Goal: Task Accomplishment & Management: Manage account settings

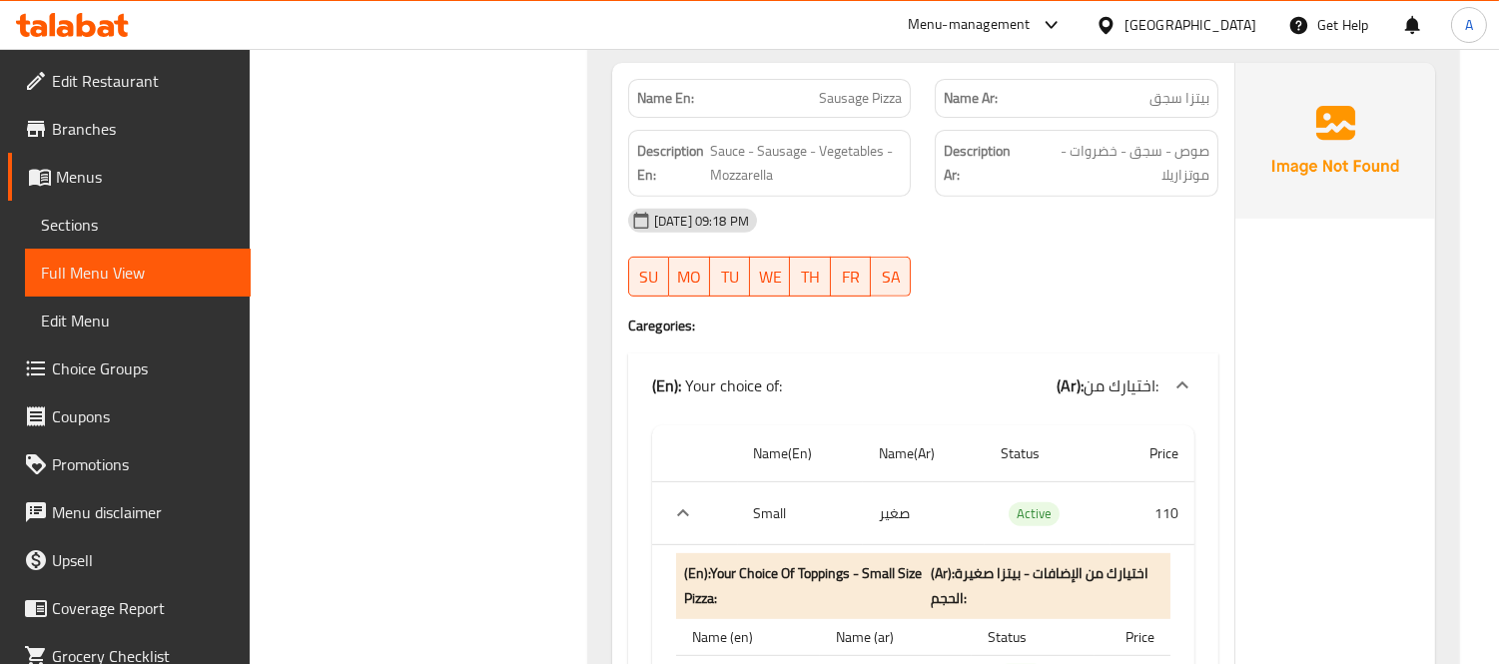
scroll to position [1331, 0]
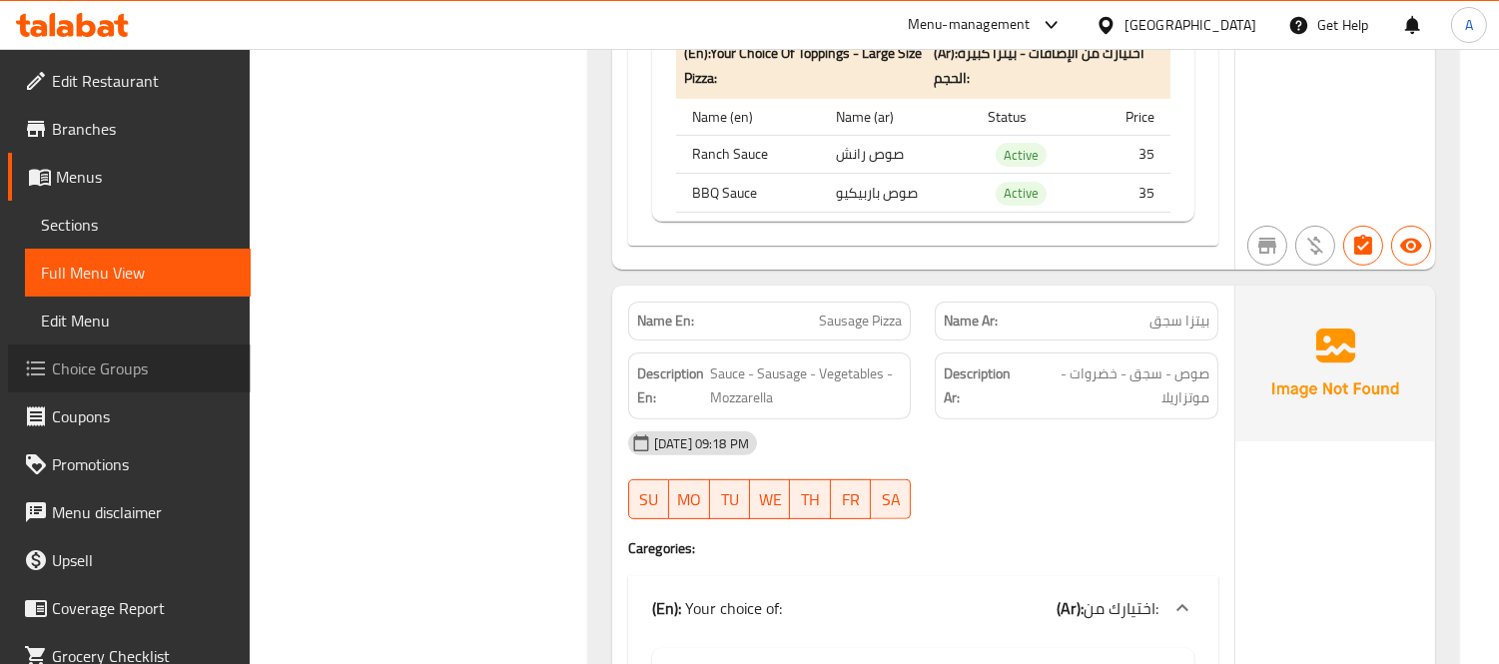
click at [154, 364] on span "Choice Groups" at bounding box center [143, 368] width 183 height 24
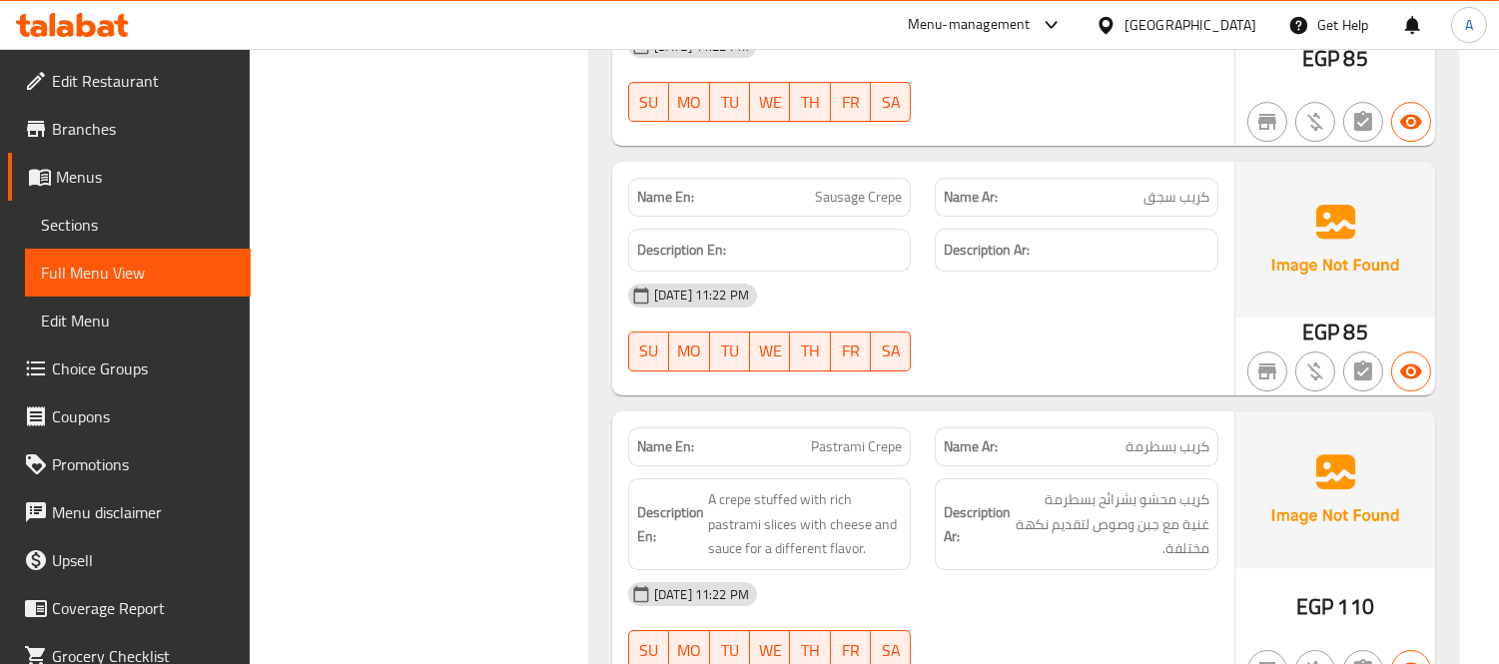
scroll to position [198, 0]
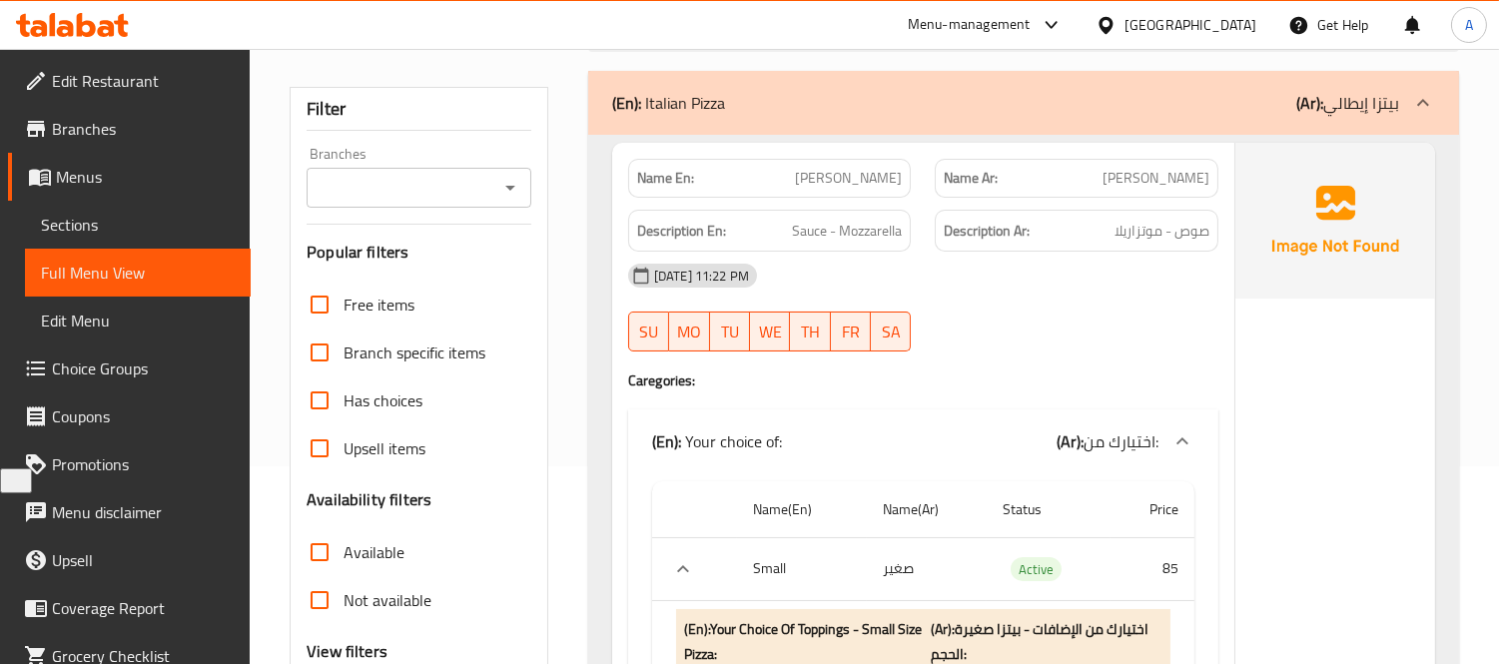
click at [82, 220] on span "Sections" at bounding box center [138, 225] width 194 height 24
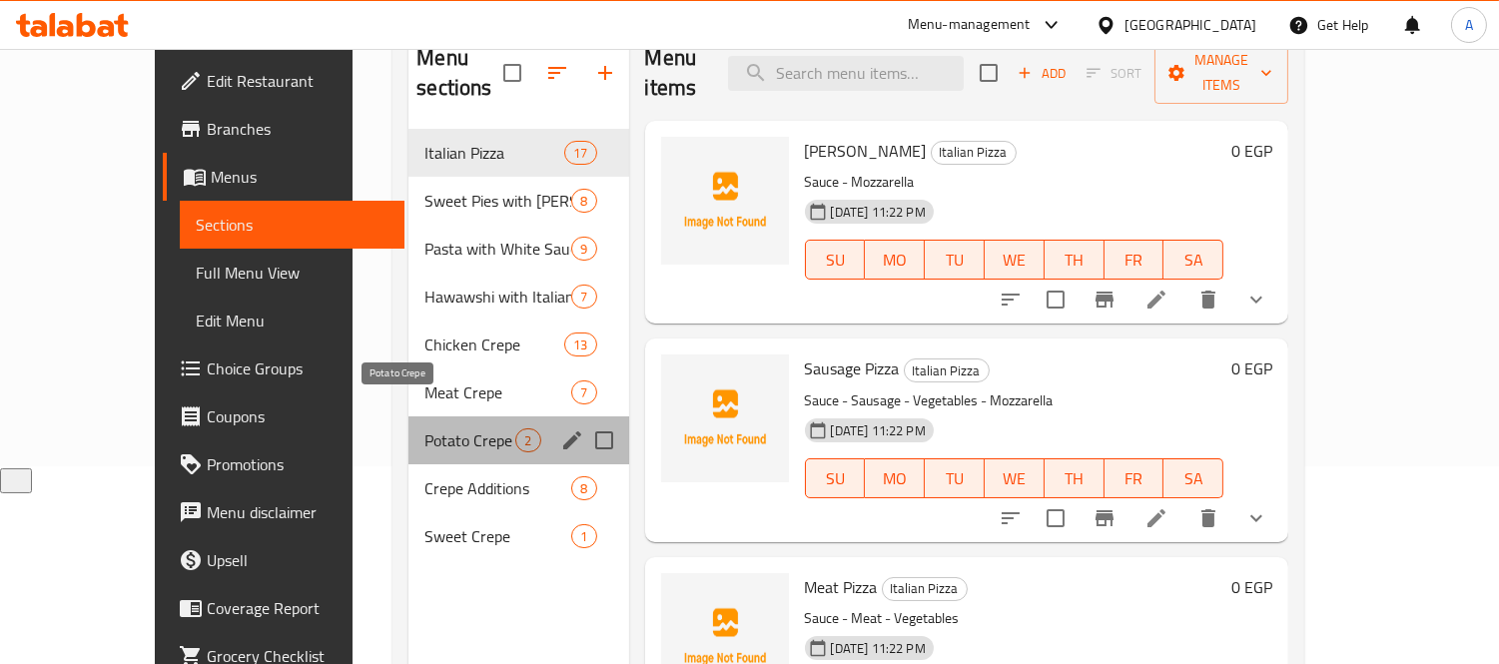
click at [424, 428] on span "Potato Crepe" at bounding box center [469, 440] width 91 height 24
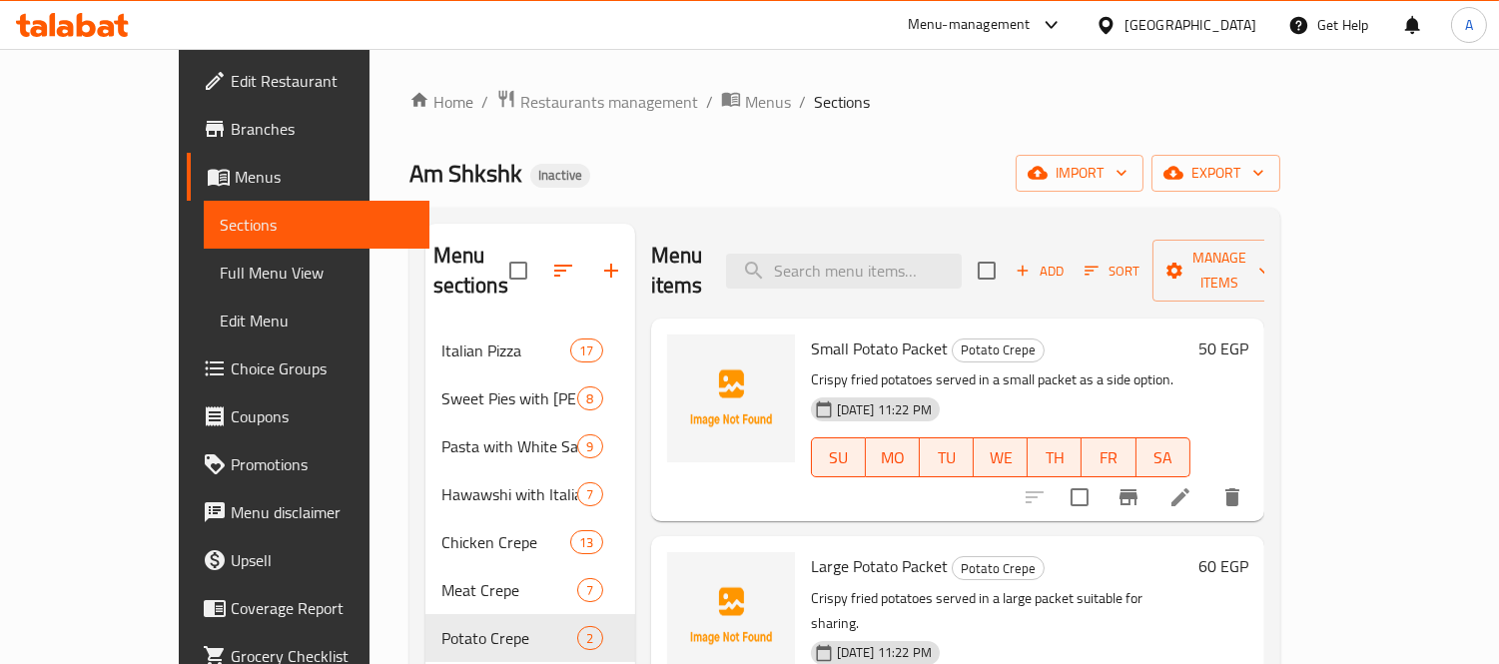
click at [1066, 260] on span "Add" at bounding box center [1039, 271] width 54 height 23
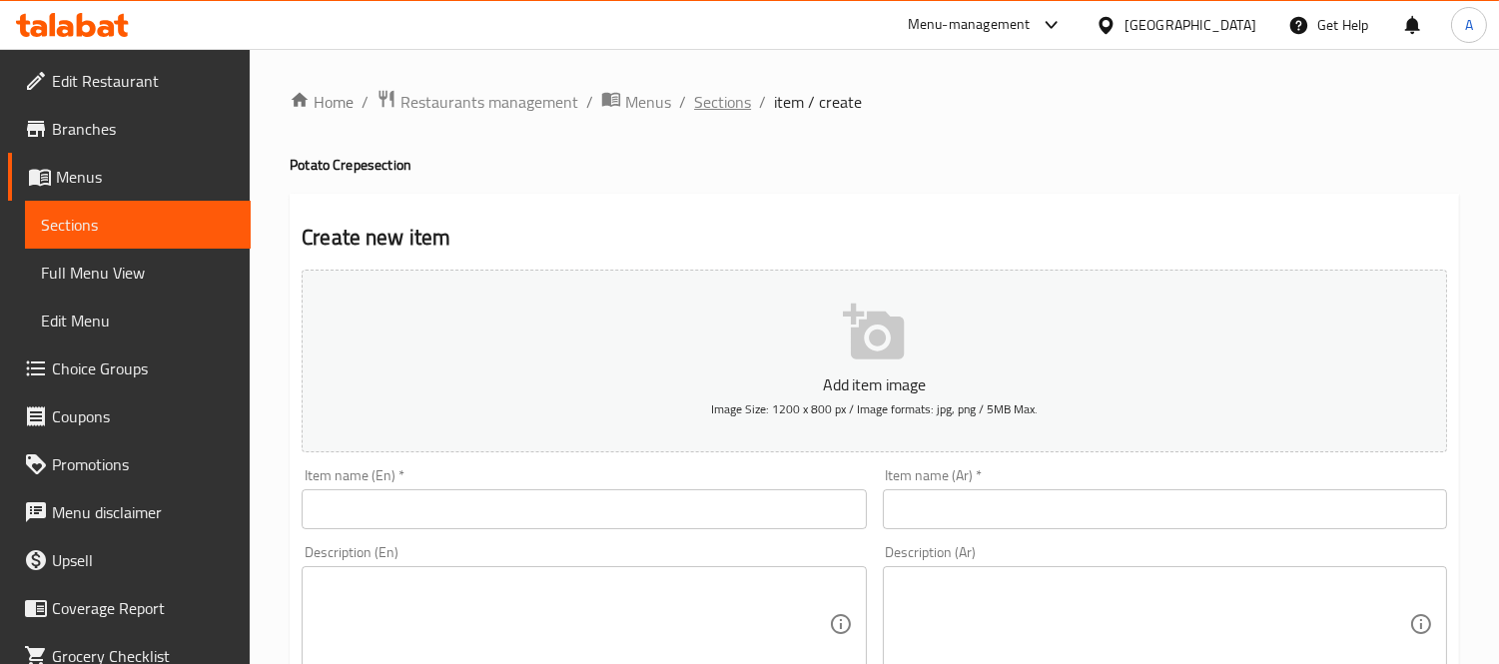
click at [726, 104] on span "Sections" at bounding box center [722, 102] width 57 height 24
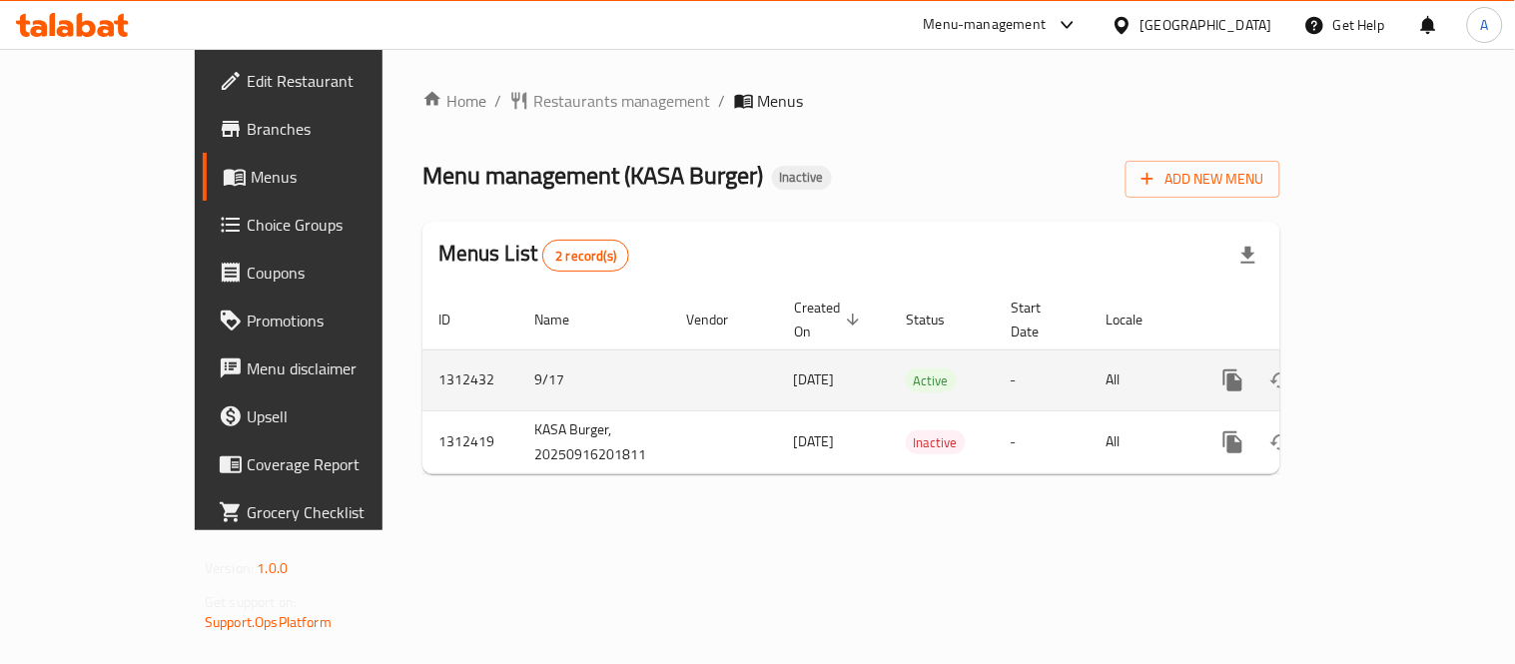
click at [1389, 368] on icon "enhanced table" at bounding box center [1377, 380] width 24 height 24
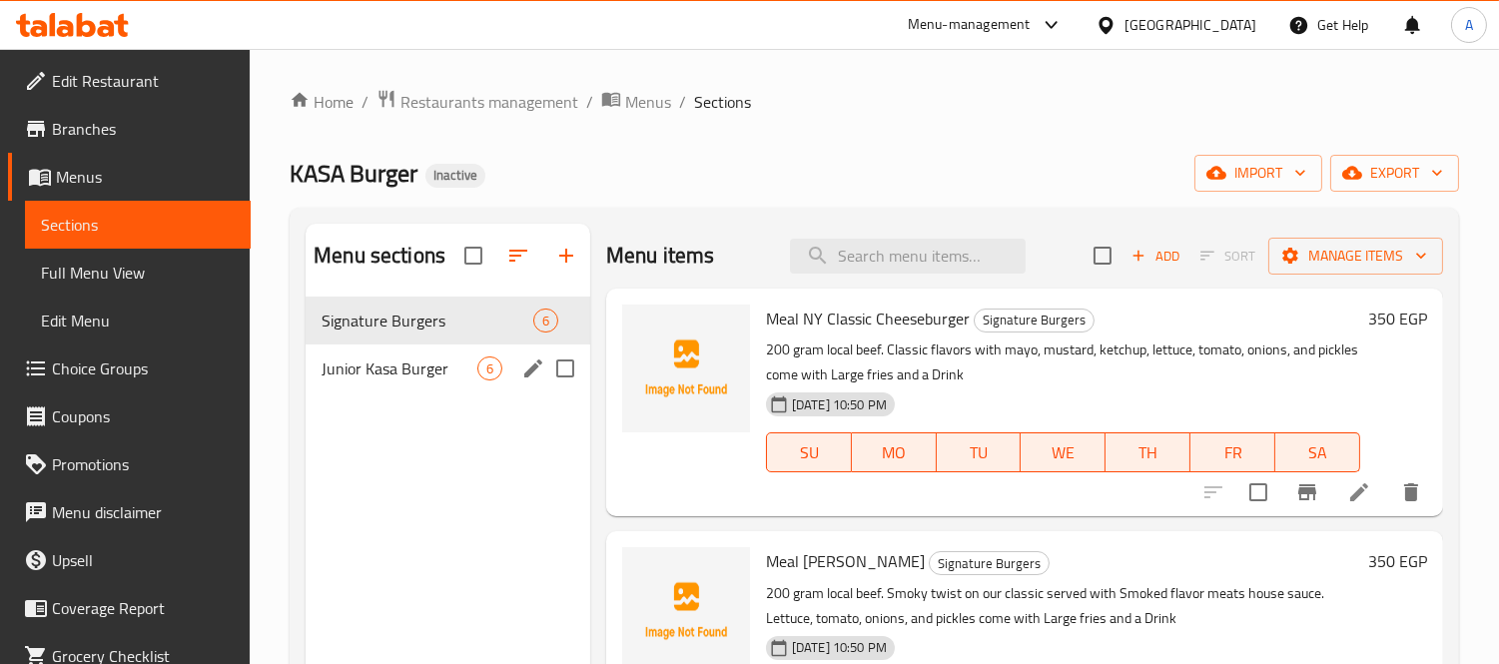
click at [363, 387] on div "Junior Kasa Burger 6" at bounding box center [447, 368] width 285 height 48
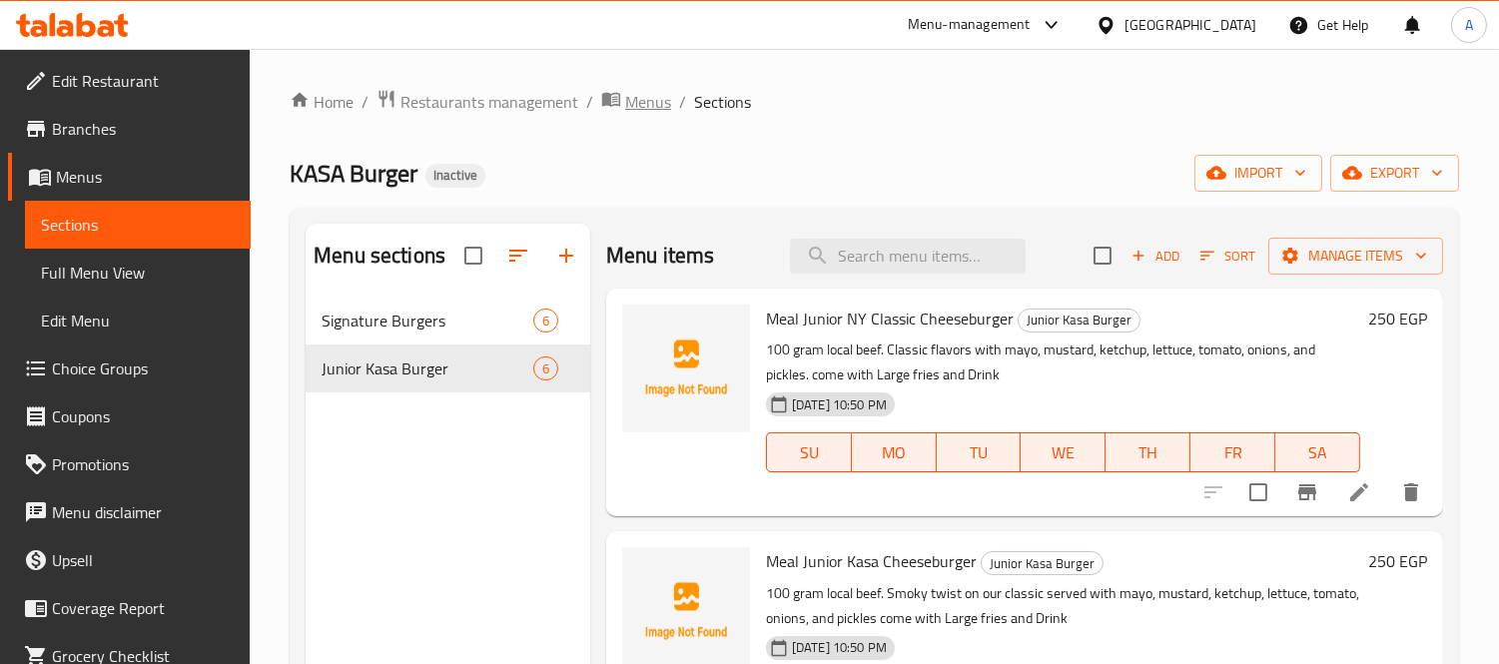
click at [640, 110] on span "Menus" at bounding box center [648, 102] width 46 height 24
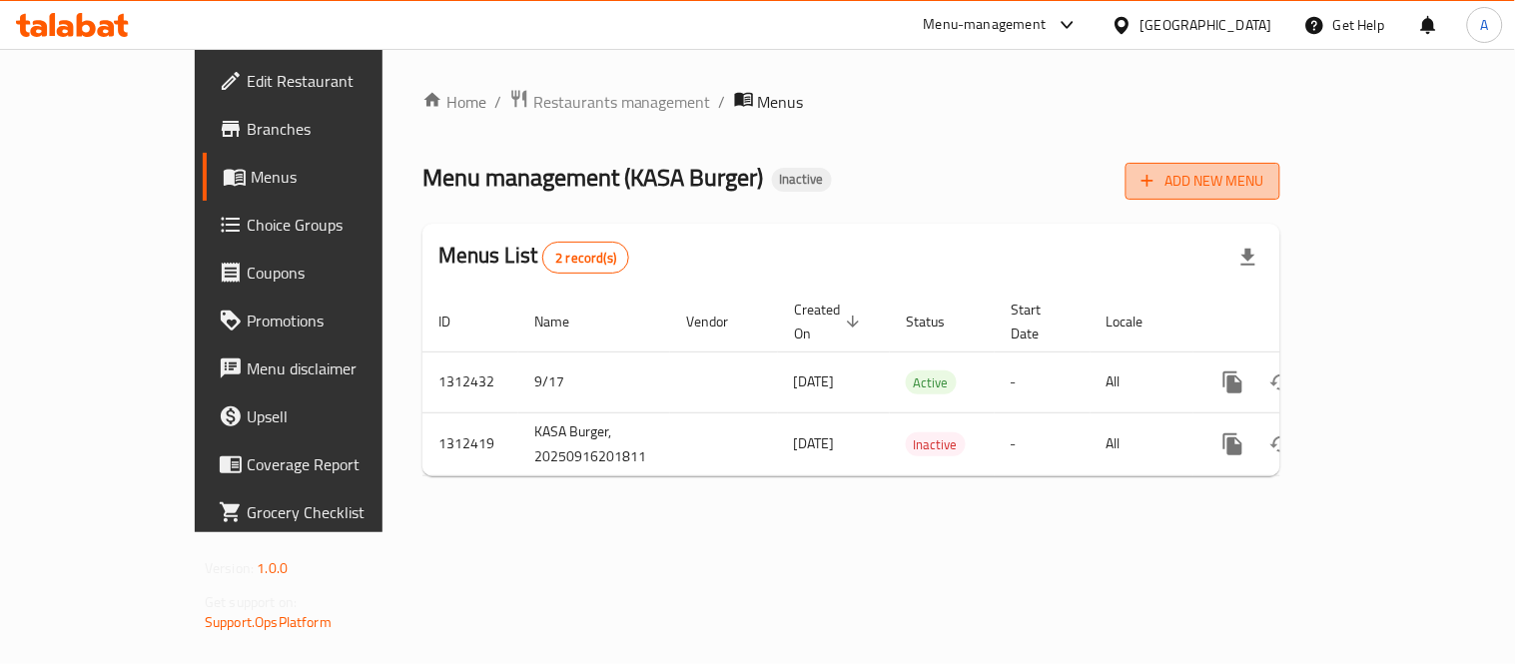
click at [1157, 180] on icon "button" at bounding box center [1147, 181] width 20 height 20
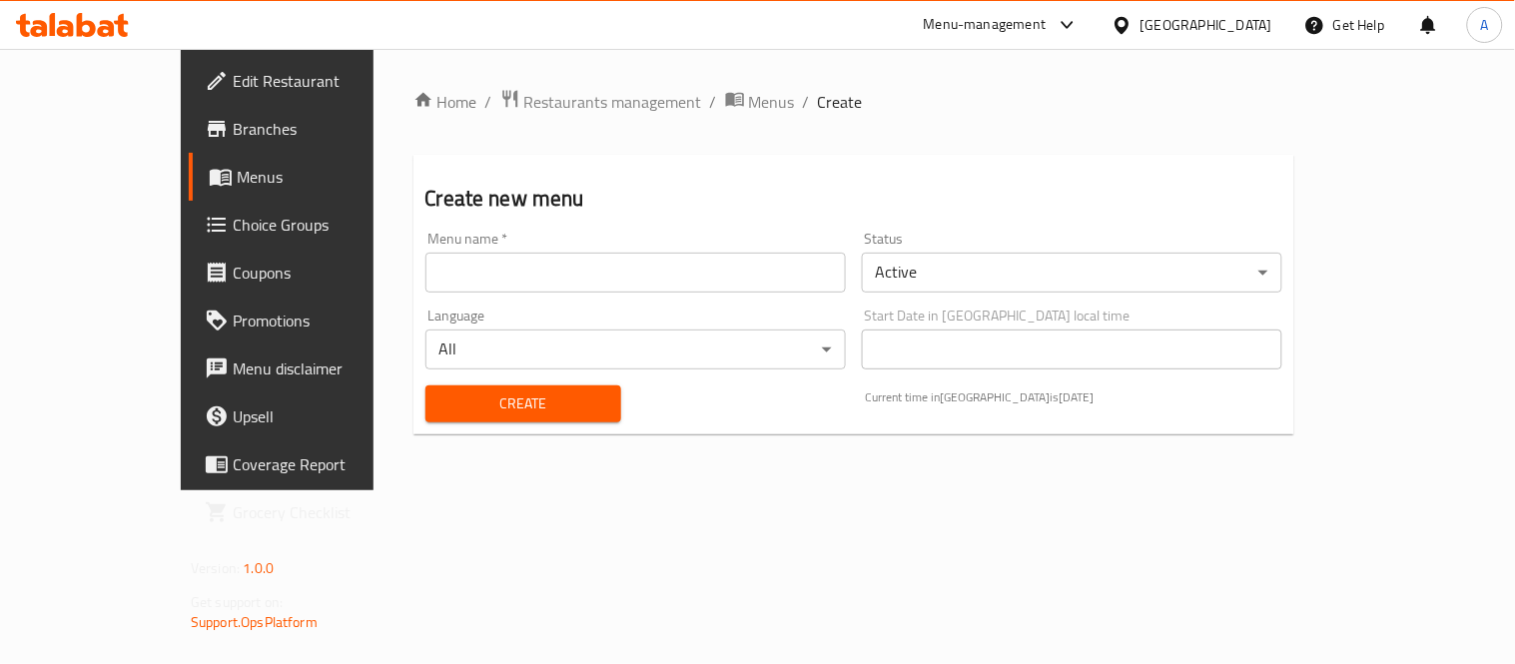
click at [473, 271] on input "text" at bounding box center [635, 273] width 420 height 40
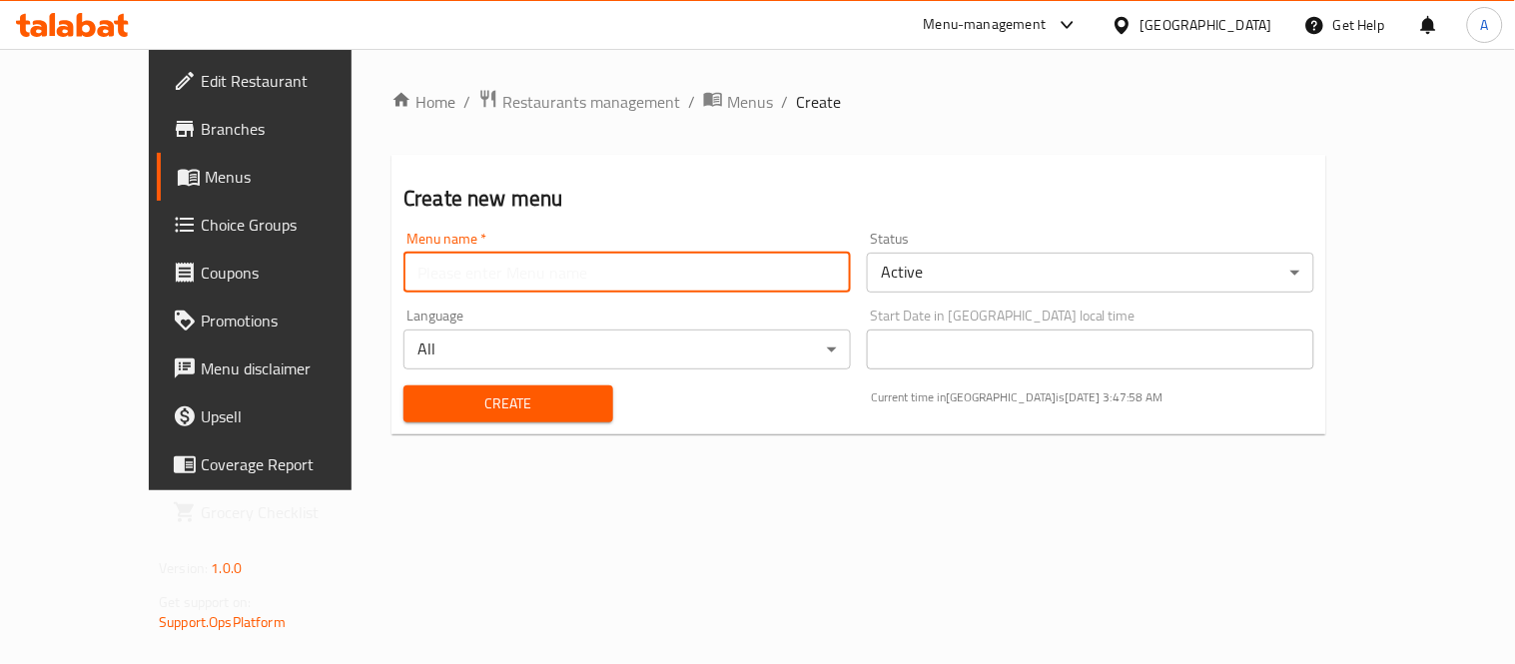
type input "[PERSON_NAME]"
click at [971, 271] on body "​ Menu-management [GEOGRAPHIC_DATA] Get Help A Edit Restaurant Branches Menus C…" at bounding box center [757, 356] width 1515 height 615
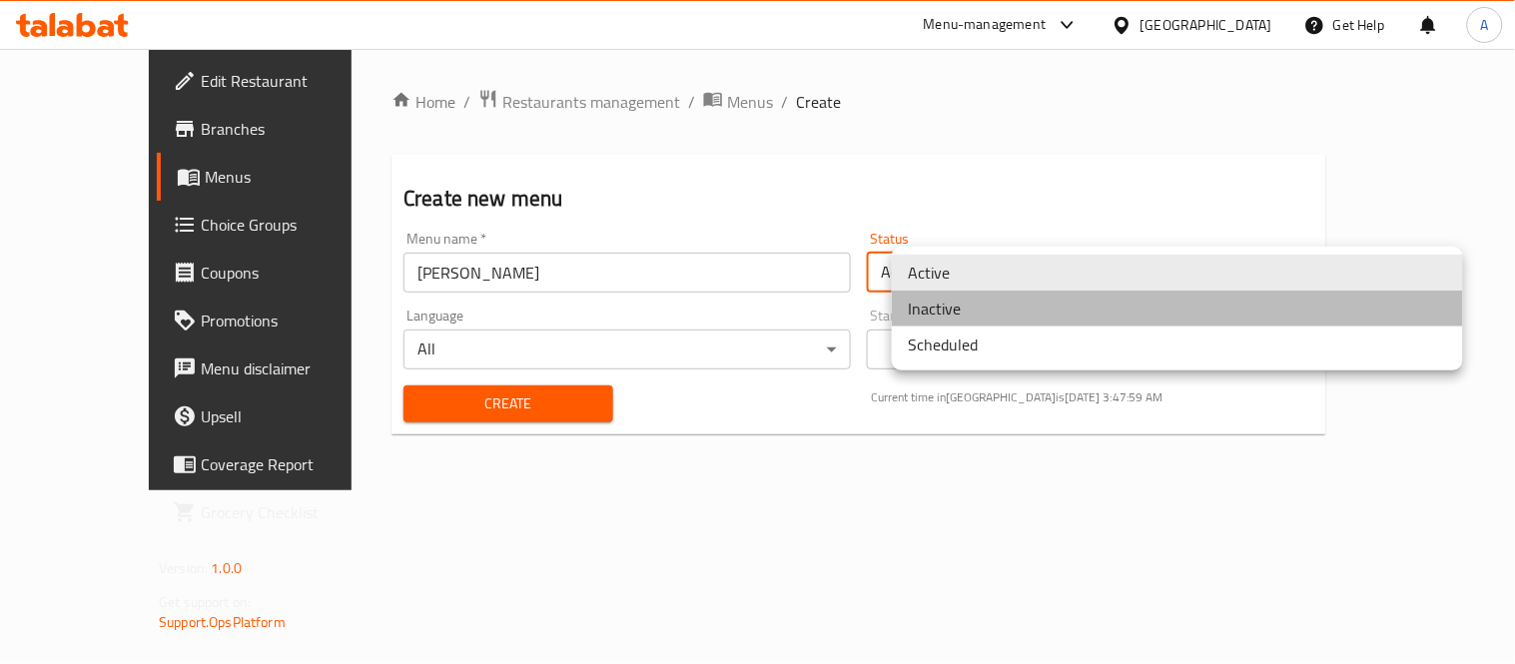
click at [954, 313] on li "Inactive" at bounding box center [1177, 309] width 571 height 36
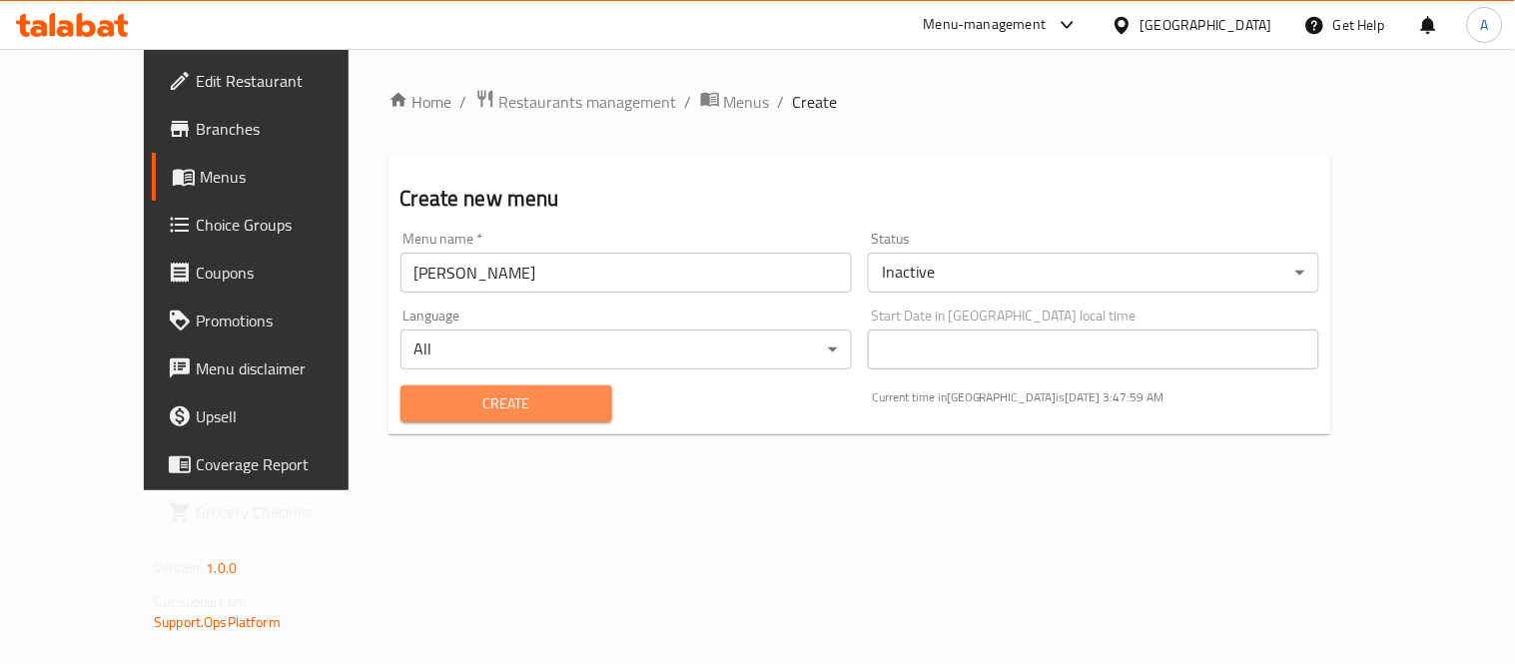
click at [476, 385] on button "Create" at bounding box center [506, 403] width 212 height 37
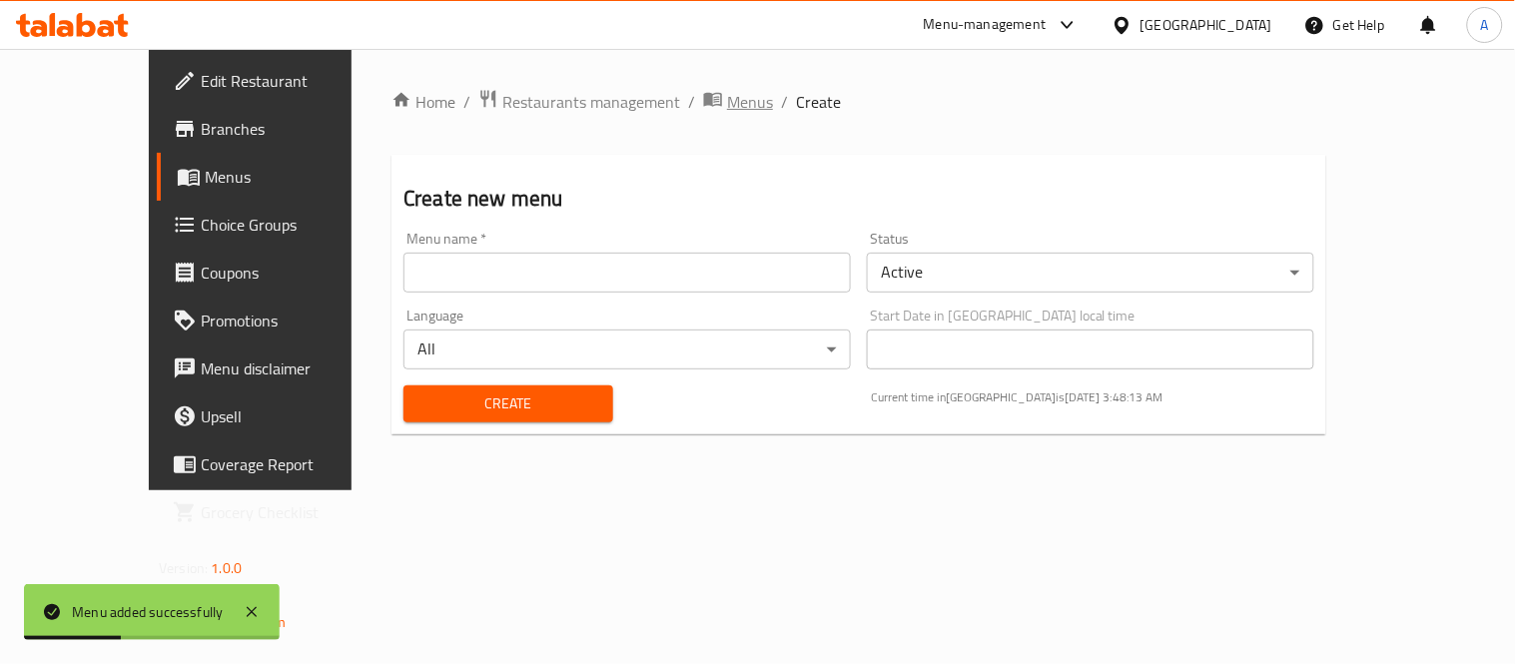
click at [727, 92] on span "Menus" at bounding box center [750, 102] width 46 height 24
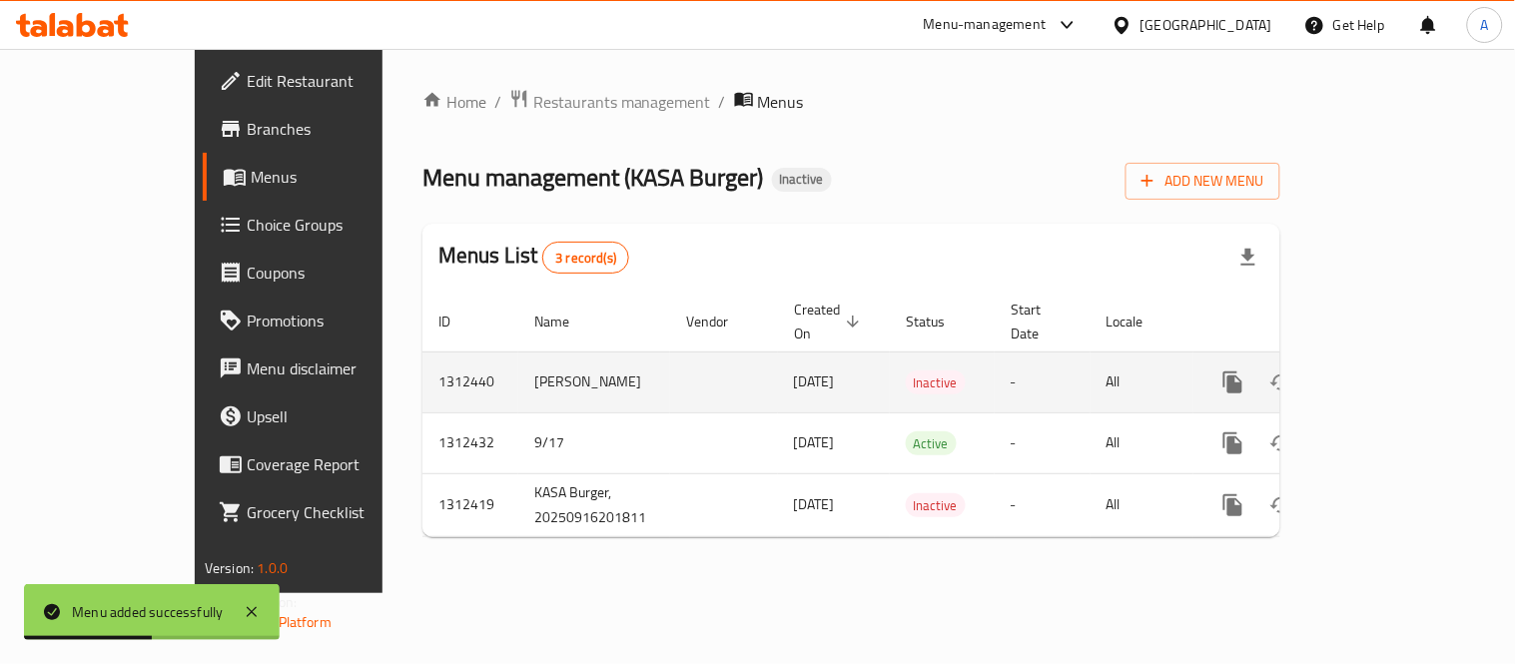
click at [1389, 370] on icon "enhanced table" at bounding box center [1377, 382] width 24 height 24
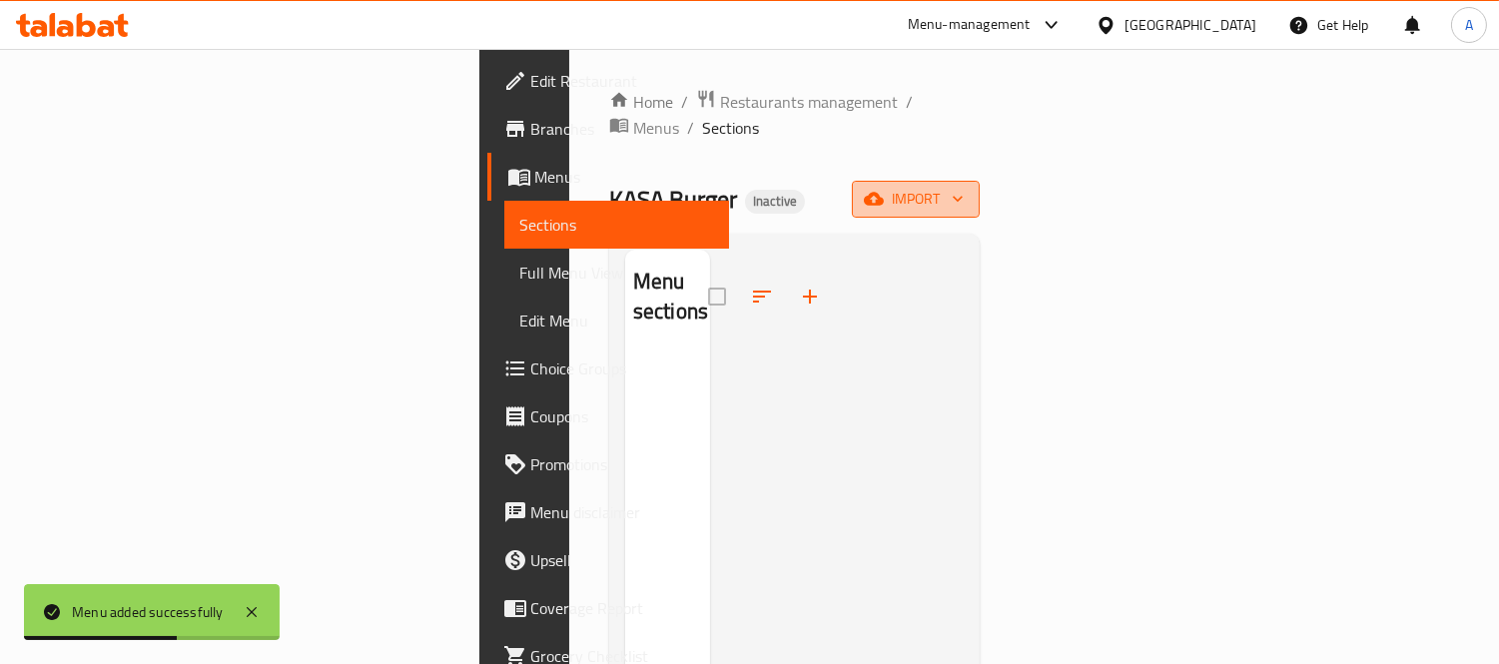
click at [963, 187] on span "import" at bounding box center [916, 199] width 96 height 25
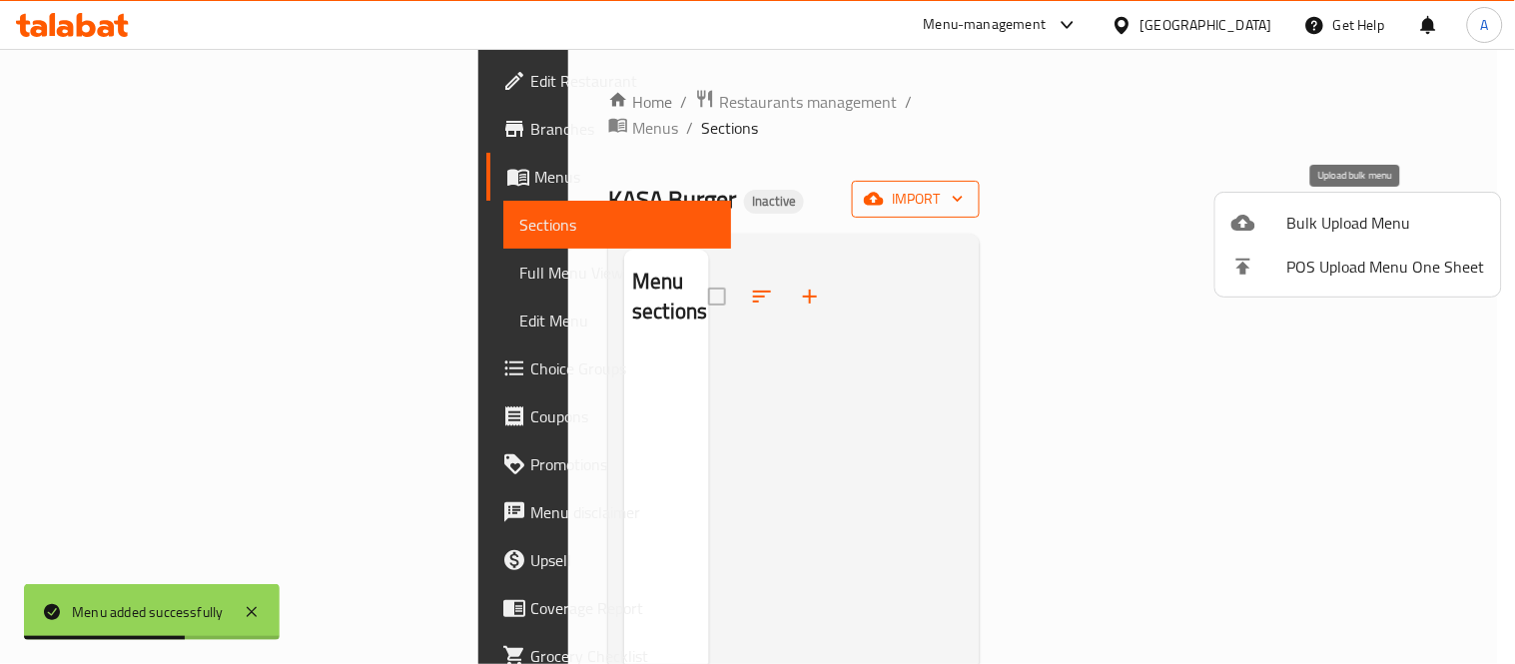
click at [1271, 225] on div at bounding box center [1259, 223] width 56 height 24
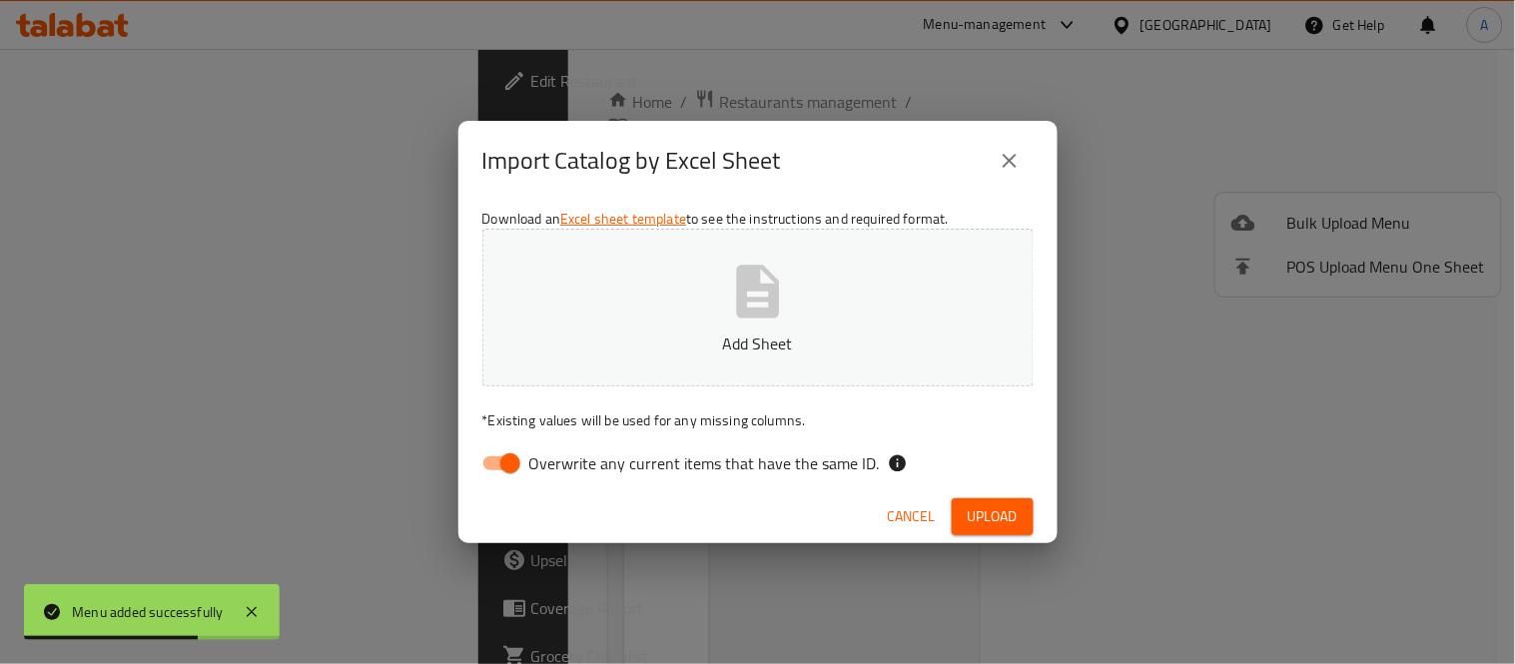
click at [889, 339] on p "Add Sheet" at bounding box center [757, 343] width 489 height 24
click at [487, 466] on input "Overwrite any current items that have the same ID." at bounding box center [510, 463] width 114 height 38
checkbox input "false"
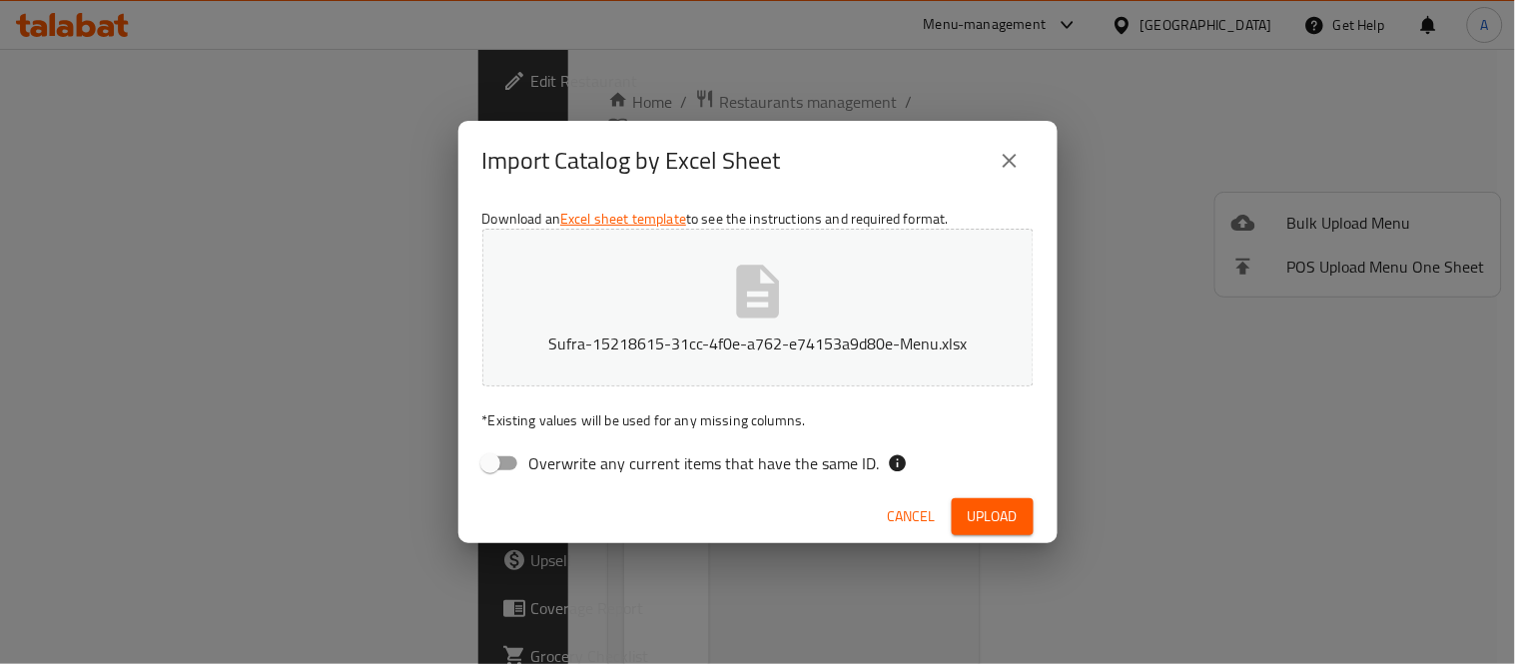
click at [992, 520] on span "Upload" at bounding box center [992, 516] width 50 height 25
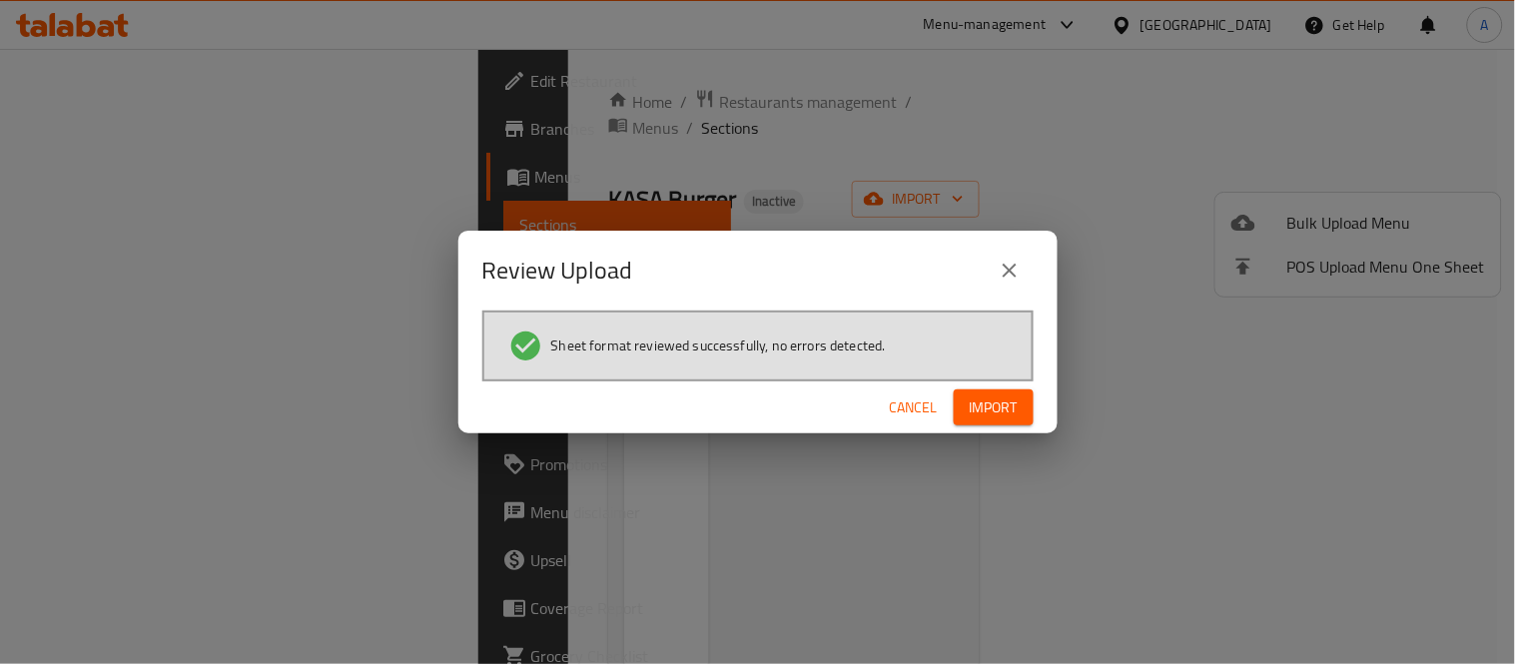
click at [1044, 400] on div "Cancel Import" at bounding box center [757, 407] width 599 height 53
click at [1035, 400] on div "Cancel Import" at bounding box center [757, 407] width 599 height 53
click at [1022, 400] on button "Import" at bounding box center [993, 407] width 80 height 37
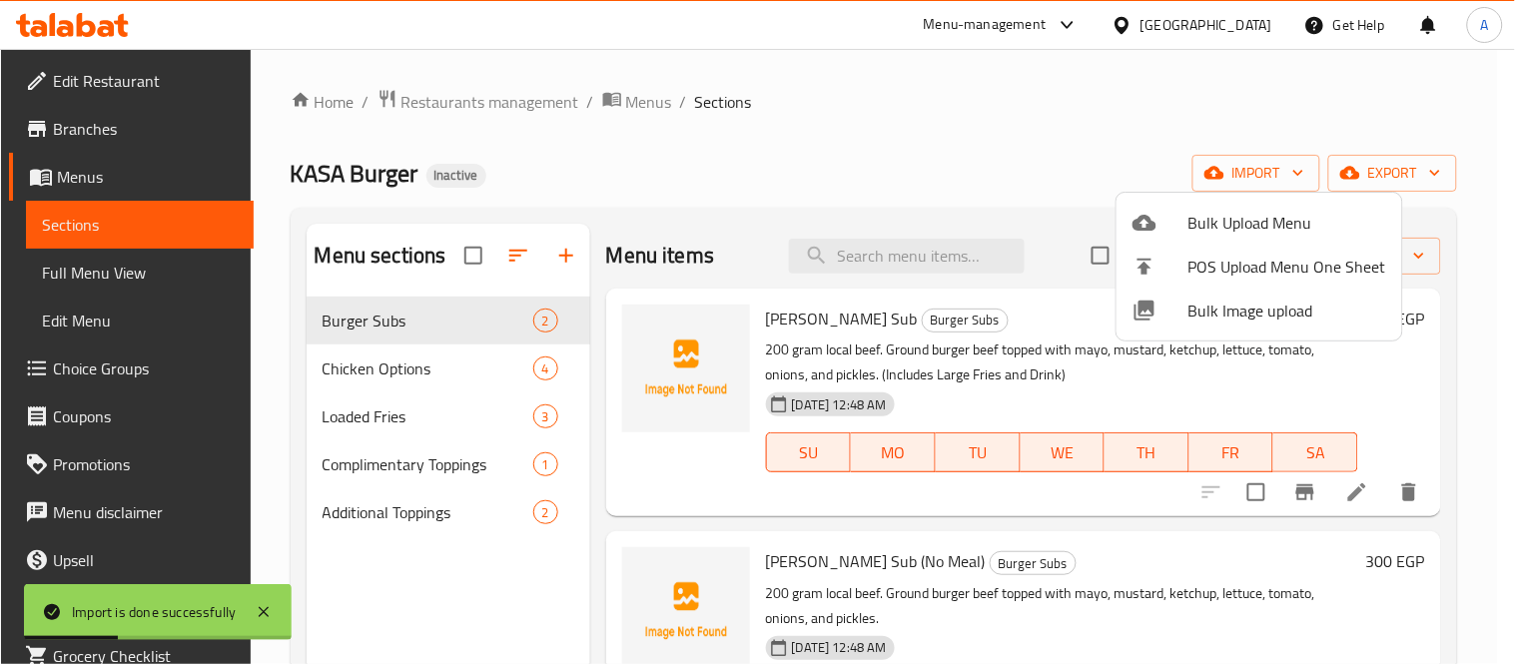
click at [390, 461] on div at bounding box center [757, 332] width 1515 height 664
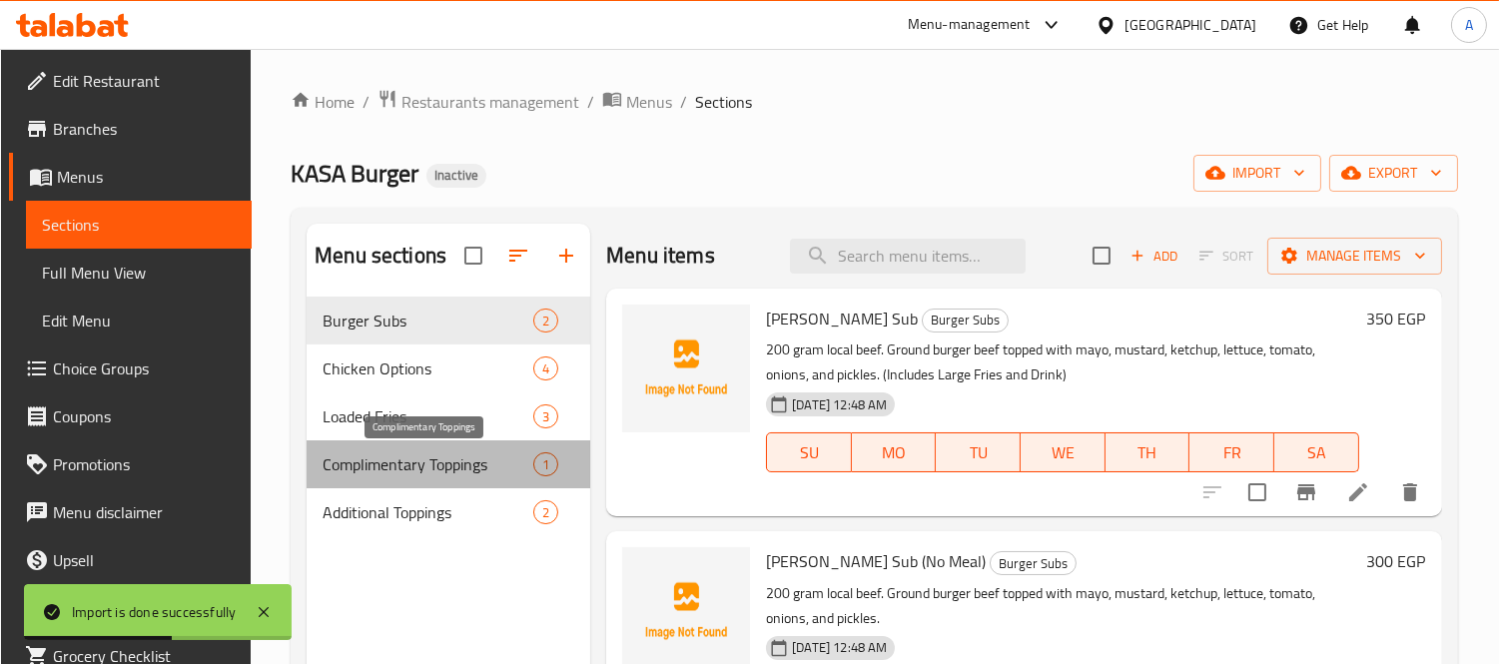
click at [390, 461] on span "Complimentary Toppings" at bounding box center [427, 464] width 211 height 24
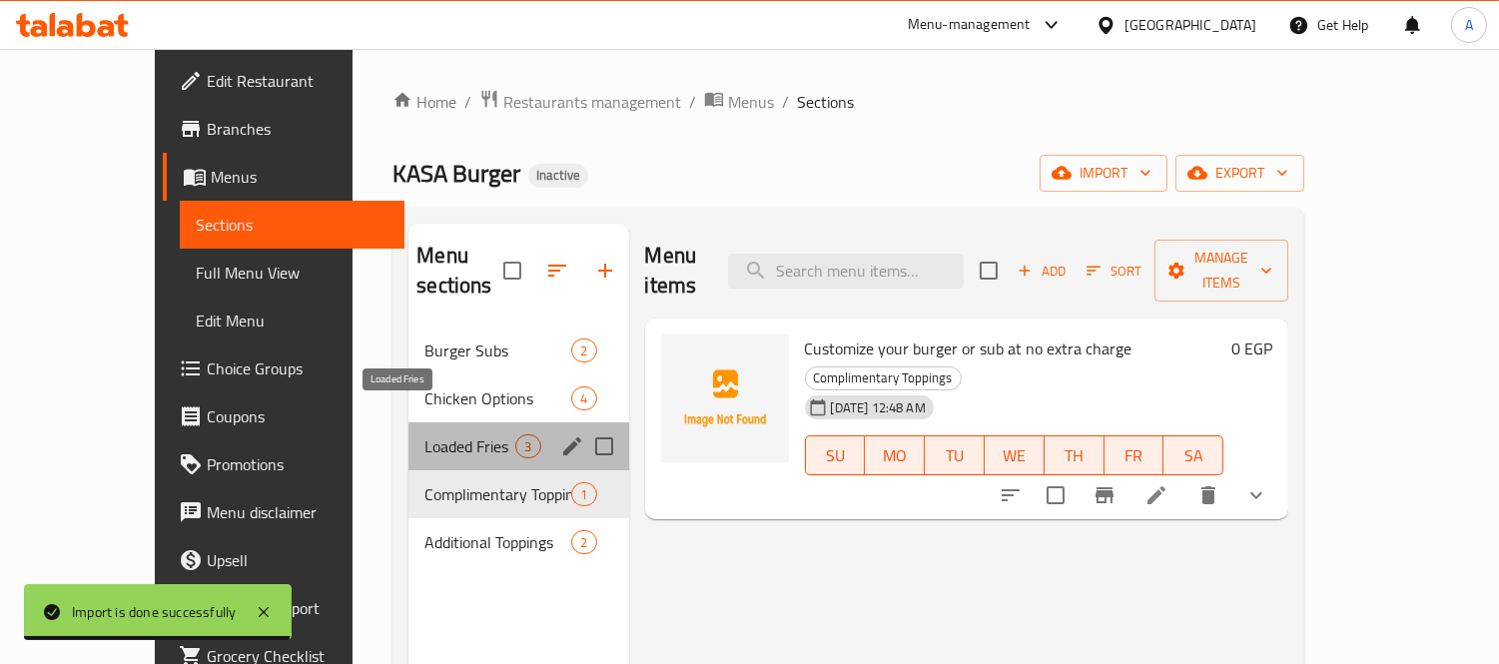
click at [424, 434] on span "Loaded Fries" at bounding box center [469, 446] width 91 height 24
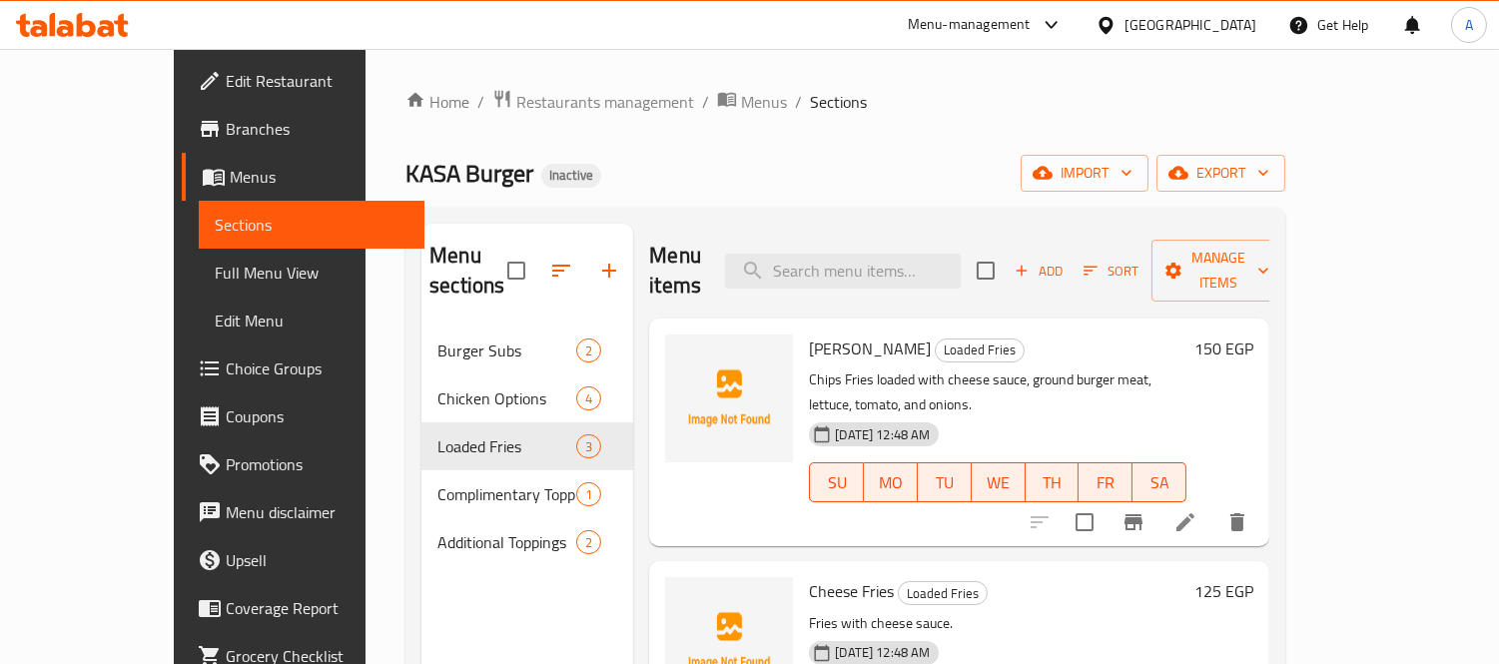
click at [226, 369] on span "Choice Groups" at bounding box center [317, 368] width 183 height 24
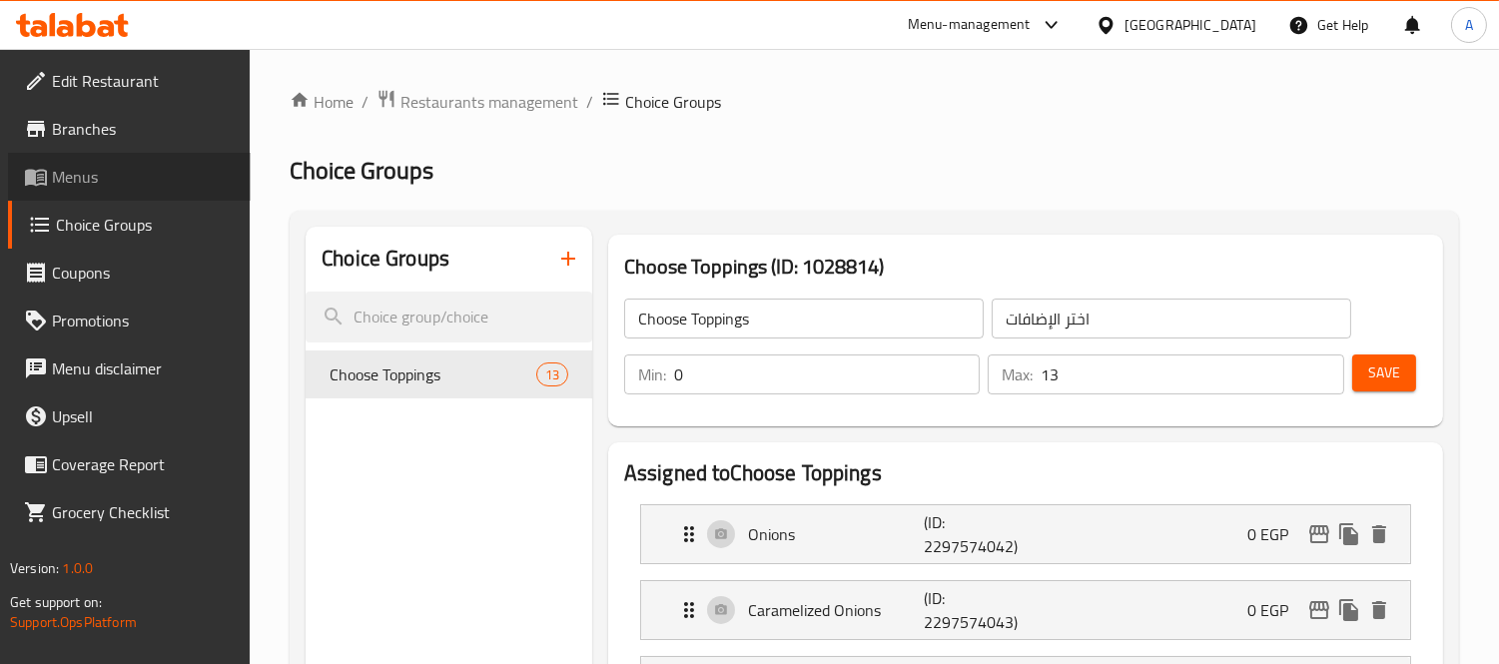
click at [131, 167] on span "Menus" at bounding box center [143, 177] width 183 height 24
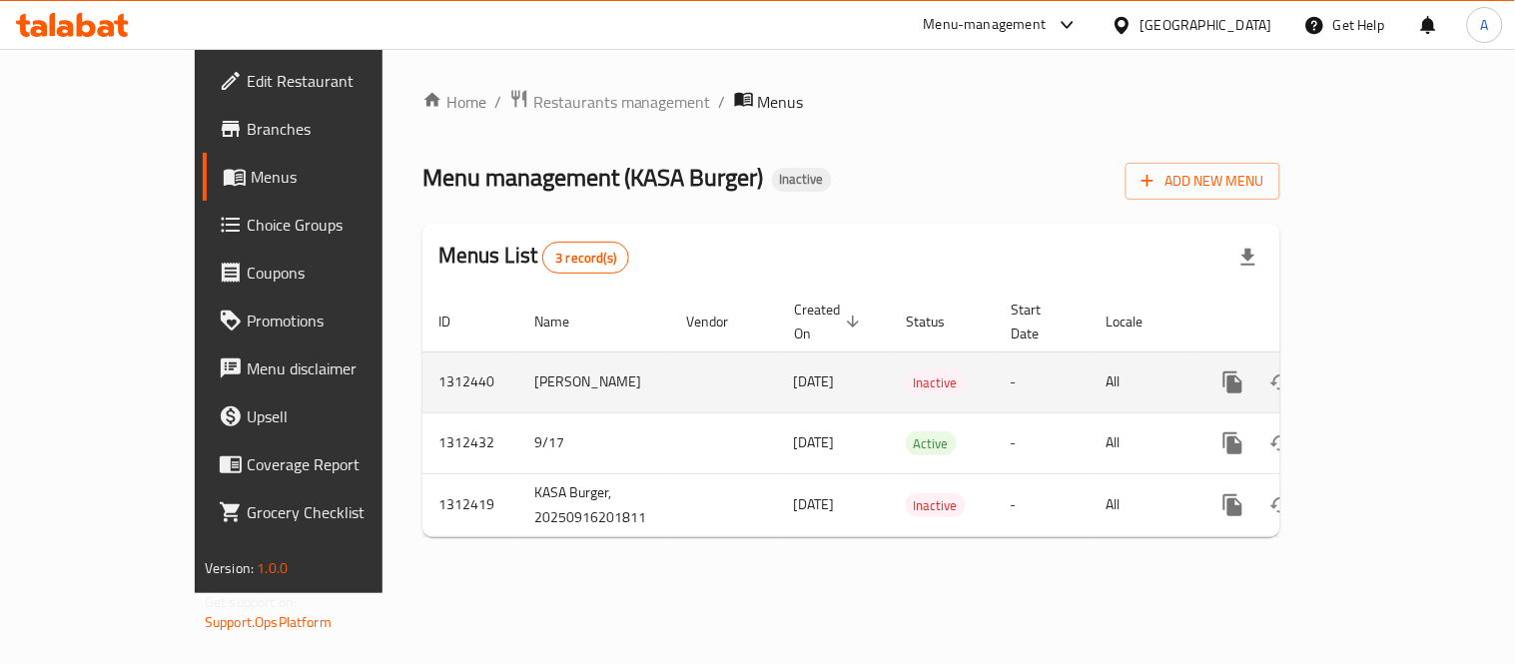
click at [1389, 370] on icon "enhanced table" at bounding box center [1377, 382] width 24 height 24
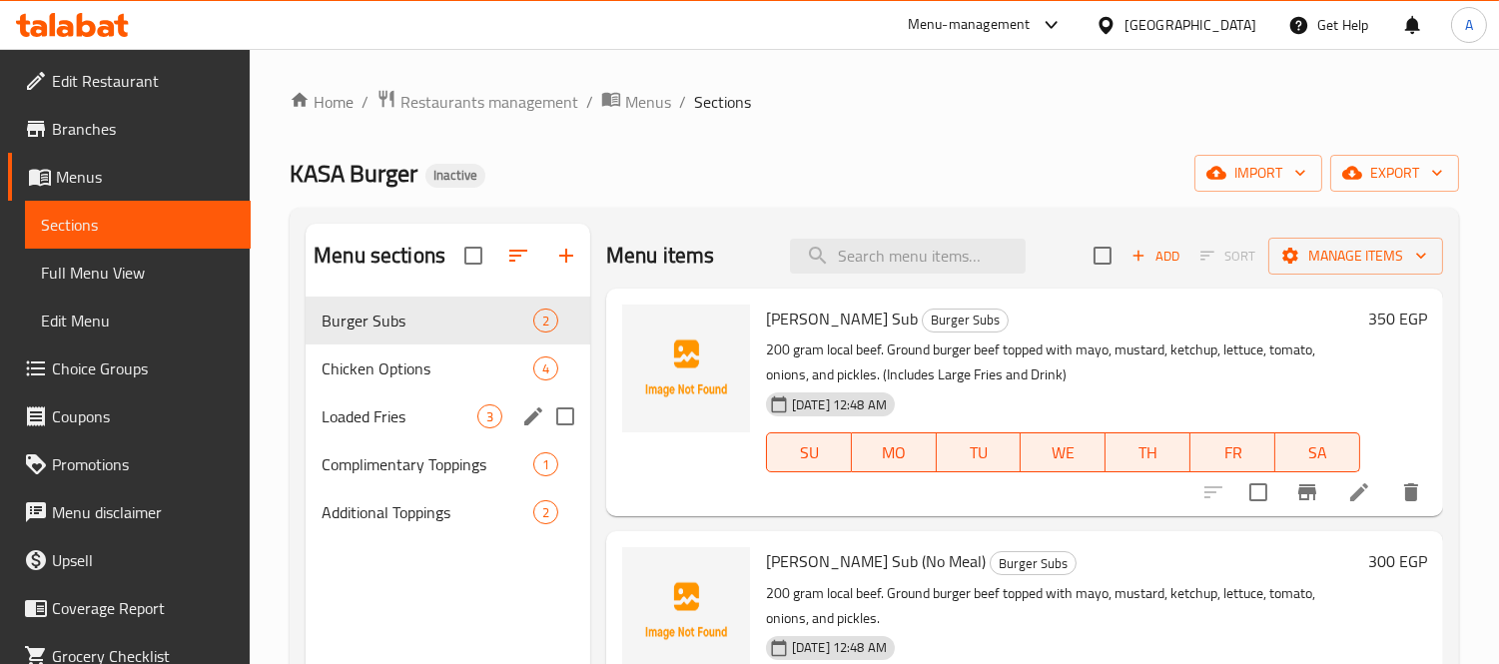
click at [374, 430] on div "Loaded Fries 3" at bounding box center [447, 416] width 285 height 48
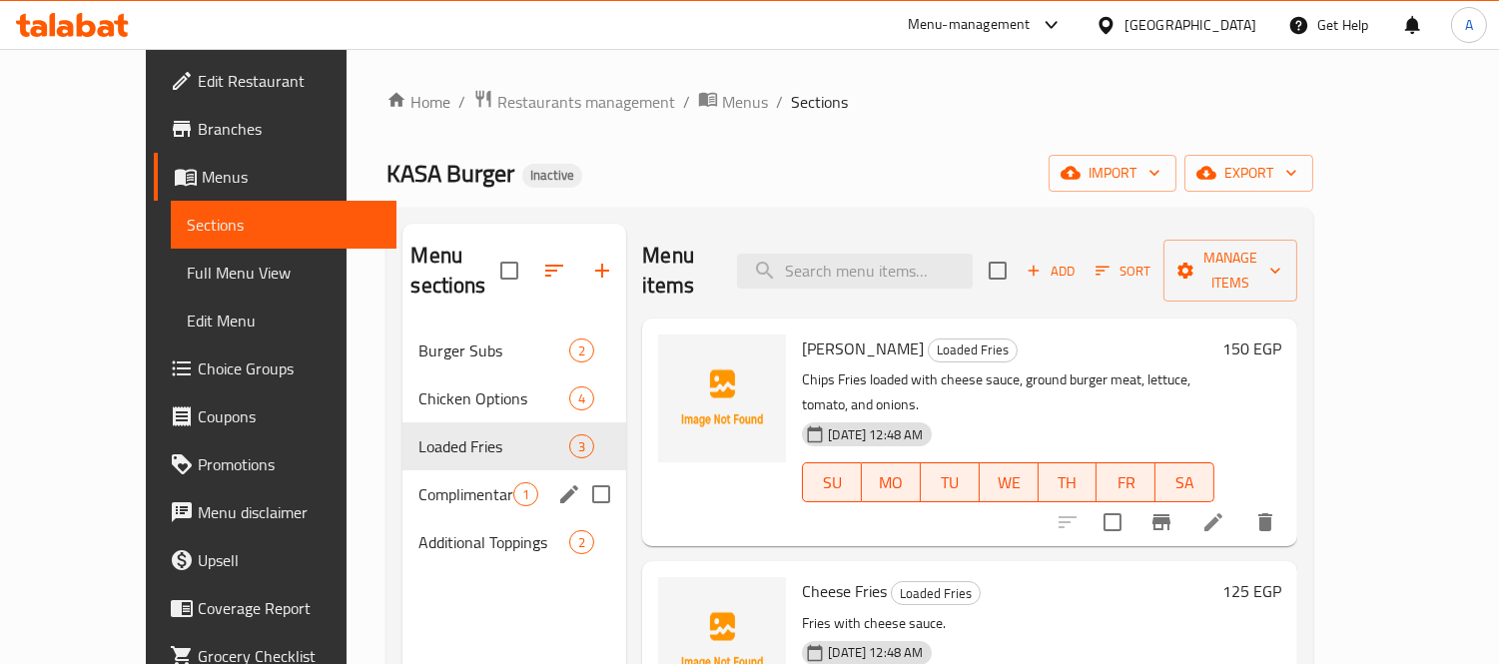
click at [418, 482] on span "Complimentary Toppings" at bounding box center [465, 494] width 95 height 24
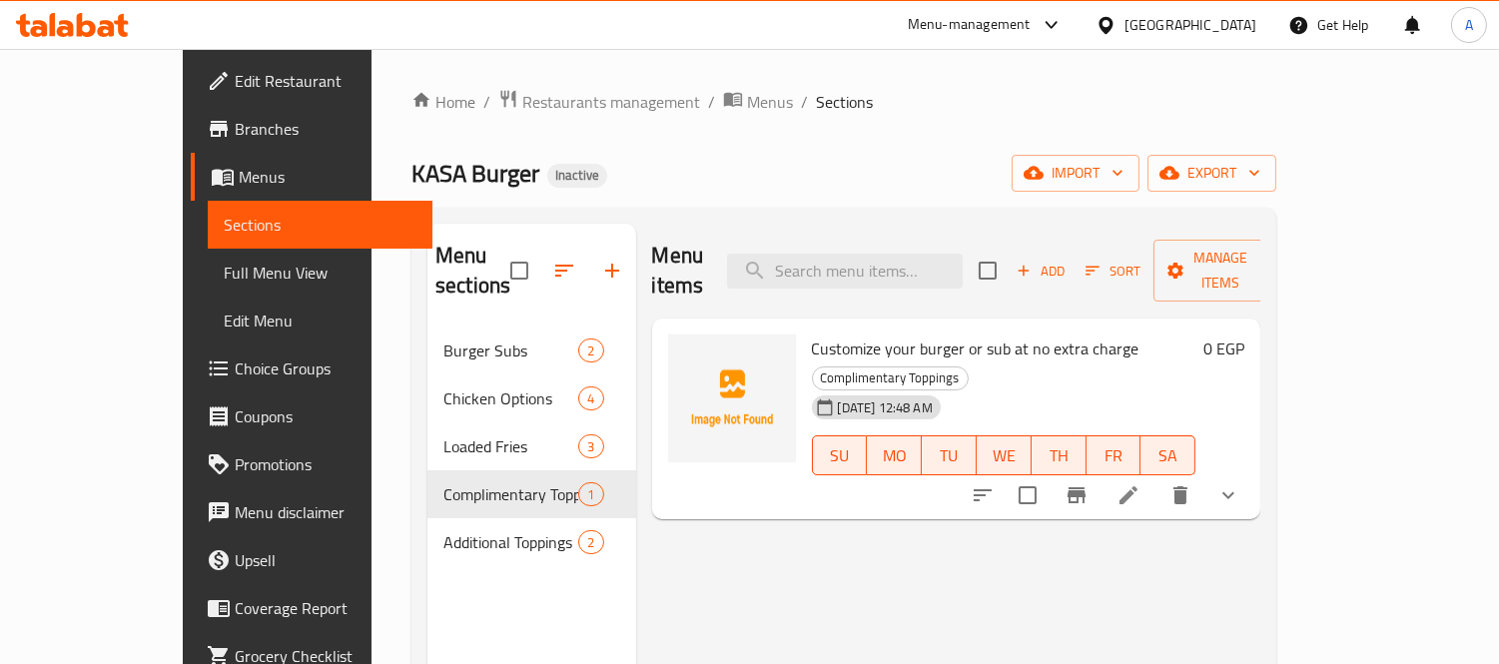
click at [941, 333] on span "Customize your burger or sub at no extra charge" at bounding box center [975, 348] width 327 height 30
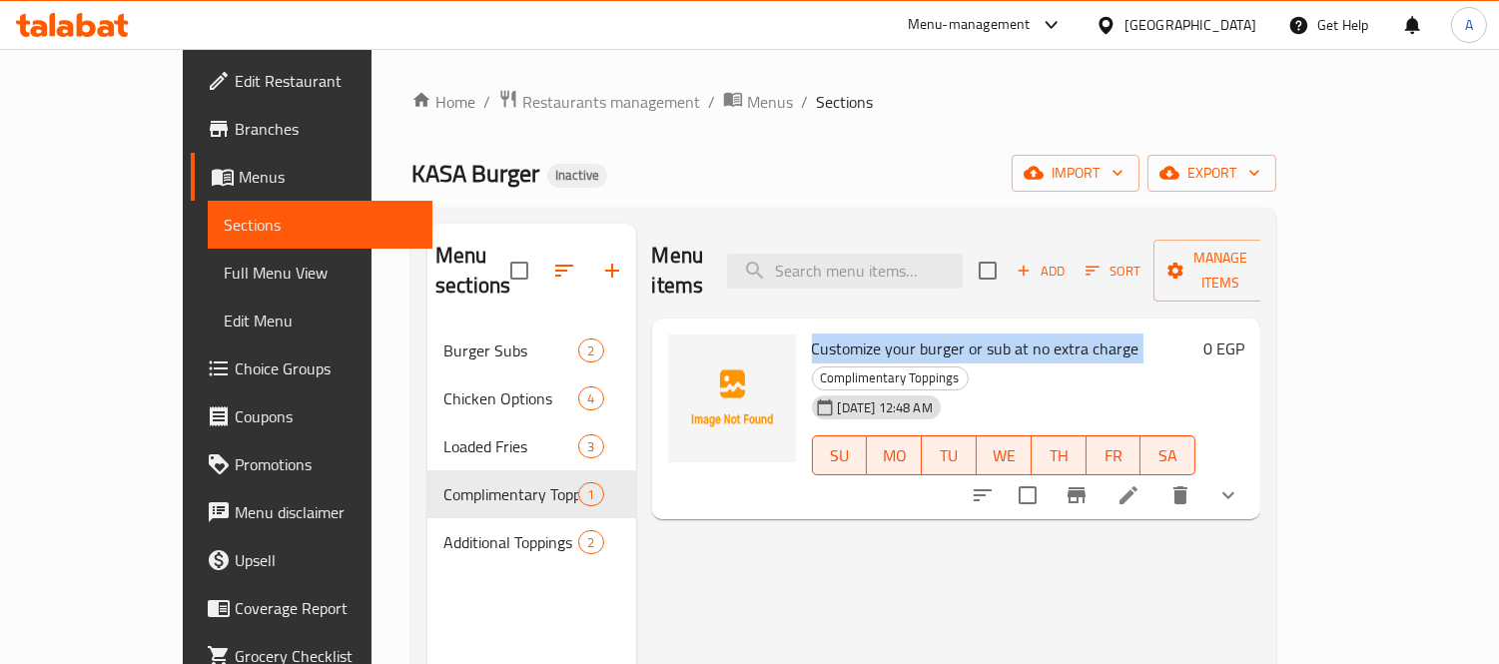
click at [941, 333] on span "Customize your burger or sub at no extra charge" at bounding box center [975, 348] width 327 height 30
click at [1252, 471] on button "show more" at bounding box center [1228, 495] width 48 height 48
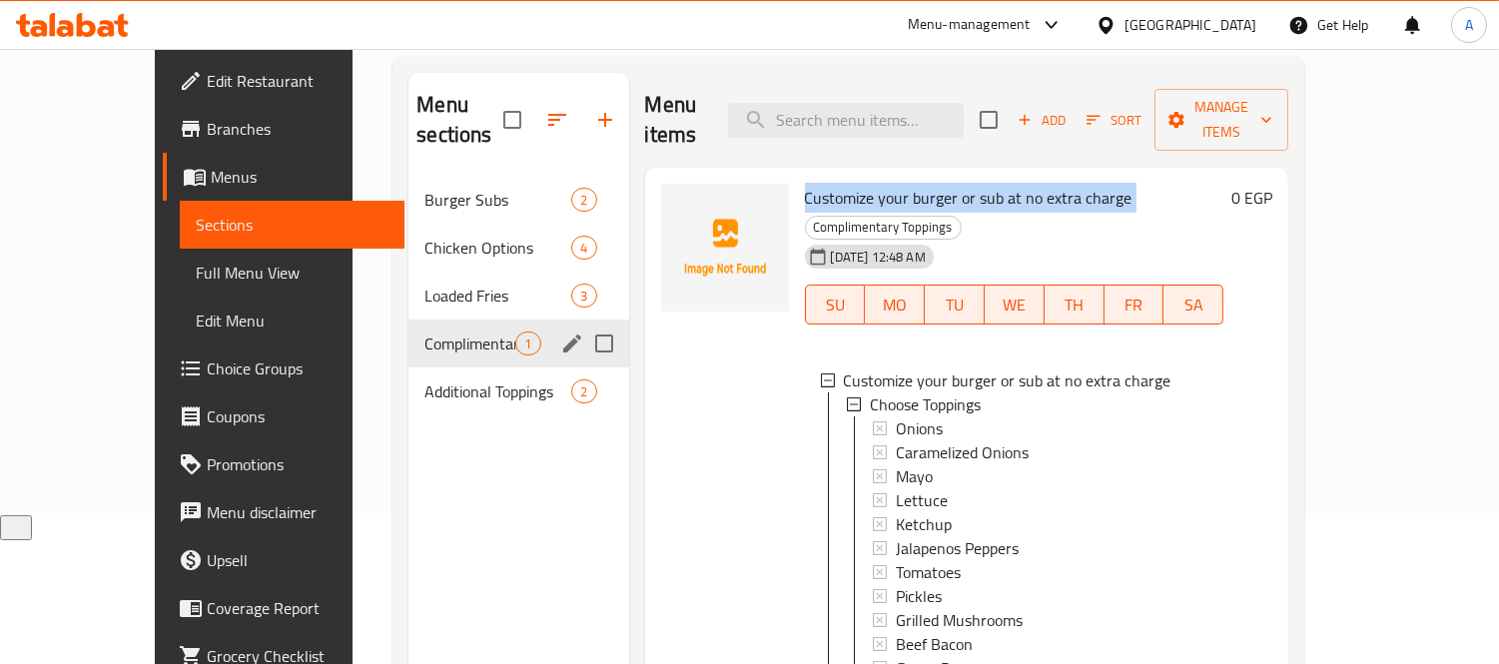
scroll to position [280, 0]
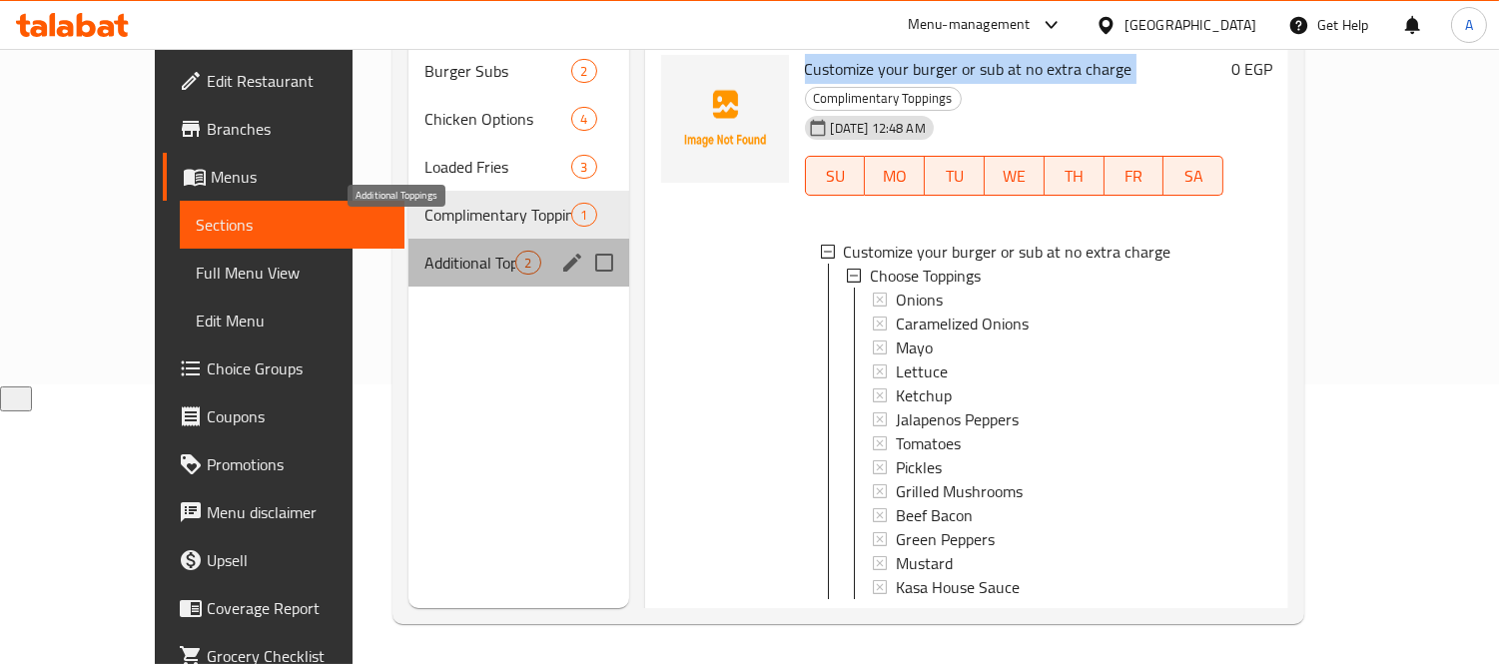
click at [424, 251] on span "Additional Toppings" at bounding box center [469, 263] width 91 height 24
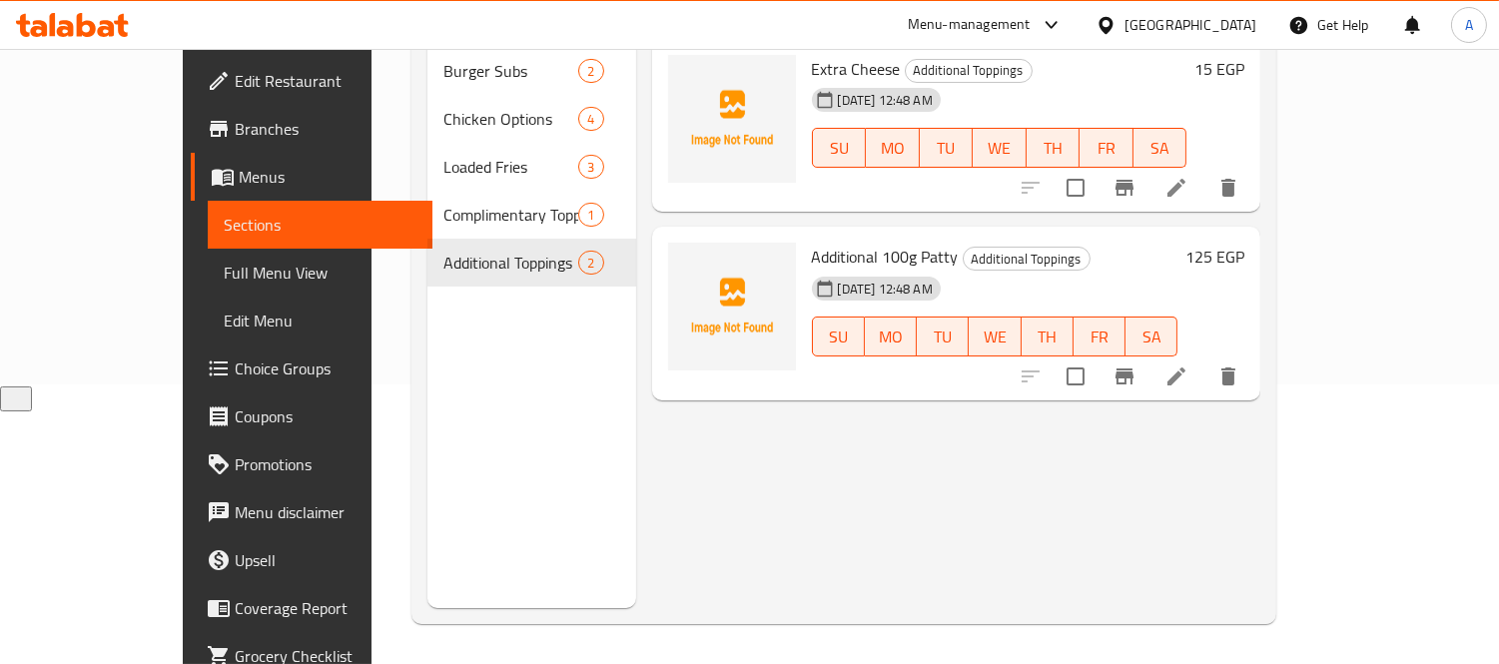
scroll to position [57, 0]
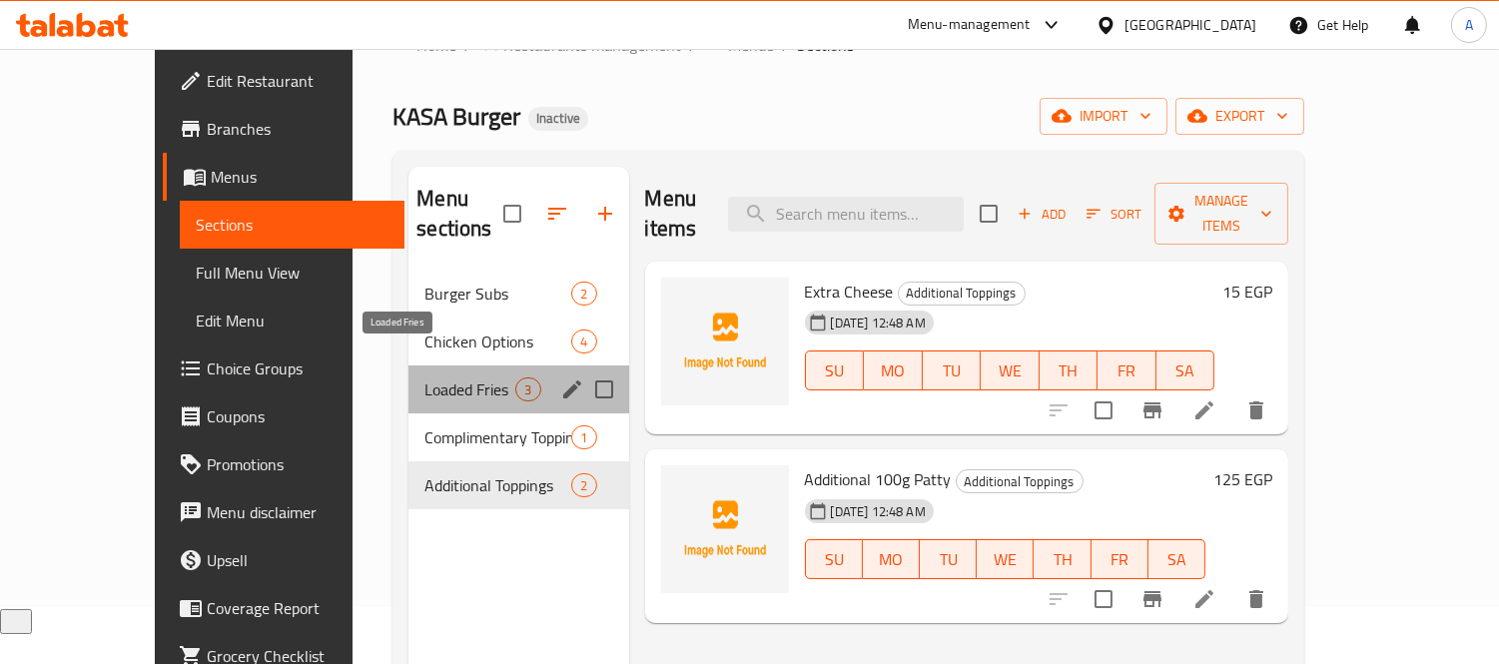
click at [424, 377] on span "Loaded Fries" at bounding box center [469, 389] width 91 height 24
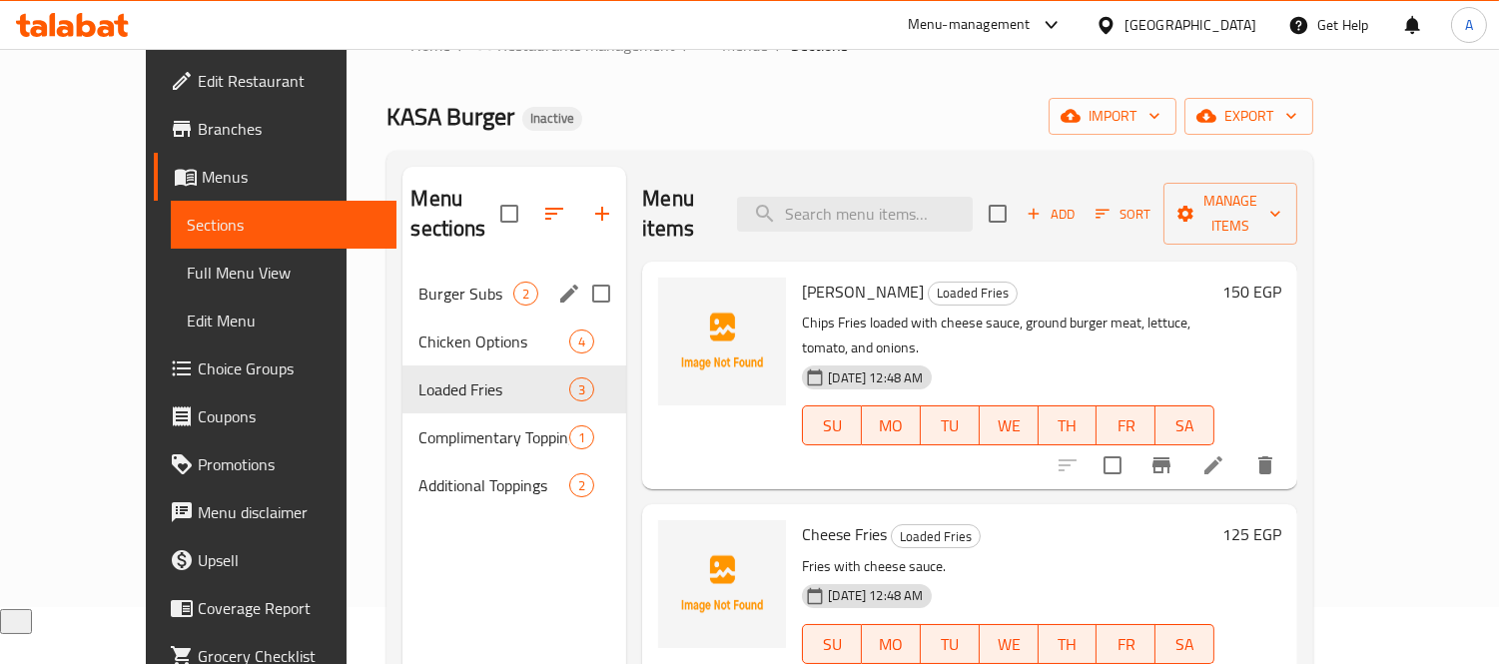
click at [402, 278] on div "Burger Subs 2" at bounding box center [514, 294] width 224 height 48
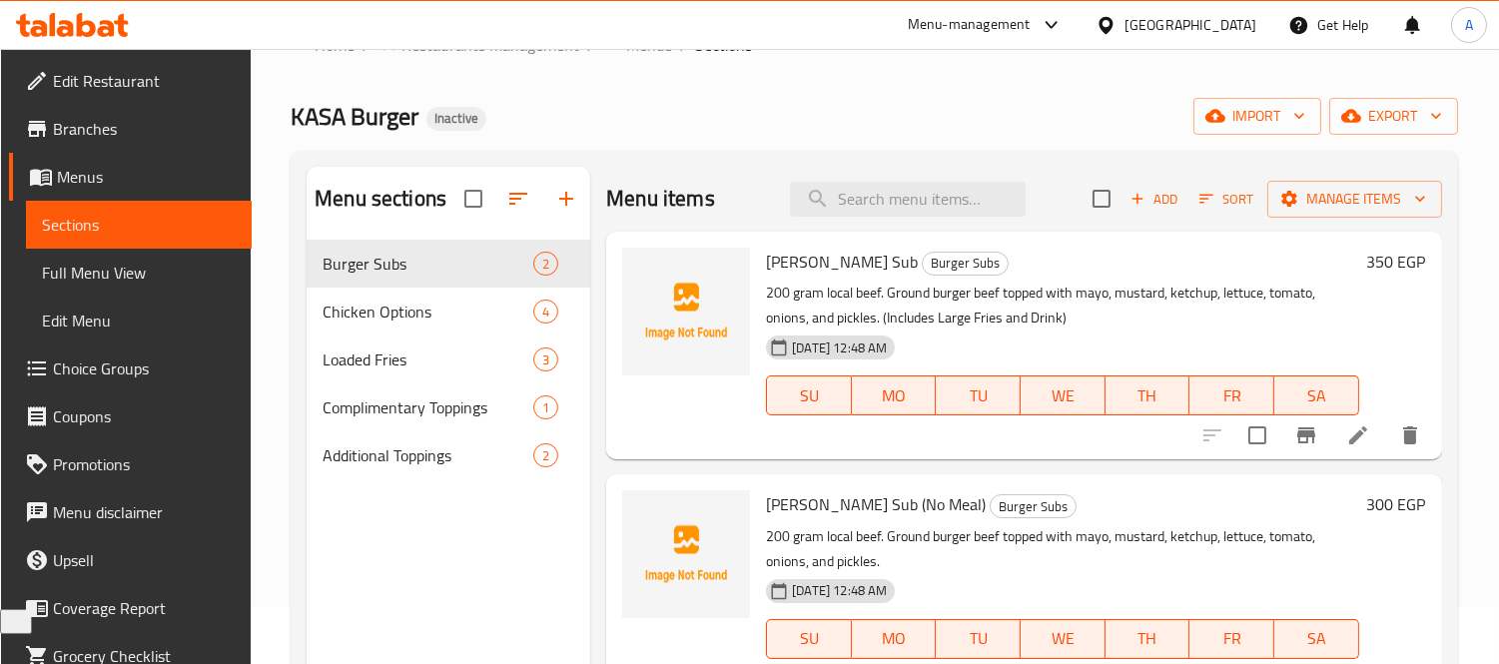
click at [1353, 435] on icon at bounding box center [1358, 435] width 24 height 24
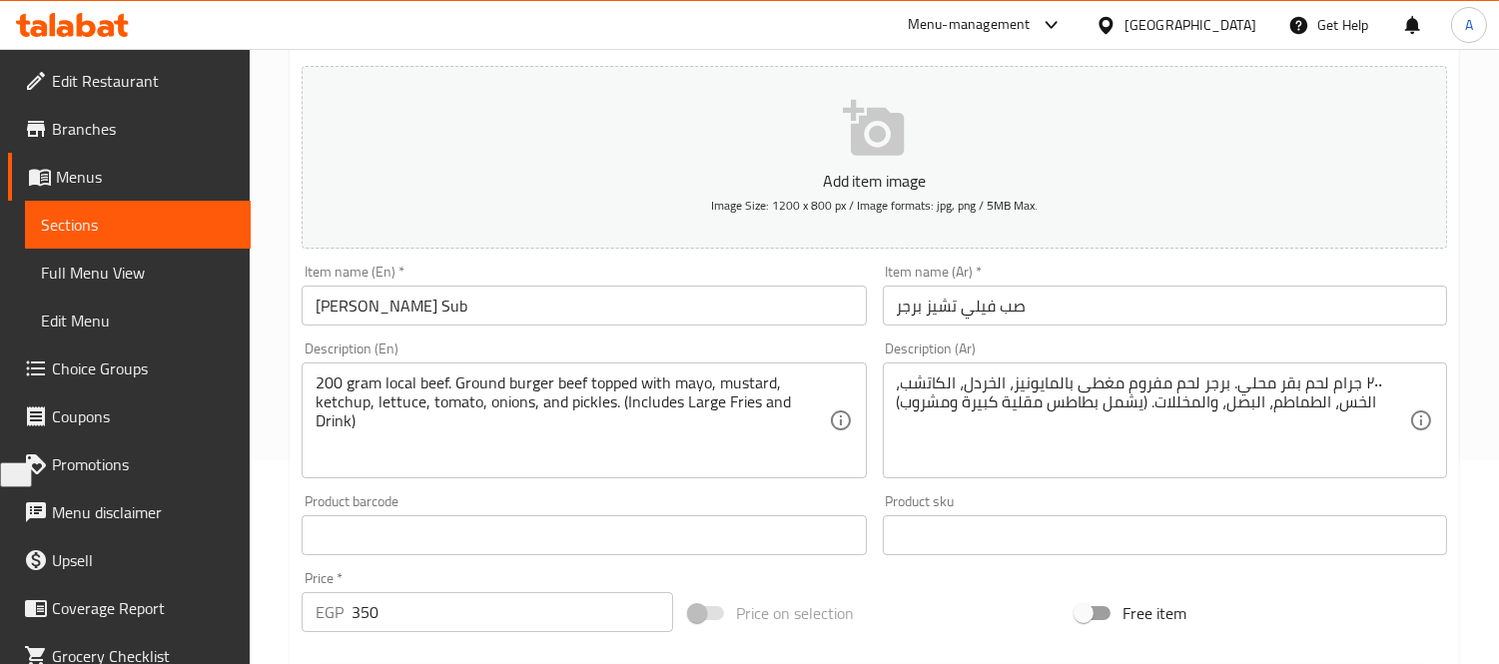
scroll to position [222, 0]
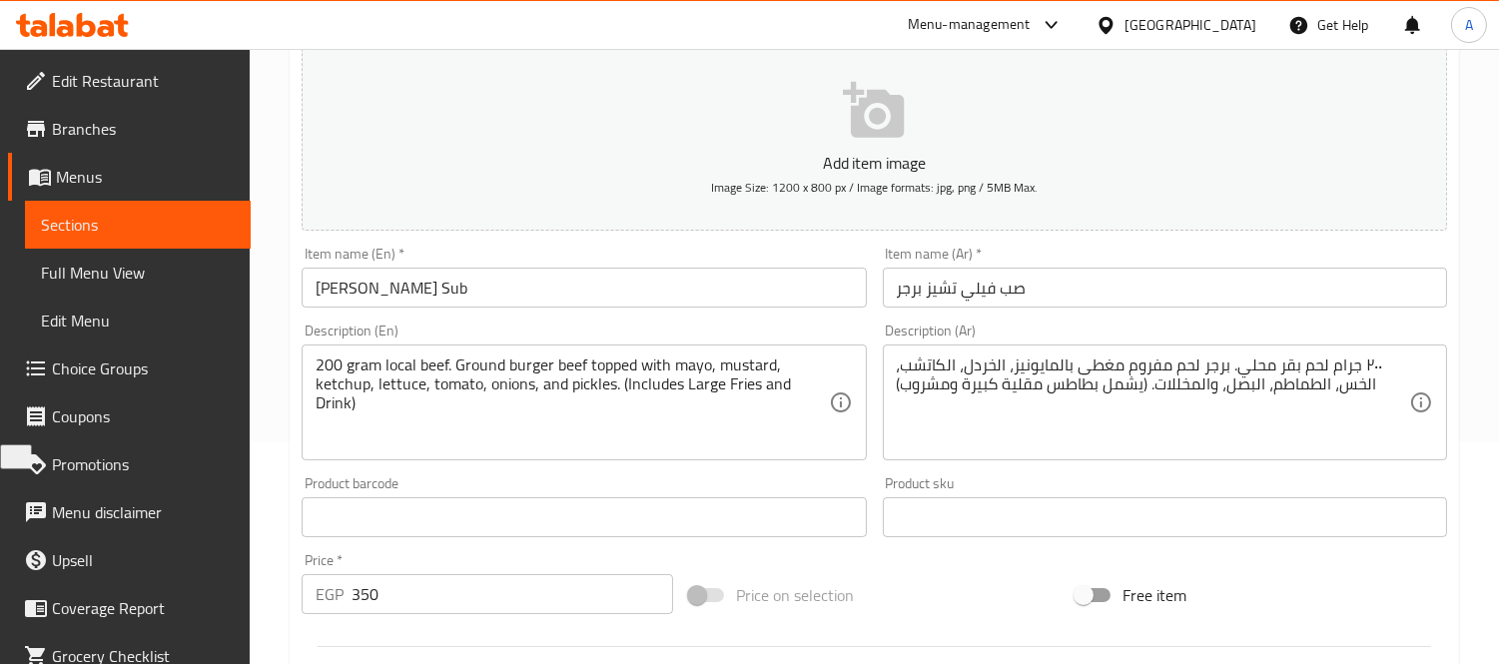
click at [847, 376] on div "200 gram local beef. Ground burger beef topped with mayo, mustard, ketchup, let…" at bounding box center [584, 402] width 564 height 116
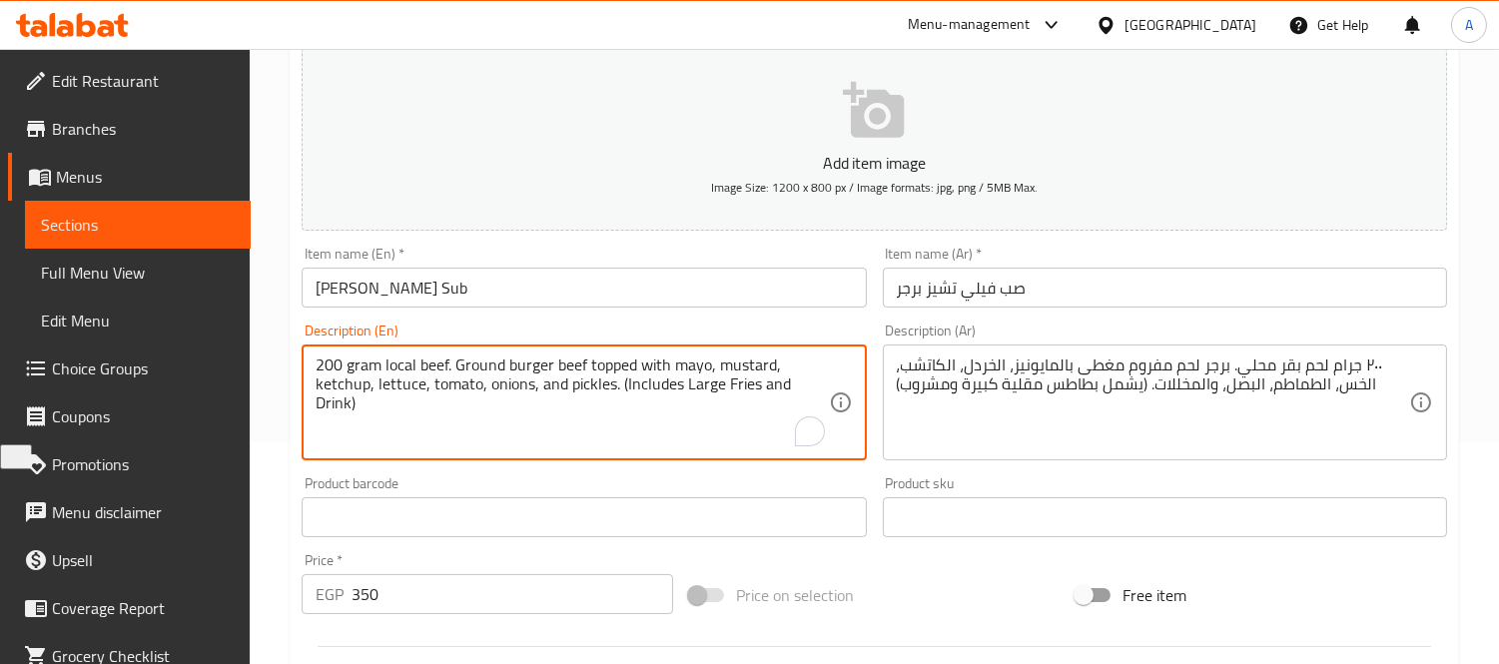
click at [843, 380] on div "200 gram local beef. Ground burger beef topped with mayo, mustard, ketchup, let…" at bounding box center [584, 402] width 564 height 116
click at [825, 383] on textarea "200 gram local beef. Ground burger beef topped with mayo, mustard, ketchup, let…" at bounding box center [571, 402] width 512 height 95
click at [427, 355] on textarea "200 gramsof local beef. Ground beef burger topped with mayo, mustard, ketchup, …" at bounding box center [571, 402] width 512 height 95
click at [839, 384] on div "200 grams of local beef. Ground beef burger topped with mayo, mustard, ketchup,…" at bounding box center [584, 402] width 564 height 116
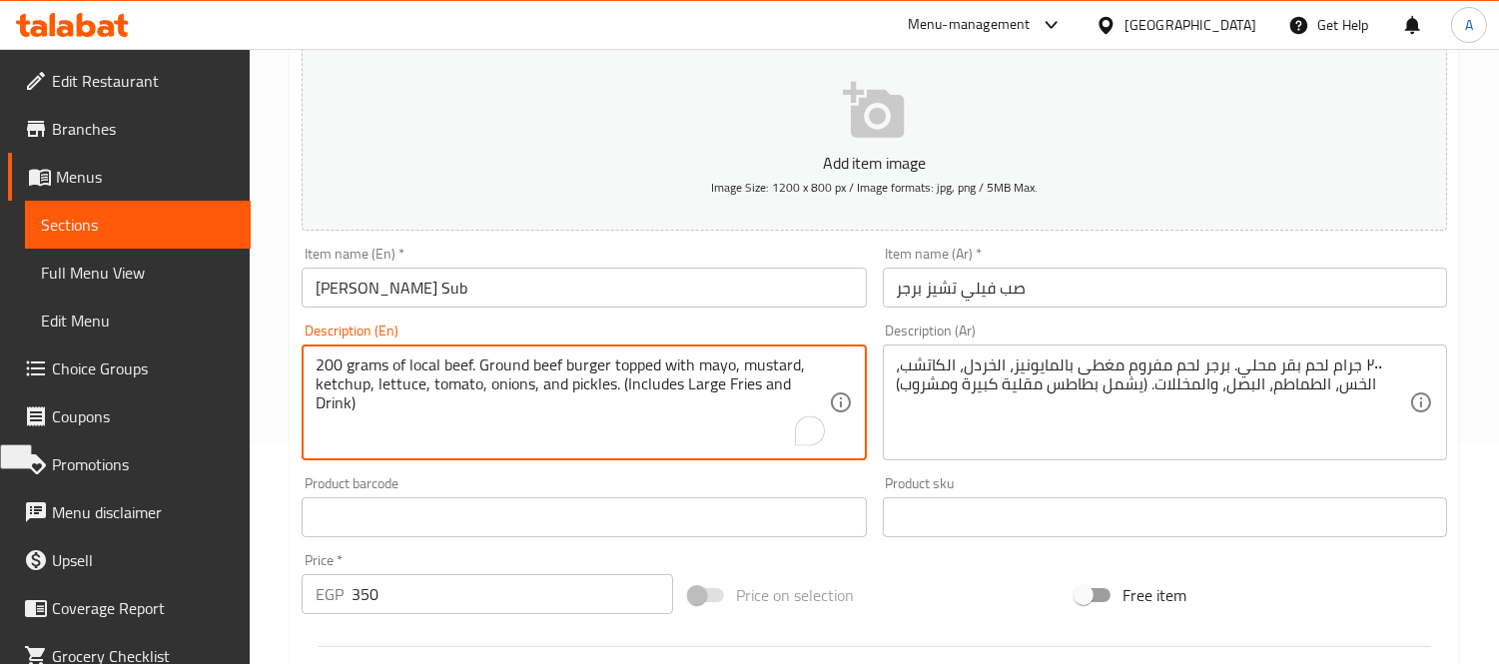
click at [826, 379] on textarea "200 grams of local beef. Ground beef burger topped with mayo, mustard, ketchup,…" at bounding box center [571, 402] width 512 height 95
paste textarea "Served on a toasted sub roll with burger ground beef"
drag, startPoint x: 362, startPoint y: 411, endPoint x: 772, endPoint y: 402, distance: 409.4
click at [772, 402] on textarea "200 grams of local beef. Ground beef burger topped with mayo, mustard, ketchup,…" at bounding box center [571, 402] width 512 height 95
type textarea "200 grams of local beef. Ground beef burger topped with mayo, mustard, ketchup,…"
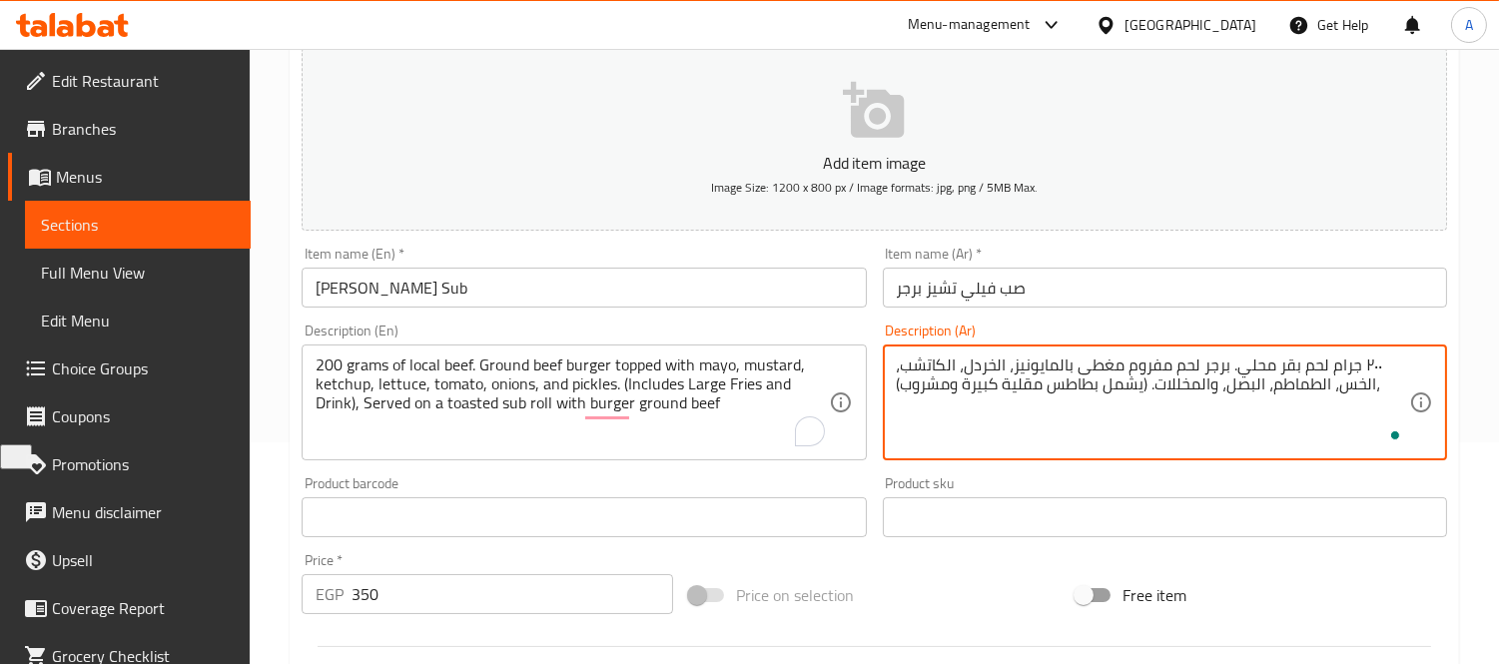
paste textarea "يتم تقديمه على خبز محمص مع لحم بقري مفروم"
click at [1095, 404] on textarea "٢٠٠ جرام لحم بقر محلي. برجر لحم مفروم مغطى بالمايونيز، الخردل، الكاتشب، الخس، ا…" at bounding box center [1153, 402] width 512 height 95
click at [1000, 407] on textarea "٢٠٠ جرام لحم بقر محلي. برجر لحم مفروم مغطى بالمايونيز، الخردل، الكاتشب، الخس، ا…" at bounding box center [1153, 402] width 512 height 95
click at [1010, 414] on textarea "٢٠٠ جرام لحم بقر محلي. برجر لحم مفروم مغطى بالمايونيز، الخردل، الكاتشب، الخس، ا…" at bounding box center [1153, 402] width 512 height 95
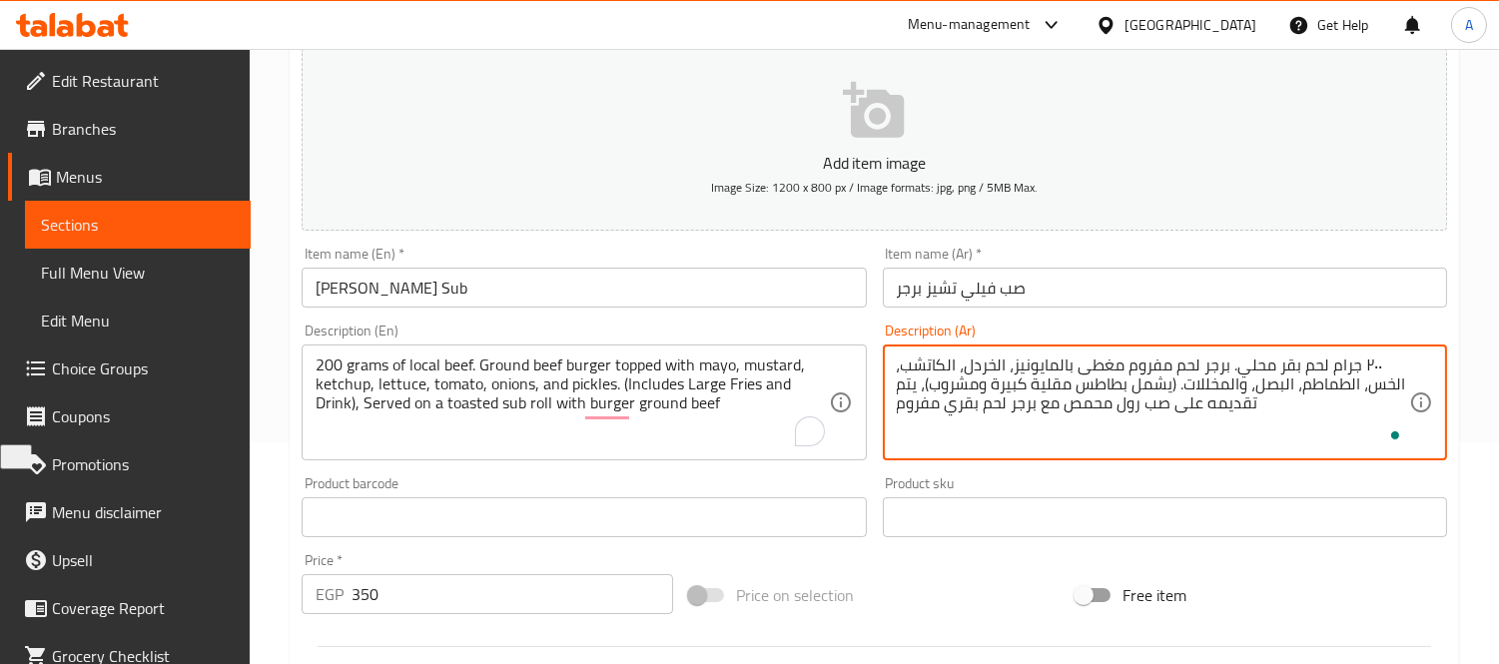
type textarea "٢٠٠ جرام لحم بقر محلي. برجر لحم مفروم مغطى بالمايونيز، الخردل، الكاتشب، الخس، ا…"
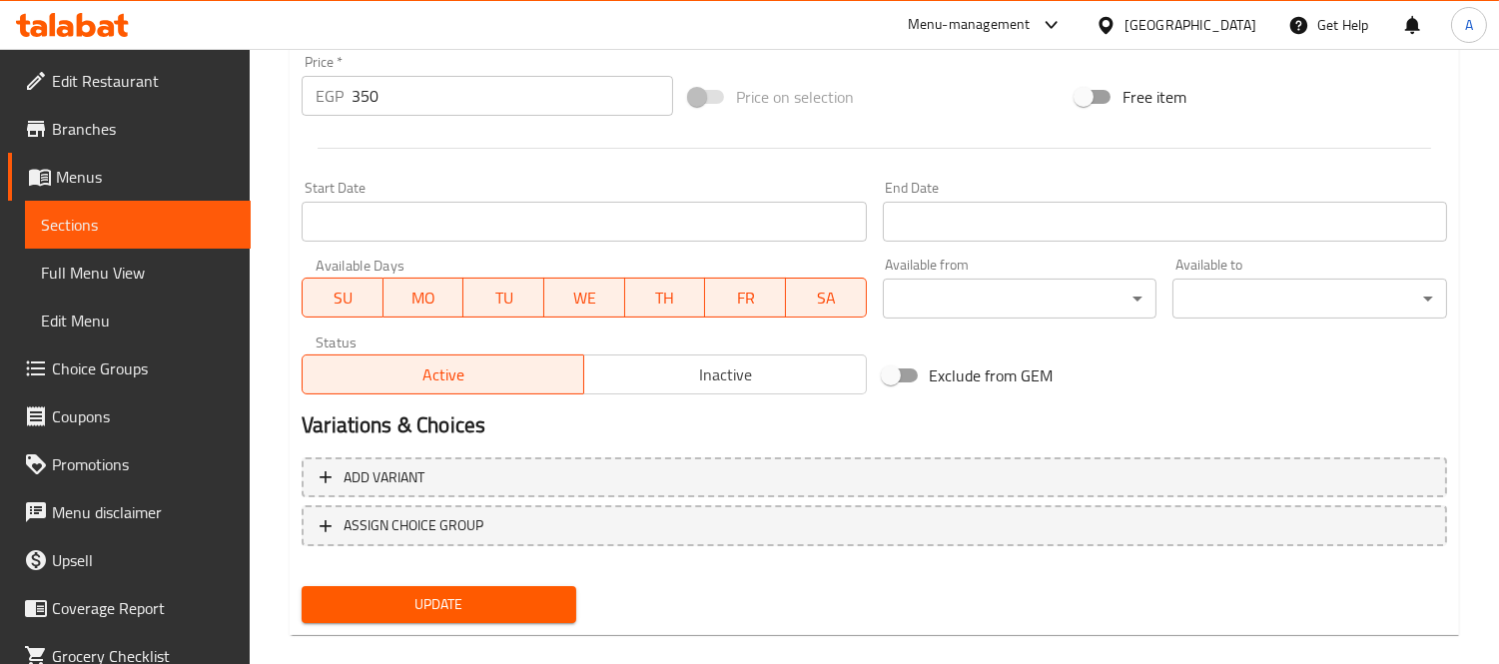
scroll to position [743, 0]
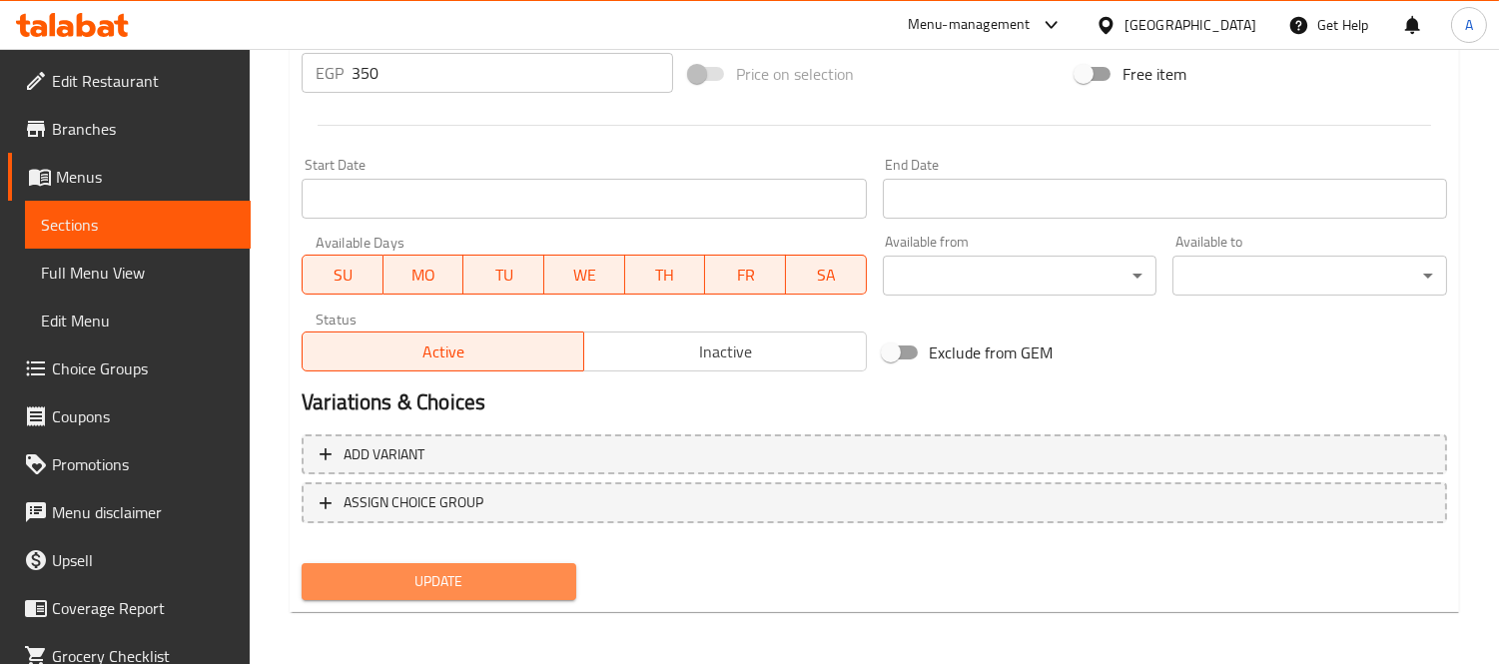
click at [434, 572] on span "Update" at bounding box center [438, 581] width 243 height 25
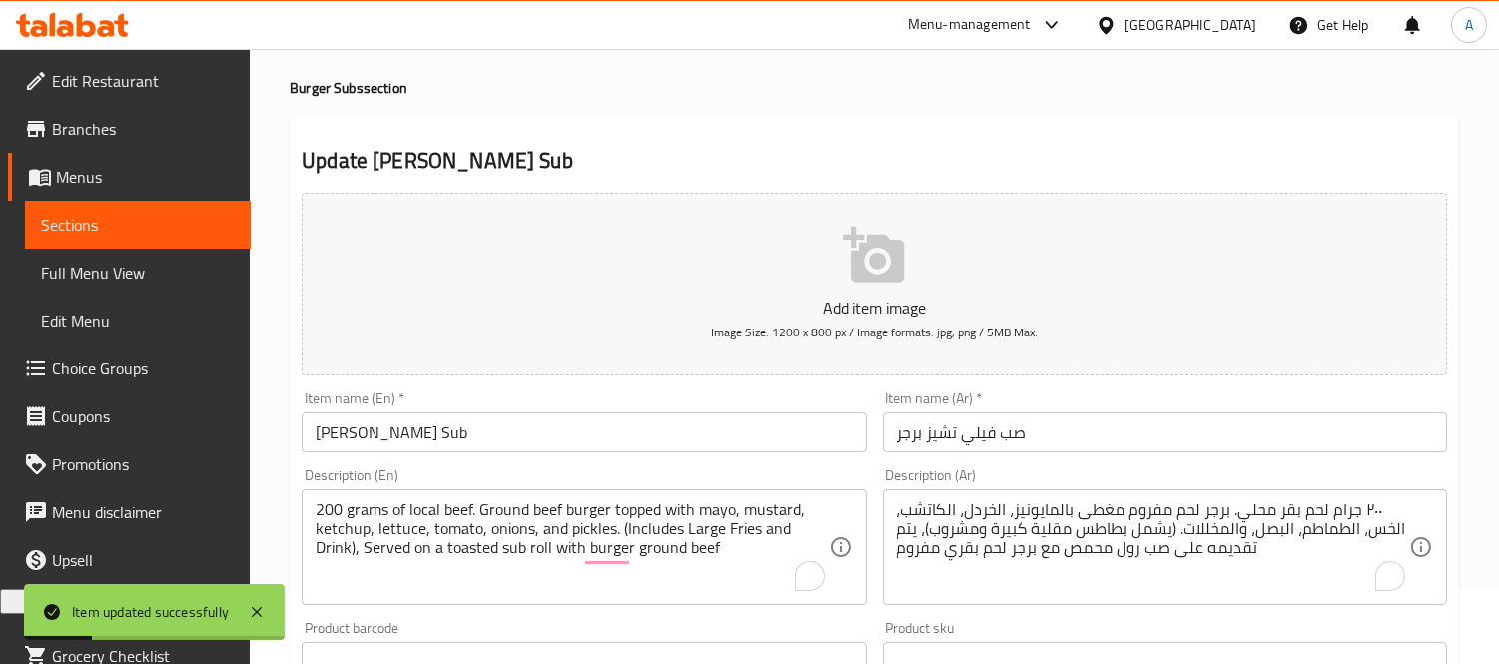
scroll to position [0, 0]
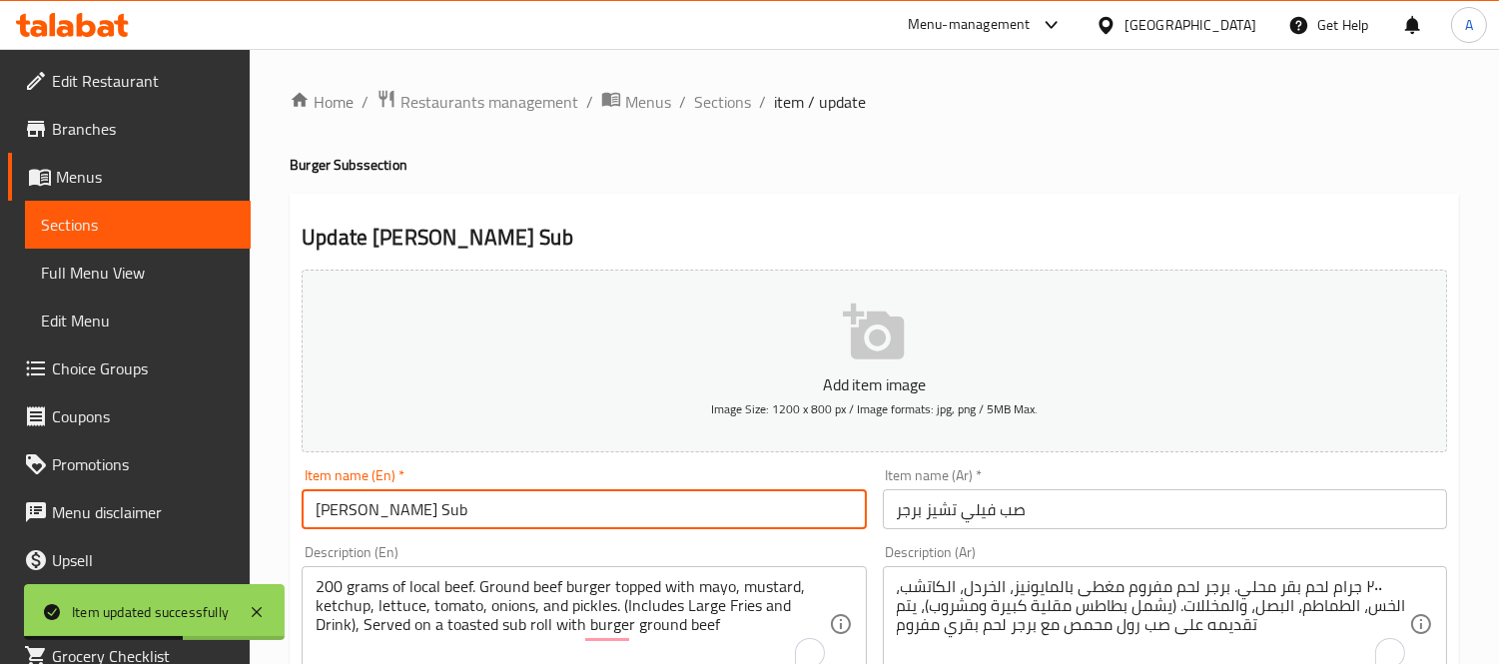
click at [514, 520] on input "Philly Cheeseburger Sub" at bounding box center [584, 509] width 564 height 40
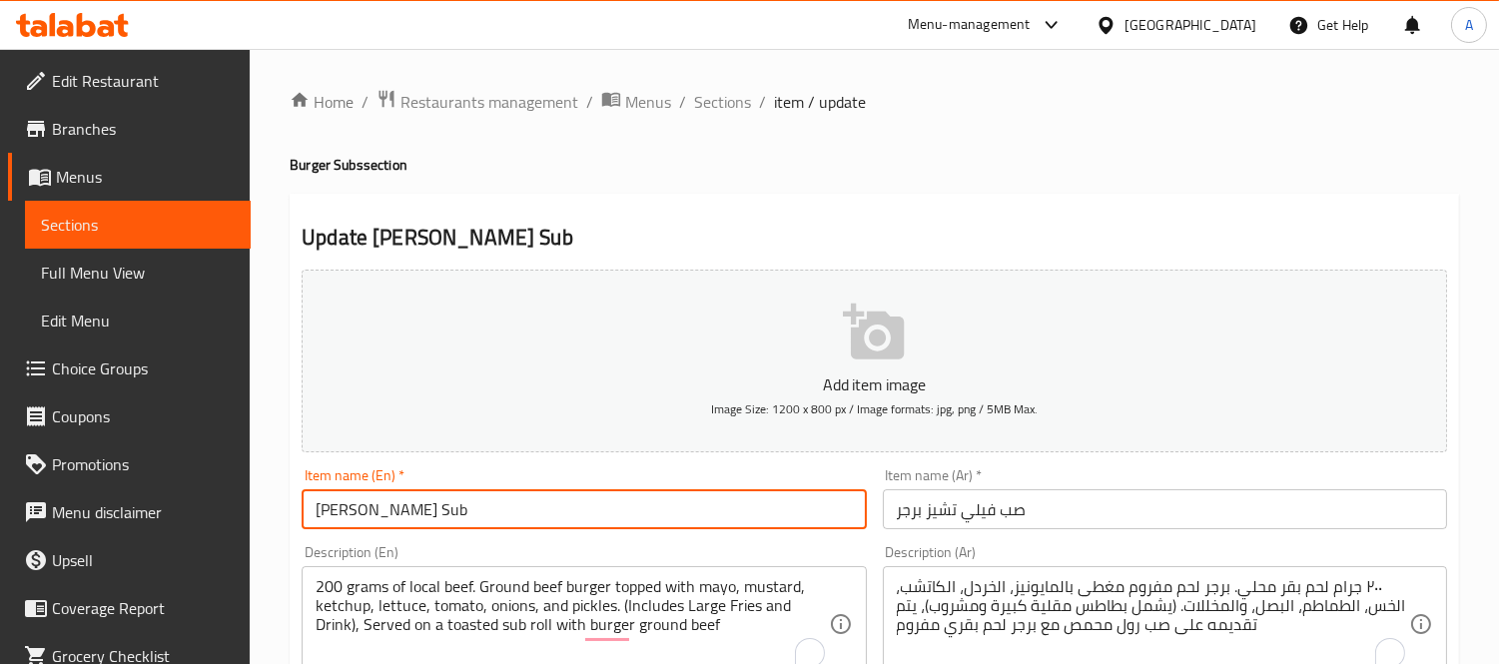
click at [143, 347] on link "Choice Groups" at bounding box center [129, 368] width 243 height 48
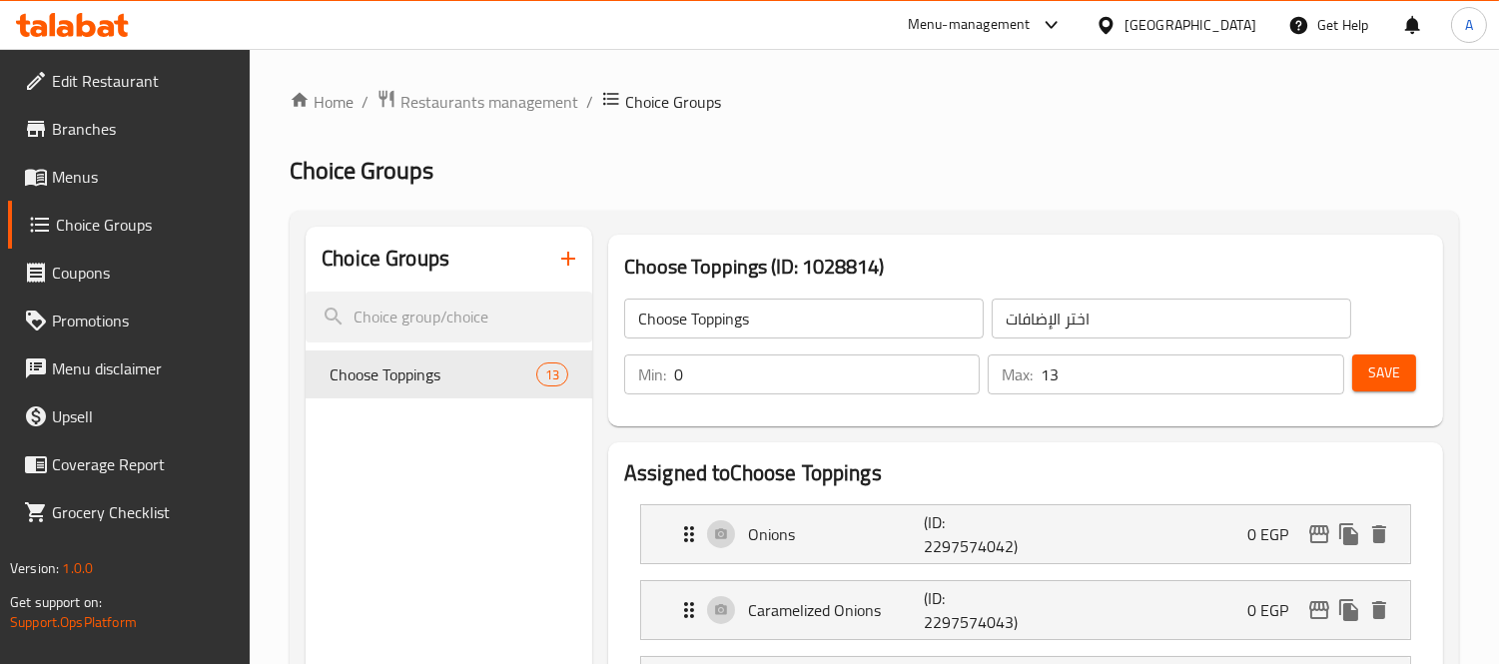
drag, startPoint x: 166, startPoint y: 188, endPoint x: 133, endPoint y: 131, distance: 65.8
click at [166, 188] on span "Menus" at bounding box center [143, 177] width 183 height 24
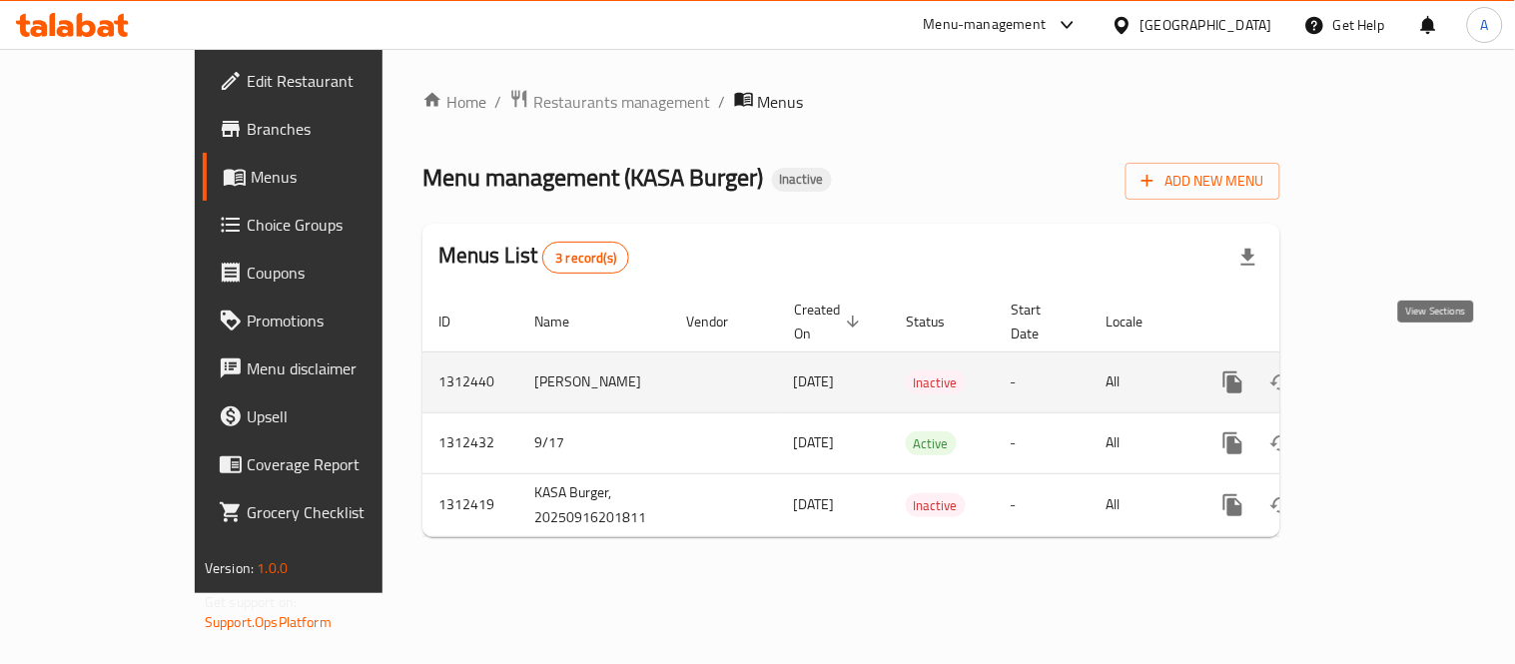
click at [1389, 370] on icon "enhanced table" at bounding box center [1377, 382] width 24 height 24
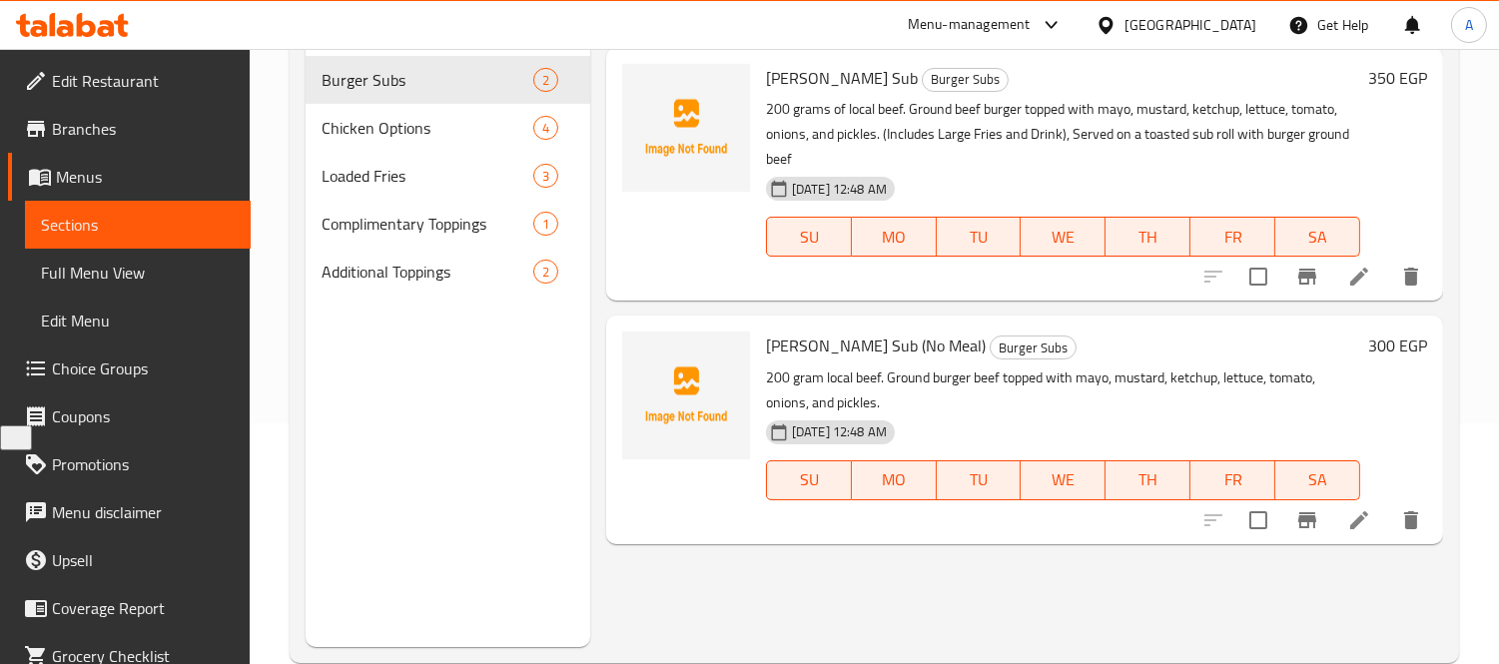
scroll to position [280, 0]
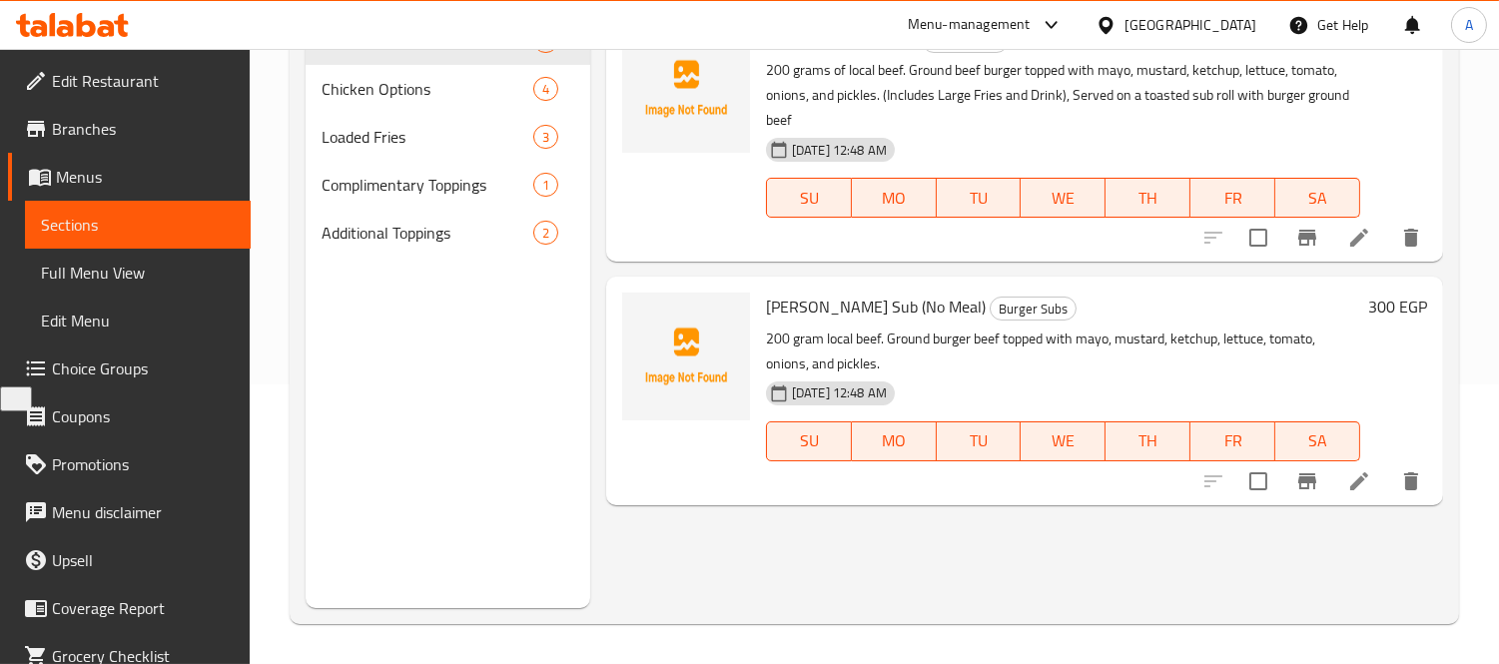
click at [1347, 486] on icon at bounding box center [1359, 481] width 24 height 24
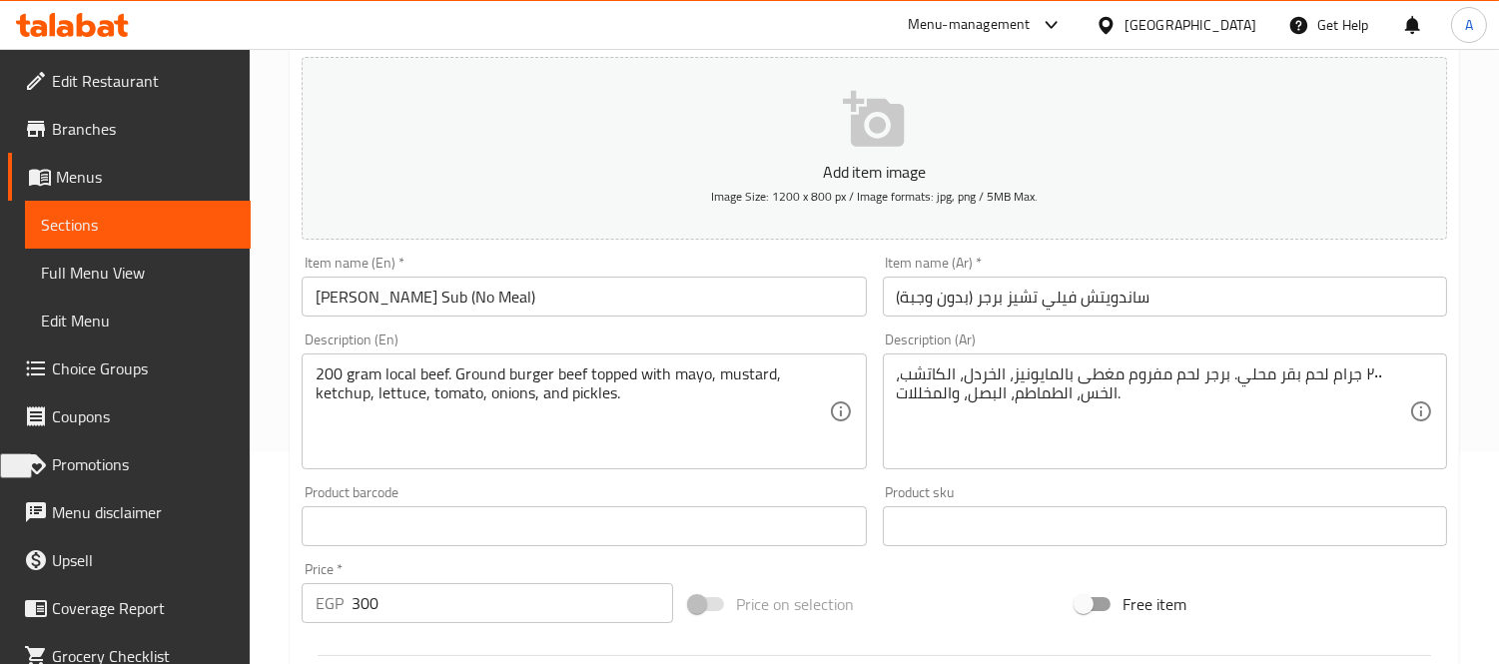
scroll to position [222, 0]
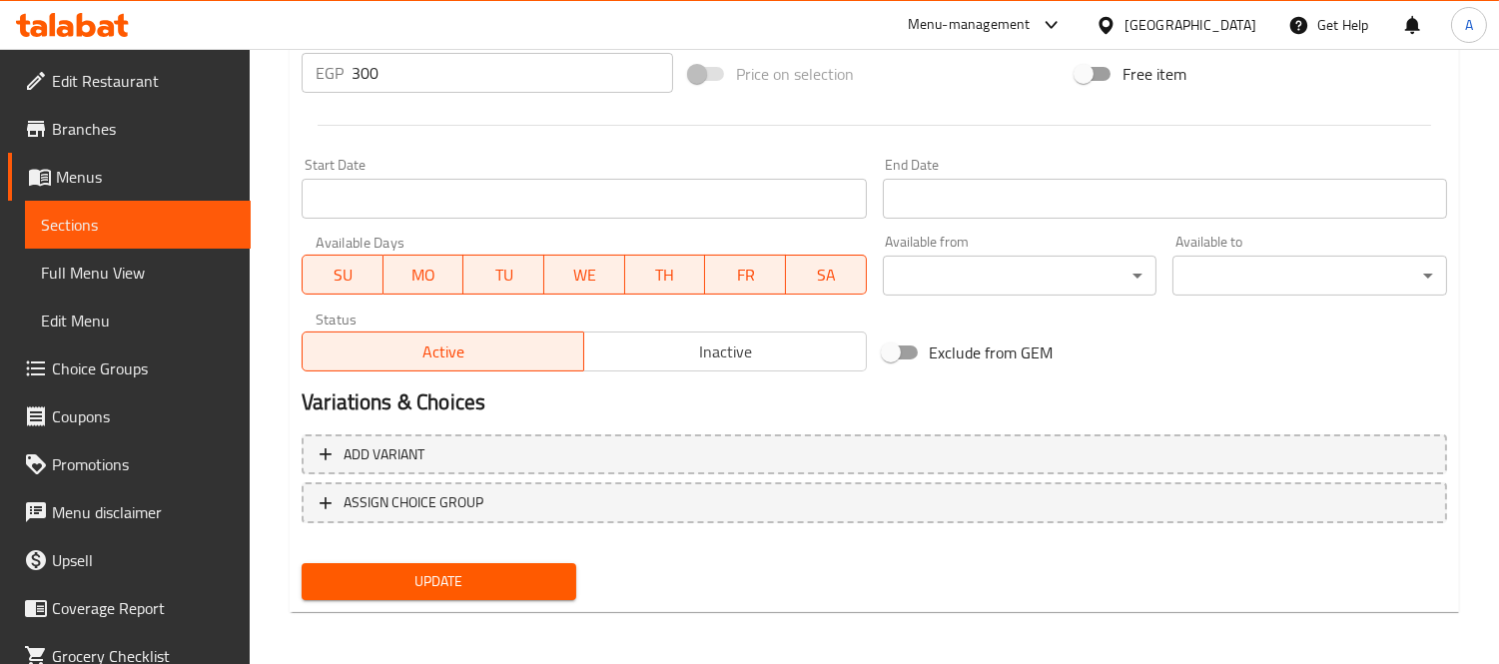
type textarea "200 grams of local beef. Ground beef burger topped with mayo, mustard, ketchup,…"
click at [500, 577] on span "Update" at bounding box center [438, 581] width 243 height 25
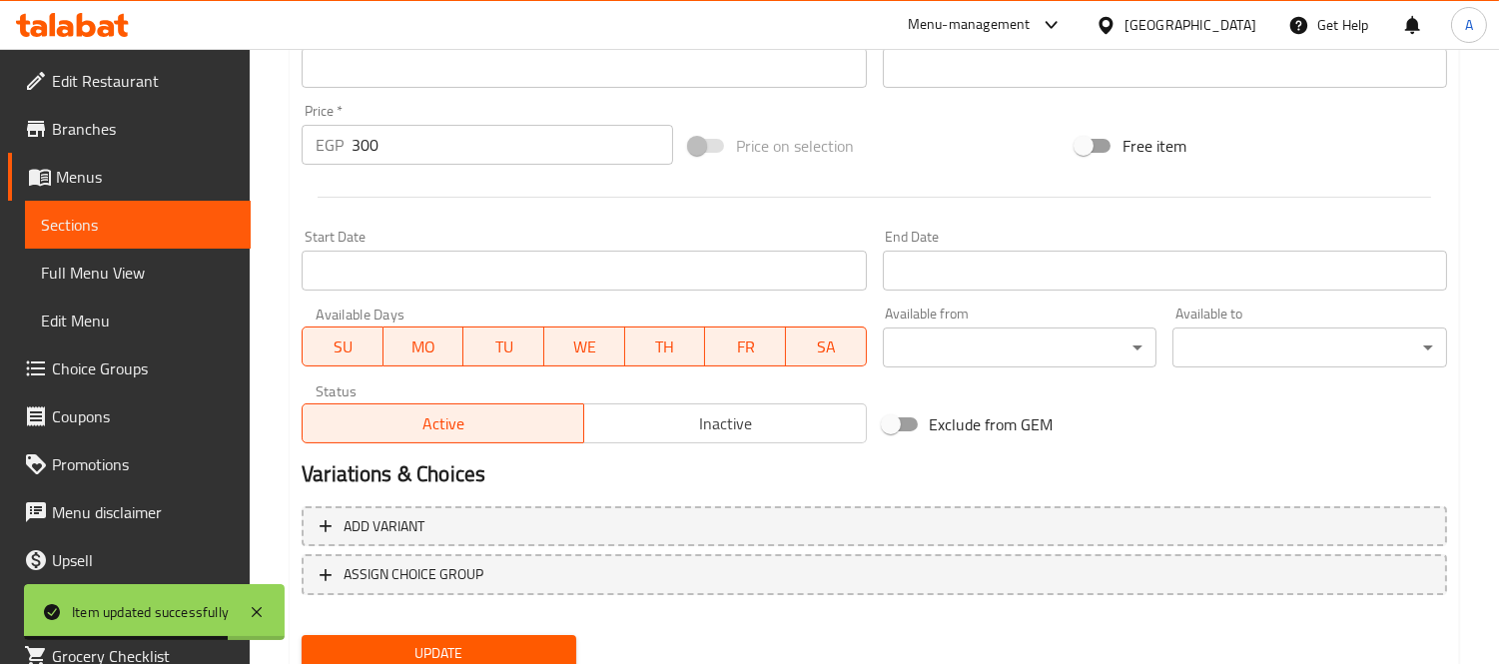
scroll to position [743, 0]
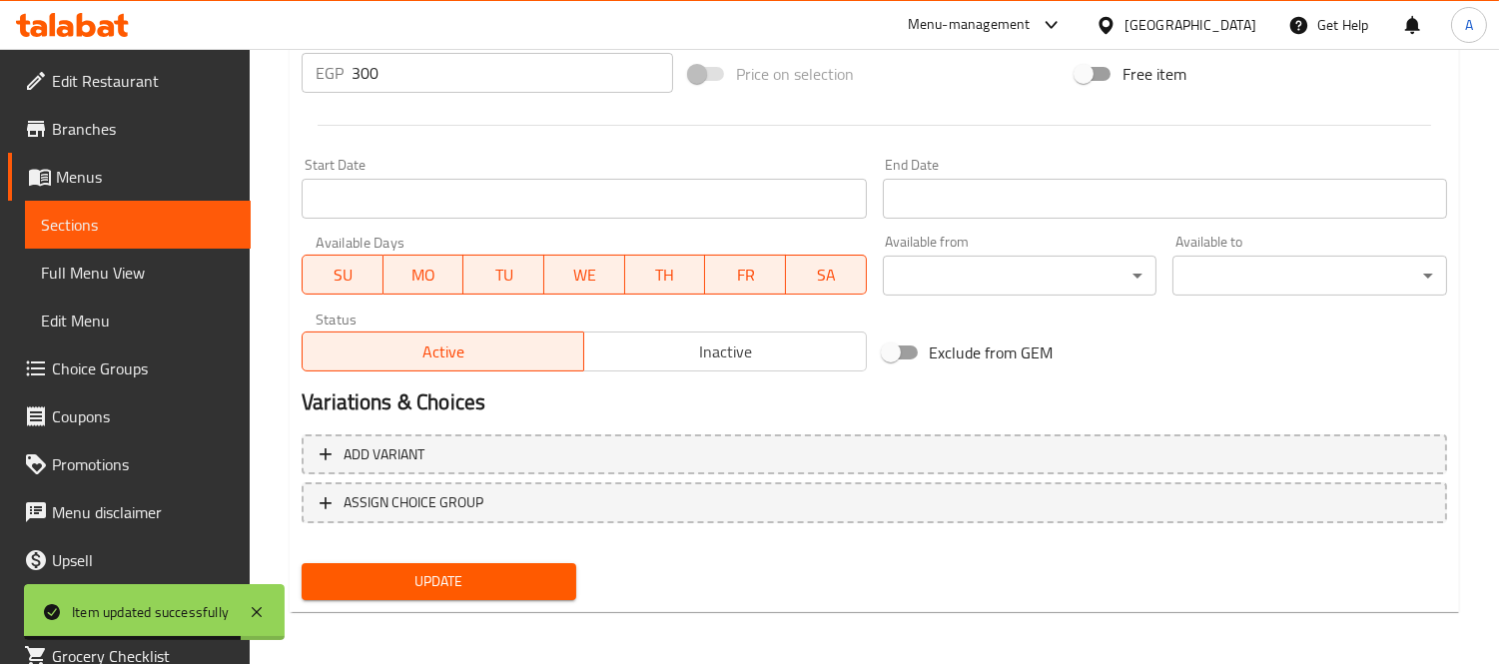
click at [556, 542] on nav at bounding box center [874, 539] width 1145 height 16
click at [556, 570] on span "Update" at bounding box center [438, 581] width 243 height 25
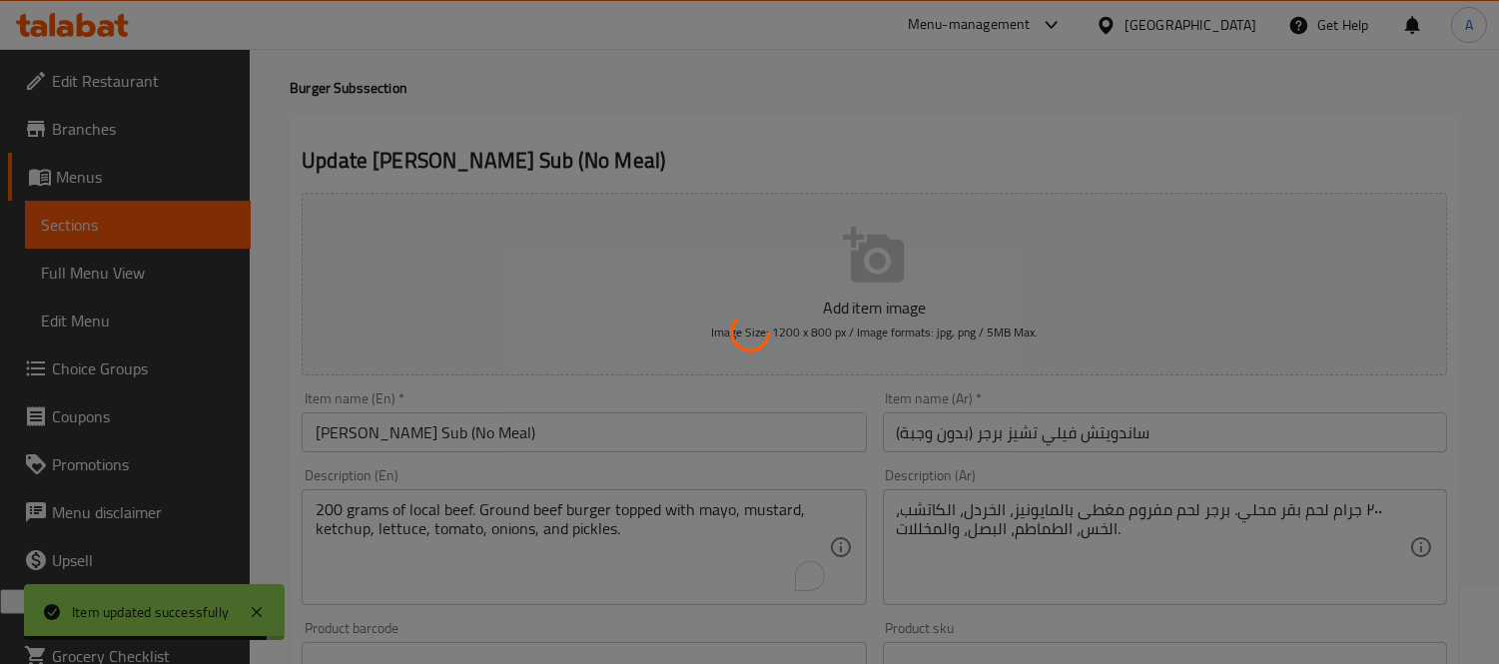
scroll to position [0, 0]
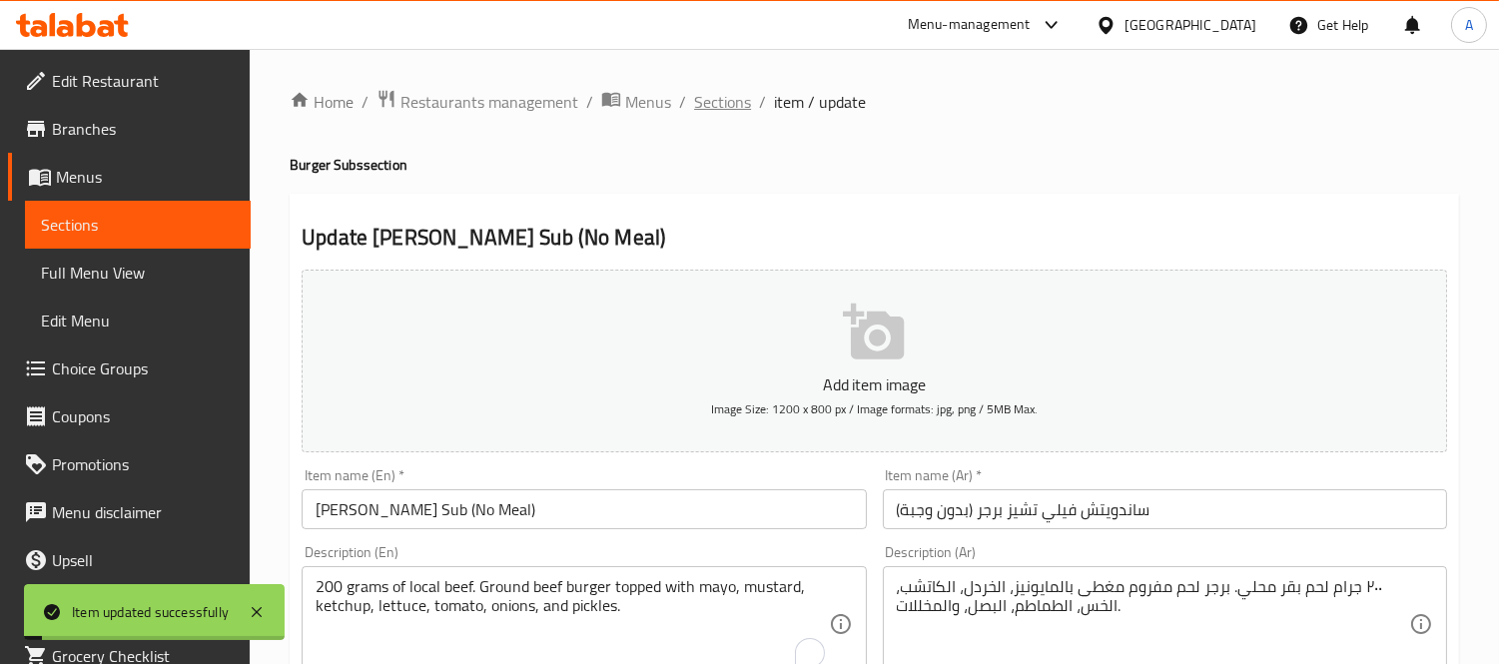
click at [711, 107] on span "Sections" at bounding box center [722, 102] width 57 height 24
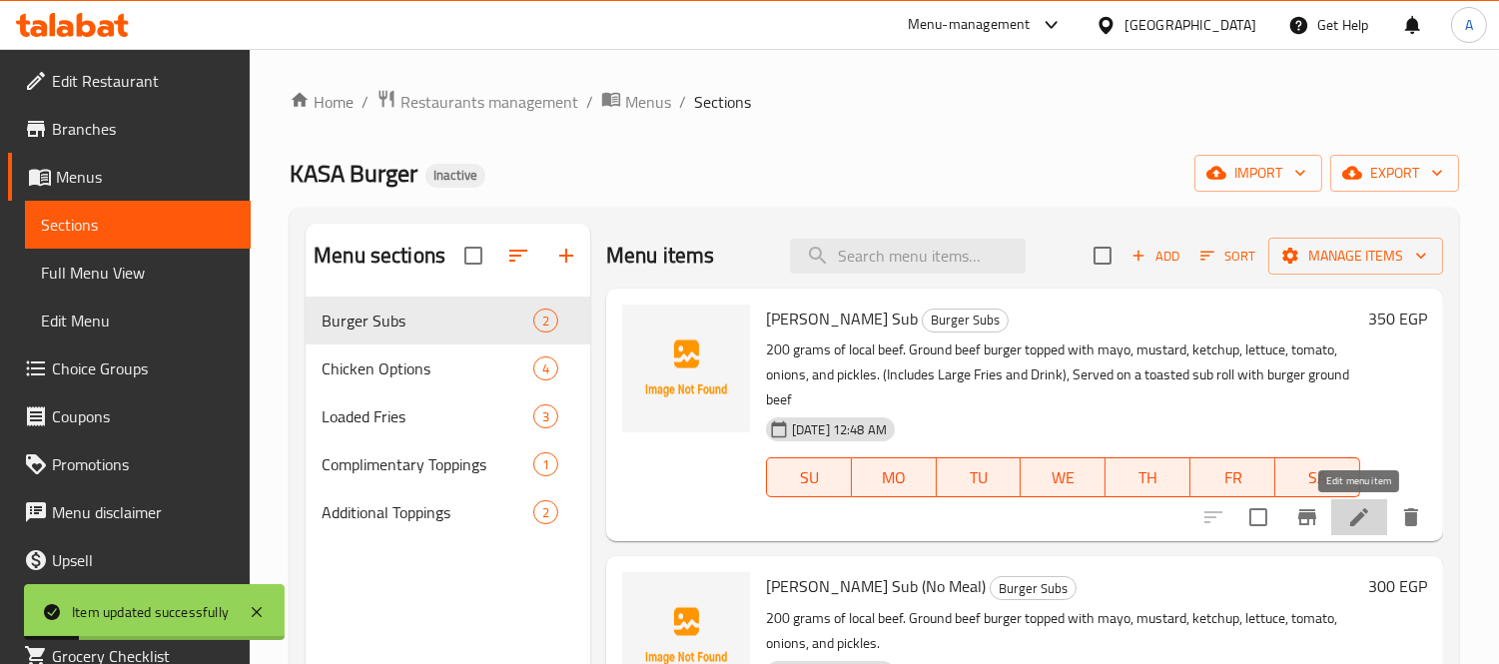
click at [1356, 527] on icon at bounding box center [1359, 517] width 24 height 24
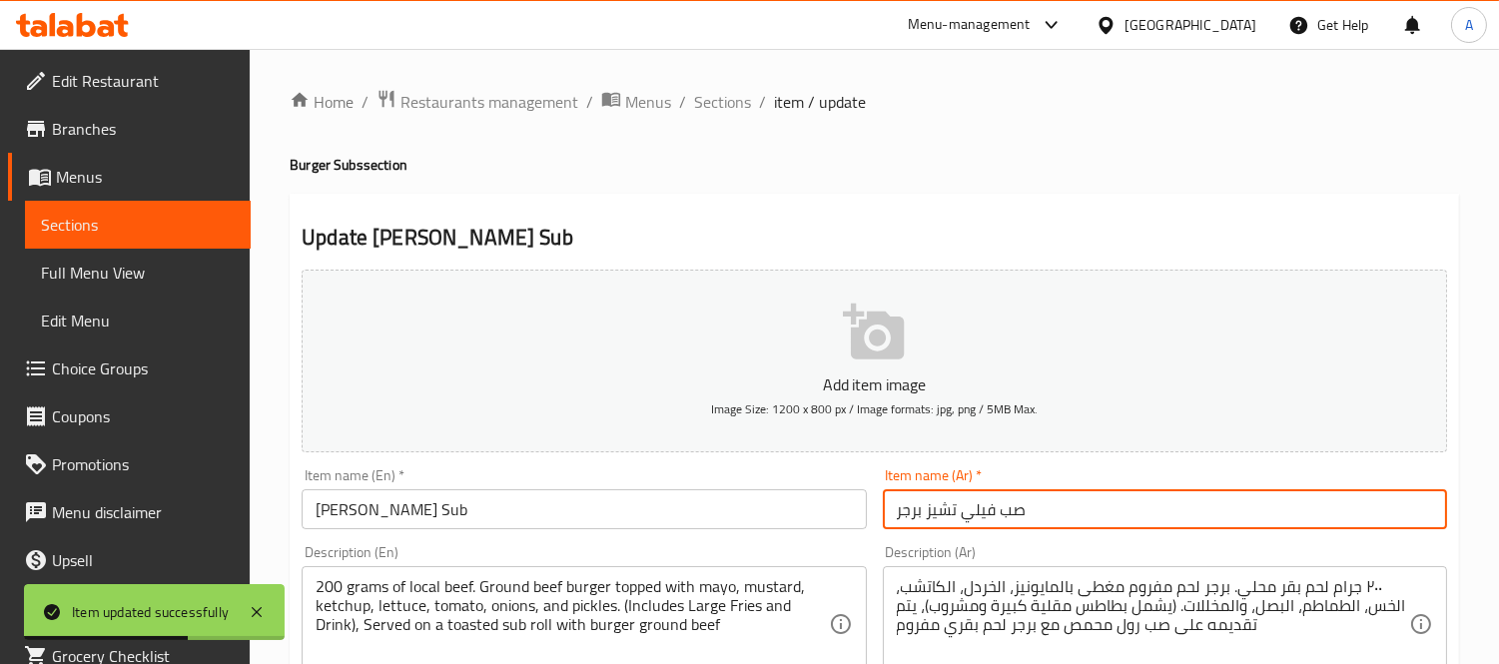
drag, startPoint x: 1049, startPoint y: 513, endPoint x: 716, endPoint y: 470, distance: 336.2
paste input "اندويتش"
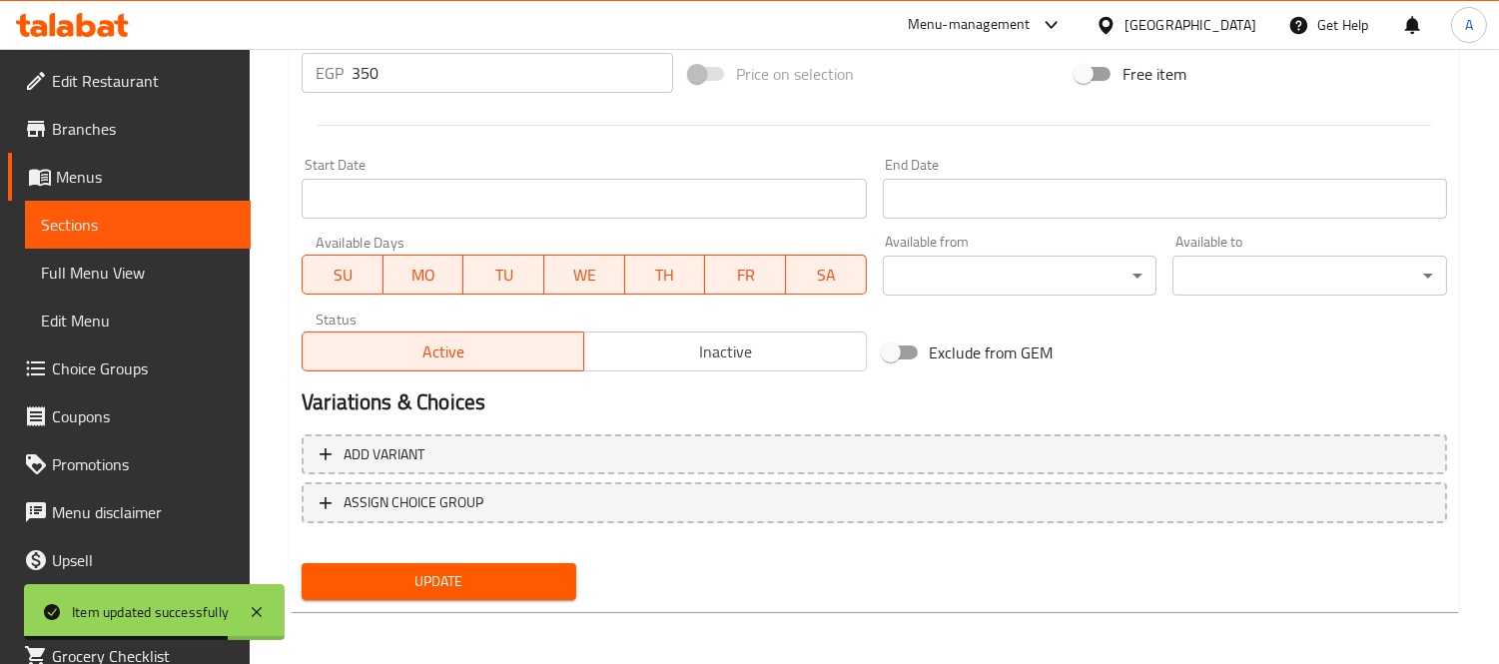
type input "ساندويتش فيلي تشيز برجر"
click at [517, 585] on span "Update" at bounding box center [438, 581] width 243 height 25
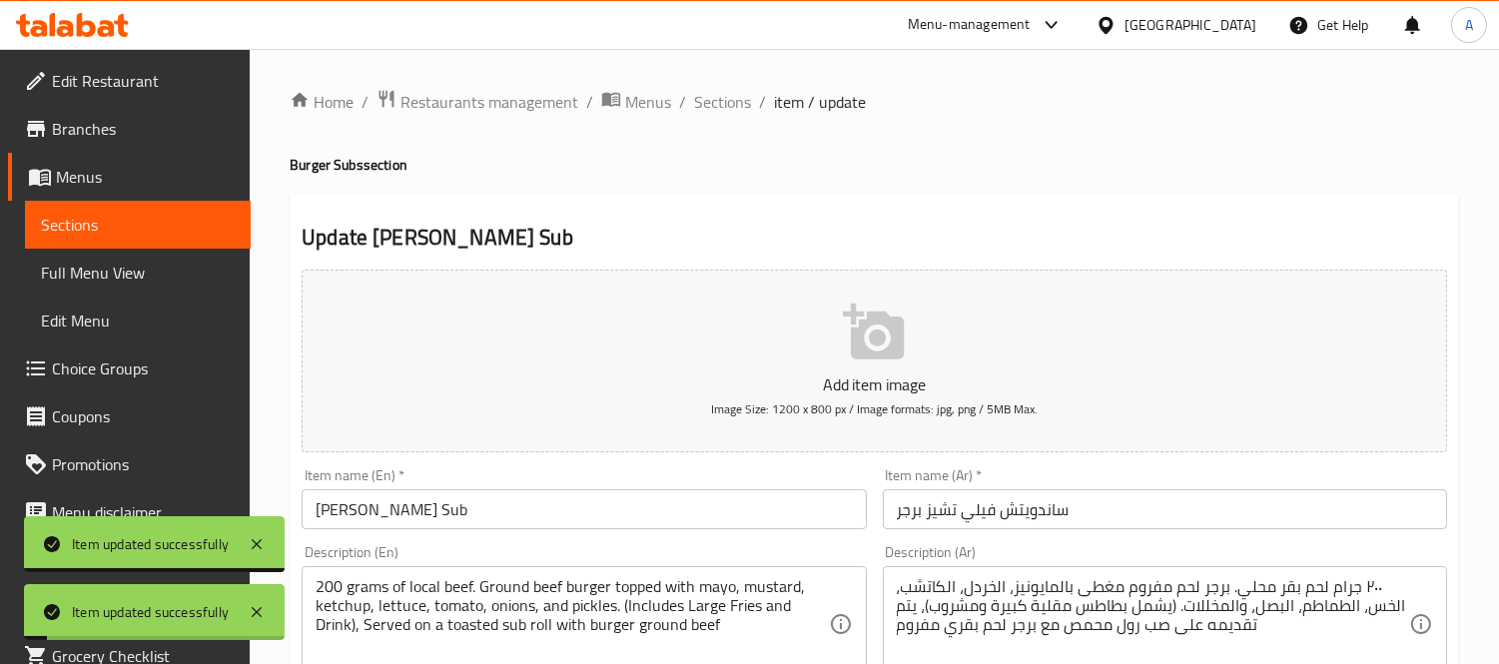
drag, startPoint x: 724, startPoint y: 112, endPoint x: 755, endPoint y: 141, distance: 42.4
click at [724, 112] on span "Sections" at bounding box center [722, 102] width 57 height 24
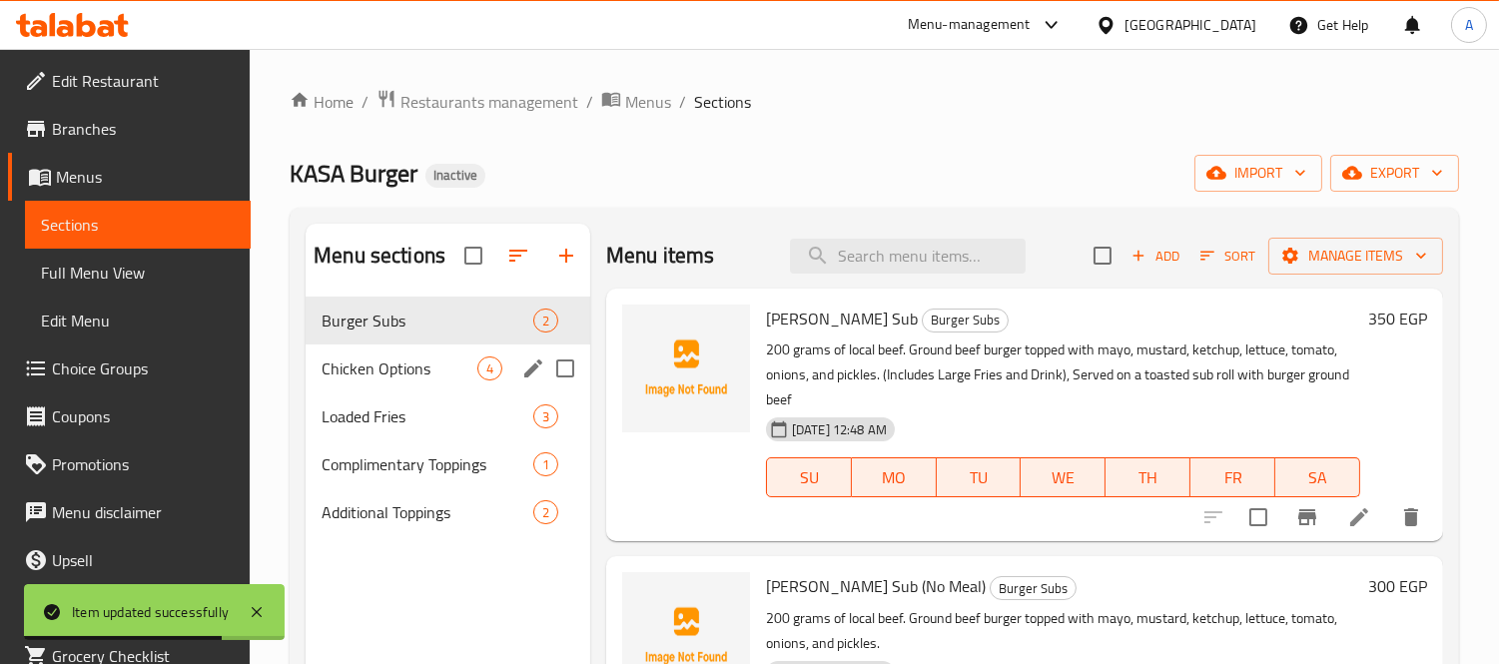
click at [421, 382] on div "Chicken Options 4" at bounding box center [447, 368] width 285 height 48
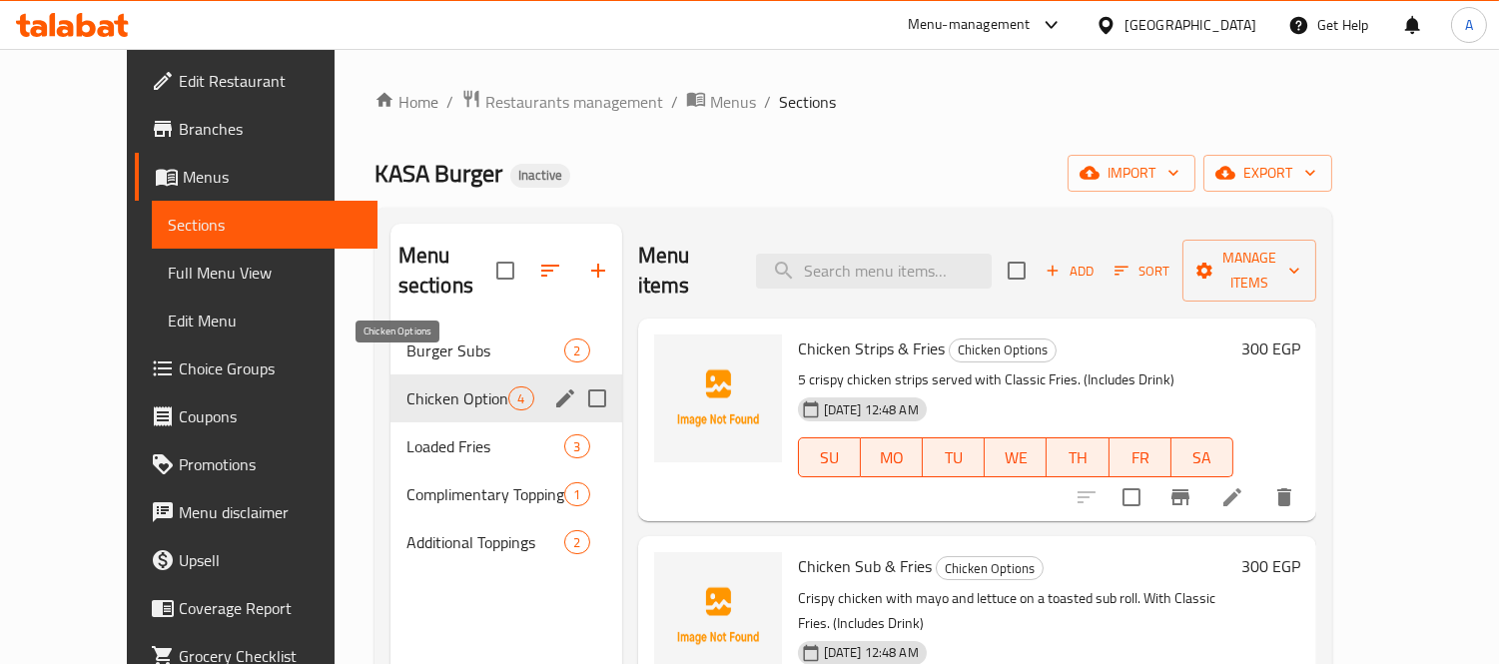
click at [406, 386] on span "Chicken Options" at bounding box center [457, 398] width 103 height 24
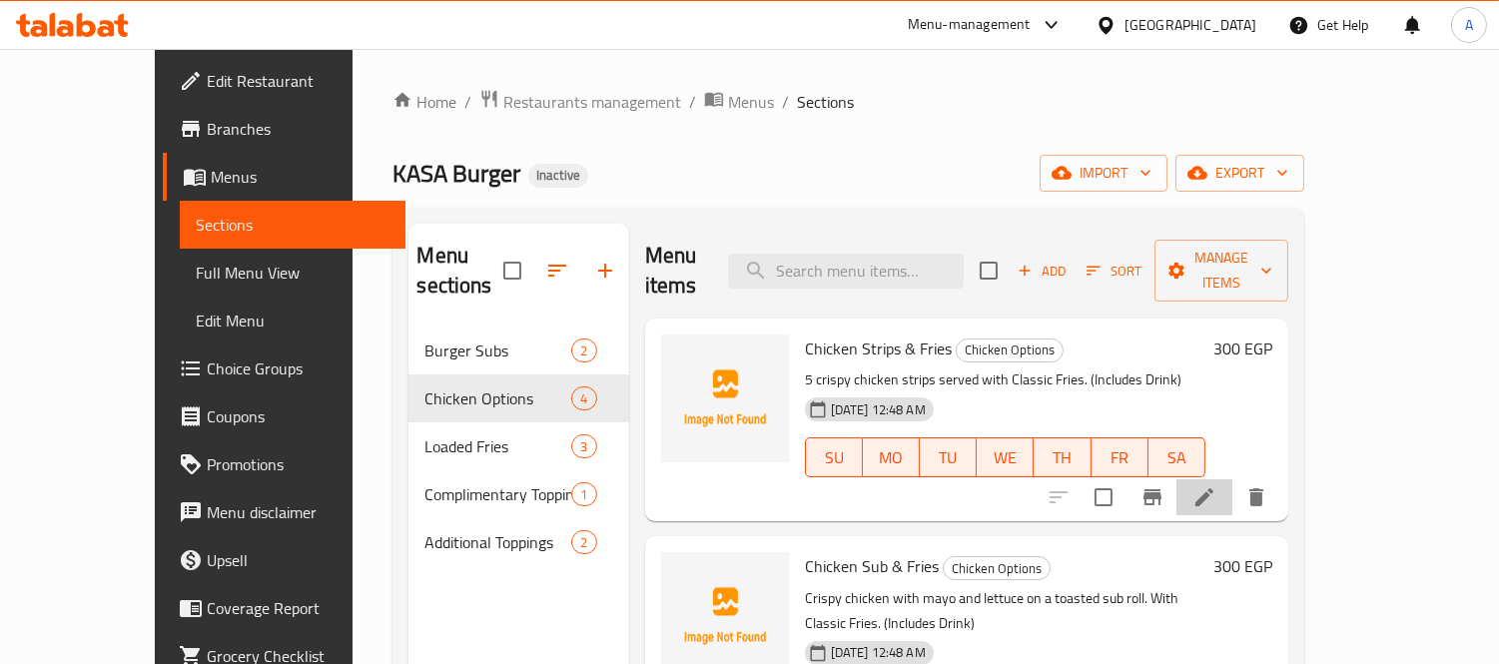
click at [1232, 479] on li at bounding box center [1204, 497] width 56 height 36
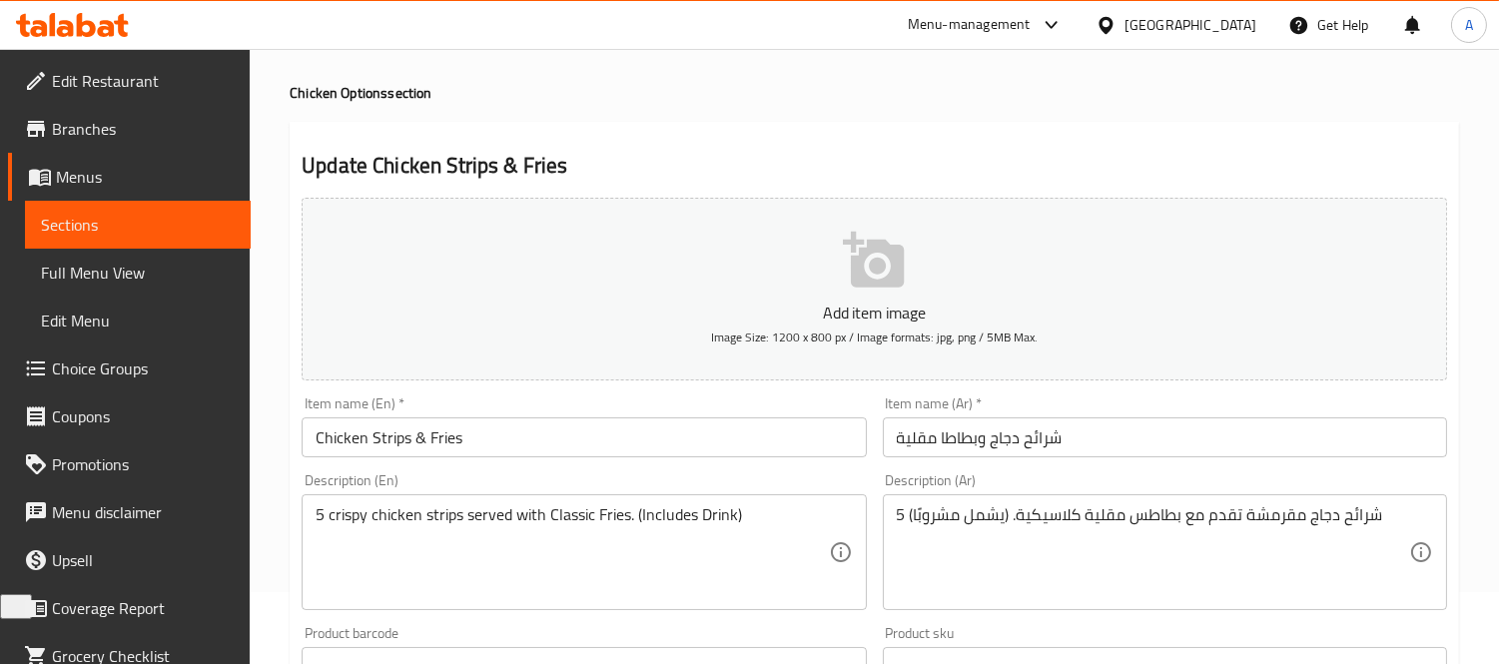
scroll to position [111, 0]
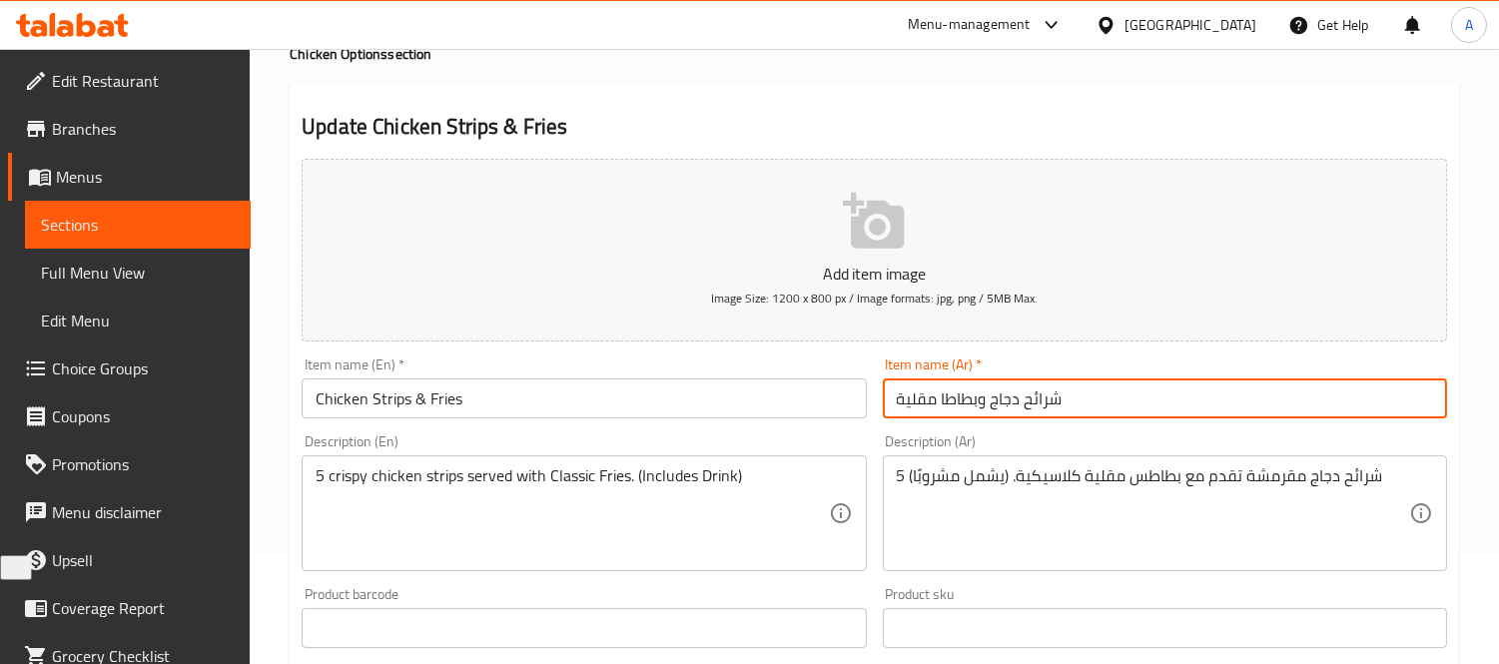
drag, startPoint x: 943, startPoint y: 400, endPoint x: 893, endPoint y: 401, distance: 50.9
click at [893, 401] on input "شرائح دجاج وبطاطا مقلية" at bounding box center [1165, 398] width 564 height 40
type input "شرائح دجاج وبطاطس محمرة"
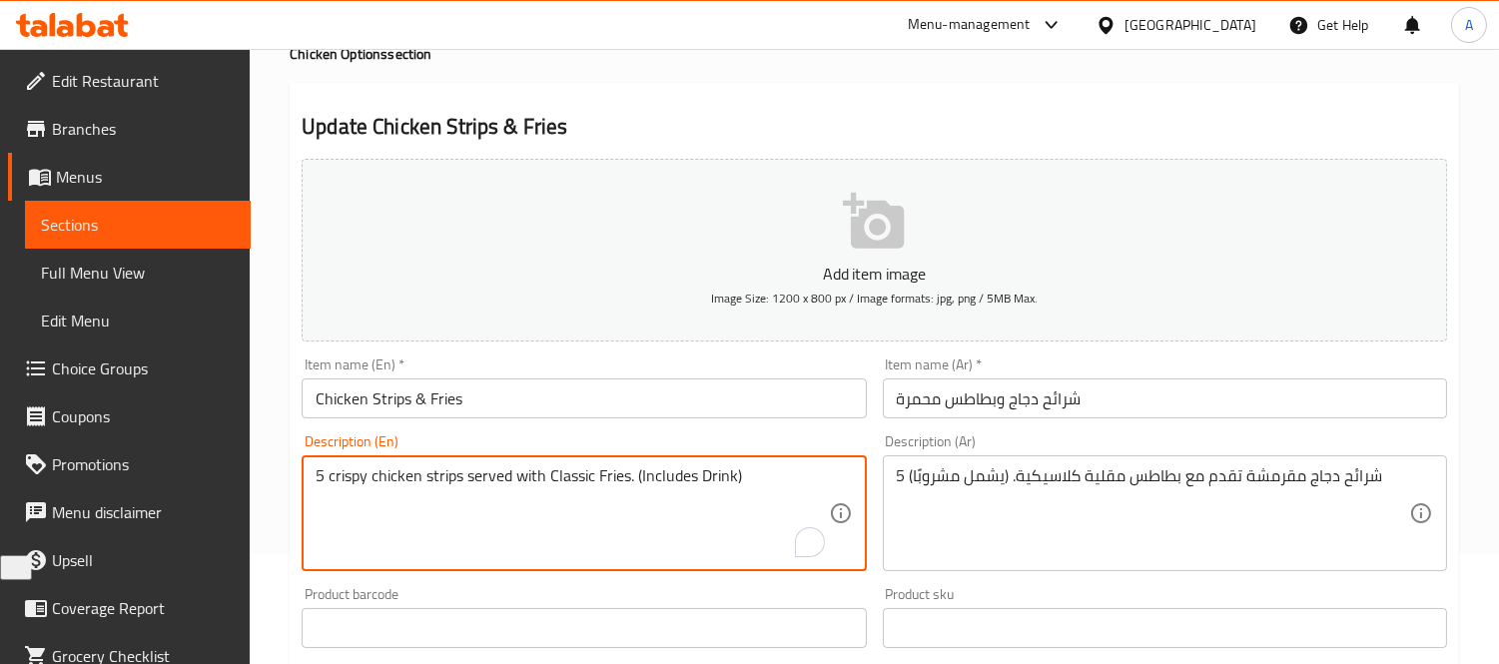
drag, startPoint x: 631, startPoint y: 475, endPoint x: 807, endPoint y: 476, distance: 175.7
type textarea "5 crispy chicken strips served with Classic Fries."
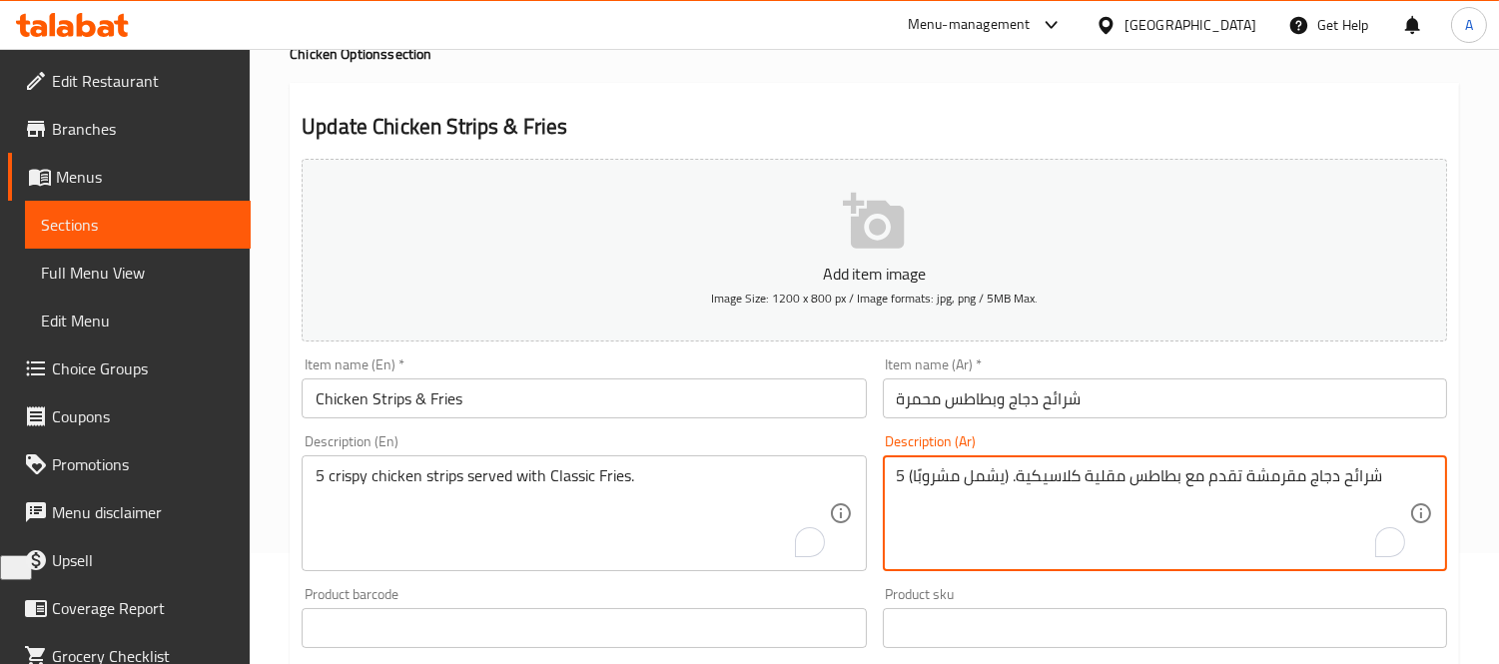
drag, startPoint x: 1004, startPoint y: 473, endPoint x: 938, endPoint y: 473, distance: 65.9
drag, startPoint x: 910, startPoint y: 469, endPoint x: 1006, endPoint y: 472, distance: 96.9
click at [1006, 472] on textarea "5 شرائح دجاج مقرمشة تقدم مع بطاطس مقلية كلاسيكية. (يشمل مشروبًا)" at bounding box center [1153, 513] width 512 height 95
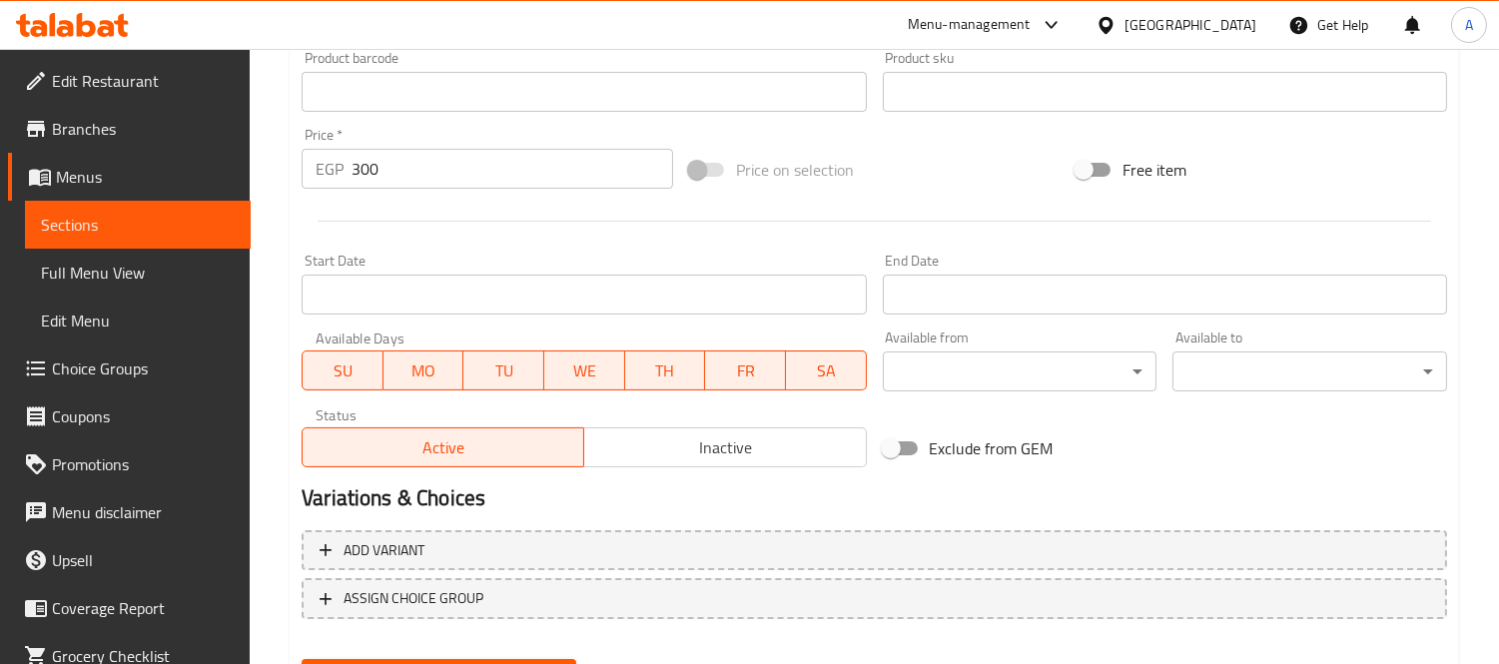
scroll to position [743, 0]
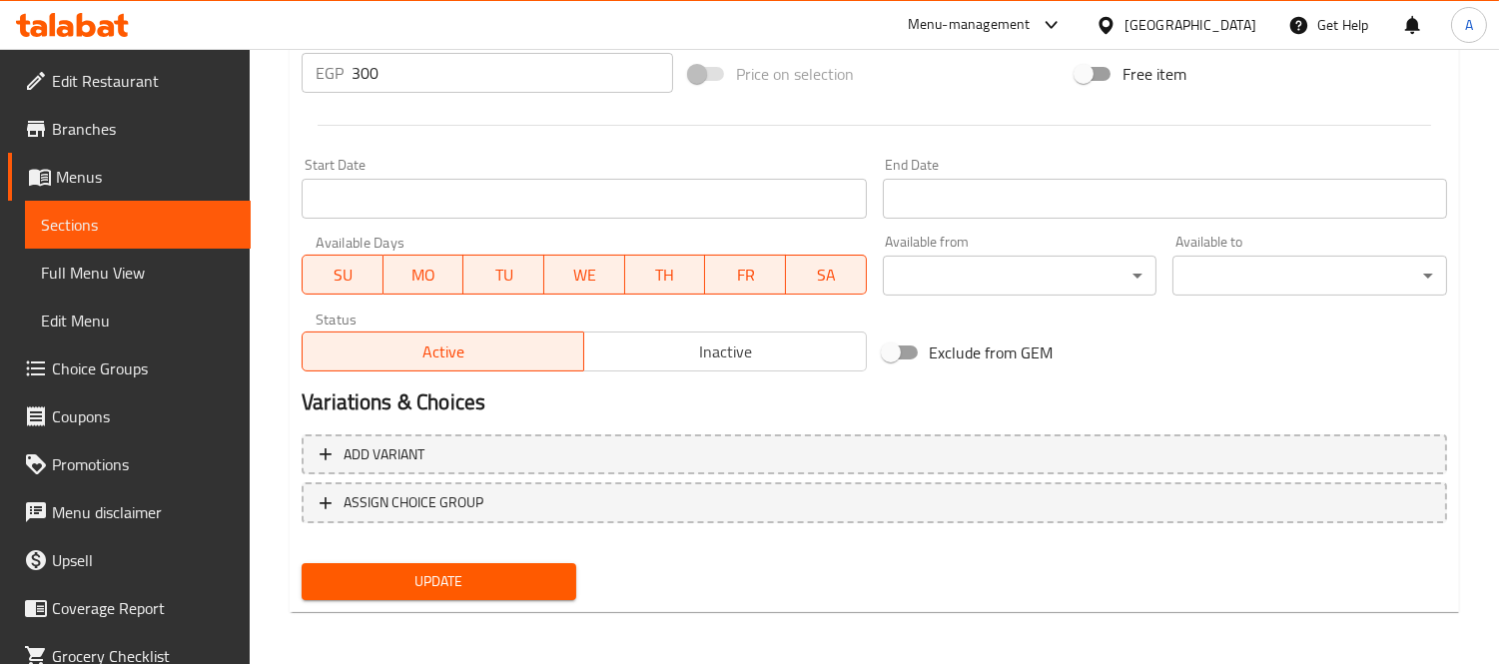
type textarea "5 شرائح دجاج مقرمشة تقدم مع بطاطس مقلية كلاسيكية."
click at [392, 594] on button "Update" at bounding box center [439, 581] width 275 height 37
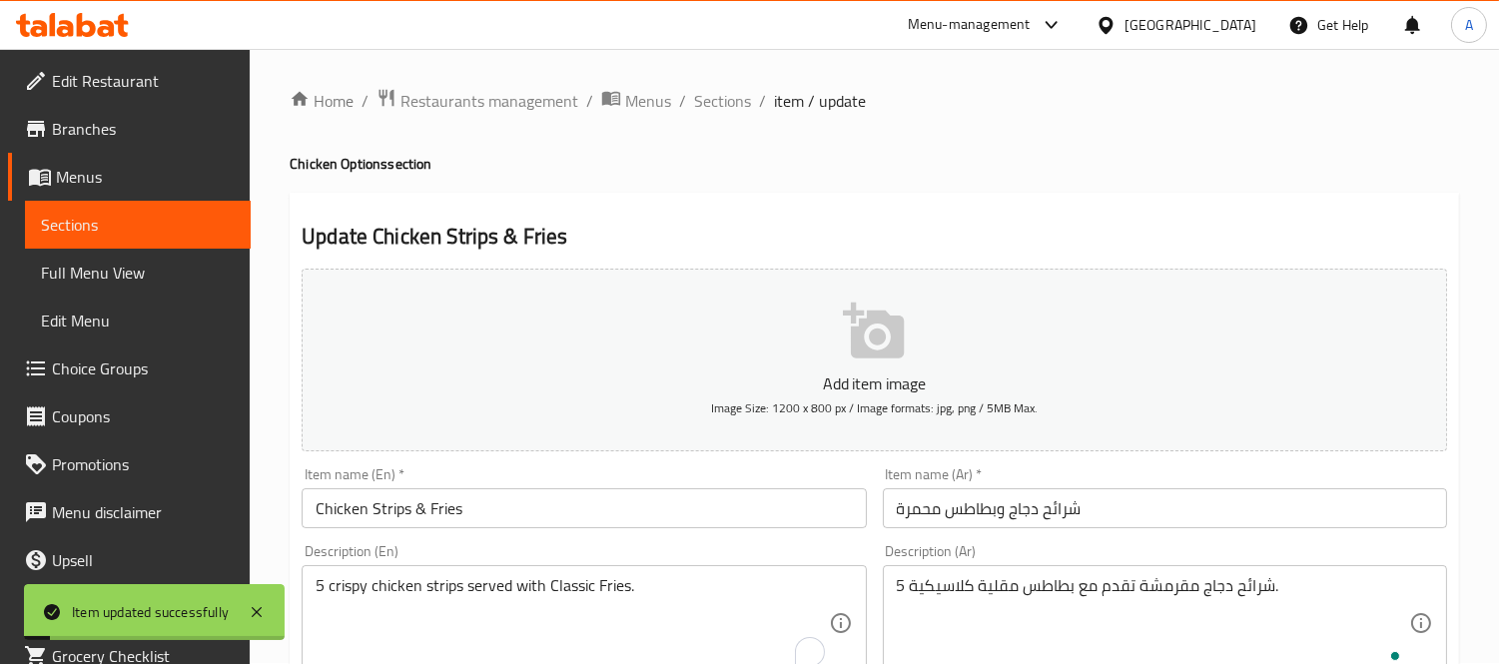
scroll to position [0, 0]
click at [736, 104] on span "Sections" at bounding box center [722, 102] width 57 height 24
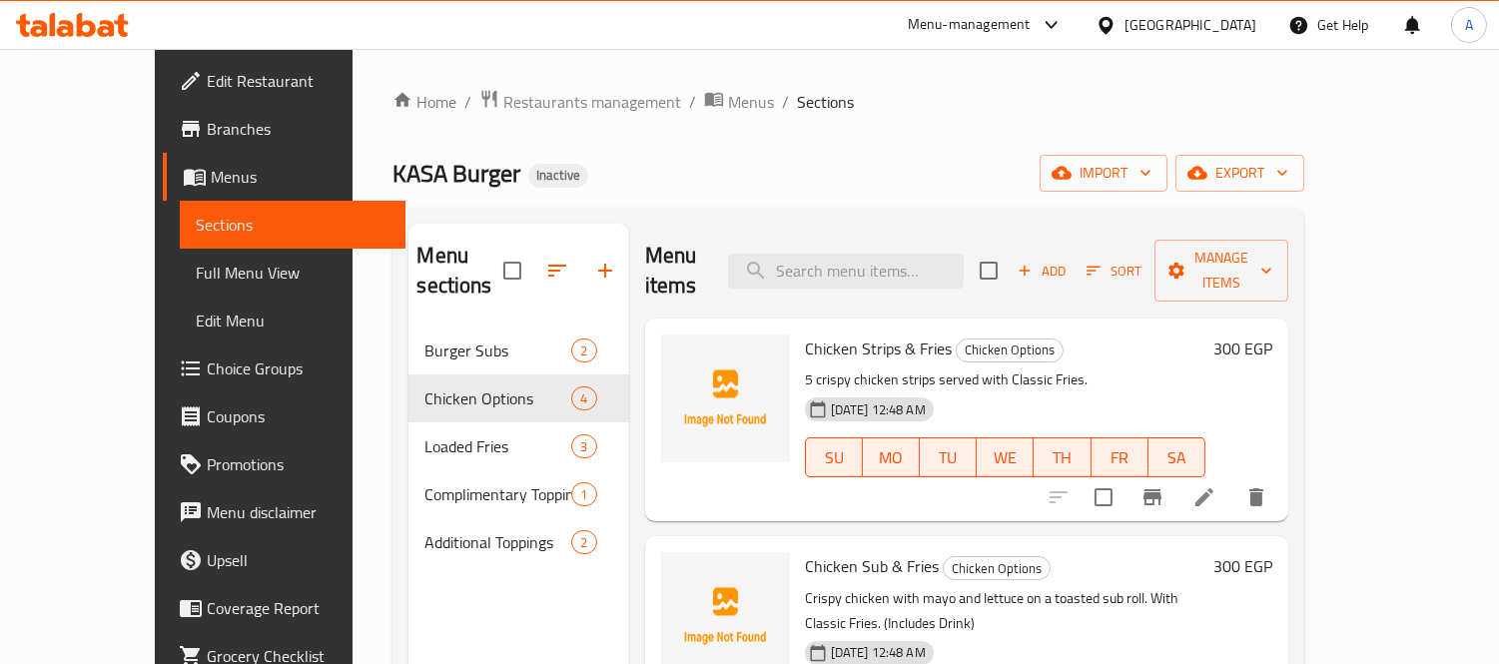
scroll to position [111, 0]
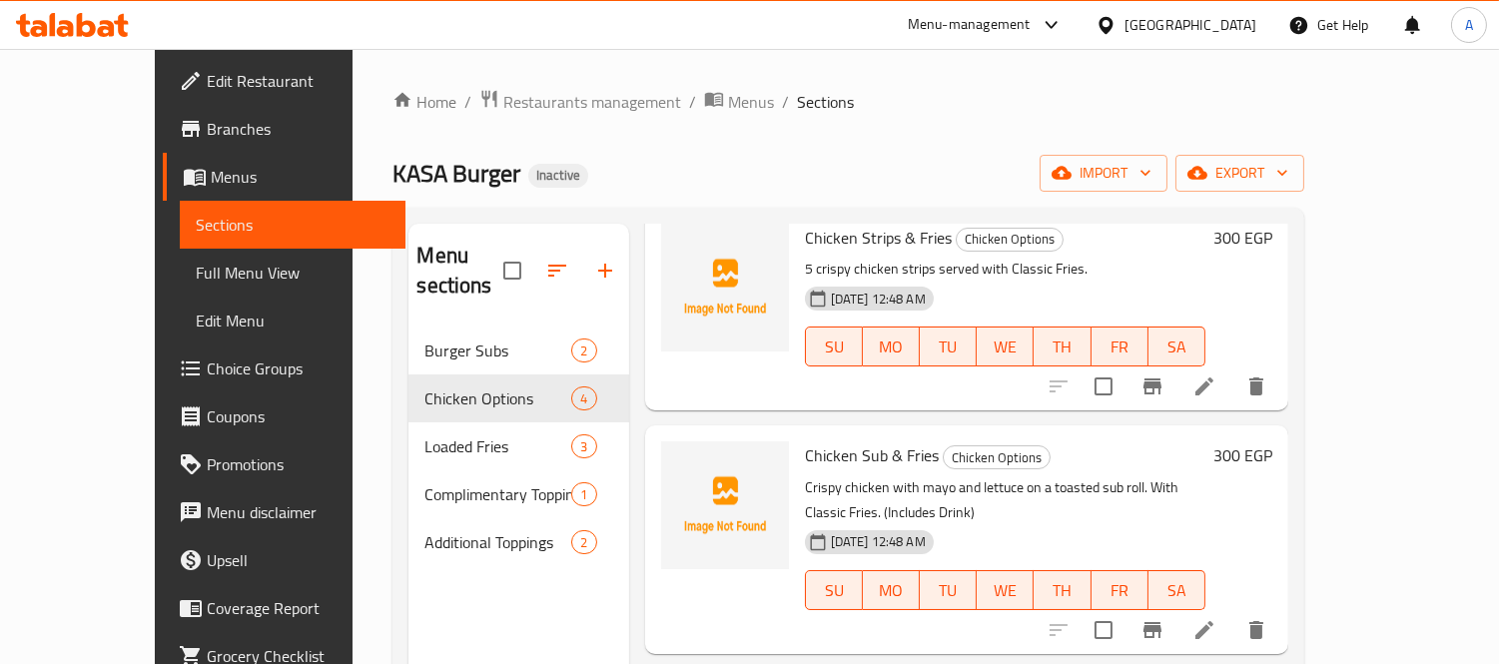
click at [1213, 621] on icon at bounding box center [1204, 630] width 18 height 18
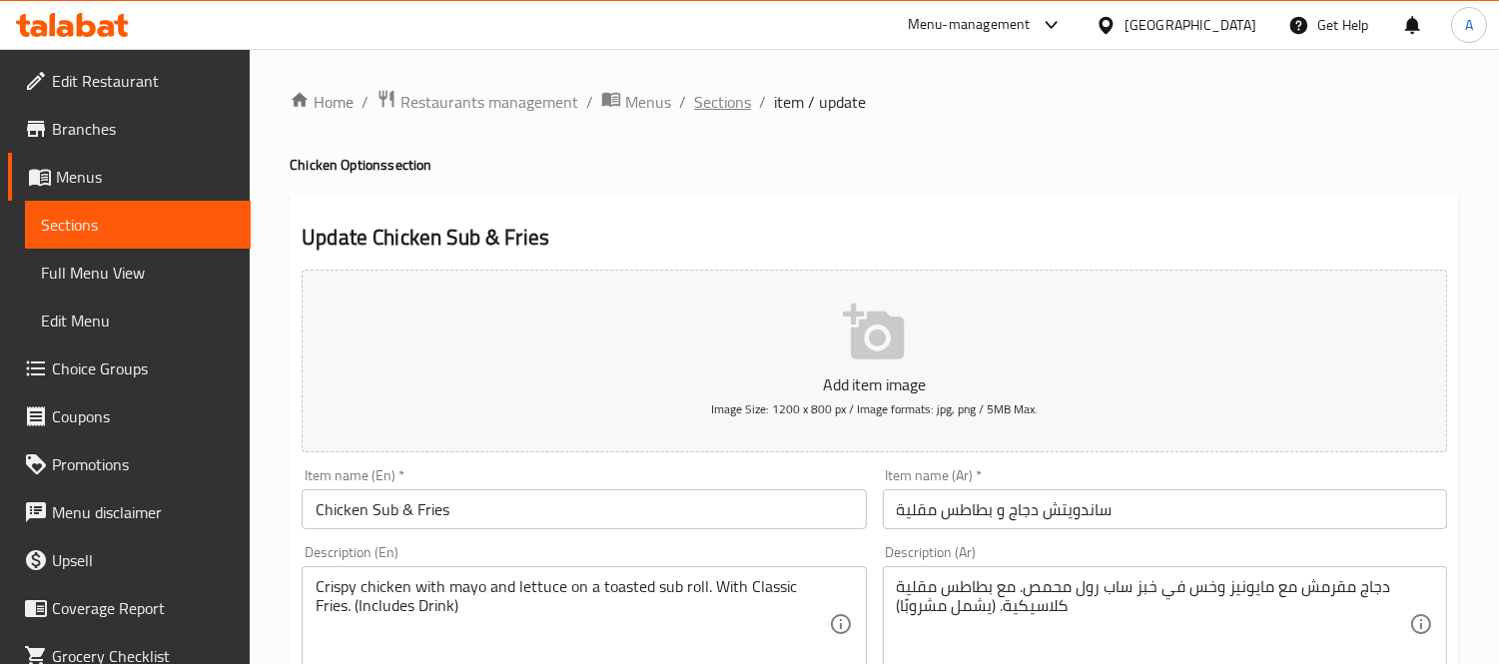
click at [722, 105] on span "Sections" at bounding box center [722, 102] width 57 height 24
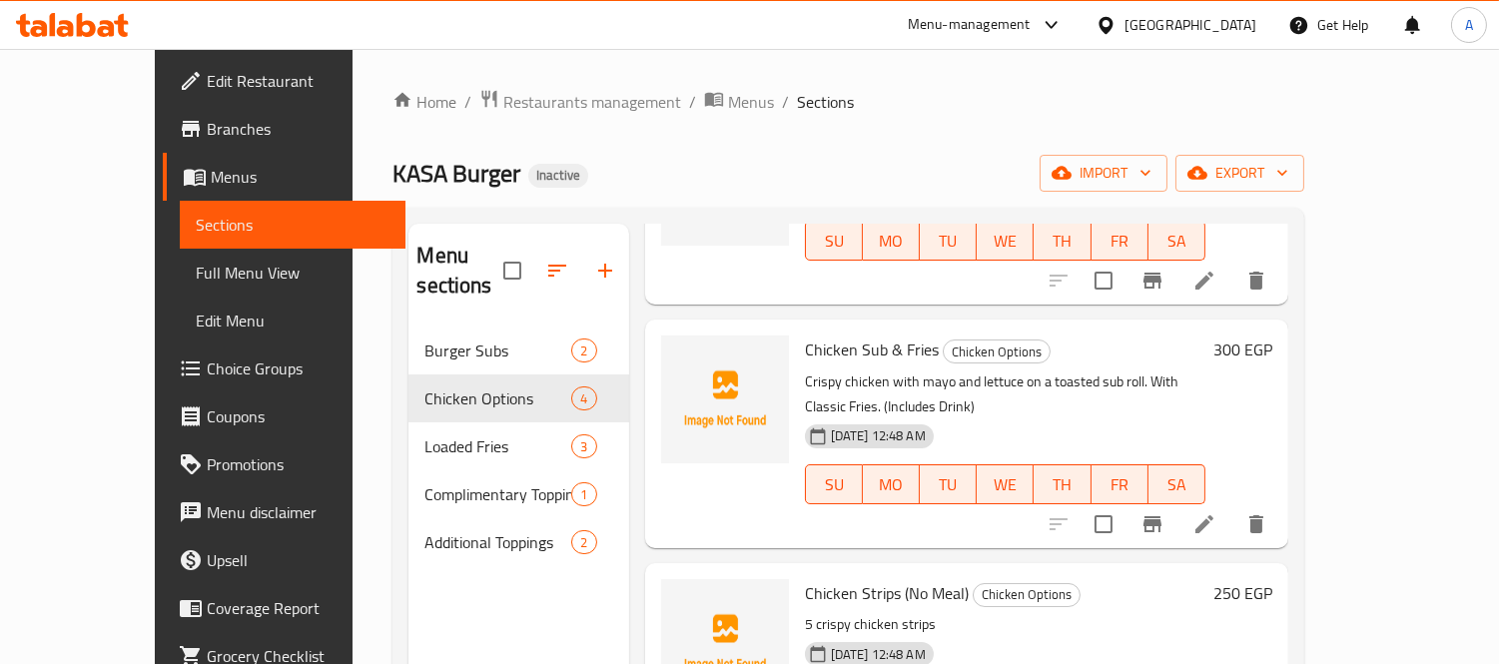
scroll to position [222, 0]
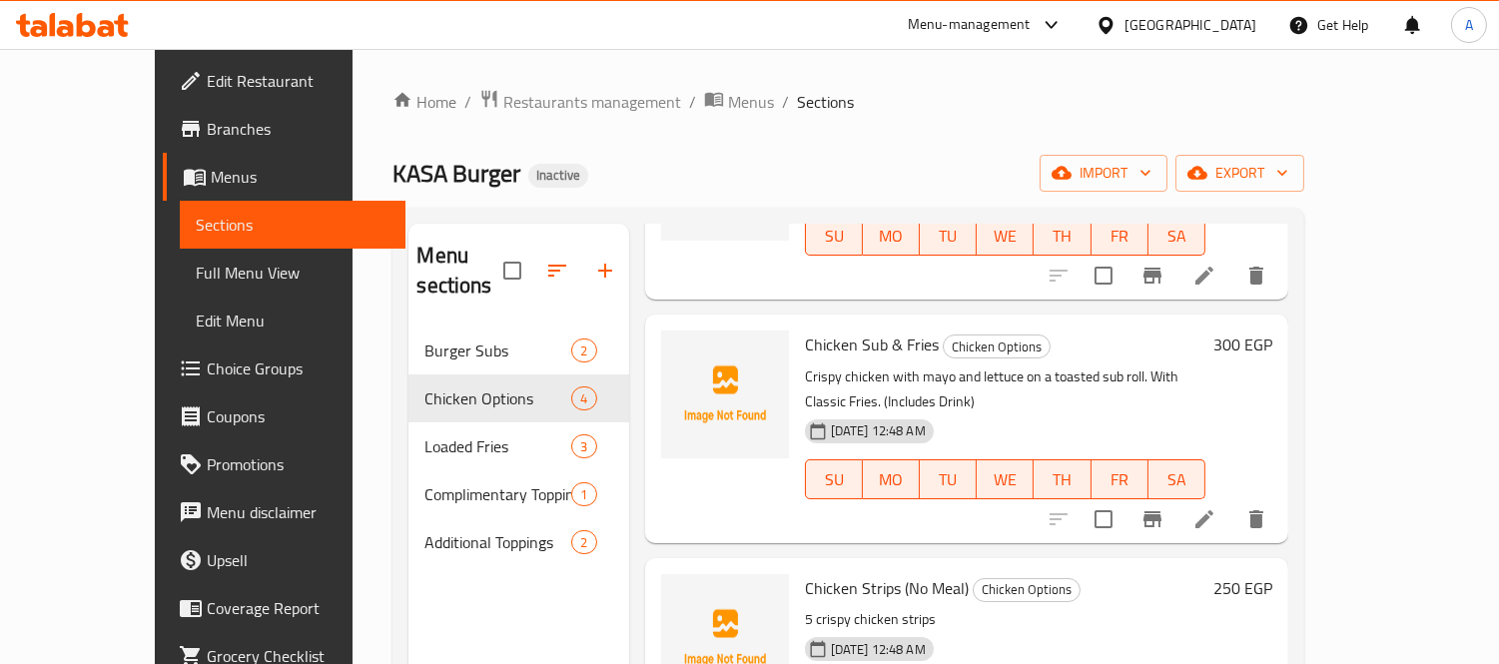
click at [1232, 501] on li at bounding box center [1204, 519] width 56 height 36
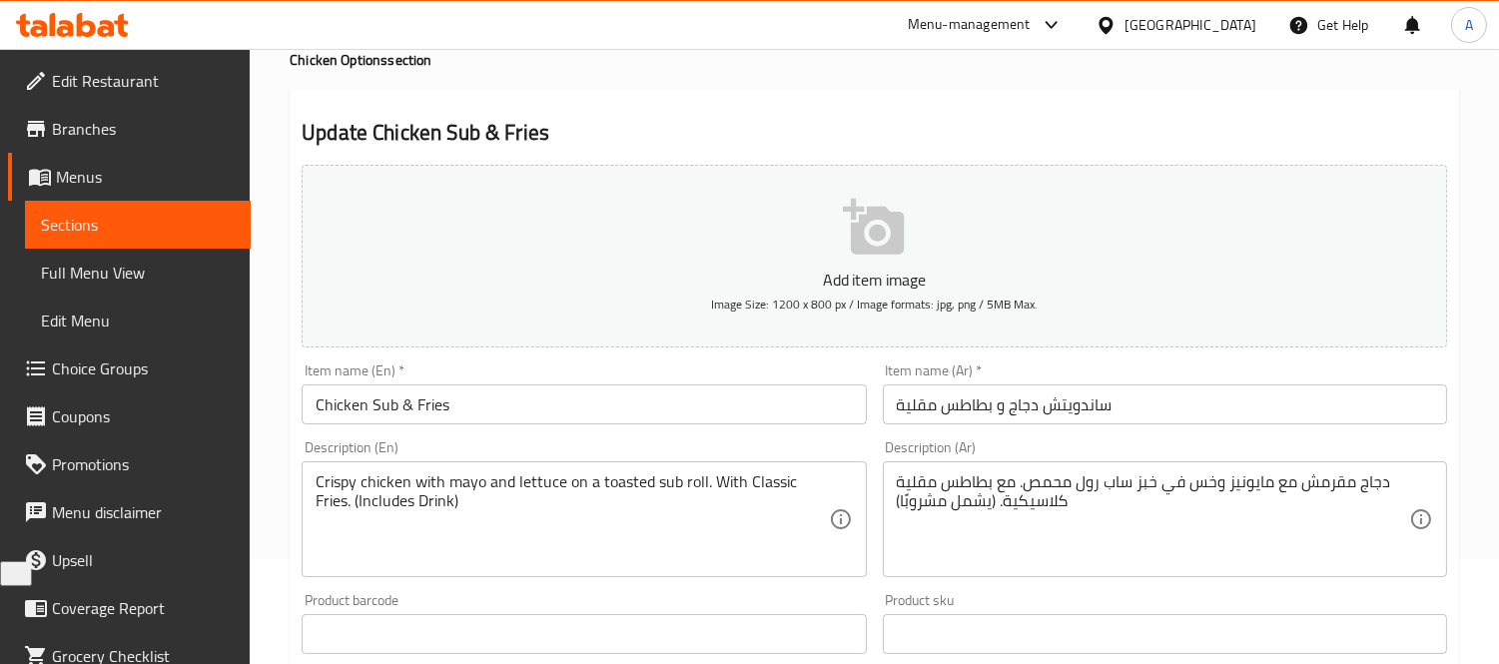
scroll to position [222, 0]
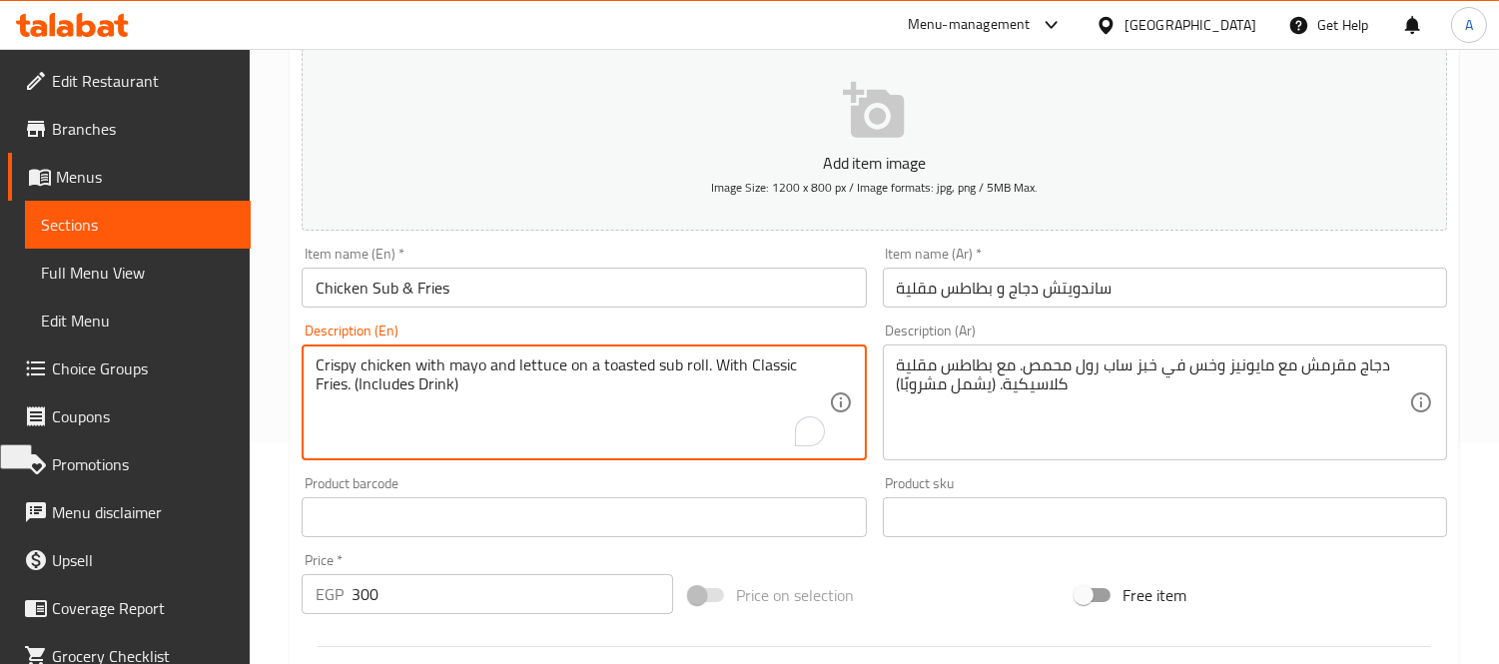
drag, startPoint x: 352, startPoint y: 391, endPoint x: 579, endPoint y: 401, distance: 226.8
type textarea "Crispy chicken with mayo and lettuce on a toasted sub roll. With Classic Fries."
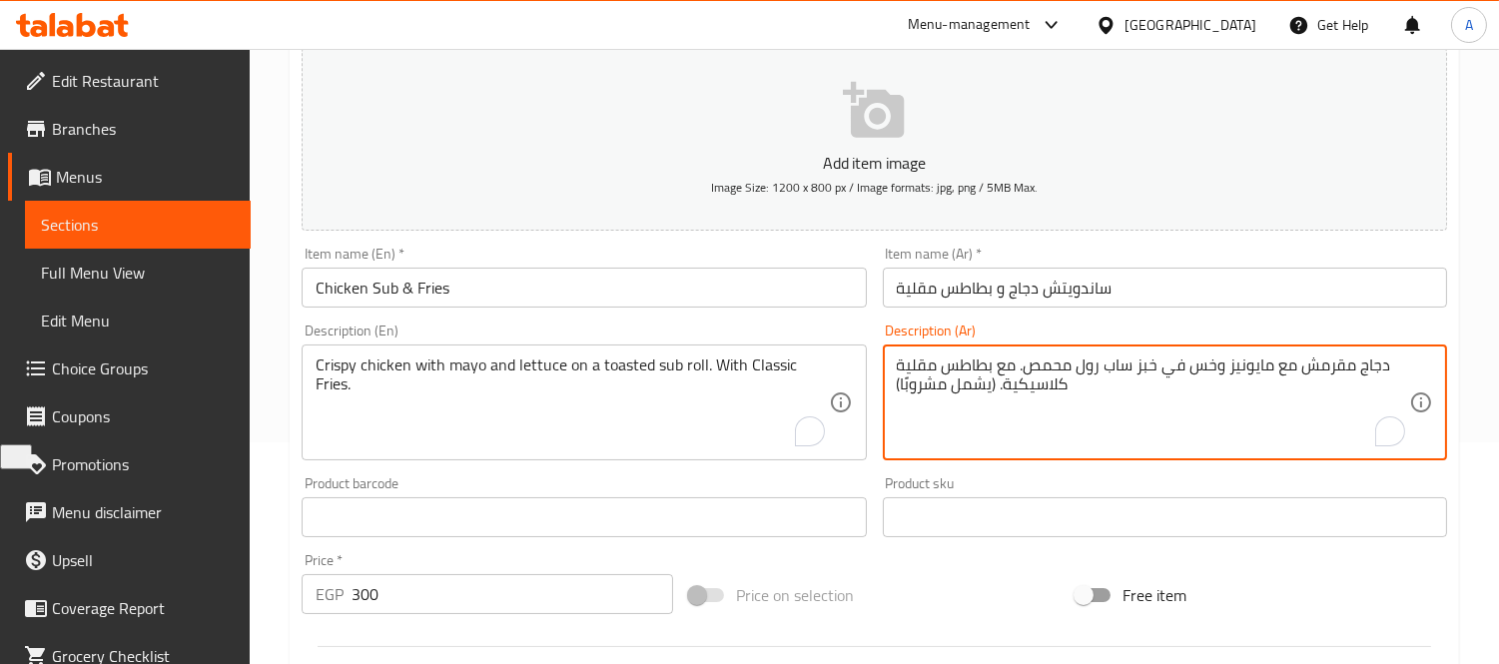
drag, startPoint x: 994, startPoint y: 384, endPoint x: 866, endPoint y: 377, distance: 129.0
click at [916, 367] on textarea "دجاج مقرمش مع مايونيز وخس في خبز ساب رول محمص. مع بطاطس مقلية كلاسيكية." at bounding box center [1153, 402] width 512 height 95
click at [1109, 366] on textarea "دجاج مقرمش مع مايونيز وخس في خبز ساب رول محمص. مع بطاطس محمرة كلاسيكية." at bounding box center [1153, 402] width 512 height 95
drag, startPoint x: 1110, startPoint y: 369, endPoint x: 1161, endPoint y: 369, distance: 50.9
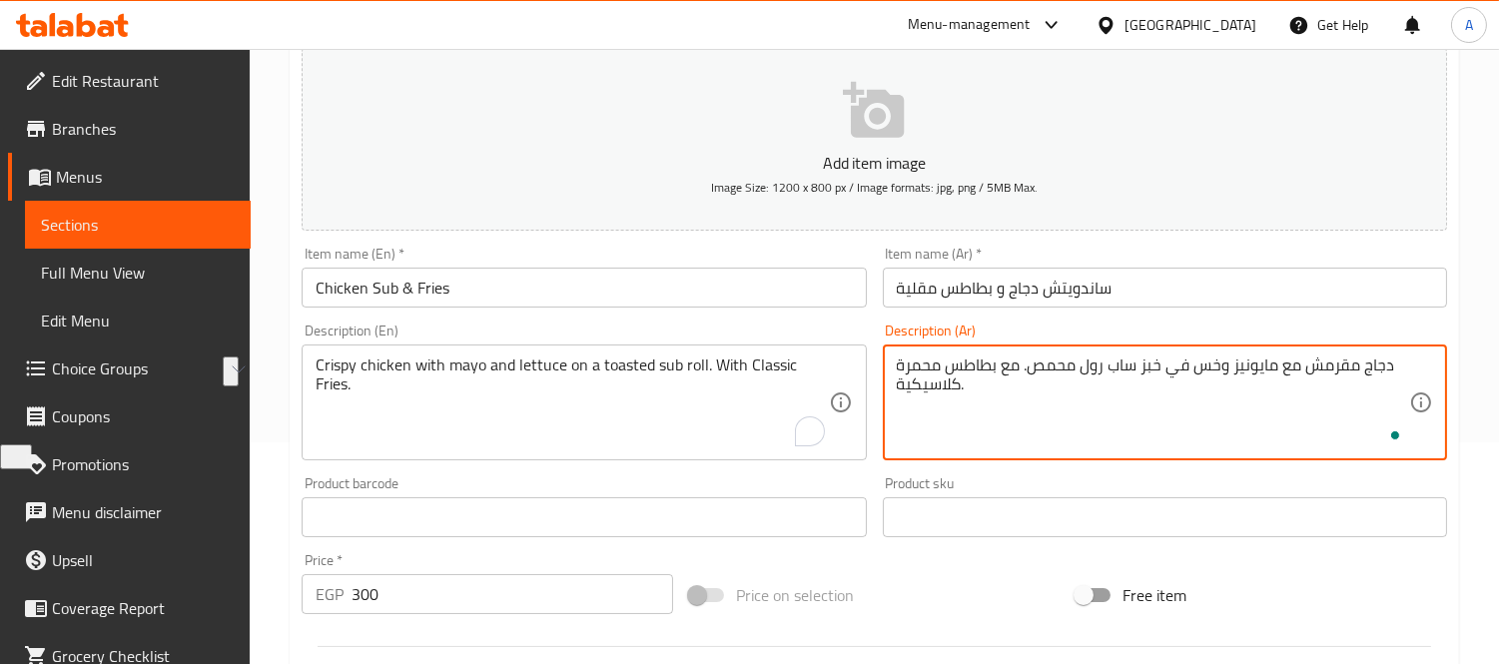
click at [1161, 369] on textarea "دجاج مقرمش مع مايونيز وخس في خبز ساب رول محمص. مع بطاطس محمرة كلاسيكية." at bounding box center [1153, 402] width 512 height 95
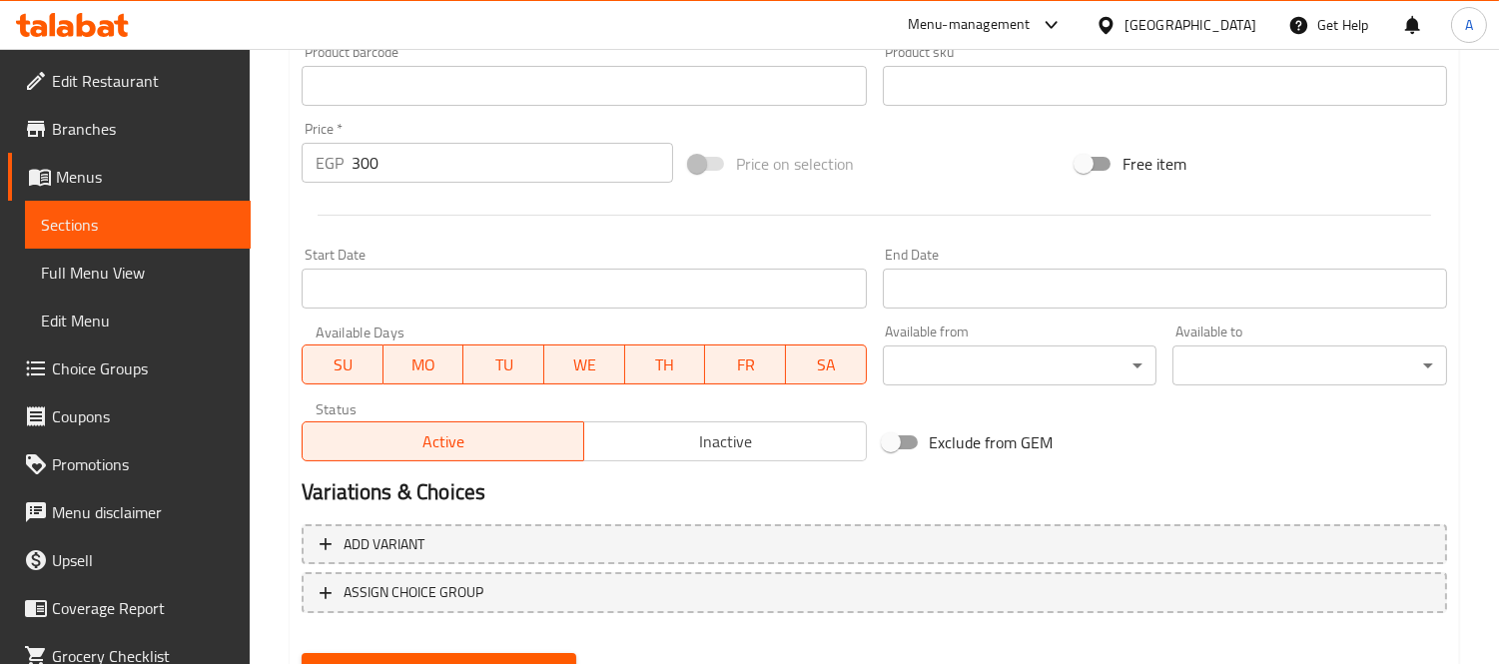
scroll to position [743, 0]
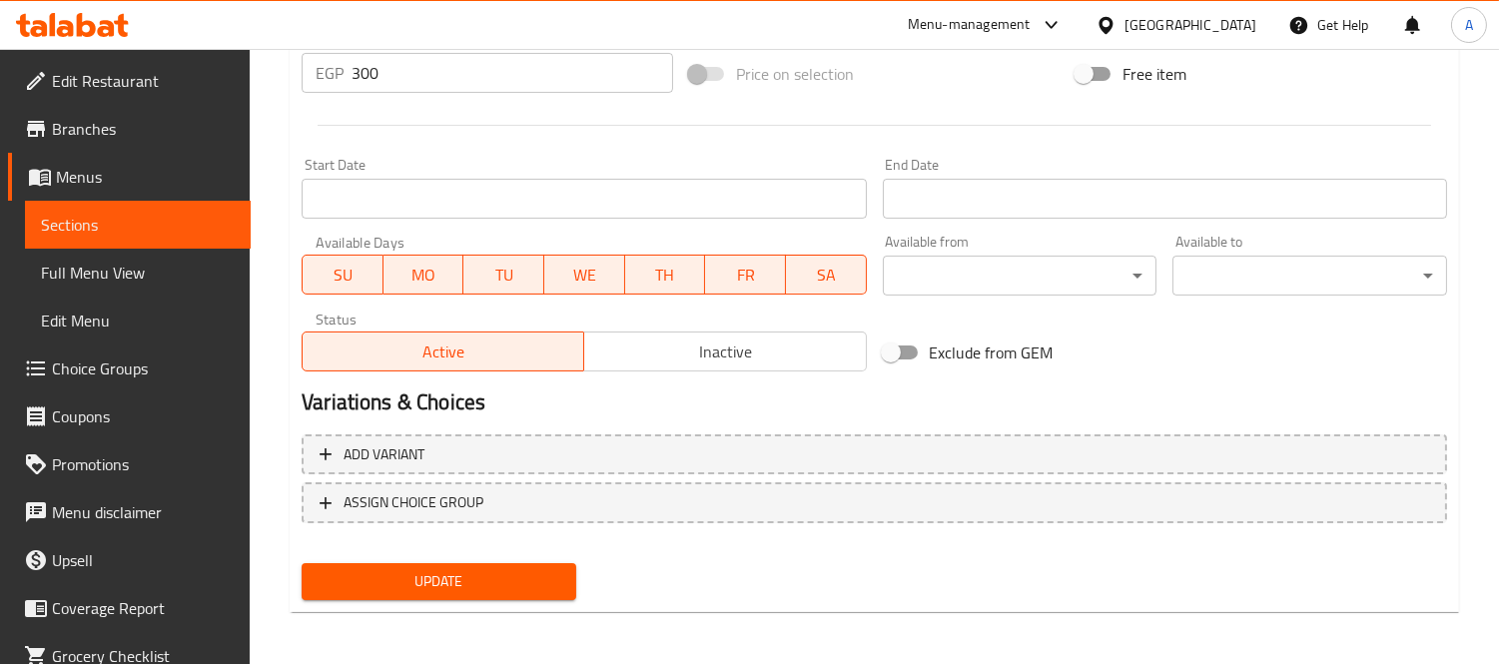
type textarea "دجاج مقرمش مع مايونيز وخس في صب رول محمص. مع بطاطس محمرة كلاسيكية."
click at [497, 582] on span "Update" at bounding box center [438, 581] width 243 height 25
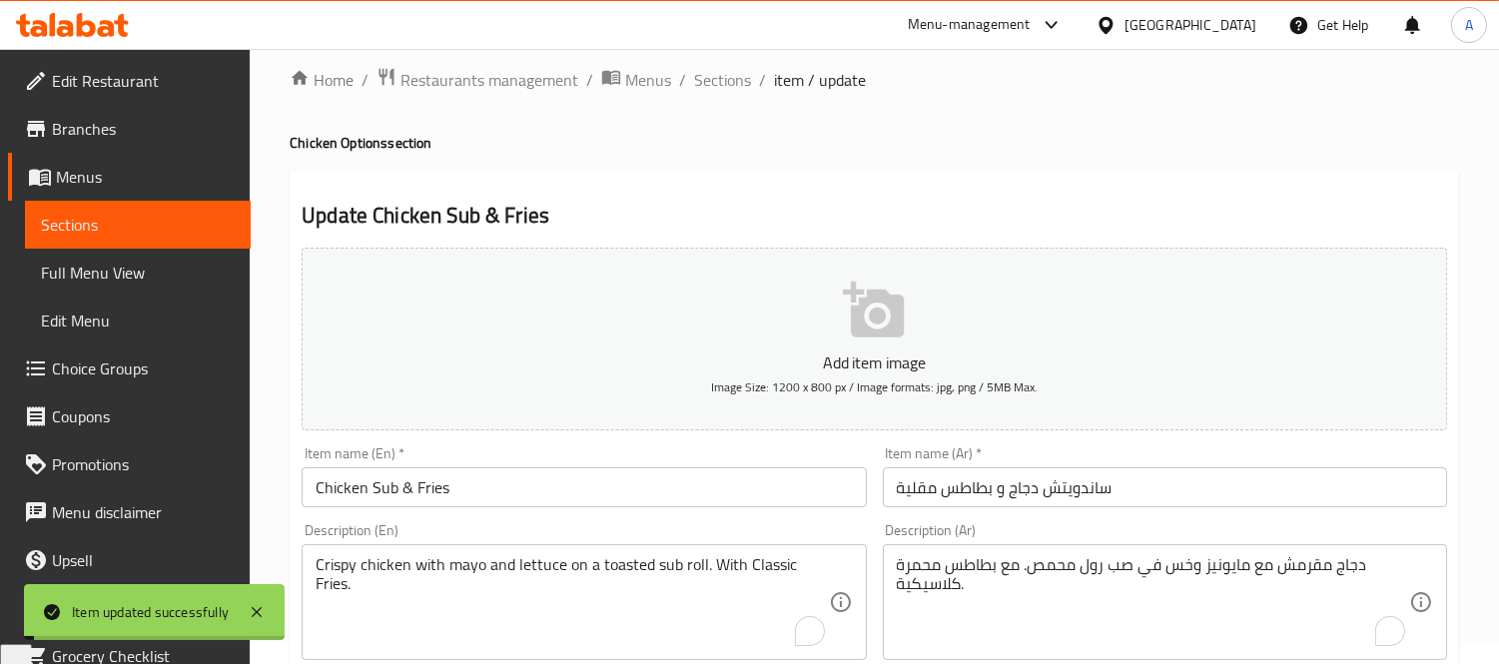
scroll to position [0, 0]
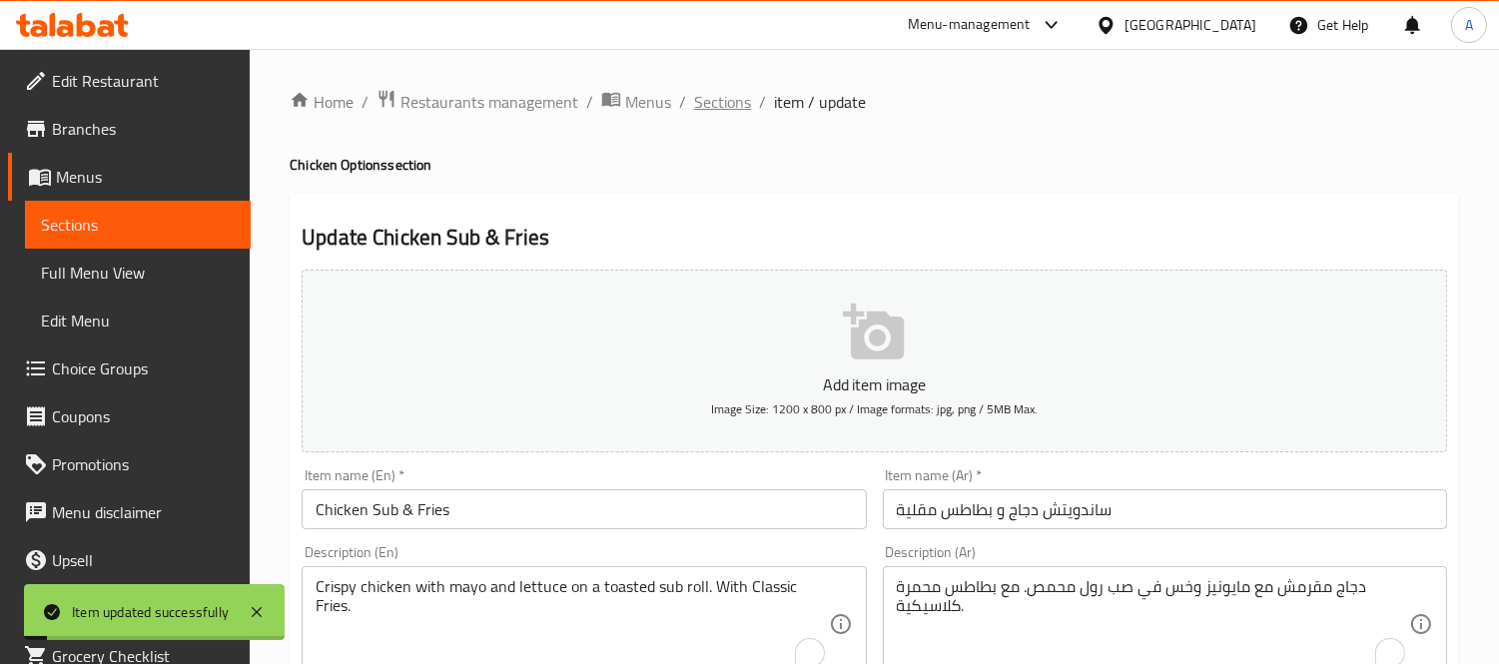
click at [715, 91] on span "Sections" at bounding box center [722, 102] width 57 height 24
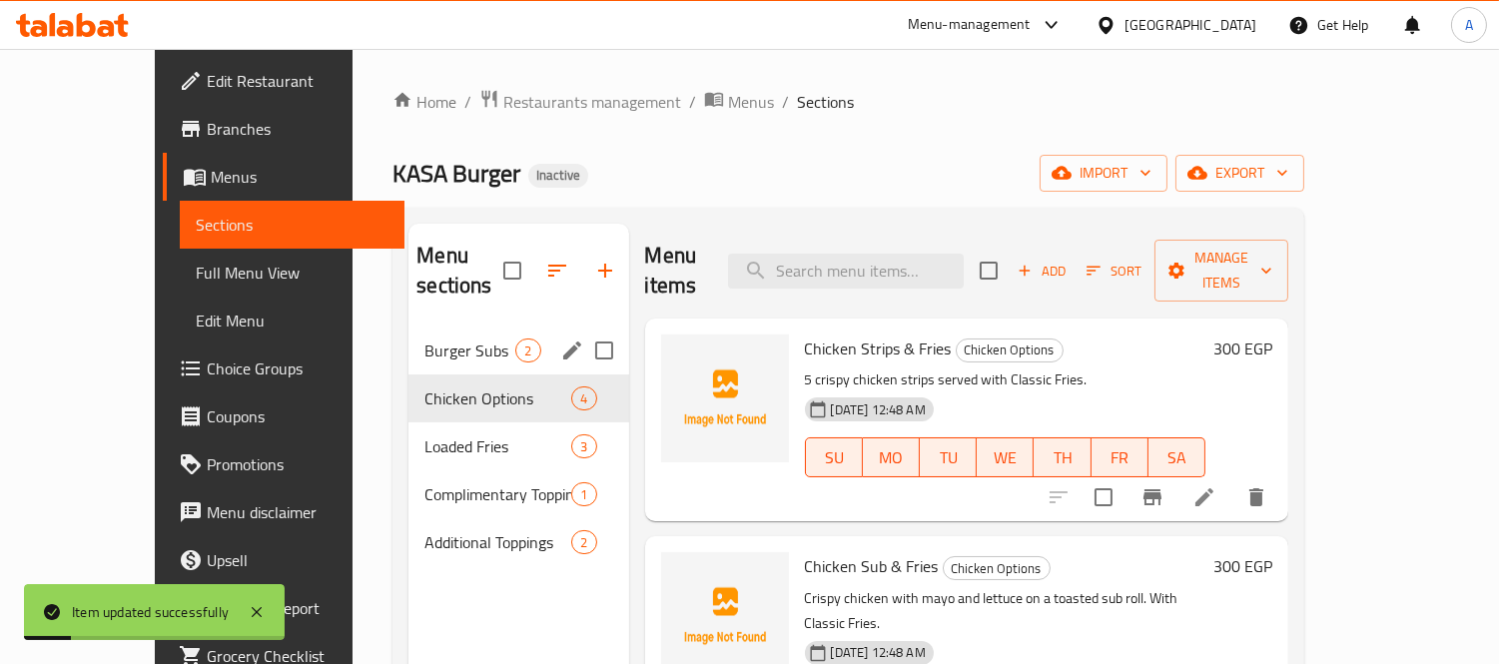
click at [424, 338] on span "Burger Subs" at bounding box center [469, 350] width 91 height 24
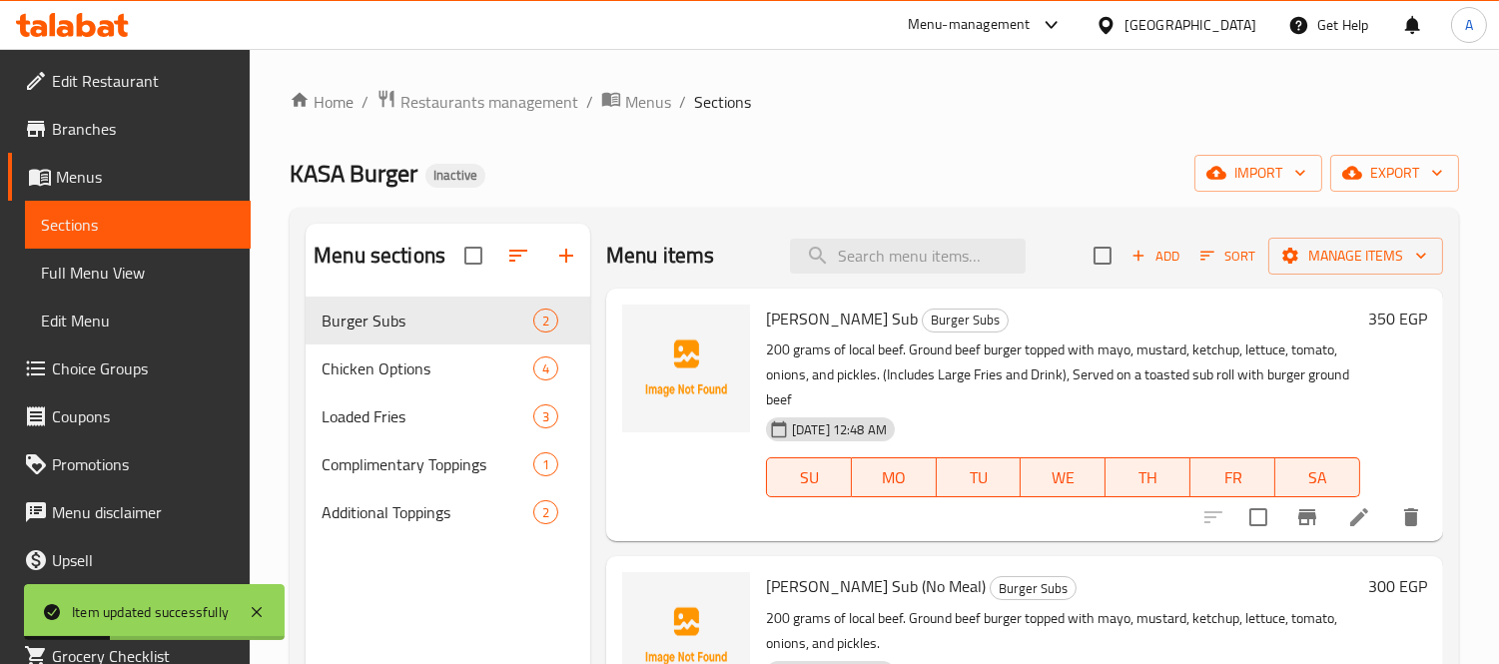
click at [1342, 522] on li at bounding box center [1359, 517] width 56 height 36
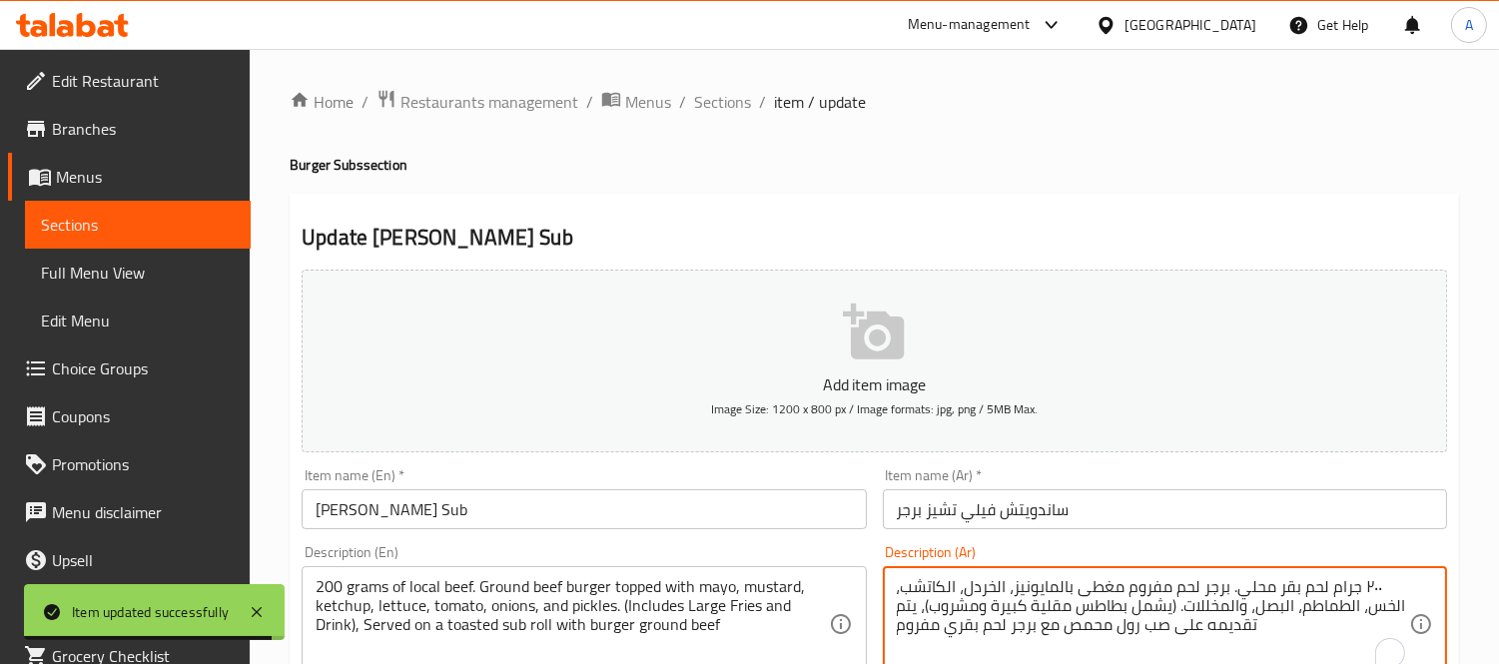
drag, startPoint x: 992, startPoint y: 585, endPoint x: 960, endPoint y: 586, distance: 32.0
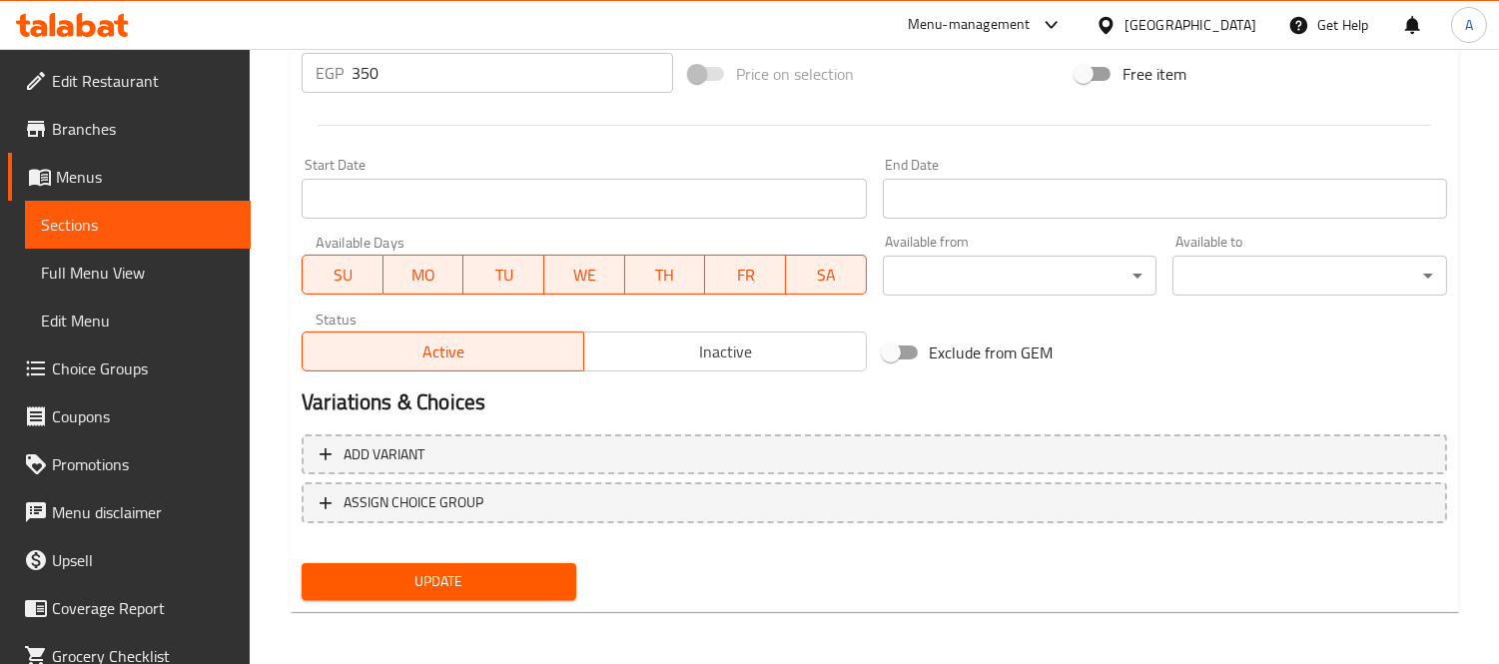
type textarea "٢٠٠ جرام لحم بقر محلي. برجر لحم مفروم مغطى بالمايونيز، المستردة، الكاتشب، الخس،…"
click at [470, 575] on span "Update" at bounding box center [438, 581] width 243 height 25
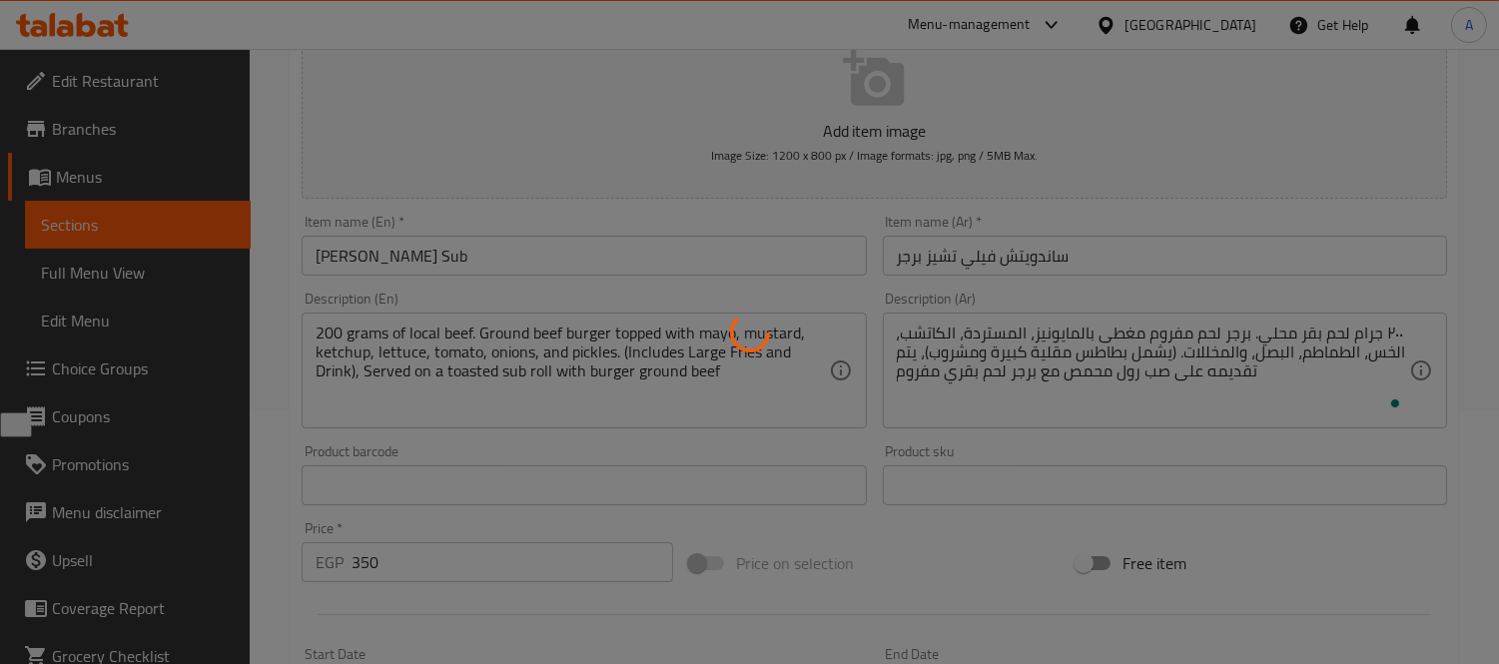
scroll to position [188, 0]
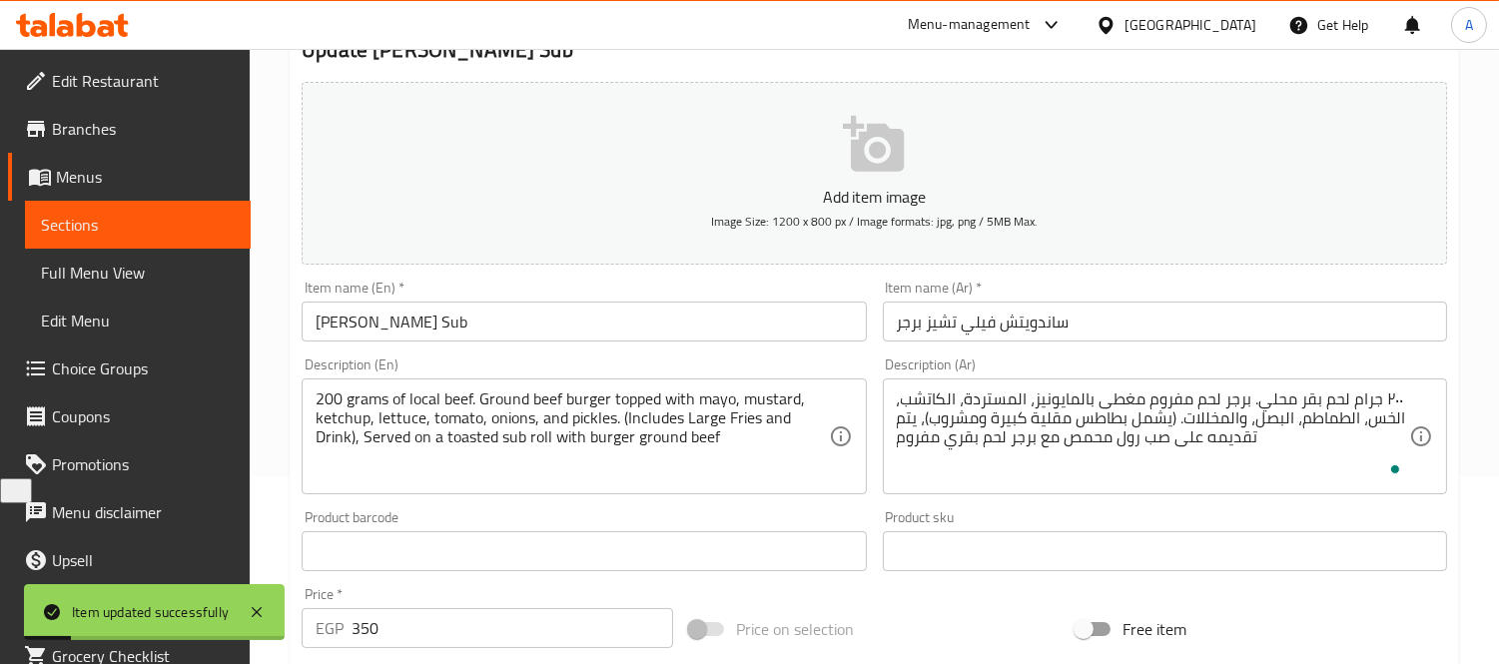
click at [1036, 333] on input "ساندويتش فيلي تشيز برجر" at bounding box center [1165, 322] width 564 height 40
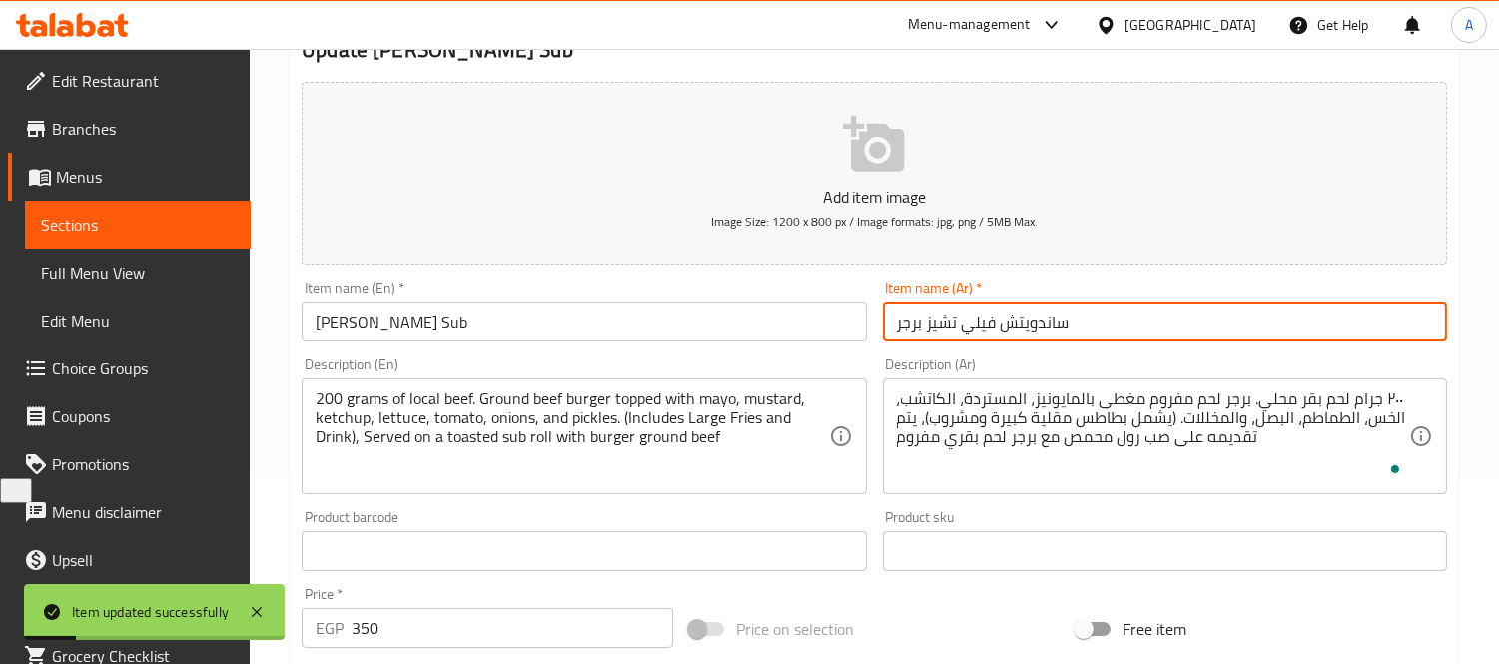
click at [1036, 333] on input "ساندويتش فيلي تشيز برجر" at bounding box center [1165, 322] width 564 height 40
drag, startPoint x: 1036, startPoint y: 333, endPoint x: 1025, endPoint y: 331, distance: 11.2
click at [1036, 333] on input "ساندويتش فيلي تشيز برجر" at bounding box center [1165, 322] width 564 height 40
drag, startPoint x: 1002, startPoint y: 322, endPoint x: 1078, endPoint y: 322, distance: 75.9
click at [1078, 322] on input "ساندويتش فيلي تشيز برجر" at bounding box center [1165, 322] width 564 height 40
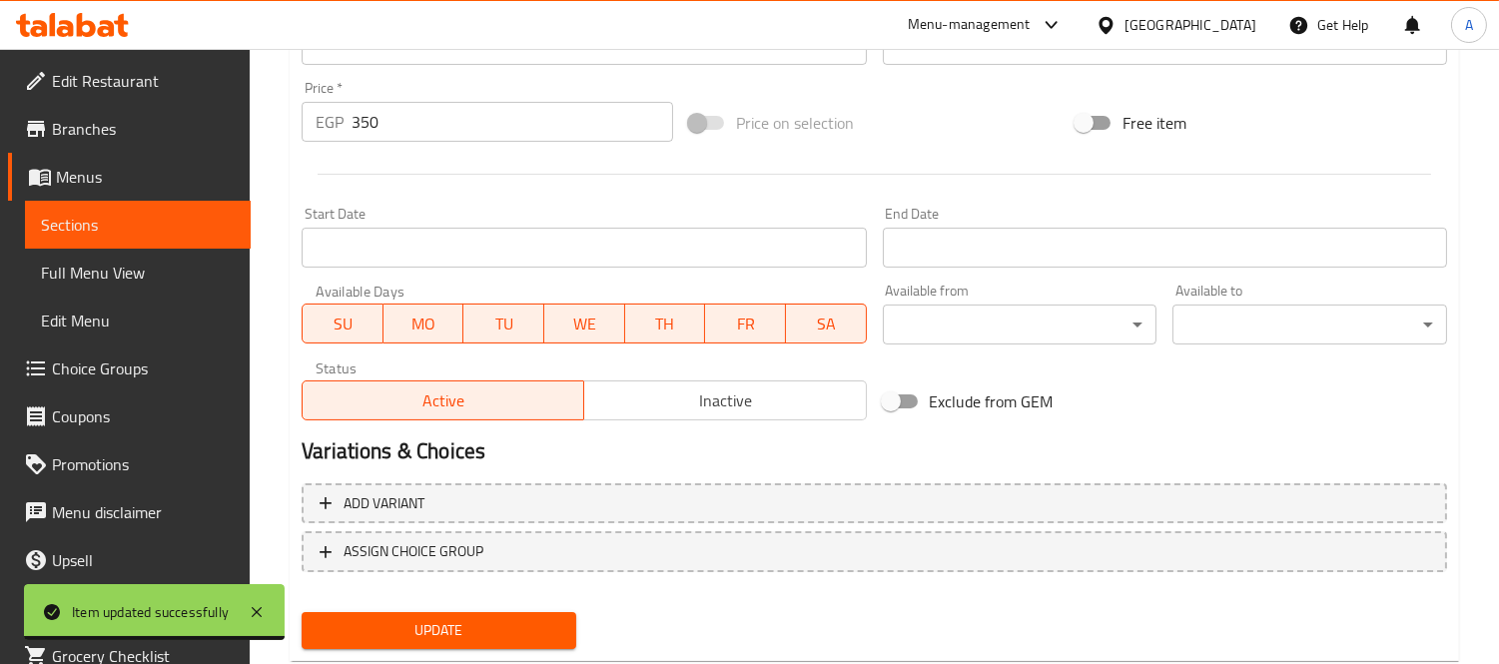
scroll to position [743, 0]
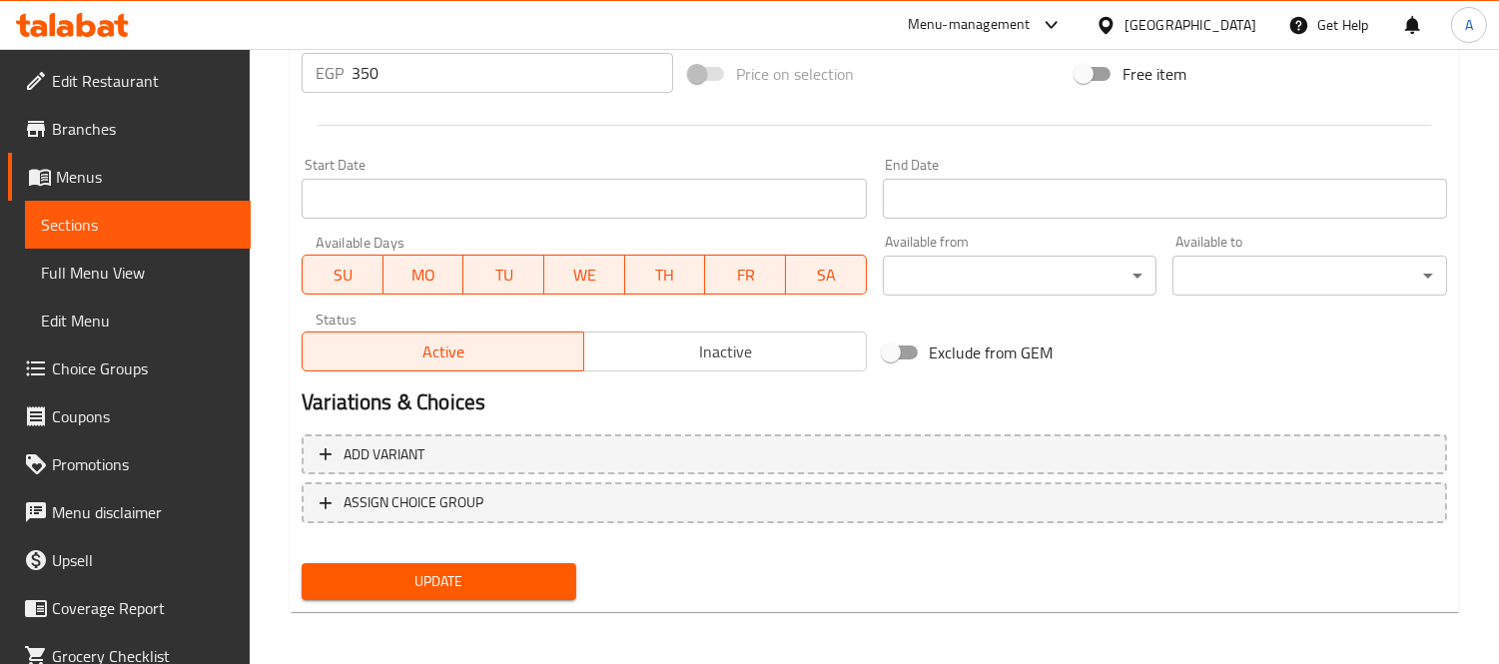
type input "صب فيلي تشيز برجر"
click at [520, 563] on button "Update" at bounding box center [439, 581] width 275 height 37
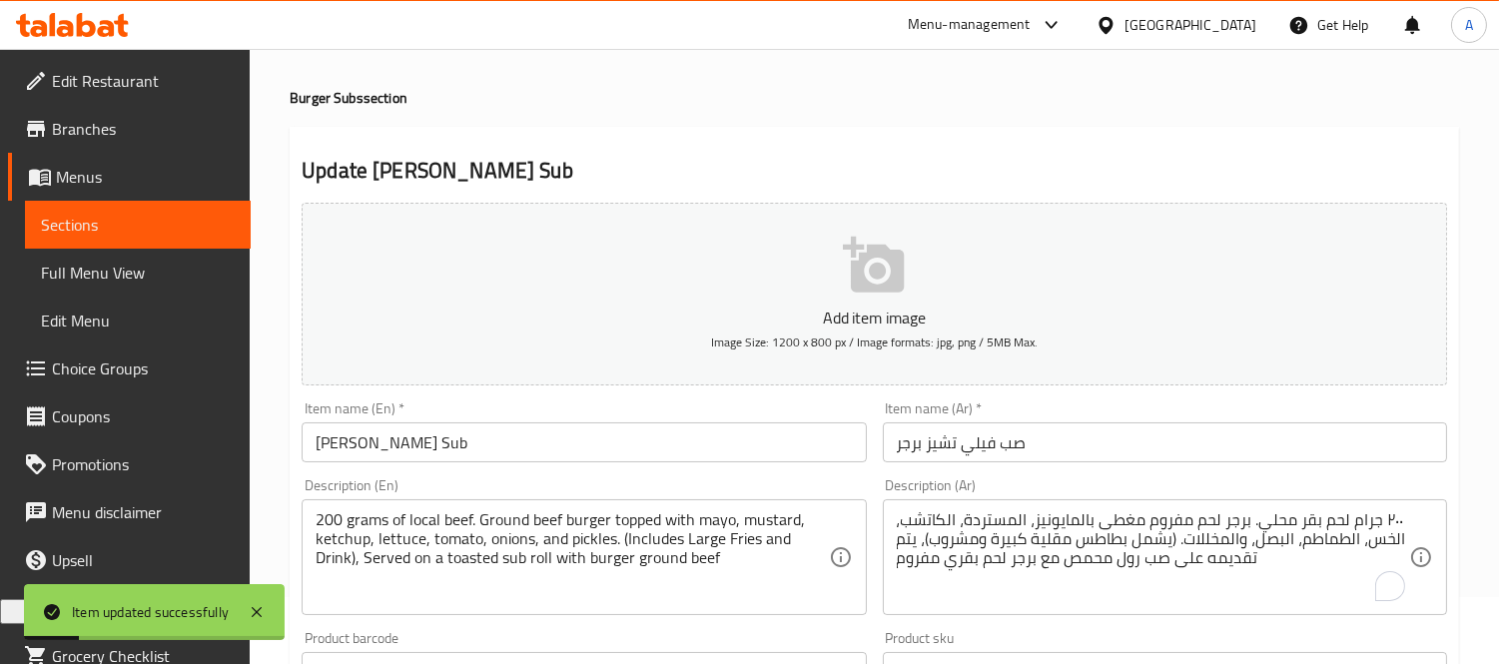
scroll to position [0, 0]
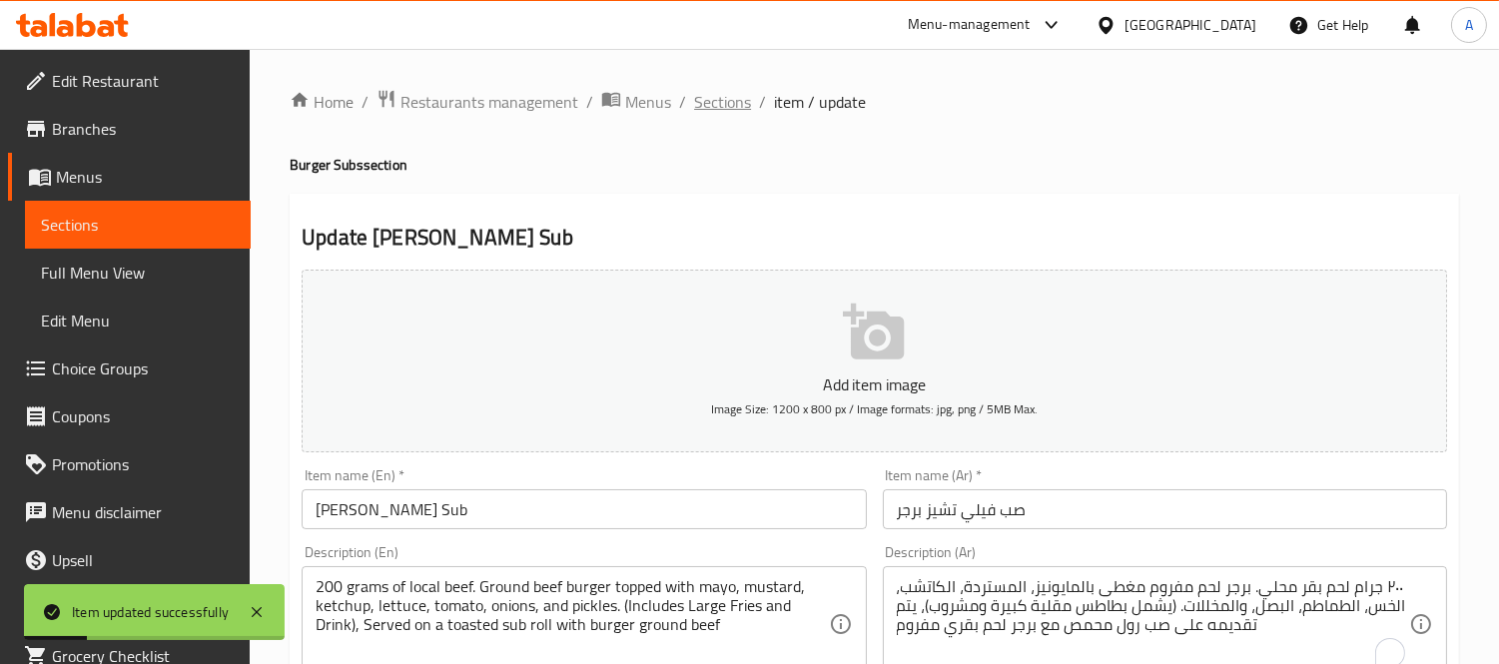
click at [731, 108] on span "Sections" at bounding box center [722, 102] width 57 height 24
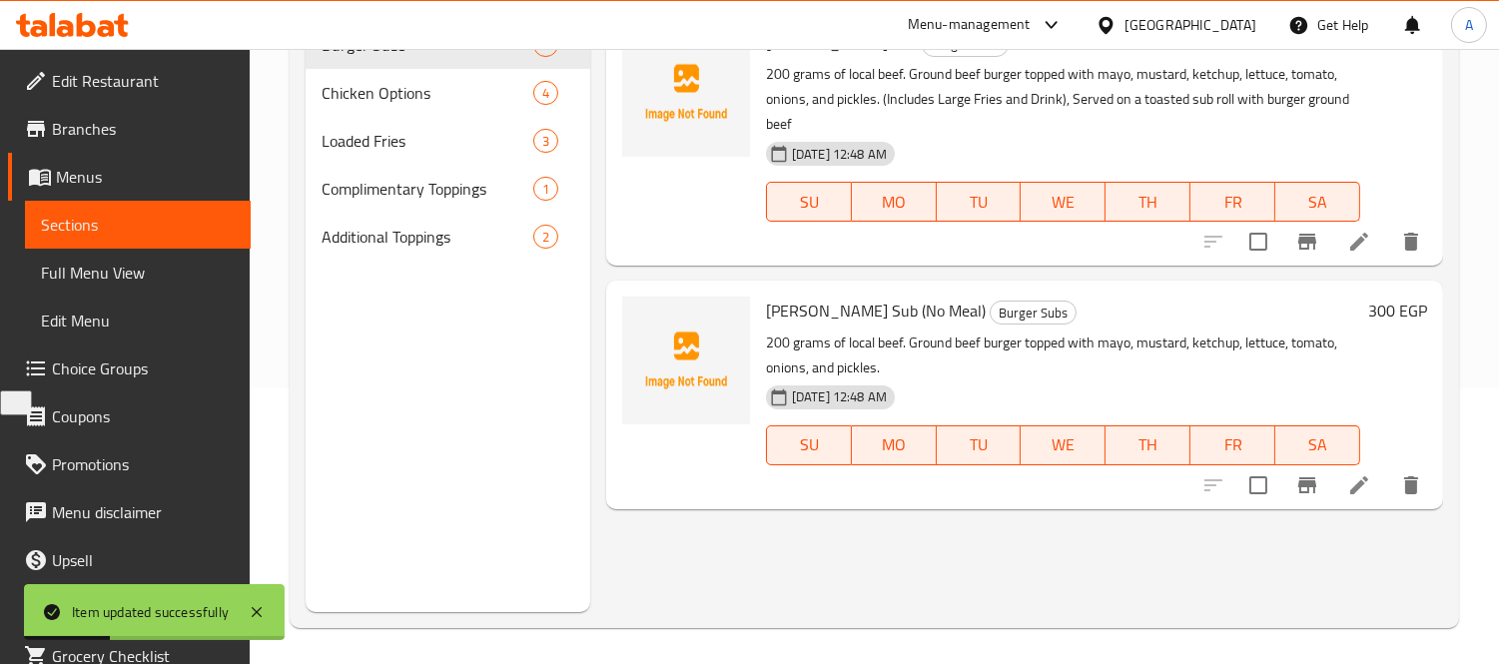
scroll to position [280, 0]
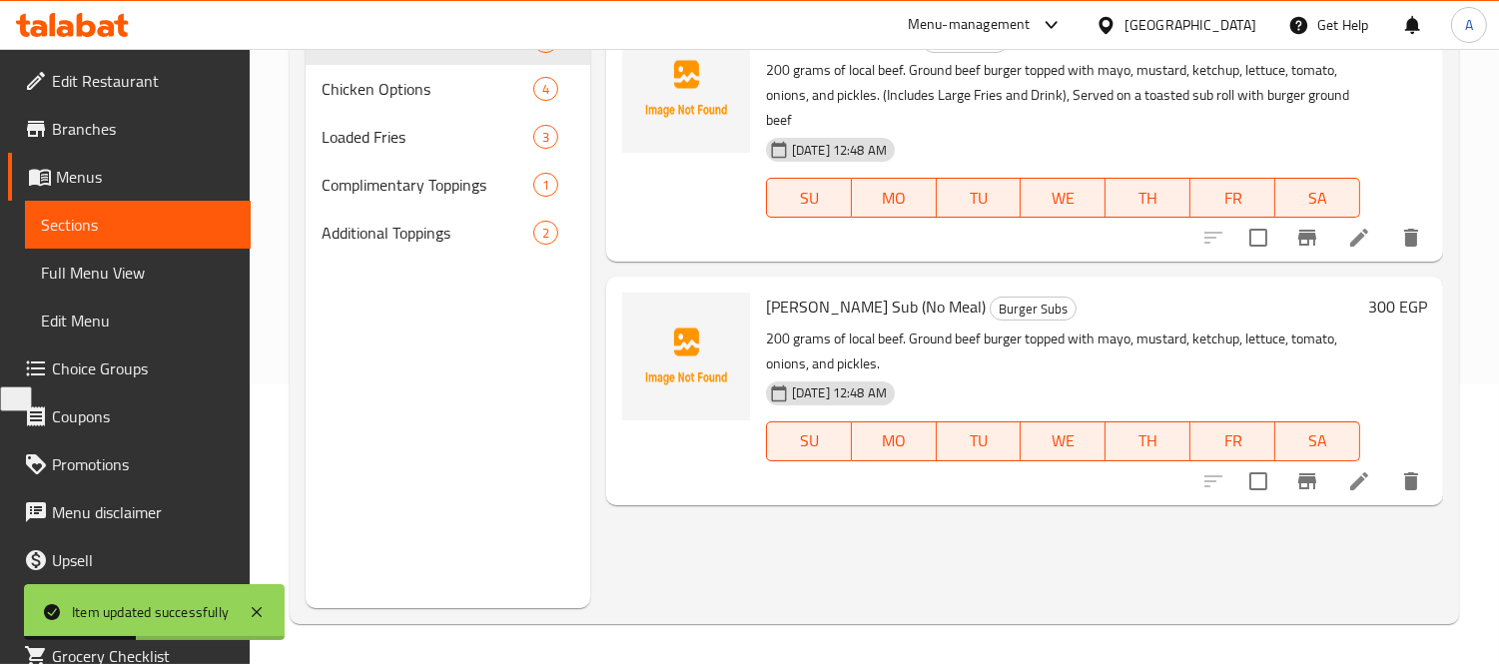
click at [1329, 479] on button "Branch-specific-item" at bounding box center [1307, 481] width 48 height 48
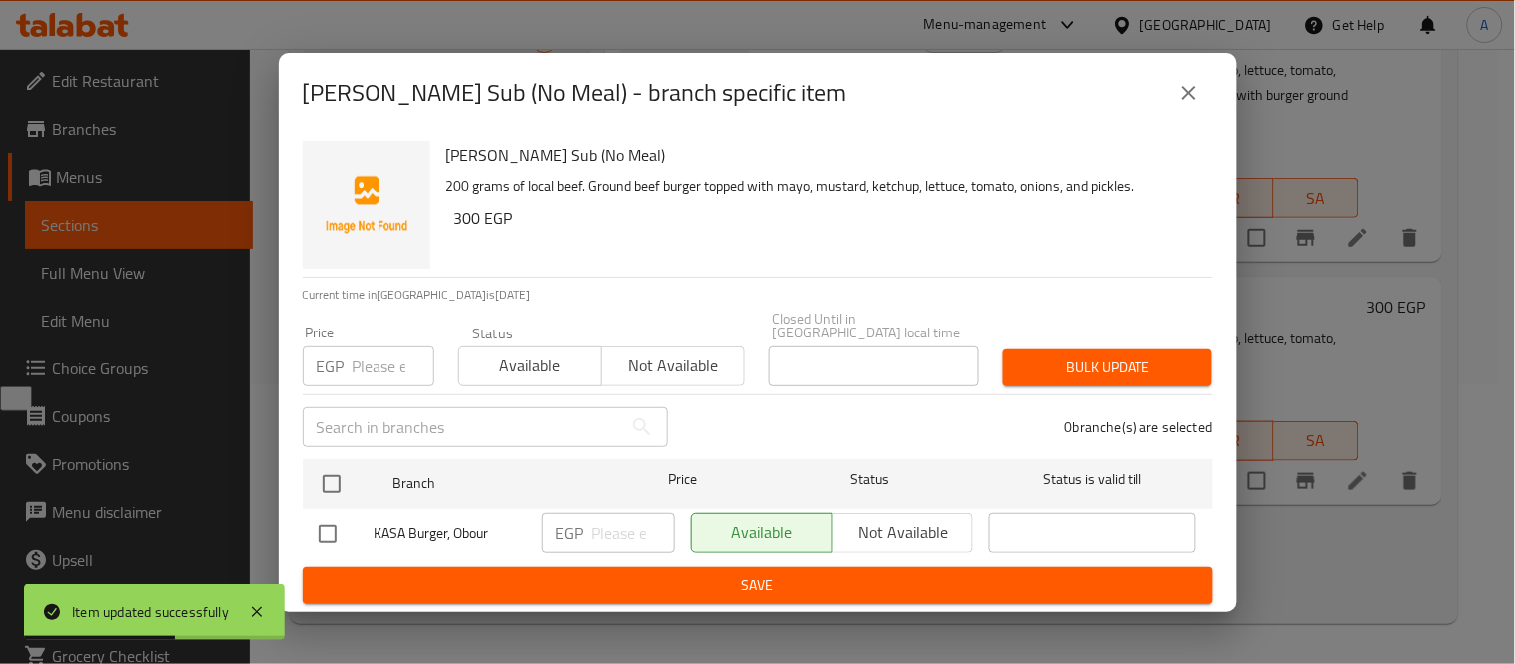
click at [1196, 105] on icon "close" at bounding box center [1189, 93] width 24 height 24
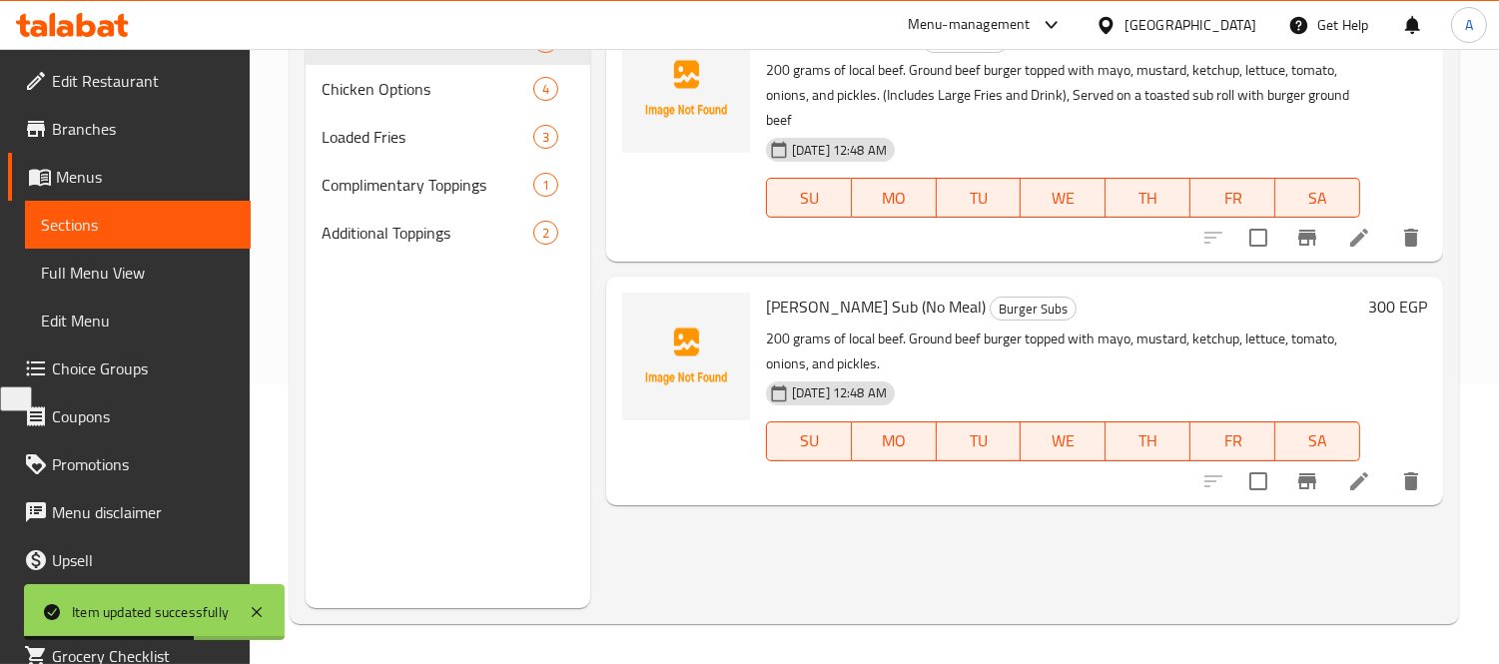
click at [1364, 472] on icon at bounding box center [1359, 481] width 18 height 18
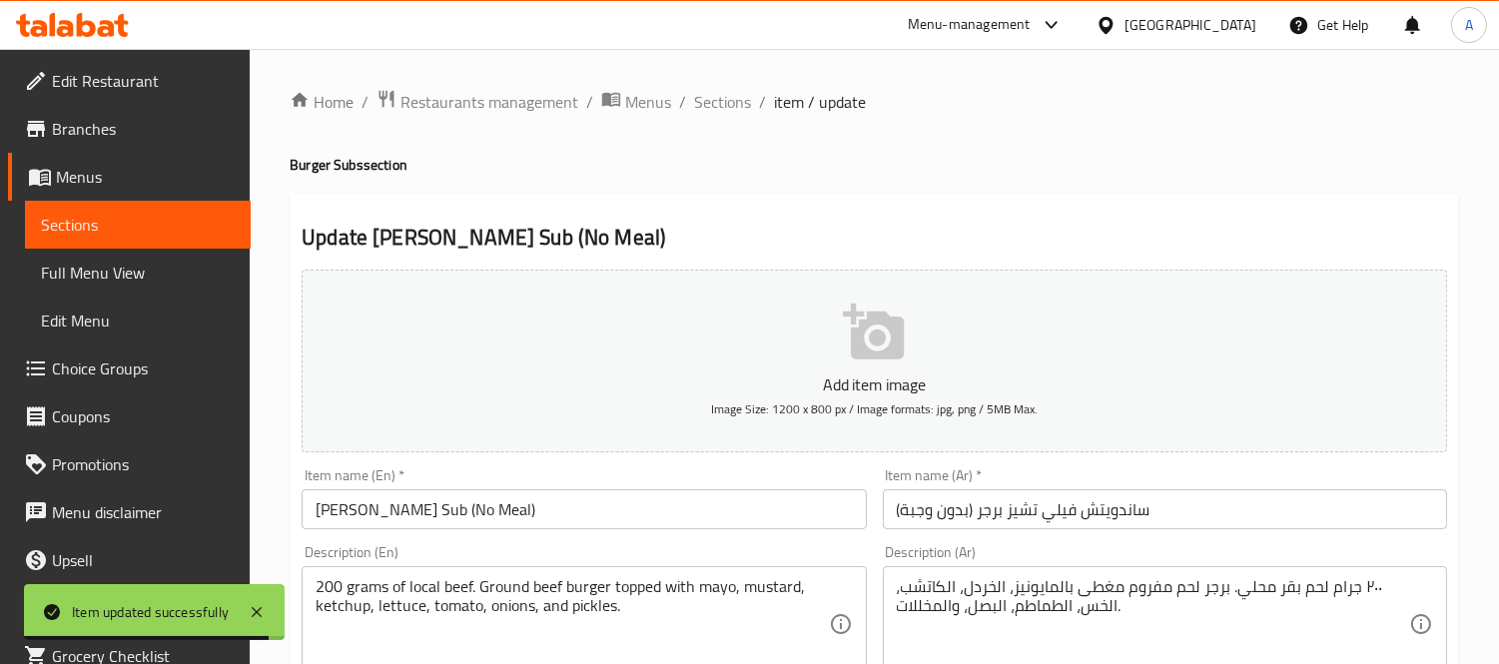
click at [1128, 506] on input "ساندويتش فيلي تشيز برجر (بدون وجبة)" at bounding box center [1165, 509] width 564 height 40
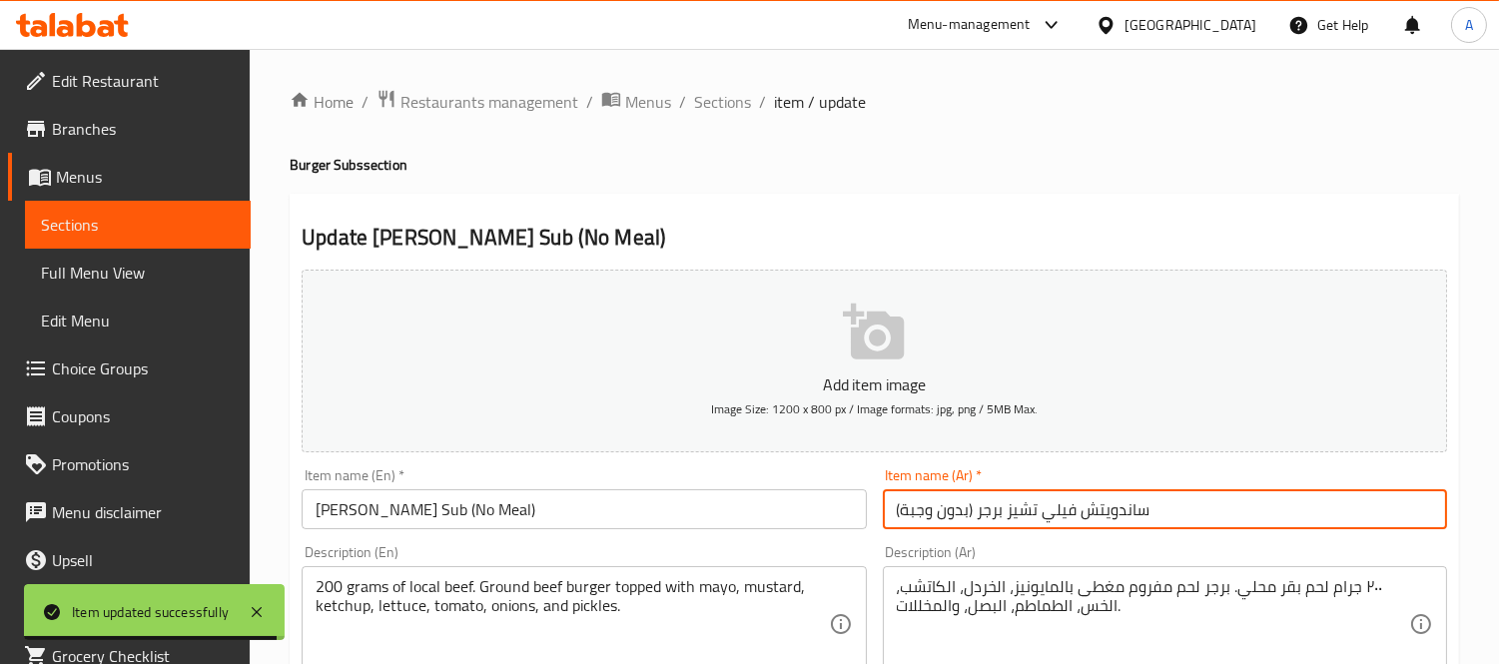
click at [1128, 506] on input "ساندويتش فيلي تشيز برجر (بدون وجبة)" at bounding box center [1165, 509] width 564 height 40
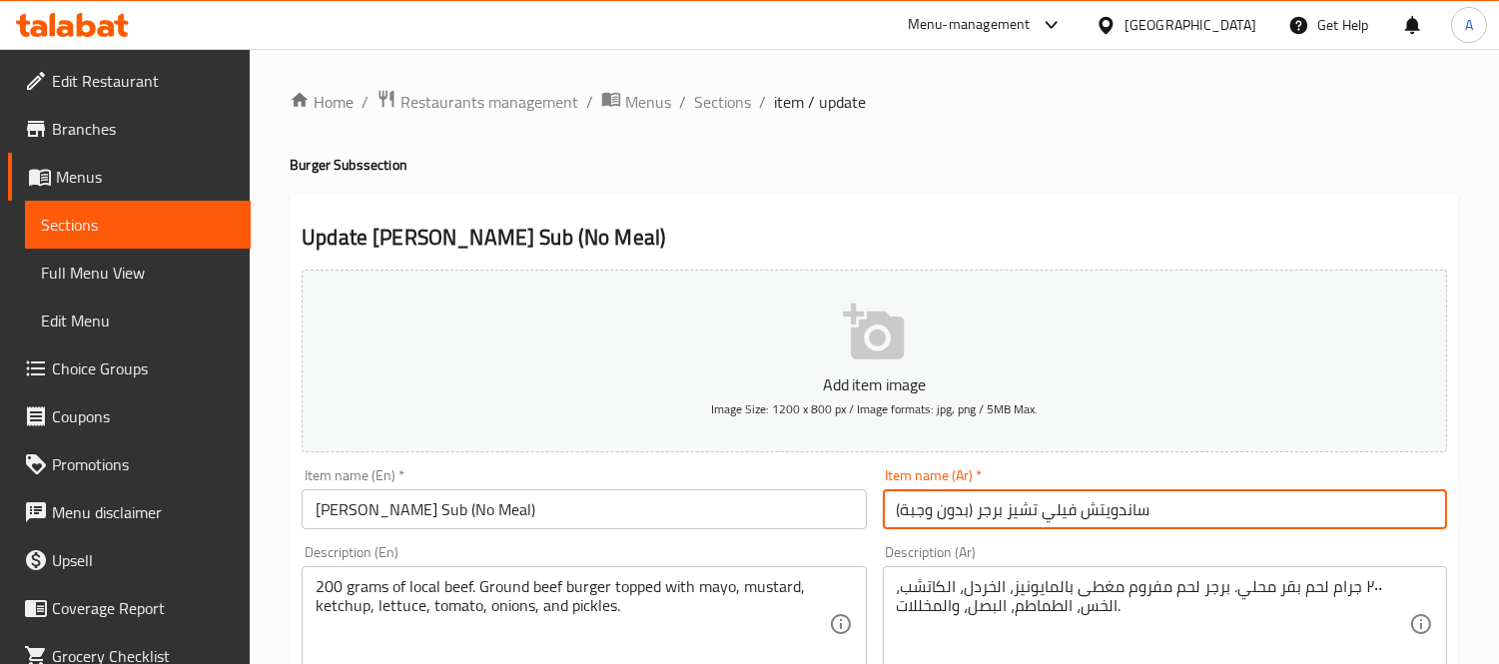
click at [1108, 509] on input "ساندويتش فيلي تشيز برجر (بدون وجبة)" at bounding box center [1165, 509] width 564 height 40
click at [1103, 509] on input "ساندويتش فيلي تشيز برجر (بدون وجبة)" at bounding box center [1165, 509] width 564 height 40
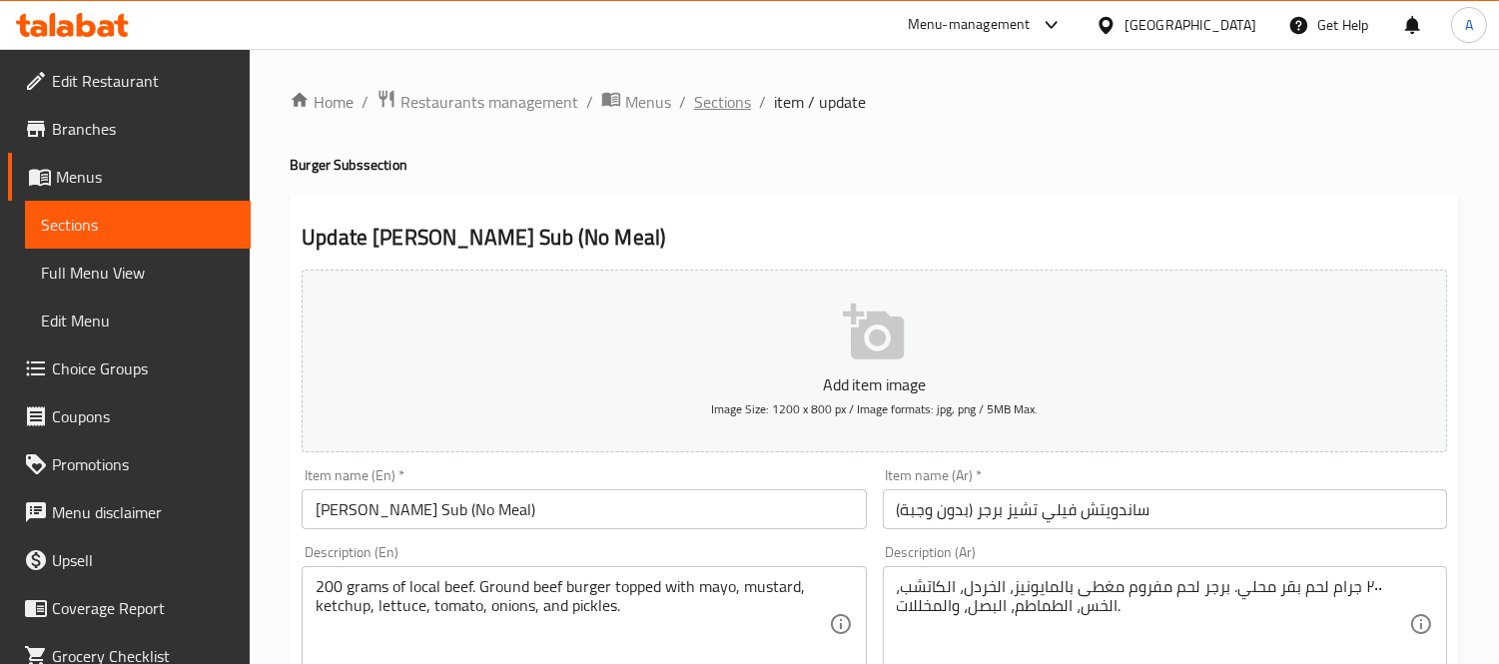
click at [746, 105] on span "Sections" at bounding box center [722, 102] width 57 height 24
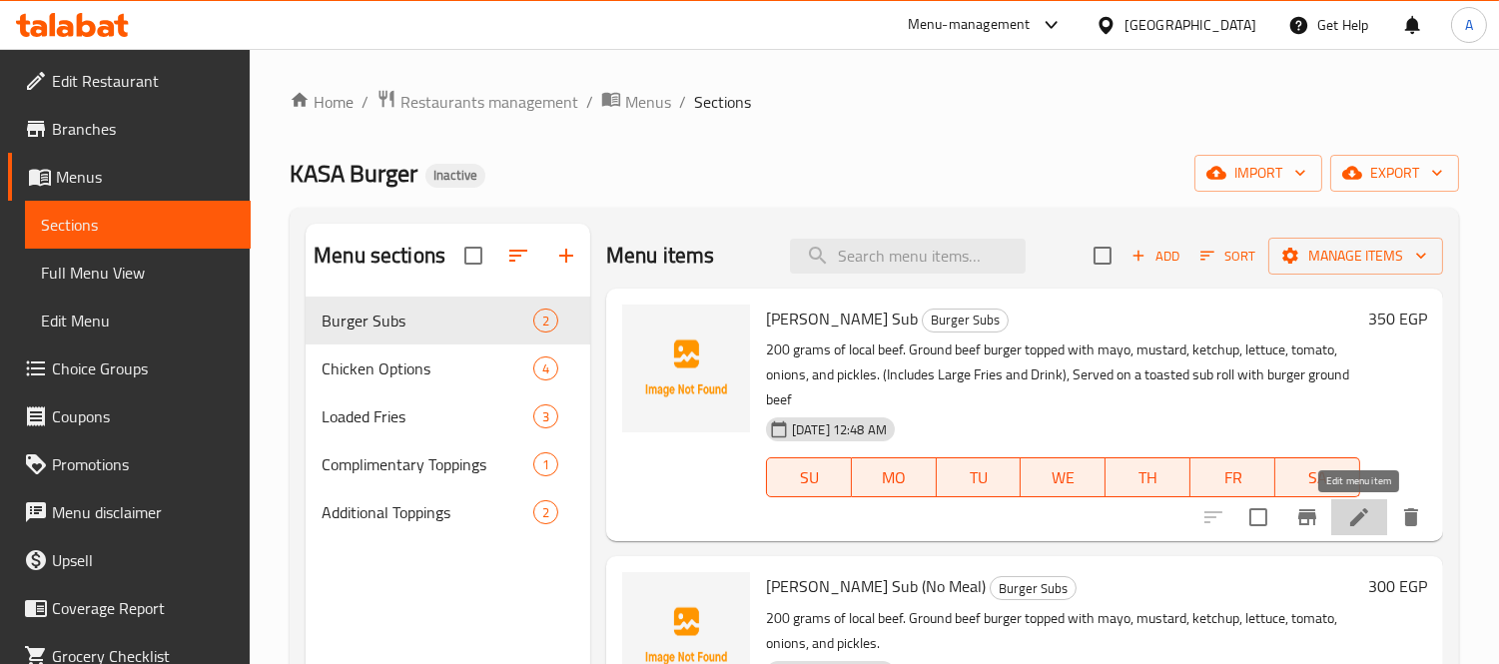
click at [1355, 524] on icon at bounding box center [1359, 517] width 18 height 18
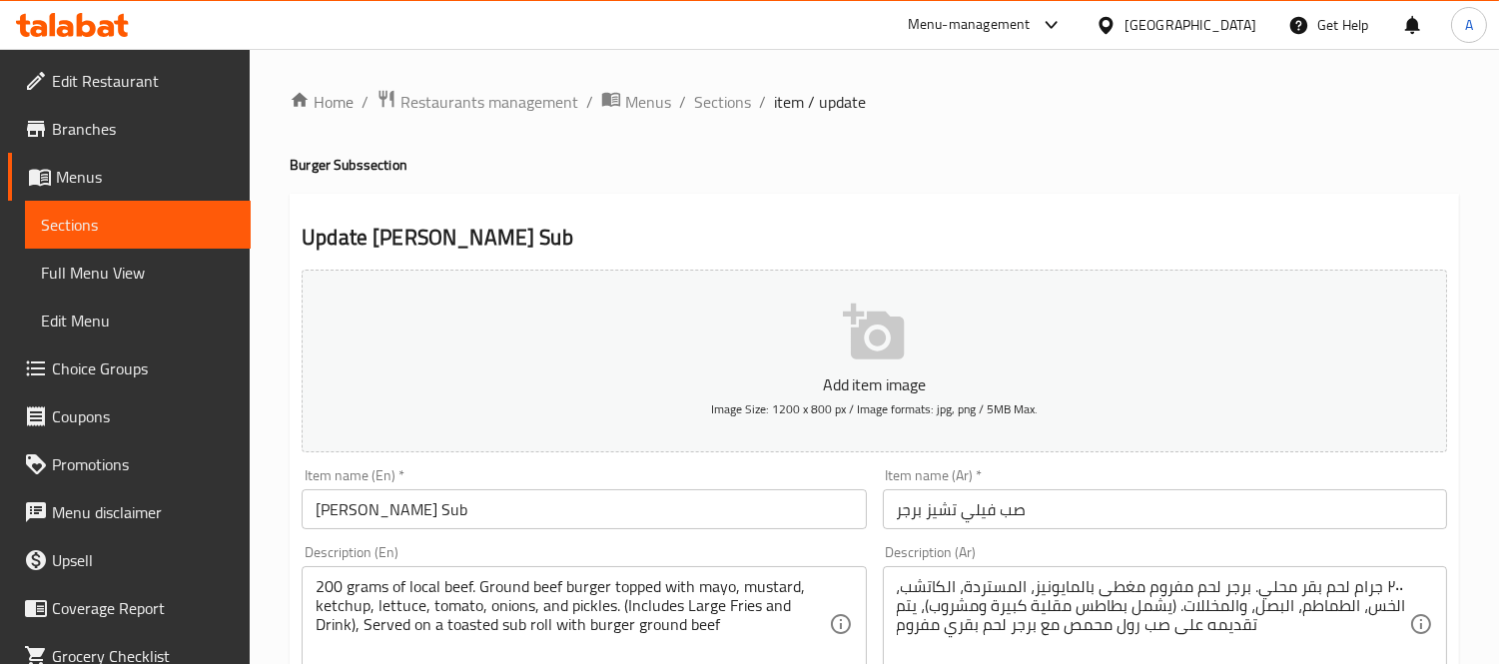
click at [1012, 503] on input "صب فيلي تشيز برجر" at bounding box center [1165, 509] width 564 height 40
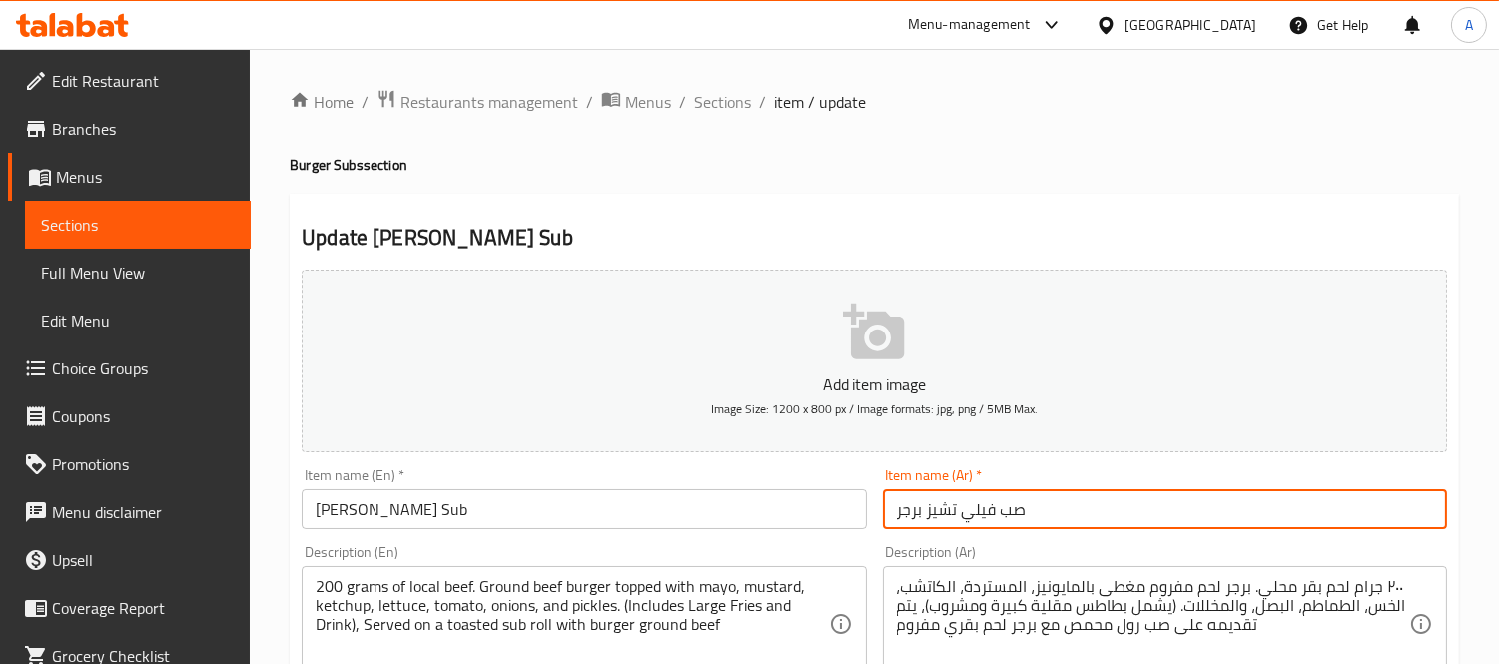
click at [1012, 503] on input "صب فيلي تشيز برجر" at bounding box center [1165, 509] width 564 height 40
paste input "اندويتش"
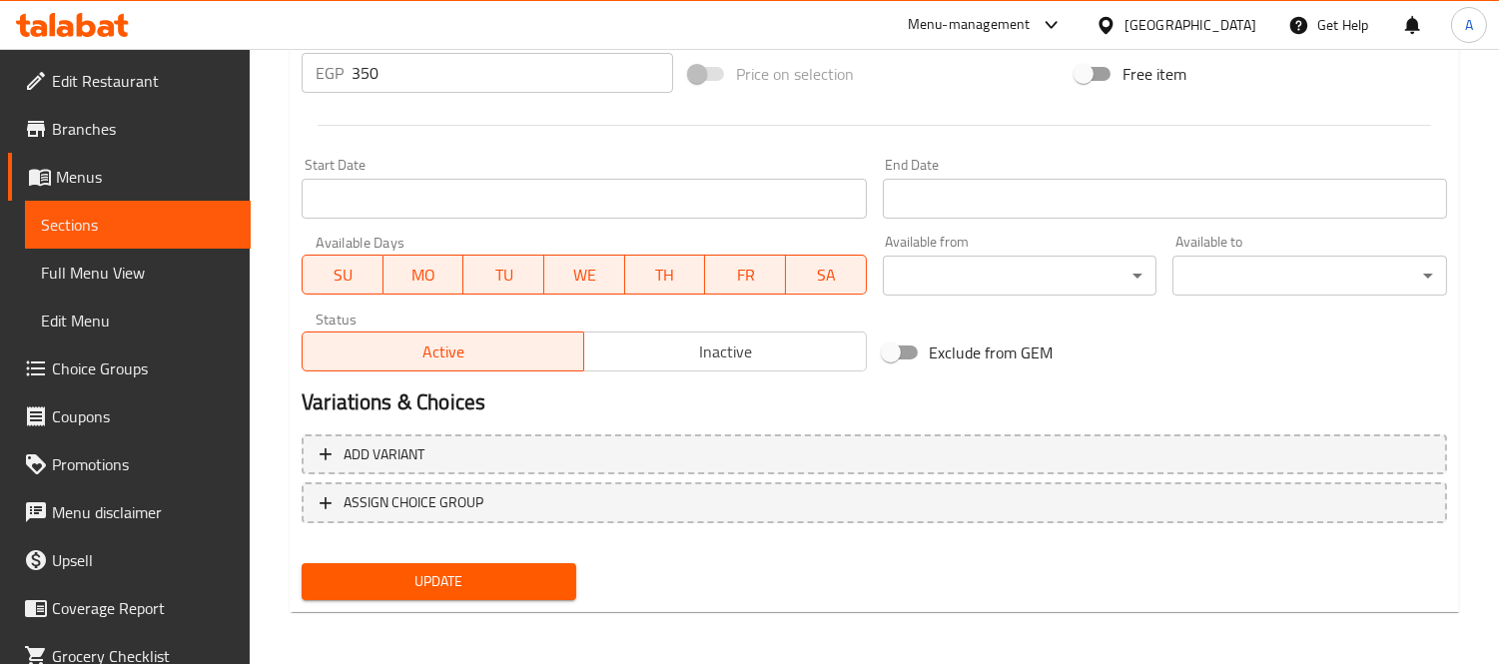
type input "ساندويتش فيلي تشيز برجر"
click at [520, 581] on span "Update" at bounding box center [438, 581] width 243 height 25
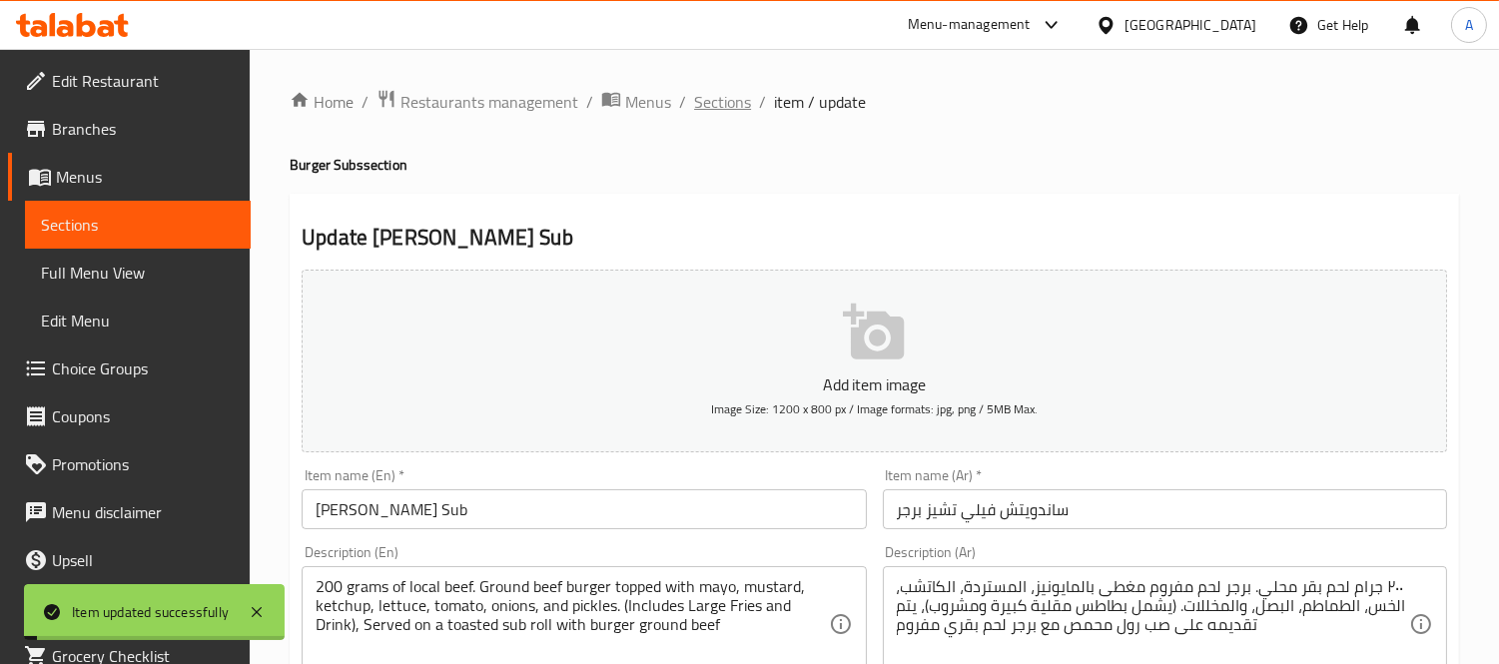
click at [710, 114] on span "Sections" at bounding box center [722, 102] width 57 height 24
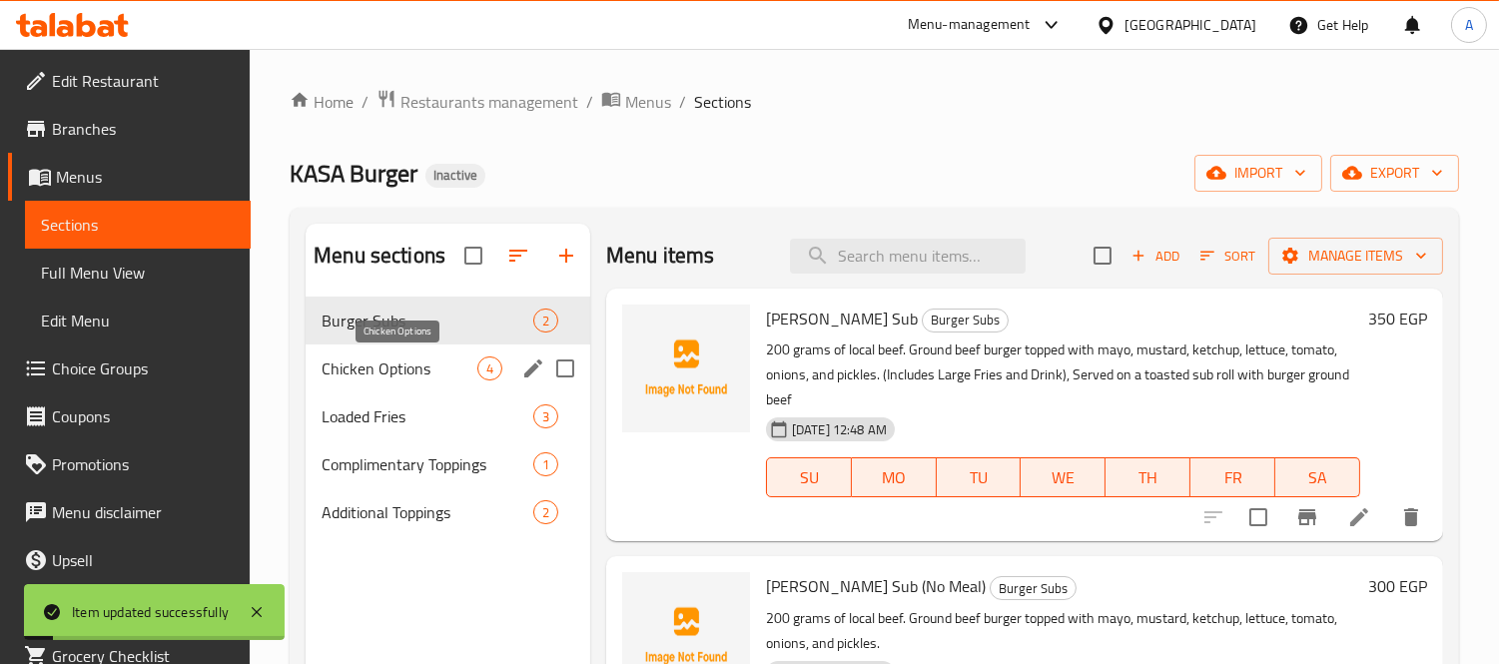
click at [373, 361] on span "Chicken Options" at bounding box center [399, 368] width 156 height 24
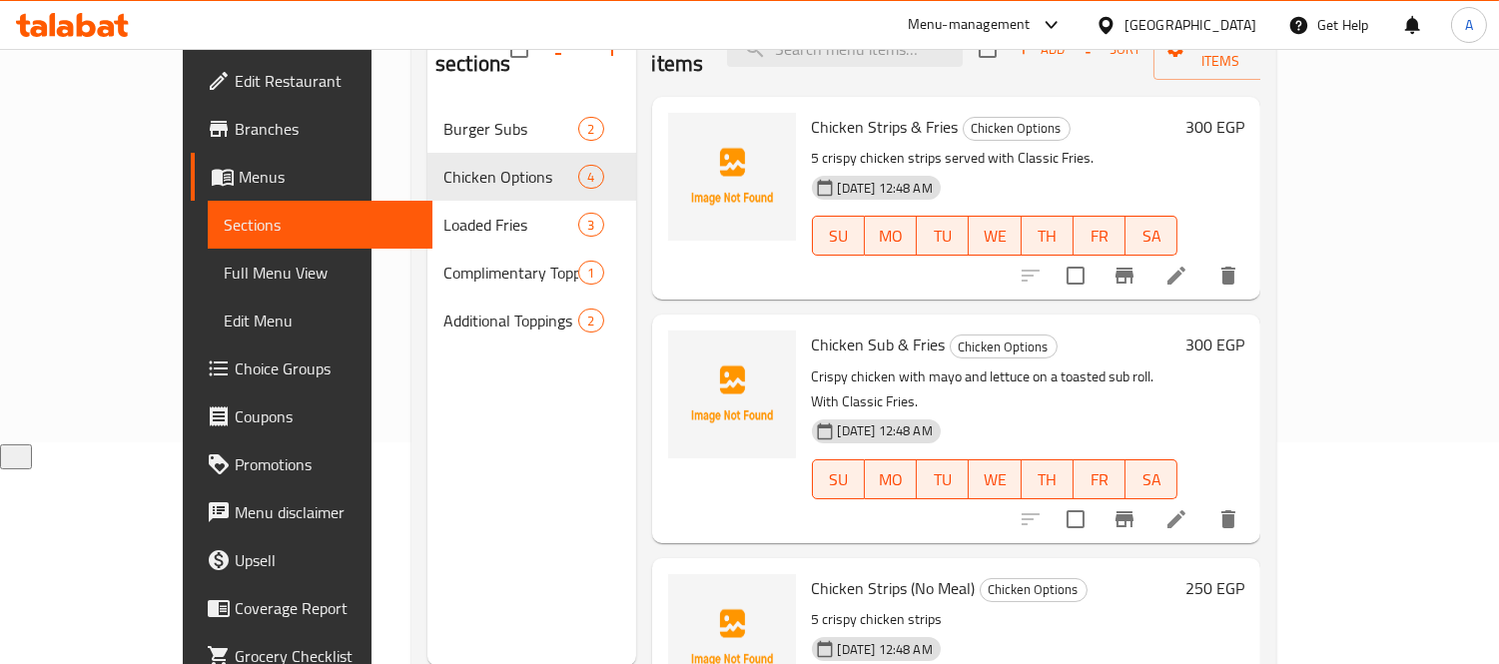
scroll to position [222, 0]
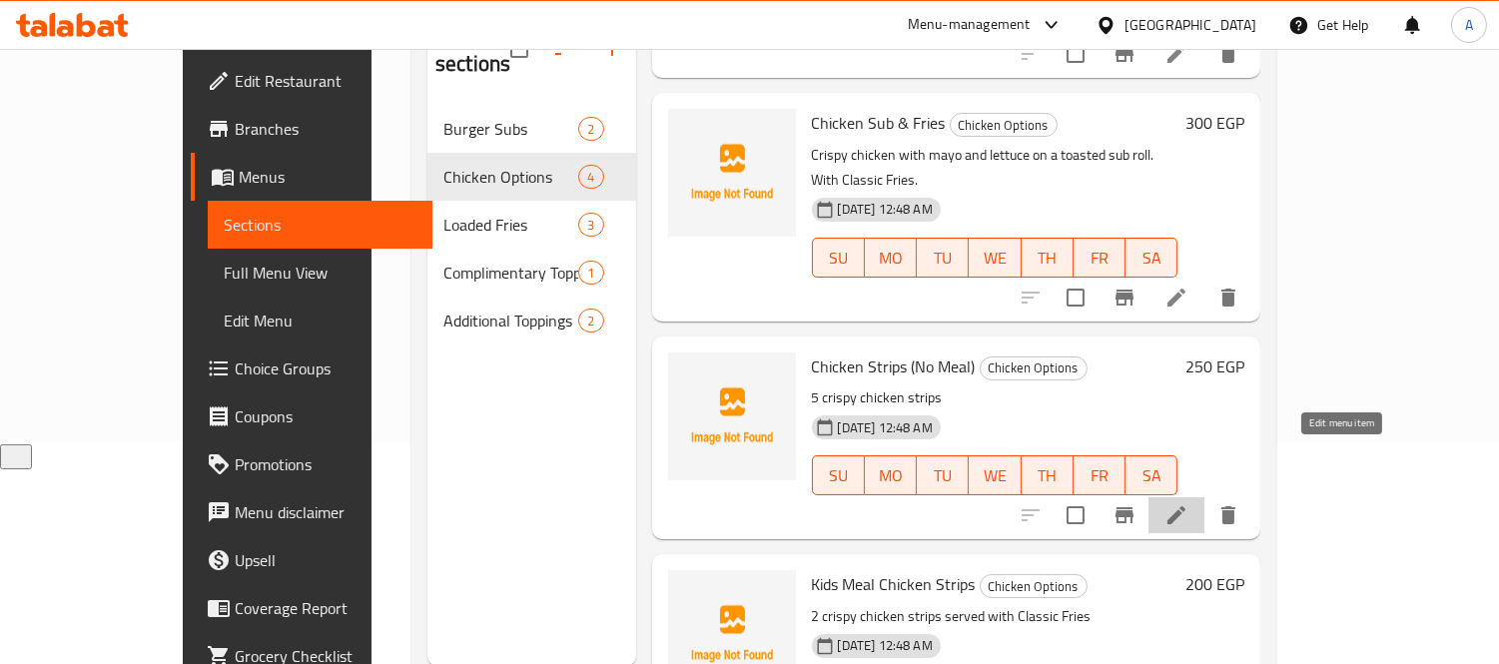
click at [1185, 506] on icon at bounding box center [1176, 515] width 18 height 18
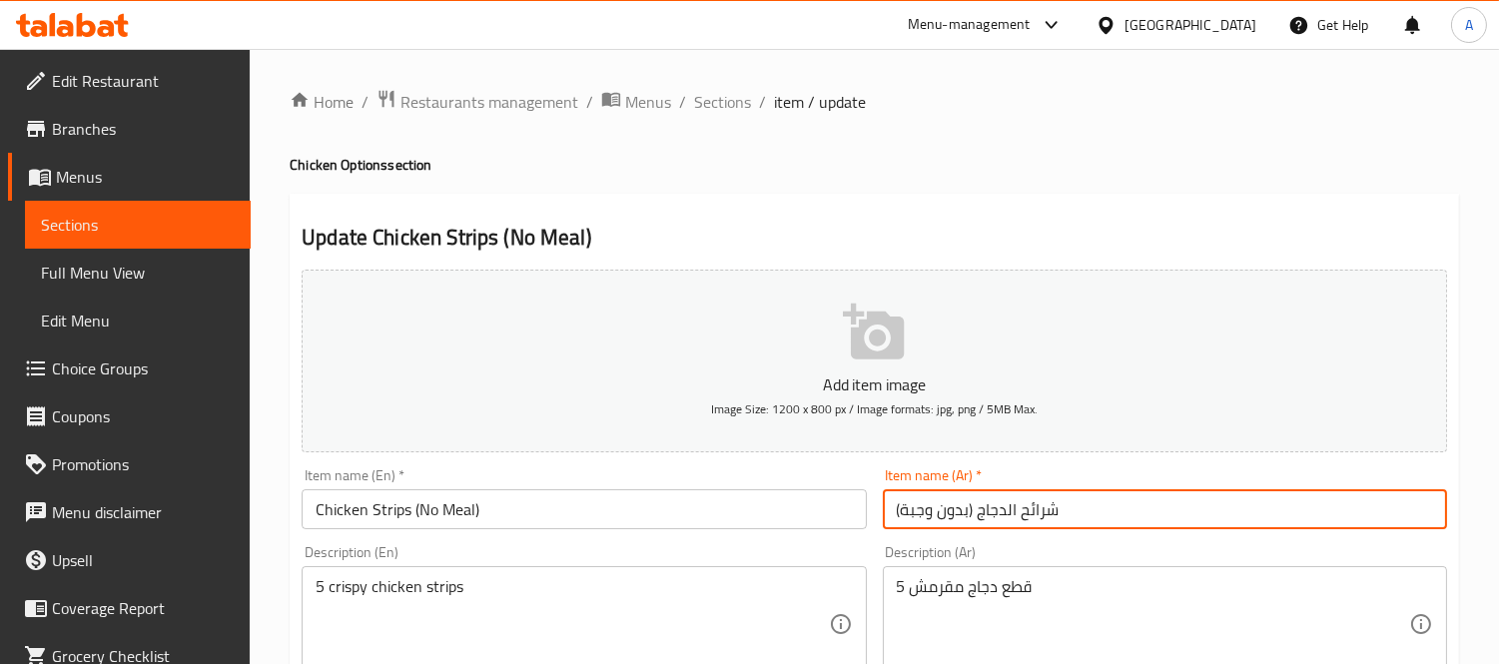
drag, startPoint x: 1104, startPoint y: 516, endPoint x: 978, endPoint y: 513, distance: 125.8
click at [978, 513] on input "شرائح الدجاج (بدون وجبة)" at bounding box center [1165, 509] width 564 height 40
type input "إستربس دجاج (بدون وجبة)"
drag, startPoint x: 976, startPoint y: 512, endPoint x: 1092, endPoint y: 506, distance: 116.0
click at [1092, 506] on input "إستربس دجاج (بدون وجبة)" at bounding box center [1165, 509] width 564 height 40
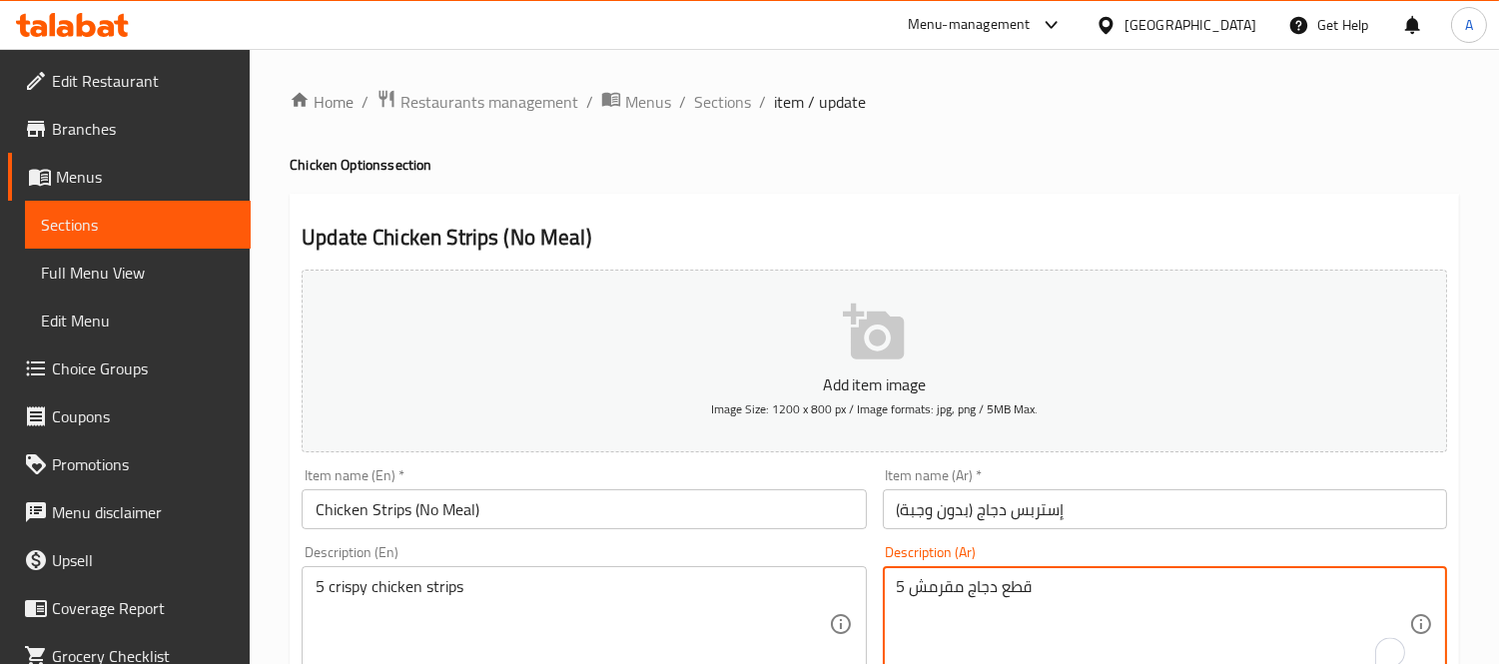
drag, startPoint x: 968, startPoint y: 591, endPoint x: 1029, endPoint y: 586, distance: 61.1
paste textarea "إستربس"
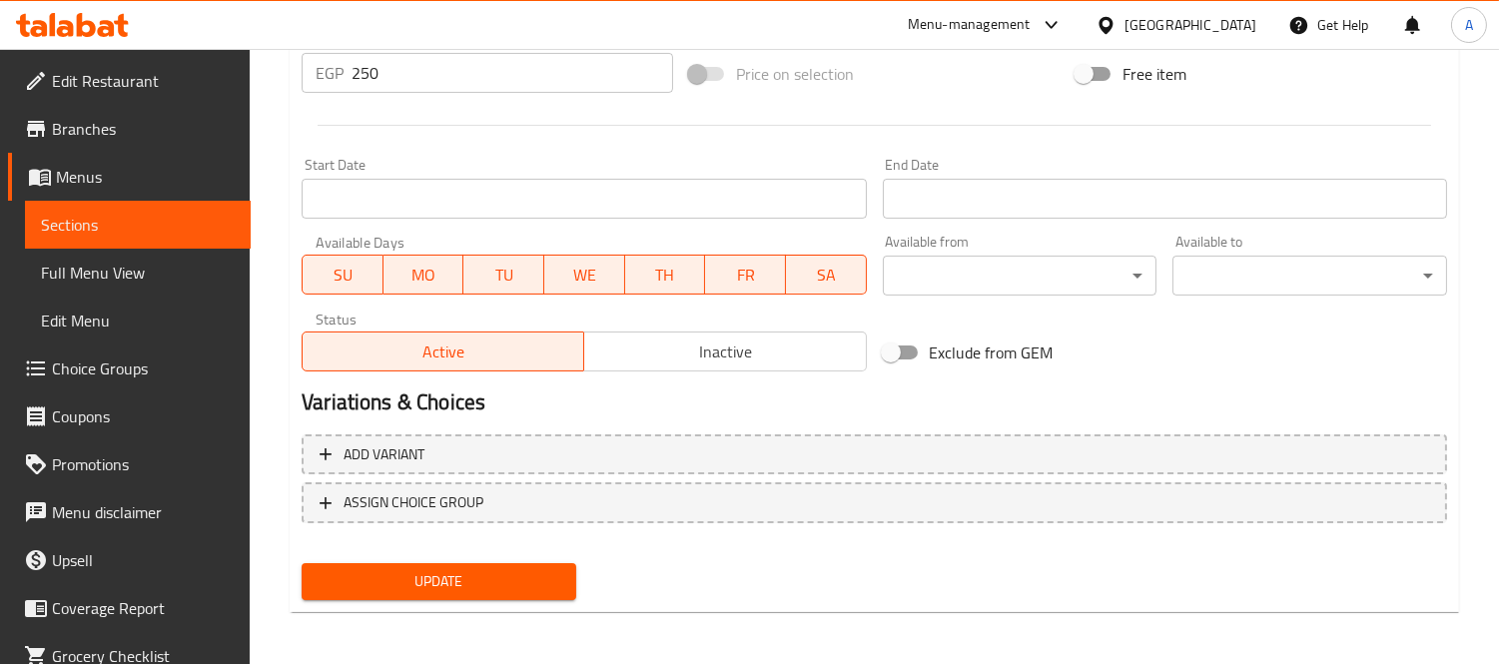
type textarea "5 إستربس دجاج مقرمش"
click at [483, 576] on span "Update" at bounding box center [438, 581] width 243 height 25
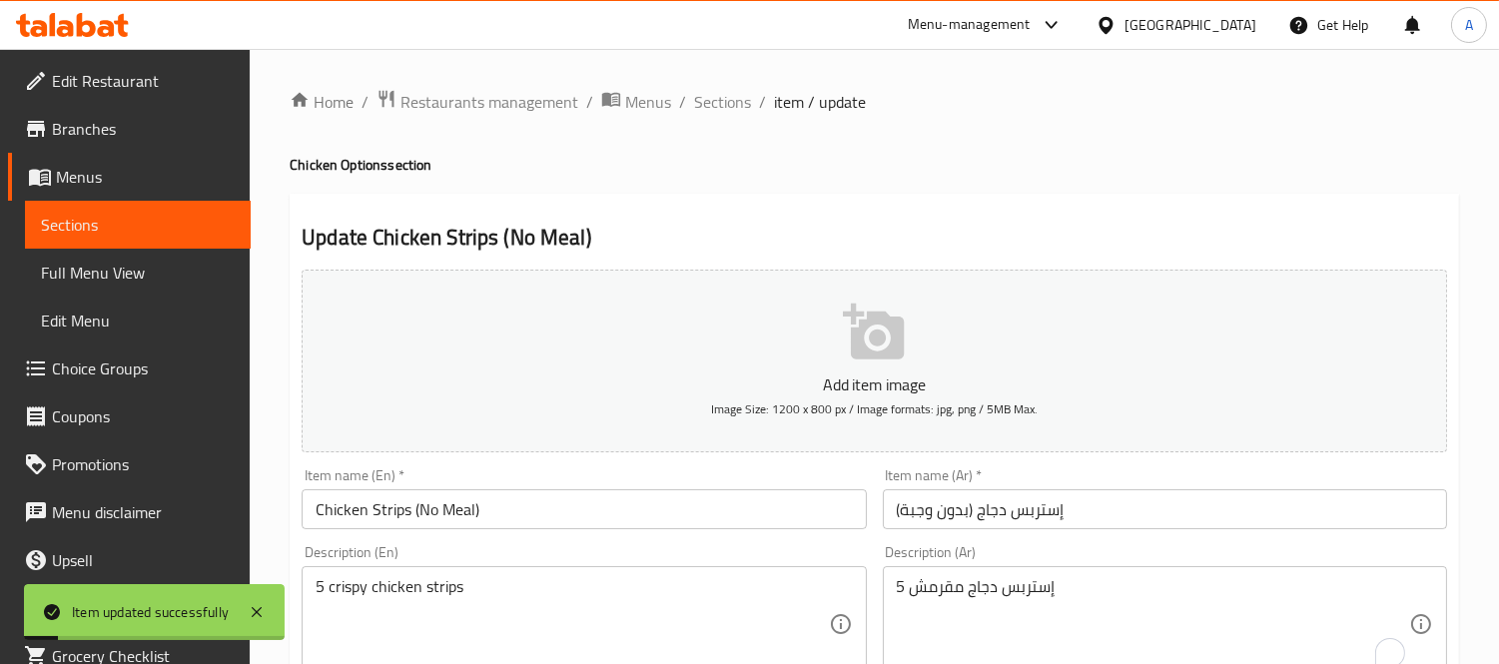
drag, startPoint x: 744, startPoint y: 97, endPoint x: 784, endPoint y: 140, distance: 58.6
click at [744, 97] on span "Sections" at bounding box center [722, 102] width 57 height 24
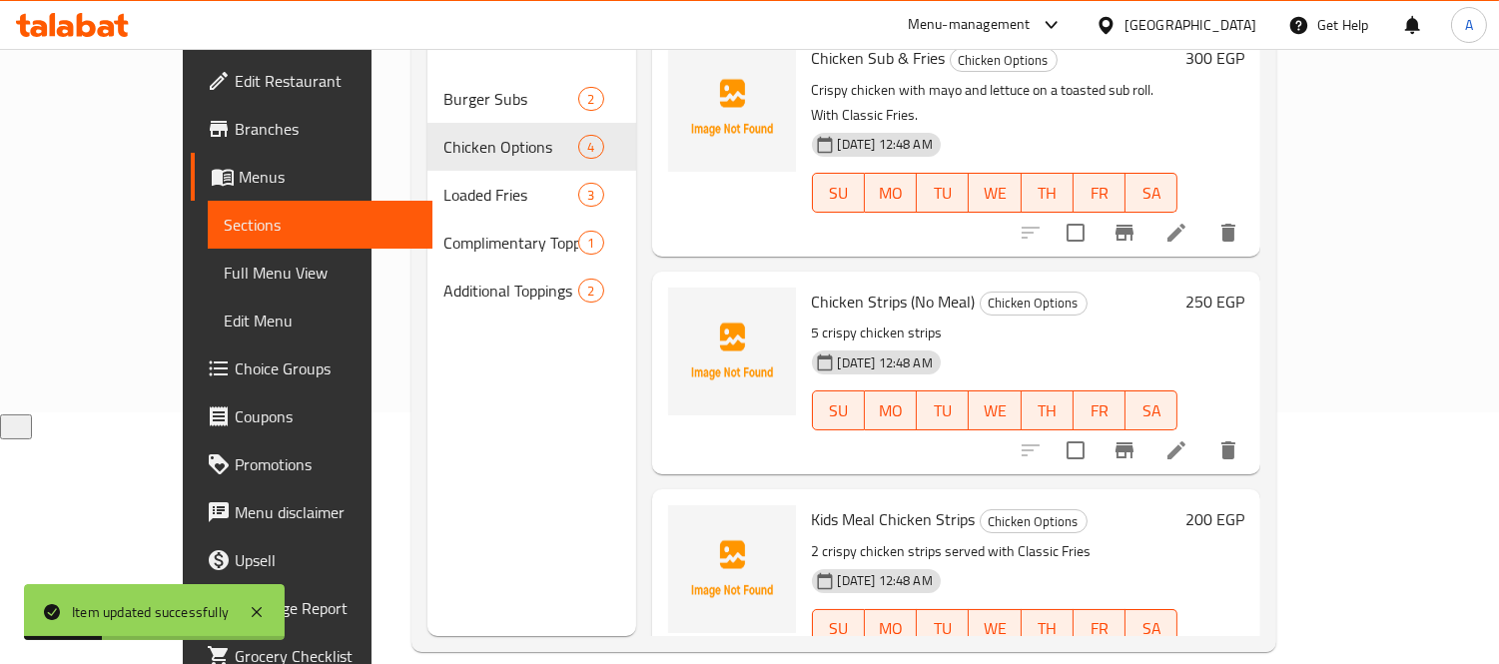
scroll to position [280, 0]
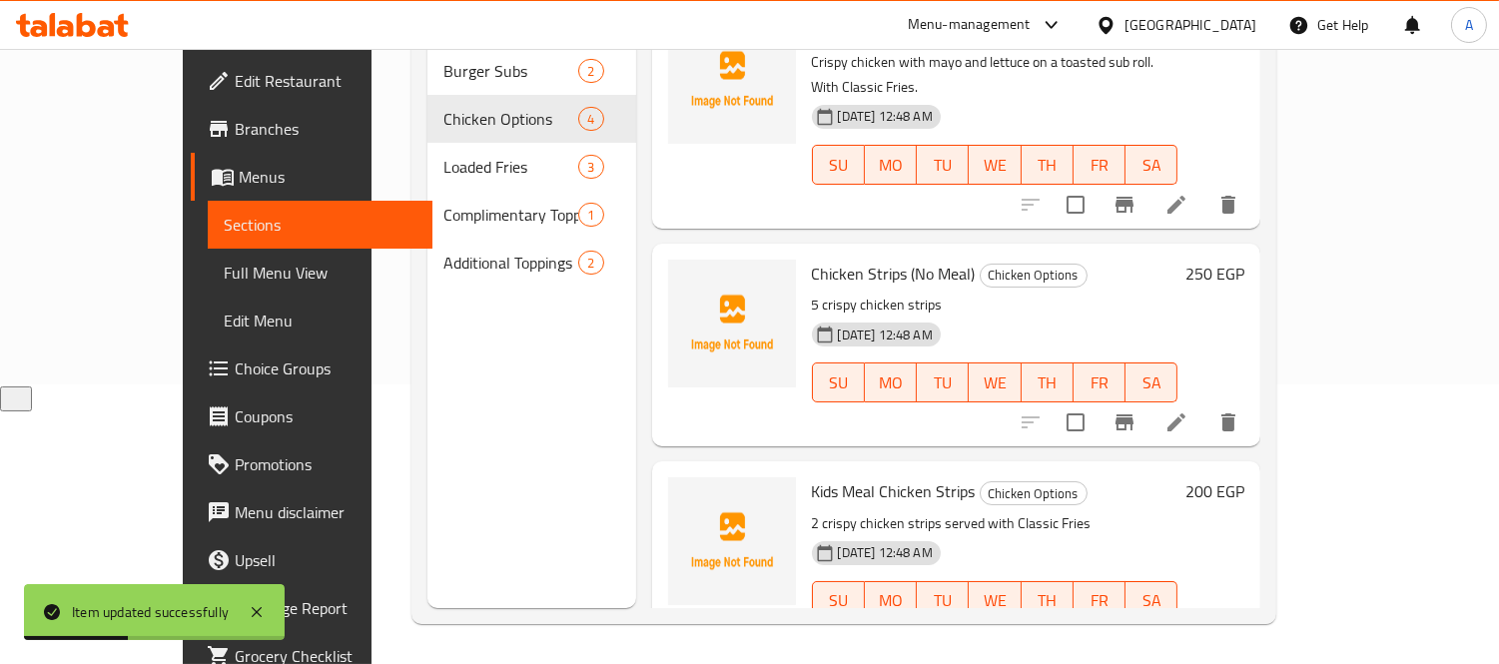
click at [1188, 629] on icon at bounding box center [1176, 641] width 24 height 24
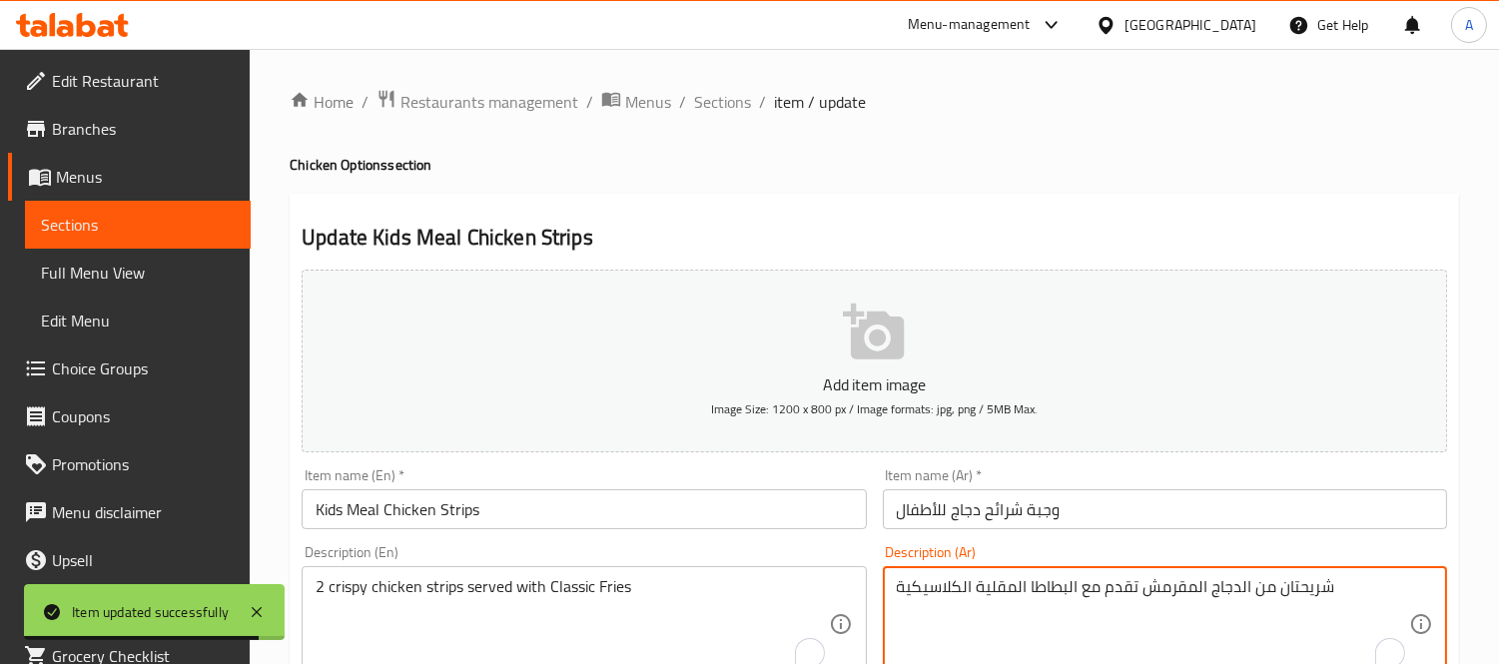
drag, startPoint x: 972, startPoint y: 589, endPoint x: 1034, endPoint y: 589, distance: 61.9
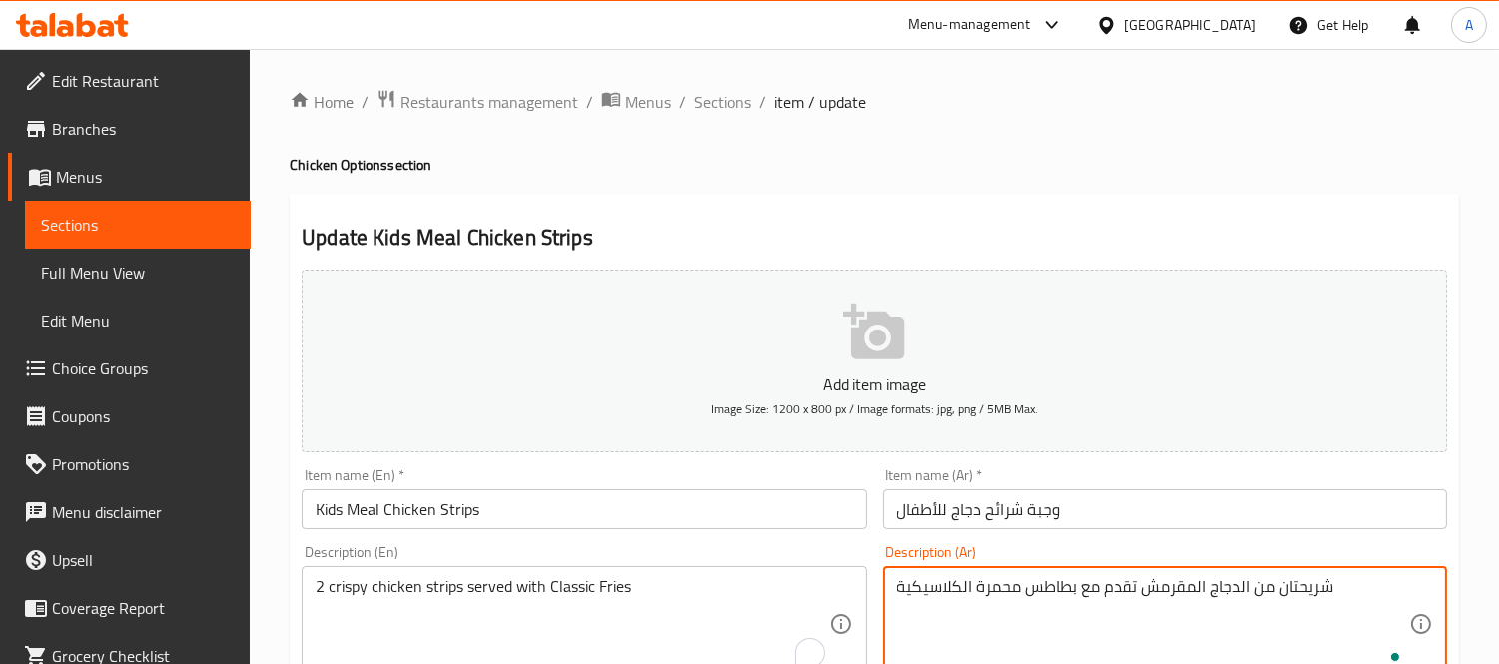
click at [954, 582] on textarea "شريحتان من الدجاج المقرمش تقدم مع بطاطس محمرة الكلاسيكية" at bounding box center [1153, 624] width 512 height 95
click at [961, 591] on textarea "شريحتان من الدجاج المقرمش تقدم مع بطاطس محمرة الكلاسيكية" at bounding box center [1153, 624] width 512 height 95
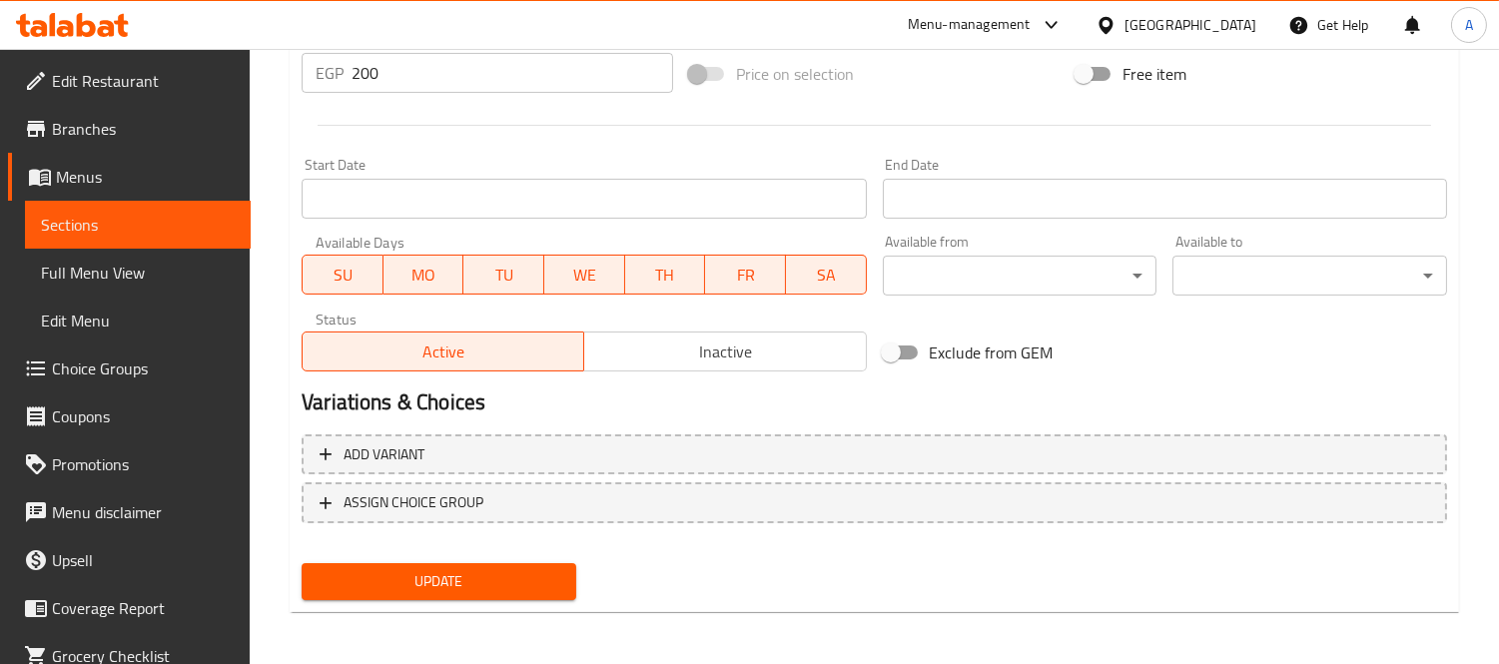
type textarea "شريحتان من الدجاج المقرمش تقدم مع بطاطس محمرة كلاسيكية"
click at [491, 593] on button "Update" at bounding box center [439, 581] width 275 height 37
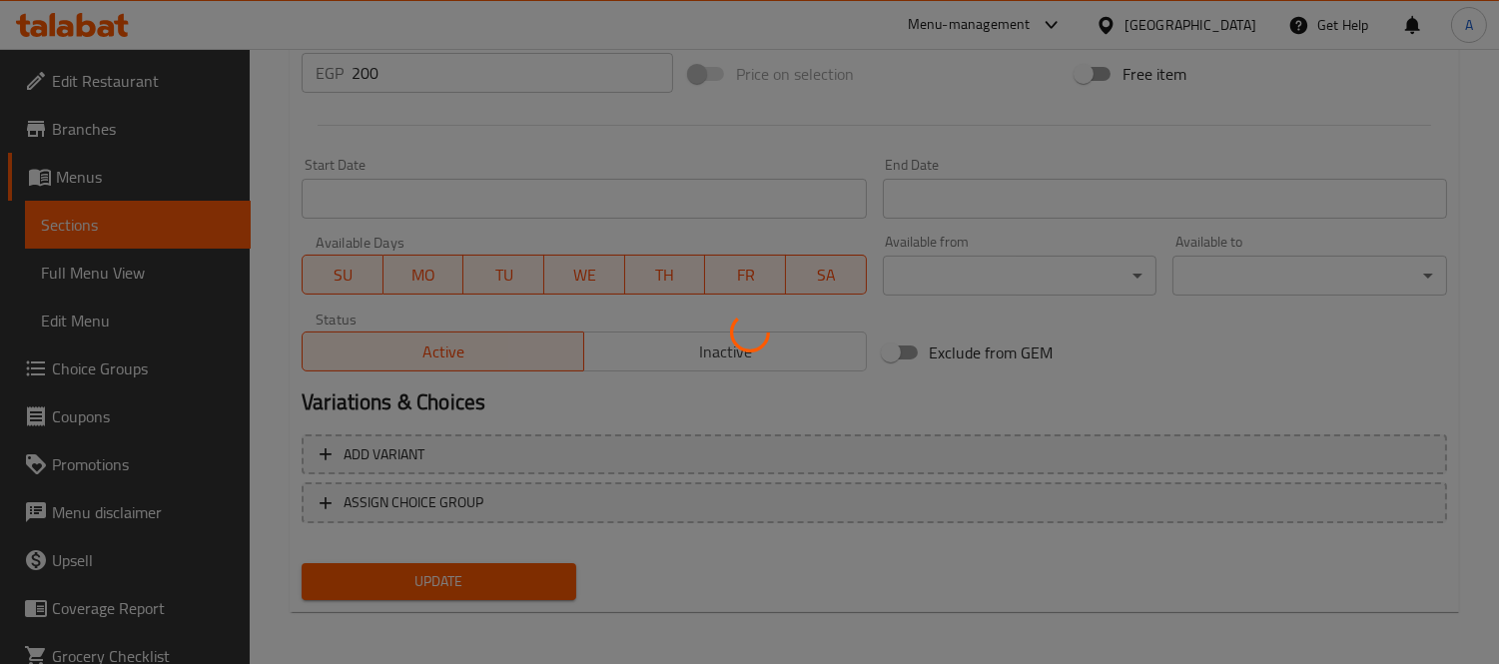
scroll to position [188, 0]
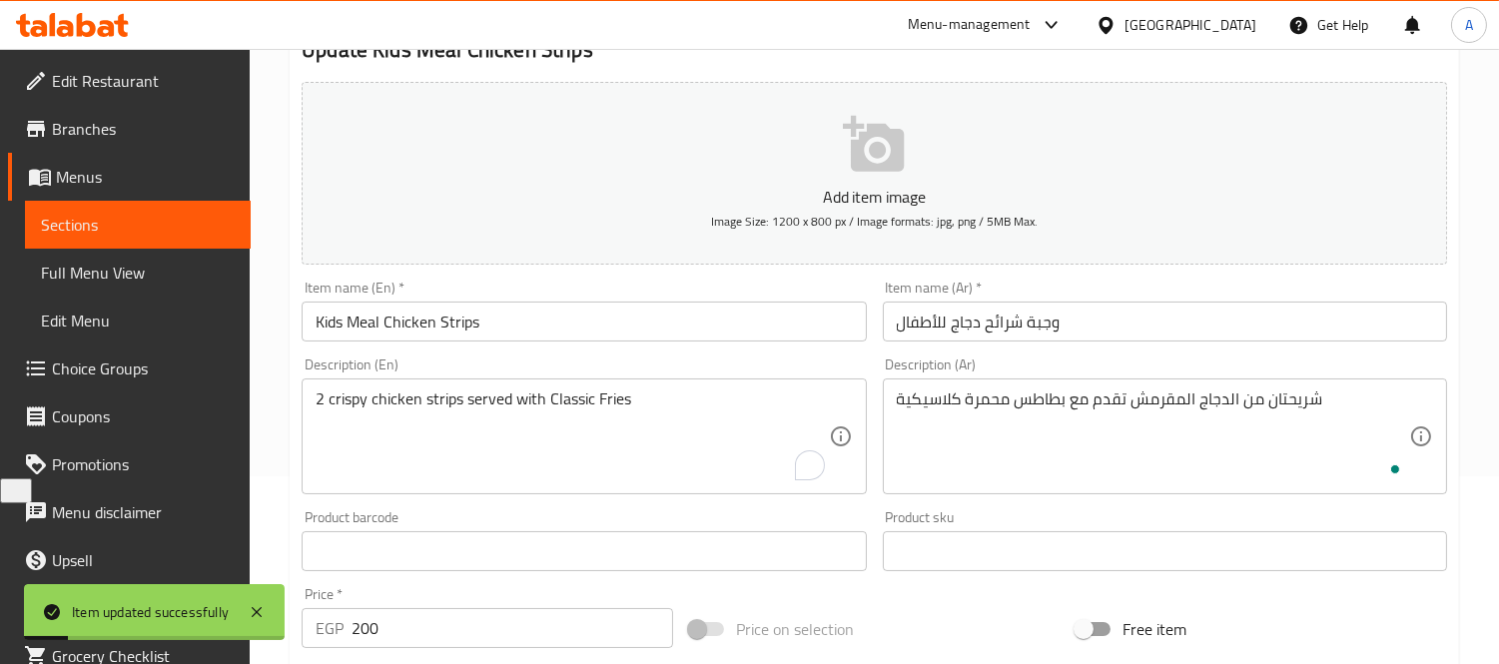
click at [1000, 326] on input "وجبة شرائح دجاج للأطفال" at bounding box center [1165, 322] width 564 height 40
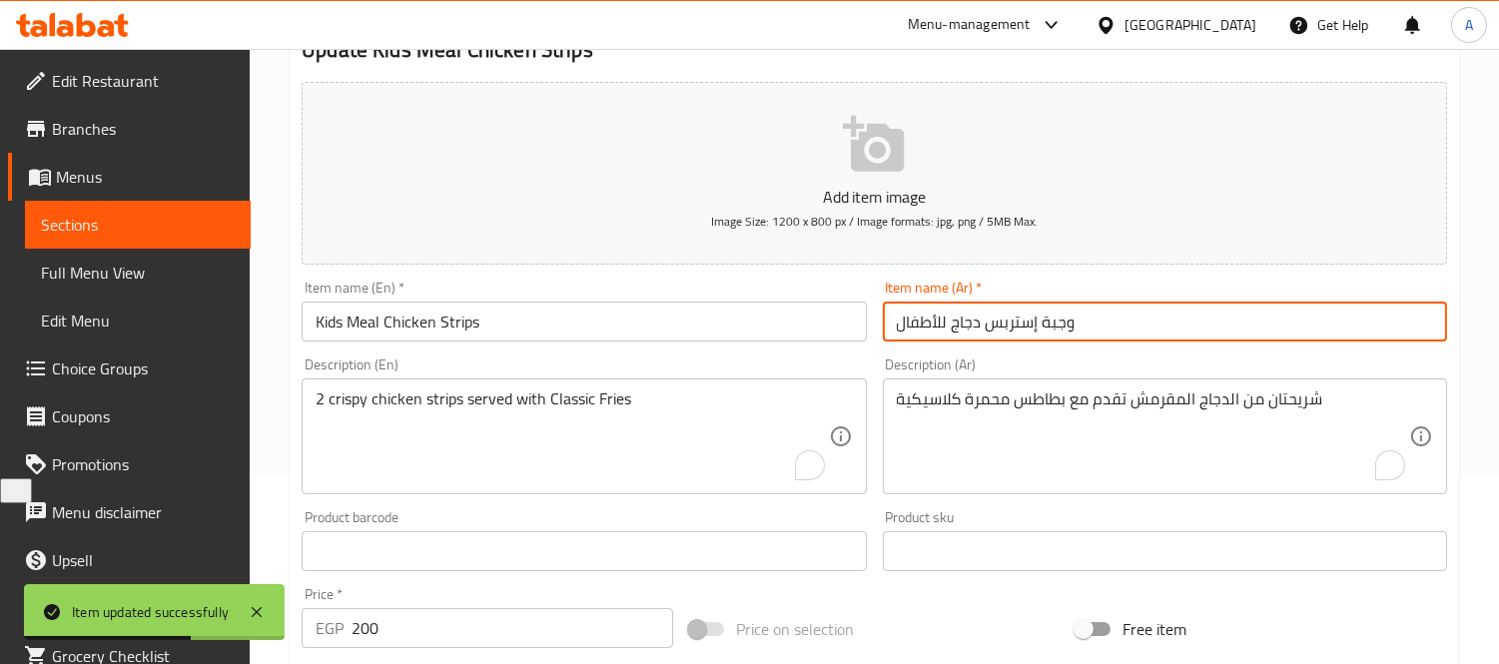
click at [1005, 326] on input "وجبة إستربس دجاج للأطفال" at bounding box center [1165, 322] width 564 height 40
type input "وجبة إستربس دجاج للأطفال"
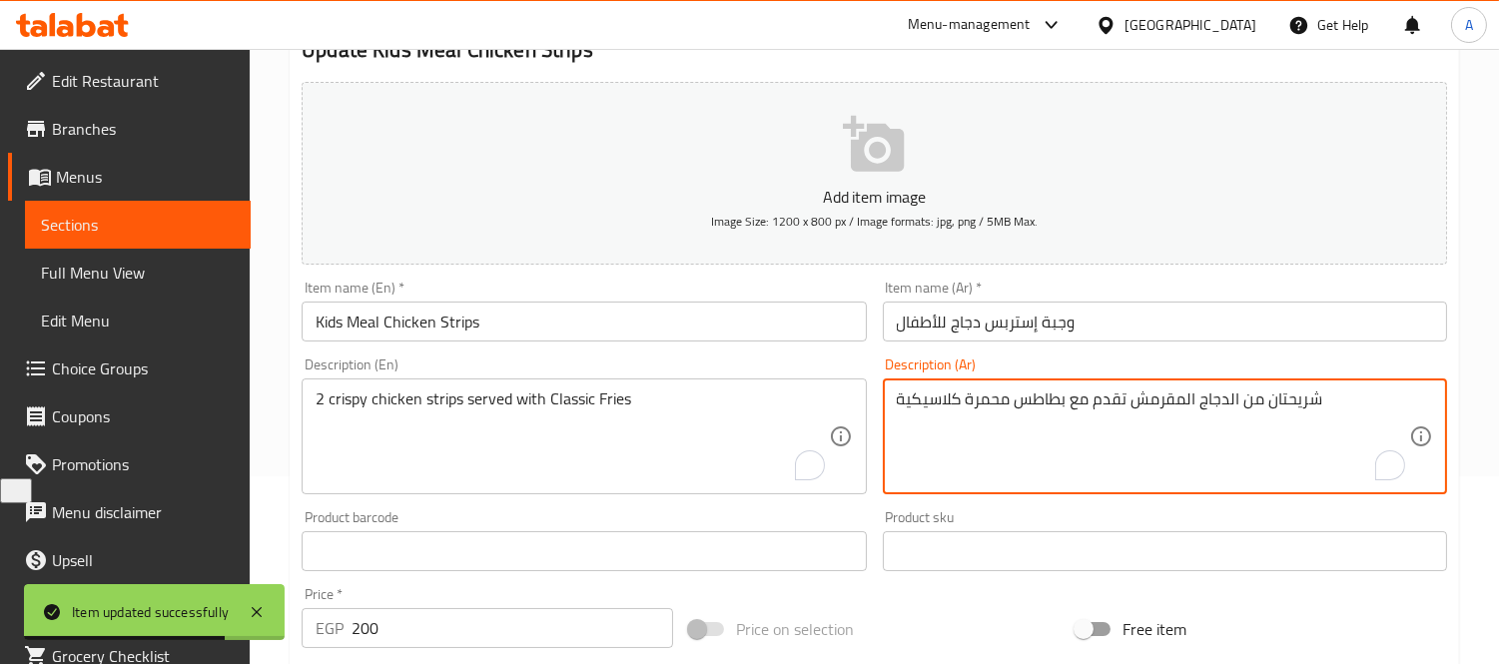
click at [1289, 403] on textarea "شريحتان من الدجاج المقرمش تقدم مع بطاطس محمرة كلاسيكية" at bounding box center [1153, 436] width 512 height 95
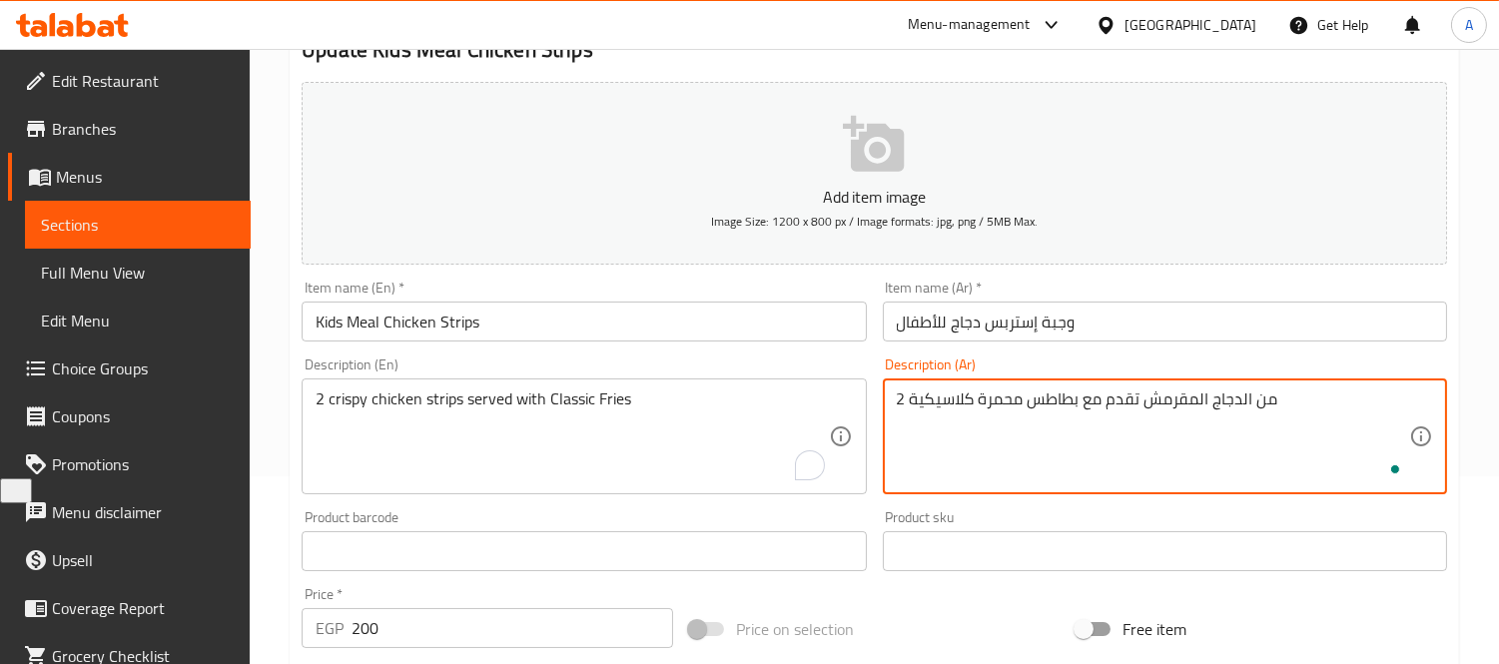
paste textarea "إستربس"
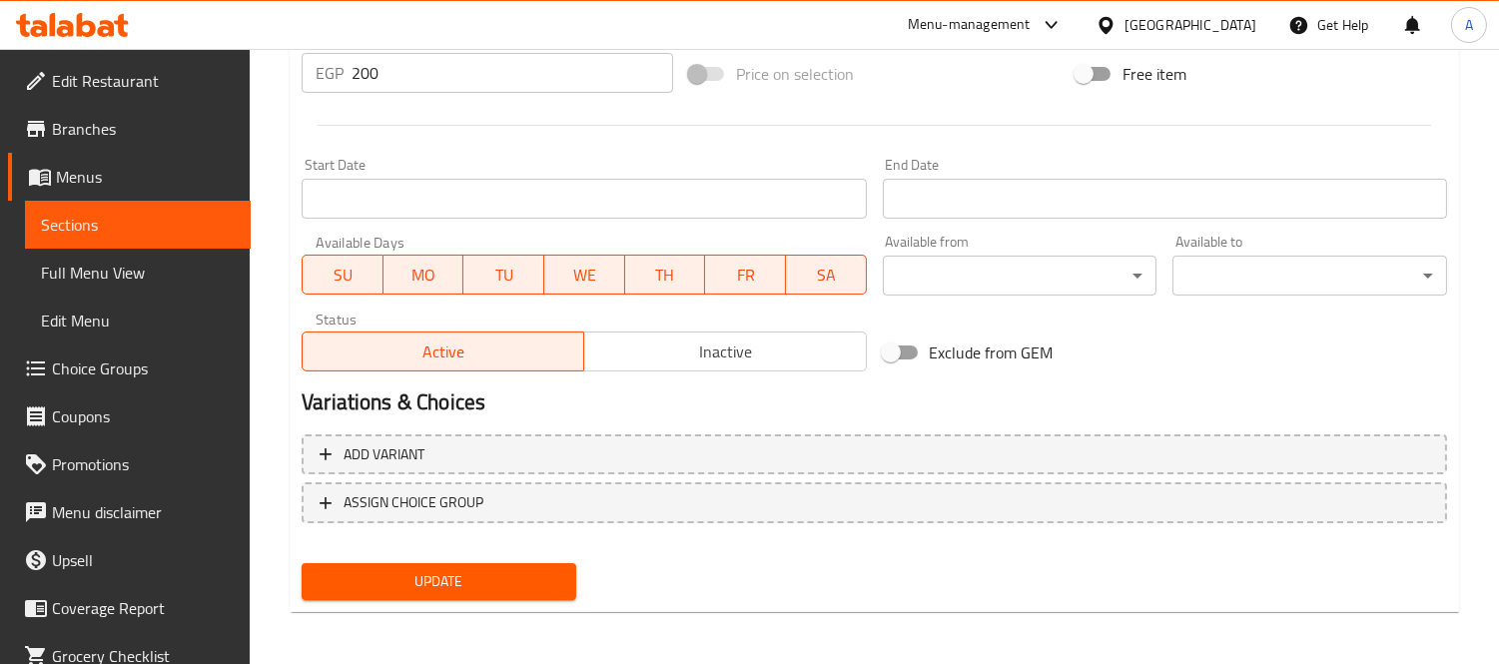
type textarea "2 إستربس من الدجاج المقرمش تقدم مع بطاطس محمرة كلاسيكية"
click at [450, 571] on span "Update" at bounding box center [438, 581] width 243 height 25
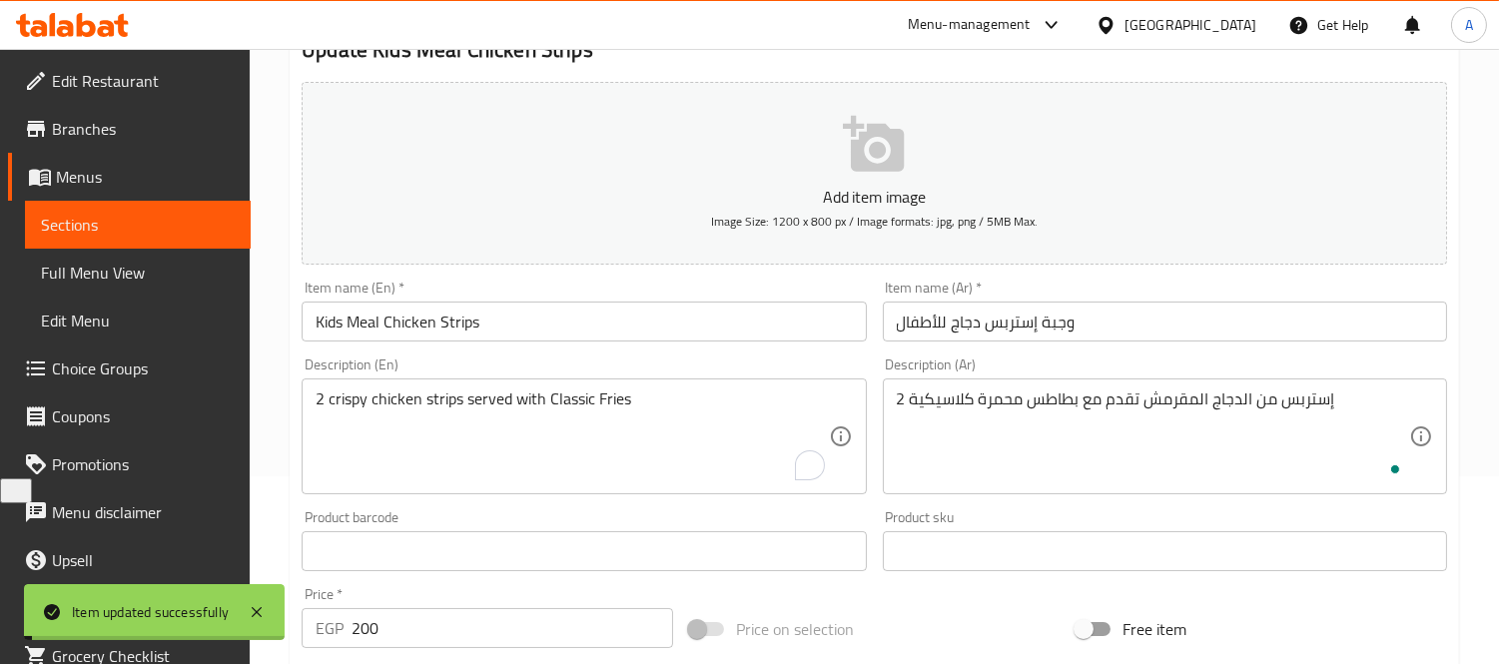
scroll to position [0, 0]
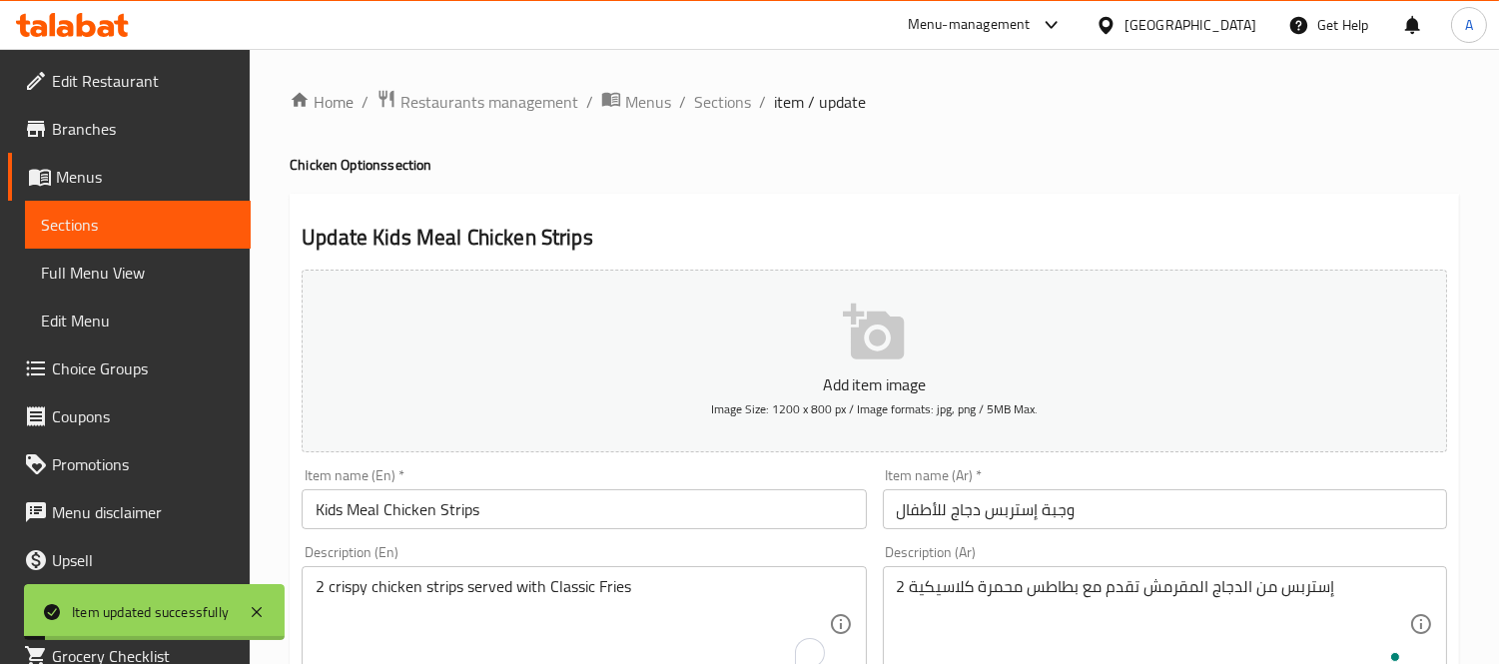
drag, startPoint x: 702, startPoint y: 101, endPoint x: 704, endPoint y: 153, distance: 52.0
click at [703, 101] on span "Sections" at bounding box center [722, 102] width 57 height 24
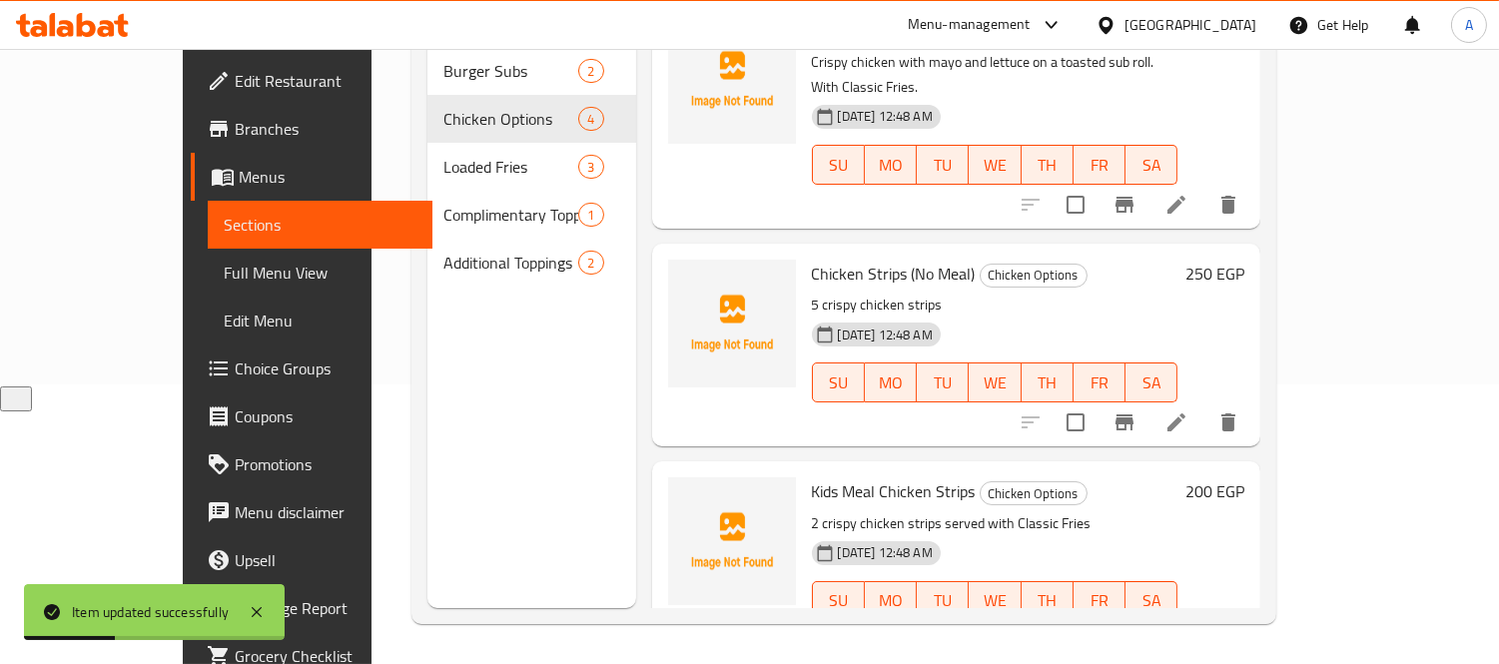
scroll to position [168, 0]
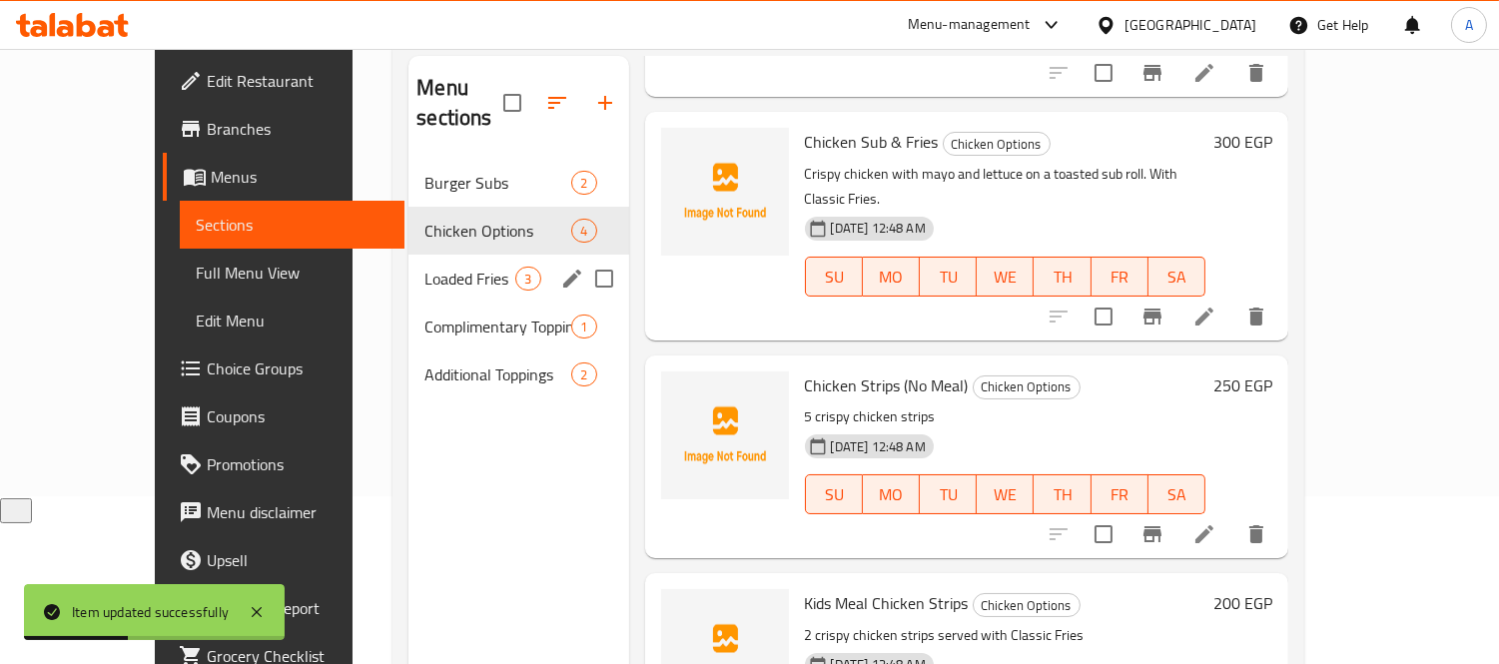
click at [424, 267] on span "Loaded Fries" at bounding box center [469, 279] width 91 height 24
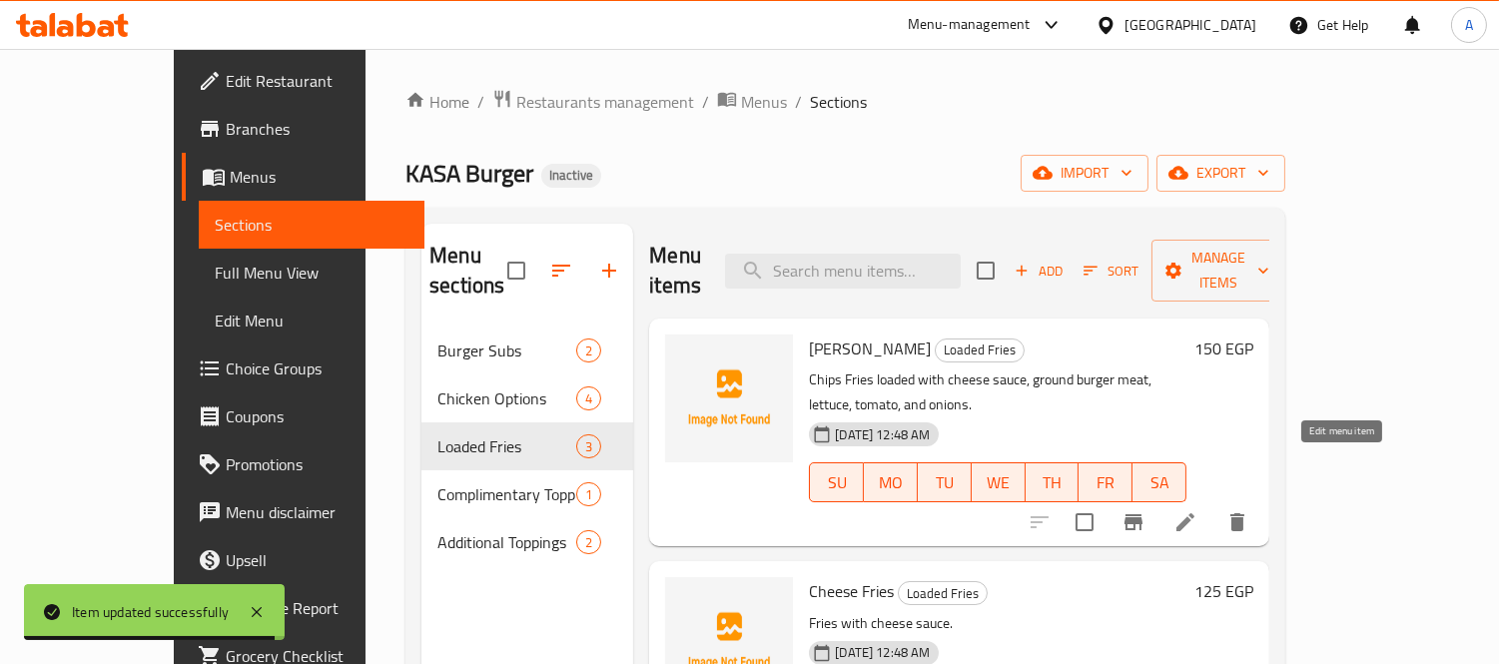
click at [1197, 510] on icon at bounding box center [1185, 522] width 24 height 24
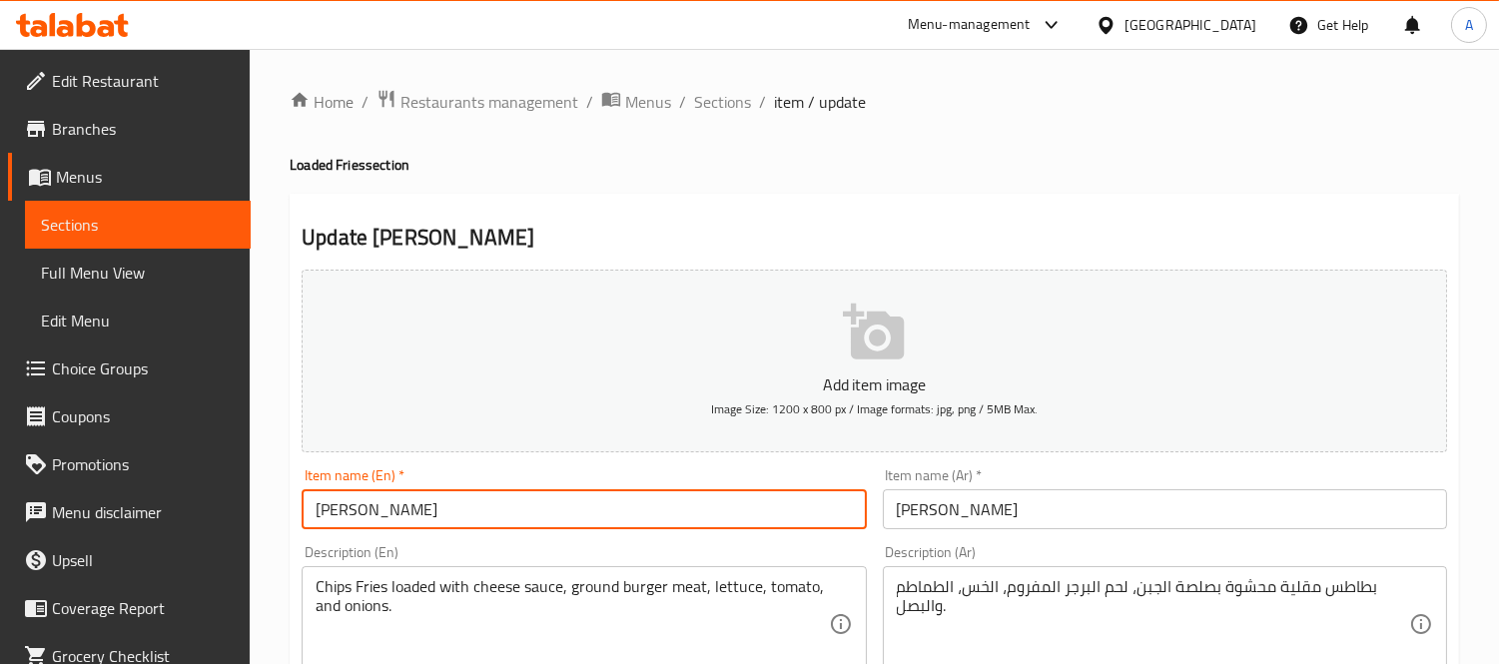
click at [616, 507] on input "Nacho Fries" at bounding box center [584, 509] width 564 height 40
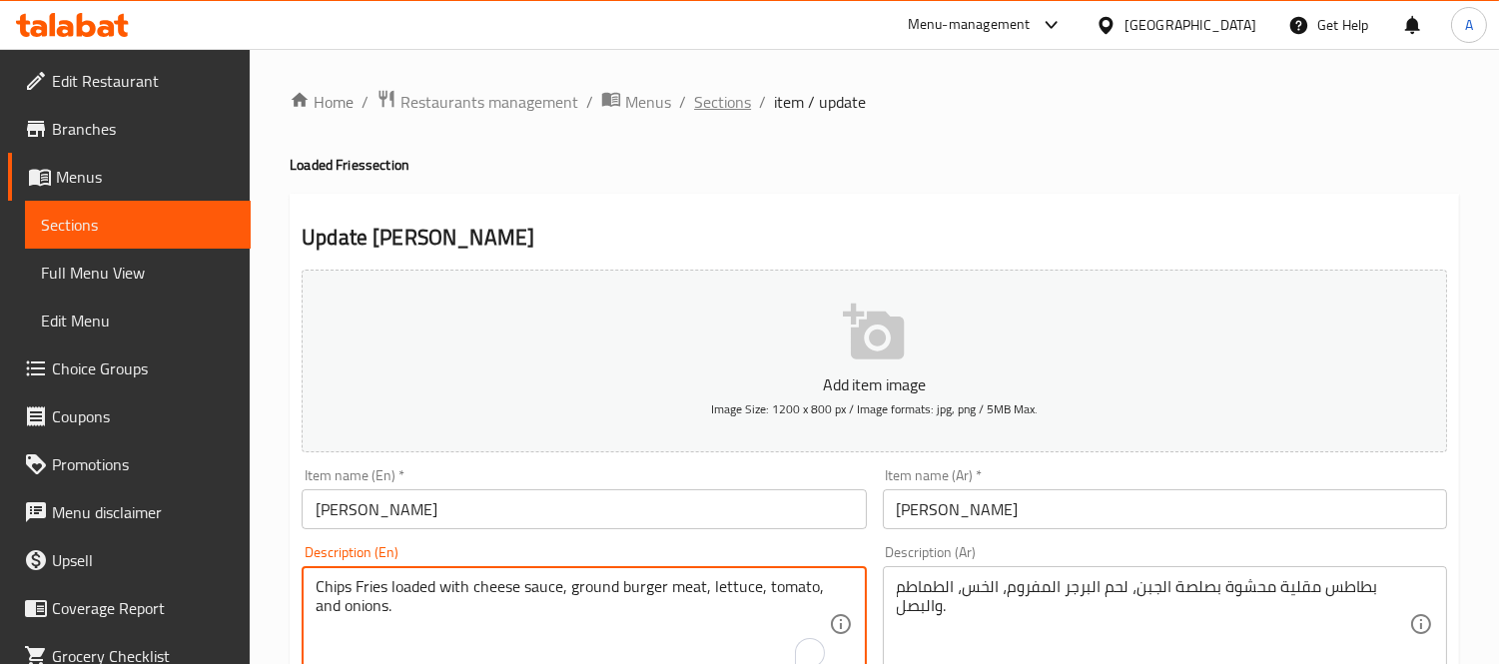
click at [713, 111] on span "Sections" at bounding box center [722, 102] width 57 height 24
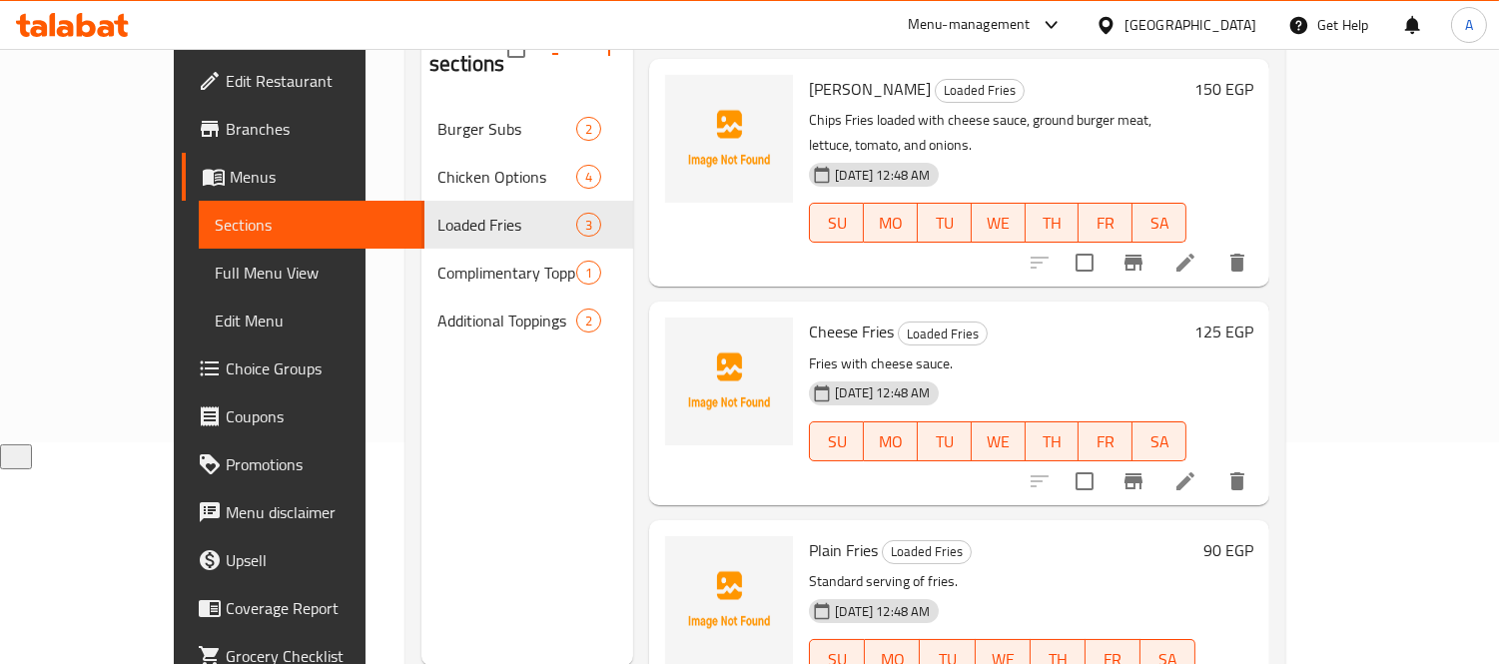
scroll to position [280, 0]
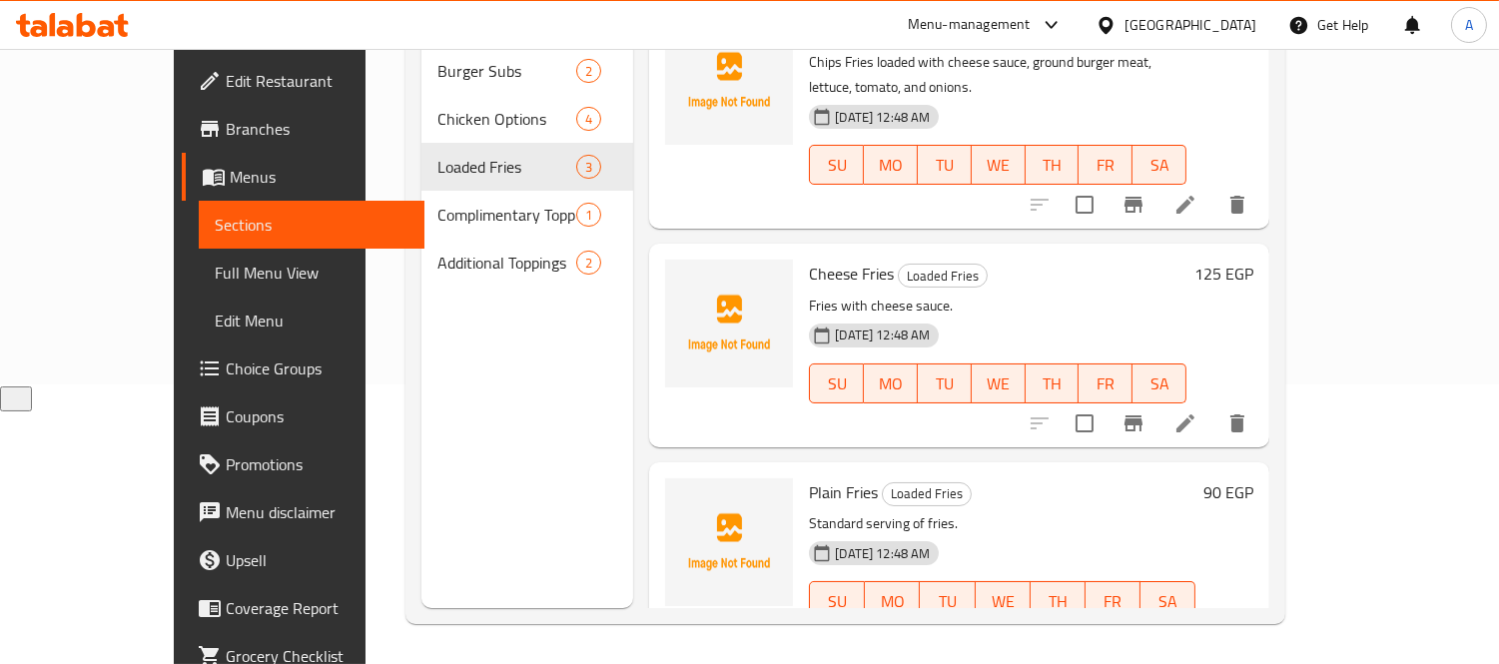
click at [1213, 623] on li at bounding box center [1185, 641] width 56 height 36
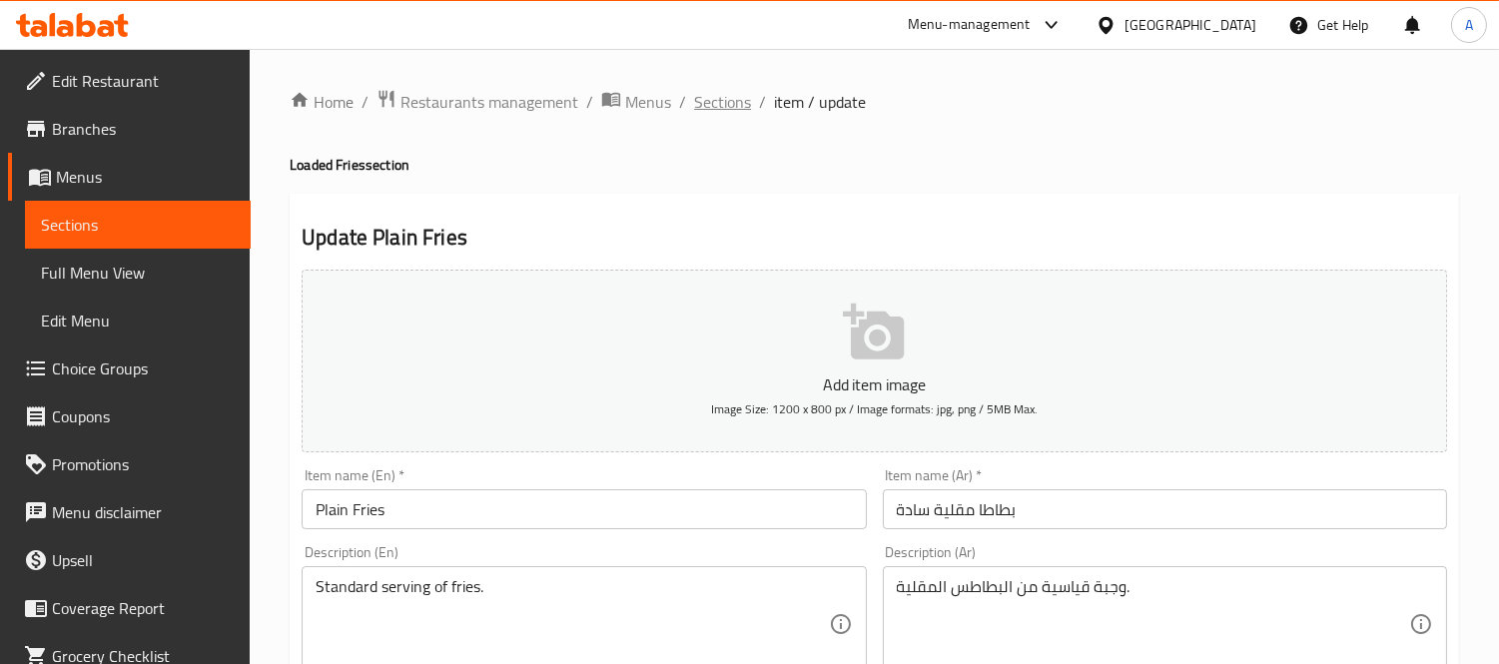
click at [709, 107] on span "Sections" at bounding box center [722, 102] width 57 height 24
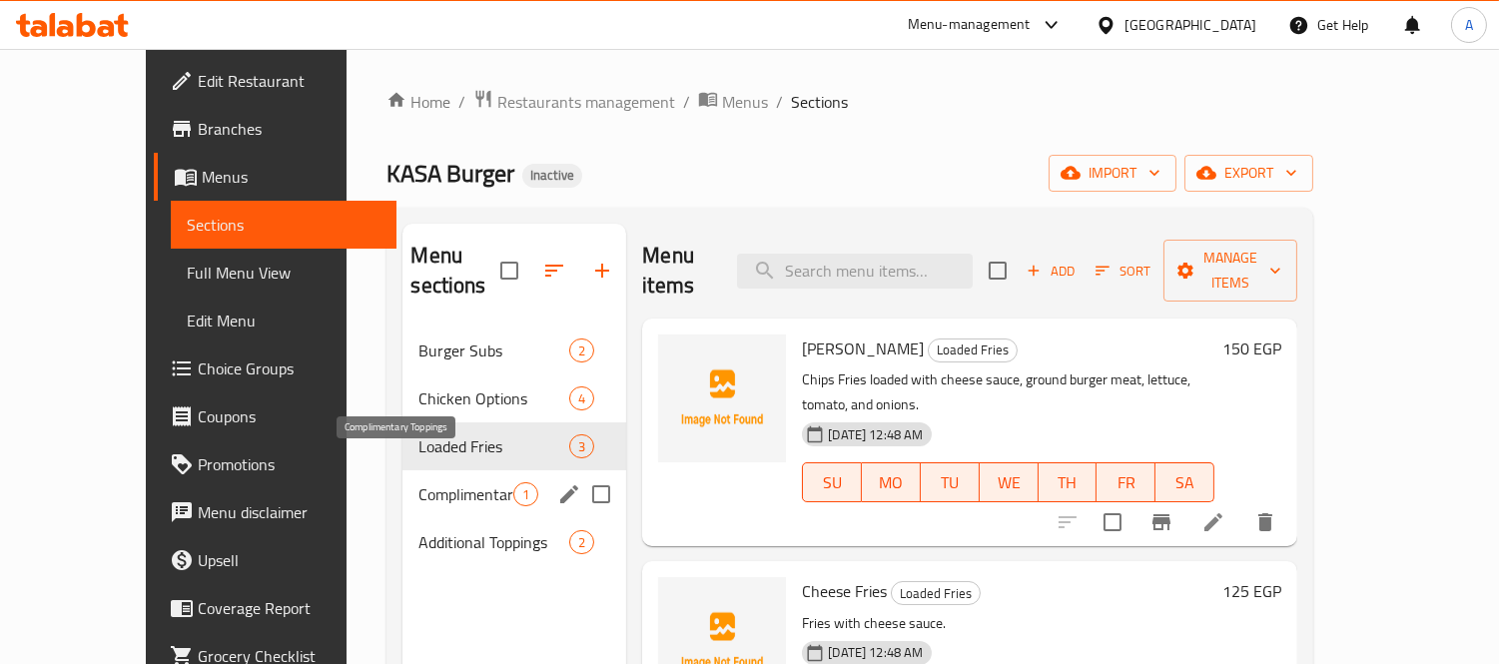
click at [443, 482] on span "Complimentary Toppings" at bounding box center [465, 494] width 95 height 24
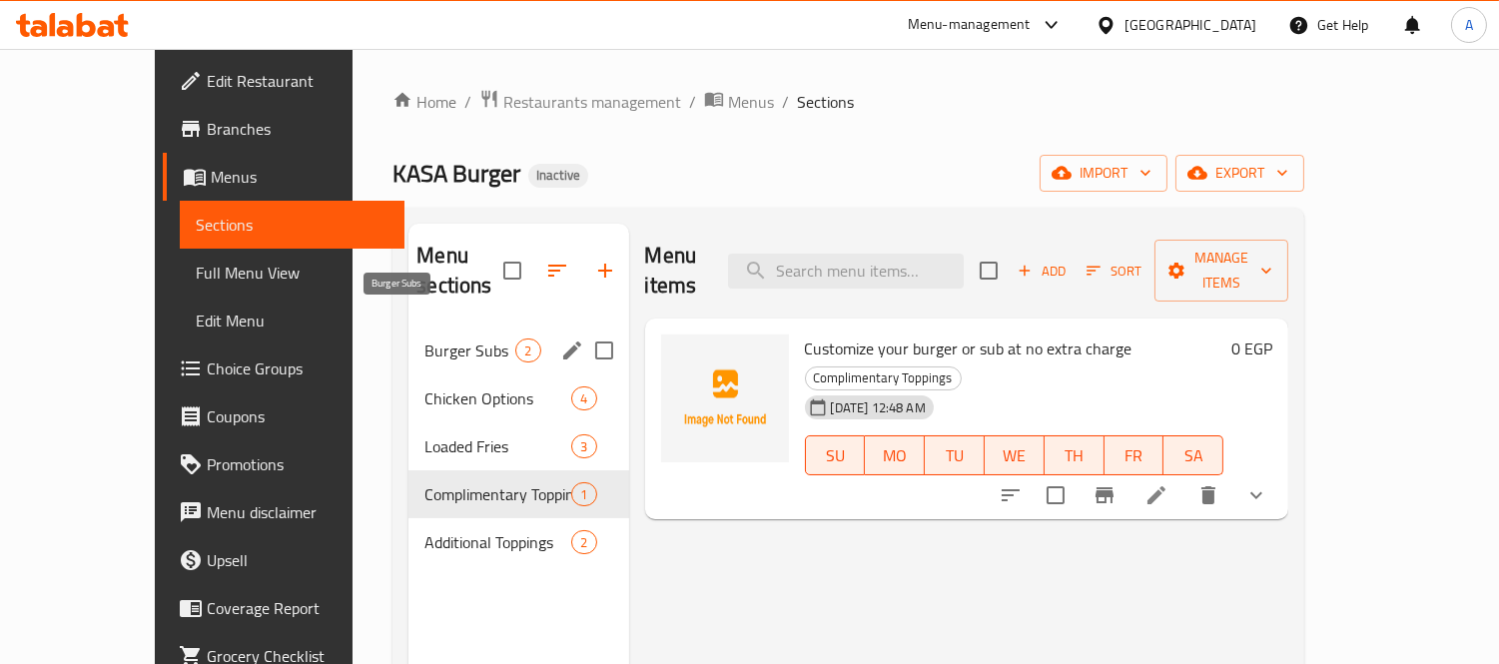
click at [424, 338] on span "Burger Subs" at bounding box center [469, 350] width 91 height 24
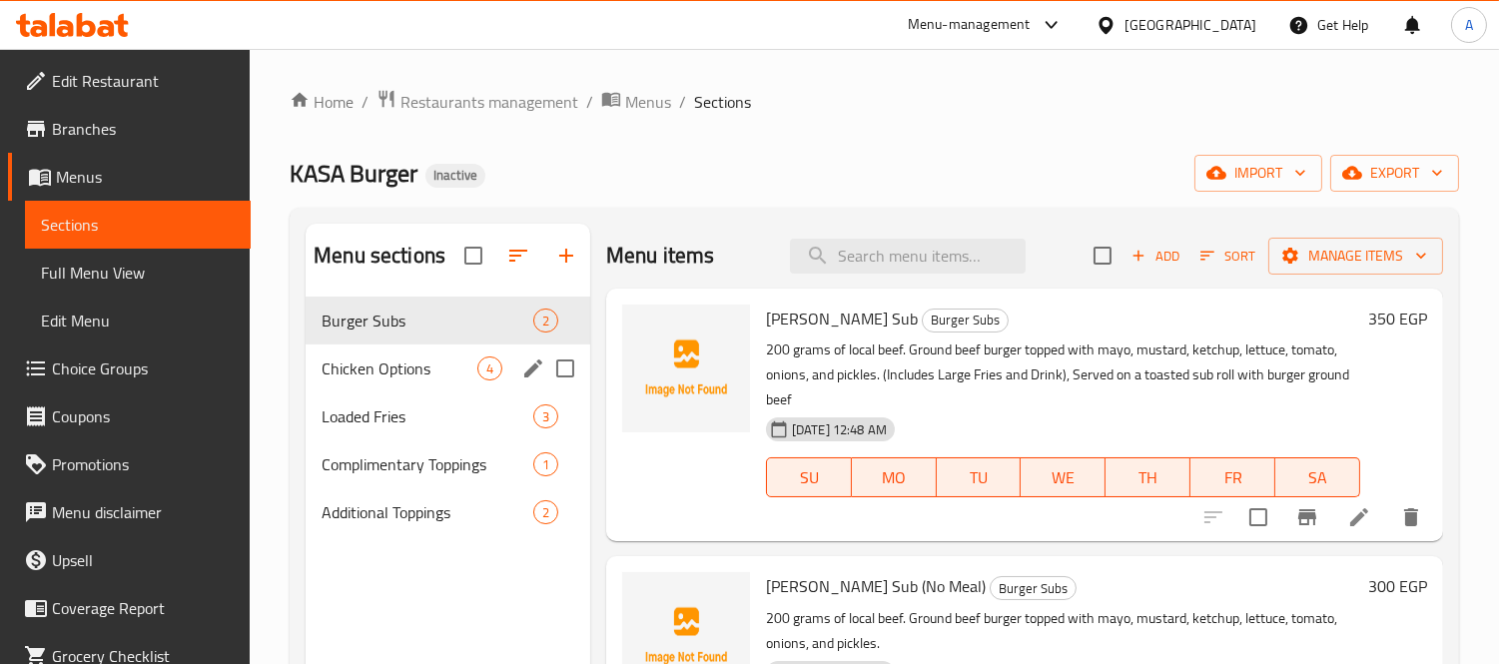
click at [409, 373] on span "Chicken Options" at bounding box center [399, 368] width 156 height 24
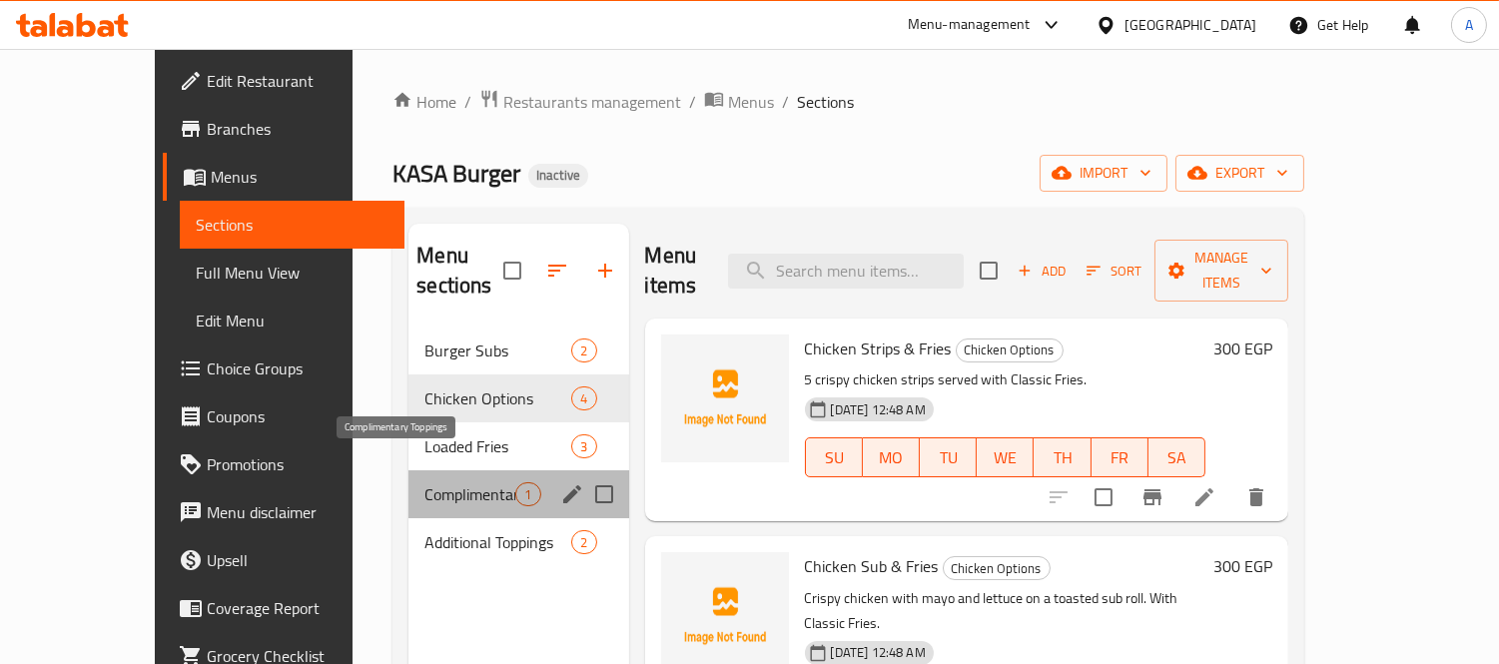
click at [444, 482] on span "Complimentary Toppings" at bounding box center [469, 494] width 91 height 24
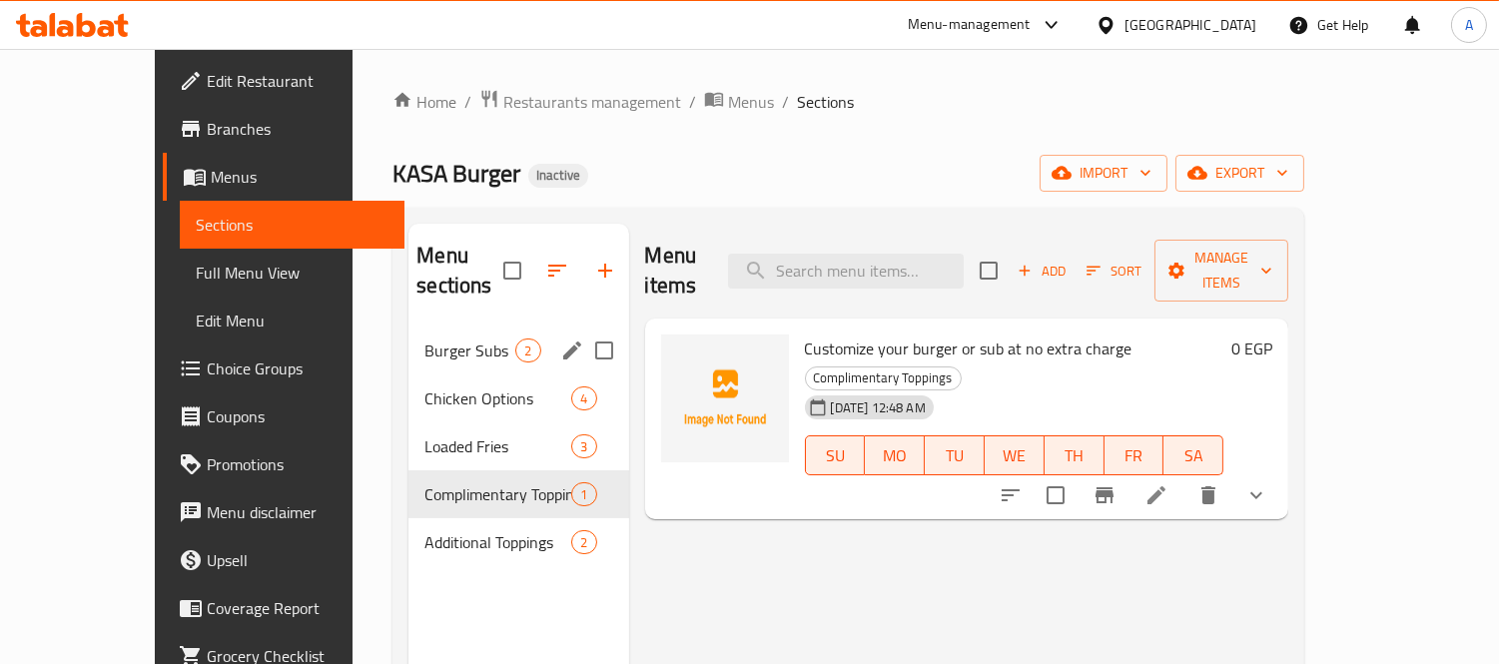
click at [443, 338] on span "Burger Subs" at bounding box center [469, 350] width 91 height 24
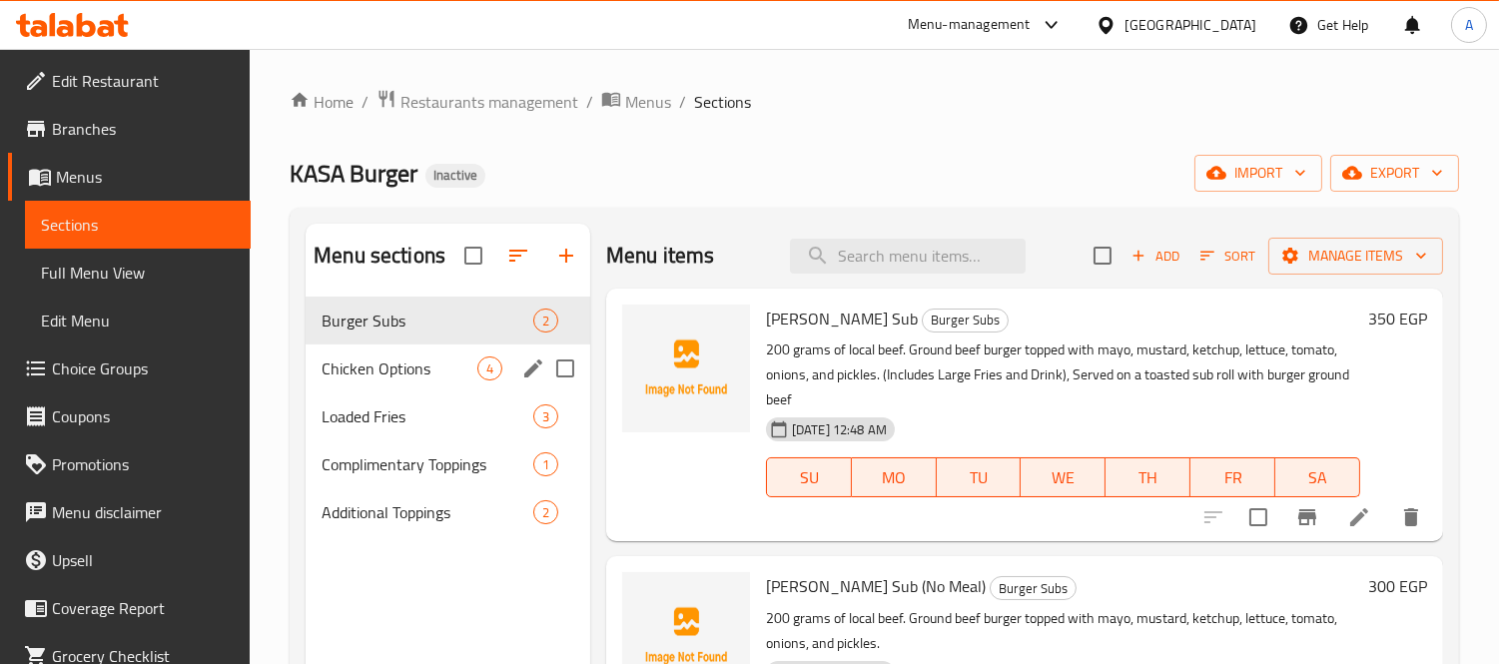
click at [443, 376] on span "Chicken Options" at bounding box center [399, 368] width 156 height 24
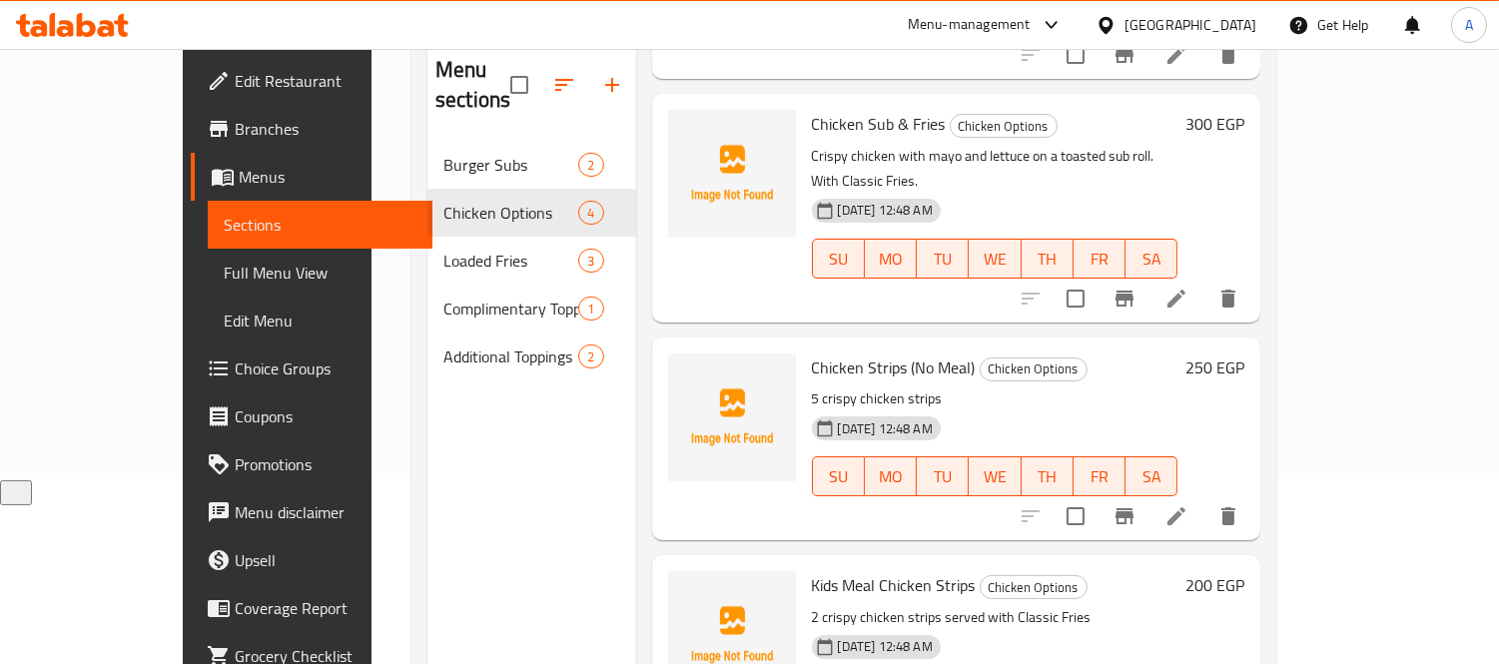
scroll to position [57, 0]
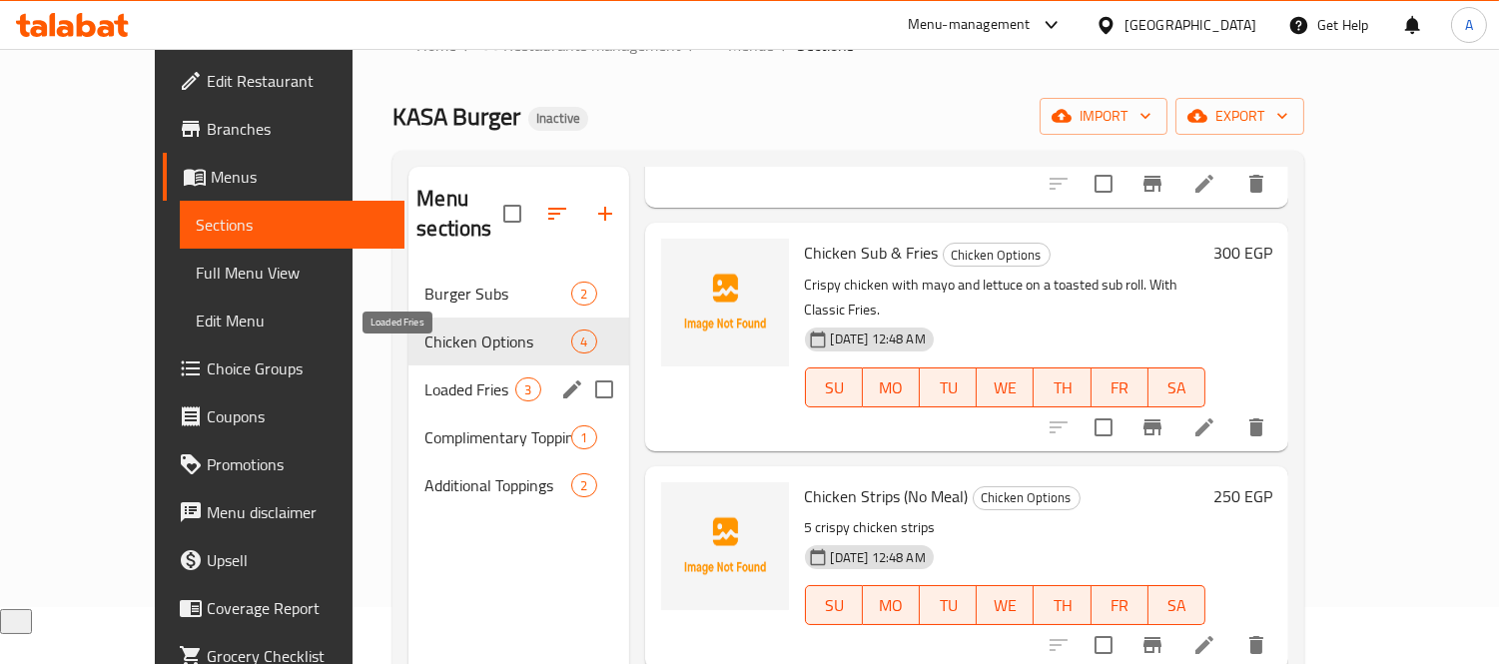
click at [429, 377] on span "Loaded Fries" at bounding box center [469, 389] width 91 height 24
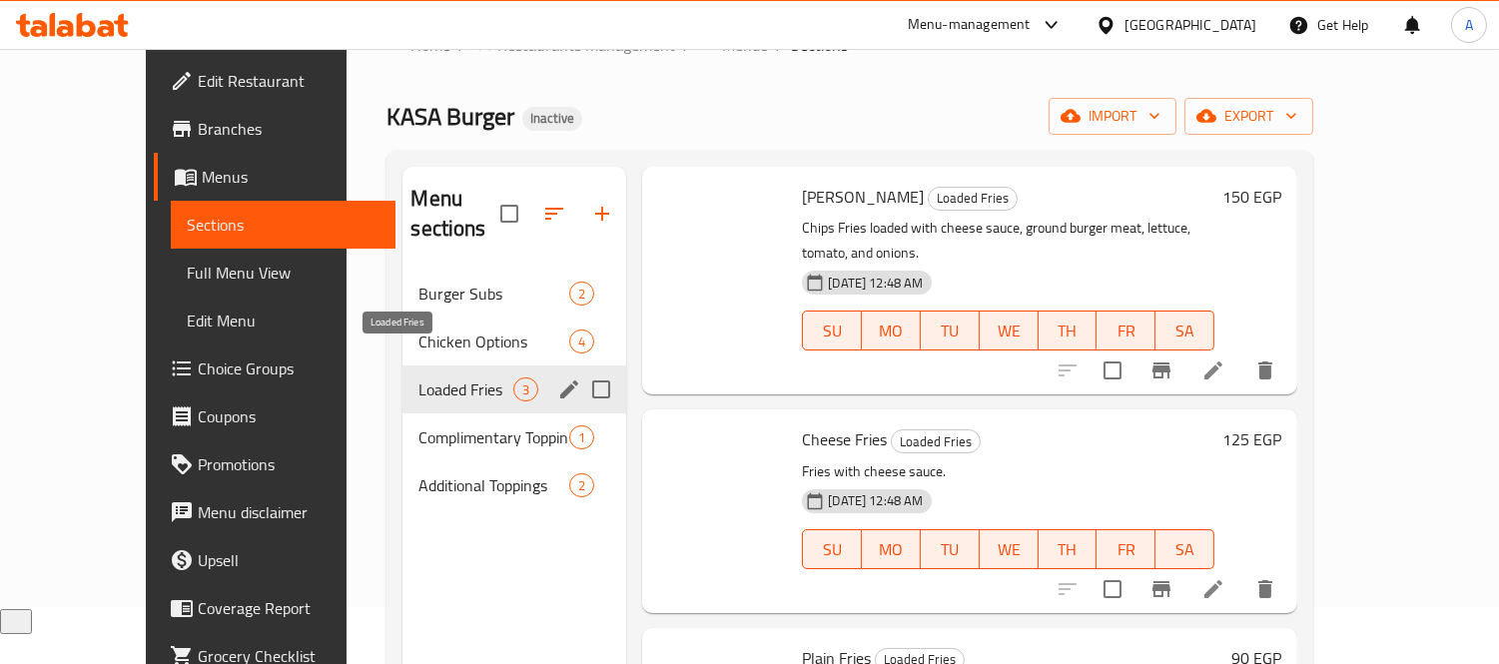
scroll to position [38, 0]
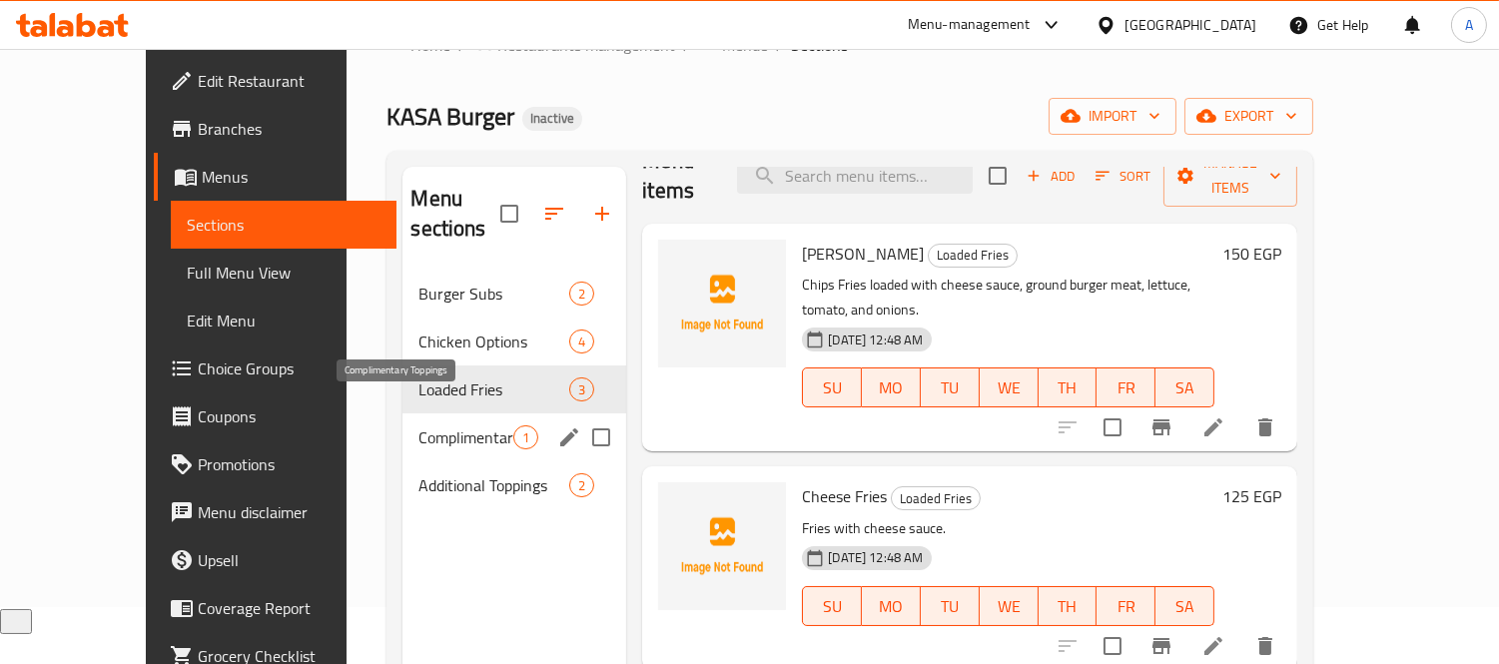
click at [418, 425] on span "Complimentary Toppings" at bounding box center [465, 437] width 95 height 24
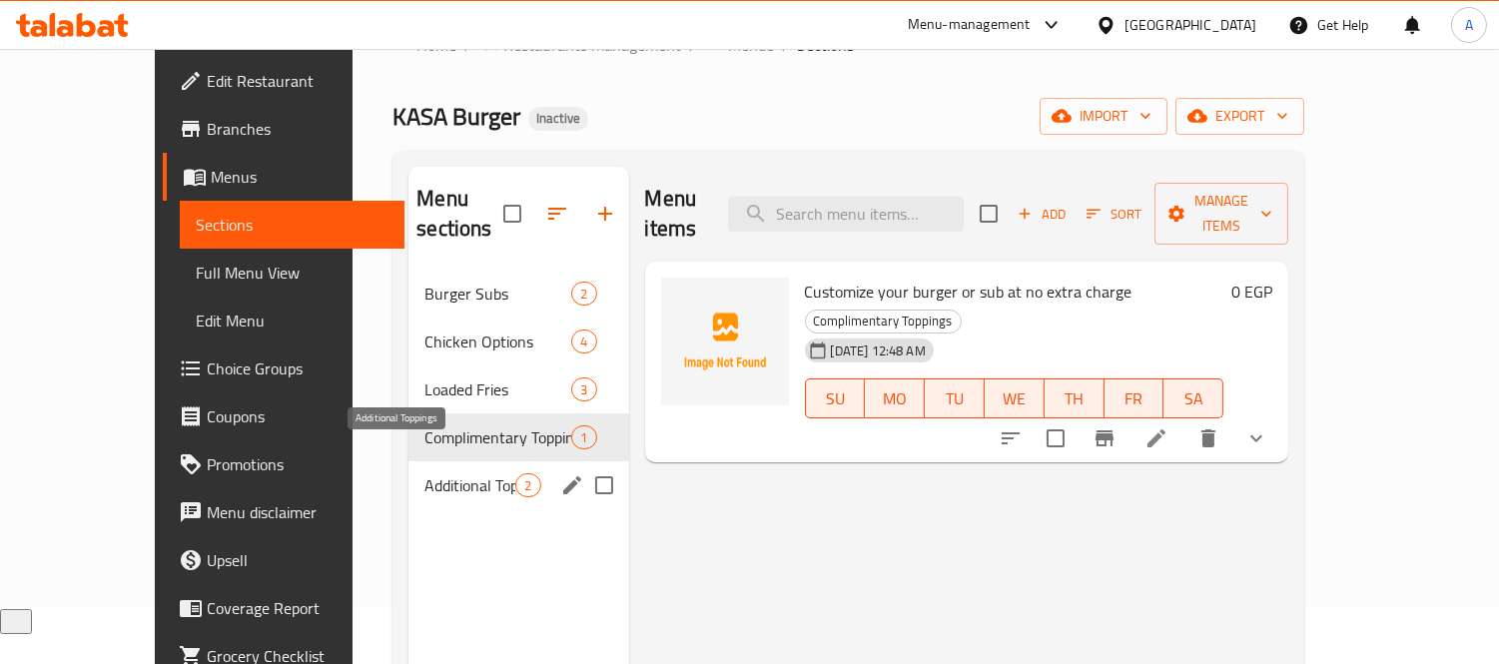
click at [424, 473] on span "Additional Toppings" at bounding box center [469, 485] width 91 height 24
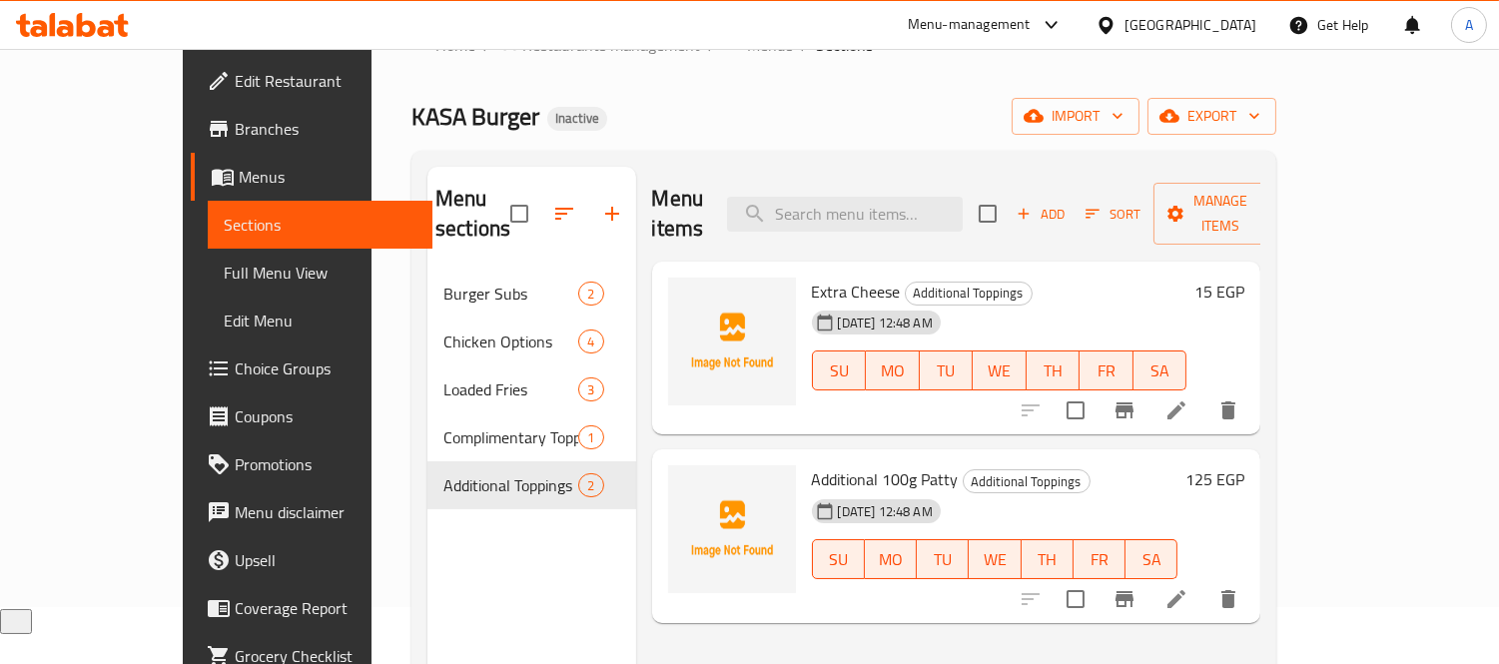
click at [235, 357] on span "Choice Groups" at bounding box center [326, 368] width 183 height 24
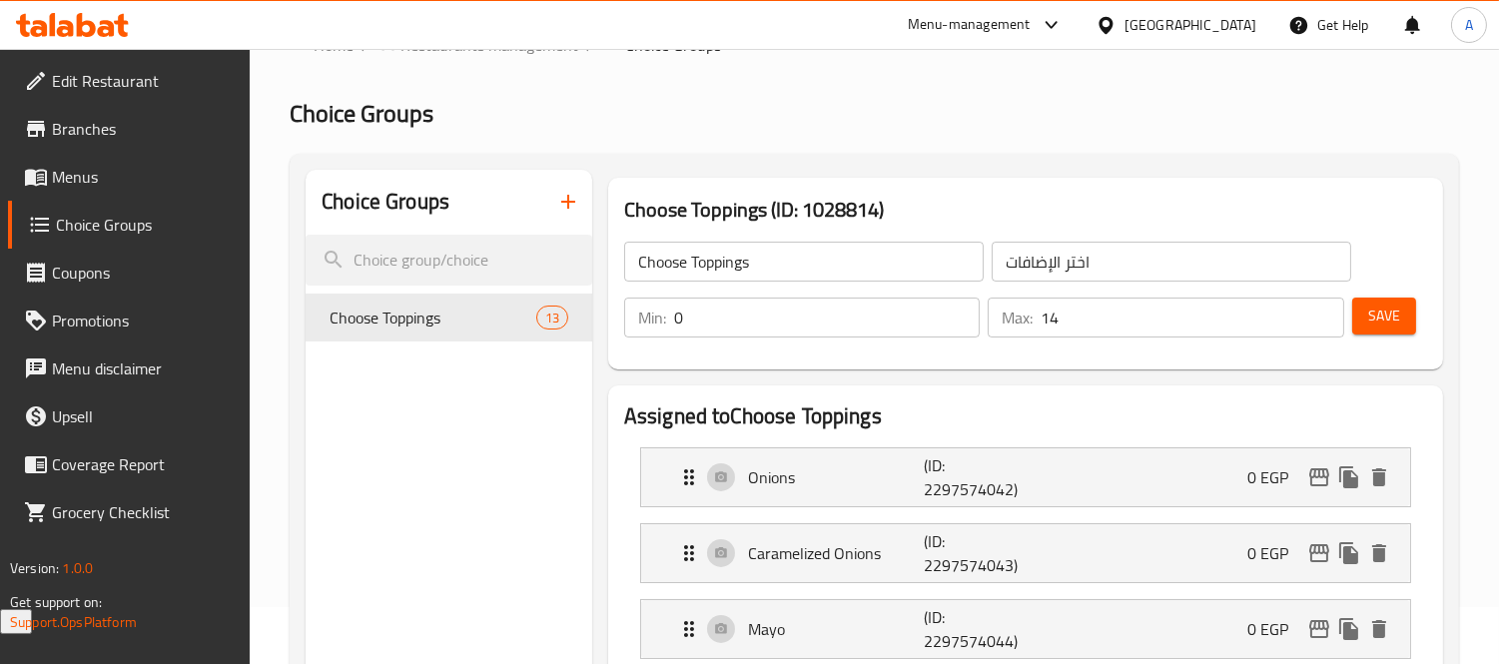
click at [1324, 307] on input "14" at bounding box center [1192, 318] width 304 height 40
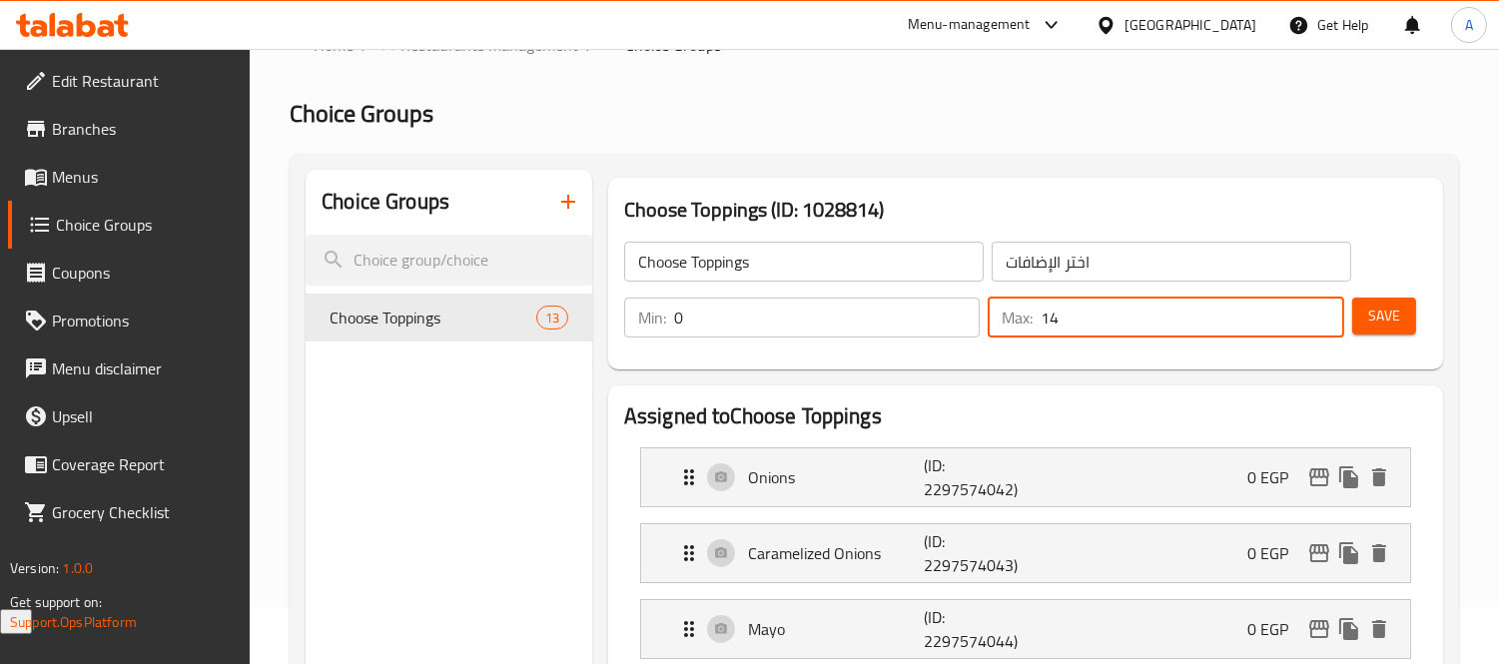
drag, startPoint x: 1202, startPoint y: 319, endPoint x: 959, endPoint y: 317, distance: 242.6
click at [959, 317] on div "Min: 0 ​ Max: 14 ​" at bounding box center [984, 318] width 736 height 56
type input "1"
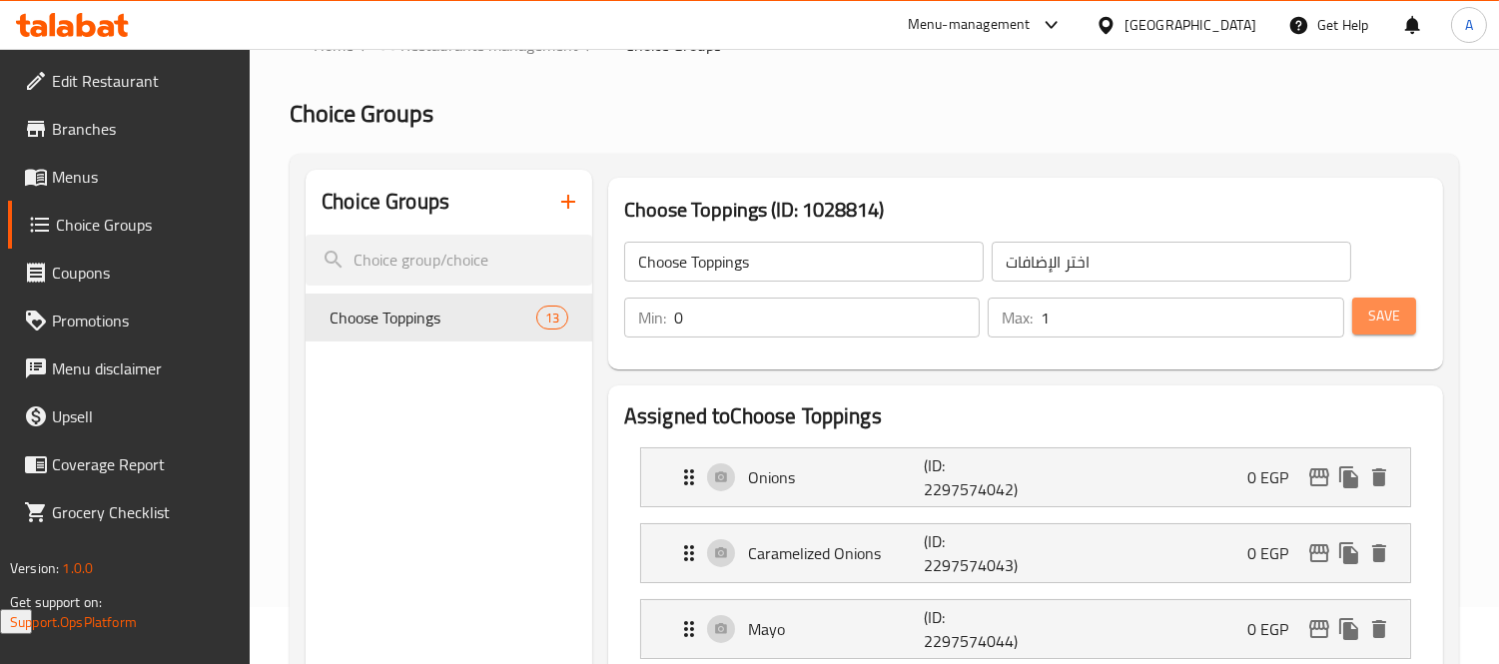
click at [1409, 312] on button "Save" at bounding box center [1384, 316] width 64 height 37
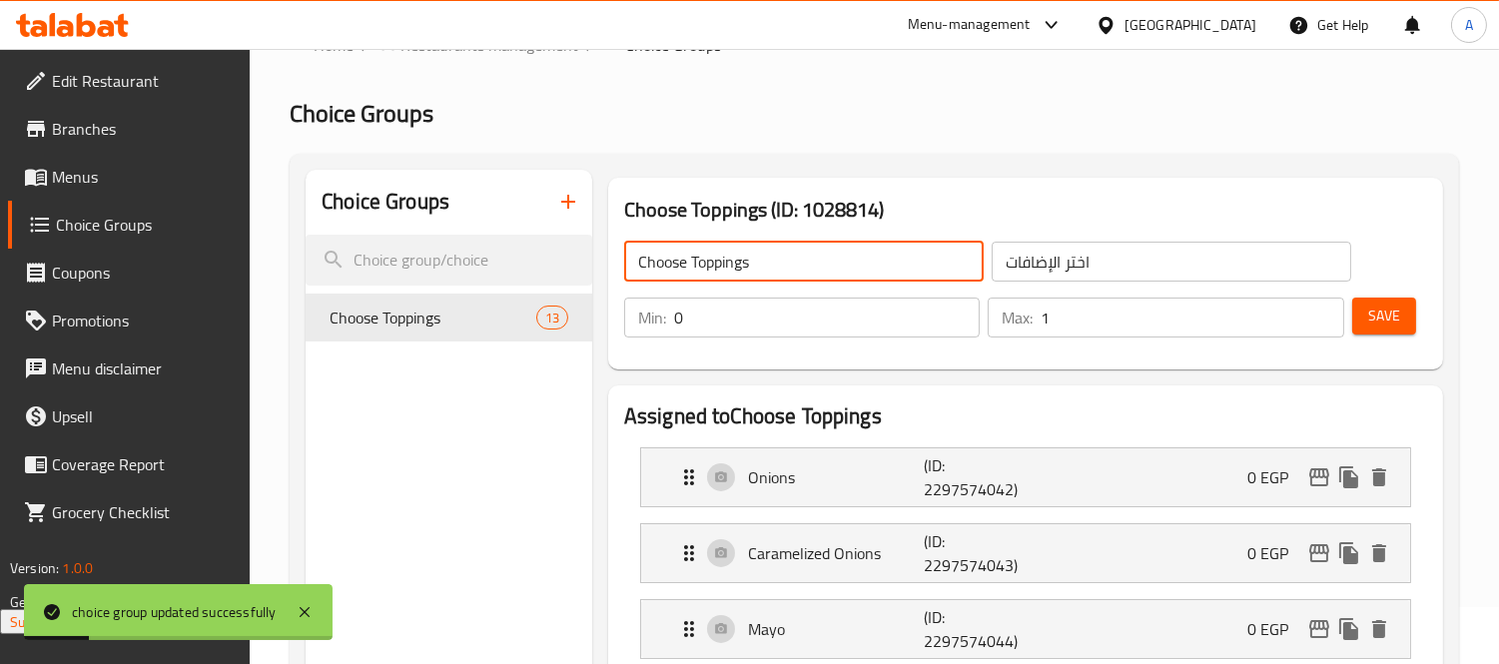
drag, startPoint x: 811, startPoint y: 260, endPoint x: 622, endPoint y: 262, distance: 188.7
click at [622, 262] on div "Choose Toppings ​" at bounding box center [803, 262] width 367 height 48
type input "Your Choice Of Flavor:"
click at [749, 265] on input "Your Choice Of Flavor:" at bounding box center [803, 262] width 359 height 40
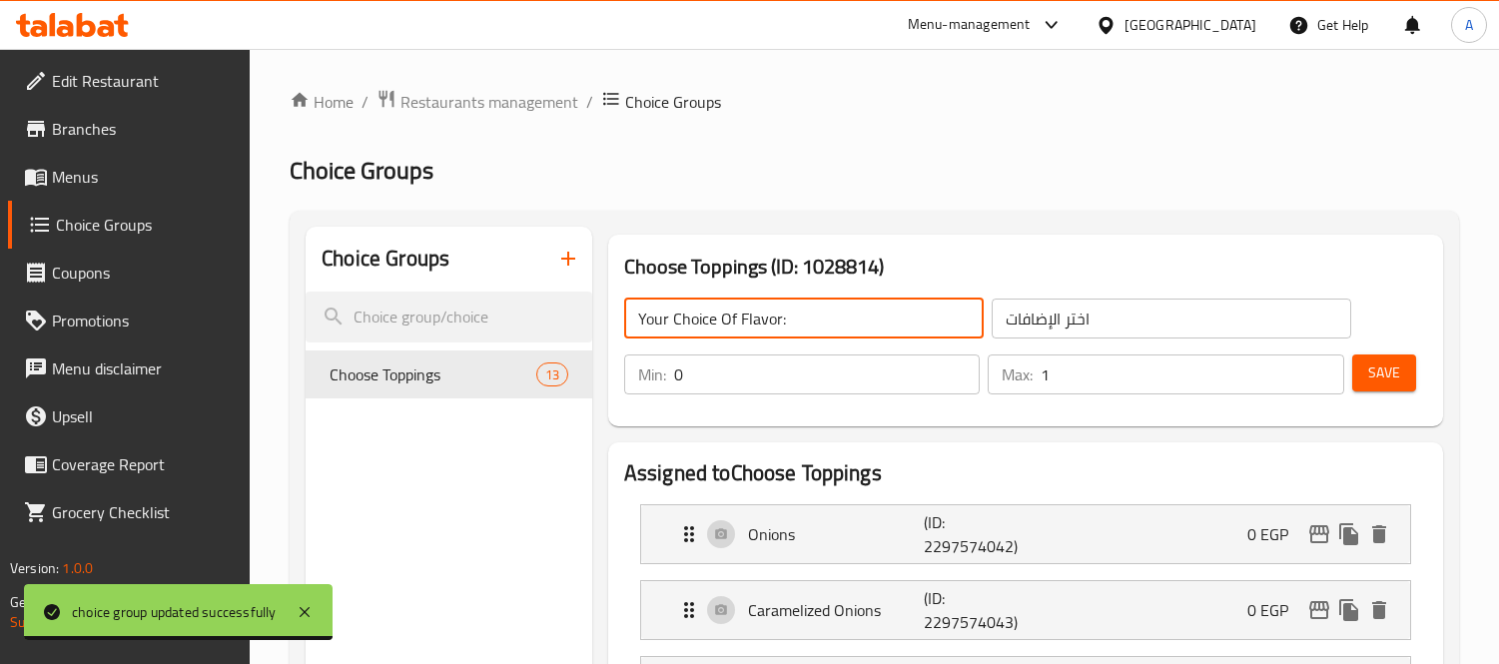
scroll to position [57, 0]
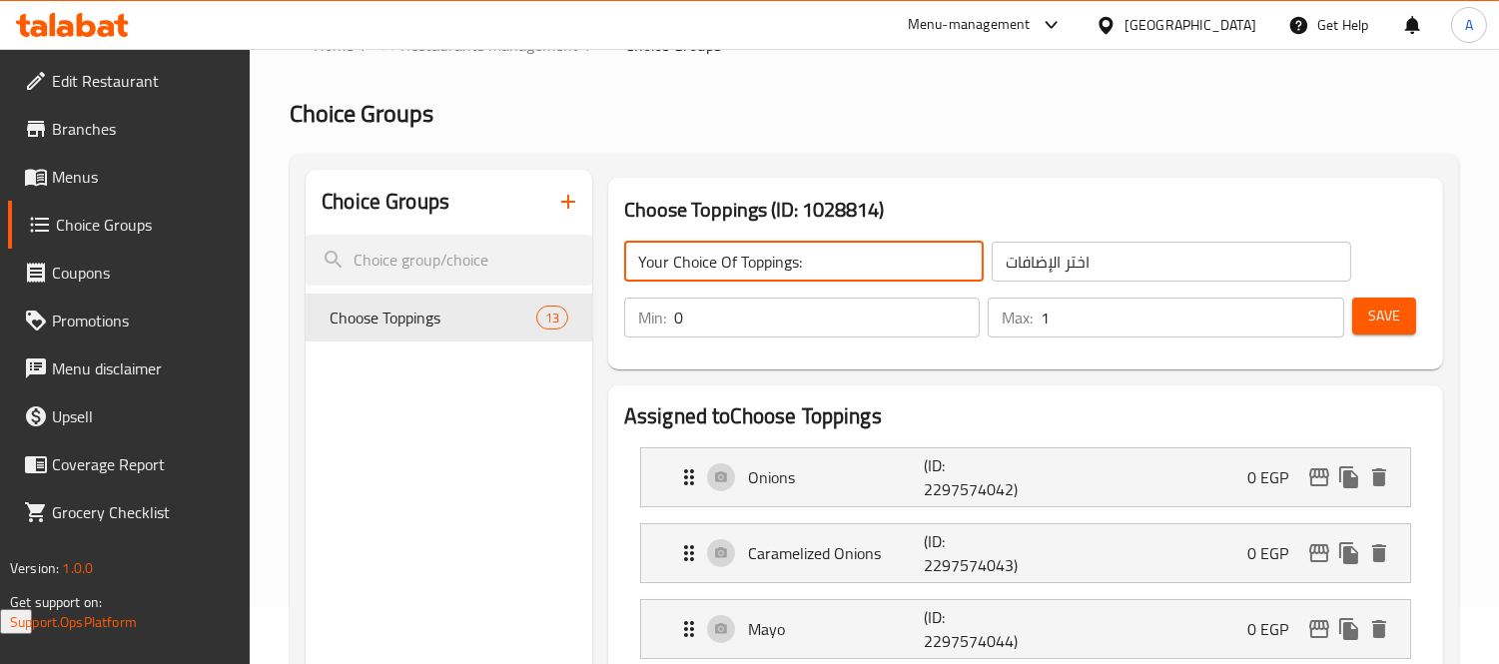
type input "Your Choice Of Toppings:"
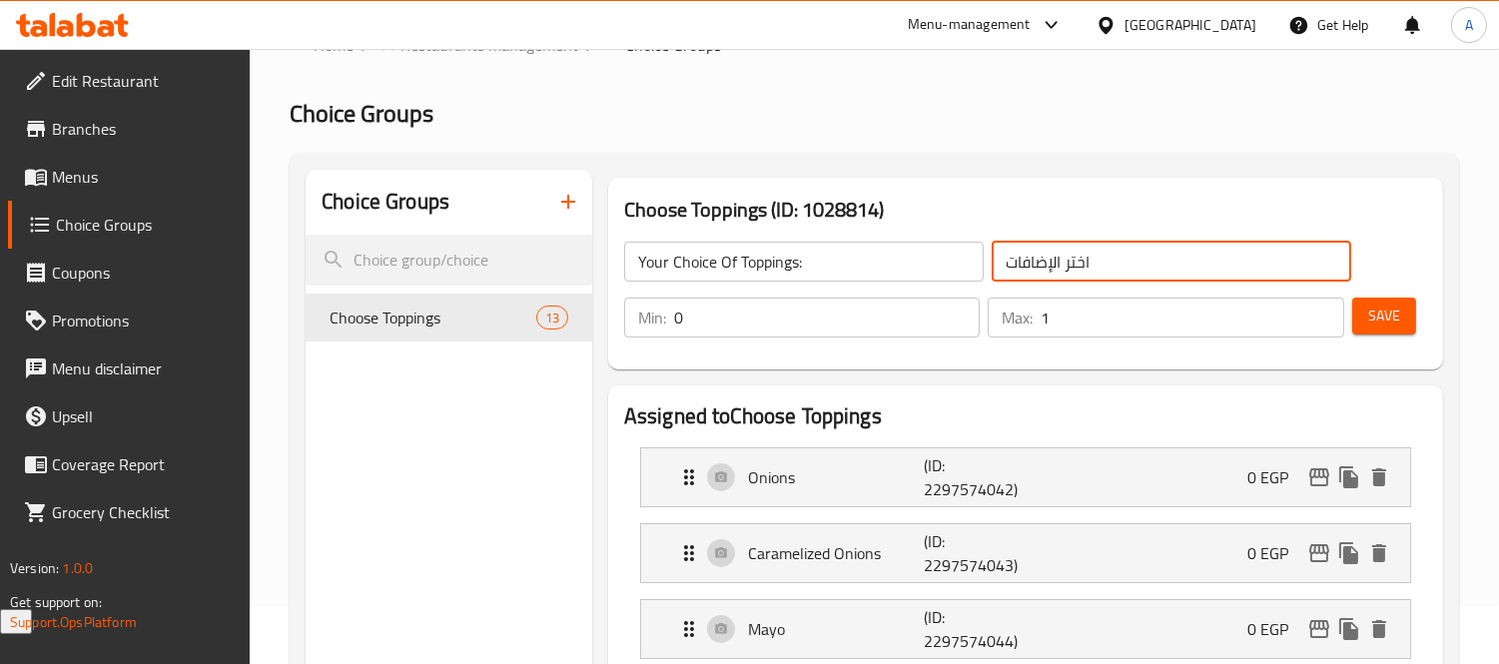
drag, startPoint x: 1143, startPoint y: 267, endPoint x: 707, endPoint y: 261, distance: 436.3
click at [707, 261] on div "Your Choice Of Toppings: ​ اختر الإضافات ​" at bounding box center [987, 262] width 751 height 64
type input "إختيارك من الإضافات"
drag, startPoint x: 435, startPoint y: 486, endPoint x: 463, endPoint y: 466, distance: 34.4
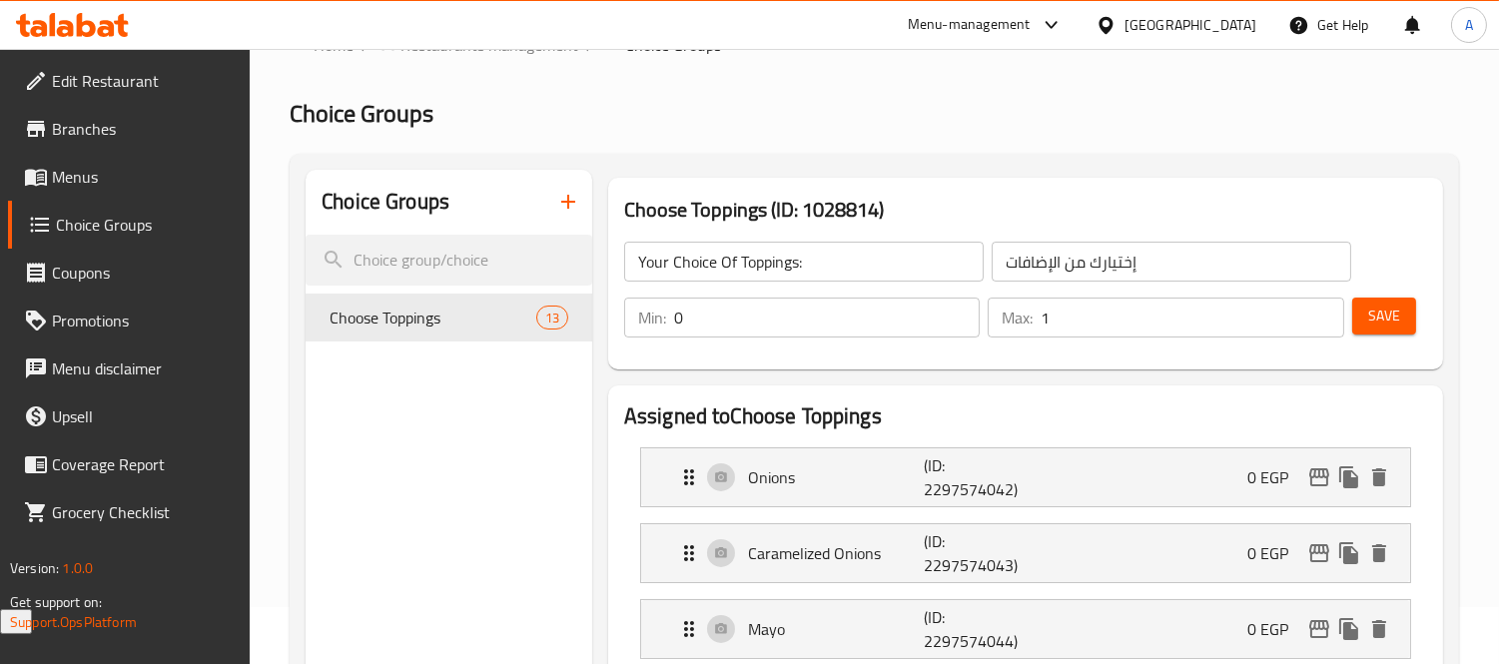
click at [1400, 313] on button "Save" at bounding box center [1384, 316] width 64 height 37
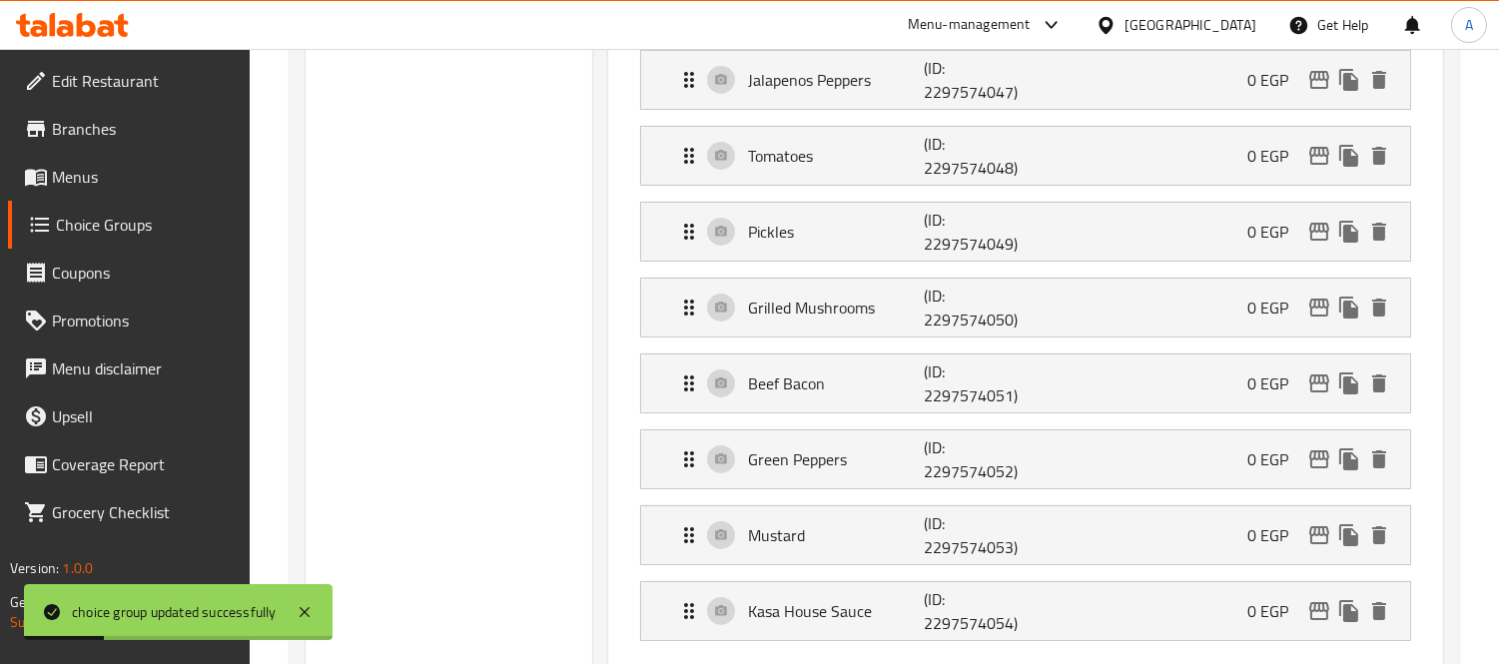
scroll to position [1166, 0]
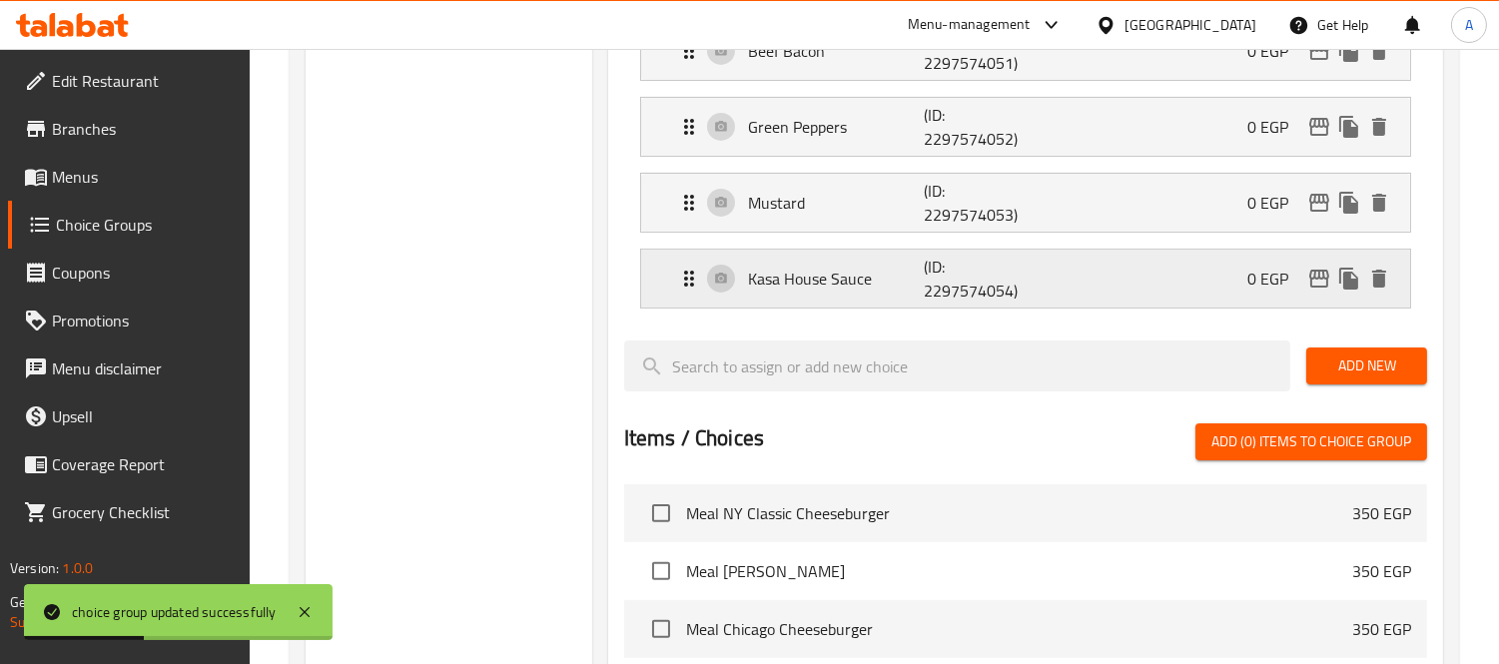
click at [842, 277] on p "Kasa House Sauce" at bounding box center [836, 279] width 176 height 24
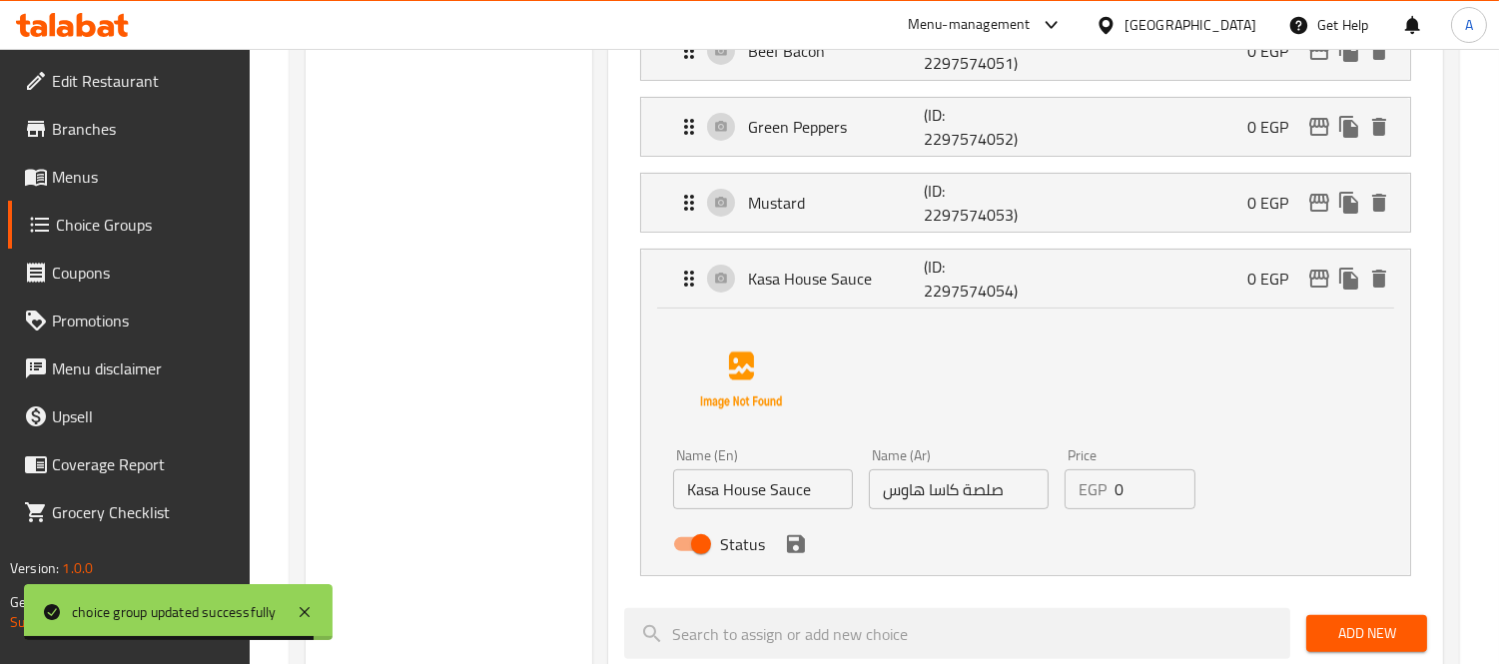
click at [882, 492] on input "صلصة كاسا هاوس" at bounding box center [959, 489] width 180 height 40
click at [904, 486] on input "صلصة كاسا هاوس" at bounding box center [959, 489] width 180 height 40
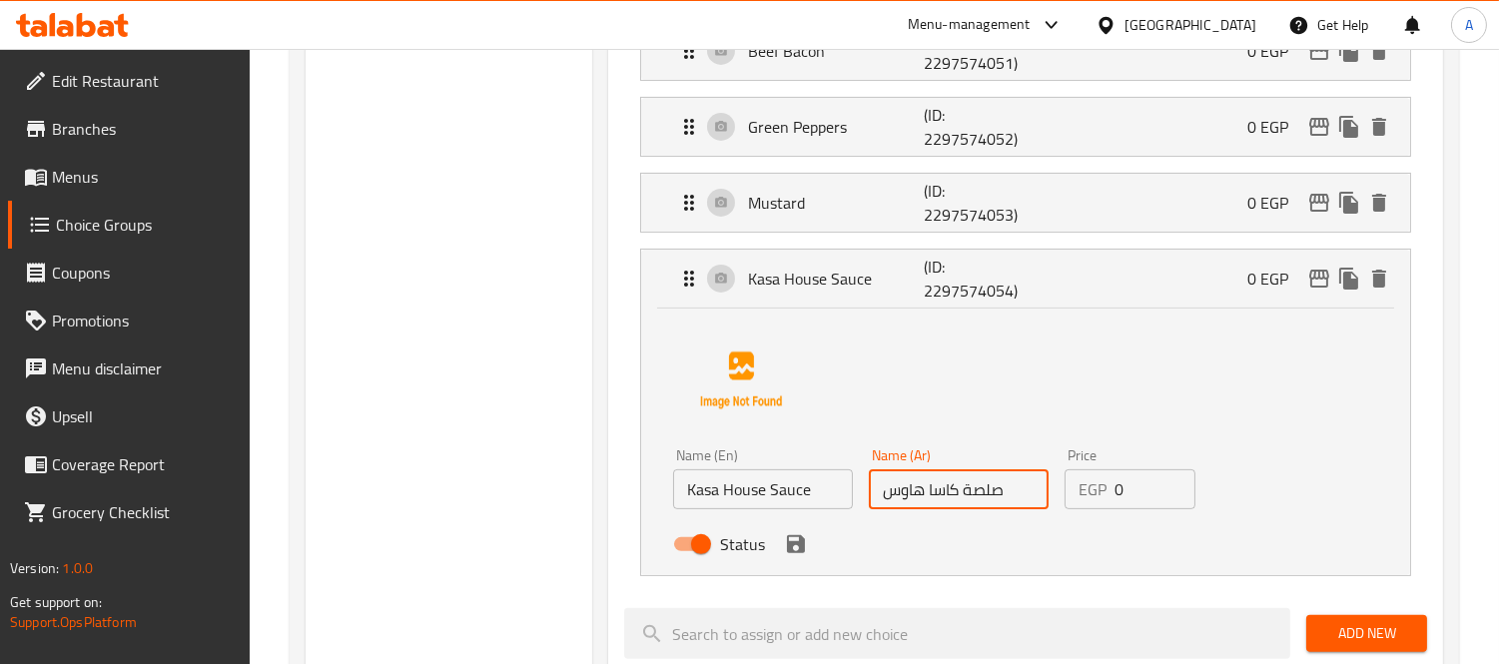
click at [904, 486] on input "صلصة كاسا هاوس" at bounding box center [959, 489] width 180 height 40
click at [792, 547] on icon "save" at bounding box center [796, 544] width 24 height 24
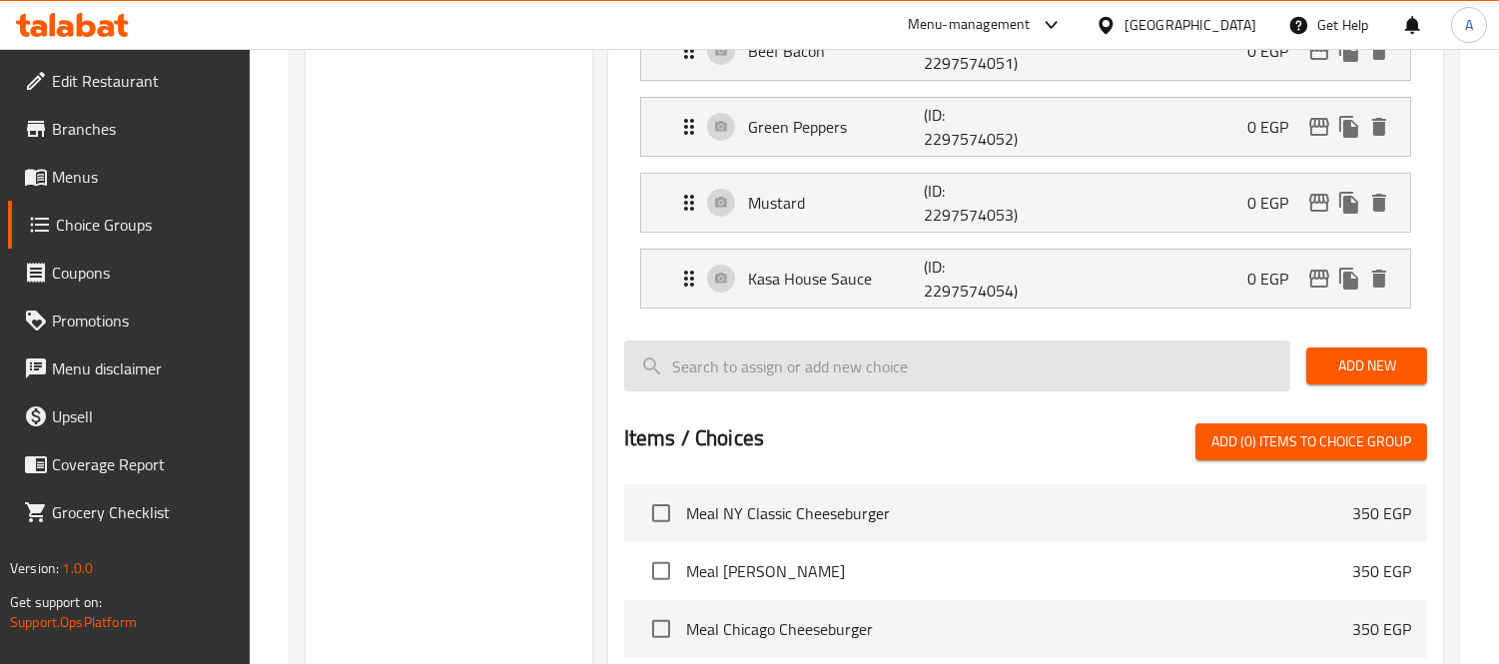
type input "صلصة كاسا الخاصة"
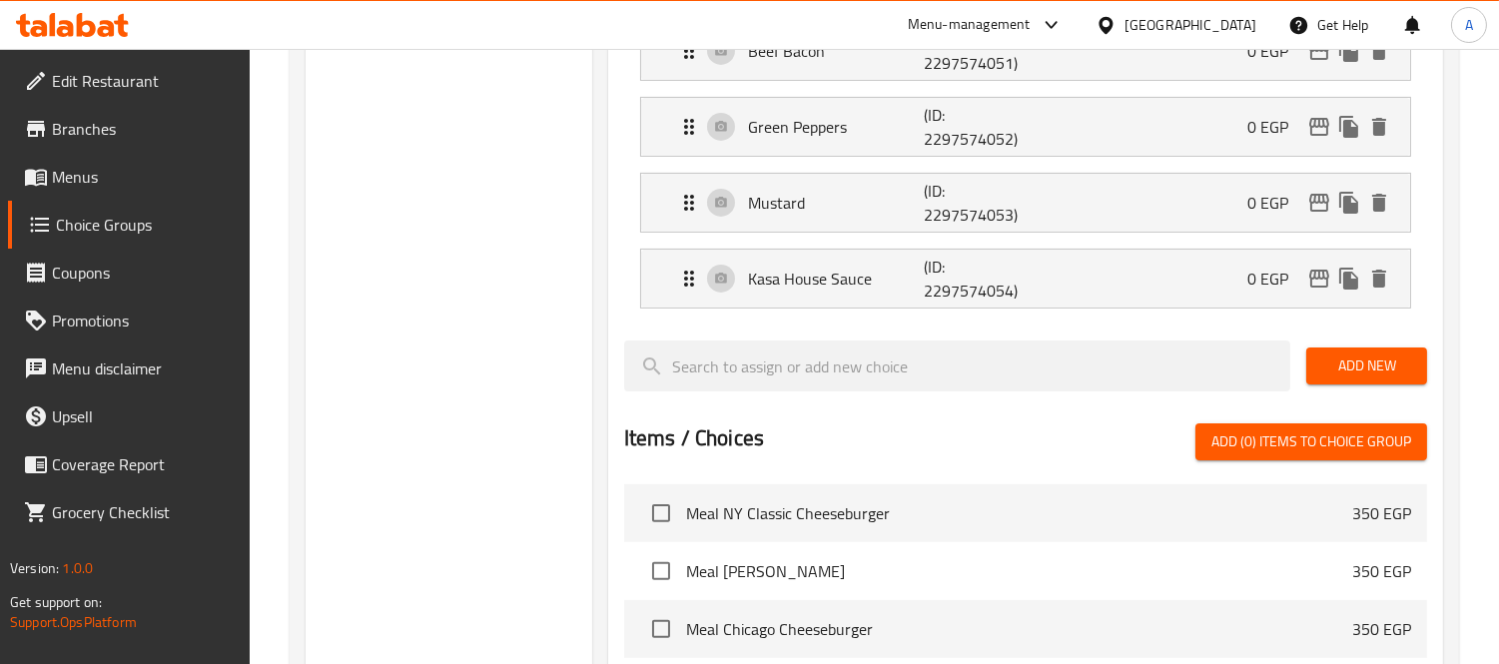
scroll to position [944, 0]
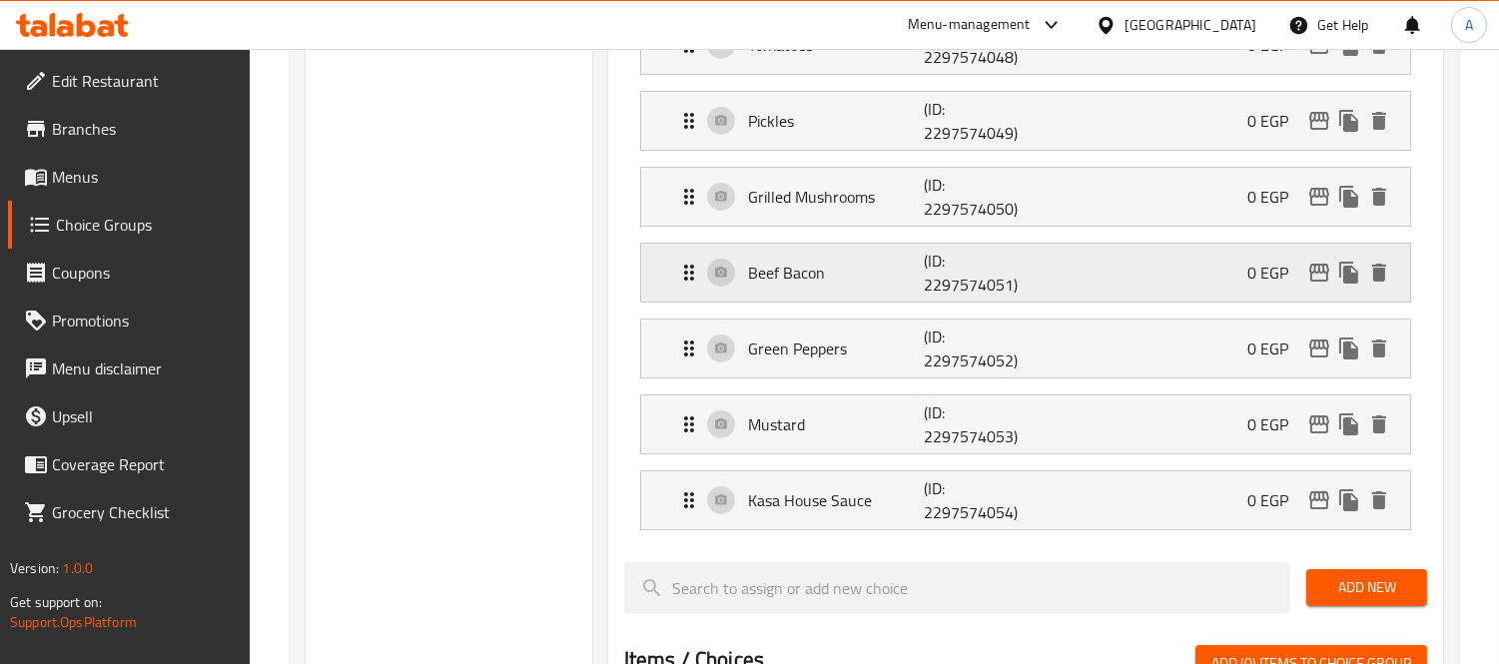
click at [885, 294] on div "Beef Bacon (ID: 2297574051) 0 EGP" at bounding box center [1031, 273] width 709 height 58
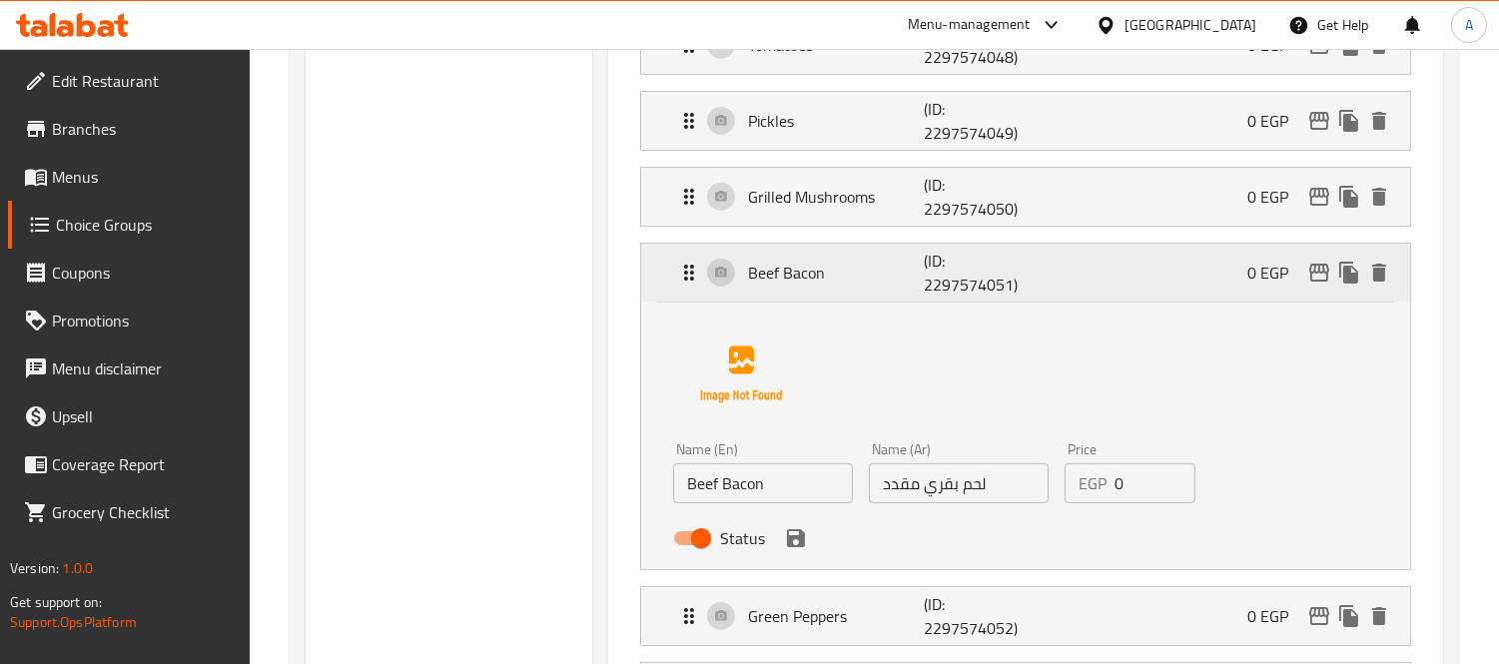
click at [885, 294] on div "Beef Bacon (ID: 2297574051) 0 EGP" at bounding box center [1031, 273] width 709 height 58
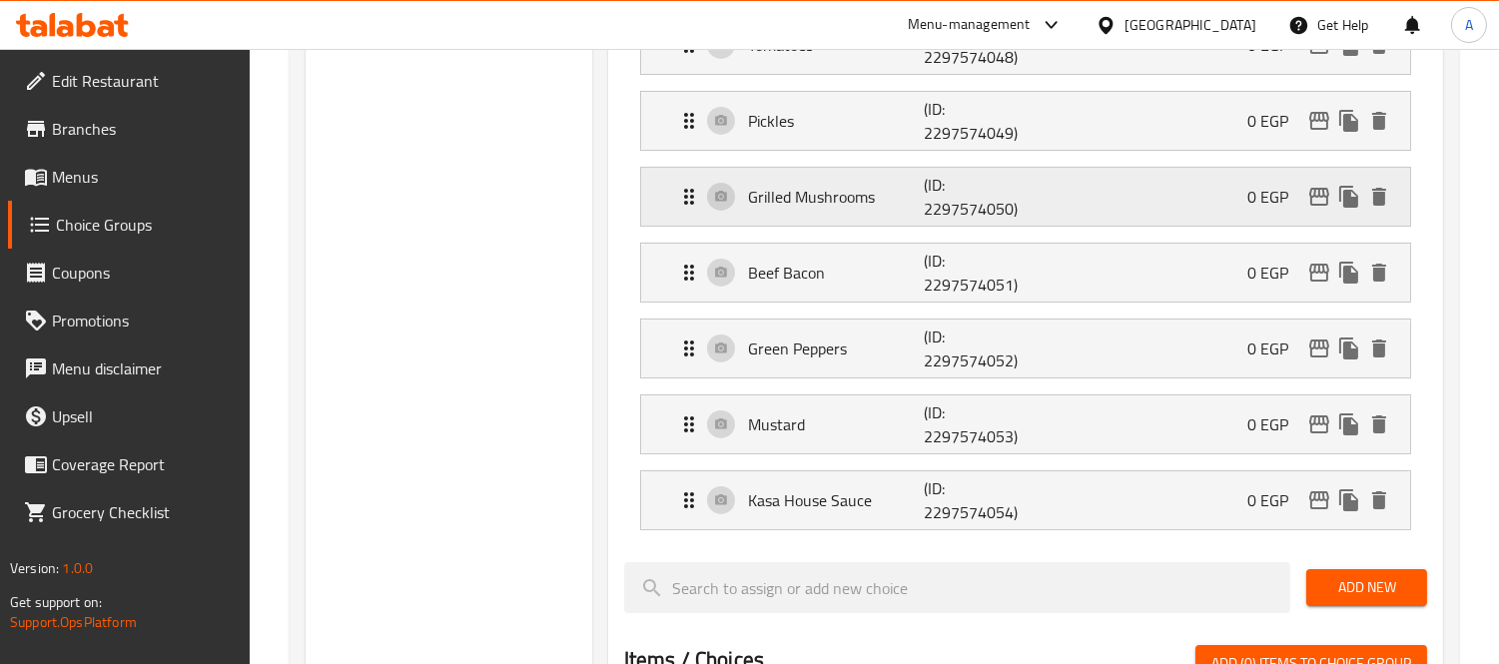
click at [873, 190] on p "Grilled Mushrooms" at bounding box center [836, 197] width 176 height 24
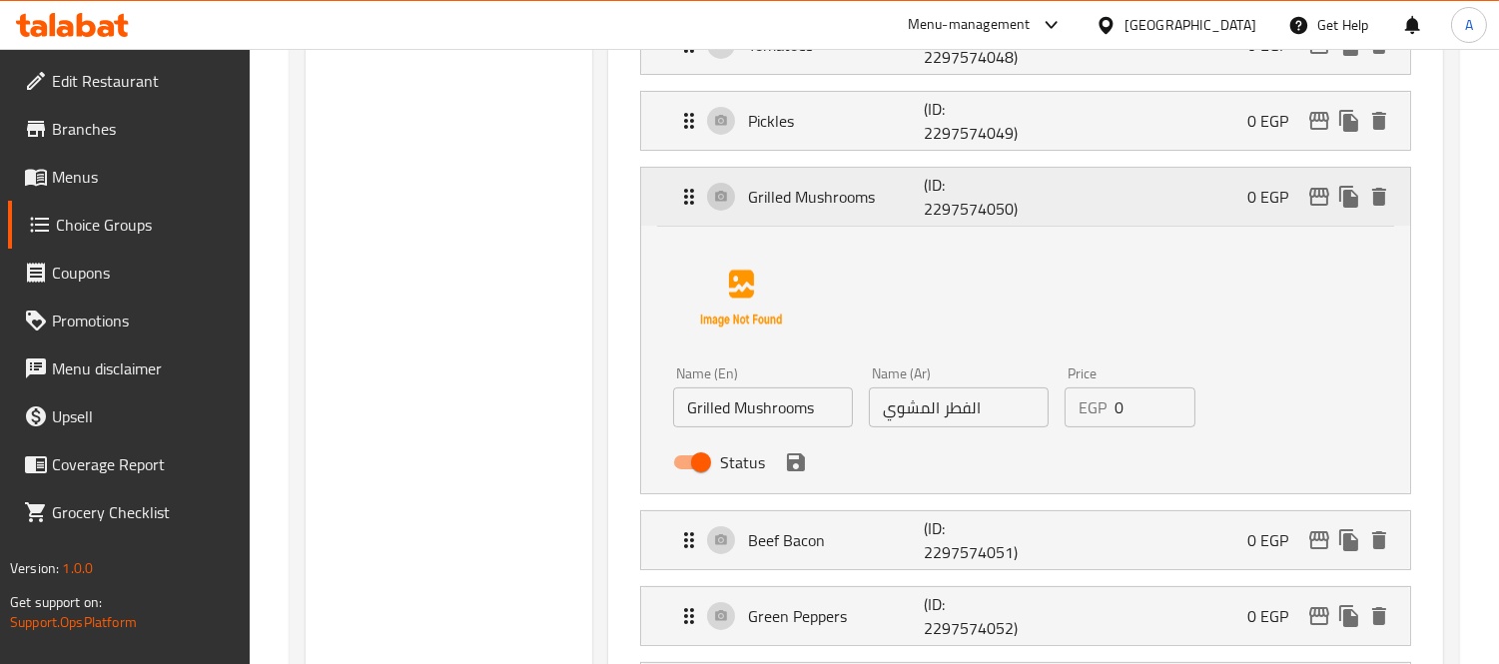
click at [873, 190] on p "Grilled Mushrooms" at bounding box center [836, 197] width 176 height 24
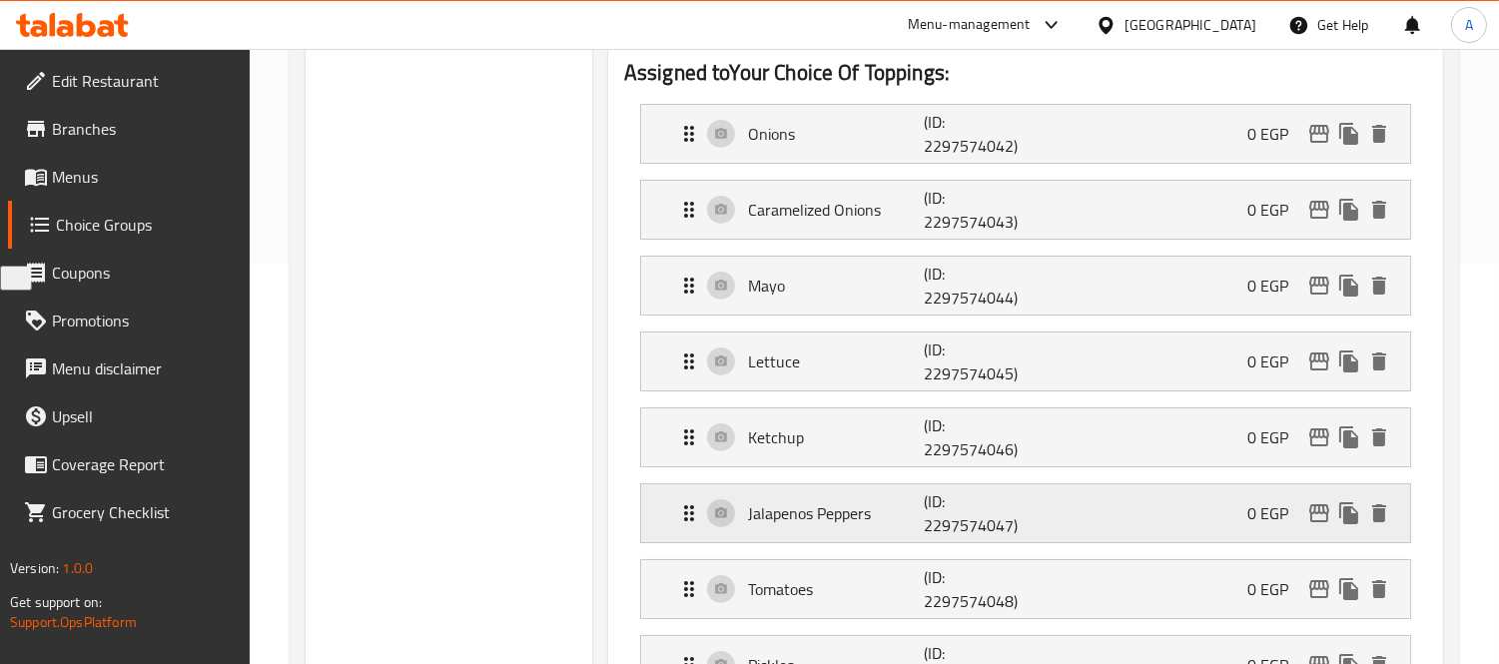
scroll to position [501, 0]
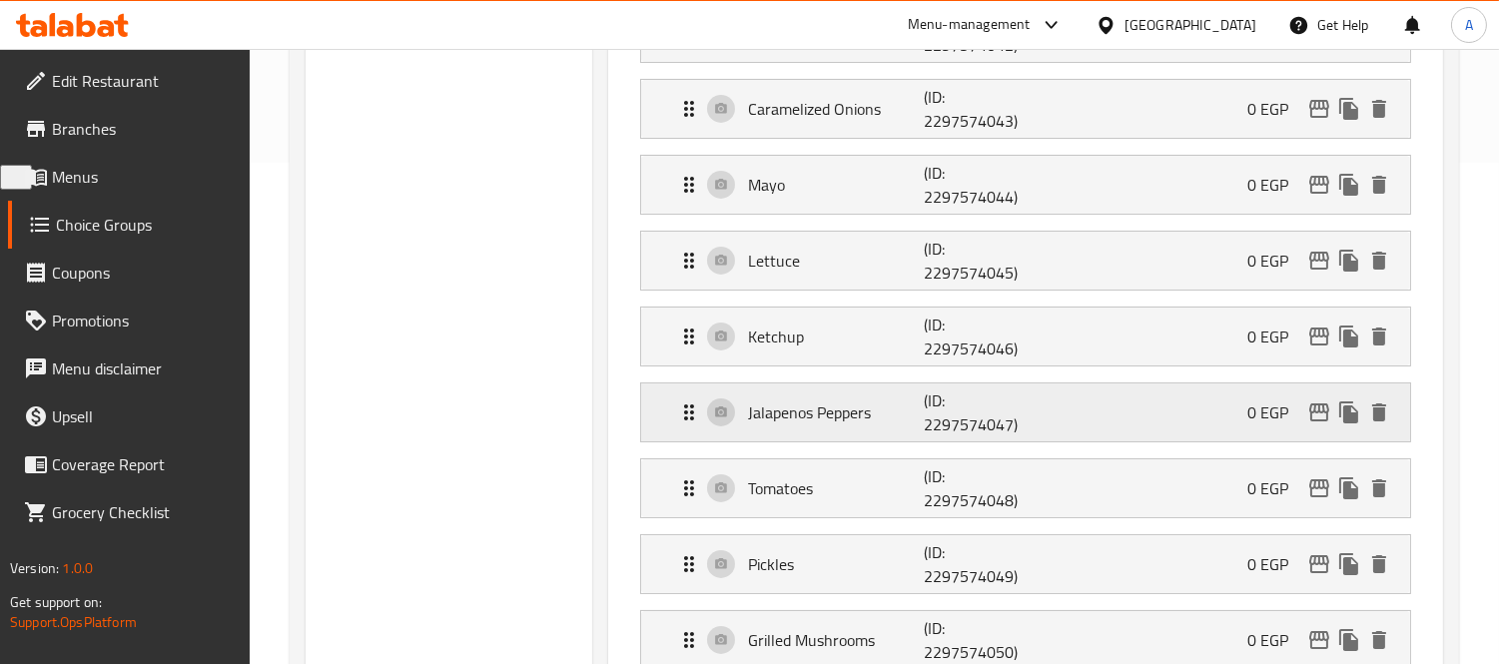
click at [871, 405] on p "Jalapenos Peppers" at bounding box center [836, 412] width 176 height 24
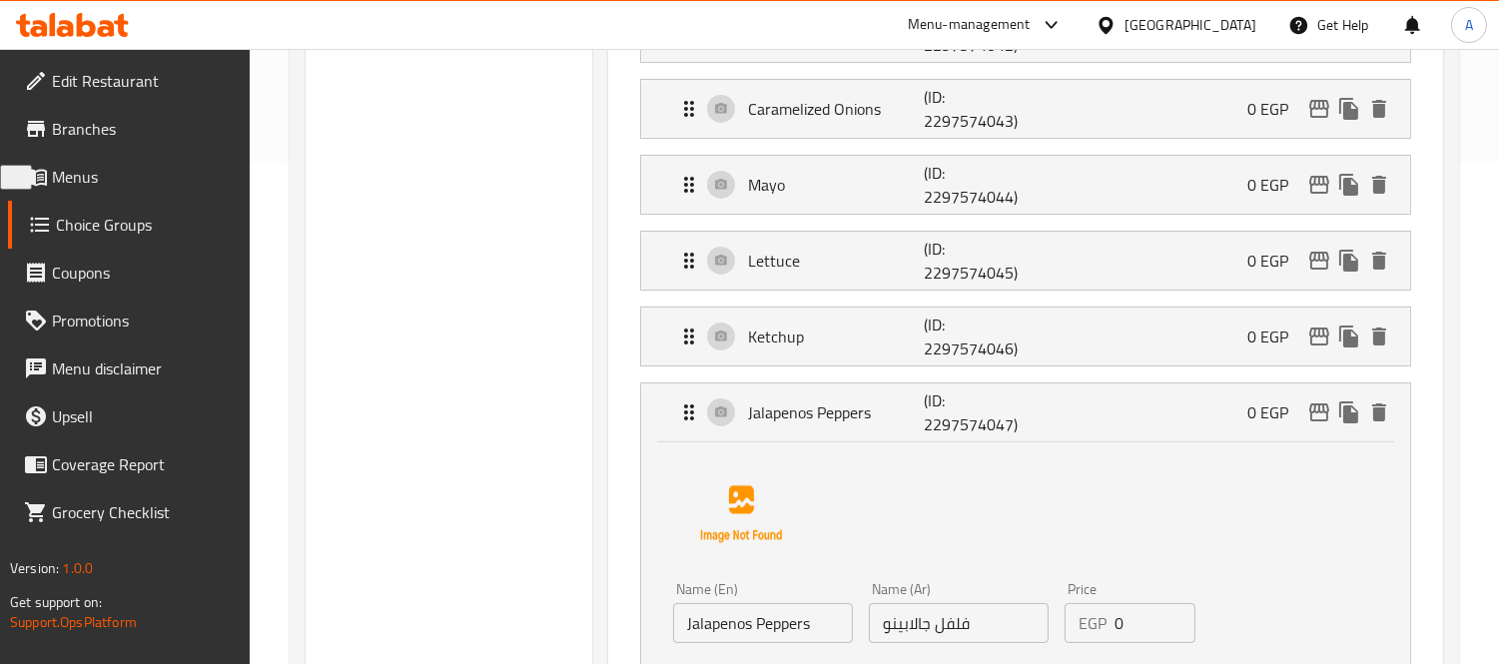
click at [912, 623] on input "فلفل جالابينو" at bounding box center [959, 623] width 180 height 40
type input "فلفل هالبينو"
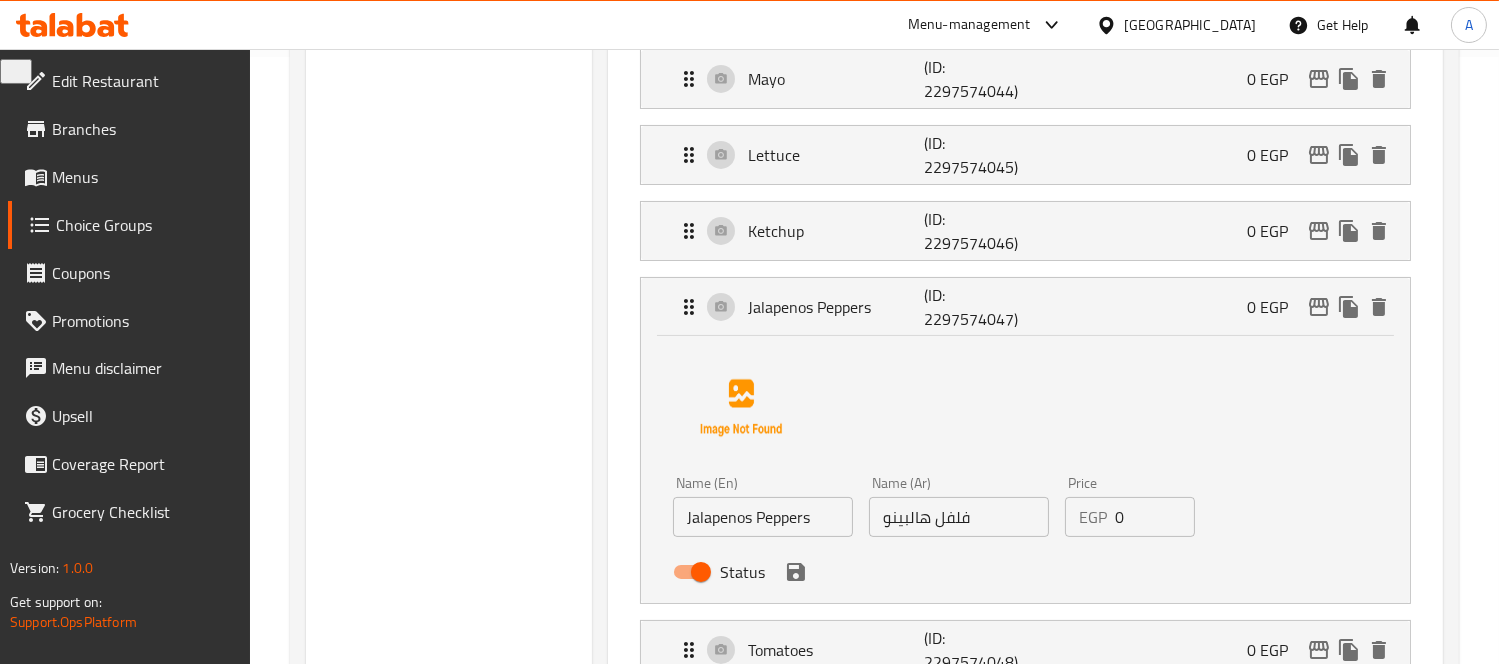
scroll to position [723, 0]
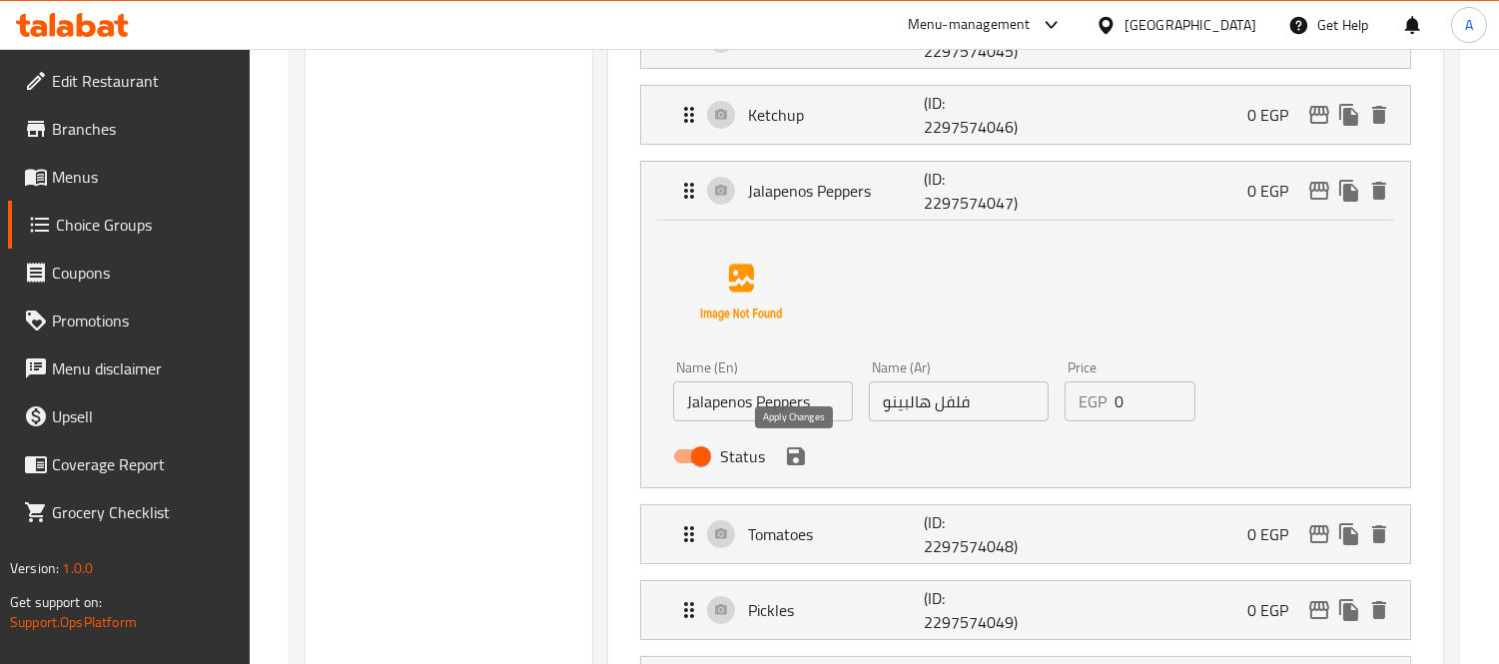
click at [800, 456] on icon "save" at bounding box center [796, 456] width 18 height 18
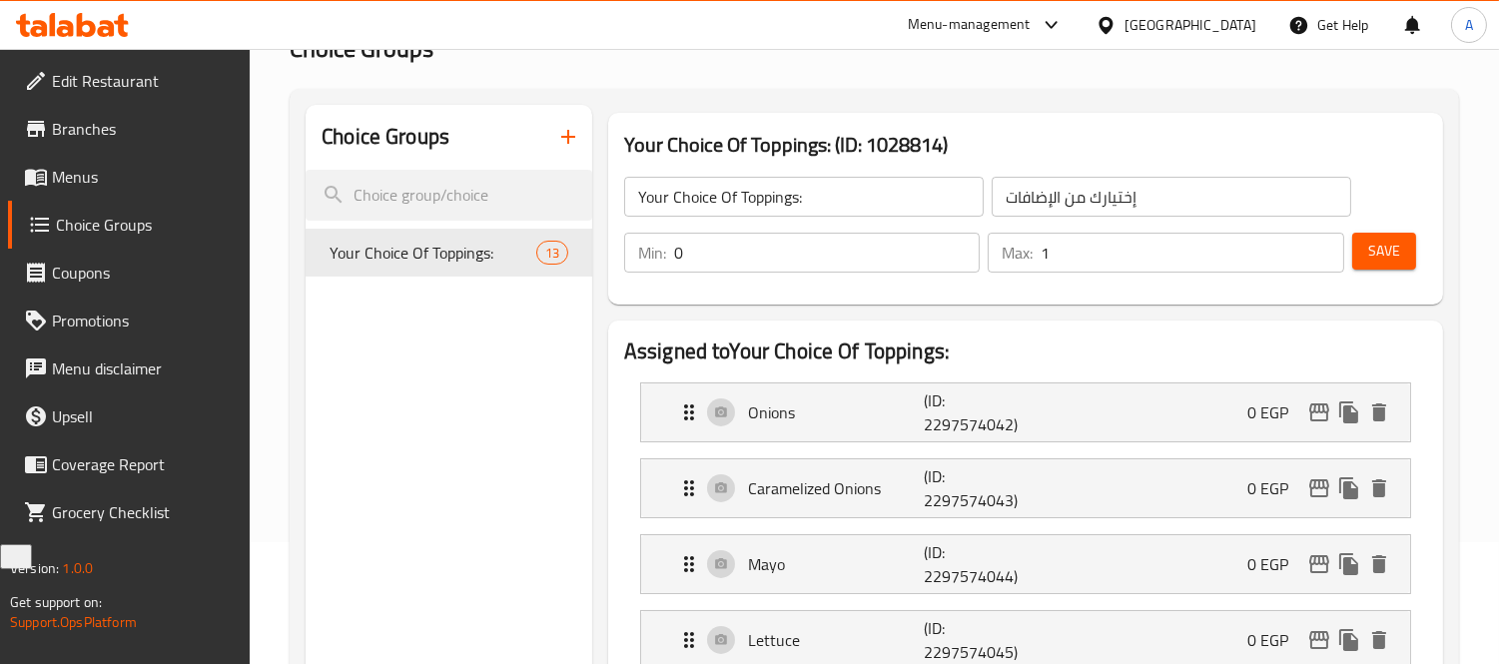
scroll to position [0, 0]
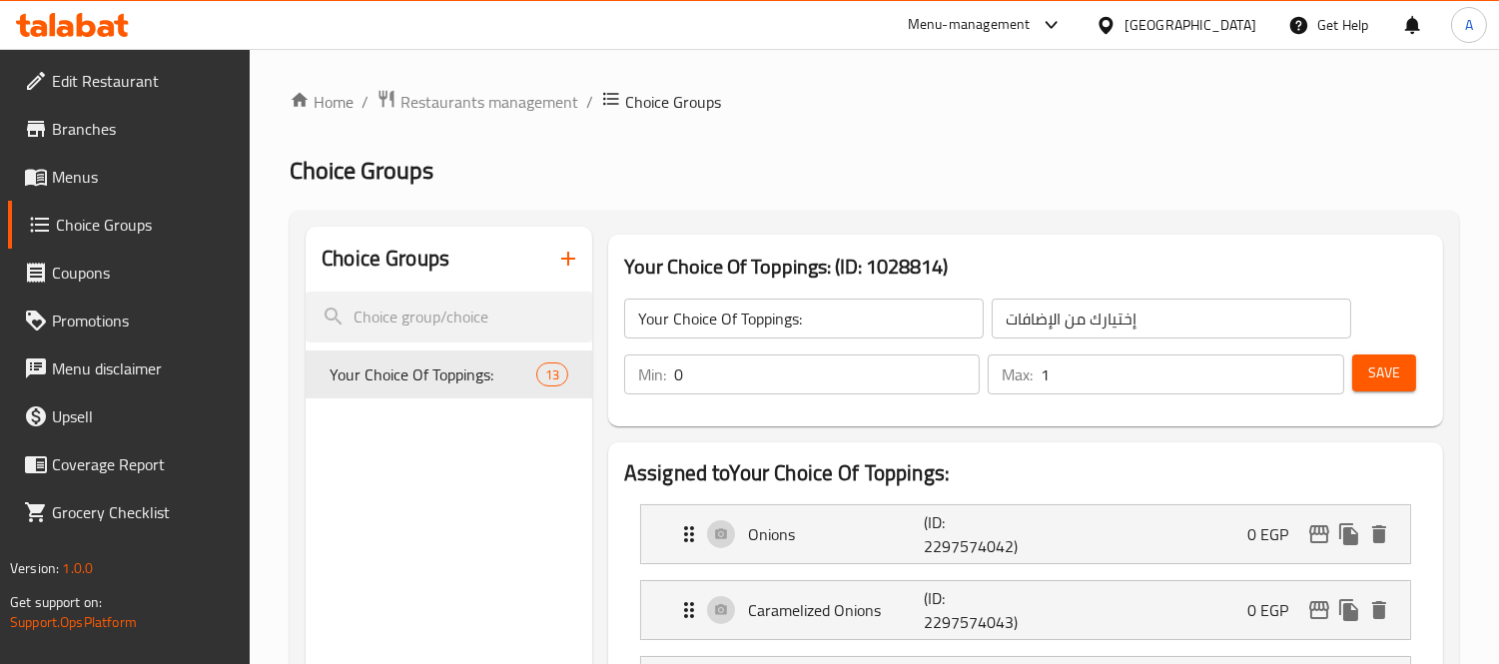
click at [1396, 385] on button "Save" at bounding box center [1384, 372] width 64 height 37
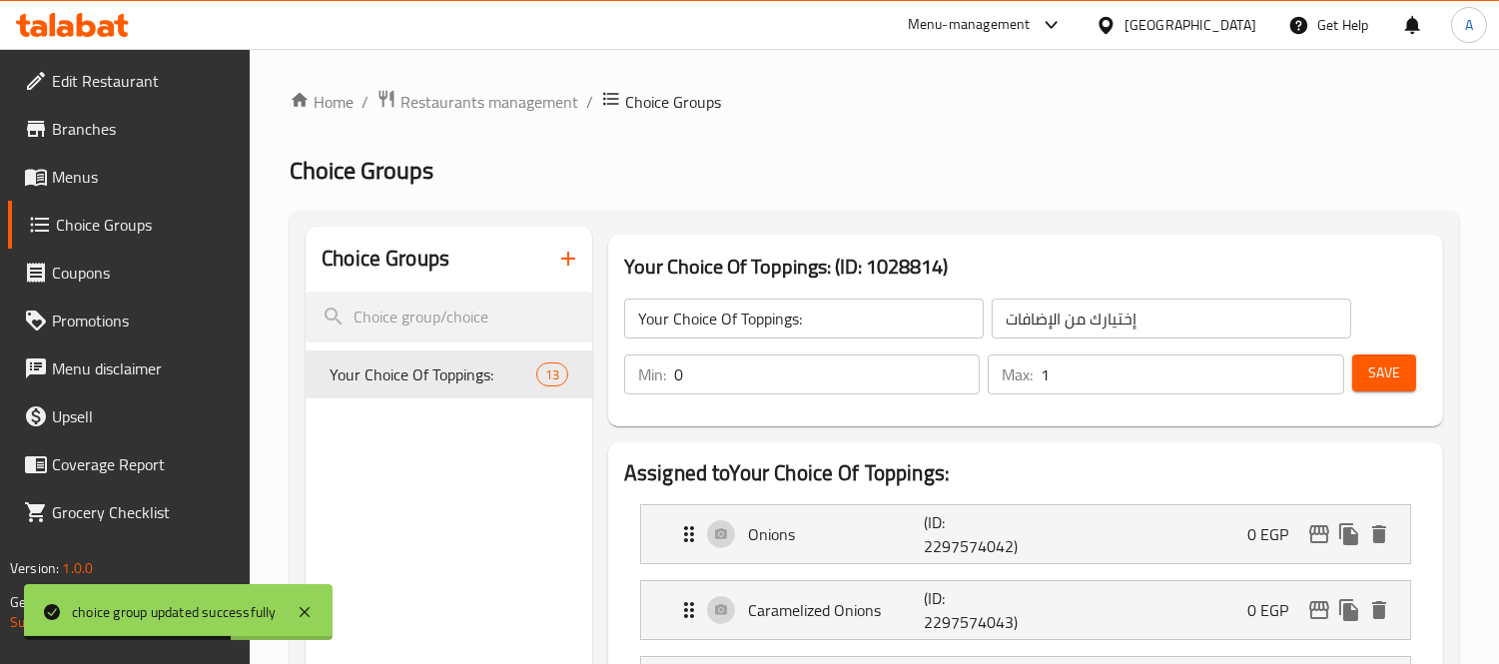
click at [565, 272] on button "button" at bounding box center [568, 259] width 48 height 48
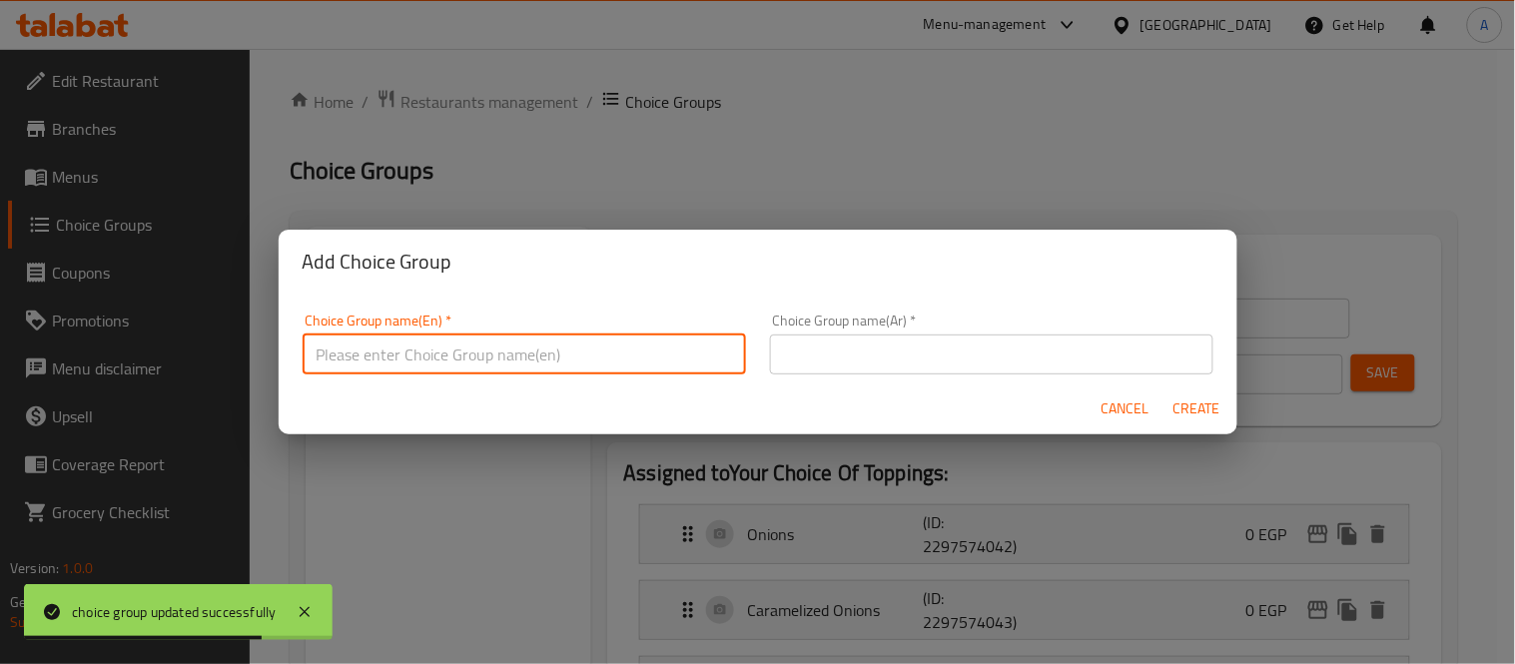
click at [436, 366] on input "text" at bounding box center [524, 354] width 443 height 40
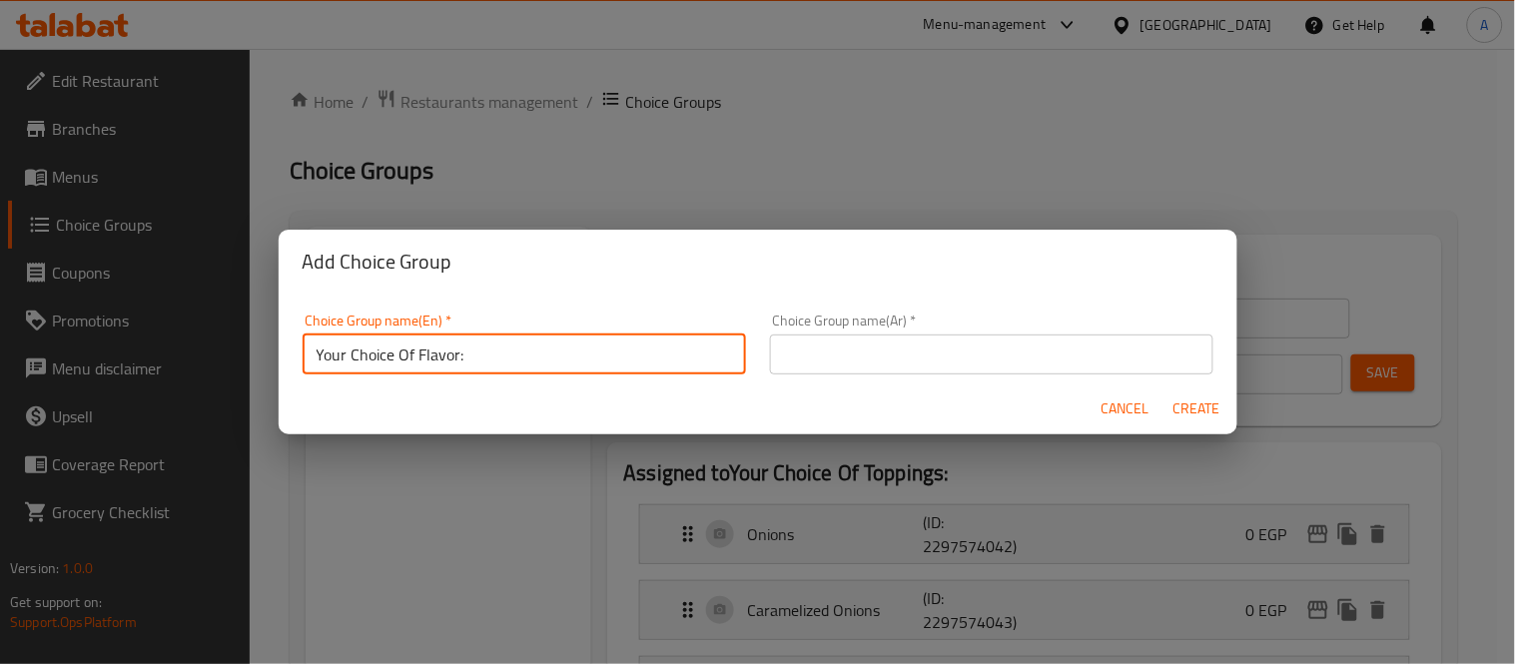
click at [445, 351] on input "Your Choice Of Flavor:" at bounding box center [524, 354] width 443 height 40
type input "Your Choice Of Extra Topping:"
click at [892, 347] on input "text" at bounding box center [991, 354] width 443 height 40
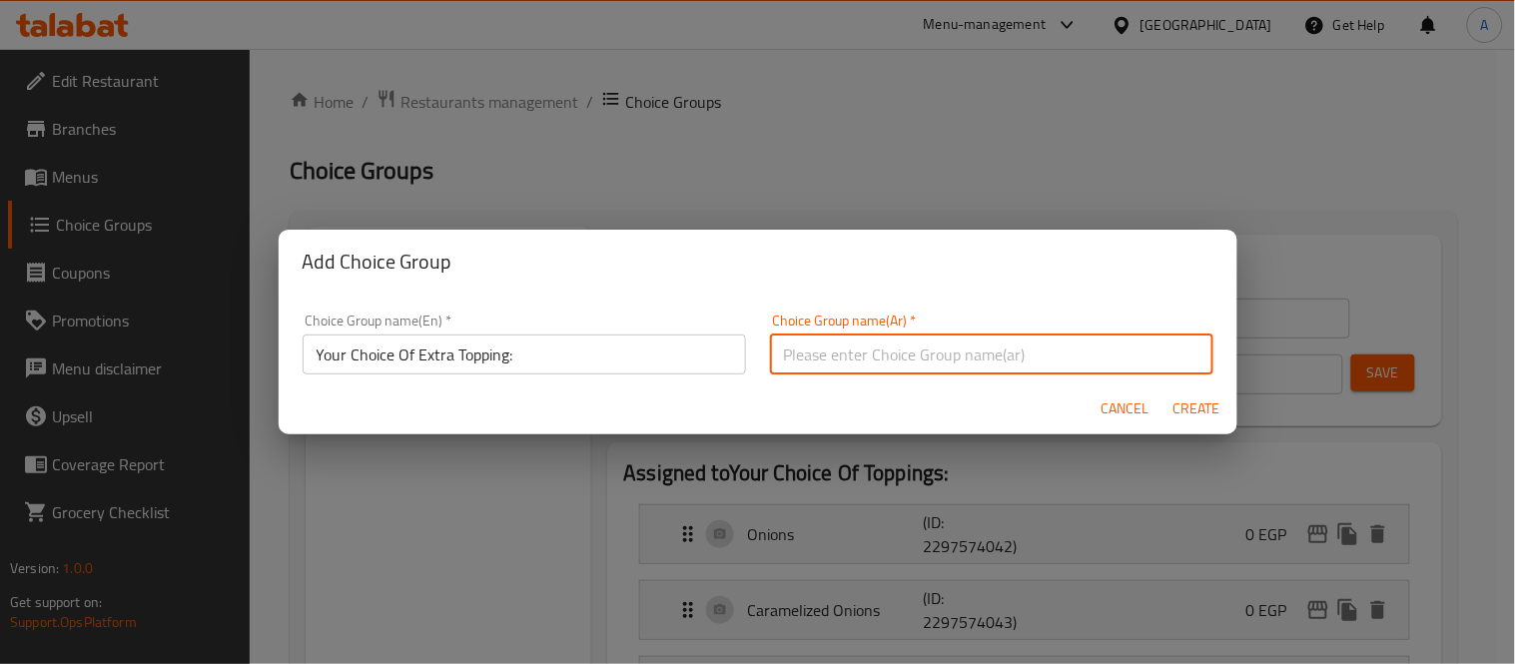
type input "إختيارك من طريقة الطبخ:"
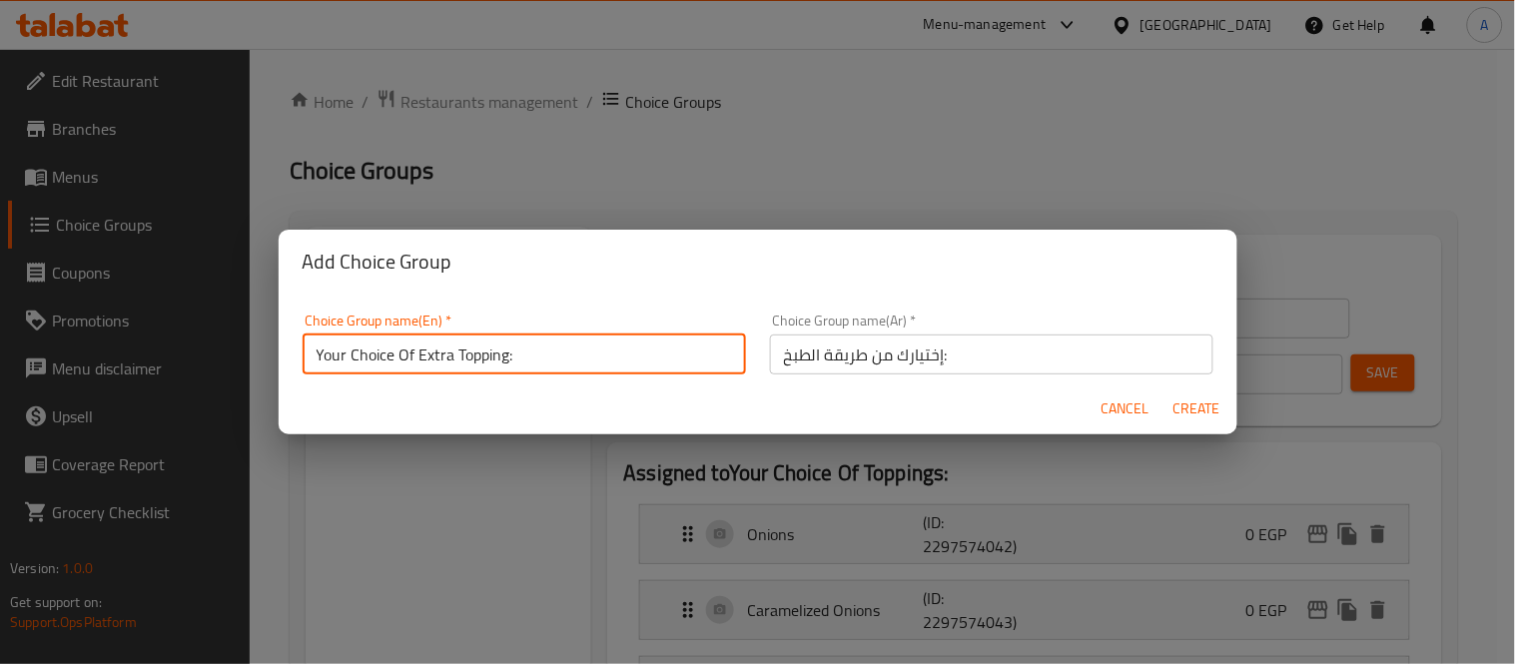
drag, startPoint x: 450, startPoint y: 354, endPoint x: 504, endPoint y: 359, distance: 54.1
click at [504, 359] on input "Your Choice Of Extra Topping:" at bounding box center [524, 354] width 443 height 40
type input "Your Choice Of Extras:"
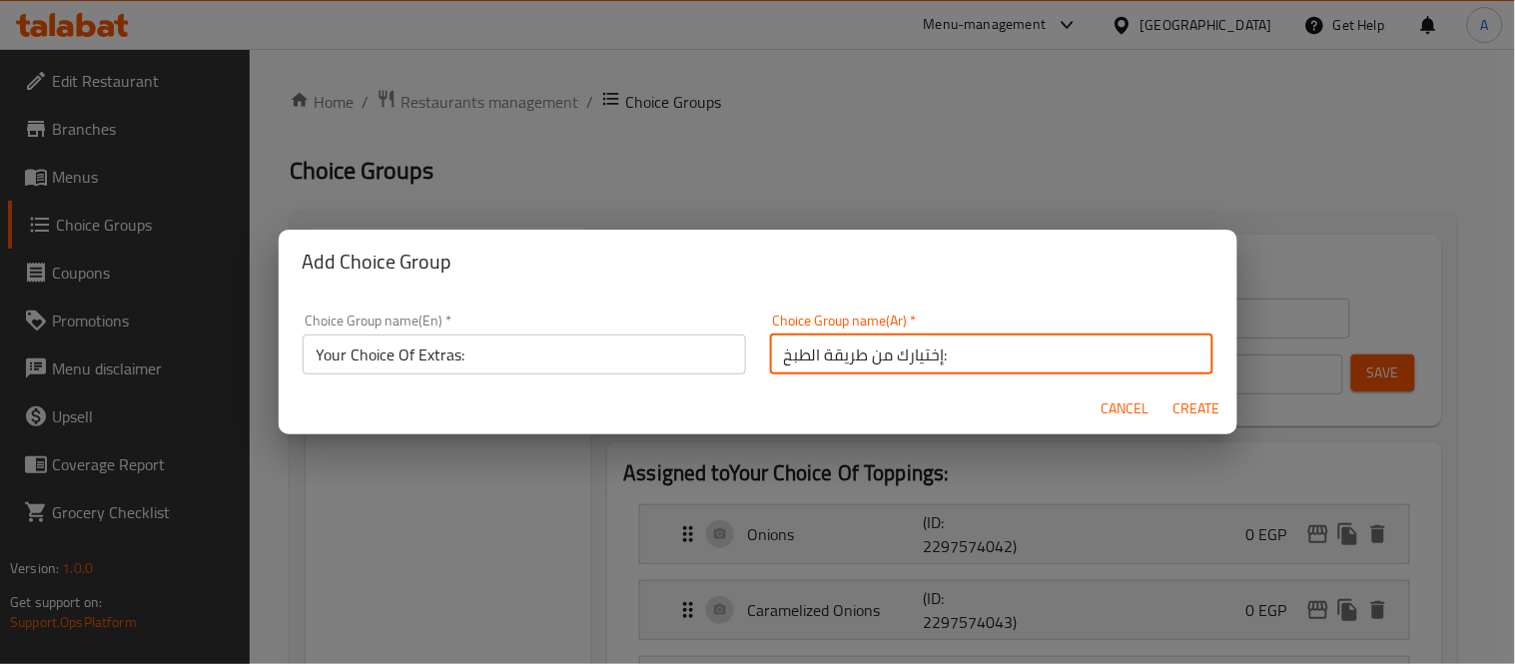
drag, startPoint x: 854, startPoint y: 356, endPoint x: 761, endPoint y: 359, distance: 92.9
click at [770, 359] on input "إختيارك من طريقة الطبخ:" at bounding box center [991, 354] width 443 height 40
type input "إختيارك من الإضافات:"
click at [1196, 397] on span "Create" at bounding box center [1197, 408] width 48 height 25
type input "Your Choice Of Extras:"
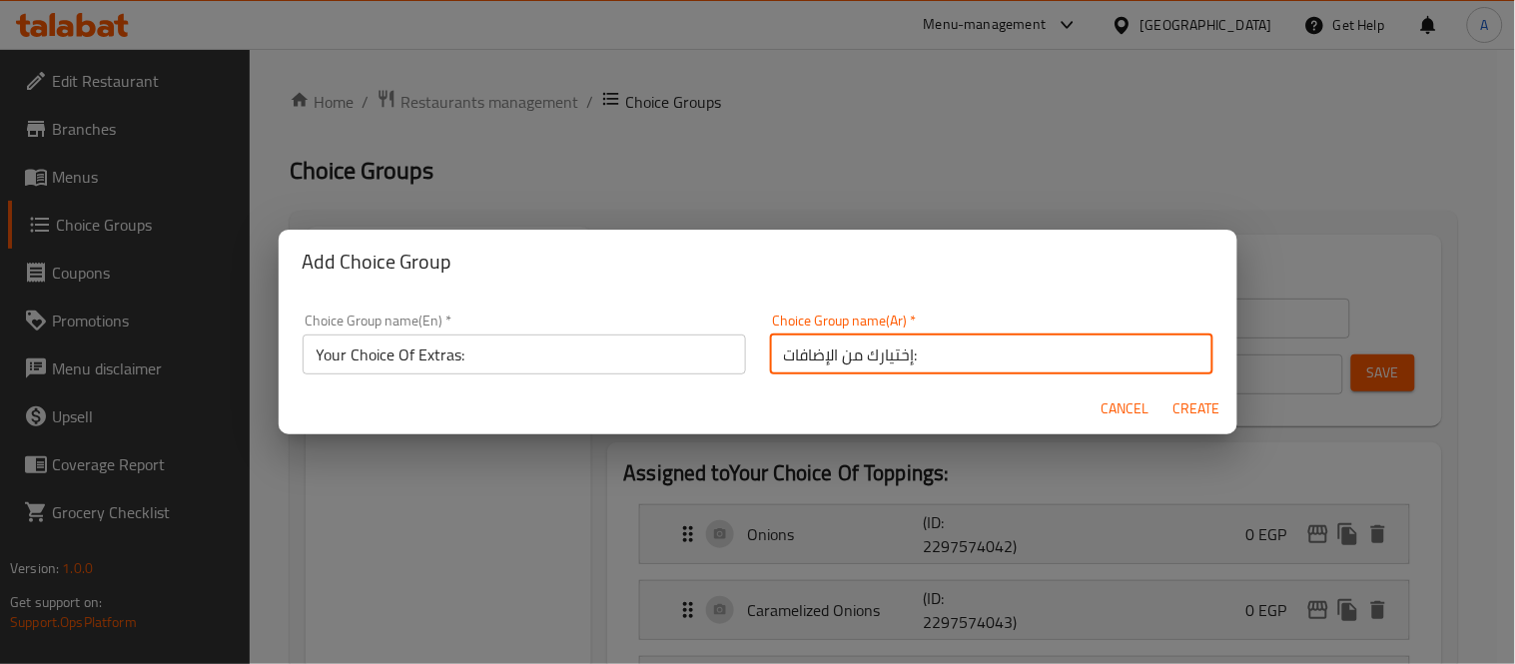
type input "إختيارك من الإضافات:"
type input "0"
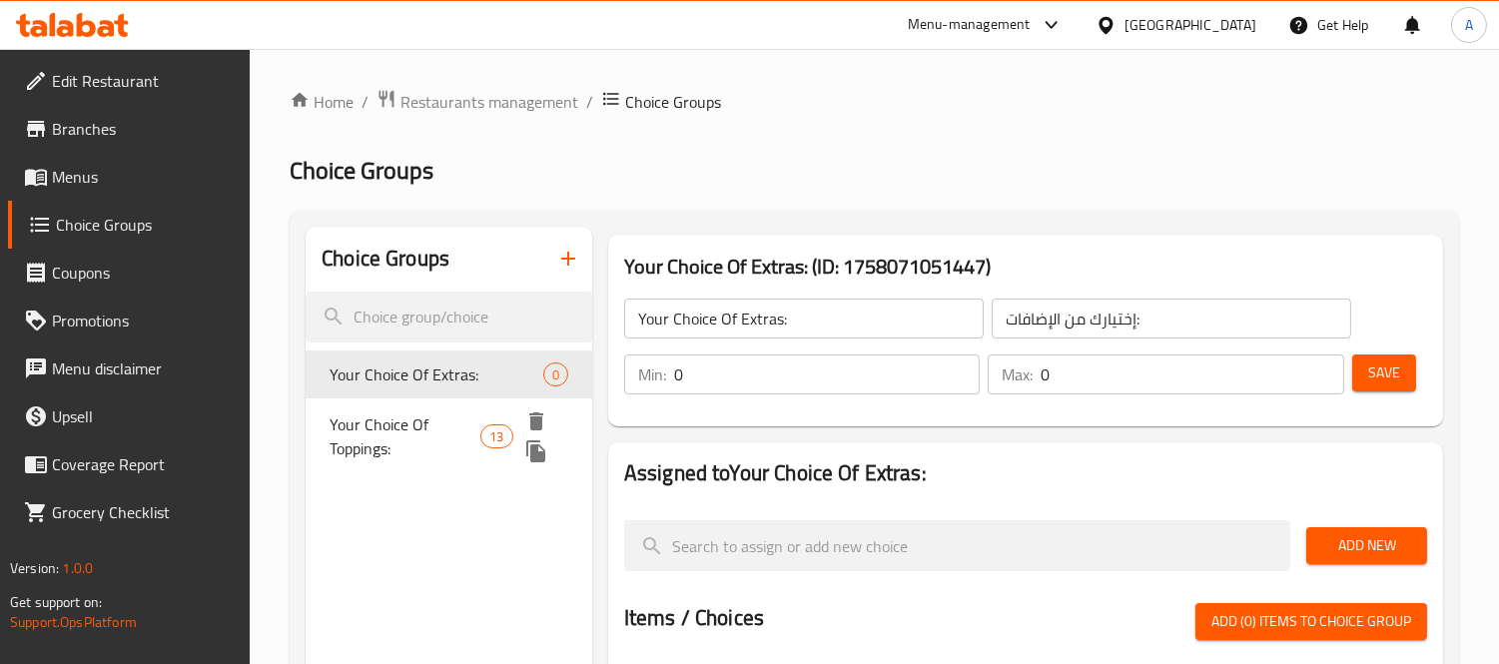
click at [405, 417] on span "Your Choice Of Toppings:" at bounding box center [404, 436] width 151 height 48
type input "Your Choice Of Toppings:"
type input "إختيارك من الإضافات"
type input "1"
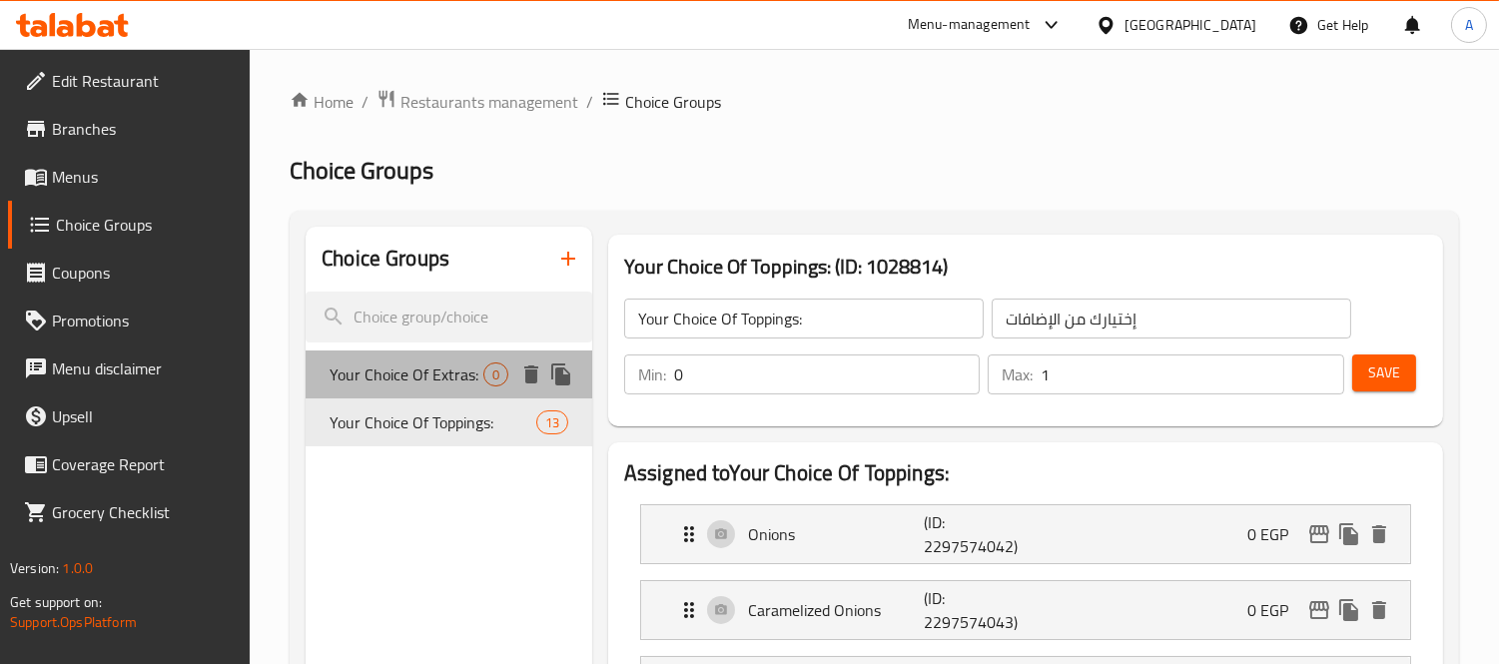
click at [405, 371] on span "Your Choice Of Extras:" at bounding box center [406, 374] width 154 height 24
type input "Your Choice Of Extras:"
type input "إختيارك من الإضافات:"
type input "0"
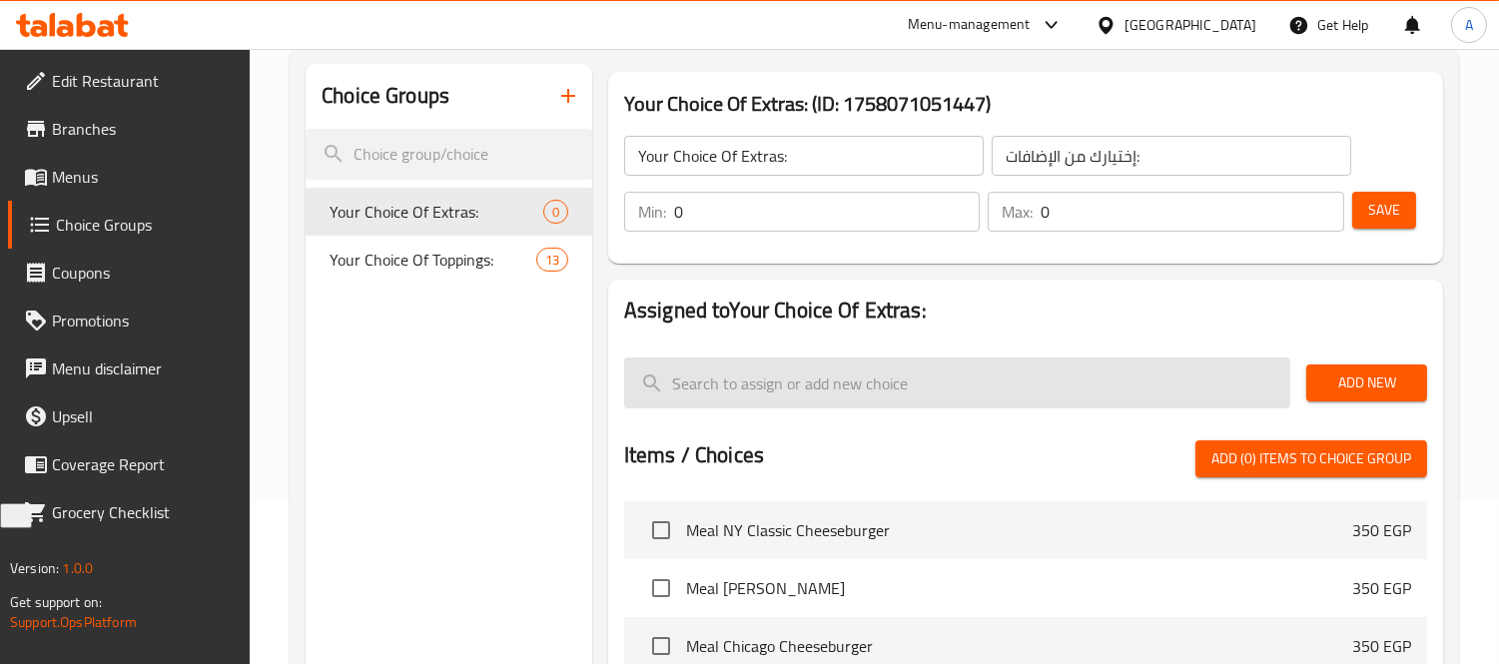
scroll to position [111, 0]
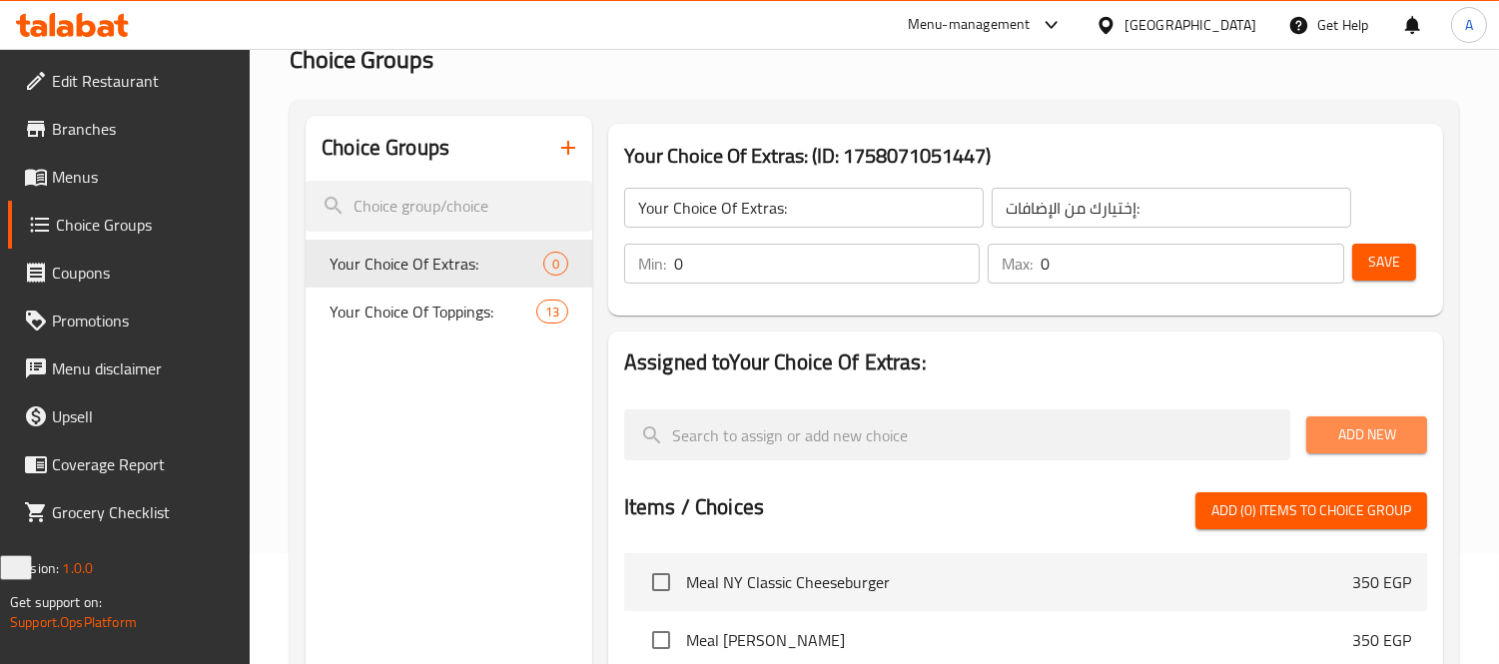
click at [1373, 420] on button "Add New" at bounding box center [1366, 434] width 121 height 37
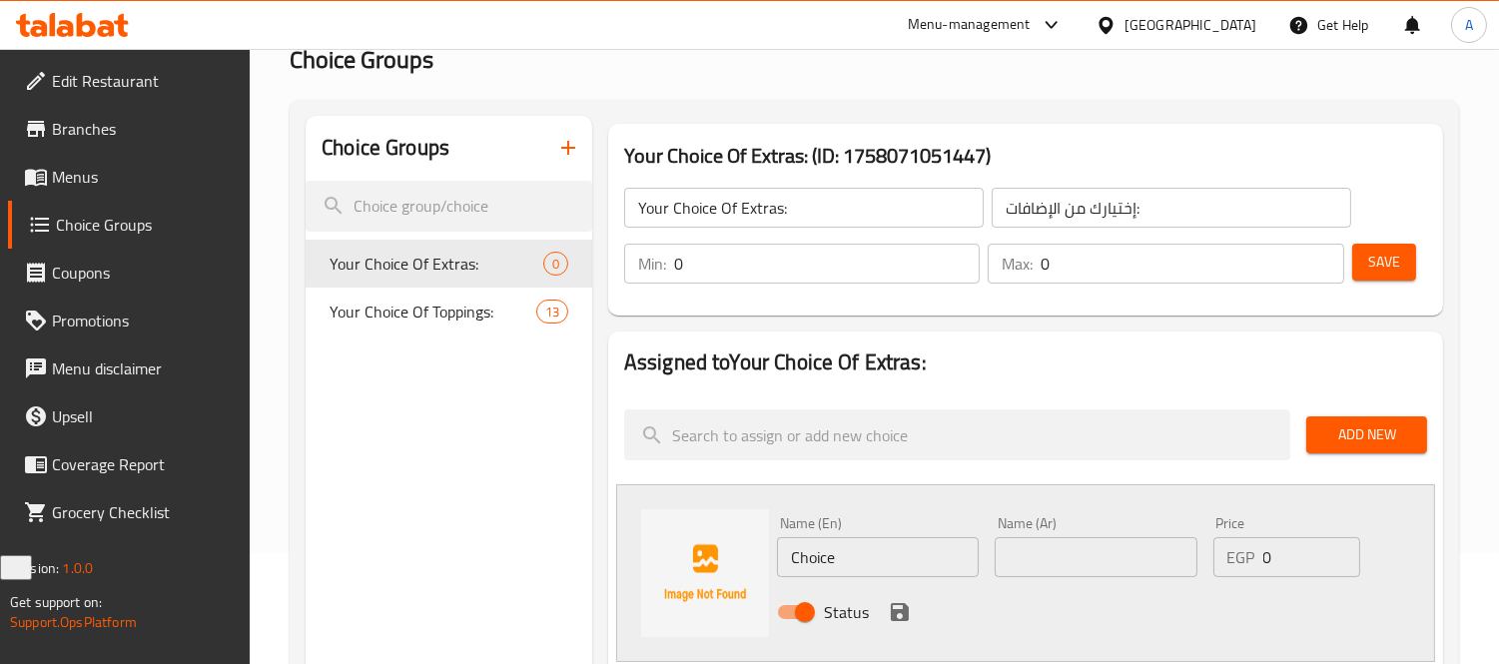
scroll to position [222, 0]
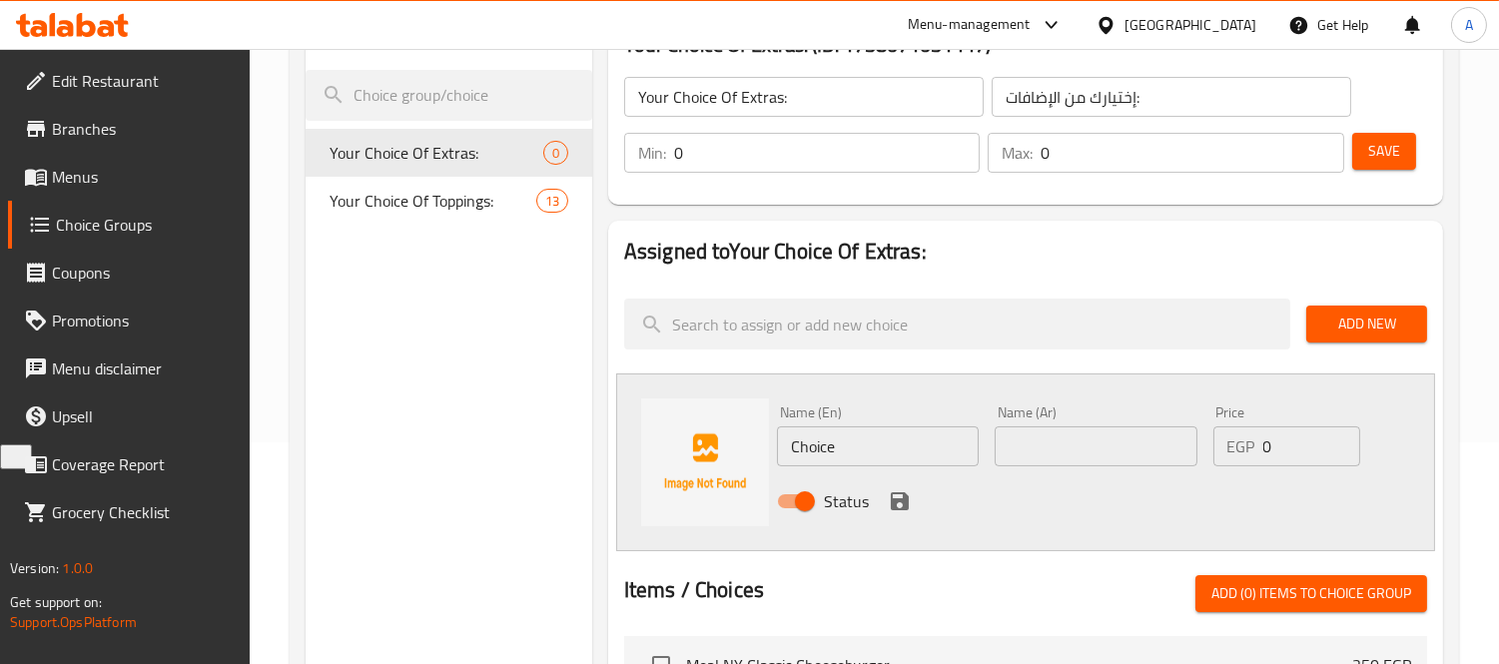
drag, startPoint x: 875, startPoint y: 442, endPoint x: 400, endPoint y: 379, distance: 478.4
click at [400, 379] on div "Choice Groups Your Choice Of Extras: 0 Your Choice Of Toppings: 13 Your Choice …" at bounding box center [877, 597] width 1145 height 1185
paste input "Extra Chees"
type input "Extra Cheese"
click at [1058, 465] on div "Name (Ar) Name (Ar)" at bounding box center [1095, 435] width 218 height 77
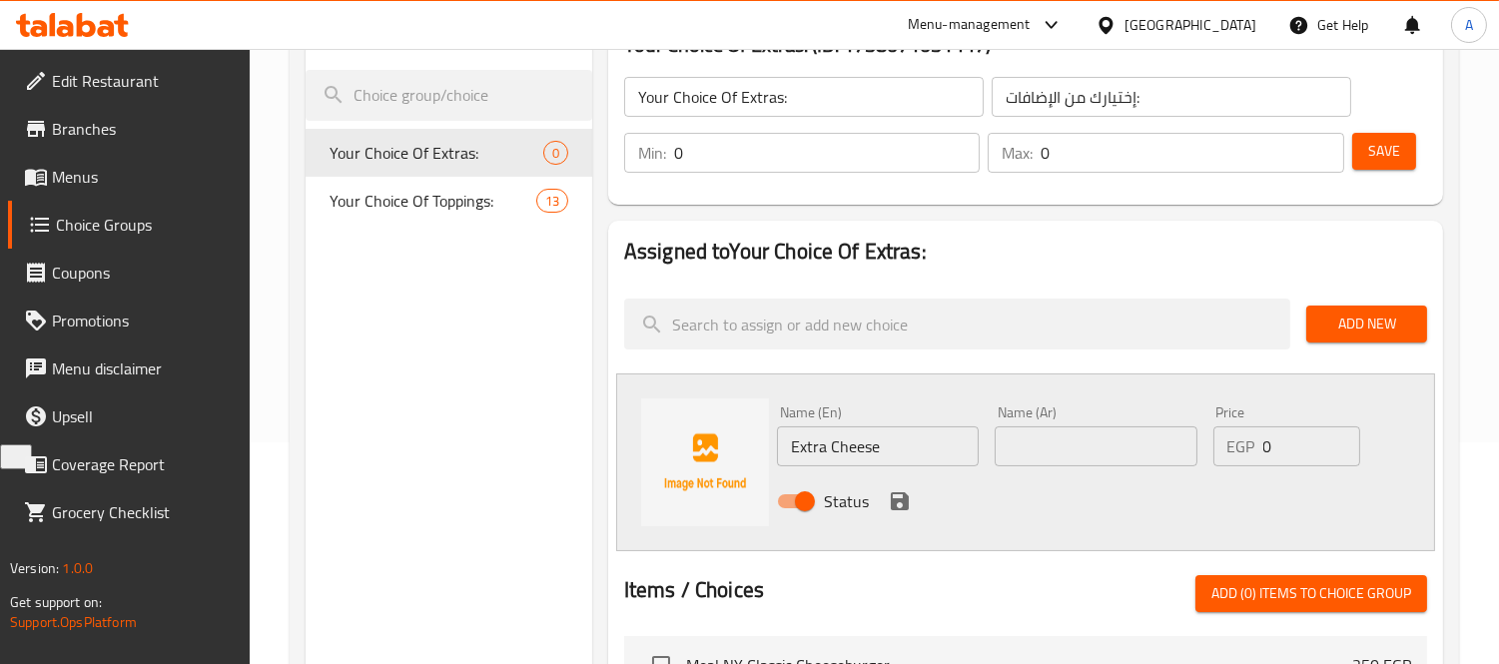
click at [1073, 439] on input "text" at bounding box center [1095, 446] width 202 height 40
type input "جبنة إضافية"
drag, startPoint x: 1266, startPoint y: 444, endPoint x: 1249, endPoint y: 444, distance: 17.0
click at [1249, 444] on div "EGP 0 Price" at bounding box center [1287, 446] width 148 height 40
type input "15"
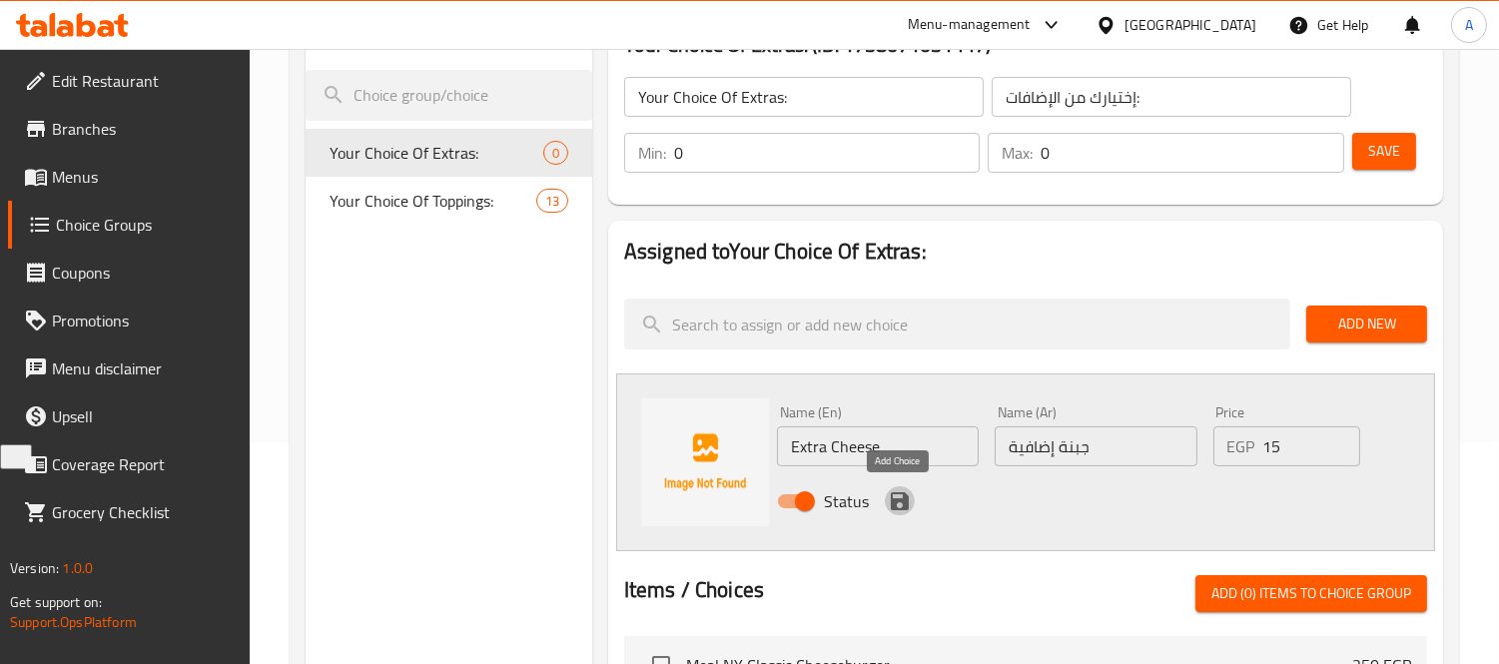
click at [893, 511] on icon "save" at bounding box center [900, 501] width 24 height 24
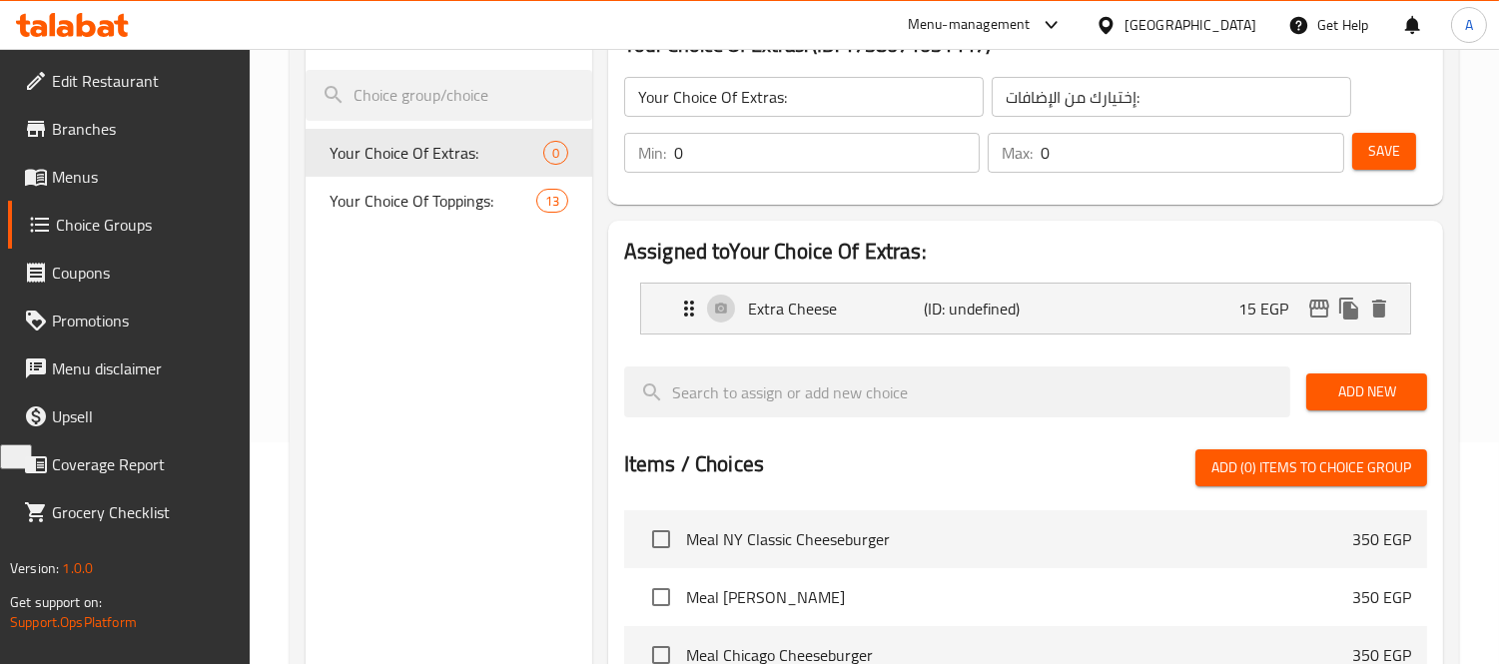
drag, startPoint x: 1369, startPoint y: 155, endPoint x: 1326, endPoint y: 187, distance: 53.5
click at [1369, 155] on span "Save" at bounding box center [1384, 151] width 32 height 25
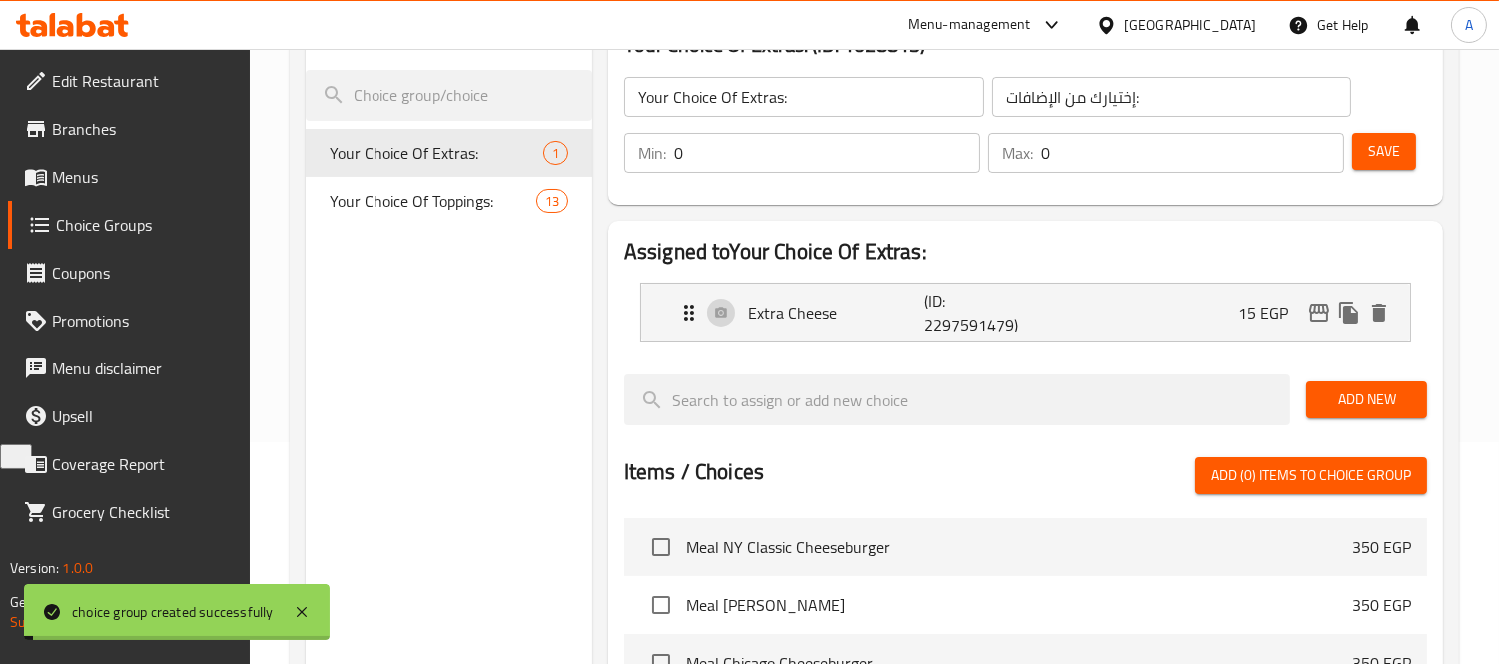
click at [1394, 392] on span "Add New" at bounding box center [1366, 399] width 89 height 25
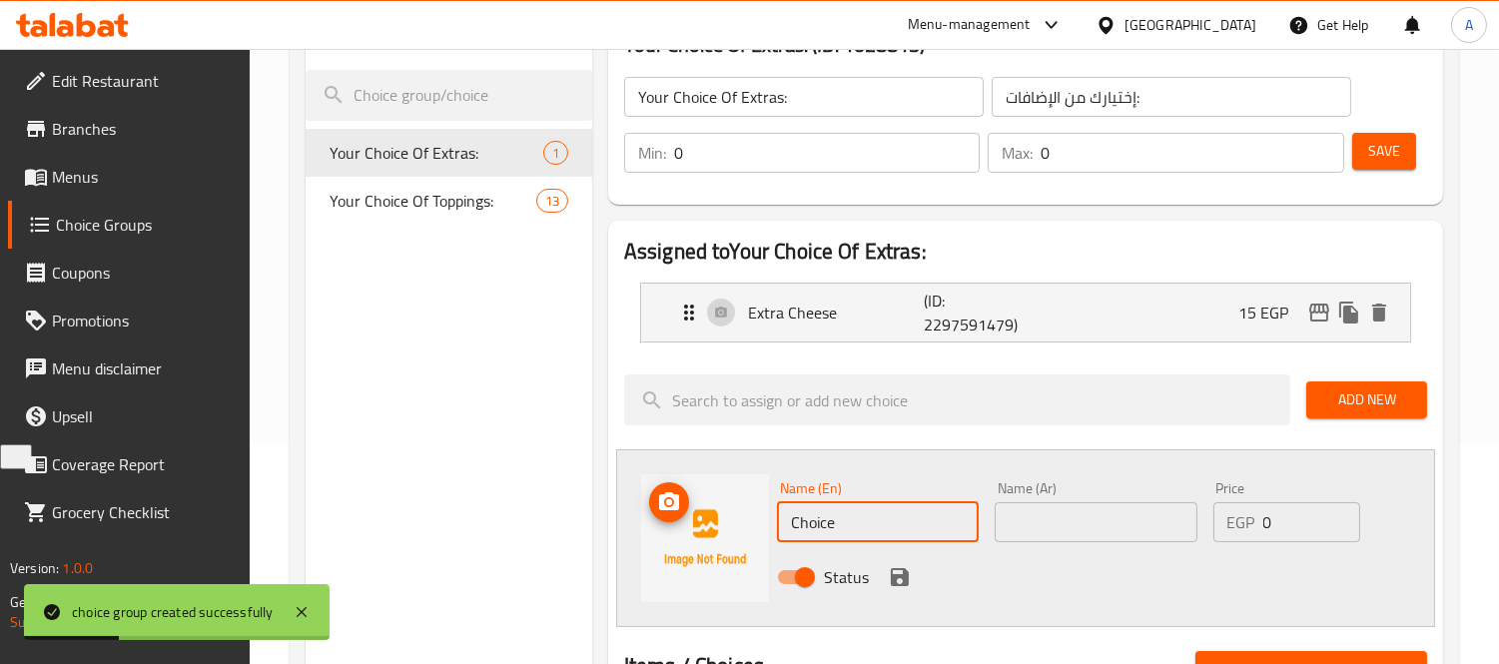
drag, startPoint x: 874, startPoint y: 520, endPoint x: 652, endPoint y: 512, distance: 221.8
click at [652, 512] on div "Name (En) Choice Name (En) Name (Ar) Name (Ar) Price EGP 0 Price Status" at bounding box center [1025, 538] width 819 height 178
paste input "Additional 100g Patty"
type input "Additional 100g Patty"
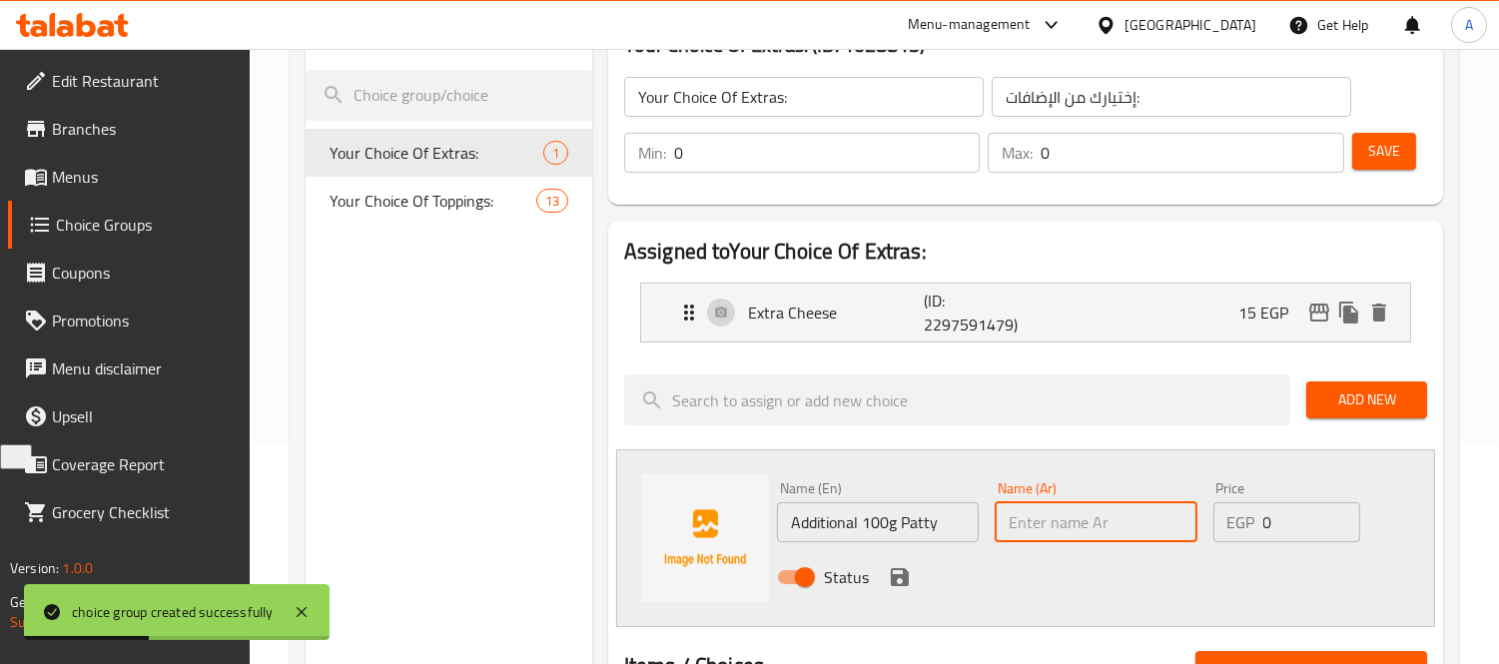
click at [1033, 532] on input "text" at bounding box center [1095, 522] width 202 height 40
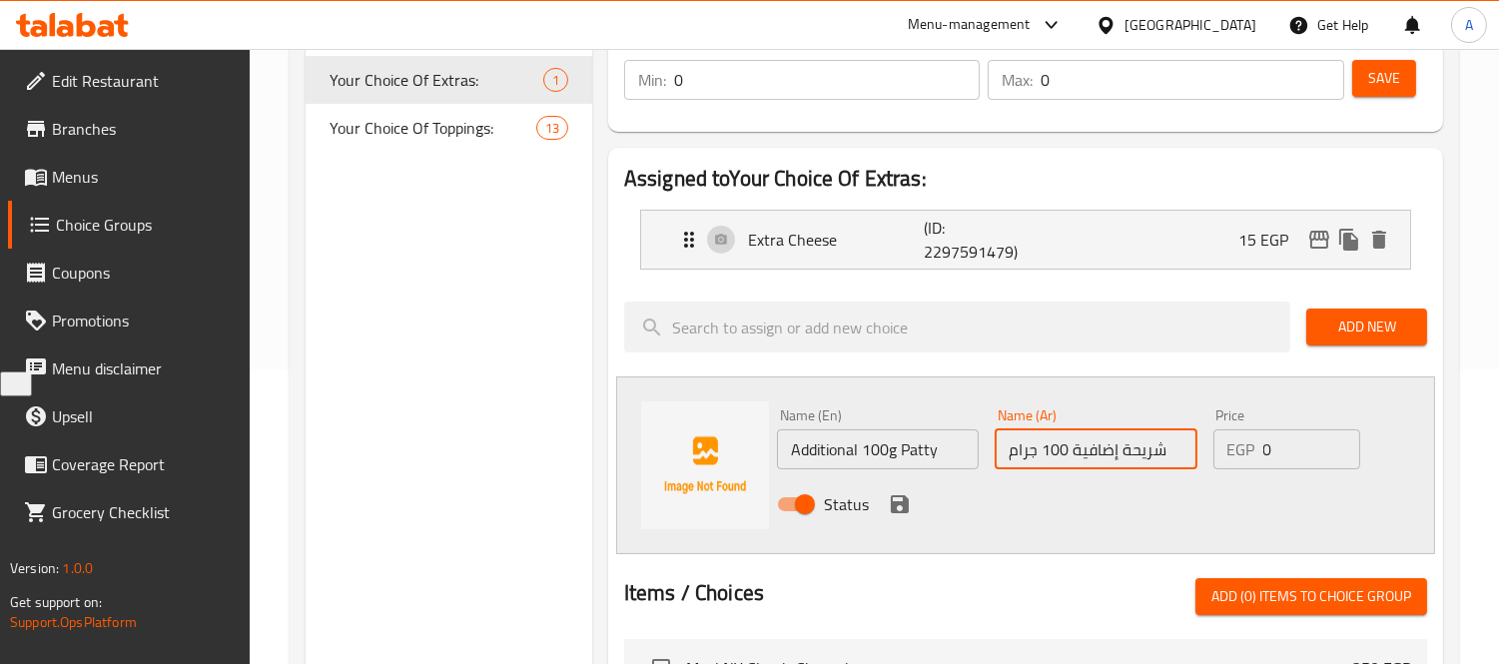
scroll to position [332, 0]
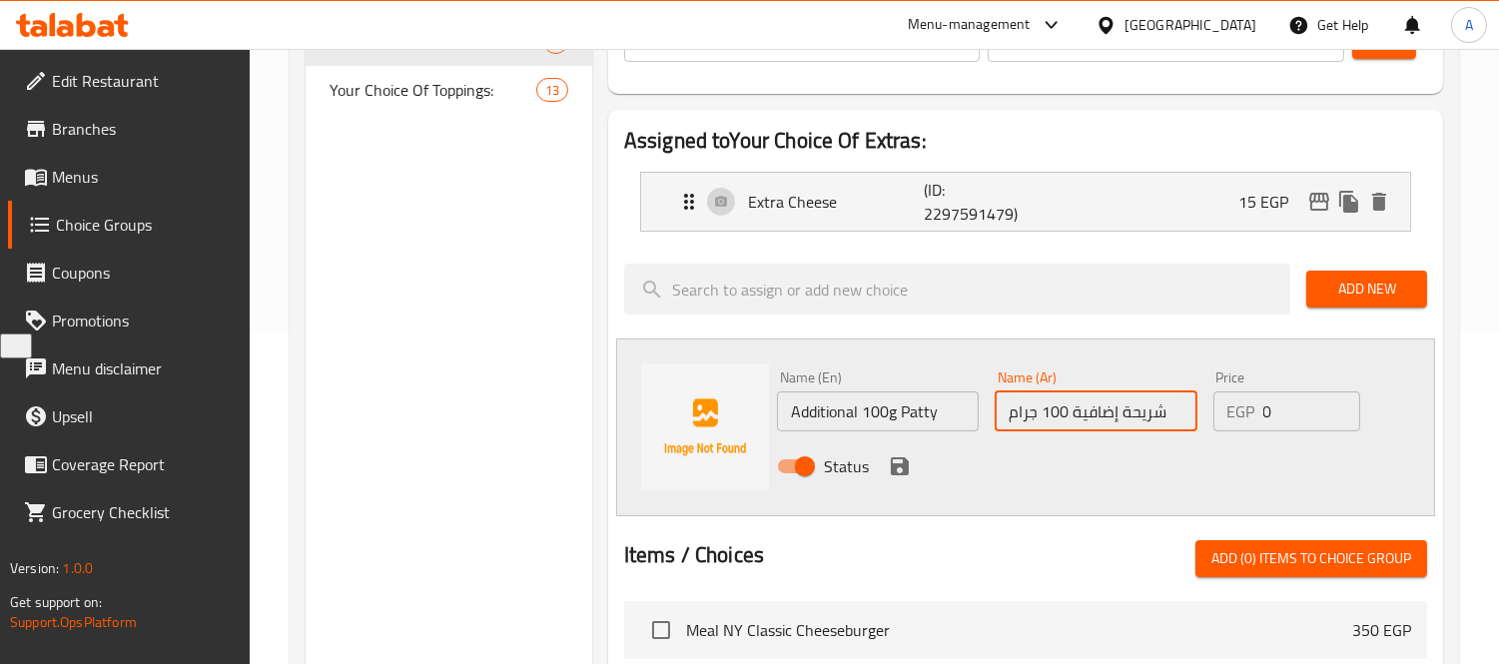
type input "شريحة إضافية 100 جرام"
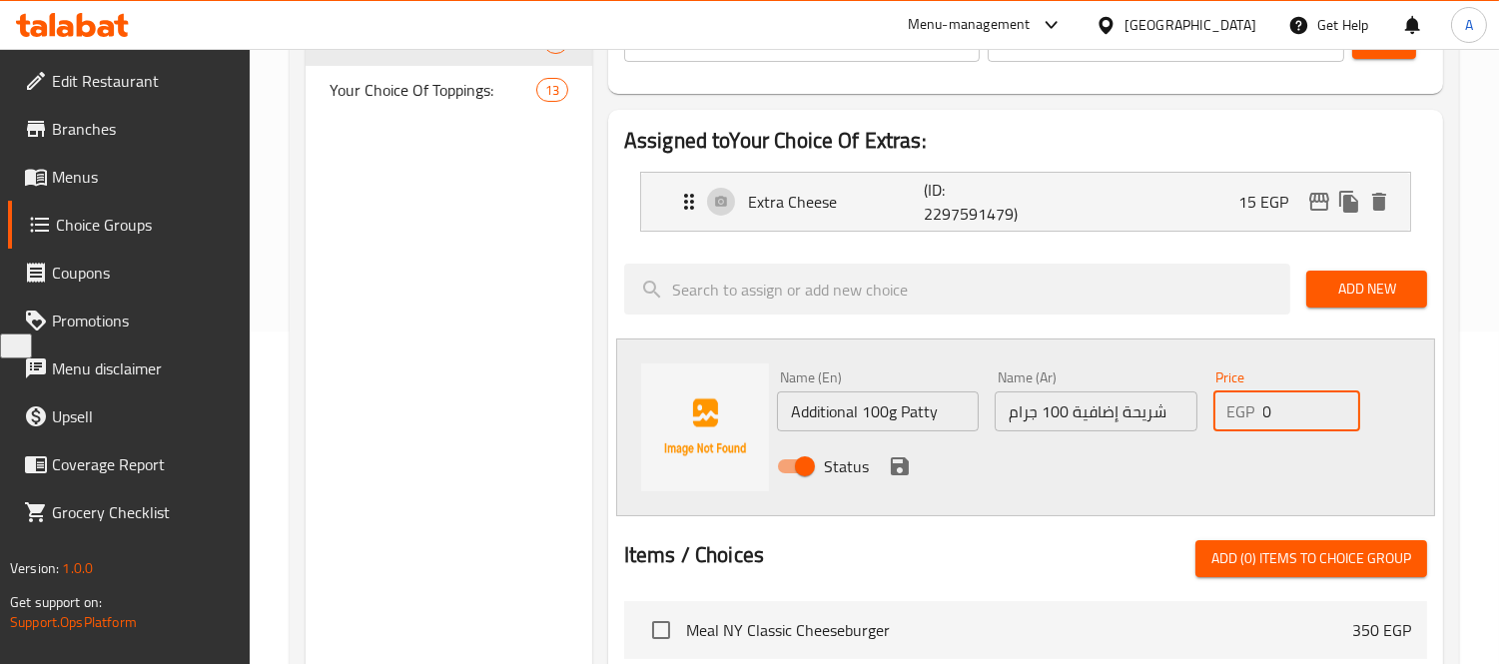
drag, startPoint x: 1285, startPoint y: 415, endPoint x: 1231, endPoint y: 415, distance: 53.9
click at [1231, 415] on div "EGP 0 Price" at bounding box center [1287, 411] width 148 height 40
type input "125"
click at [891, 463] on icon "save" at bounding box center [900, 466] width 18 height 18
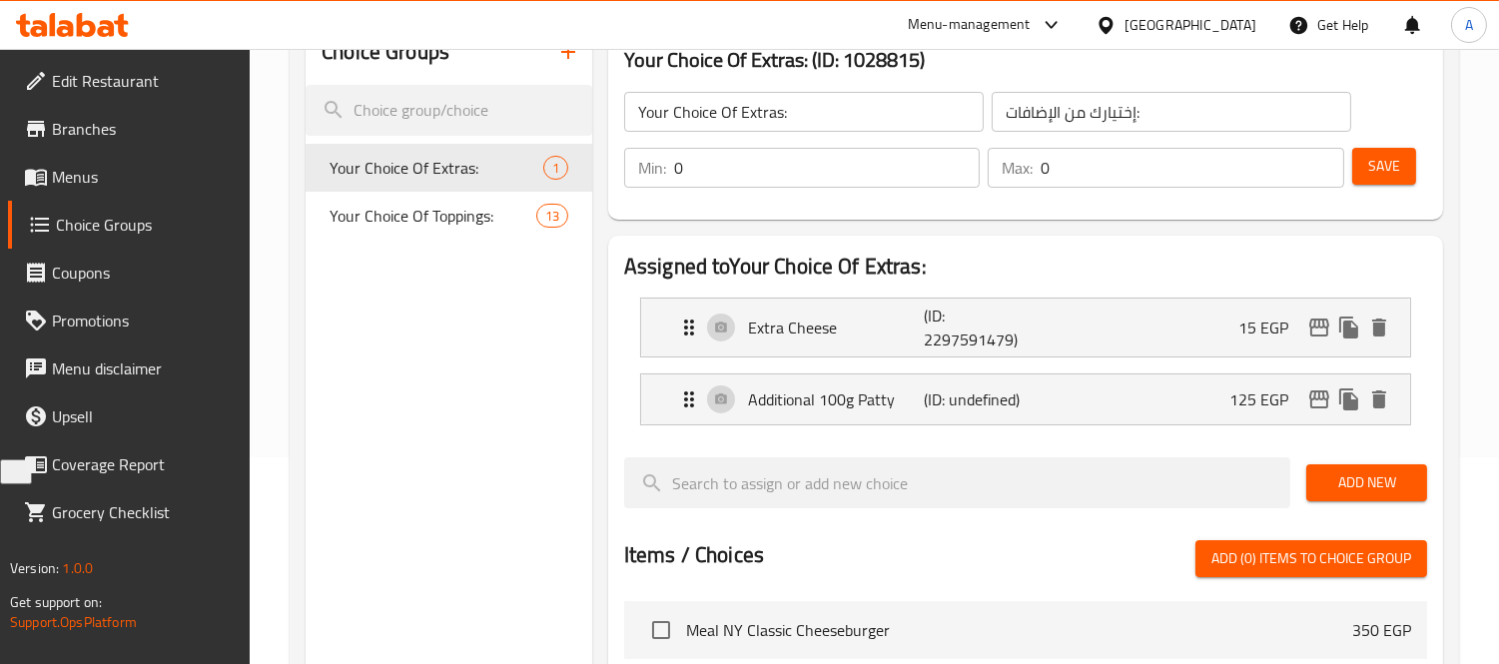
scroll to position [111, 0]
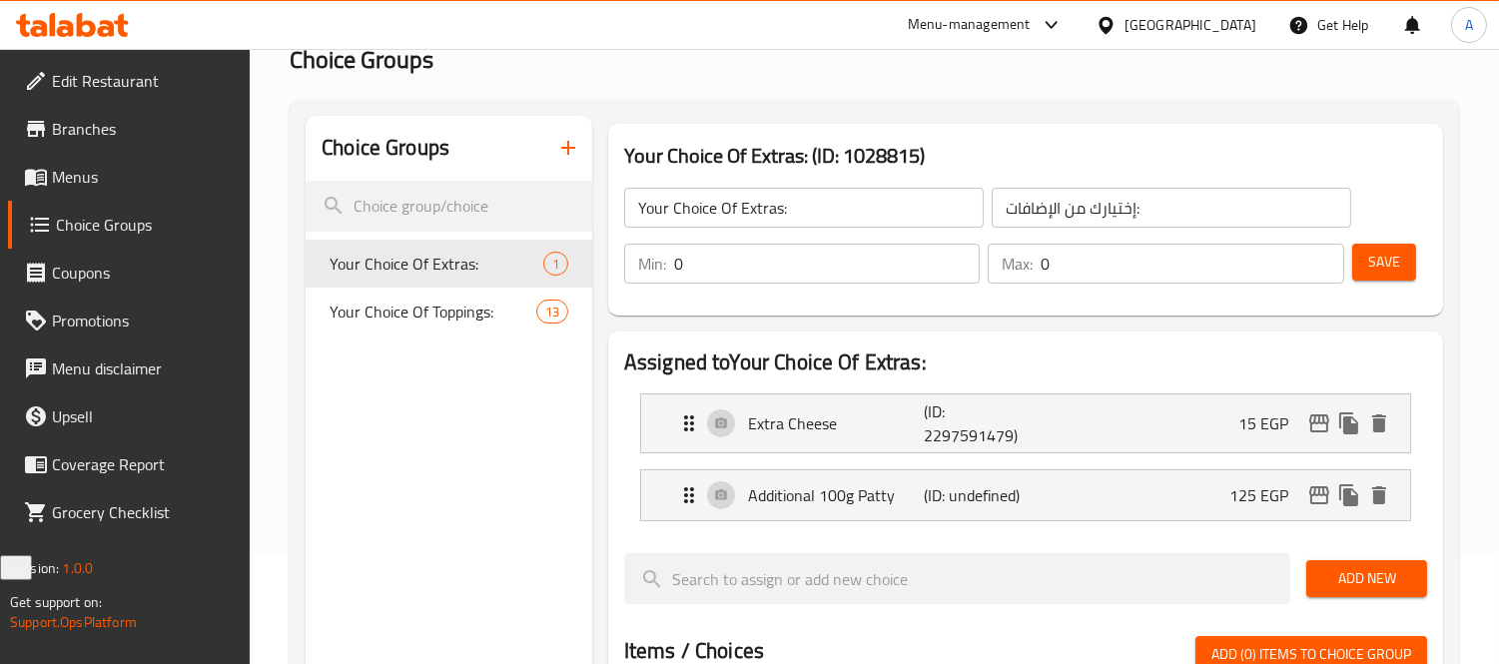
click at [1393, 261] on span "Save" at bounding box center [1384, 262] width 32 height 25
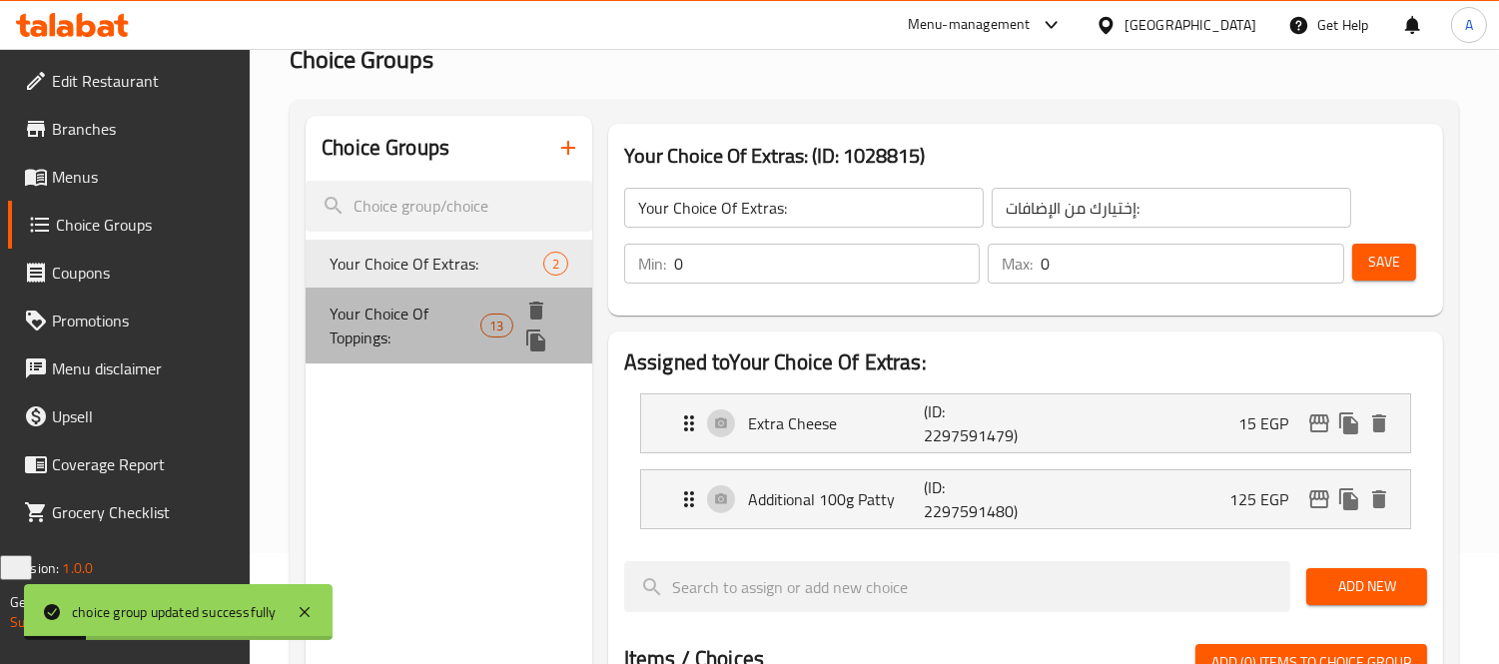
click at [444, 314] on span "Your Choice Of Toppings:" at bounding box center [404, 326] width 151 height 48
type input "Your Choice Of Toppings:"
type input "إختيارك من الإضافات"
type input "1"
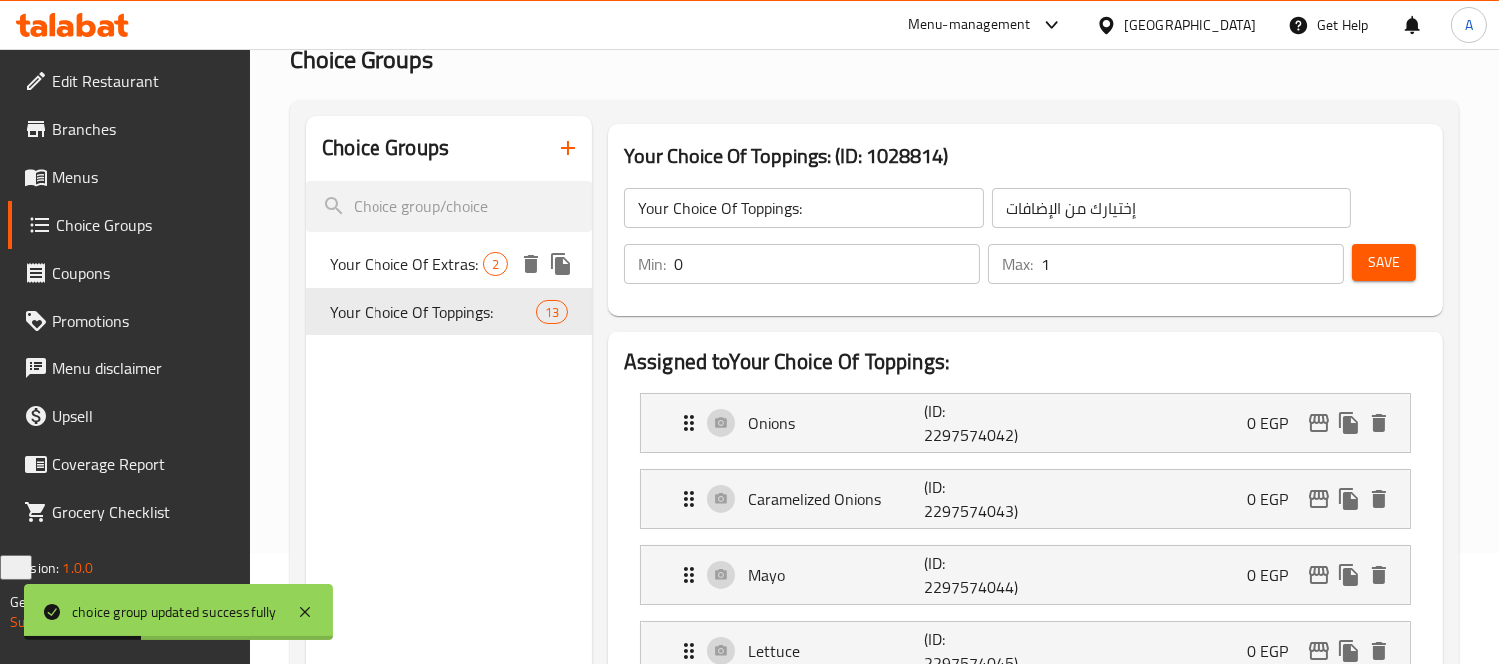
click at [429, 272] on span "Your Choice Of Extras:" at bounding box center [406, 264] width 154 height 24
type input "Your Choice Of Extras:"
type input "إختيارك من الإضافات:"
type input "0"
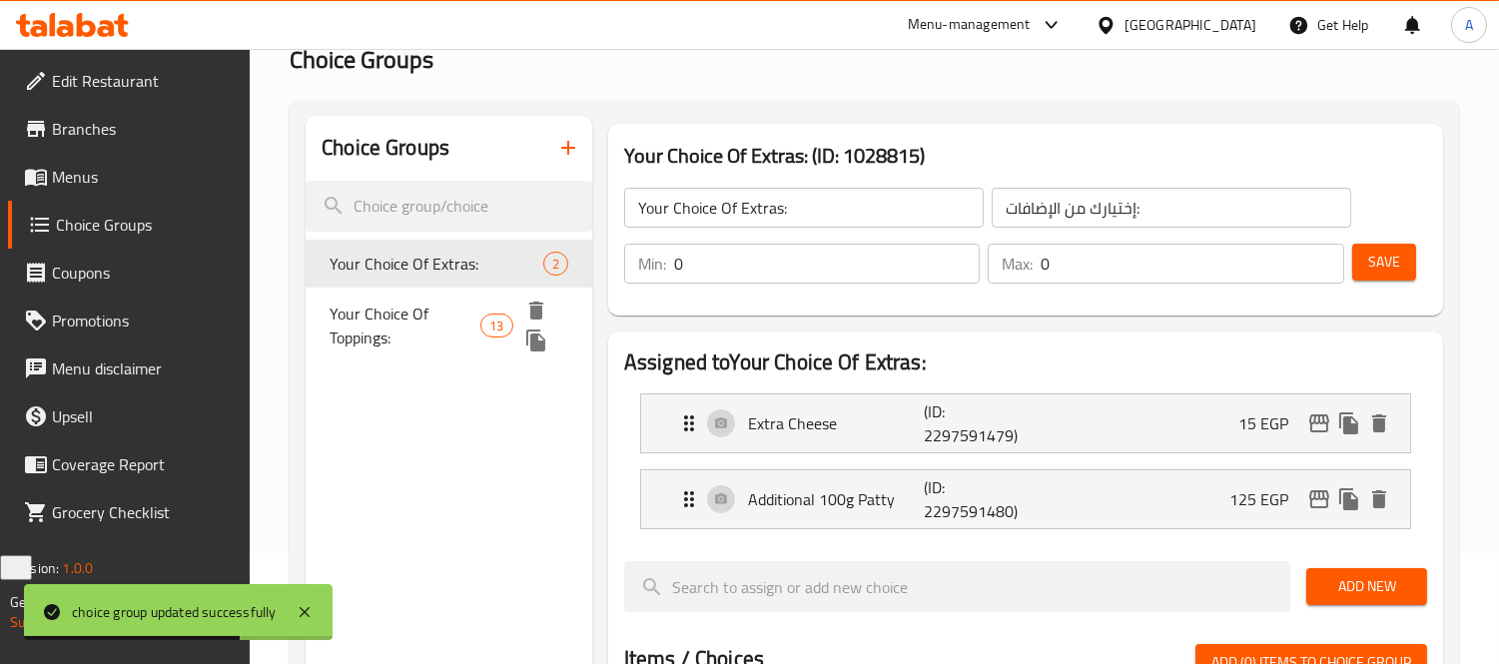
click at [409, 322] on span "Your Choice Of Toppings:" at bounding box center [404, 326] width 151 height 48
type input "Your Choice Of Toppings:"
type input "إختيارك من الإضافات"
type input "1"
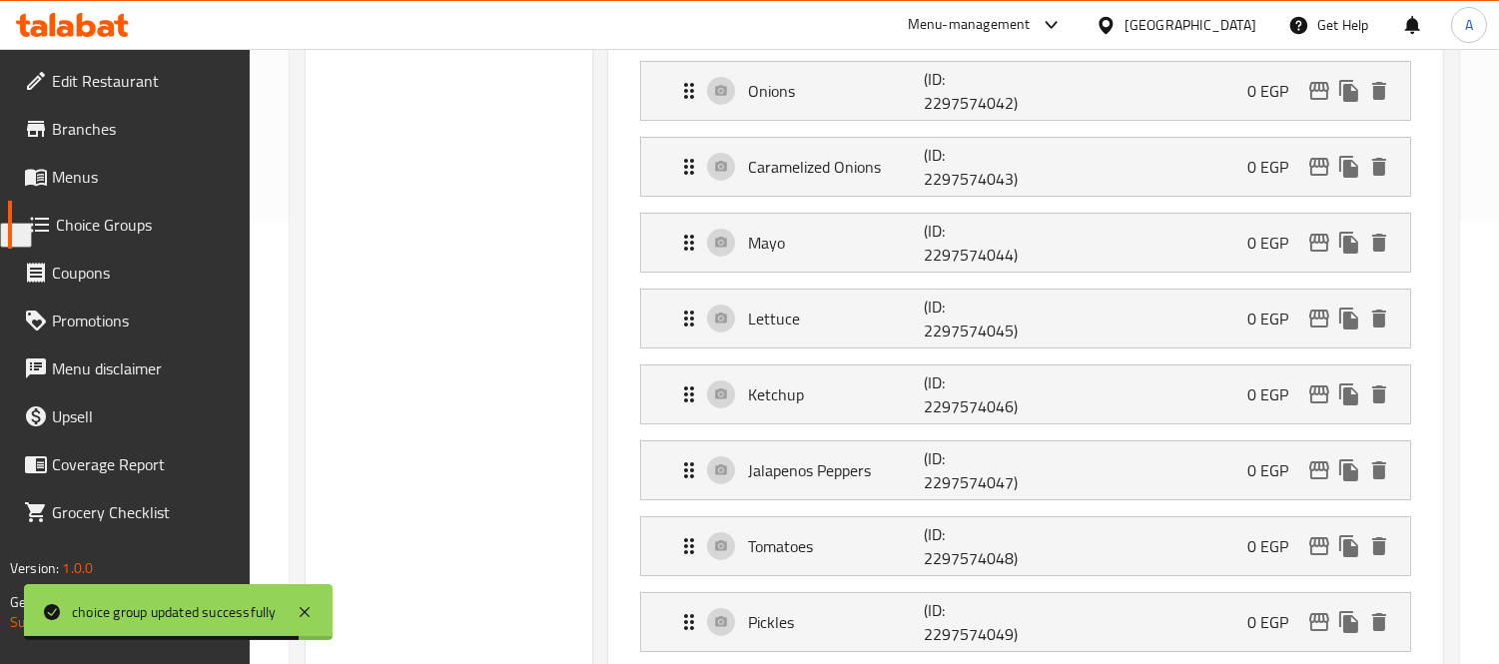
scroll to position [0, 0]
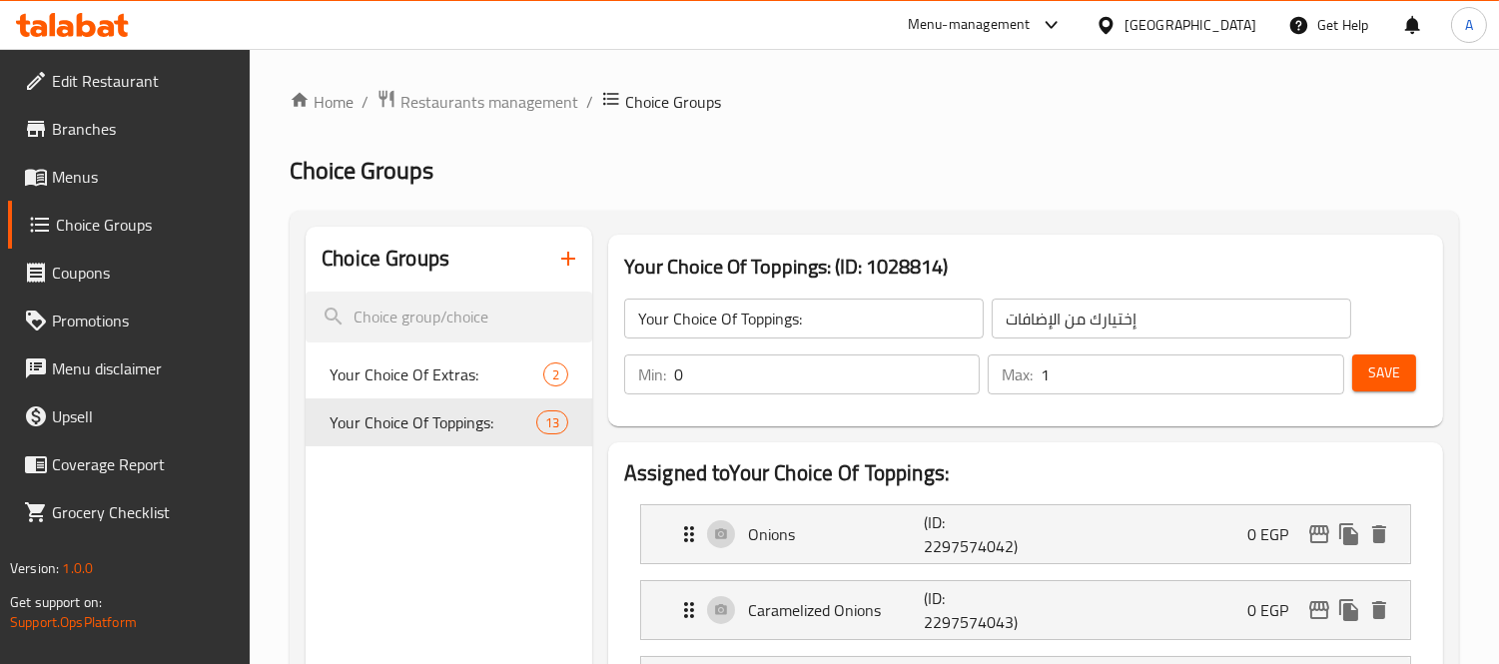
click at [736, 326] on input "Your Choice Of Toppings:" at bounding box center [803, 319] width 359 height 40
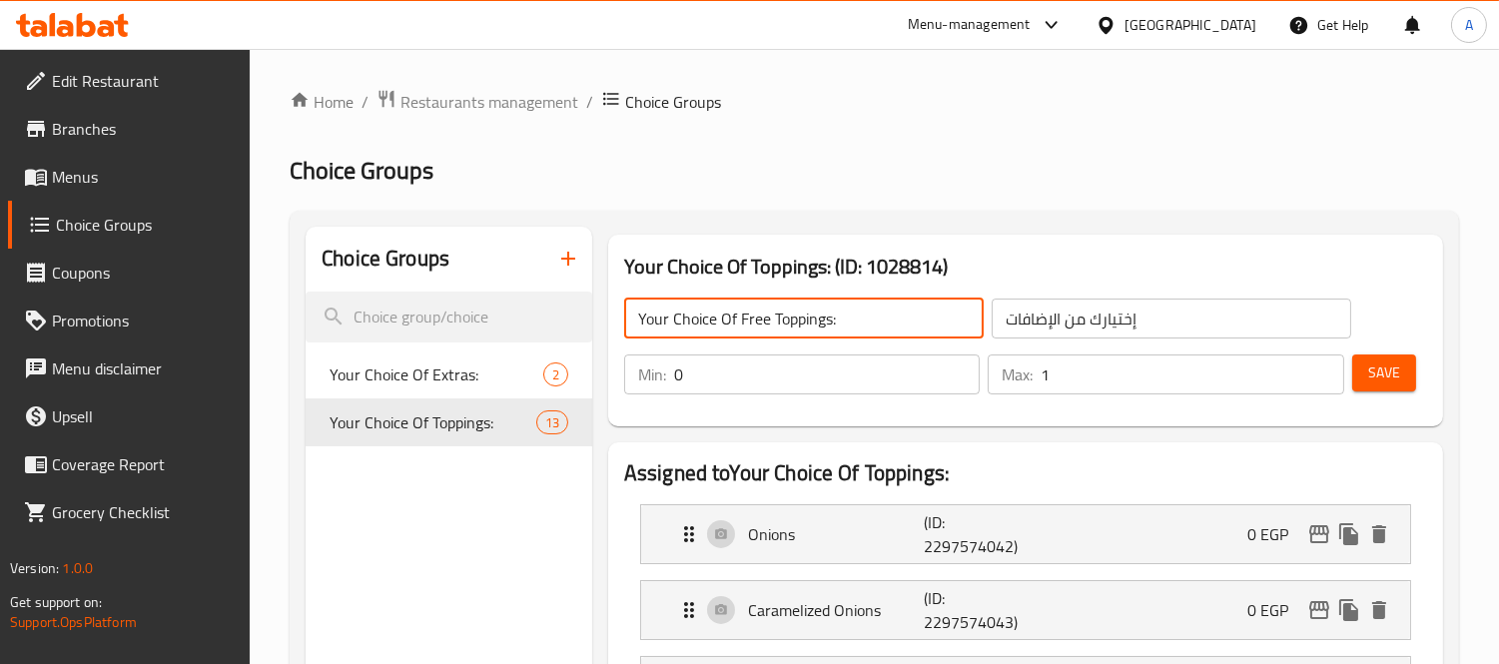
type input "Your Choice Of Free Toppings:"
click at [1196, 324] on input "إختيارك من الإضافات" at bounding box center [1170, 319] width 359 height 40
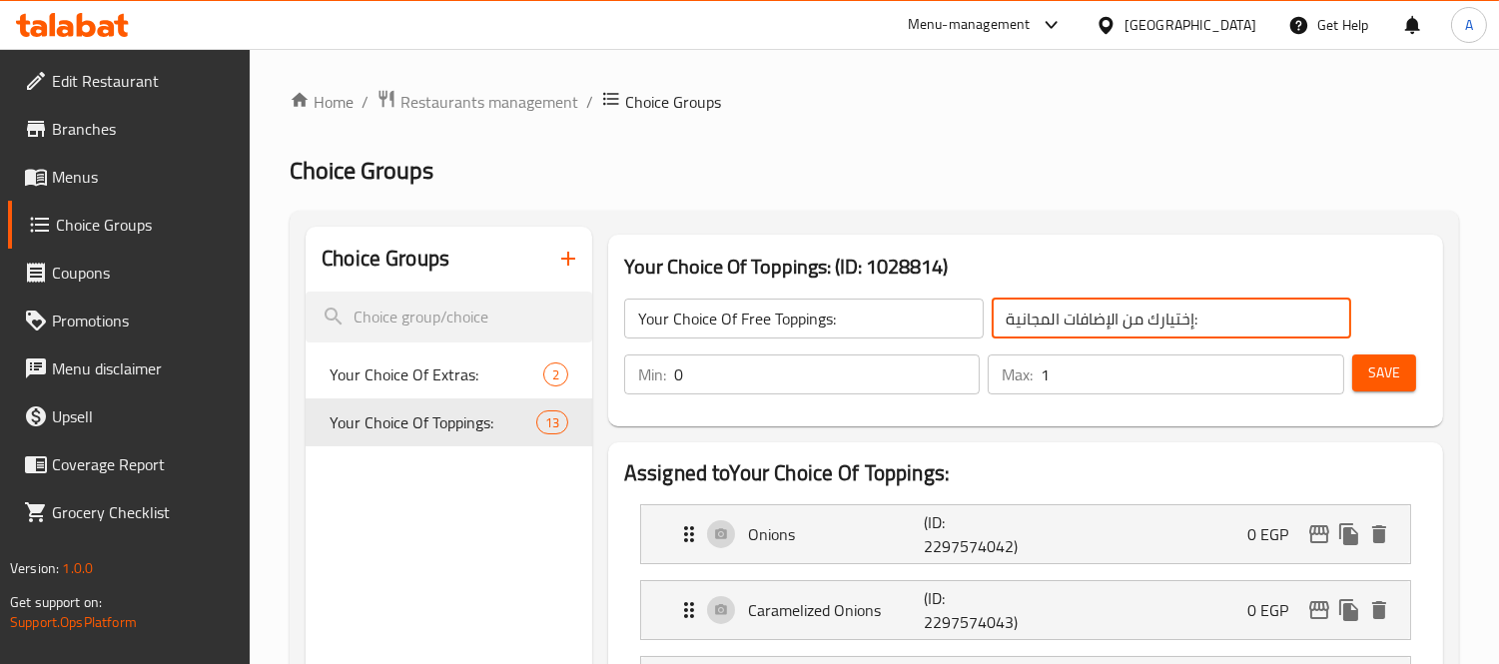
type input "إختيارك من الإضافات المجانية:"
click at [1412, 356] on button "Save" at bounding box center [1384, 372] width 64 height 37
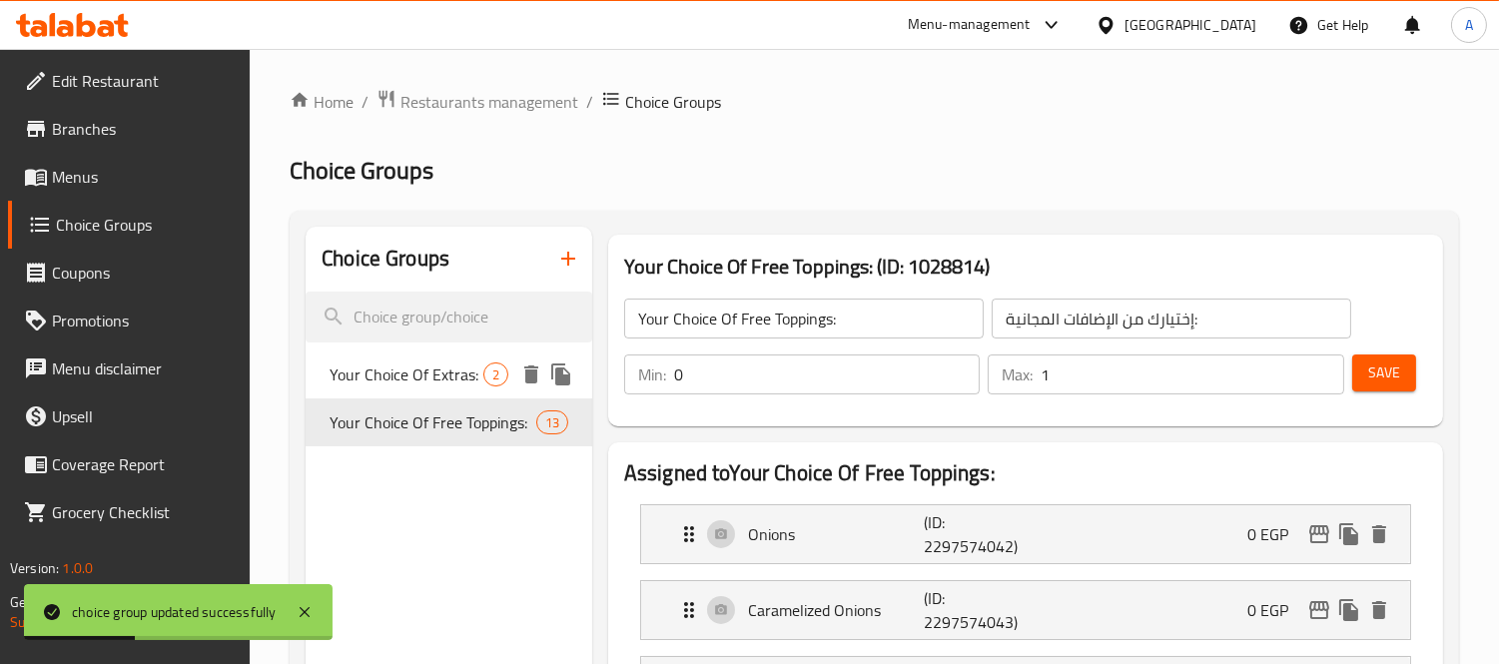
click at [393, 357] on div "Your Choice Of Extras: 2" at bounding box center [448, 374] width 287 height 48
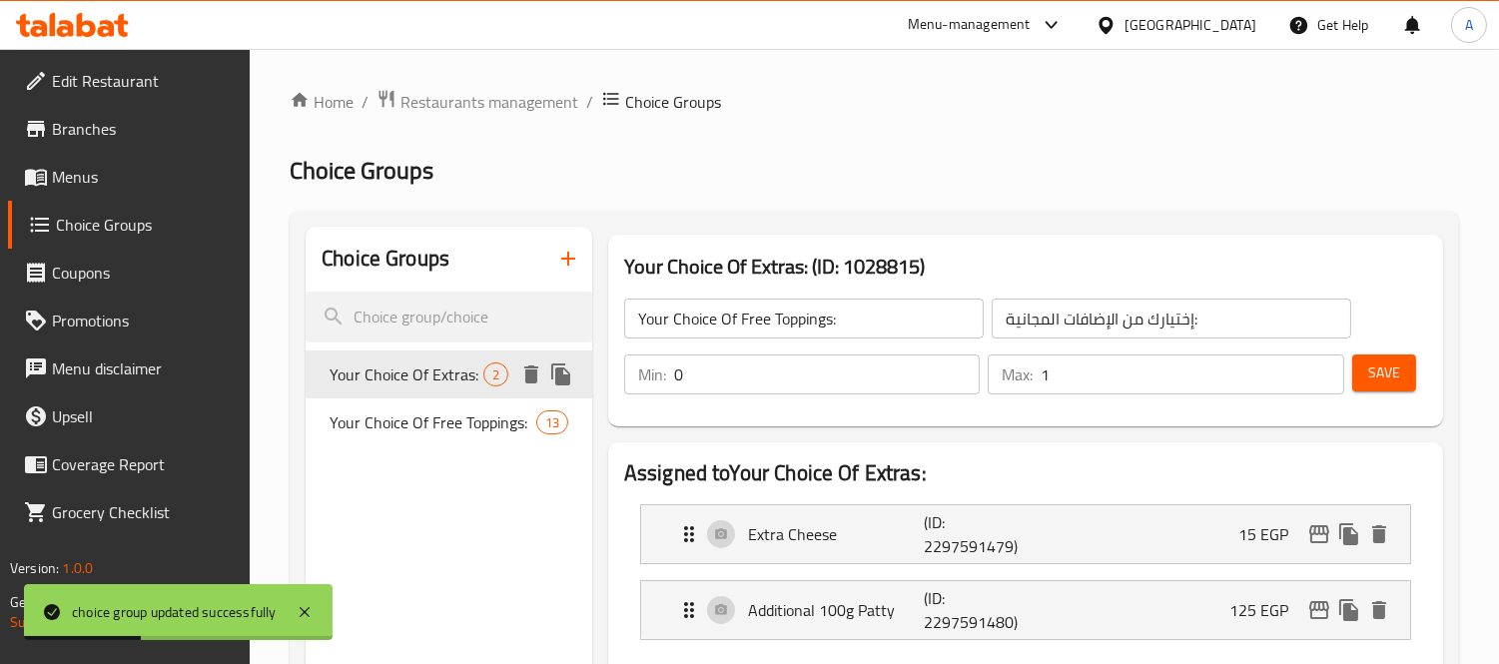
type input "Your Choice Of Extras:"
type input "إختيارك من الإضافات:"
type input "0"
click at [34, 144] on link "Branches" at bounding box center [129, 129] width 243 height 48
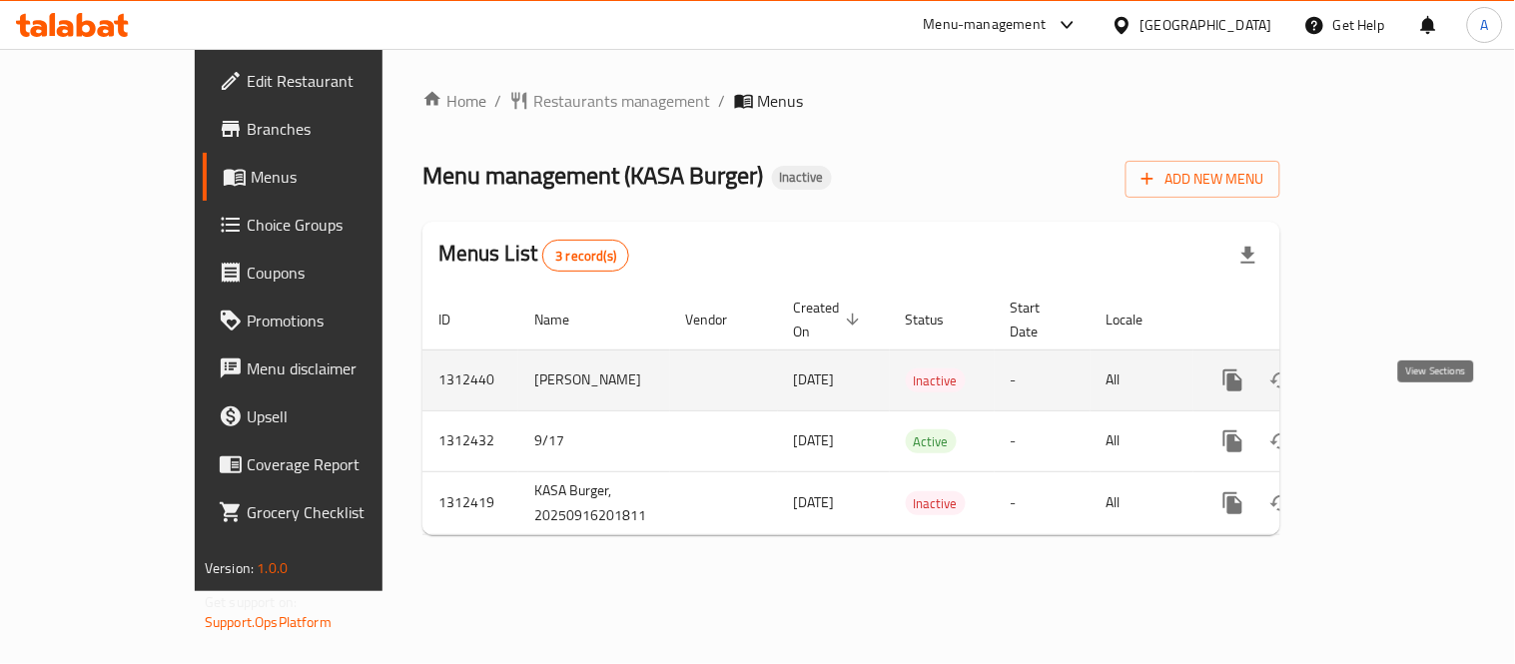
click at [1401, 367] on link "enhanced table" at bounding box center [1377, 380] width 48 height 48
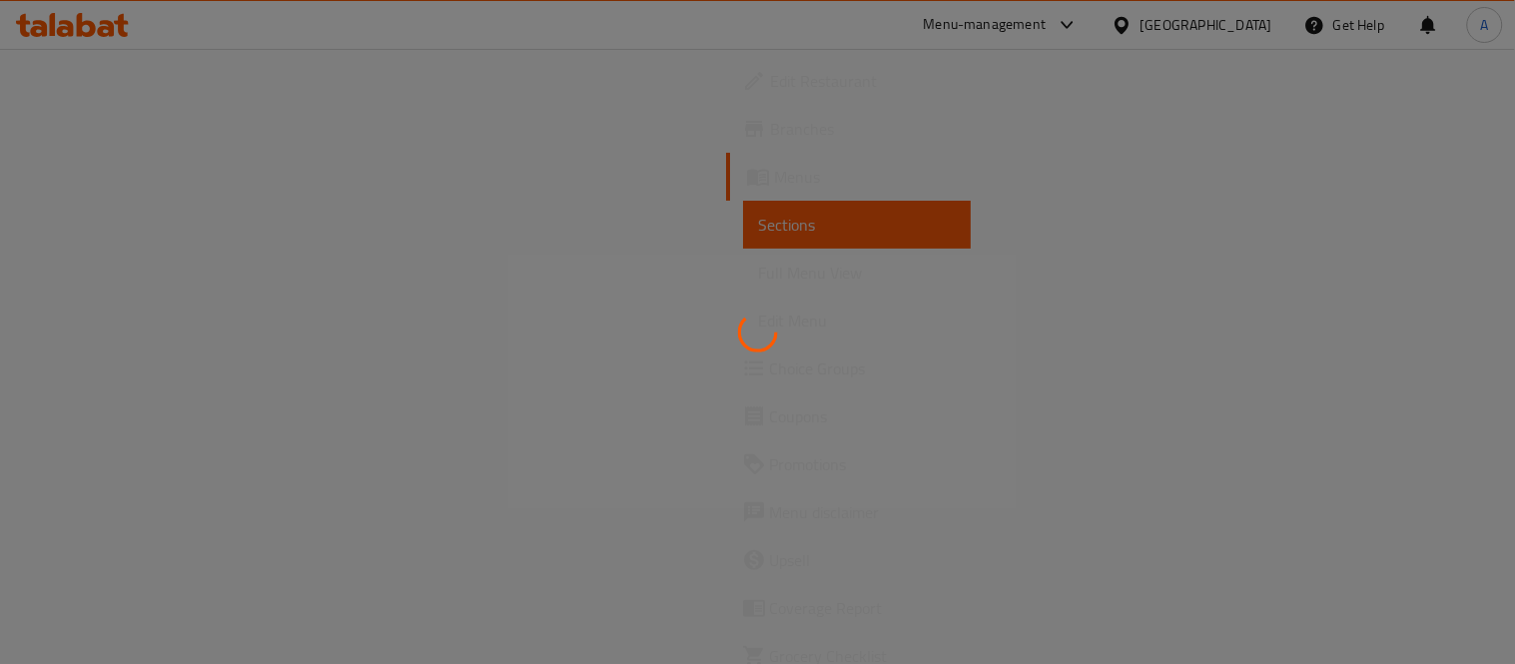
click at [1451, 364] on div at bounding box center [757, 332] width 1515 height 664
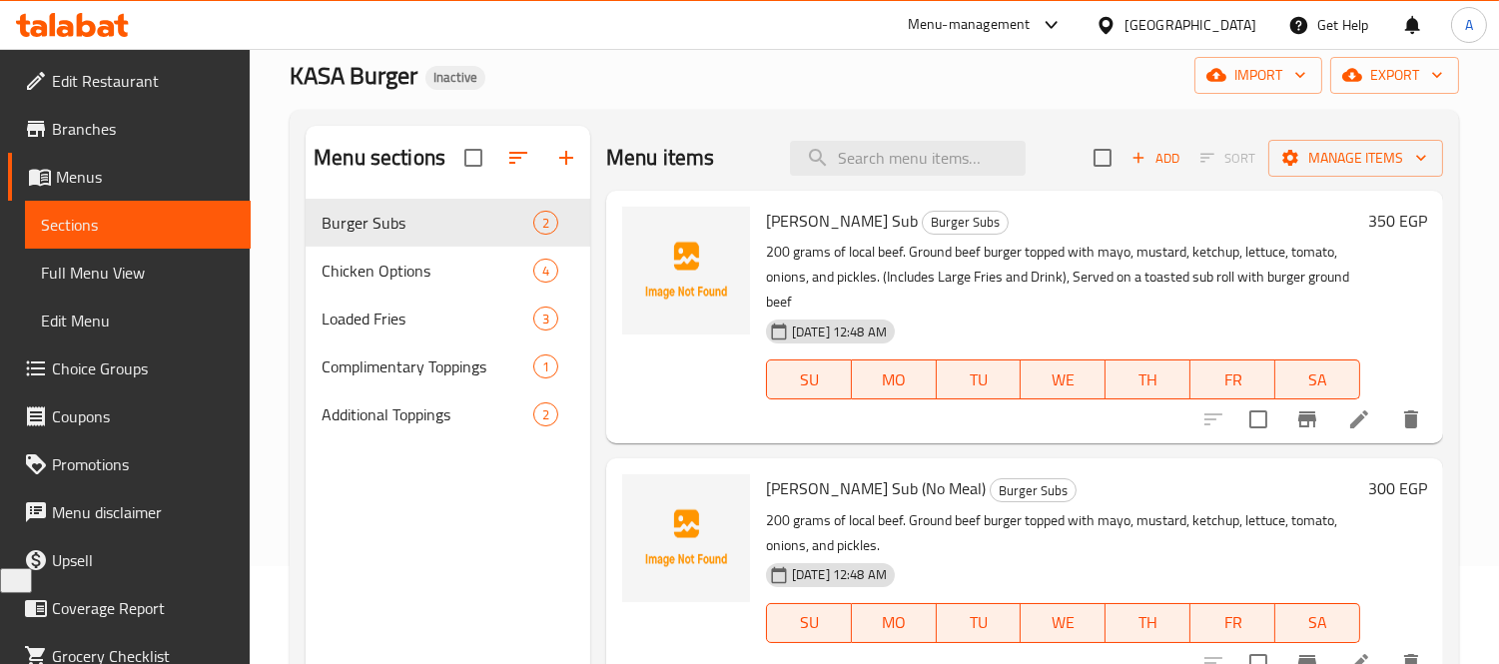
scroll to position [222, 0]
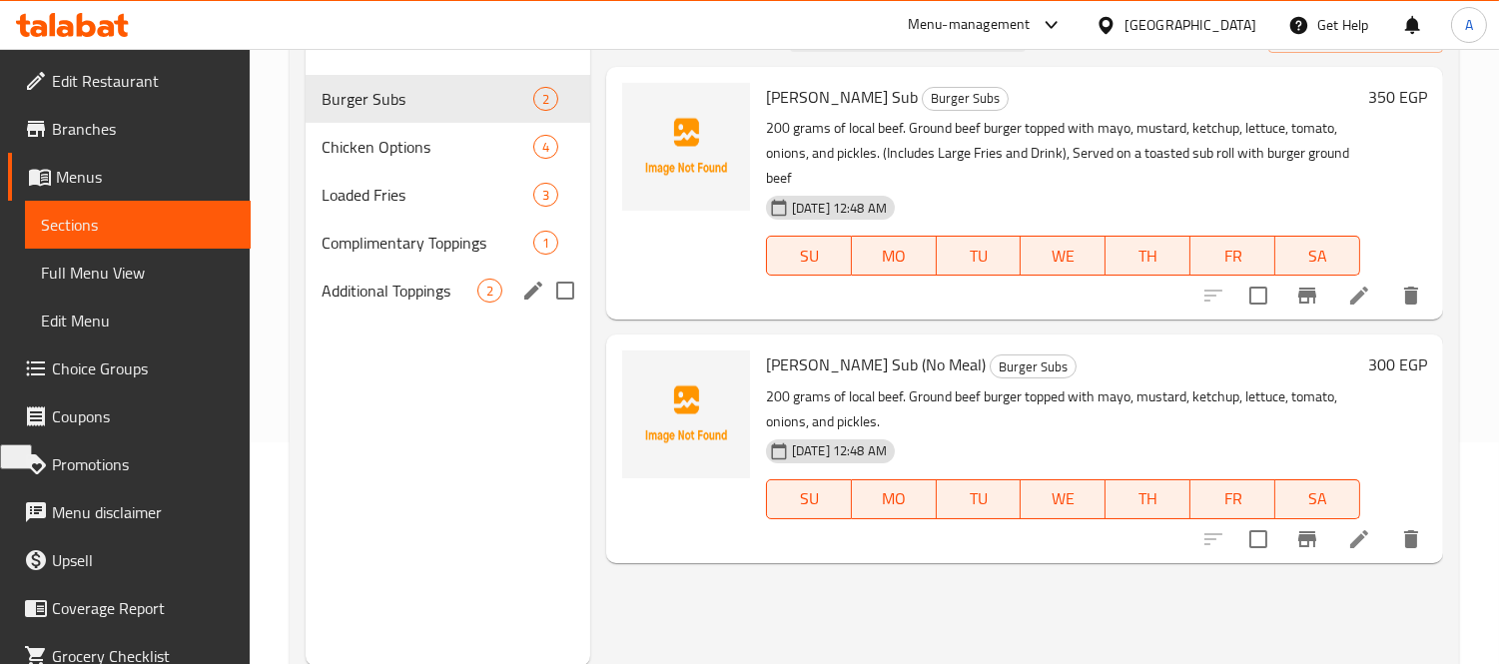
click at [567, 298] on input "Menu sections" at bounding box center [565, 291] width 42 height 42
checkbox input "true"
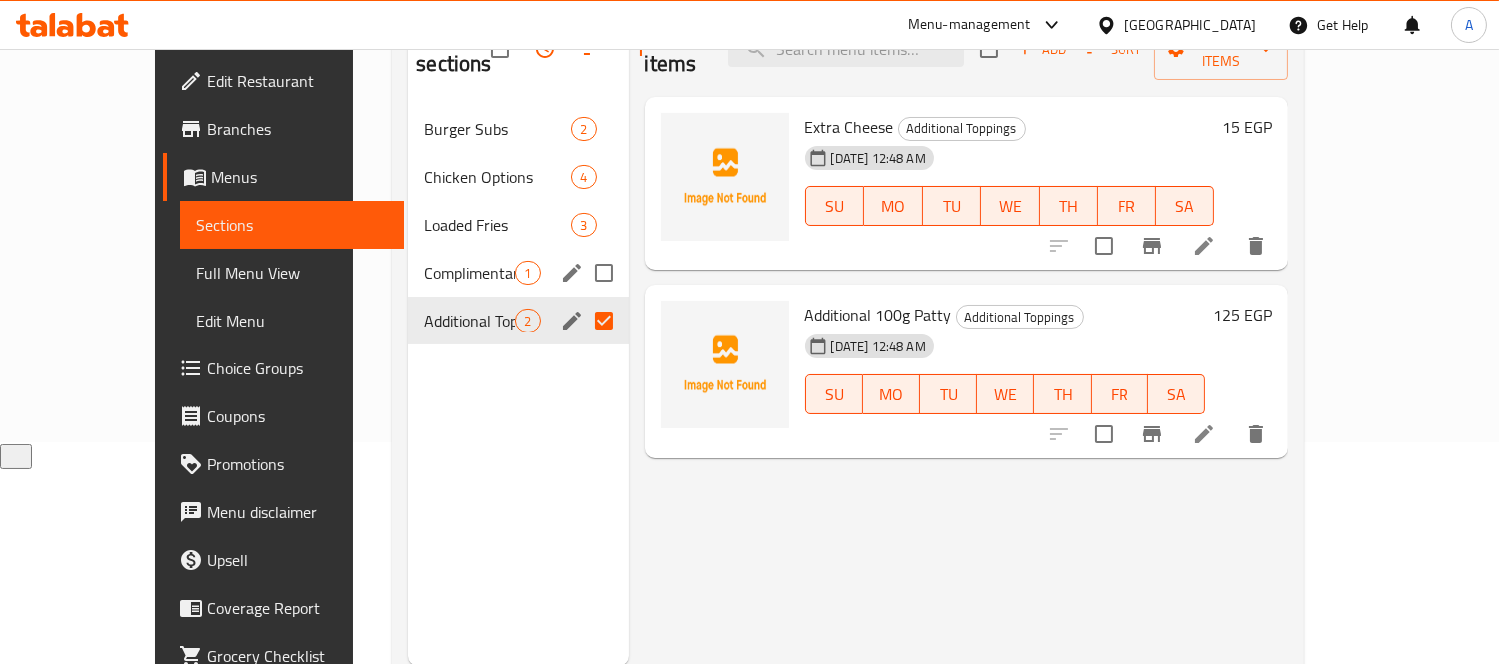
click at [583, 270] on input "Menu sections" at bounding box center [604, 273] width 42 height 42
checkbox input "true"
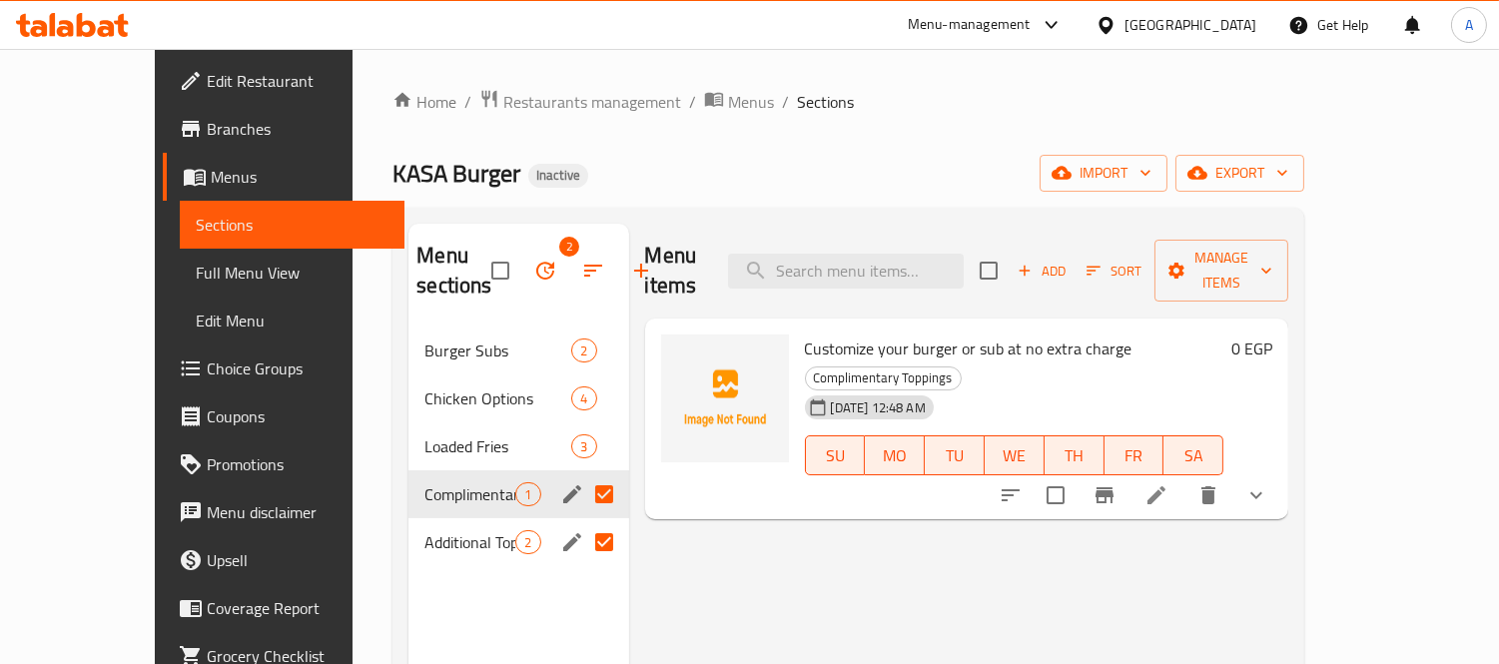
click at [533, 272] on icon "button" at bounding box center [545, 271] width 24 height 24
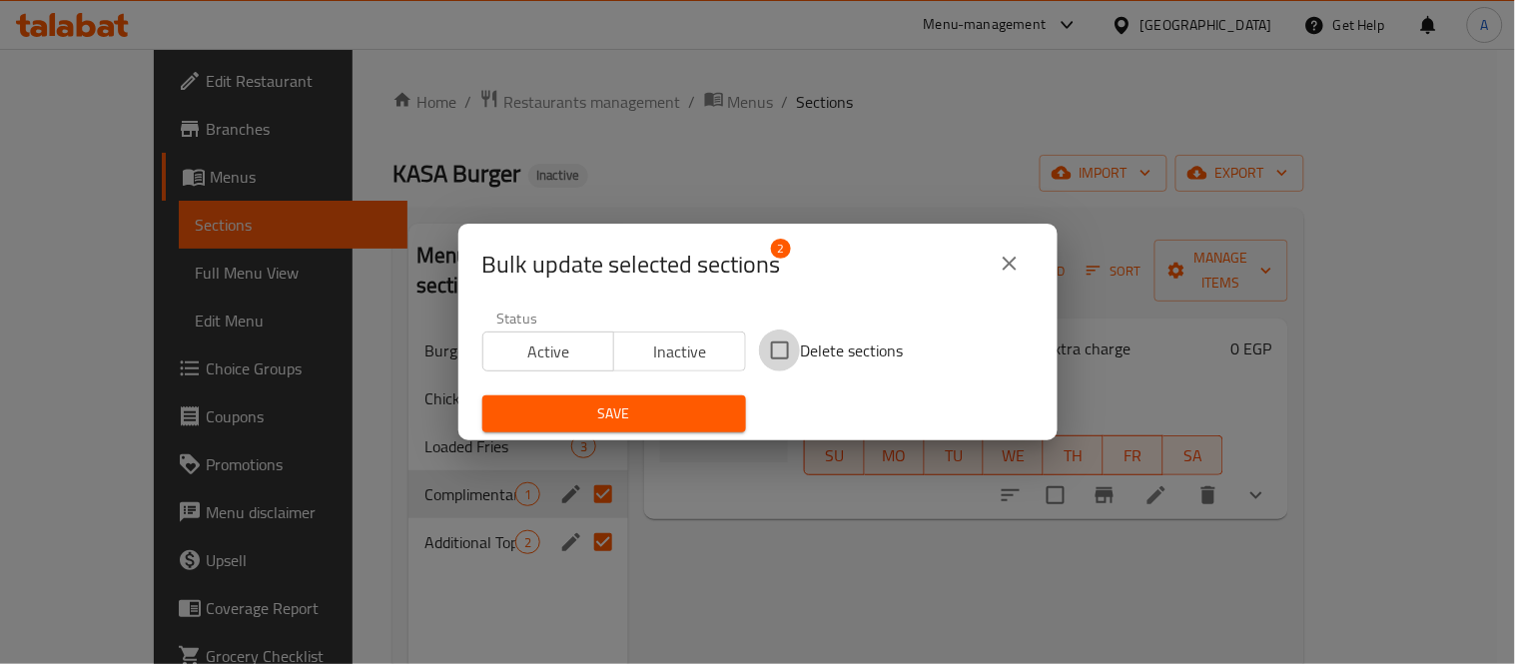
click at [772, 345] on input "Delete sections" at bounding box center [780, 350] width 42 height 42
checkbox input "true"
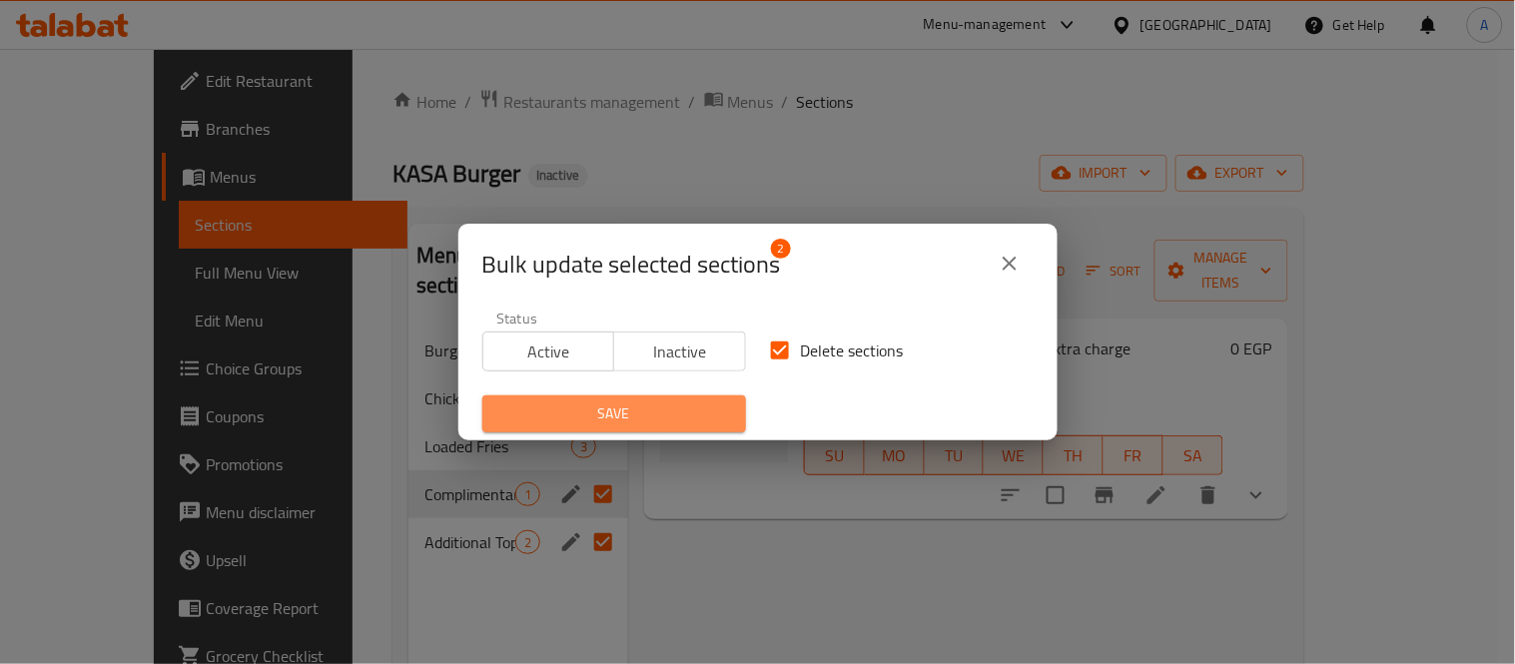
click at [651, 407] on span "Save" at bounding box center [614, 413] width 232 height 25
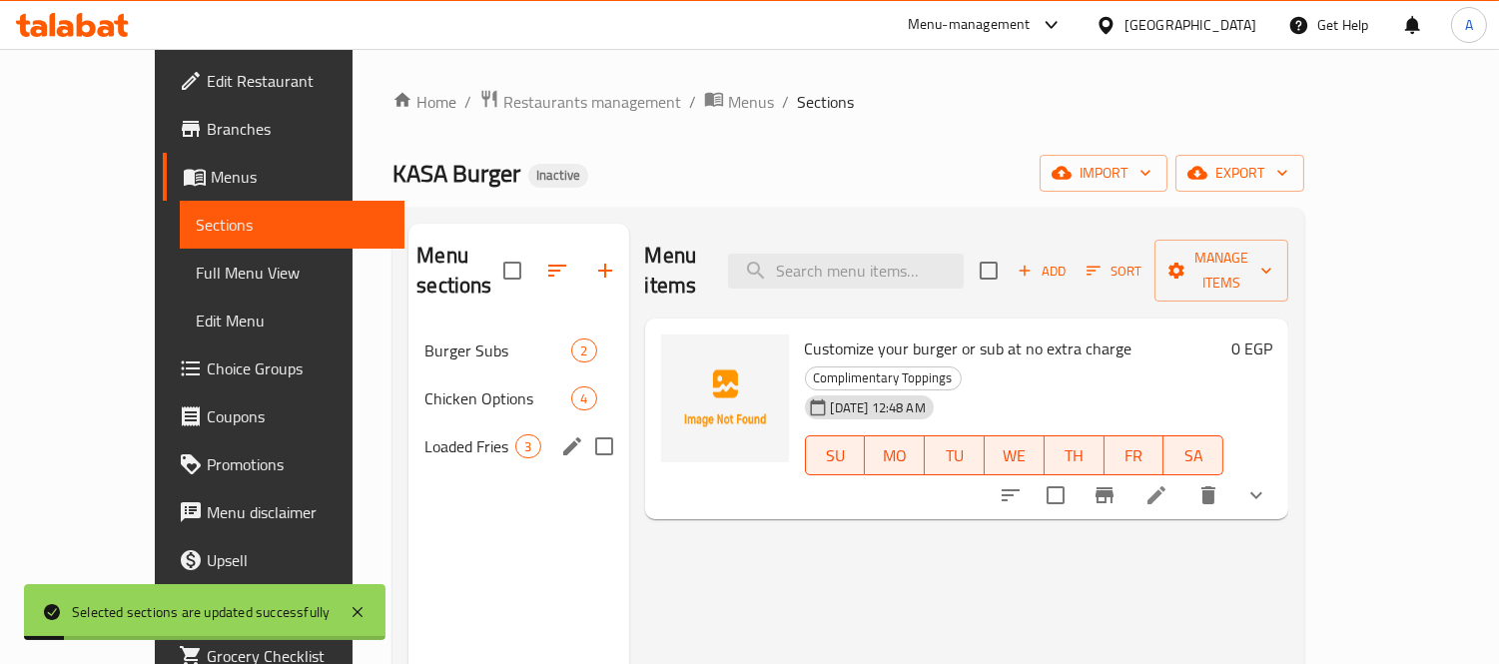
click at [433, 434] on span "Loaded Fries" at bounding box center [469, 446] width 91 height 24
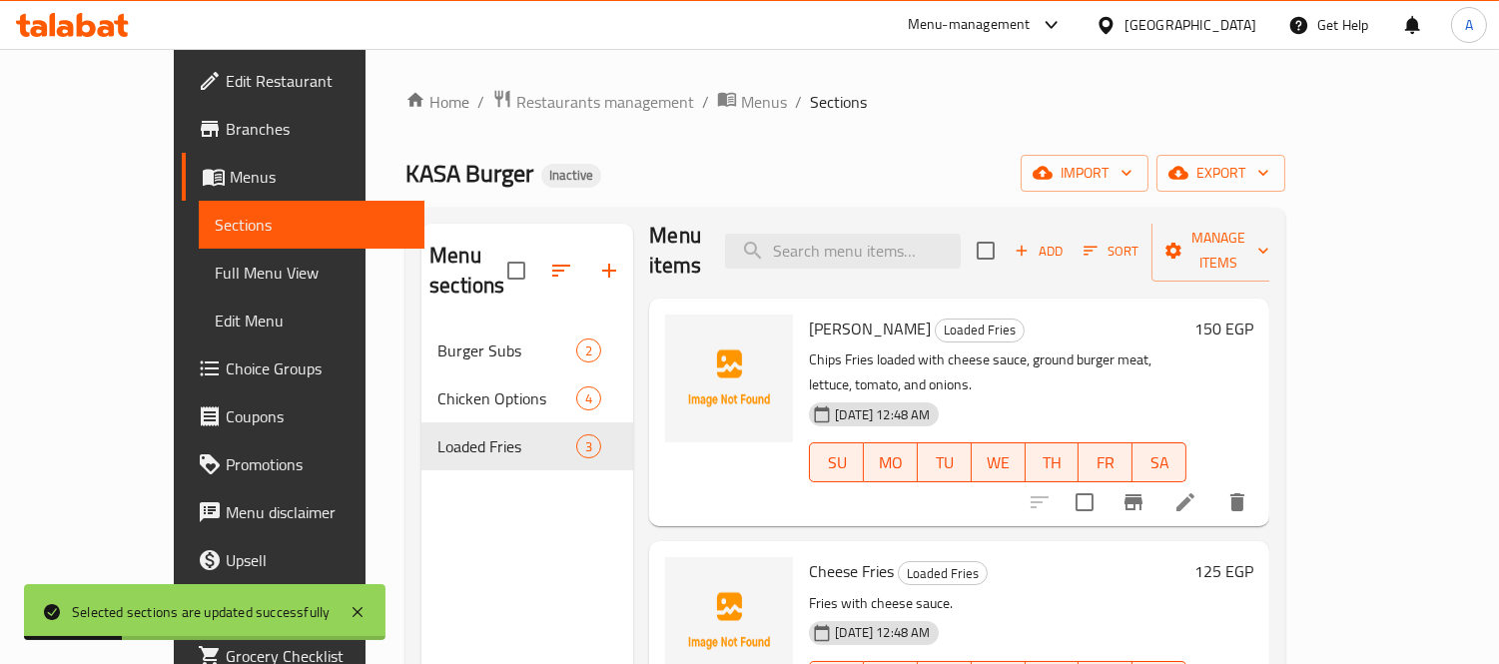
scroll to position [38, 0]
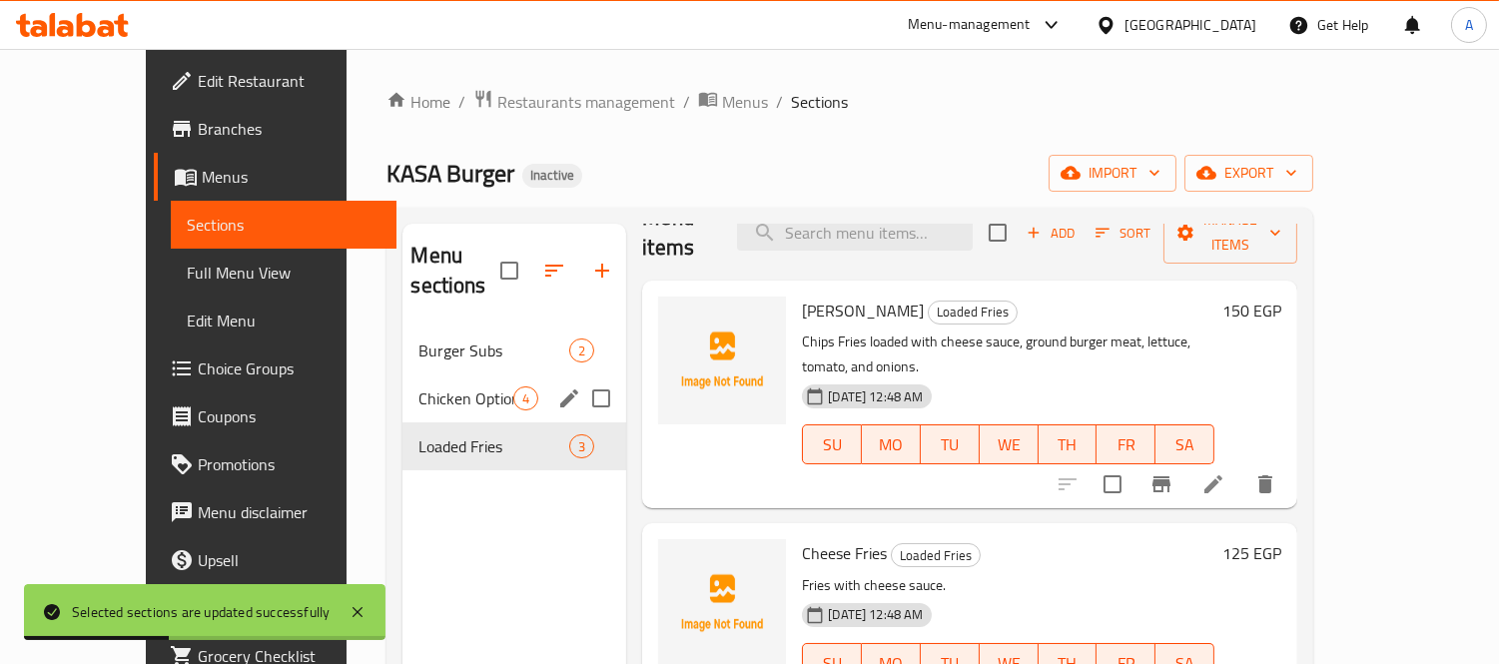
click at [418, 386] on span "Chicken Options" at bounding box center [465, 398] width 95 height 24
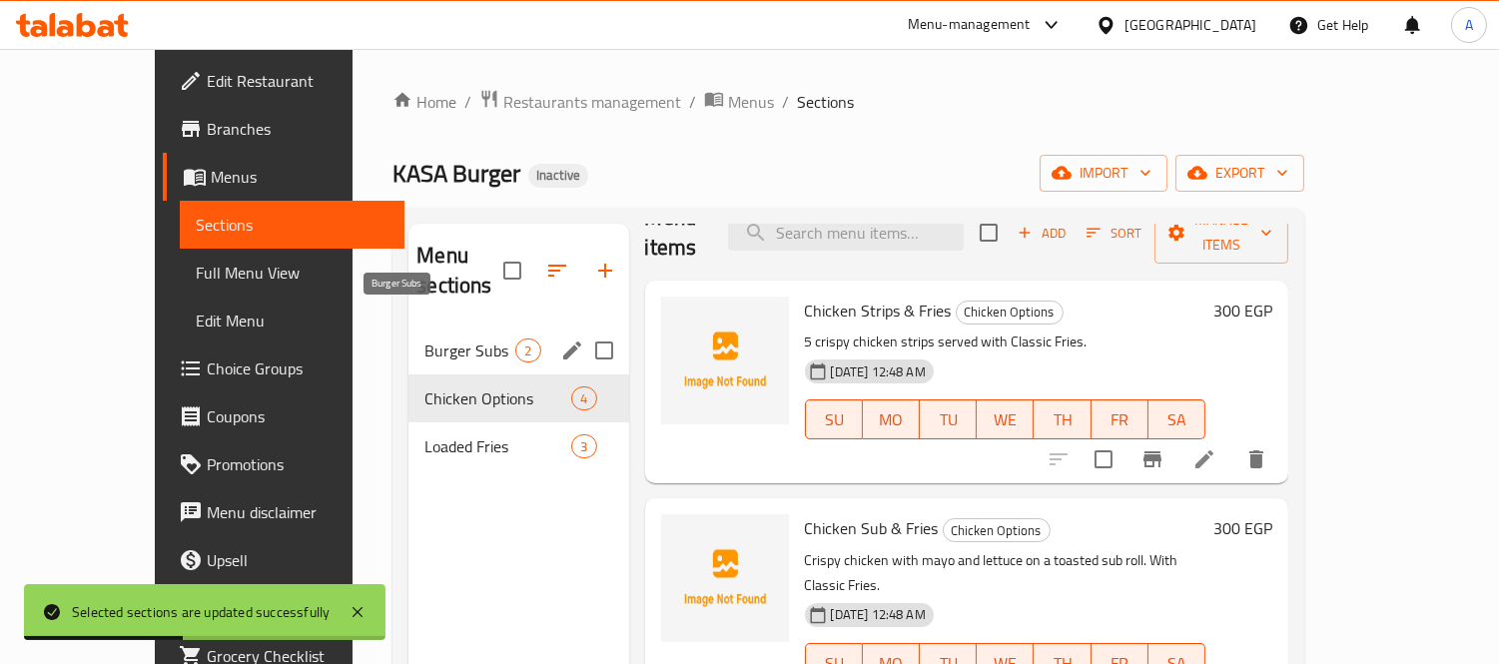
click at [424, 338] on span "Burger Subs" at bounding box center [469, 350] width 91 height 24
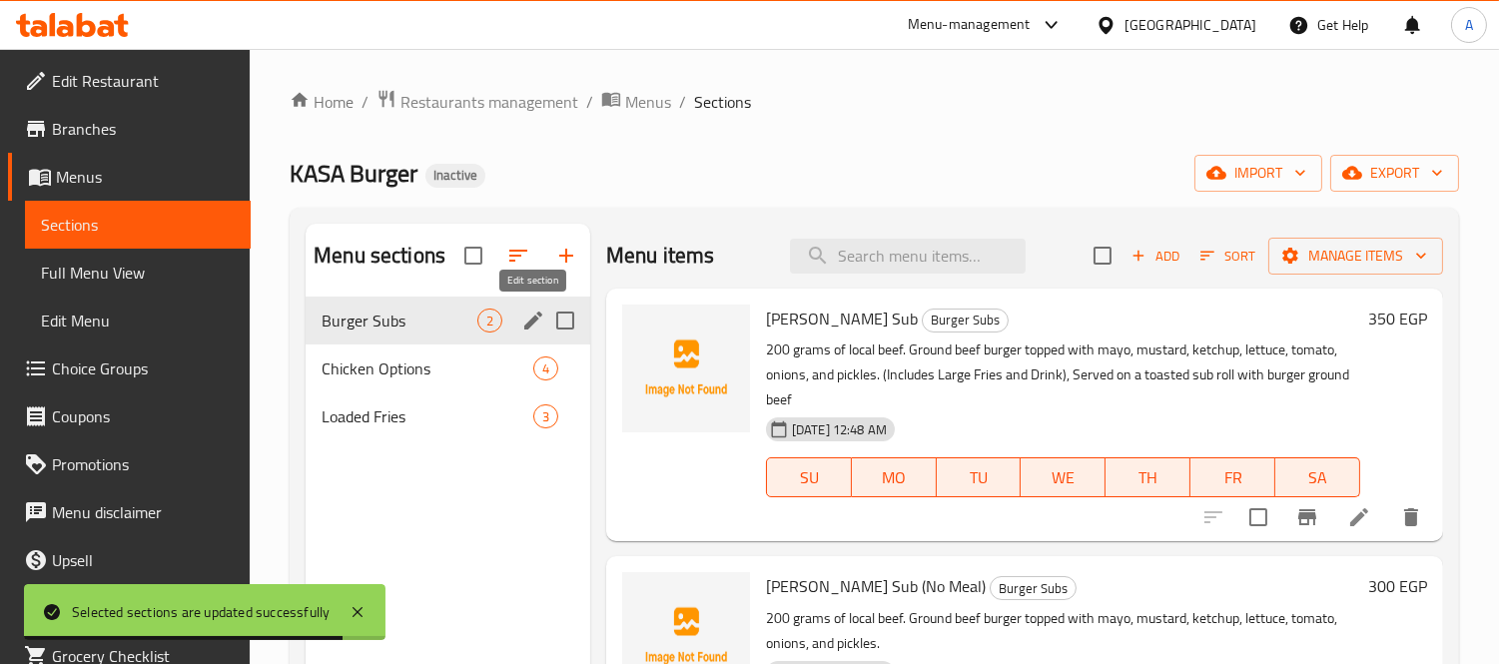
click at [524, 313] on icon "edit" at bounding box center [533, 320] width 24 height 24
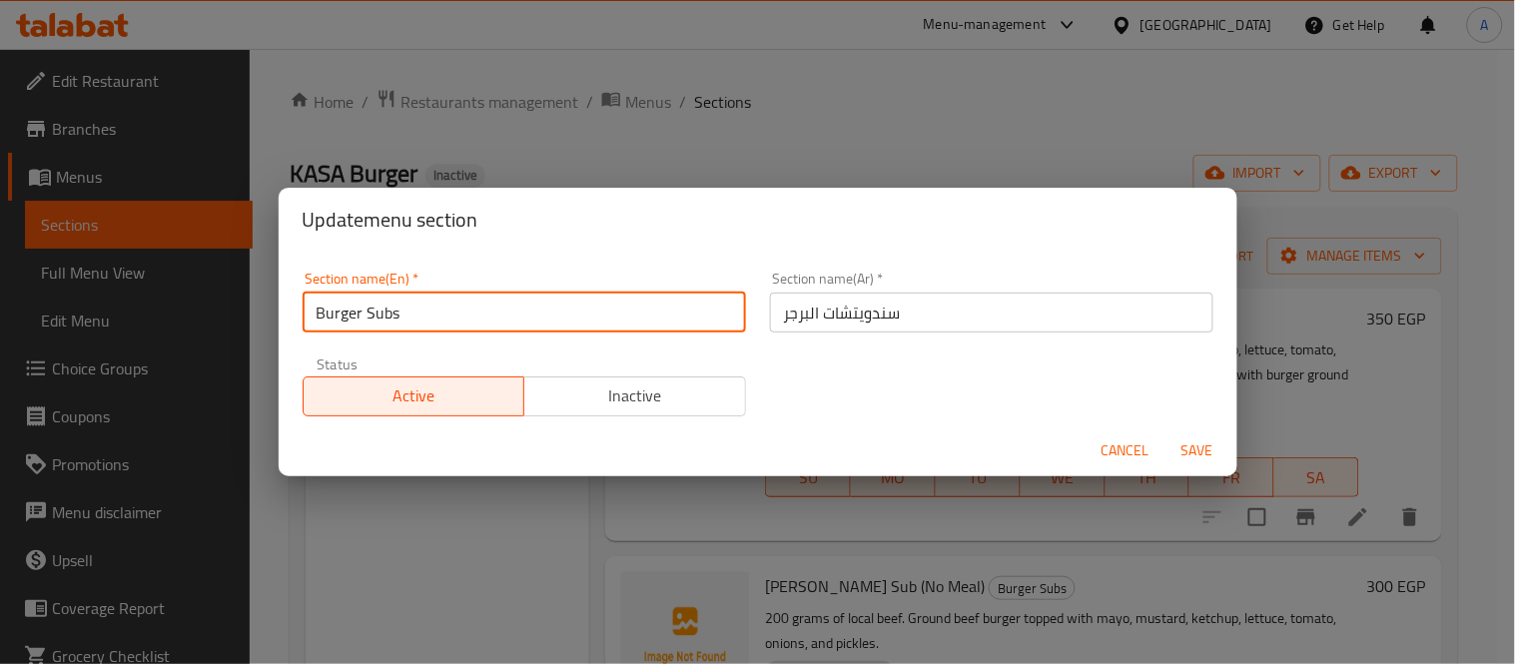
drag, startPoint x: 495, startPoint y: 321, endPoint x: 187, endPoint y: 300, distance: 309.3
click at [187, 300] on div "Update menu section Section name(En)   * Burger Subs Section name(En) * Section…" at bounding box center [757, 332] width 1515 height 664
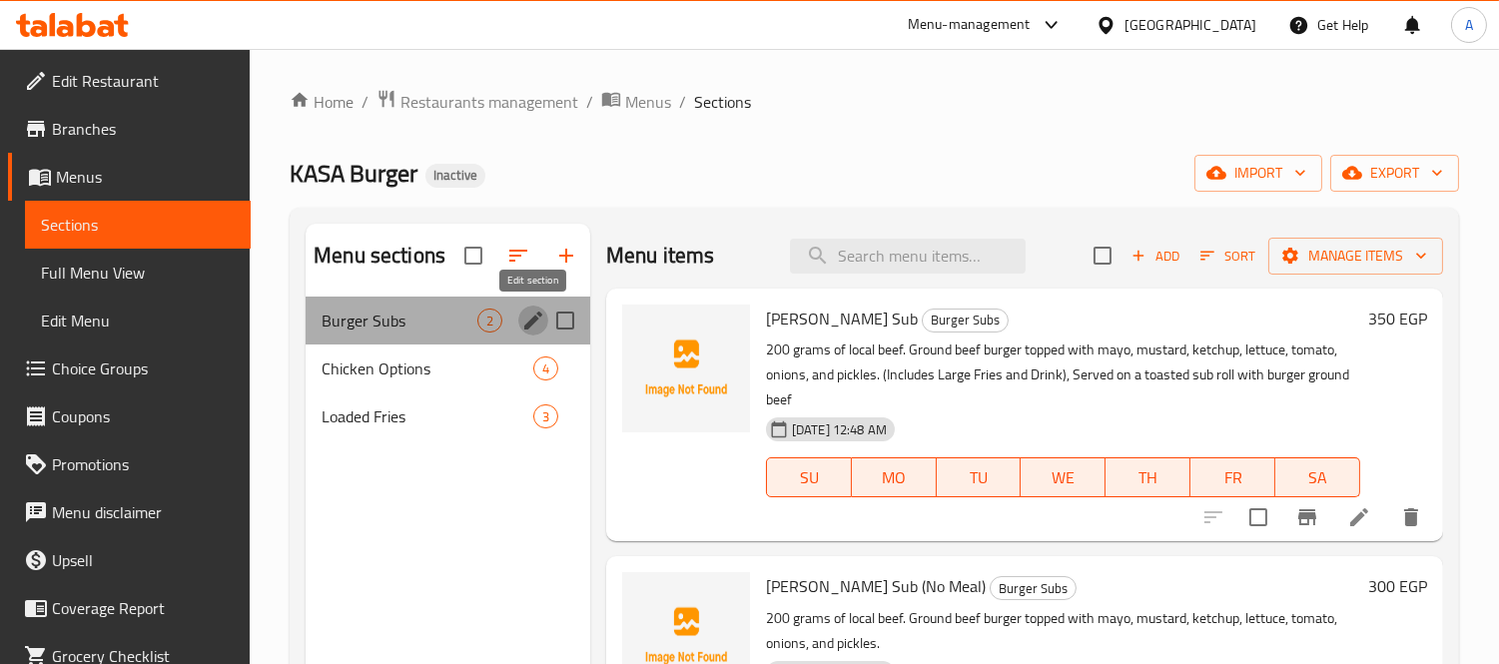
click at [527, 314] on icon "edit" at bounding box center [533, 320] width 24 height 24
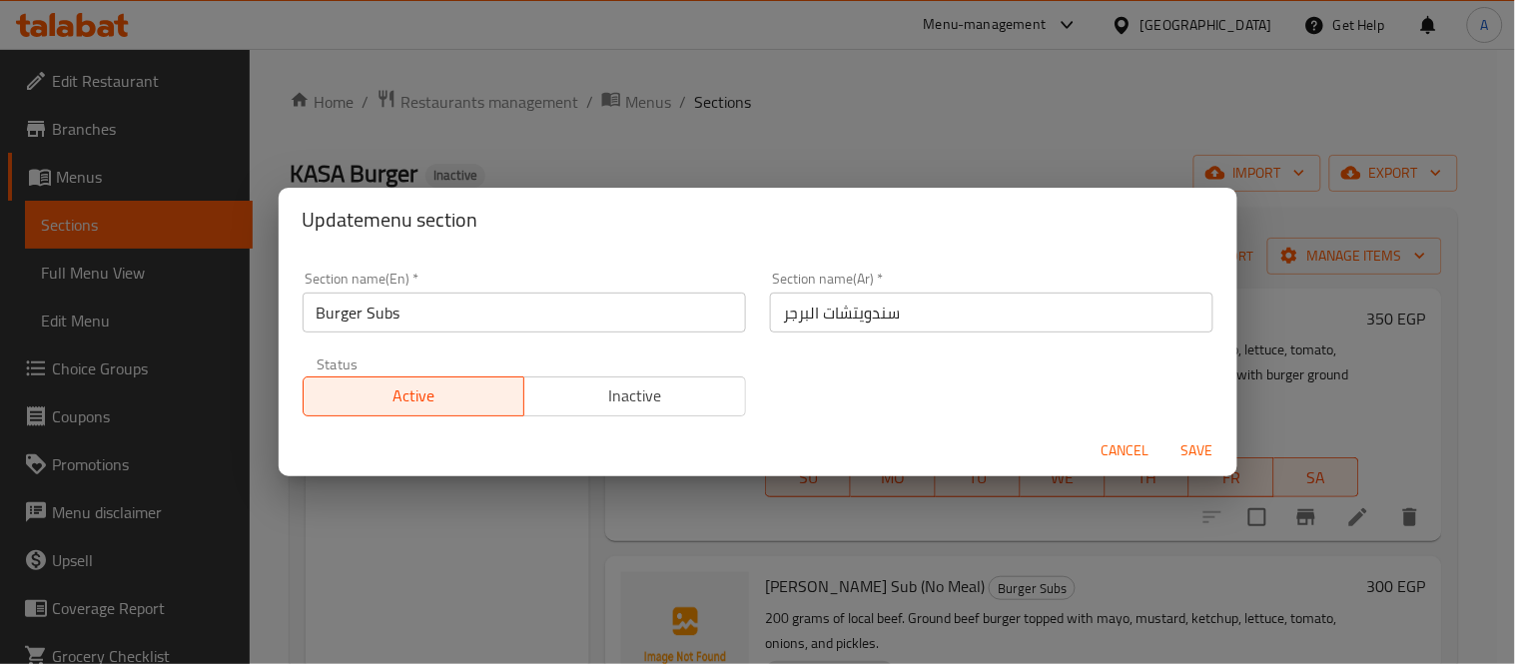
click at [510, 329] on input "Burger Subs" at bounding box center [524, 313] width 443 height 40
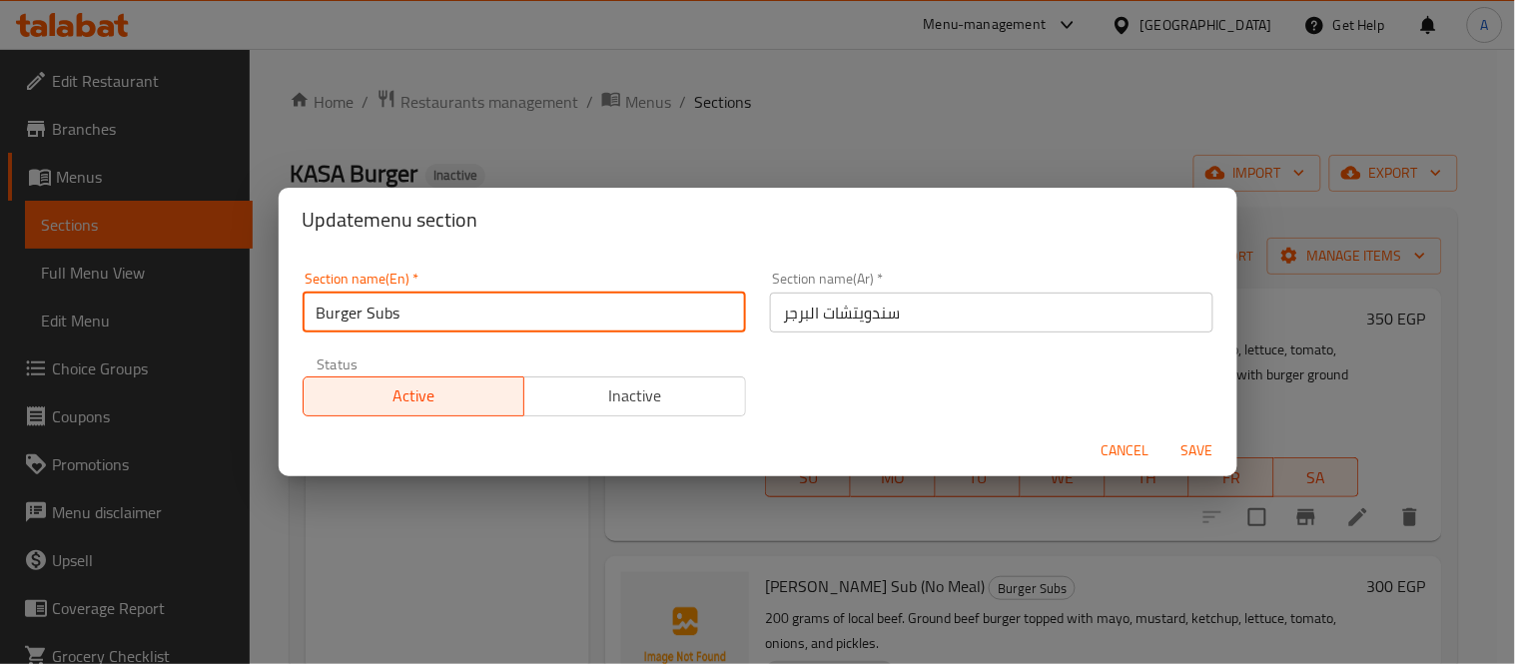
click at [510, 329] on input "Burger Subs" at bounding box center [524, 313] width 443 height 40
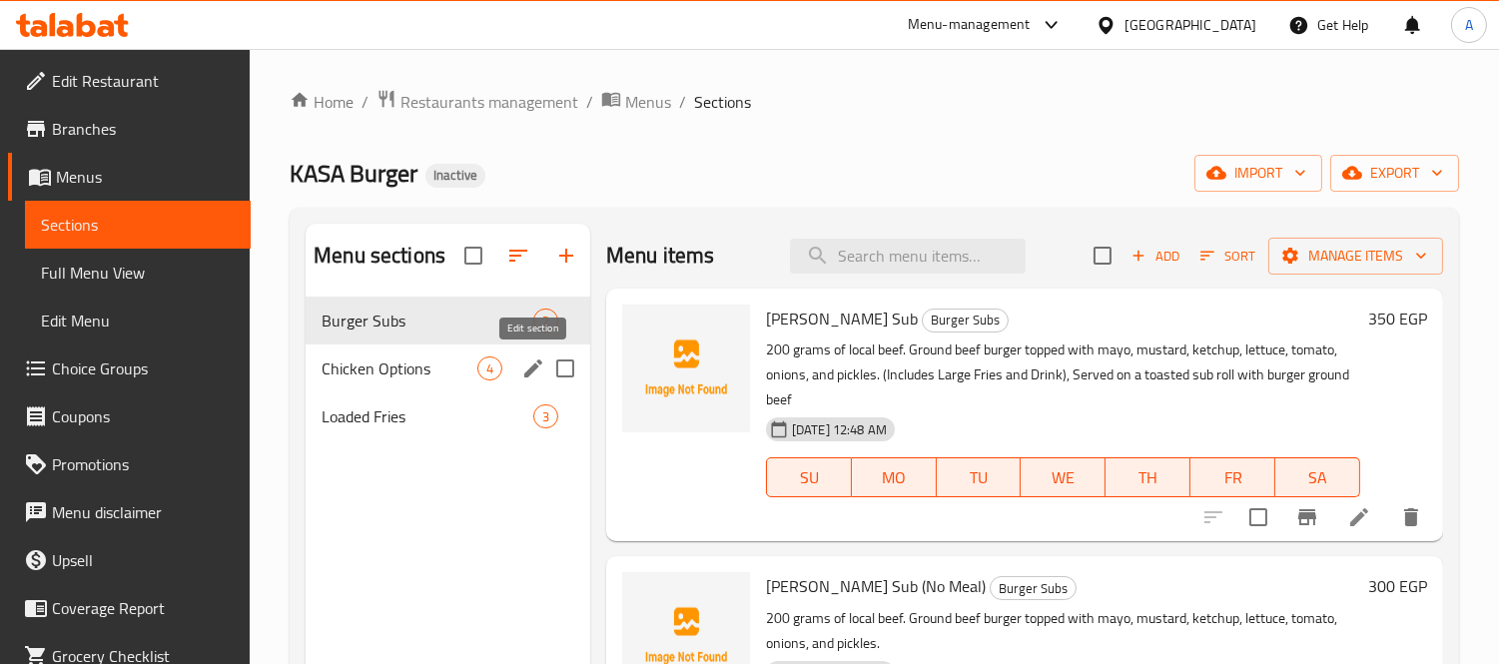
click at [542, 373] on icon "edit" at bounding box center [533, 368] width 24 height 24
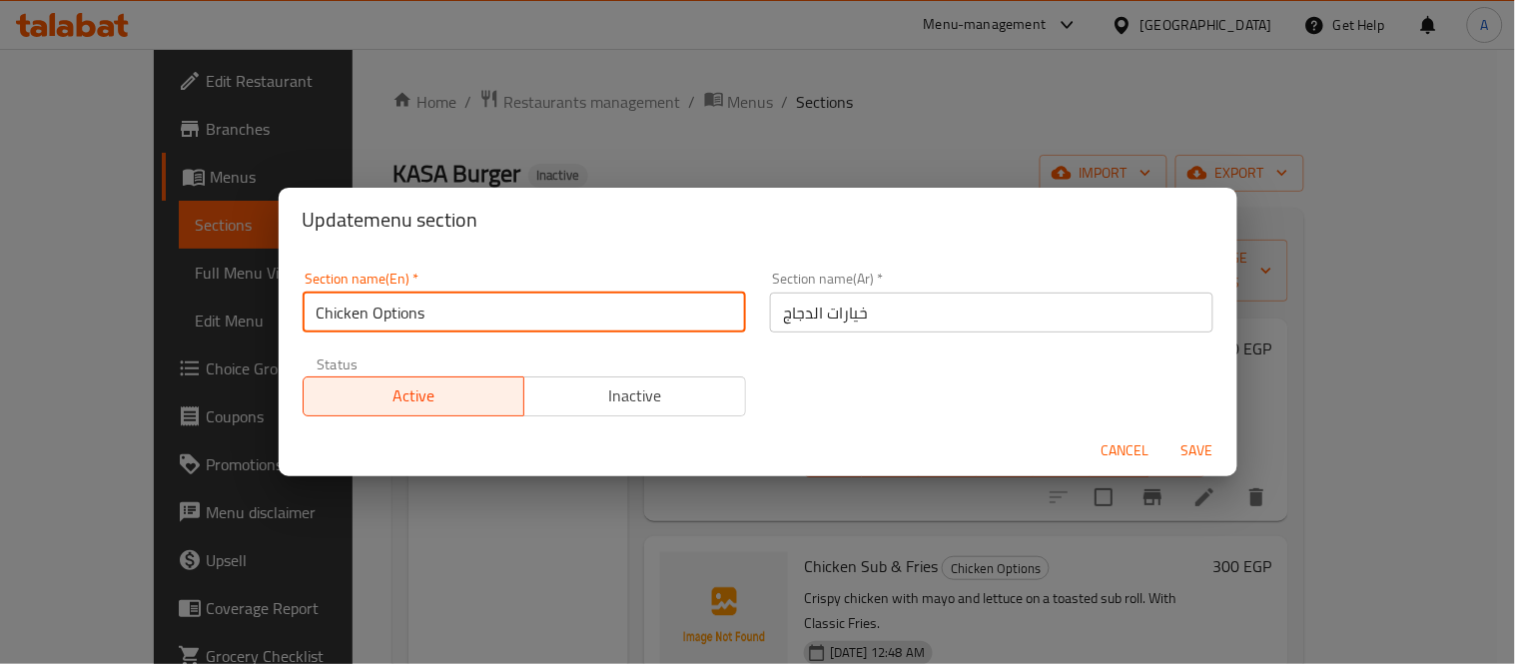
click at [486, 320] on input "Chicken Options" at bounding box center [524, 313] width 443 height 40
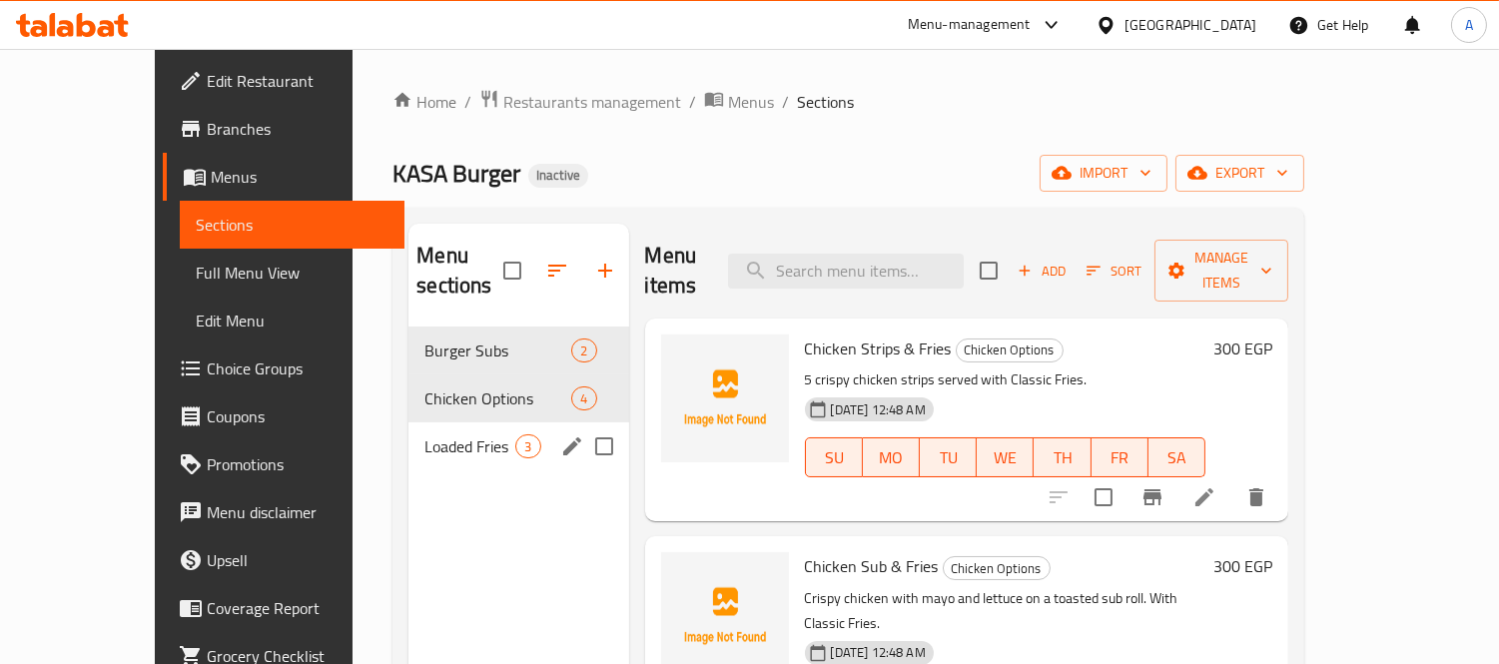
click at [560, 434] on icon "edit" at bounding box center [572, 446] width 24 height 24
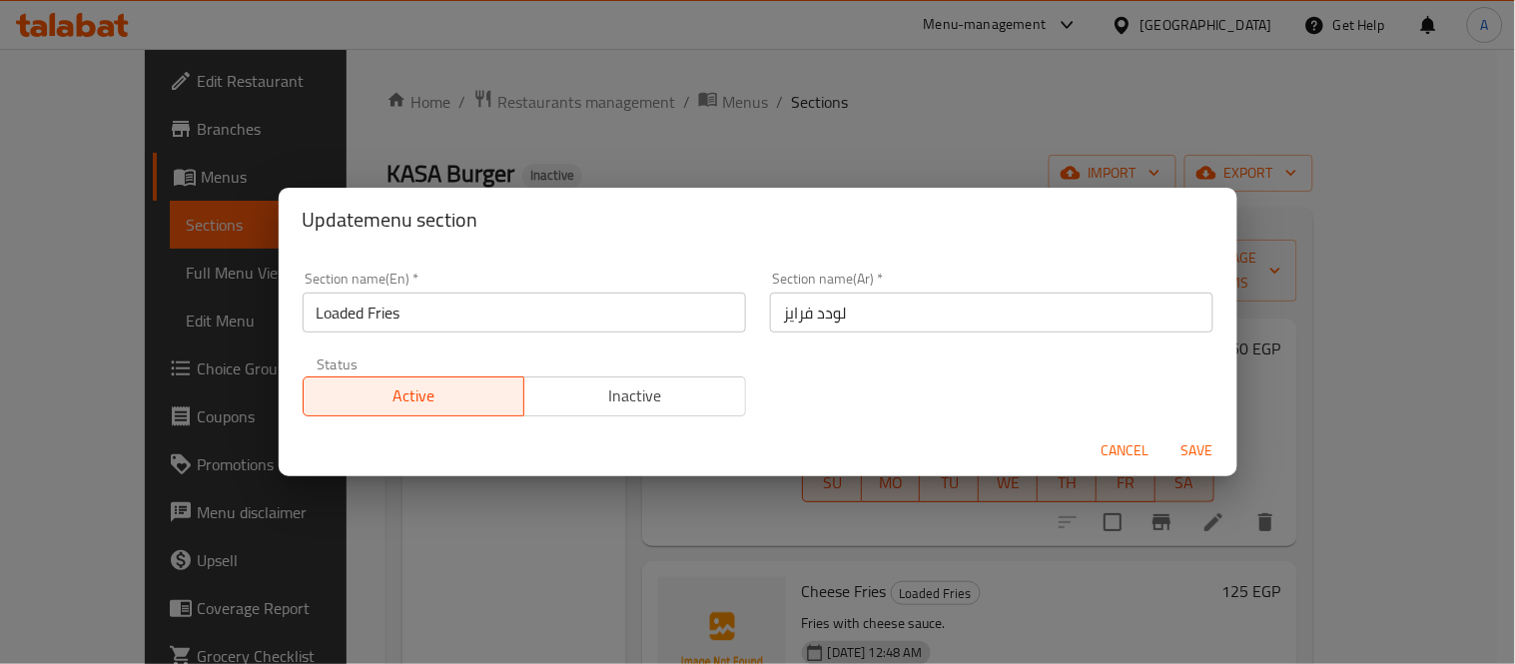
click at [530, 304] on input "Loaded Fries" at bounding box center [524, 313] width 443 height 40
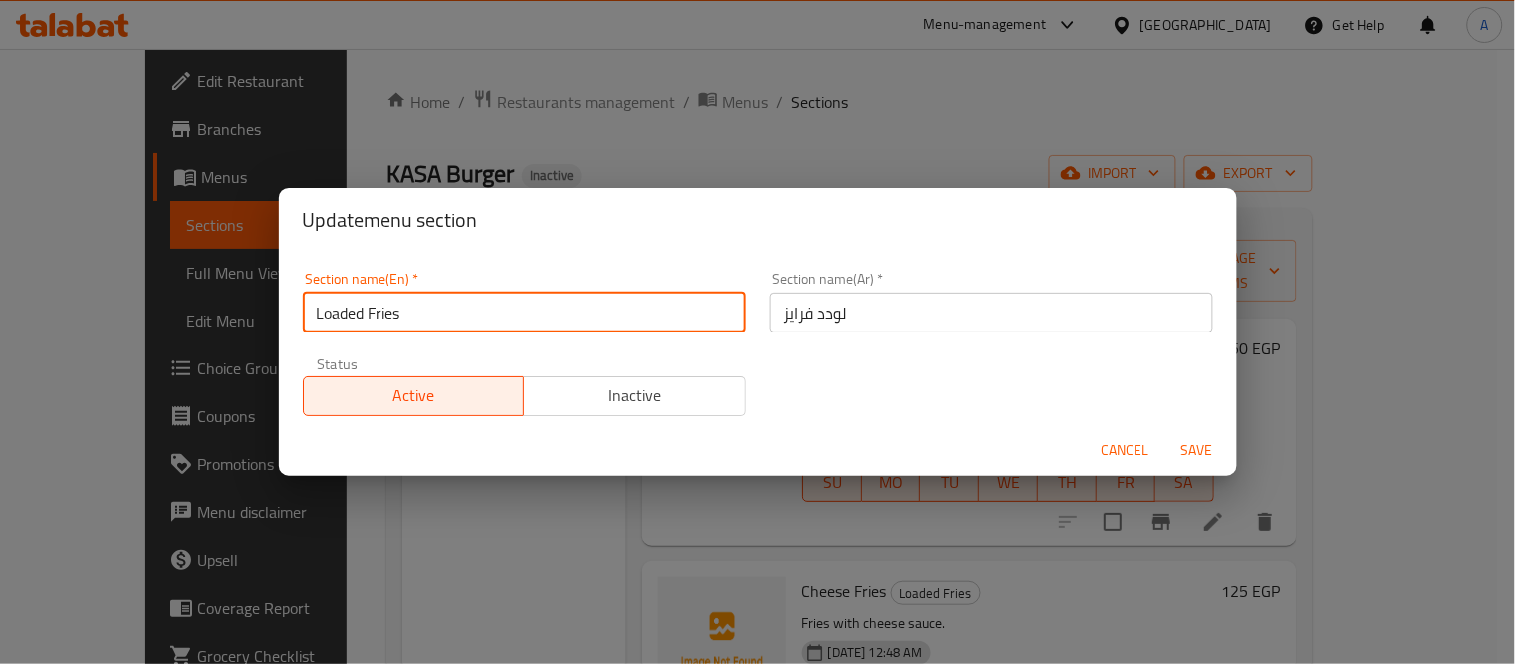
click at [530, 304] on input "Loaded Fries" at bounding box center [524, 313] width 443 height 40
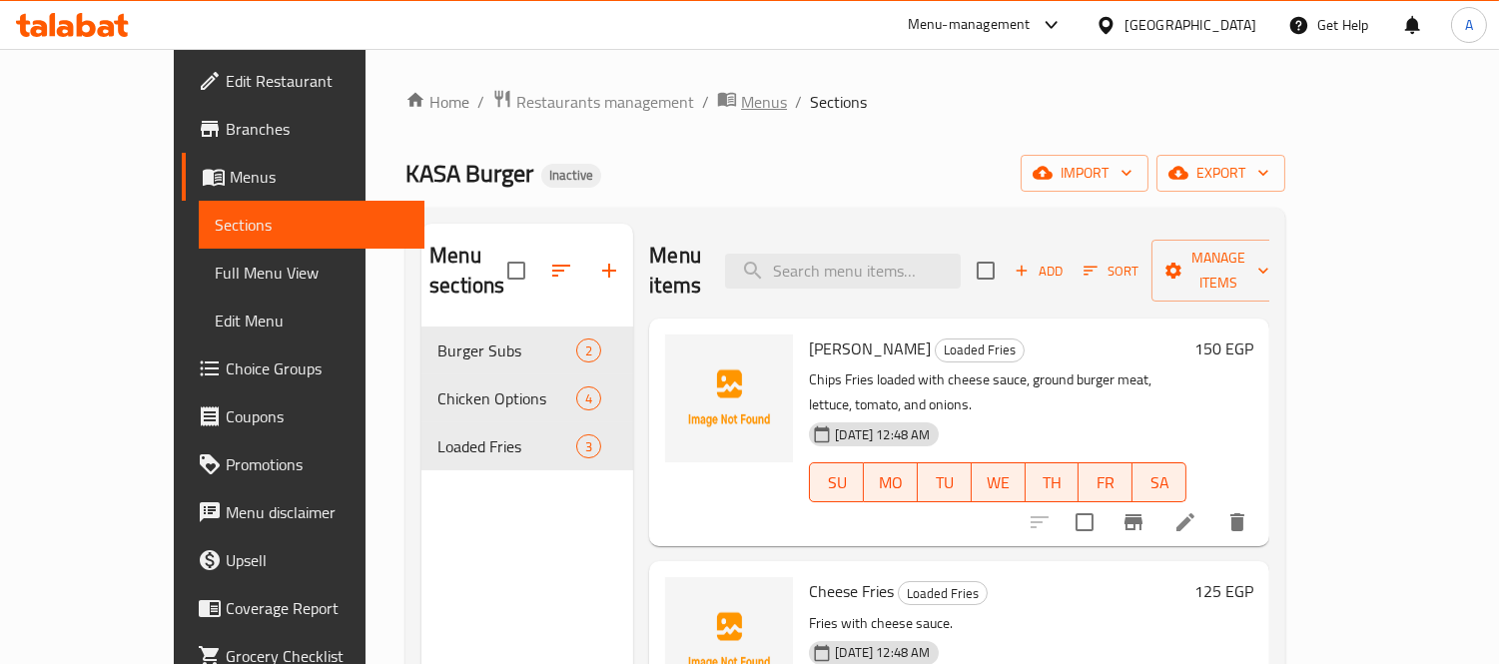
click at [741, 113] on span "Menus" at bounding box center [764, 102] width 46 height 24
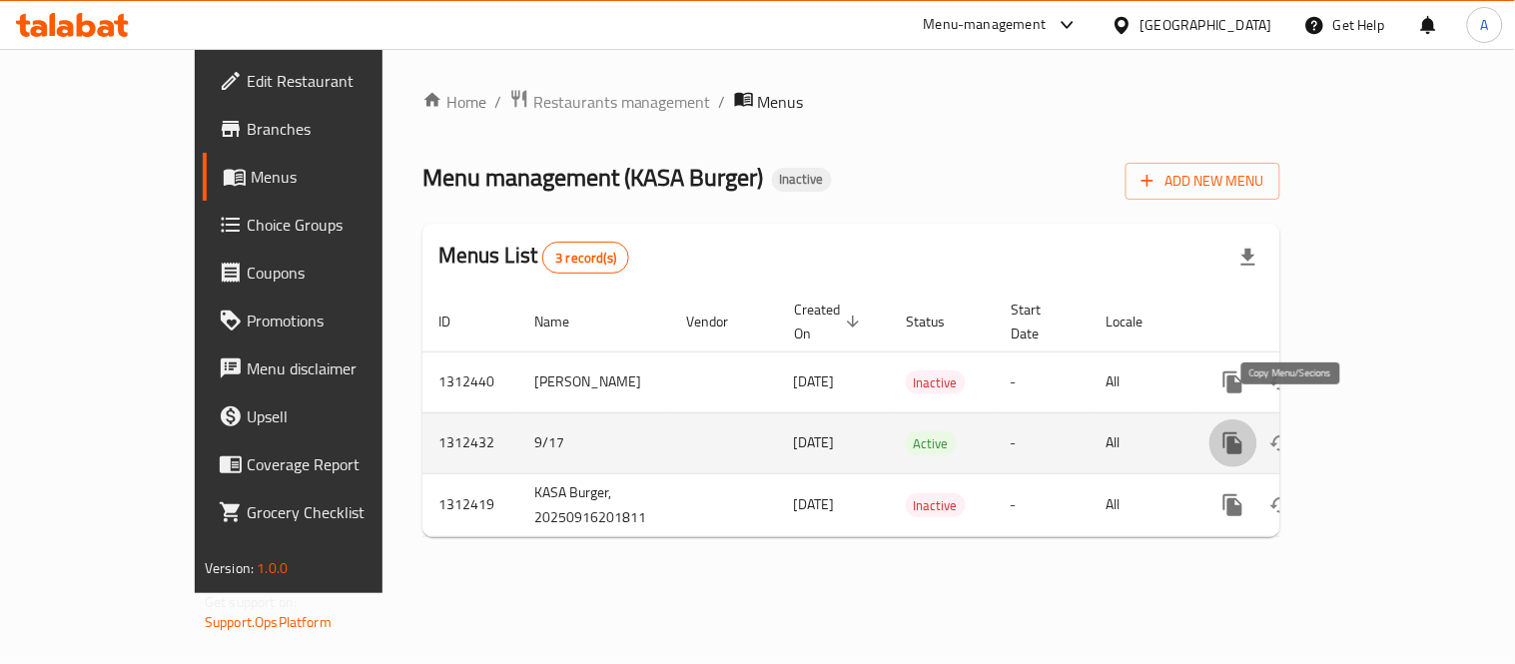
click at [1245, 431] on icon "more" at bounding box center [1233, 443] width 24 height 24
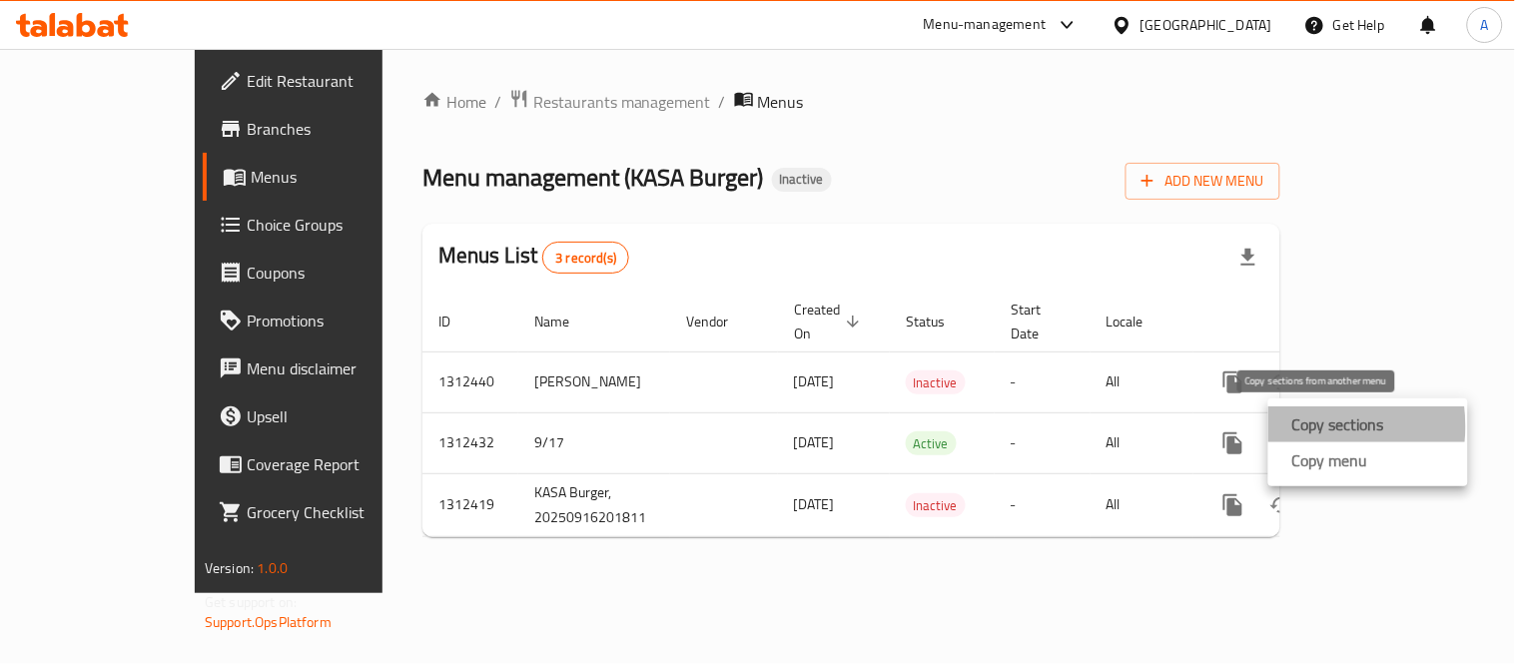
click at [1290, 426] on div "Copy sections" at bounding box center [1334, 424] width 100 height 24
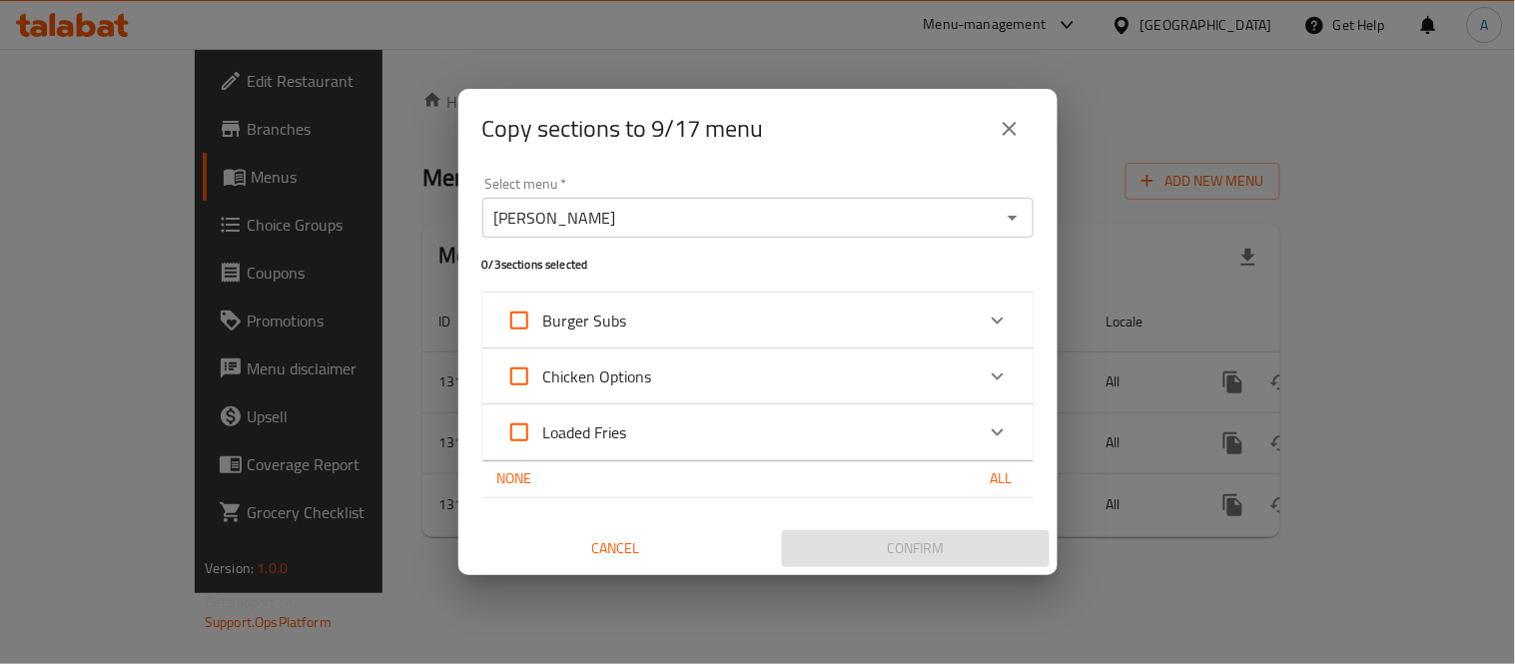
click at [984, 482] on span "All" at bounding box center [1001, 478] width 48 height 25
checkbox input "true"
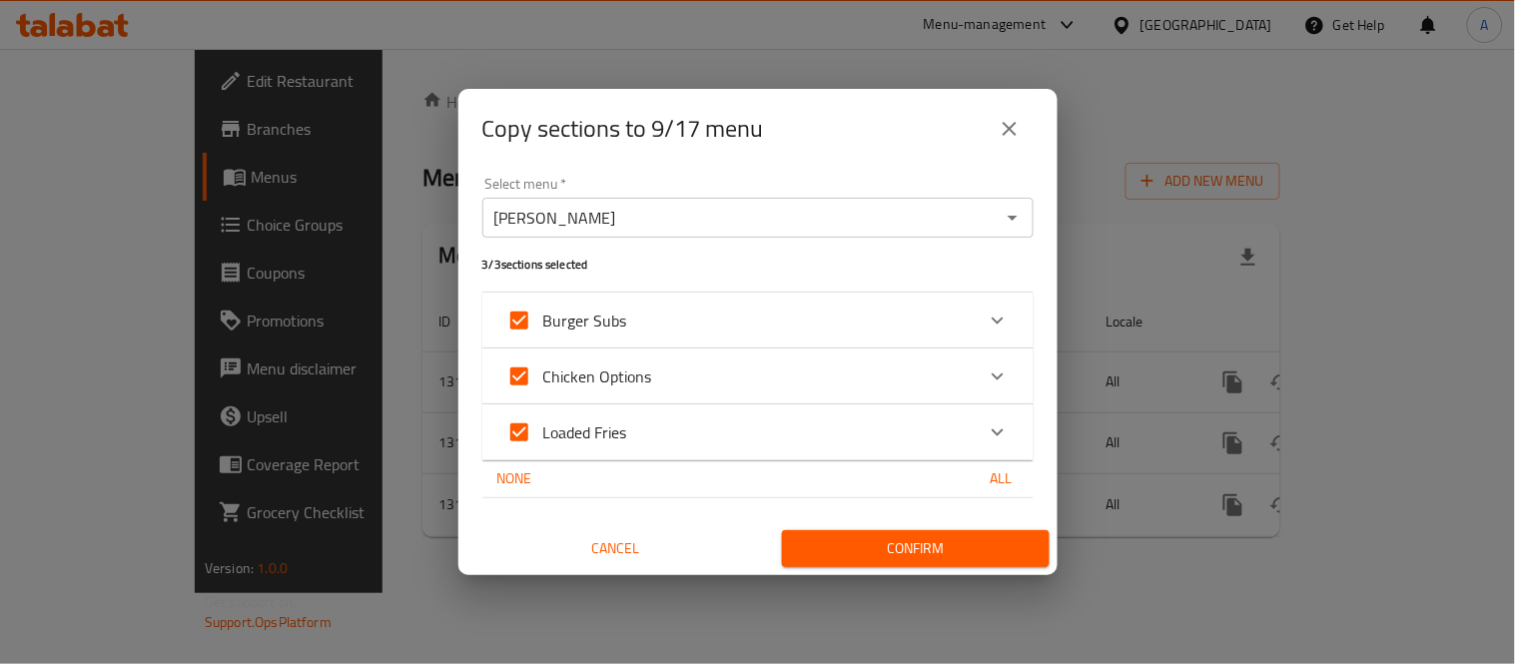
click at [950, 541] on span "Confirm" at bounding box center [916, 548] width 236 height 25
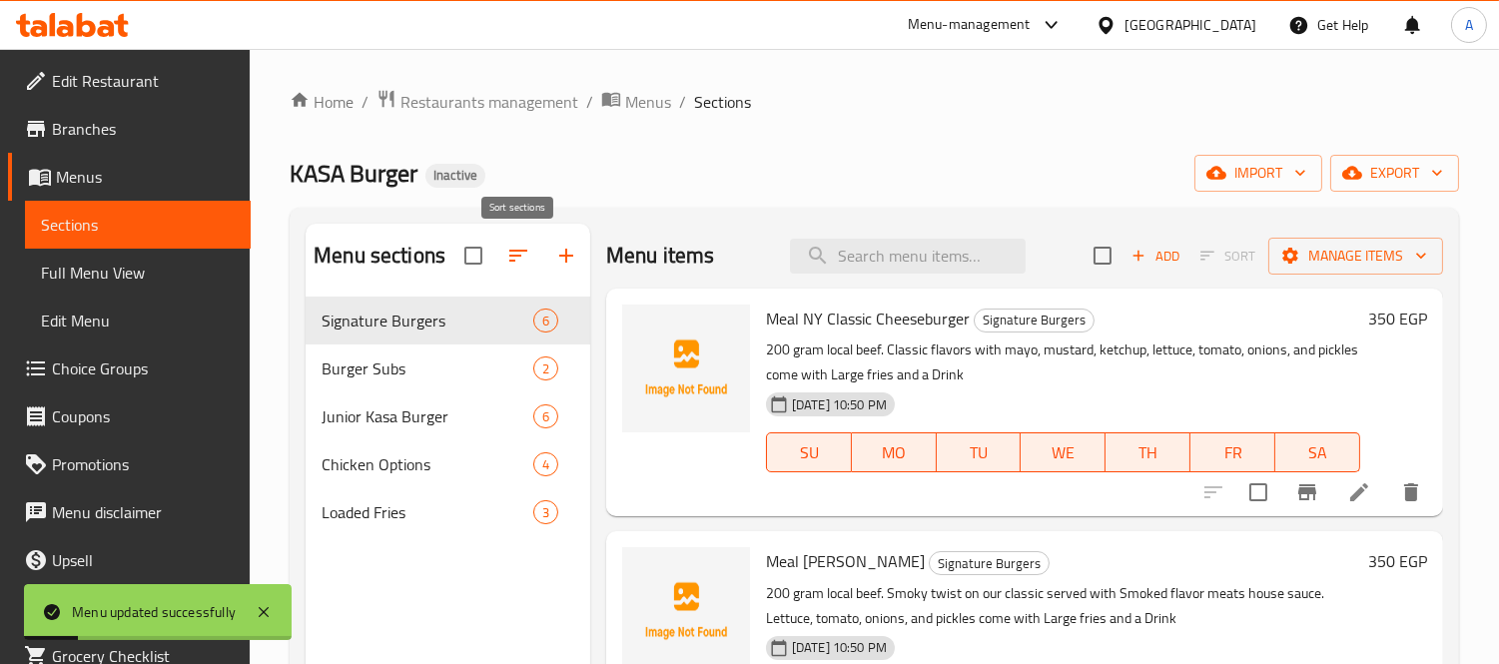
click at [521, 248] on icon "button" at bounding box center [518, 256] width 24 height 24
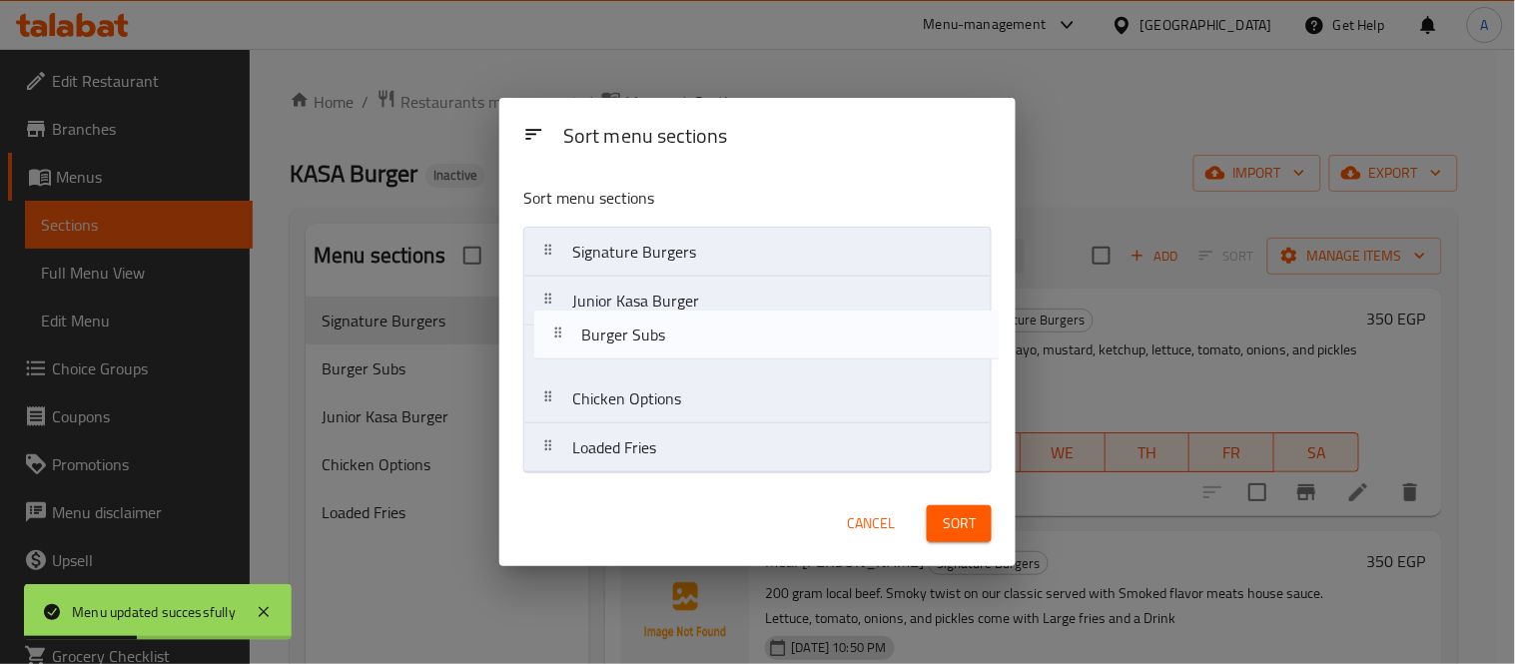
drag, startPoint x: 647, startPoint y: 304, endPoint x: 662, endPoint y: 355, distance: 53.1
click at [662, 355] on nav "Signature Burgers Burger Subs Junior Kasa Burger Chicken Options Loaded Fries" at bounding box center [757, 350] width 468 height 247
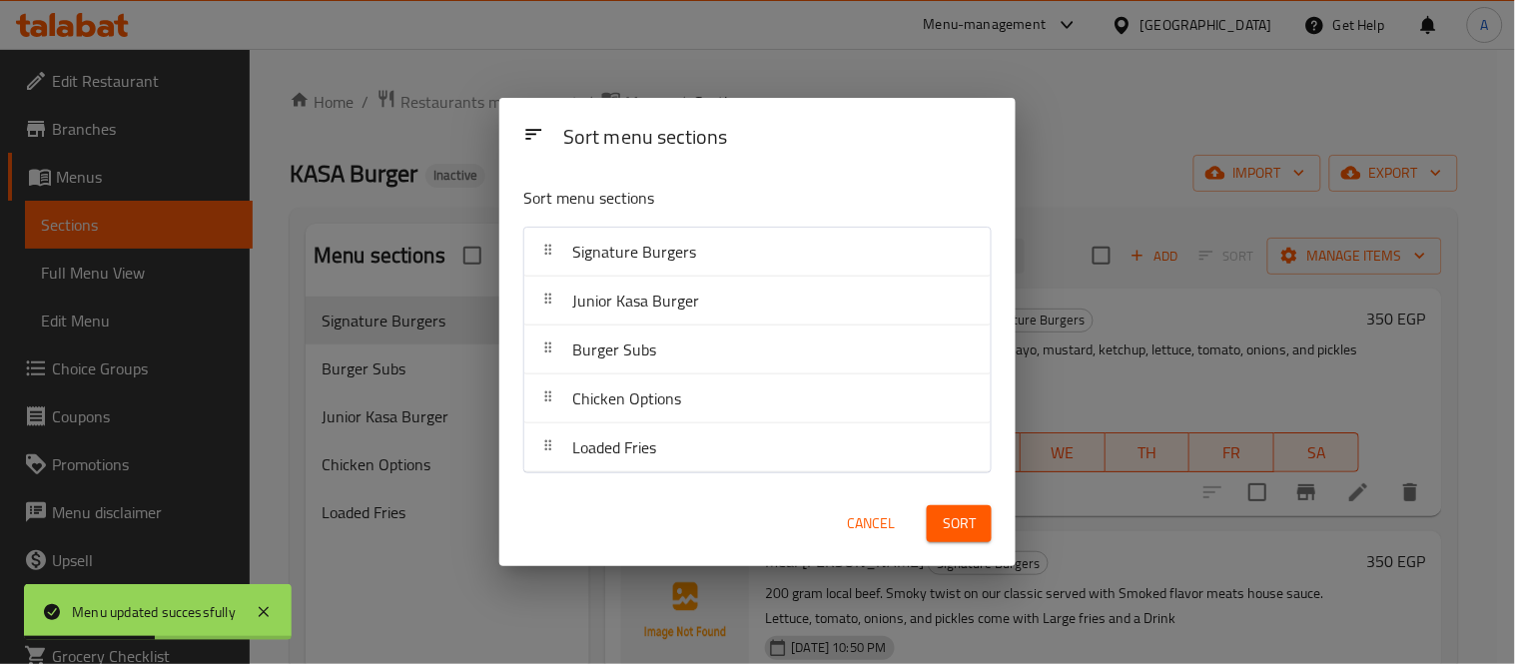
click at [975, 530] on button "Sort" at bounding box center [958, 523] width 65 height 37
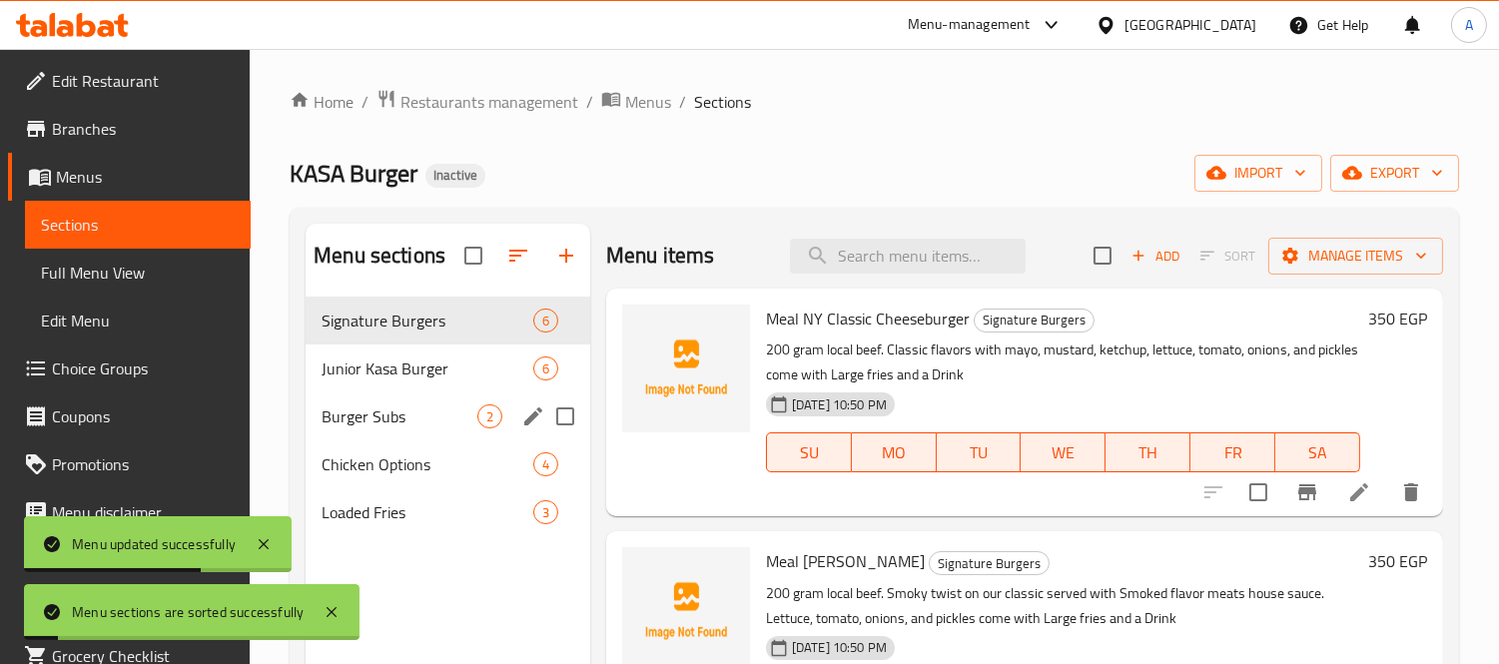
click at [393, 415] on span "Burger Subs" at bounding box center [399, 416] width 156 height 24
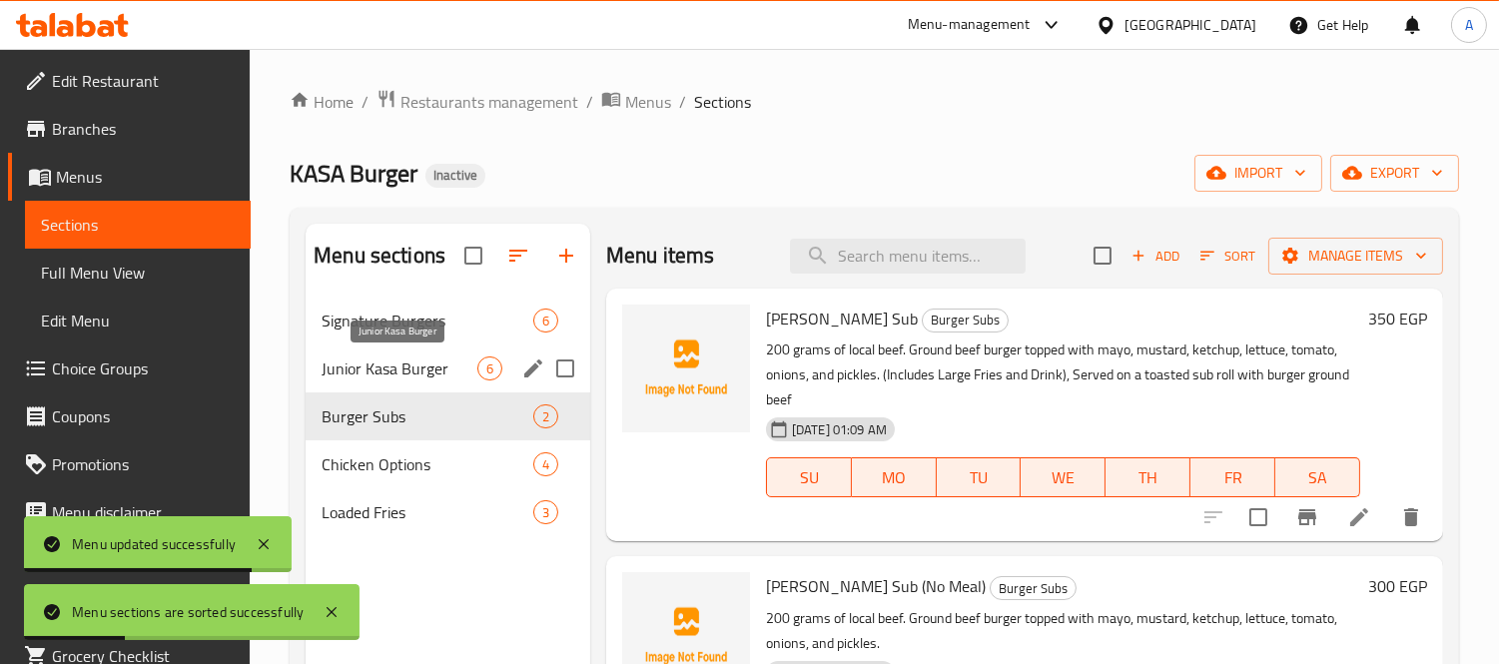
click at [391, 373] on span "Junior Kasa Burger" at bounding box center [399, 368] width 156 height 24
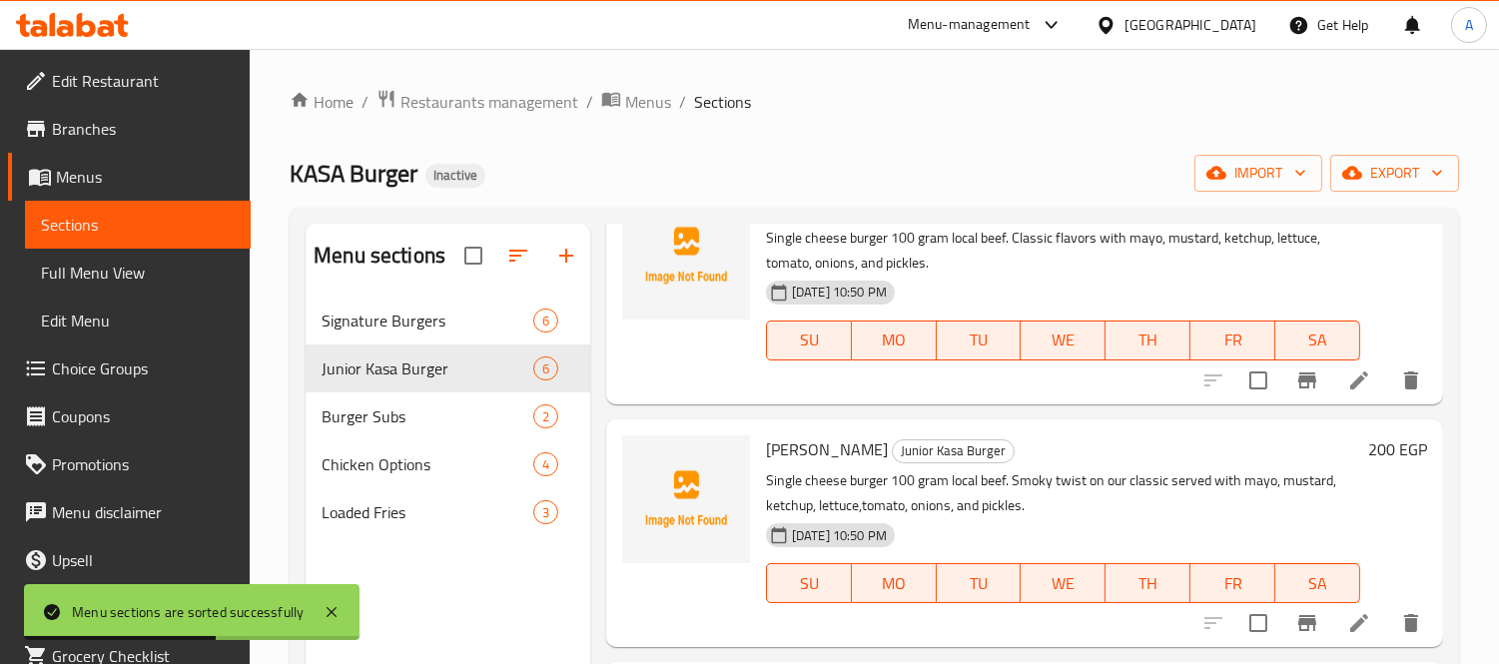
scroll to position [843, 0]
click at [405, 341] on div "Signature Burgers 6" at bounding box center [447, 321] width 285 height 48
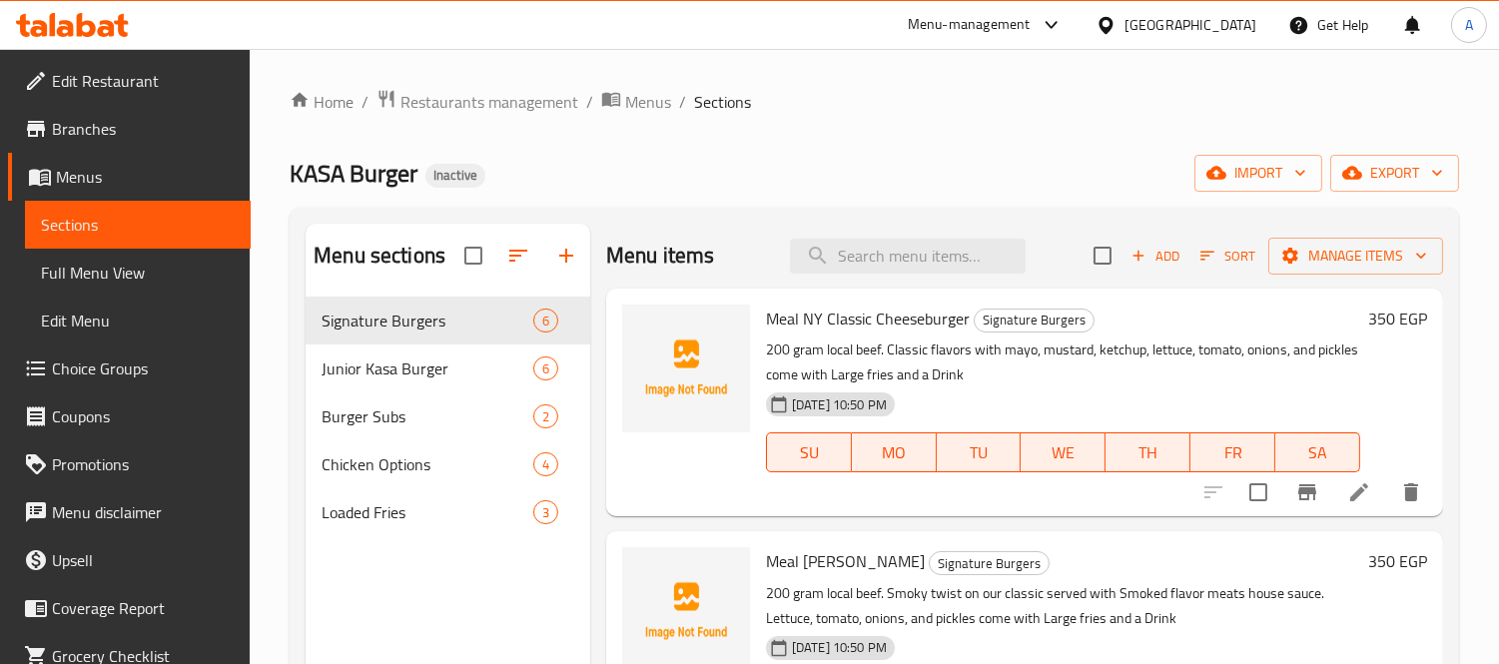
click at [125, 372] on span "Choice Groups" at bounding box center [143, 368] width 183 height 24
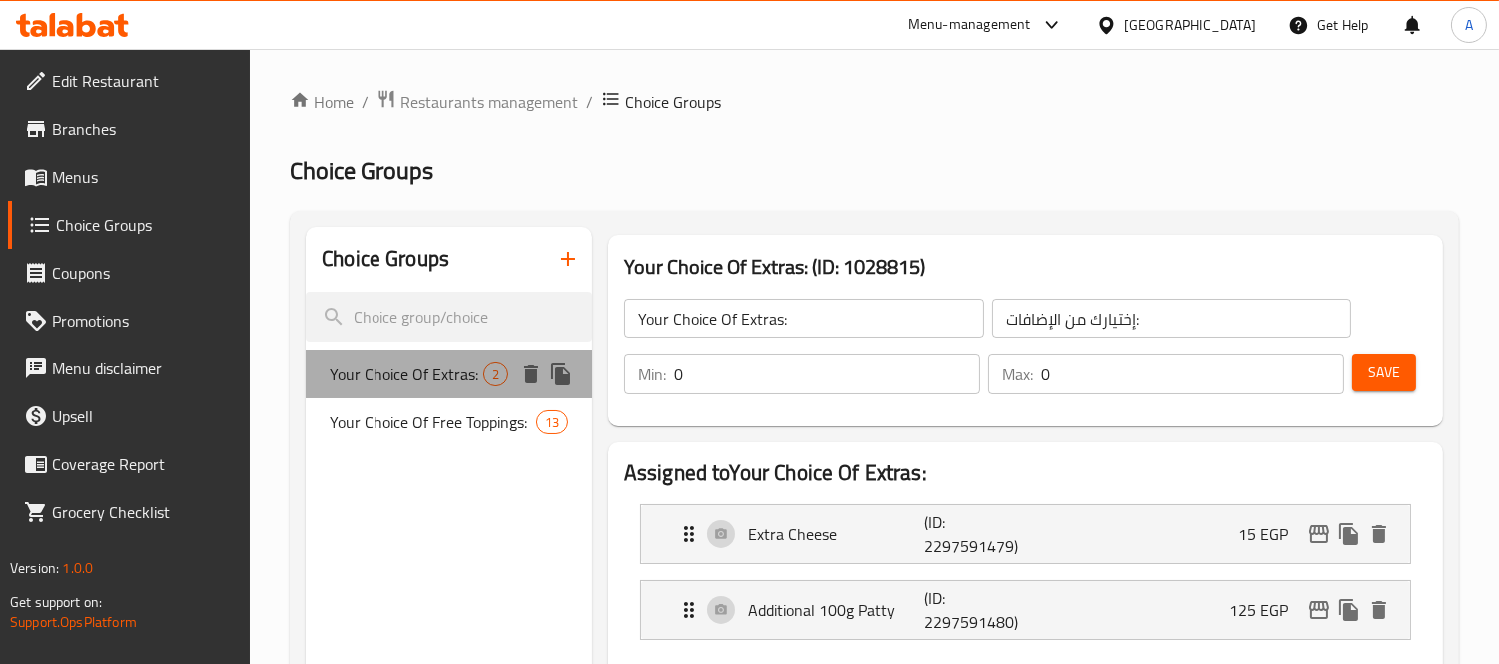
click at [386, 369] on span "Your Choice Of Extras:" at bounding box center [406, 374] width 154 height 24
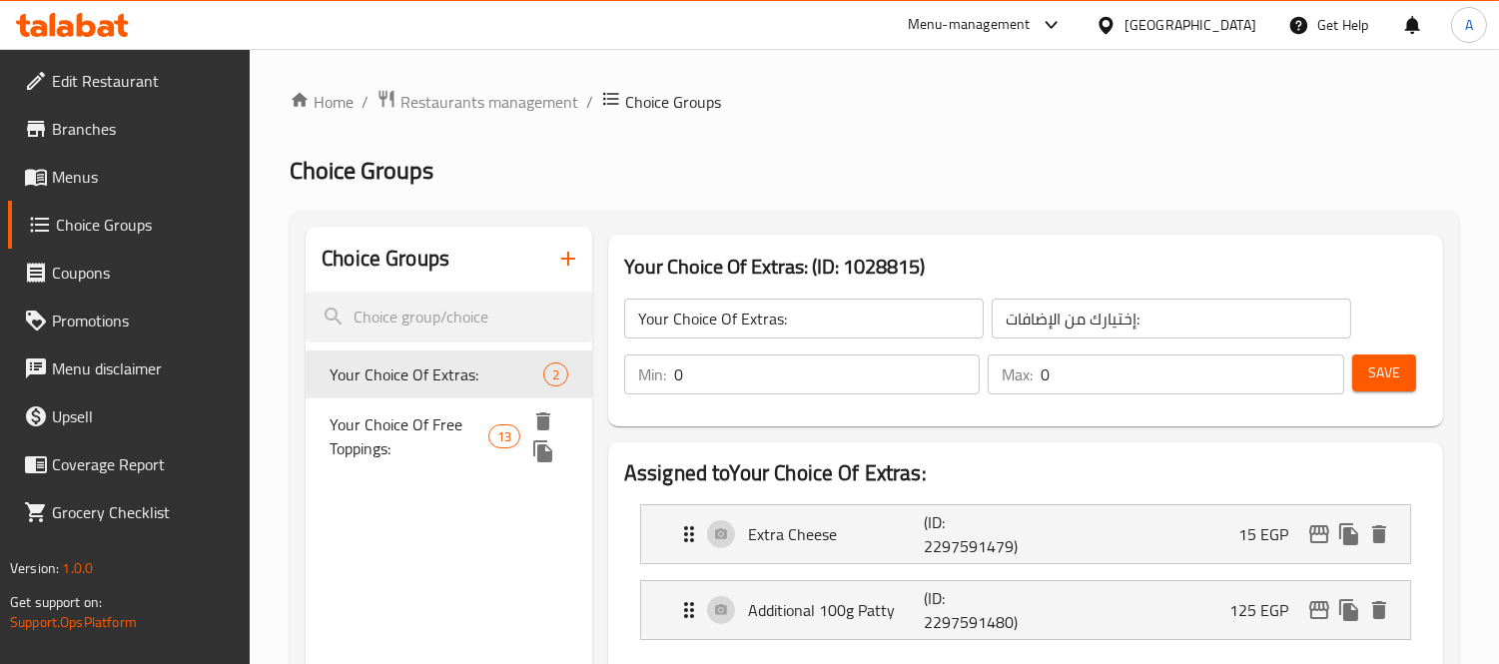
click at [376, 423] on span "Your Choice Of Free Toppings:" at bounding box center [408, 436] width 158 height 48
type input "Your Choice Of Free Toppings:"
type input "إختيارك من الإضافات المجانية:"
type input "1"
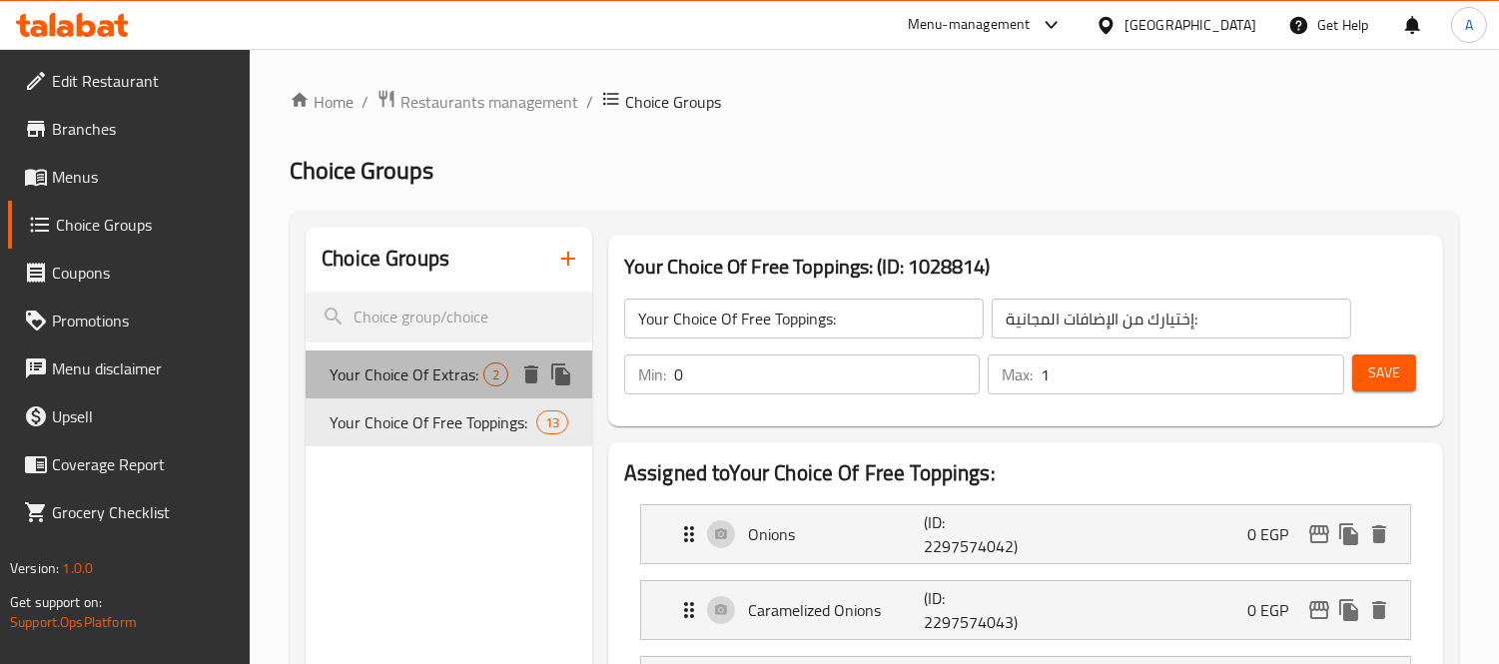
click at [374, 383] on span "Your Choice Of Extras:" at bounding box center [406, 374] width 154 height 24
type input "Your Choice Of Extras:"
type input "إختيارك من الإضافات:"
type input "0"
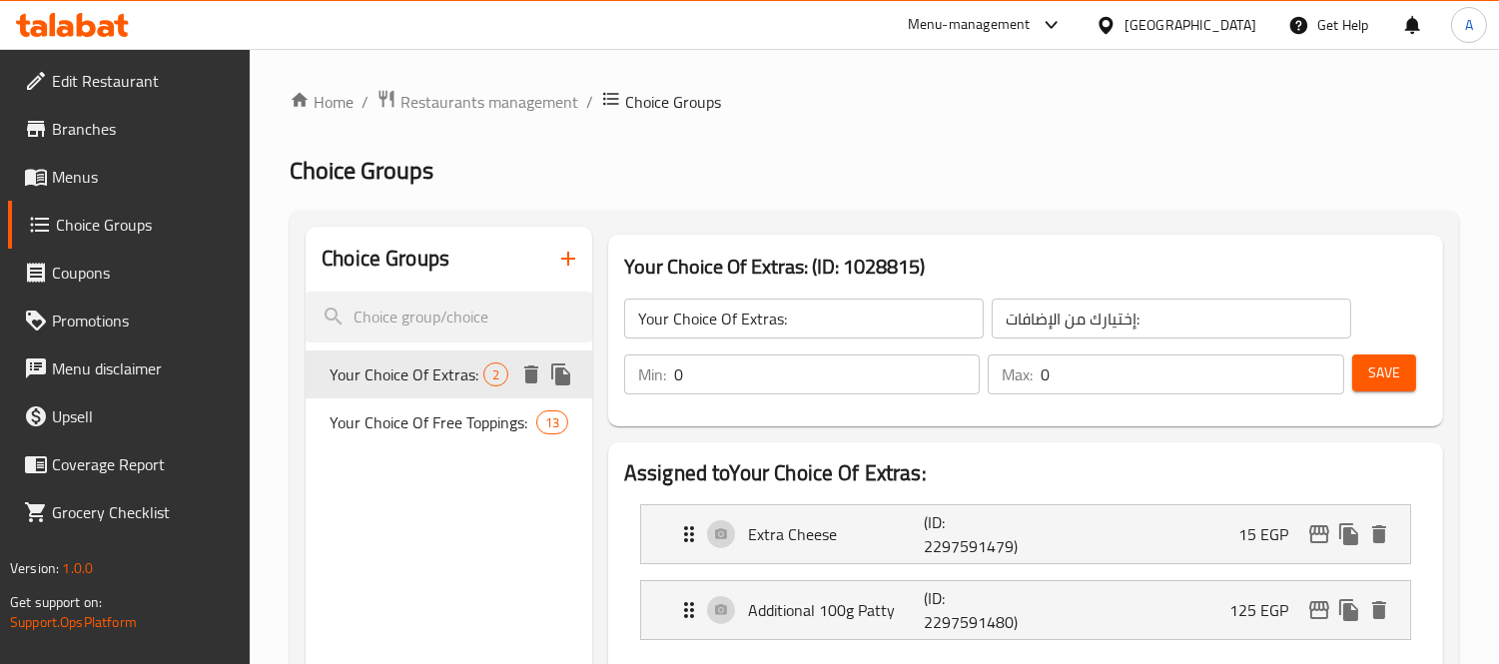
click at [426, 379] on span "Your Choice Of Extras:" at bounding box center [406, 374] width 154 height 24
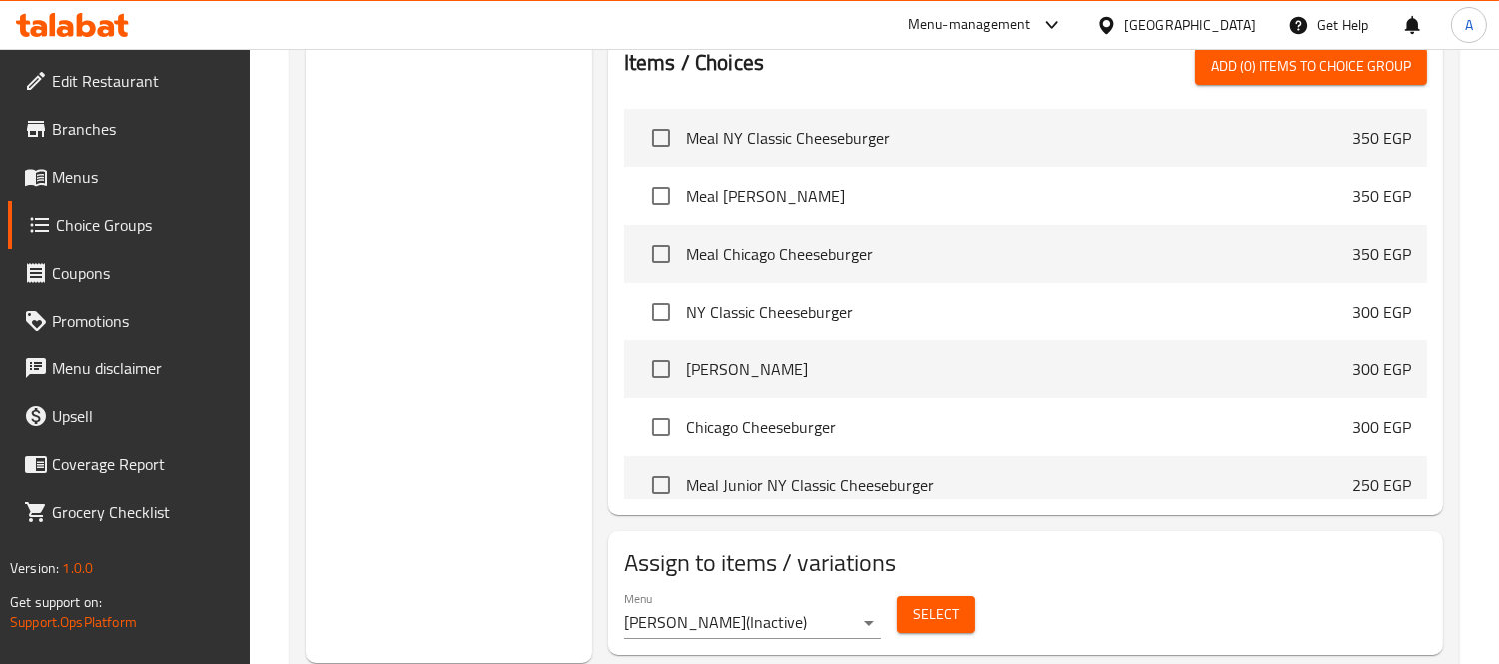
scroll to position [762, 0]
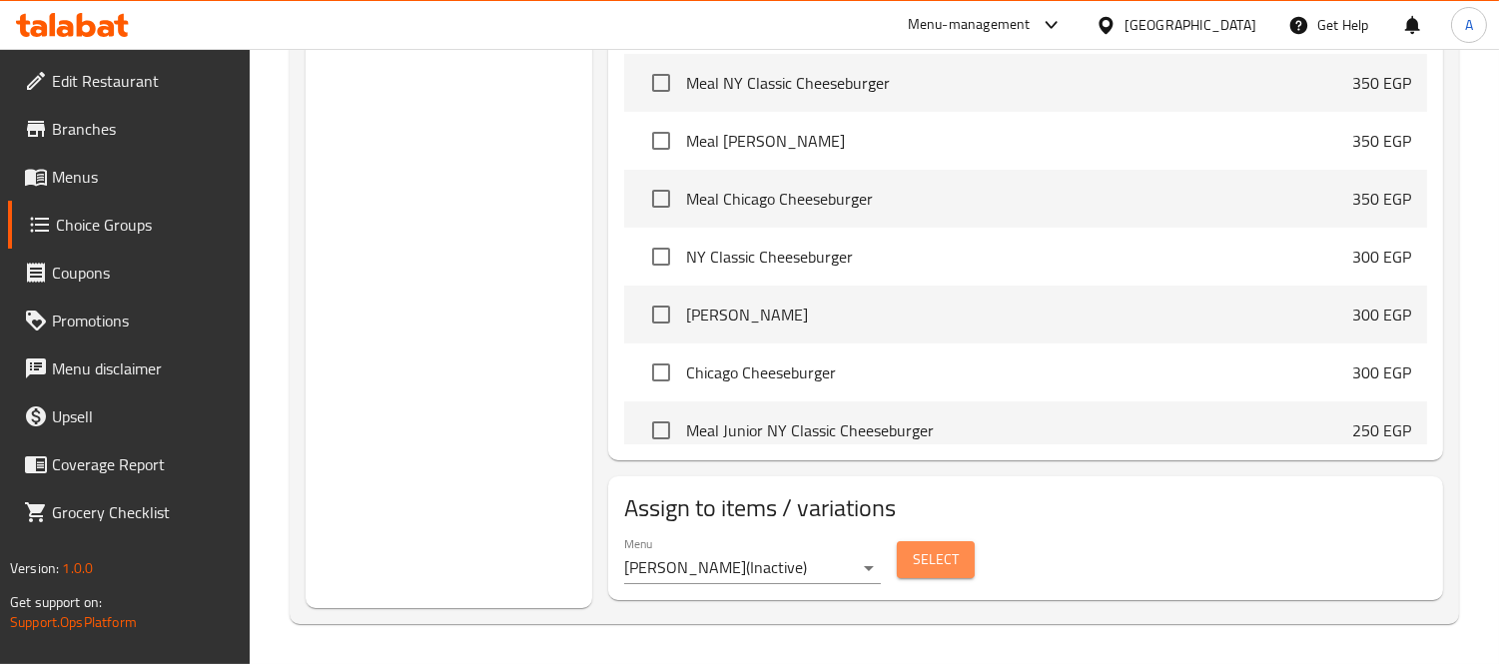
click at [930, 569] on span "Select" at bounding box center [935, 559] width 46 height 25
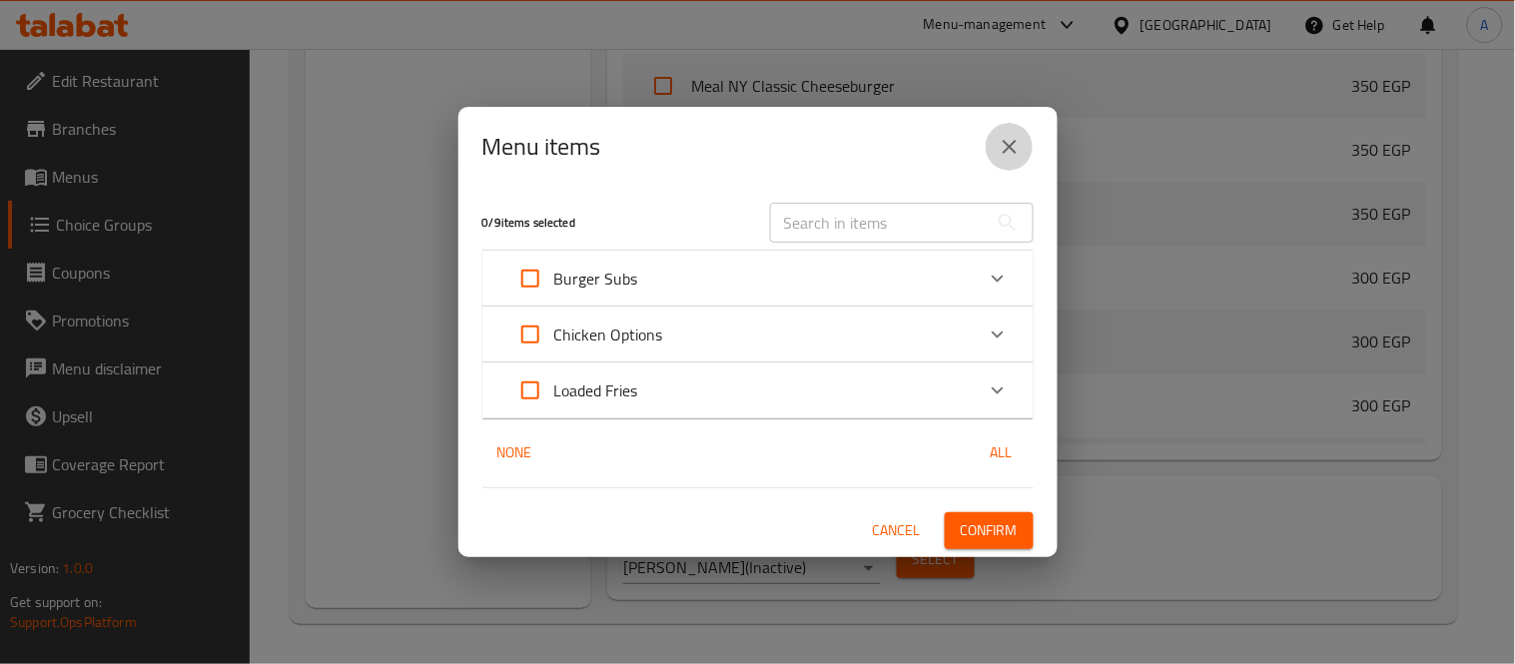
click at [1016, 144] on icon "close" at bounding box center [1009, 147] width 24 height 24
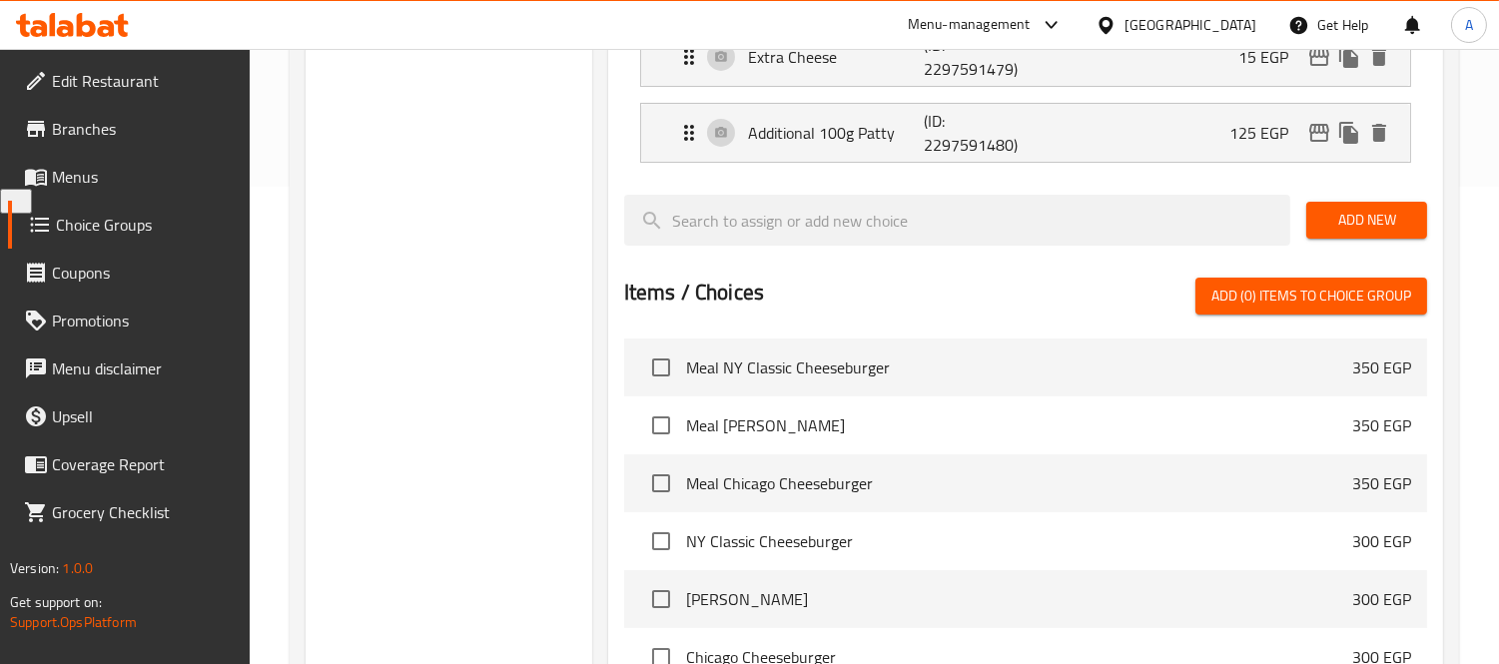
scroll to position [207, 0]
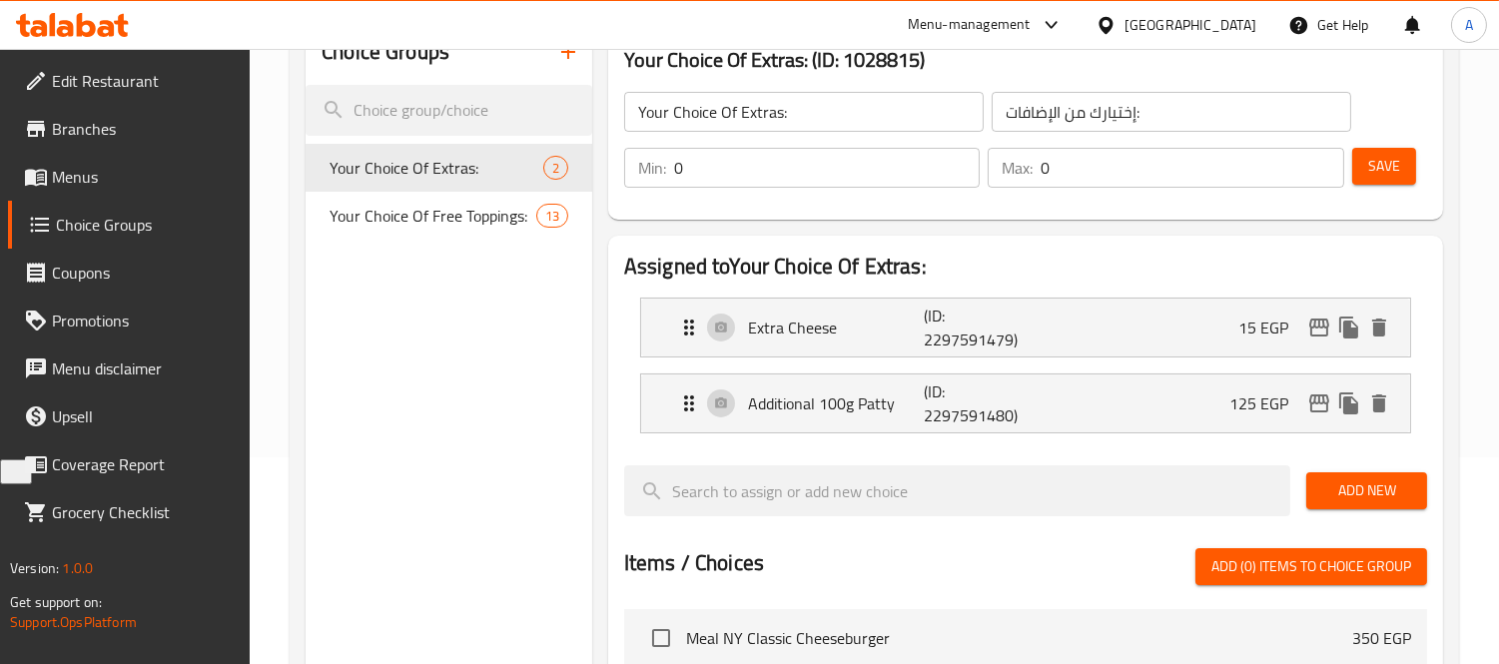
click at [160, 192] on link "Menus" at bounding box center [129, 177] width 243 height 48
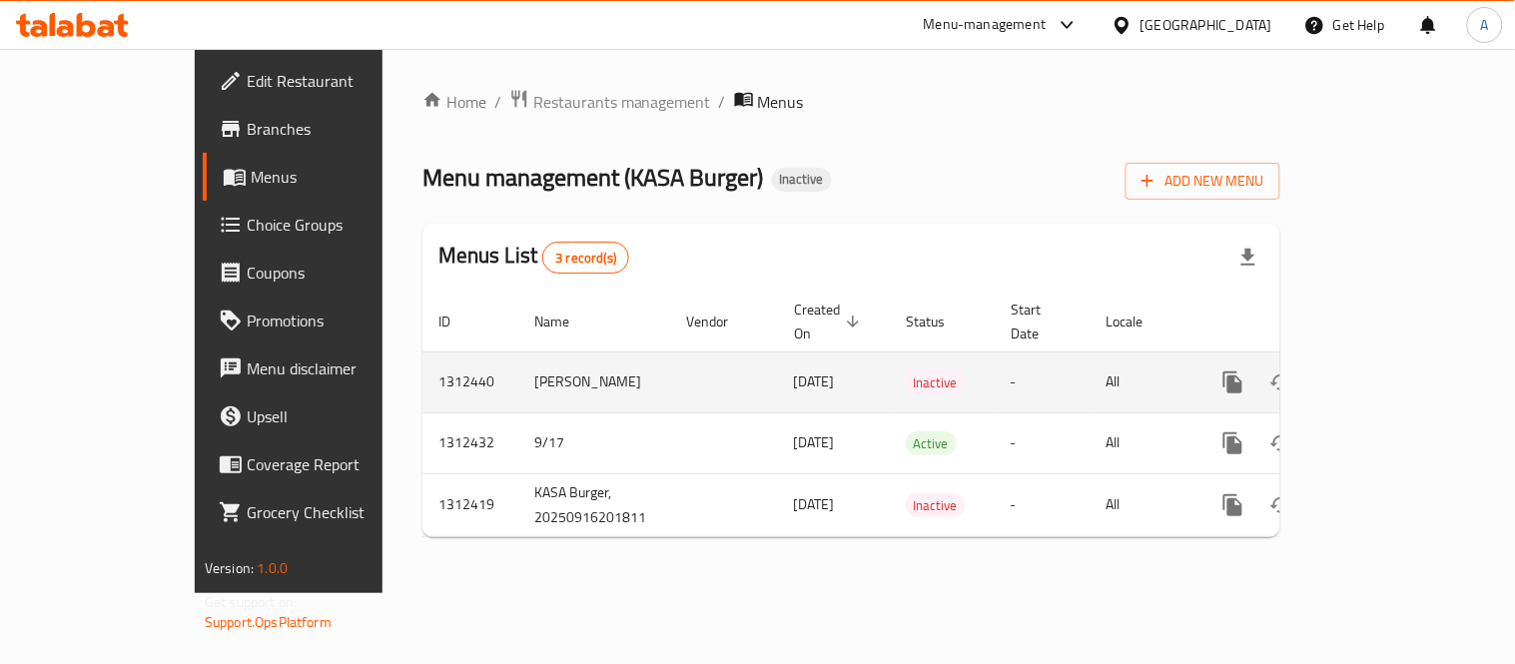
click at [518, 361] on td "[PERSON_NAME]" at bounding box center [594, 381] width 152 height 61
copy td "[PERSON_NAME]"
click at [1341, 370] on icon "enhanced table" at bounding box center [1329, 382] width 24 height 24
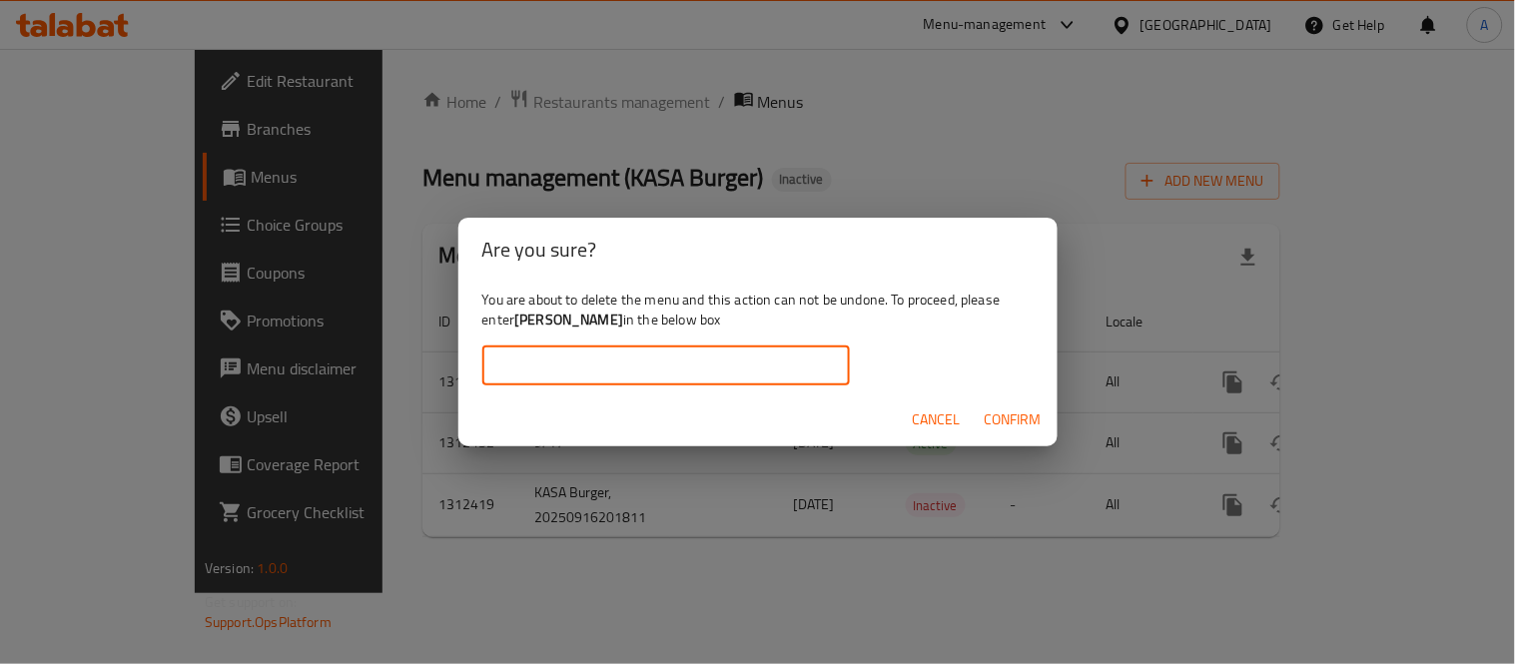
click at [649, 345] on input "text" at bounding box center [665, 365] width 367 height 40
paste input "[PERSON_NAME]"
click at [1038, 426] on span "Confirm" at bounding box center [1012, 419] width 57 height 25
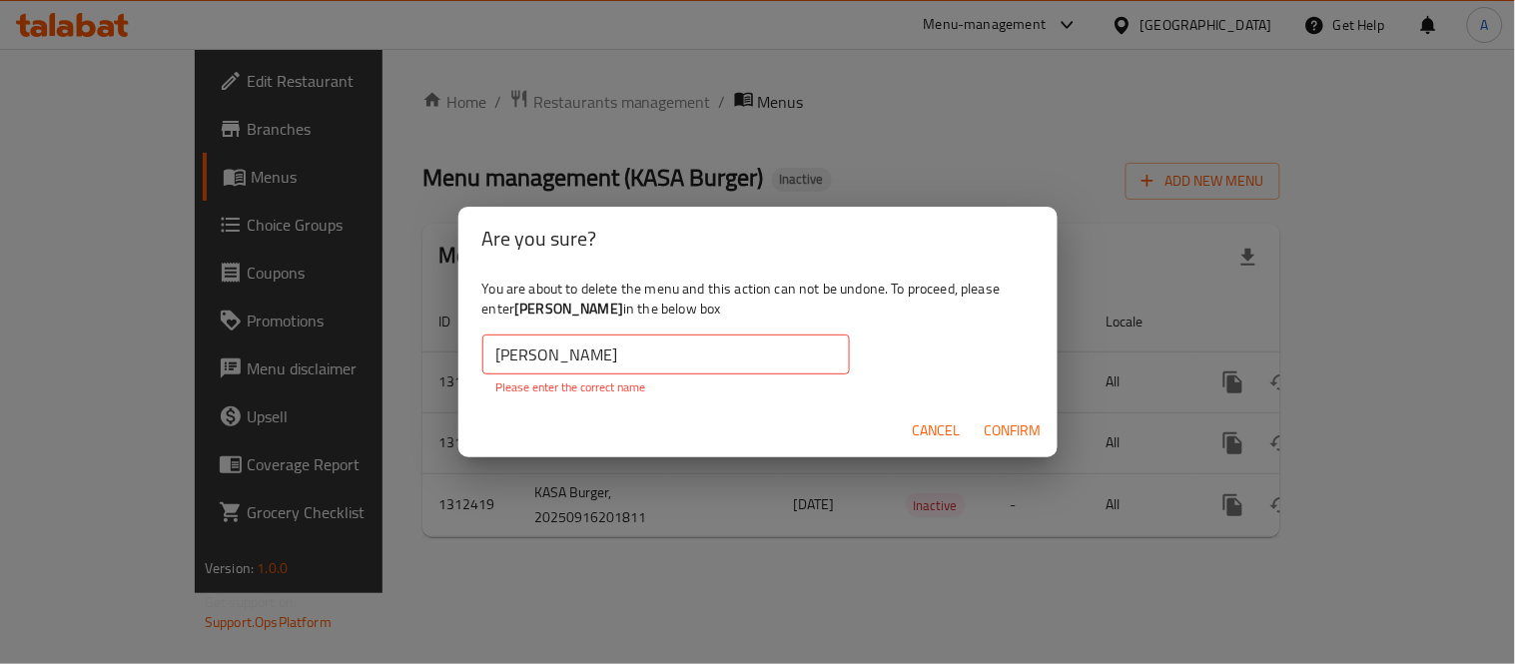
click at [834, 353] on input "[PERSON_NAME]" at bounding box center [665, 354] width 367 height 40
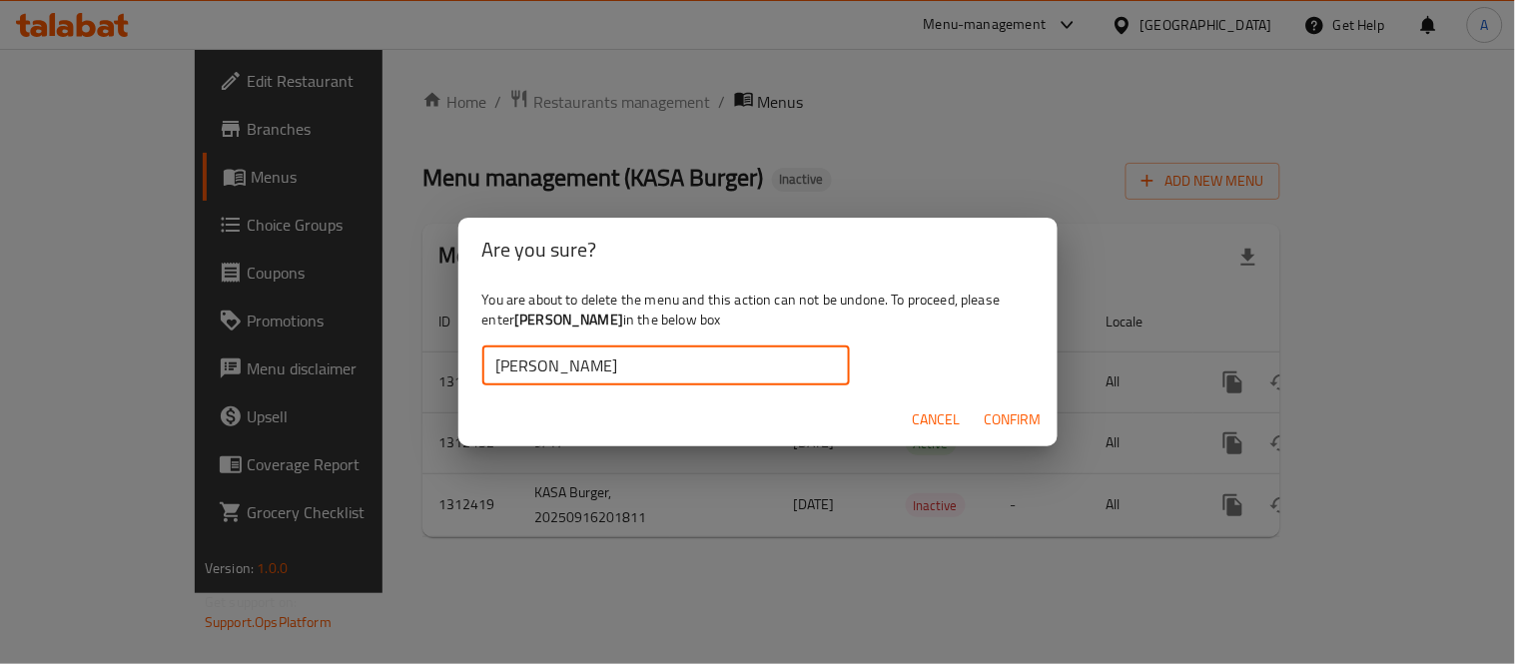
type input "[PERSON_NAME]"
click at [1013, 425] on span "Confirm" at bounding box center [1012, 419] width 57 height 25
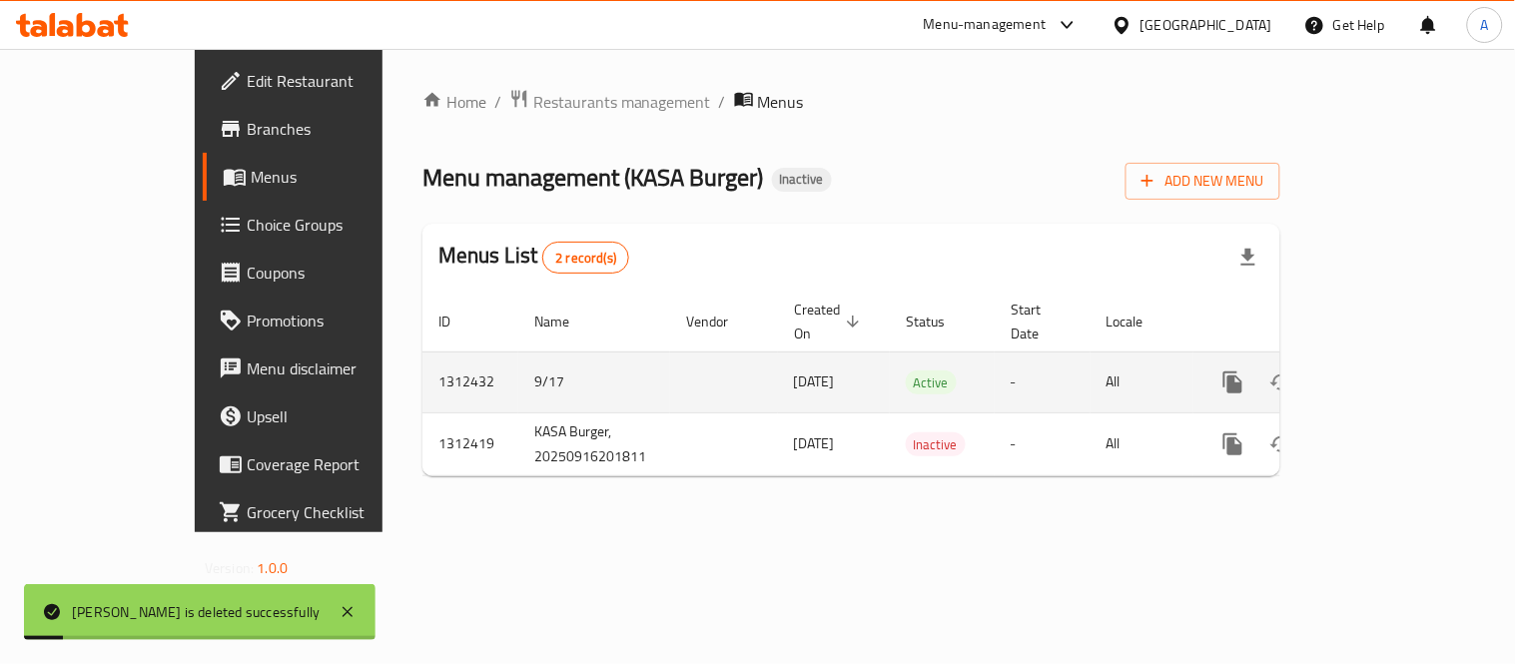
click at [1401, 374] on link "enhanced table" at bounding box center [1377, 382] width 48 height 48
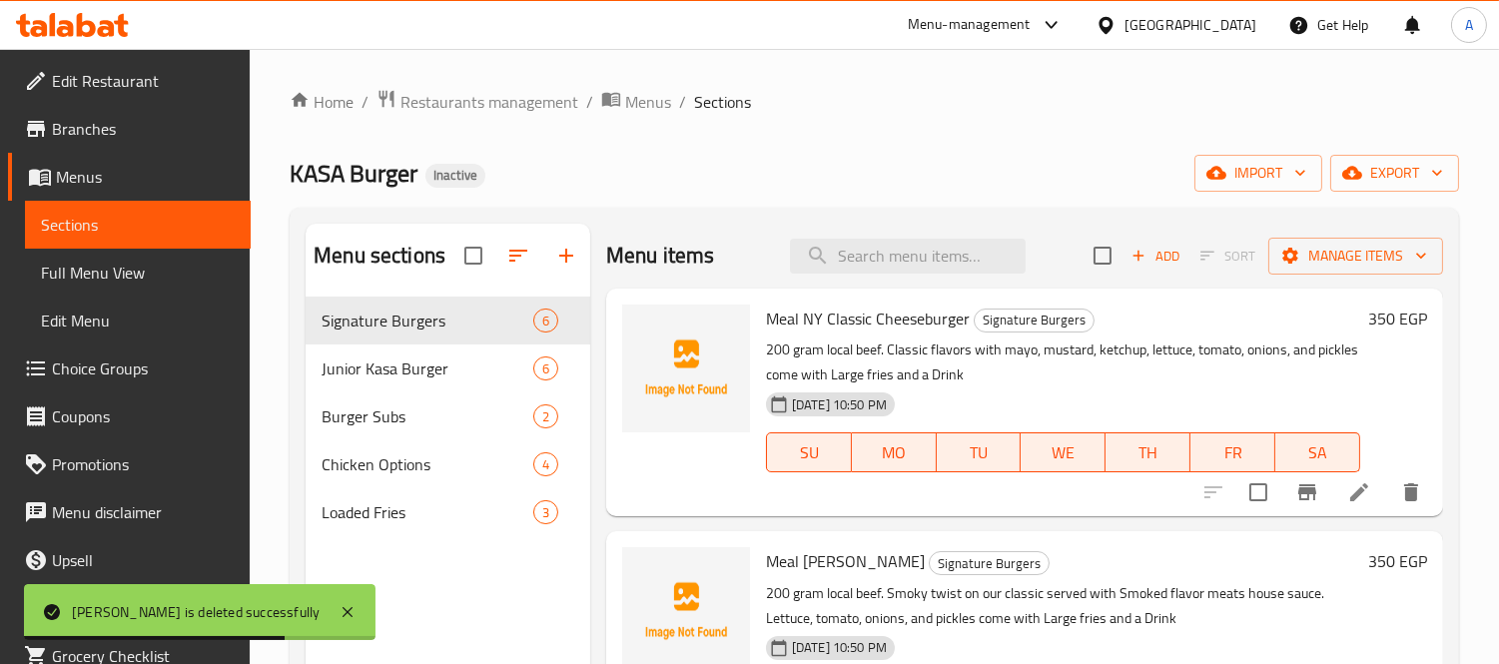
click at [128, 356] on span "Choice Groups" at bounding box center [143, 368] width 183 height 24
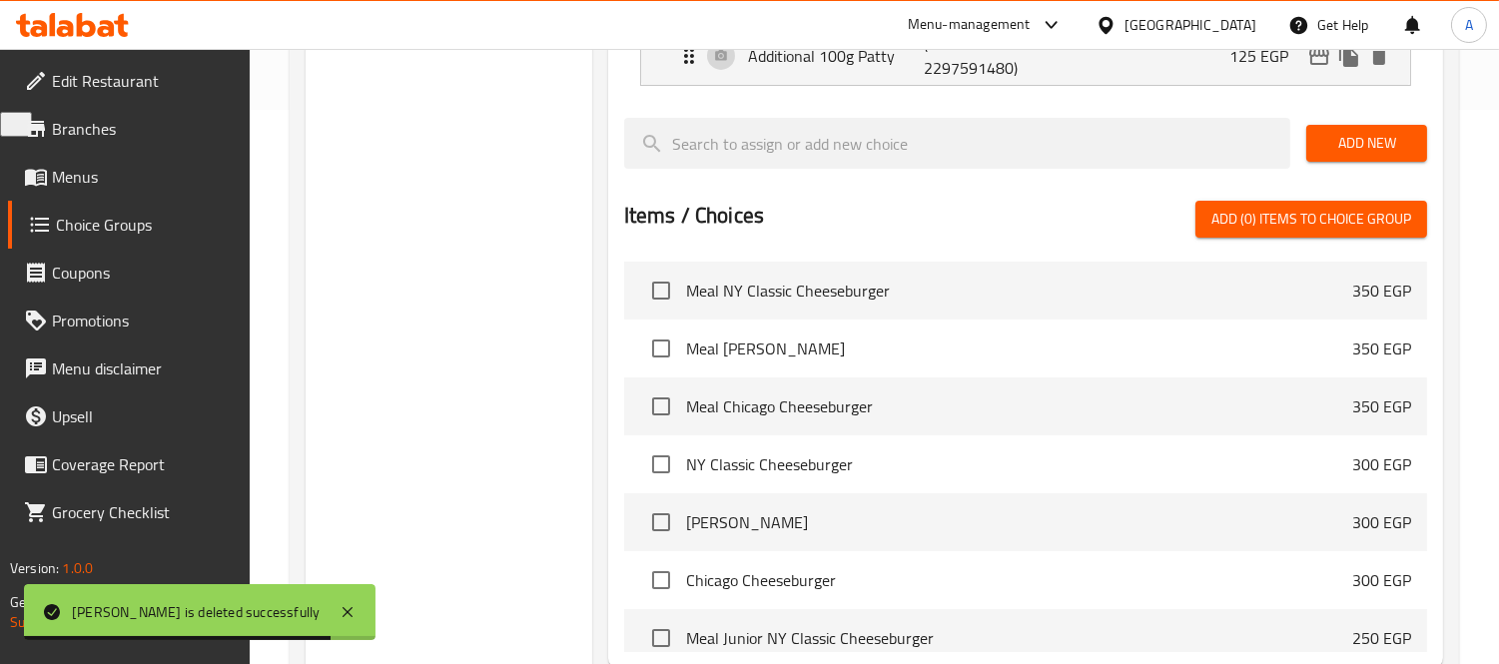
scroll to position [762, 0]
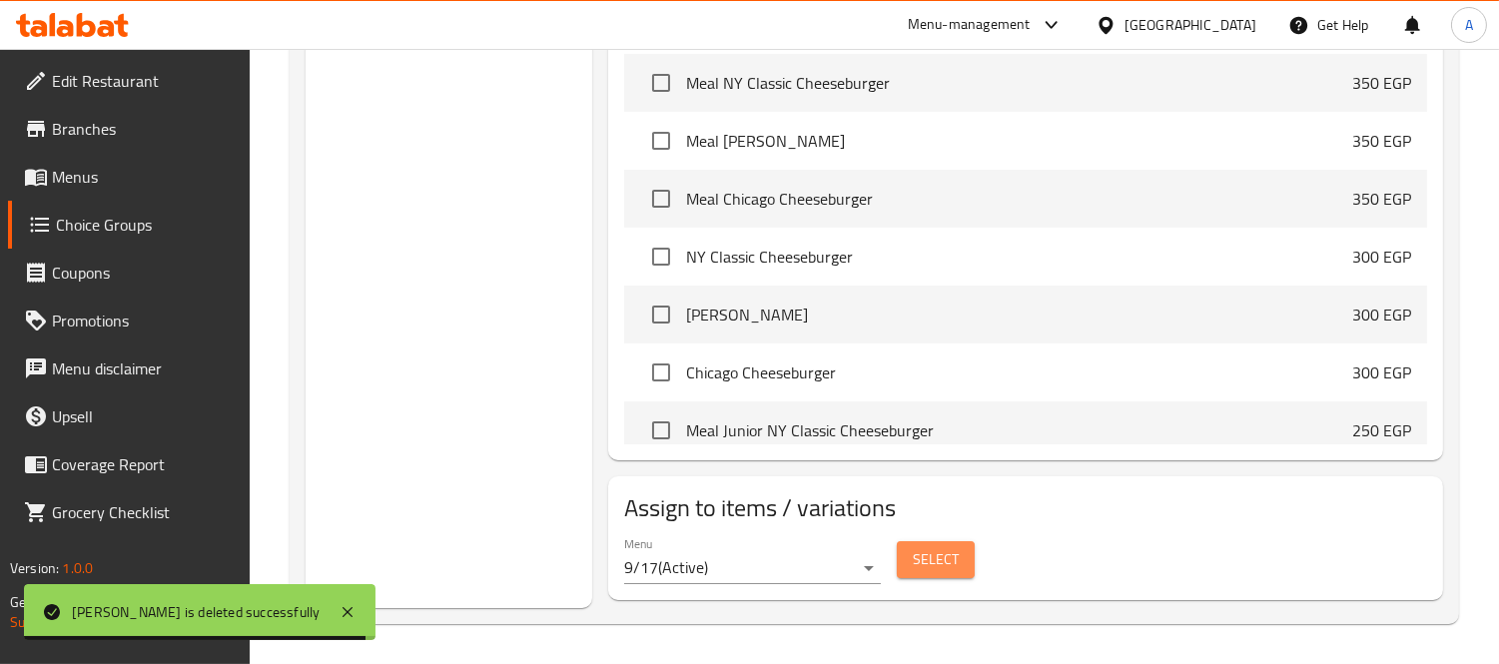
click at [963, 562] on button "Select" at bounding box center [936, 559] width 78 height 37
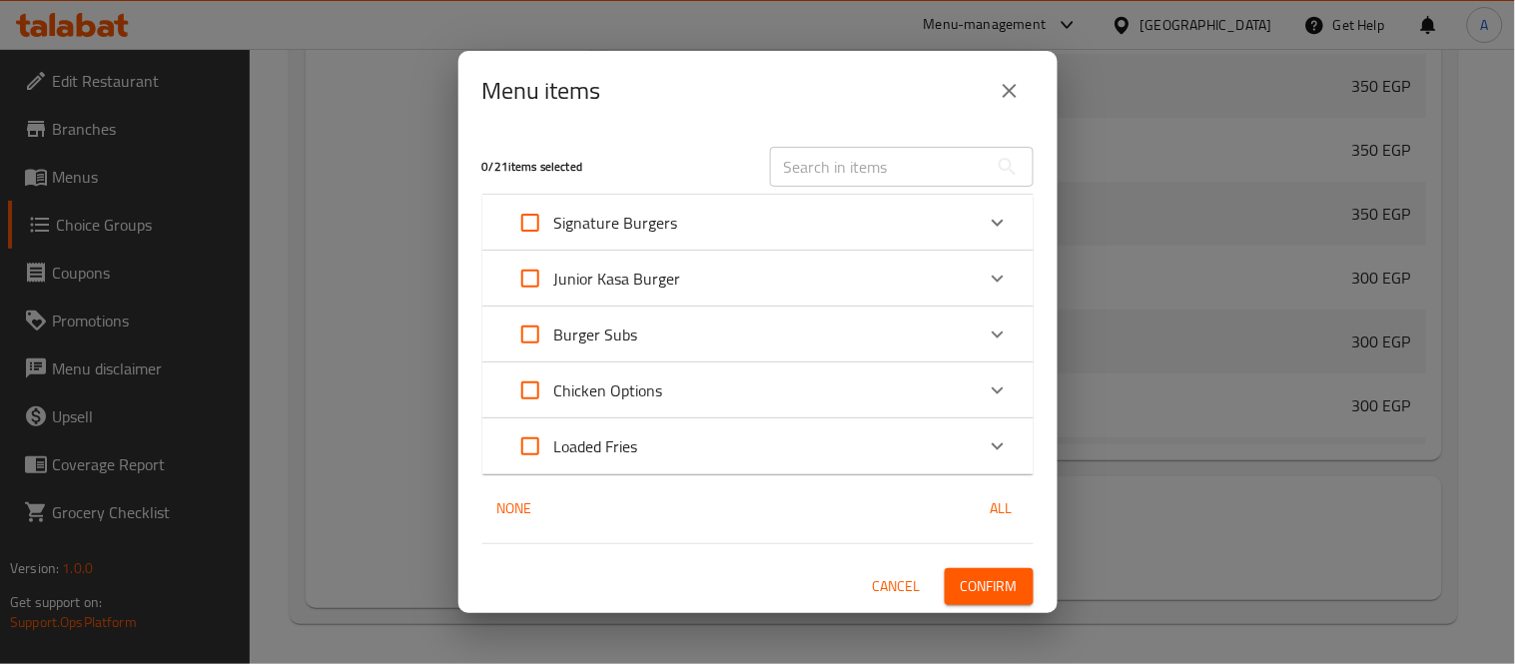
click at [540, 333] on input "Expand" at bounding box center [530, 334] width 48 height 48
checkbox input "true"
click at [531, 294] on input "Expand" at bounding box center [530, 279] width 48 height 48
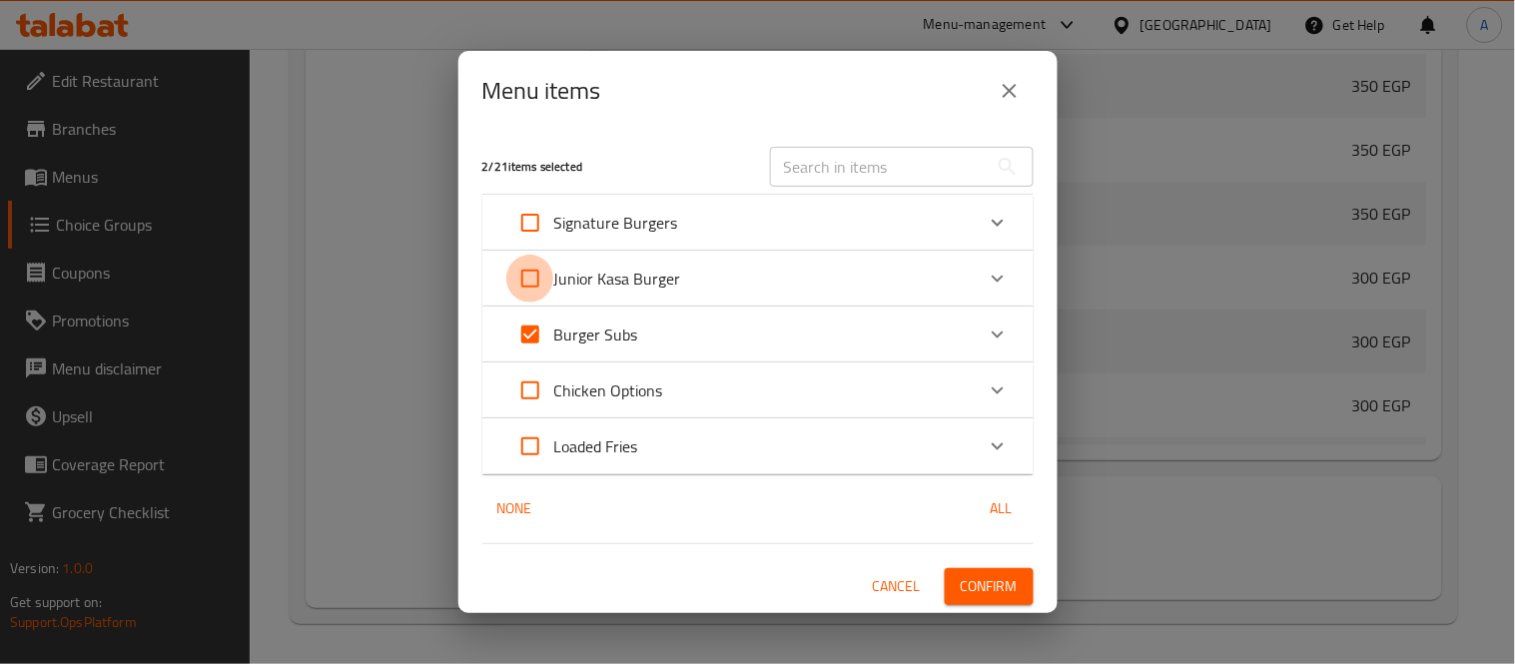
checkbox input "true"
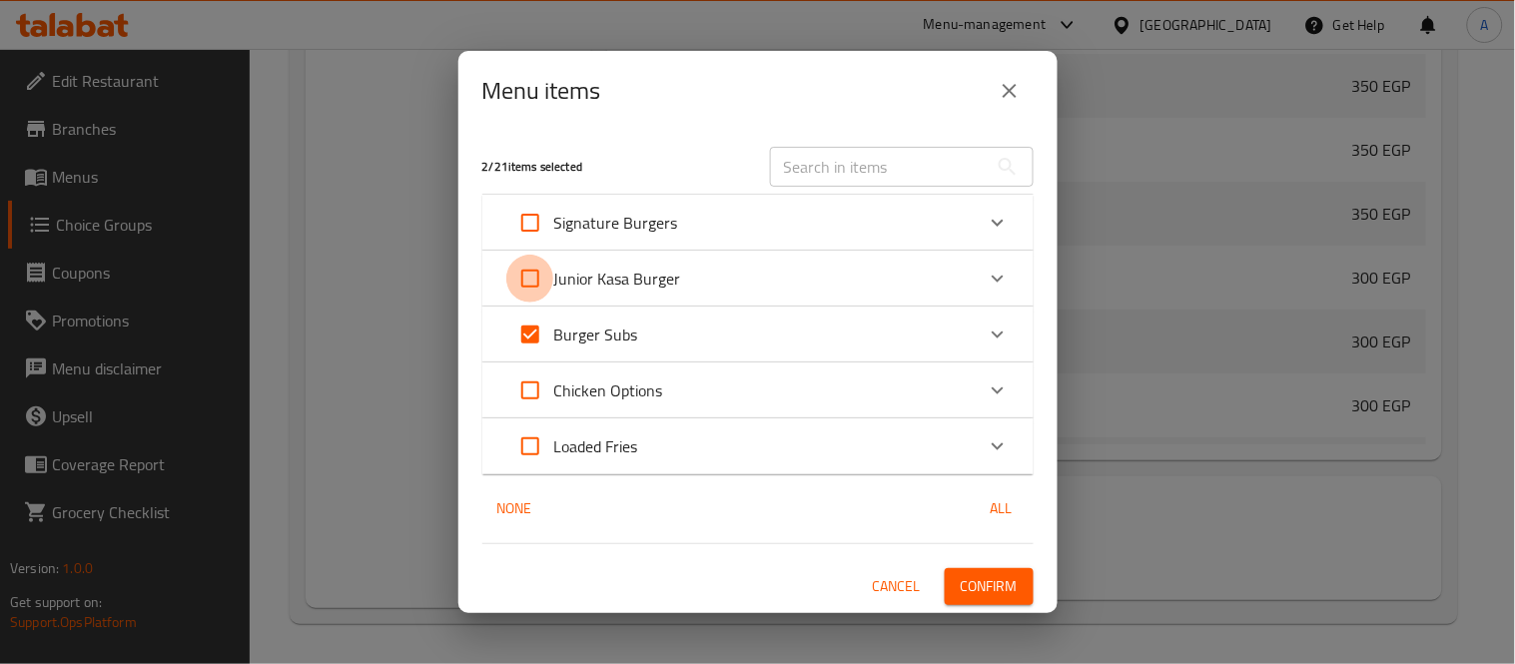
checkbox input "true"
click at [531, 218] on input "Expand" at bounding box center [530, 223] width 48 height 48
checkbox input "true"
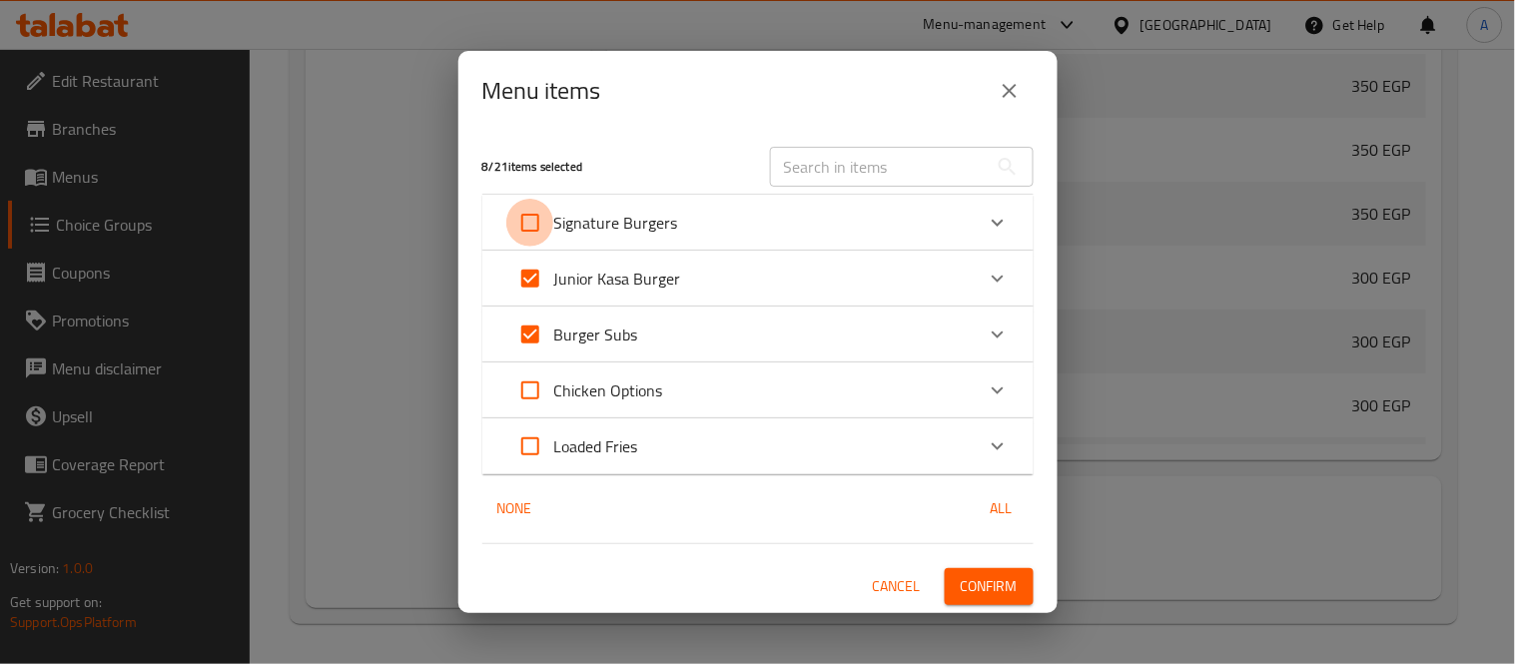
checkbox input "true"
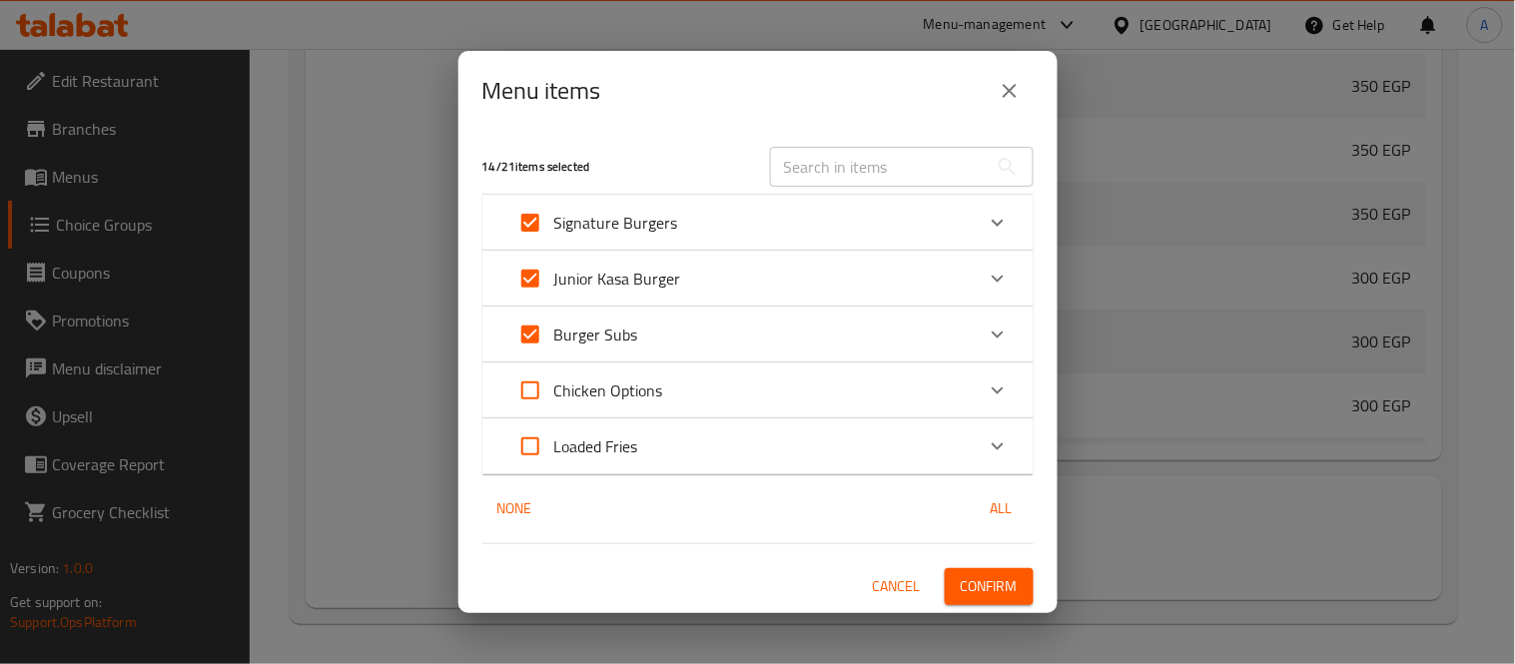
click at [1001, 94] on icon "close" at bounding box center [1009, 91] width 24 height 24
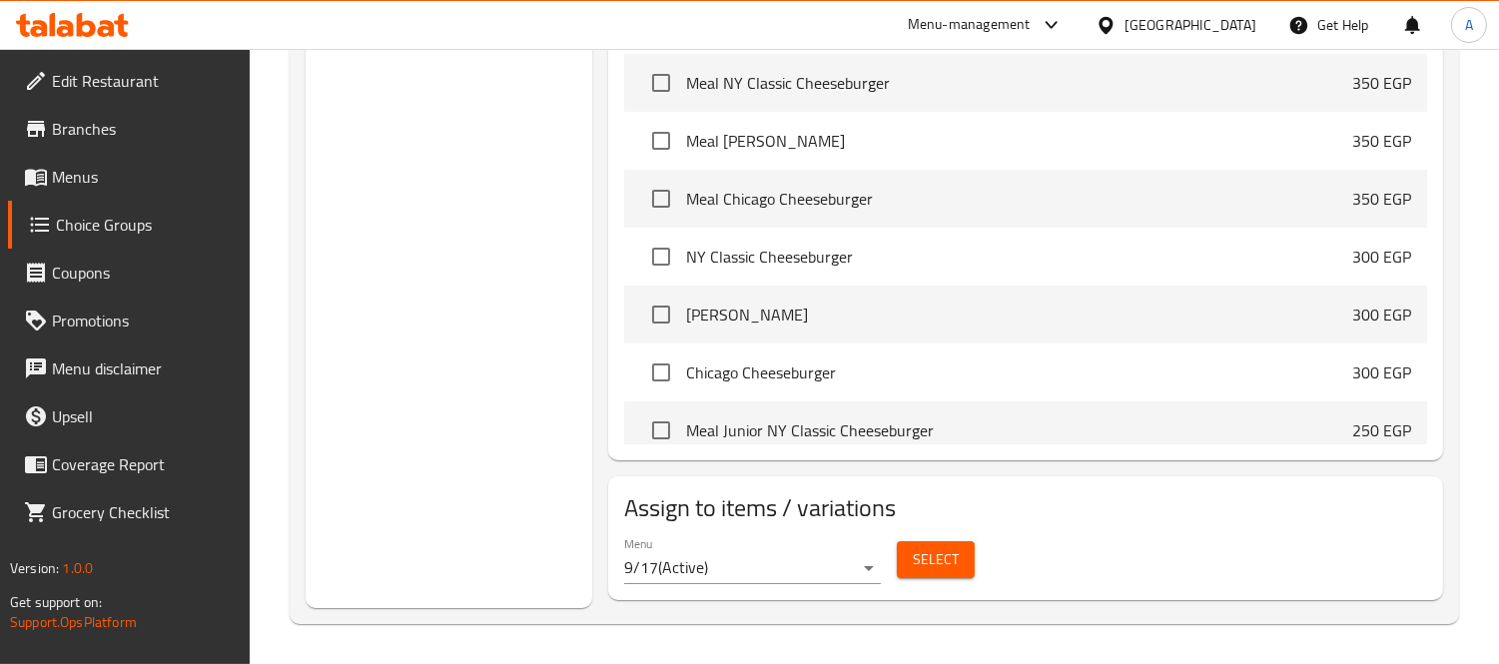
click at [944, 547] on span "Select" at bounding box center [935, 559] width 46 height 25
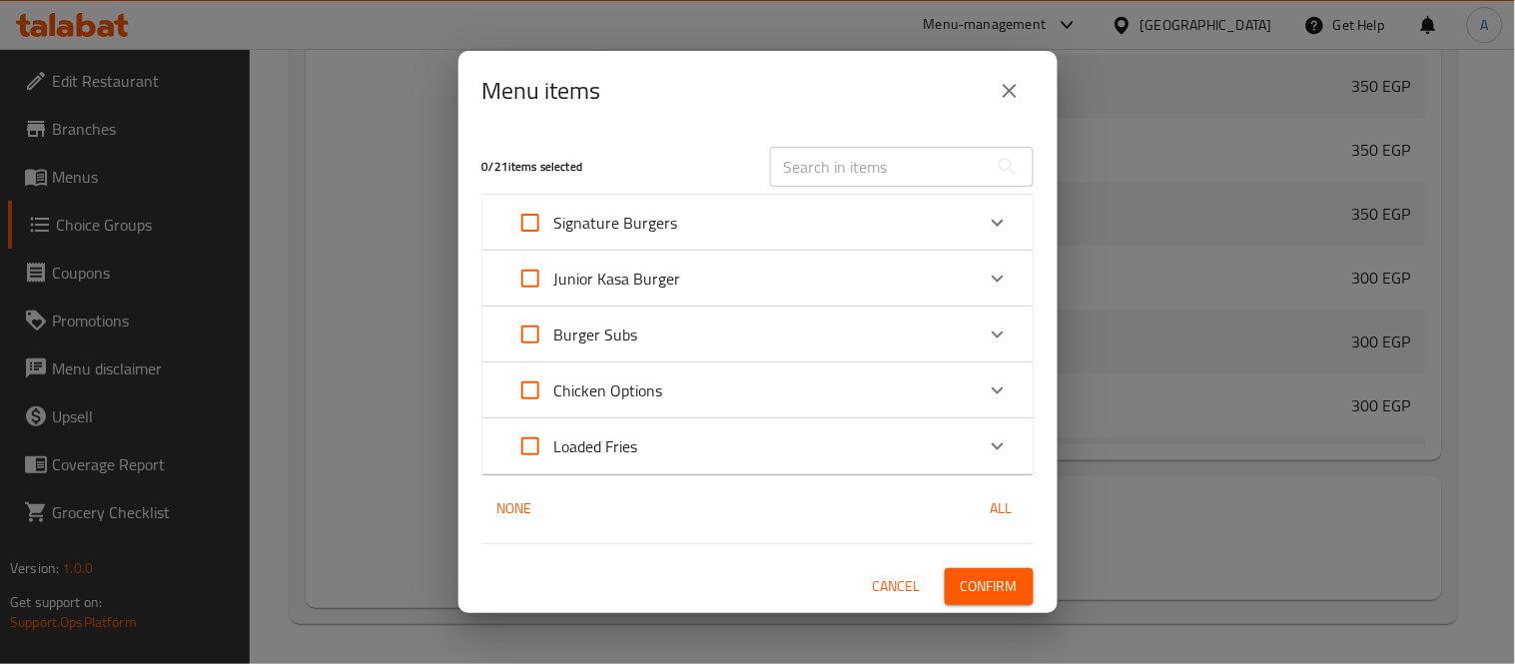
click at [539, 226] on input "Expand" at bounding box center [530, 223] width 48 height 48
checkbox input "true"
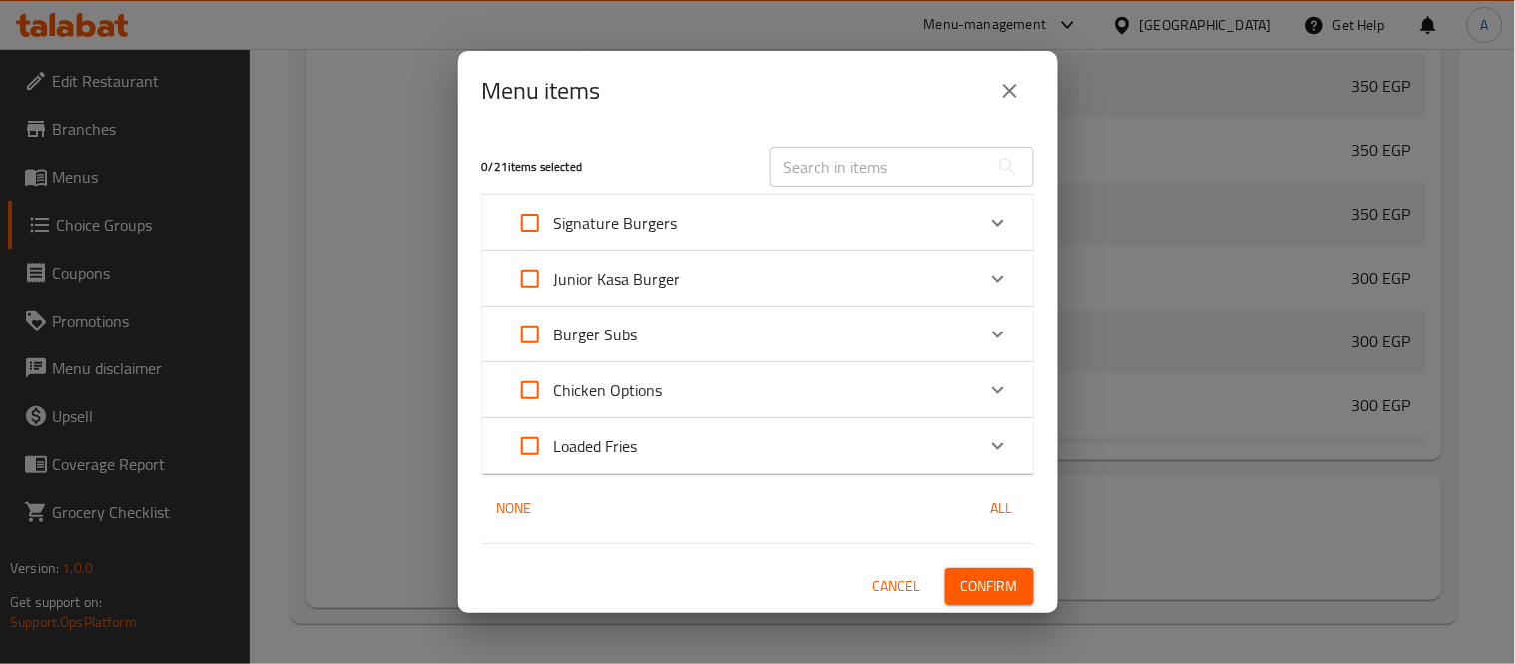
checkbox input "true"
click at [533, 280] on input "Expand" at bounding box center [530, 279] width 48 height 48
checkbox input "true"
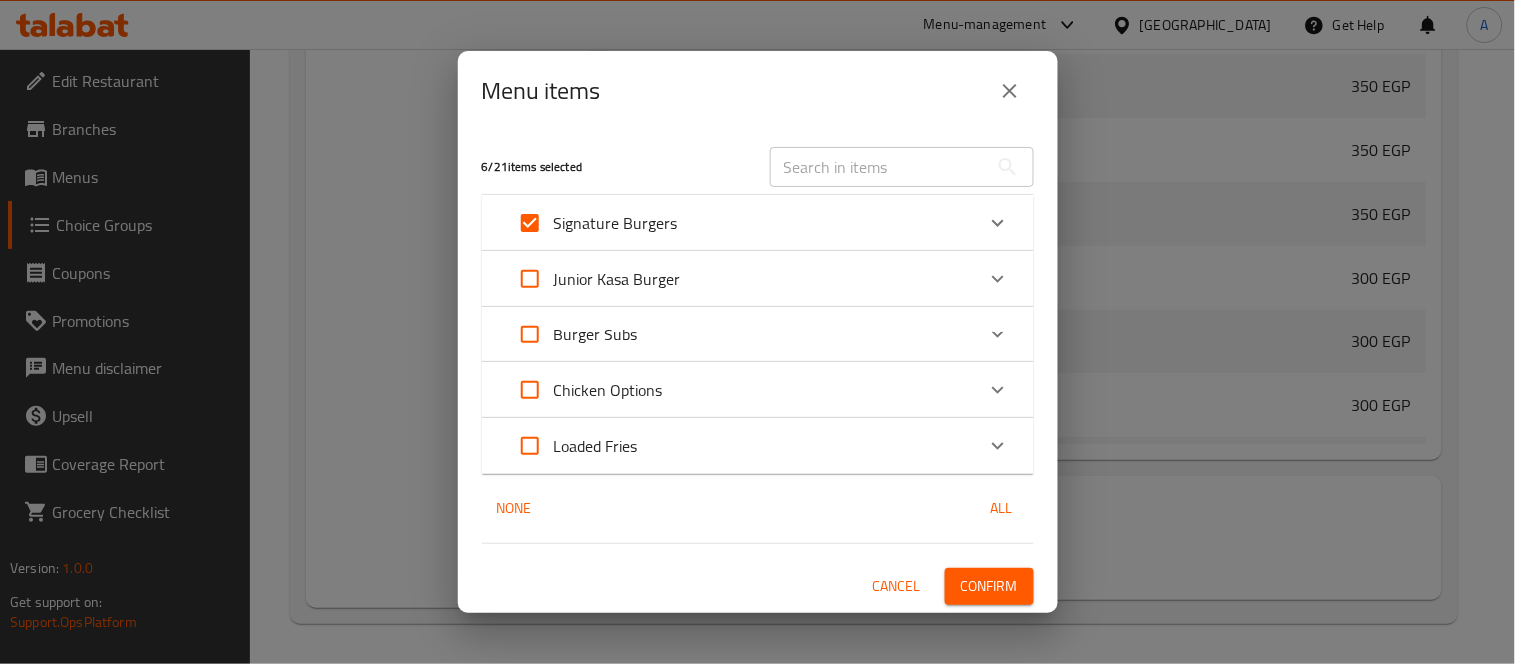
checkbox input "true"
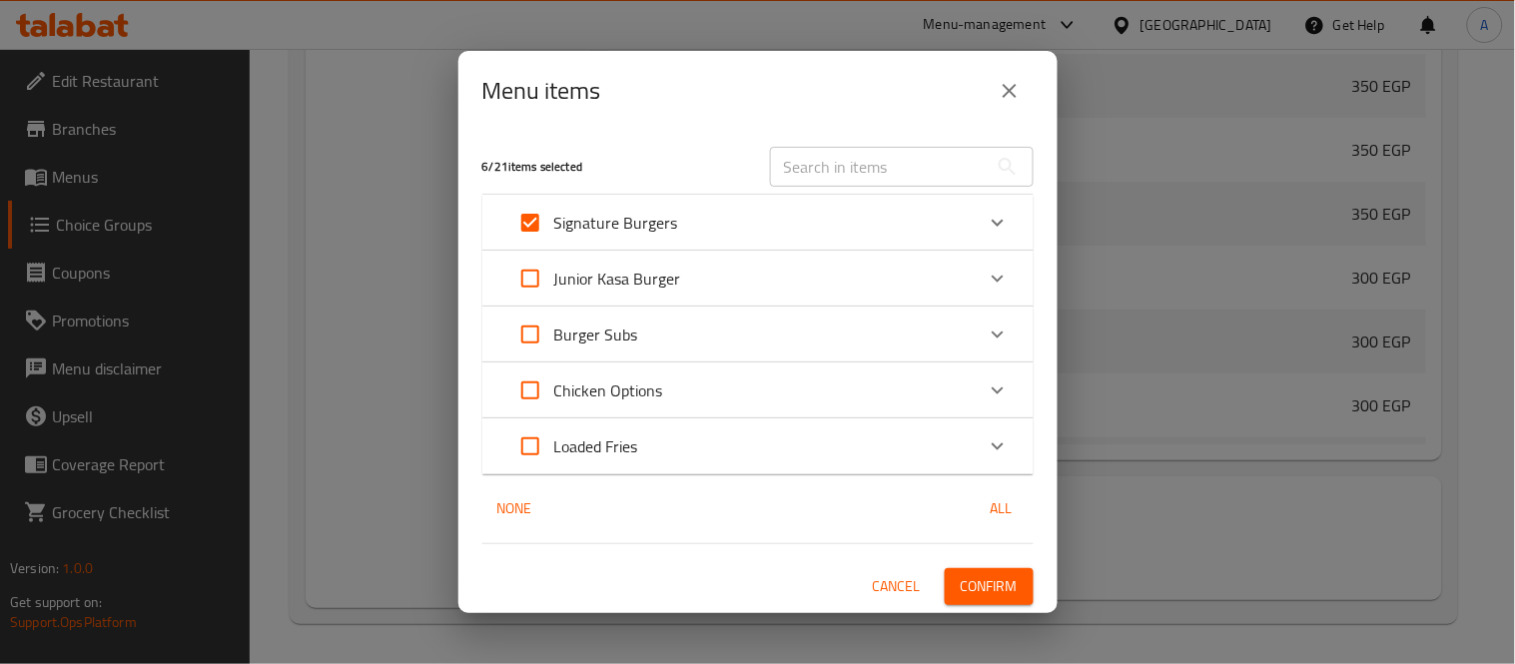
checkbox input "true"
click at [536, 322] on input "Expand" at bounding box center [530, 334] width 48 height 48
checkbox input "true"
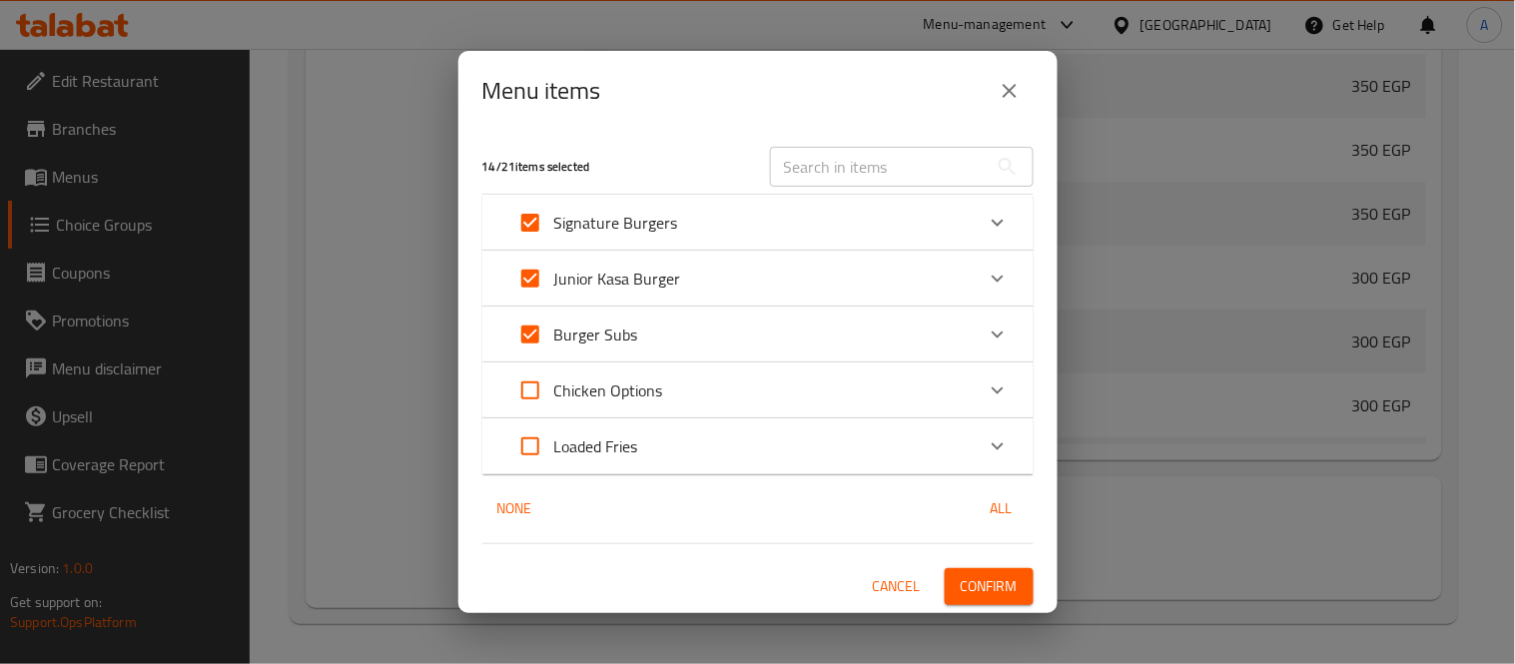
click at [1019, 586] on button "Confirm" at bounding box center [988, 586] width 89 height 37
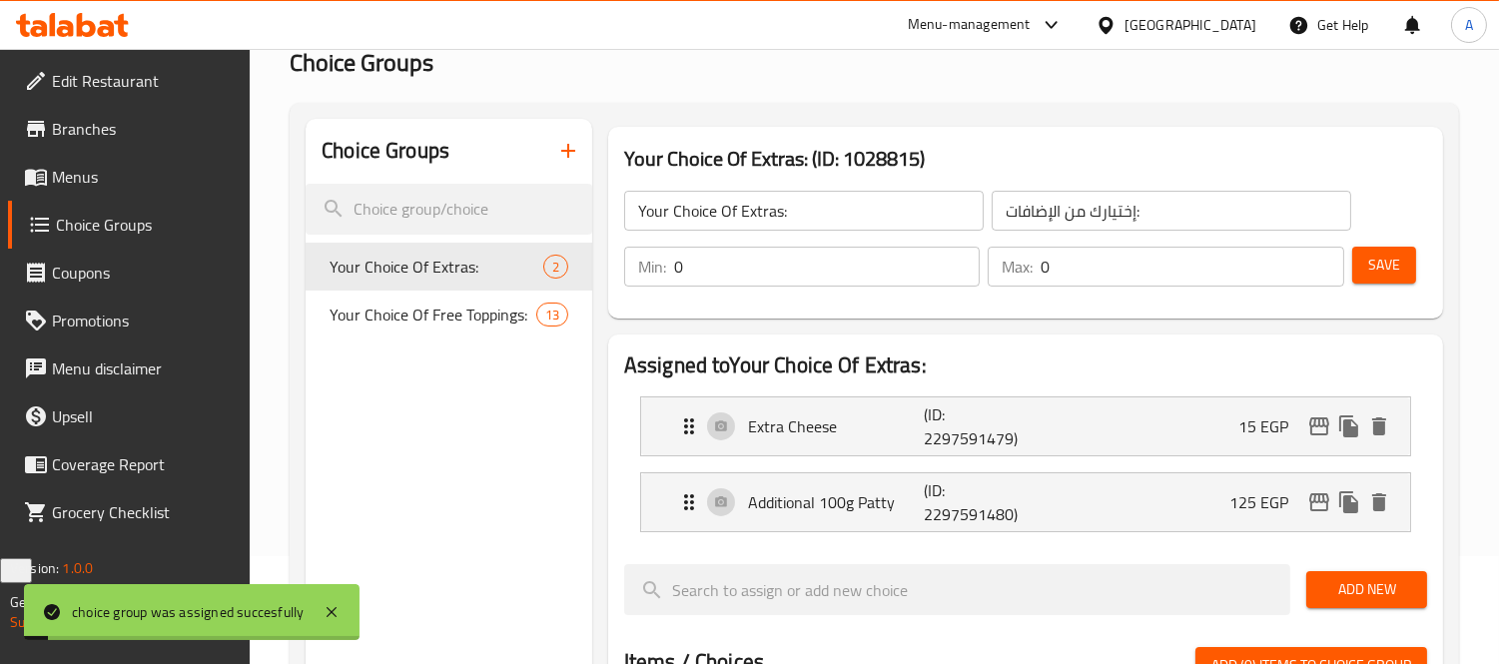
scroll to position [96, 0]
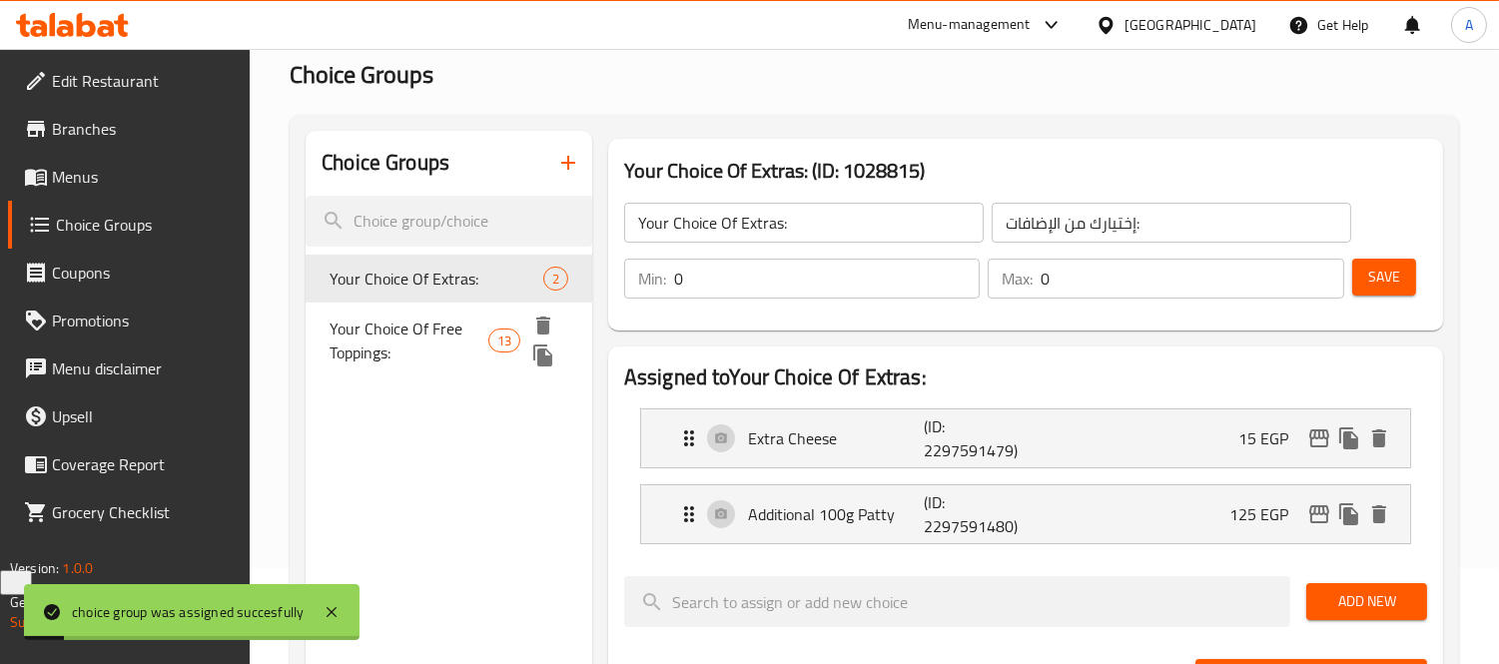
click at [365, 311] on div "Your Choice Of Free Toppings: 13" at bounding box center [448, 341] width 287 height 76
type input "Your Choice Of Free Toppings:"
type input "إختيارك من الإضافات المجانية:"
type input "1"
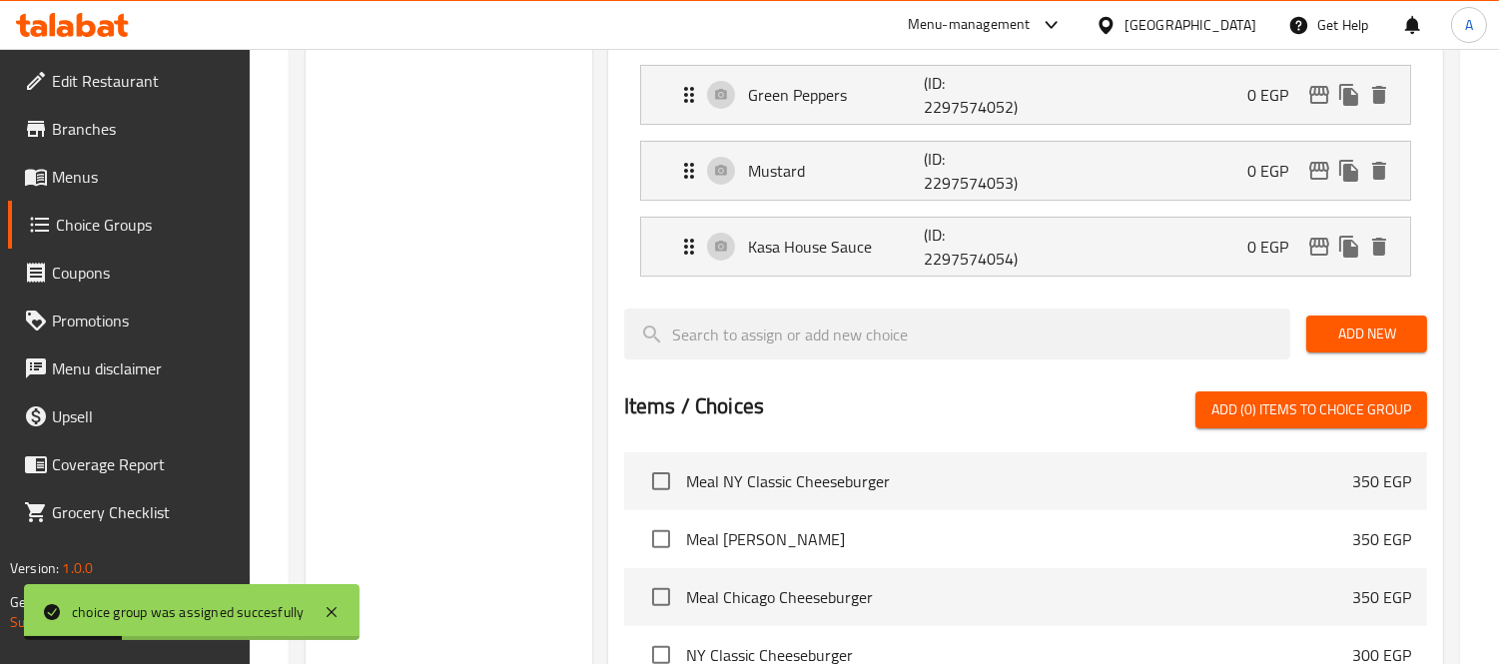
scroll to position [873, 0]
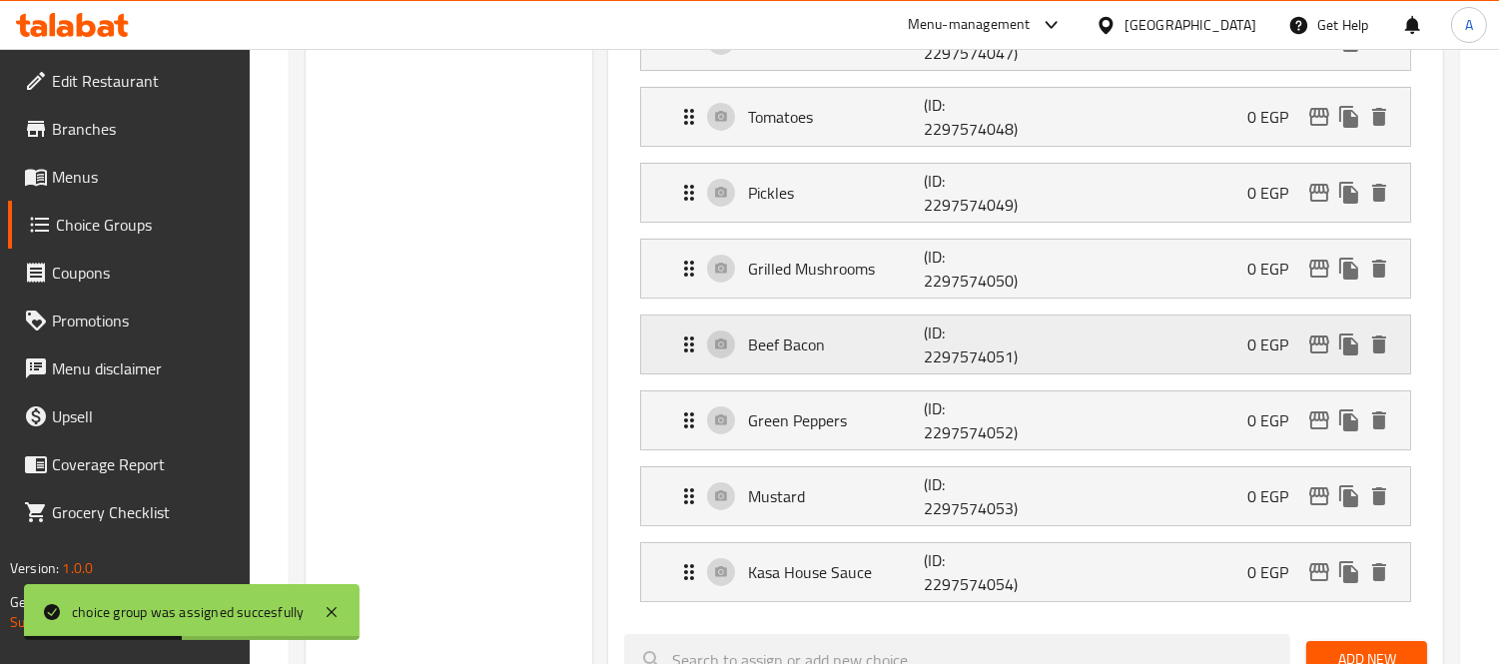
click at [925, 342] on p "(ID: 2297574051)" at bounding box center [982, 344] width 118 height 48
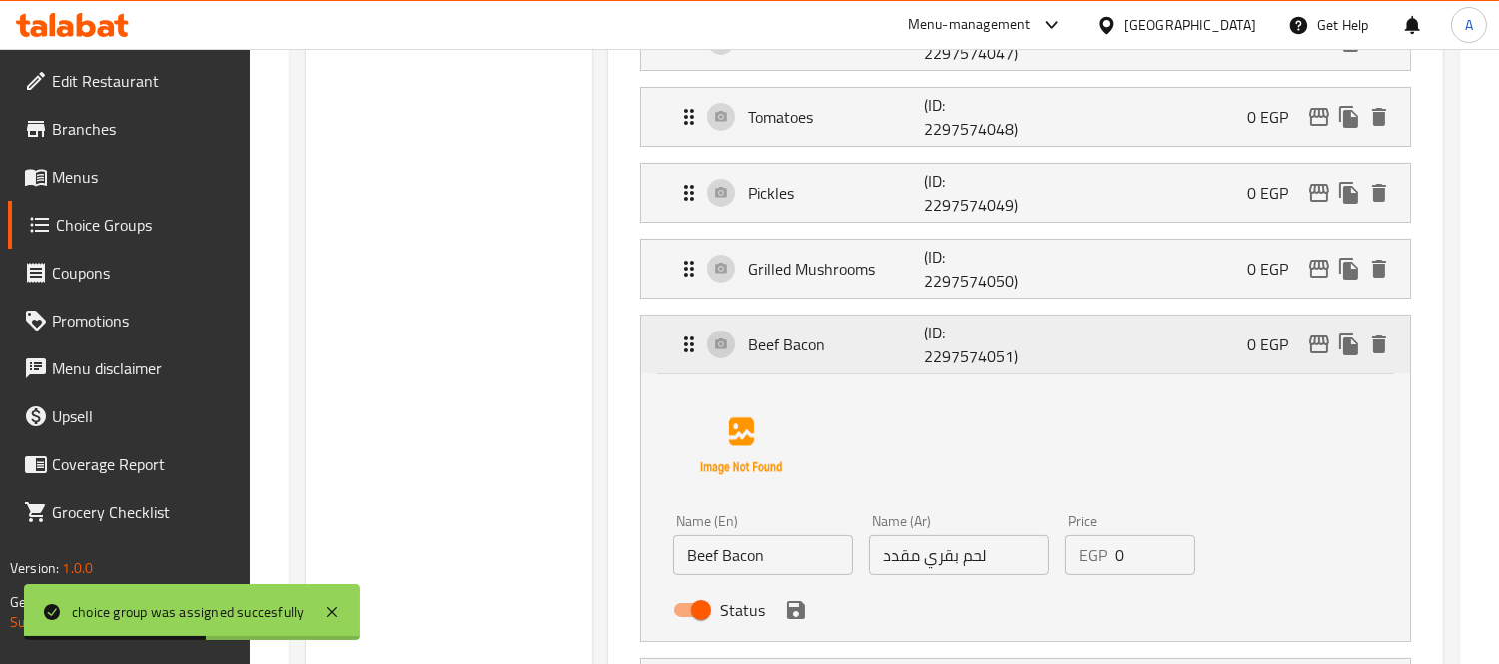
click at [925, 342] on p "(ID: 2297574051)" at bounding box center [982, 344] width 118 height 48
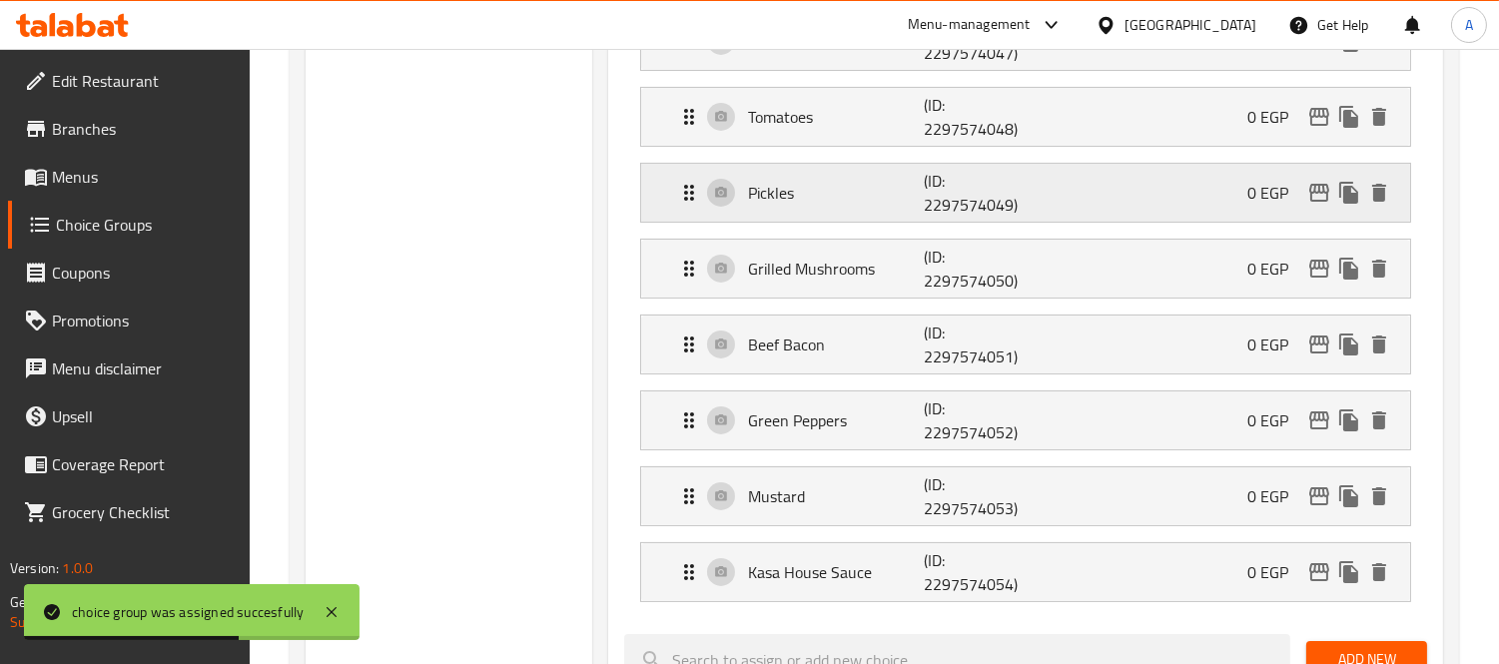
click at [882, 200] on p "Pickles" at bounding box center [836, 193] width 176 height 24
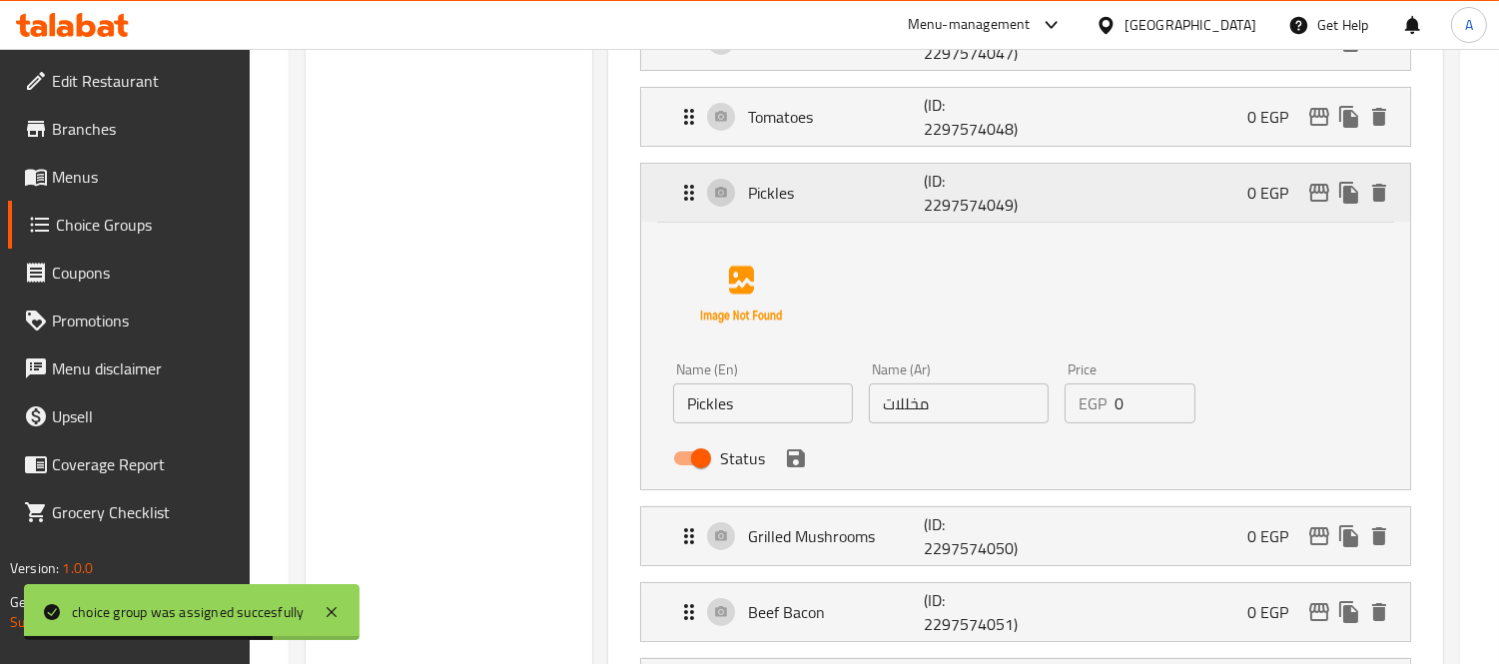
click at [882, 200] on p "Pickles" at bounding box center [836, 193] width 176 height 24
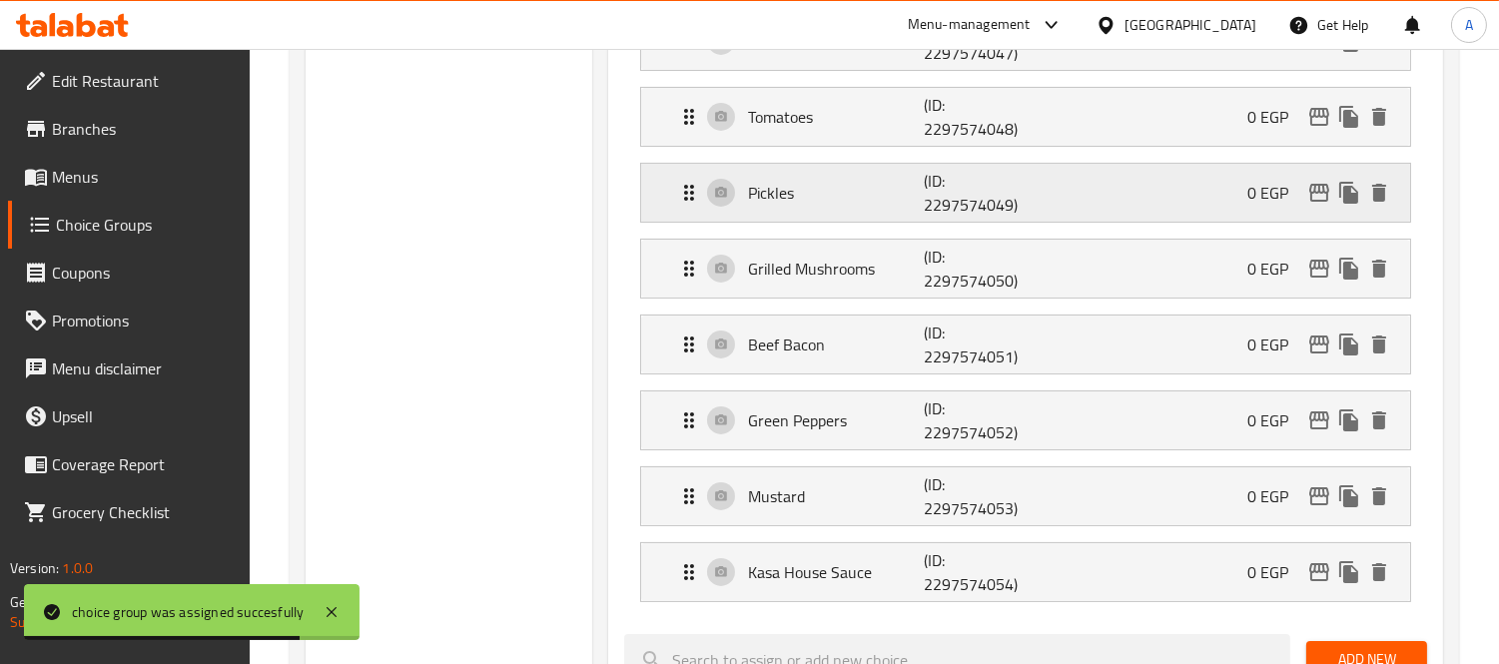
click at [882, 200] on p "Pickles" at bounding box center [836, 193] width 176 height 24
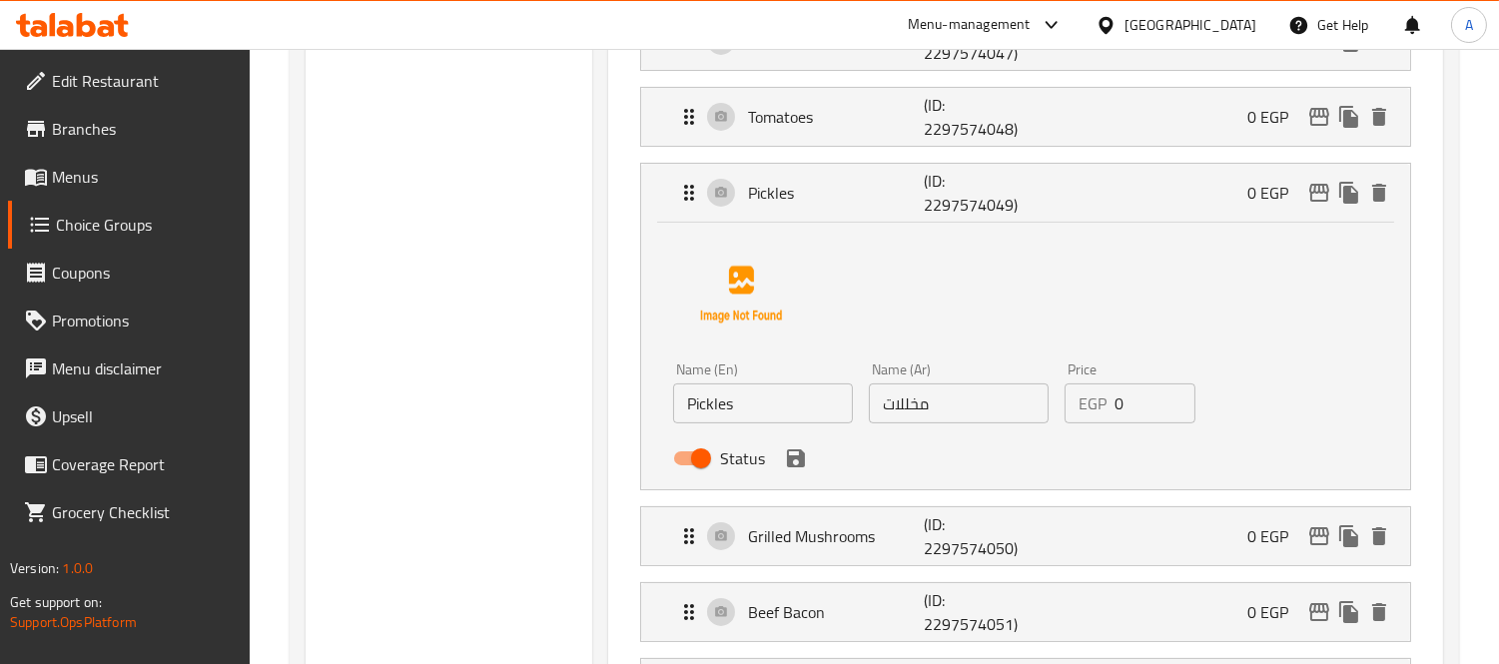
click at [901, 404] on input "مخللات" at bounding box center [959, 403] width 180 height 40
type input "مخلات"
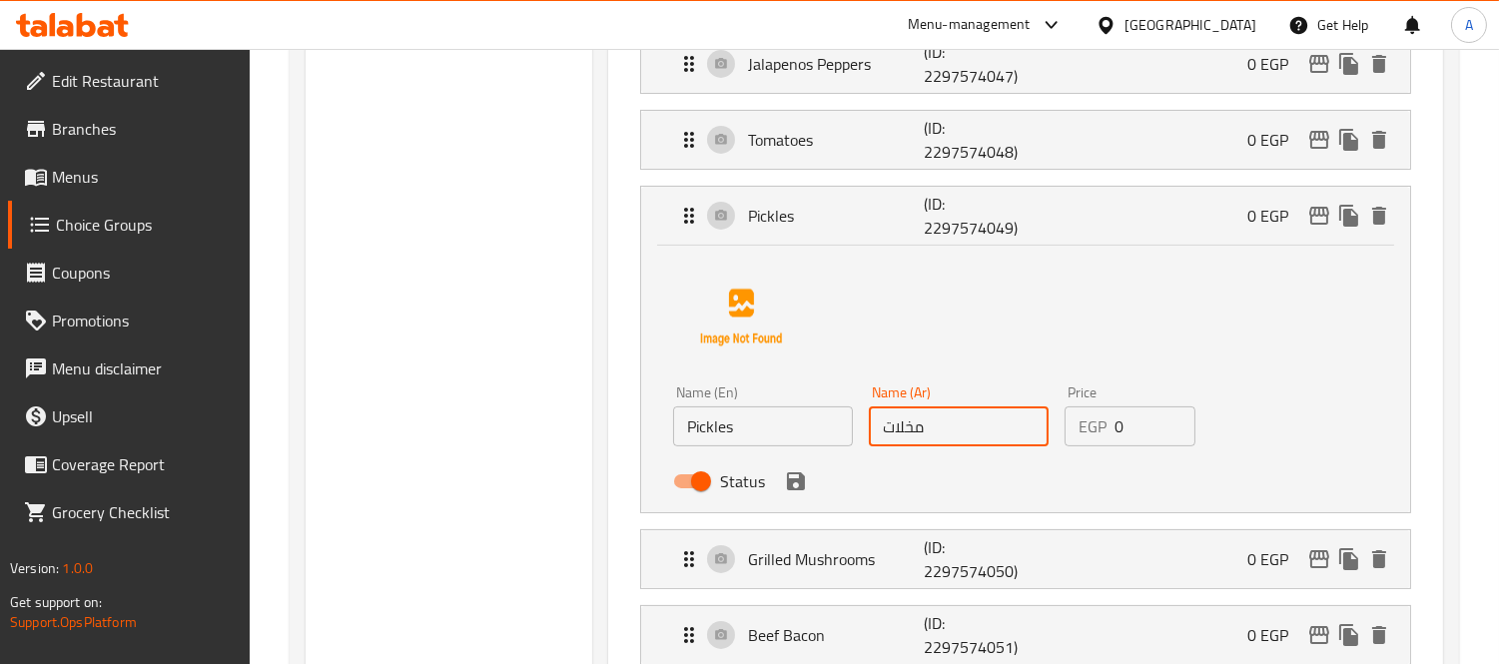
scroll to position [429, 0]
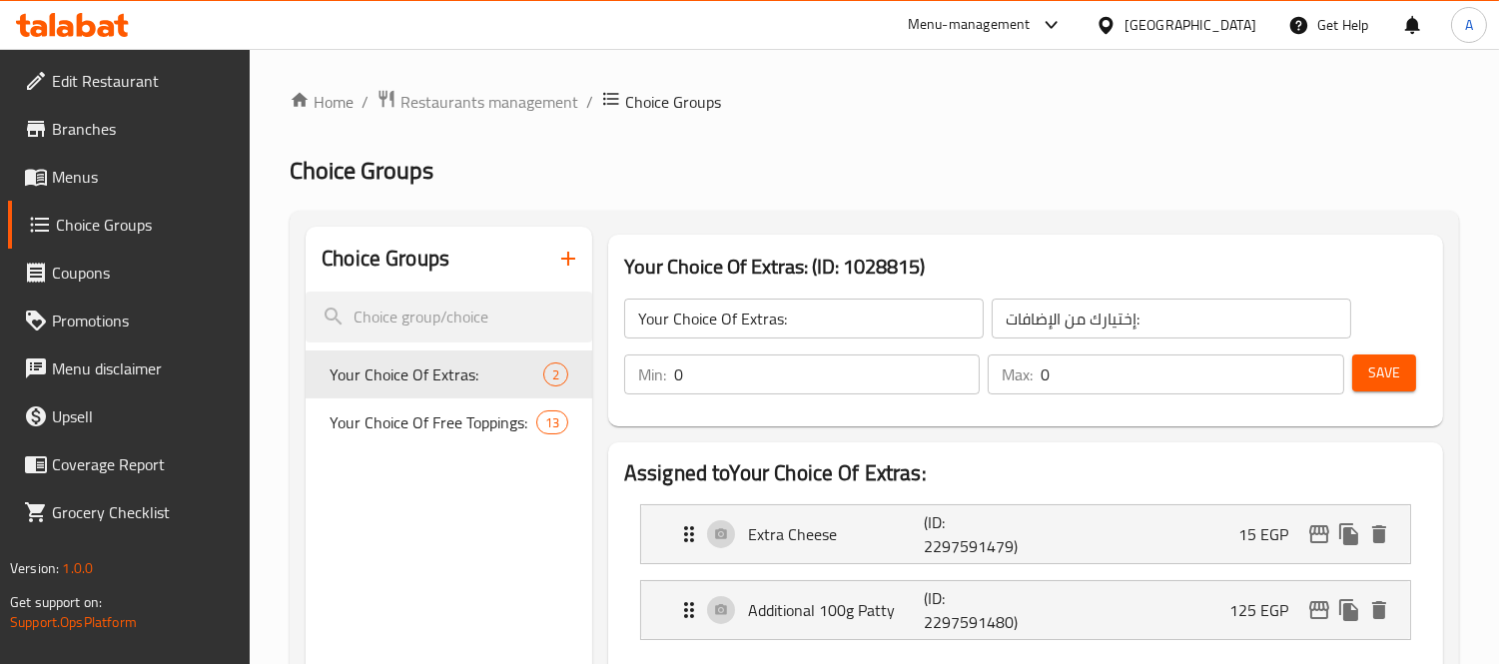
scroll to position [111, 0]
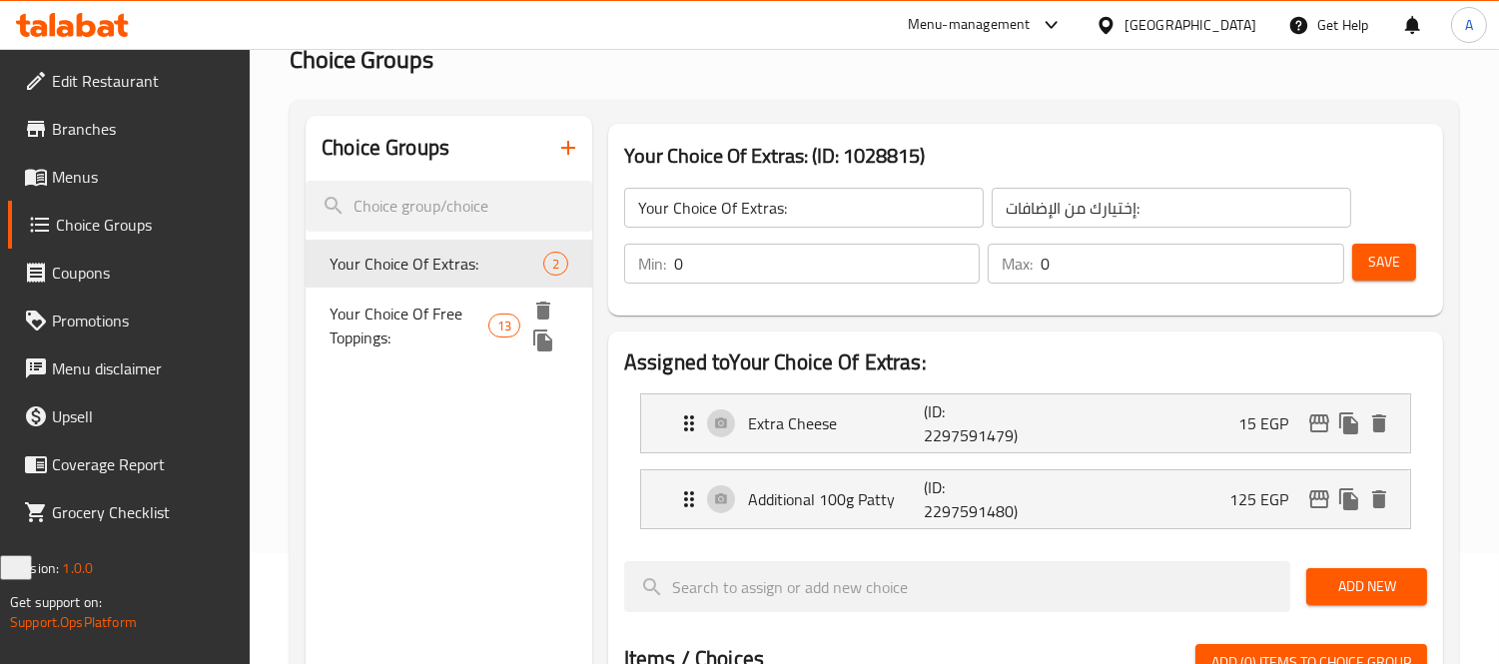
click at [442, 322] on span "Your Choice Of Free Toppings:" at bounding box center [408, 326] width 158 height 48
type input "Your Choice Of Free Toppings:"
type input "إختيارك من الإضافات المجانية:"
type input "1"
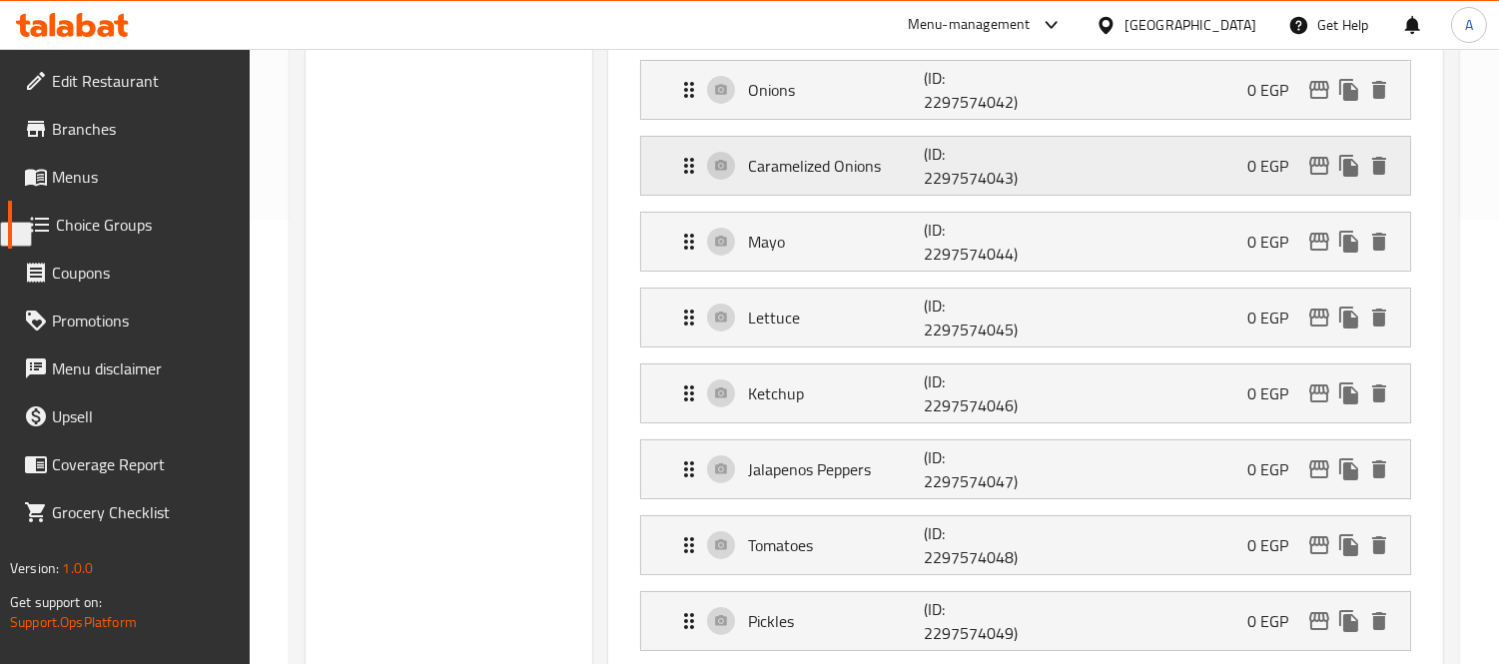
scroll to position [443, 0]
click at [881, 466] on p "Jalapenos Peppers" at bounding box center [836, 470] width 176 height 24
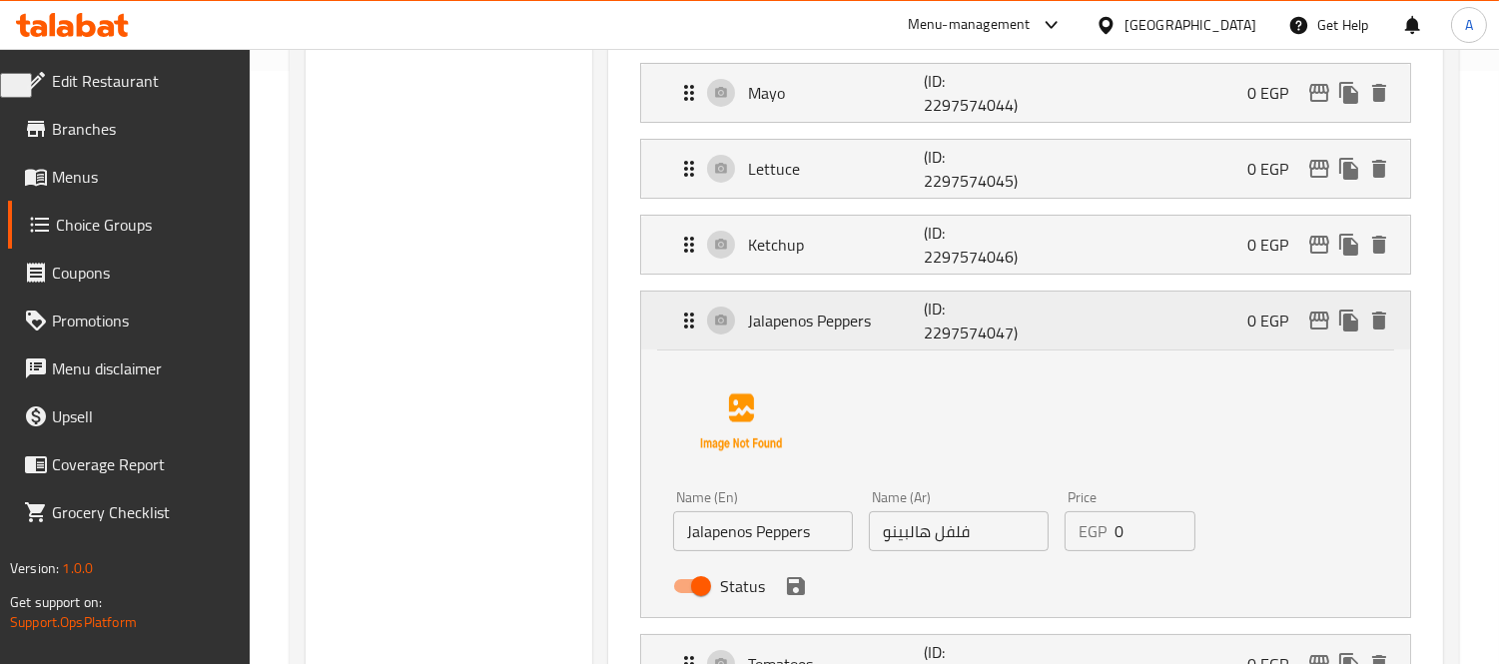
scroll to position [554, 0]
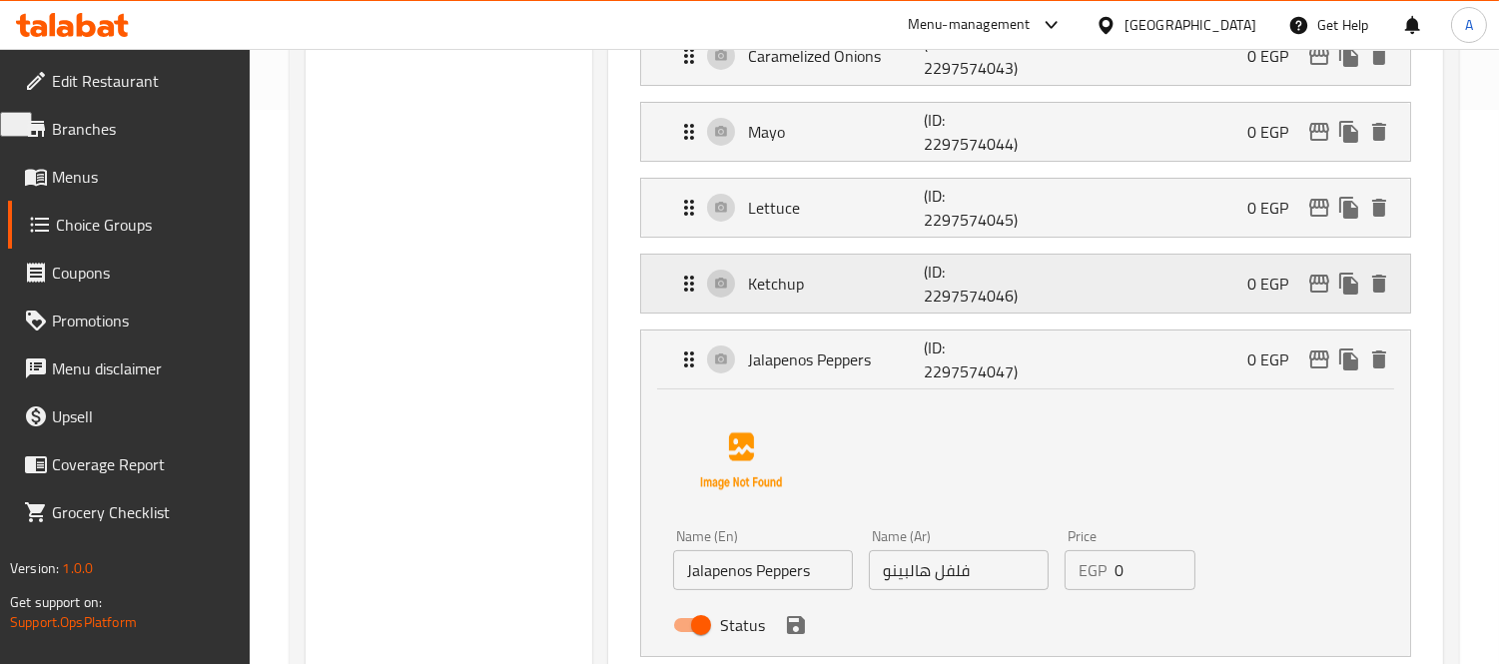
click at [830, 277] on p "Ketchup" at bounding box center [836, 284] width 176 height 24
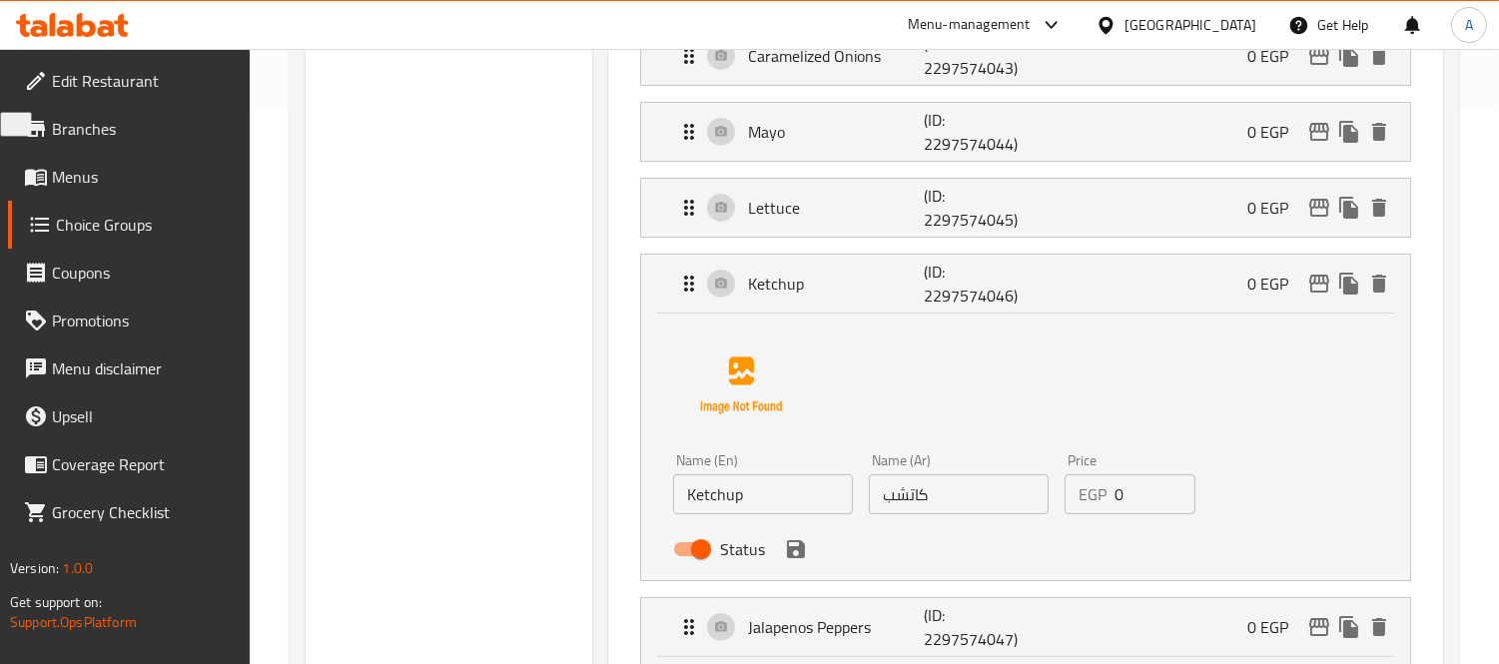
click at [863, 173] on li "Lettuce (ID: 2297574045) 0 EGP Name (En) Lettuce Name (En) Name (Ar) خَسّ Name …" at bounding box center [1025, 208] width 803 height 76
click at [865, 212] on p "Lettuce" at bounding box center [836, 208] width 176 height 24
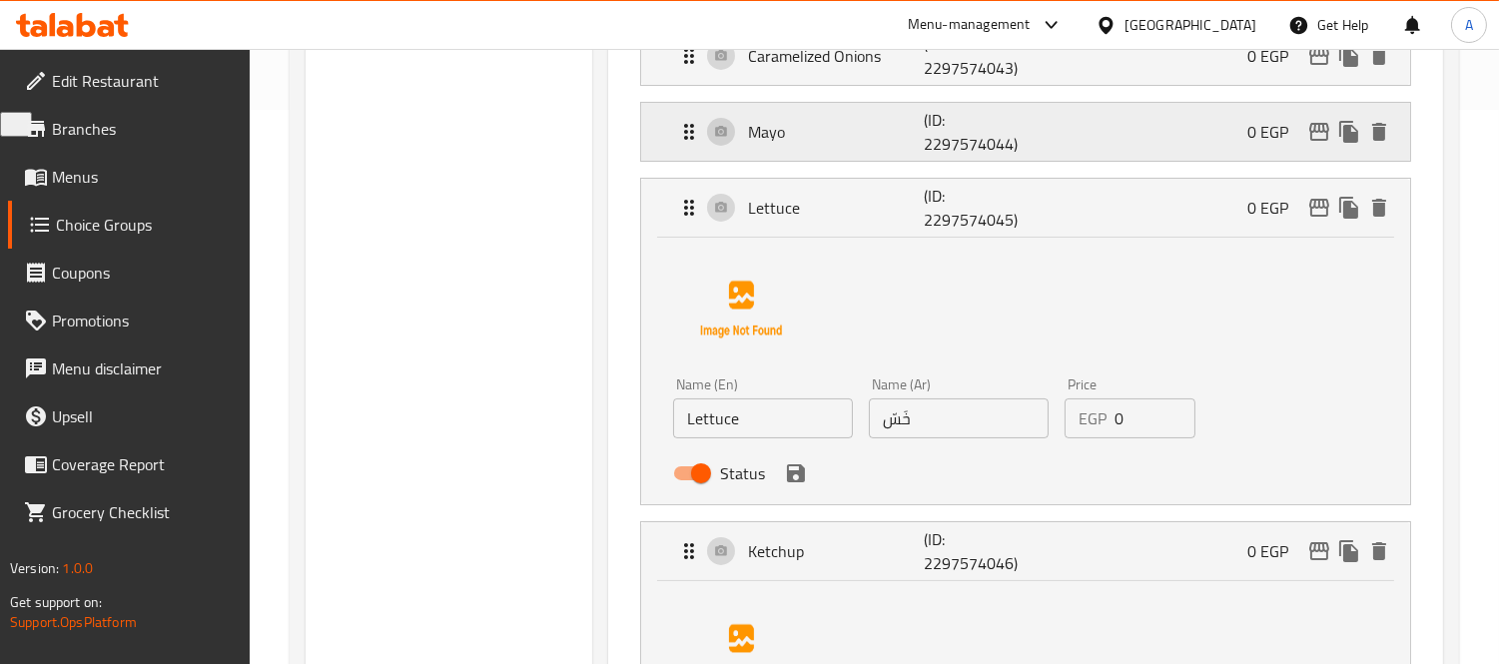
click at [870, 126] on p "Mayo" at bounding box center [836, 132] width 176 height 24
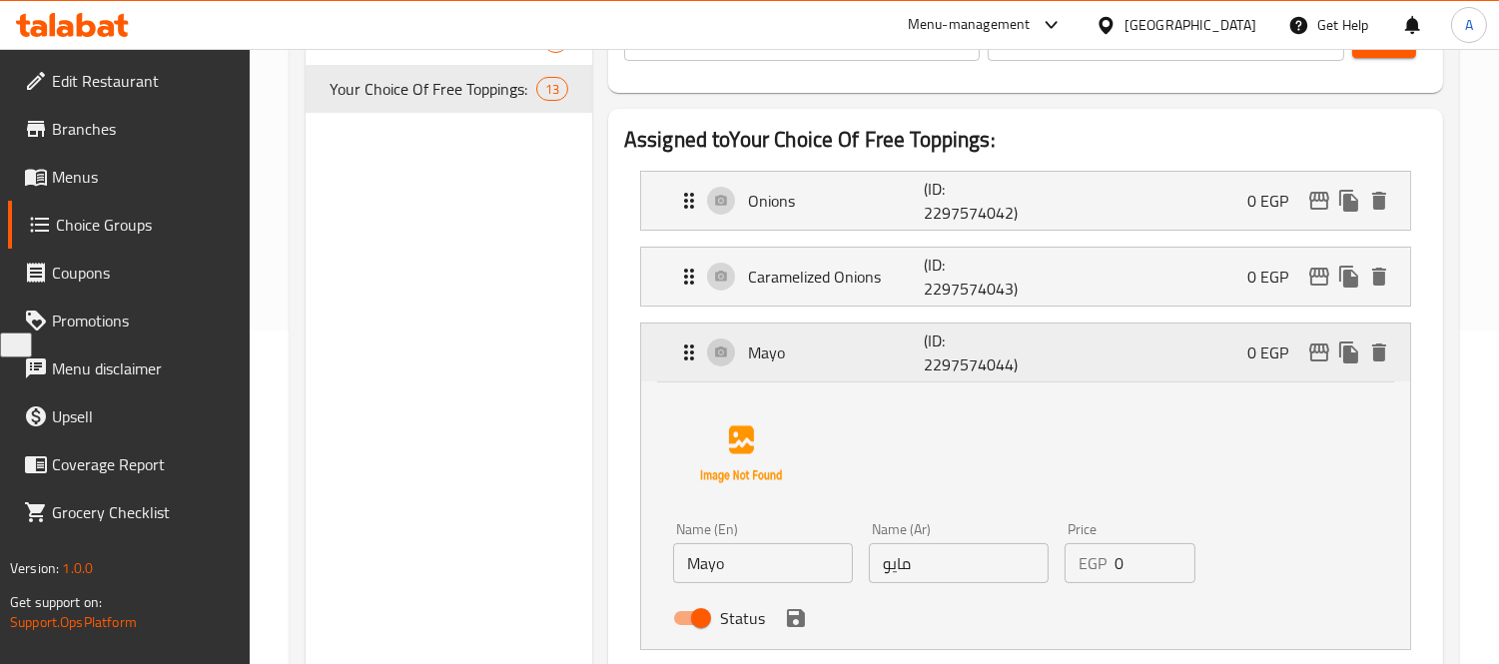
scroll to position [332, 0]
click at [956, 571] on input "مايو" at bounding box center [959, 564] width 180 height 40
click at [802, 622] on icon "save" at bounding box center [796, 619] width 18 height 18
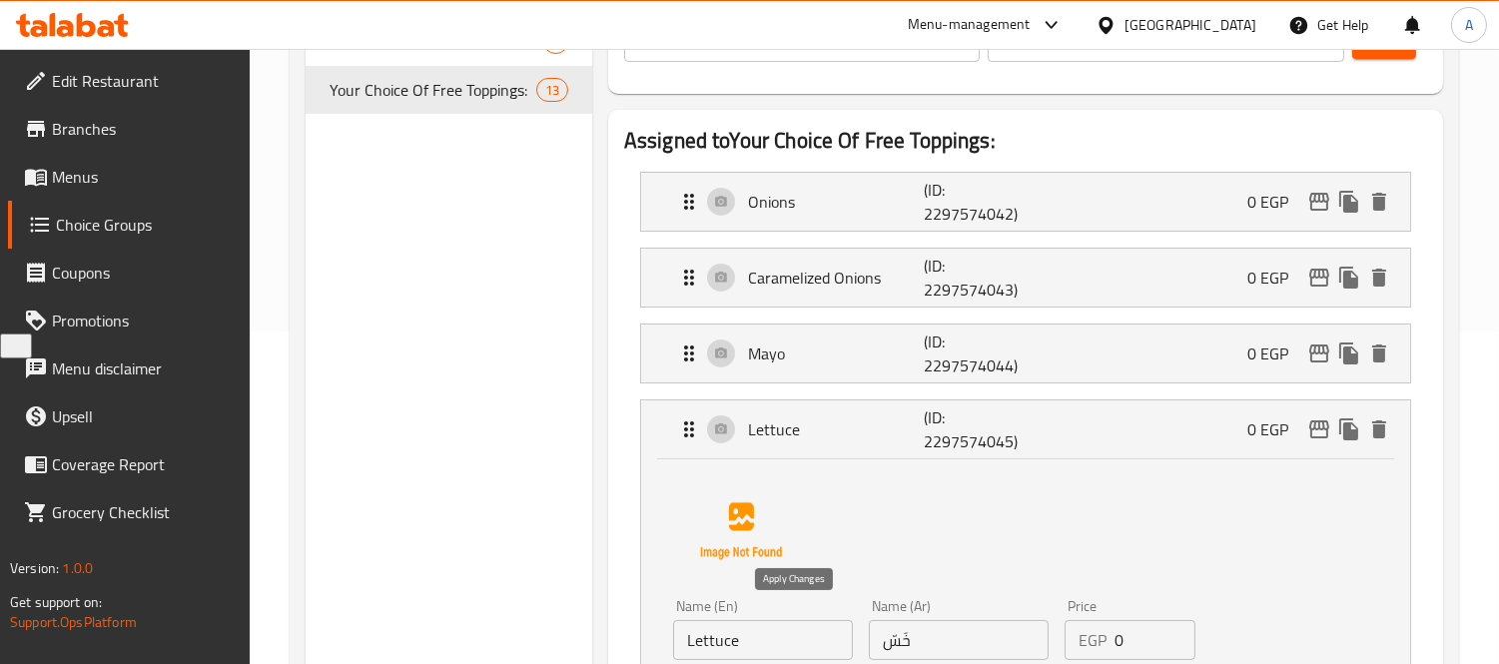
type input "مايونيز"
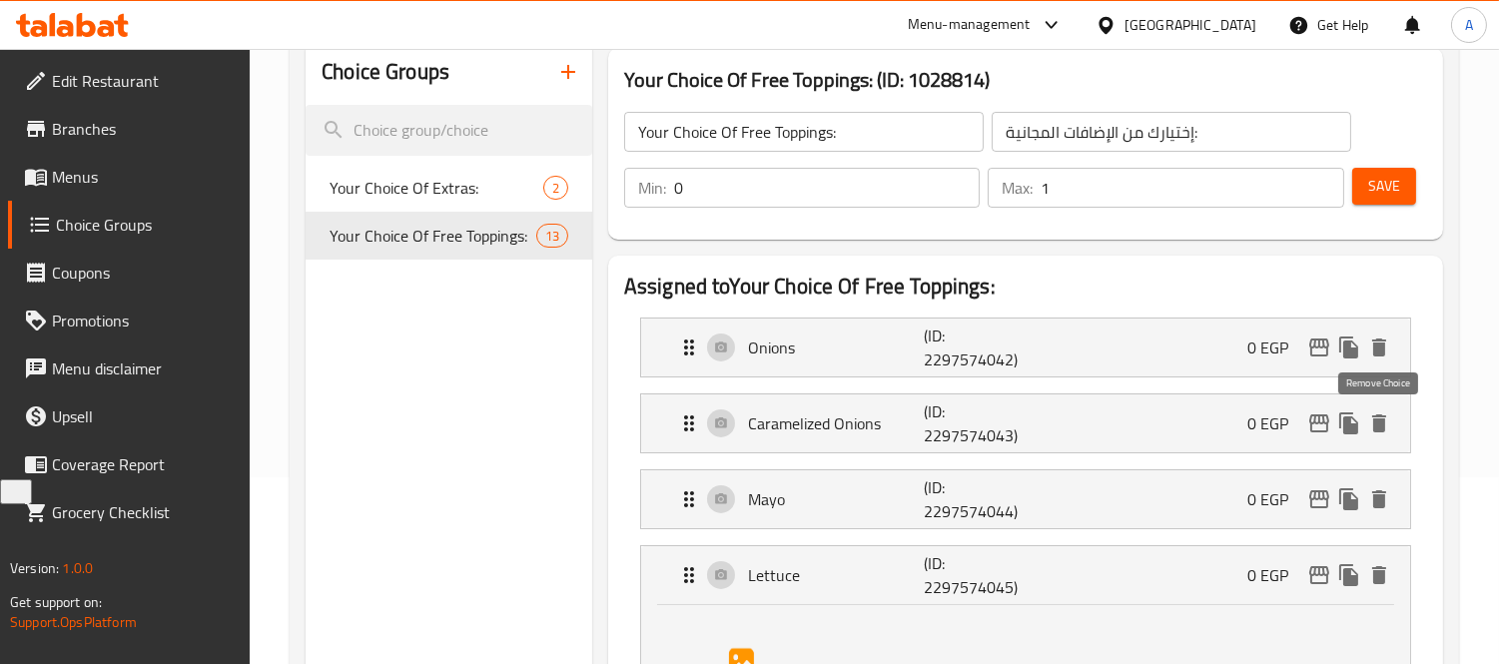
scroll to position [111, 0]
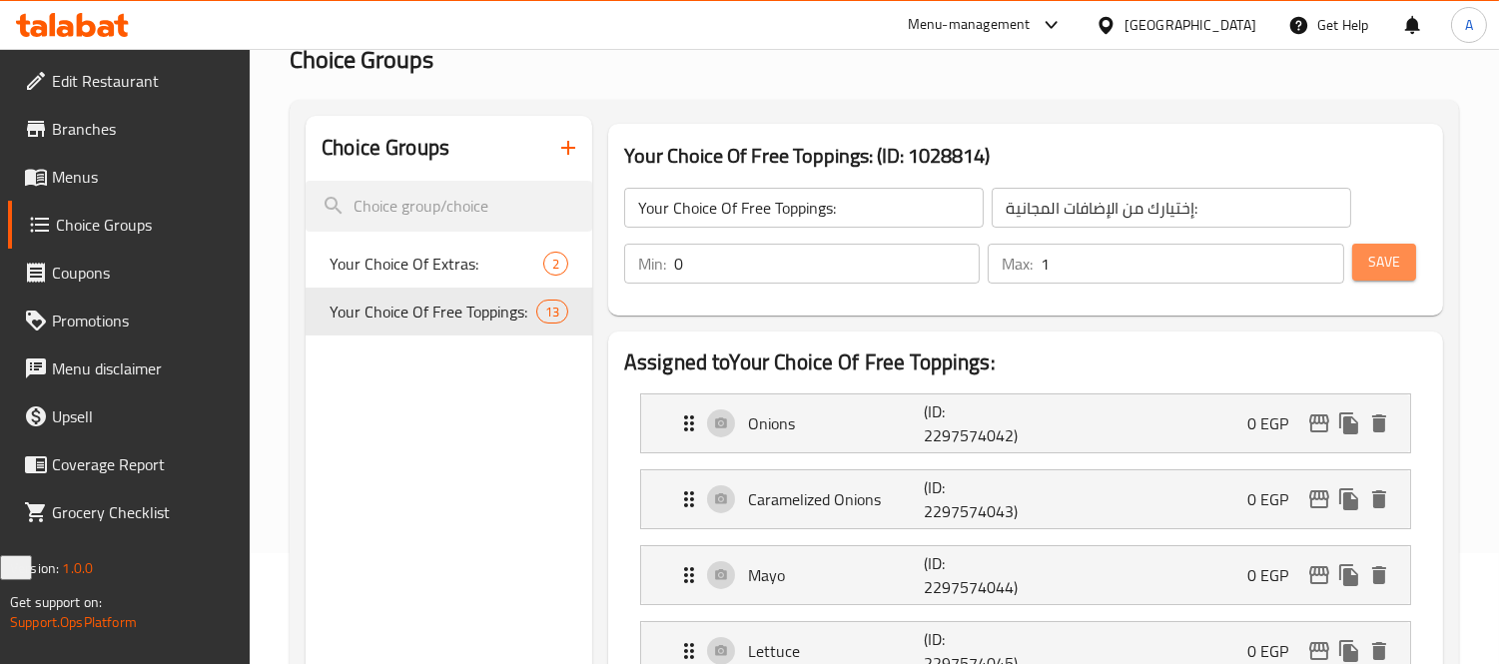
click at [1380, 268] on span "Save" at bounding box center [1384, 262] width 32 height 25
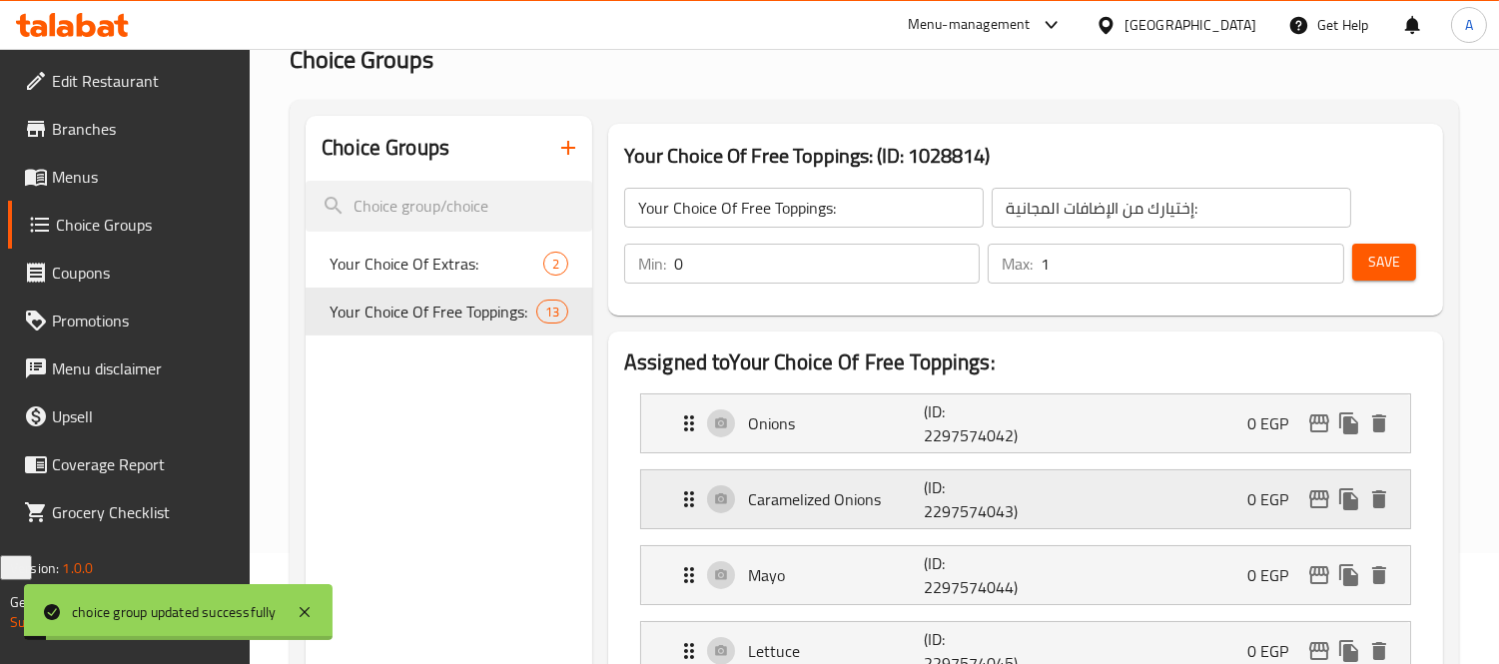
click at [864, 504] on p "Caramelized Onions" at bounding box center [836, 499] width 176 height 24
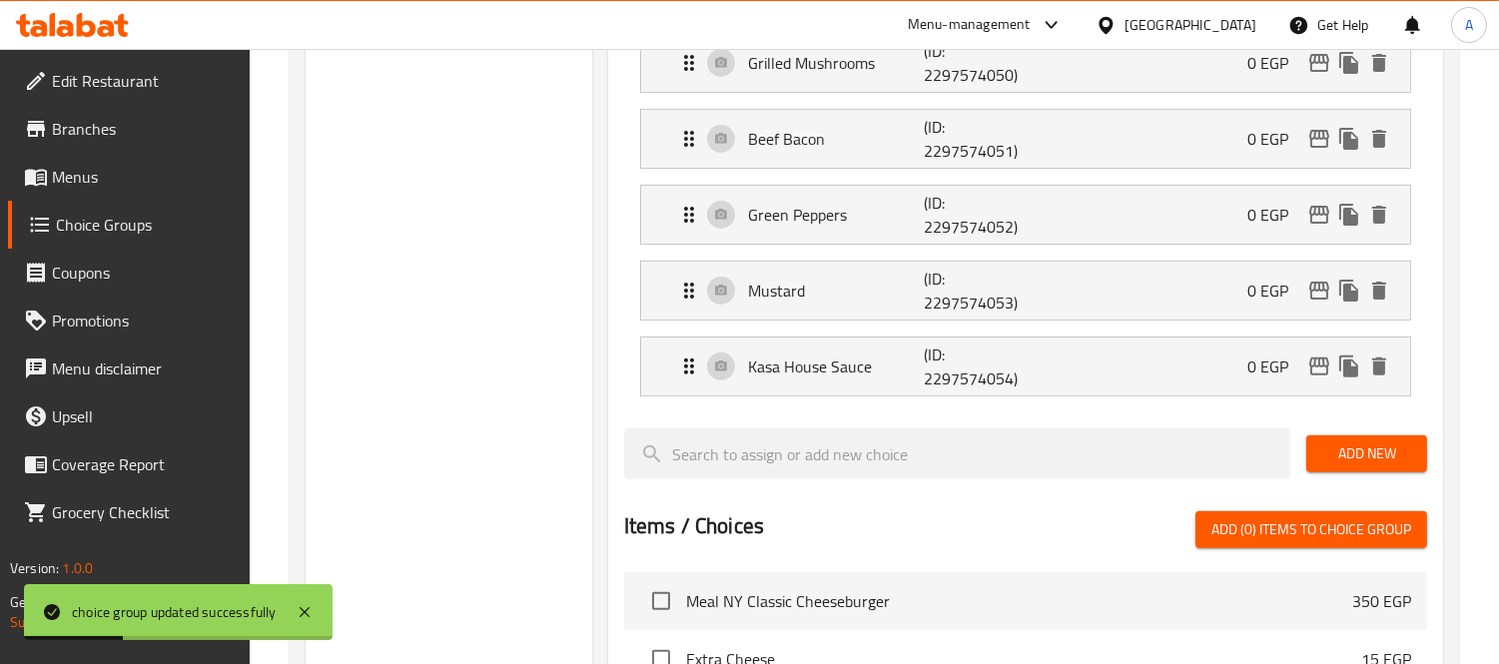
scroll to position [1220, 0]
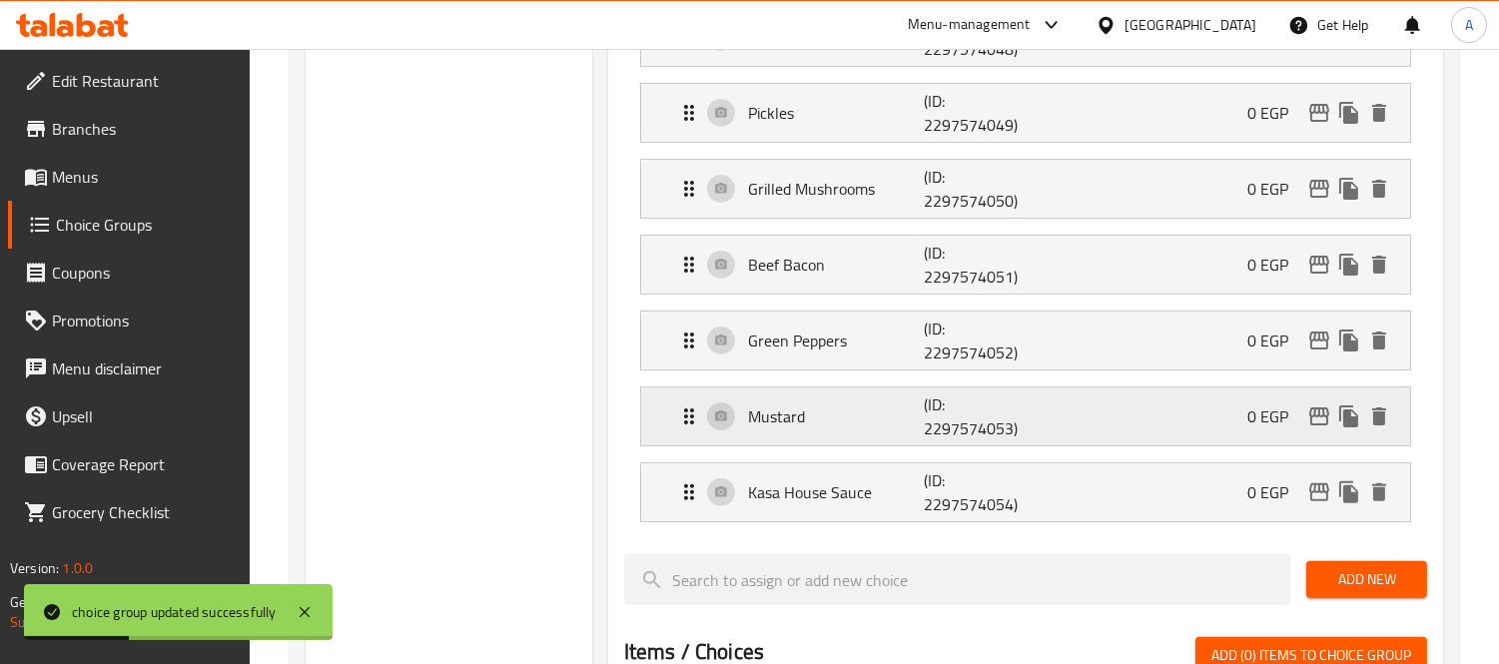
click at [833, 434] on div "Mustard (ID: 2297574053) 0 EGP" at bounding box center [1031, 416] width 709 height 58
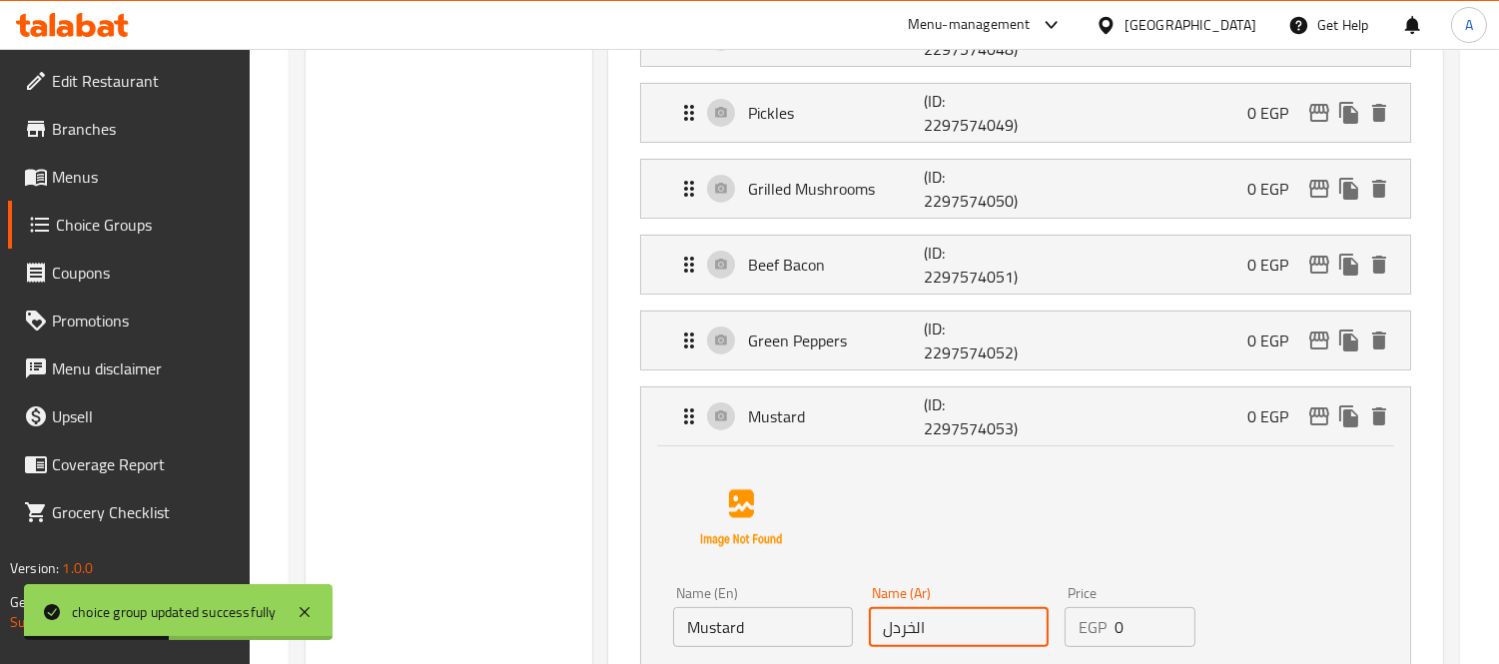
drag, startPoint x: 950, startPoint y: 626, endPoint x: 659, endPoint y: 627, distance: 291.5
click at [659, 627] on div "Name (En) Mustard Name (En) Name (Ar) الخردل Name (Ar) Price EGP 0 Price Status" at bounding box center [1025, 579] width 769 height 267
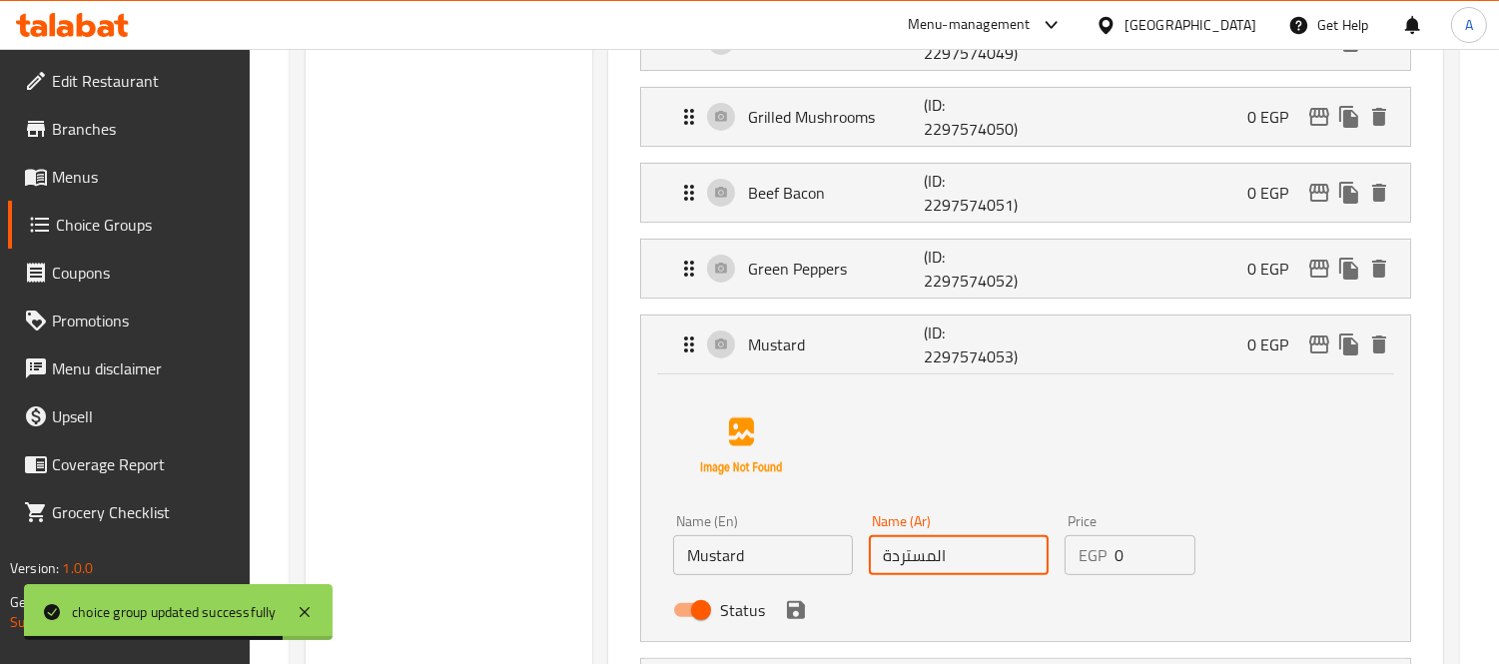
scroll to position [1331, 0]
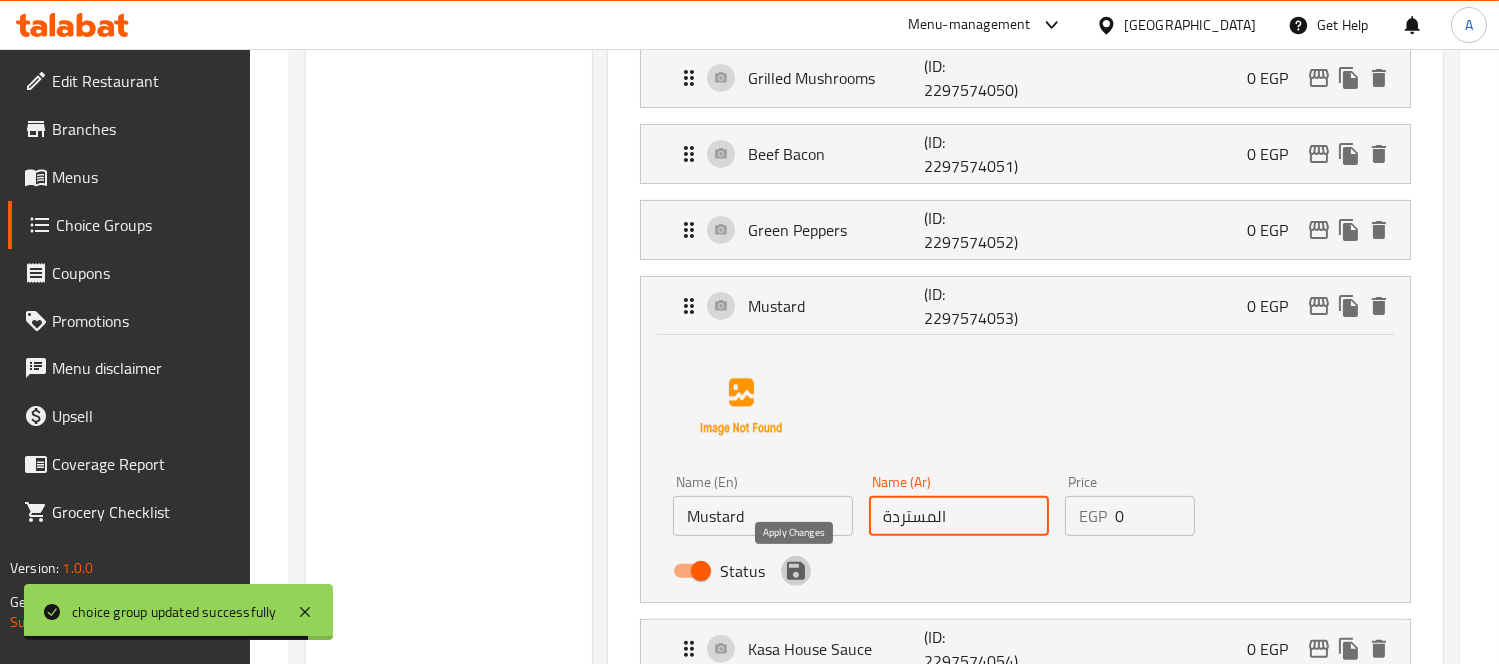
click at [784, 567] on icon "save" at bounding box center [796, 571] width 24 height 24
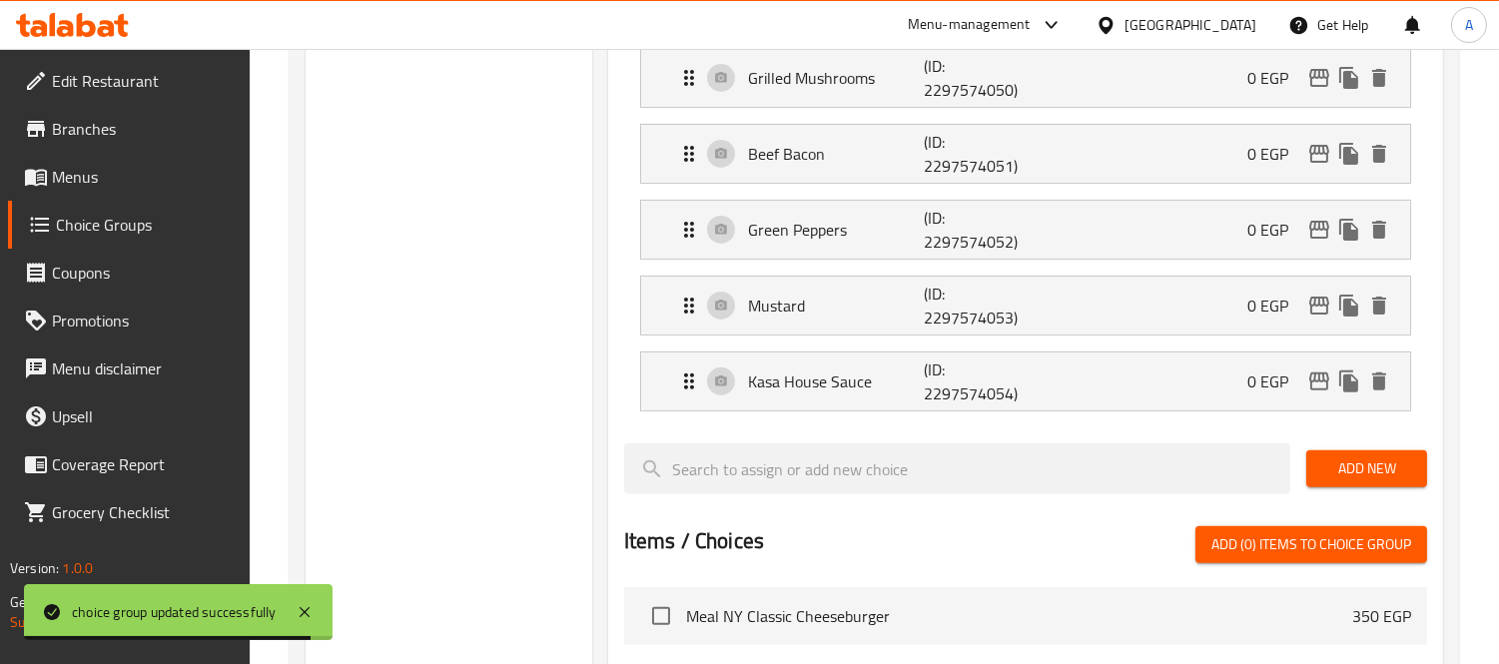
type input "المستردة"
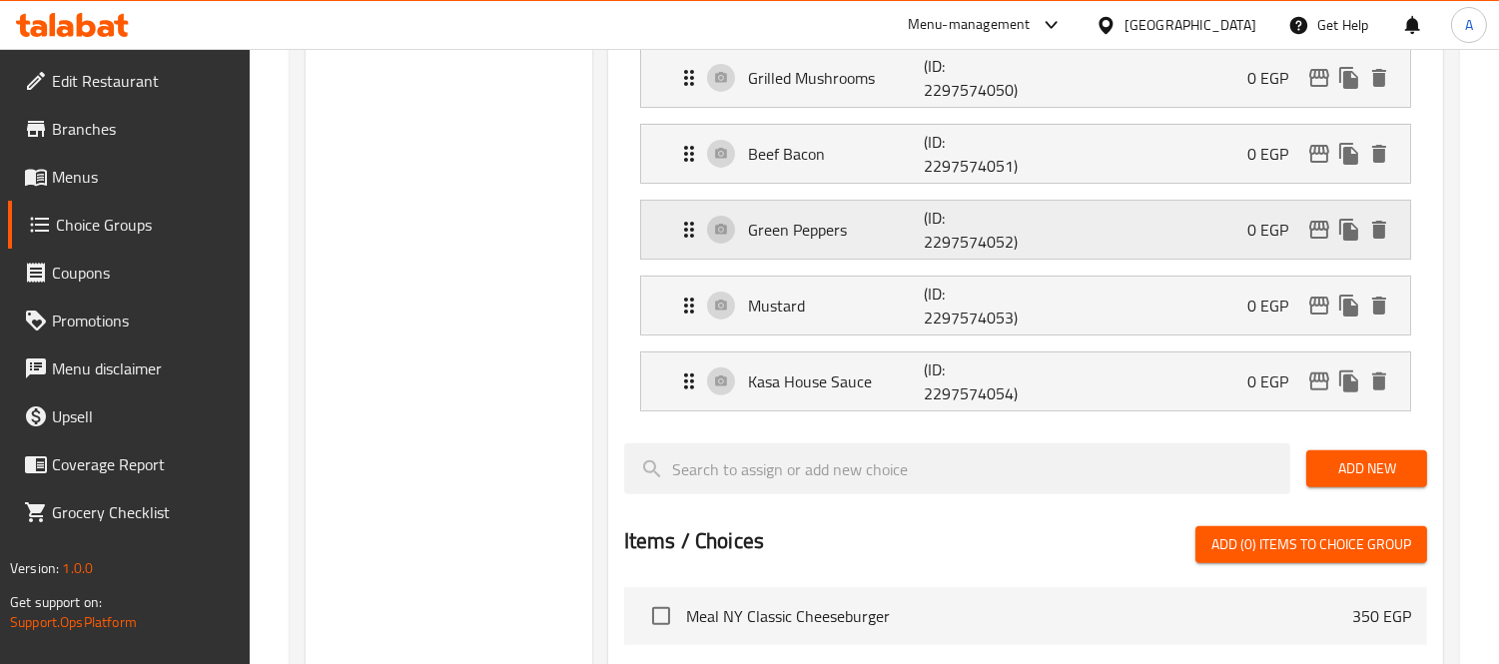
click at [870, 234] on p "Green Peppers" at bounding box center [836, 230] width 176 height 24
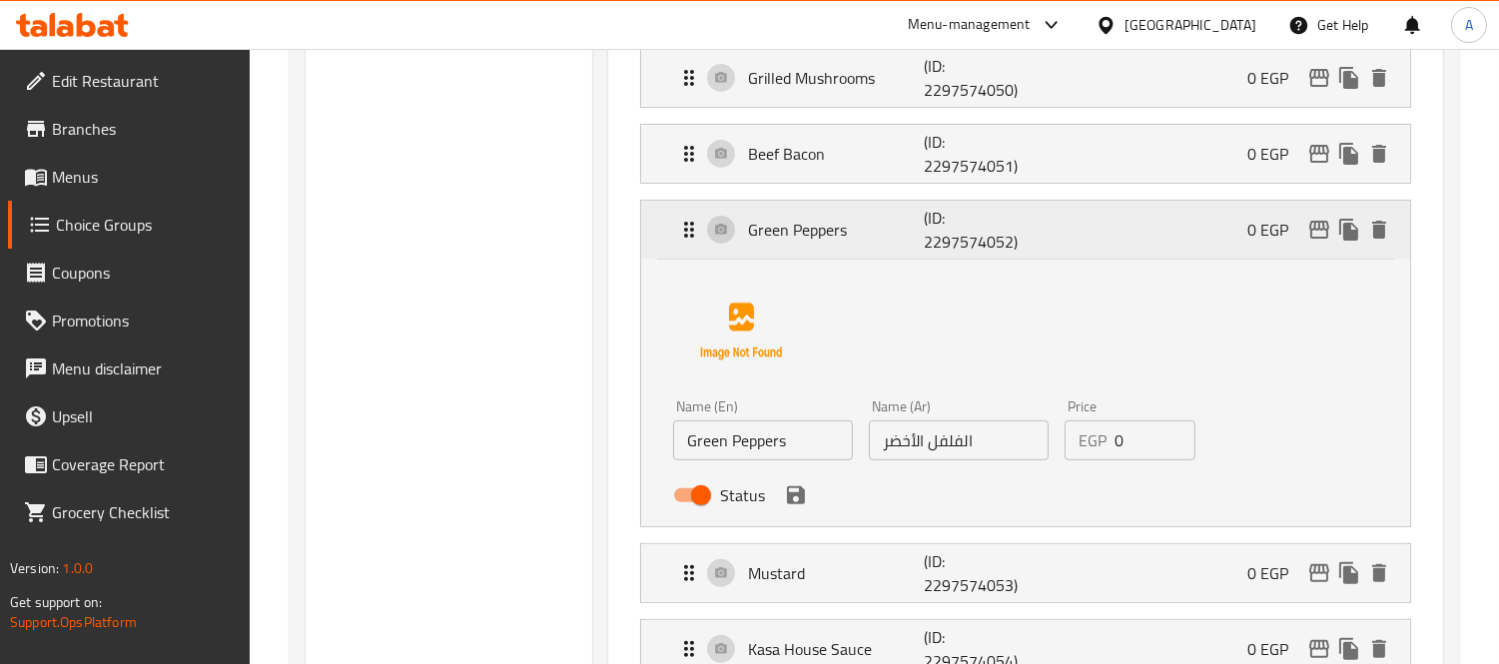
click at [870, 234] on p "Green Peppers" at bounding box center [836, 230] width 176 height 24
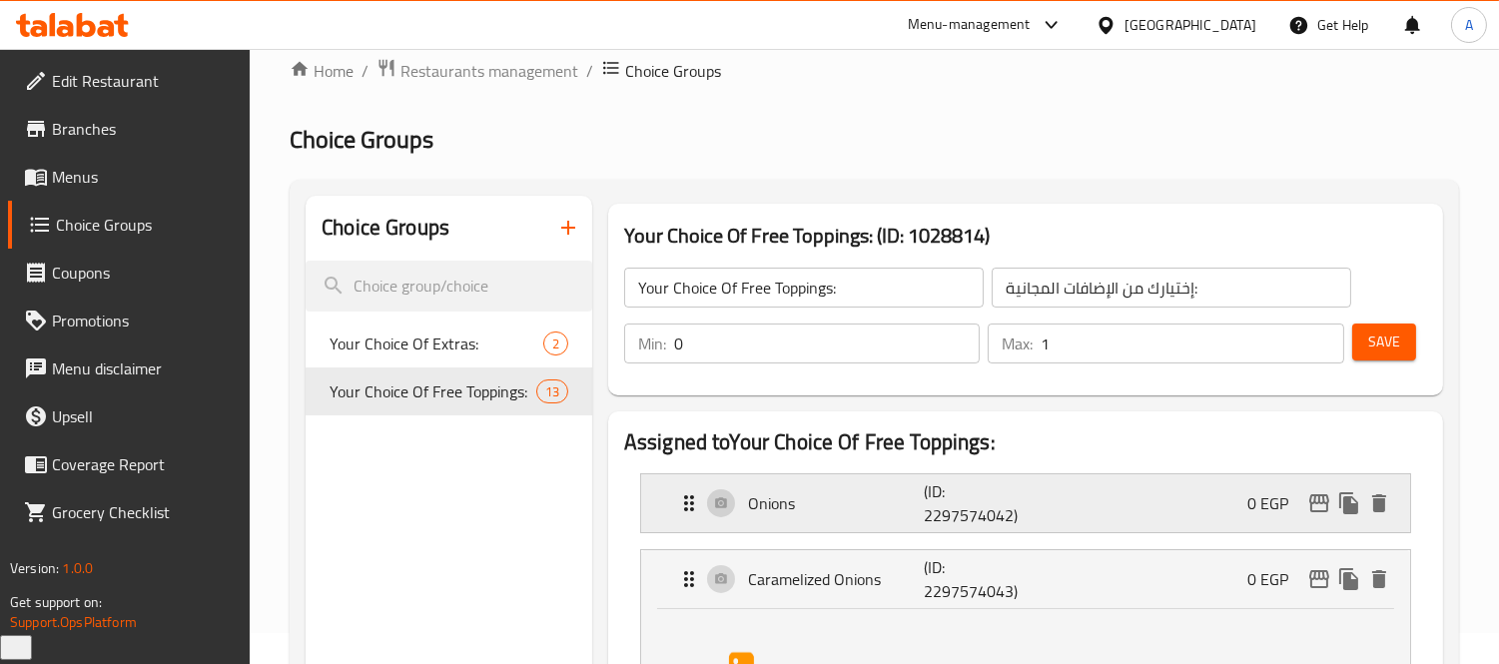
scroll to position [0, 0]
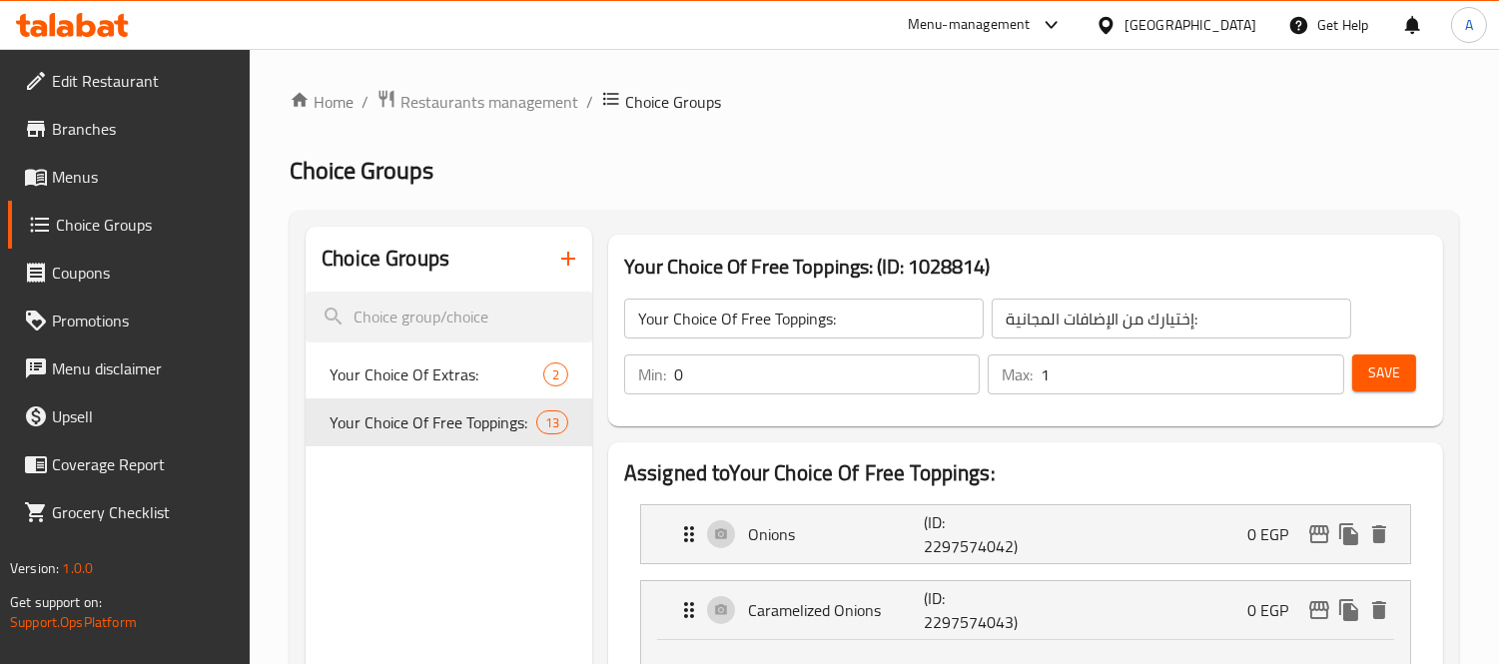
click at [1378, 387] on button "Save" at bounding box center [1384, 372] width 64 height 37
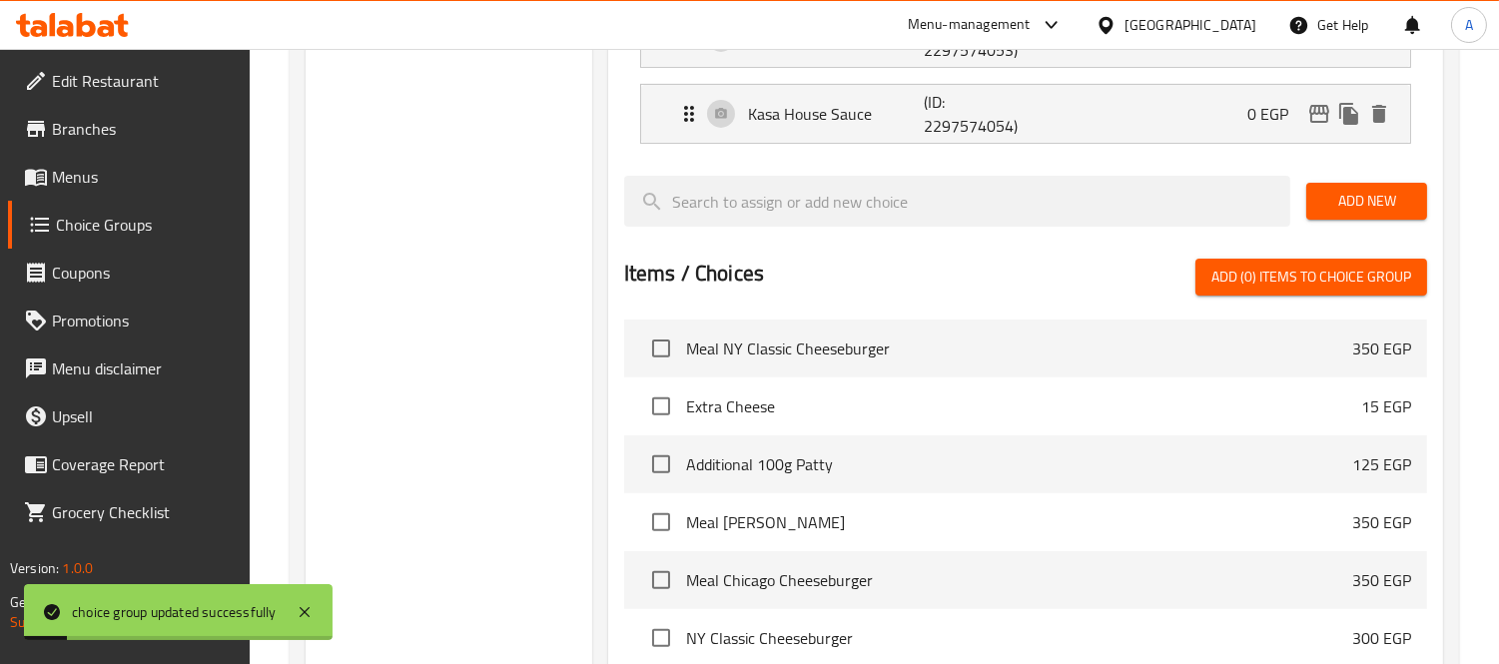
scroll to position [1598, 0]
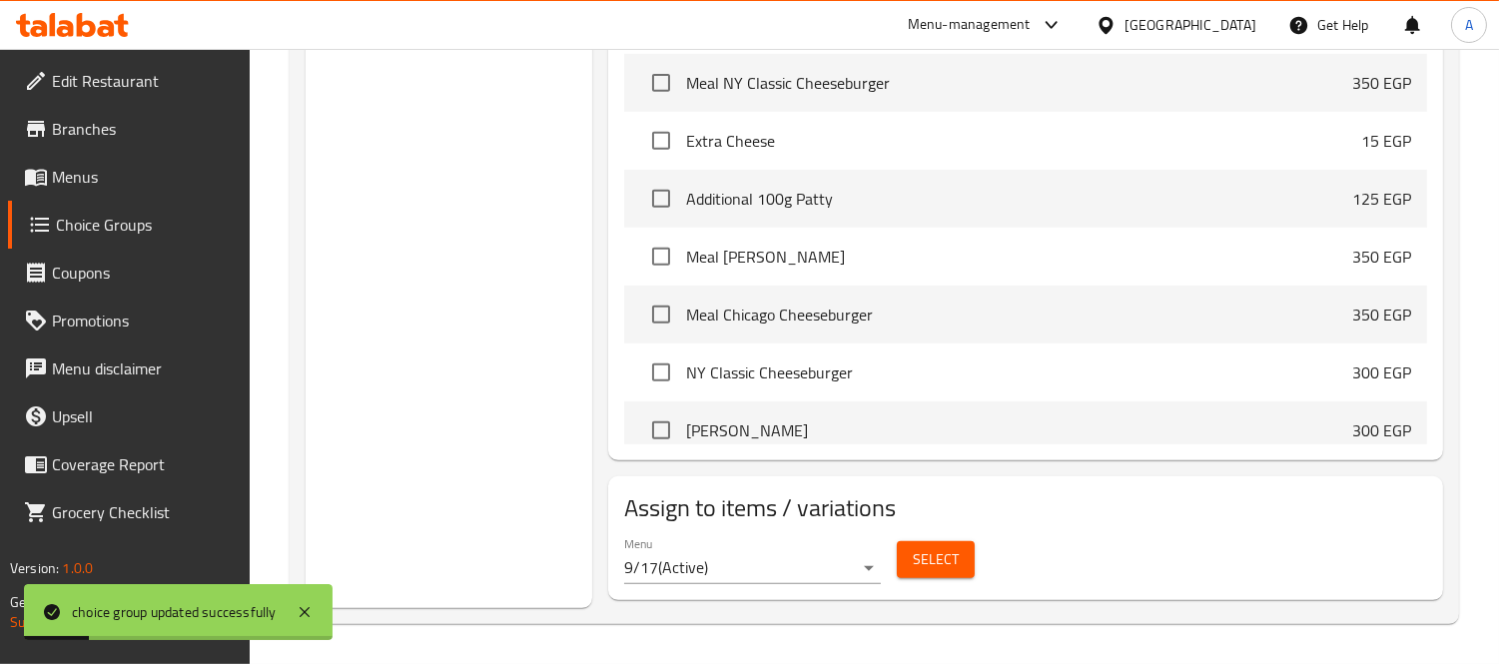
click at [910, 552] on button "Select" at bounding box center [936, 559] width 78 height 37
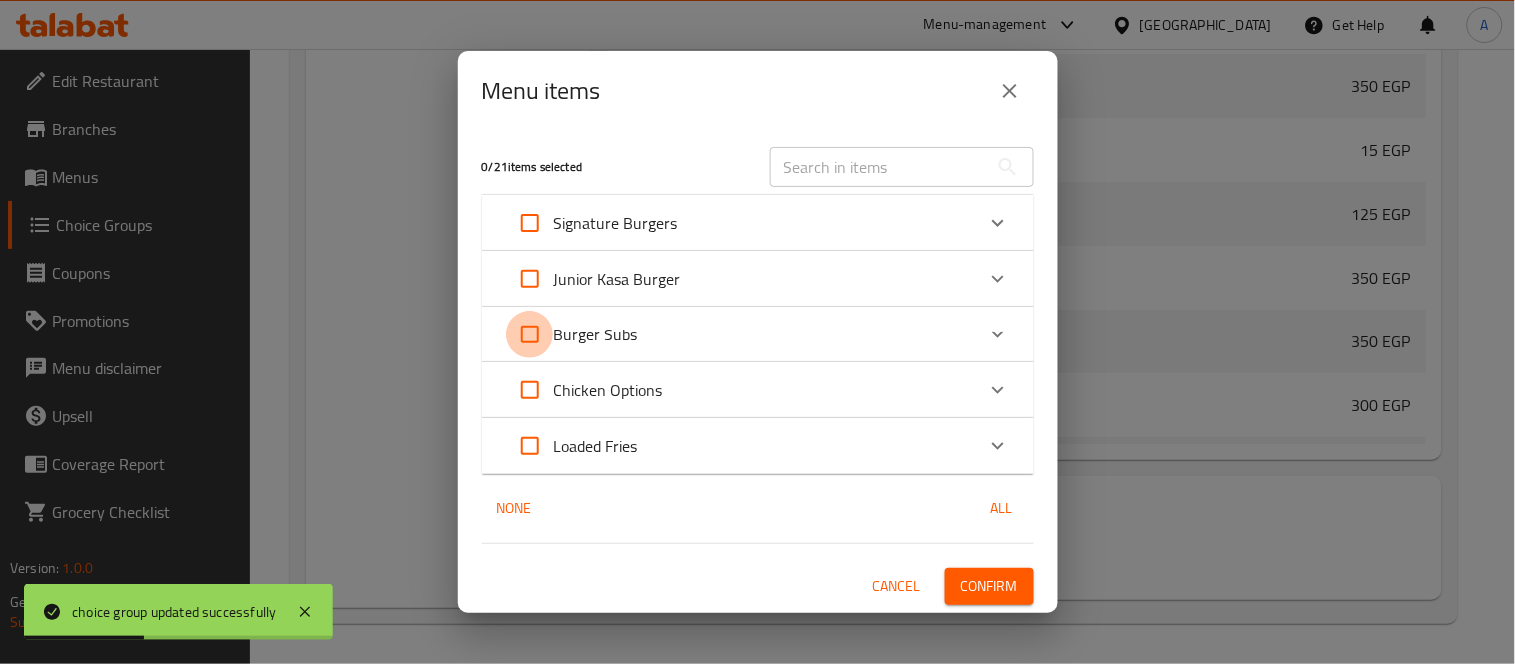
click at [534, 324] on input "Expand" at bounding box center [530, 334] width 48 height 48
checkbox input "true"
click at [530, 272] on input "Expand" at bounding box center [530, 279] width 48 height 48
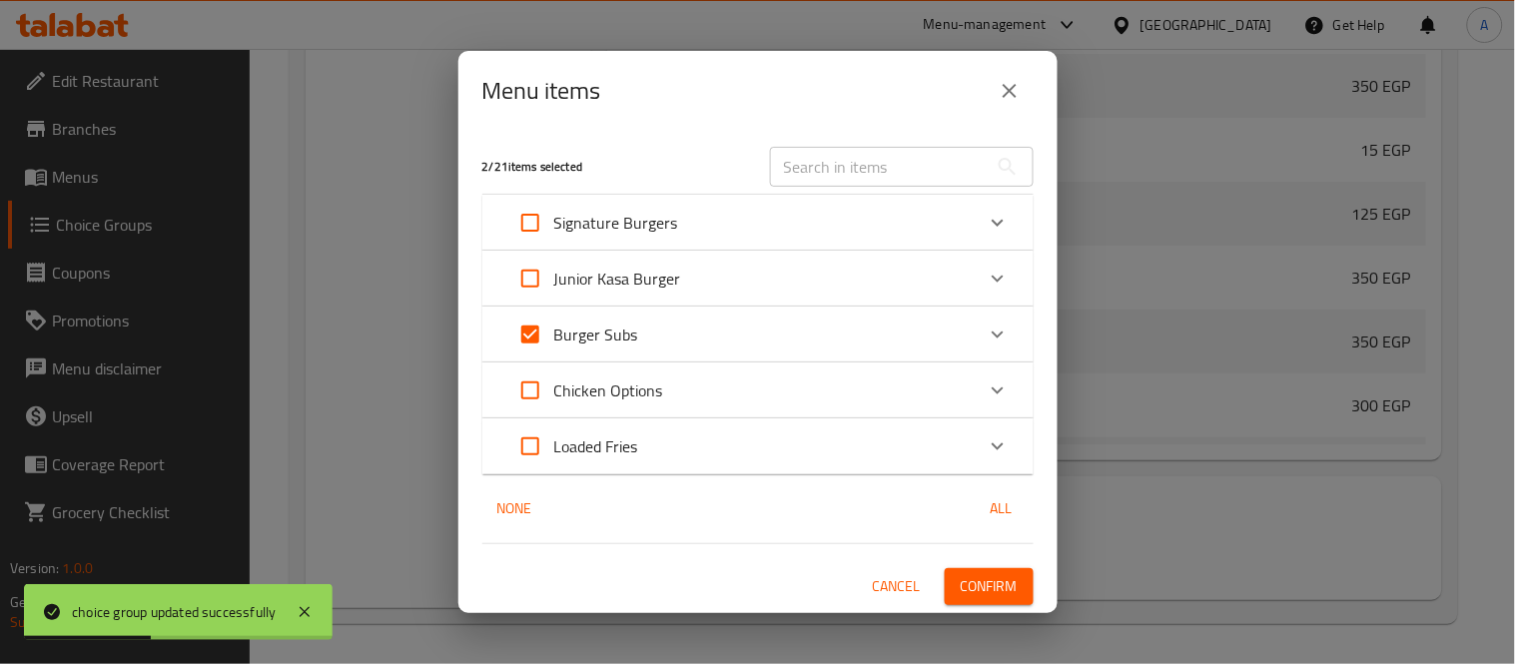
checkbox input "true"
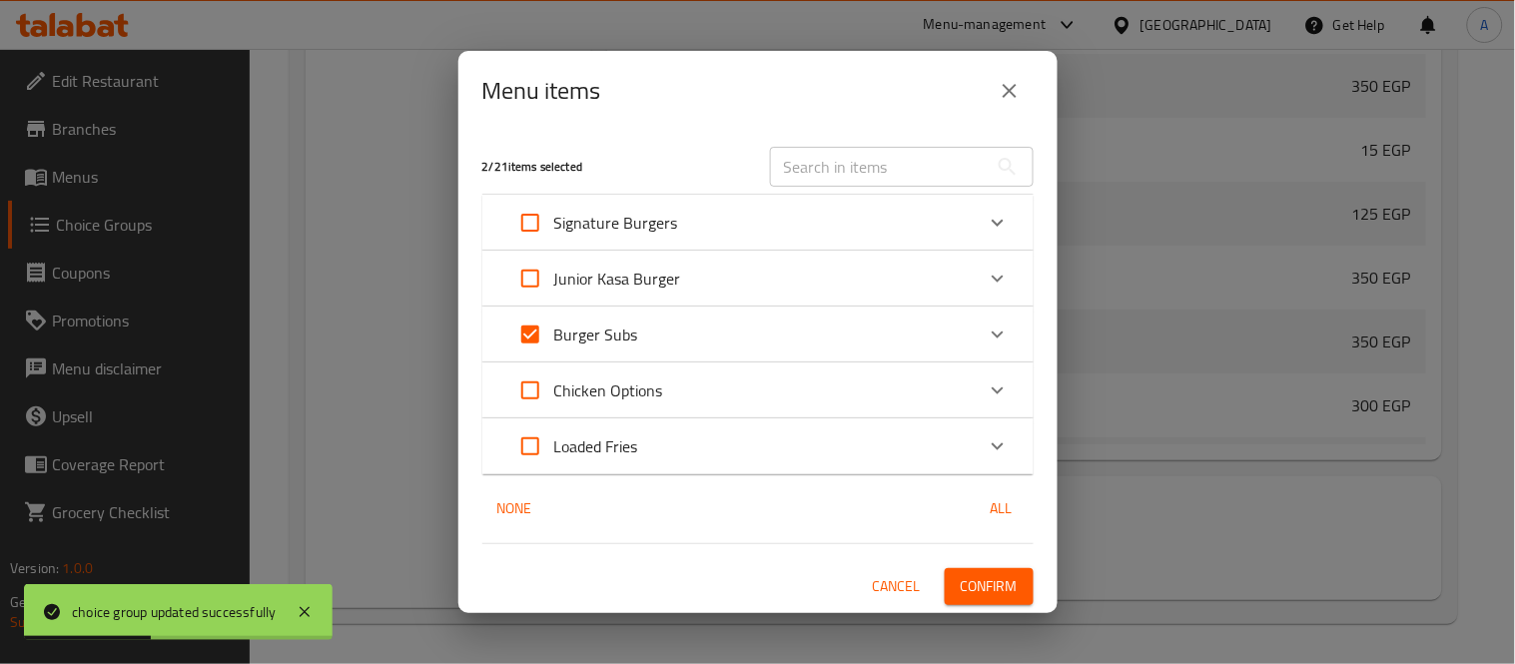
checkbox input "true"
click at [519, 224] on input "Expand" at bounding box center [530, 223] width 48 height 48
checkbox input "true"
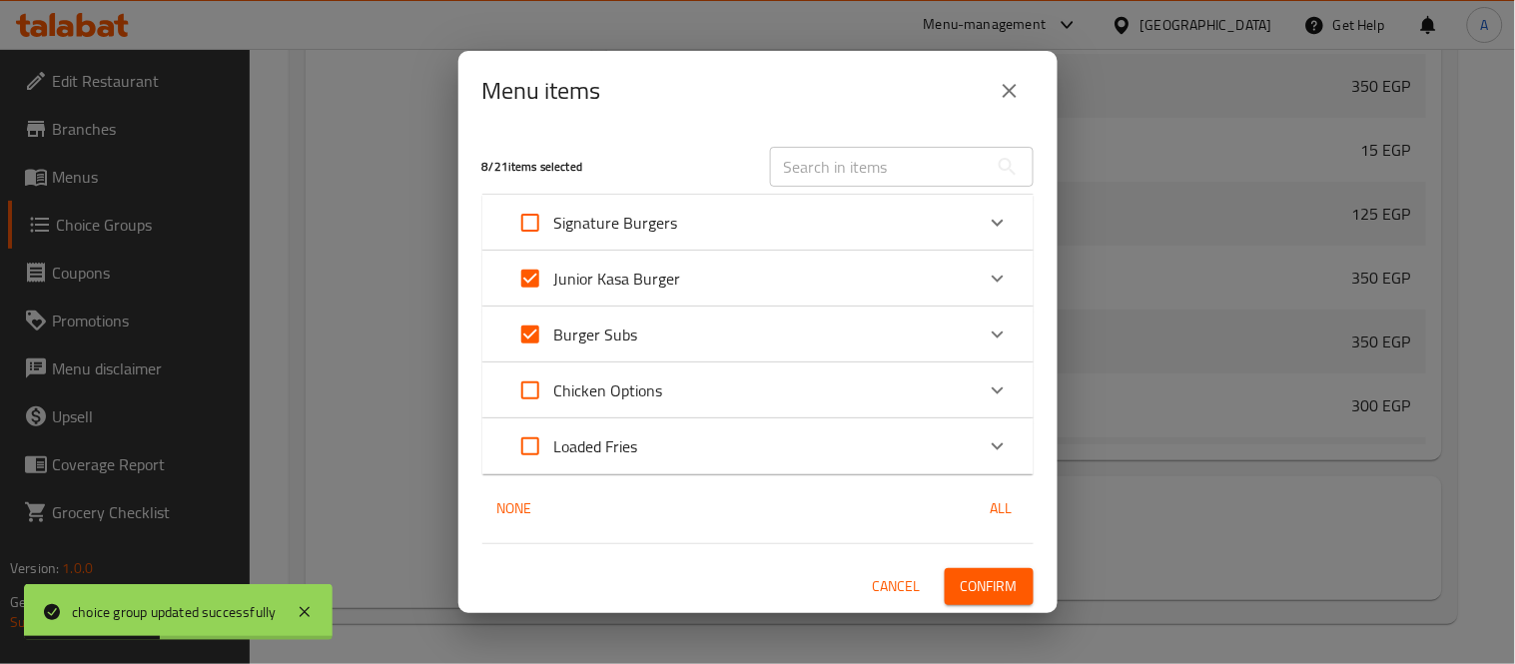
checkbox input "true"
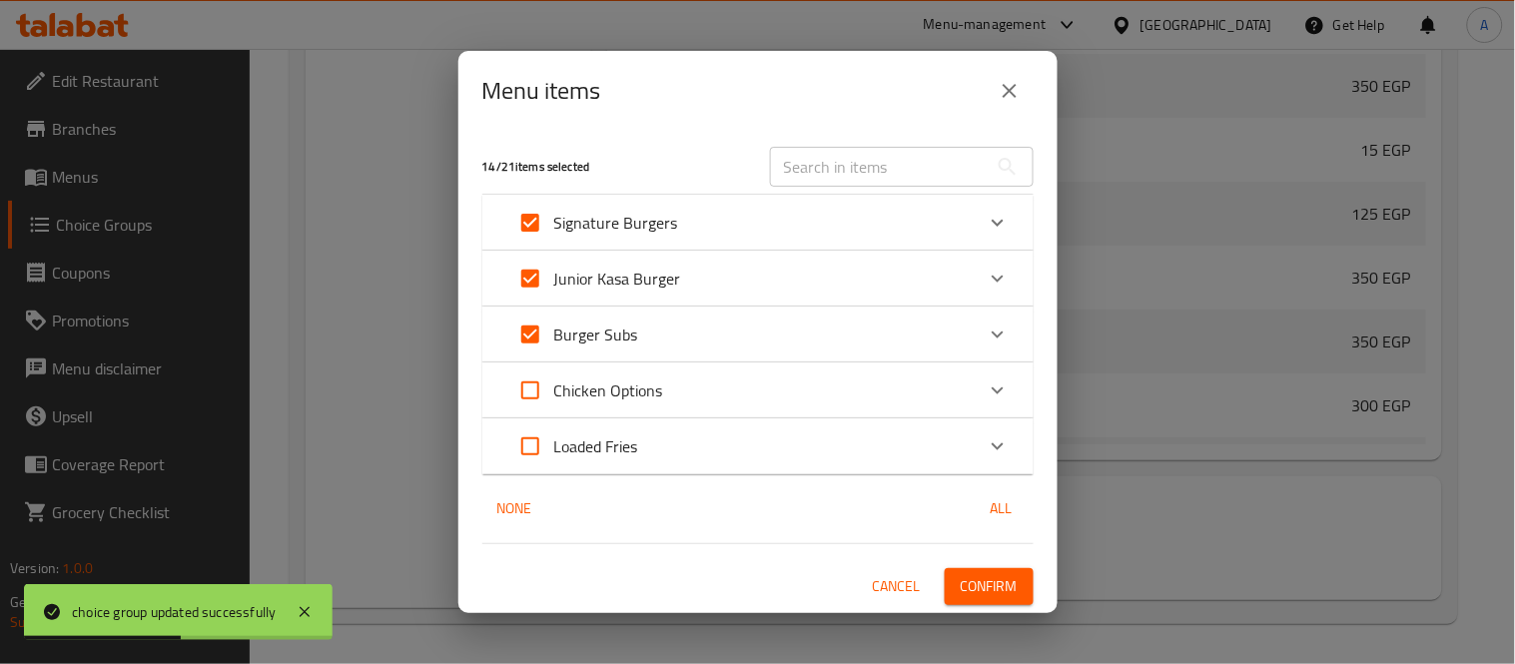
click at [980, 603] on button "Confirm" at bounding box center [988, 586] width 89 height 37
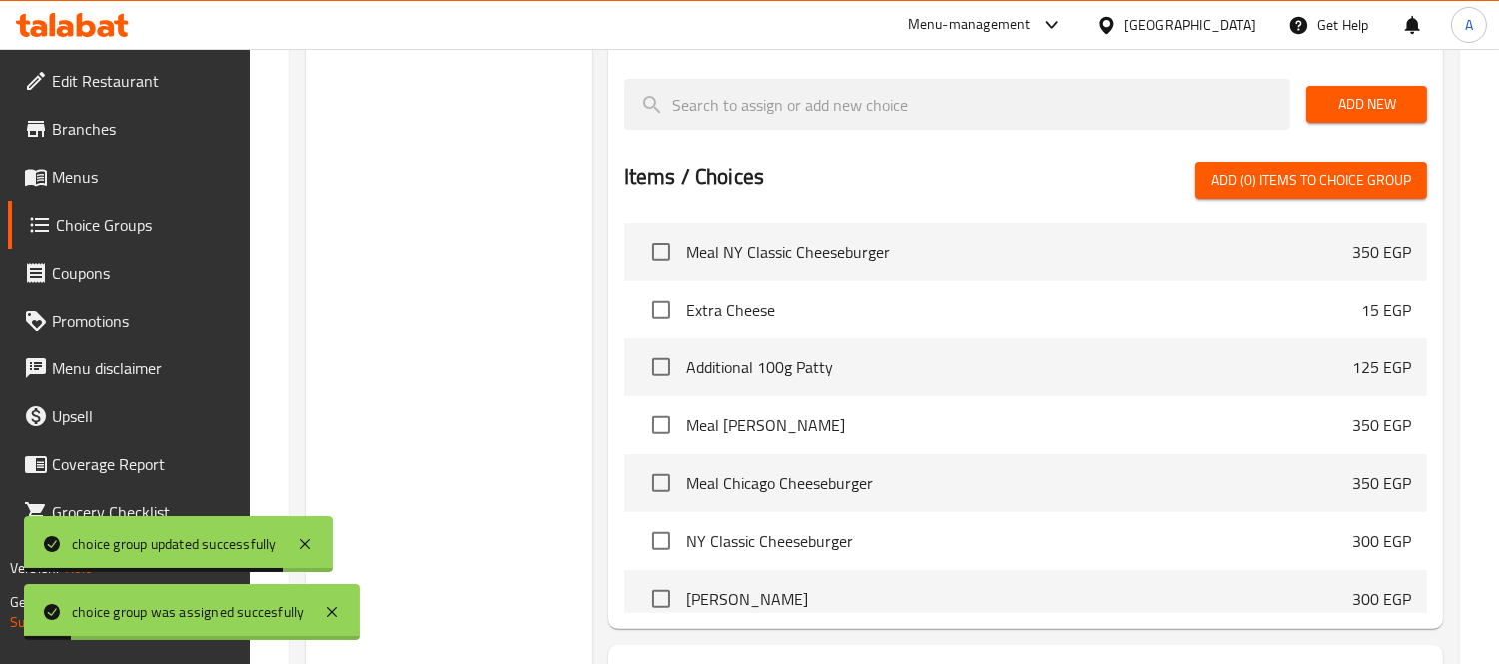
scroll to position [1154, 0]
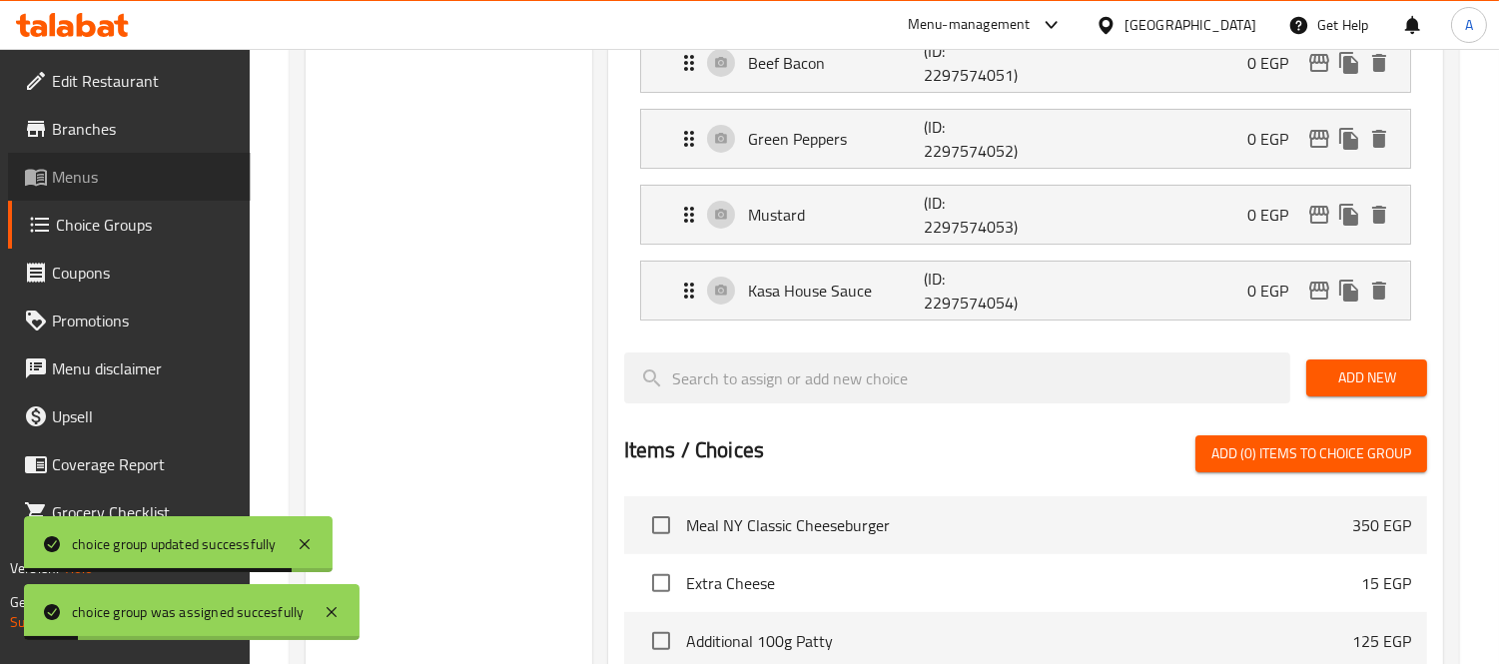
click at [76, 172] on span "Menus" at bounding box center [143, 177] width 183 height 24
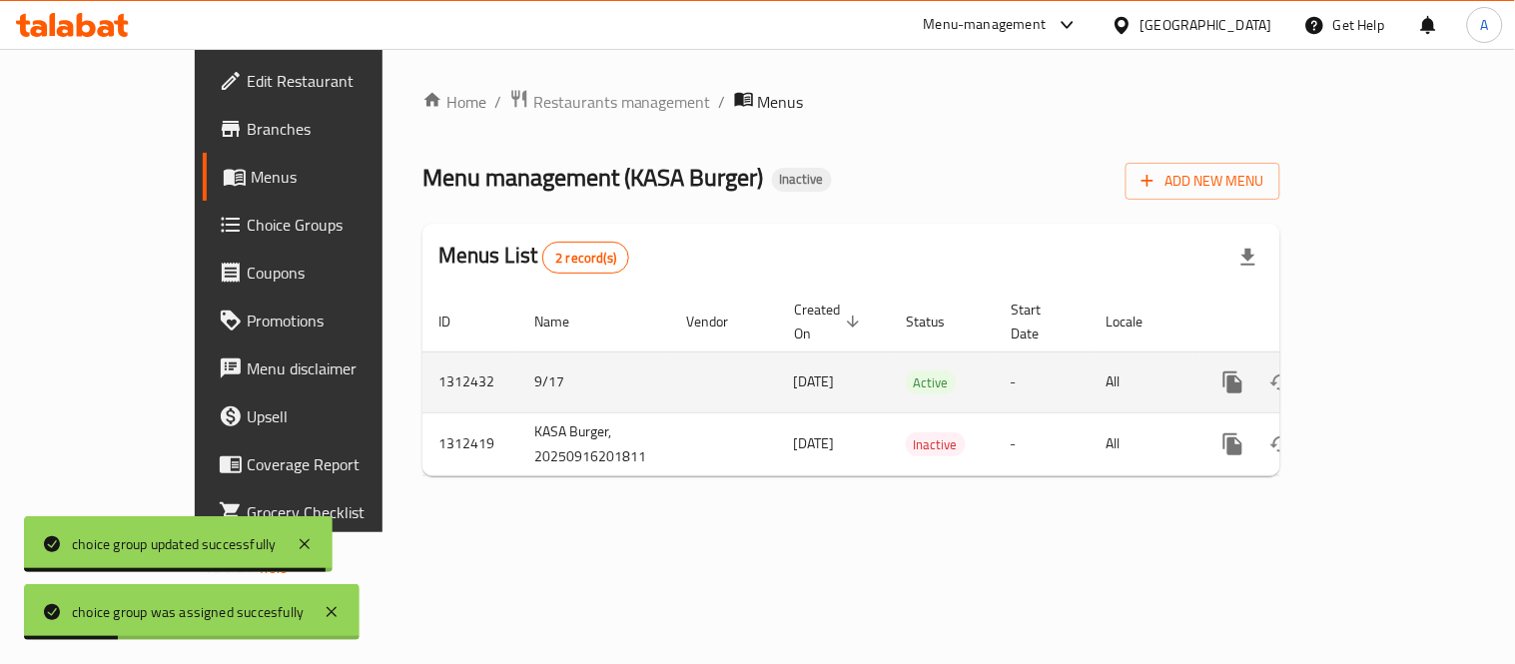
click at [1401, 358] on link "enhanced table" at bounding box center [1377, 382] width 48 height 48
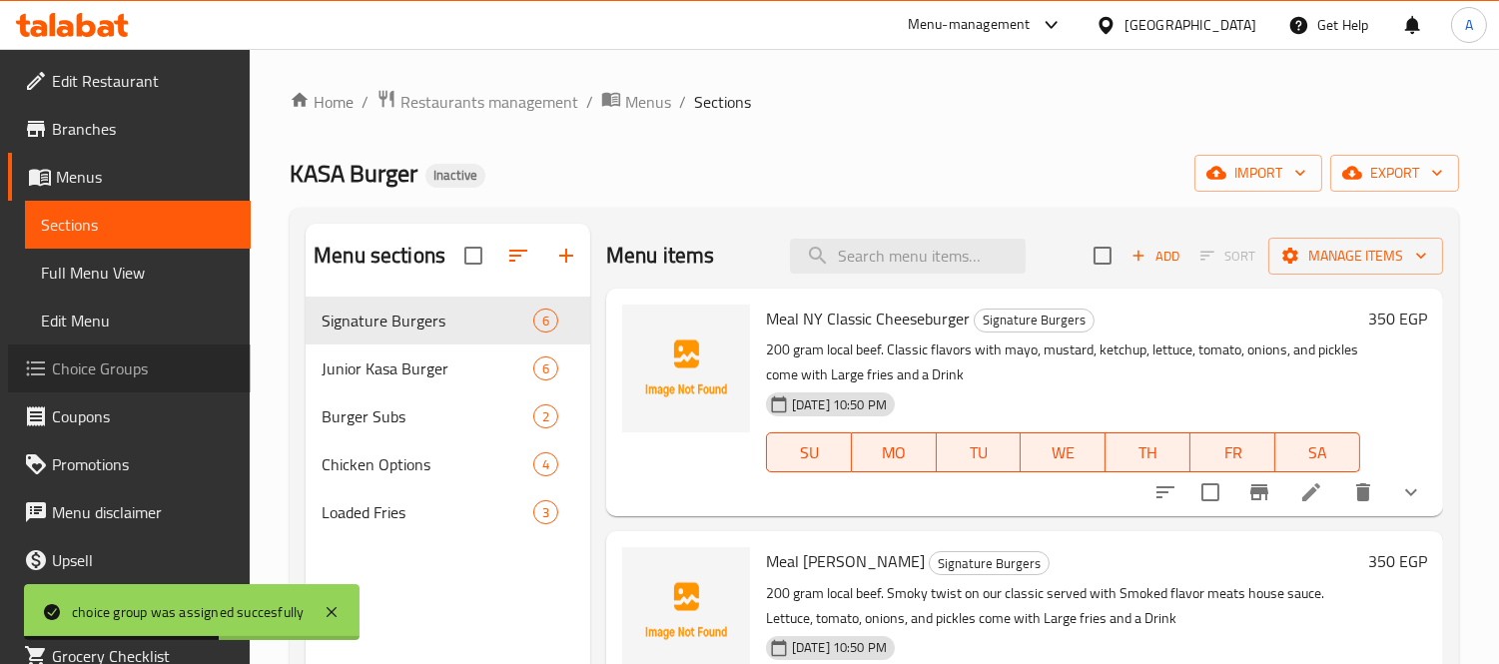
click at [148, 359] on span "Choice Groups" at bounding box center [143, 368] width 183 height 24
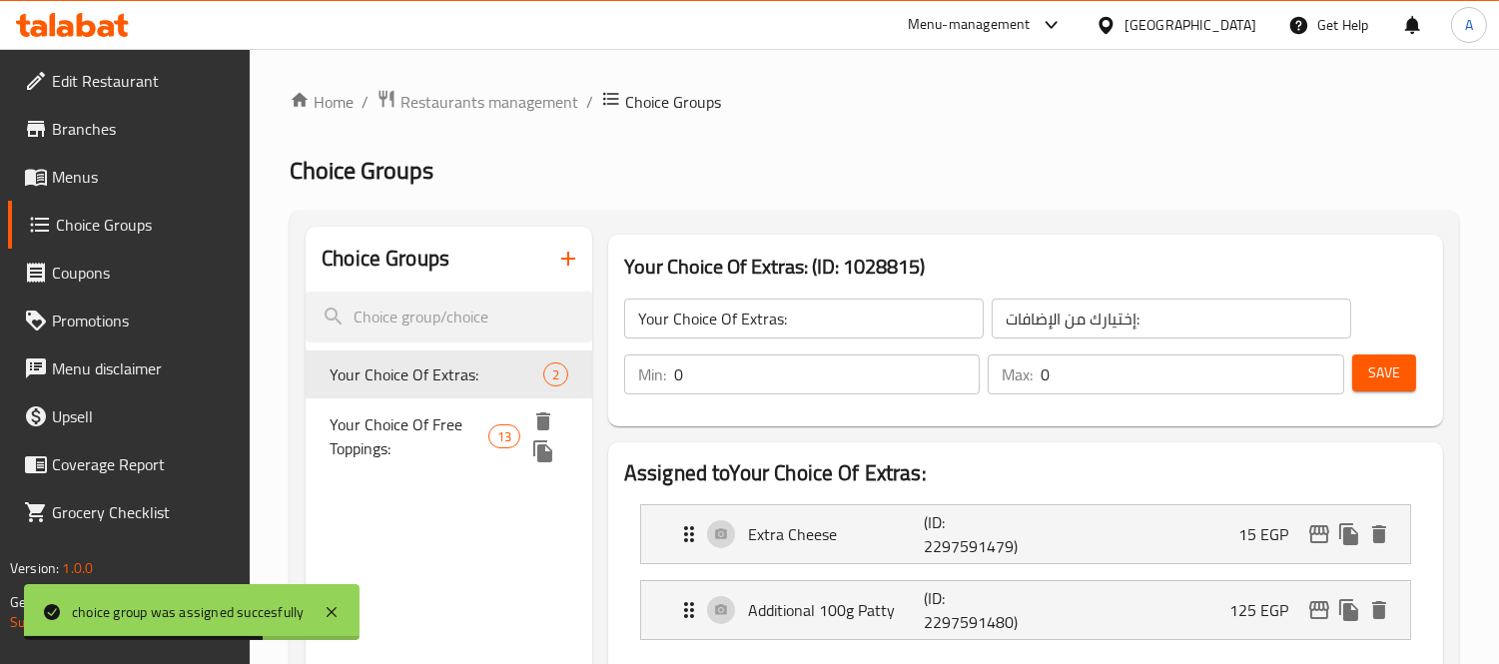
click at [385, 413] on span "Your Choice Of Free Toppings:" at bounding box center [408, 436] width 158 height 48
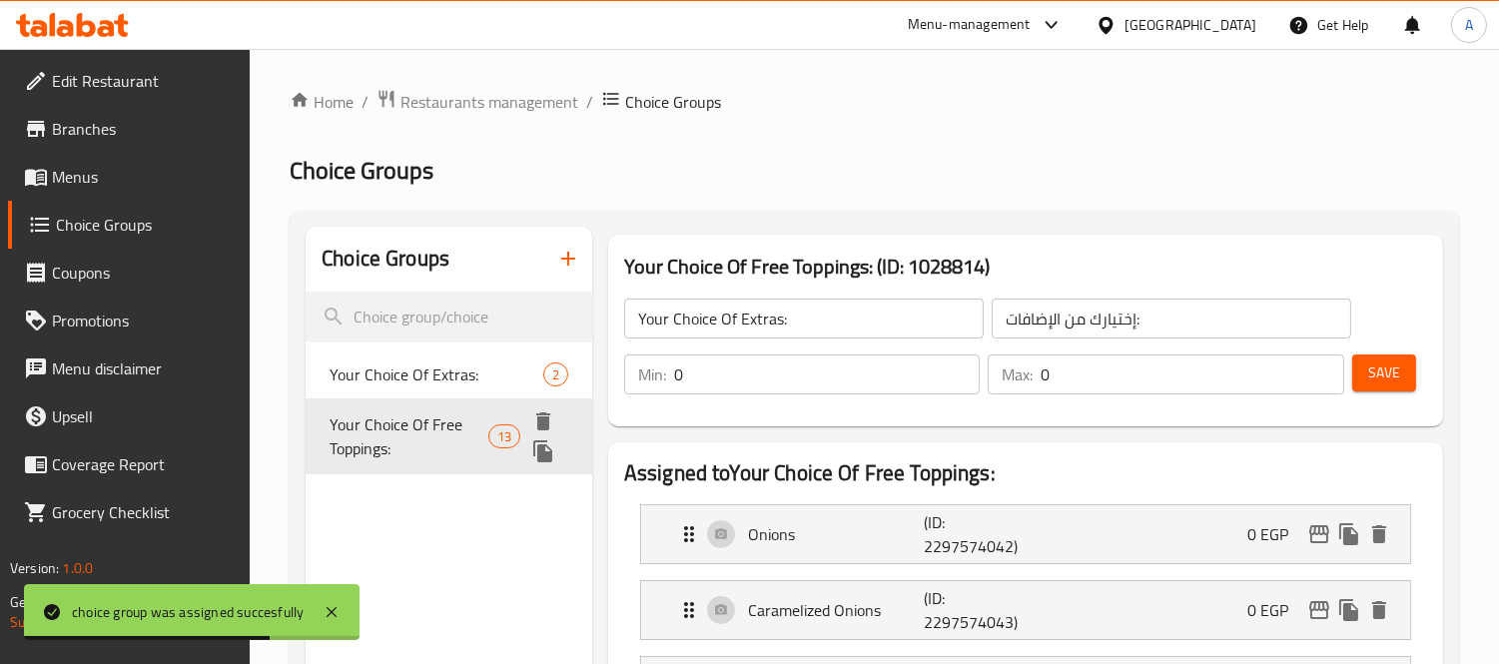
type input "Your Choice Of Free Toppings:"
type input "إختيارك من الإضافات المجانية:"
type input "1"
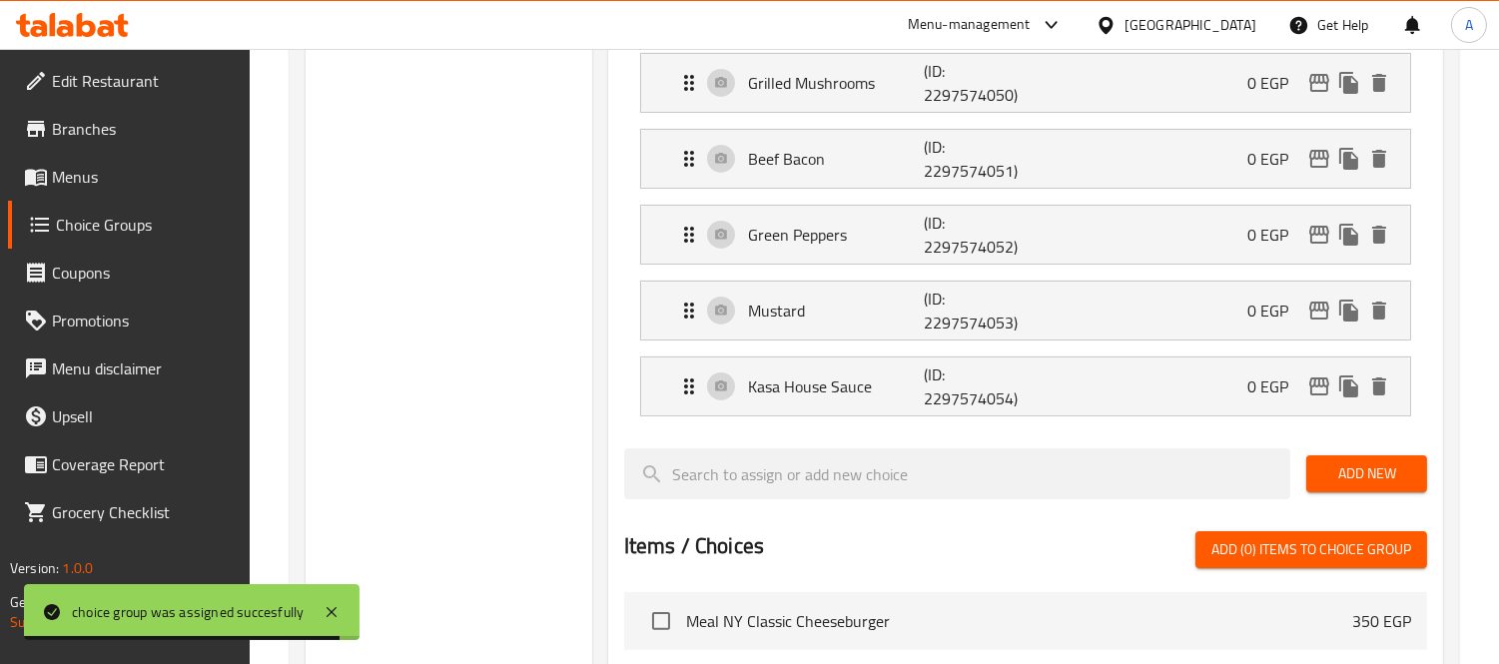
scroll to position [932, 0]
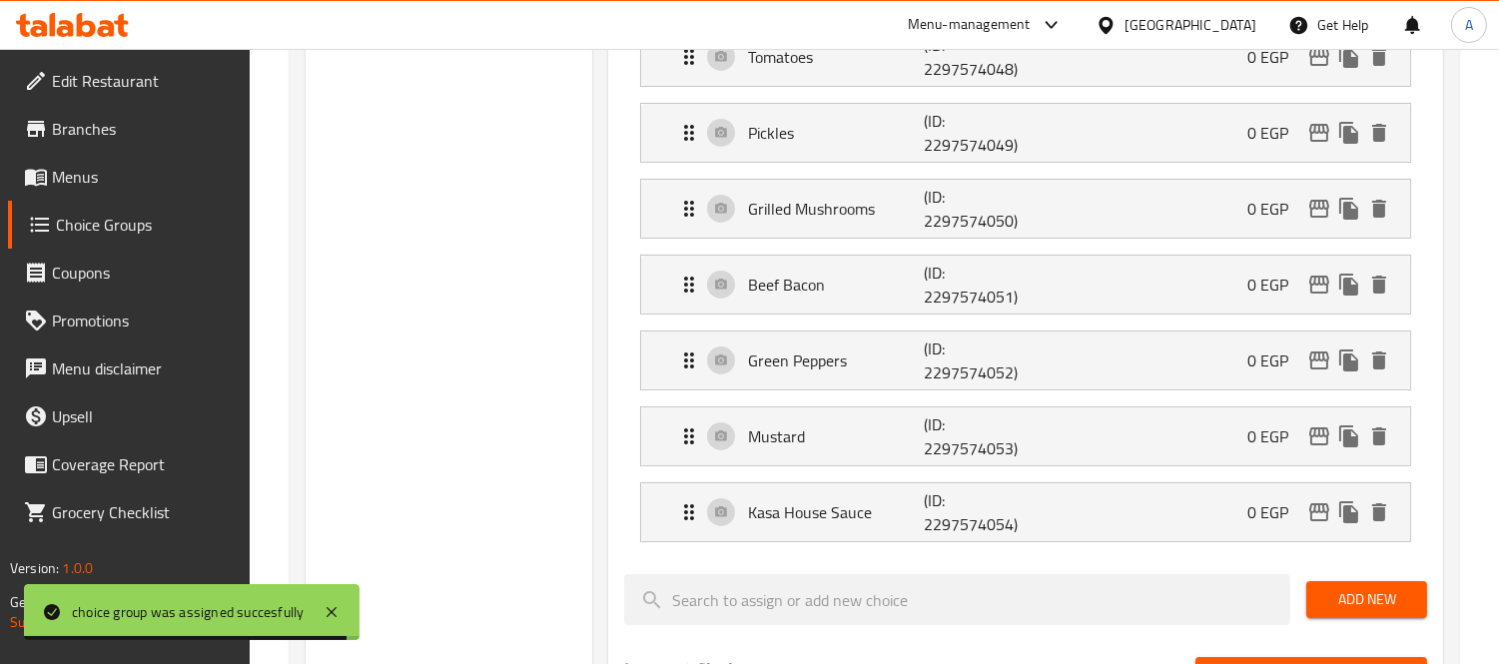
click at [108, 165] on span "Menus" at bounding box center [143, 177] width 183 height 24
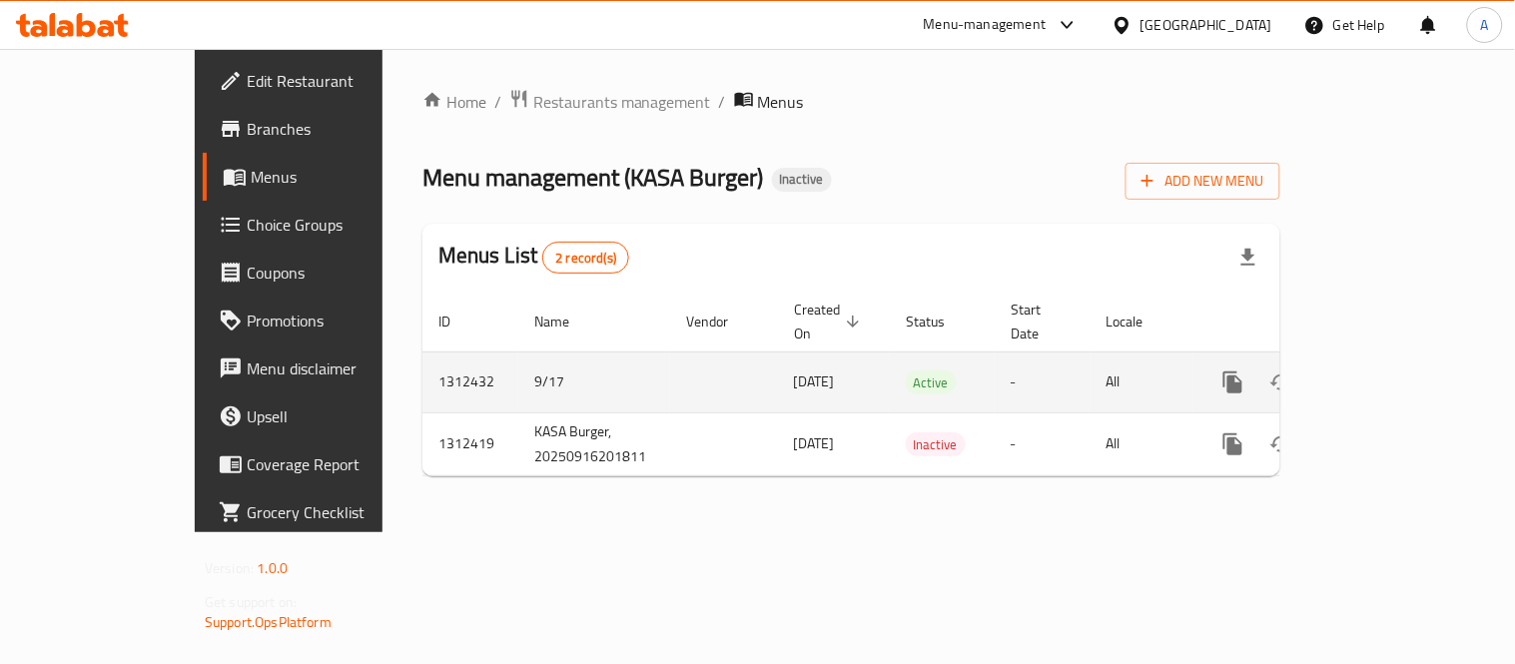
click at [1389, 370] on icon "enhanced table" at bounding box center [1377, 382] width 24 height 24
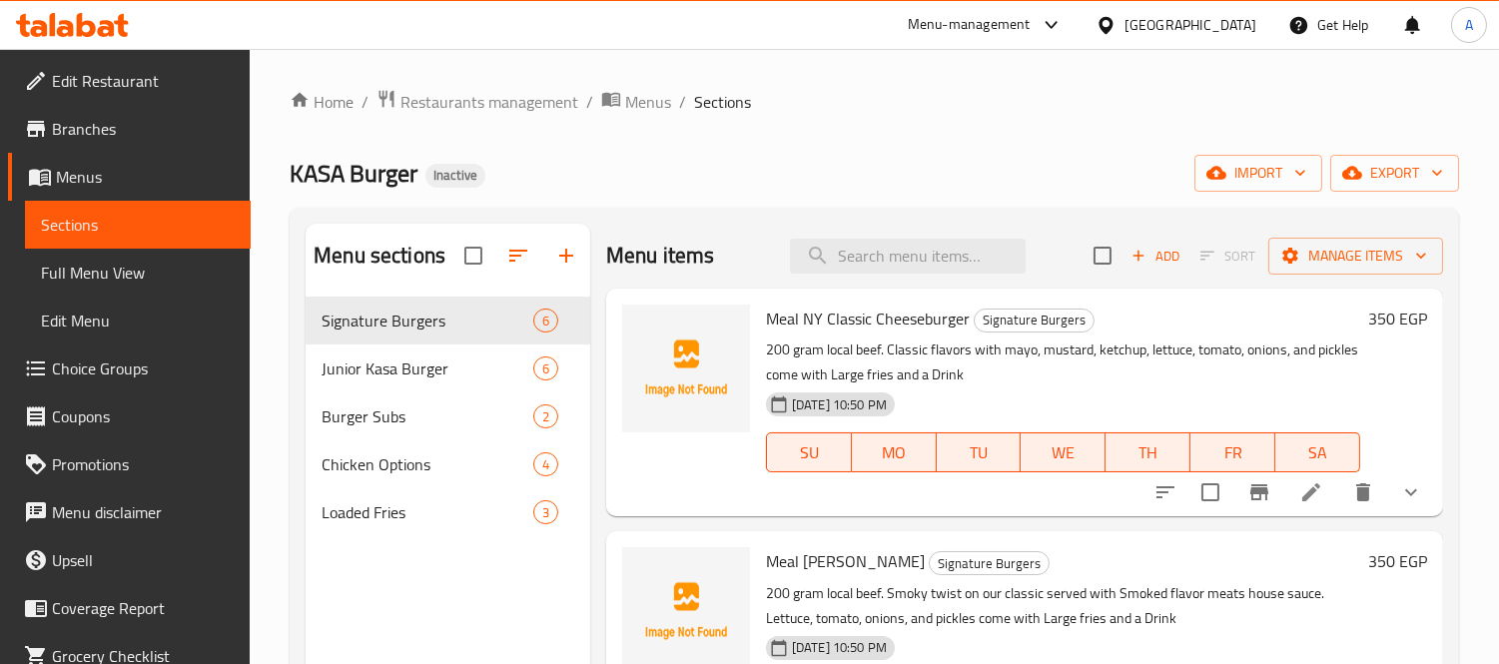
click at [158, 275] on span "Full Menu View" at bounding box center [138, 273] width 194 height 24
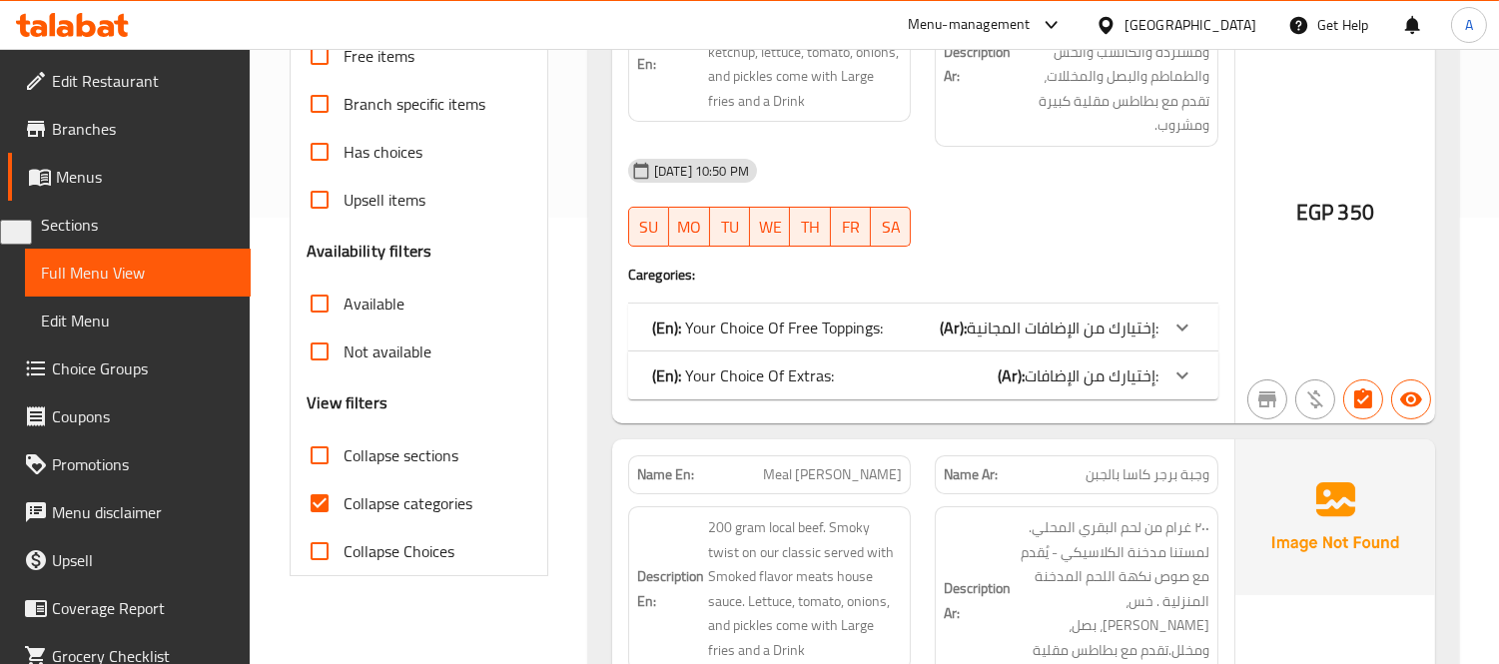
scroll to position [554, 0]
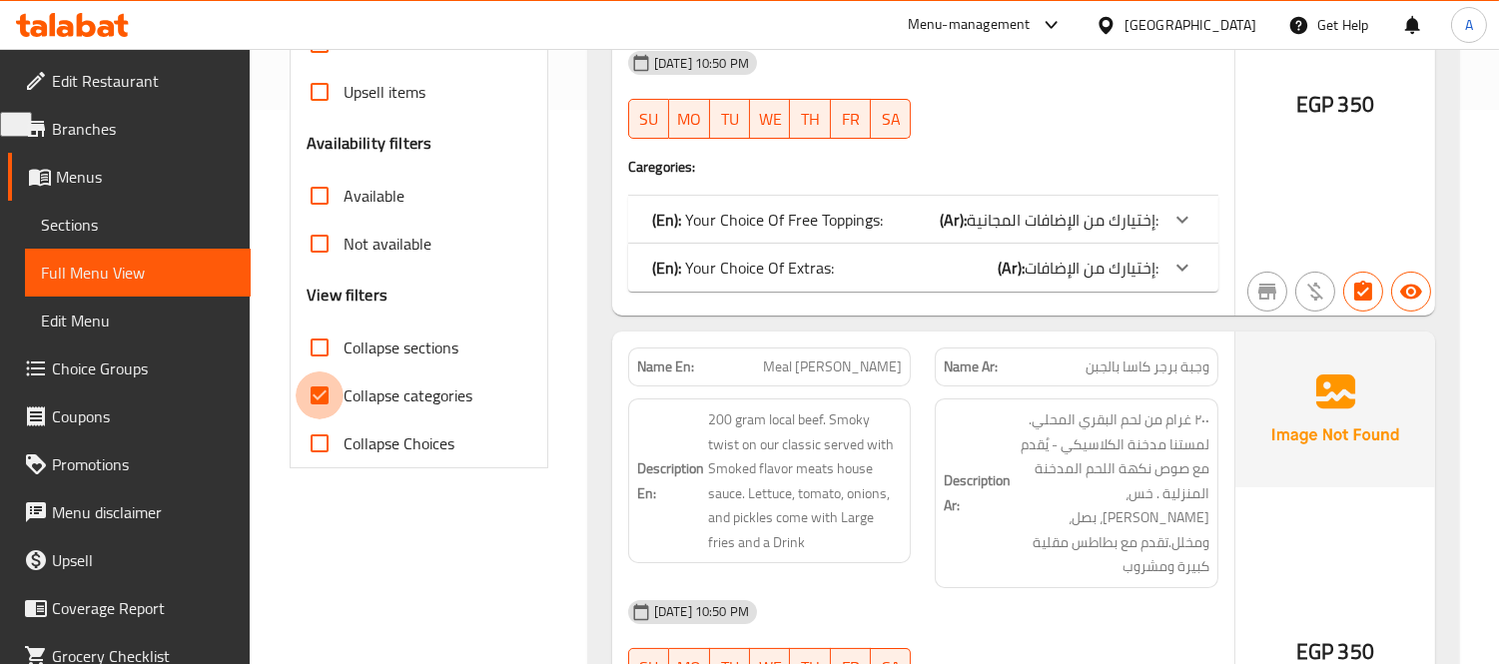
click at [307, 401] on input "Collapse categories" at bounding box center [320, 395] width 48 height 48
checkbox input "false"
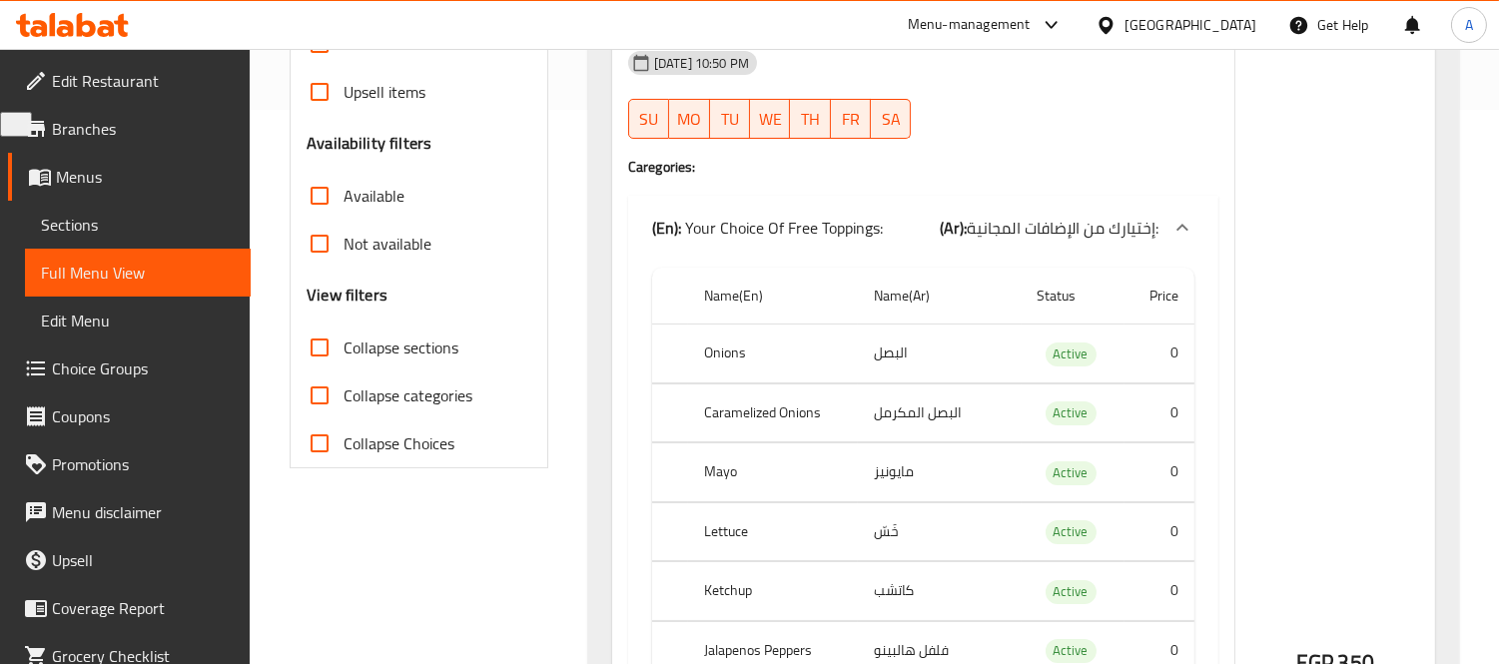
click at [320, 346] on input "Collapse sections" at bounding box center [320, 347] width 48 height 48
checkbox input "true"
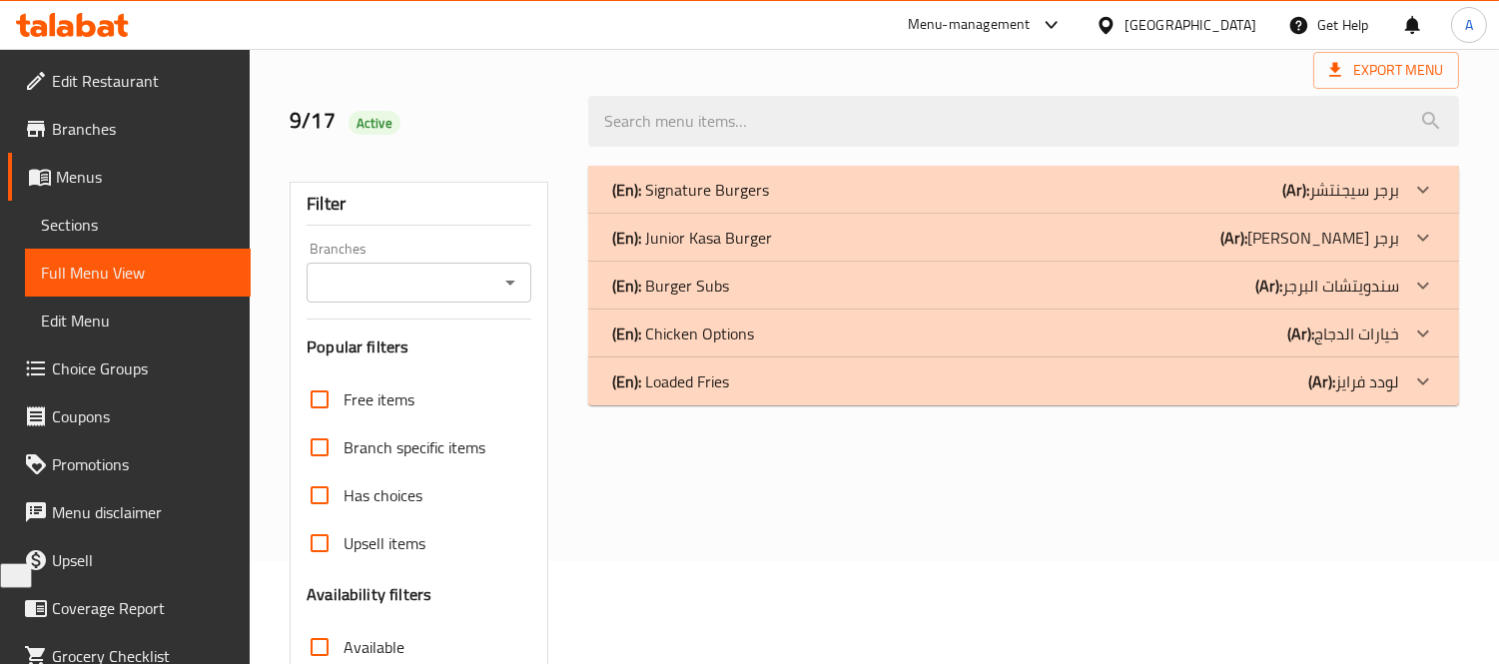
scroll to position [65, 0]
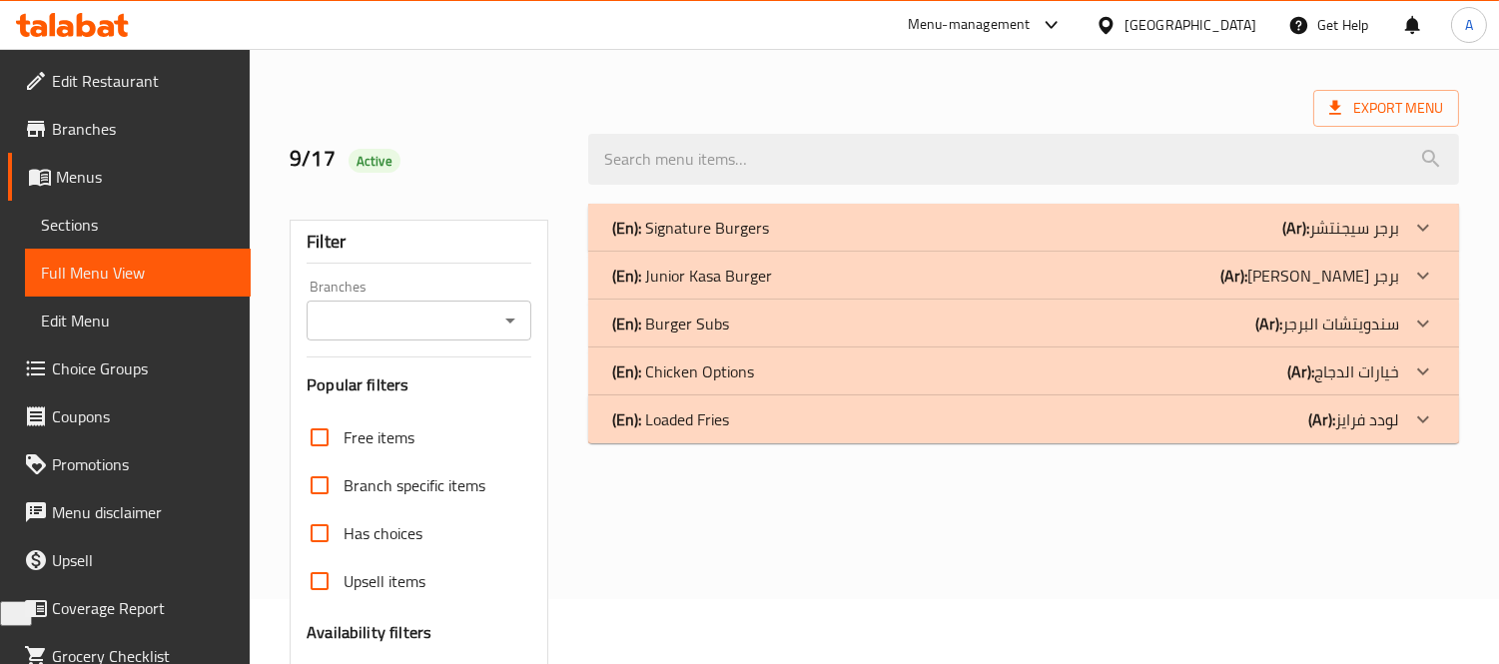
click at [985, 377] on div "(En): Chicken Options (Ar): خيارات الدجاج" at bounding box center [1005, 371] width 787 height 24
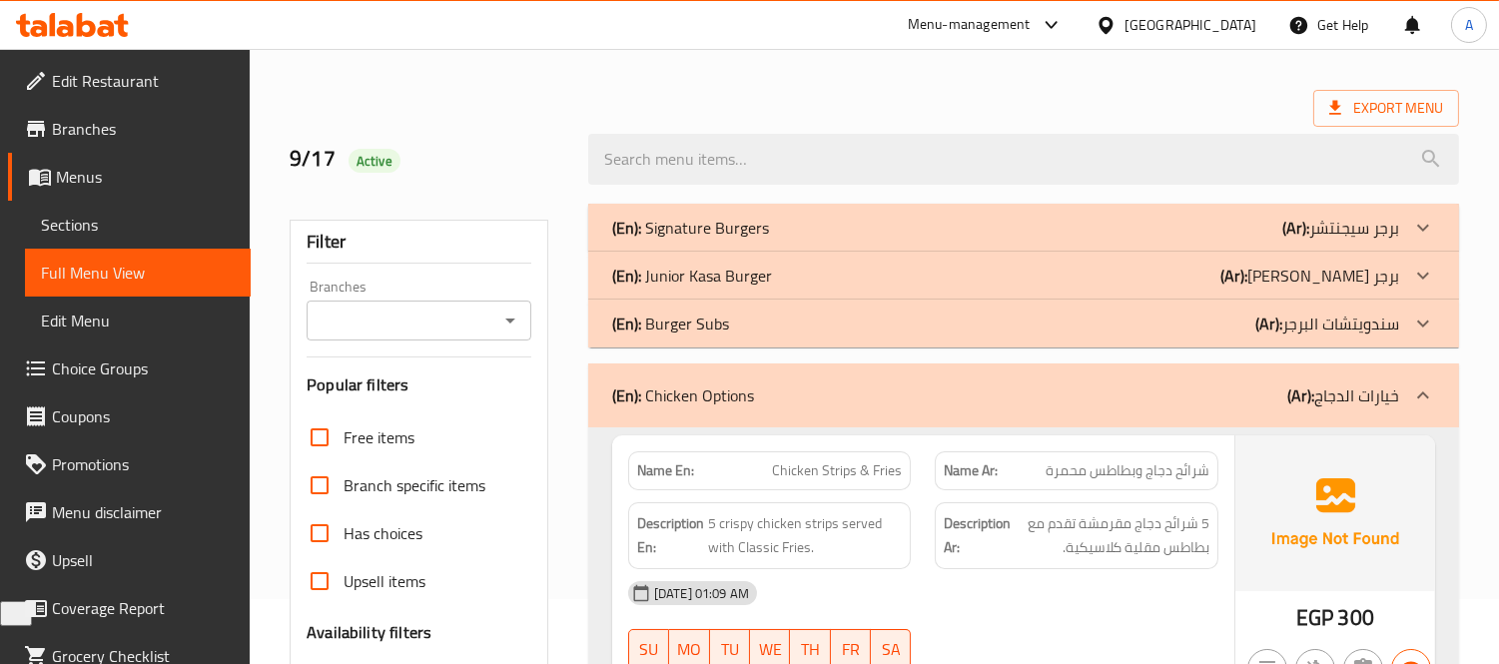
click at [966, 322] on div "(En): Burger Subs (Ar): سندويتشات البرجر" at bounding box center [1005, 323] width 787 height 24
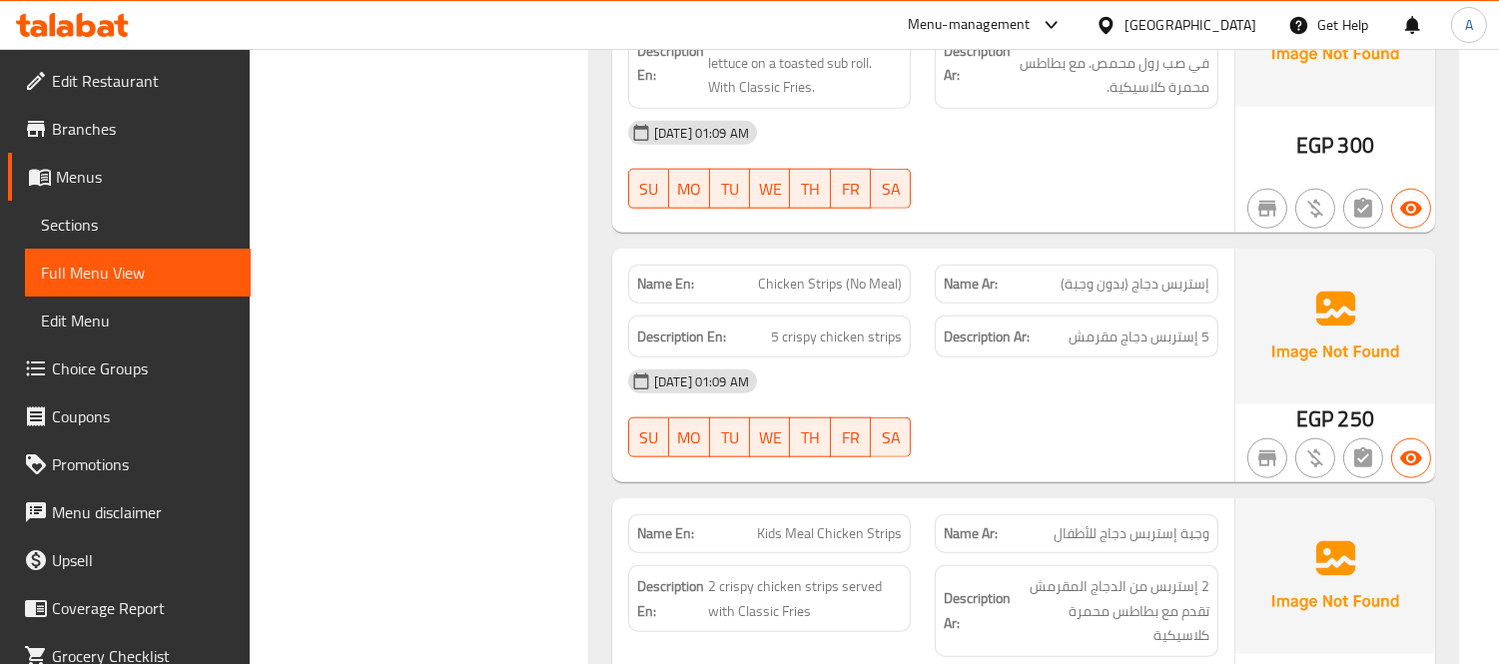
scroll to position [4447, 0]
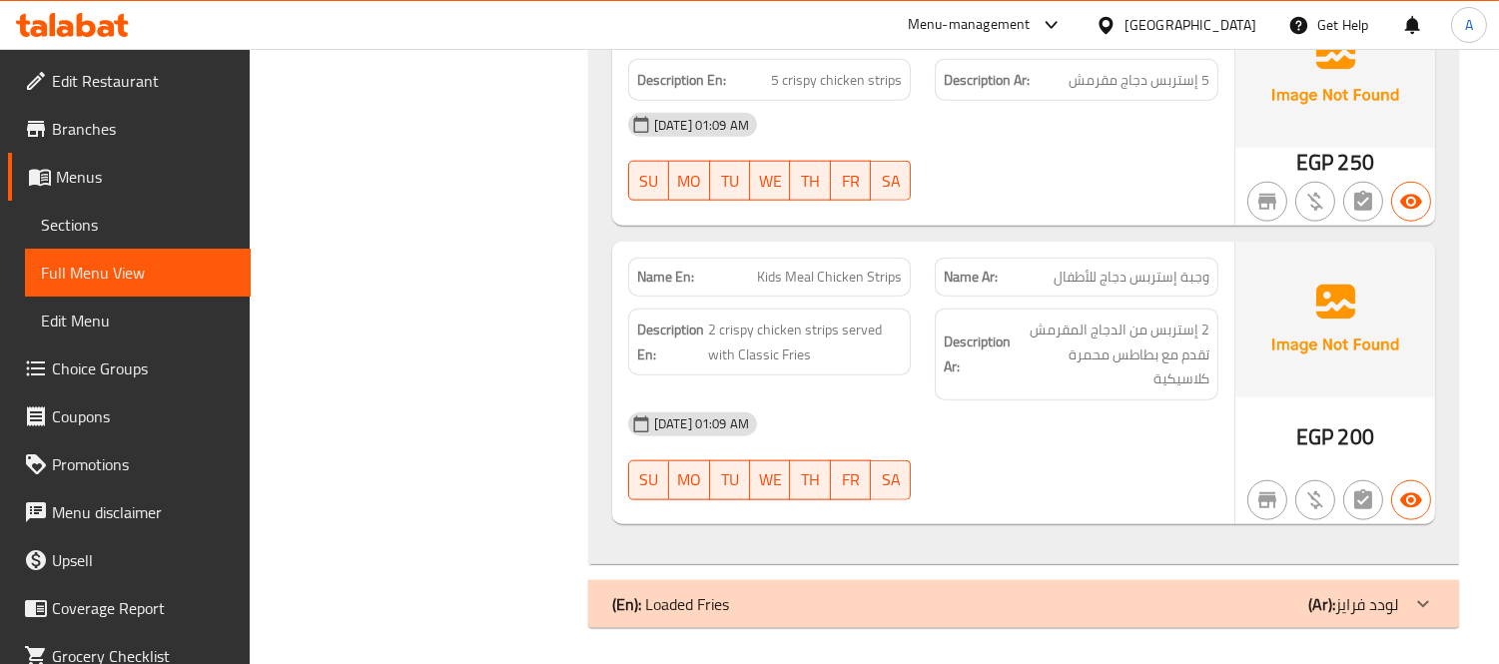
click at [799, 592] on div "(En): Loaded Fries (Ar): لودد فرايز" at bounding box center [1005, 604] width 787 height 24
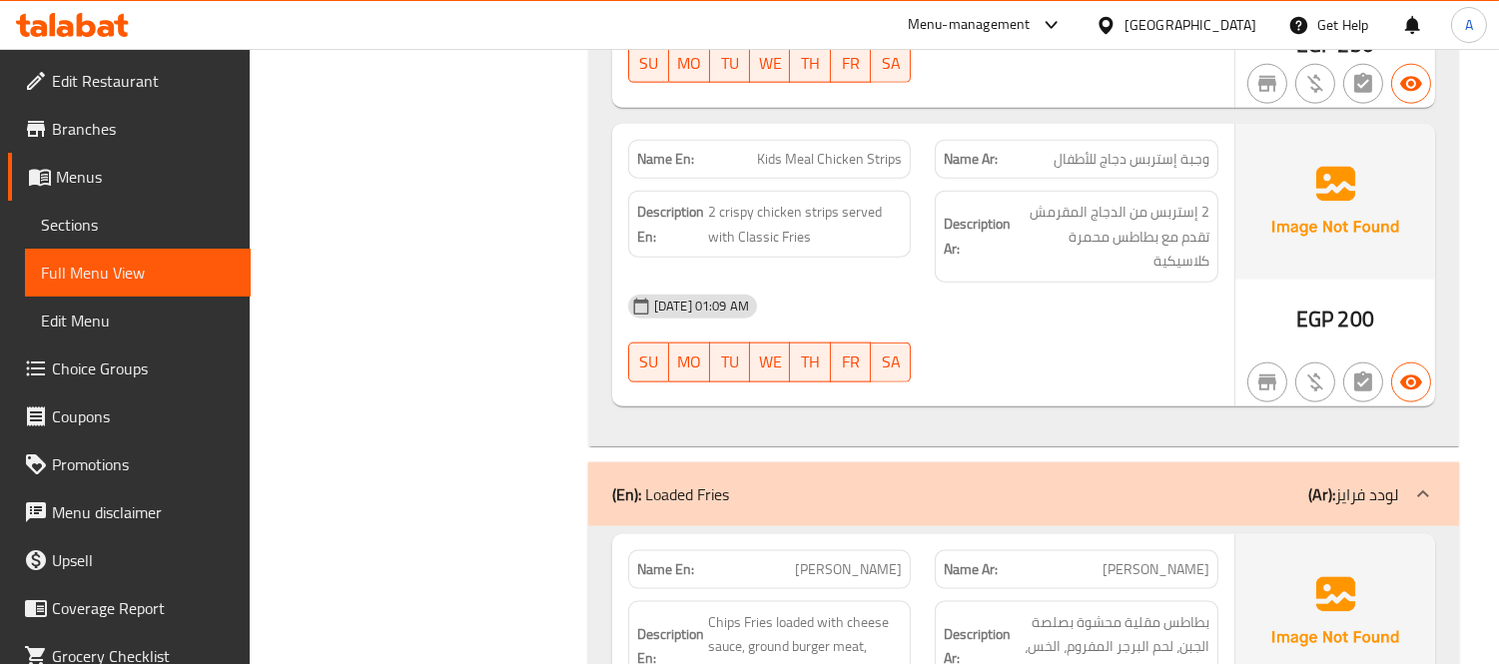
scroll to position [5341, 0]
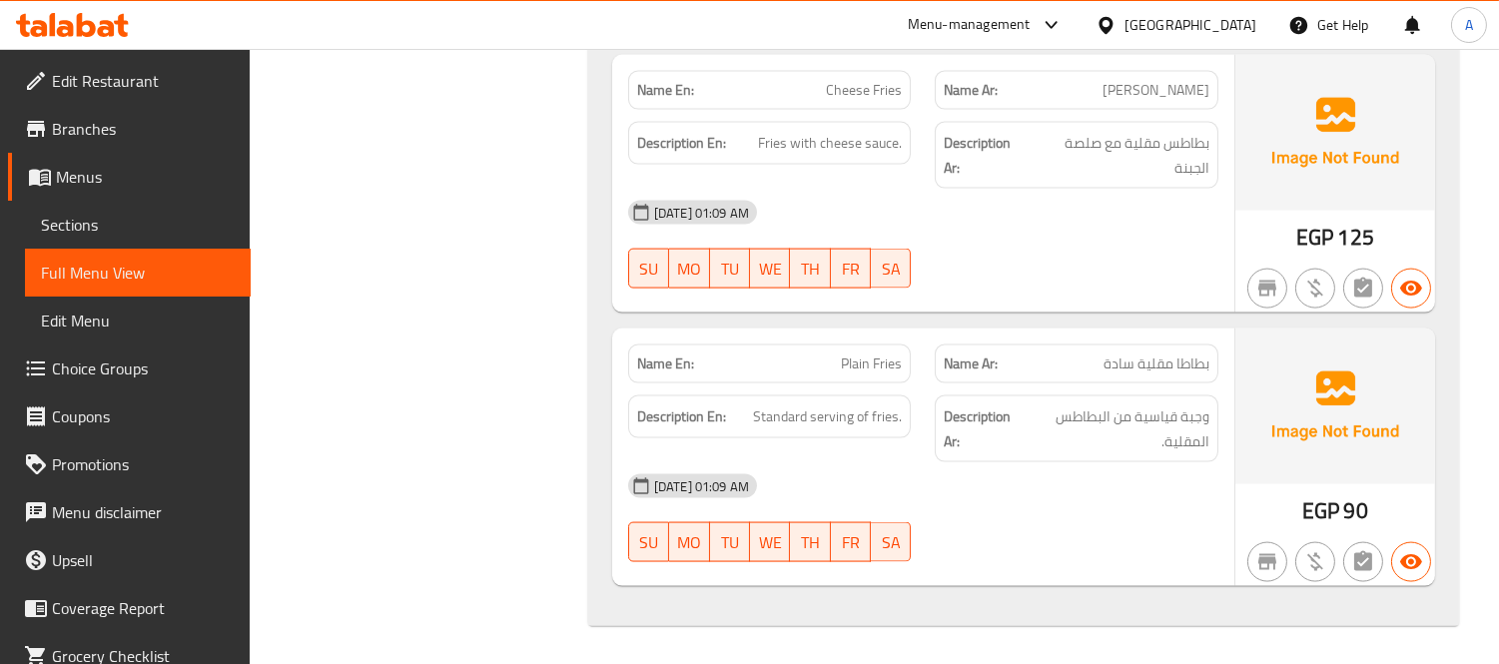
drag, startPoint x: 180, startPoint y: 207, endPoint x: 283, endPoint y: 194, distance: 103.6
click at [180, 207] on link "Sections" at bounding box center [138, 225] width 226 height 48
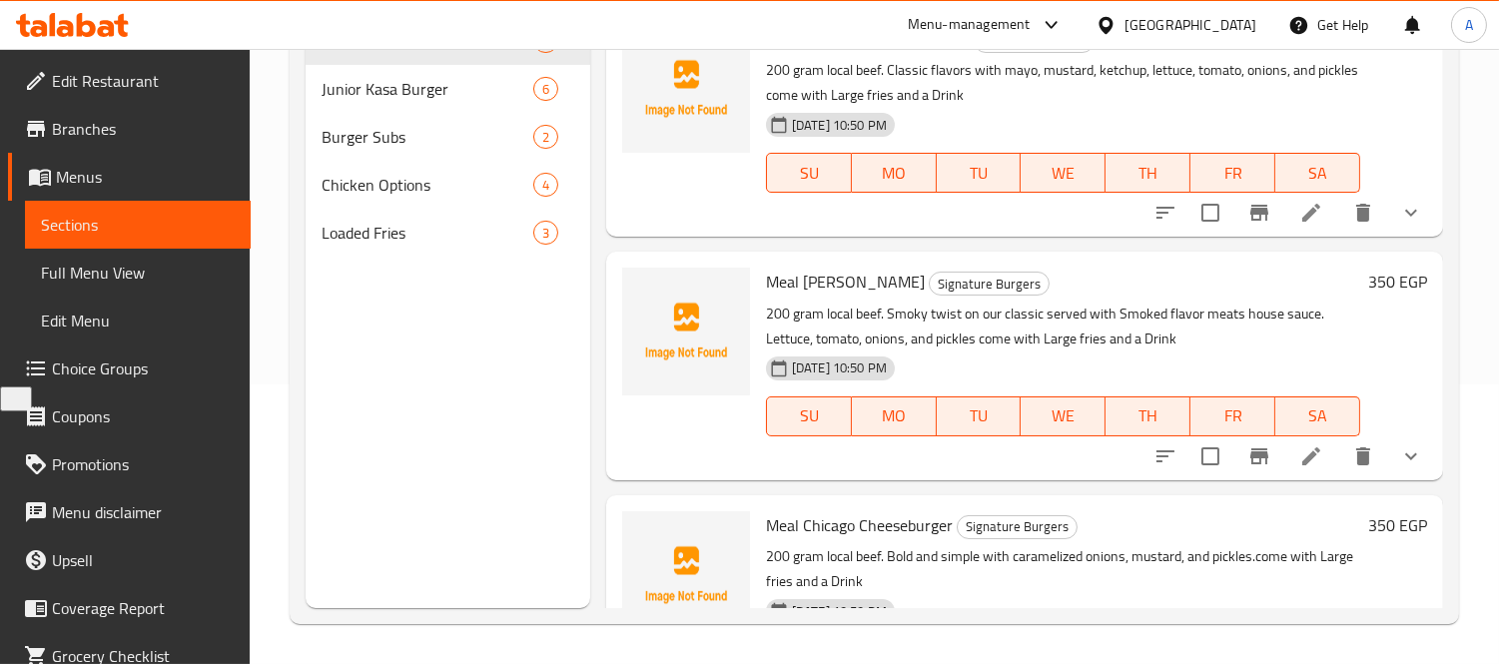
scroll to position [280, 0]
click at [450, 246] on div "Loaded Fries 3" at bounding box center [447, 233] width 285 height 48
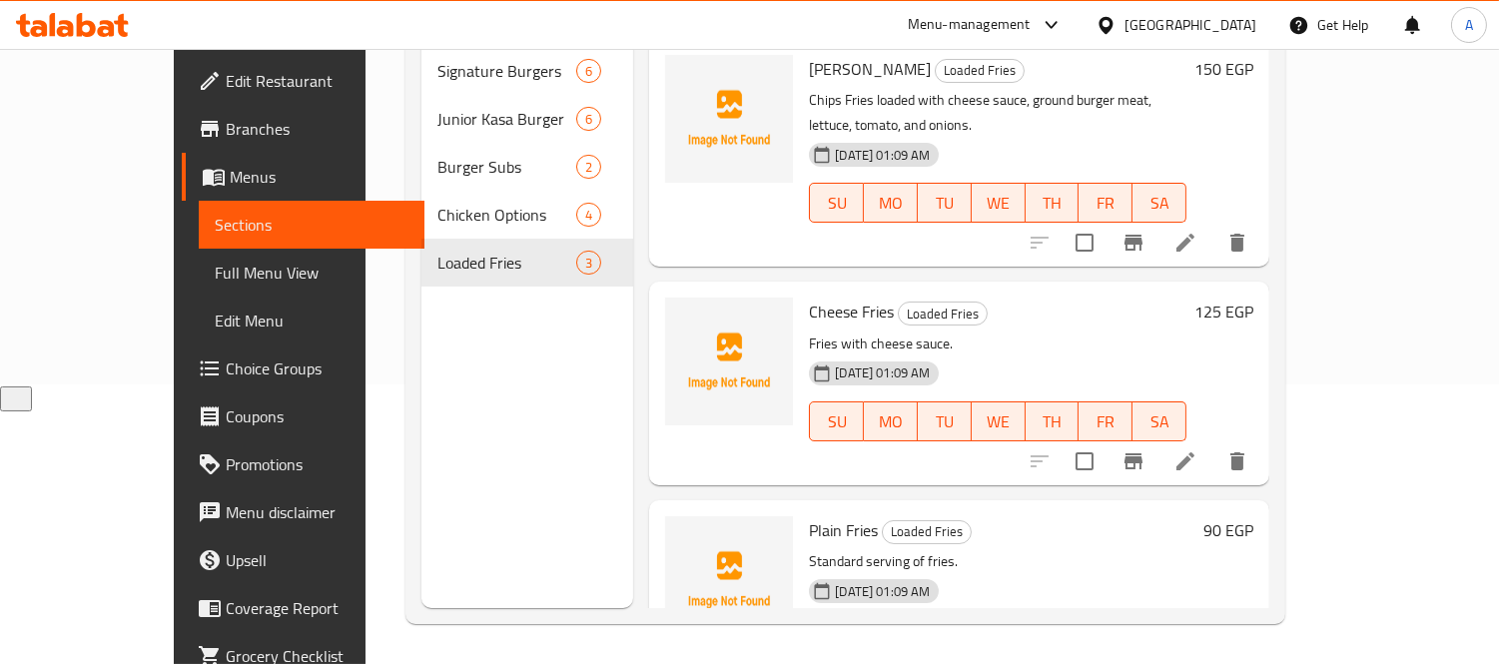
scroll to position [38, 0]
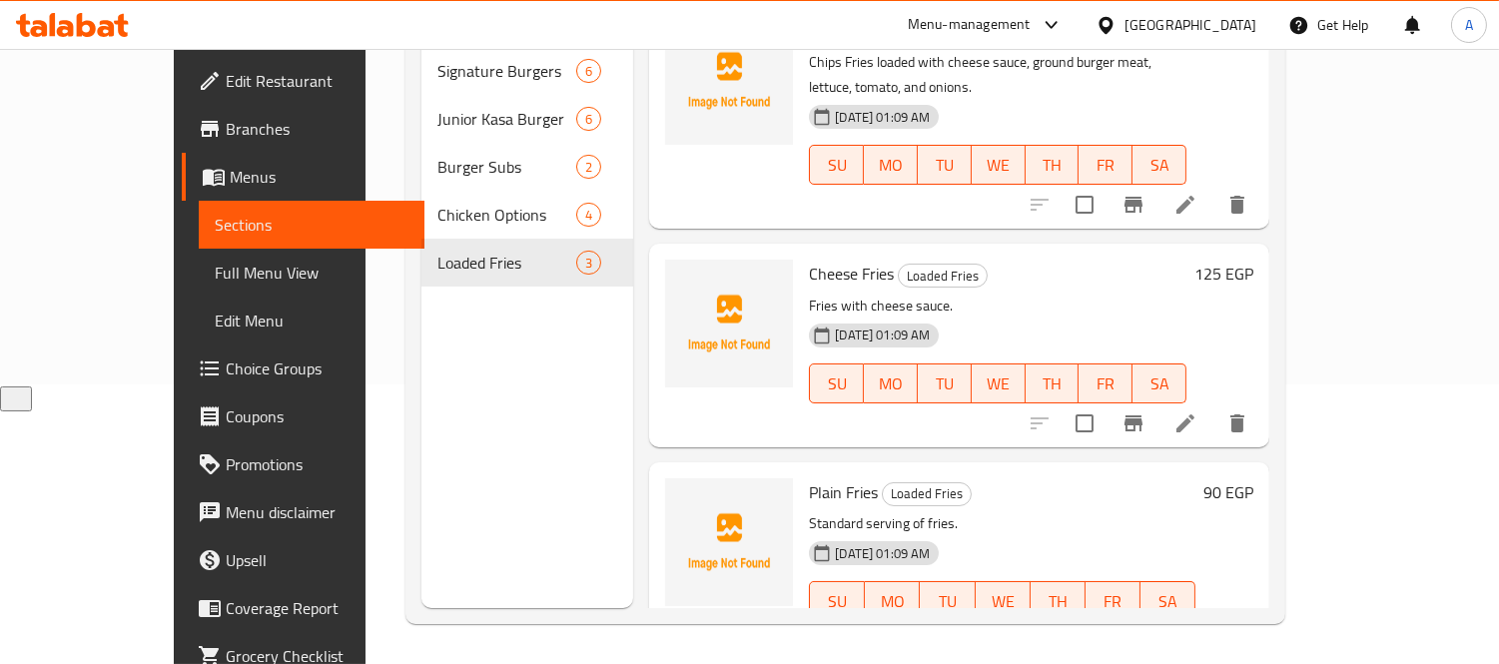
click at [1197, 629] on icon at bounding box center [1185, 641] width 24 height 24
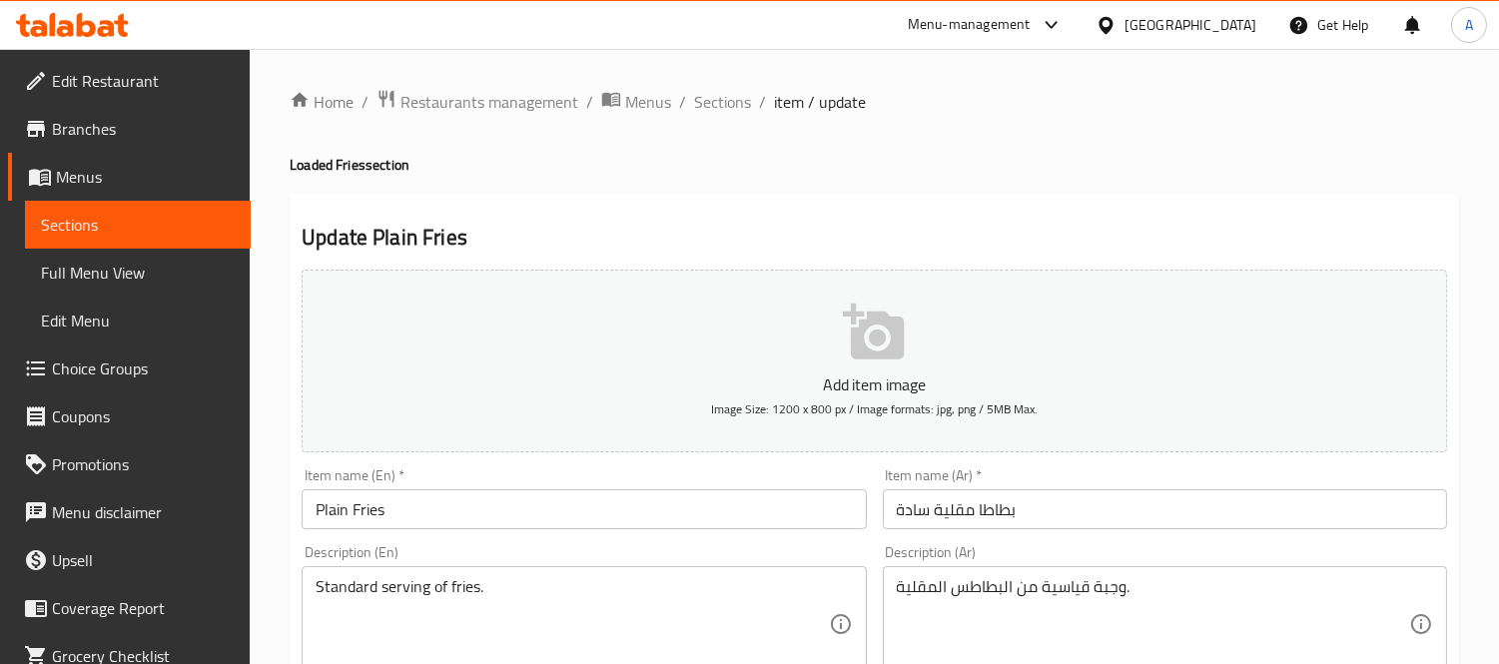
click at [643, 593] on textarea "Standard serving of fries." at bounding box center [571, 624] width 512 height 95
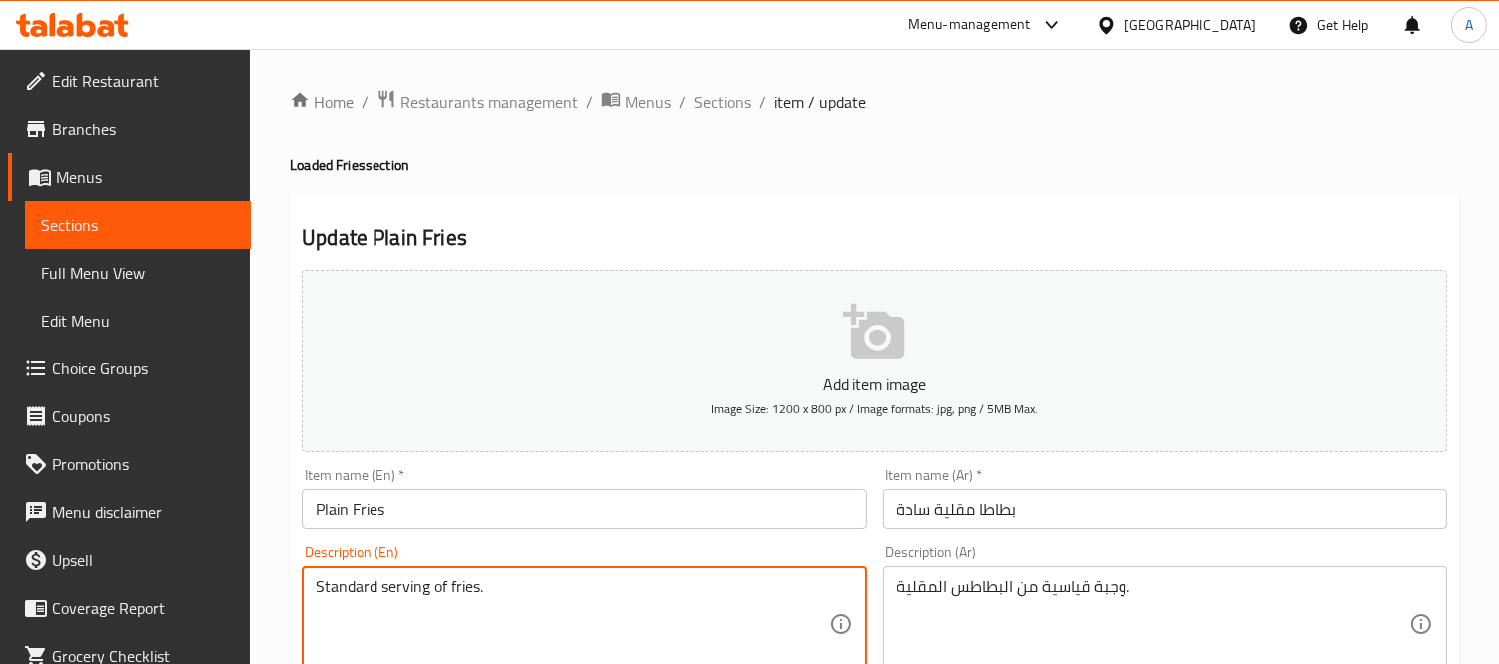
click at [643, 593] on textarea "Standard serving of fries." at bounding box center [571, 624] width 512 height 95
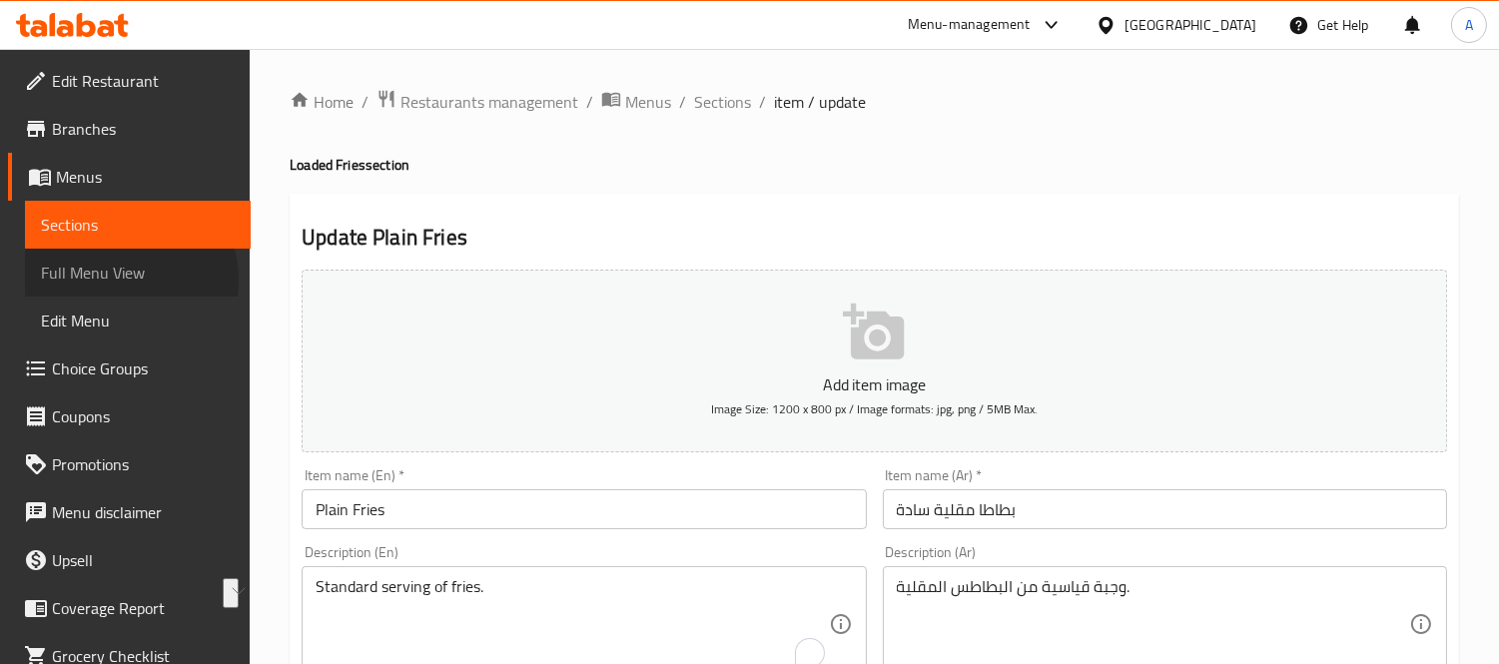
click at [114, 281] on span "Full Menu View" at bounding box center [138, 273] width 194 height 24
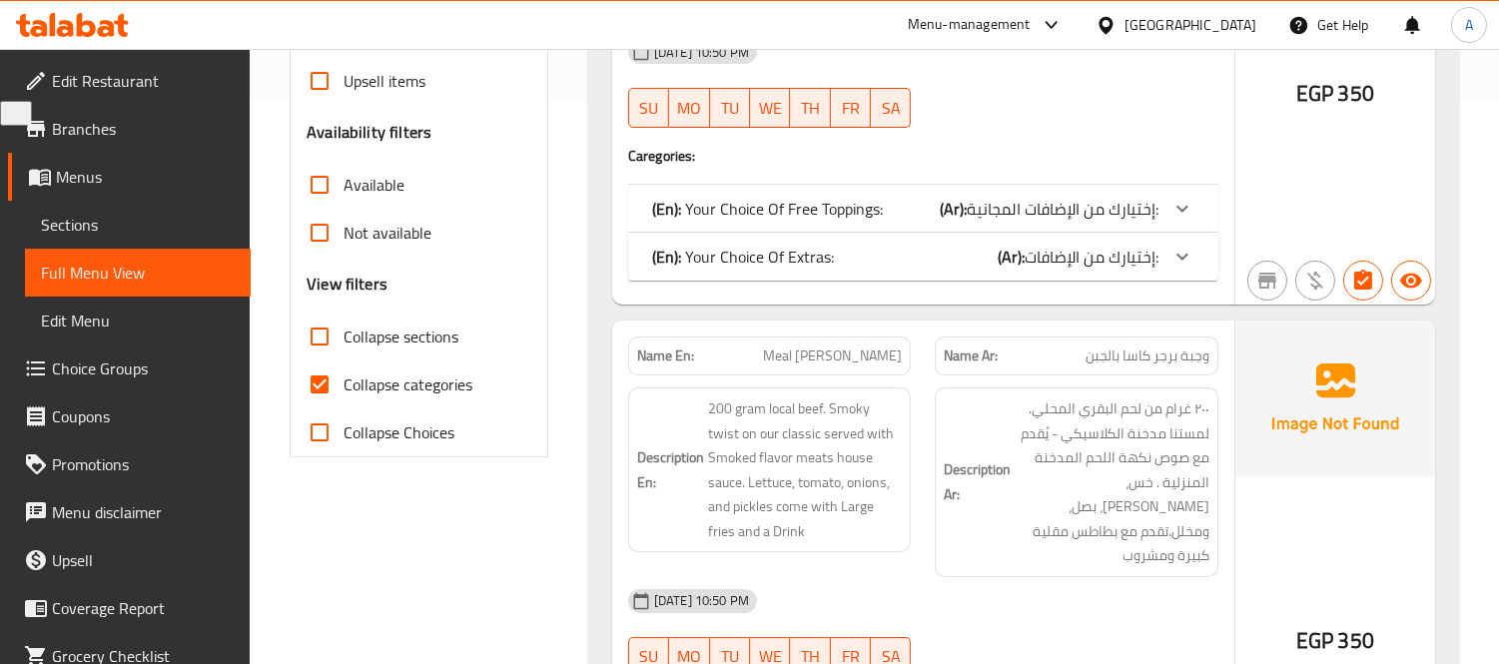
scroll to position [665, 0]
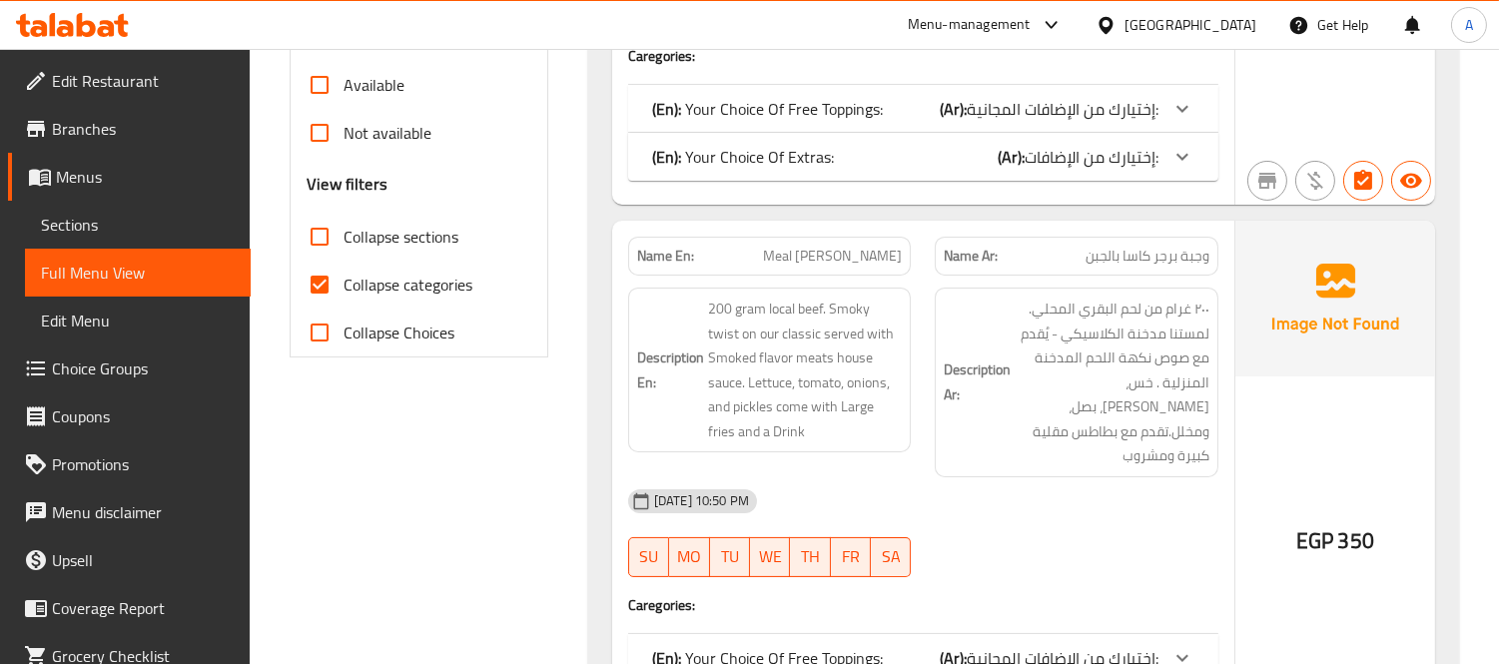
click at [333, 233] on input "Collapse sections" at bounding box center [320, 237] width 48 height 48
checkbox input "true"
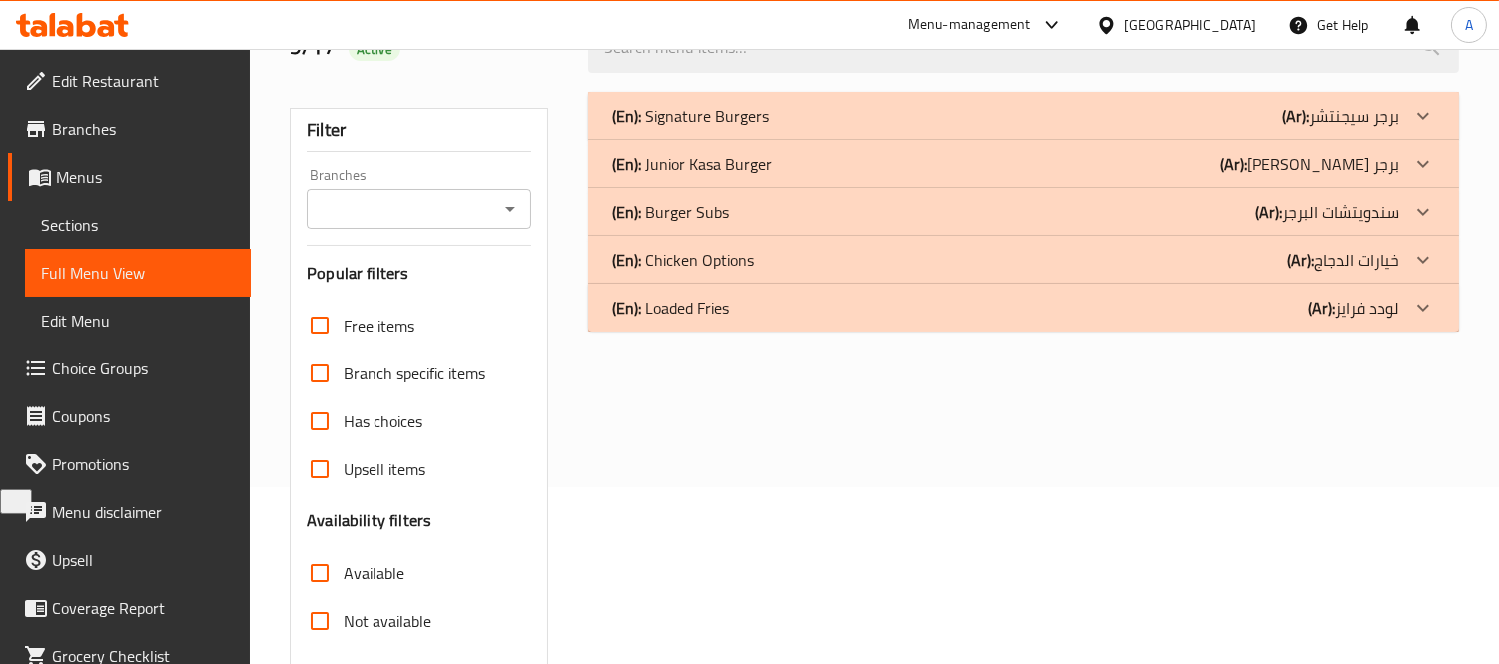
scroll to position [176, 0]
click at [1032, 305] on div "(En): Loaded Fries (Ar): لودد فرايز" at bounding box center [1005, 309] width 787 height 24
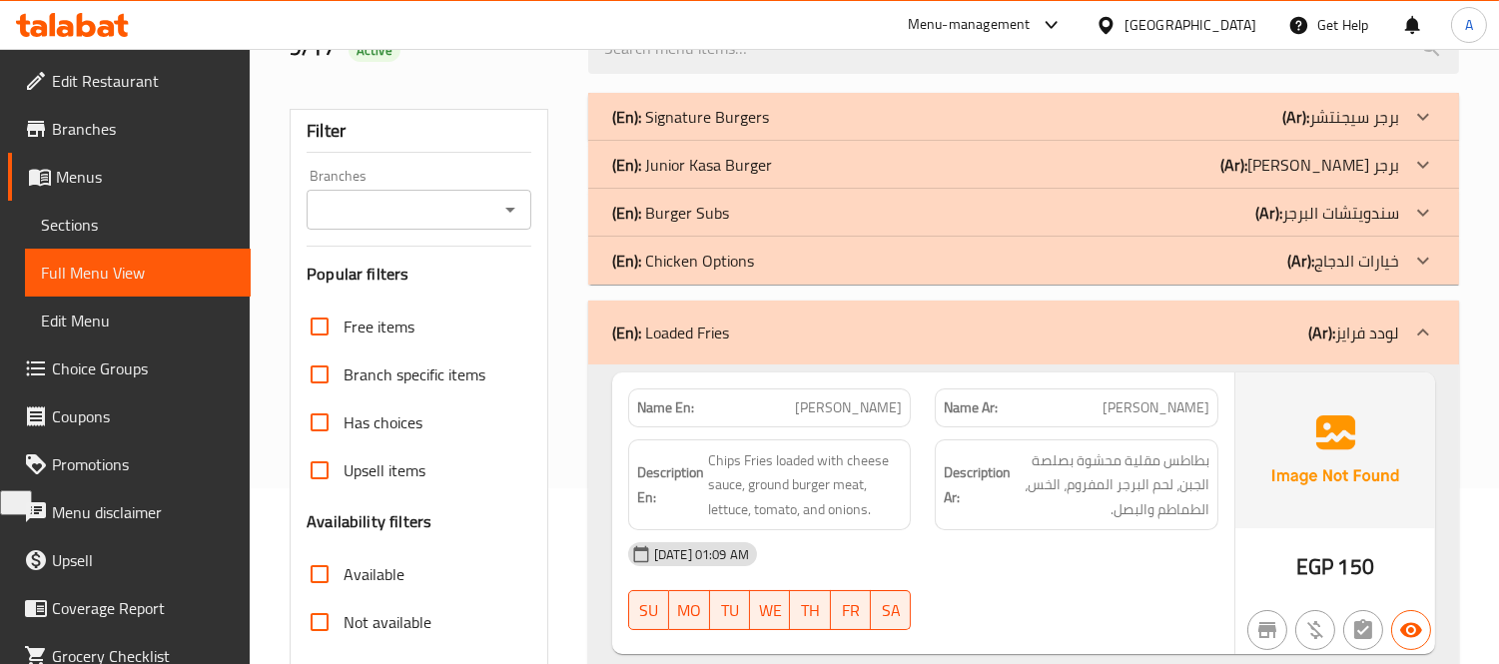
click at [1061, 255] on div "(En): Chicken Options (Ar): خيارات الدجاج" at bounding box center [1005, 261] width 787 height 24
click at [1079, 206] on div "(En): Burger Subs (Ar): سندويتشات البرجر" at bounding box center [1005, 213] width 787 height 24
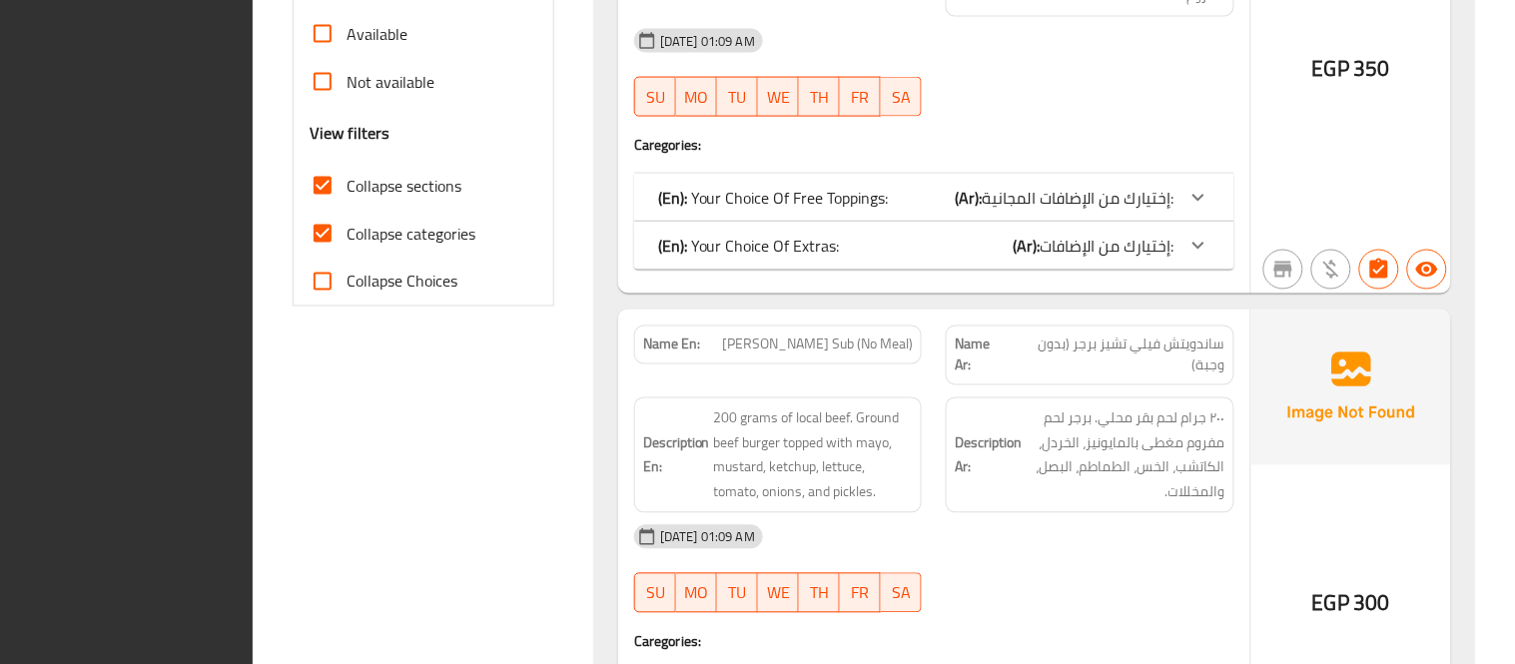
scroll to position [517, 0]
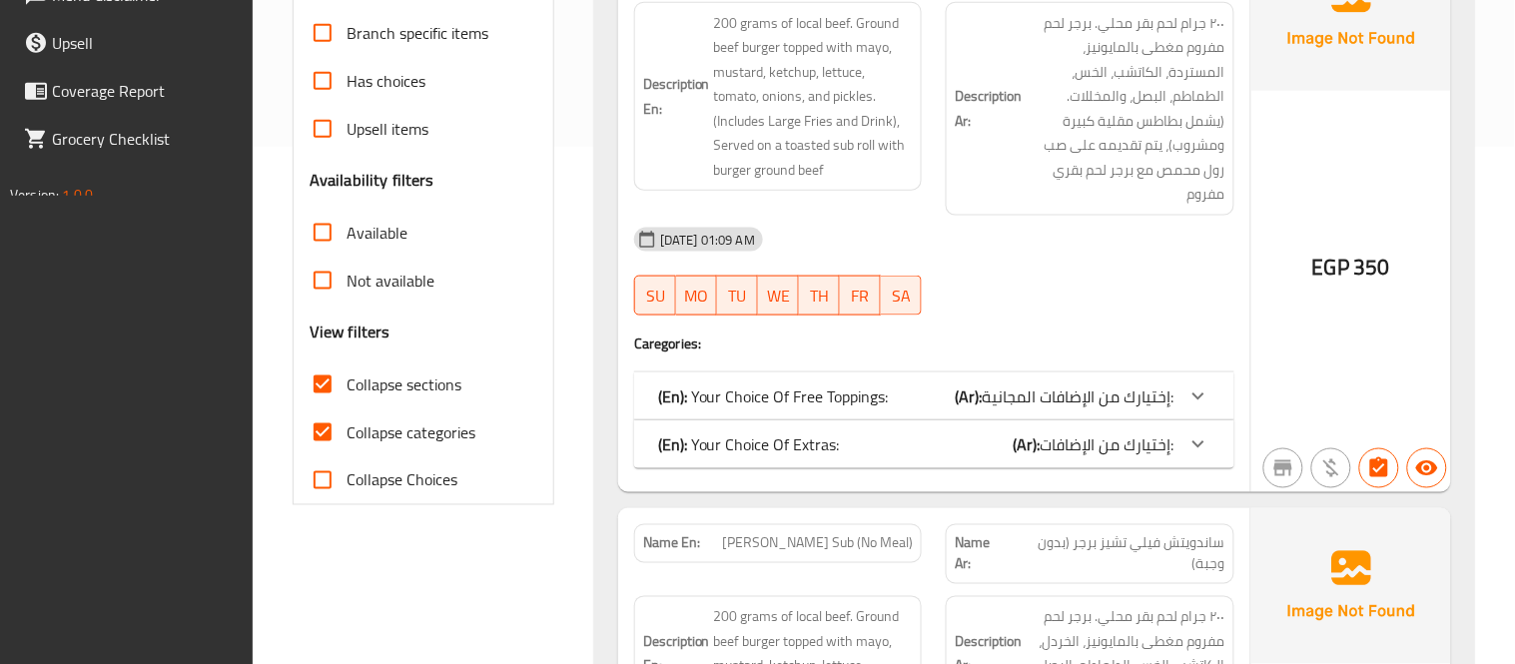
click at [335, 425] on input "Collapse categories" at bounding box center [323, 432] width 48 height 48
checkbox input "false"
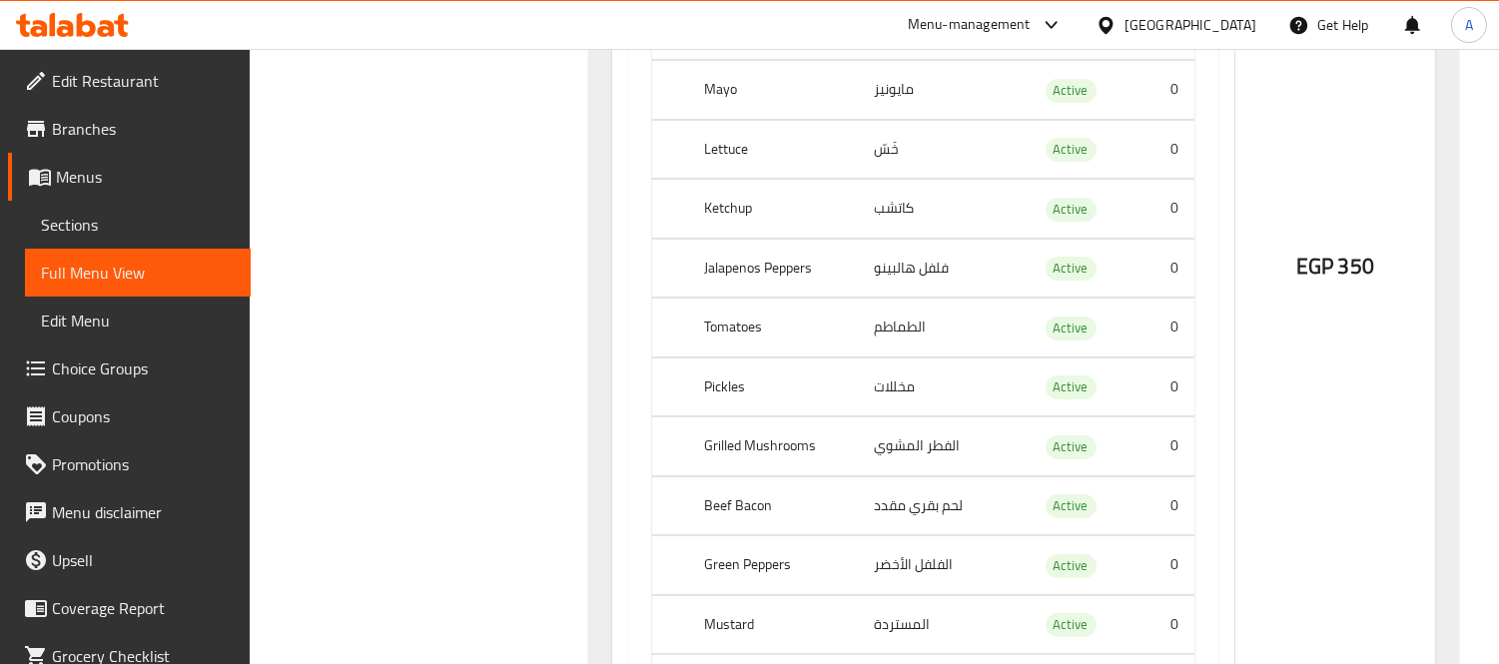
scroll to position [0, 0]
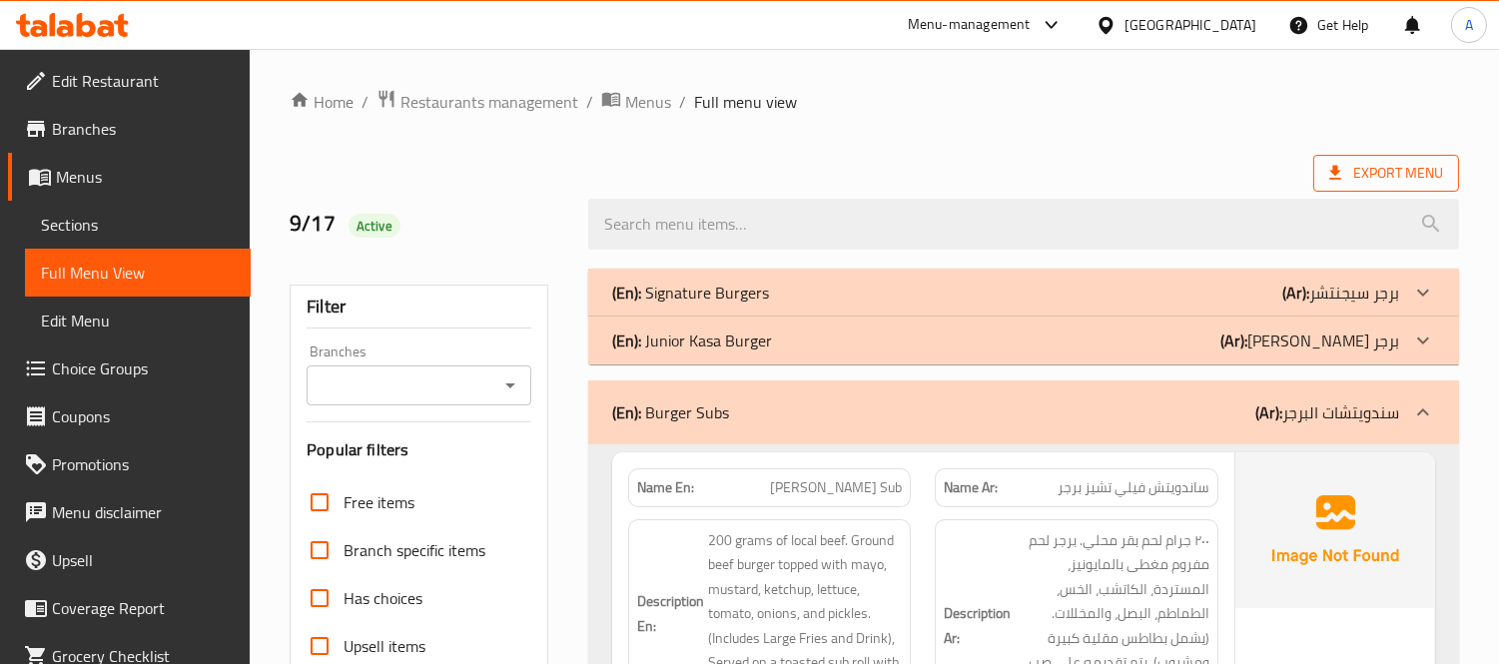
click at [1378, 167] on span "Export Menu" at bounding box center [1386, 173] width 114 height 25
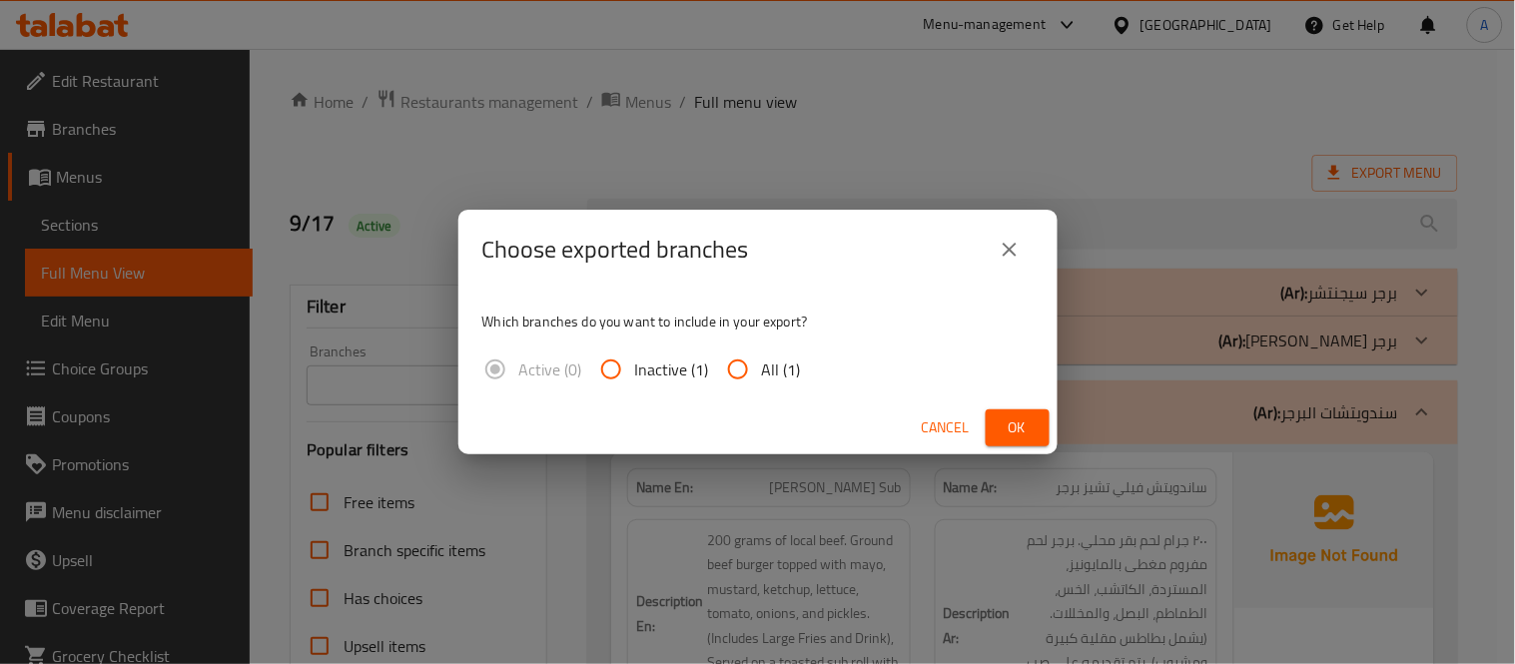
click at [801, 365] on div "Active (0) Inactive (1) All (1)" at bounding box center [649, 369] width 334 height 48
click at [776, 364] on span "All (1)" at bounding box center [781, 369] width 39 height 24
click at [762, 364] on input "All (1)" at bounding box center [738, 369] width 48 height 48
radio input "true"
click at [1014, 423] on span "Ok" at bounding box center [1017, 427] width 32 height 25
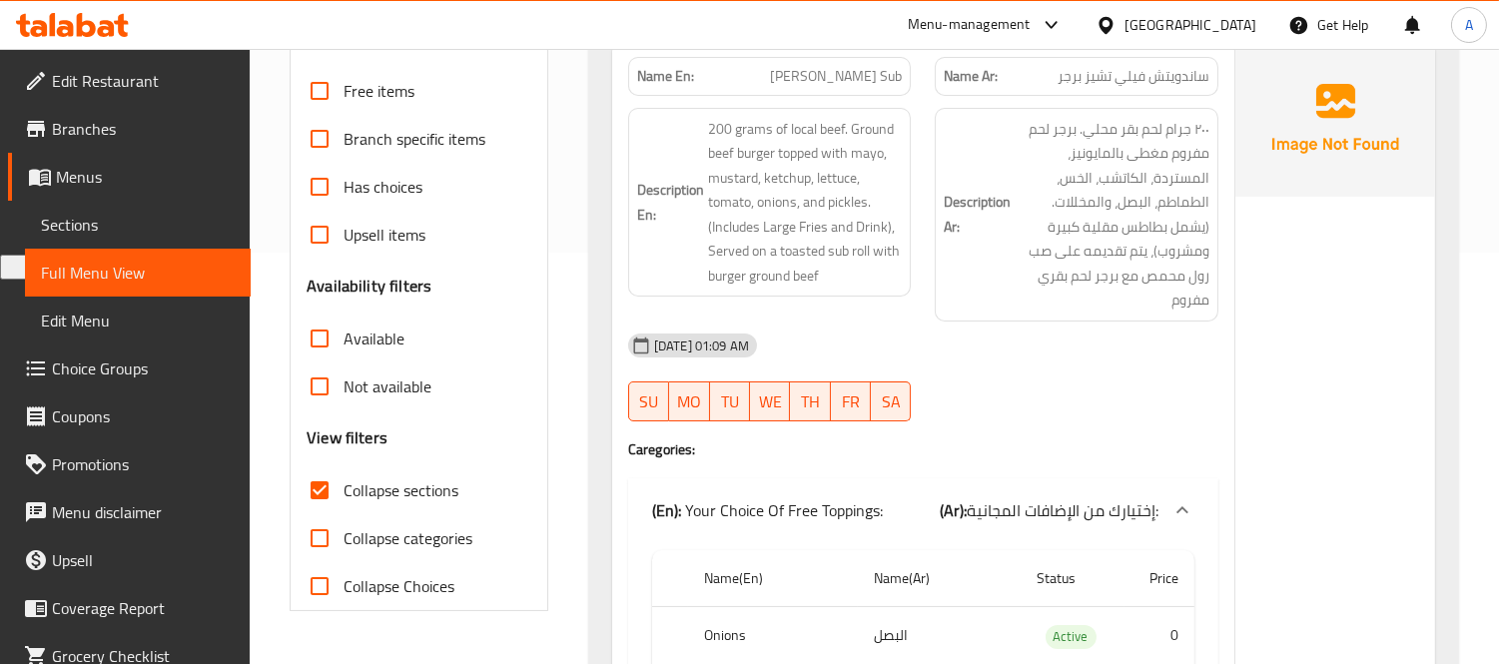
scroll to position [443, 0]
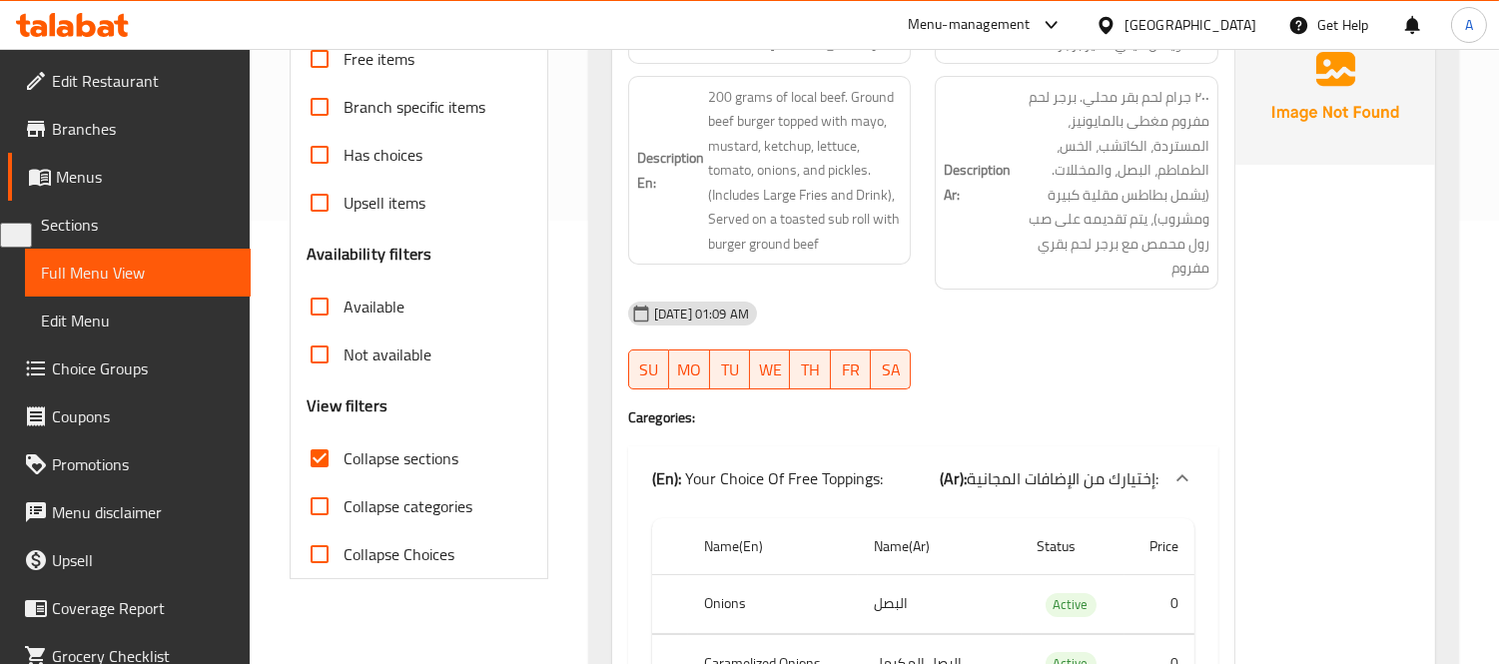
click at [141, 364] on span "Choice Groups" at bounding box center [143, 368] width 183 height 24
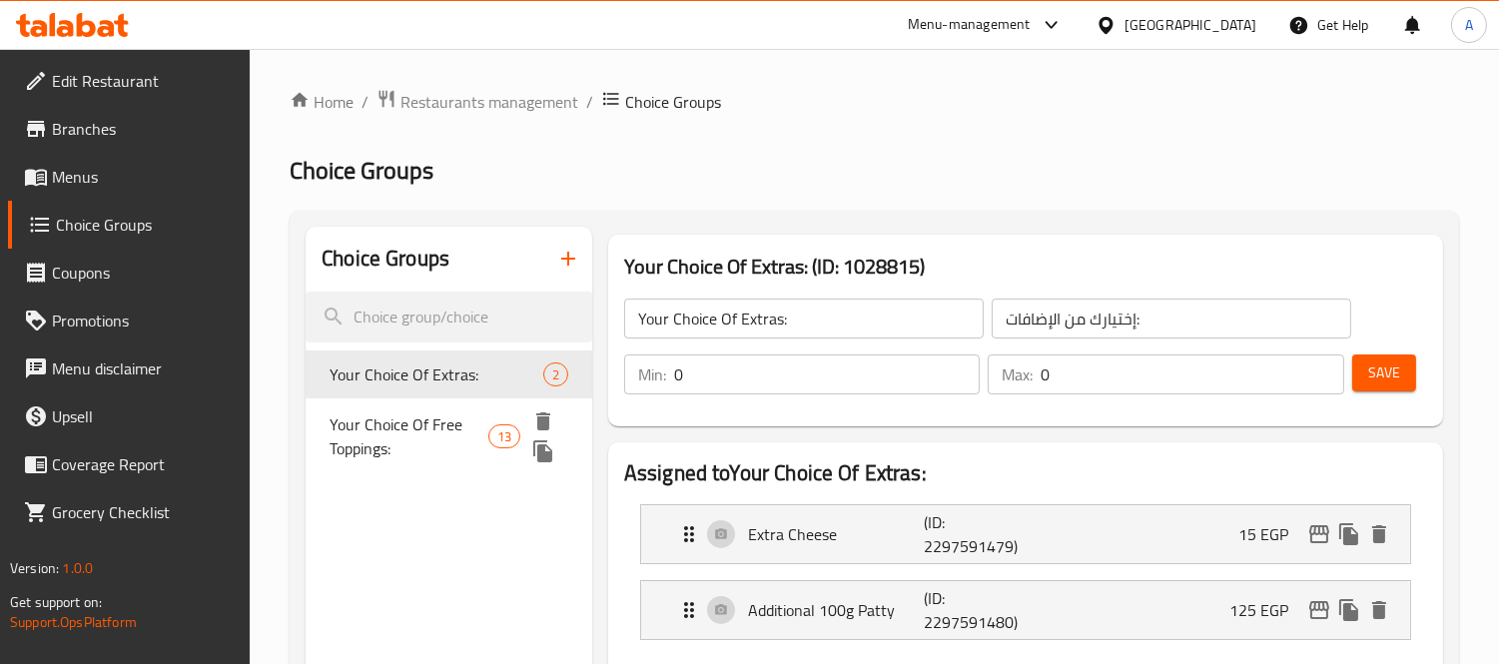
click at [405, 427] on span "Your Choice Of Free Toppings:" at bounding box center [408, 436] width 158 height 48
type input "Your Choice Of Free Toppings:"
type input "إختيارك من الإضافات المجانية:"
type input "1"
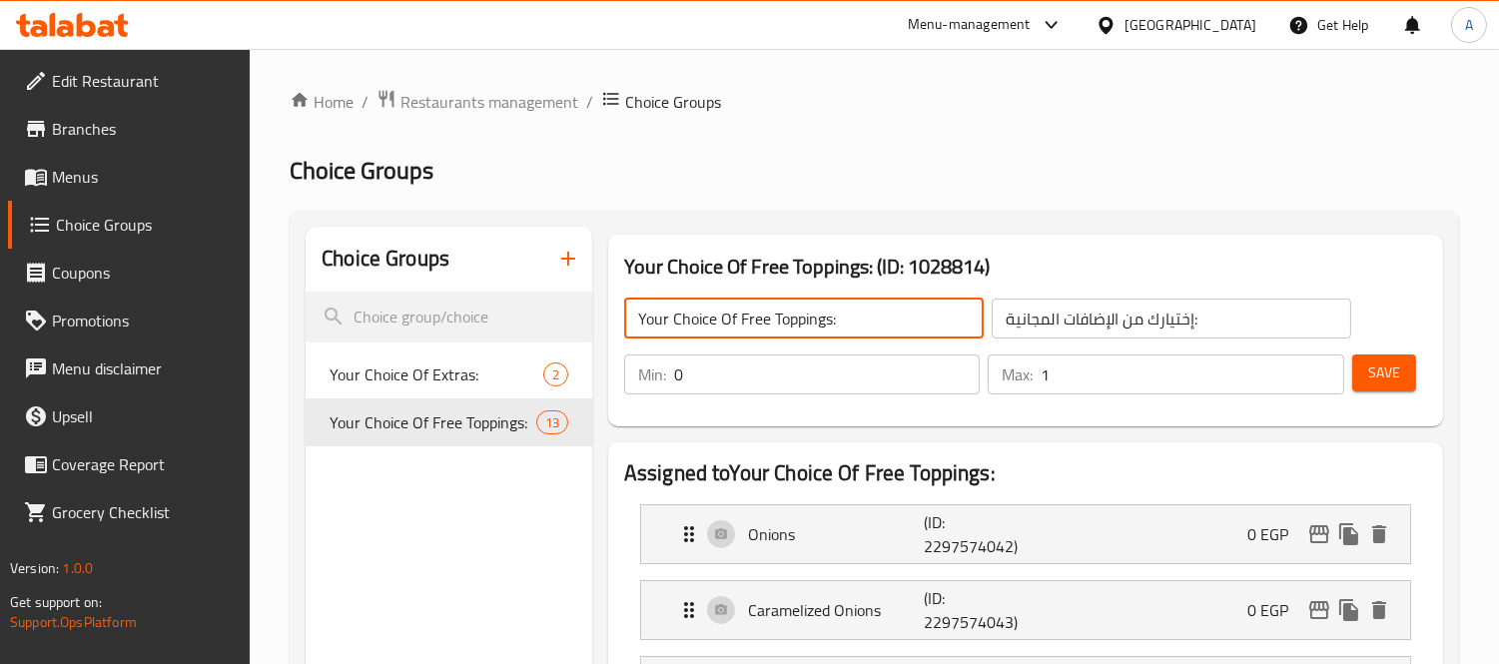
drag, startPoint x: 739, startPoint y: 316, endPoint x: 829, endPoint y: 319, distance: 89.9
click at [829, 319] on input "Your Choice Of Free Toppings:" at bounding box center [803, 319] width 359 height 40
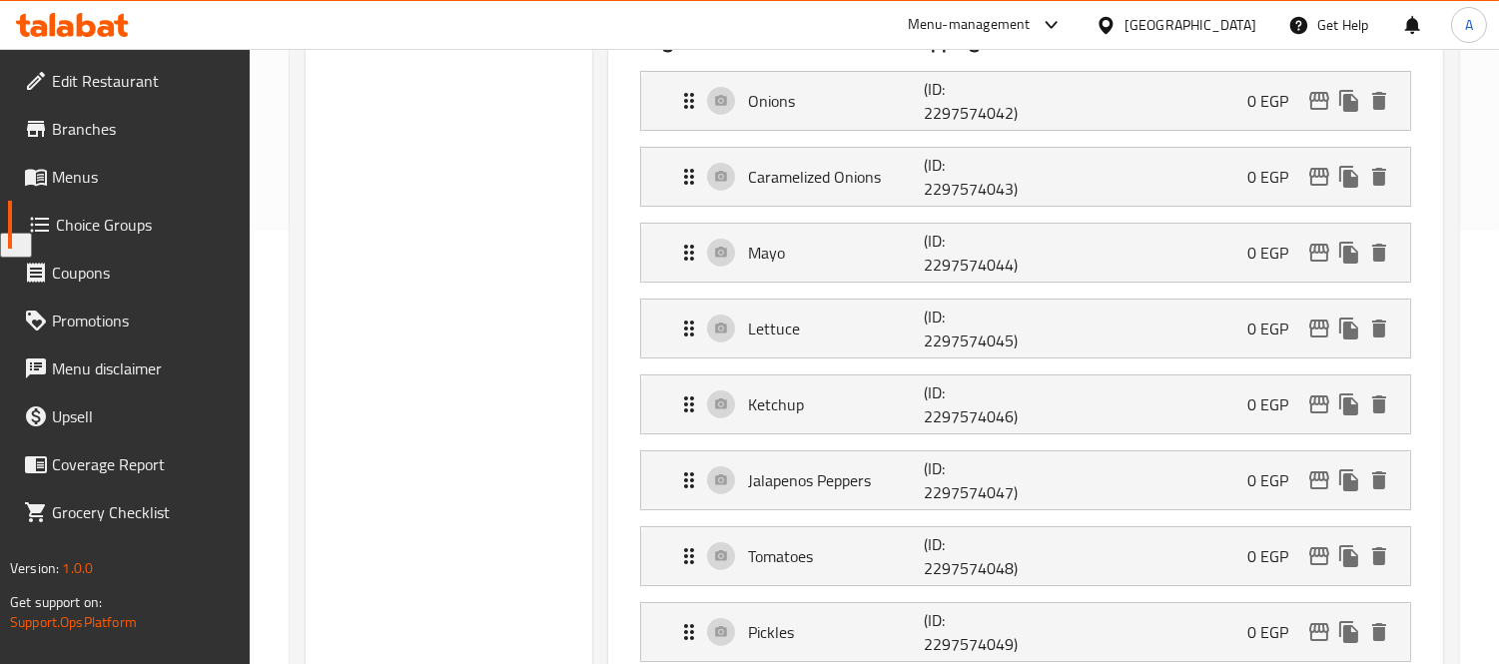
scroll to position [111, 0]
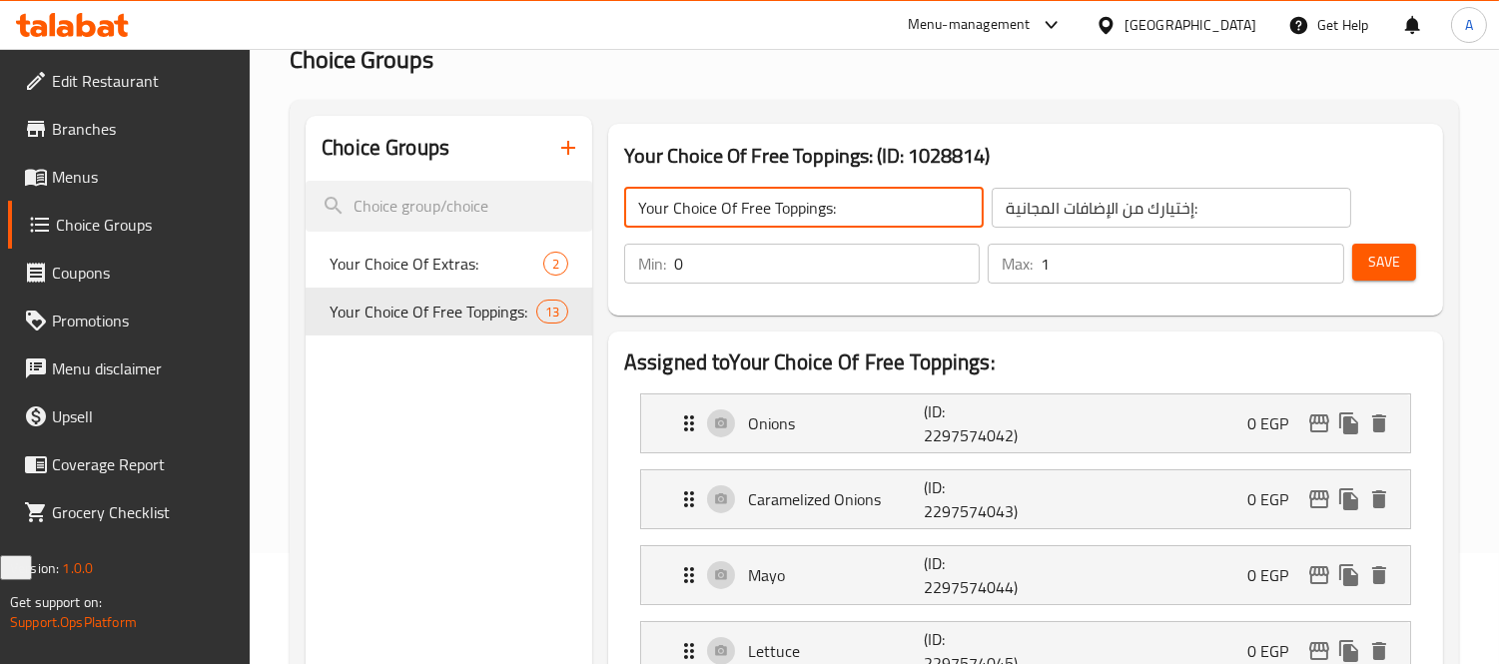
click at [746, 203] on input "Your Choice Of Free Toppings:" at bounding box center [803, 208] width 359 height 40
drag, startPoint x: 740, startPoint y: 203, endPoint x: 866, endPoint y: 216, distance: 126.5
click at [866, 216] on input "Your Choice Of Custom Toppings:" at bounding box center [803, 208] width 359 height 40
type input "Your Choice Of Custom Toppings:"
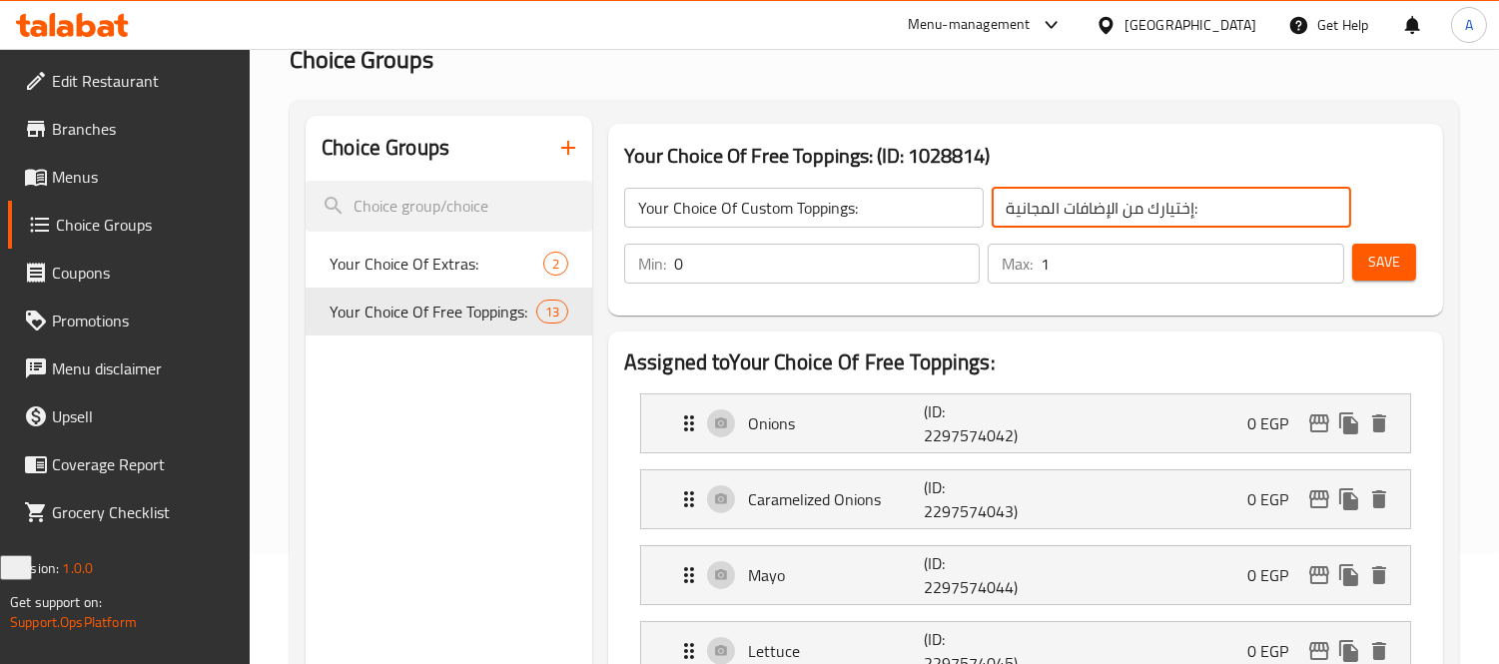
drag, startPoint x: 1040, startPoint y: 216, endPoint x: 990, endPoint y: 220, distance: 50.1
click at [991, 220] on input "إختيارك من الإضافات المجانية:" at bounding box center [1170, 208] width 359 height 40
type input "إختيارك من الإضافات المخصصة:"
click at [1401, 275] on button "Save" at bounding box center [1384, 262] width 64 height 37
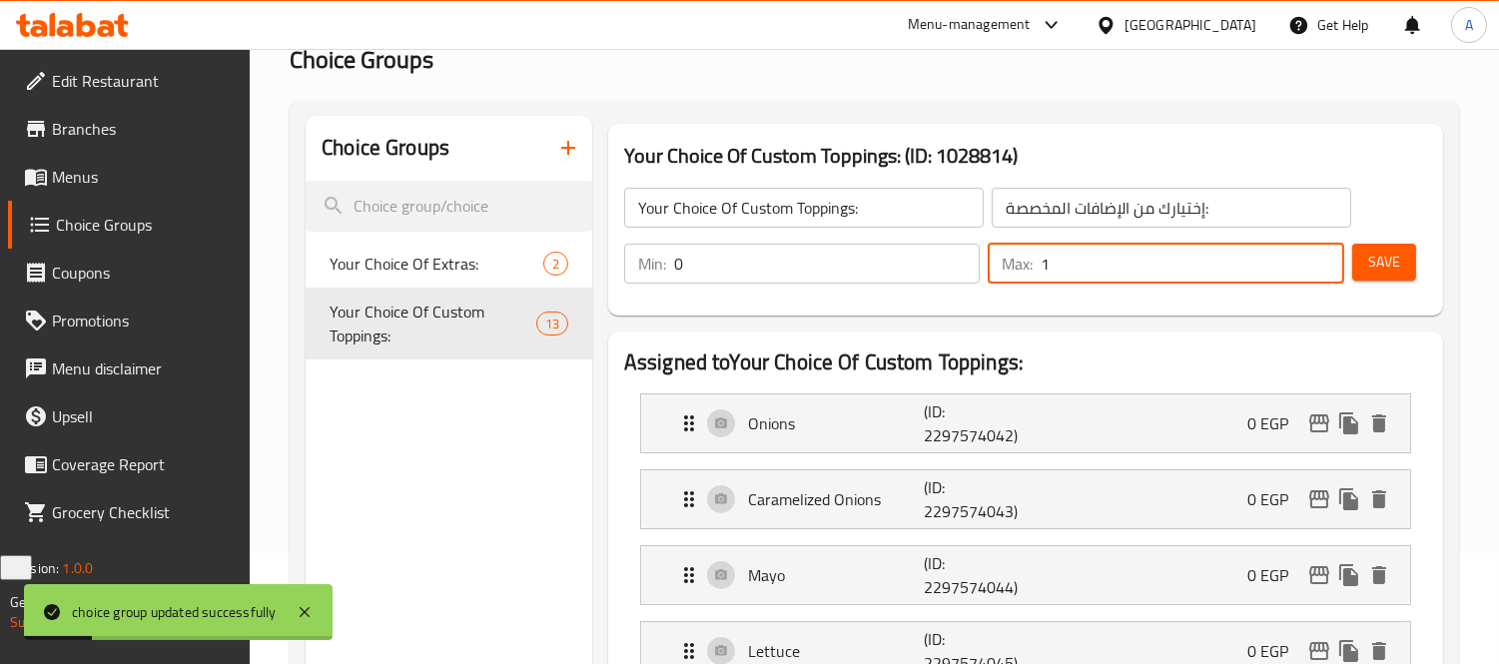
drag, startPoint x: 1139, startPoint y: 270, endPoint x: 994, endPoint y: 251, distance: 146.0
click at [994, 251] on div "Max: 1 ​" at bounding box center [1165, 264] width 356 height 40
type input "0"
click at [1363, 266] on button "Save" at bounding box center [1384, 262] width 64 height 37
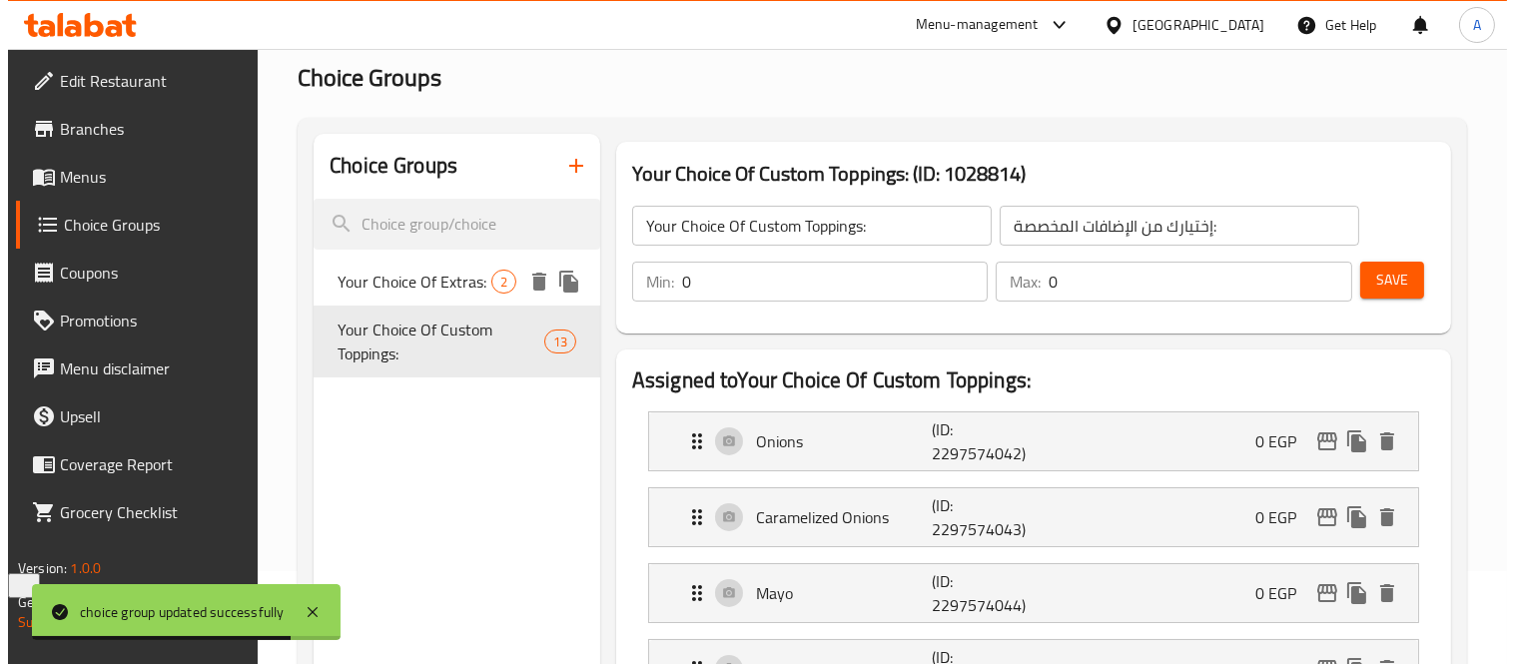
scroll to position [0, 0]
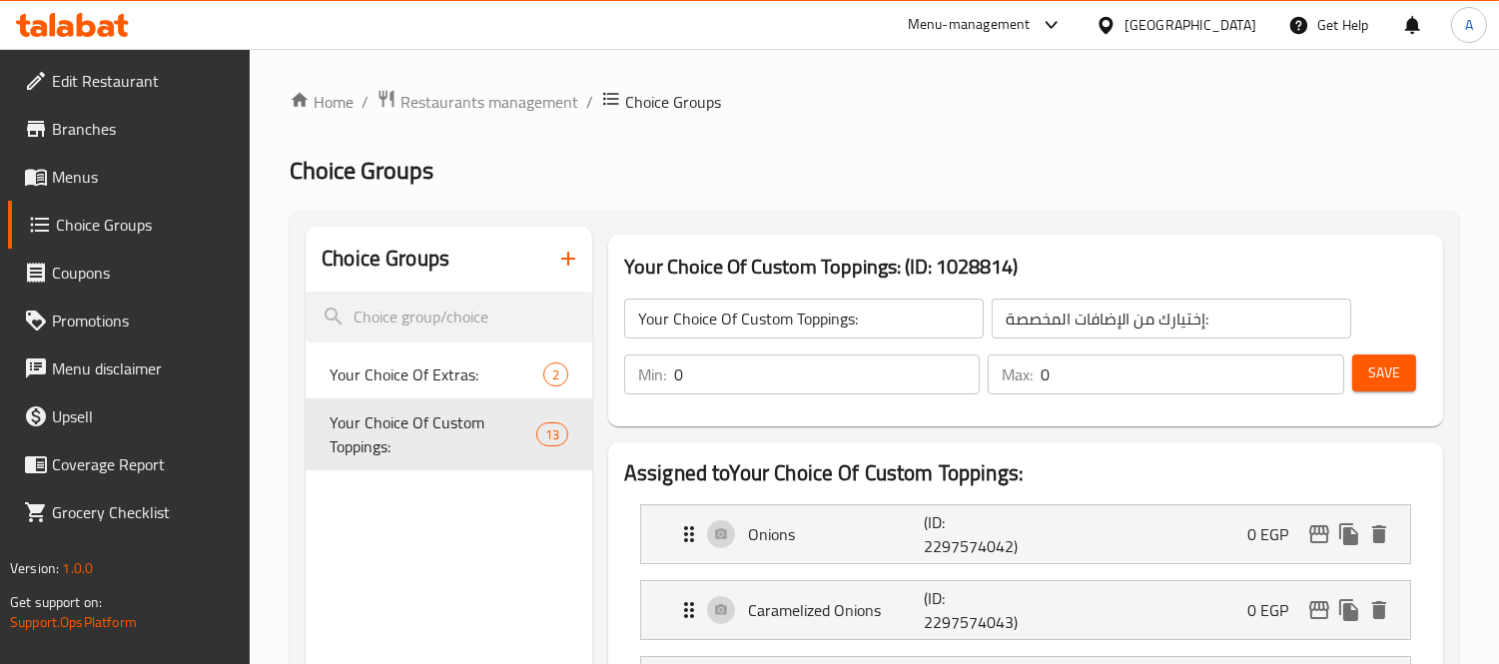
drag, startPoint x: 123, startPoint y: 170, endPoint x: 150, endPoint y: 161, distance: 28.4
click at [123, 170] on span "Menus" at bounding box center [143, 177] width 183 height 24
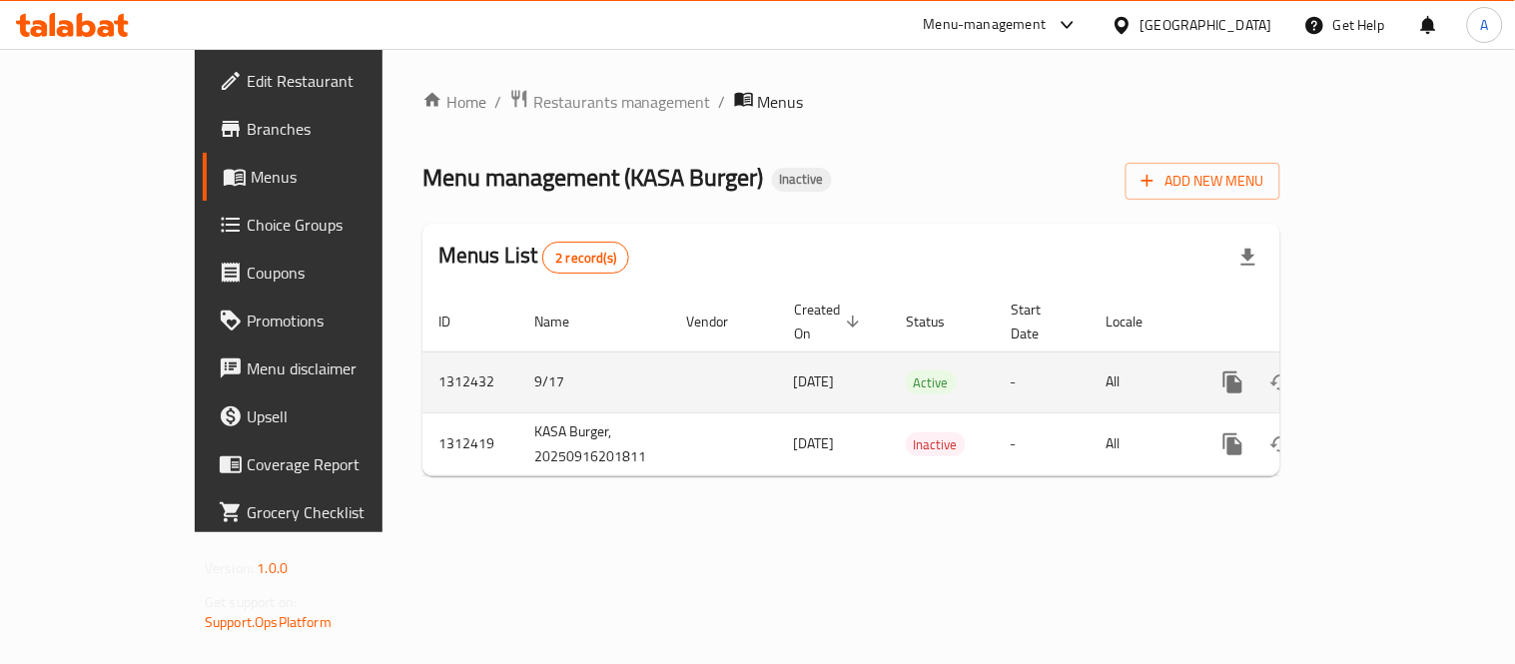
click at [1389, 370] on icon "enhanced table" at bounding box center [1377, 382] width 24 height 24
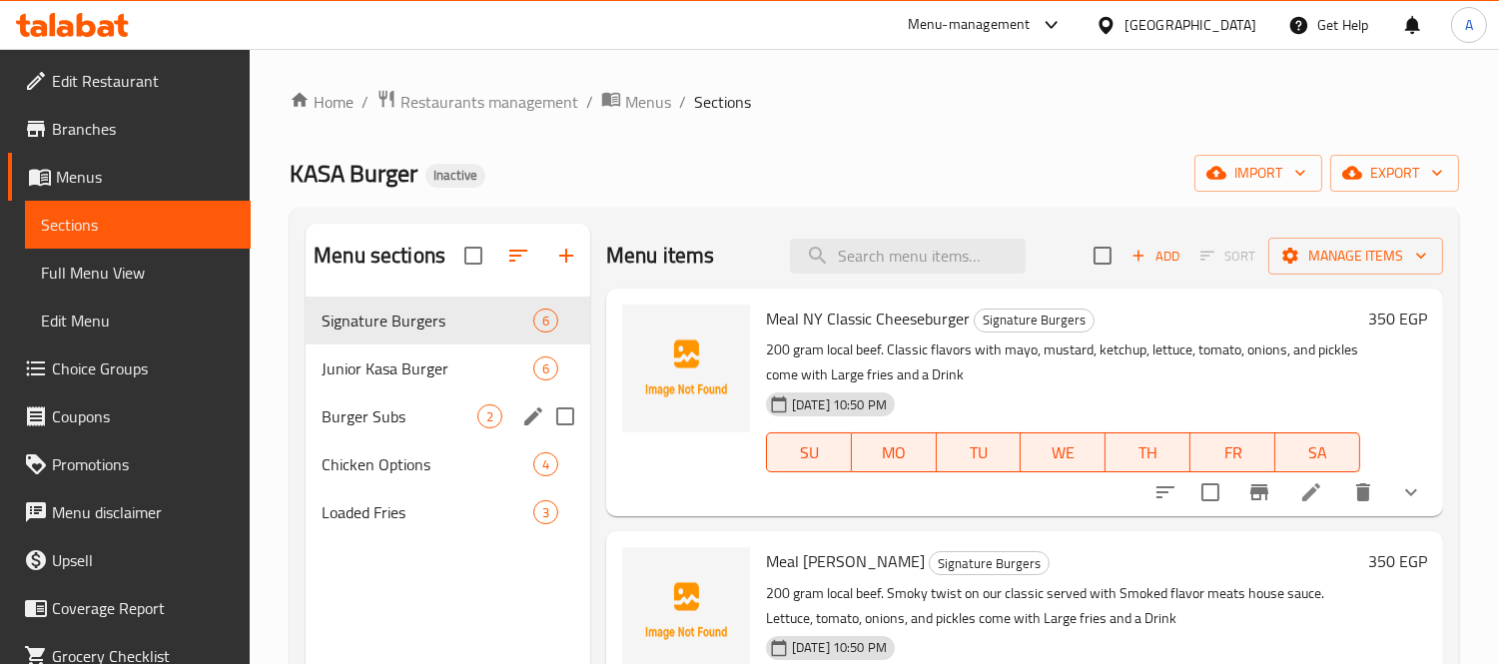
click at [353, 433] on div "Burger Subs 2" at bounding box center [447, 416] width 285 height 48
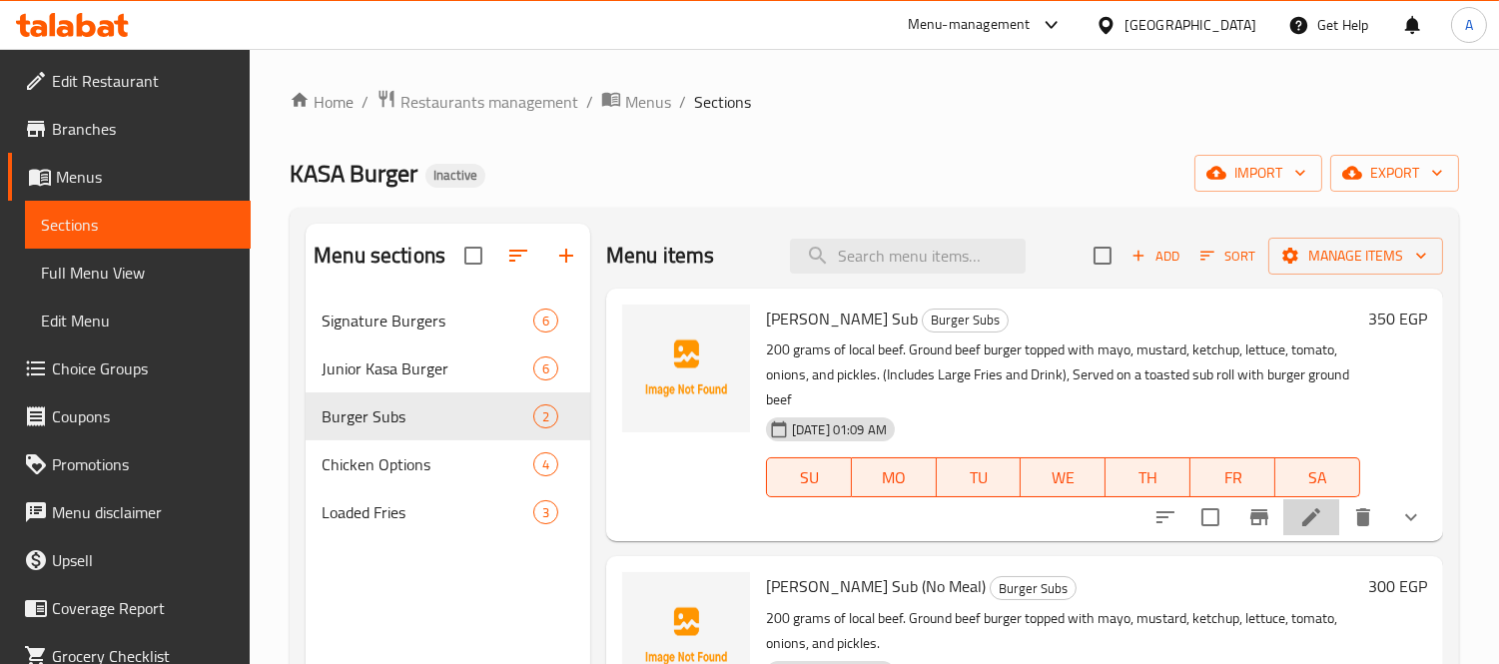
click at [1323, 525] on li at bounding box center [1311, 517] width 56 height 36
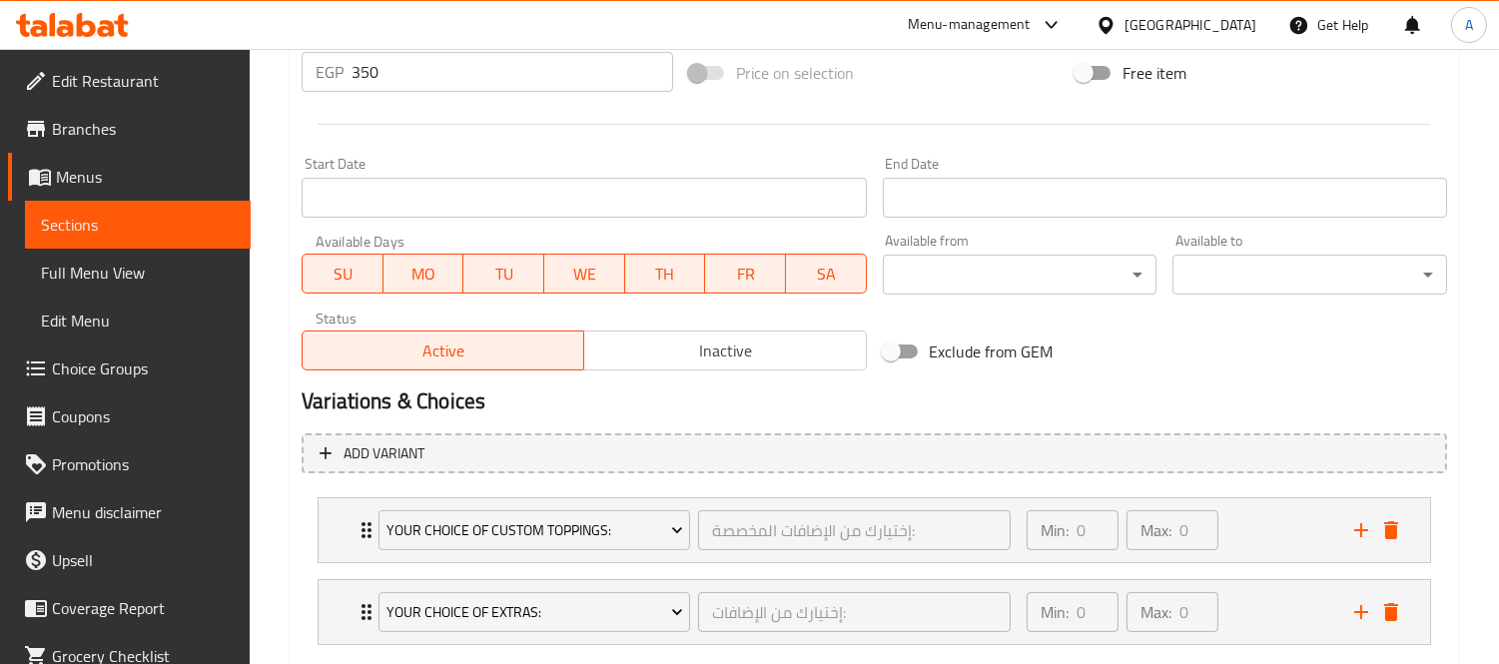
scroll to position [860, 0]
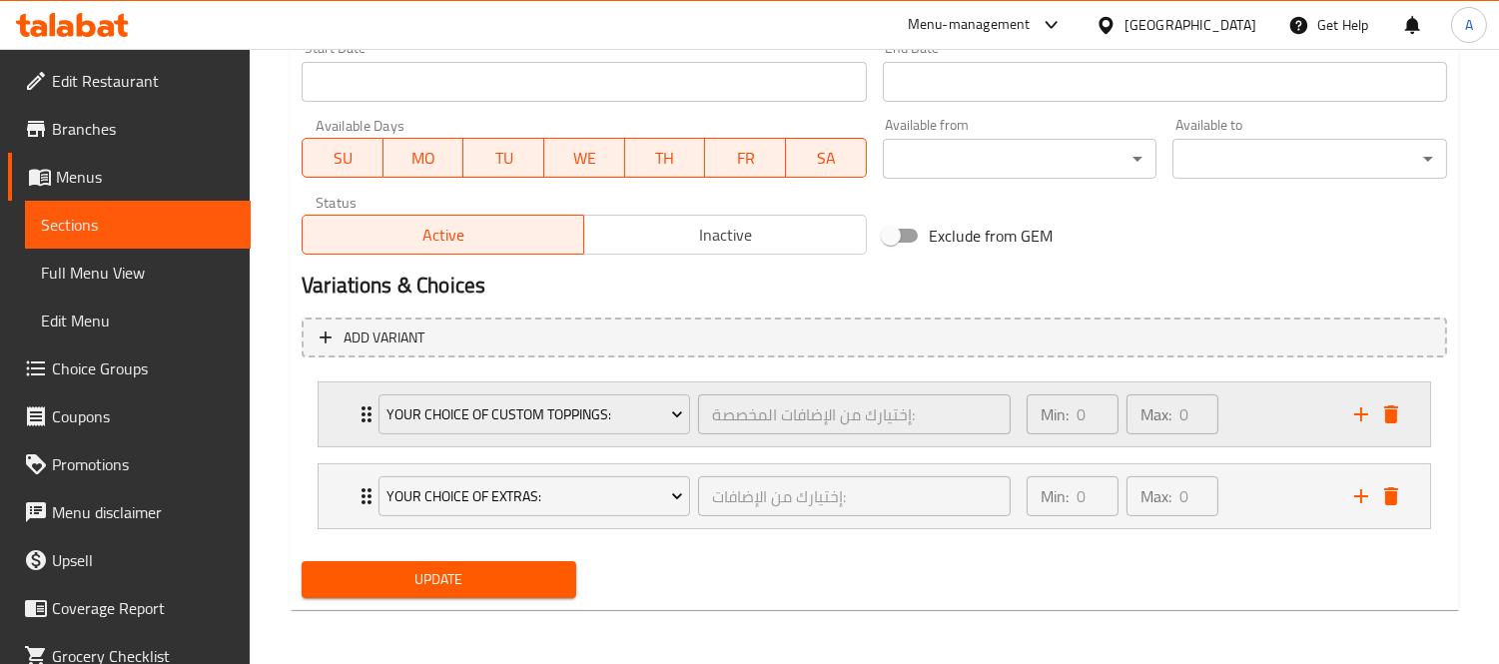
click at [1405, 422] on div "Expand" at bounding box center [1376, 414] width 60 height 30
click at [1390, 409] on icon "delete" at bounding box center [1391, 414] width 14 height 18
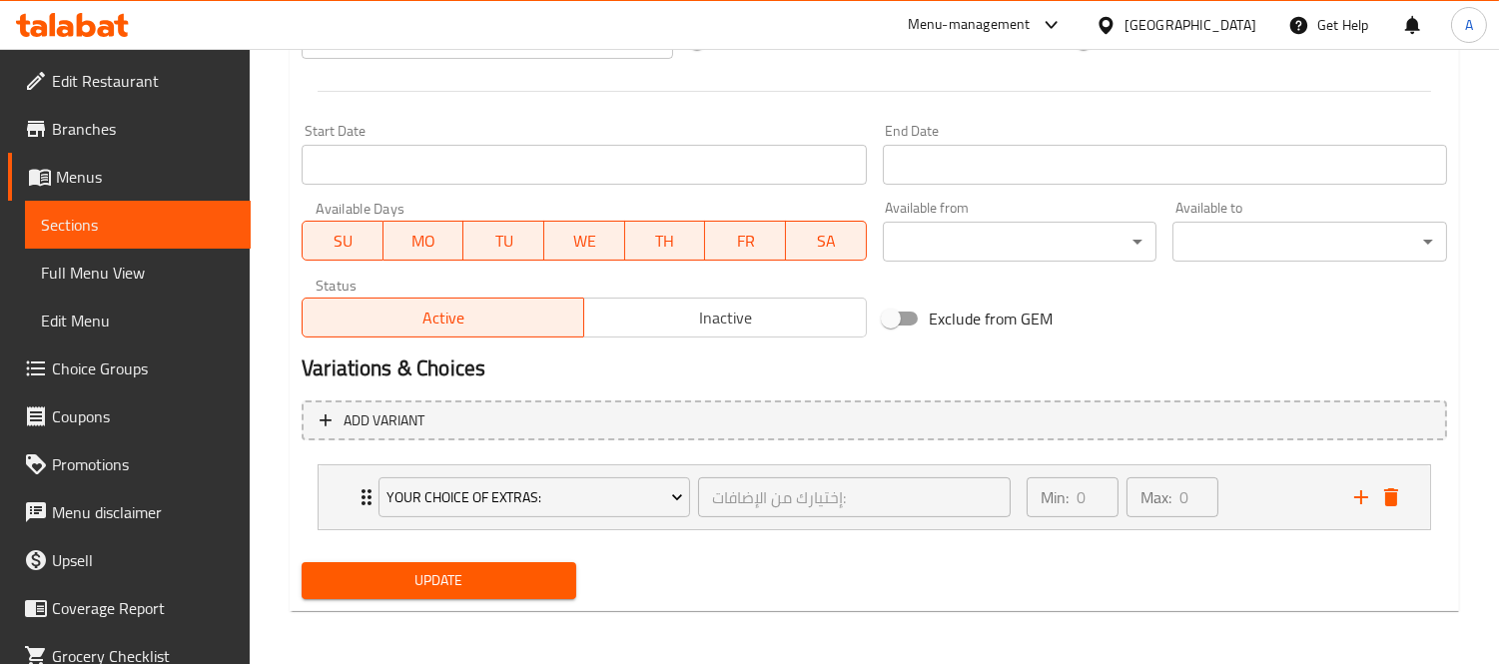
click at [484, 582] on span "Update" at bounding box center [438, 580] width 243 height 25
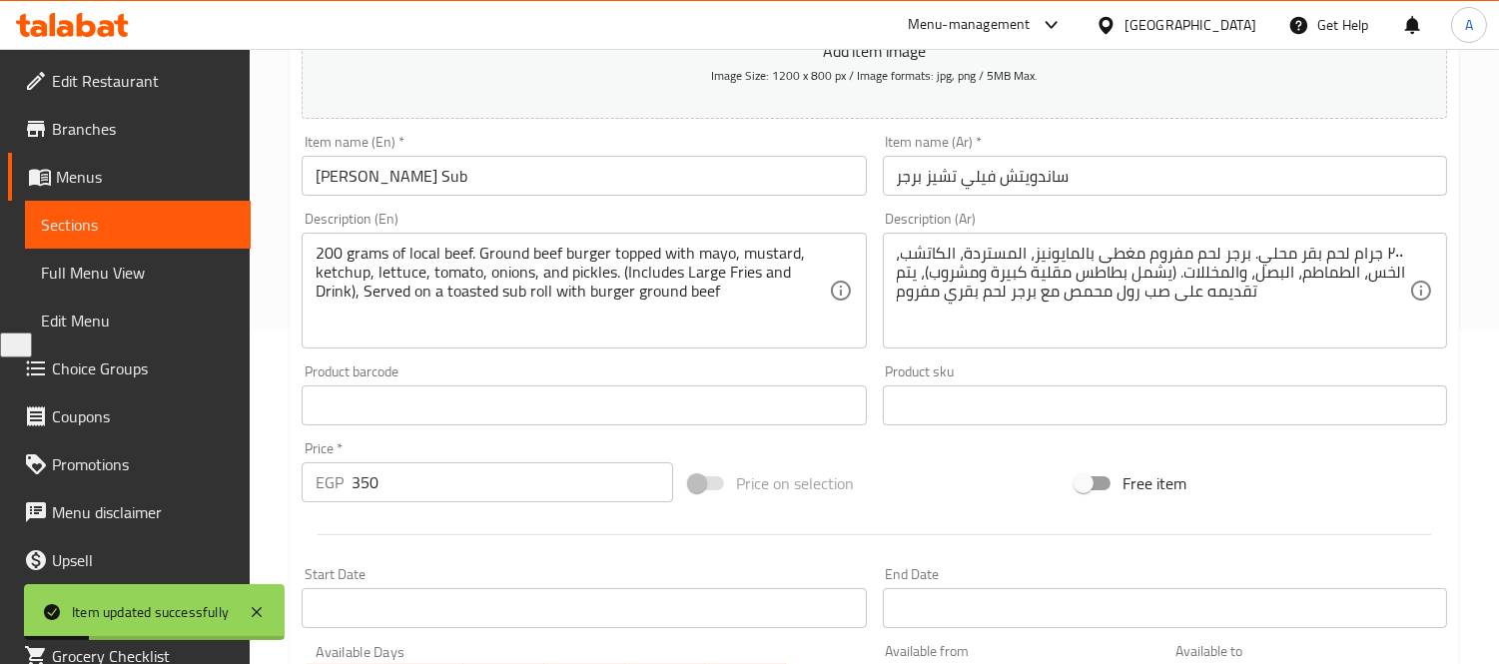
scroll to position [0, 0]
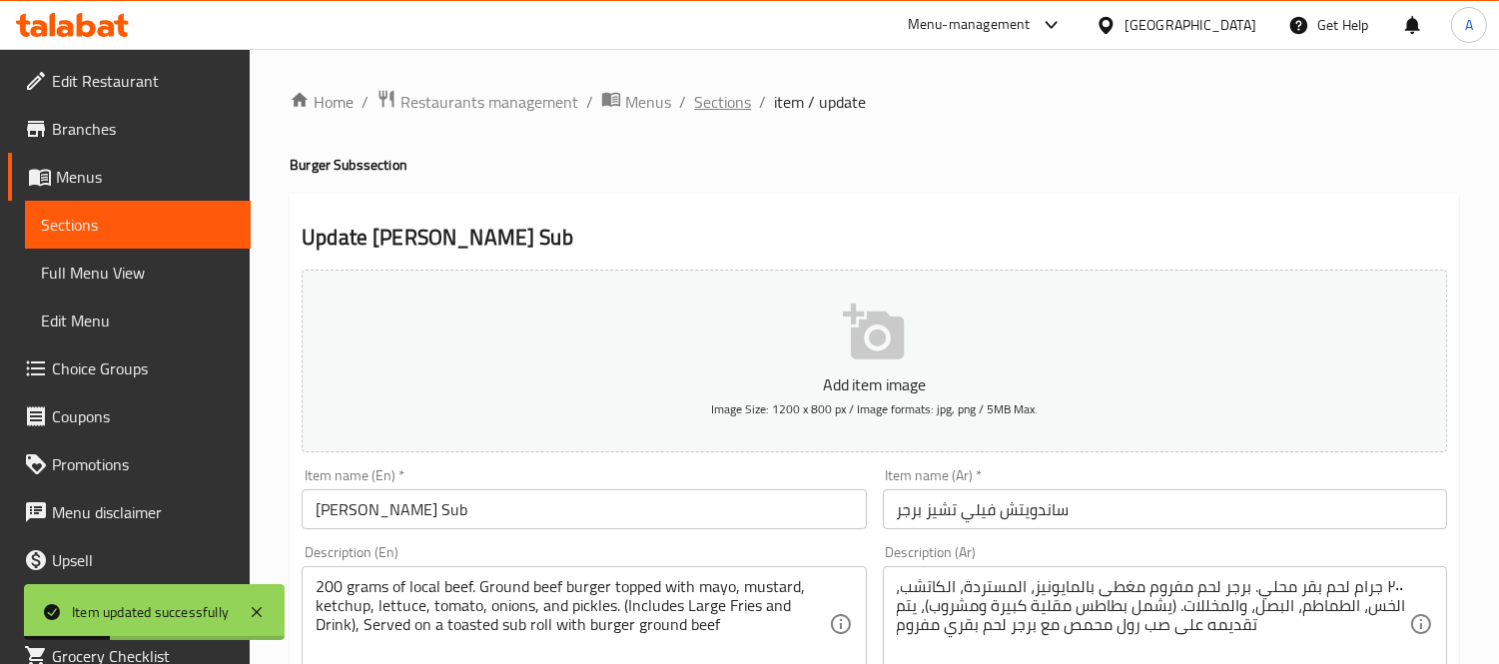
click at [732, 94] on span "Sections" at bounding box center [722, 102] width 57 height 24
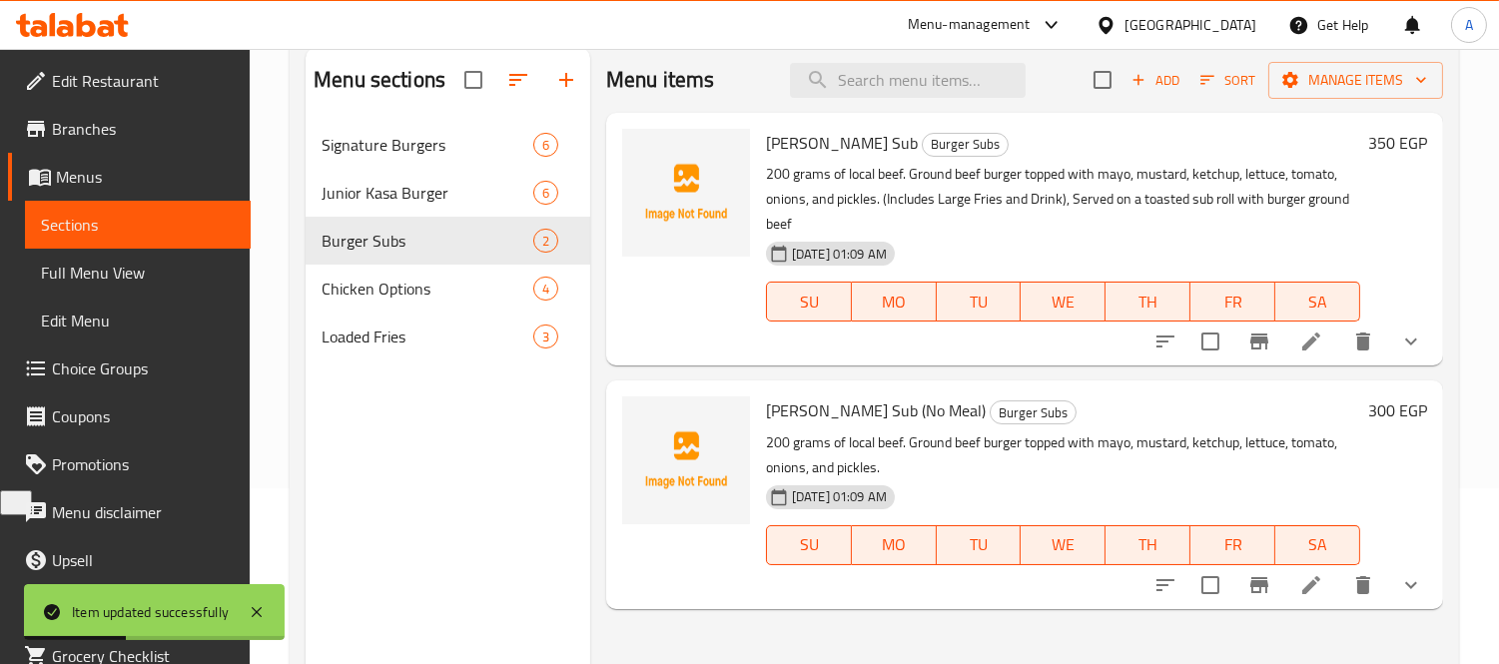
scroll to position [280, 0]
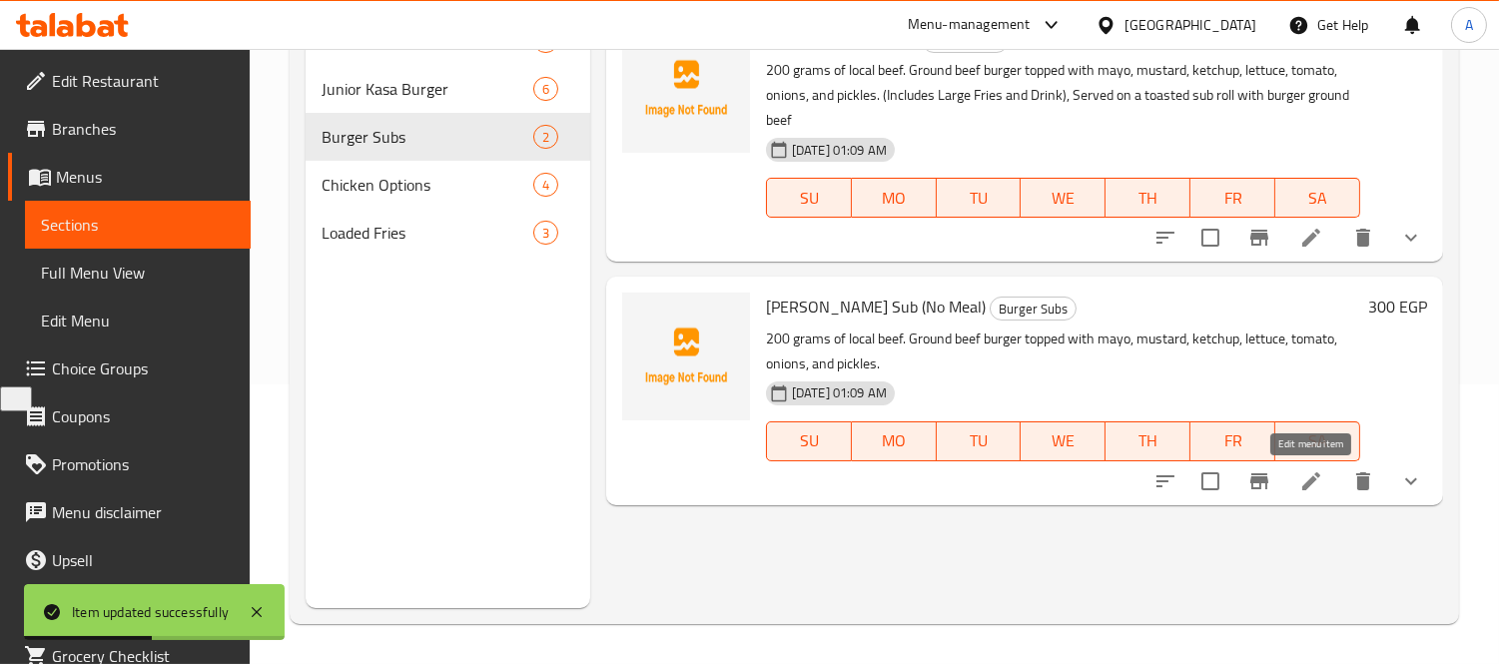
click at [1299, 470] on icon at bounding box center [1311, 481] width 24 height 24
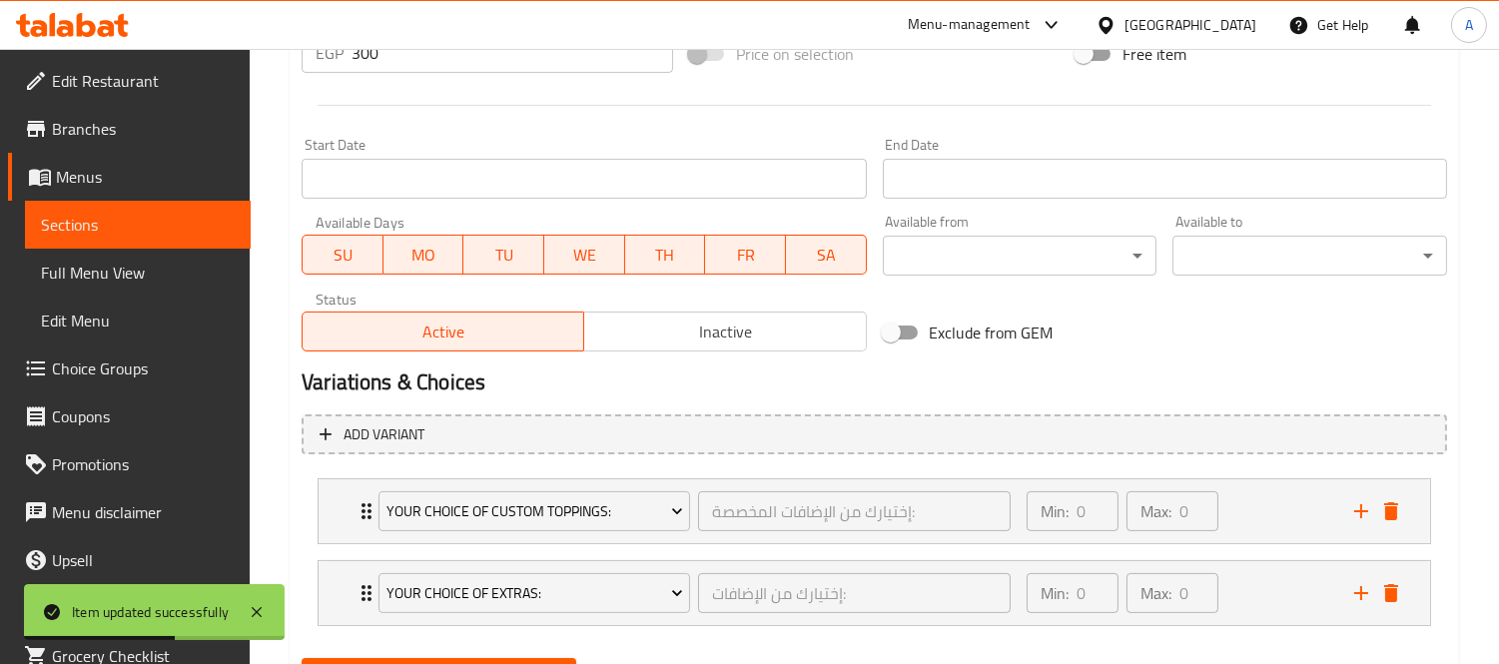
scroll to position [860, 0]
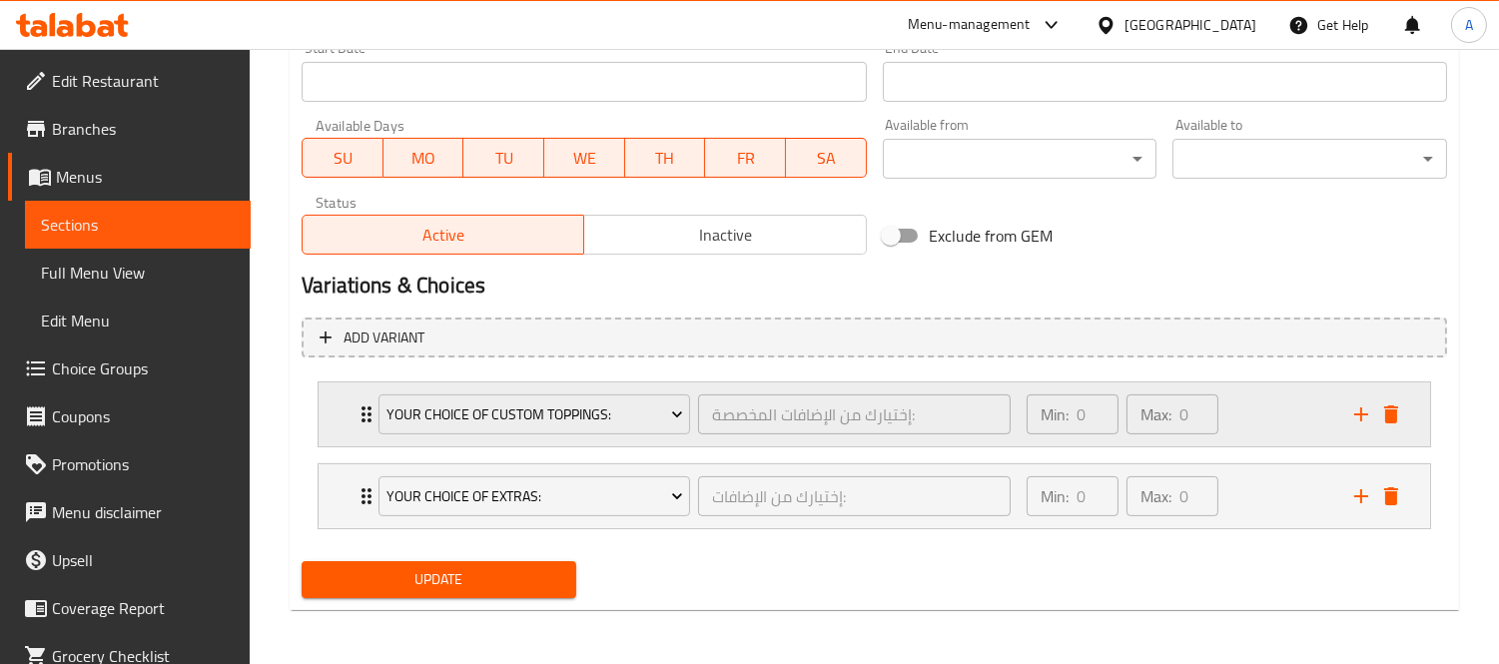
click at [1405, 417] on div "Expand" at bounding box center [1376, 414] width 60 height 30
click at [1390, 416] on icon "delete" at bounding box center [1391, 414] width 14 height 18
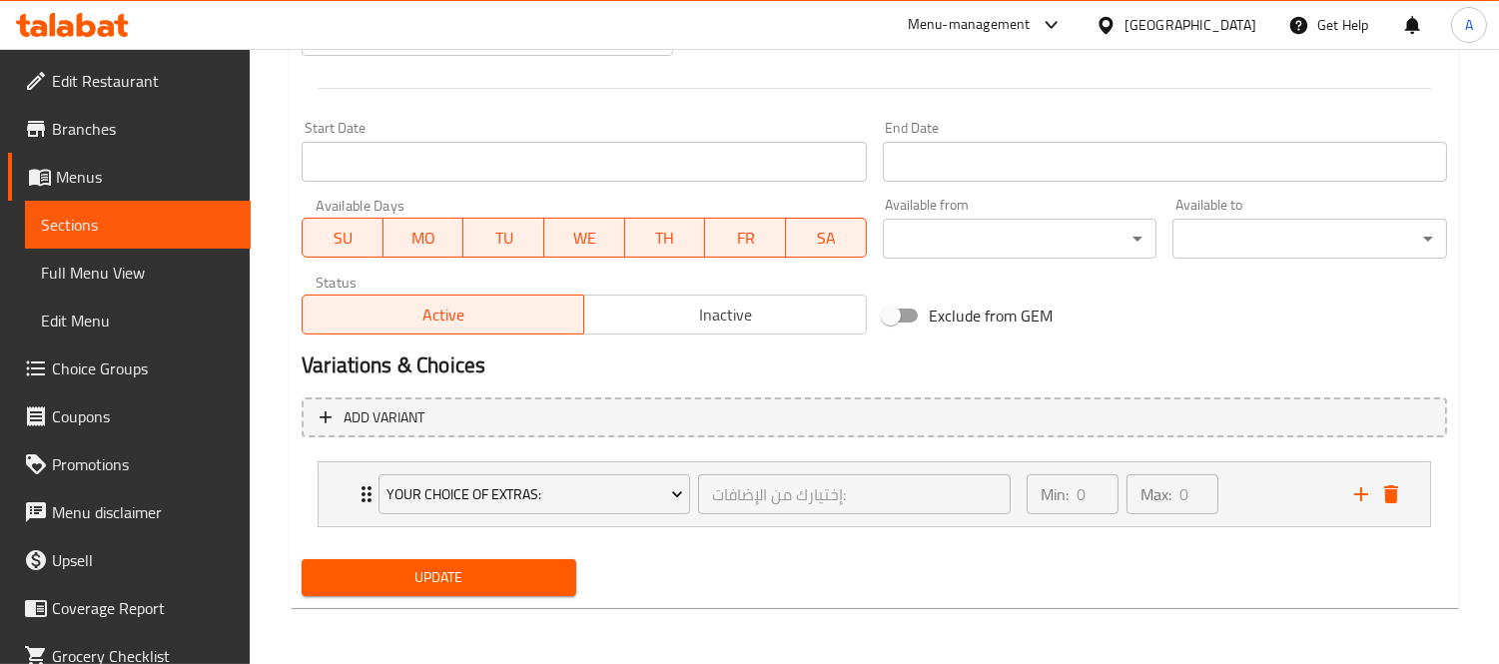
scroll to position [777, 0]
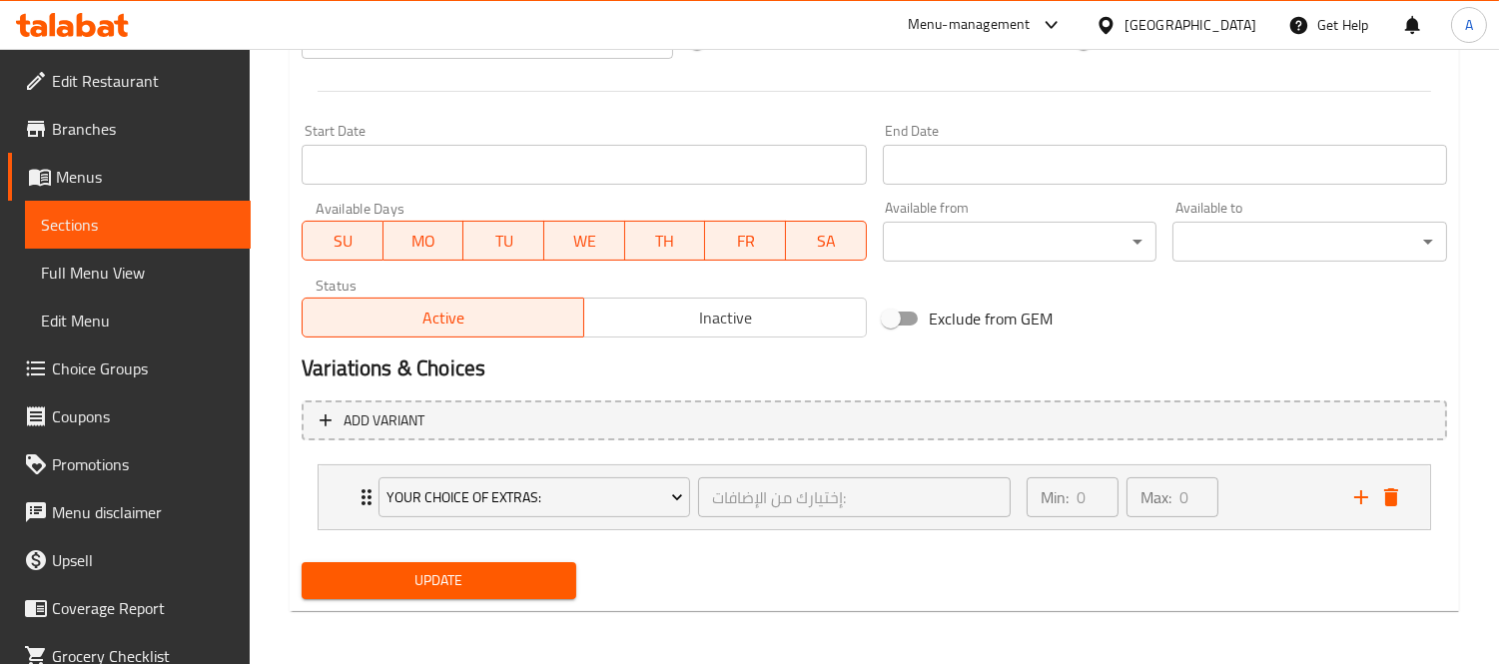
click at [534, 599] on div "Update" at bounding box center [439, 580] width 291 height 53
click at [534, 585] on span "Update" at bounding box center [438, 580] width 243 height 25
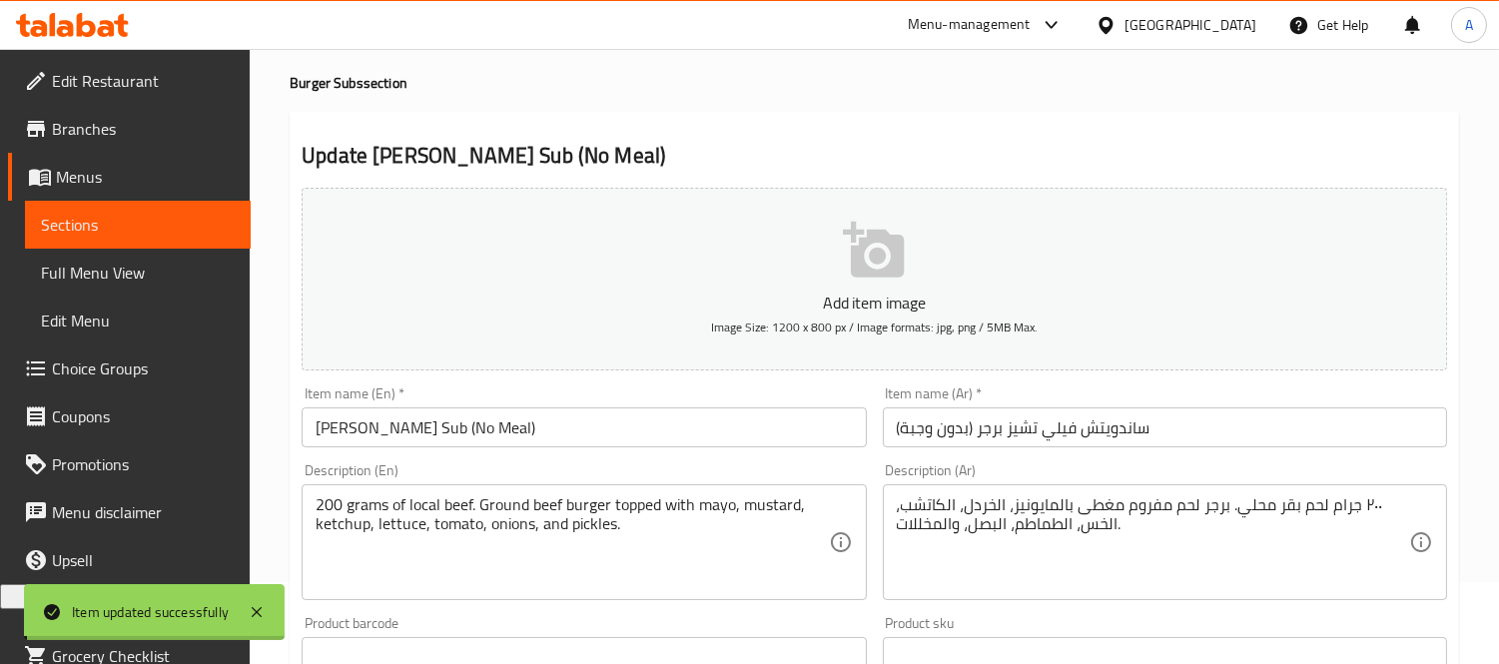
scroll to position [0, 0]
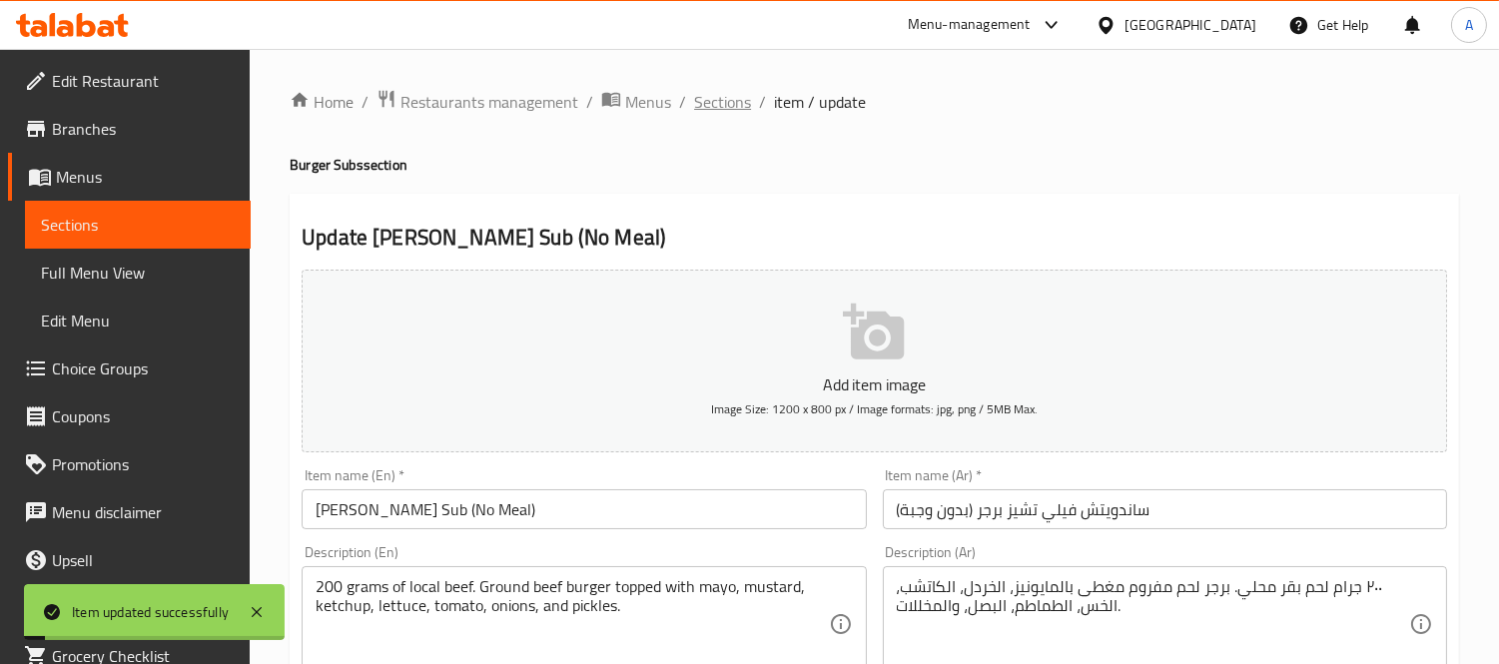
click at [731, 114] on span "Sections" at bounding box center [722, 102] width 57 height 24
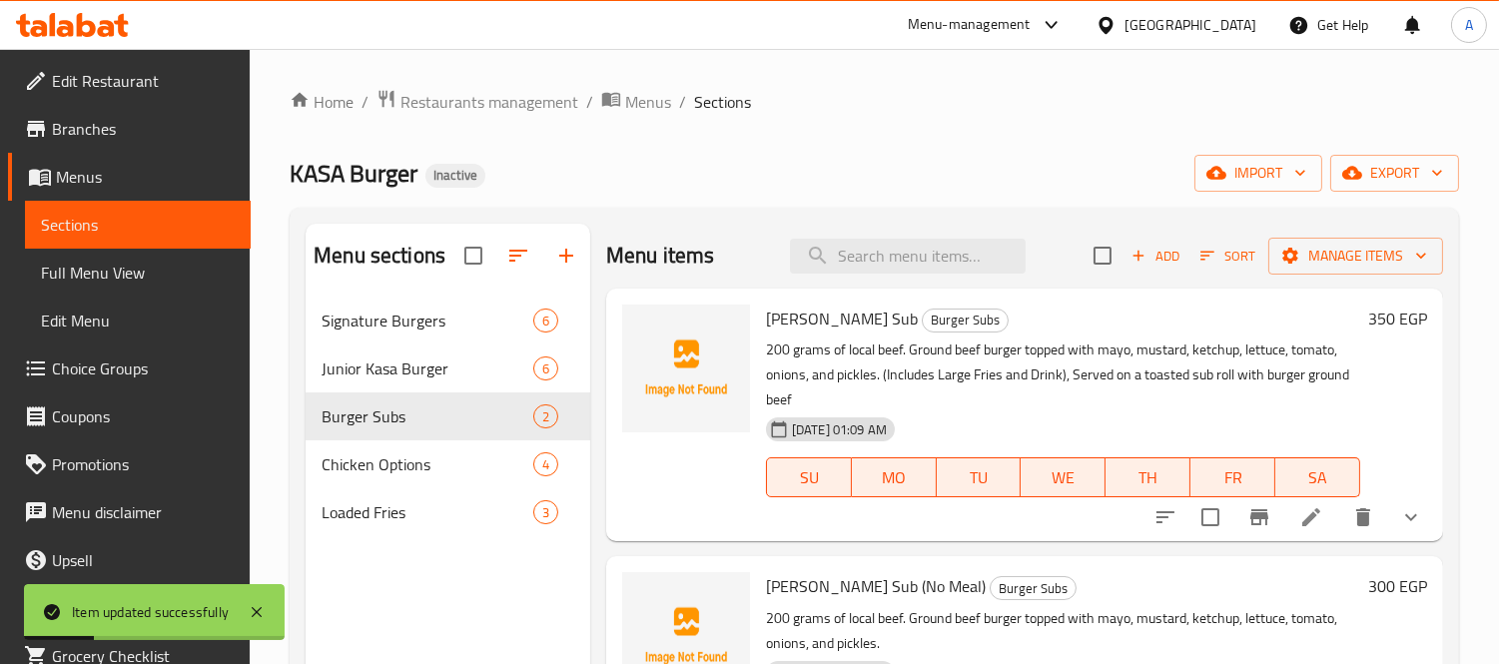
click at [112, 366] on span "Choice Groups" at bounding box center [143, 368] width 183 height 24
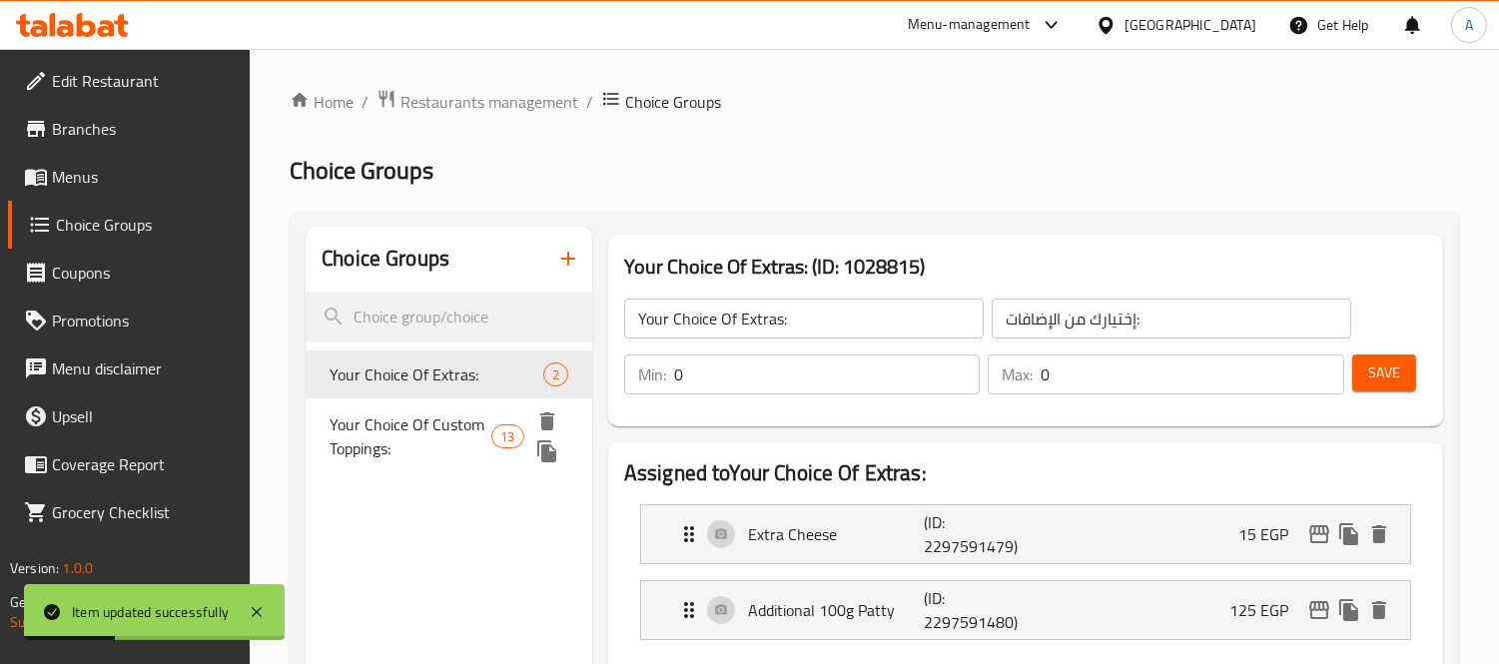
click at [392, 433] on span "Your Choice Of Custom Toppings:" at bounding box center [410, 436] width 162 height 48
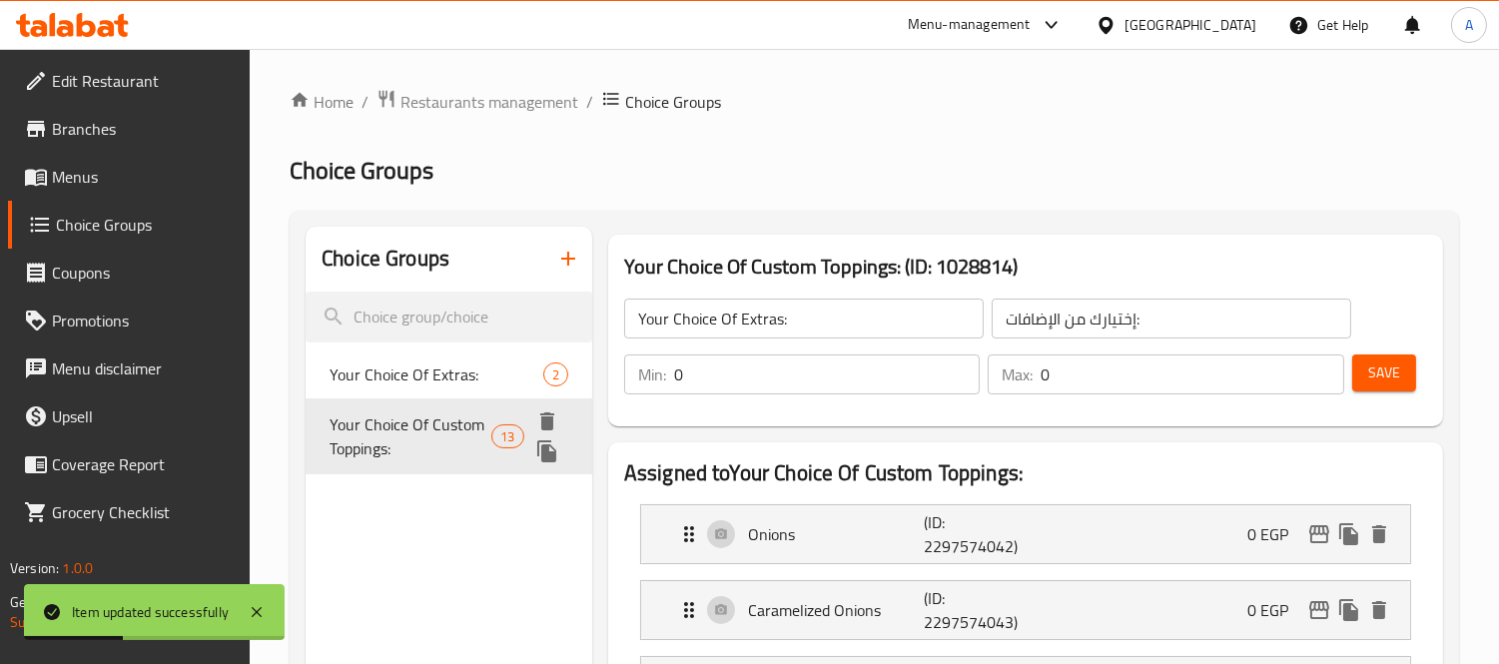
type input "Your Choice Of Custom Toppings:"
type input "إختيارك من الإضافات المخصصة:"
click at [415, 386] on span "Your Choice Of Extras:" at bounding box center [406, 374] width 154 height 24
type input "Your Choice Of Extras:"
type input "إختيارك من الإضافات:"
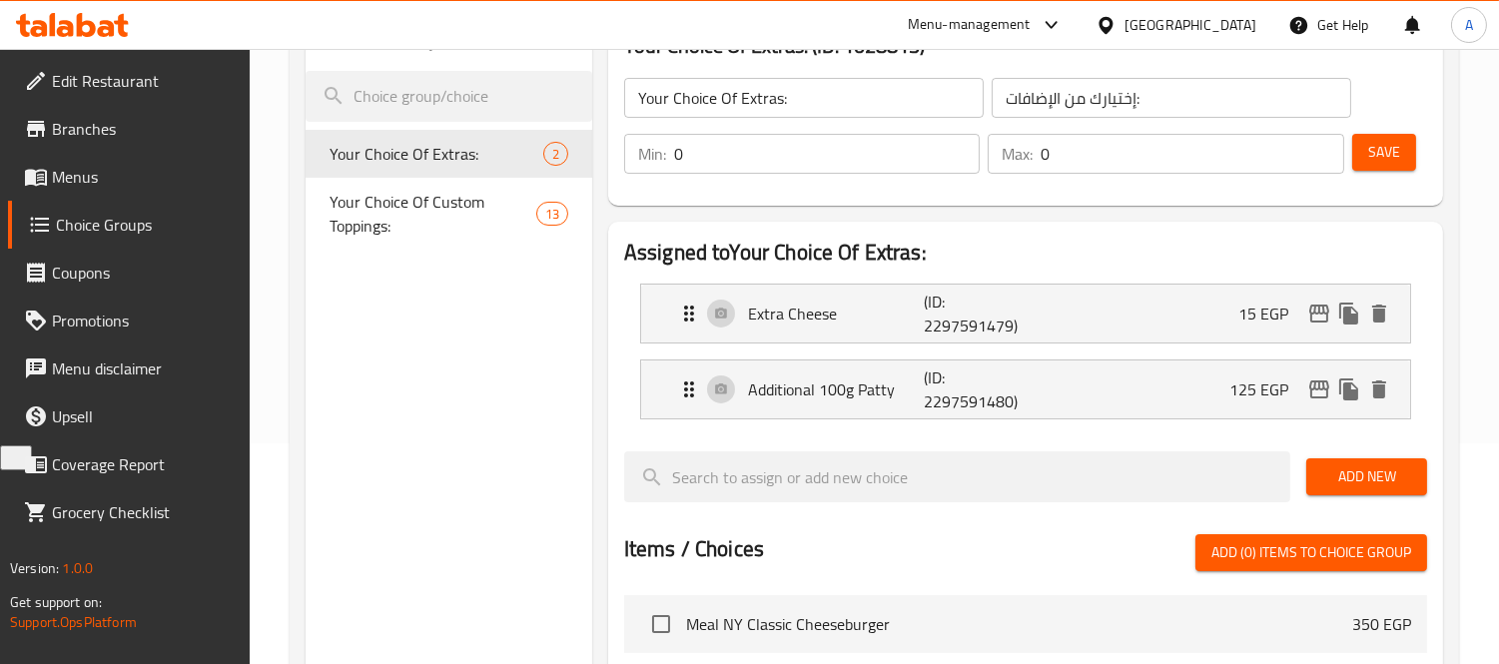
scroll to position [207, 0]
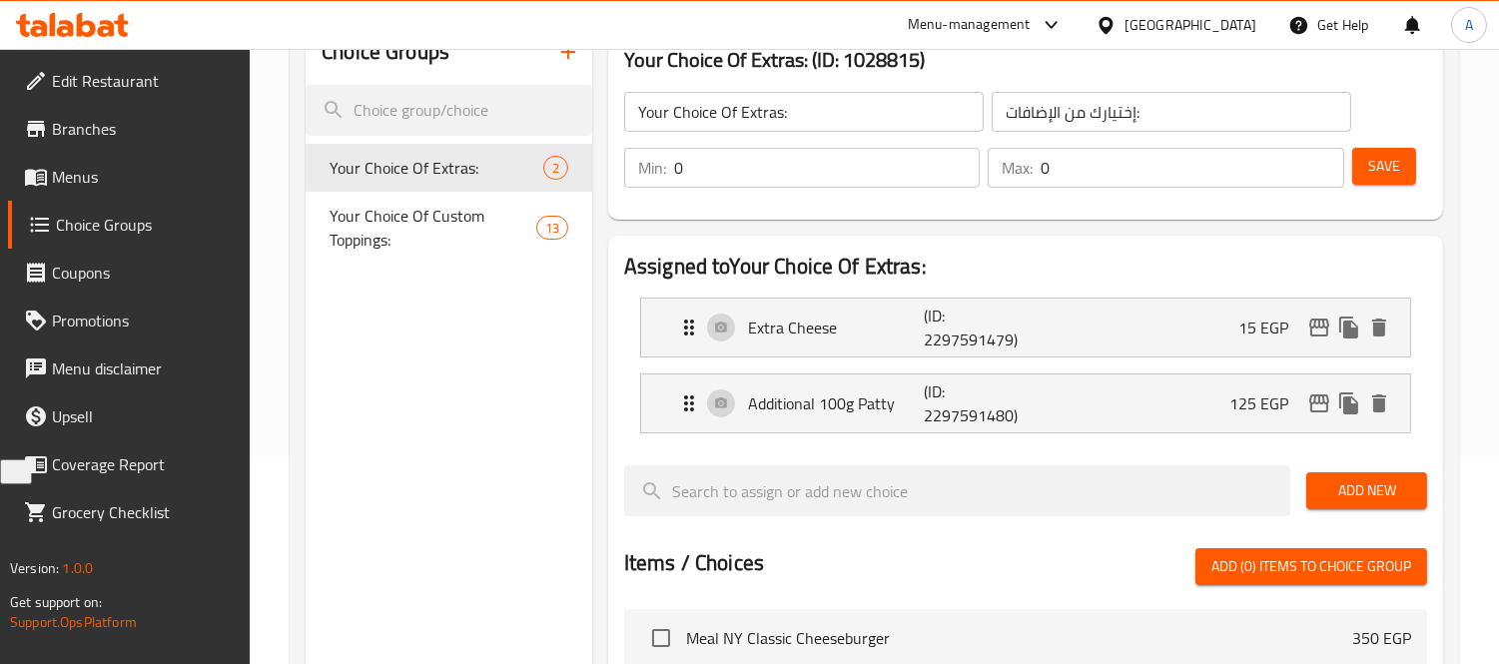
click at [132, 174] on span "Menus" at bounding box center [143, 177] width 183 height 24
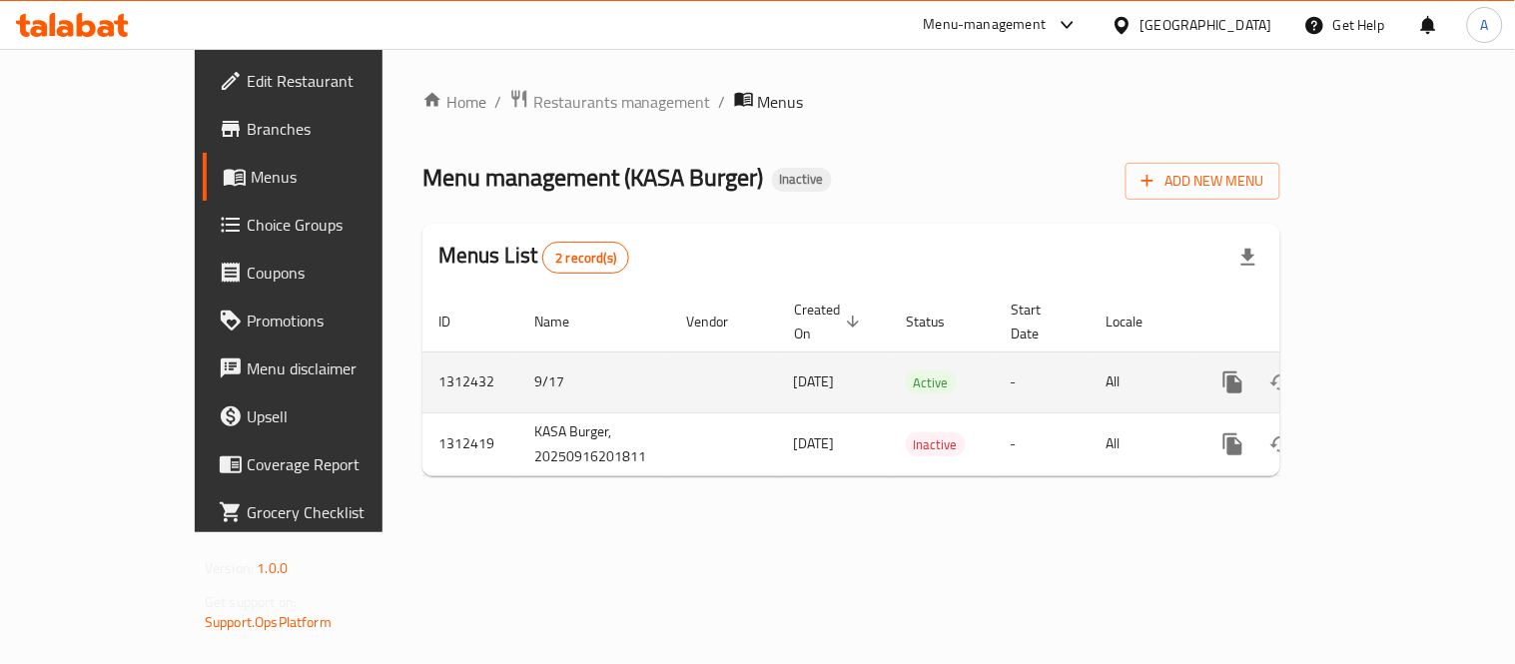
click at [1389, 371] on icon "enhanced table" at bounding box center [1377, 382] width 24 height 24
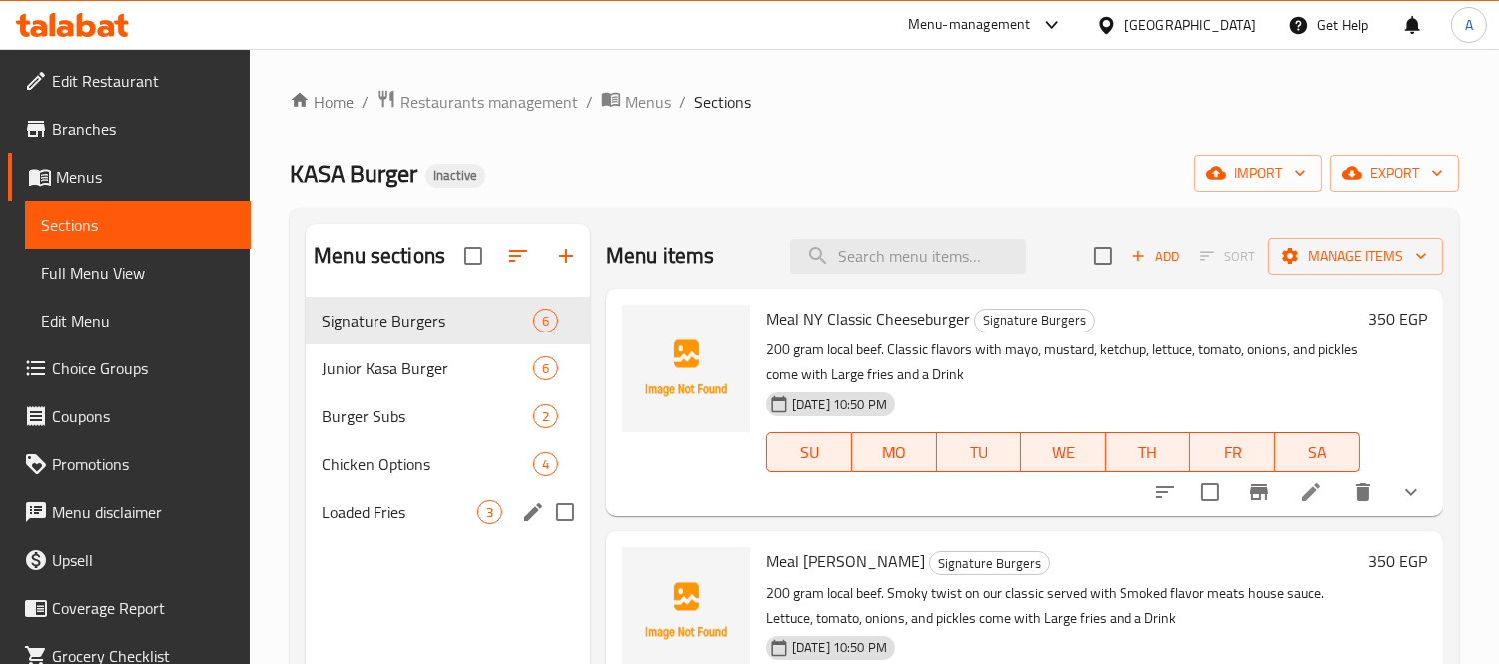
click at [365, 495] on div "Loaded Fries 3" at bounding box center [447, 512] width 285 height 48
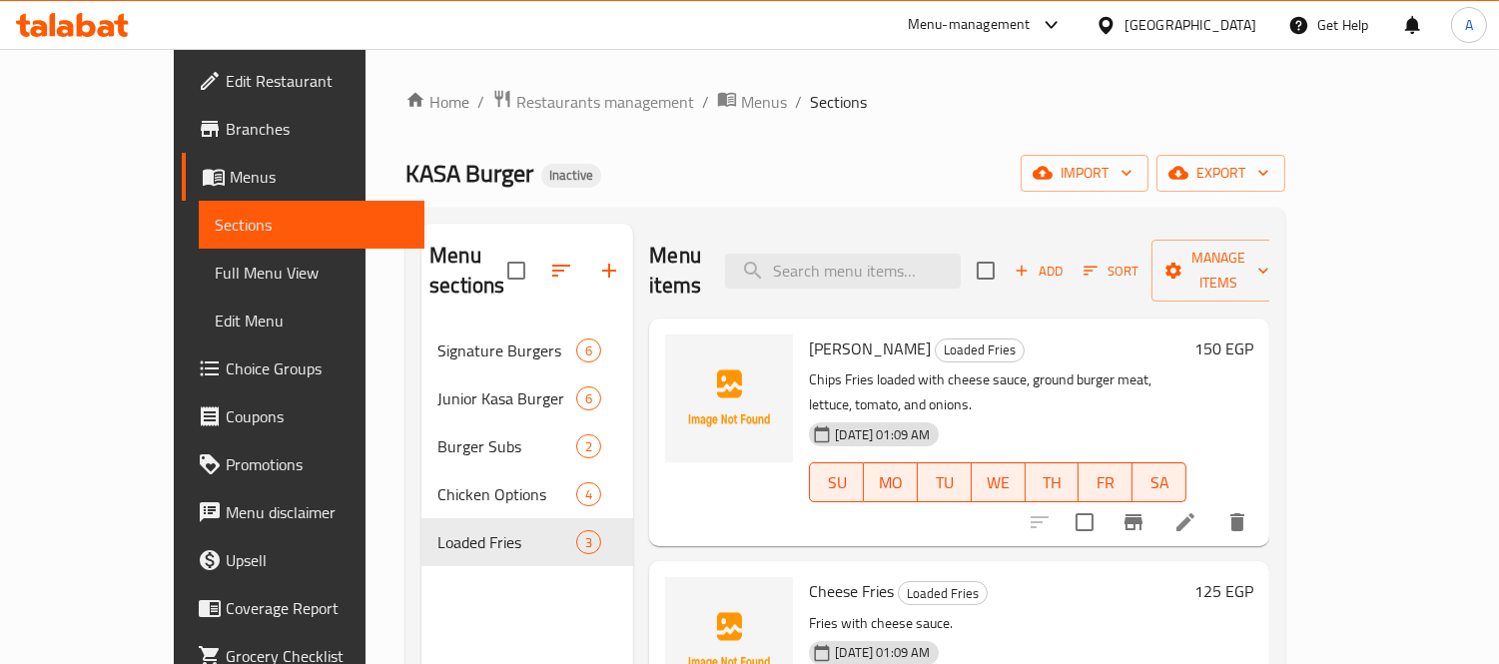
click at [215, 263] on span "Full Menu View" at bounding box center [312, 273] width 194 height 24
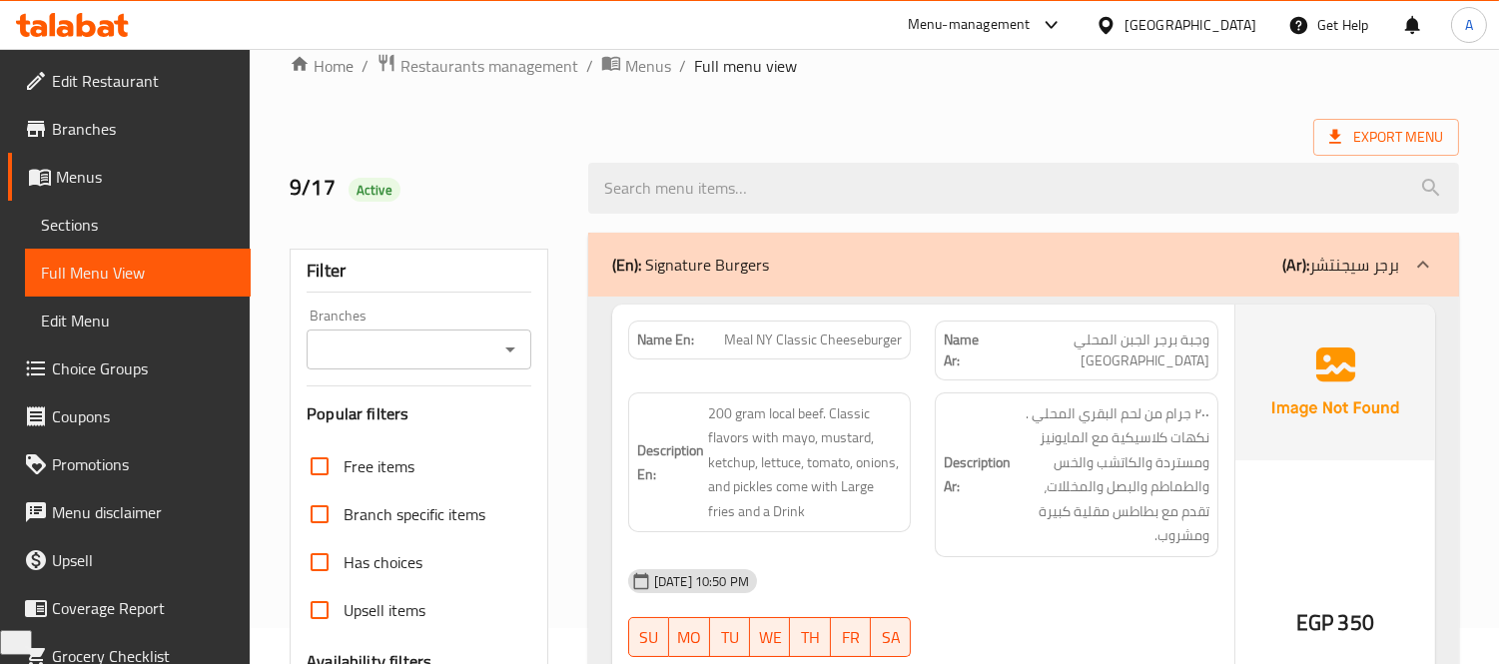
scroll to position [443, 0]
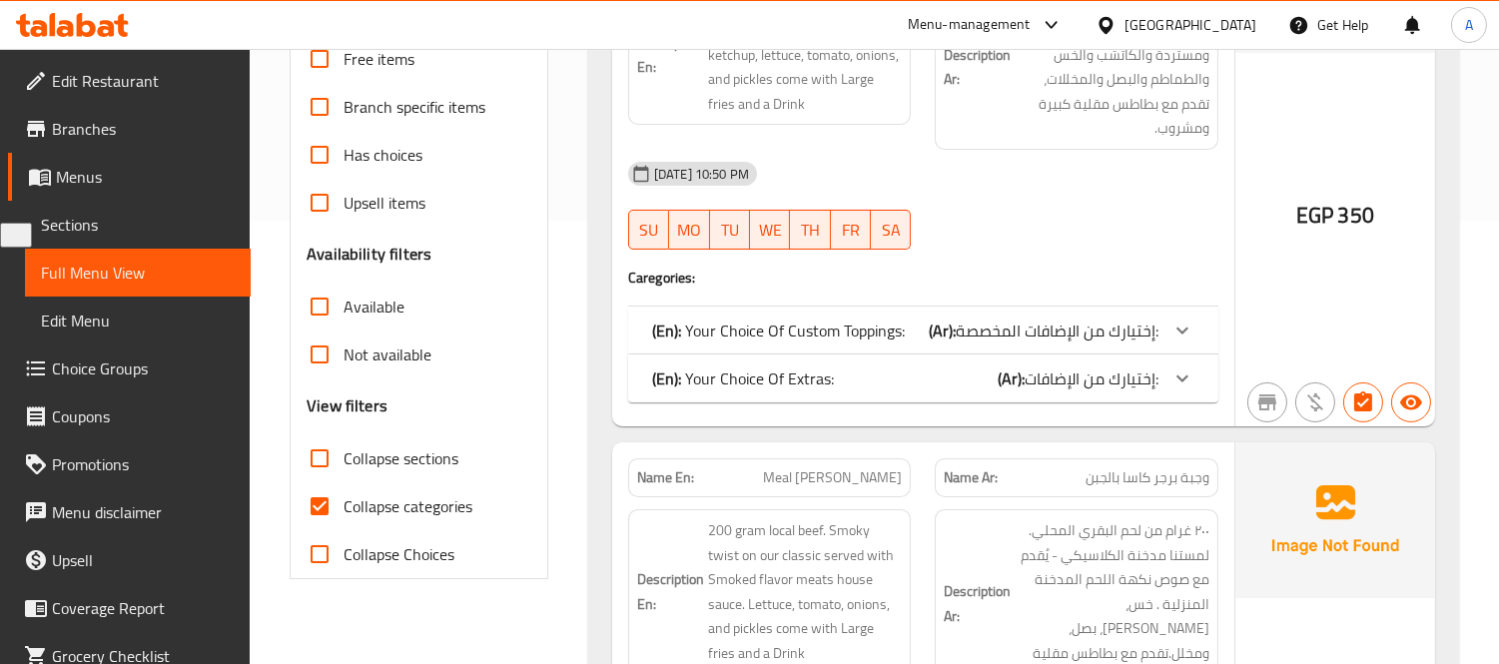
click at [327, 494] on input "Collapse categories" at bounding box center [320, 506] width 48 height 48
checkbox input "false"
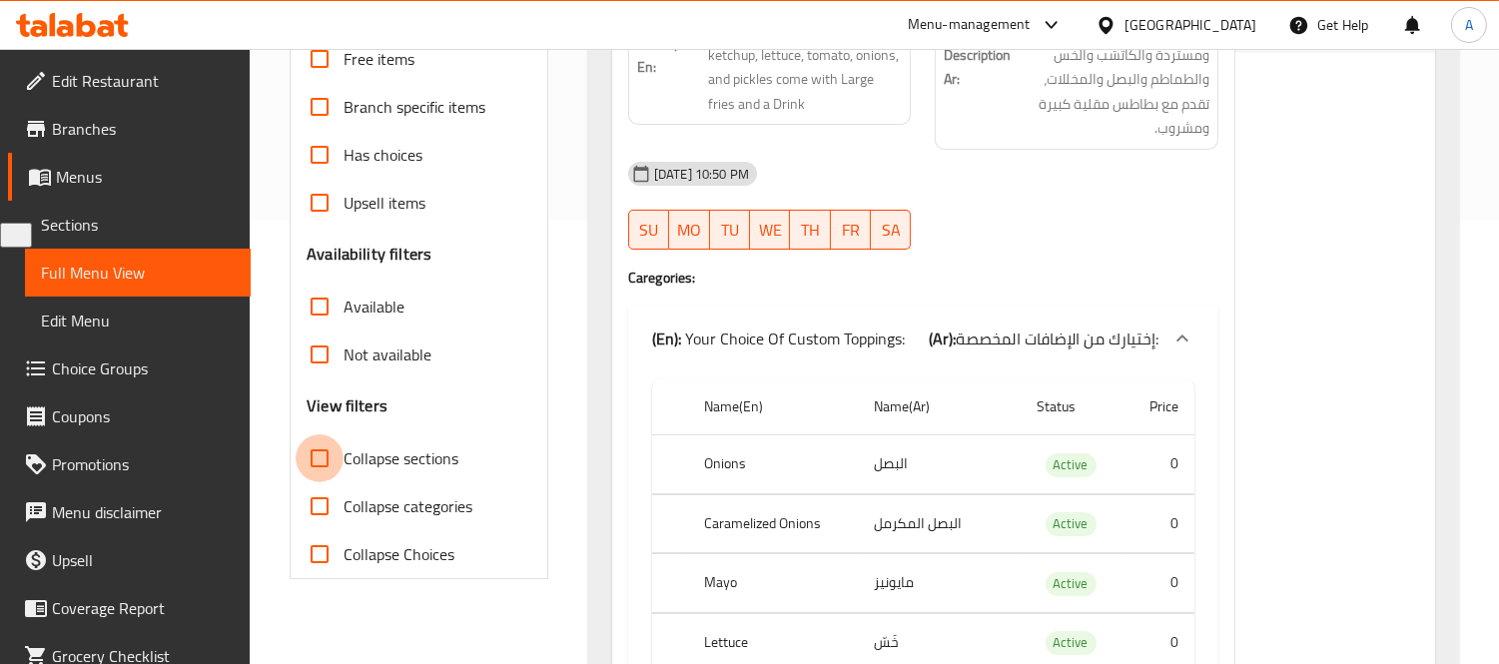
click at [304, 454] on input "Collapse sections" at bounding box center [320, 458] width 48 height 48
checkbox input "true"
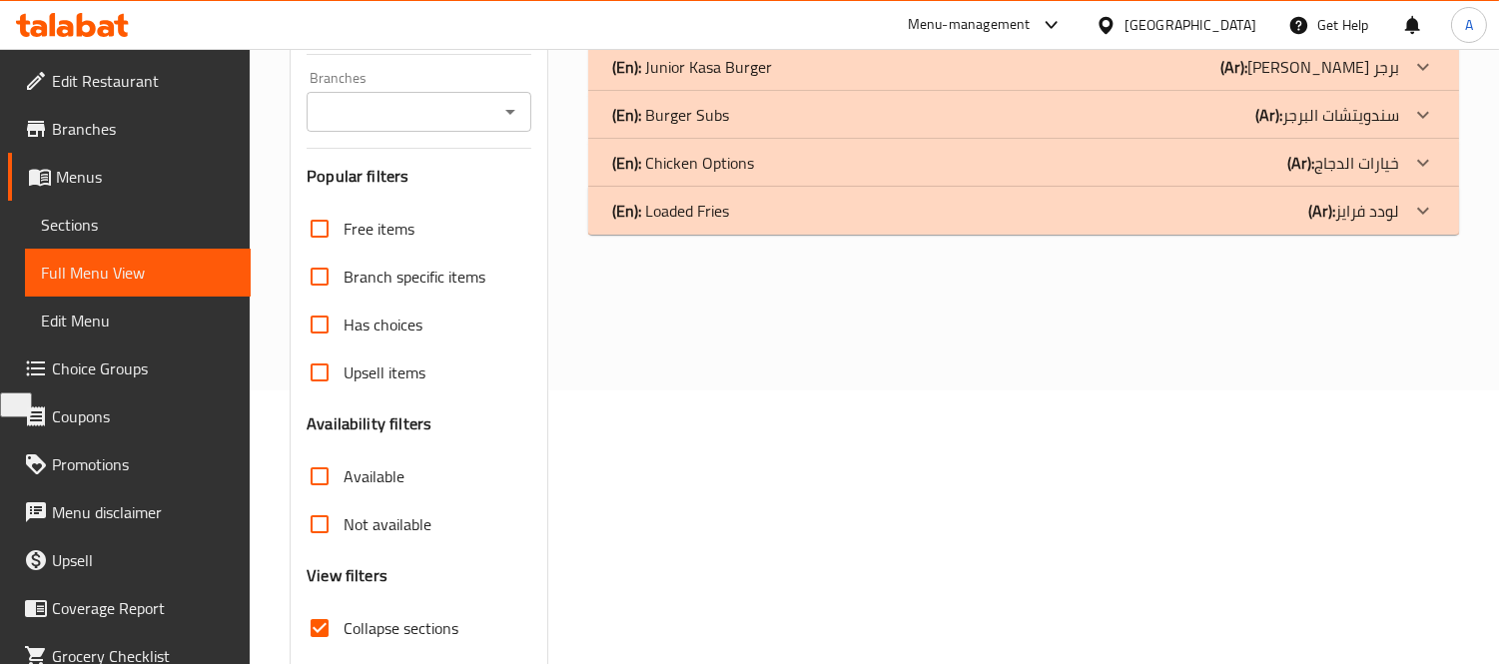
scroll to position [176, 0]
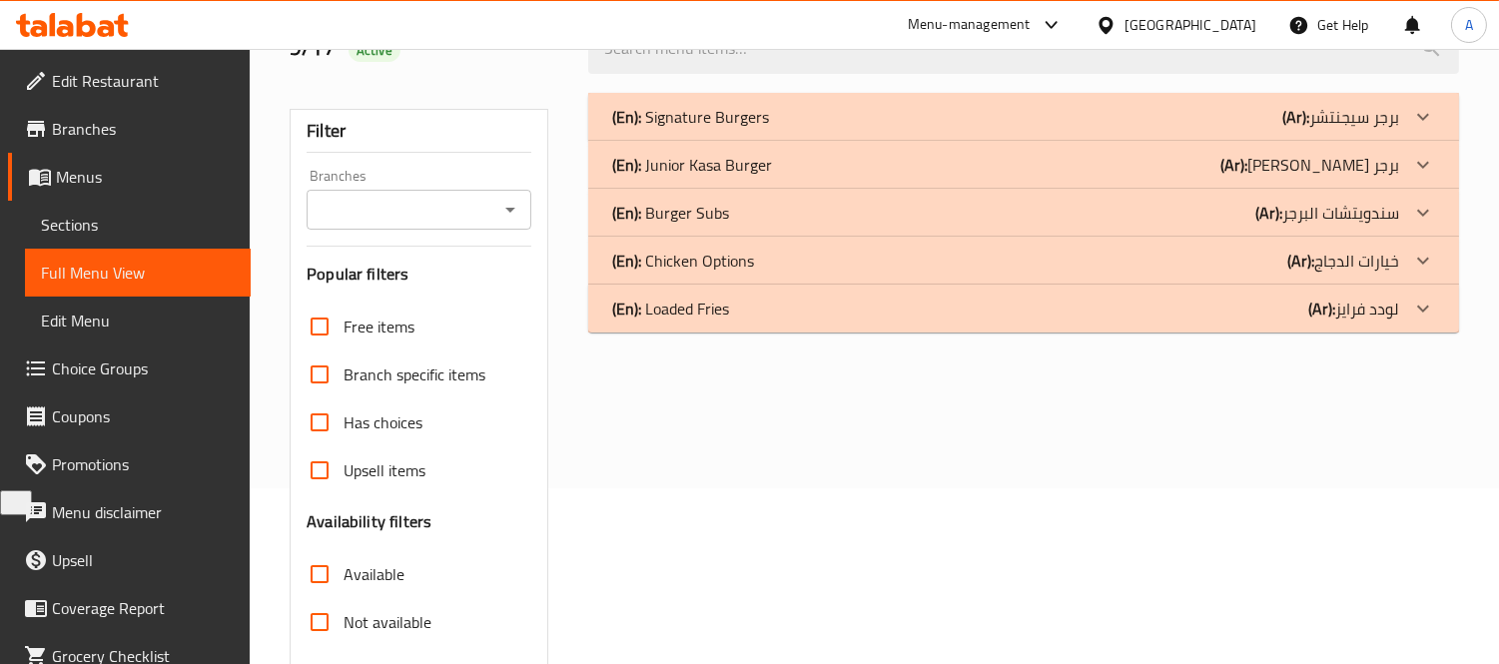
click at [976, 310] on div "(En): Loaded Fries (Ar): لودد فرايز" at bounding box center [1005, 309] width 787 height 24
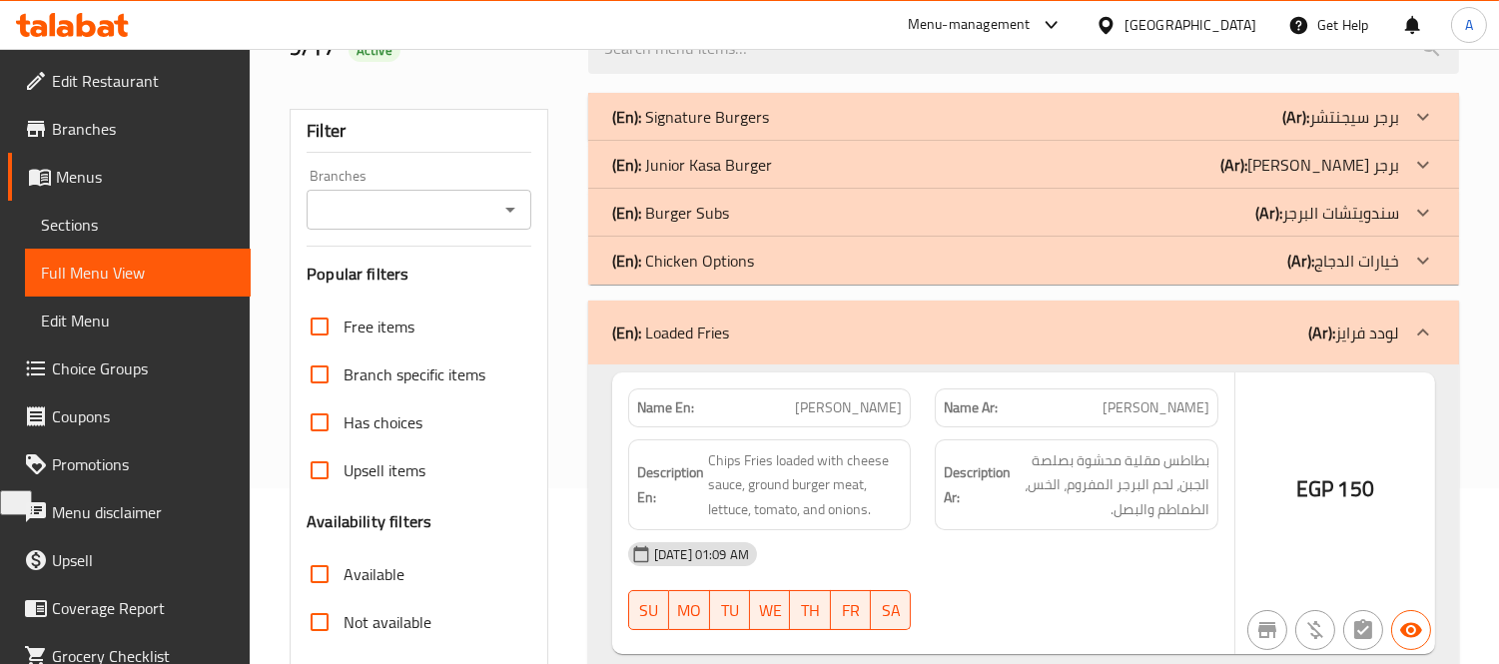
click at [976, 263] on div "(En): Chicken Options (Ar): خيارات الدجاج" at bounding box center [1005, 261] width 787 height 24
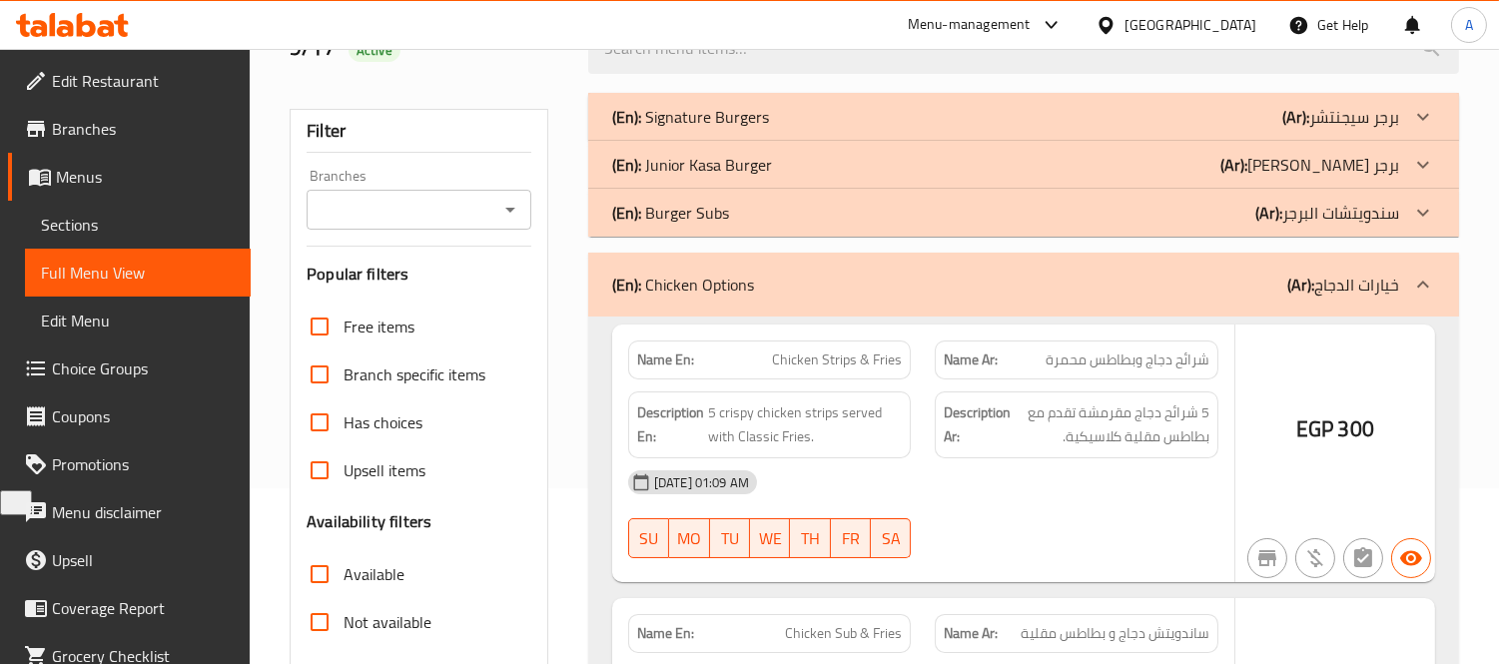
click at [976, 216] on div "(En): Burger Subs (Ar): سندويتشات البرجر" at bounding box center [1005, 213] width 787 height 24
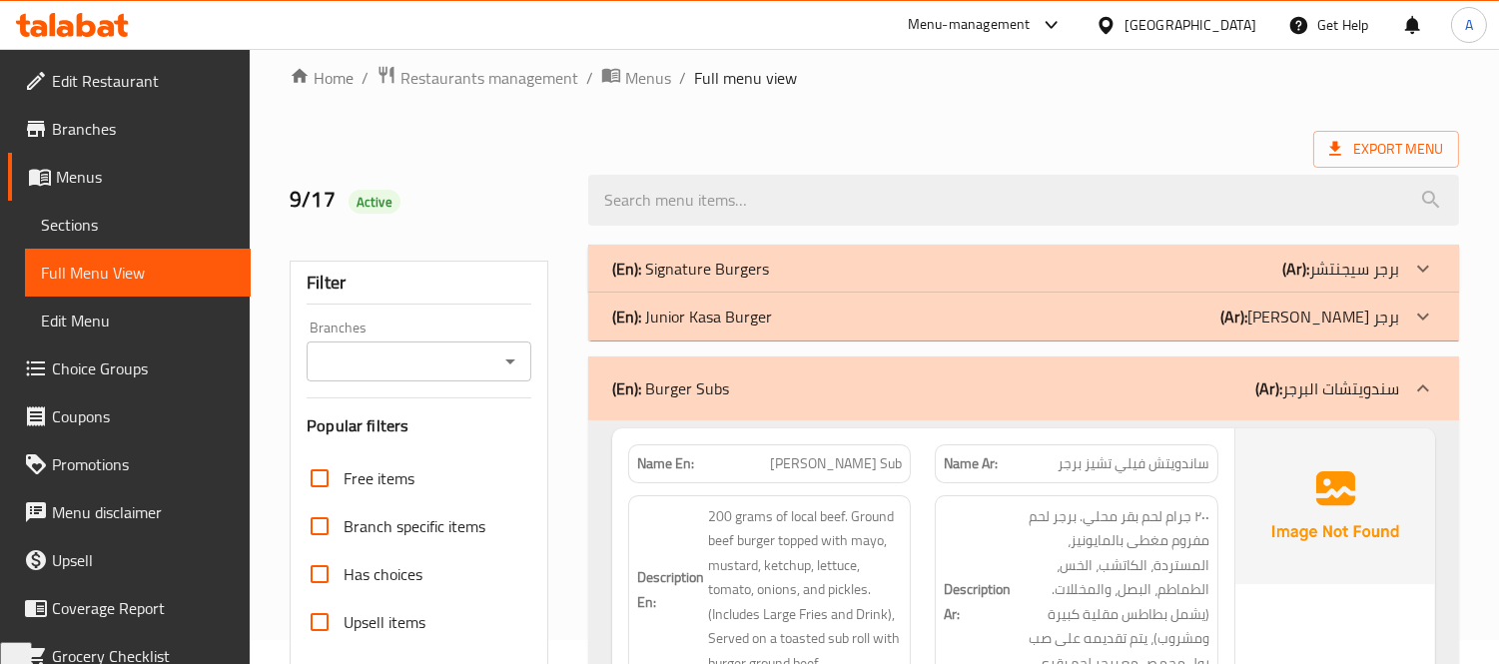
scroll to position [0, 0]
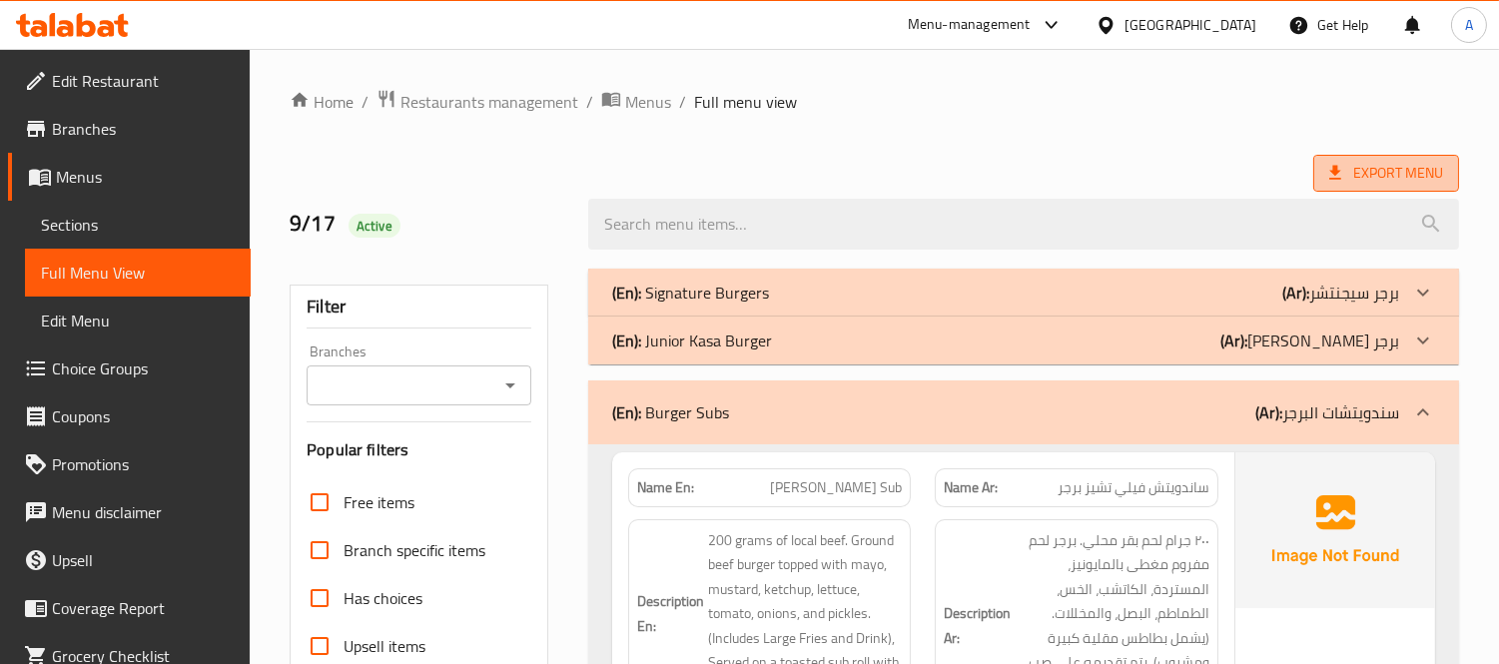
click at [1334, 157] on span "Export Menu" at bounding box center [1386, 173] width 146 height 37
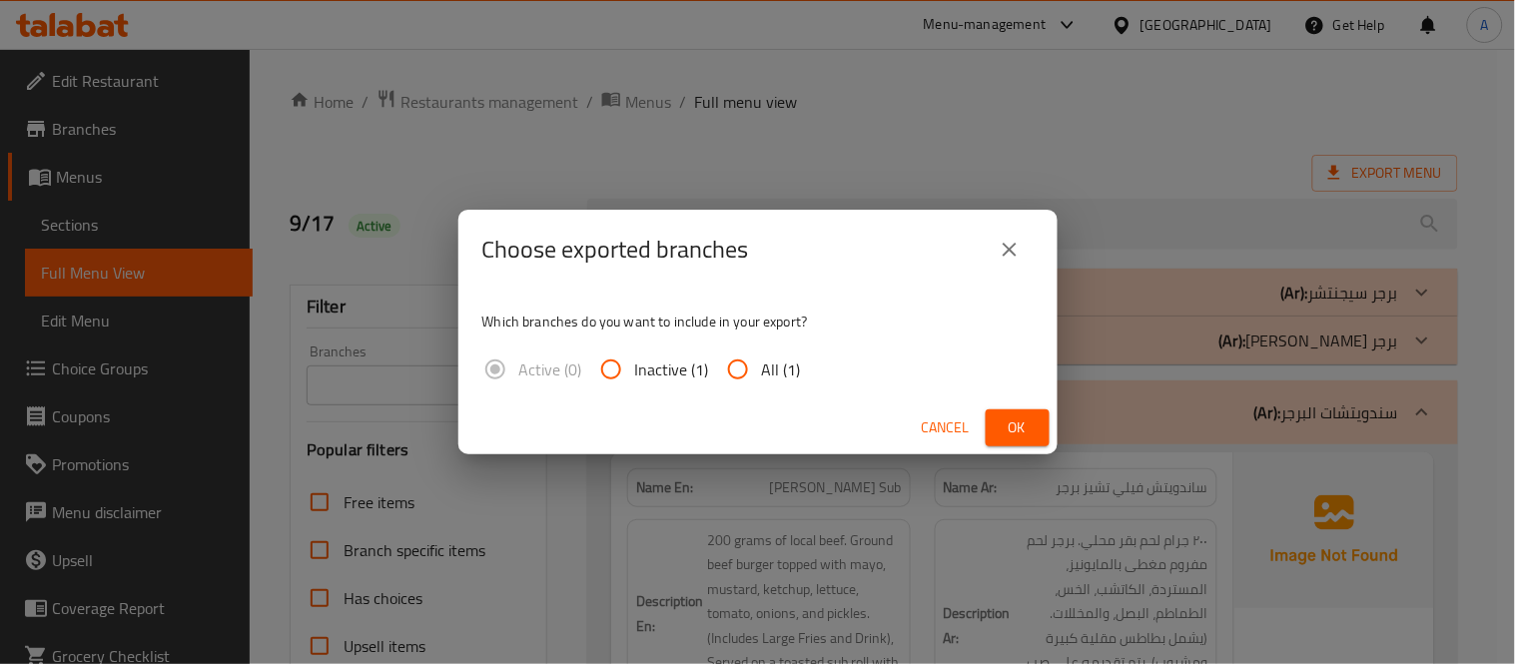
click at [774, 363] on span "All (1)" at bounding box center [781, 369] width 39 height 24
click at [762, 363] on input "All (1)" at bounding box center [738, 369] width 48 height 48
radio input "true"
click at [1039, 437] on button "Ok" at bounding box center [1017, 427] width 64 height 37
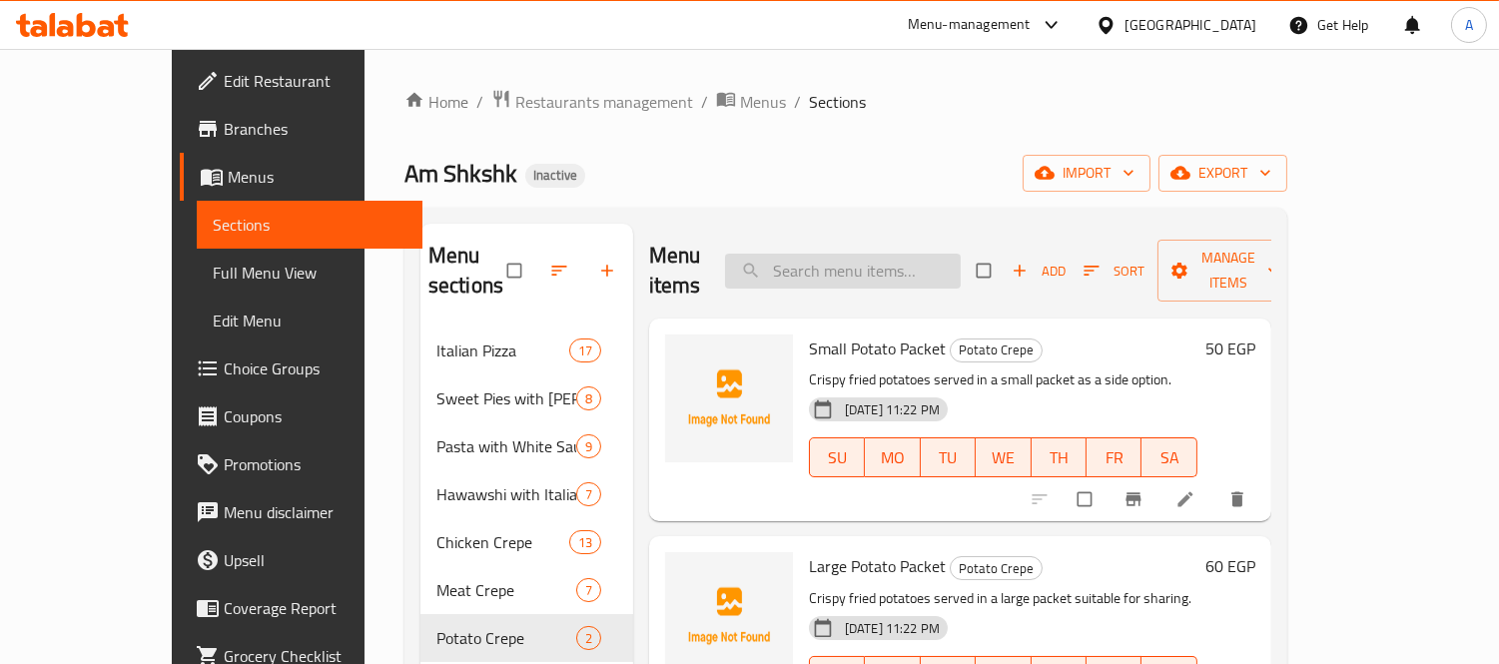
click at [960, 255] on input "search" at bounding box center [843, 271] width 236 height 35
paste input "Potato Farm Crepe"
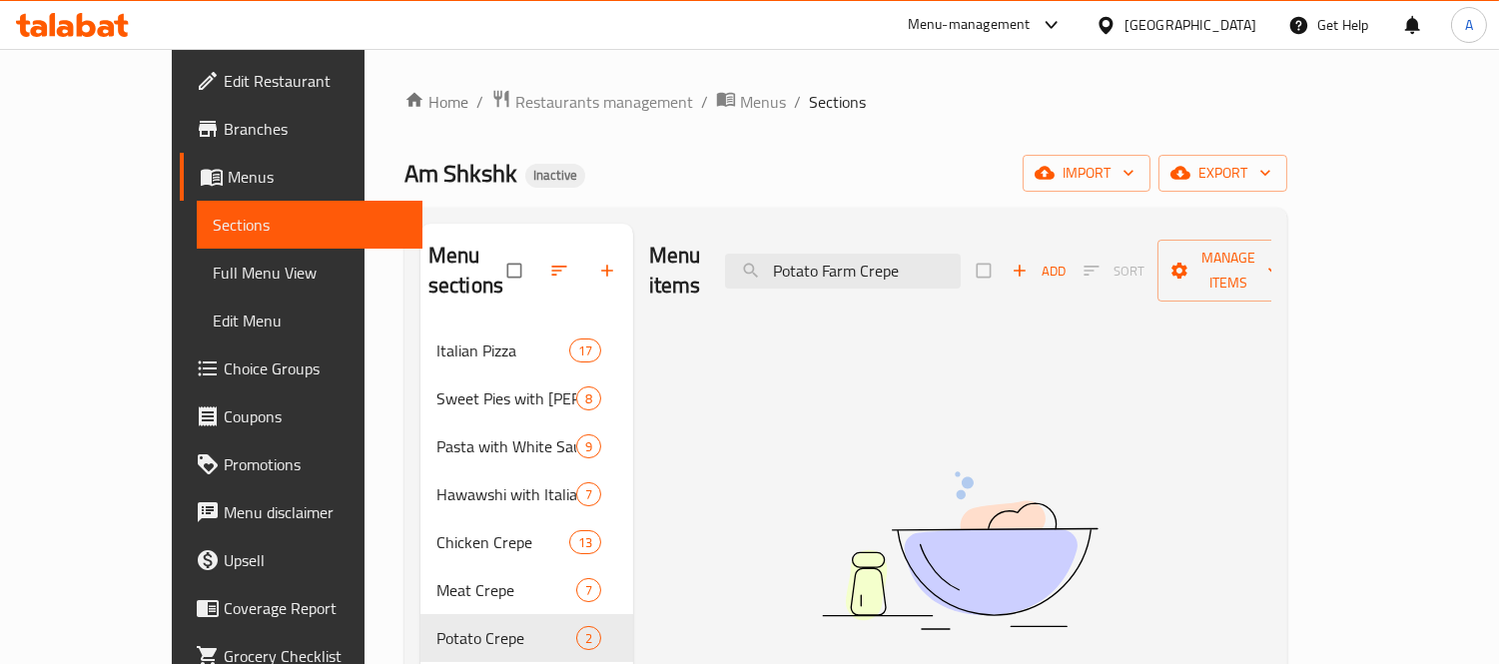
type input "Potato Farm Crepe"
click at [1065, 260] on span "Add" at bounding box center [1038, 271] width 54 height 23
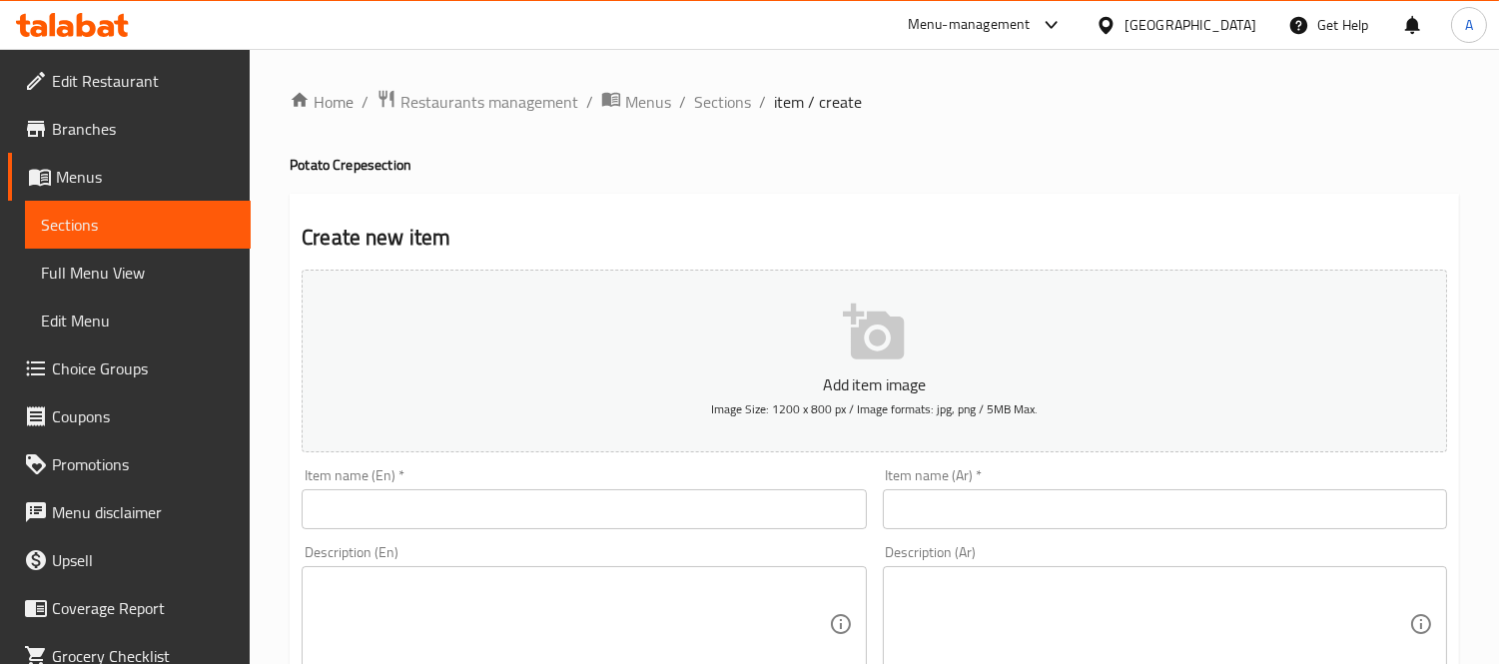
click at [546, 525] on input "text" at bounding box center [584, 509] width 564 height 40
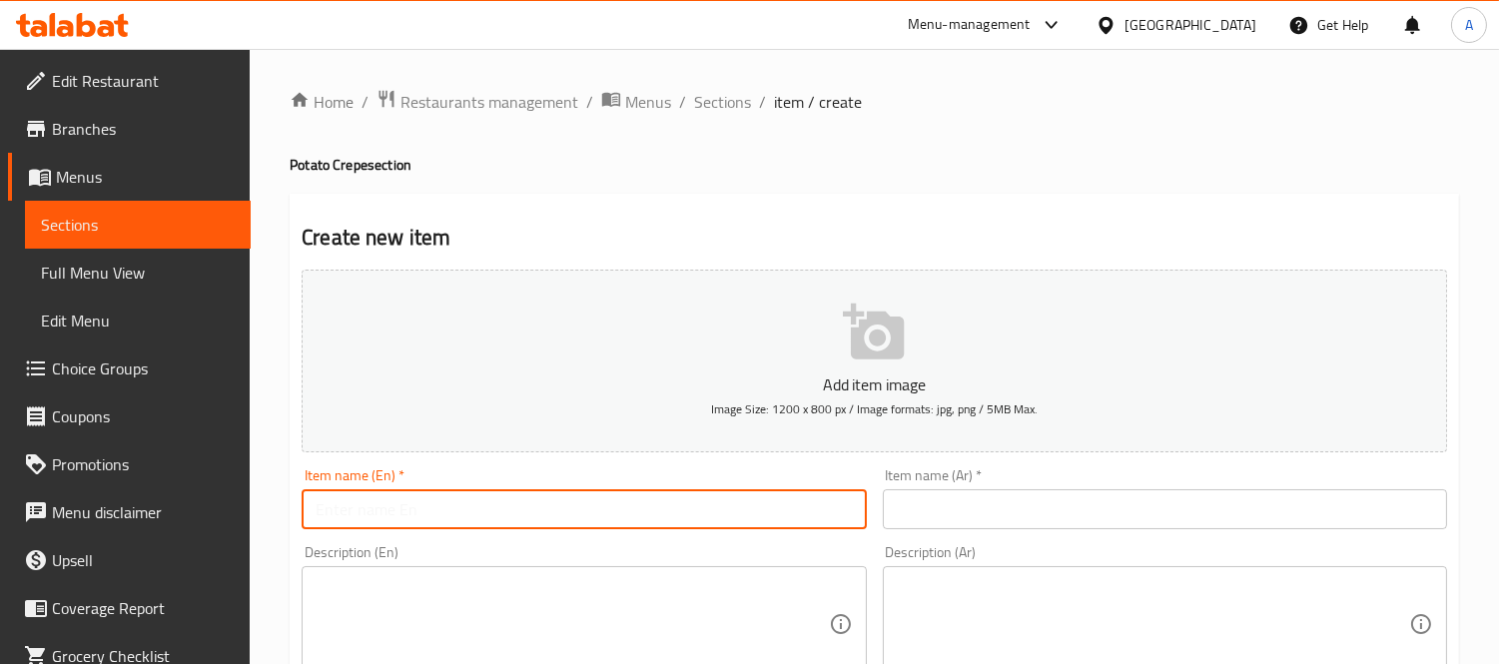
paste input "Potato Farm Crepe"
type input "Potato Farm Crepe"
click at [1006, 520] on input "text" at bounding box center [1165, 509] width 564 height 40
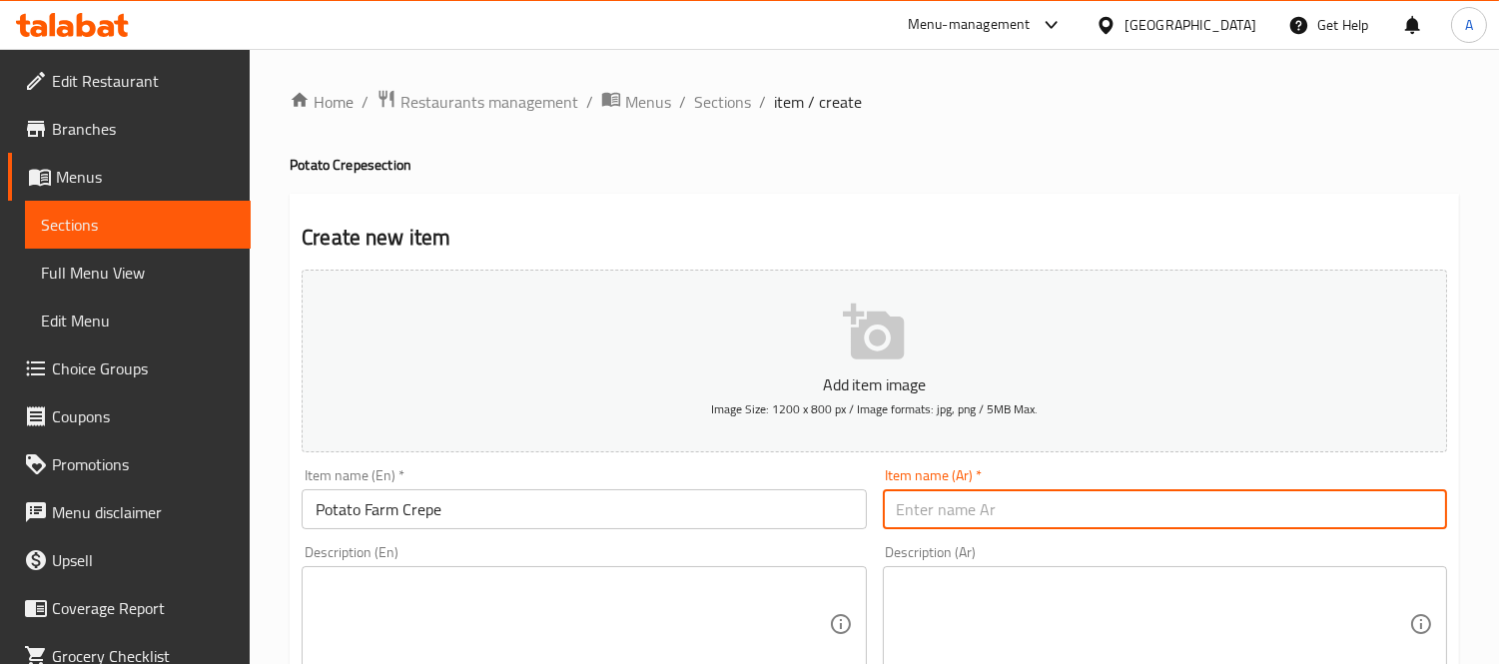
paste input "كريب بطاطس فارم"
type input "كريب بطاطس فارم"
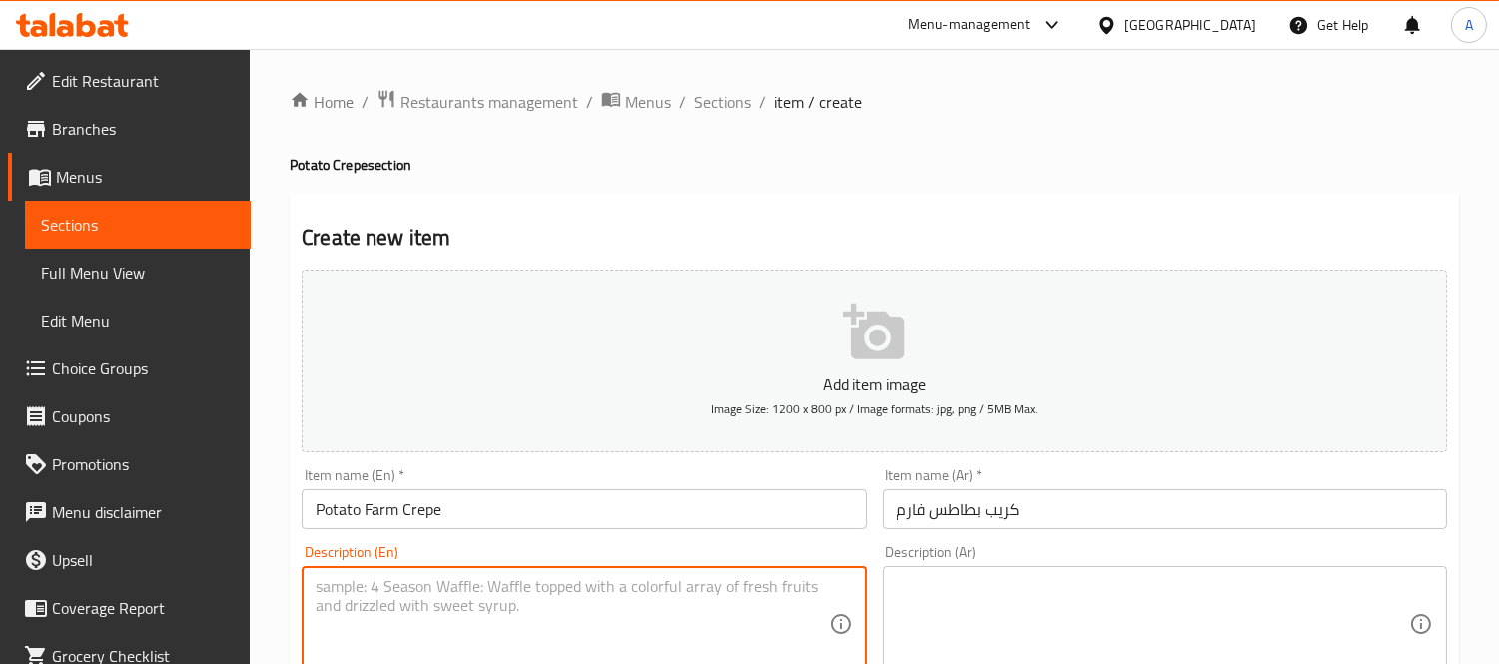
click at [519, 614] on textarea at bounding box center [571, 624] width 512 height 95
paste textarea "A crepe stuffed with crispy farm potatoes, cheese, and white sauce."
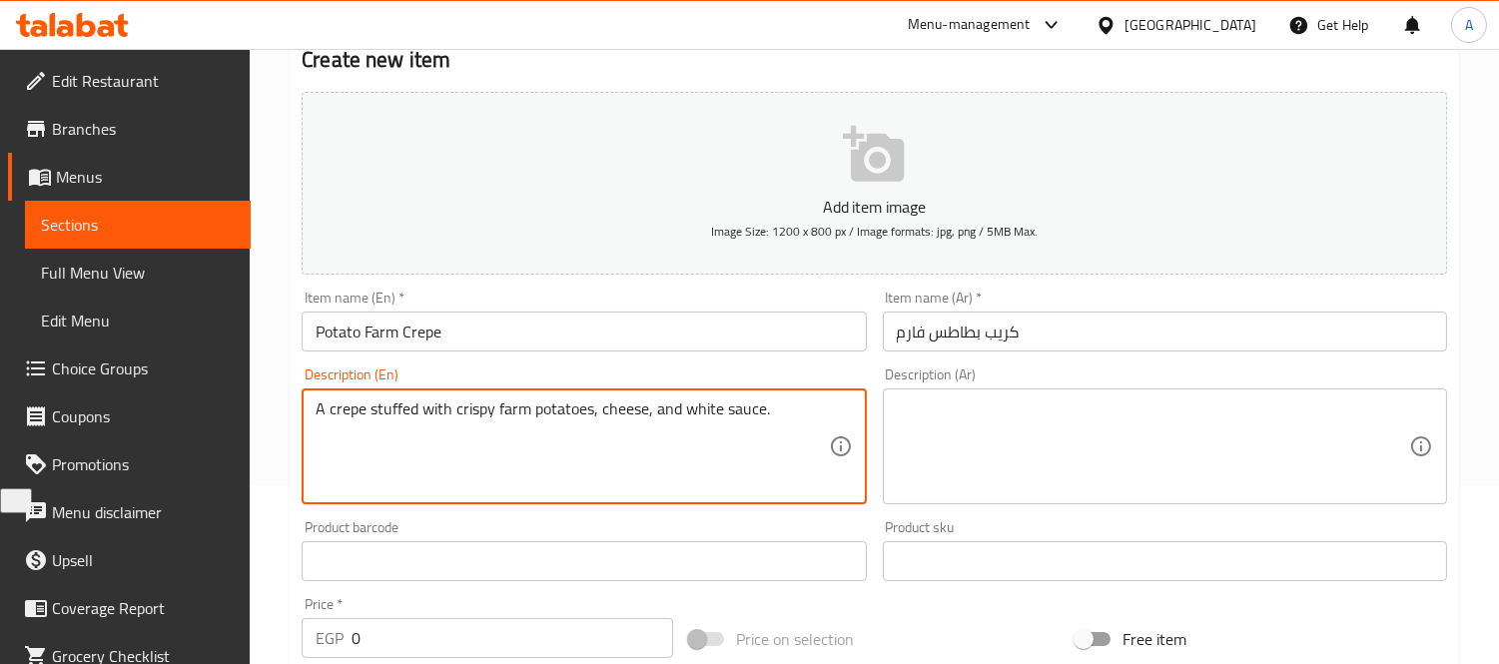
scroll to position [222, 0]
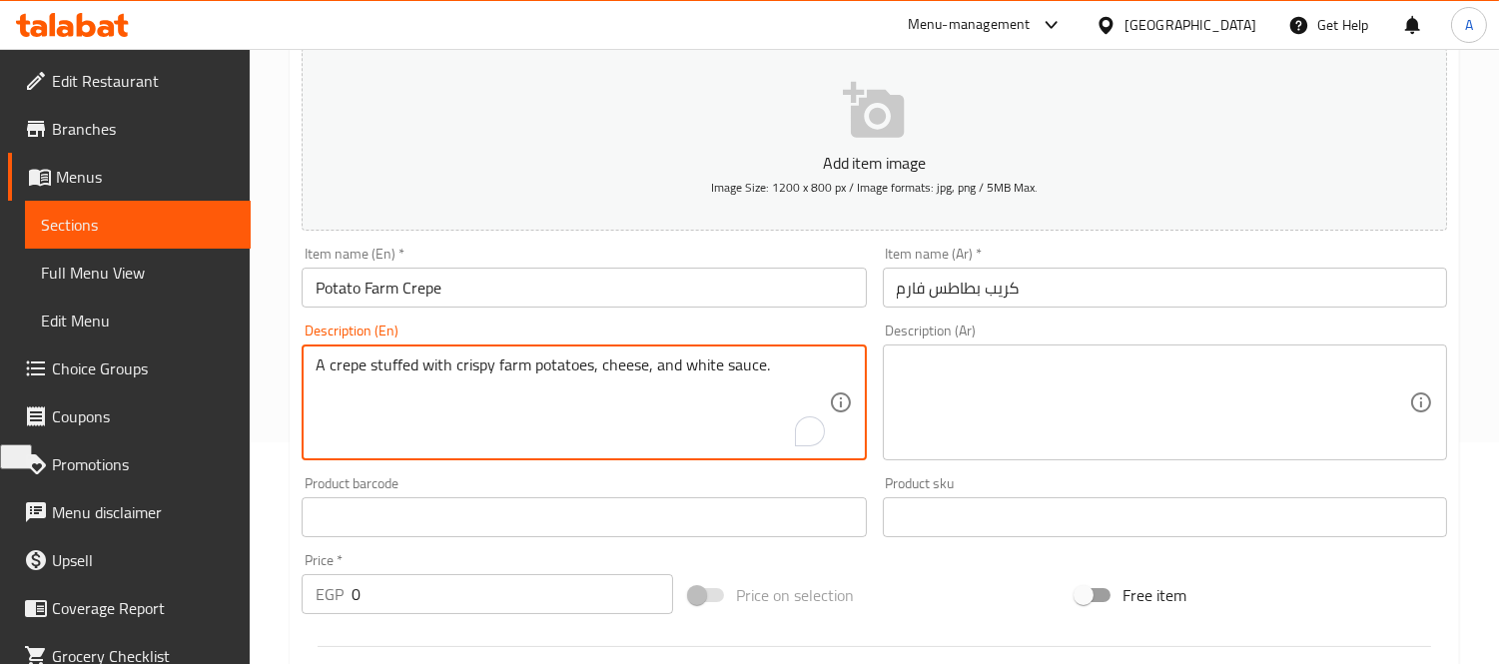
click at [519, 436] on textarea "A crepe stuffed with crispy farm potatoes, cheese, and white sauce." at bounding box center [571, 402] width 512 height 95
type textarea "A crepe stuffed with crispy farm potatoes, cheese, and white sauce."
click at [948, 347] on div "Description (Ar)" at bounding box center [1165, 402] width 564 height 116
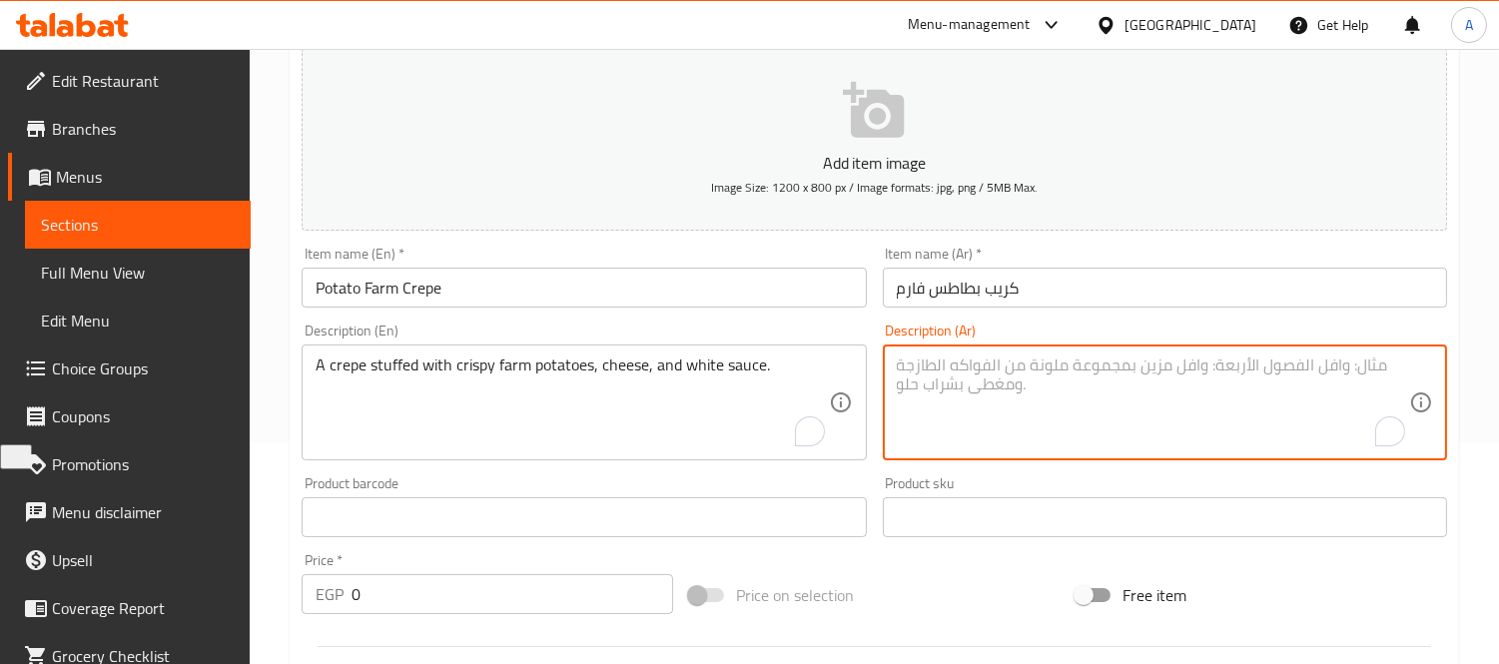
click at [962, 392] on textarea "To enrich screen reader interactions, please activate Accessibility in Grammarl…" at bounding box center [1153, 402] width 512 height 95
paste textarea "كريب محشو بالبطاطس المقرمشة و[GEOGRAPHIC_DATA] والصلصة البيضاء."
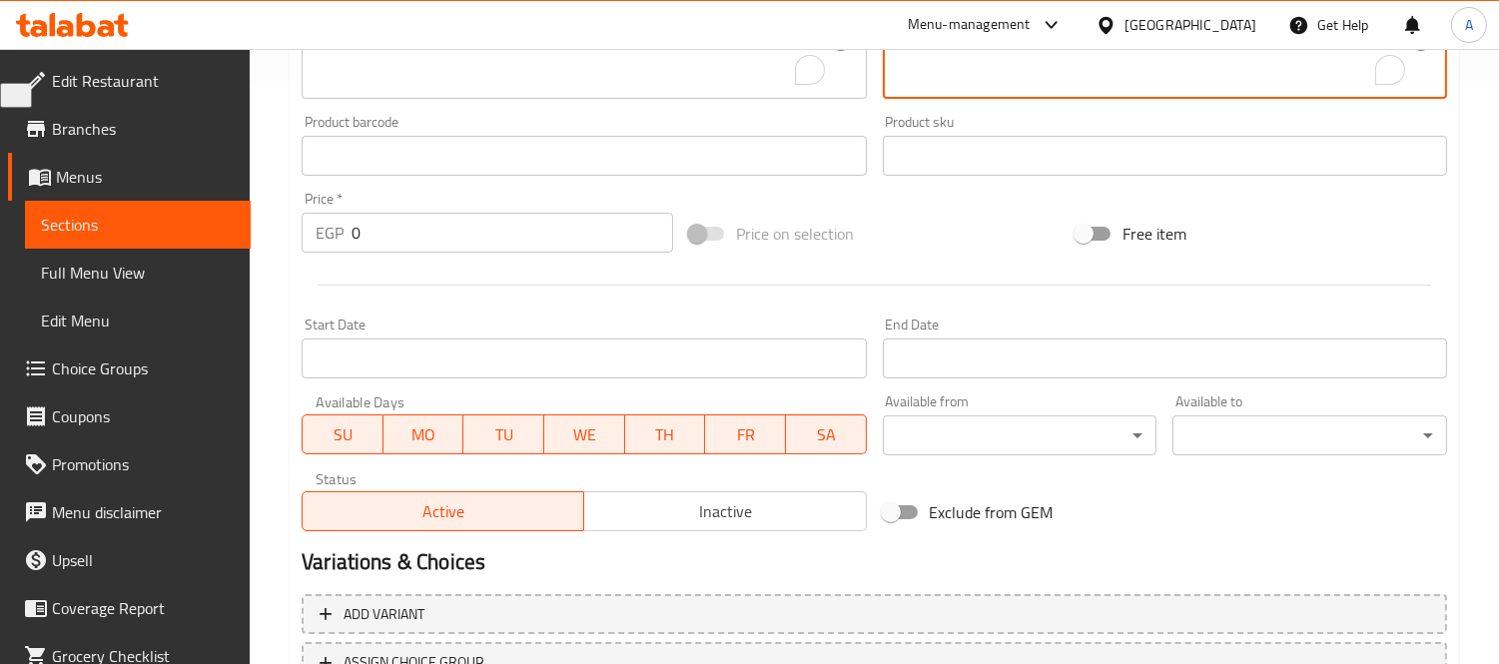
scroll to position [521, 0]
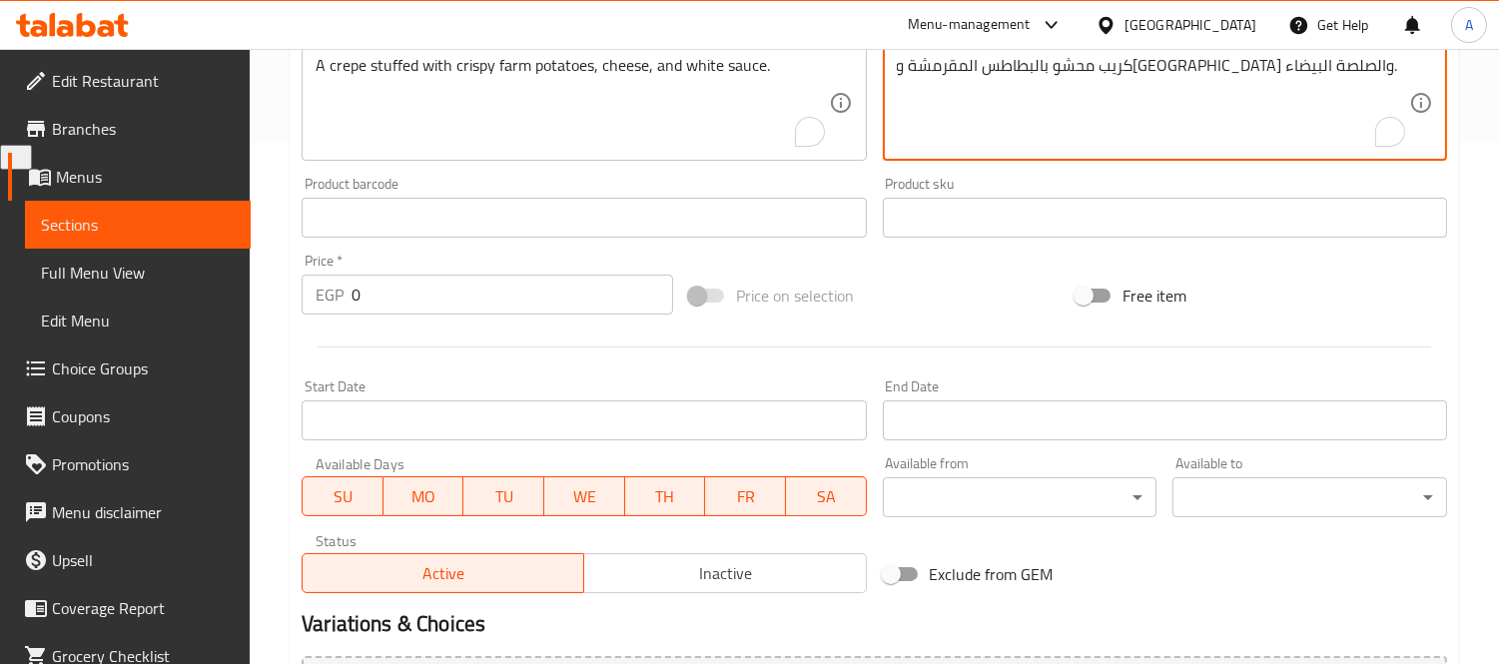
type textarea "كريب محشو بالبطاطس المقرمشة و[GEOGRAPHIC_DATA] والصلصة البيضاء."
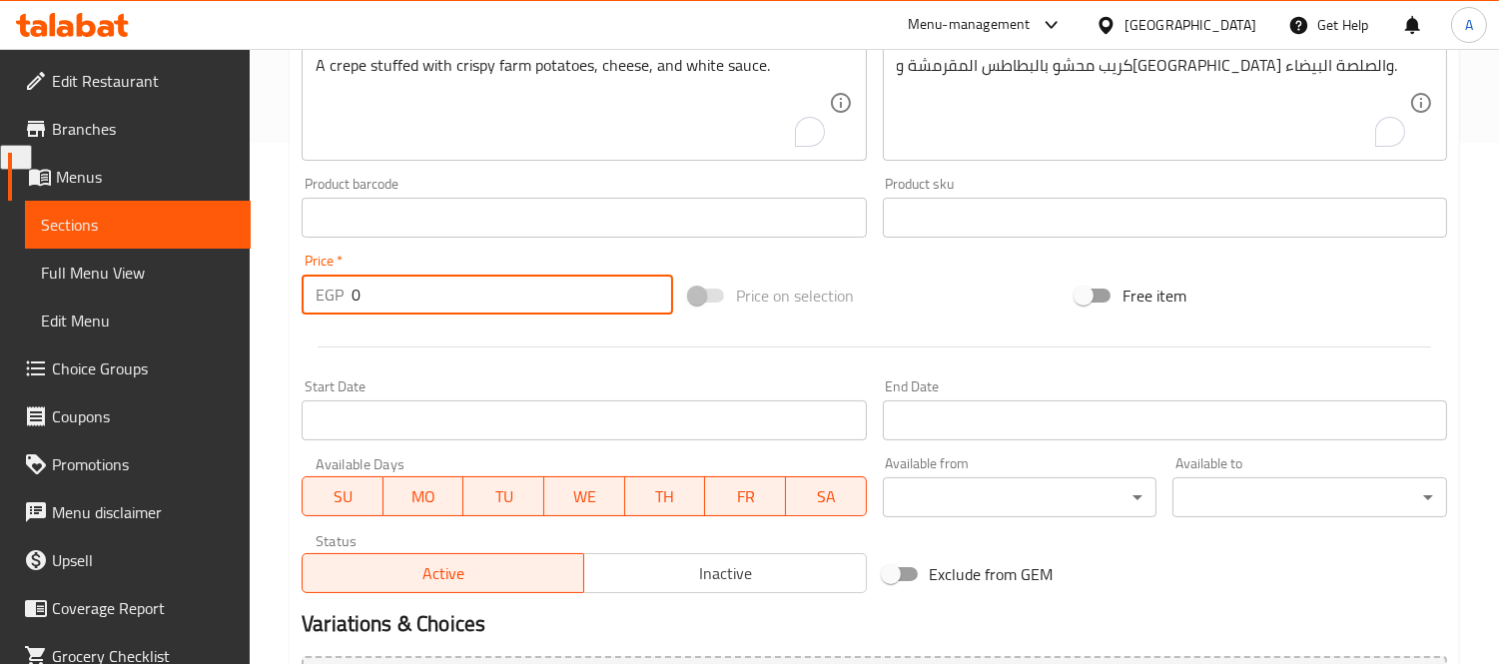
drag, startPoint x: 274, startPoint y: 293, endPoint x: 237, endPoint y: 291, distance: 37.0
click at [238, 293] on div "Edit Restaurant Branches Menus Sections Full Menu View Edit Menu Choice Groups …" at bounding box center [749, 209] width 1499 height 1362
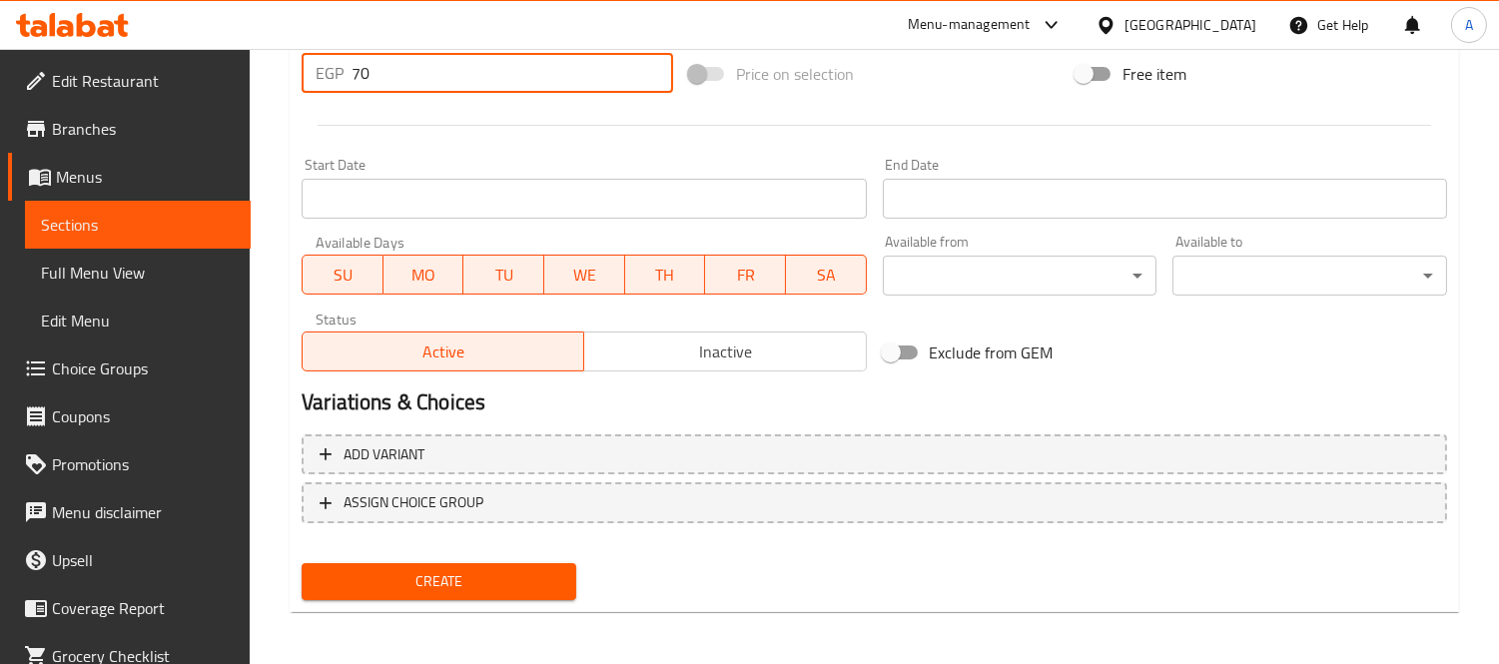
type input "70"
click at [431, 576] on span "Create" at bounding box center [438, 581] width 243 height 25
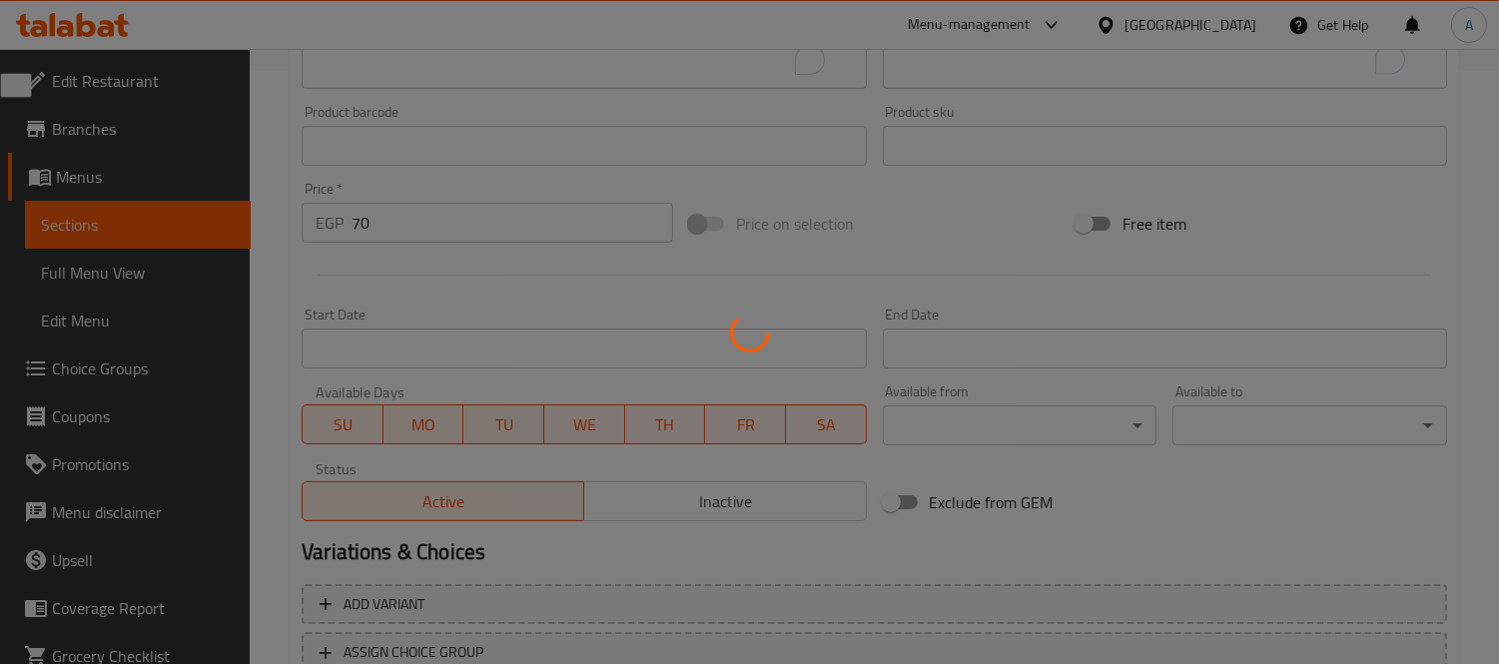
scroll to position [188, 0]
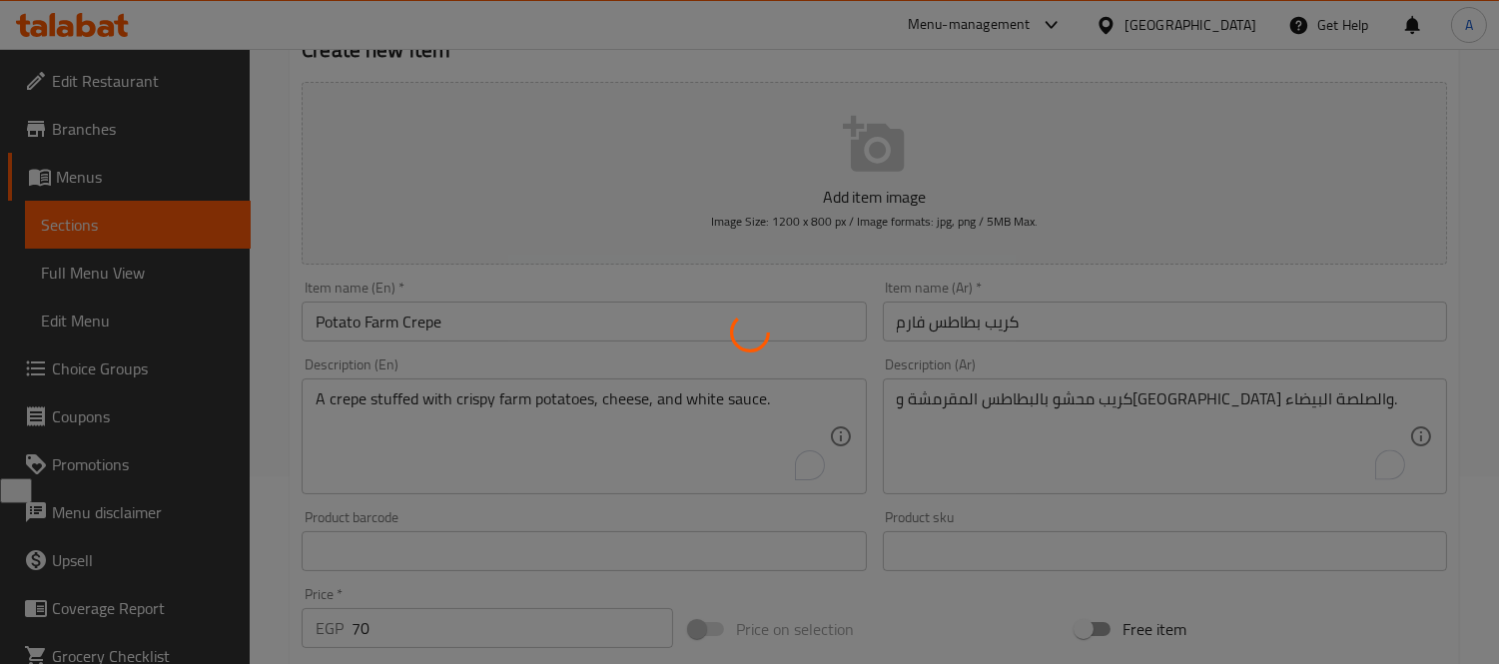
type input "0"
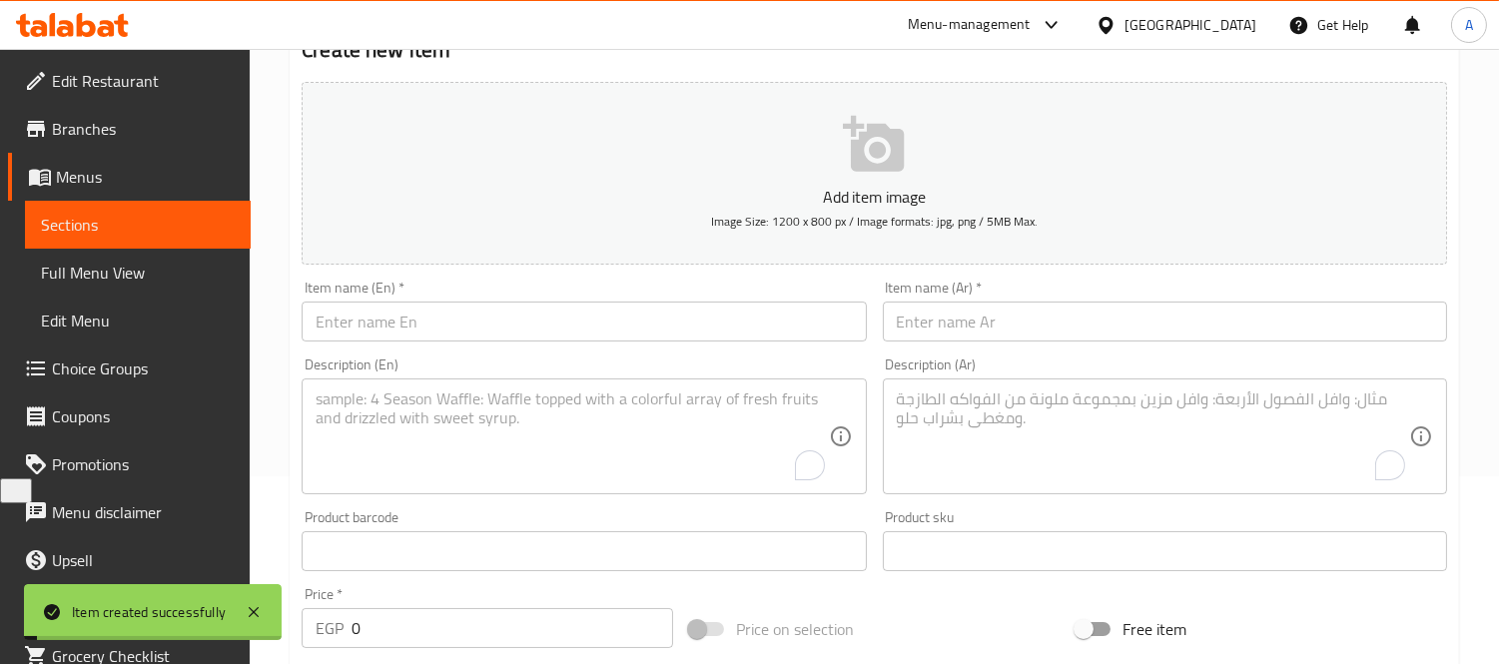
scroll to position [0, 0]
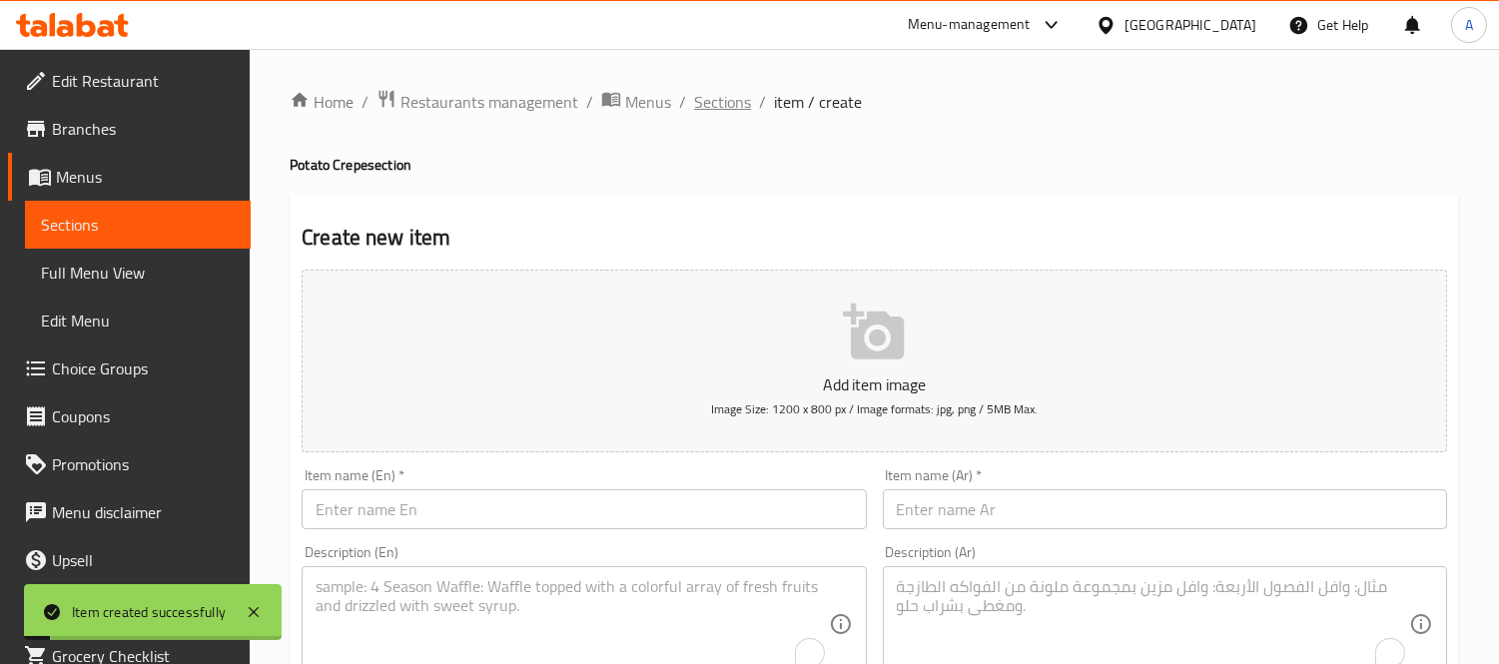
click at [706, 97] on span "Sections" at bounding box center [722, 102] width 57 height 24
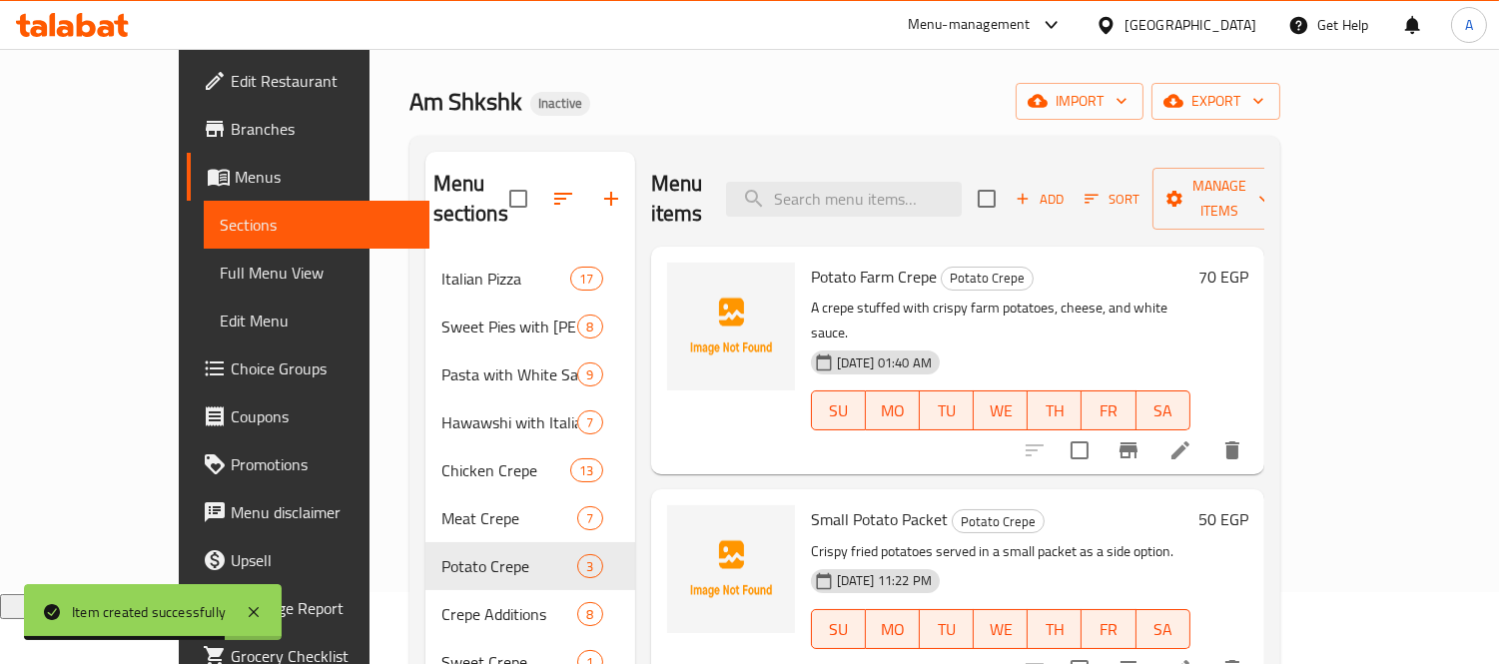
scroll to position [57, 0]
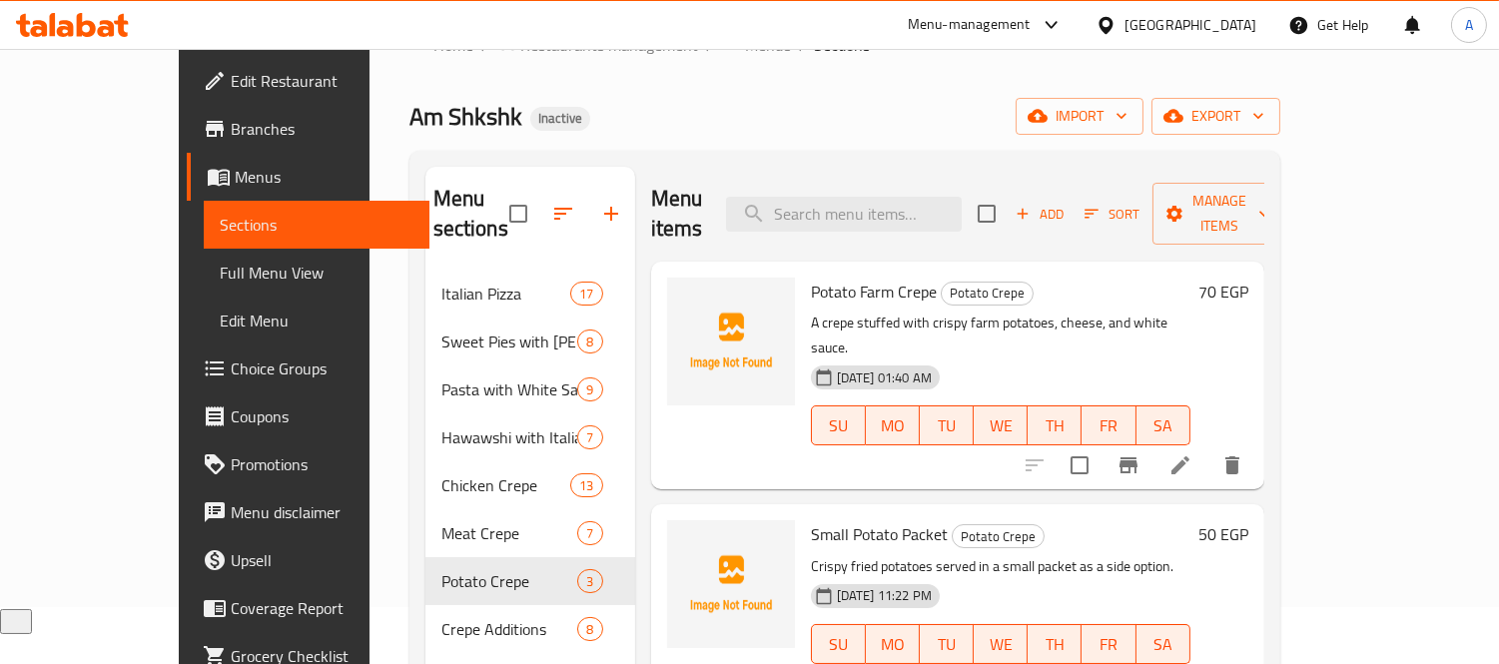
click at [1192, 453] on icon at bounding box center [1180, 465] width 24 height 24
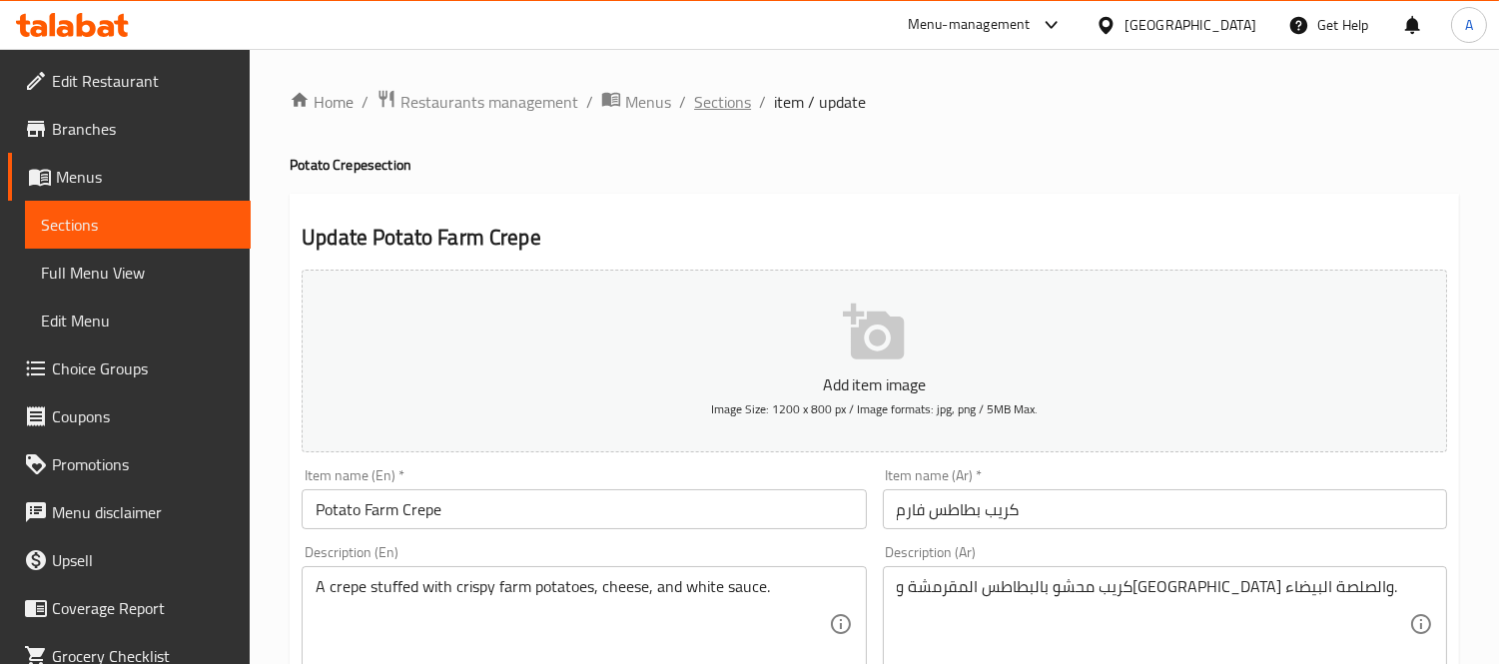
click at [700, 107] on span "Sections" at bounding box center [722, 102] width 57 height 24
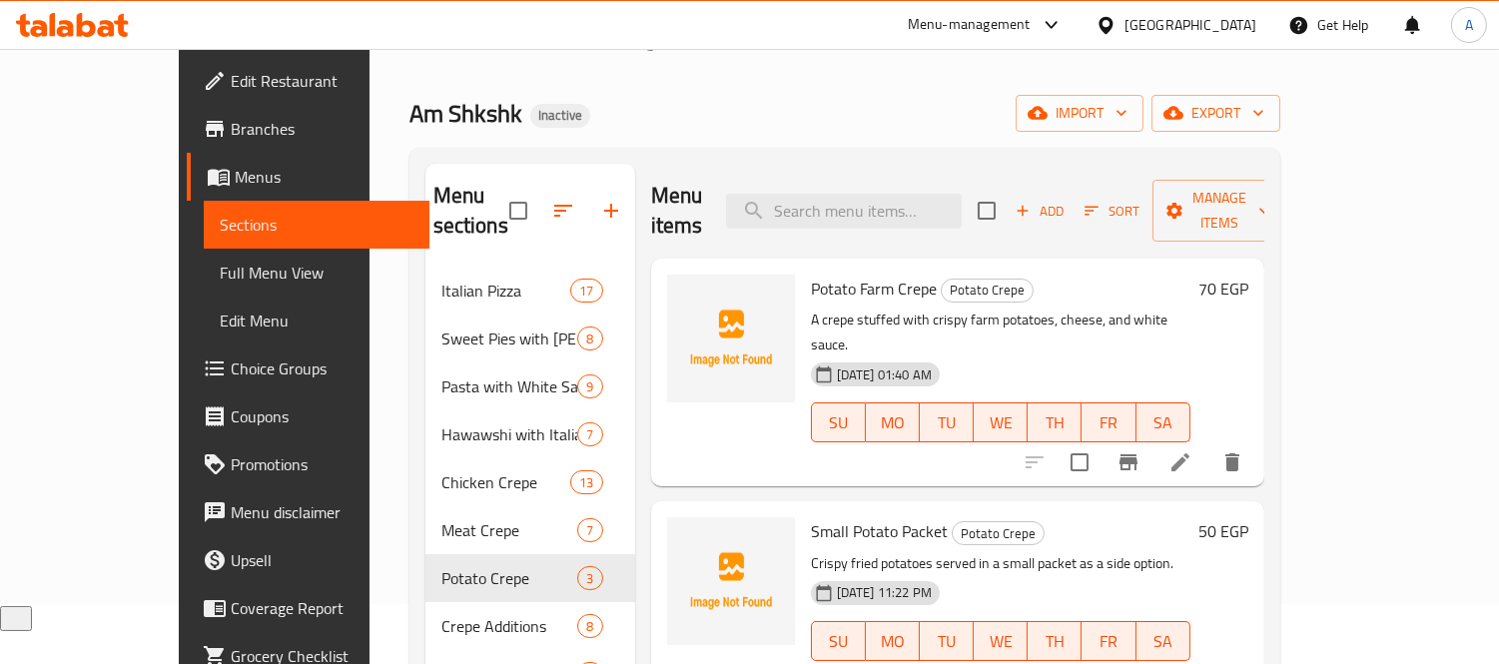
scroll to position [57, 0]
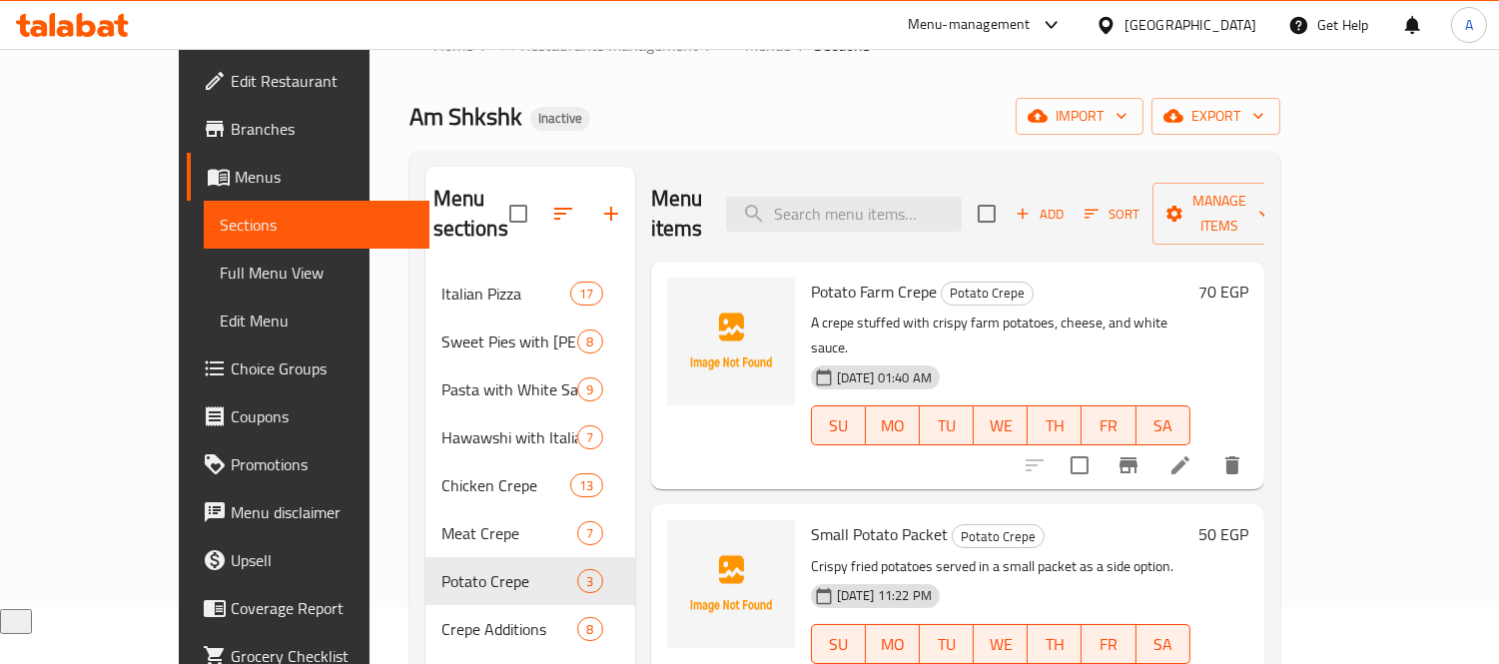
click at [1208, 447] on li at bounding box center [1180, 465] width 56 height 36
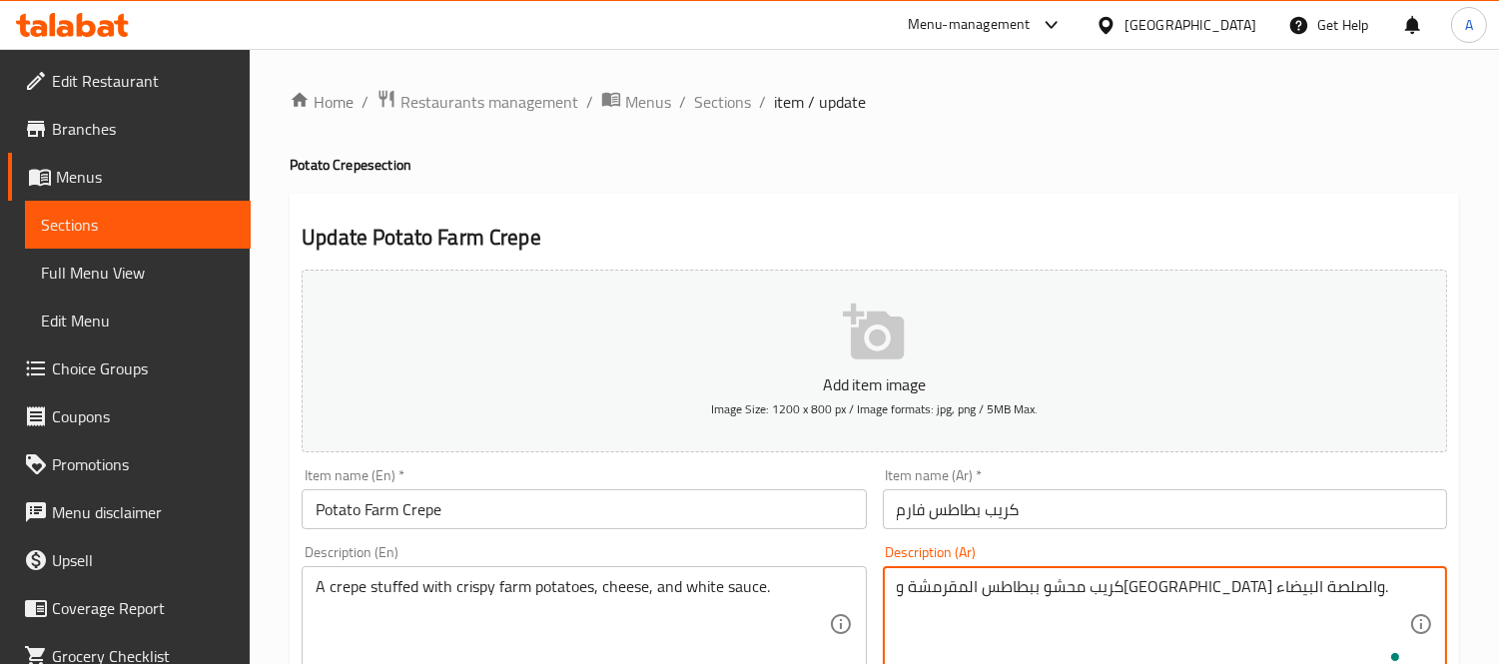
click at [1084, 587] on textarea "كريب محشو ببطاطس المقرمشة و[GEOGRAPHIC_DATA] والصلصة البيضاء." at bounding box center [1153, 624] width 512 height 95
drag, startPoint x: 1031, startPoint y: 582, endPoint x: 1053, endPoint y: 582, distance: 22.0
click at [1053, 582] on textarea "كريب محشو ببطاطس فارم مقرمشة و[GEOGRAPHIC_DATA] والصلصة البيضاء." at bounding box center [1153, 624] width 512 height 95
click at [989, 581] on textarea "كريب محشو ببطاطس فارم مقرمشة، [GEOGRAPHIC_DATA] والصلصة البيضاء." at bounding box center [1153, 624] width 512 height 95
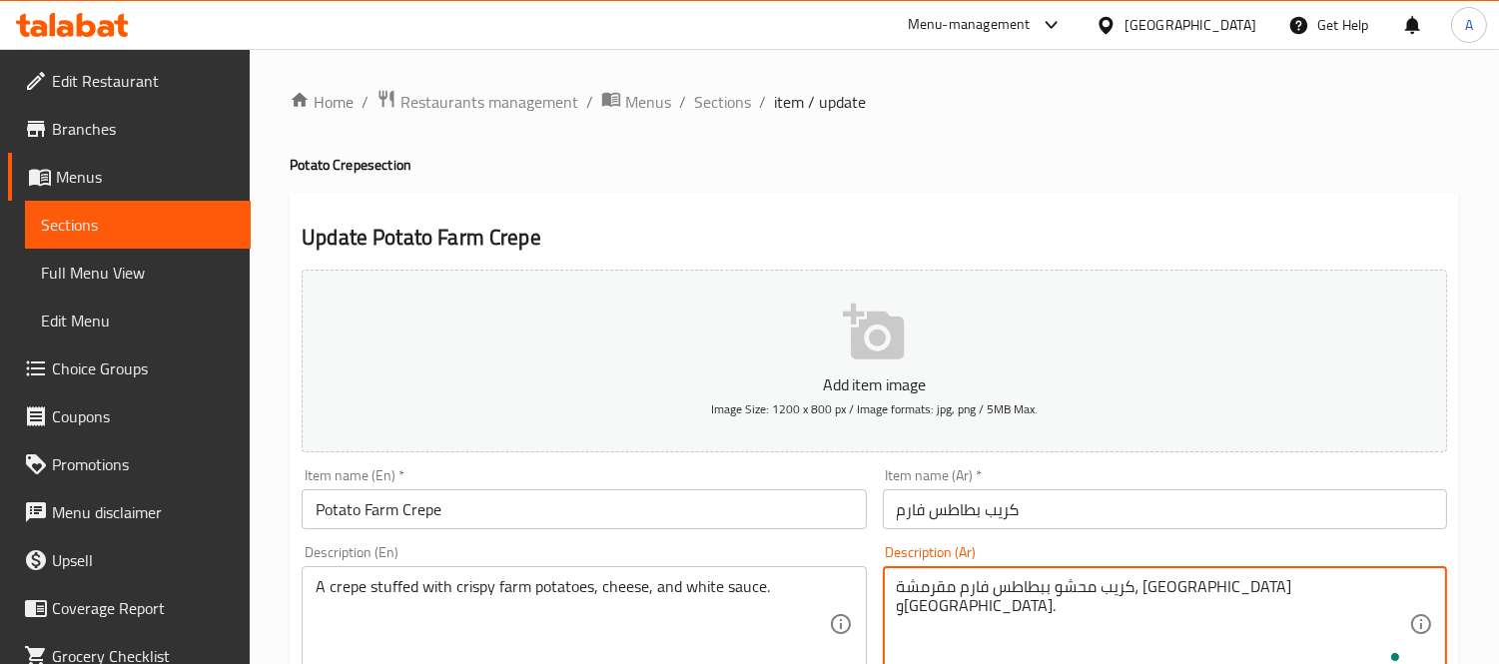
click at [933, 583] on textarea "كريب محشو ببطاطس فارم مقرمشة، [GEOGRAPHIC_DATA] و[GEOGRAPHIC_DATA]." at bounding box center [1153, 624] width 512 height 95
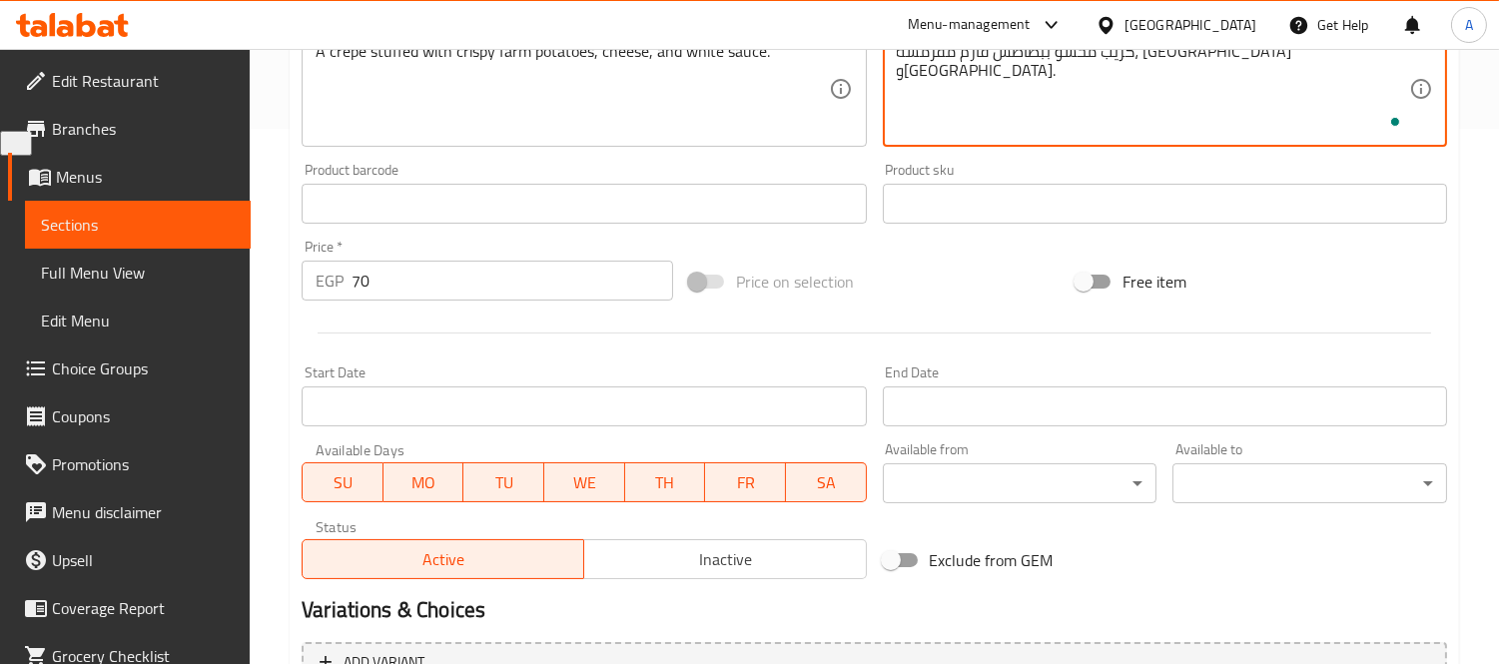
scroll to position [665, 0]
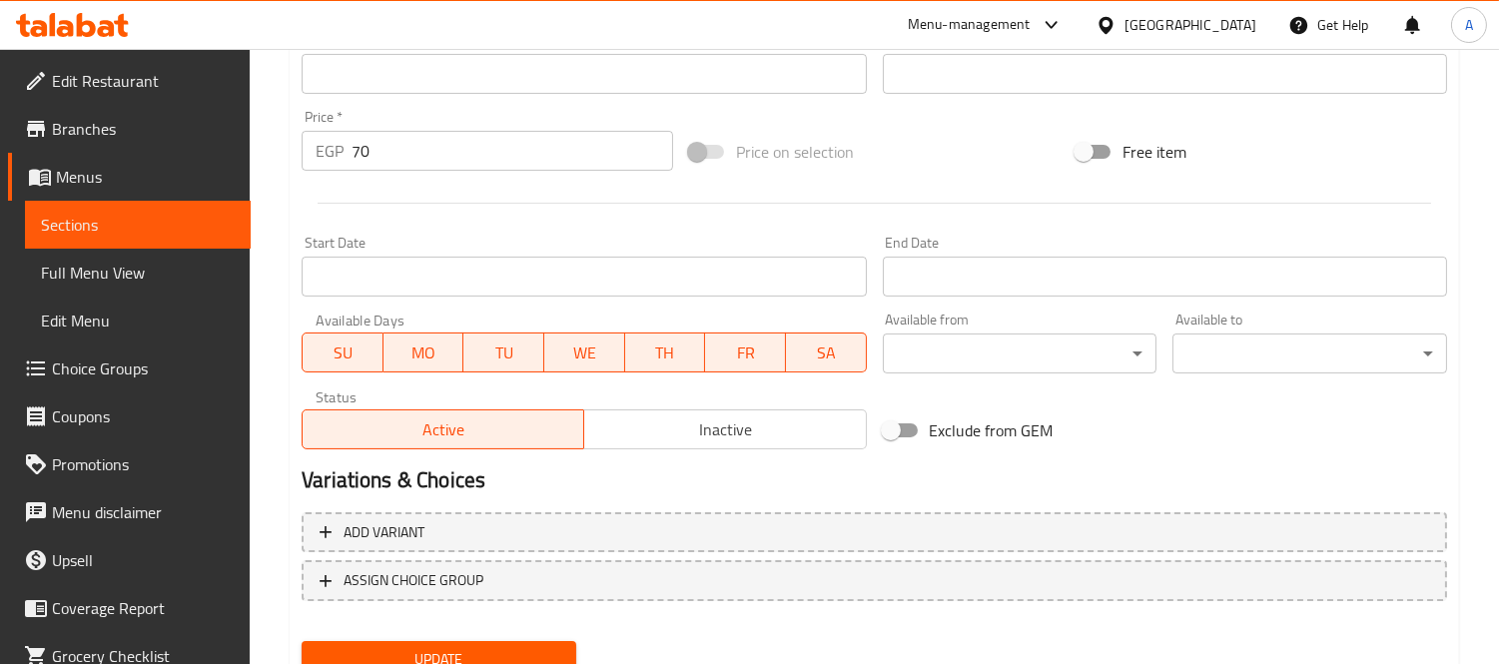
type textarea "كريب محشو ببطاطس فارم مقرمشة، [GEOGRAPHIC_DATA] و[GEOGRAPHIC_DATA]."
click at [473, 633] on div "Update" at bounding box center [439, 659] width 291 height 53
click at [463, 659] on span "Update" at bounding box center [438, 659] width 243 height 25
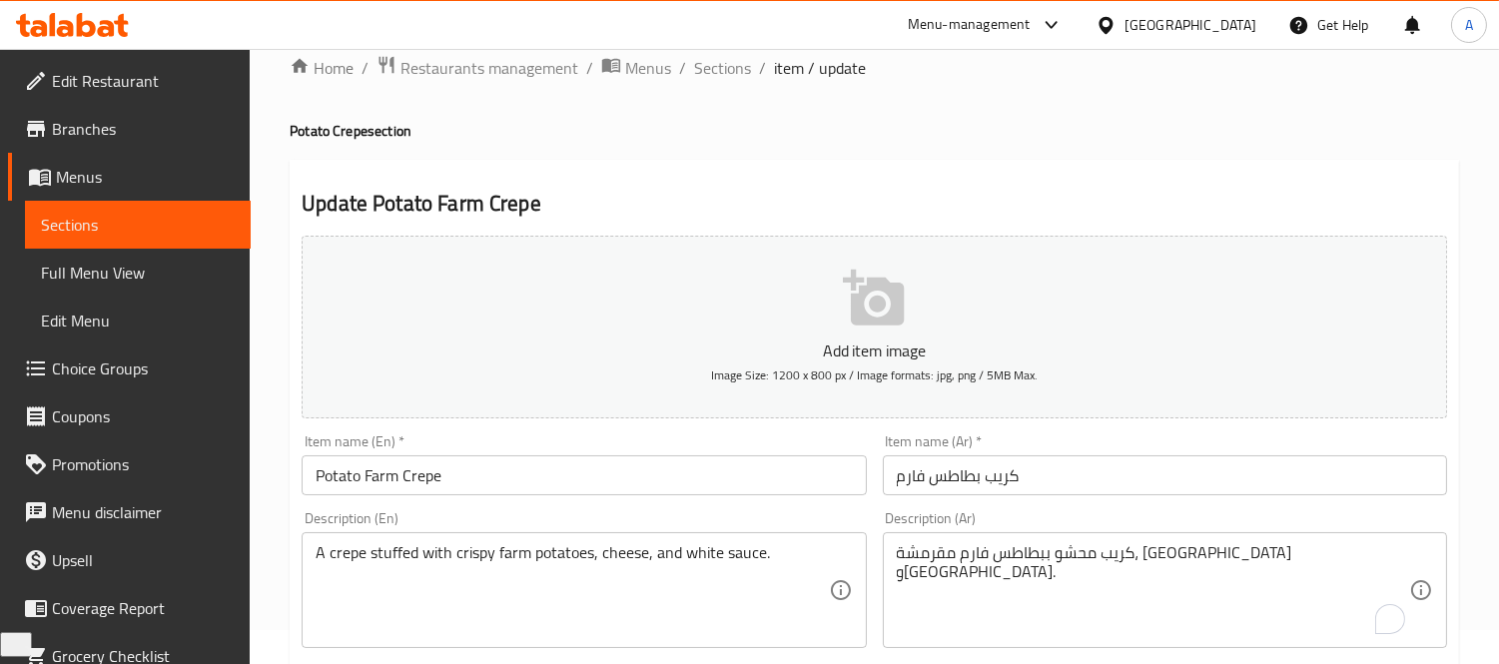
scroll to position [0, 0]
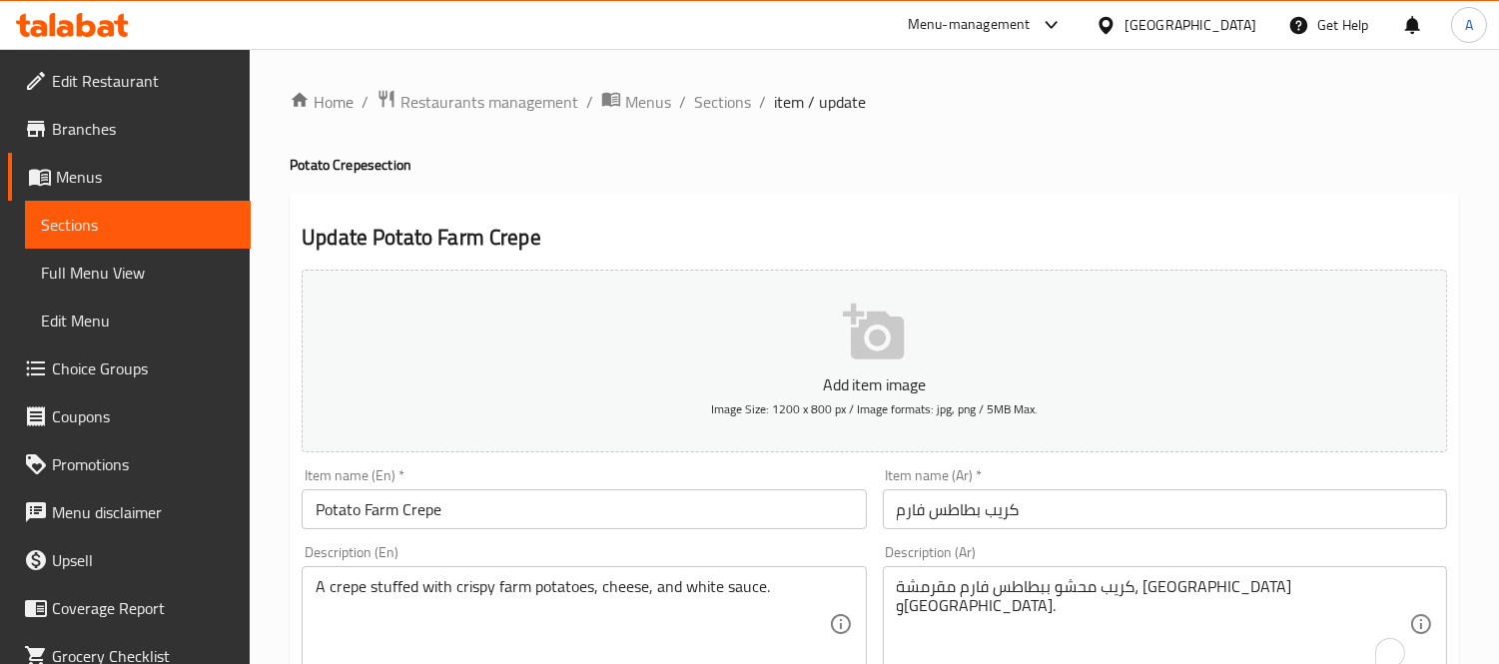
click at [151, 271] on span "Full Menu View" at bounding box center [138, 273] width 194 height 24
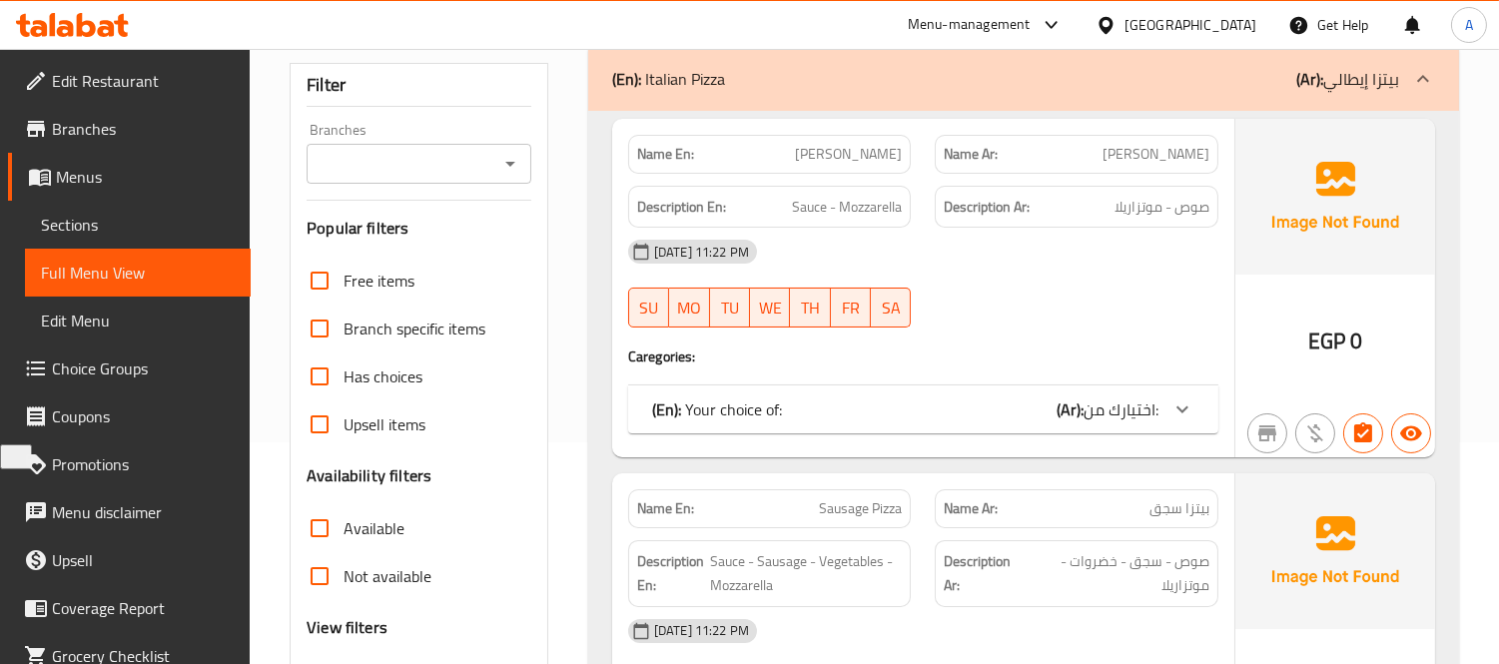
scroll to position [554, 0]
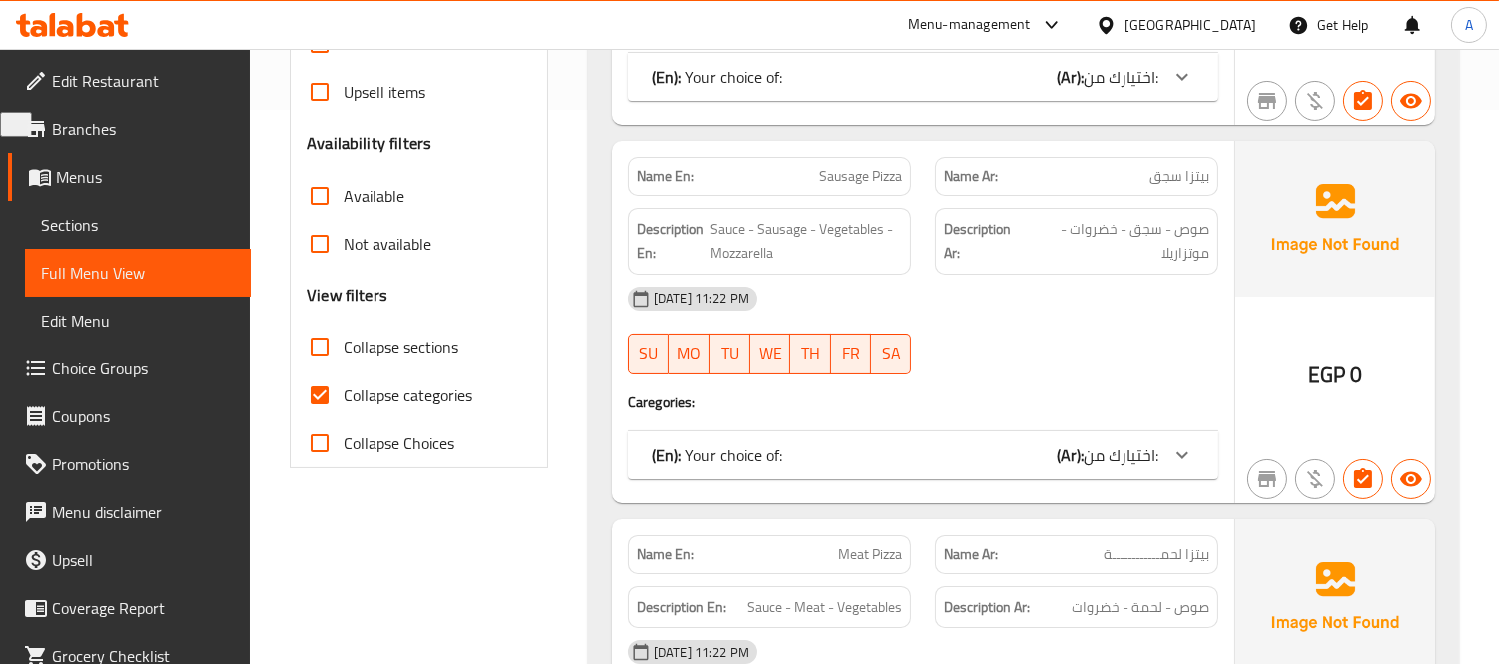
click at [322, 400] on input "Collapse categories" at bounding box center [320, 395] width 48 height 48
checkbox input "false"
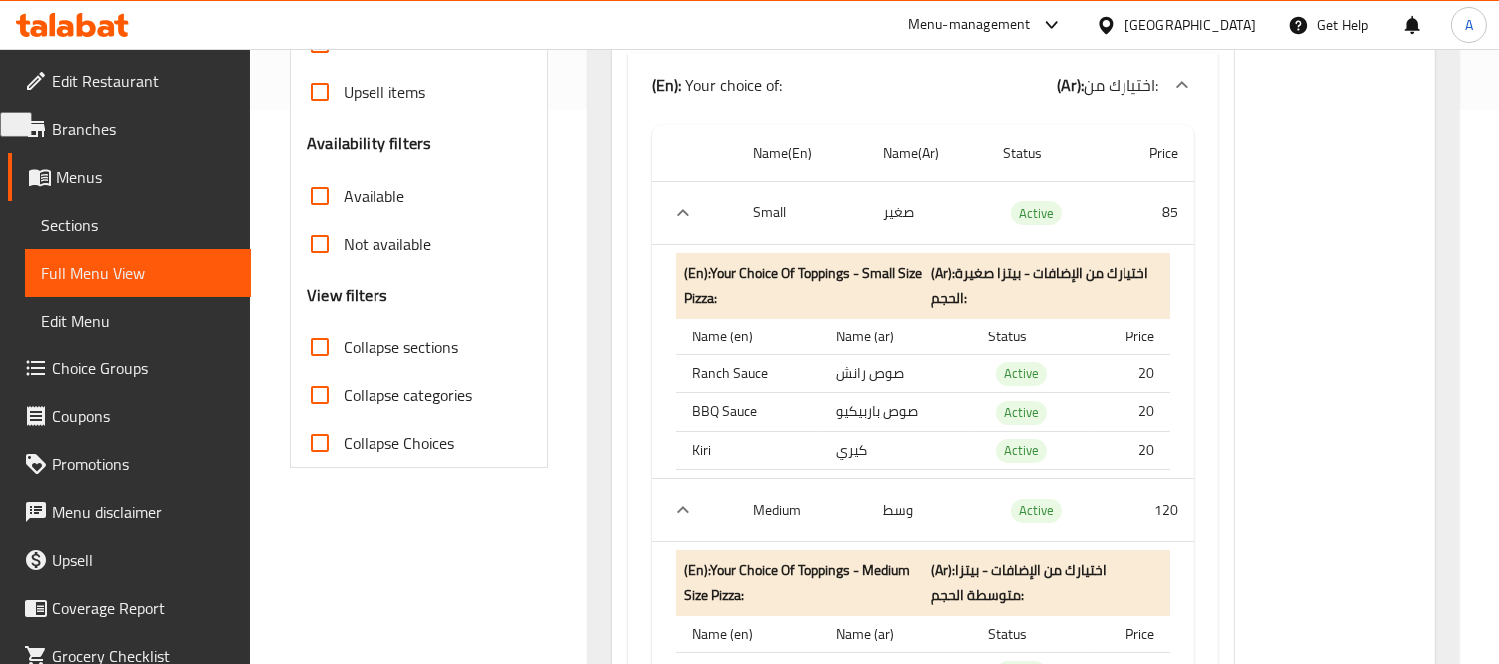
click at [353, 362] on label "Collapse sections" at bounding box center [377, 347] width 163 height 48
click at [343, 362] on input "Collapse sections" at bounding box center [320, 347] width 48 height 48
click at [335, 351] on input "Collapse sections" at bounding box center [320, 347] width 48 height 48
checkbox input "false"
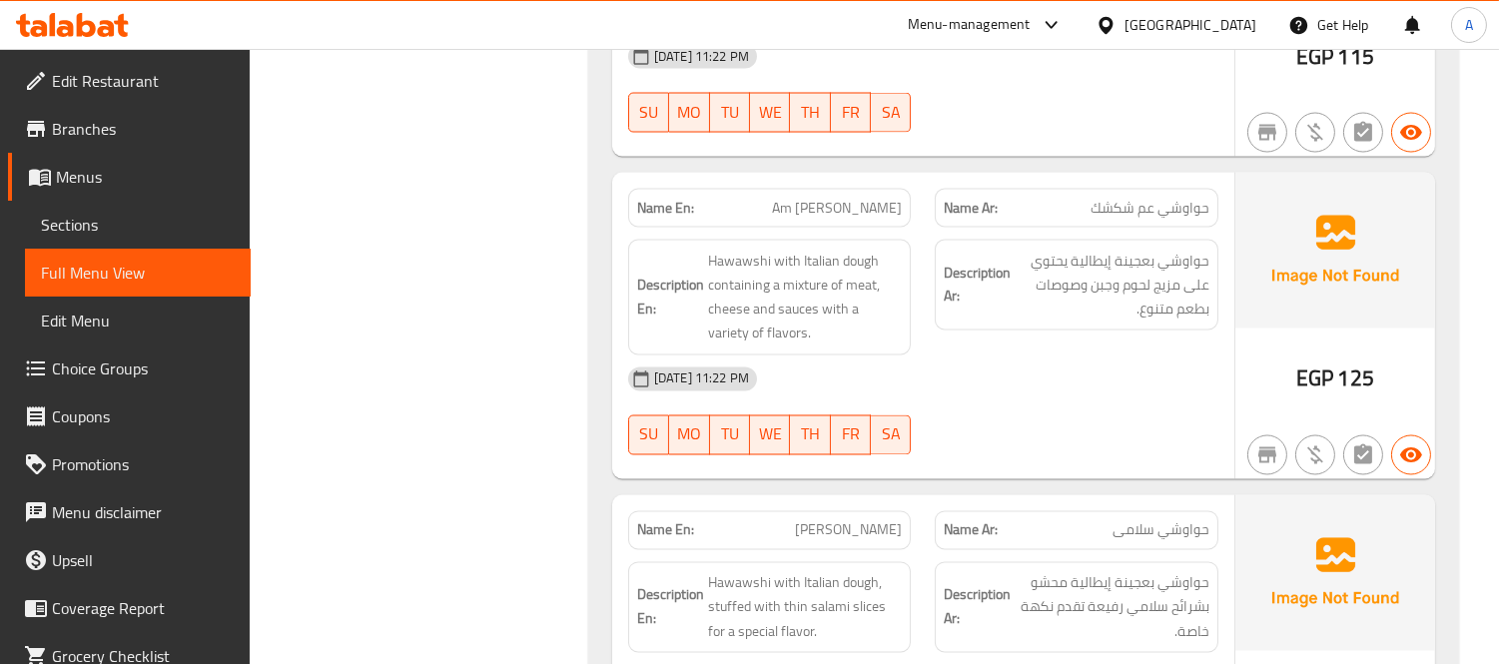
scroll to position [32638, 0]
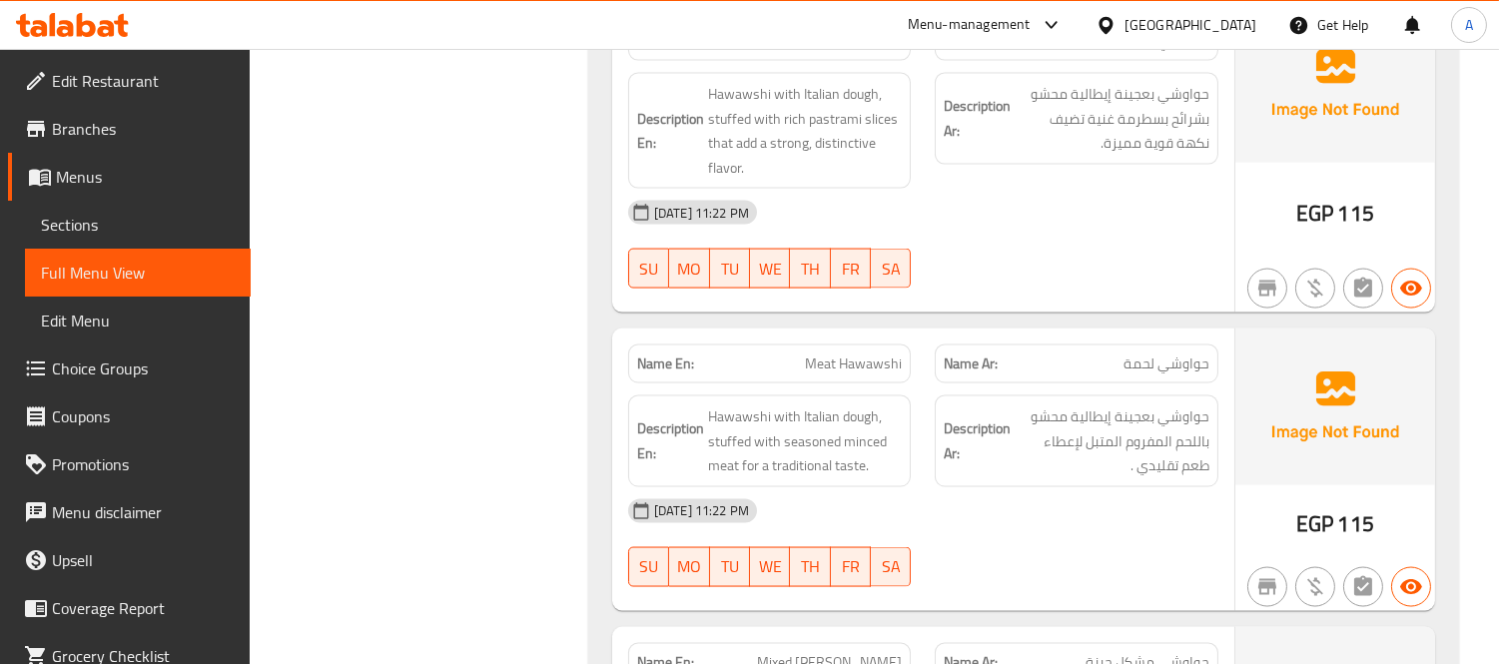
click at [194, 205] on link "Sections" at bounding box center [138, 225] width 226 height 48
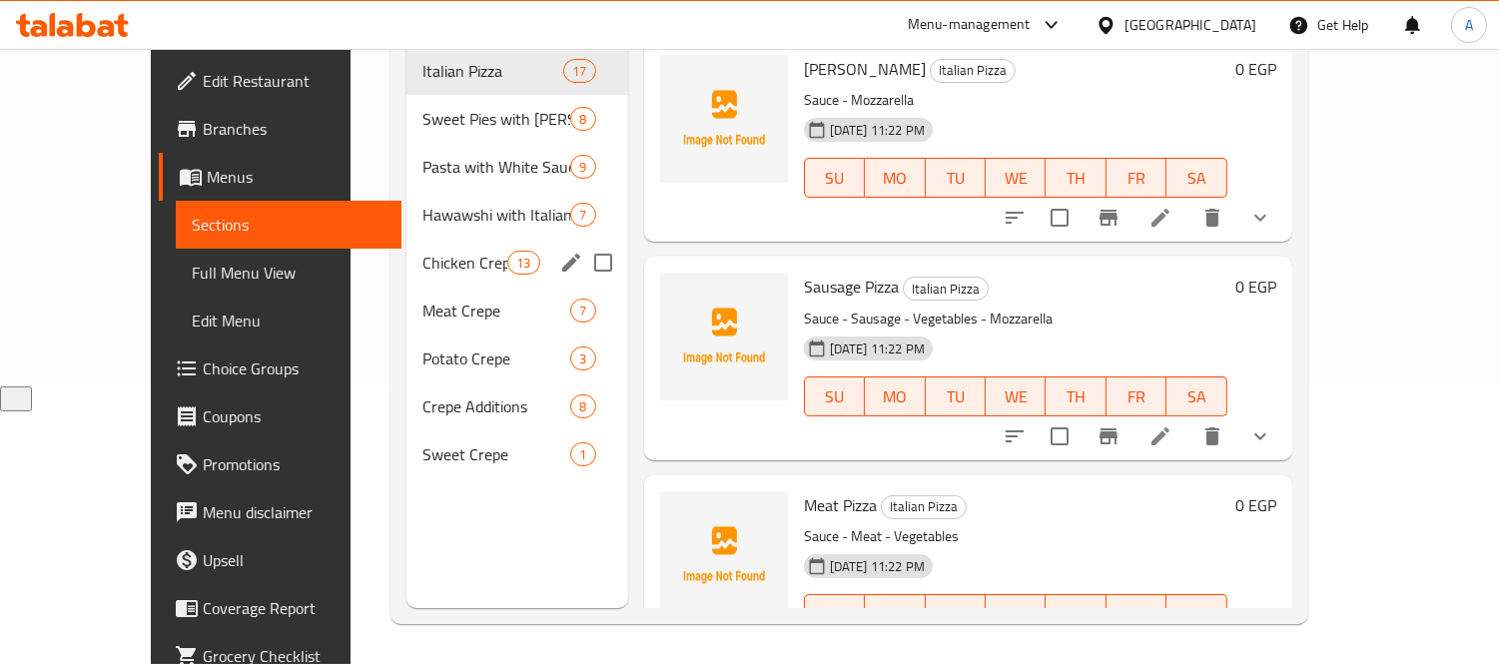
scroll to position [280, 0]
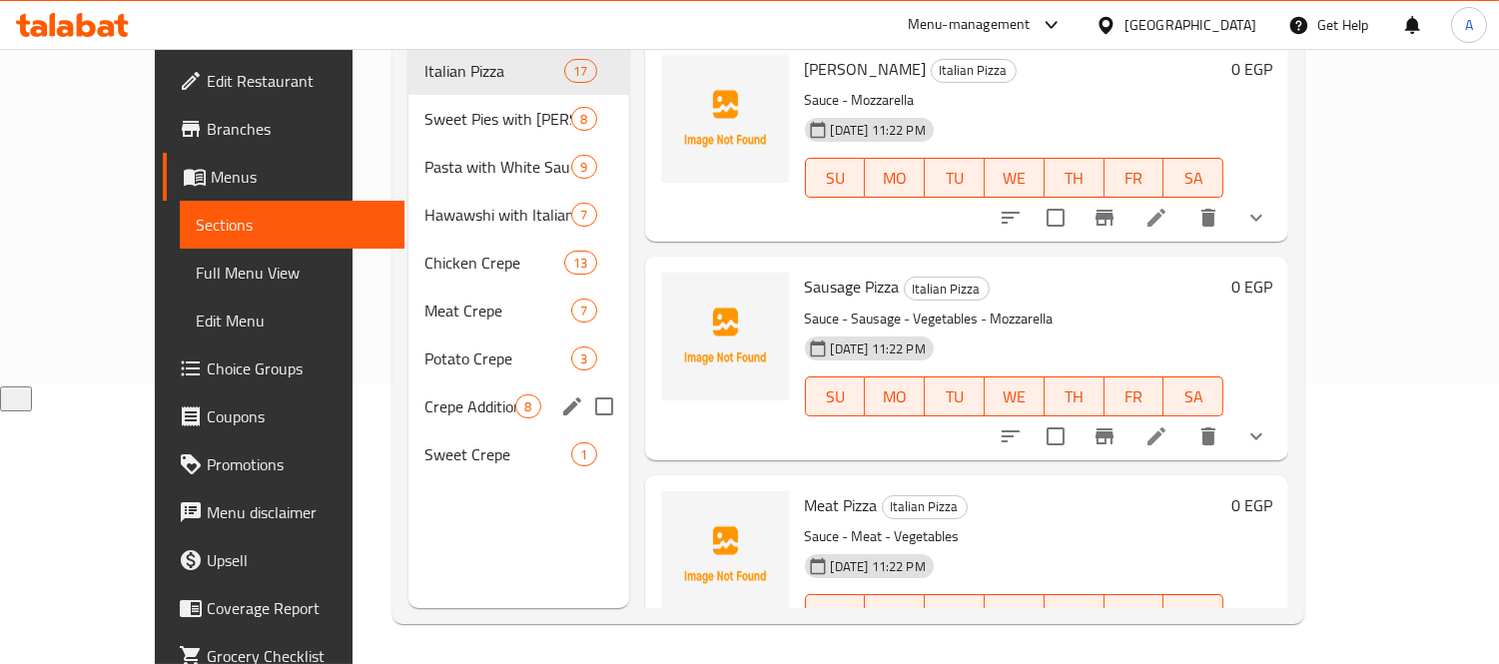
click at [474, 394] on span "Crepe Additions" at bounding box center [469, 406] width 91 height 24
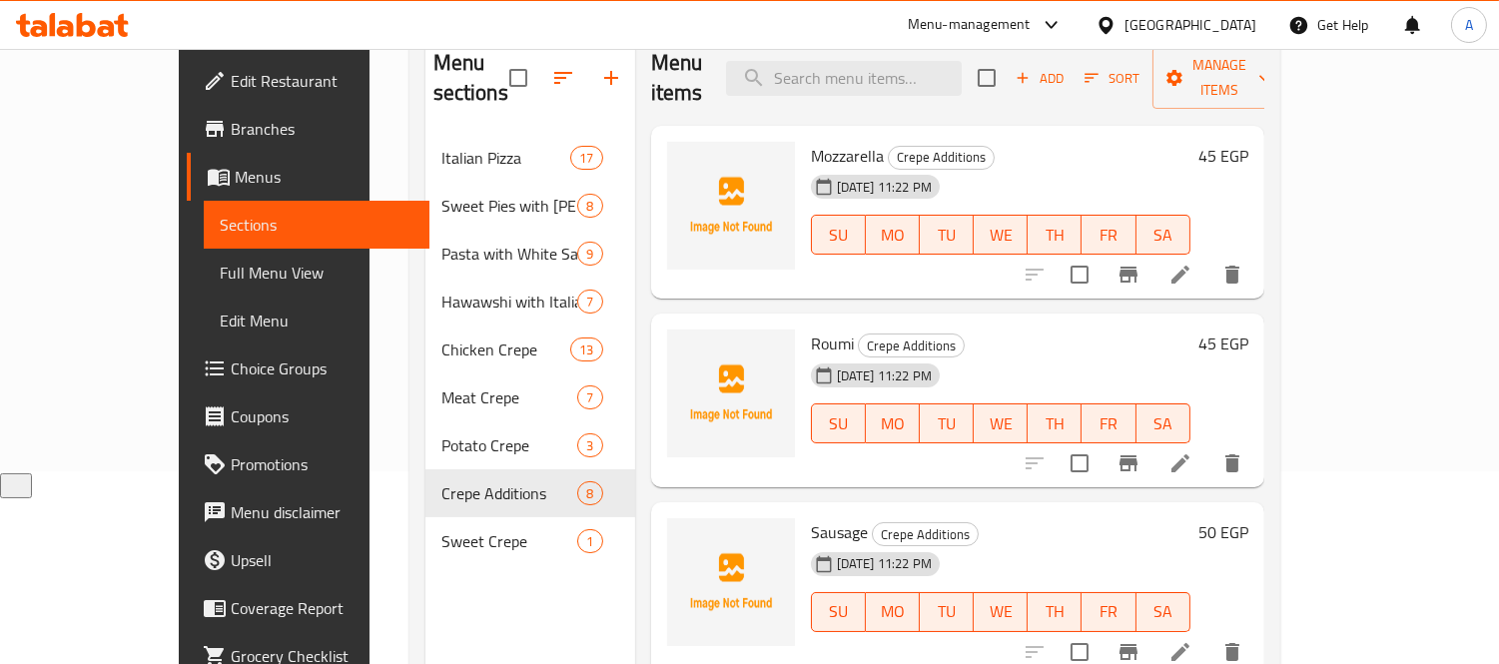
scroll to position [168, 0]
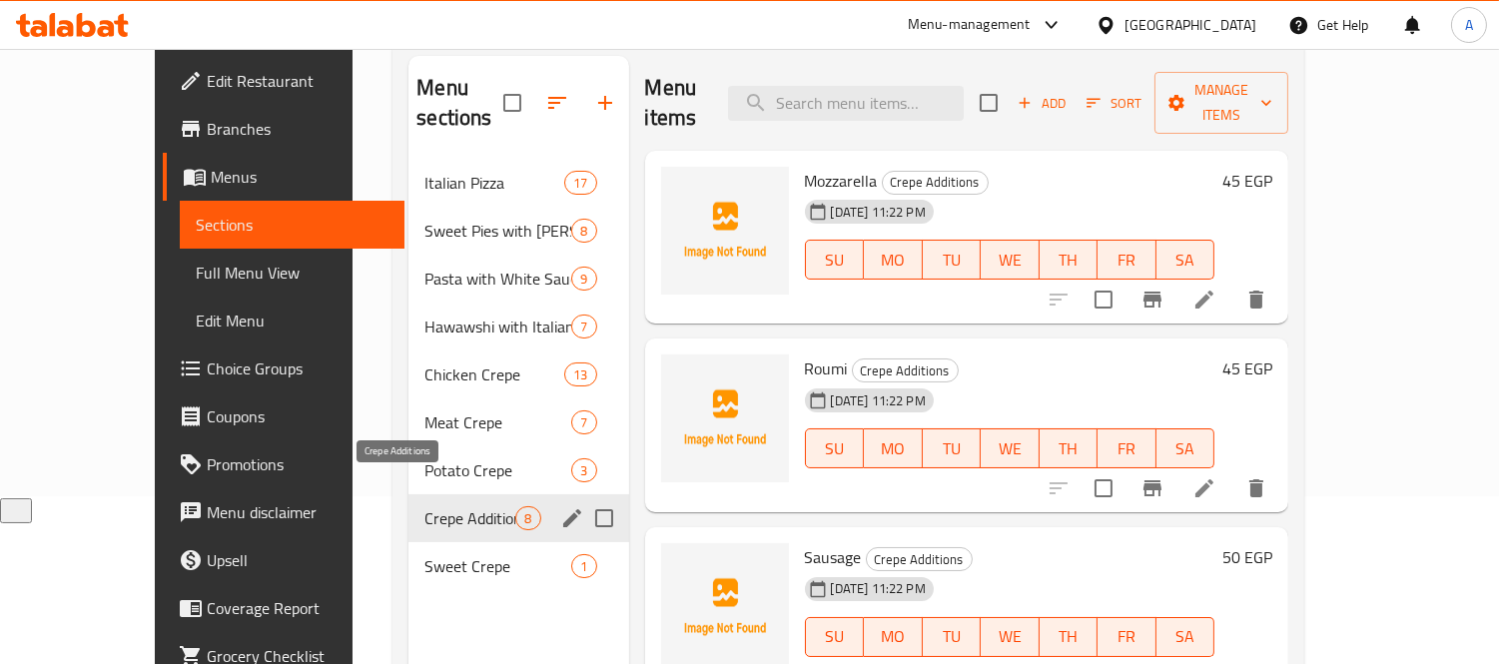
click at [424, 506] on span "Crepe Additions" at bounding box center [469, 518] width 91 height 24
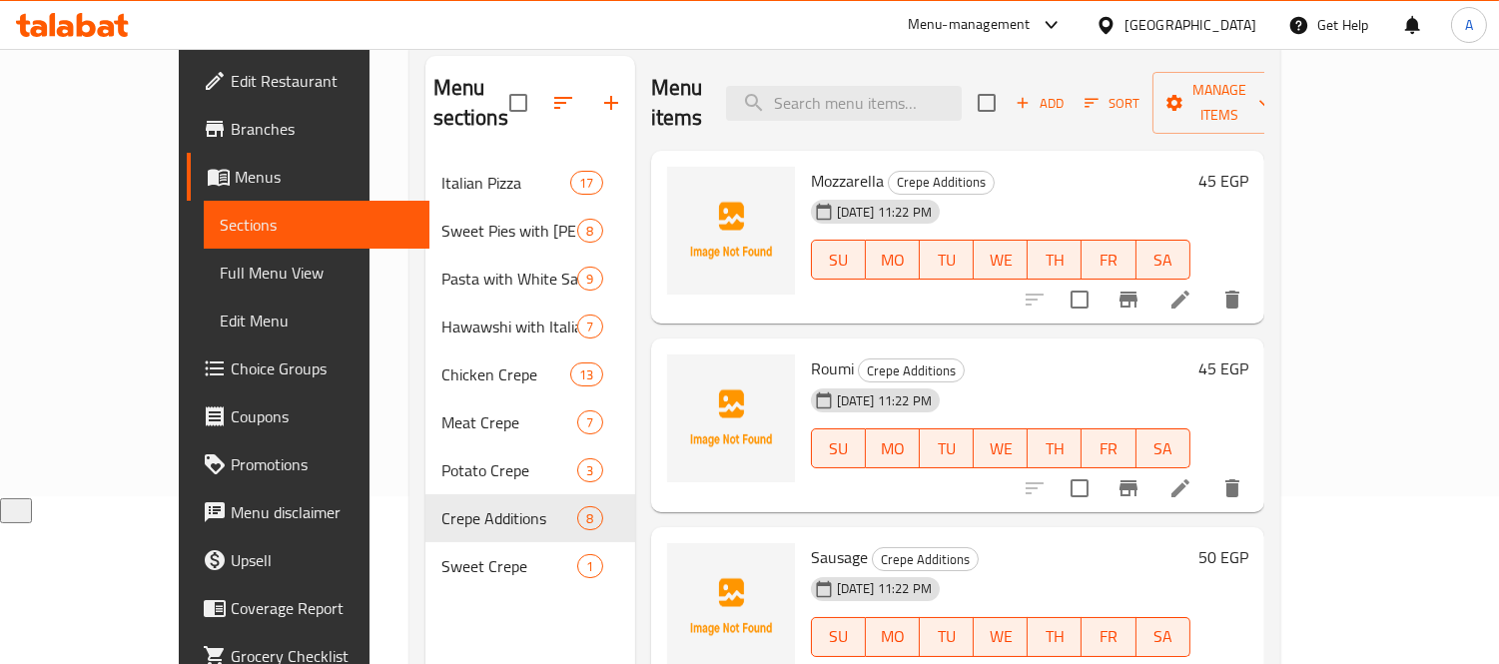
click at [231, 367] on span "Choice Groups" at bounding box center [322, 368] width 183 height 24
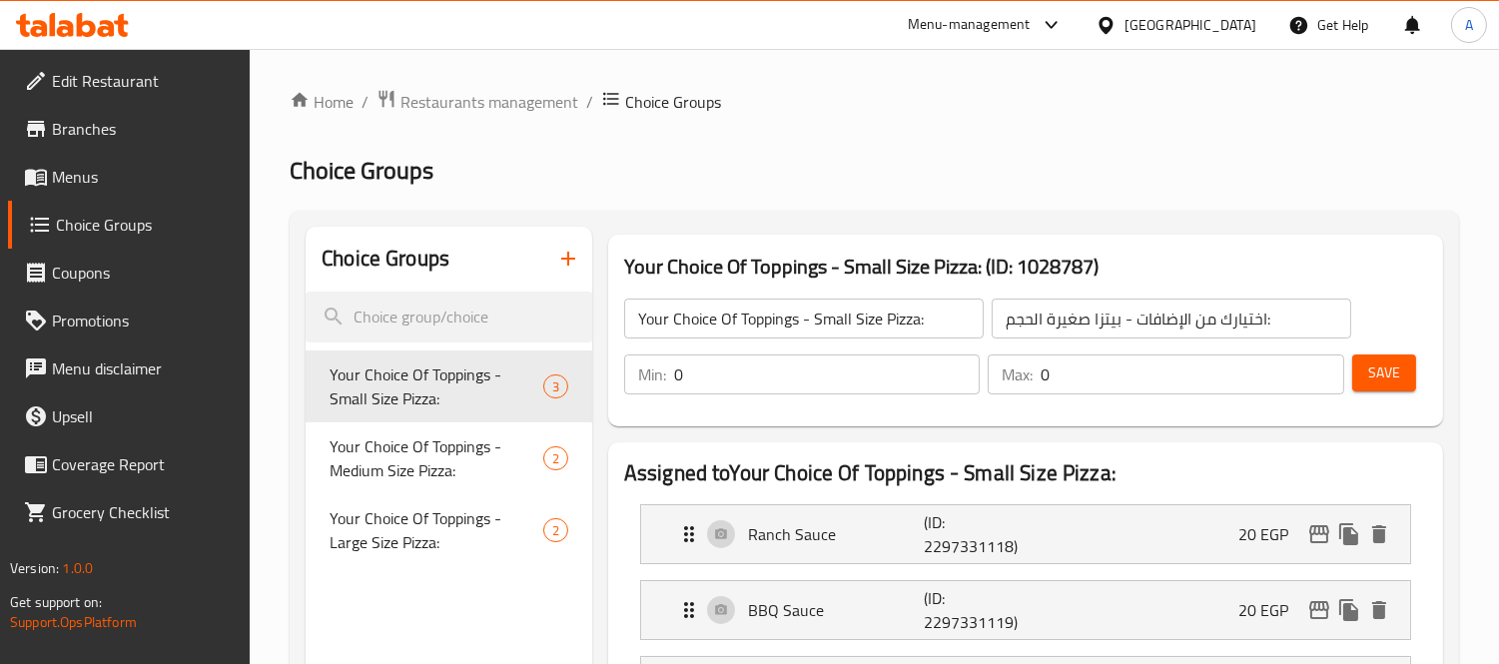
click at [559, 254] on icon "button" at bounding box center [568, 259] width 24 height 24
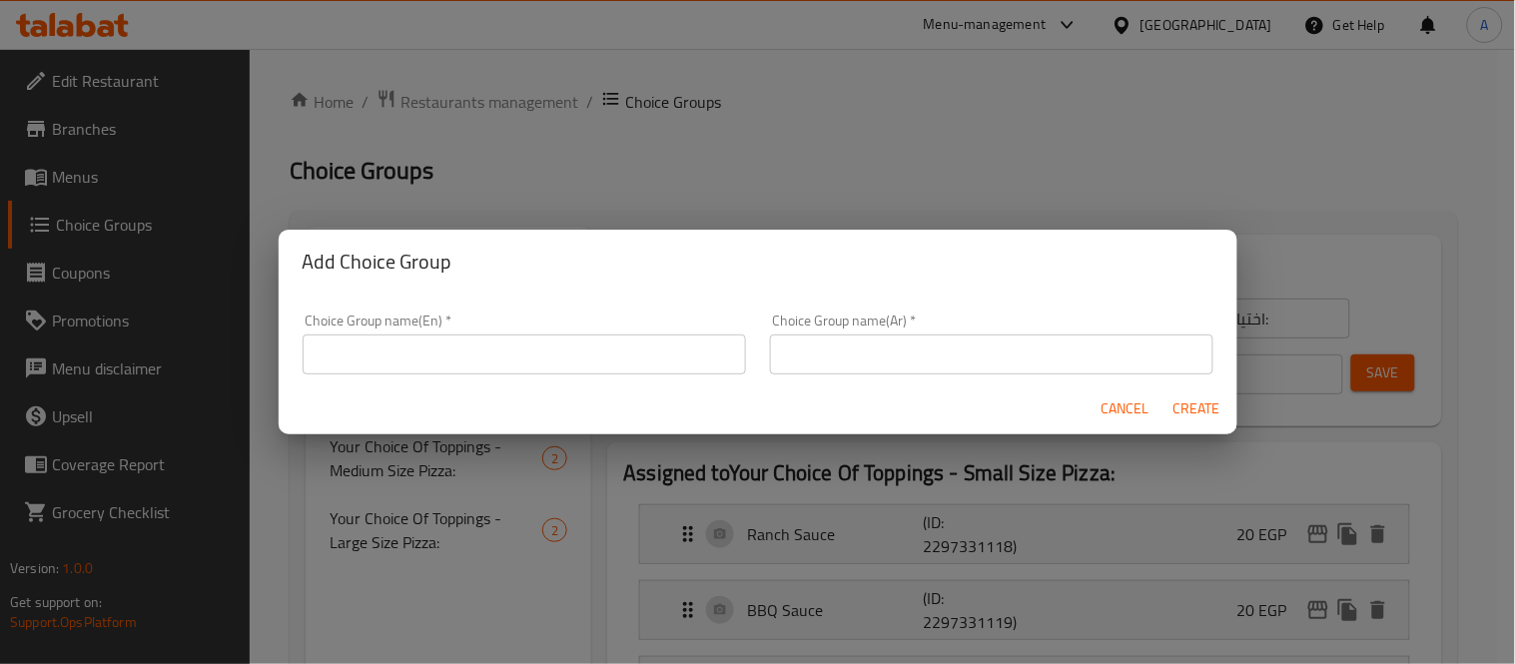
click at [396, 345] on input "text" at bounding box center [524, 354] width 443 height 40
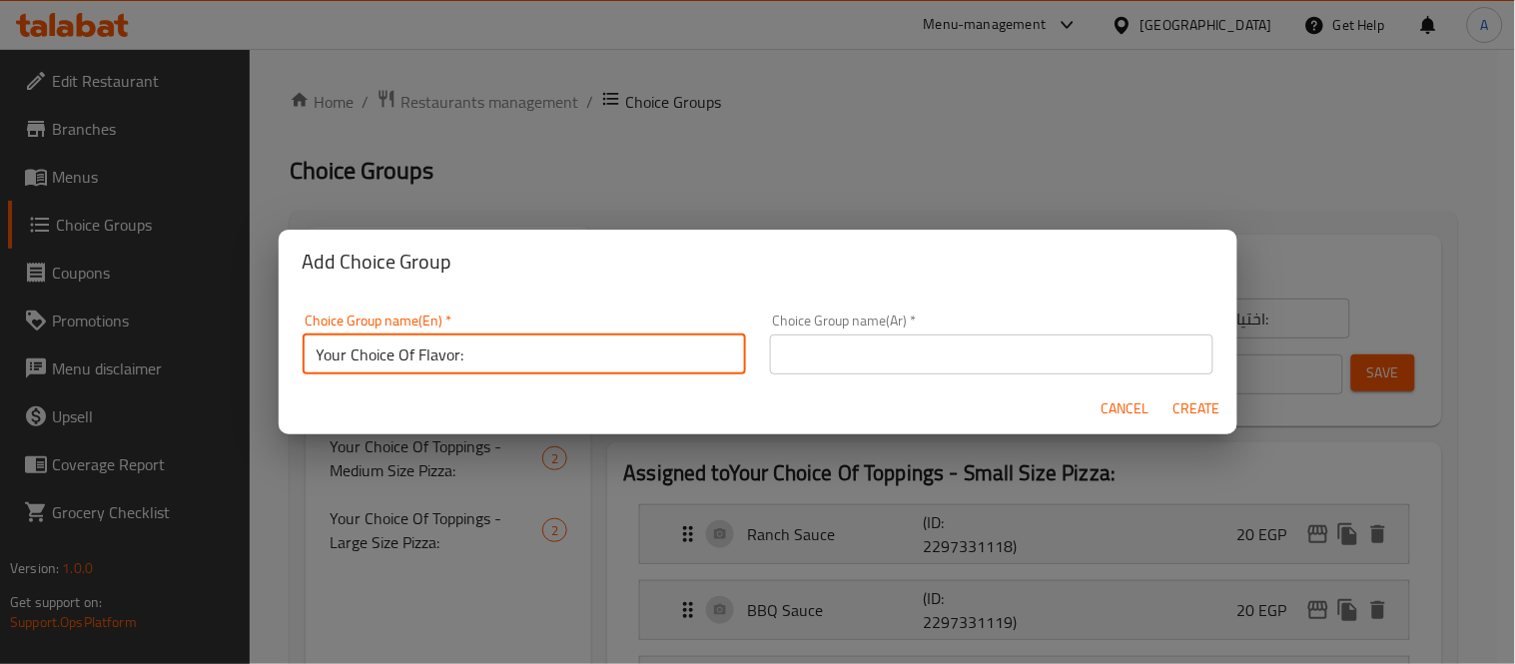
click at [433, 357] on input "Your Choice Of Flavor:" at bounding box center [524, 354] width 443 height 40
type input "Your Choice Of Crepe Extras:"
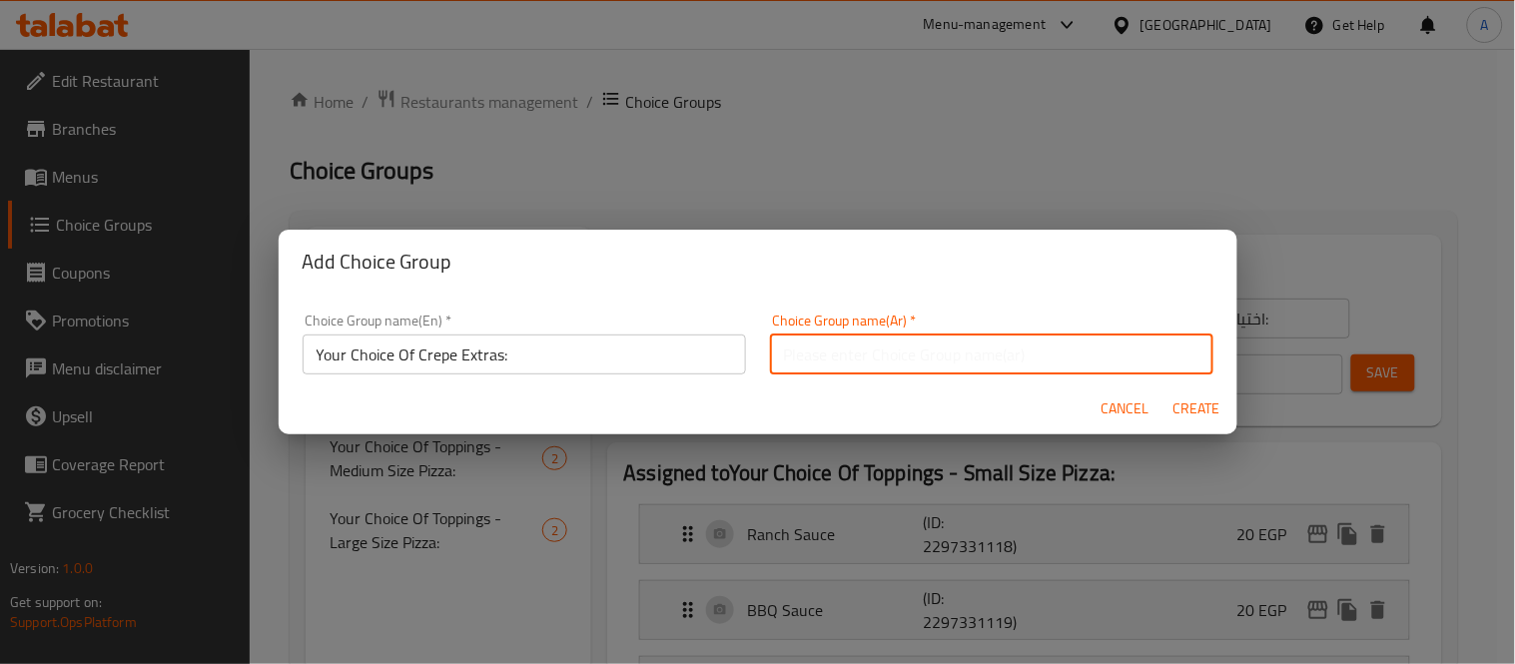
drag, startPoint x: 762, startPoint y: 365, endPoint x: 782, endPoint y: 365, distance: 20.0
click at [770, 365] on input "text" at bounding box center [991, 354] width 443 height 40
click at [830, 352] on input "إختيارك من الإضافات:" at bounding box center [991, 354] width 443 height 40
click at [948, 359] on input "إختيارك من إضافات:" at bounding box center [991, 354] width 443 height 40
type input "إختيارك من إضافات الكريب:"
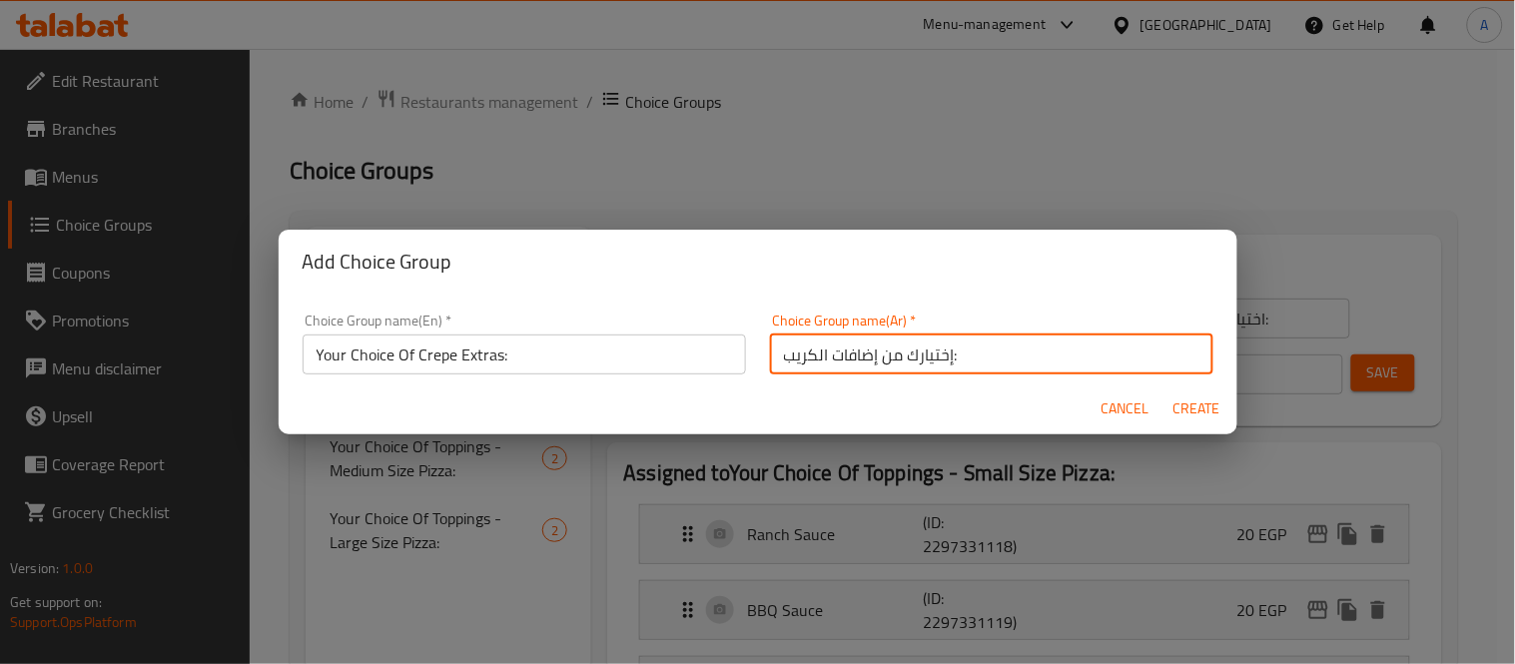
click at [1165, 390] on button "Create" at bounding box center [1197, 408] width 64 height 37
type input "Your Choice Of Crepe Extras:"
type input "إختيارك من إضافات الكريب:"
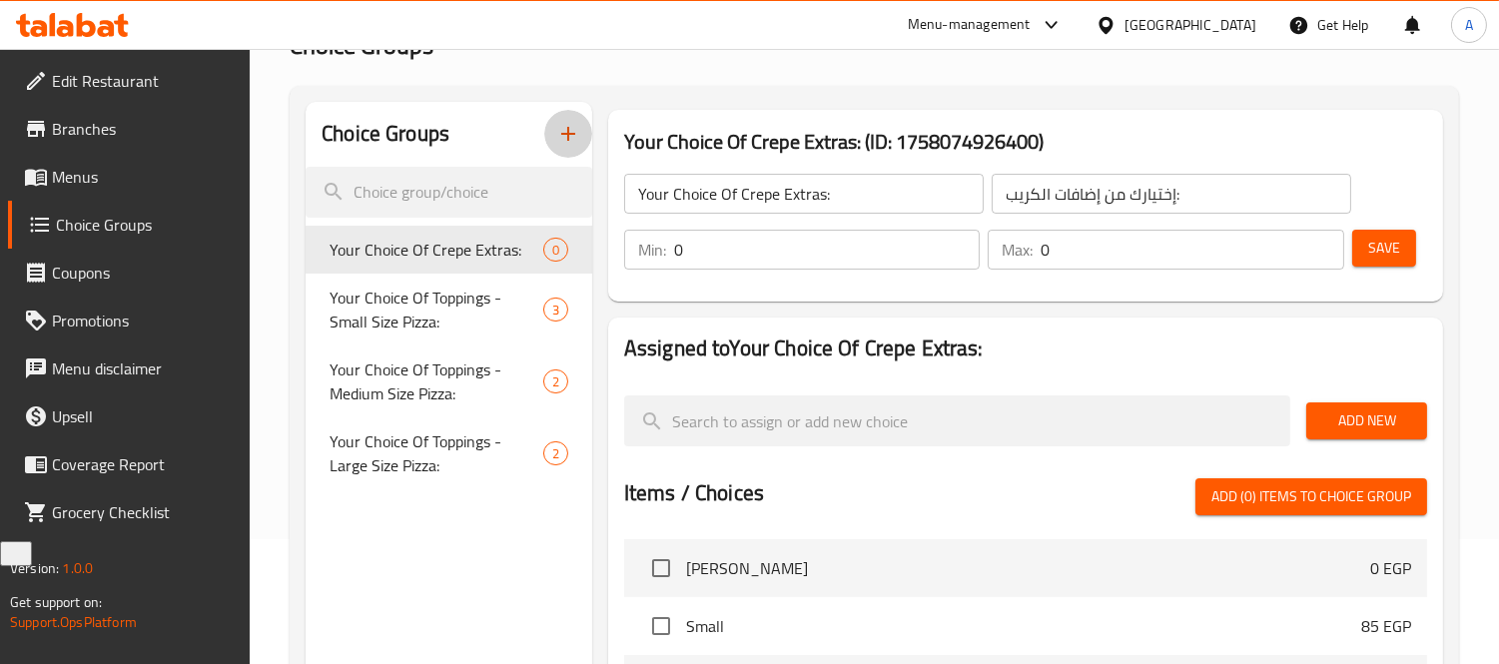
scroll to position [222, 0]
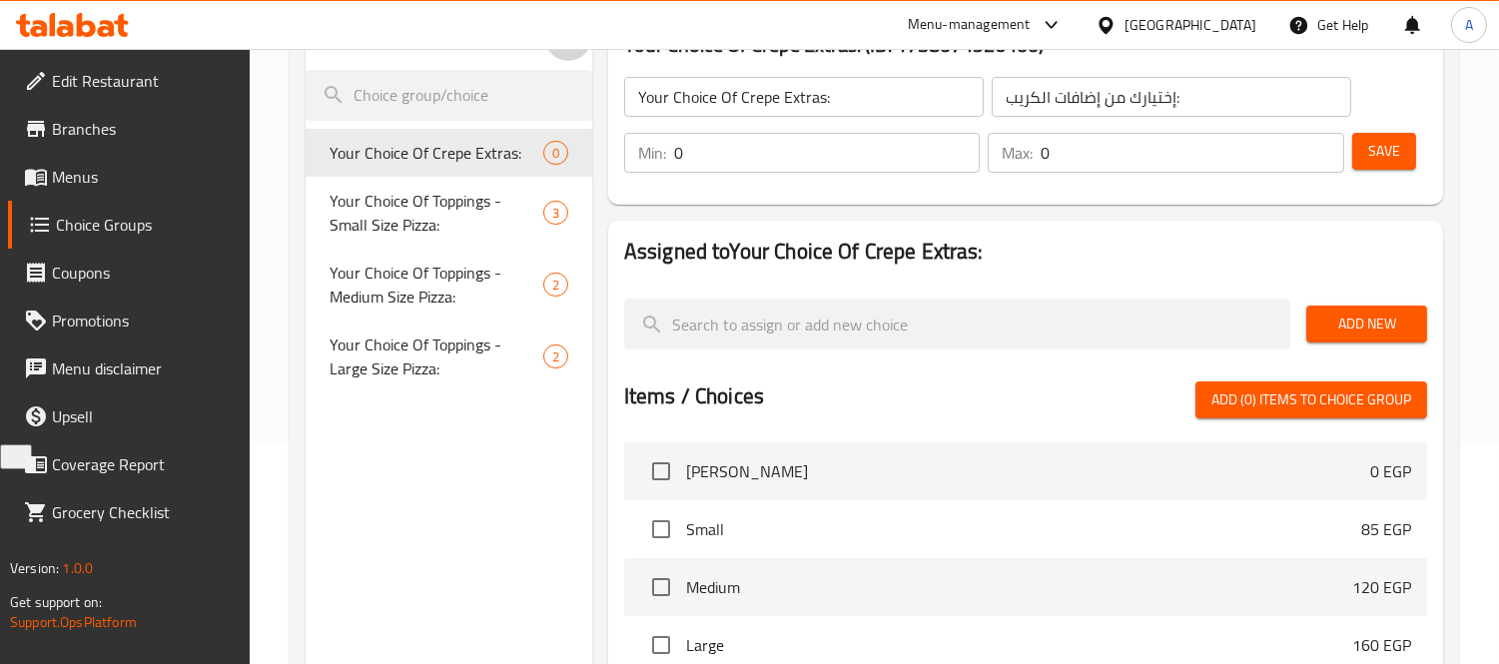
click at [1374, 314] on span "Add New" at bounding box center [1366, 323] width 89 height 25
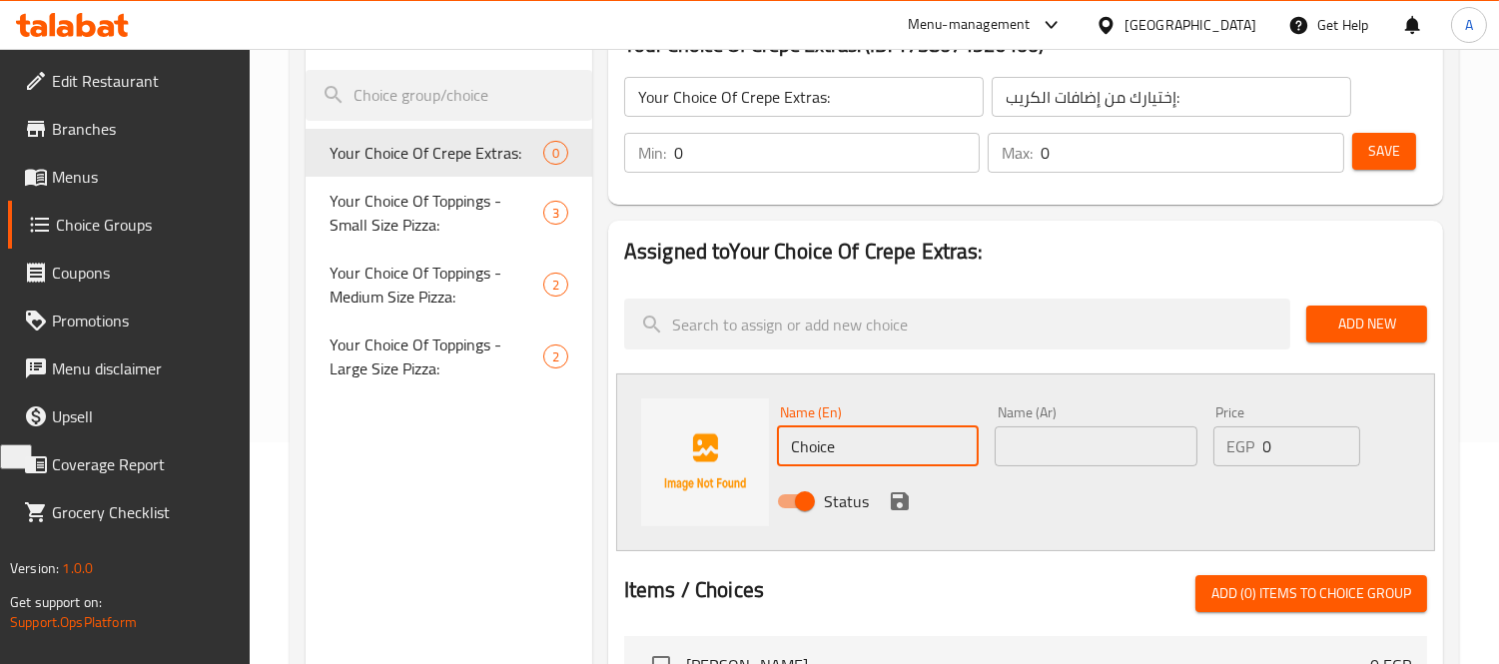
drag, startPoint x: 896, startPoint y: 436, endPoint x: 680, endPoint y: 409, distance: 217.3
click at [682, 411] on div "Name (En) Choice Name (En) Name (Ar) Name (Ar) Price EGP 0 Price Status" at bounding box center [1025, 462] width 819 height 178
paste input "Mozzarella"
type input "Mozzarella"
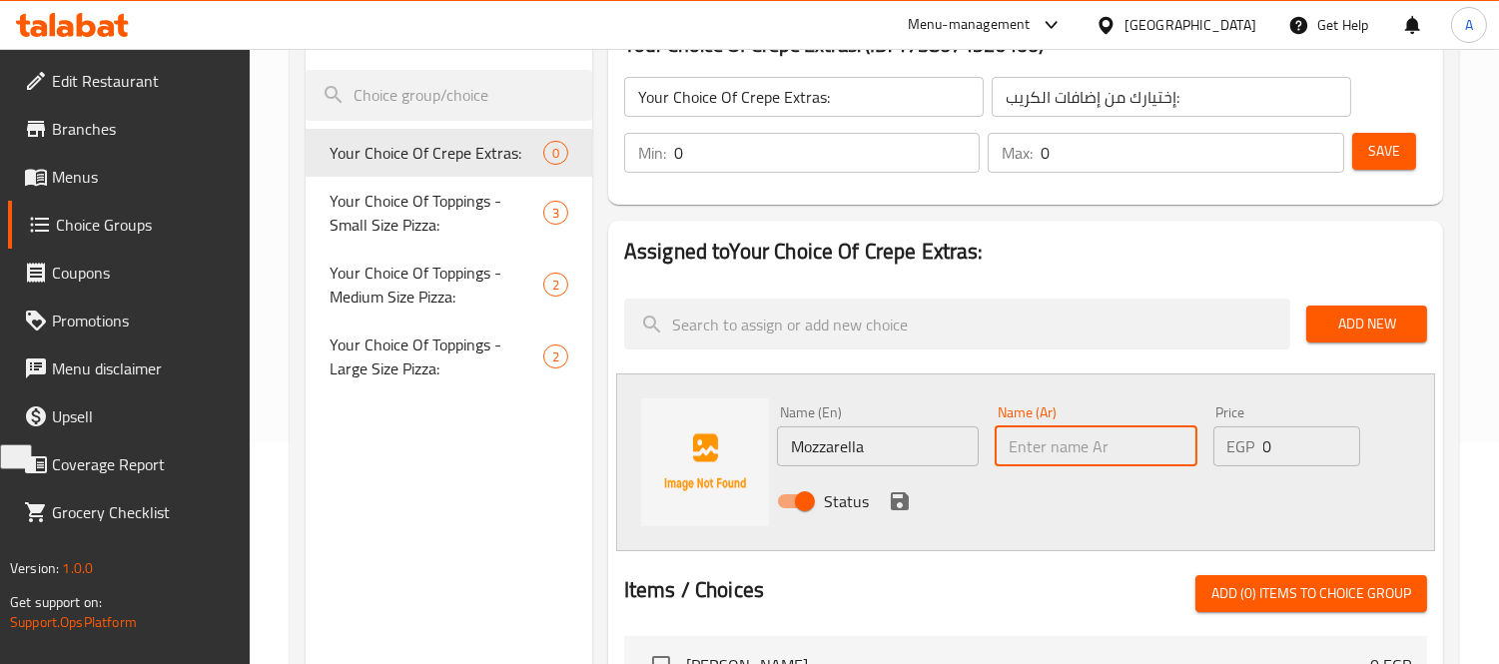
drag, startPoint x: 1019, startPoint y: 436, endPoint x: 1091, endPoint y: 457, distance: 74.9
click at [1019, 436] on input "text" at bounding box center [1095, 446] width 202 height 40
paste input "موتزاريلا"
type input "موتزاريلا"
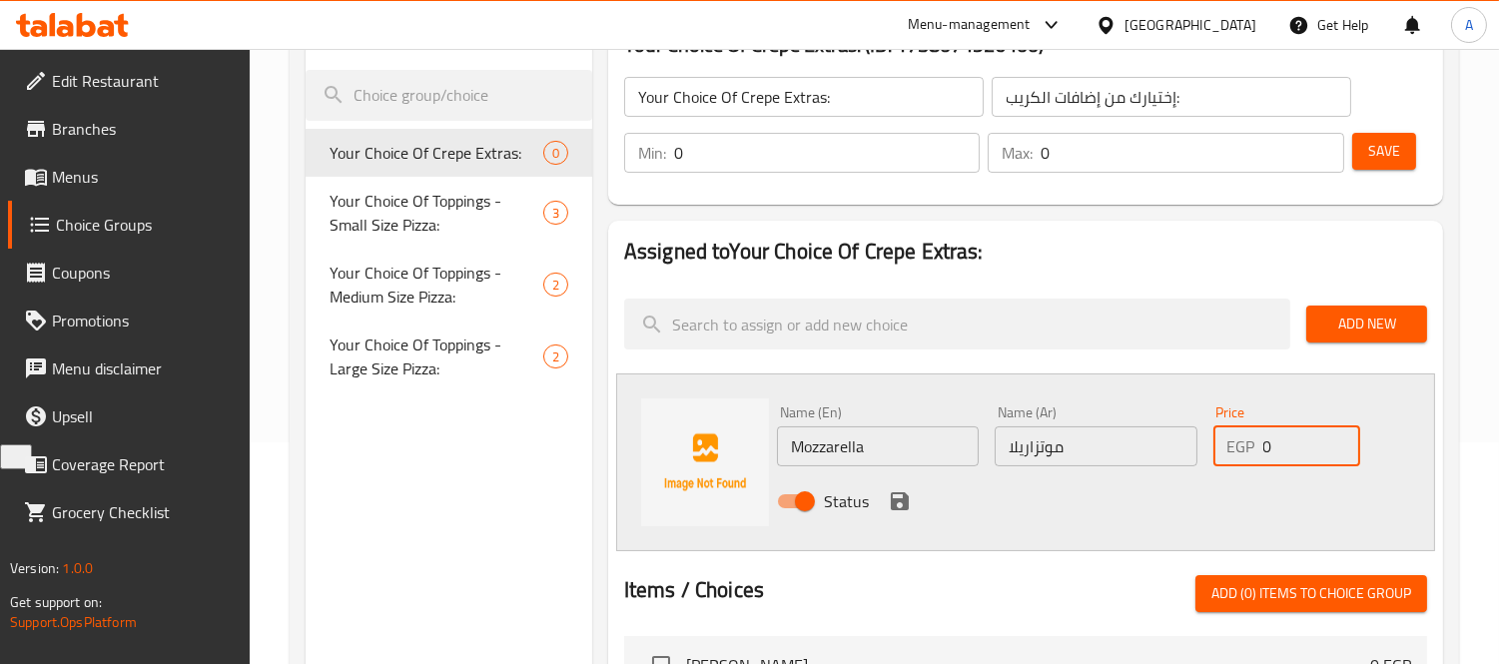
drag, startPoint x: 1282, startPoint y: 449, endPoint x: 1188, endPoint y: 449, distance: 93.8
click at [1189, 449] on div "Name (En) Mozzarella Name (En) Name (Ar) موتزاريلا Name (Ar) Price EGP 0 Price …" at bounding box center [1096, 462] width 654 height 131
type input "45"
click at [904, 500] on icon "save" at bounding box center [900, 501] width 18 height 18
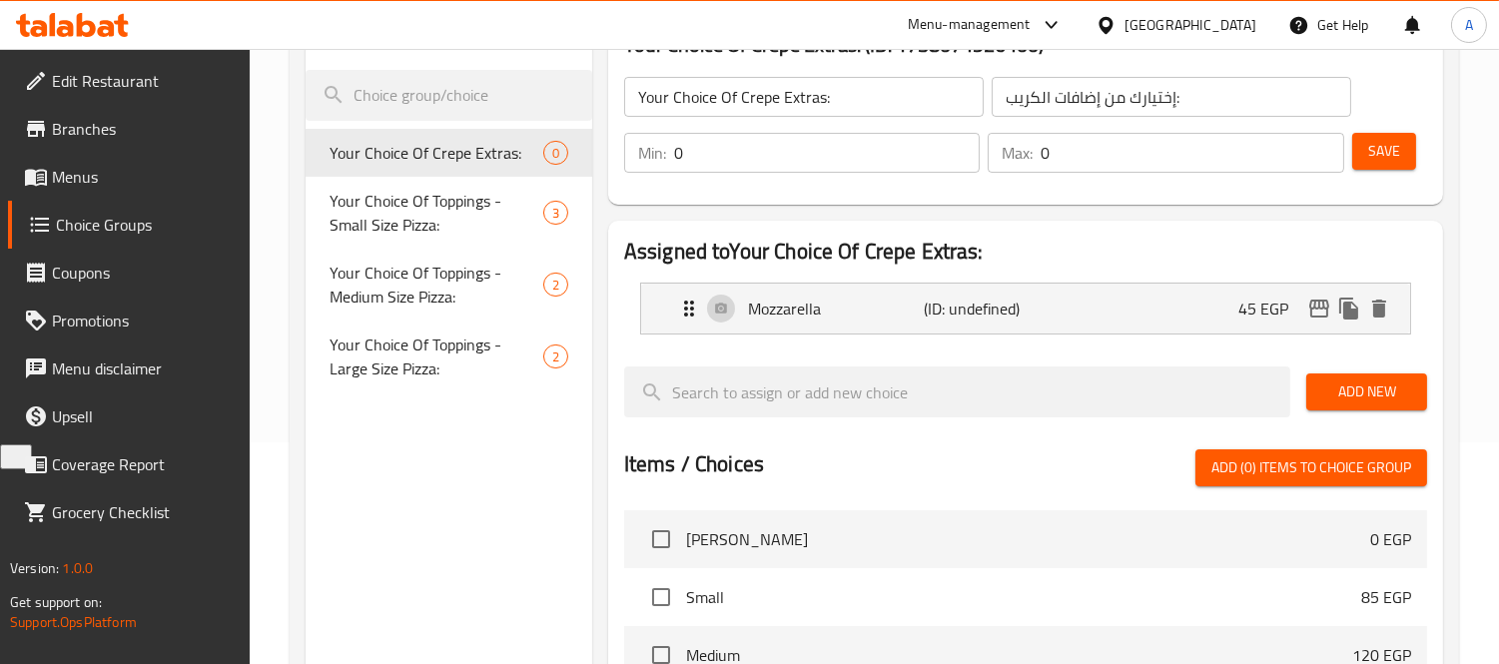
click at [1394, 155] on span "Save" at bounding box center [1384, 151] width 32 height 25
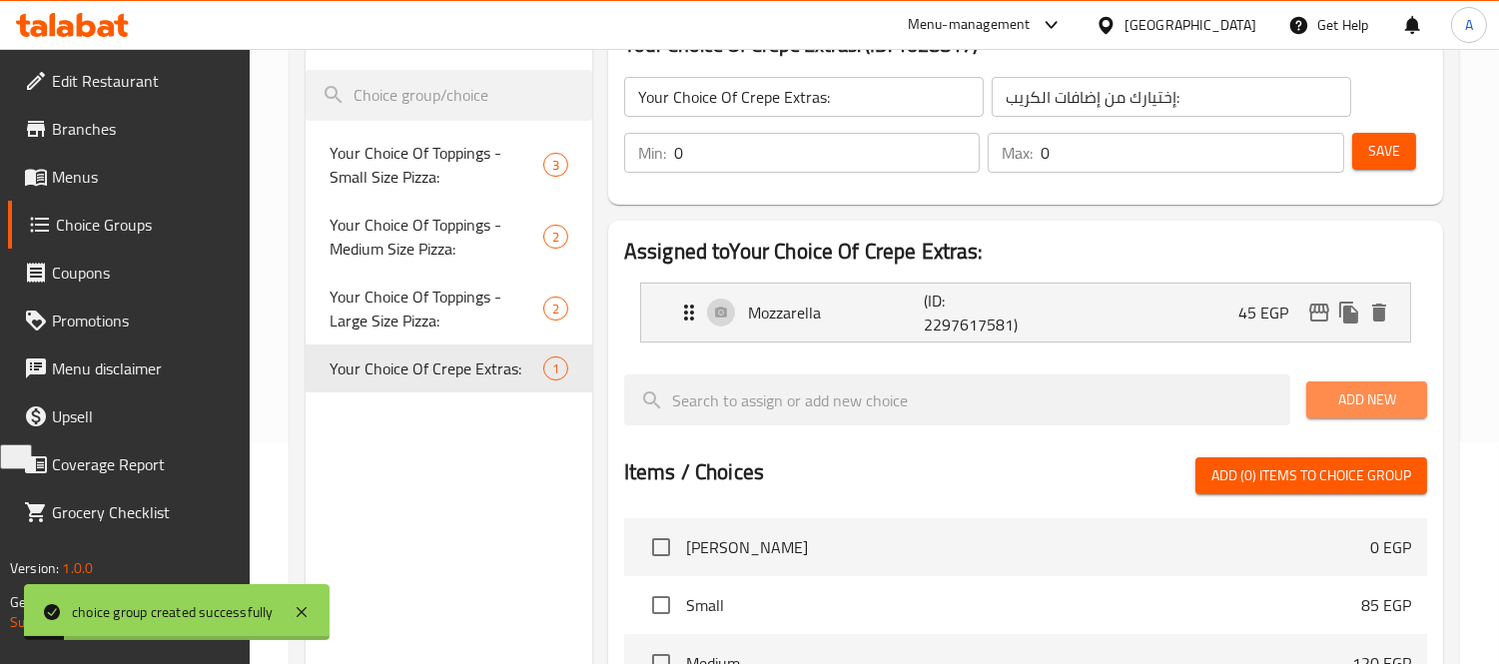
click at [1353, 412] on button "Add New" at bounding box center [1366, 399] width 121 height 37
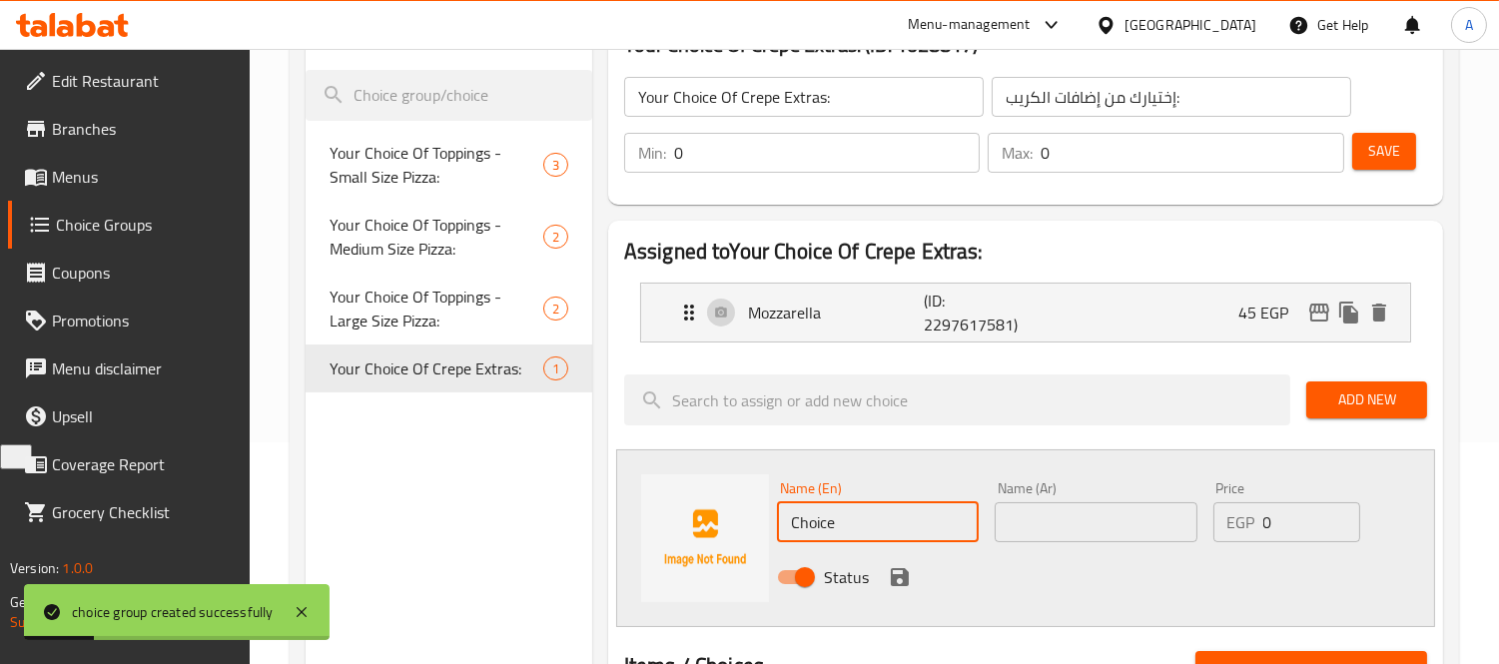
drag, startPoint x: 837, startPoint y: 523, endPoint x: 692, endPoint y: 494, distance: 147.6
click at [710, 504] on div "Name (En) Choice Name (En) Name (Ar) Name (Ar) Price EGP 0 Price Status" at bounding box center [1025, 538] width 819 height 178
paste input "Roumi"
drag, startPoint x: 833, startPoint y: 525, endPoint x: 1052, endPoint y: 551, distance: 221.2
click at [1051, 550] on div "Name (En) Roumi Oriental Pizza Name (En) Name (Ar) Name (Ar) Price EGP 0 Price …" at bounding box center [1096, 538] width 654 height 131
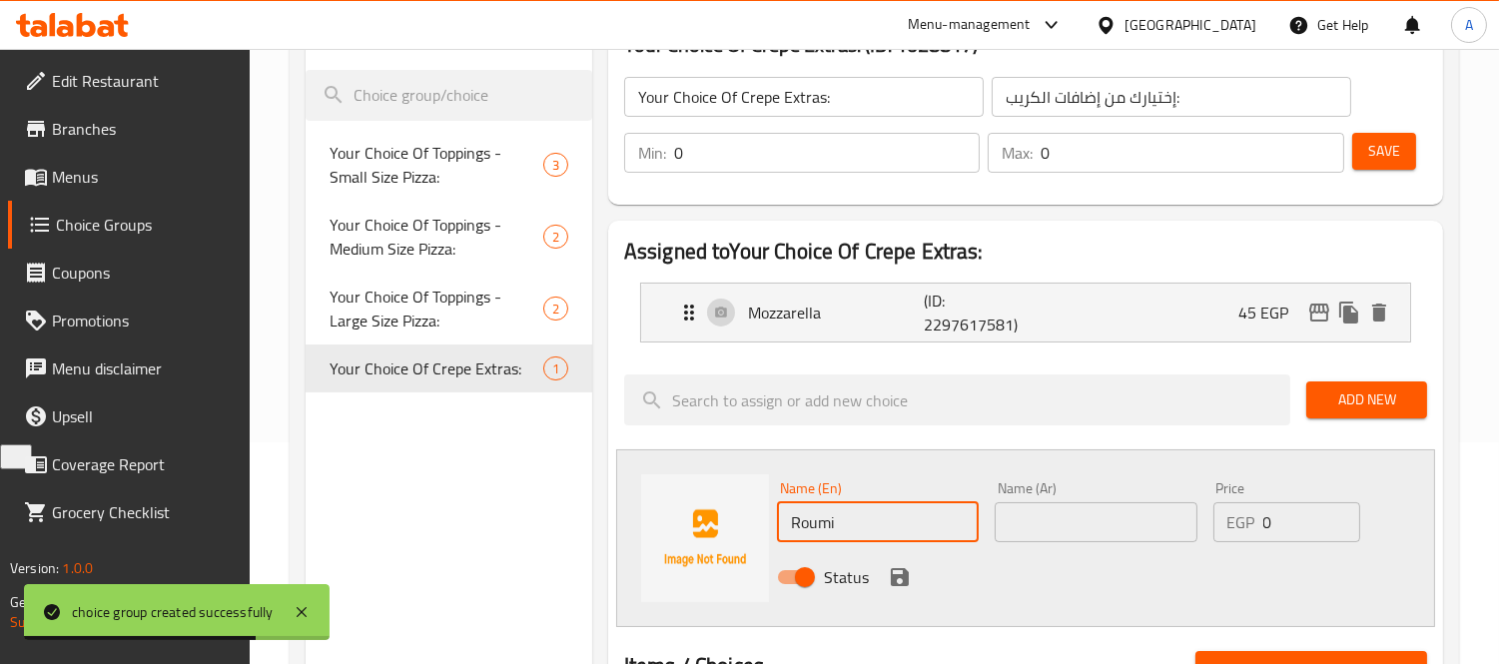
type input "Roumi"
click at [1061, 534] on input "text" at bounding box center [1095, 522] width 202 height 40
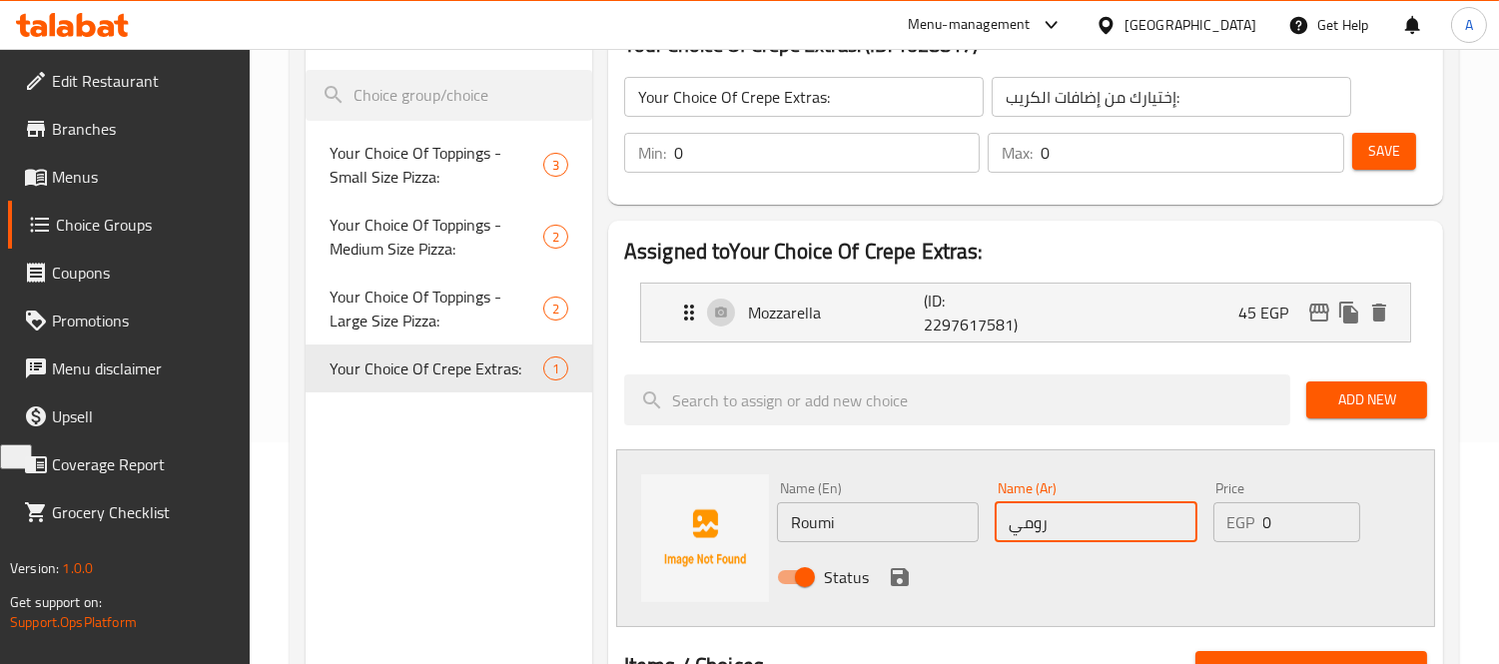
type input "رومي"
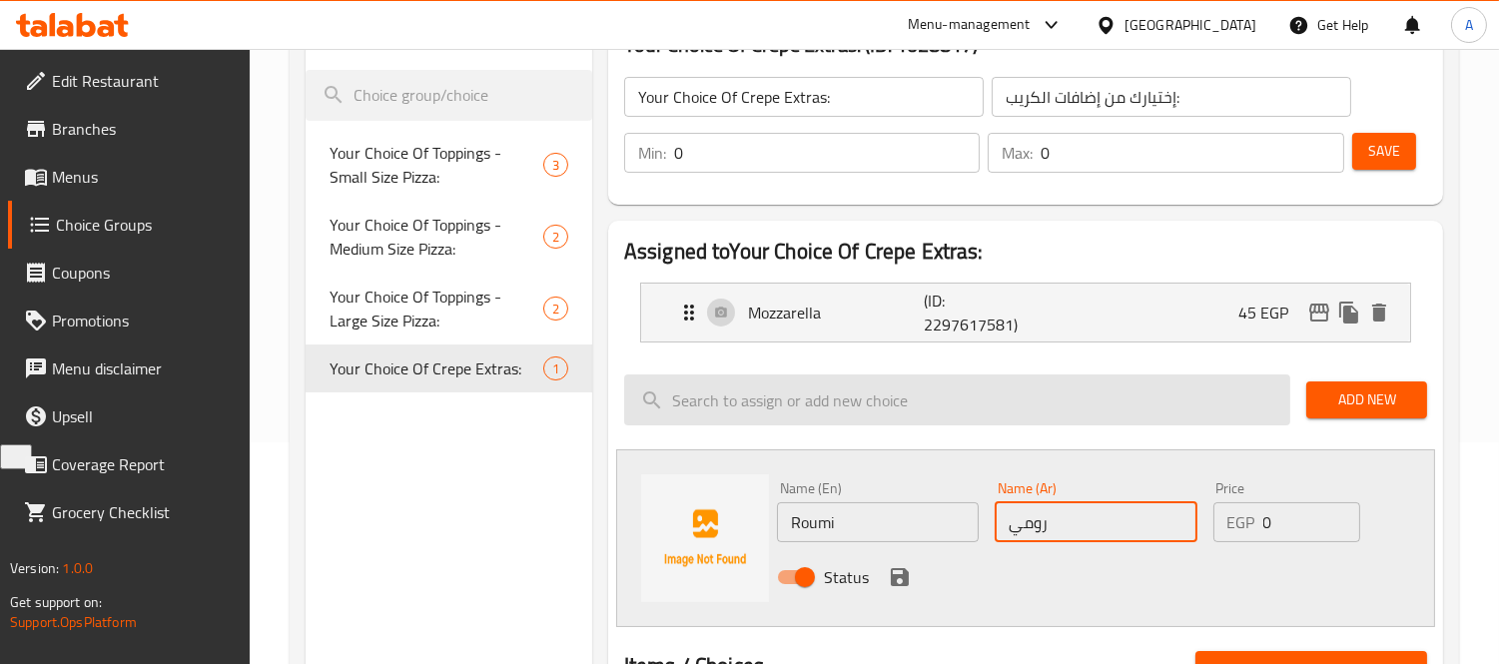
drag, startPoint x: 903, startPoint y: 586, endPoint x: 945, endPoint y: 447, distance: 145.3
click at [903, 586] on icon "save" at bounding box center [900, 577] width 24 height 24
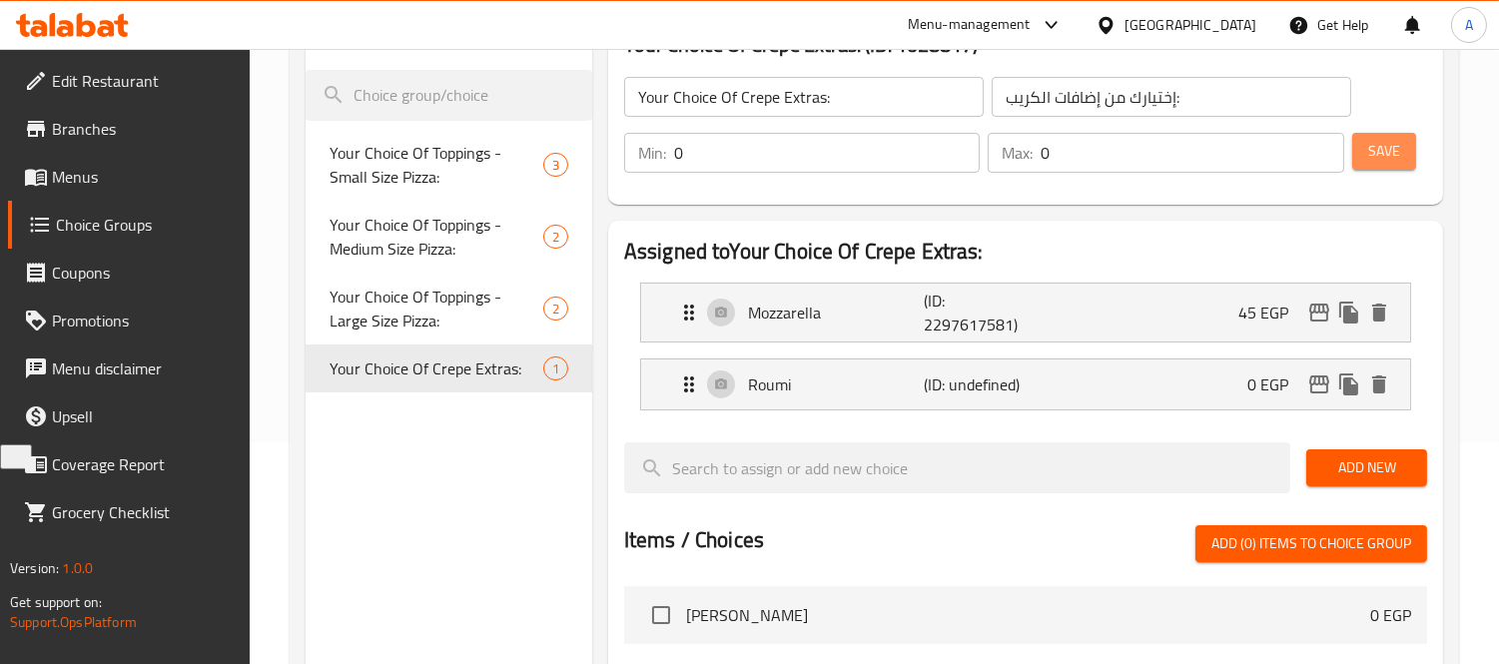
click at [1378, 168] on button "Save" at bounding box center [1384, 151] width 64 height 37
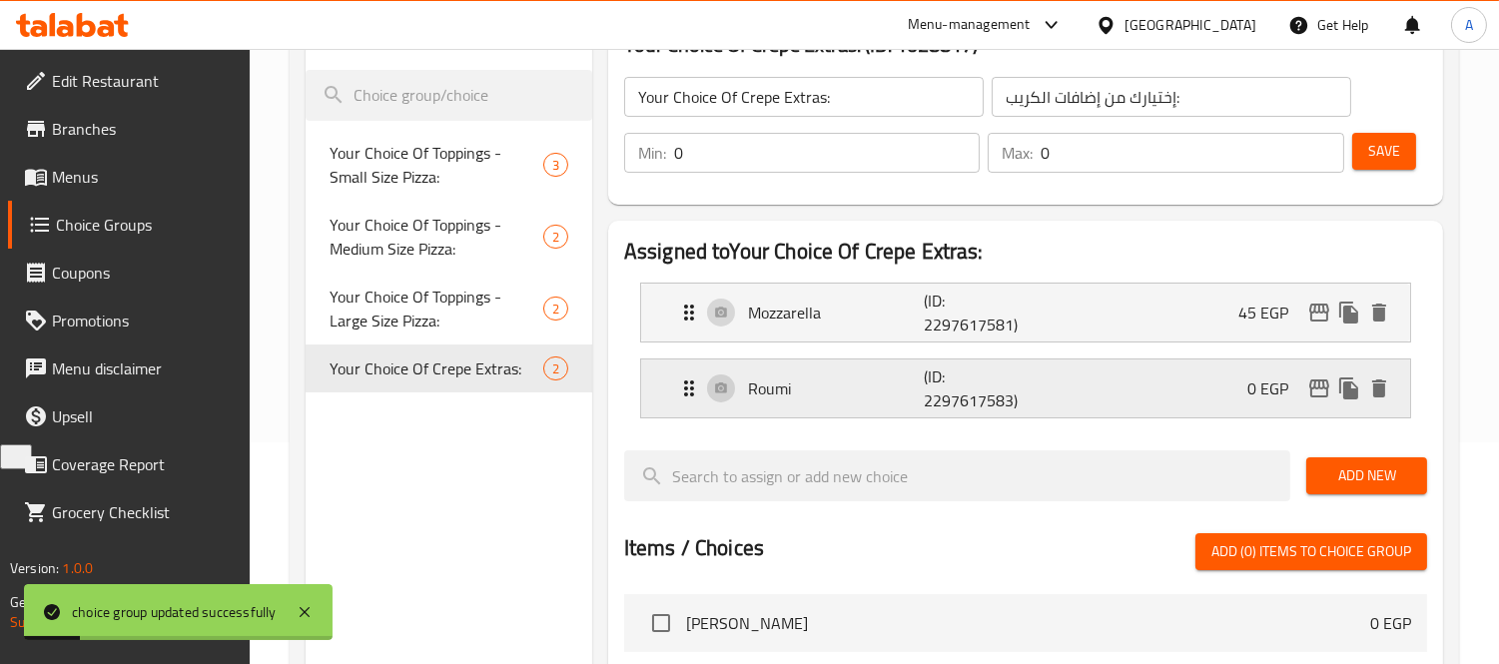
click at [1230, 399] on div "Roumi (ID: 2297617583) 0 EGP" at bounding box center [1031, 388] width 709 height 58
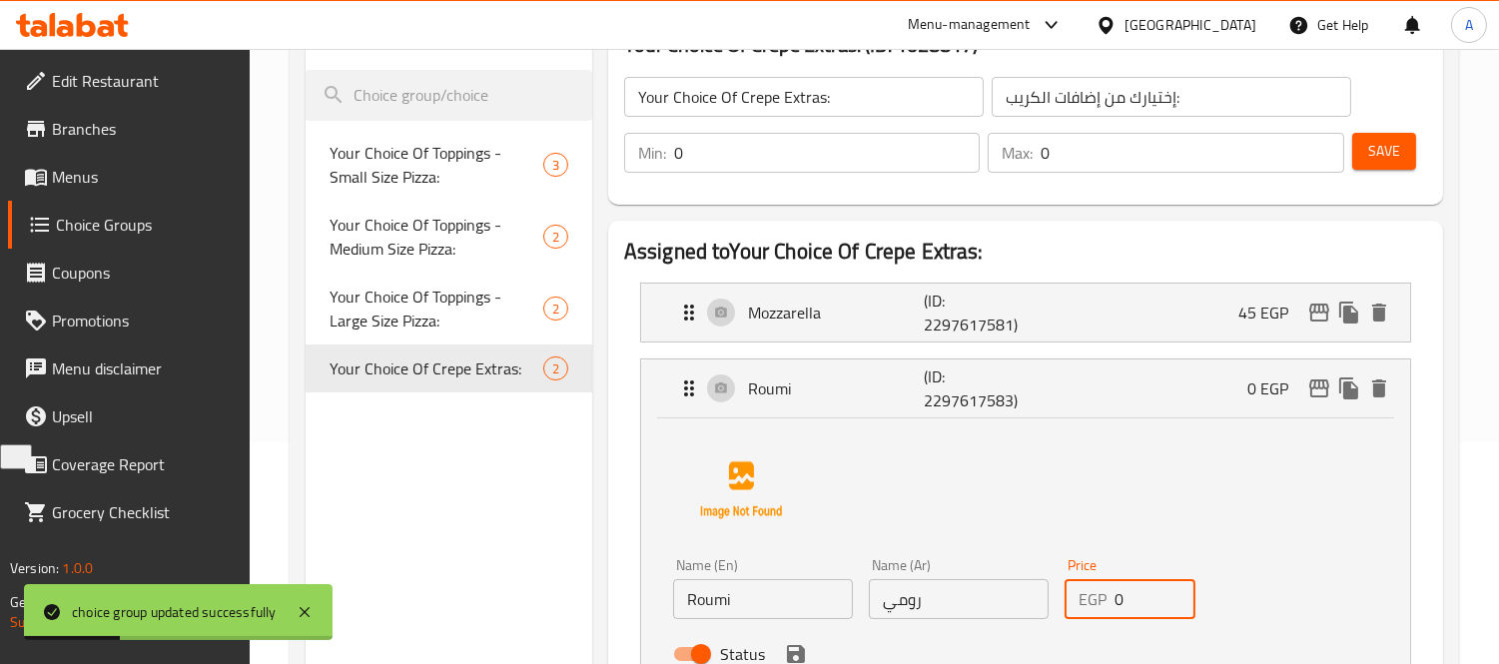
drag, startPoint x: 1146, startPoint y: 595, endPoint x: 1042, endPoint y: 594, distance: 103.8
click at [1068, 599] on div "EGP 0 Price" at bounding box center [1129, 599] width 131 height 40
paste input "45"
click at [800, 649] on icon "save" at bounding box center [796, 654] width 18 height 18
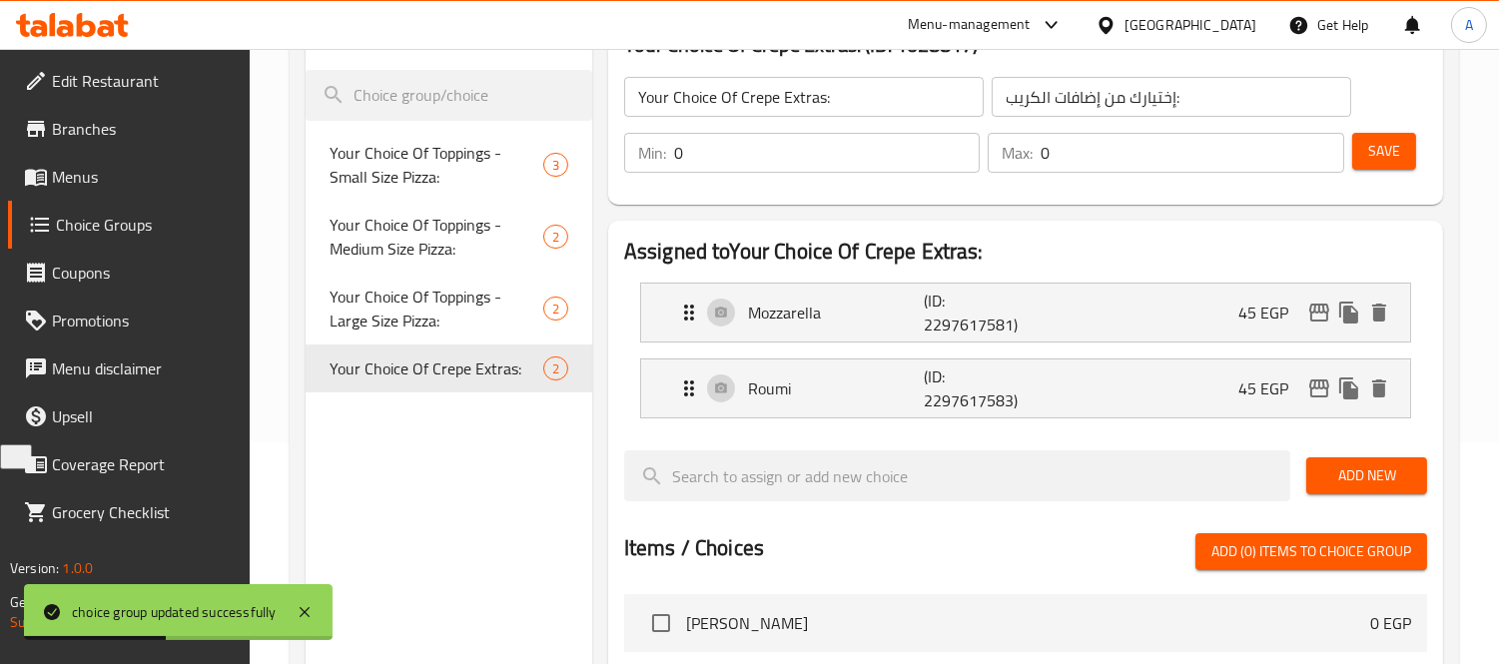
type input "45"
click at [1396, 162] on span "Save" at bounding box center [1384, 151] width 32 height 25
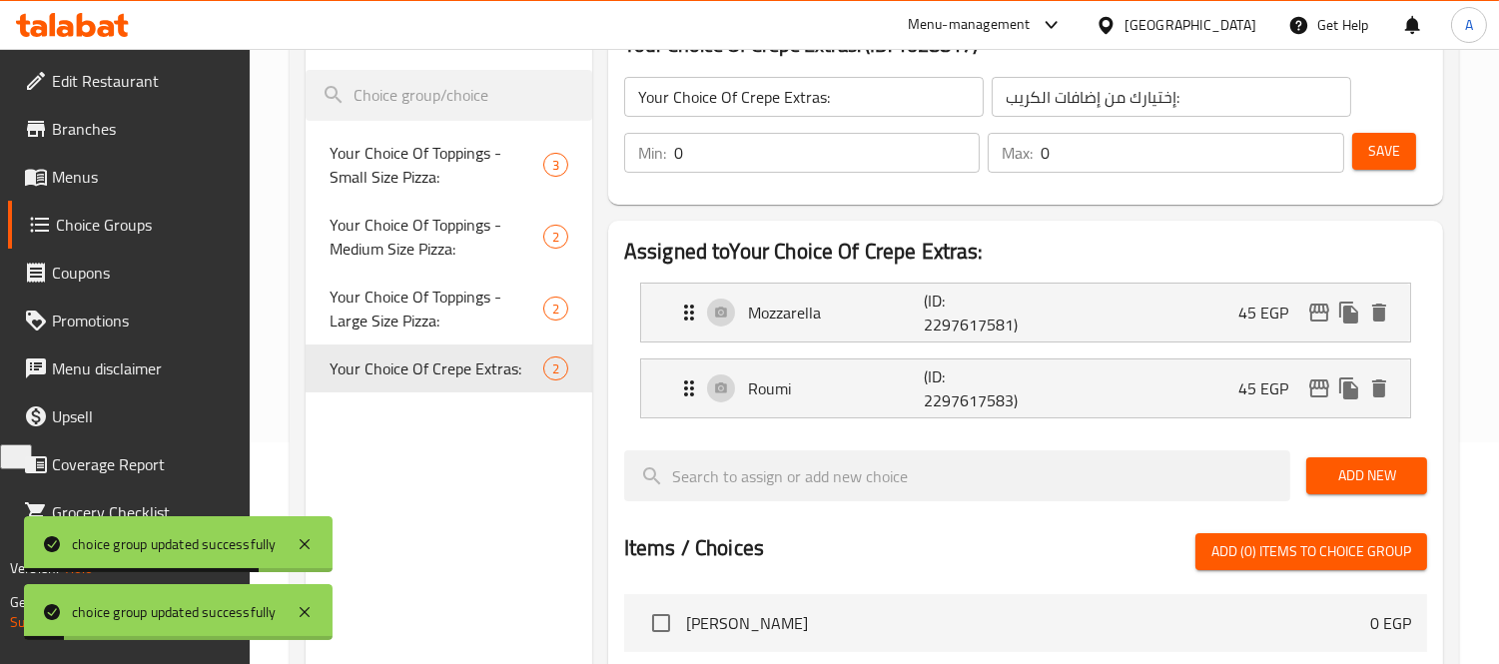
click at [1348, 471] on span "Add New" at bounding box center [1366, 475] width 89 height 25
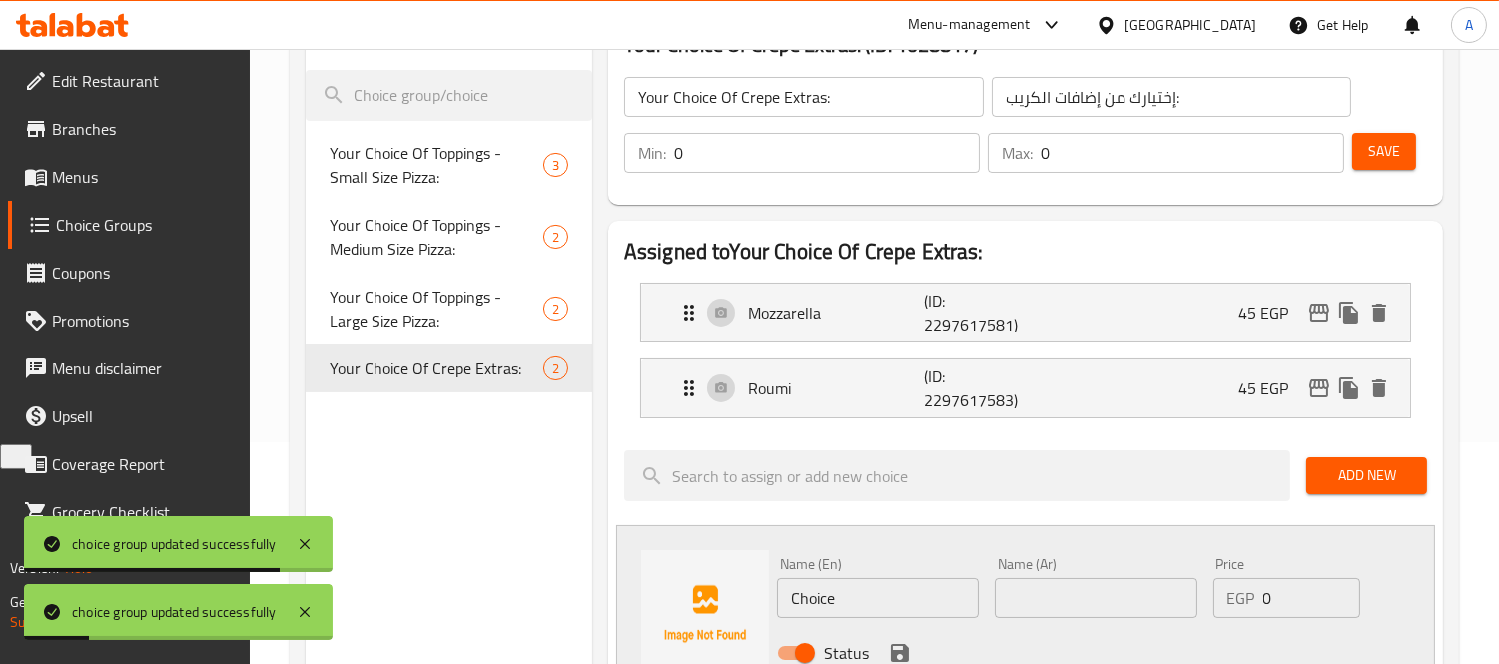
drag, startPoint x: 566, startPoint y: 545, endPoint x: 496, endPoint y: 531, distance: 71.3
click at [496, 531] on div "Choice Groups Your Choice Of Toppings - Small Size Pizza: 3 Your Choice Of Topp…" at bounding box center [877, 673] width 1145 height 1337
paste input "Sausage"
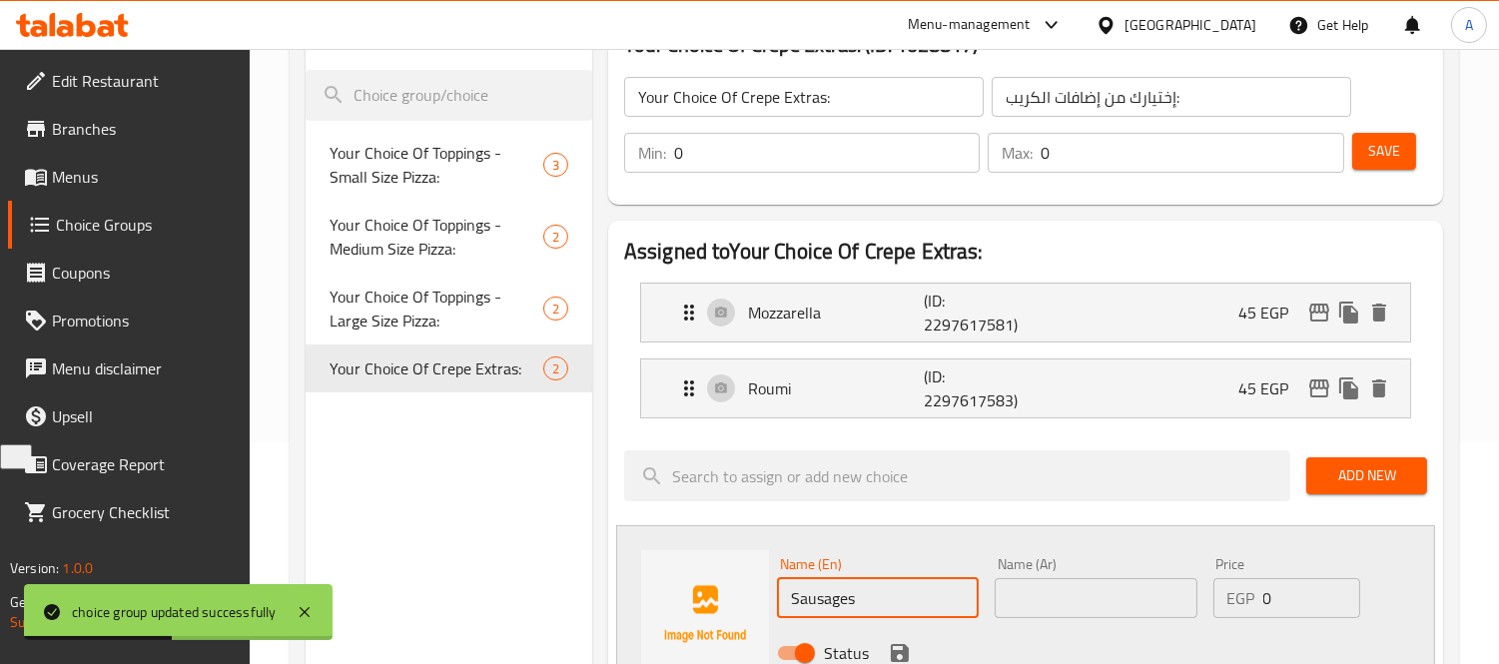
type input "Sausages"
click at [1042, 609] on input "text" at bounding box center [1095, 598] width 202 height 40
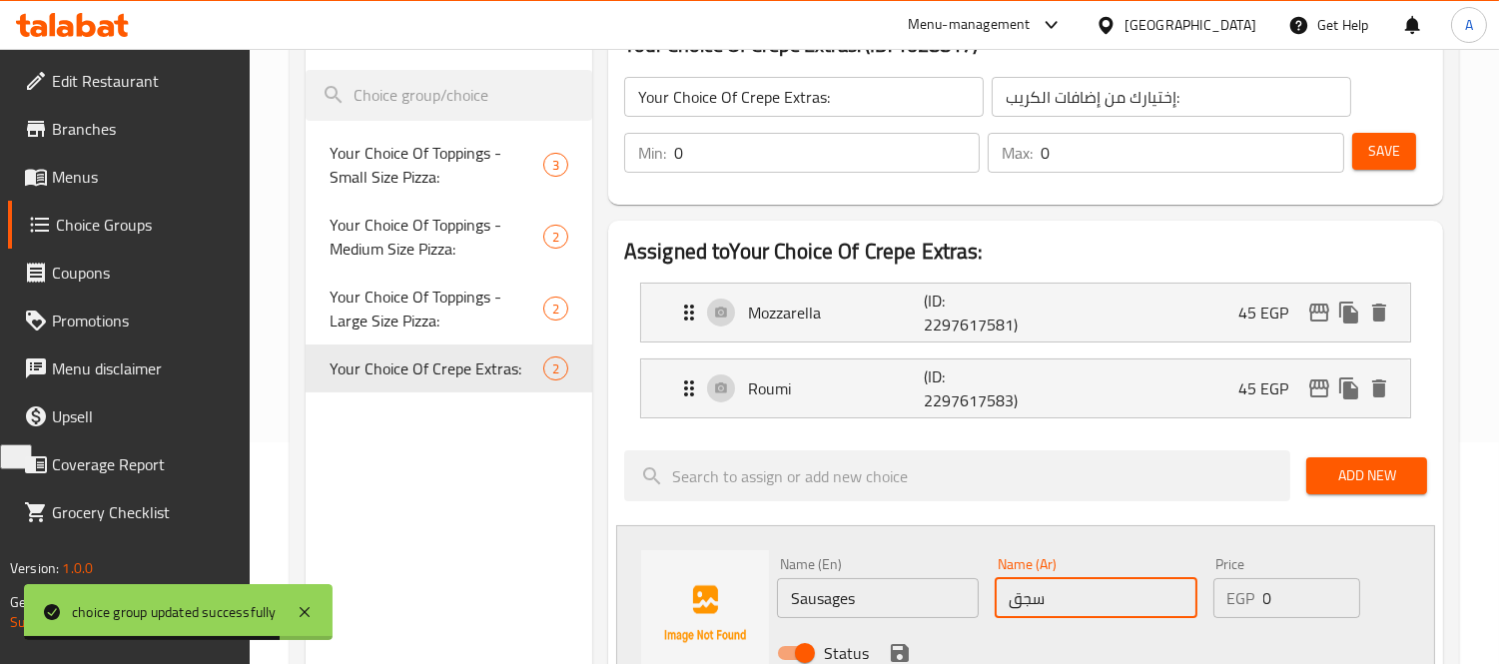
type input "سجق"
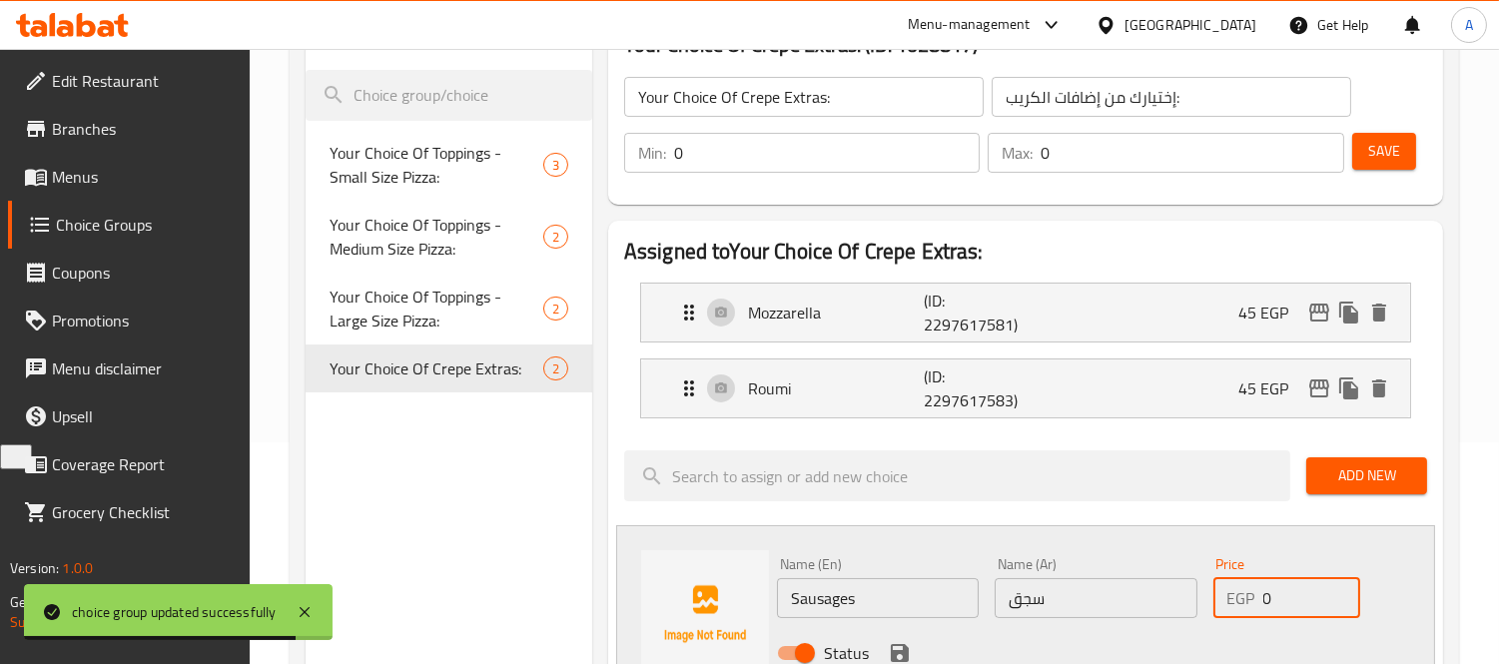
drag, startPoint x: 1263, startPoint y: 591, endPoint x: 1274, endPoint y: 591, distance: 11.0
click at [1274, 591] on input "0" at bounding box center [1312, 598] width 98 height 40
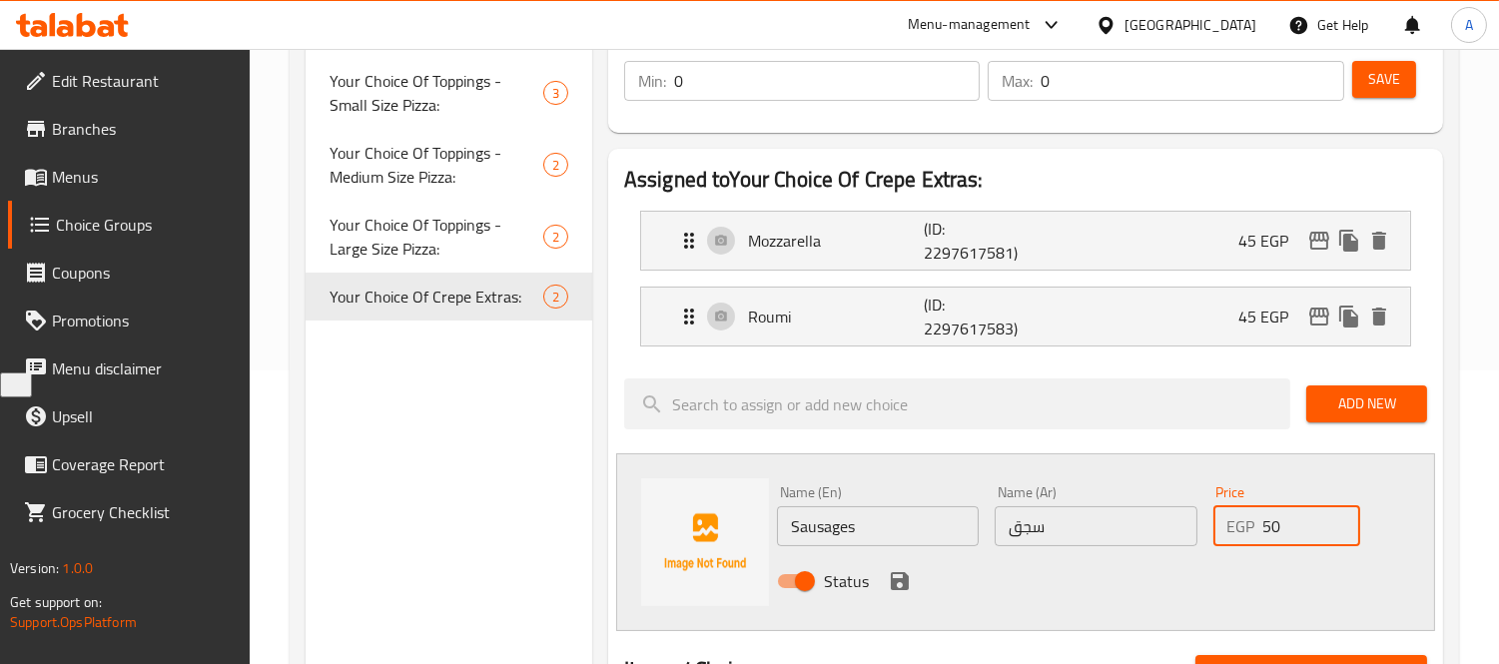
scroll to position [332, 0]
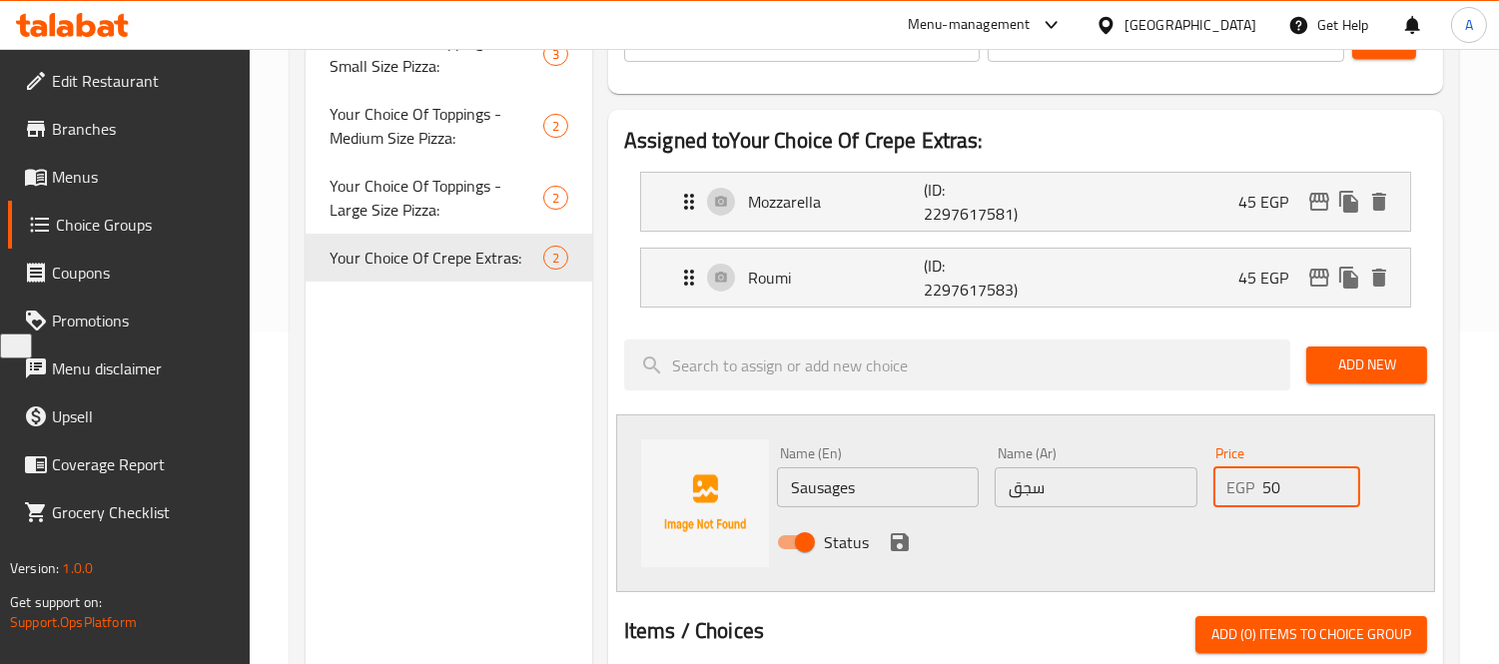
type input "50"
click at [913, 534] on div "Status" at bounding box center [1096, 542] width 654 height 54
click at [907, 534] on icon "save" at bounding box center [900, 542] width 24 height 24
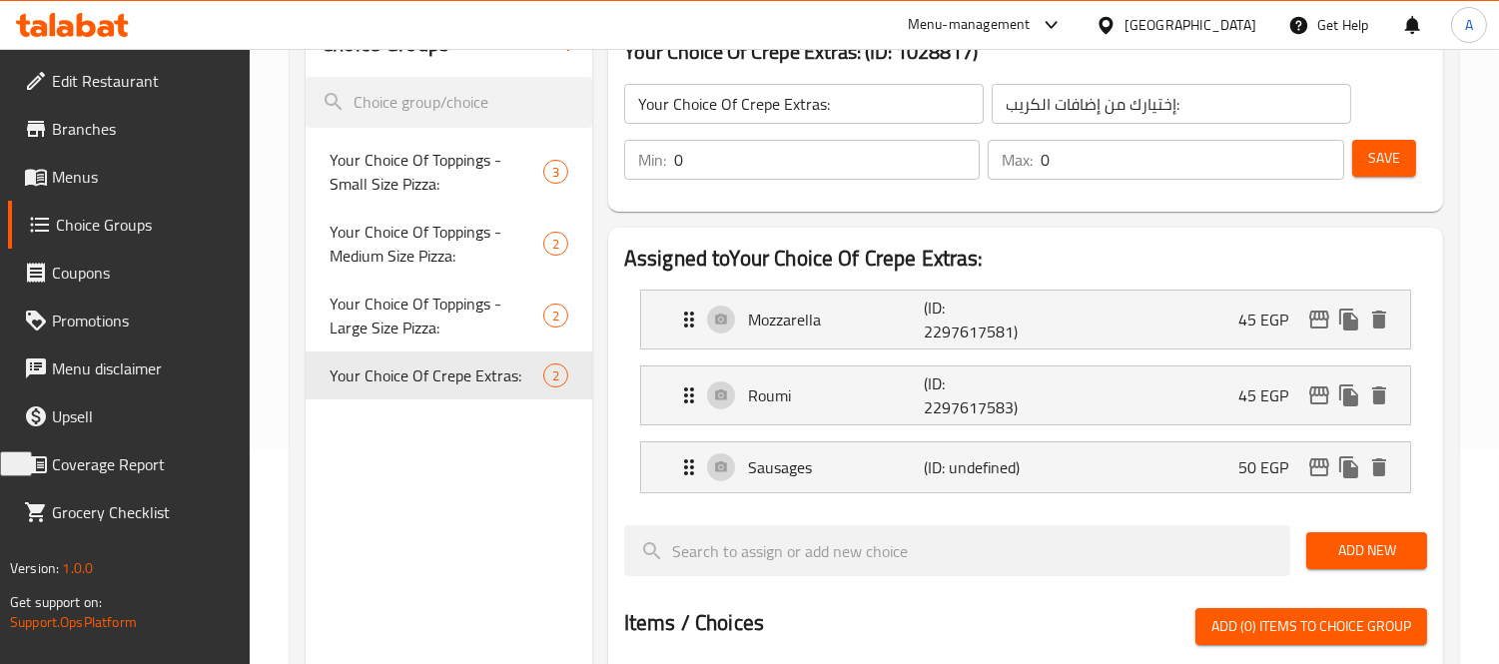
scroll to position [111, 0]
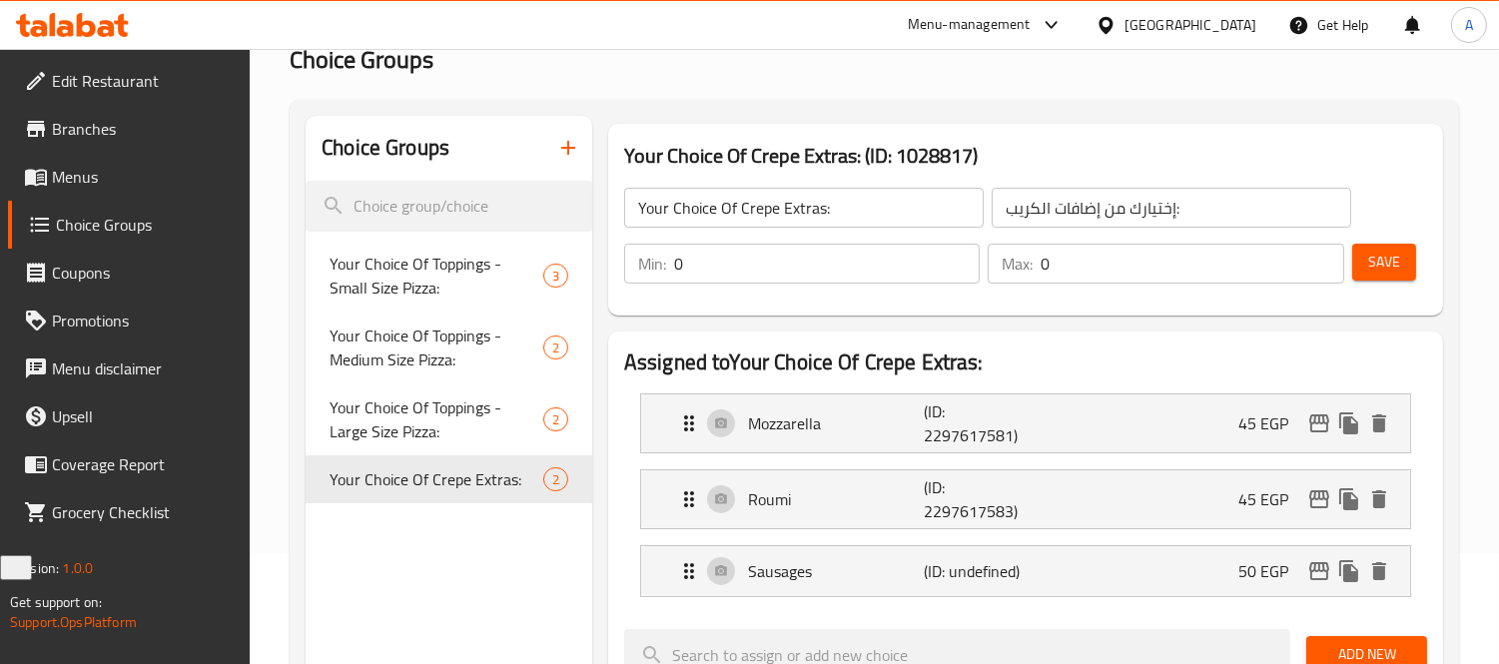
click at [1386, 252] on span "Save" at bounding box center [1384, 262] width 32 height 25
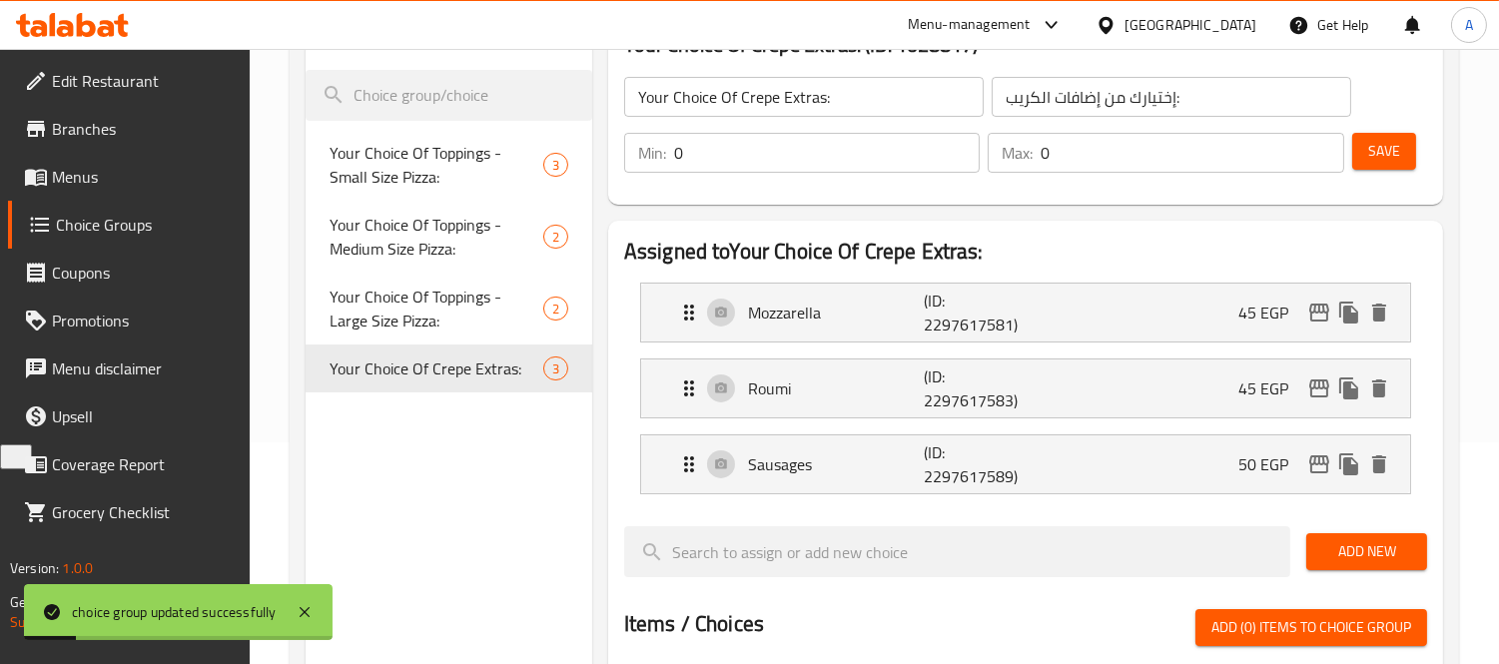
click at [1371, 561] on span "Add New" at bounding box center [1366, 551] width 89 height 25
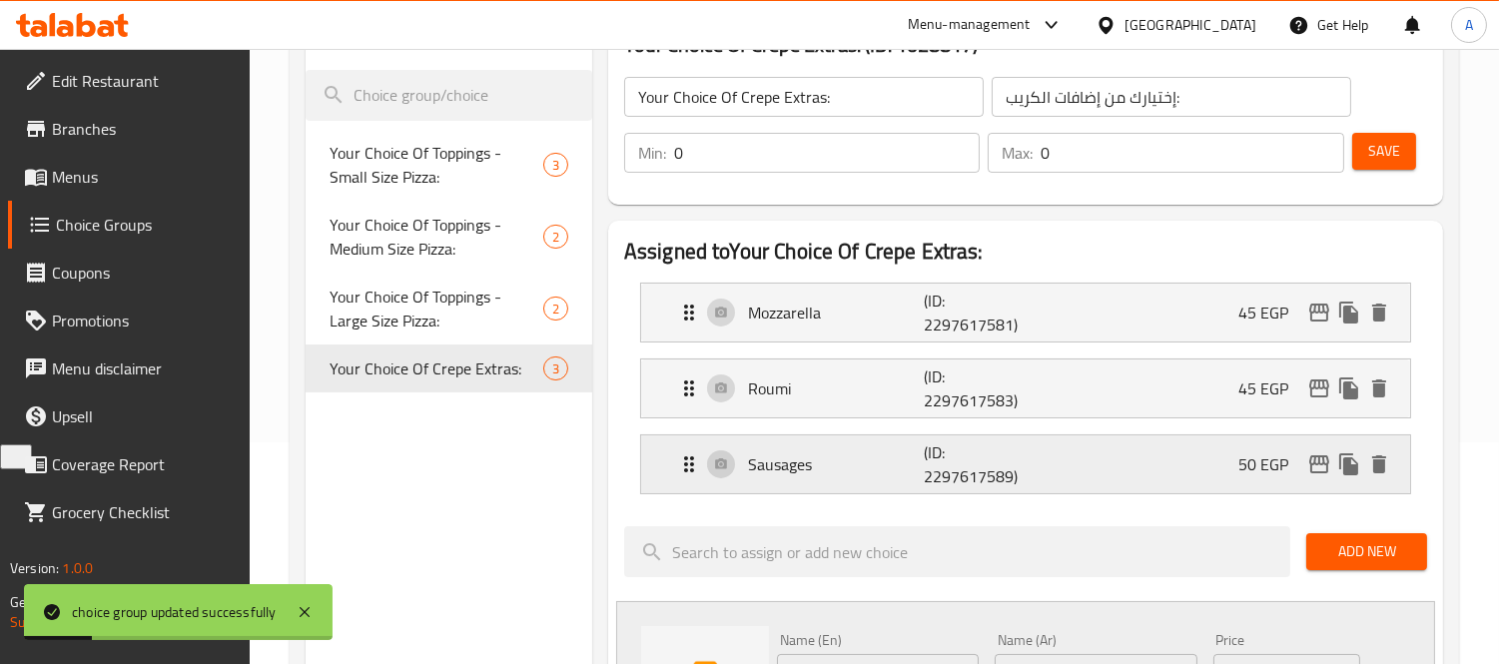
scroll to position [443, 0]
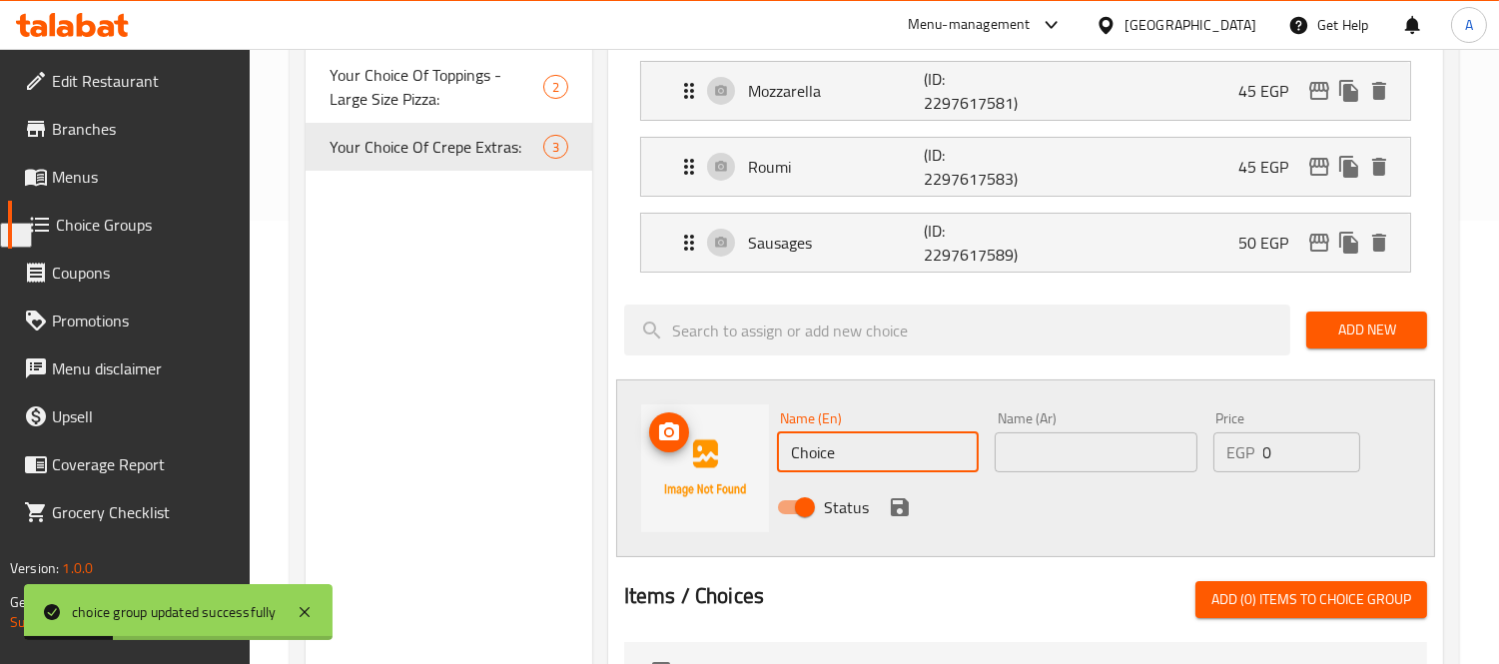
drag, startPoint x: 857, startPoint y: 452, endPoint x: 679, endPoint y: 414, distance: 181.7
click at [679, 414] on div "Name (En) Choice Name (En) Name (Ar) Name (Ar) Price EGP 0 Price Status" at bounding box center [1025, 468] width 819 height 178
paste input "Pane"
type input "Pane"
click at [1069, 459] on input "text" at bounding box center [1095, 452] width 202 height 40
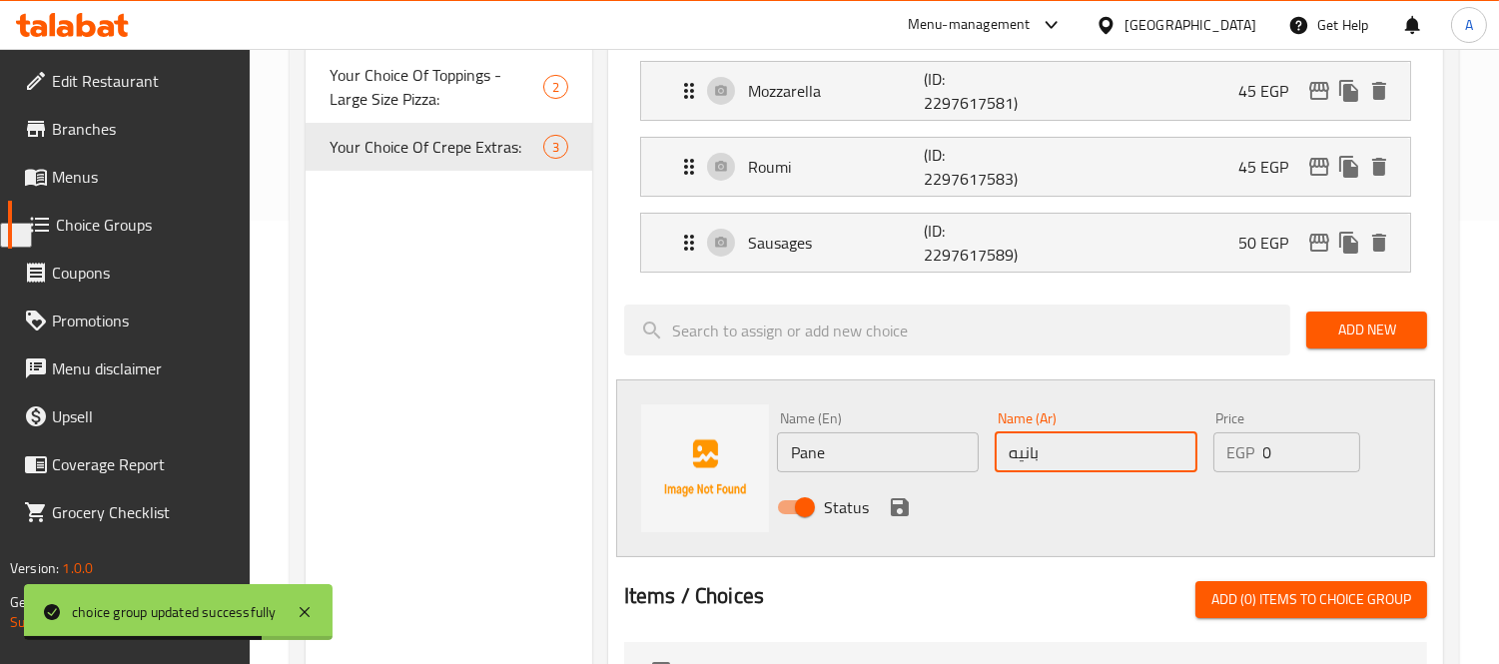
type input "بانيه"
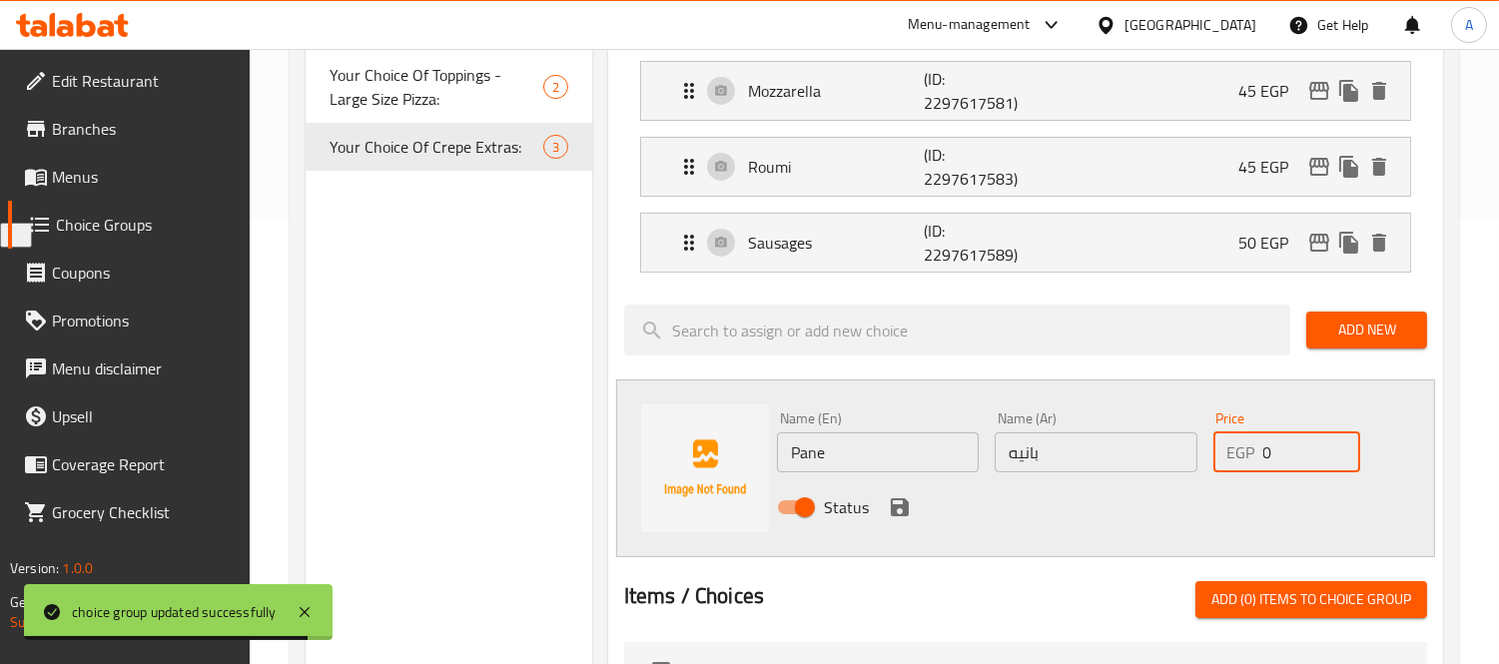
drag, startPoint x: 1281, startPoint y: 435, endPoint x: 1246, endPoint y: 437, distance: 35.0
click at [1250, 437] on div "EGP 0 Price" at bounding box center [1287, 452] width 148 height 40
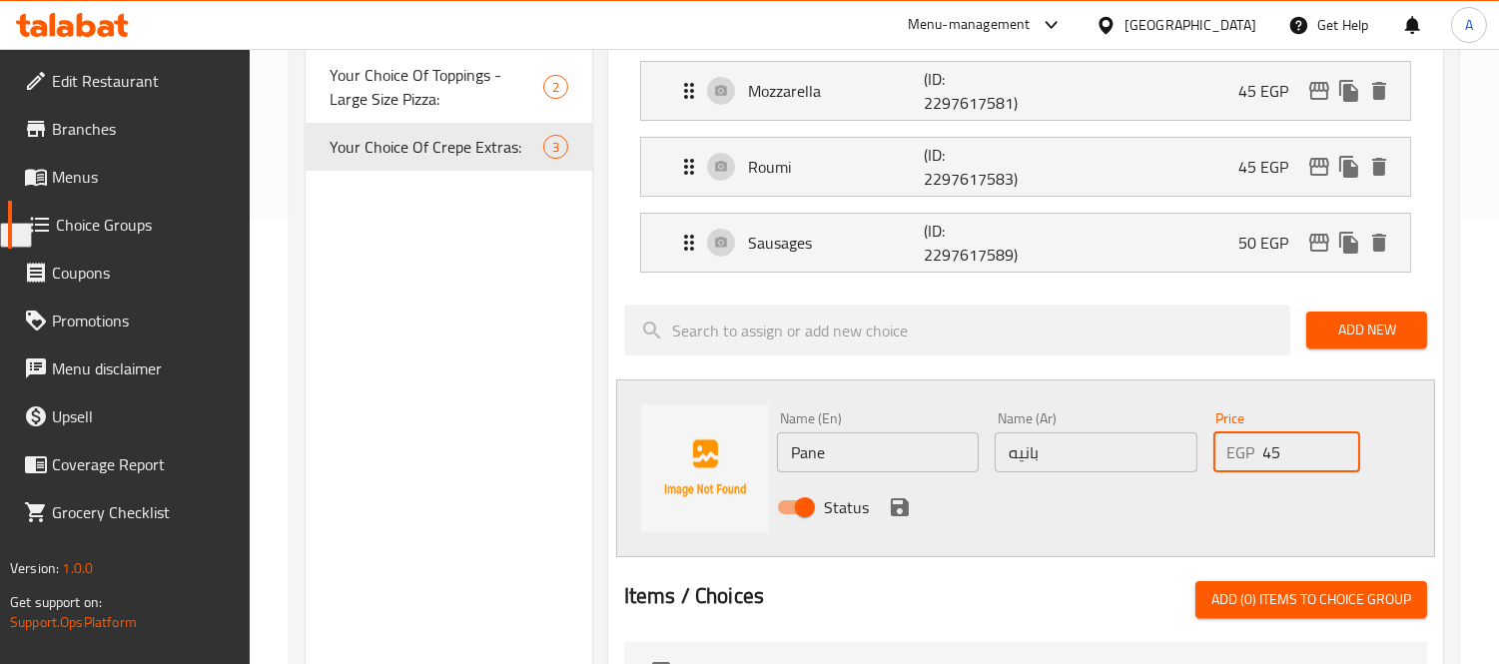
type input "45"
click at [907, 502] on icon "save" at bounding box center [900, 507] width 24 height 24
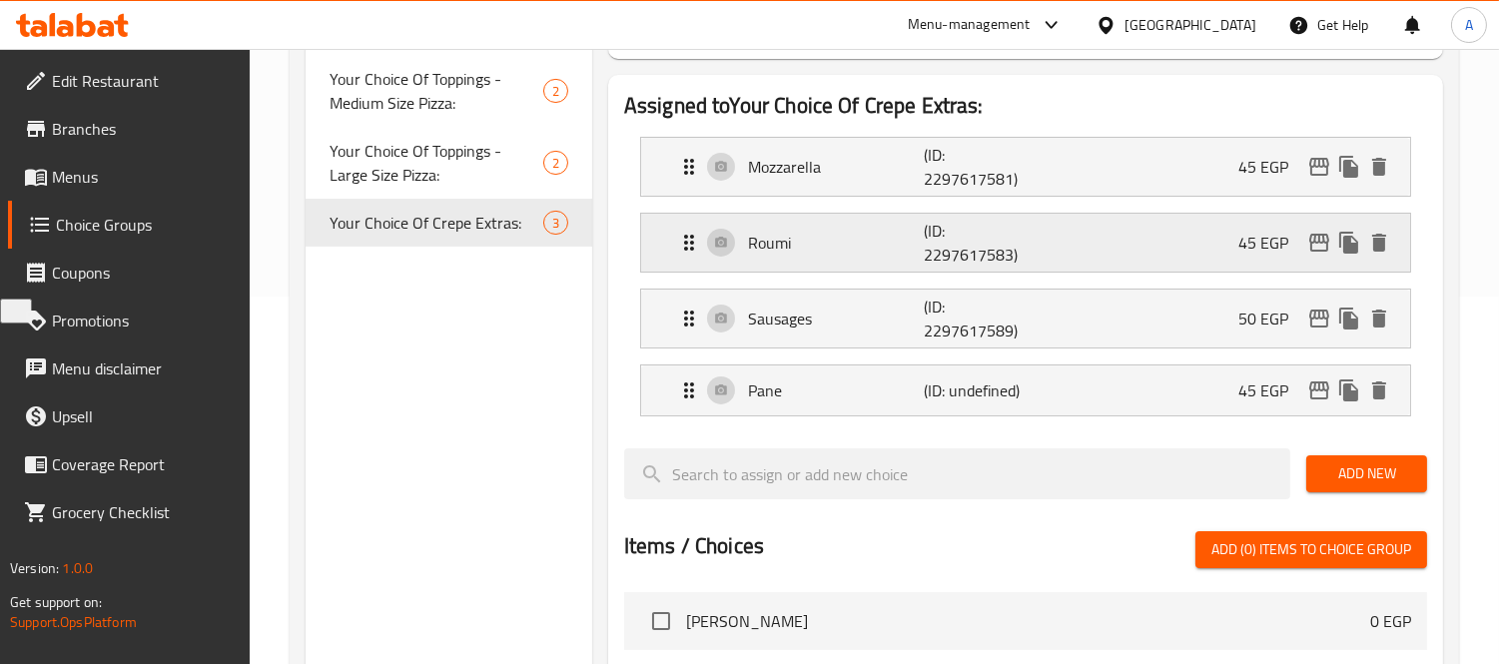
scroll to position [222, 0]
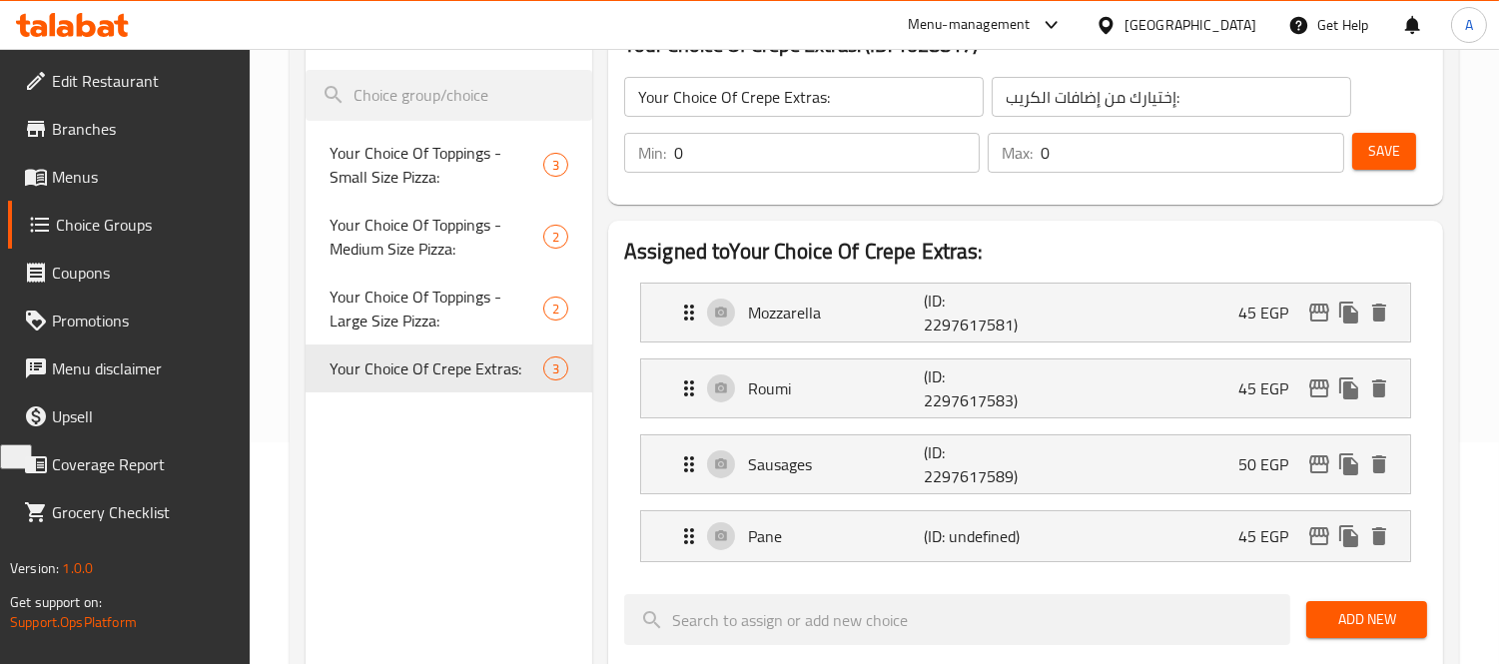
click at [1378, 160] on span "Save" at bounding box center [1384, 151] width 32 height 25
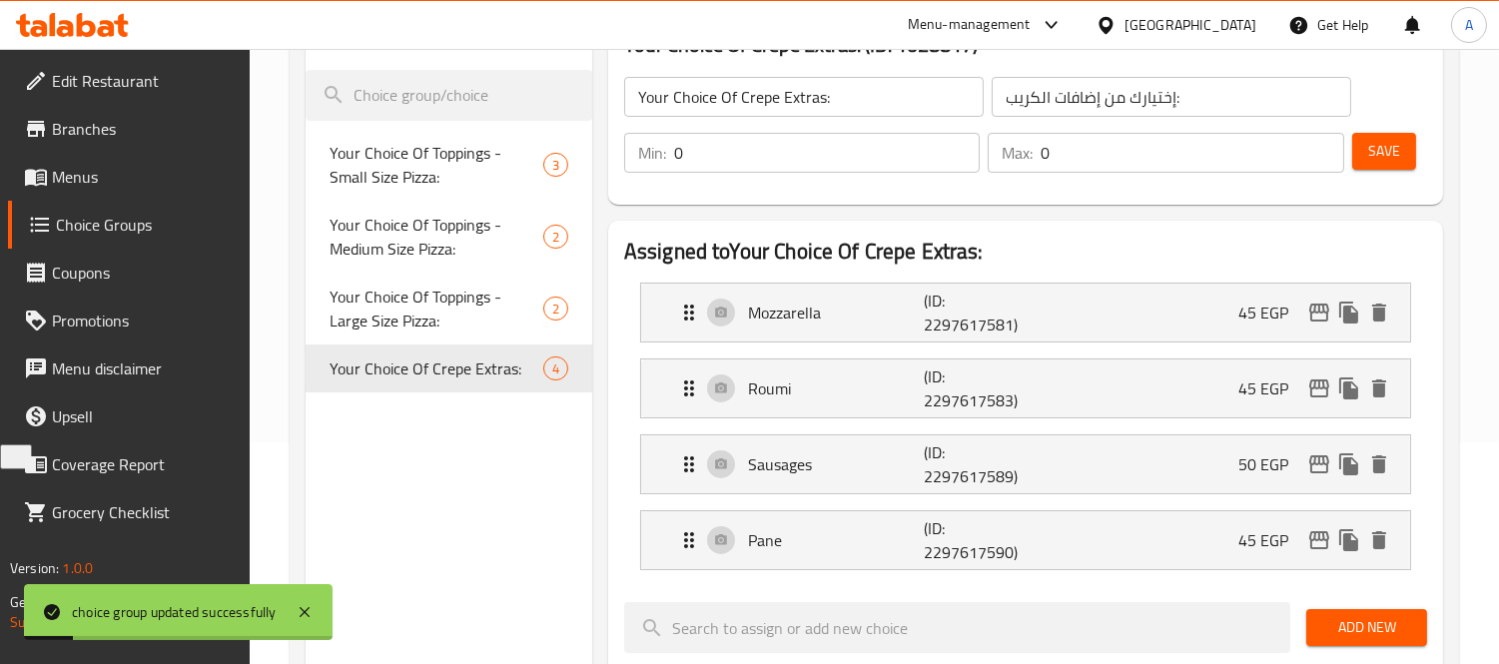
click at [1364, 627] on span "Add New" at bounding box center [1366, 627] width 89 height 25
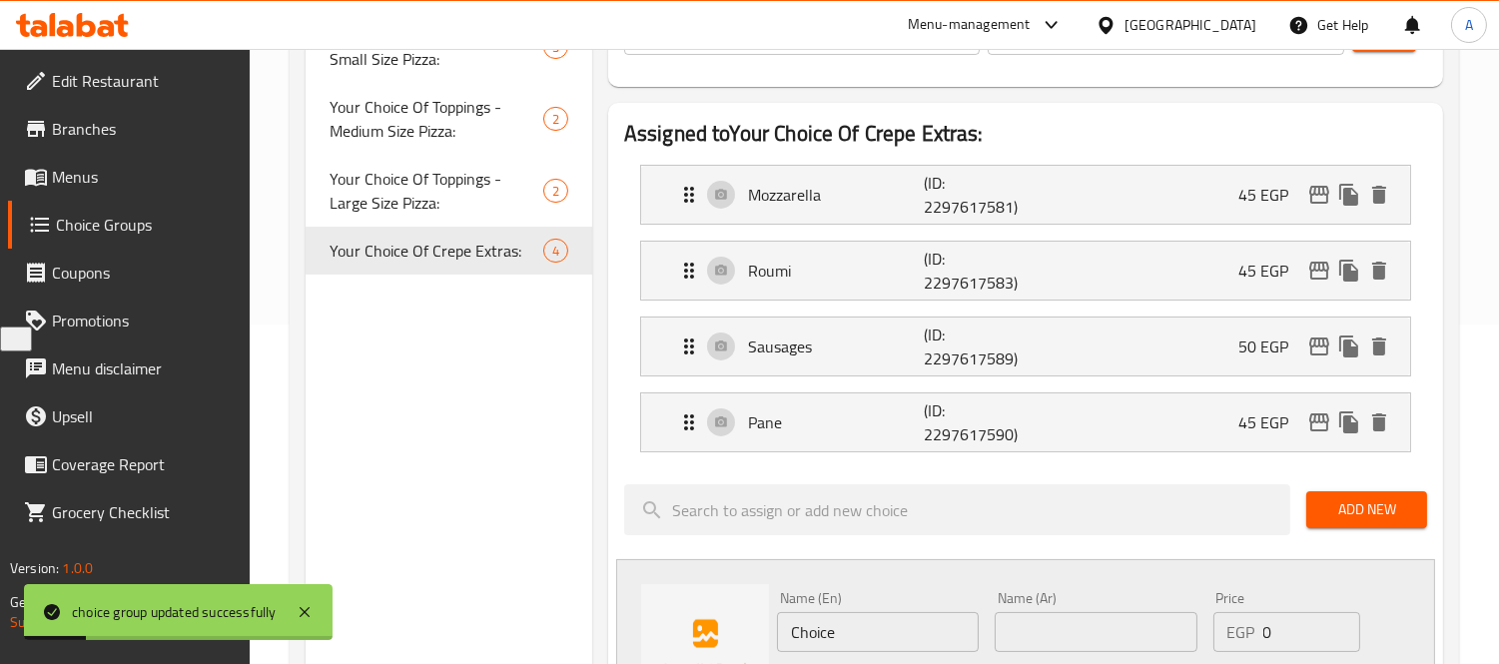
scroll to position [443, 0]
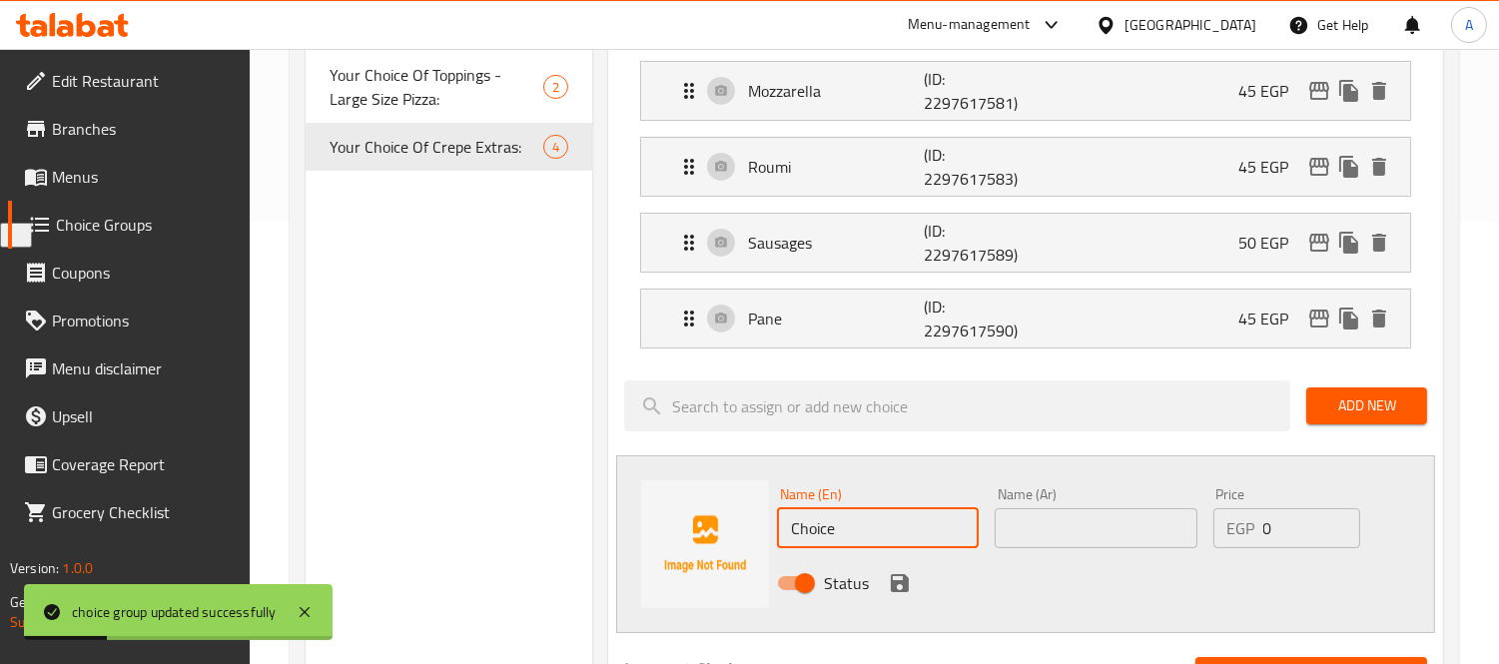
drag, startPoint x: 853, startPoint y: 521, endPoint x: 713, endPoint y: 510, distance: 140.2
click at [715, 512] on div "Name (En) Choice Name (En) Name (Ar) Name (Ar) Price EGP 0 Price Status" at bounding box center [1025, 544] width 819 height 178
paste input "Strips"
type input "Strips"
click at [1096, 535] on input "text" at bounding box center [1095, 528] width 202 height 40
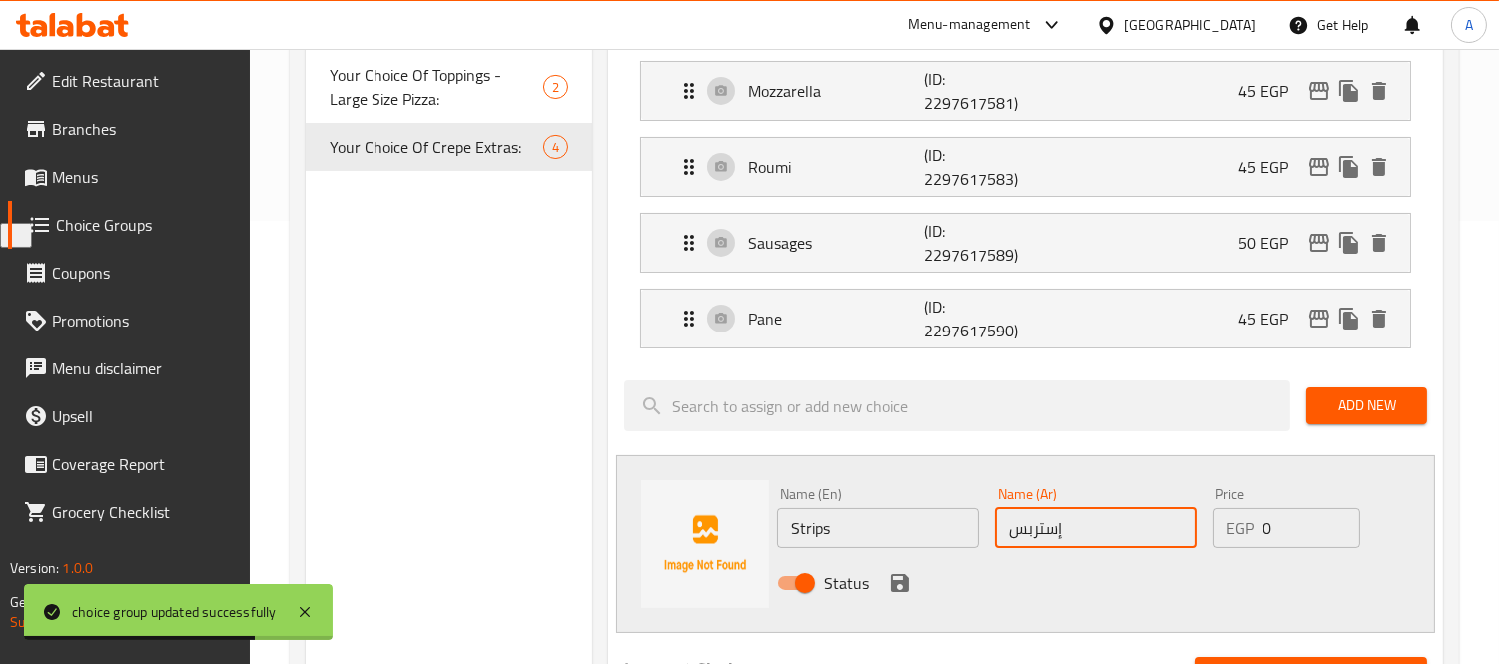
type input "إستربس"
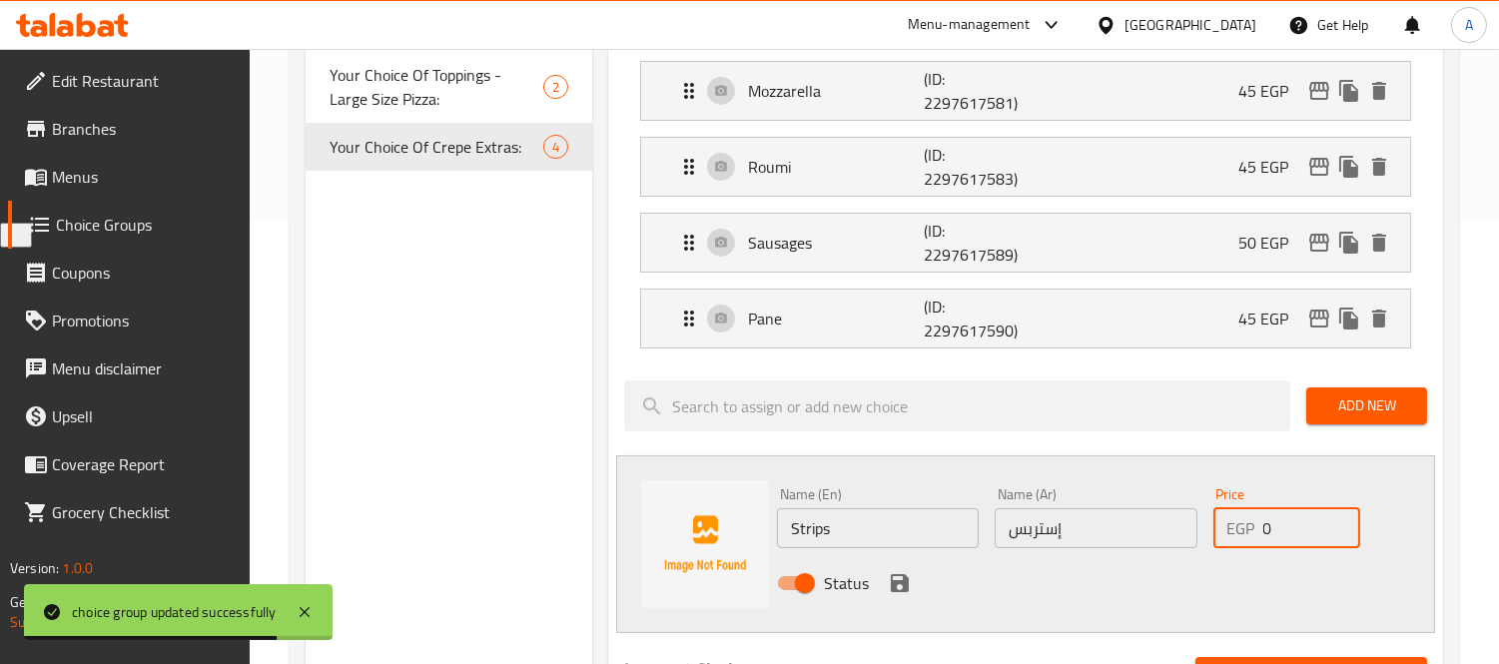
drag, startPoint x: 1263, startPoint y: 522, endPoint x: 1273, endPoint y: 520, distance: 10.2
click at [1273, 520] on input "0" at bounding box center [1312, 528] width 98 height 40
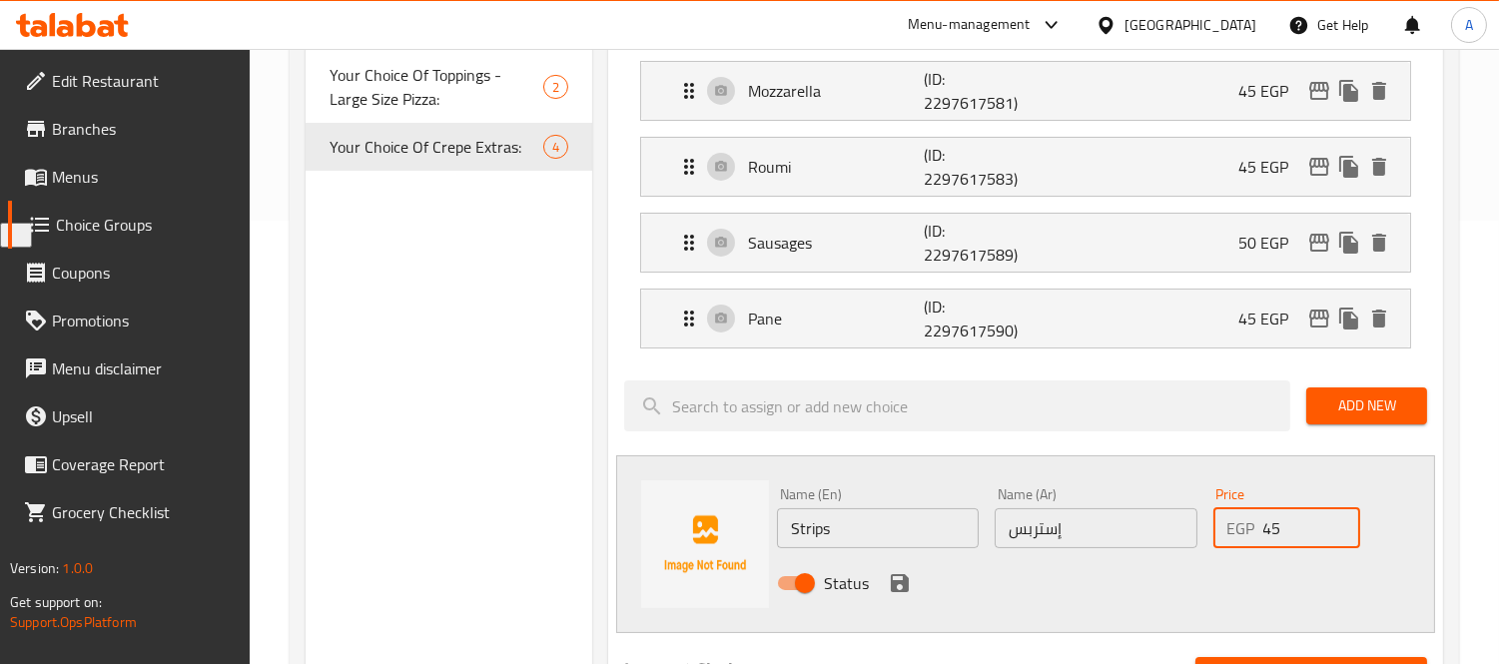
type input "45"
click at [918, 580] on div "Status" at bounding box center [1096, 583] width 654 height 54
click at [911, 580] on button "save" at bounding box center [900, 583] width 30 height 30
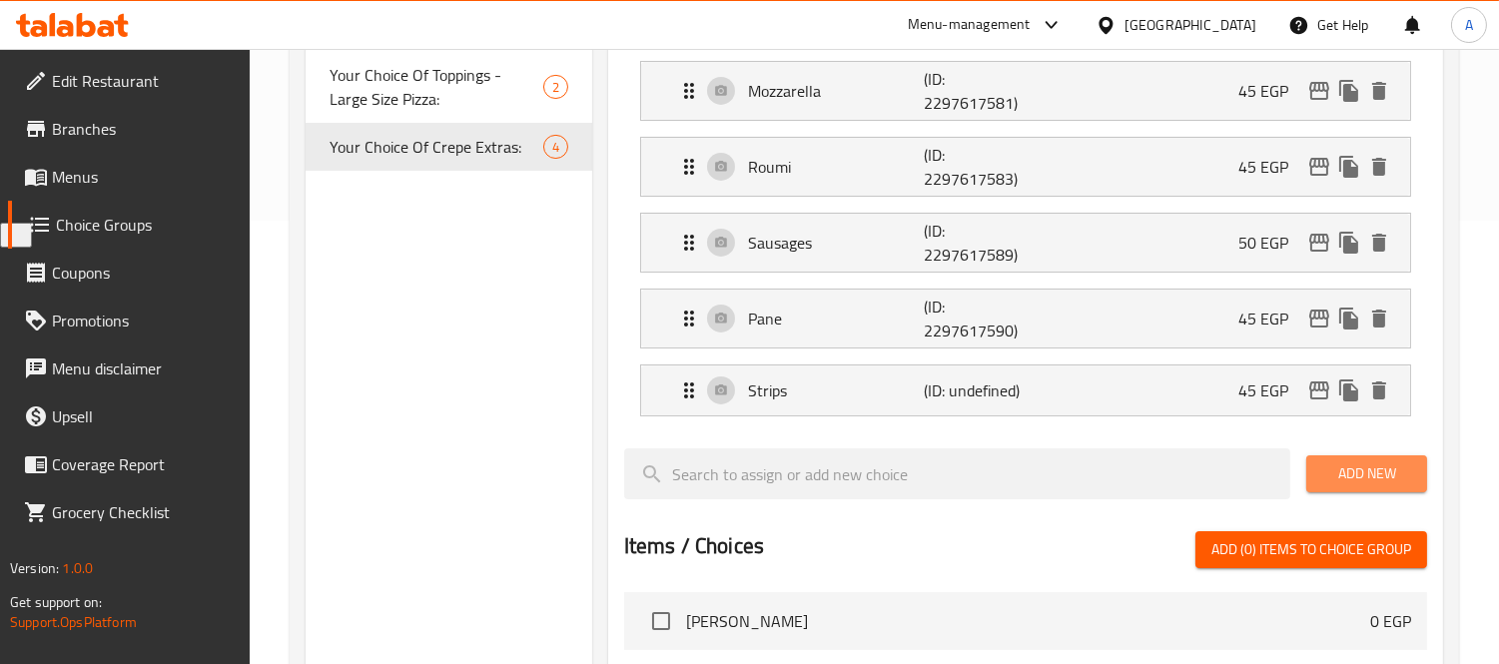
click at [1378, 473] on span "Add New" at bounding box center [1366, 473] width 89 height 25
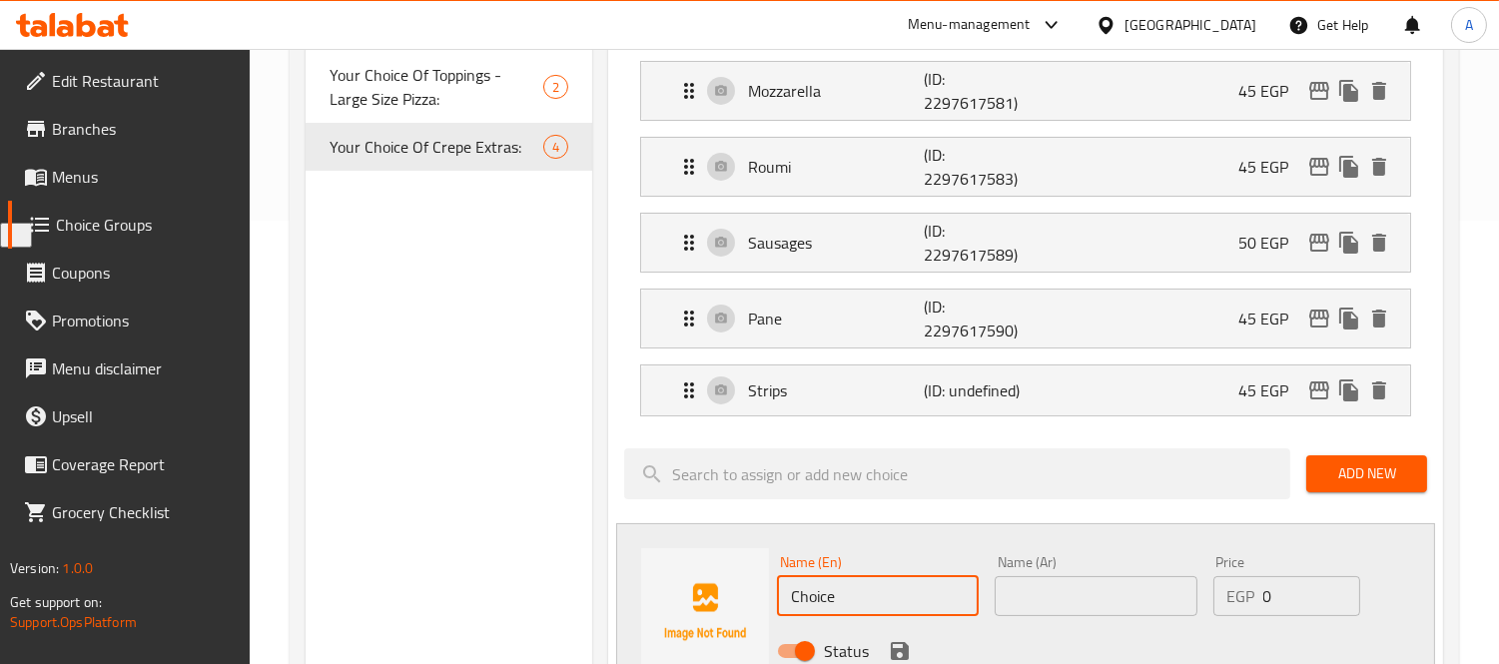
drag, startPoint x: 863, startPoint y: 579, endPoint x: 704, endPoint y: 583, distance: 158.8
click at [704, 583] on div "Name (En) Choice Name (En) Name (Ar) Name (Ar) Price EGP 0 Price Status" at bounding box center [1025, 612] width 819 height 178
paste input "Zinger"
type input "Zinger"
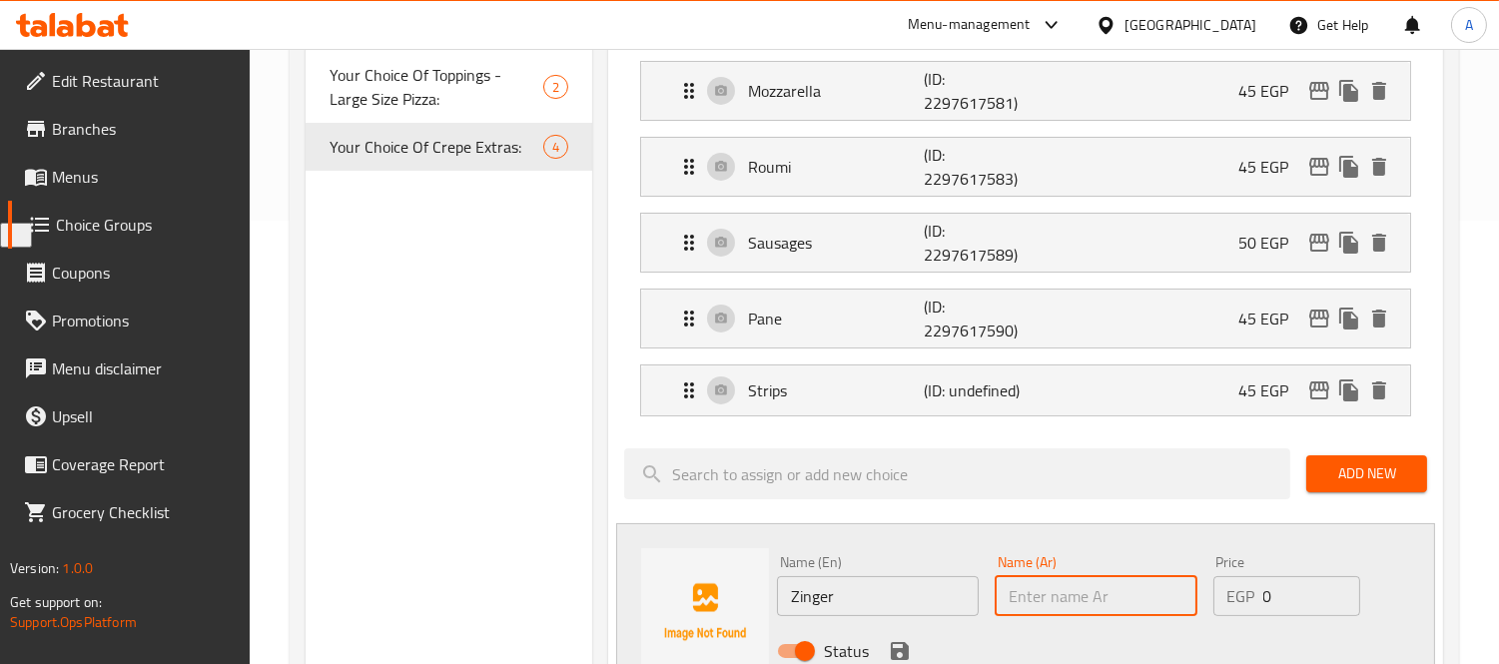
click at [1065, 613] on input "text" at bounding box center [1095, 596] width 202 height 40
type input "زنجر"
click at [904, 643] on icon "save" at bounding box center [900, 651] width 18 height 18
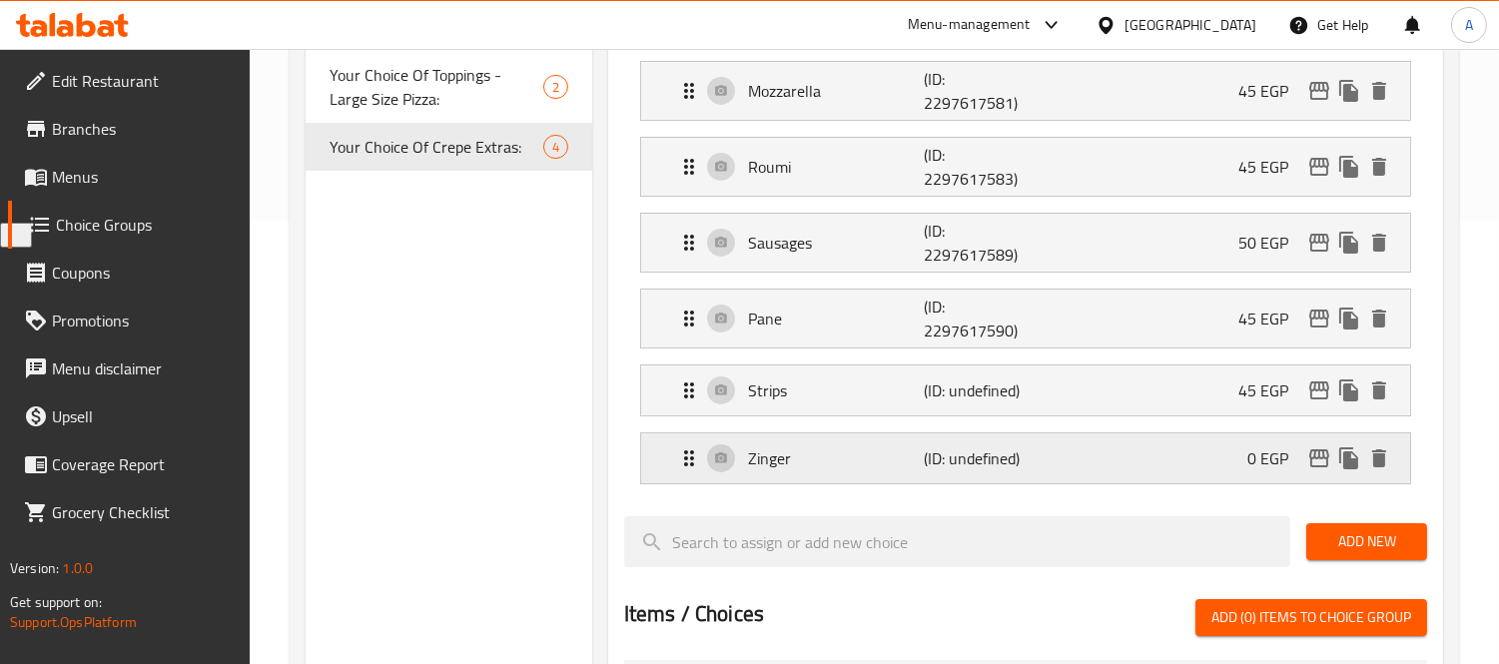
click at [1218, 462] on div "Zinger (ID: undefined) 0 EGP" at bounding box center [1031, 458] width 709 height 50
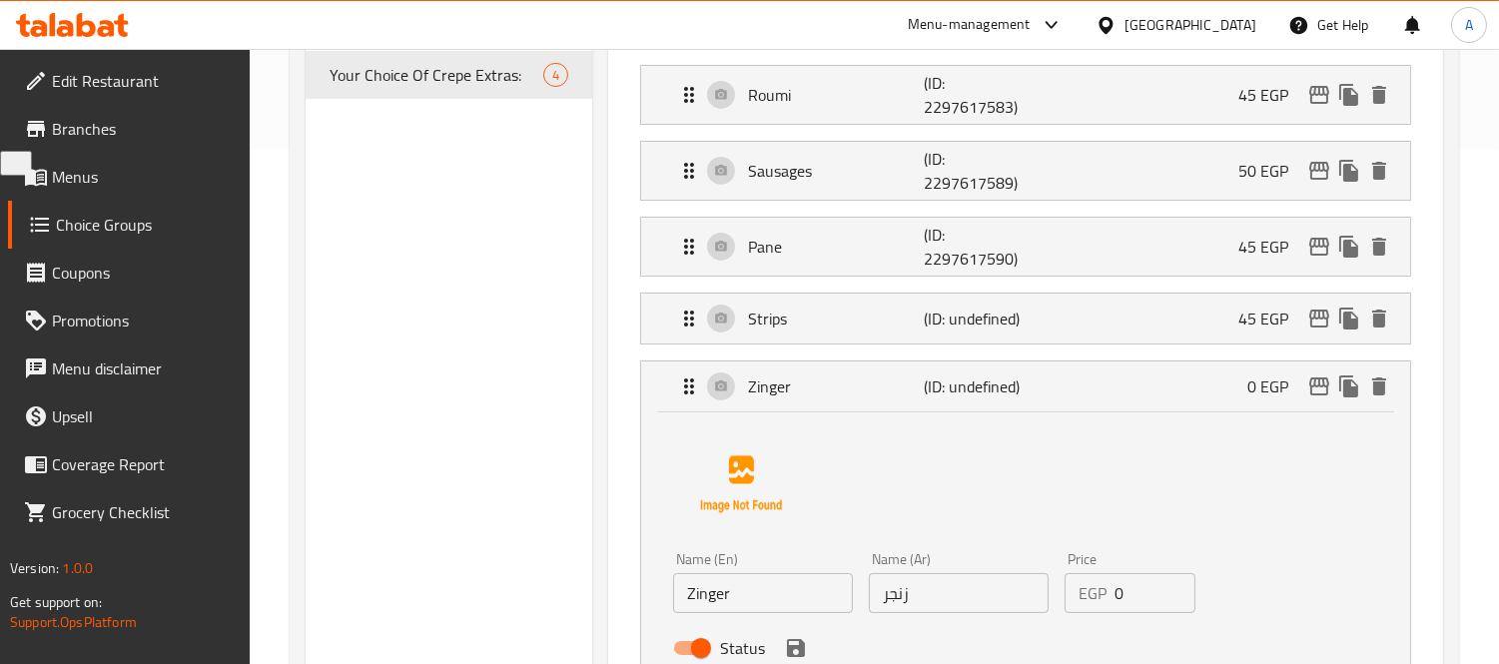
scroll to position [554, 0]
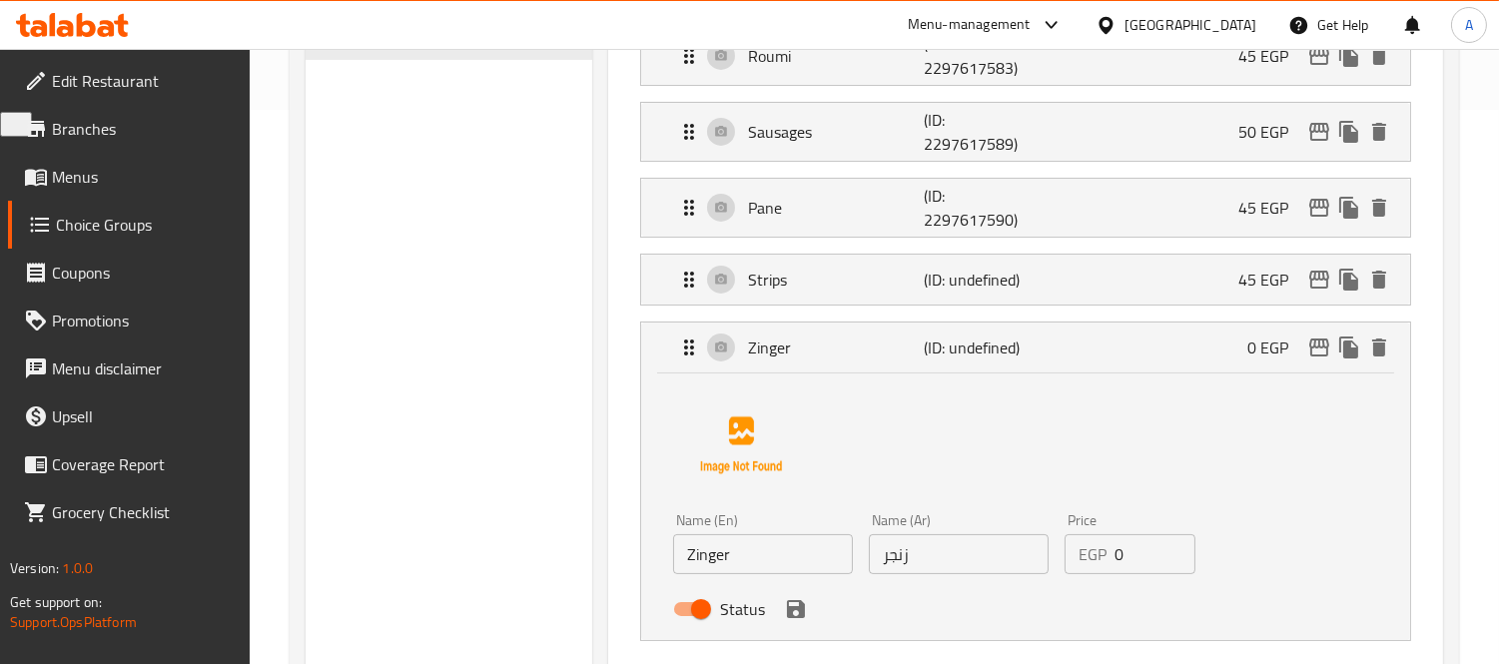
drag, startPoint x: 1144, startPoint y: 555, endPoint x: 1016, endPoint y: 557, distance: 127.8
click at [1016, 557] on div "Name (En) Zinger Name (En) Name (Ar) زنجر Name (Ar) Price EGP 0 Price Status" at bounding box center [958, 570] width 587 height 131
click at [797, 611] on icon "save" at bounding box center [796, 609] width 18 height 18
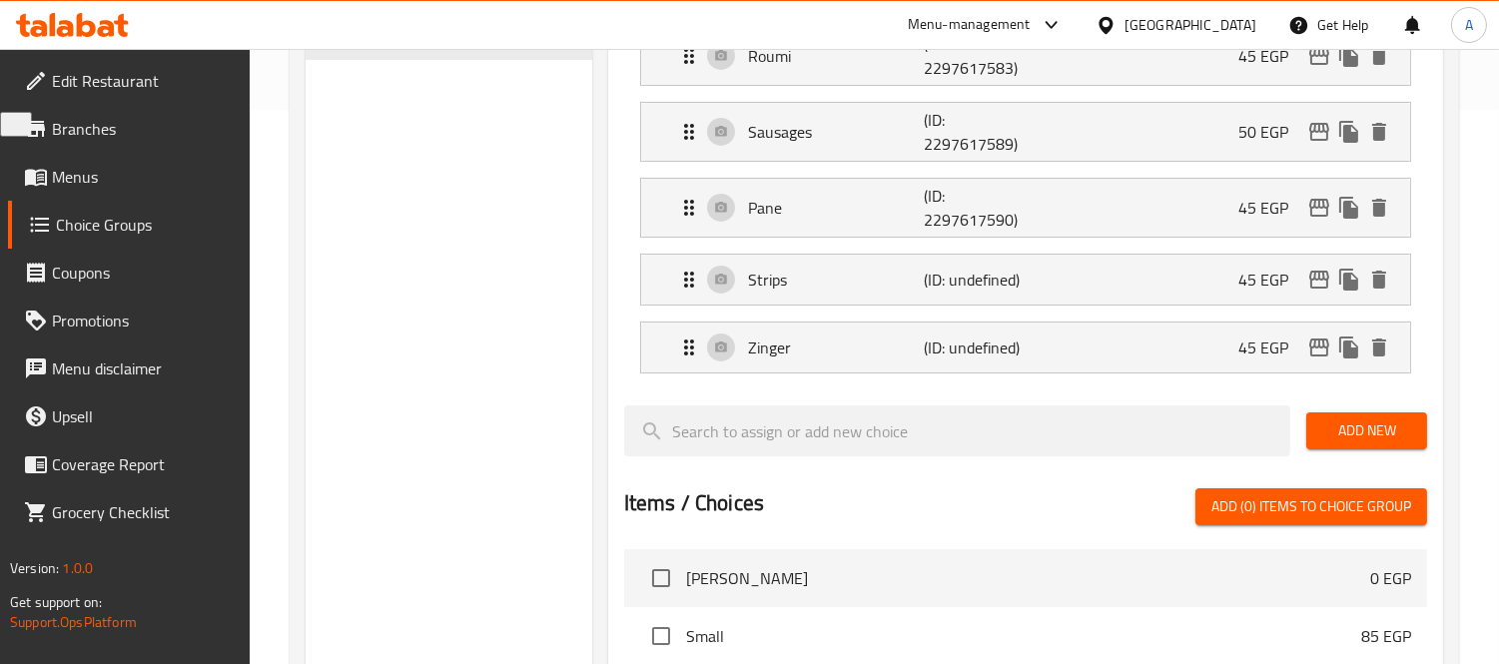
type input "45"
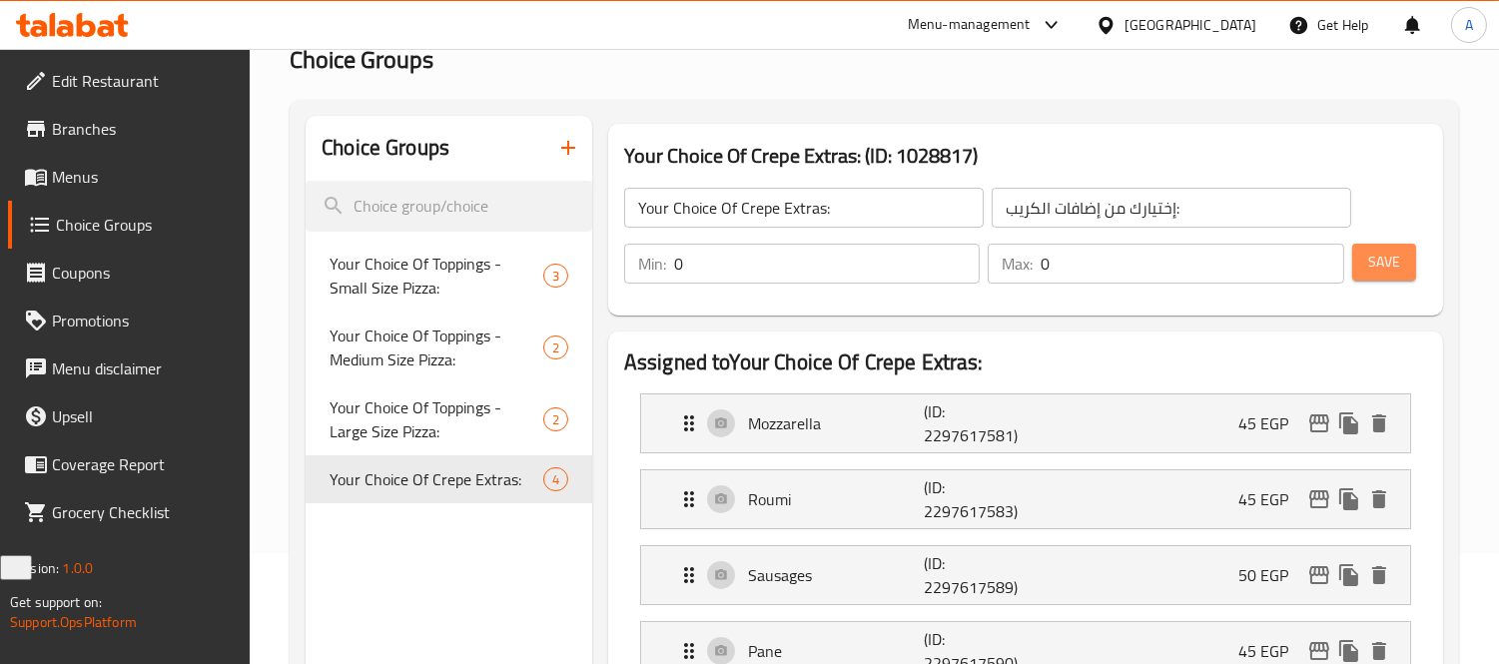
click at [1360, 265] on button "Save" at bounding box center [1384, 262] width 64 height 37
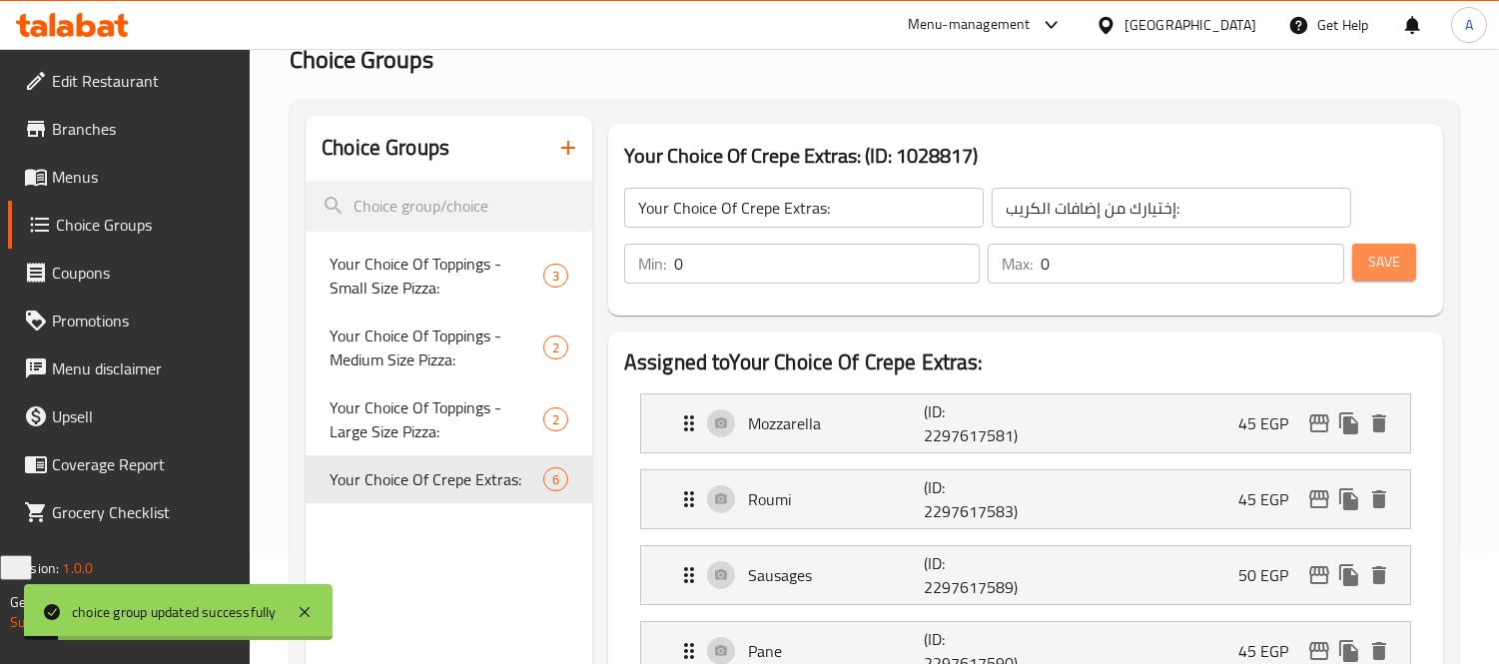
click at [1404, 260] on button "Save" at bounding box center [1384, 262] width 64 height 37
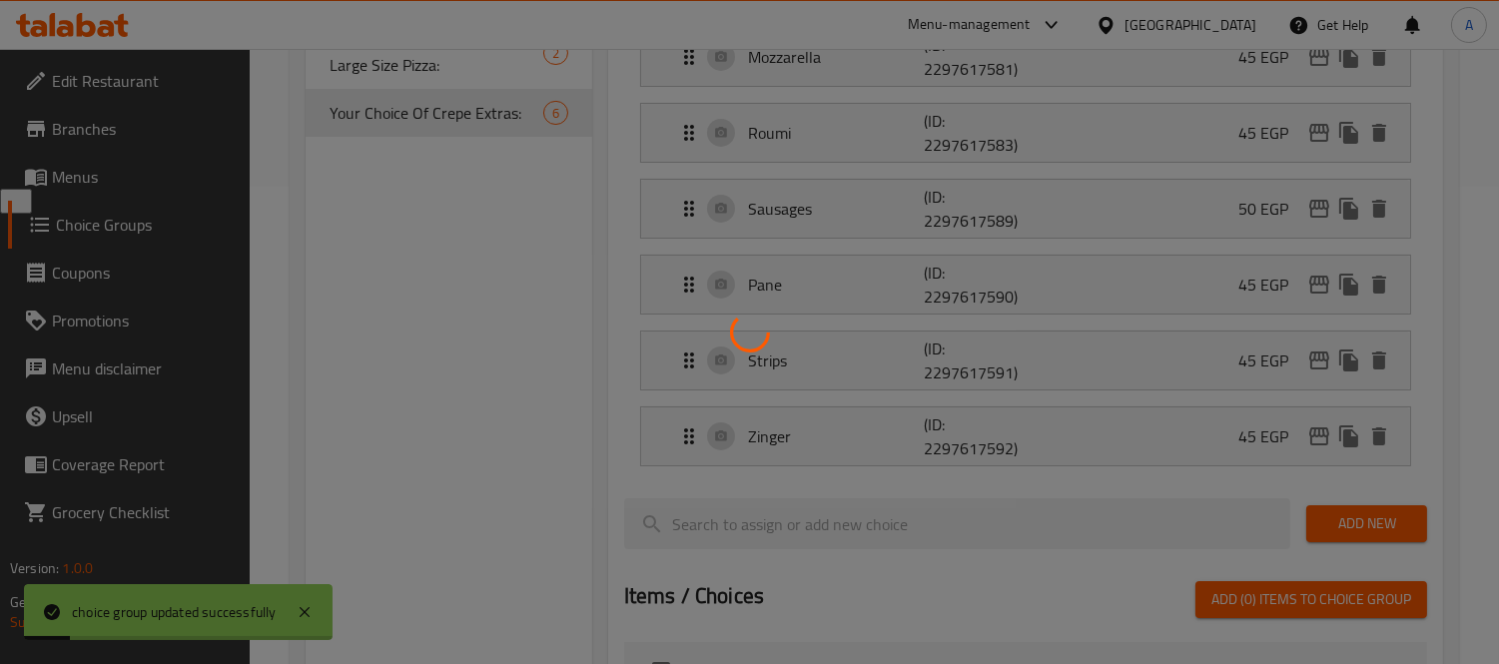
scroll to position [554, 0]
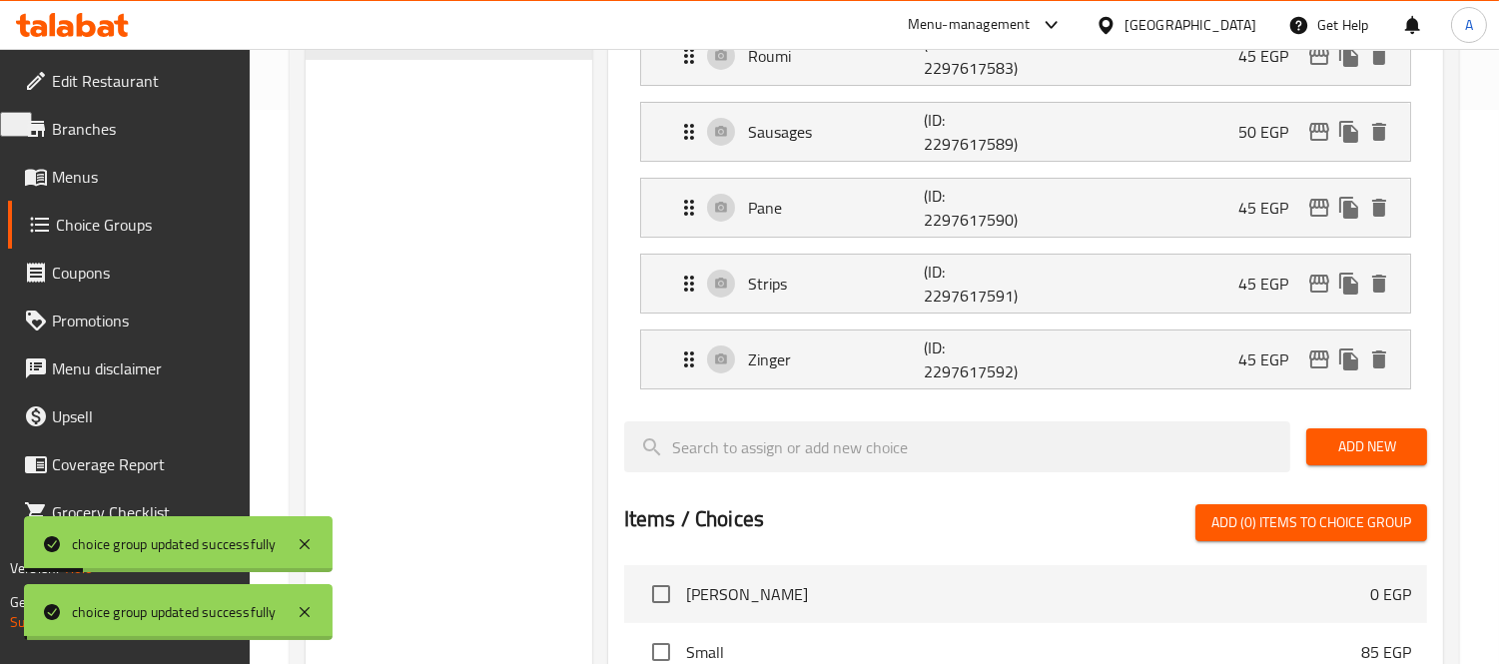
click at [1363, 437] on div at bounding box center [749, 332] width 1499 height 664
click at [1352, 441] on span "Add New" at bounding box center [1366, 446] width 89 height 25
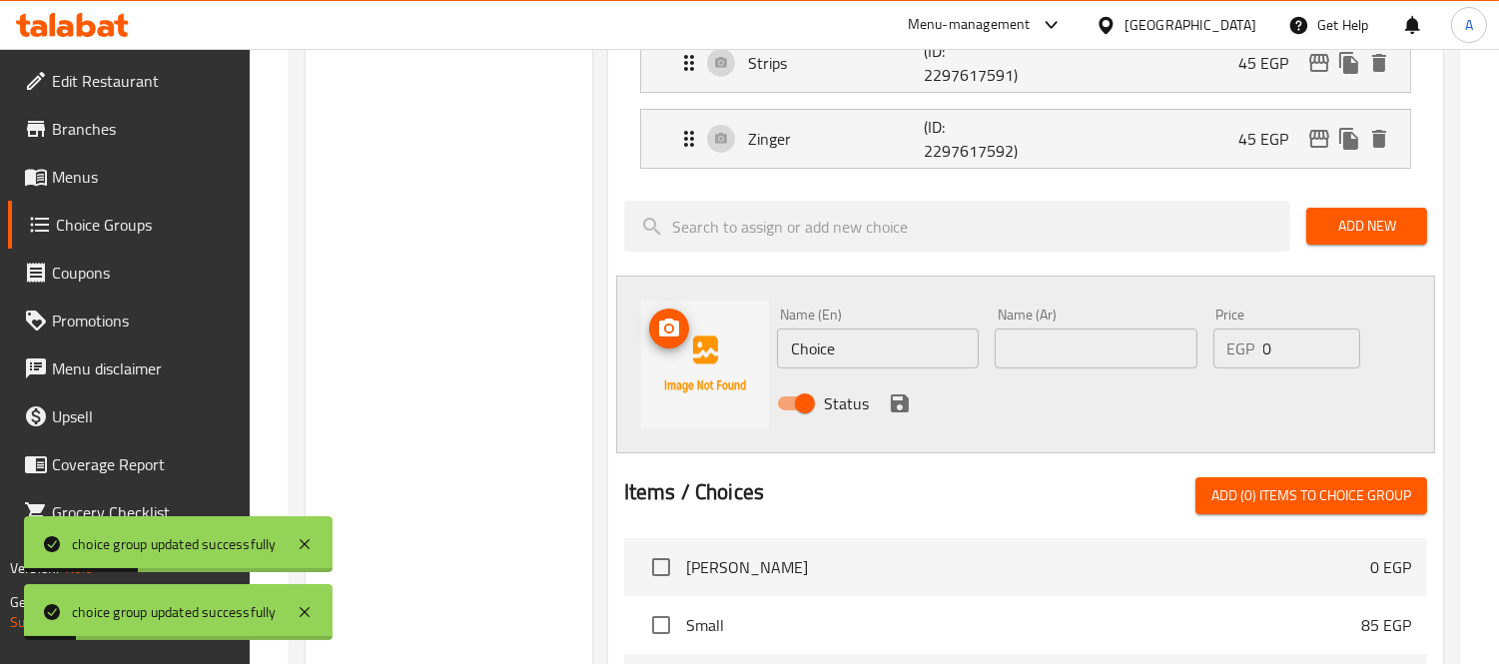
scroll to position [776, 0]
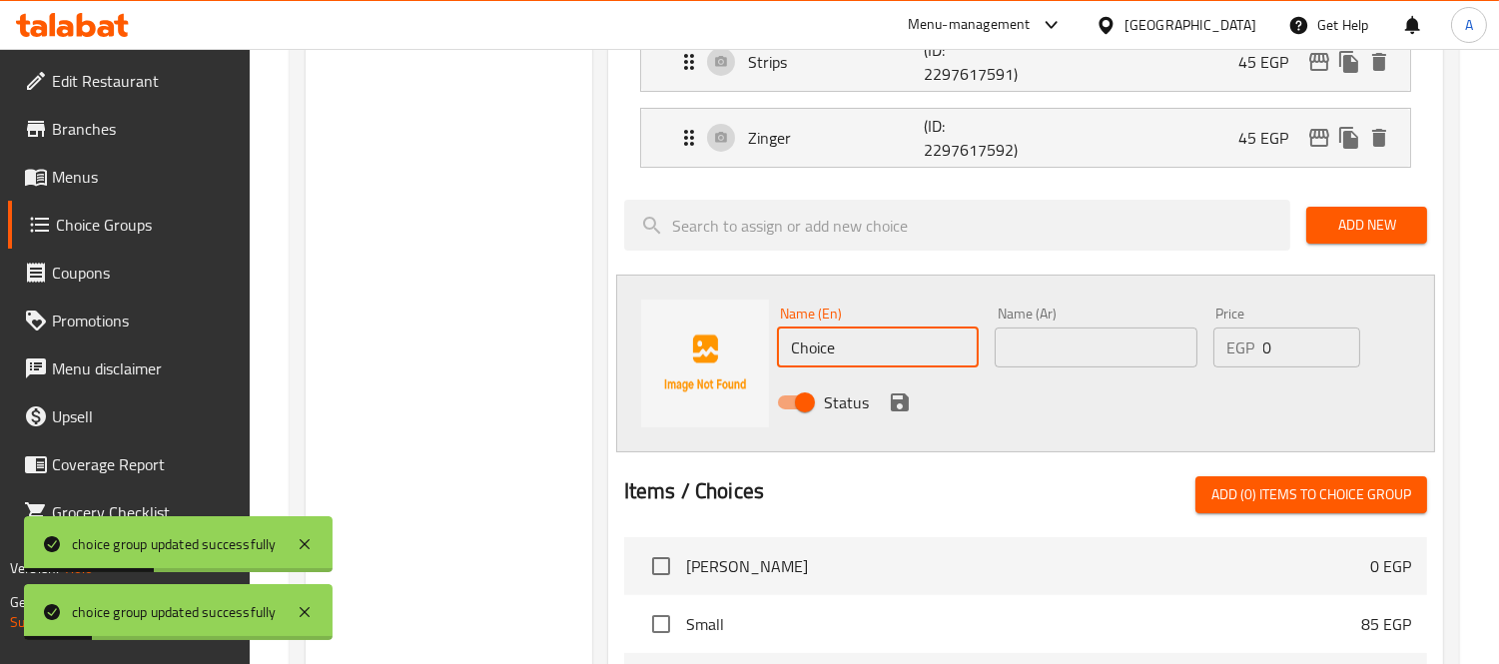
drag, startPoint x: 876, startPoint y: 356, endPoint x: 701, endPoint y: 317, distance: 179.0
click at [702, 317] on div "Name (En) Choice Name (En) Name (Ar) Name (Ar) Price EGP 0 Price Status" at bounding box center [1025, 364] width 819 height 178
paste input "Hot Dog"
type input "Hot Dog"
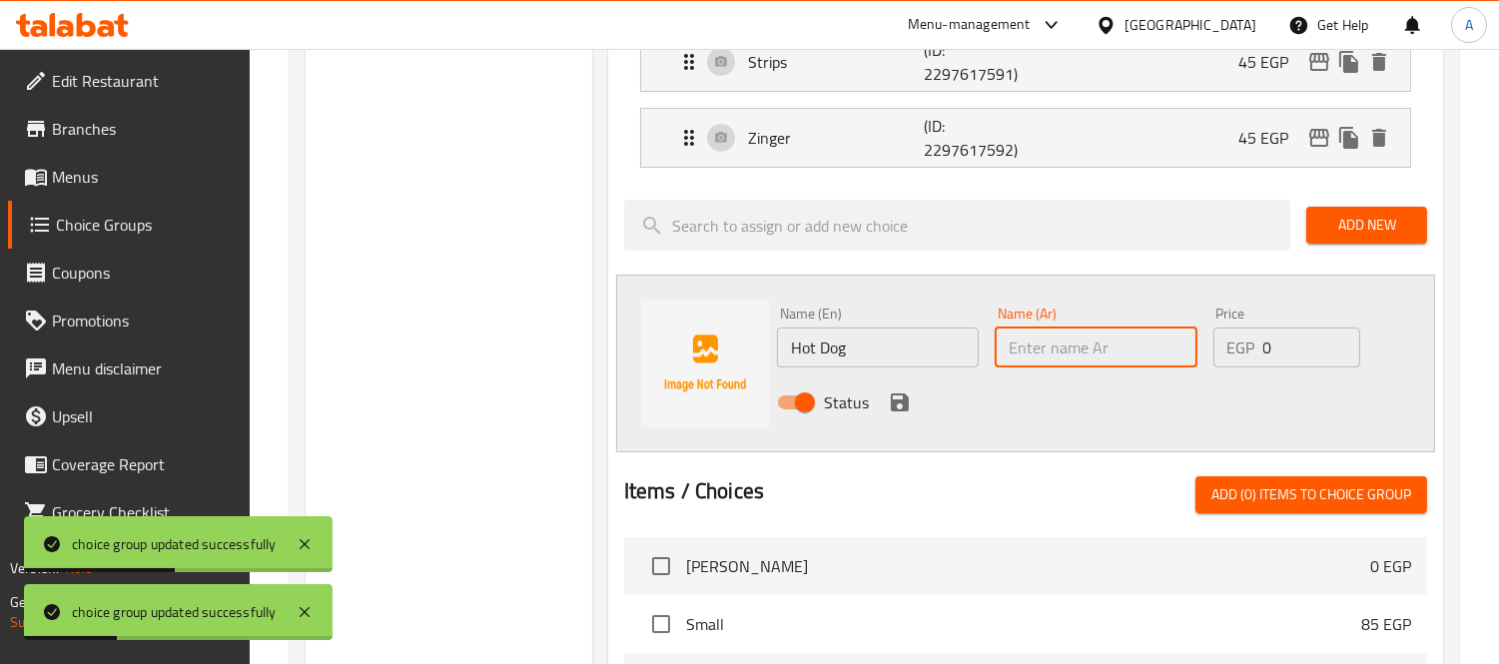
click at [1068, 337] on input "text" at bounding box center [1095, 347] width 202 height 40
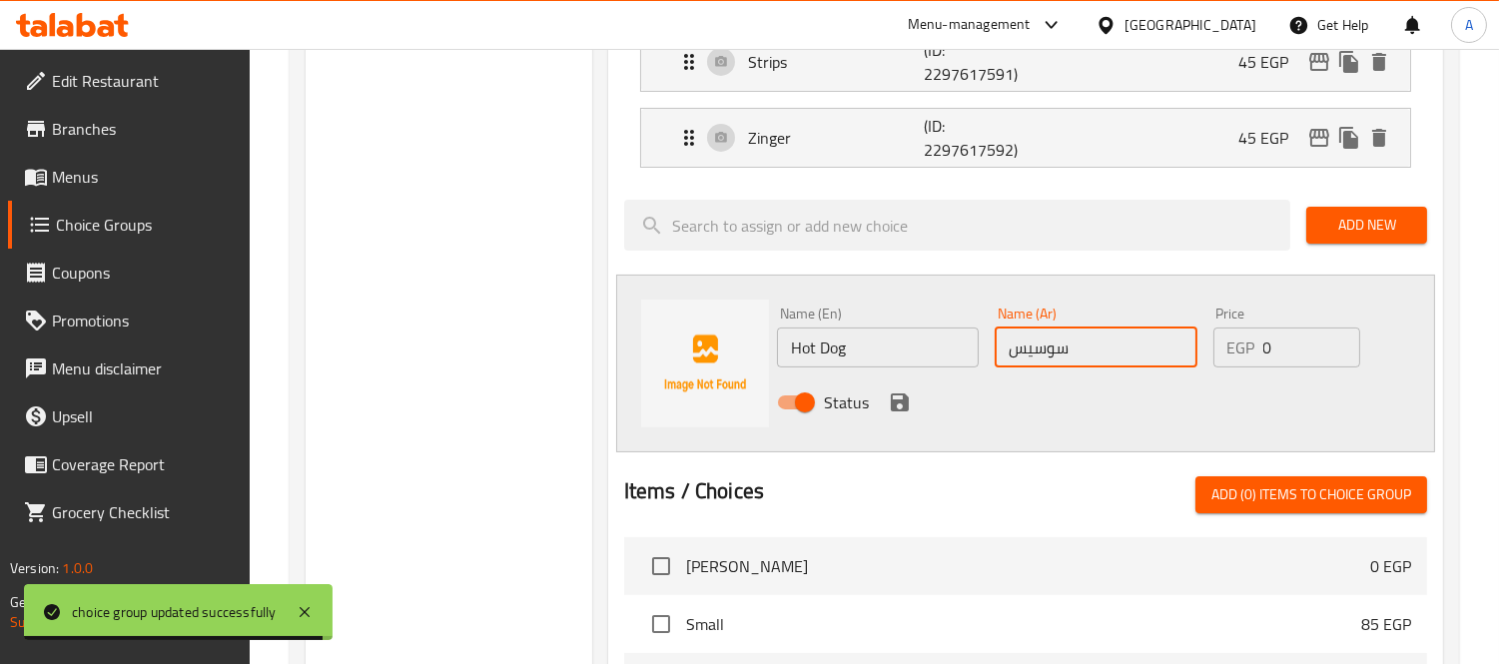
type input "سوسيس"
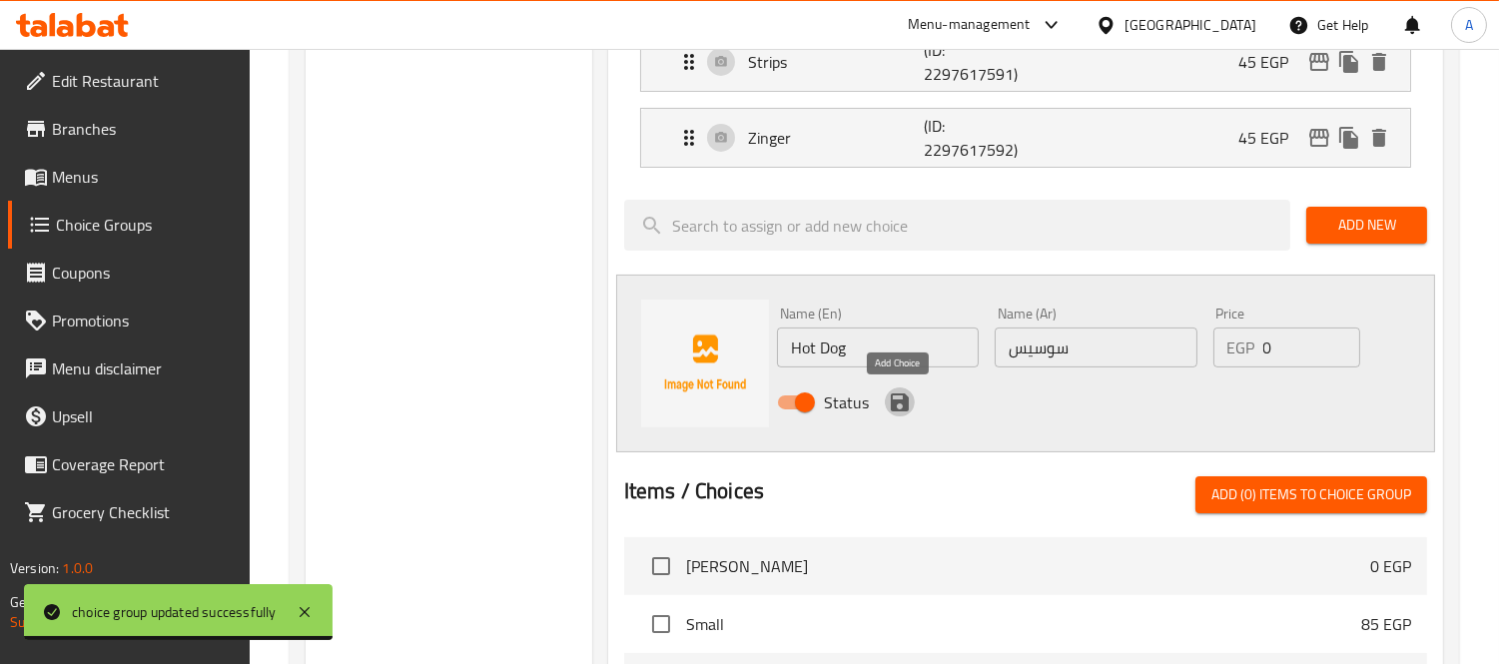
click at [907, 397] on icon "save" at bounding box center [900, 402] width 24 height 24
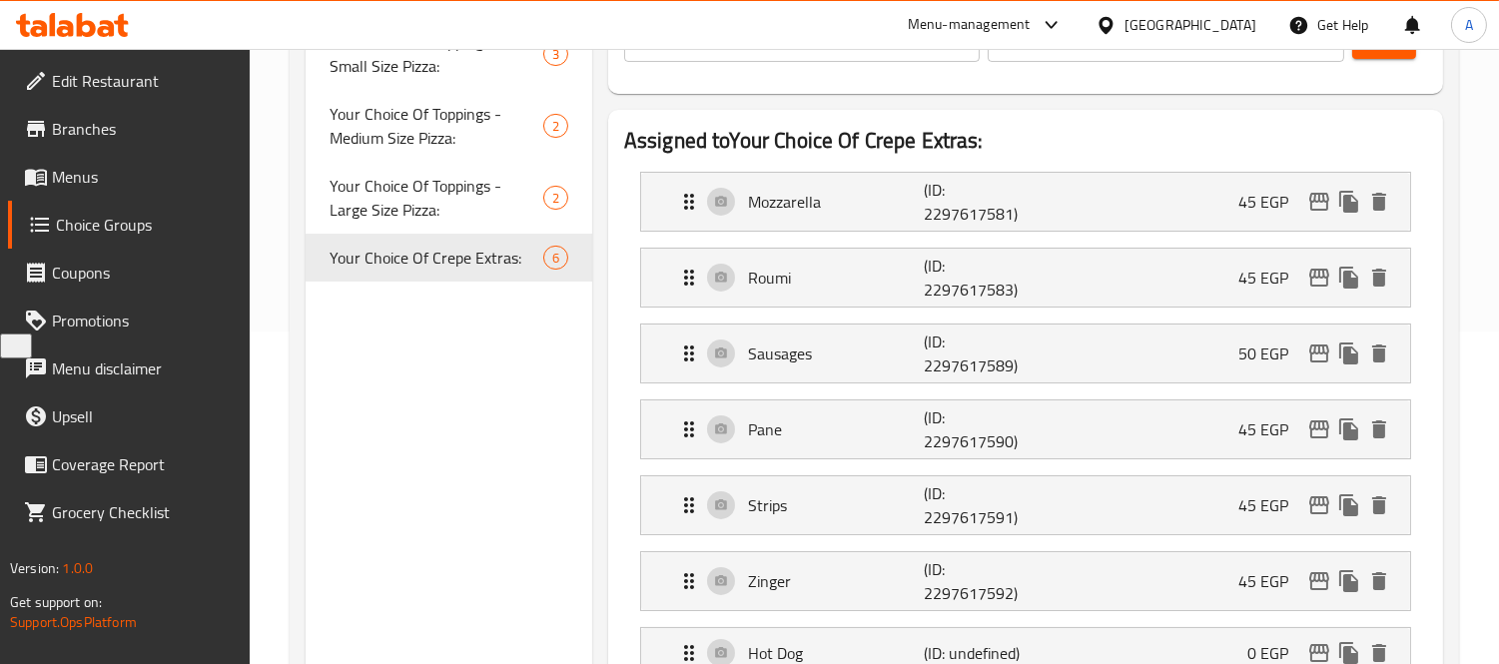
scroll to position [0, 0]
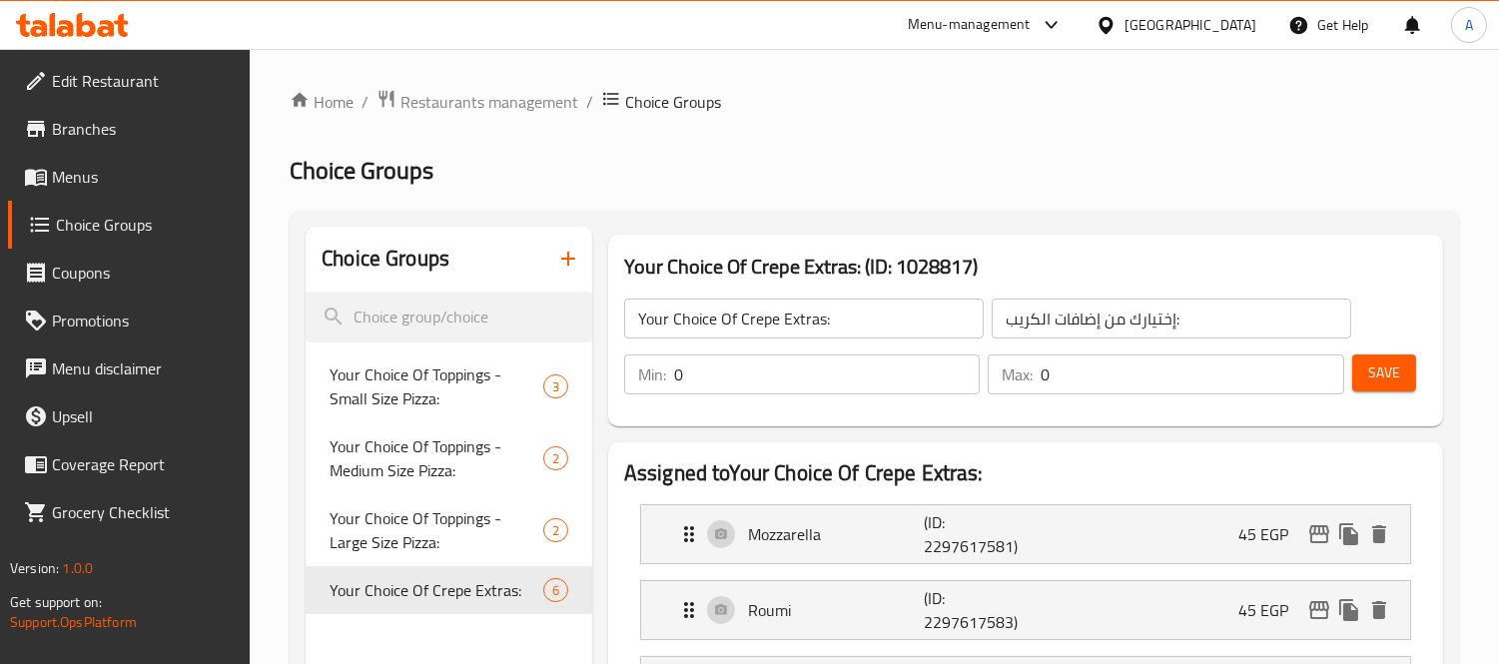
click at [1393, 386] on button "Save" at bounding box center [1384, 372] width 64 height 37
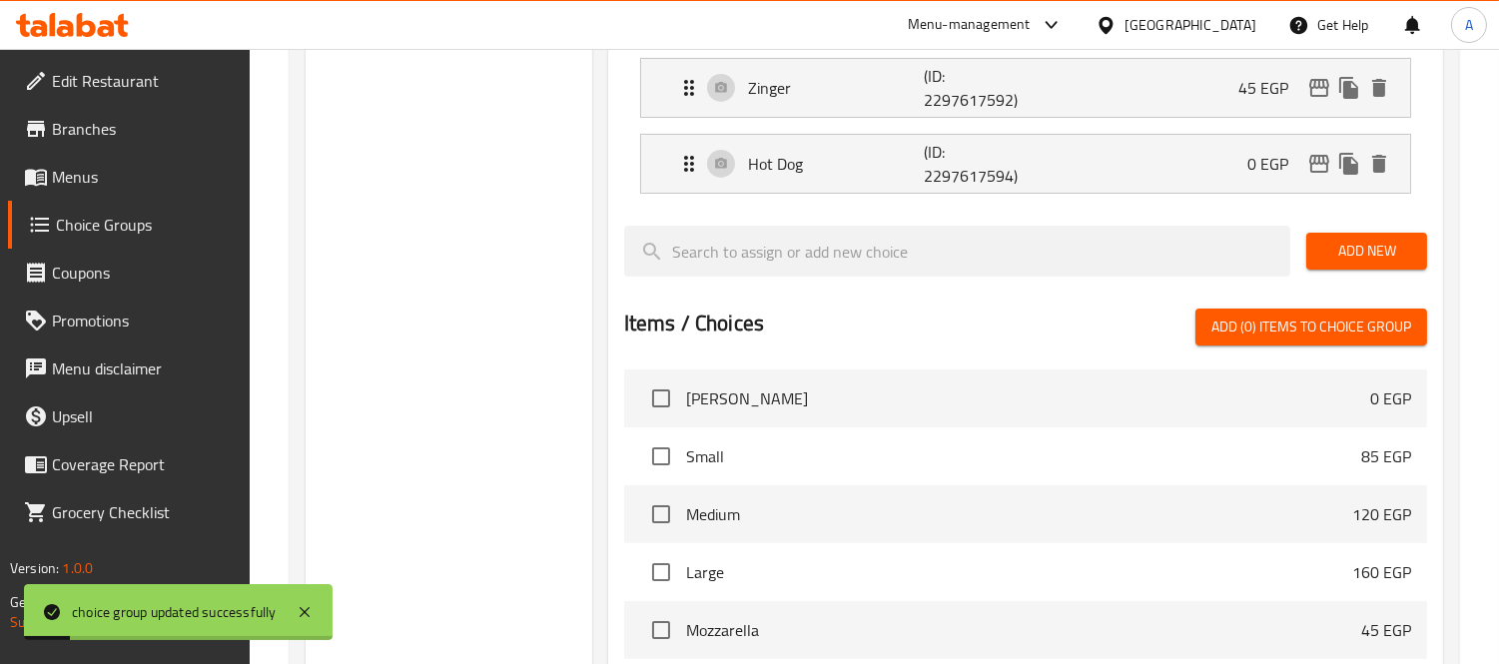
scroll to position [887, 0]
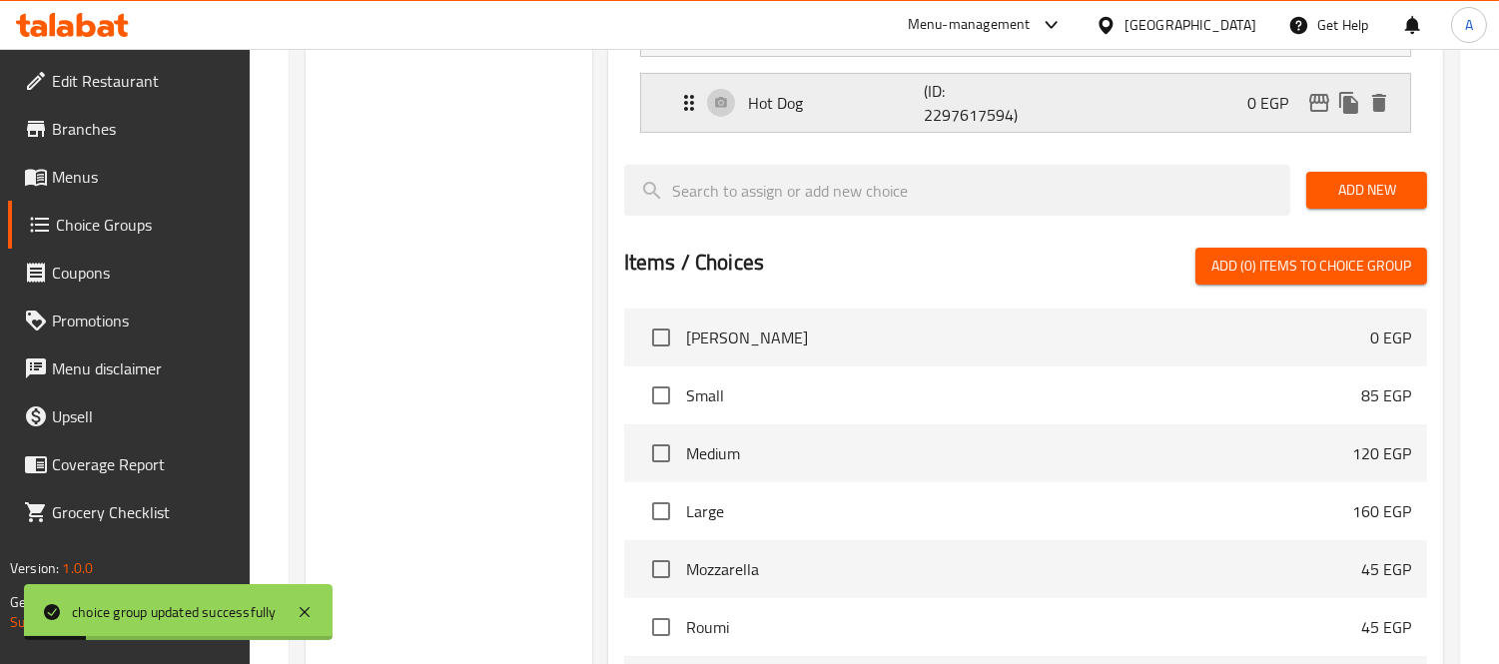
click at [958, 125] on p "(ID: 2297617594)" at bounding box center [982, 103] width 118 height 48
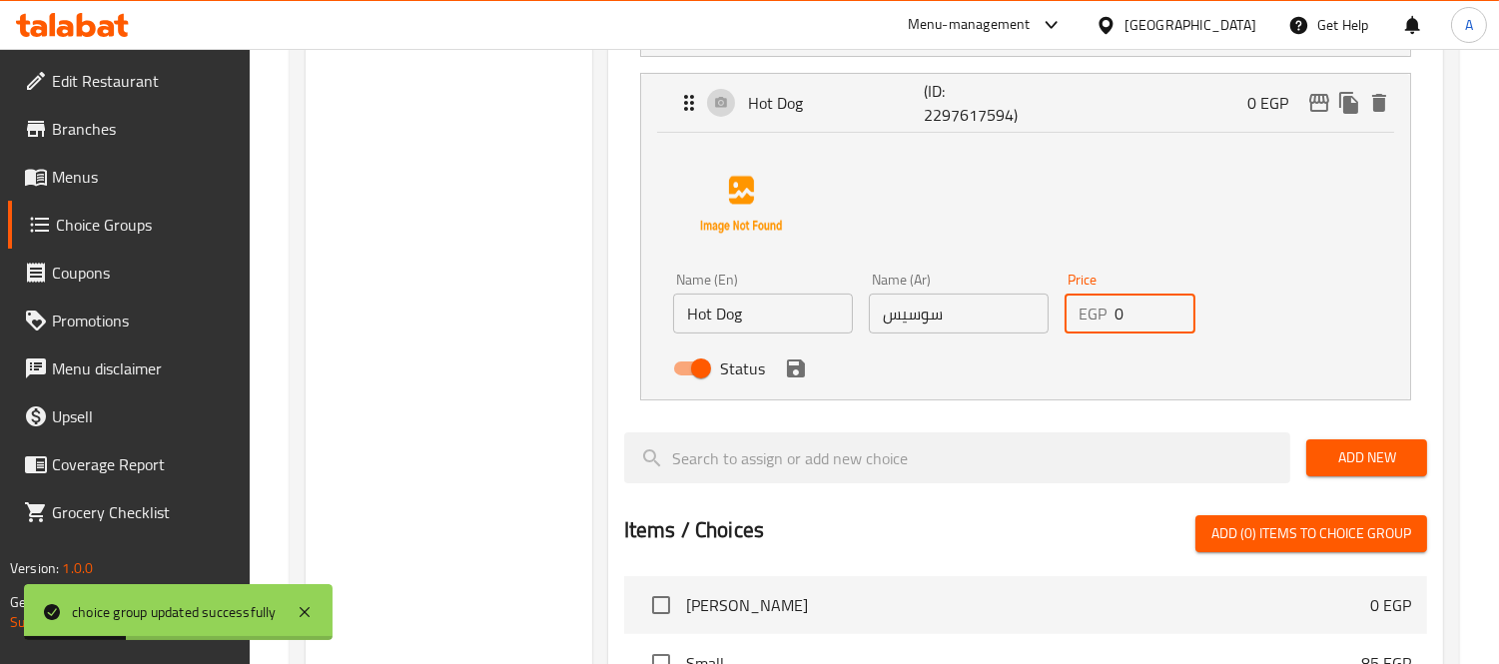
drag, startPoint x: 1130, startPoint y: 312, endPoint x: 1034, endPoint y: 306, distance: 96.0
click at [1051, 309] on div "Name (En) Hot Dog Name (En) Name (Ar) سوسيس Name (Ar) Price EGP 0 Price Status" at bounding box center [958, 330] width 587 height 131
click at [799, 365] on icon "save" at bounding box center [796, 368] width 18 height 18
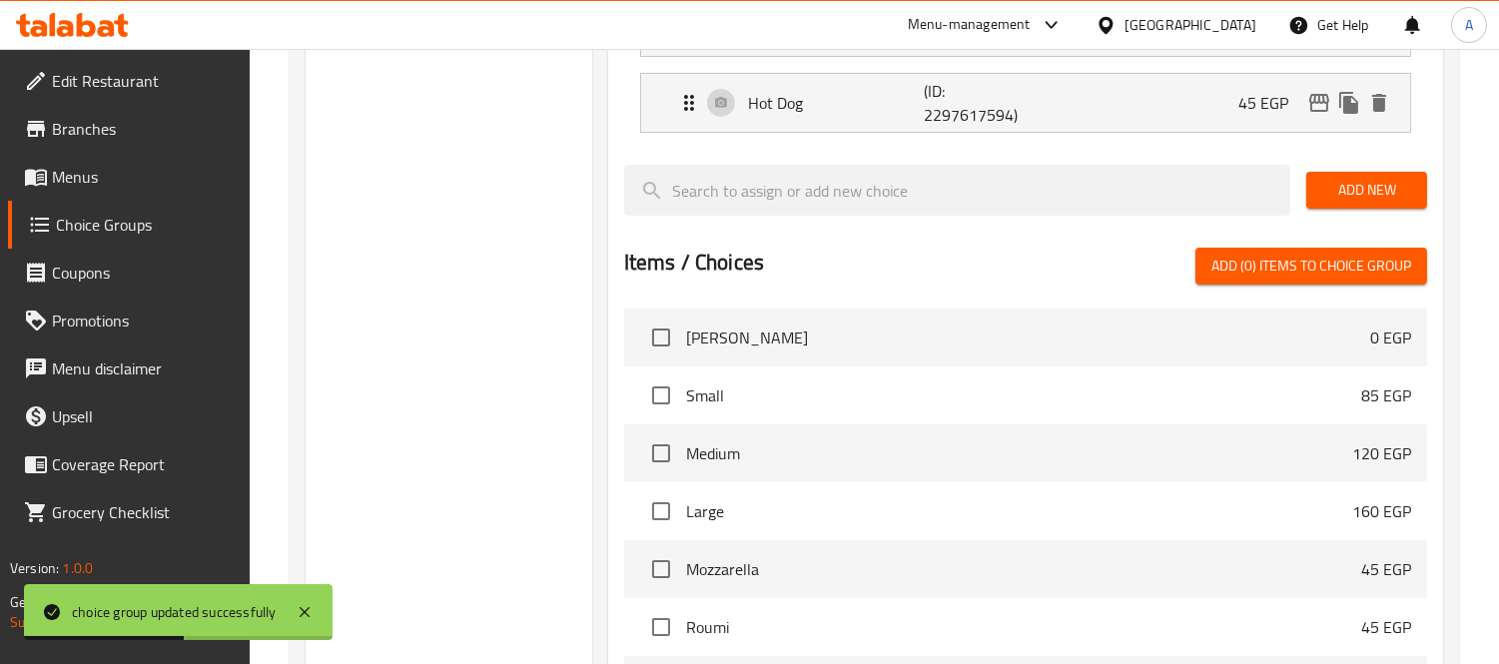
type input "45"
click at [1355, 182] on span "Add New" at bounding box center [1366, 190] width 89 height 25
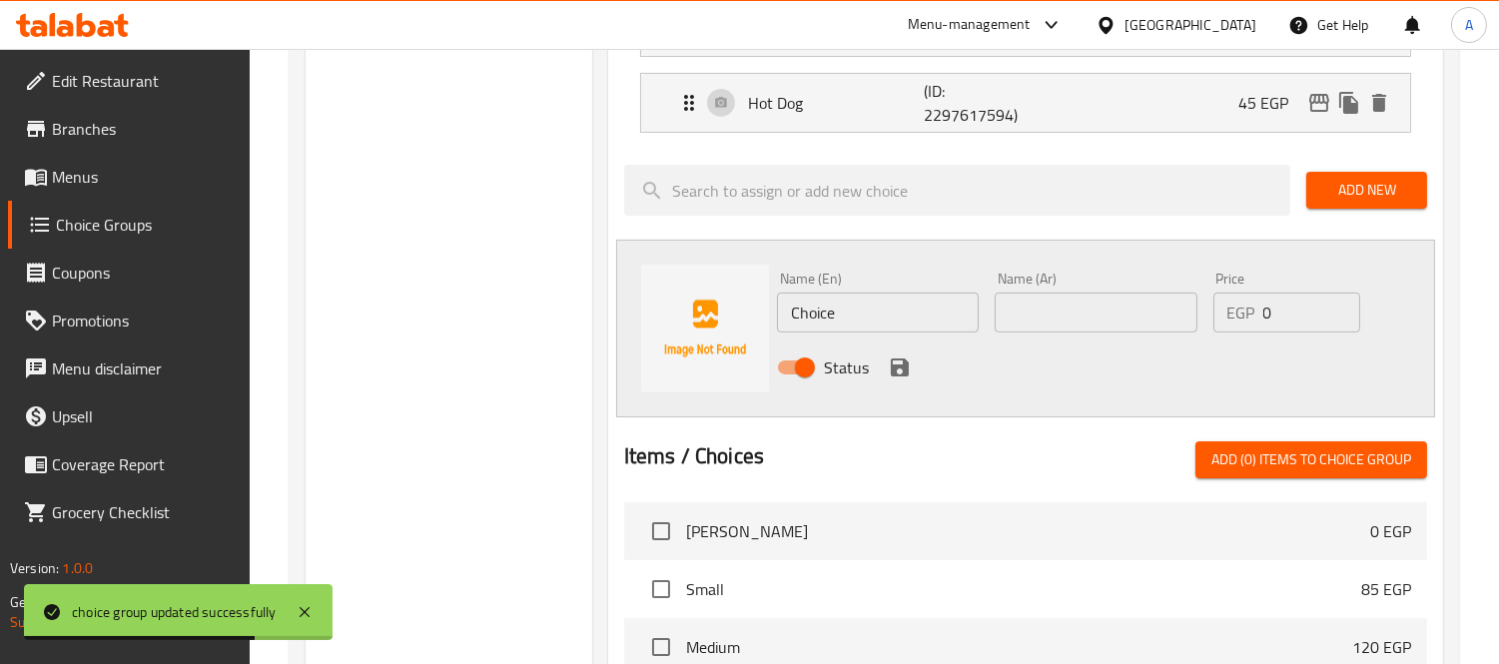
drag, startPoint x: 887, startPoint y: 297, endPoint x: 683, endPoint y: 273, distance: 205.1
click at [686, 273] on div "Name (En) Choice Name (En) Name (Ar) Name (Ar) Price EGP 0 Price Status" at bounding box center [1025, 329] width 819 height 178
paste input "Potatoes"
type input "Potatoes"
click at [1055, 306] on input "text" at bounding box center [1095, 313] width 202 height 40
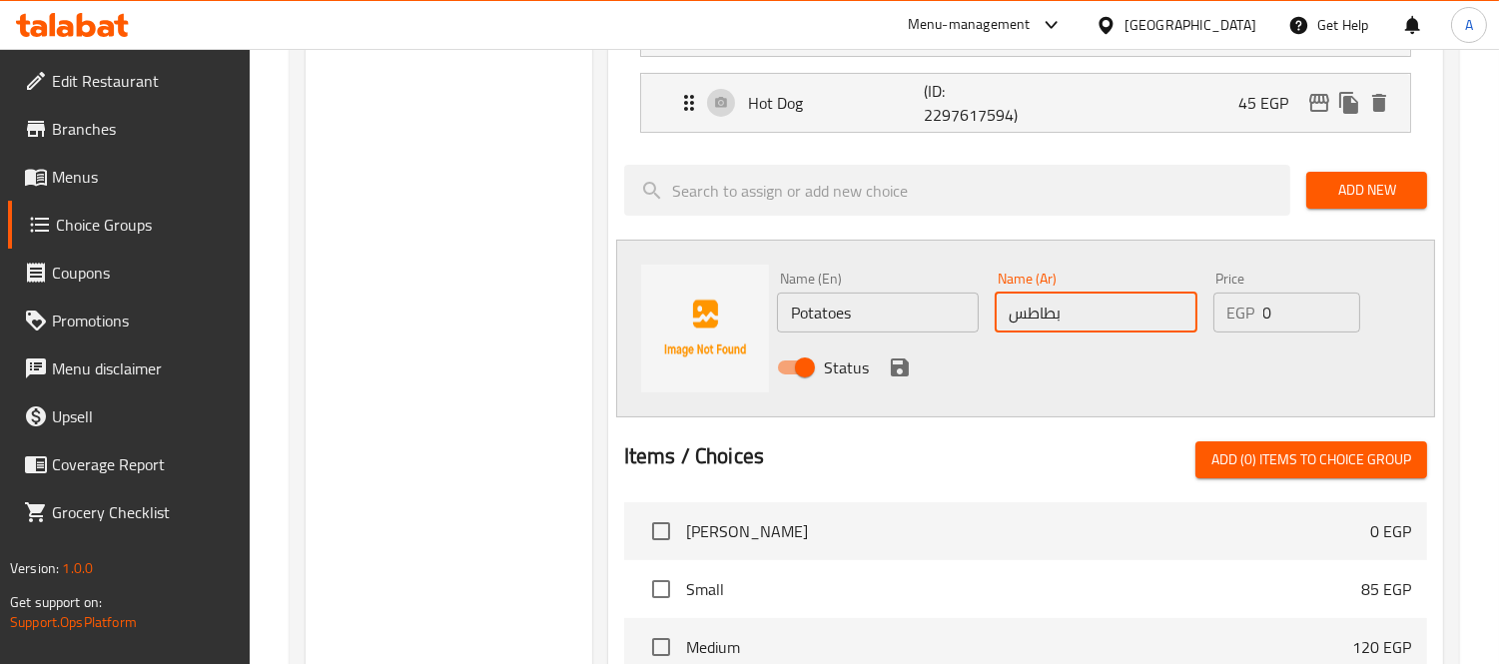
type input "بطاطس"
click at [891, 353] on button "save" at bounding box center [900, 367] width 30 height 30
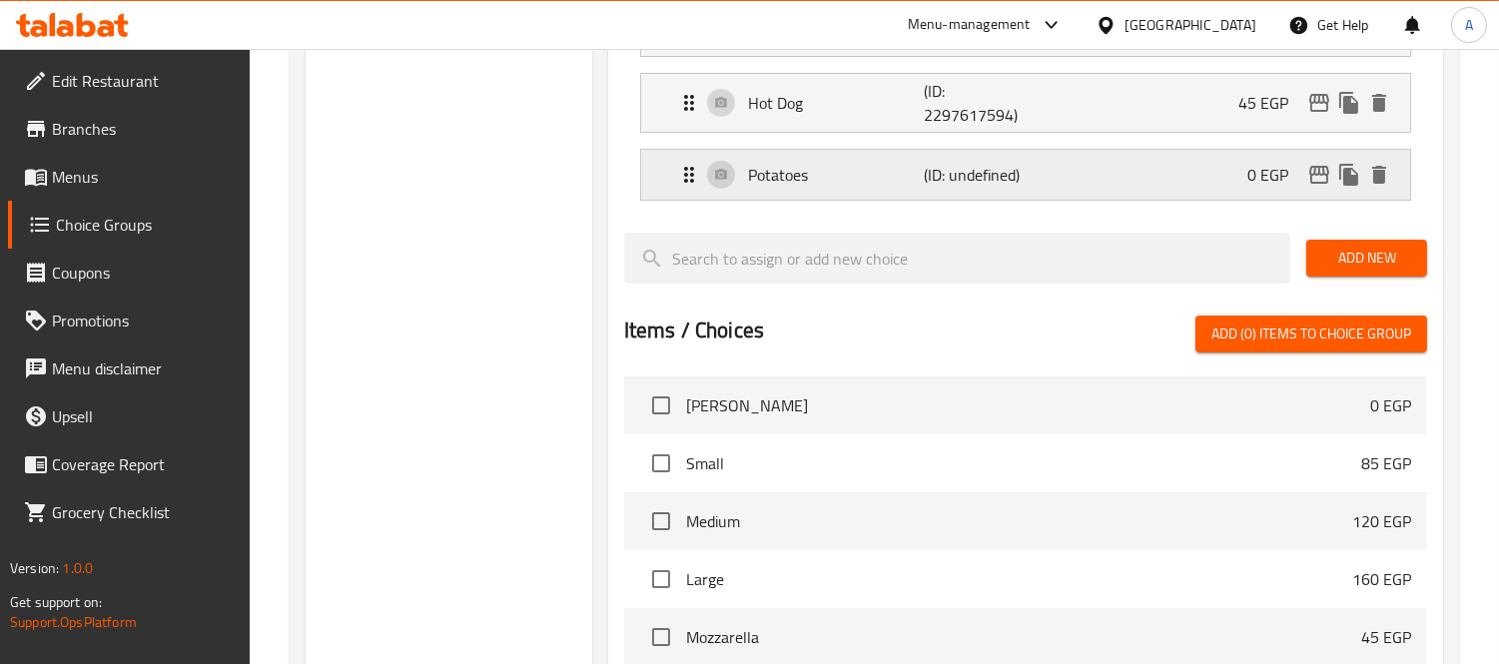
click at [1173, 182] on div "Potatoes (ID: undefined) 0 EGP" at bounding box center [1031, 175] width 709 height 50
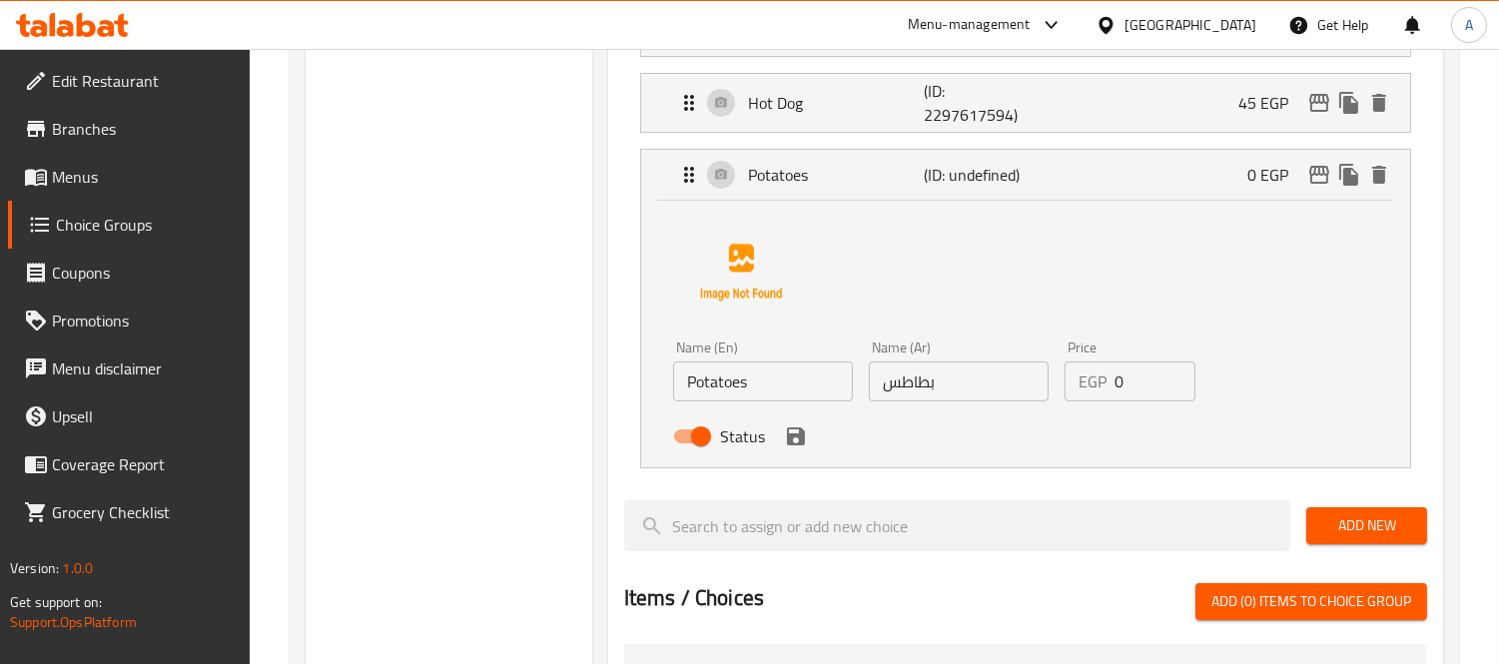
drag, startPoint x: 1162, startPoint y: 371, endPoint x: 980, endPoint y: 380, distance: 181.9
click at [980, 380] on div "Name (En) Potatoes Name (En) Name (Ar) بطاطس Name (Ar) Price EGP 0 Price Status" at bounding box center [958, 397] width 587 height 131
click at [793, 433] on icon "save" at bounding box center [796, 436] width 24 height 24
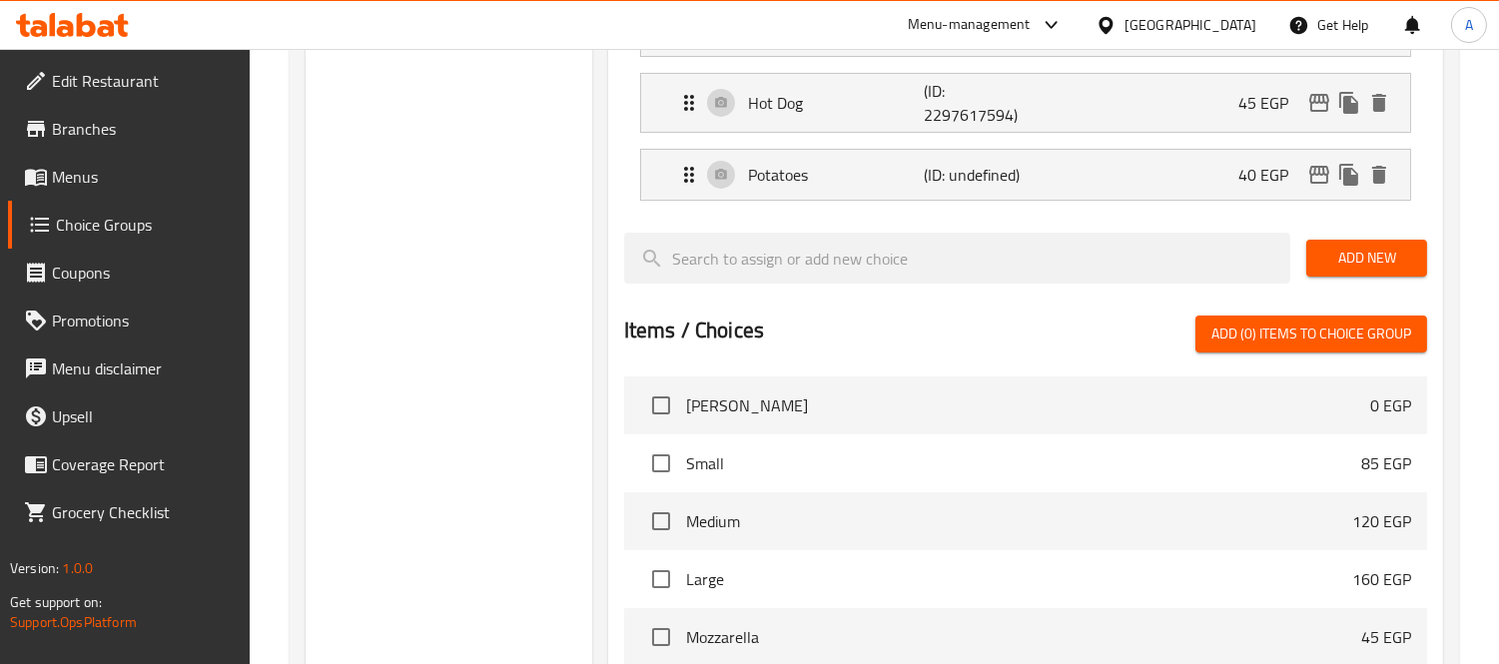
type input "40"
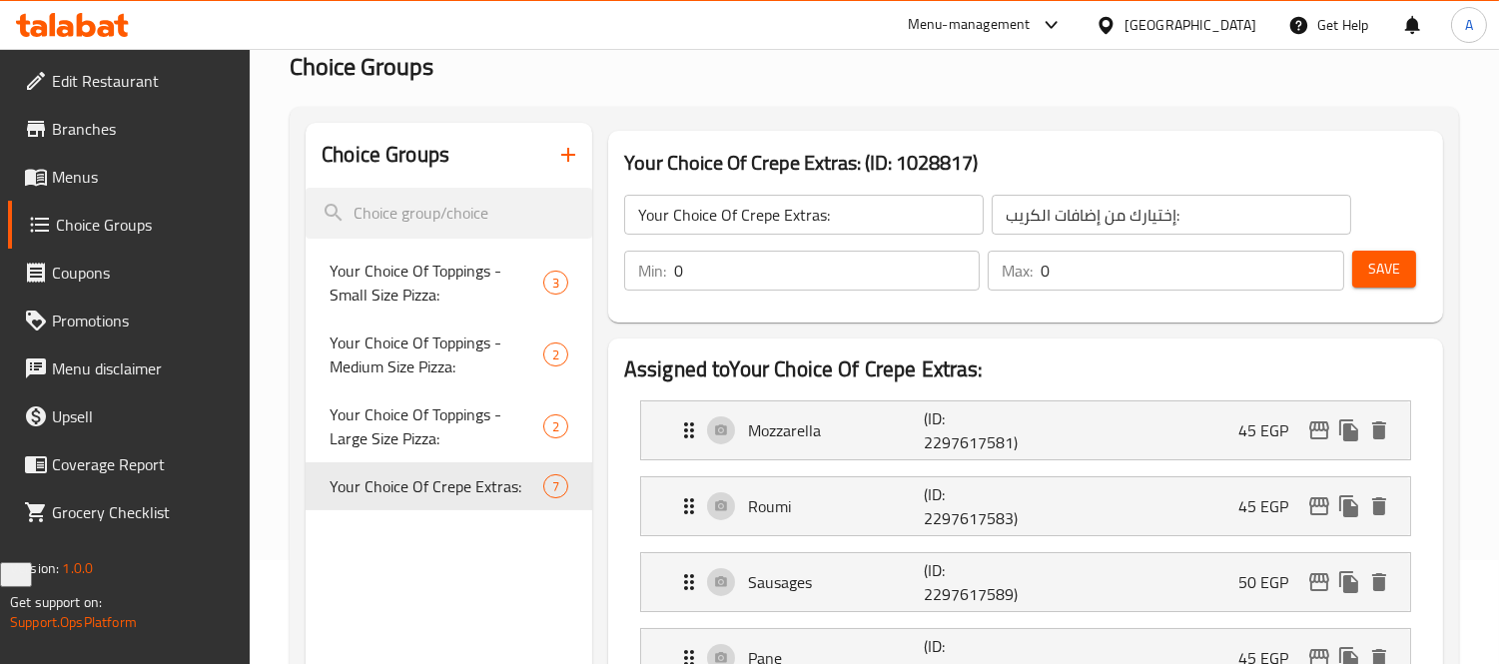
scroll to position [0, 0]
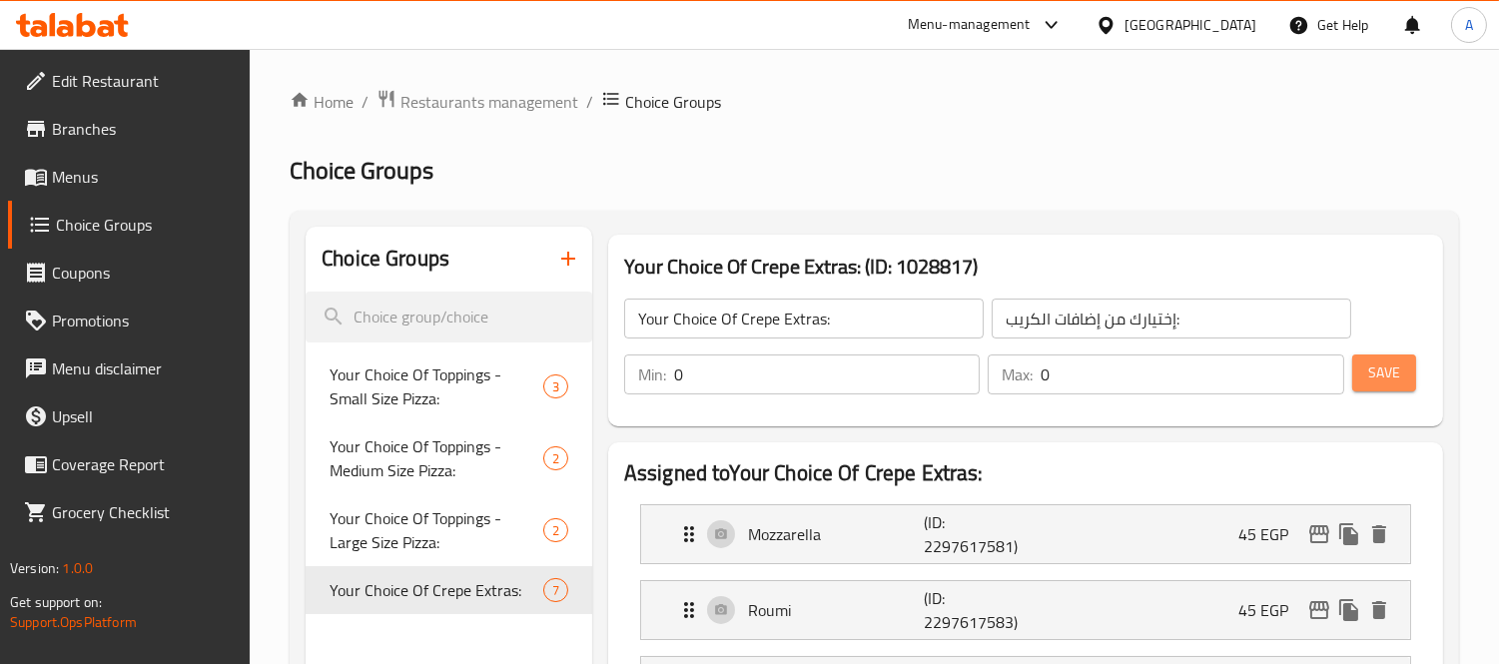
click at [1409, 354] on button "Save" at bounding box center [1384, 372] width 64 height 37
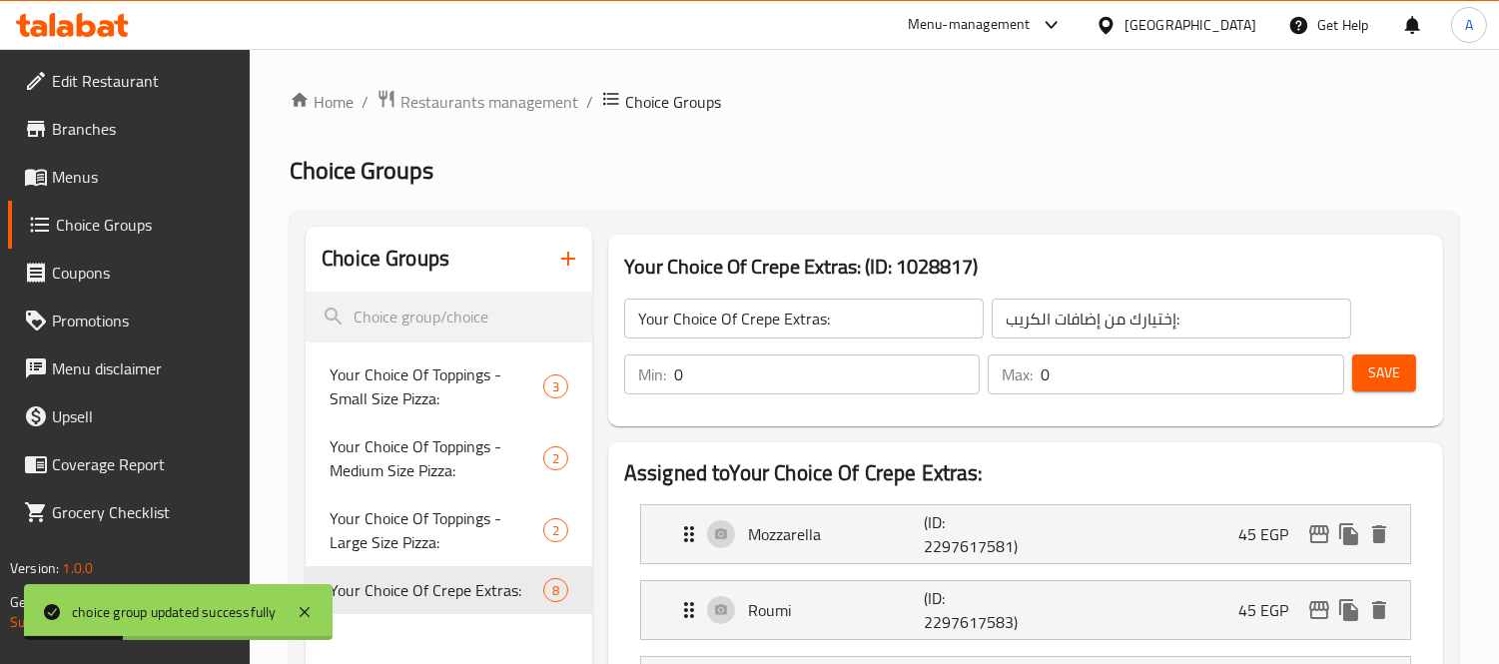
click at [127, 177] on span "Menus" at bounding box center [143, 177] width 183 height 24
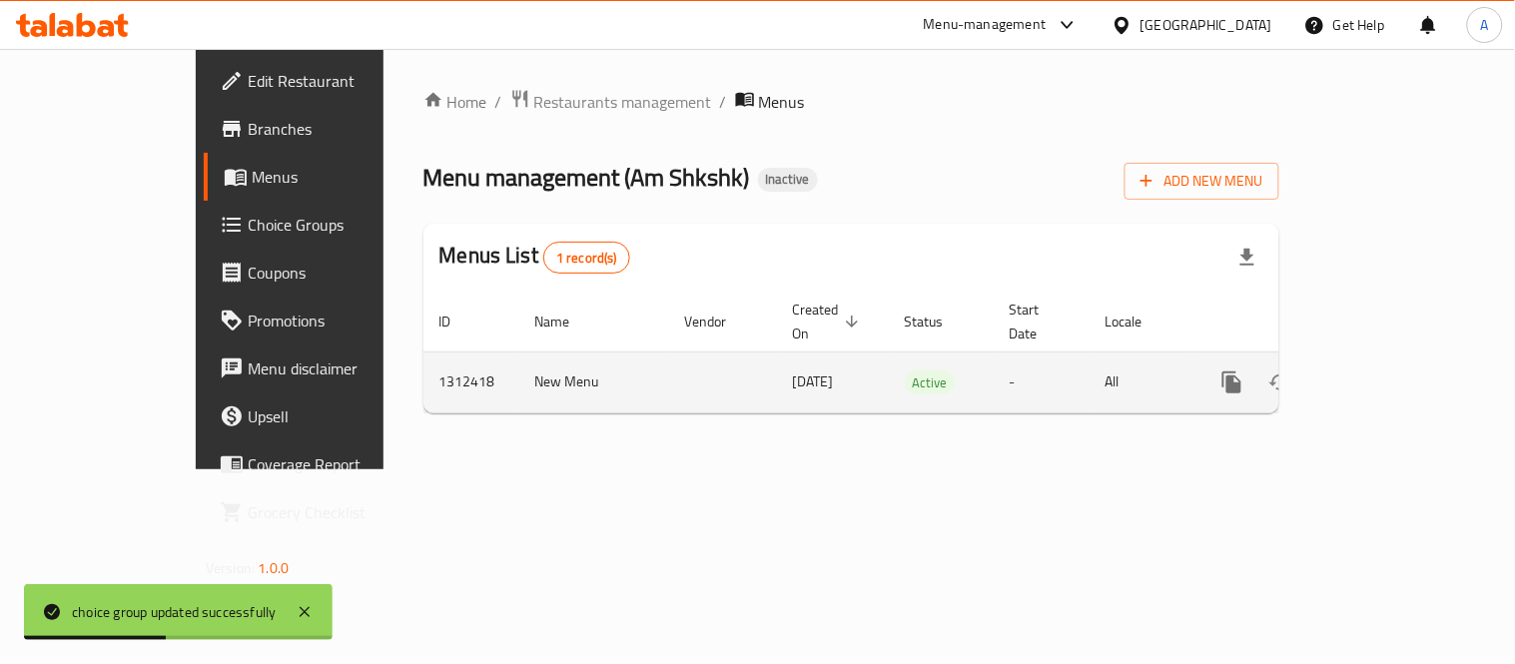
click at [1400, 358] on link "enhanced table" at bounding box center [1376, 382] width 48 height 48
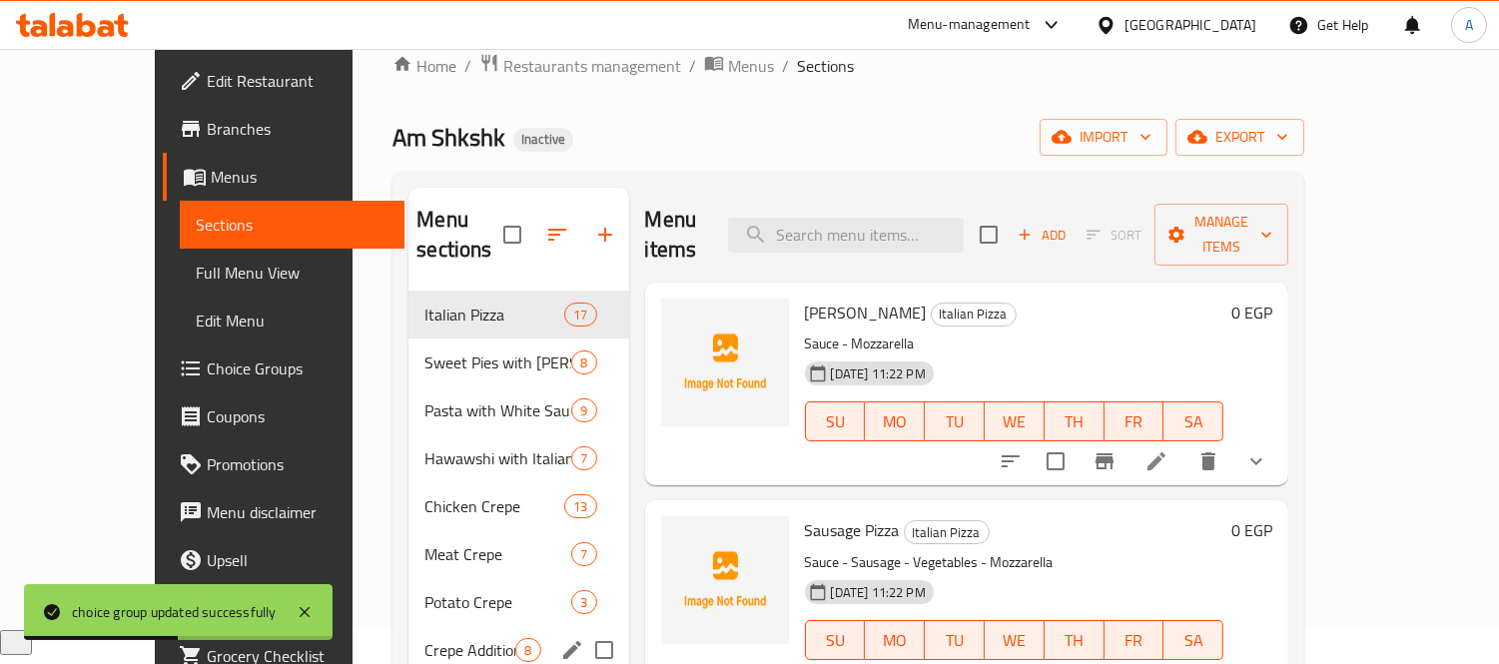
scroll to position [280, 0]
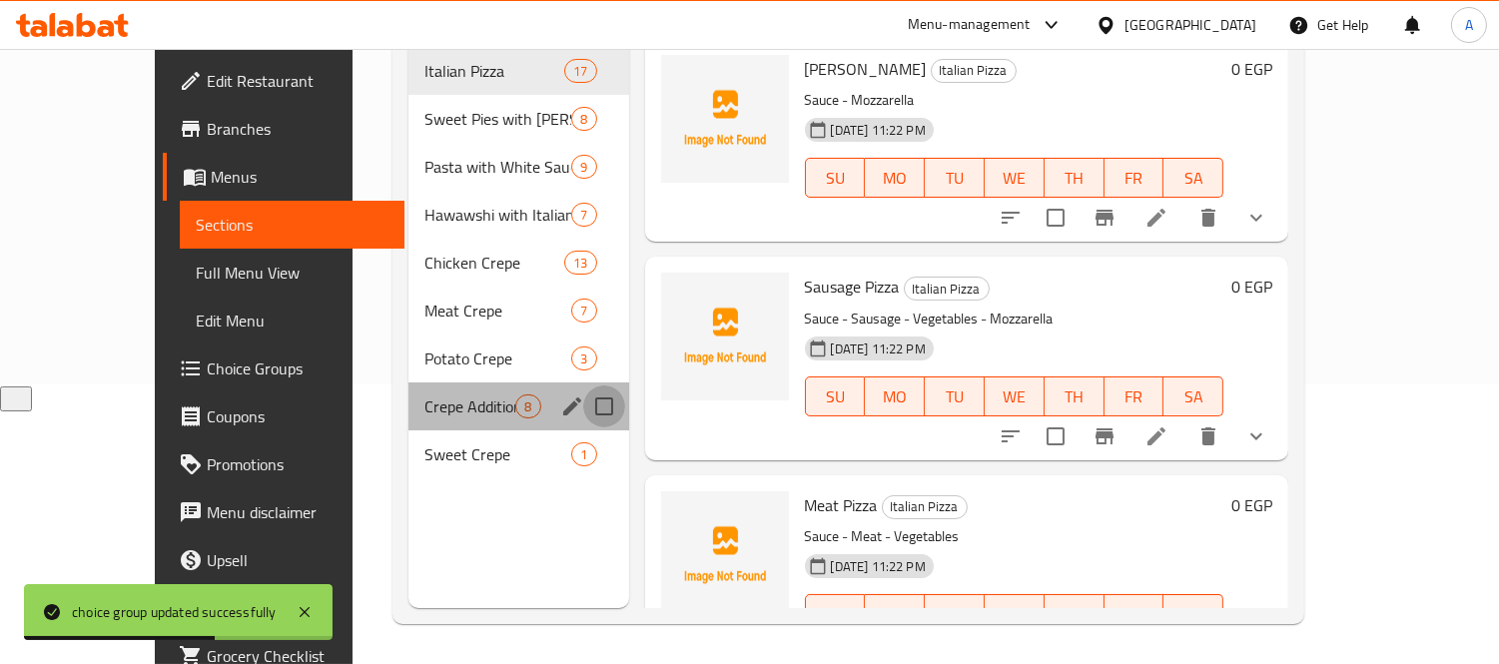
click at [583, 385] on input "Menu sections" at bounding box center [604, 406] width 42 height 42
checkbox input "true"
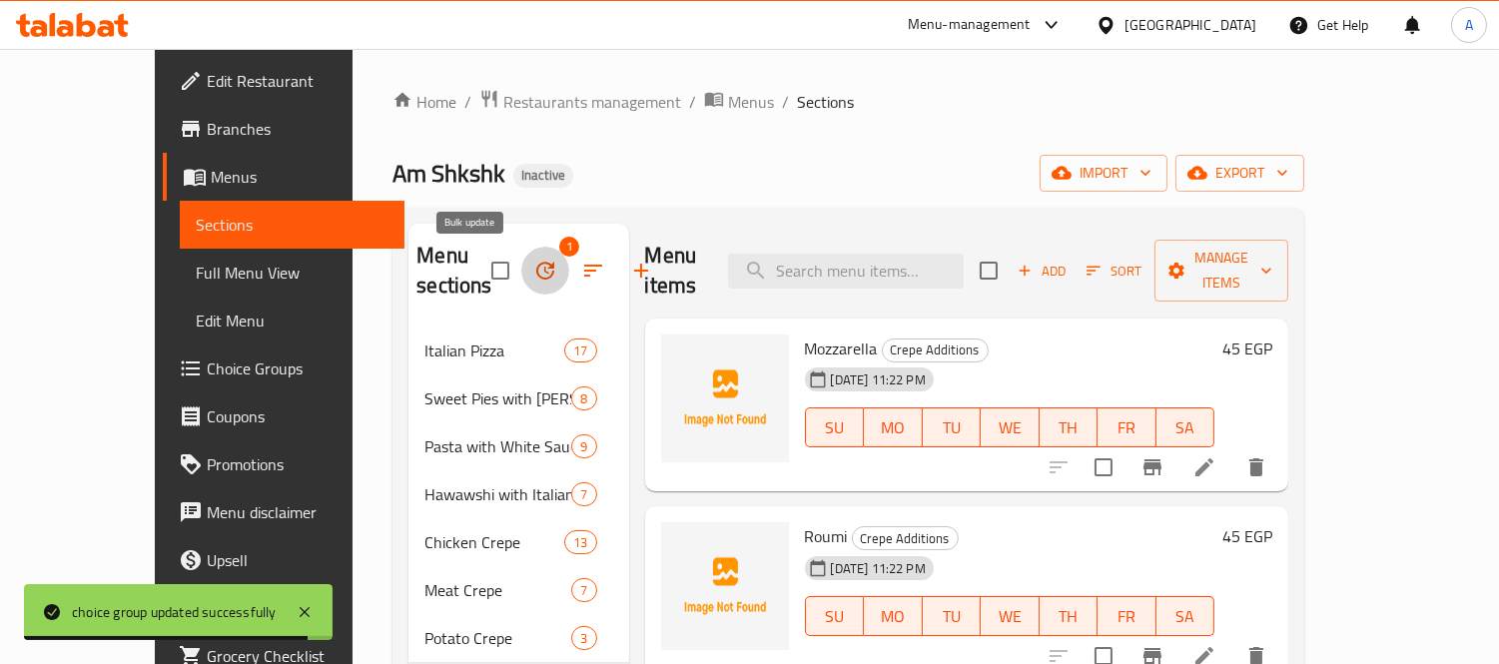
click at [536, 266] on icon "button" at bounding box center [545, 271] width 18 height 18
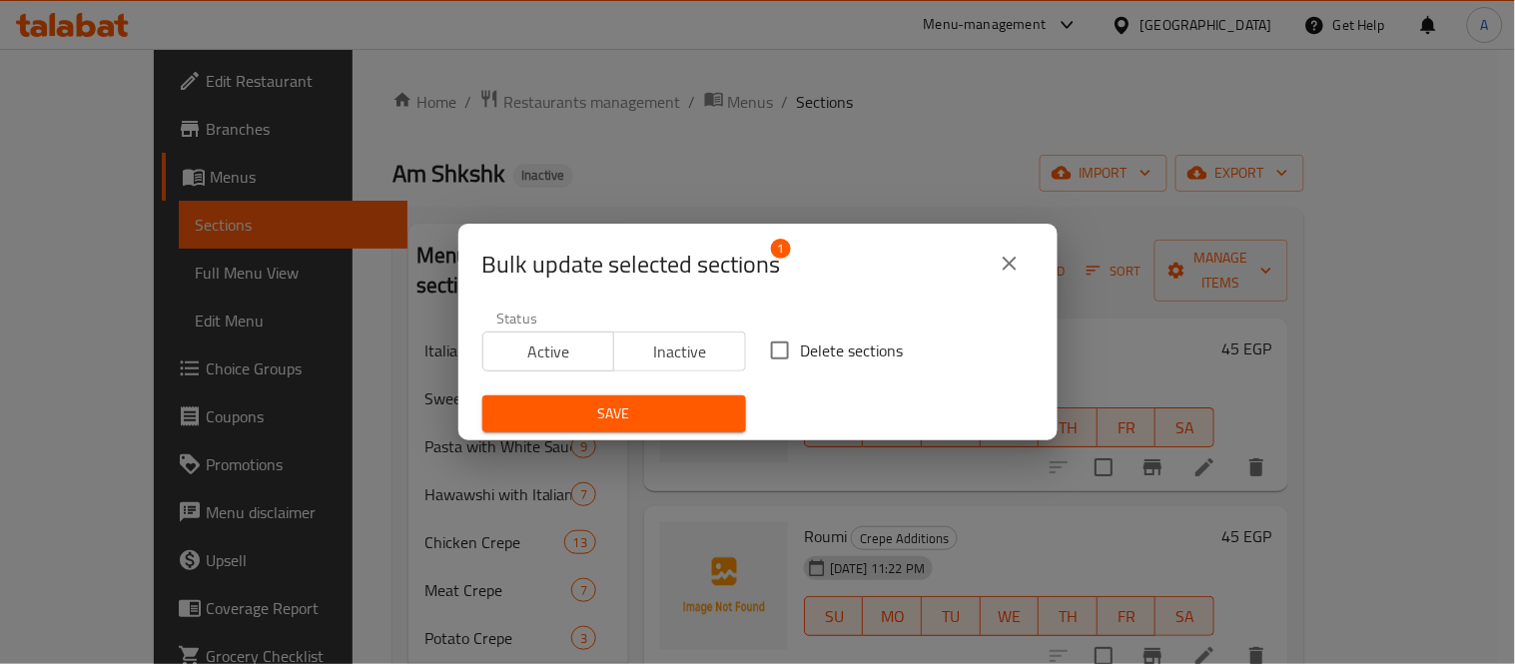
click at [782, 350] on input "Delete sections" at bounding box center [780, 350] width 42 height 42
checkbox input "true"
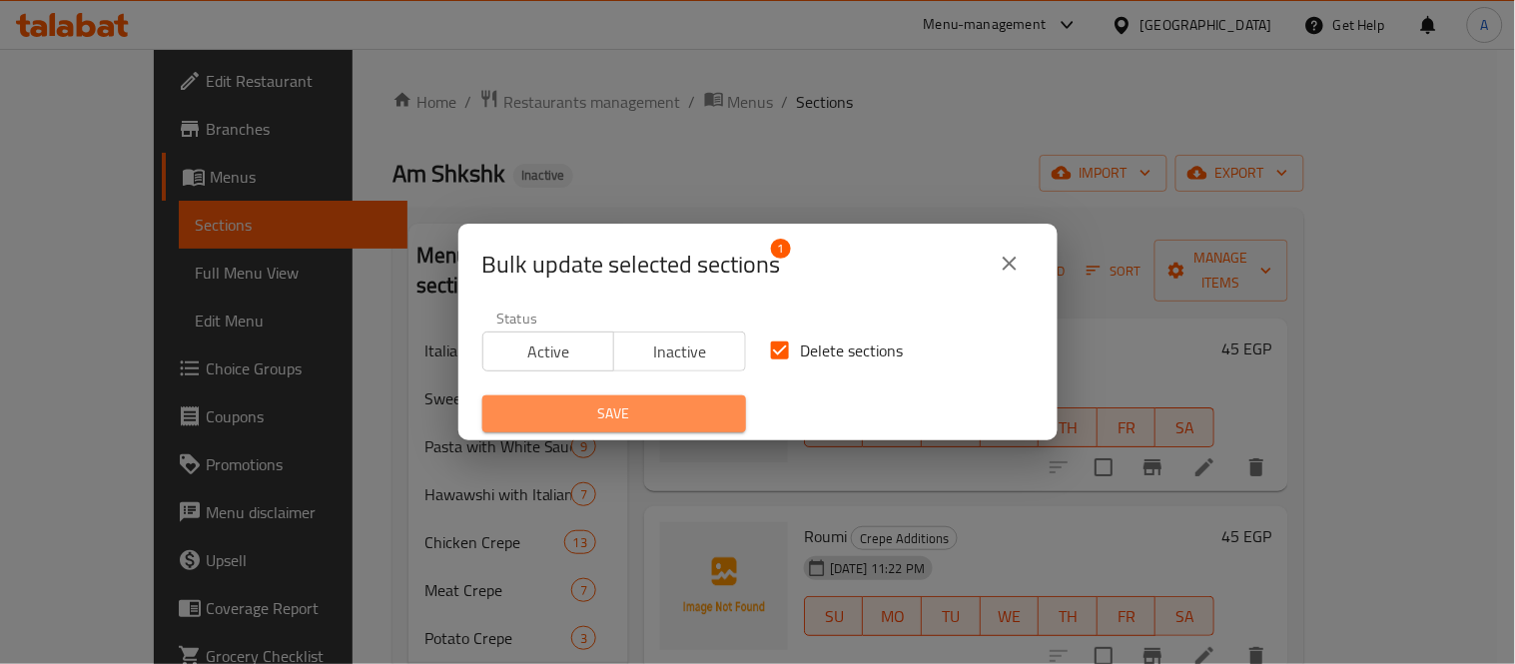
click at [673, 420] on span "Save" at bounding box center [614, 413] width 232 height 25
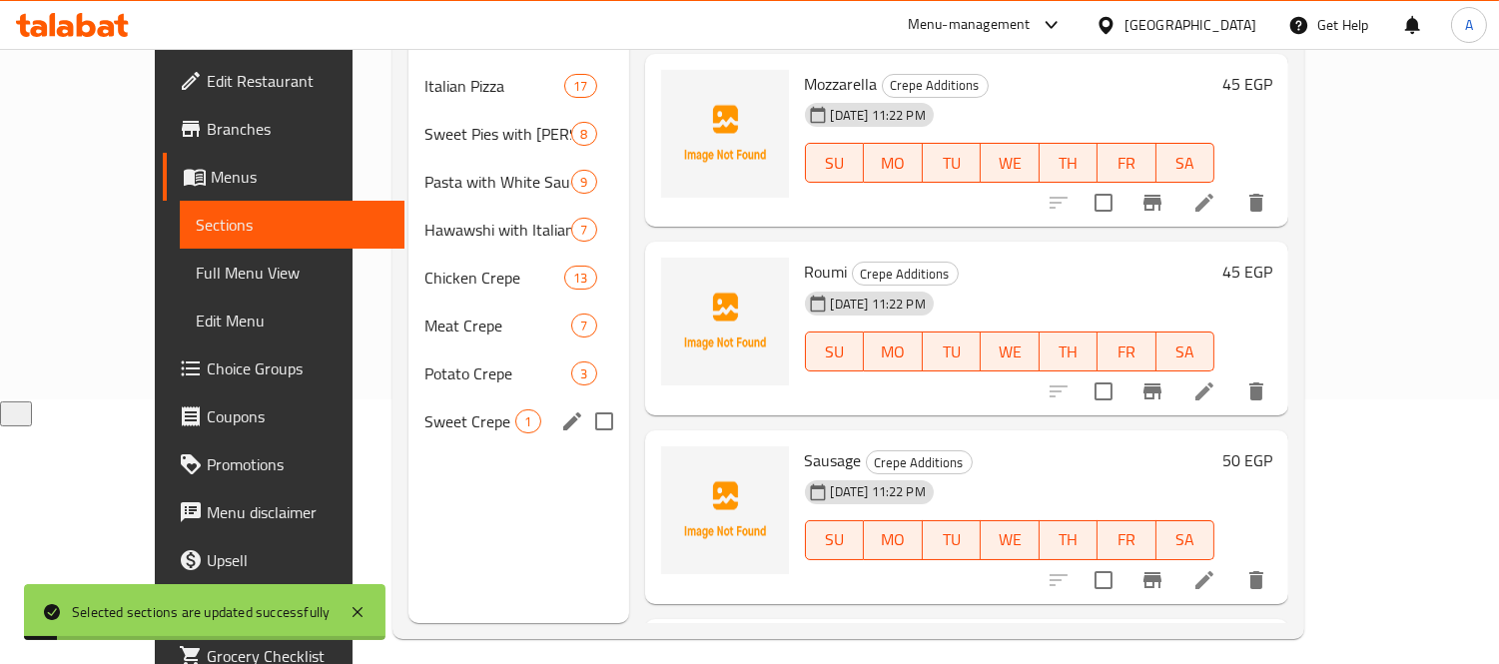
scroll to position [280, 0]
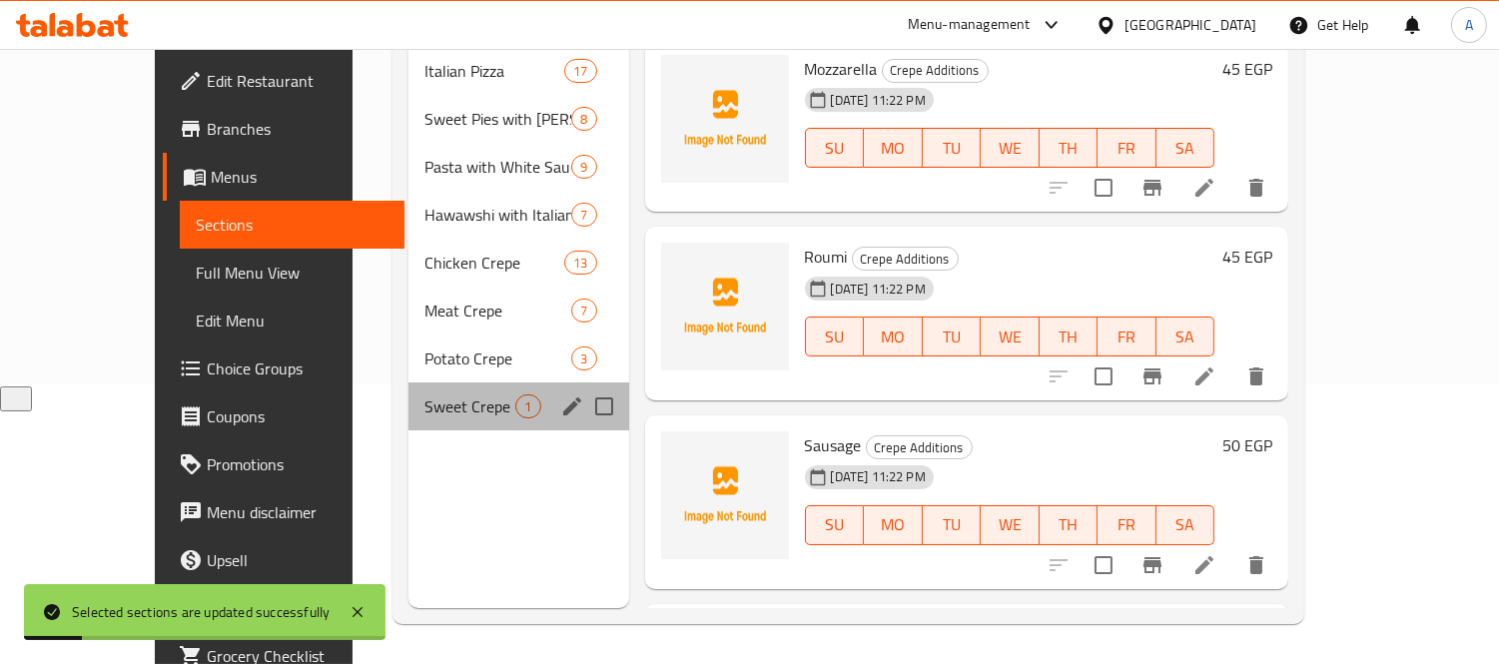
click at [424, 394] on span "Sweet Crepe" at bounding box center [469, 406] width 91 height 24
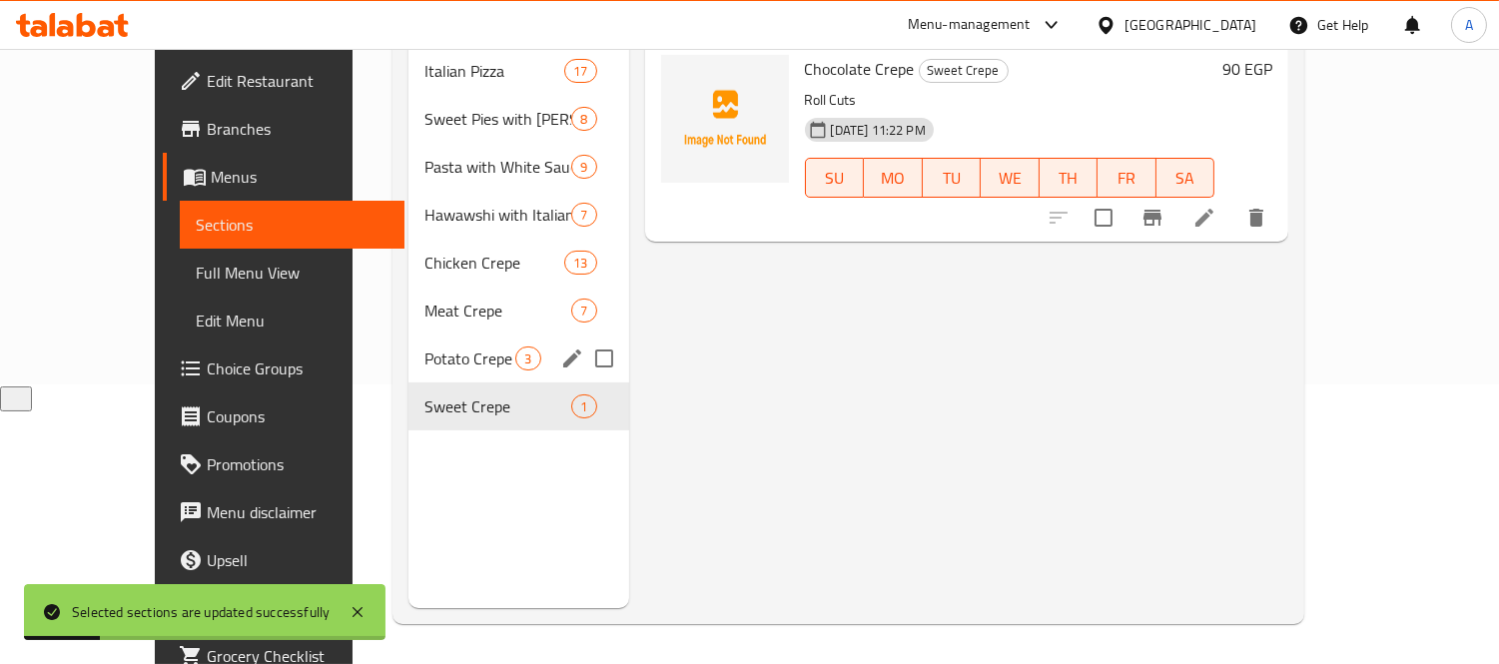
click at [408, 347] on div "Potato Crepe 3" at bounding box center [518, 358] width 220 height 48
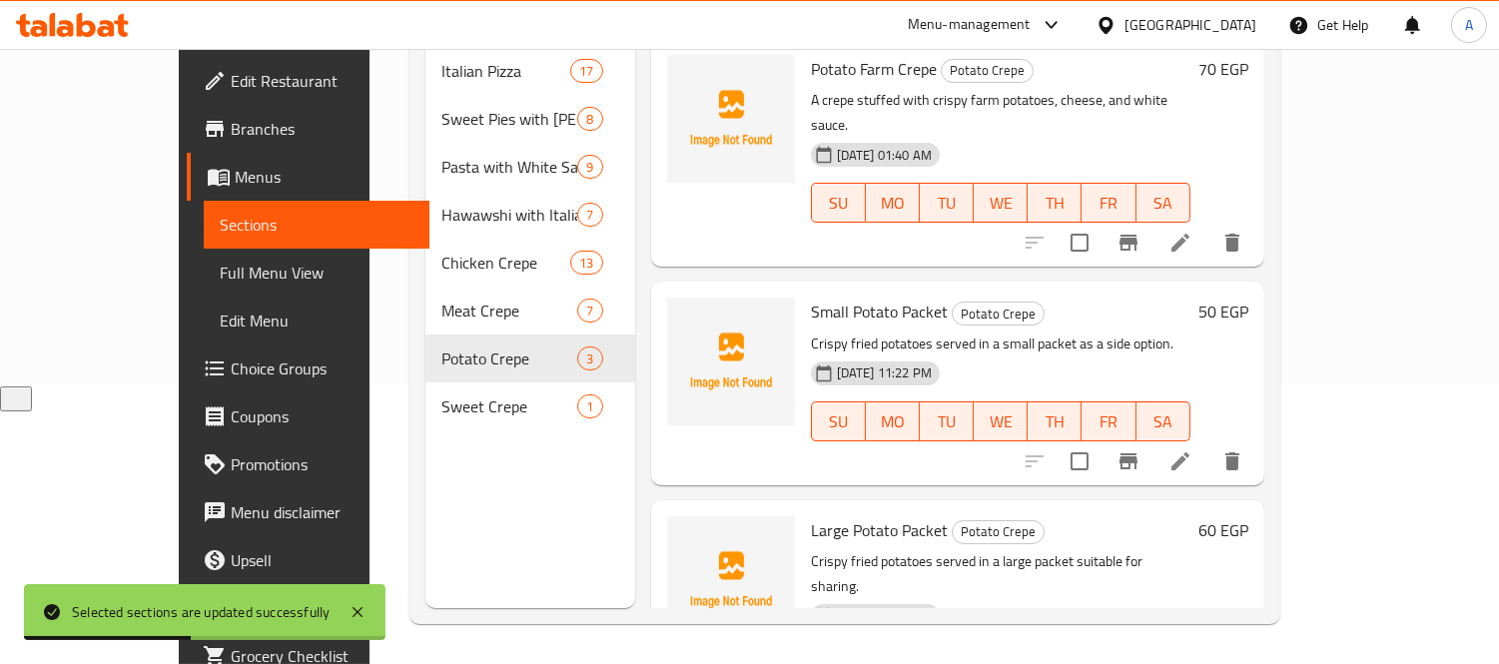
drag, startPoint x: 141, startPoint y: 280, endPoint x: 154, endPoint y: 361, distance: 82.9
click at [220, 280] on span "Full Menu View" at bounding box center [317, 273] width 194 height 24
click at [187, 347] on link "Choice Groups" at bounding box center [308, 368] width 243 height 48
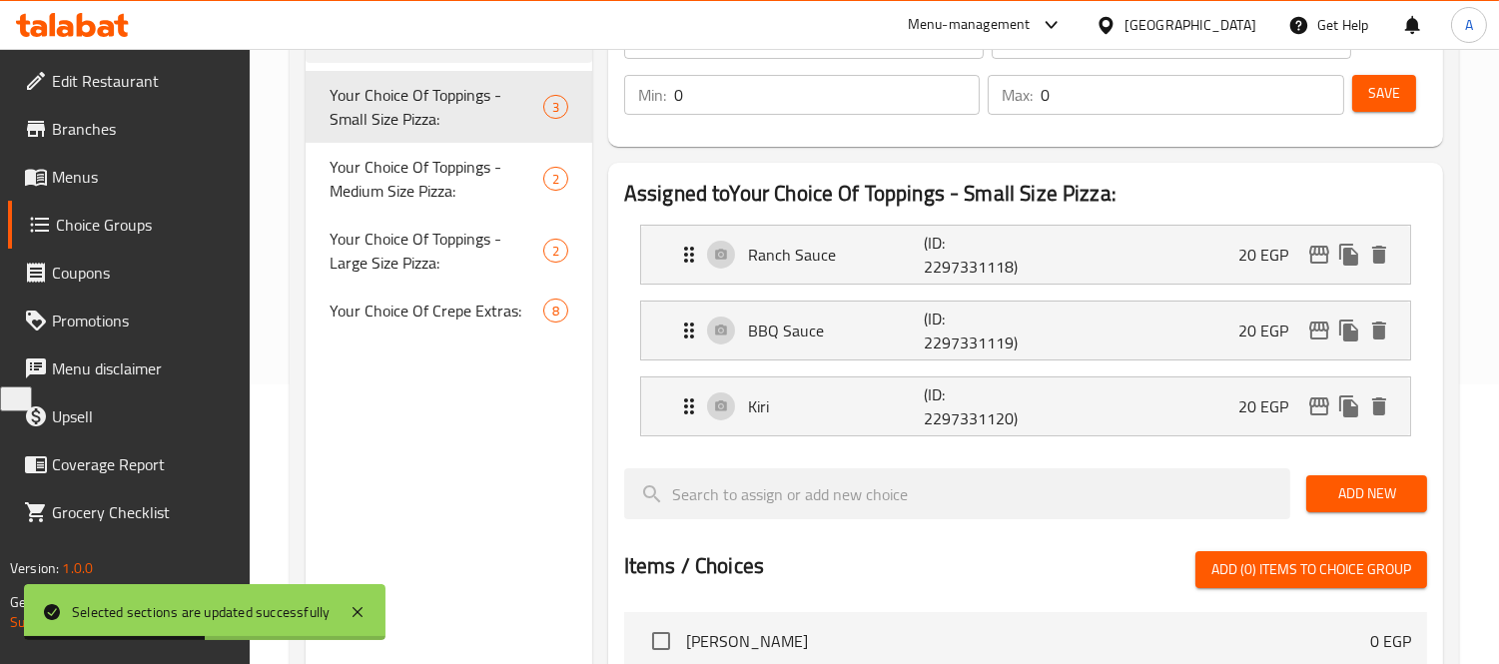
click at [146, 233] on span "Choice Groups" at bounding box center [145, 225] width 179 height 24
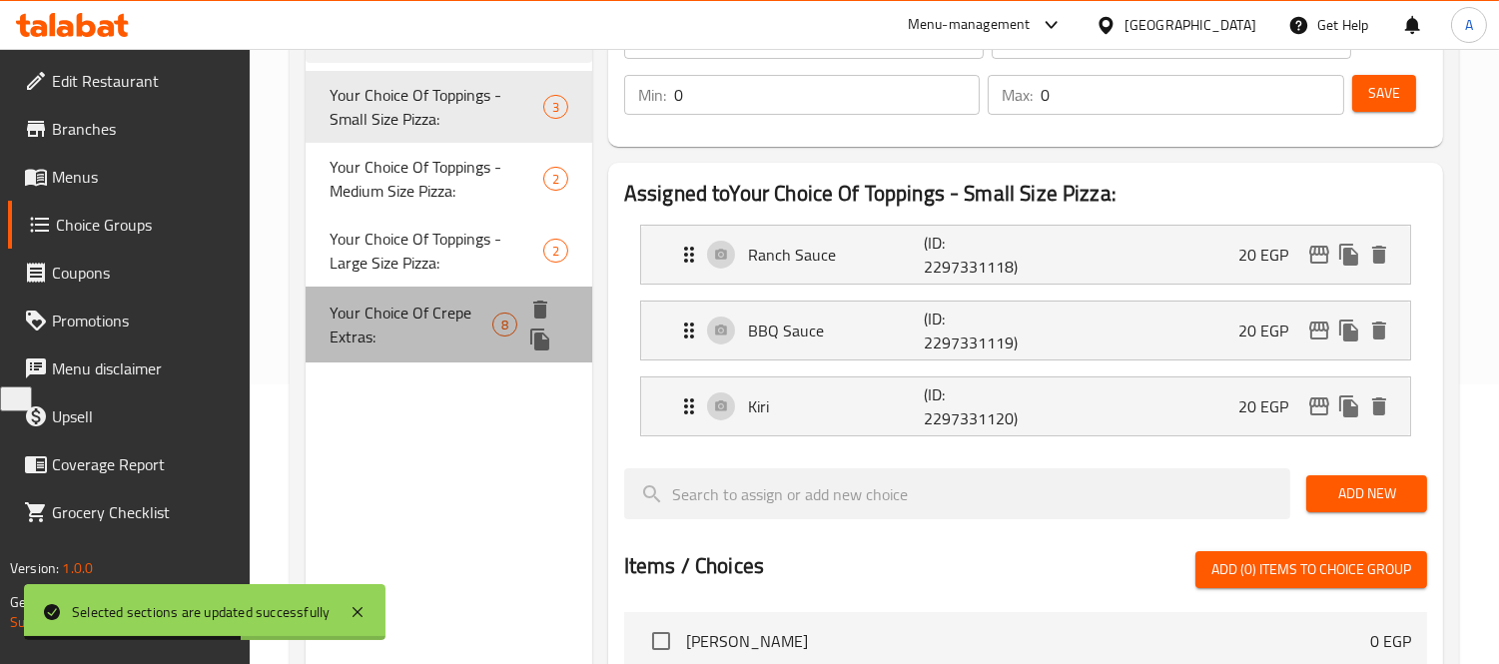
click at [373, 316] on span "Your Choice Of Crepe Extras:" at bounding box center [410, 325] width 163 height 48
type input "Your Choice Of Crepe Extras:"
type input "إختيارك من إضافات الكريب:"
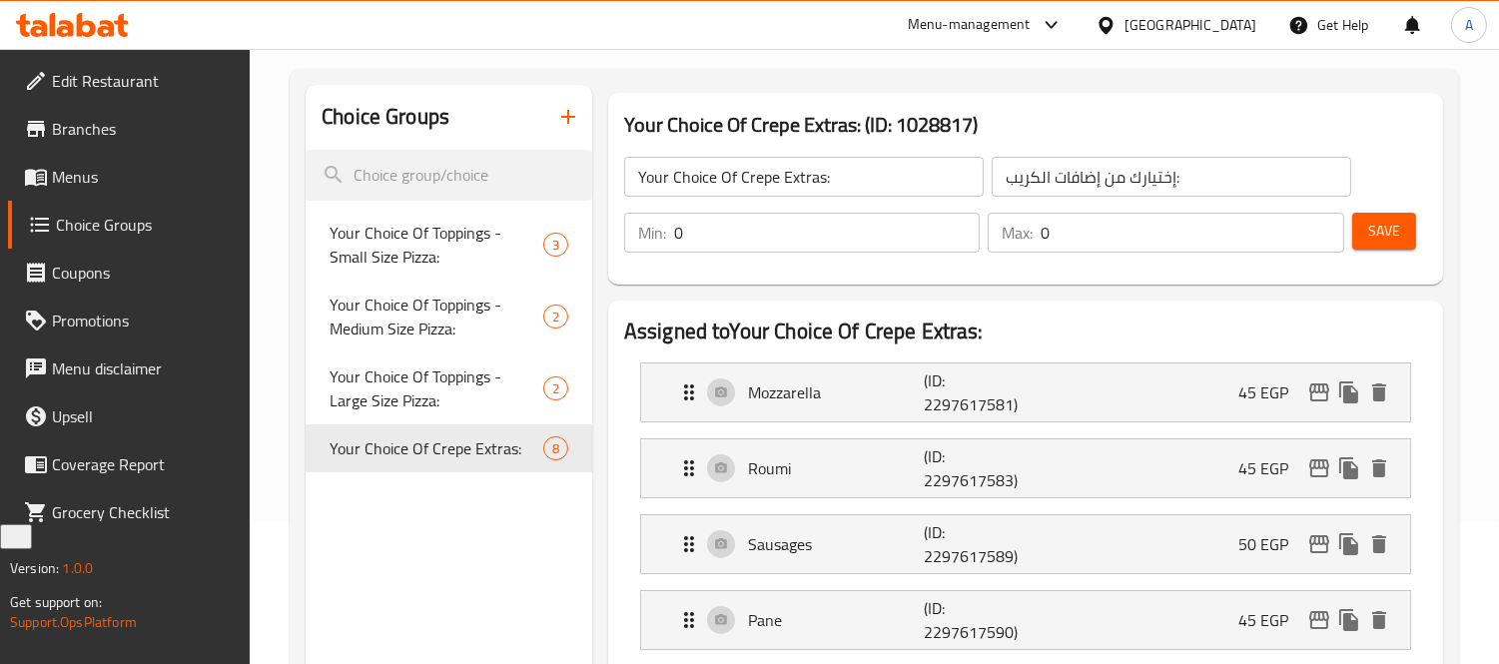
scroll to position [111, 0]
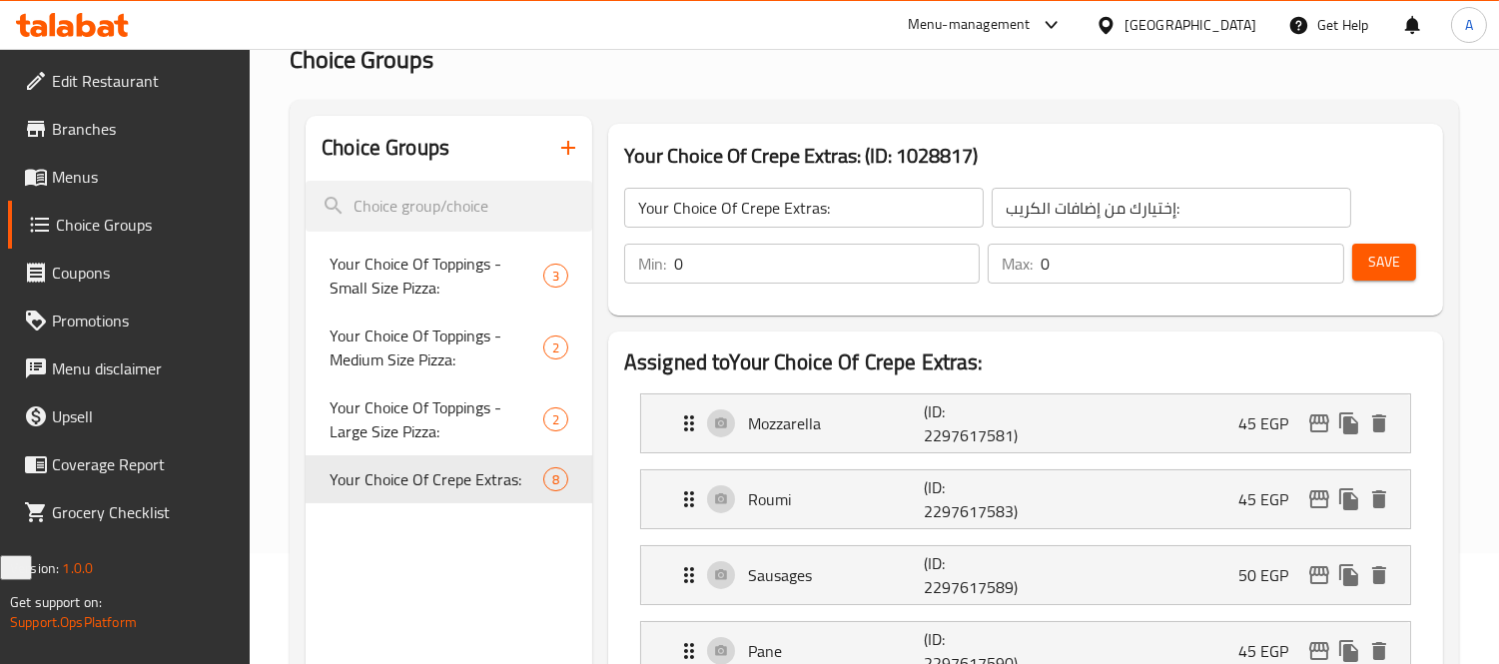
click at [47, 173] on icon at bounding box center [36, 177] width 24 height 24
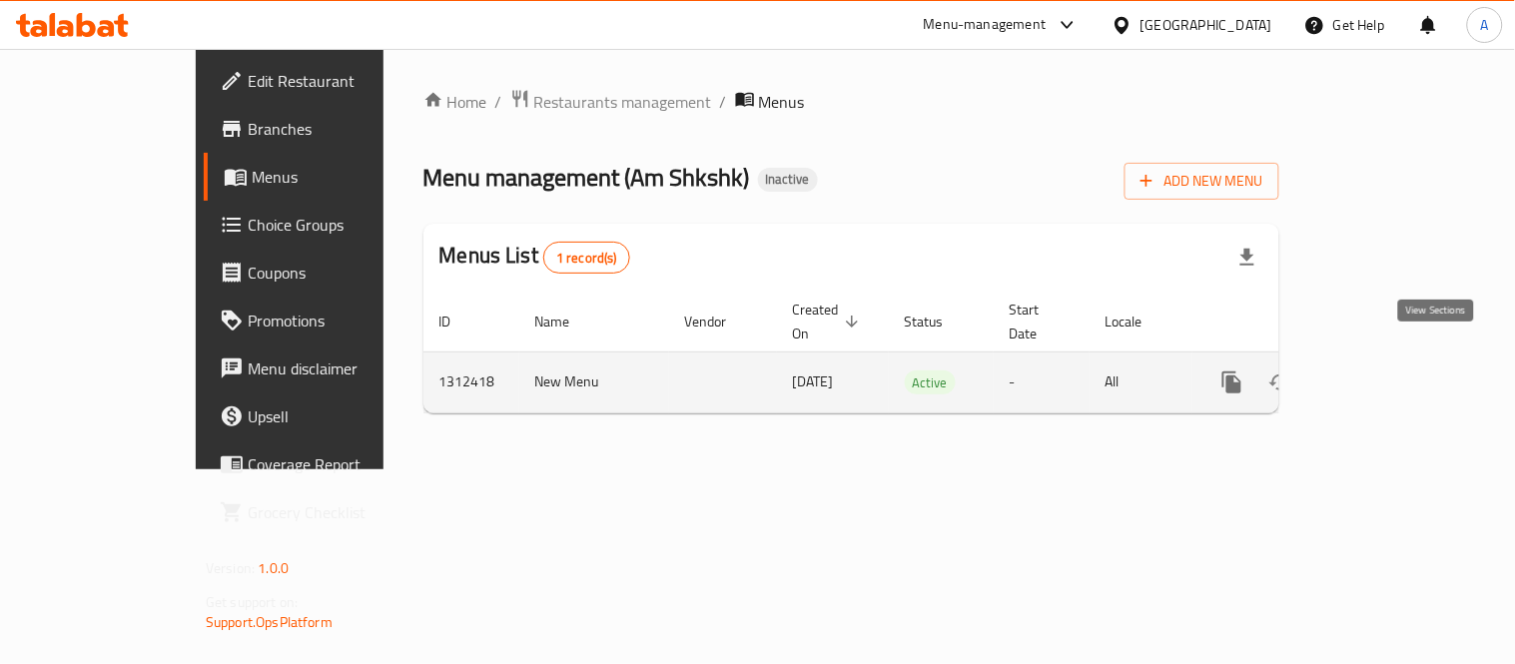
click at [1400, 362] on link "enhanced table" at bounding box center [1376, 382] width 48 height 48
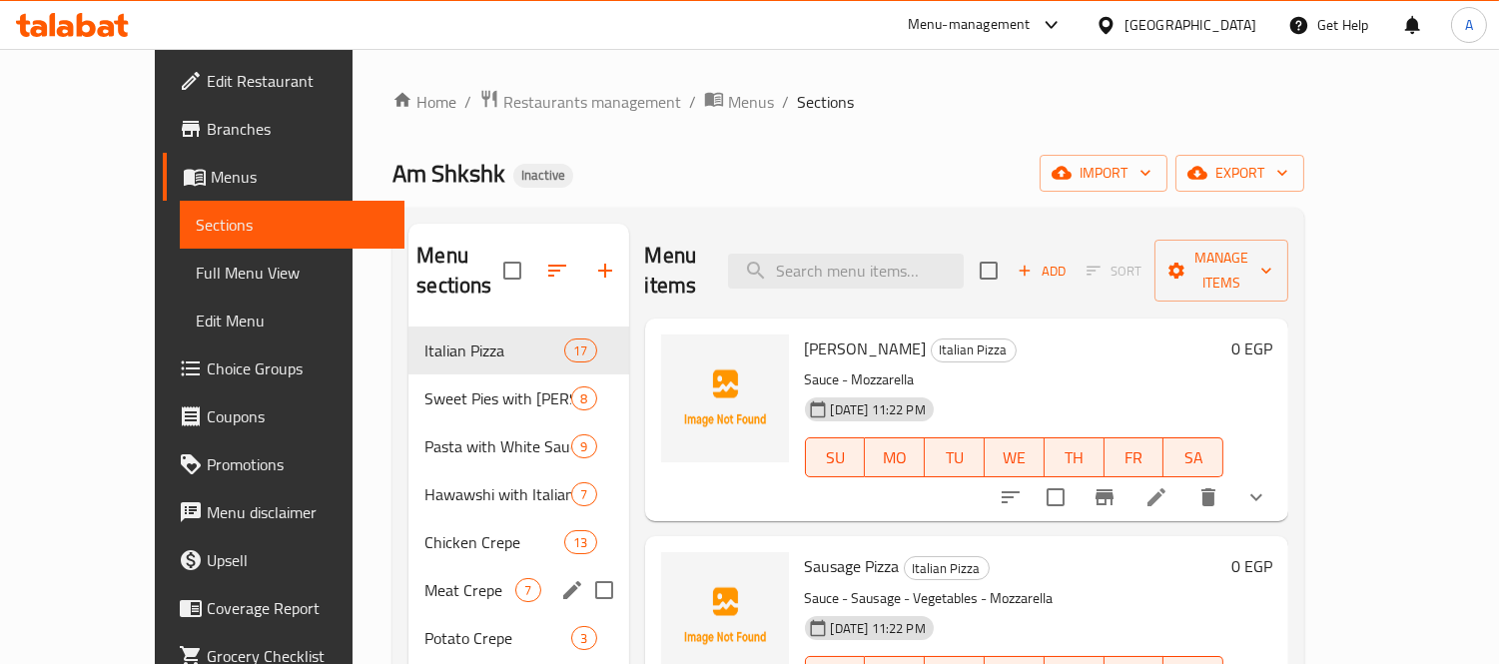
scroll to position [280, 0]
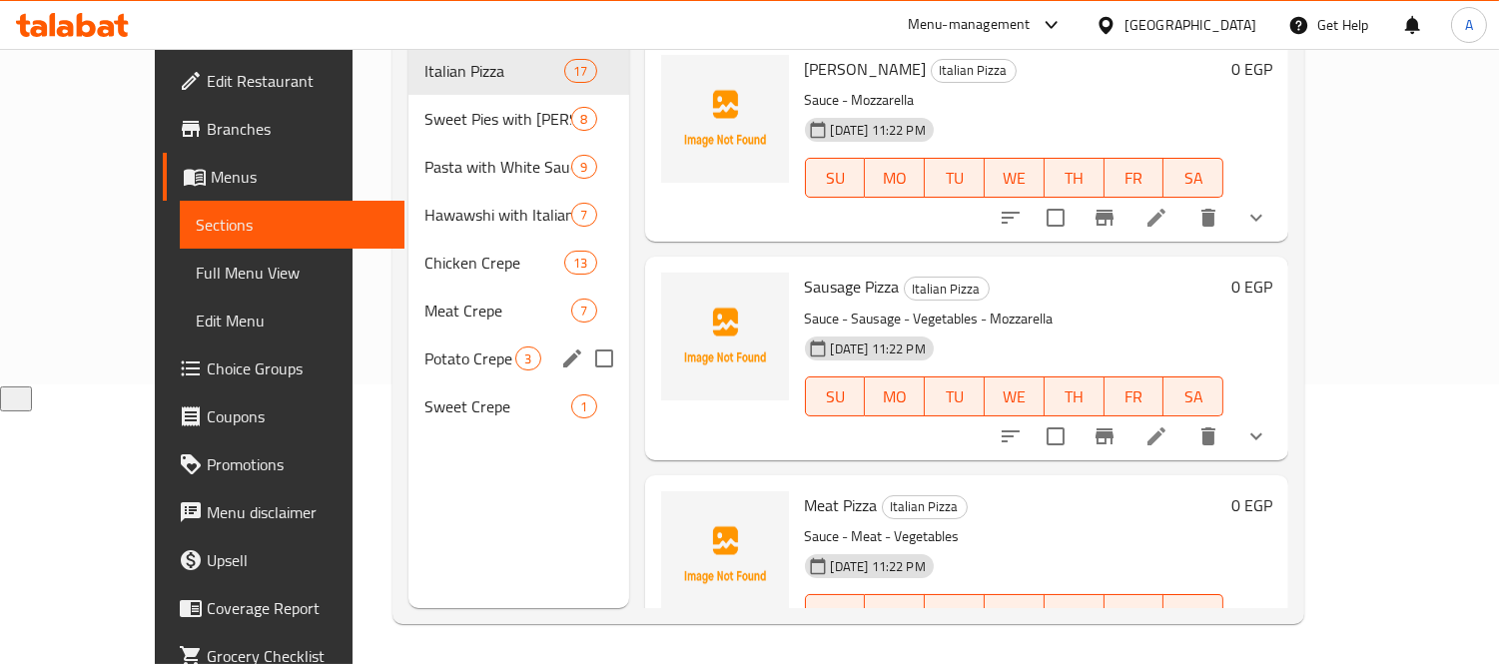
click at [408, 350] on div "Potato Crepe 3" at bounding box center [518, 358] width 220 height 48
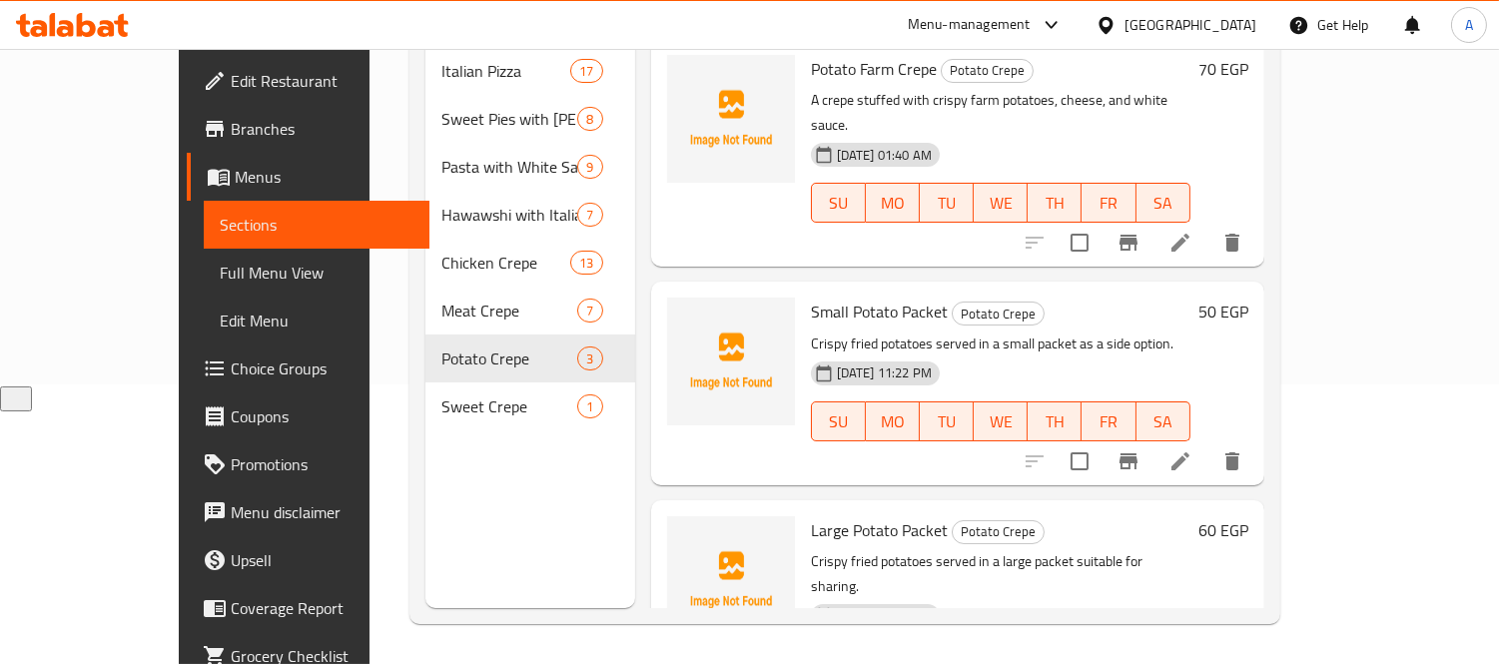
click at [187, 345] on link "Choice Groups" at bounding box center [308, 368] width 243 height 48
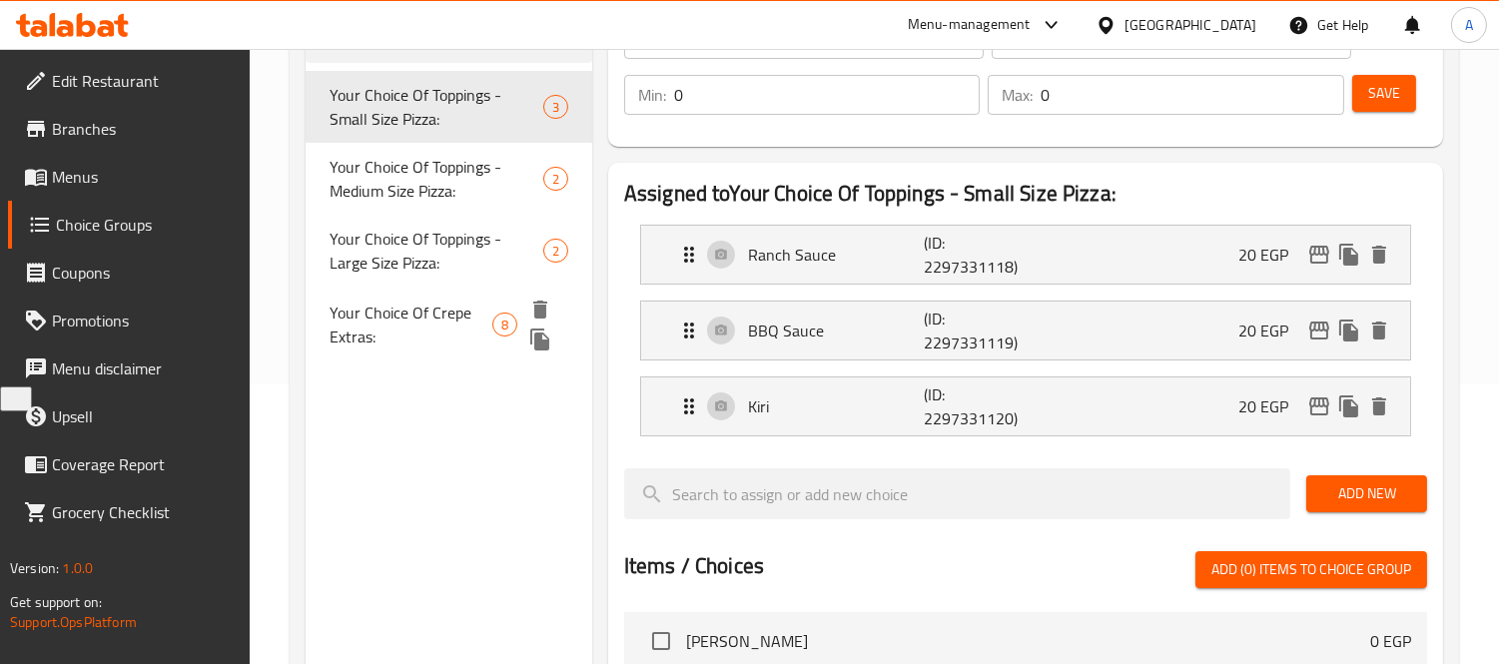
click at [359, 321] on span "Your Choice Of Crepe Extras:" at bounding box center [410, 325] width 163 height 48
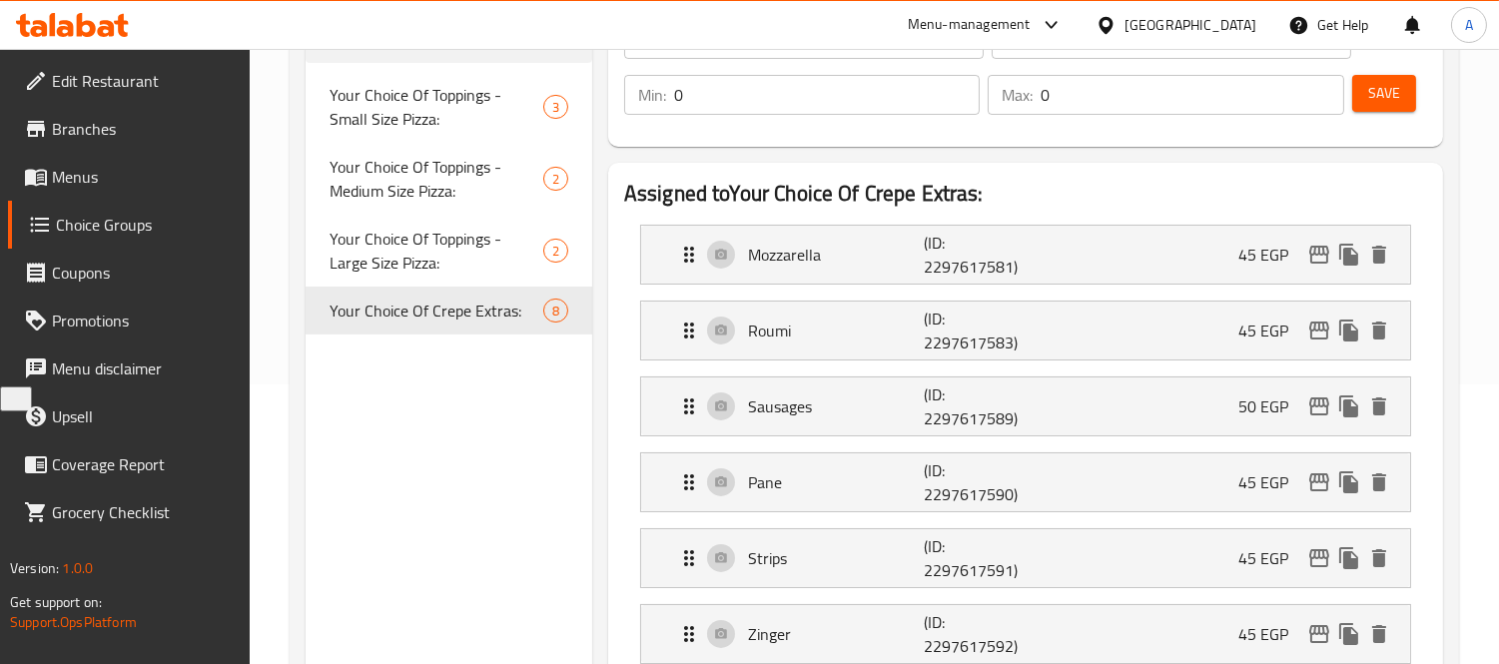
type input "Your Choice Of Crepe Extras:"
type input "إختيارك من إضافات الكريب:"
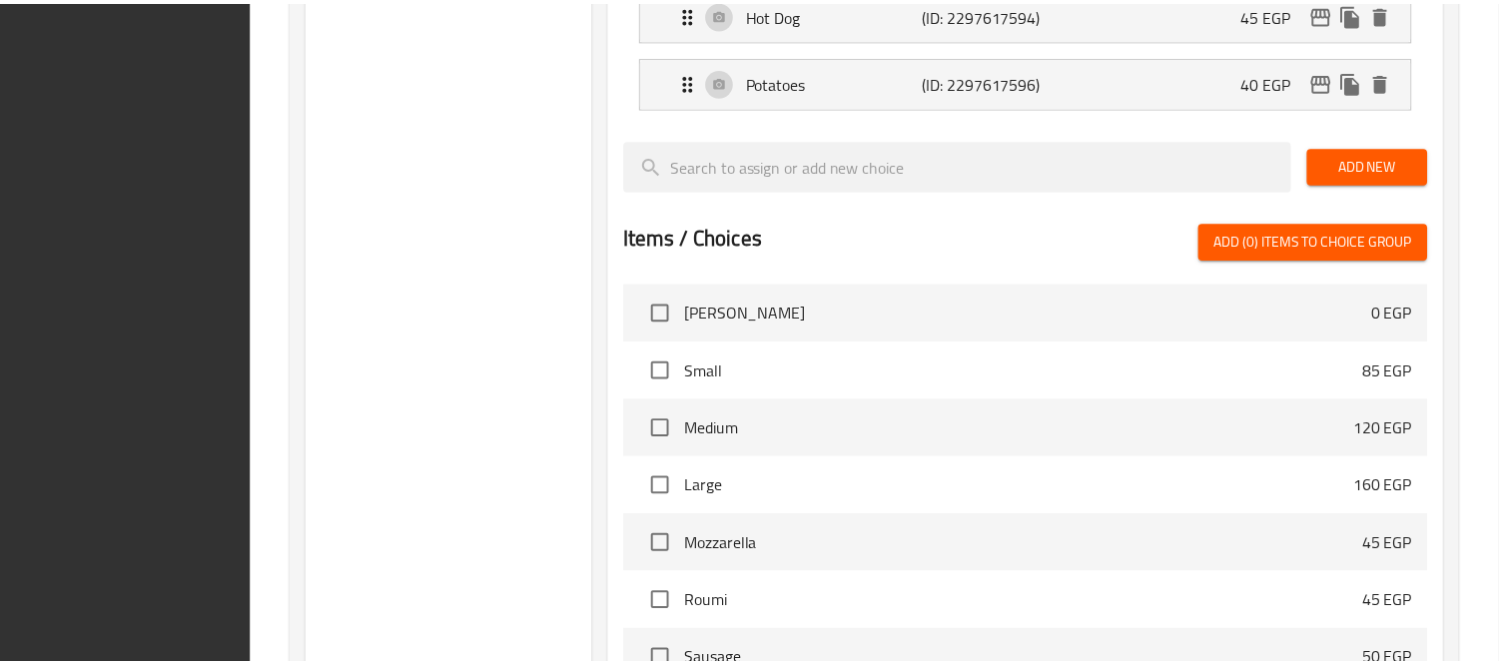
scroll to position [1218, 0]
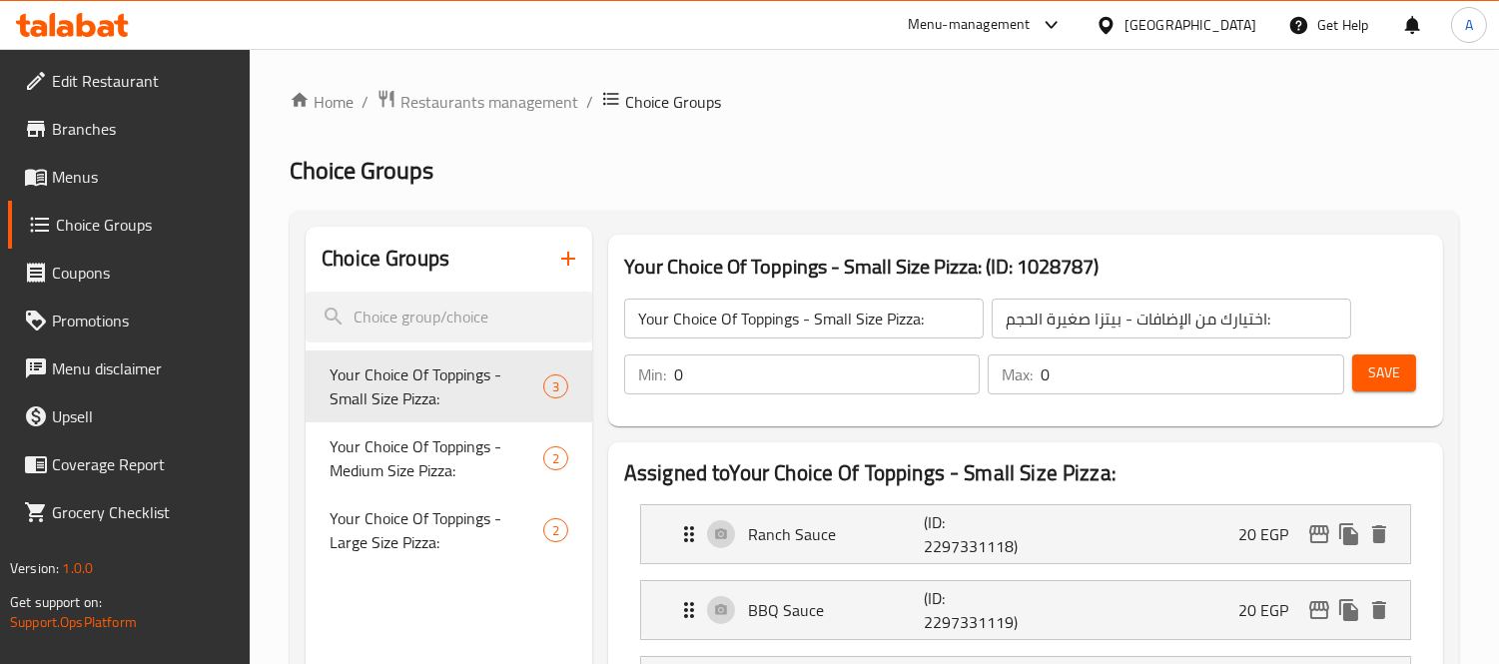
click at [71, 178] on span "Menus" at bounding box center [143, 177] width 183 height 24
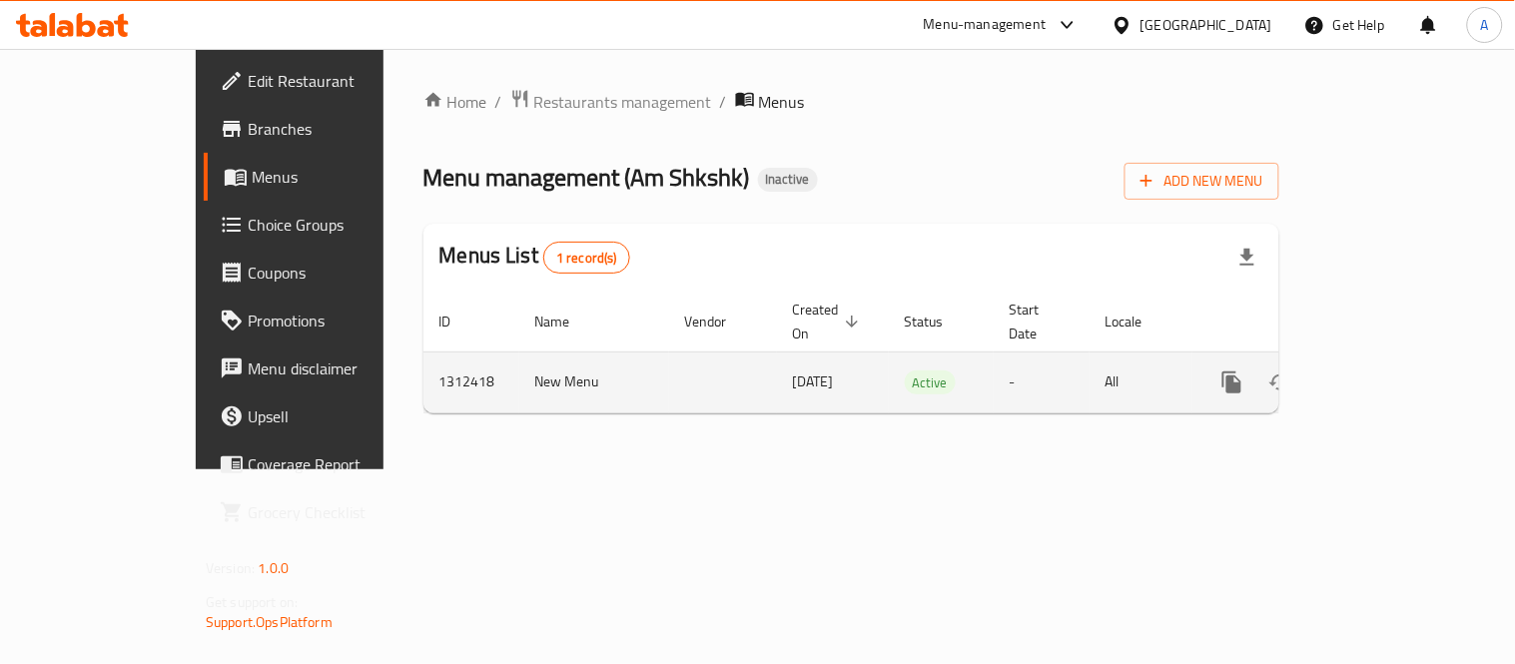
click at [1400, 365] on link "enhanced table" at bounding box center [1376, 382] width 48 height 48
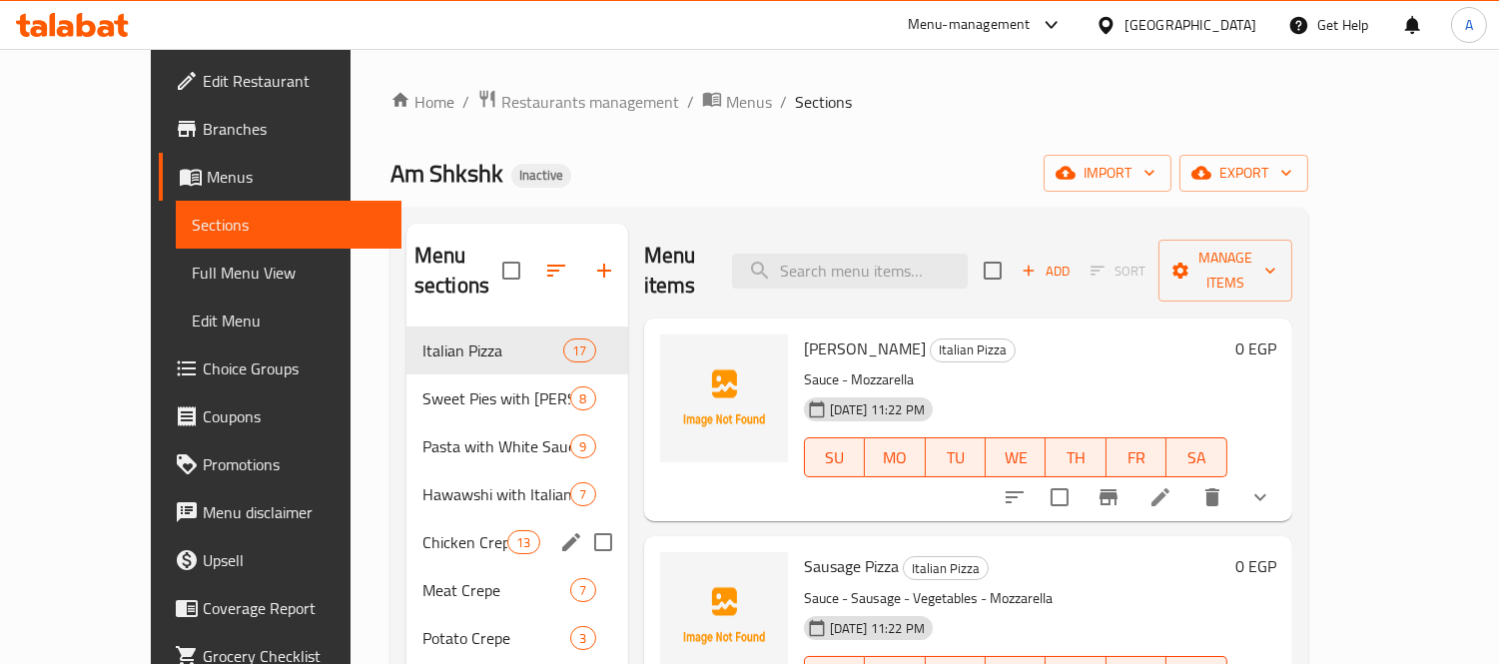
scroll to position [280, 0]
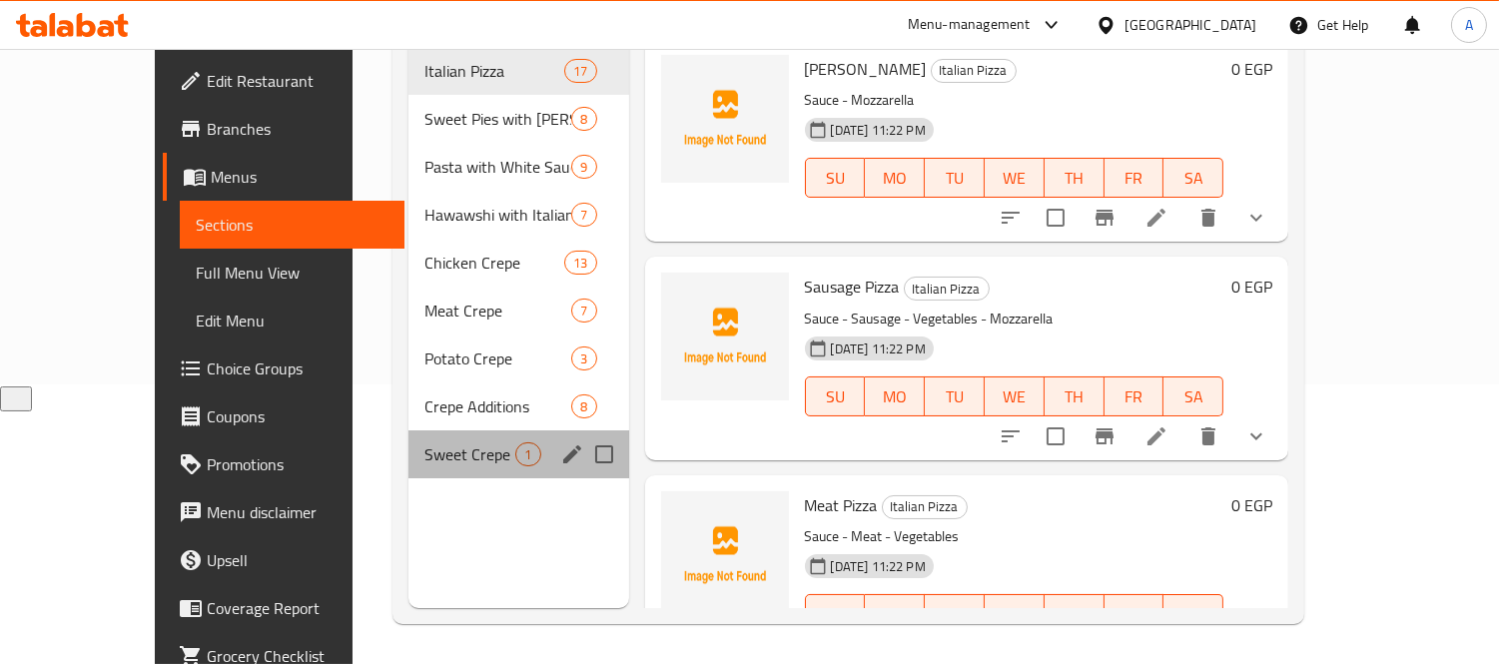
click at [408, 440] on div "Sweet Crepe 1" at bounding box center [518, 454] width 220 height 48
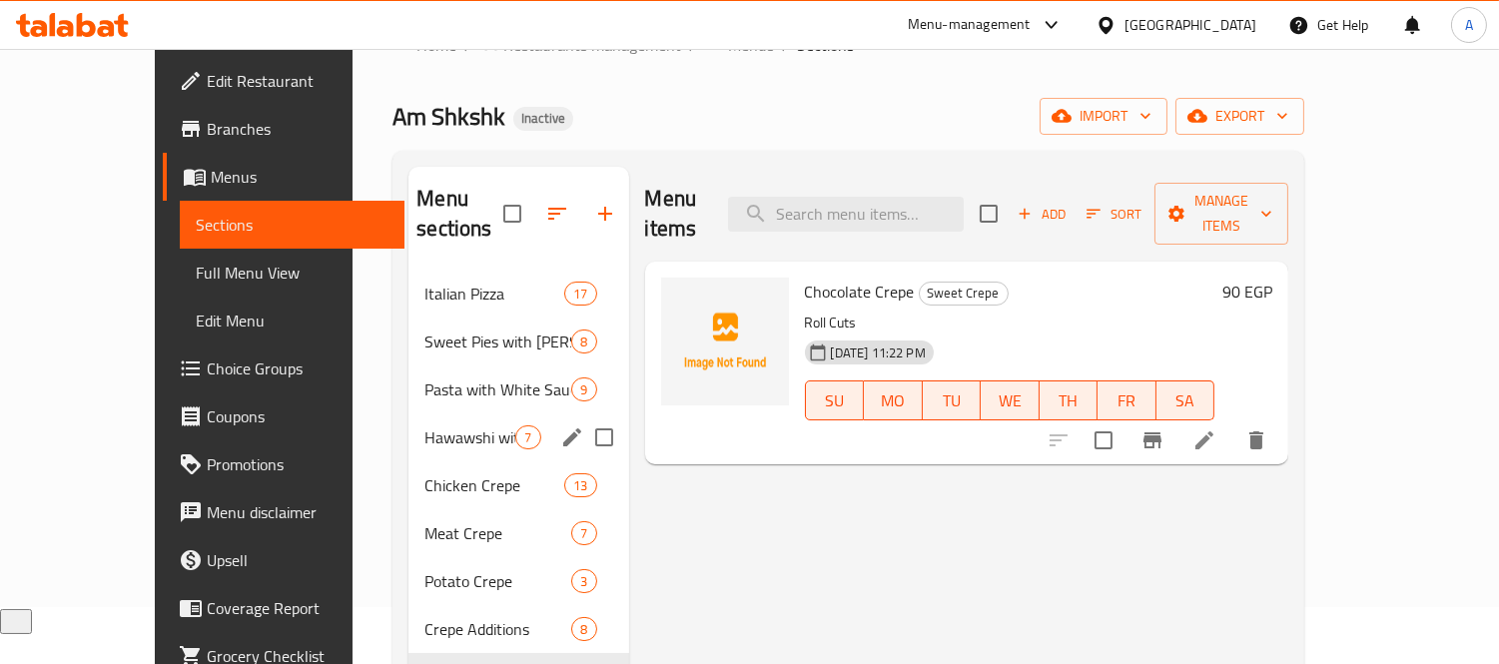
scroll to position [168, 0]
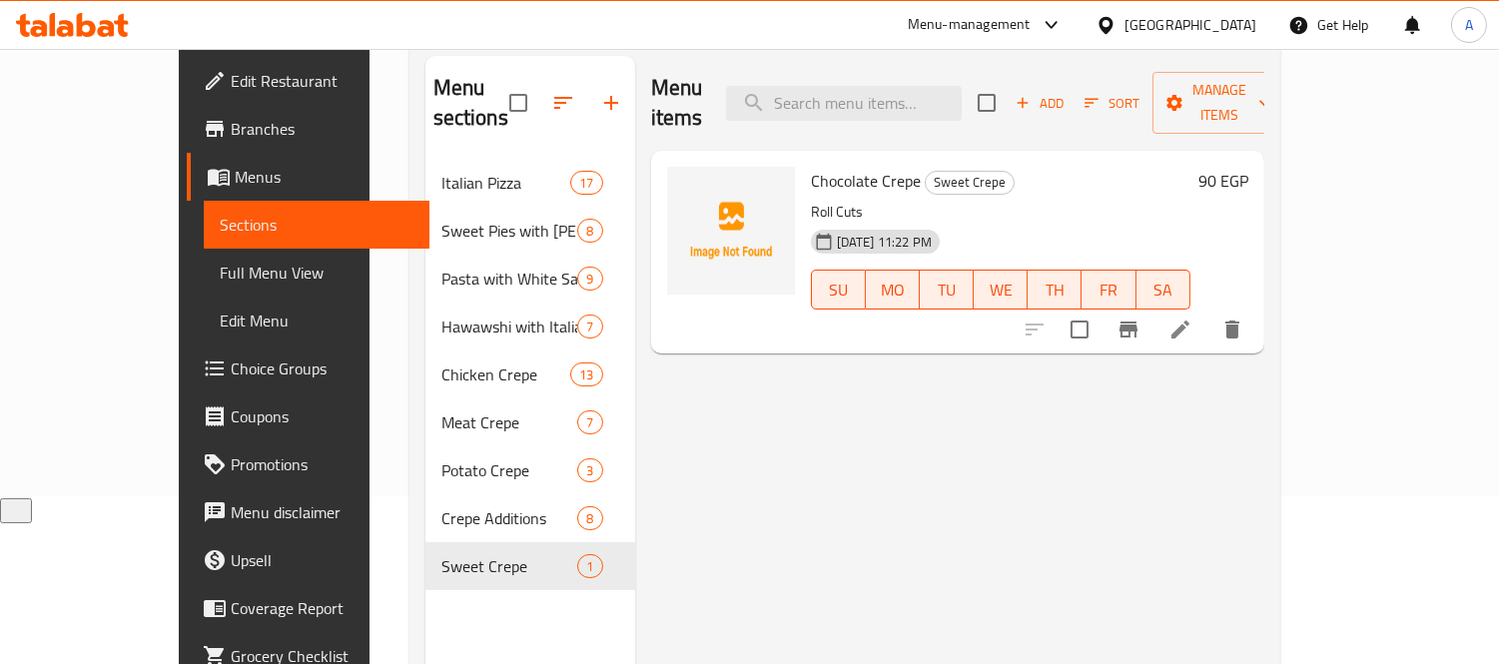
click at [1208, 311] on li at bounding box center [1180, 329] width 56 height 36
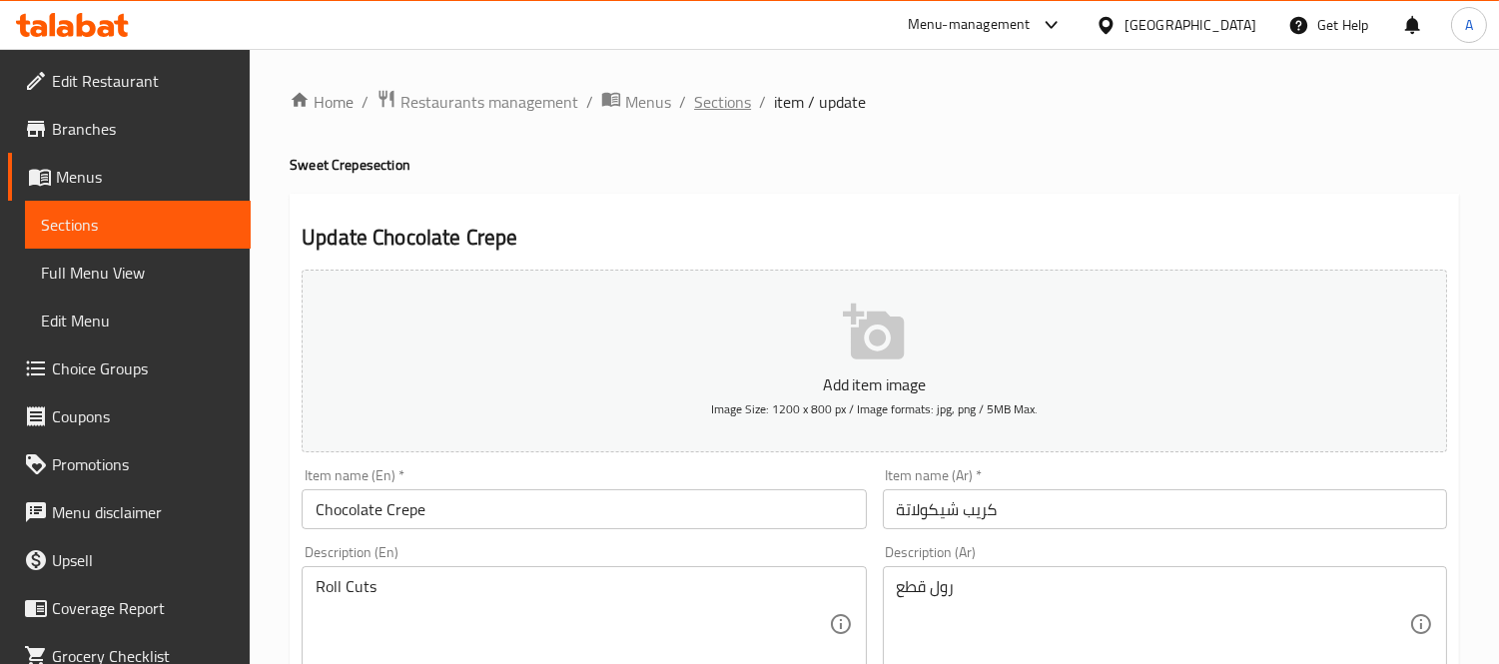
click at [711, 97] on span "Sections" at bounding box center [722, 102] width 57 height 24
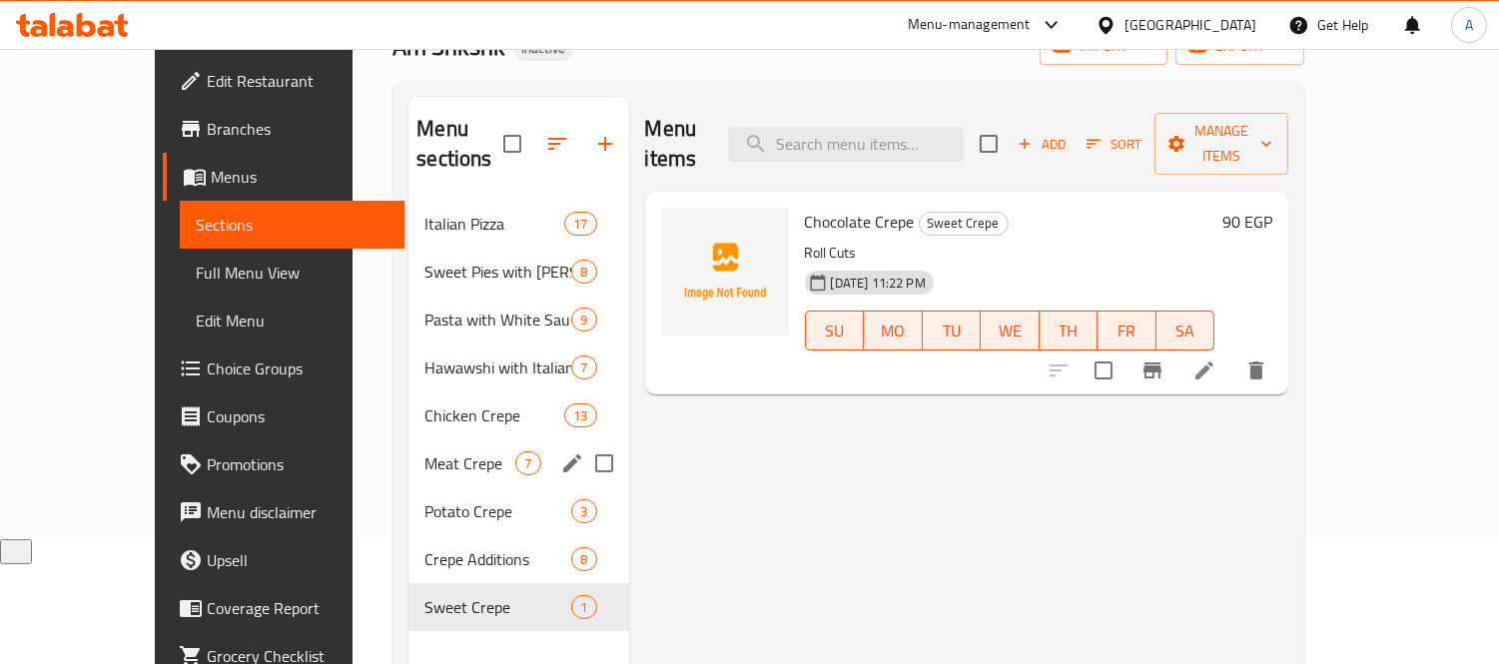
scroll to position [280, 0]
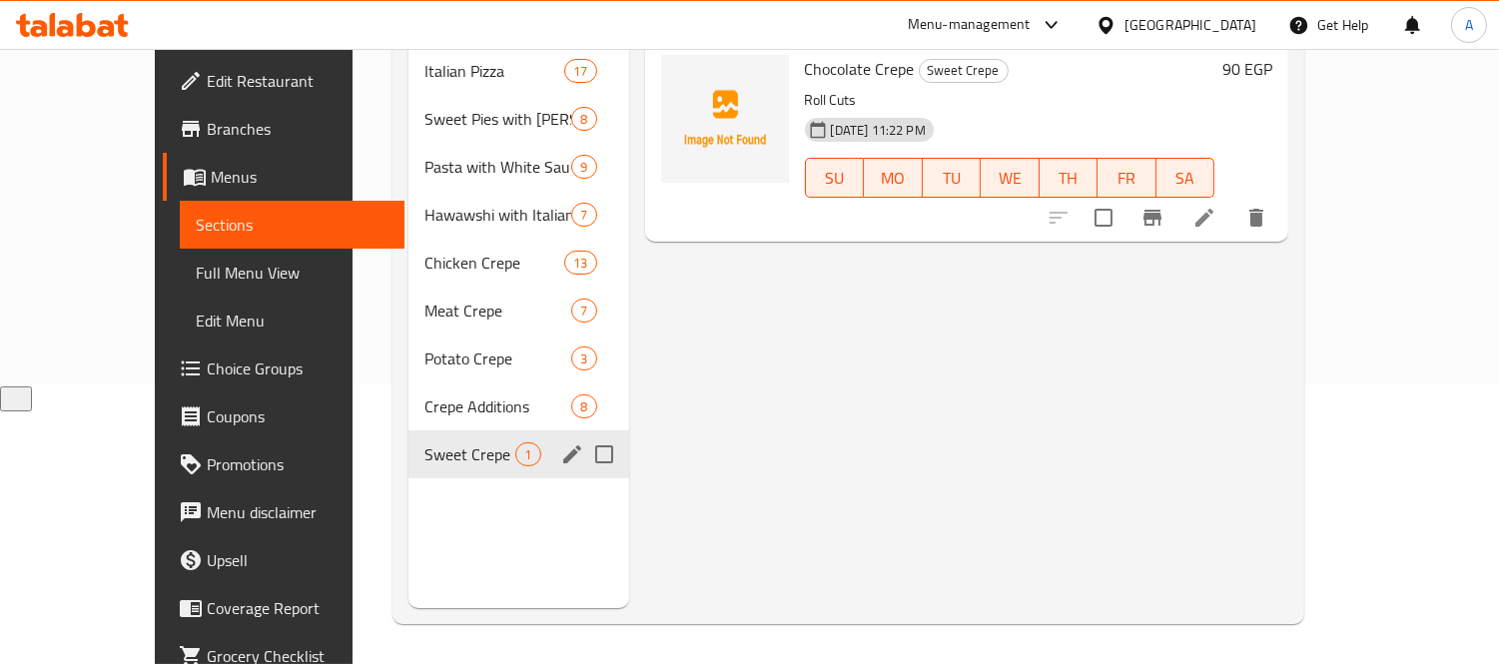
click at [408, 430] on div "Sweet Crepe 1" at bounding box center [518, 454] width 220 height 48
click at [408, 392] on div "Crepe Additions 8" at bounding box center [518, 406] width 220 height 48
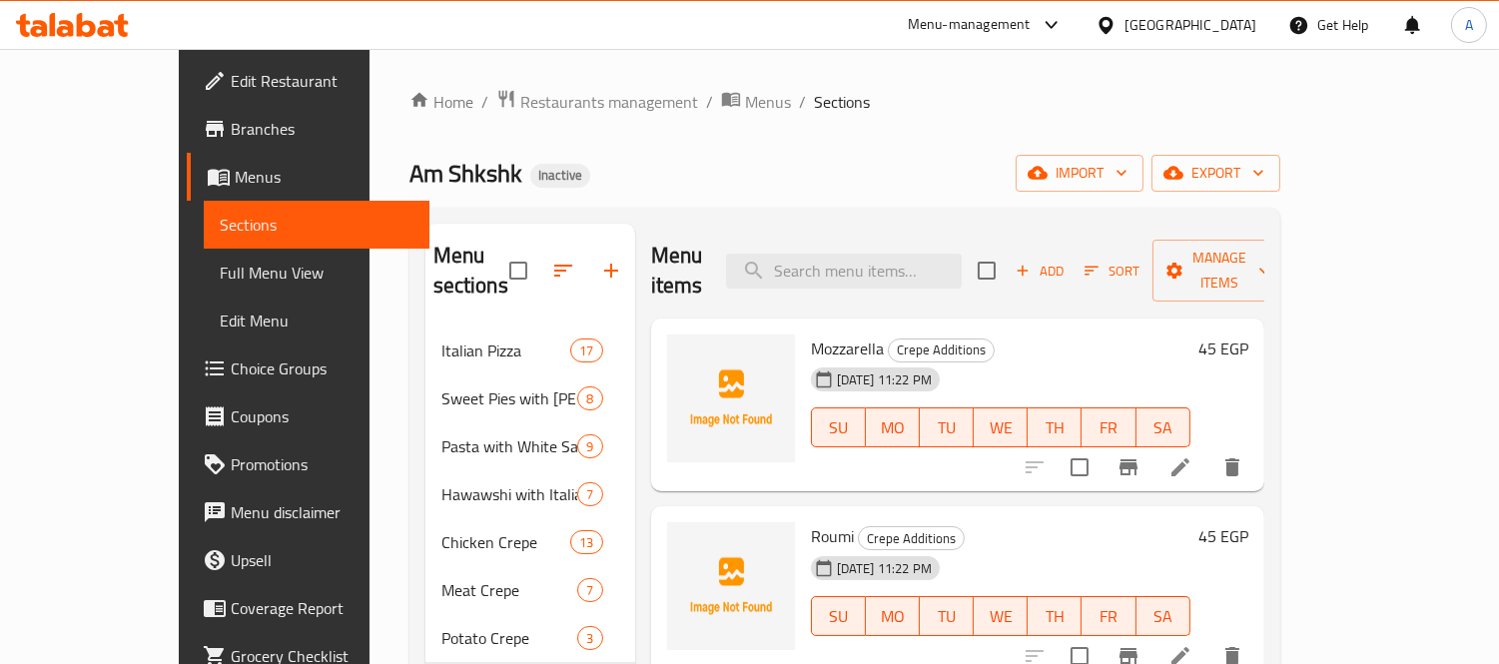
click at [811, 333] on span "Mozzarella" at bounding box center [847, 348] width 73 height 30
copy h6 "Mozzarella"
click at [1208, 449] on li at bounding box center [1180, 467] width 56 height 36
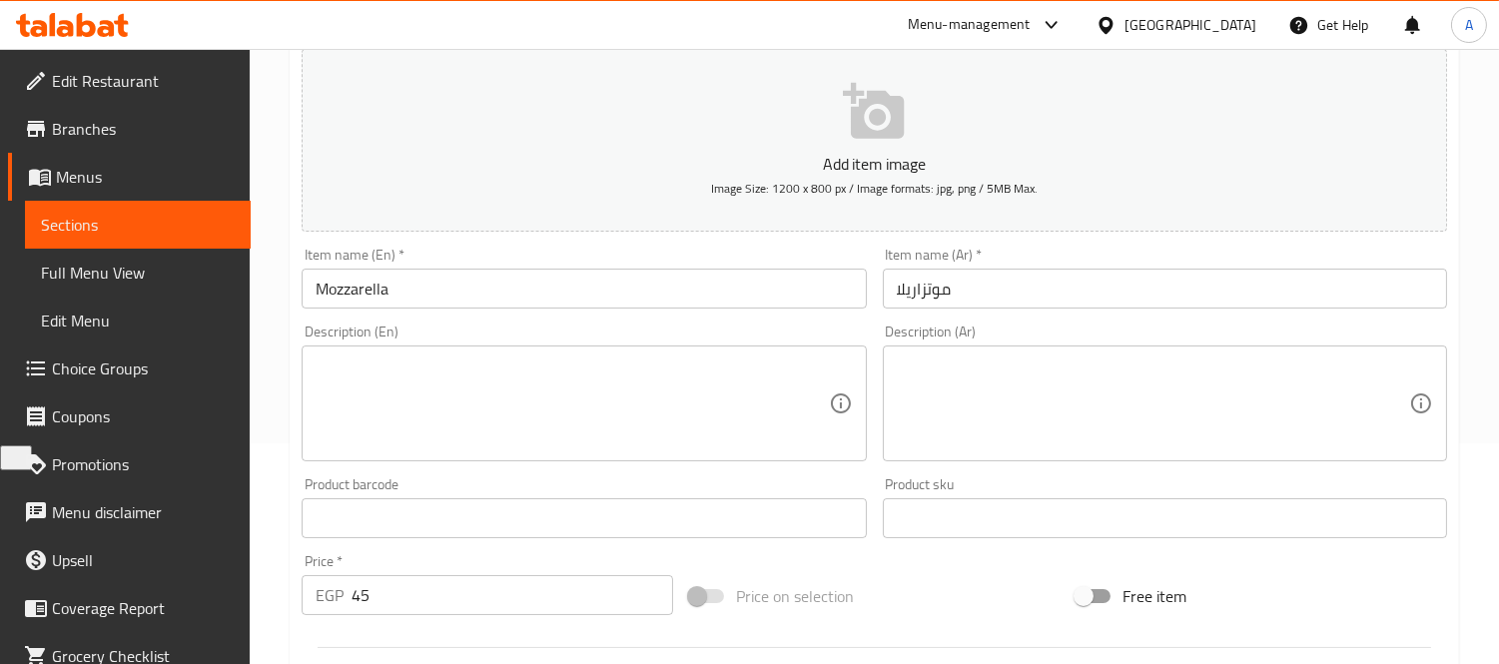
scroll to position [222, 0]
click at [1015, 297] on input "موتزاريلا" at bounding box center [1165, 288] width 564 height 40
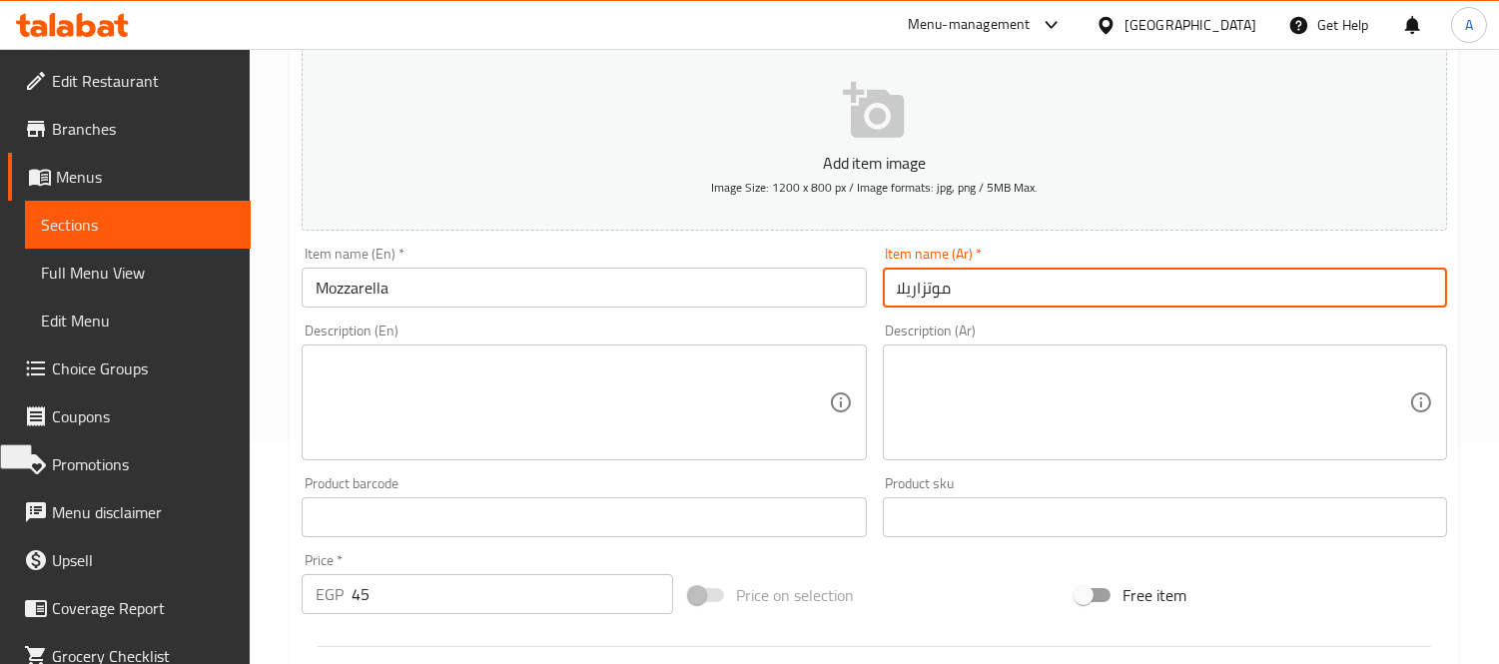
click at [1015, 297] on input "موتزاريلا" at bounding box center [1165, 288] width 564 height 40
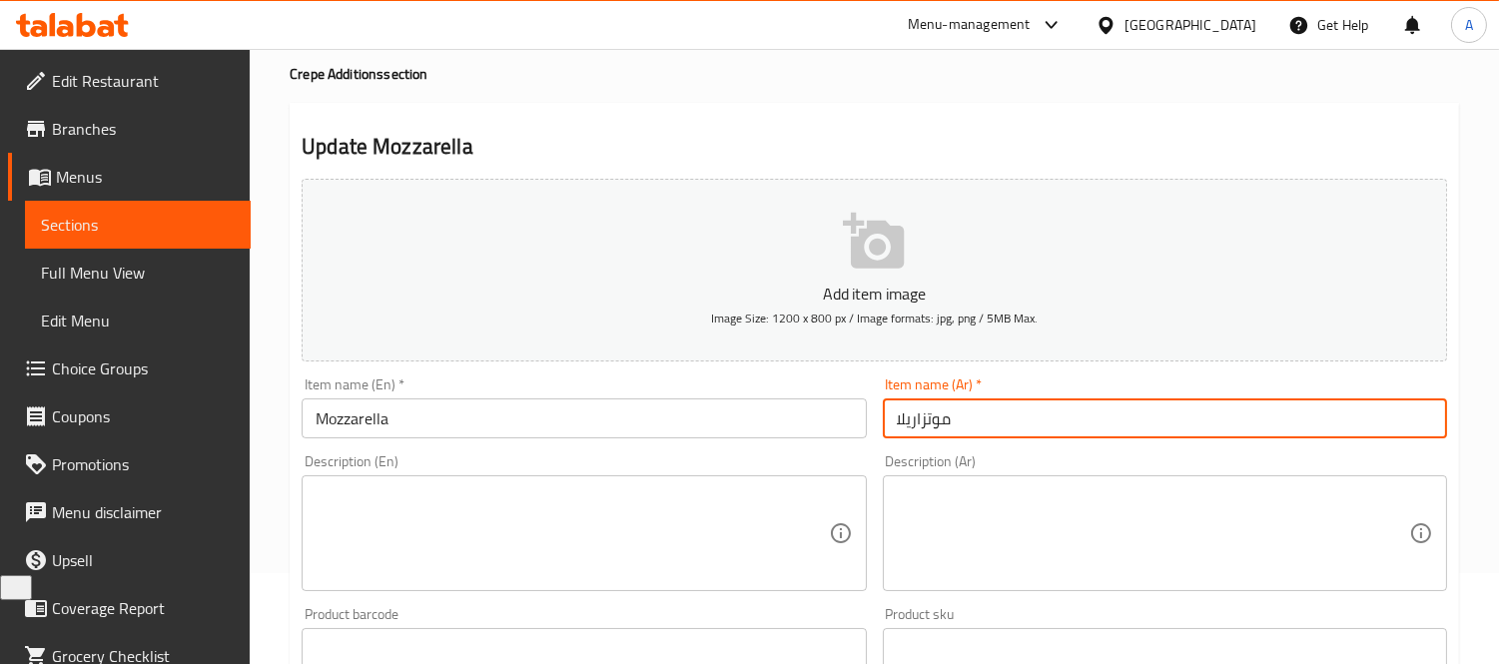
scroll to position [0, 0]
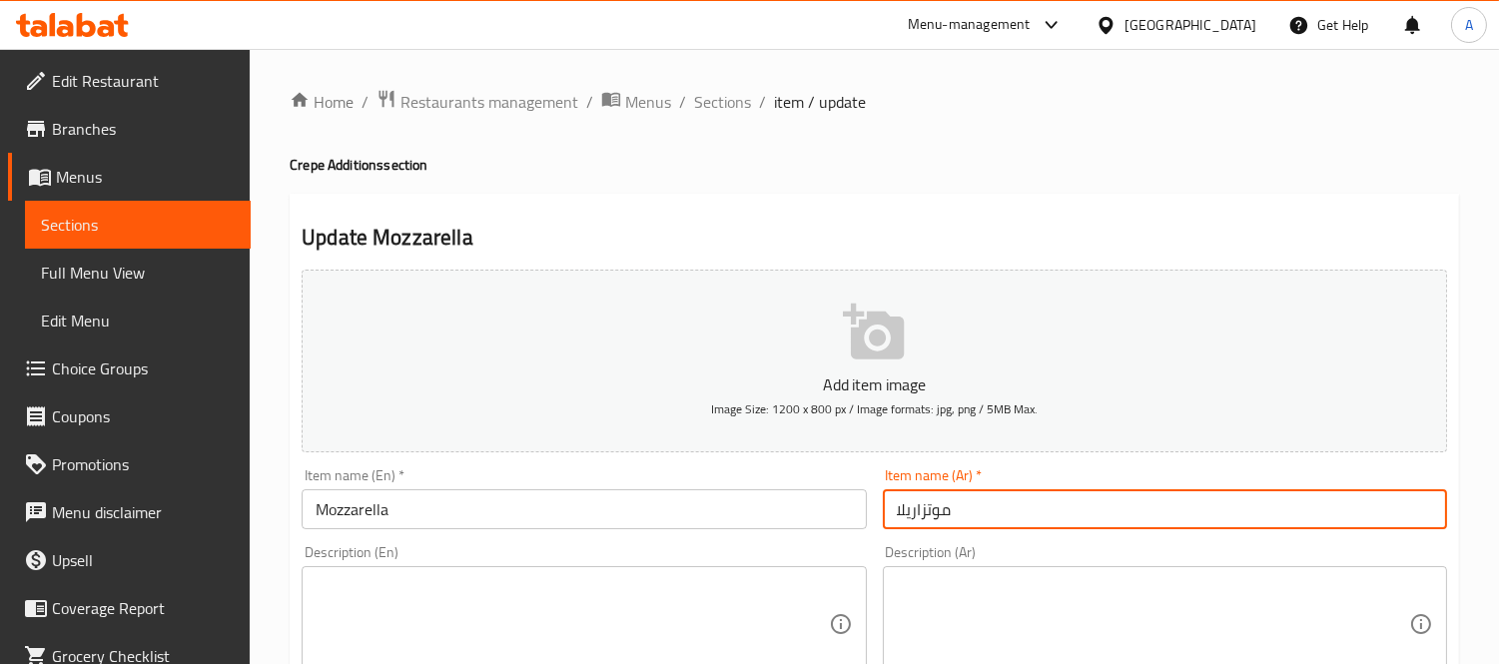
click at [717, 93] on span "Sections" at bounding box center [722, 102] width 57 height 24
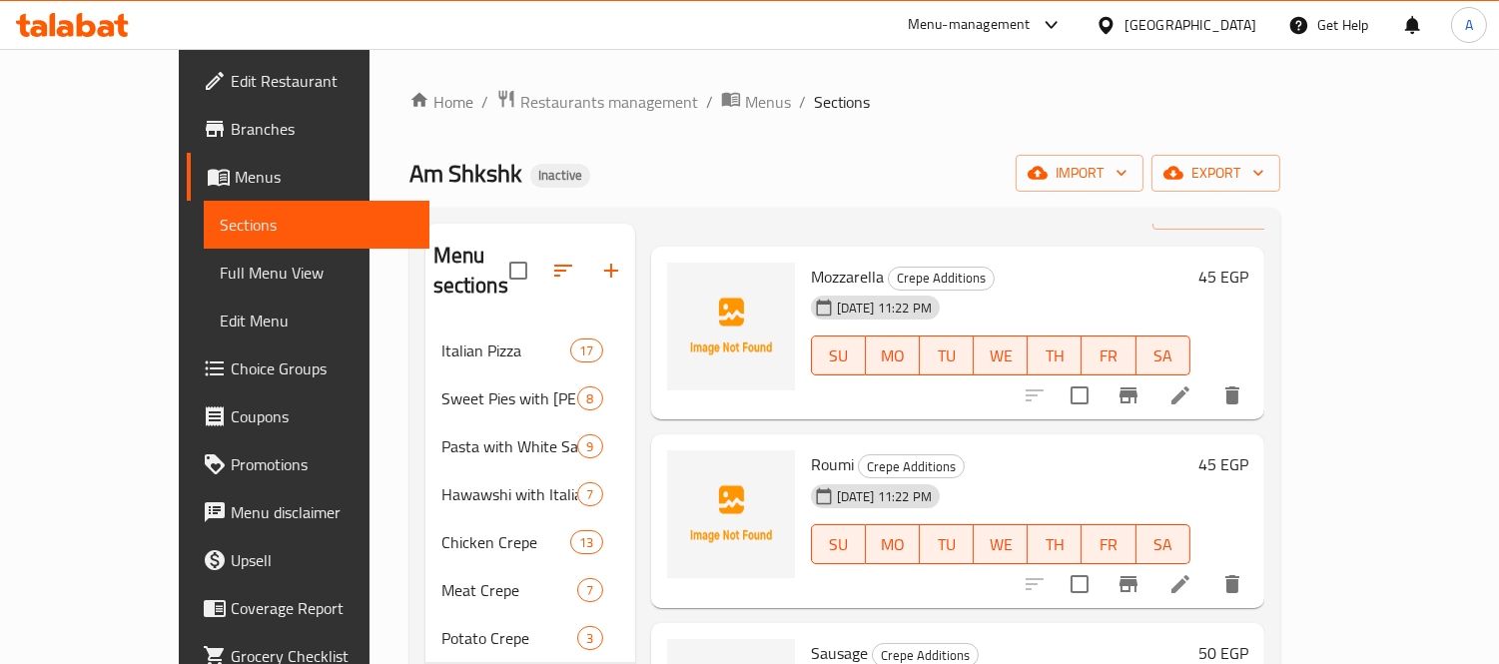
scroll to position [111, 0]
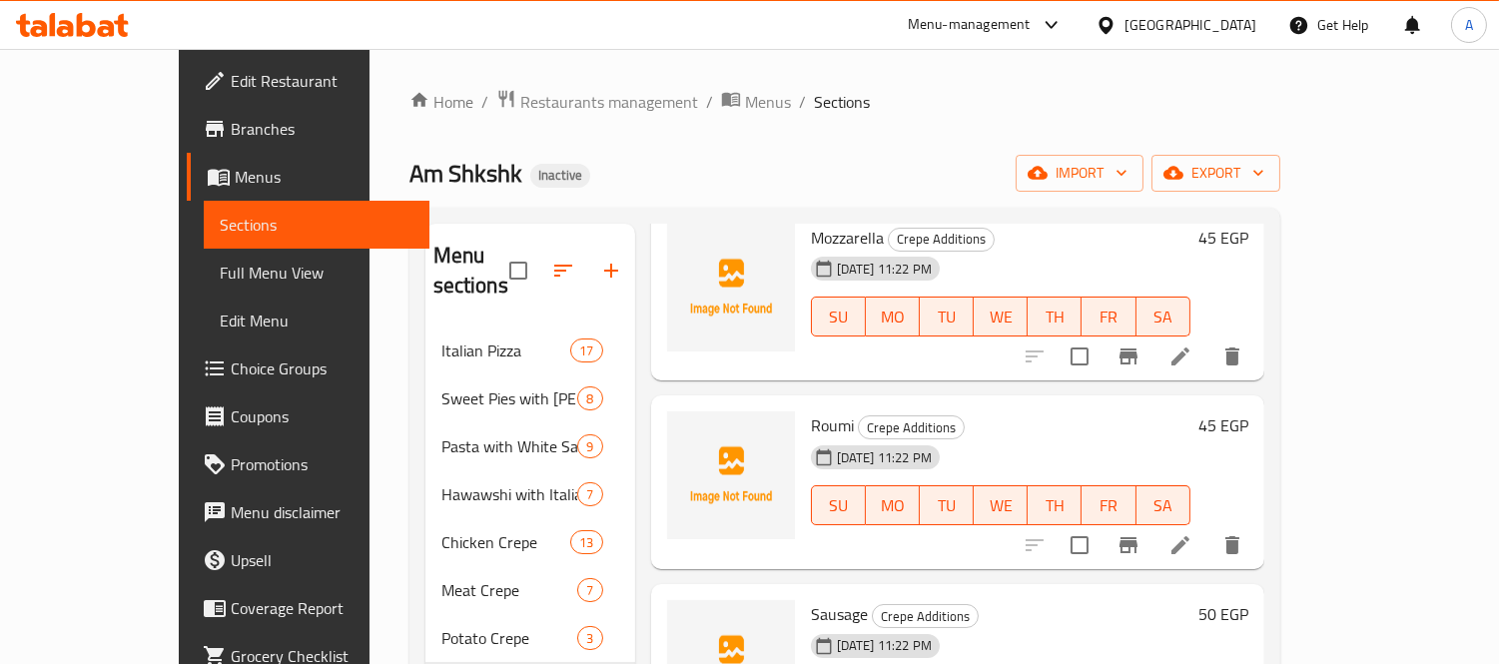
click at [811, 410] on span "Roumi" at bounding box center [832, 425] width 43 height 30
copy h6 "Roumi"
click at [1248, 411] on h6 "45 EGP" at bounding box center [1223, 425] width 50 height 28
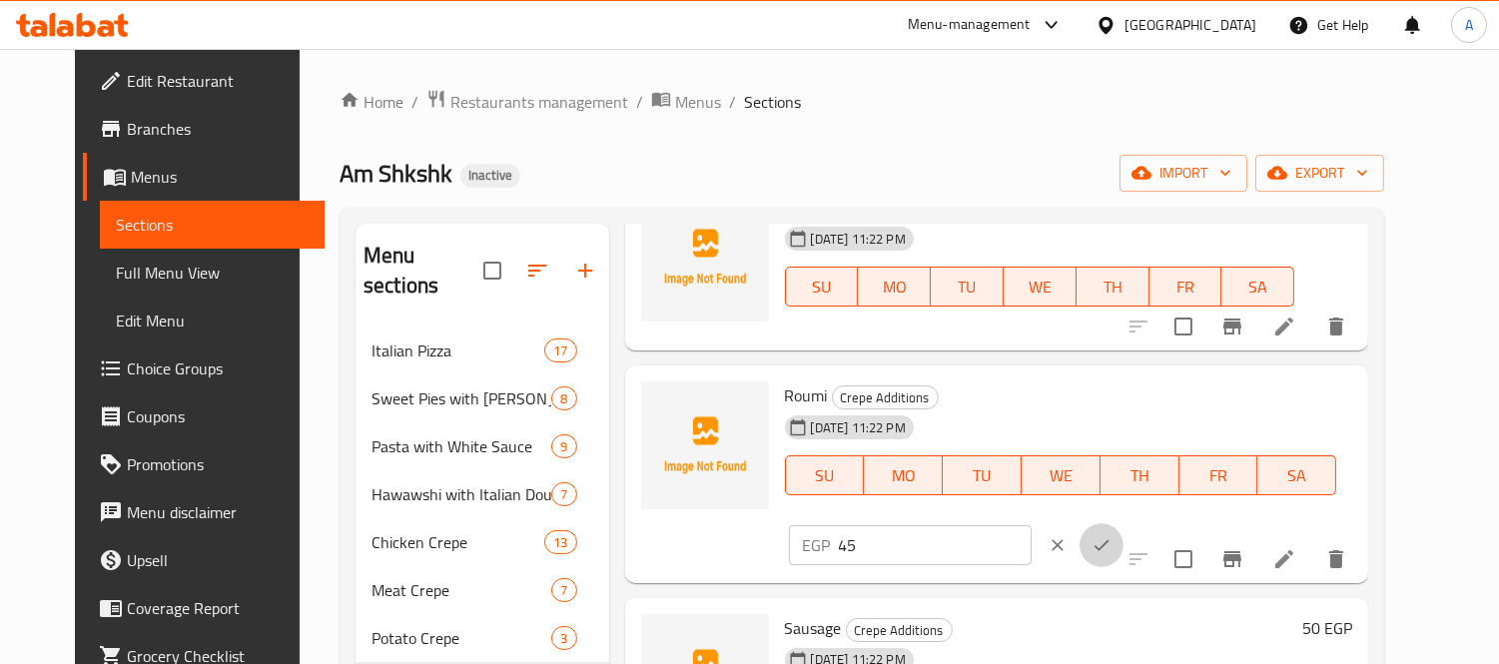
click at [1123, 523] on button "ok" at bounding box center [1101, 545] width 44 height 44
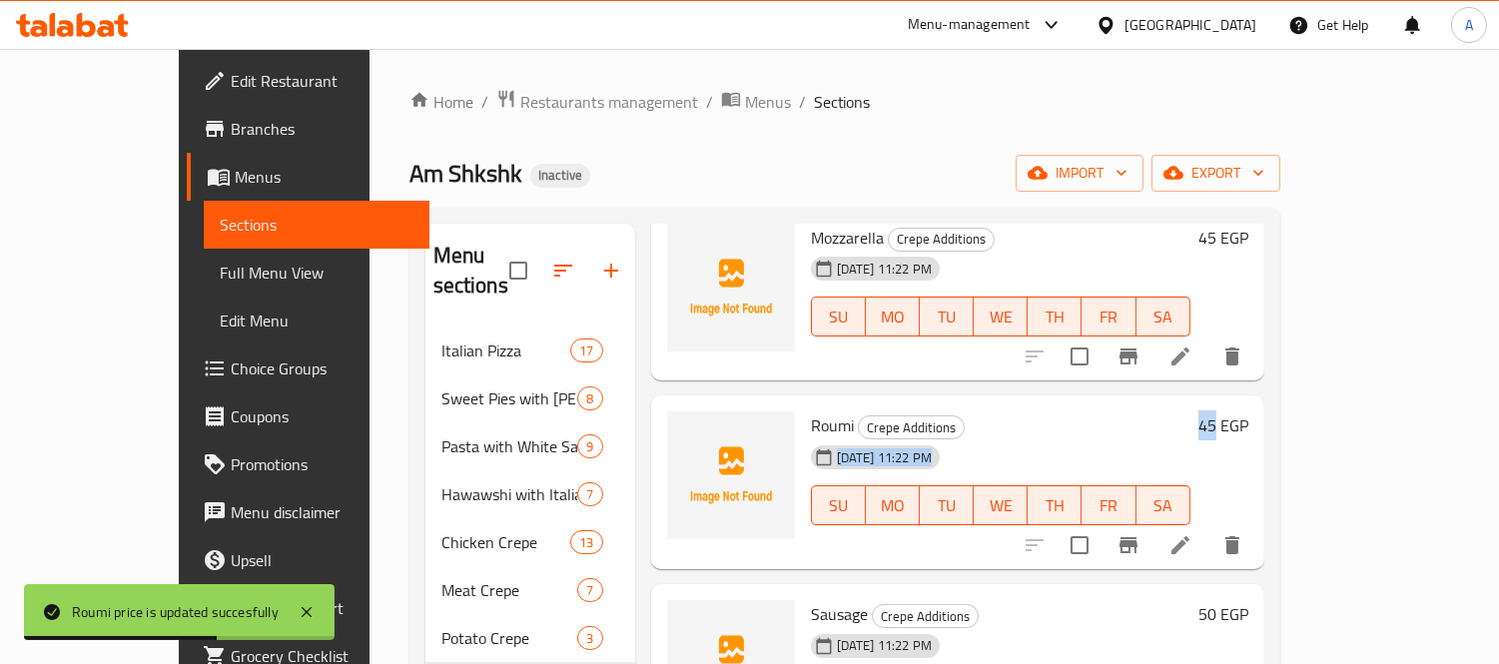
drag, startPoint x: 1346, startPoint y: 393, endPoint x: 1375, endPoint y: 393, distance: 29.0
click at [1256, 403] on div "Roumi Crepe Additions [DATE] 11:22 PM SU MO TU WE TH FR SA 45 EGP" at bounding box center [1029, 482] width 453 height 158
copy div "[DATE] 11:22 PM SU MO TU WE TH FR SA 45"
click at [1132, 357] on div "Menu items Add Sort Manage items Mozzarella Crepe Additions [DATE] 11:22 PM SU …" at bounding box center [949, 556] width 629 height 664
click at [1192, 533] on icon at bounding box center [1180, 545] width 24 height 24
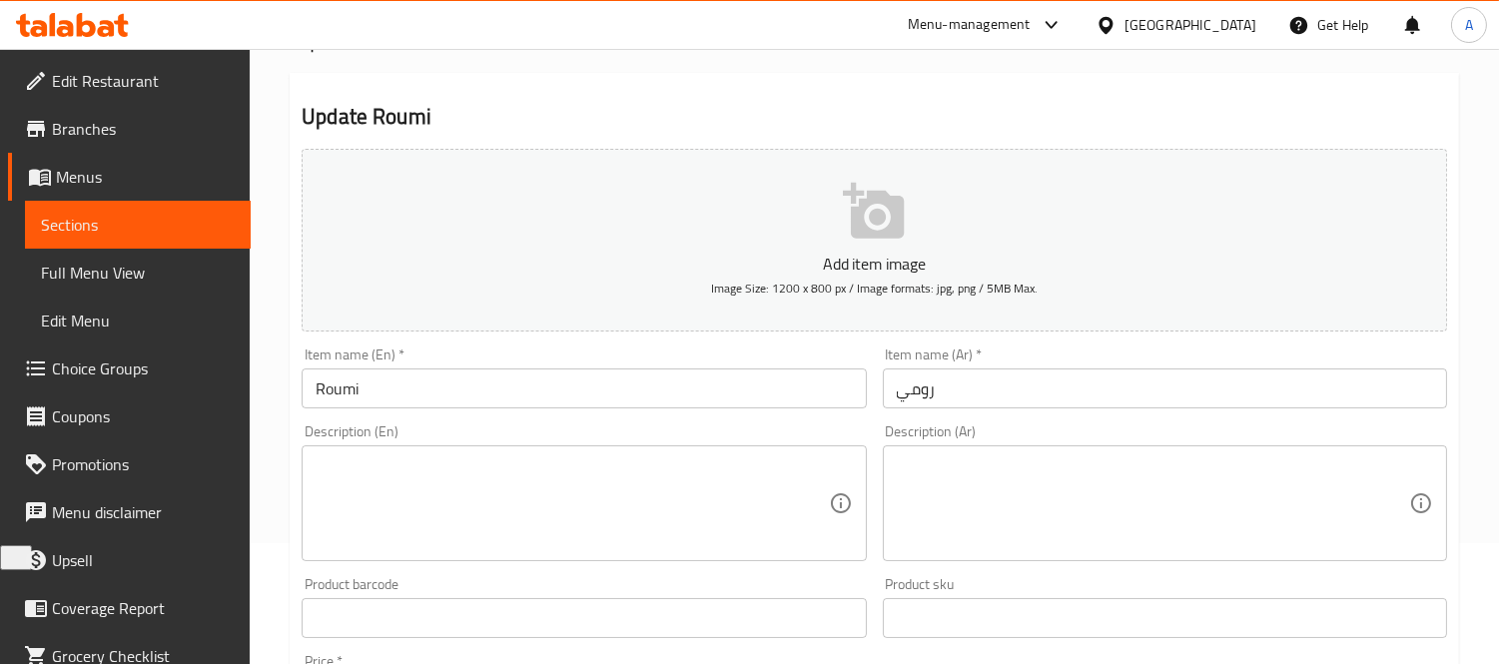
scroll to position [554, 0]
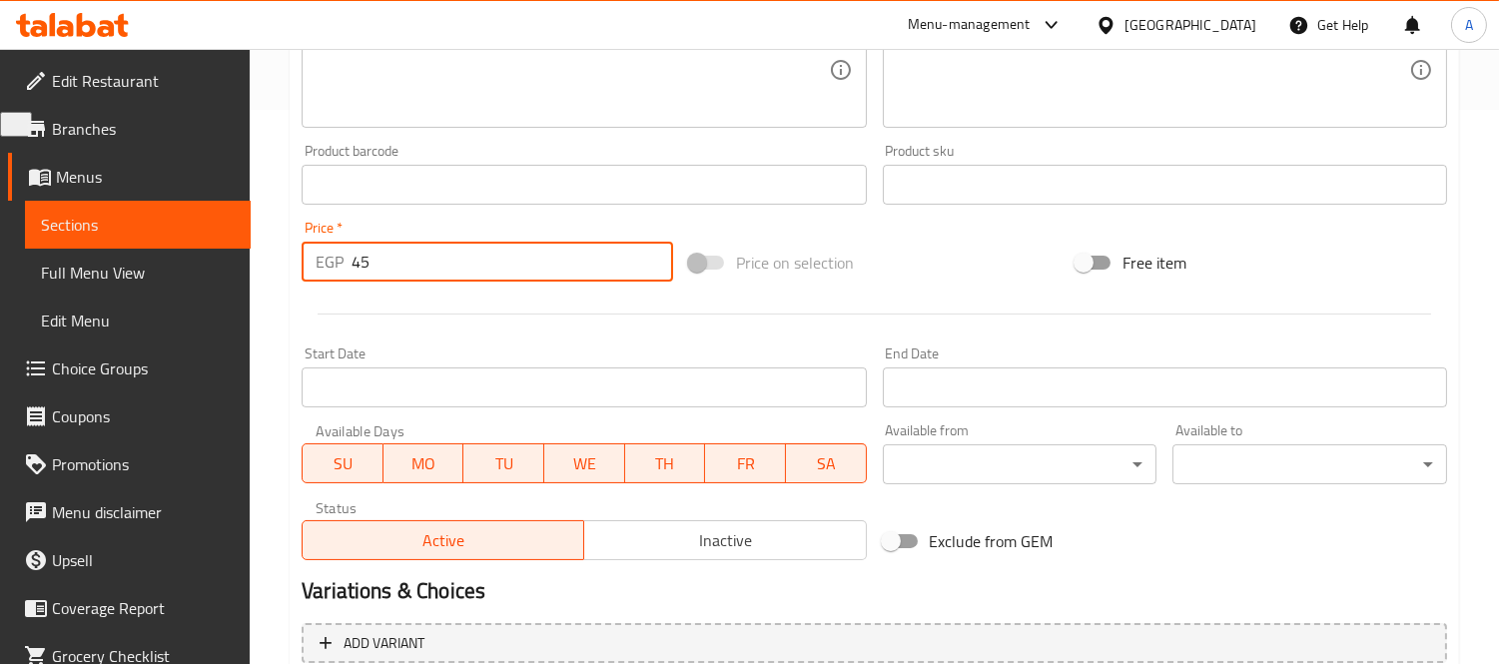
drag, startPoint x: 436, startPoint y: 263, endPoint x: 122, endPoint y: 233, distance: 315.9
click at [123, 234] on div "Edit Restaurant Branches Menus Sections Full Menu View Edit Menu Choice Groups …" at bounding box center [749, 176] width 1499 height 1362
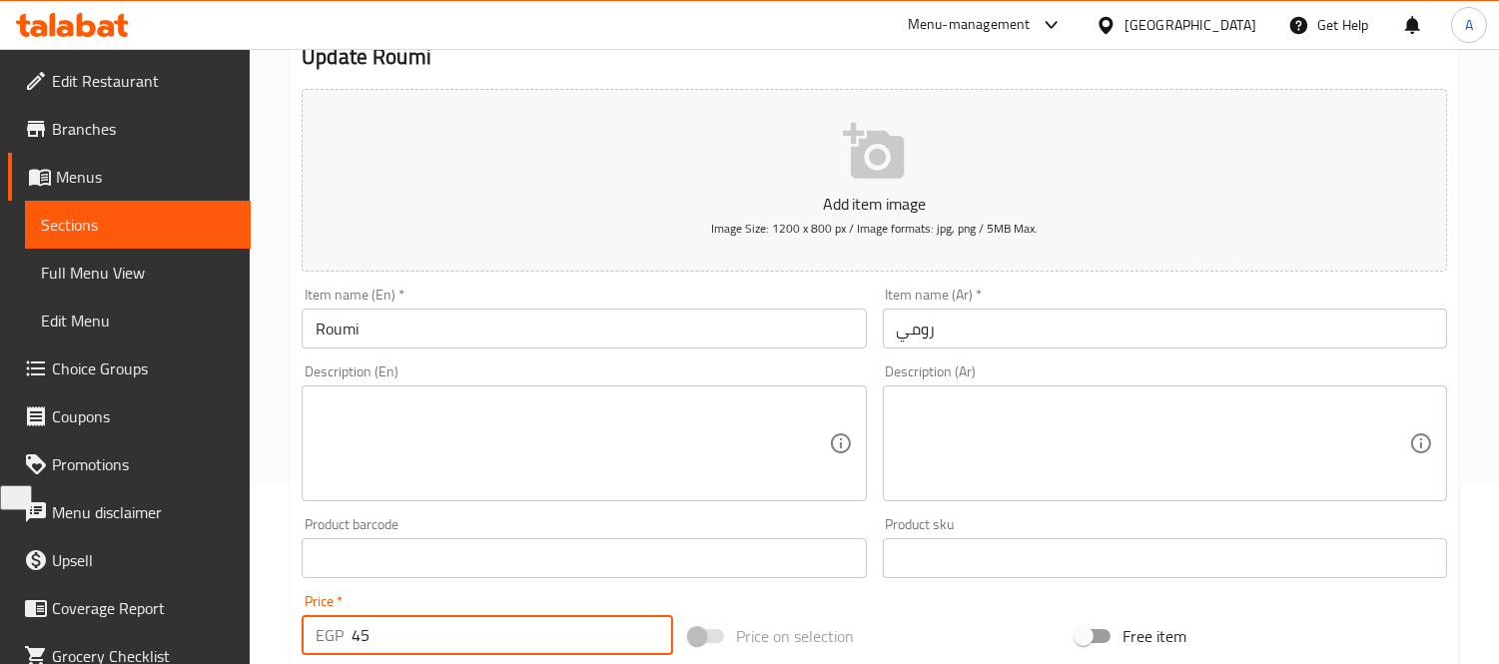
scroll to position [0, 0]
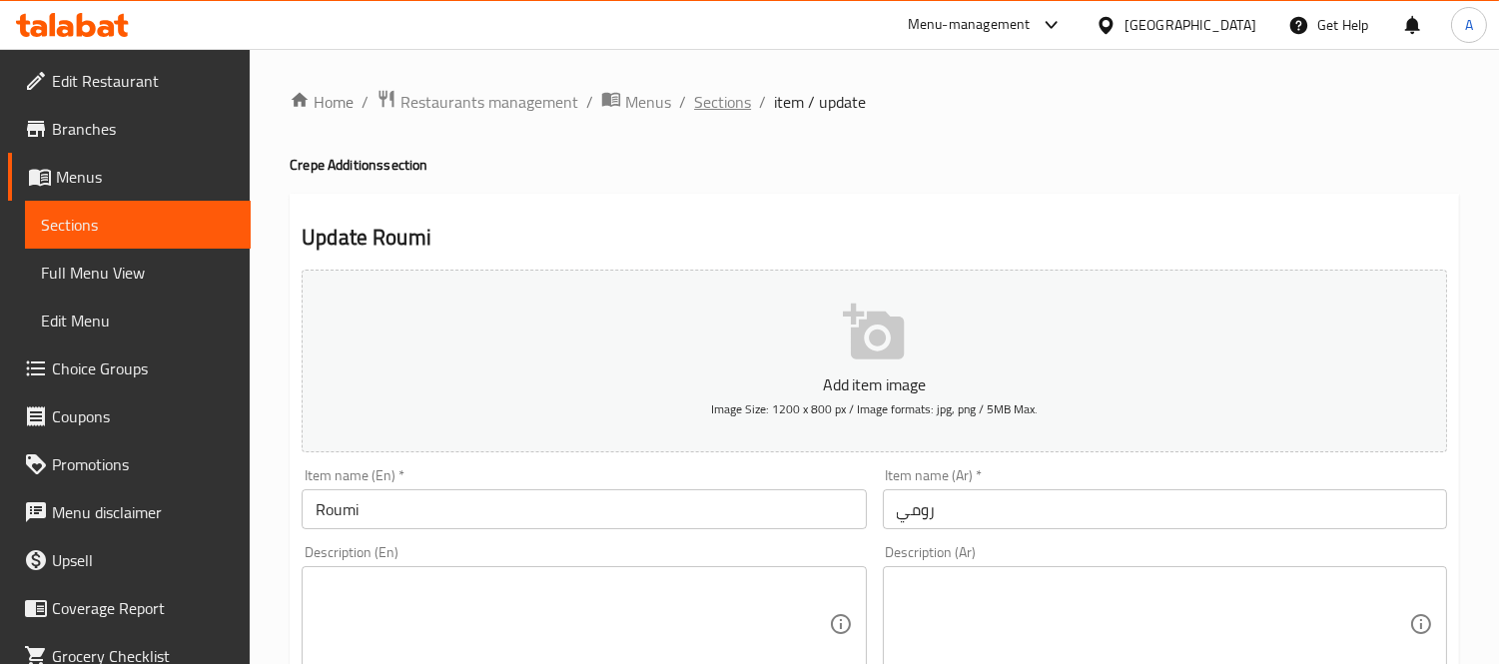
click at [721, 110] on span "Sections" at bounding box center [722, 102] width 57 height 24
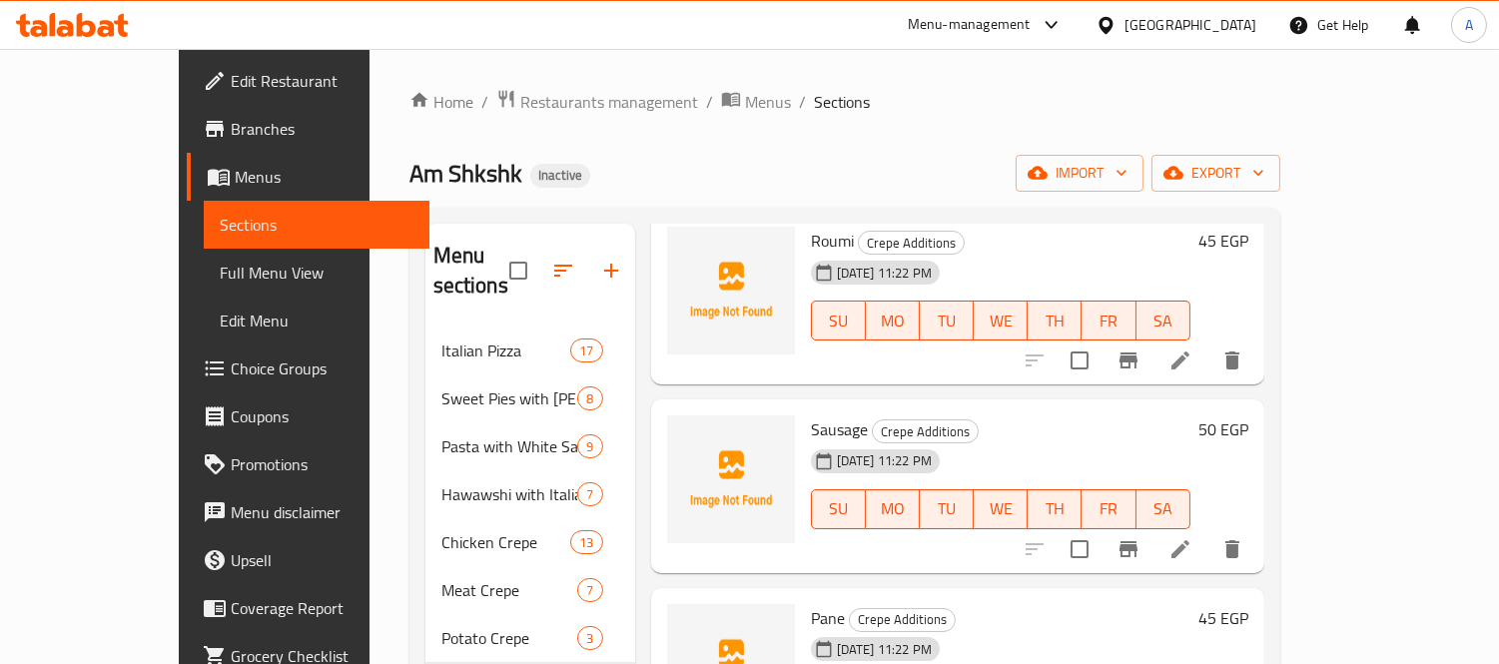
scroll to position [332, 0]
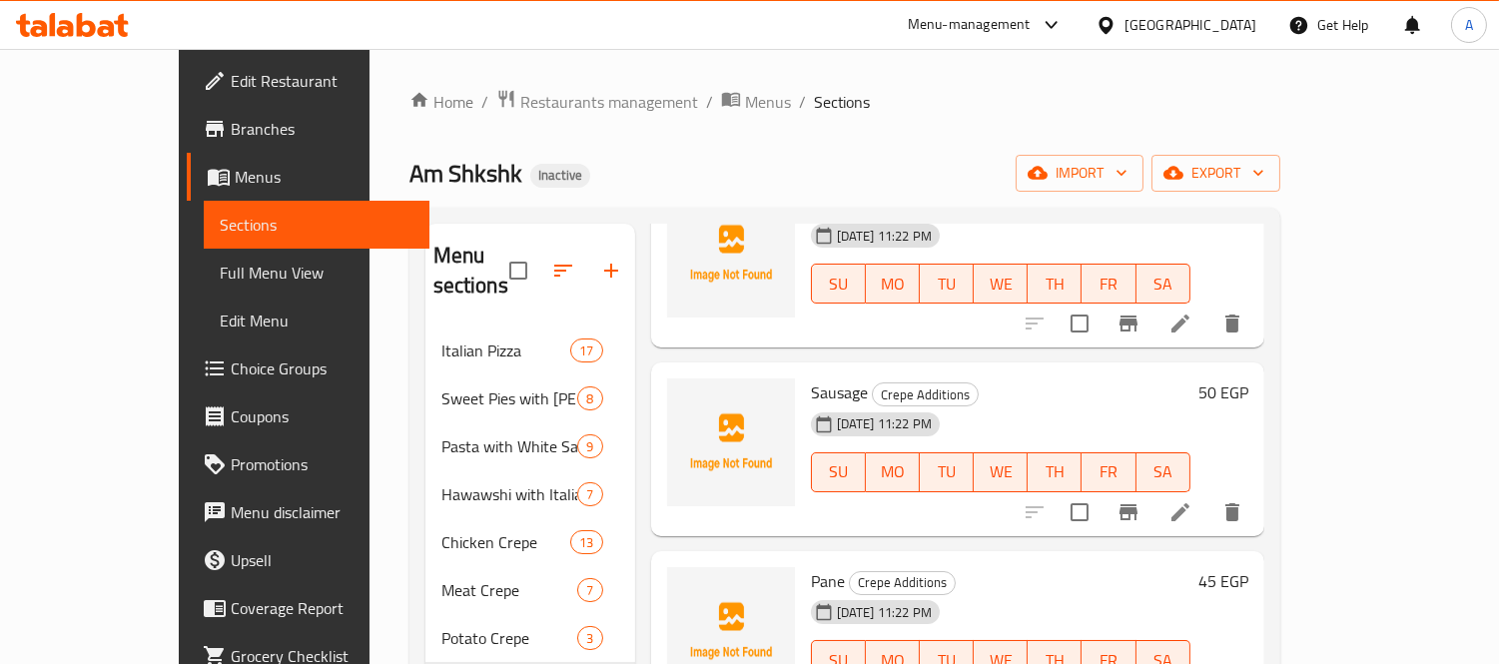
click at [811, 377] on span "Sausage" at bounding box center [839, 392] width 57 height 30
copy h6 "Sausage"
click at [811, 566] on span "Pane" at bounding box center [828, 581] width 34 height 30
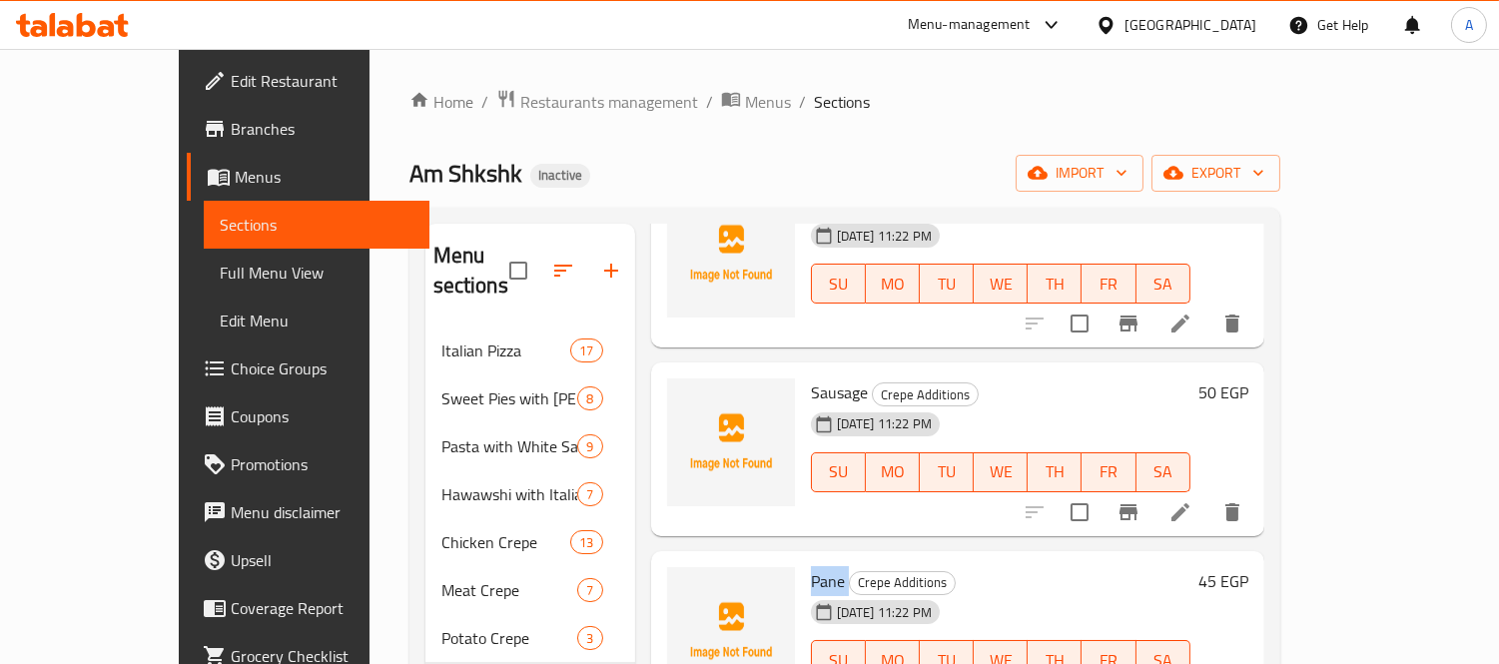
copy h6 "Pane"
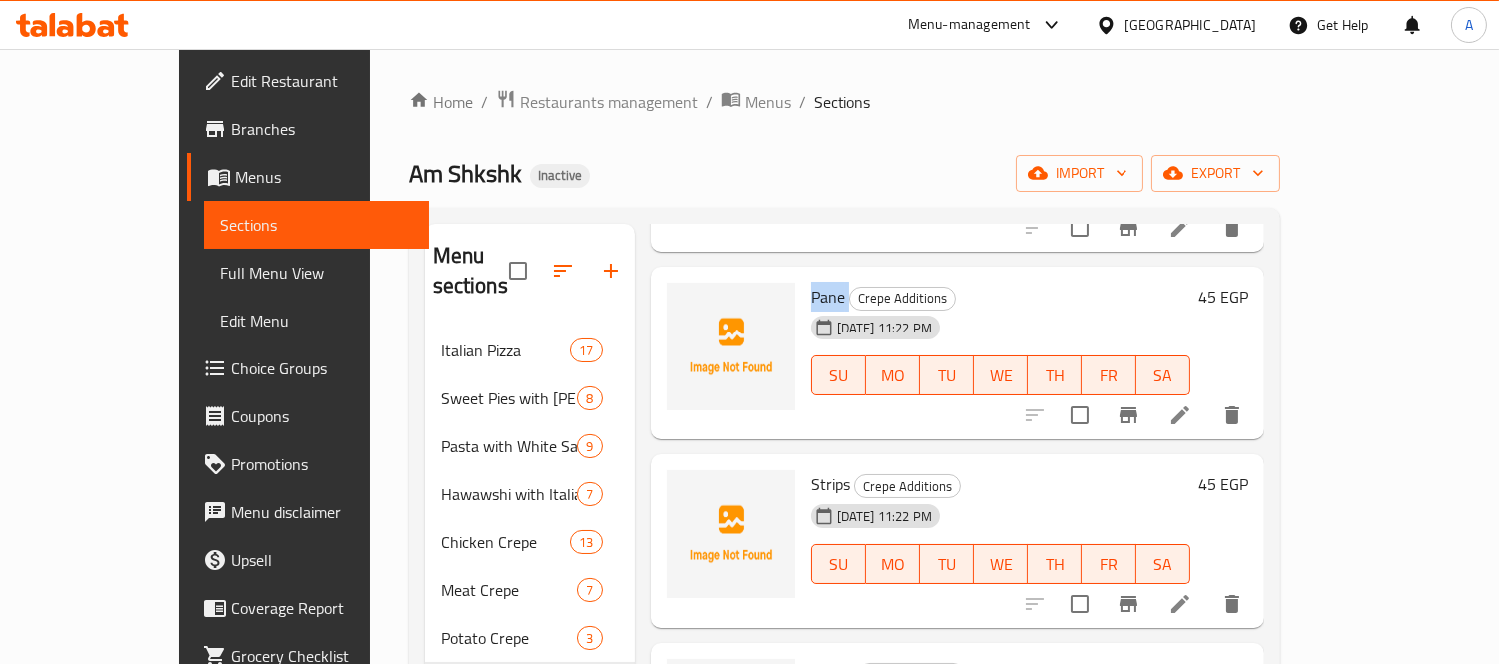
scroll to position [776, 0]
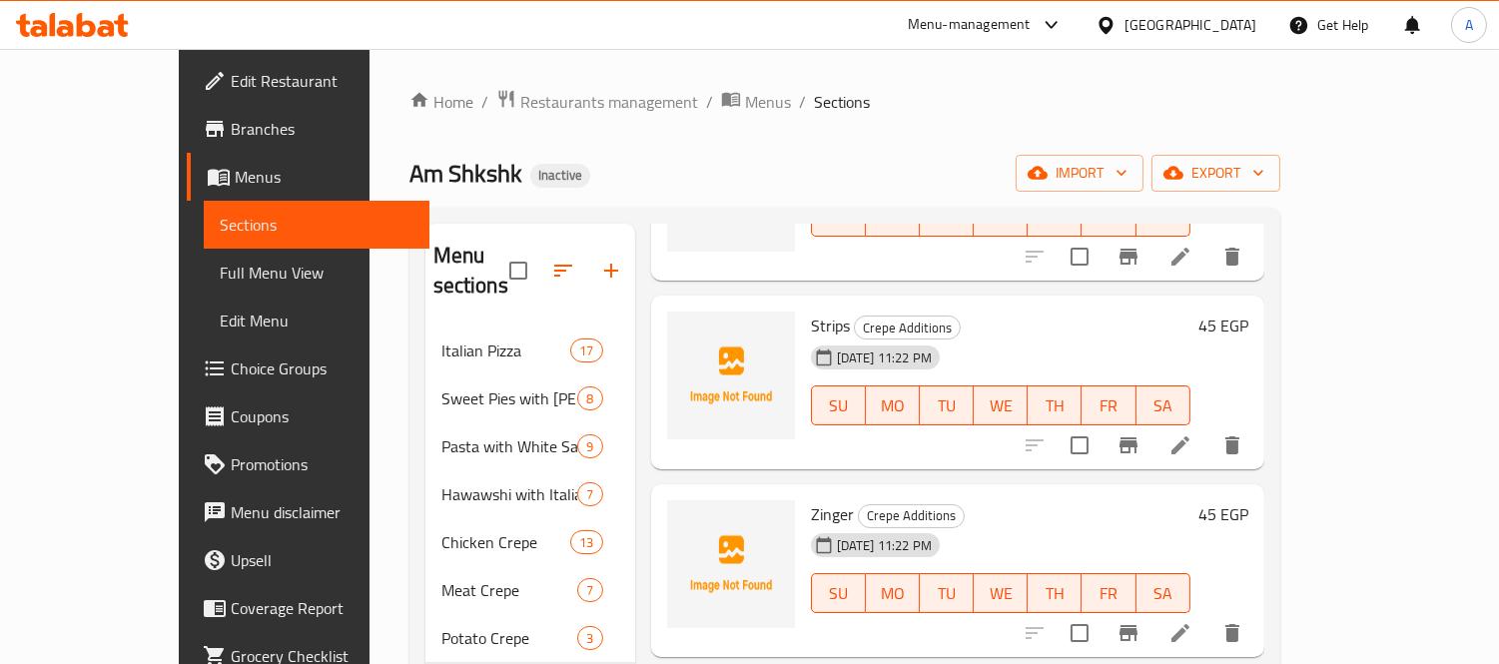
click at [811, 310] on span "Strips" at bounding box center [830, 325] width 39 height 30
copy h6 "Strips"
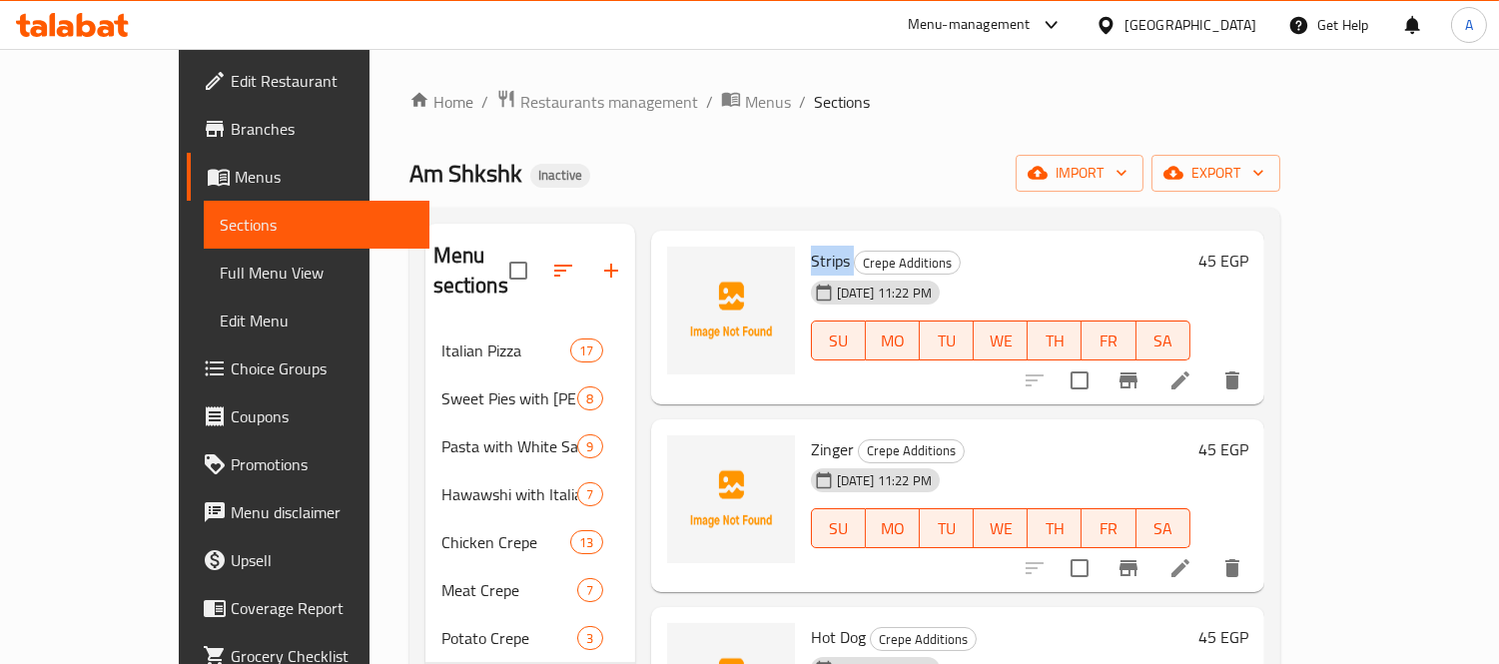
scroll to position [891, 0]
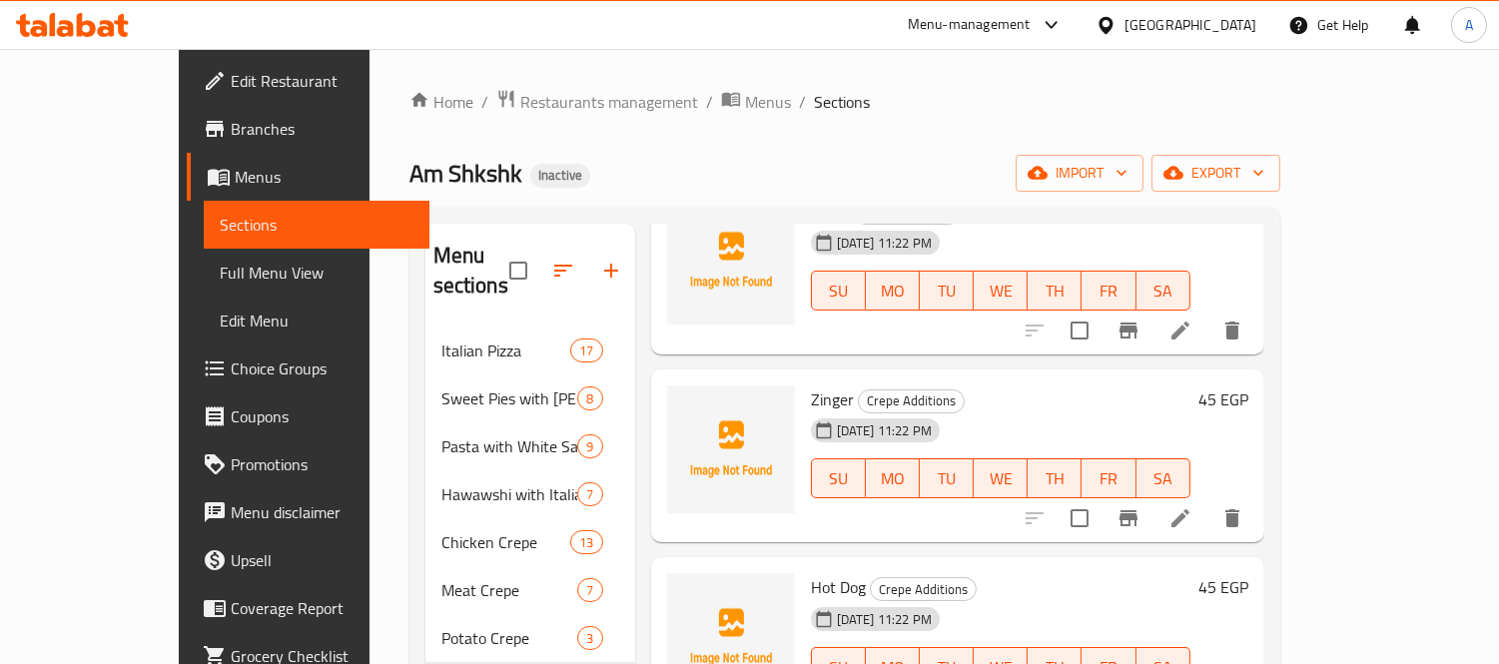
click at [811, 384] on span "Zinger" at bounding box center [832, 399] width 43 height 30
copy h6 "Zinger"
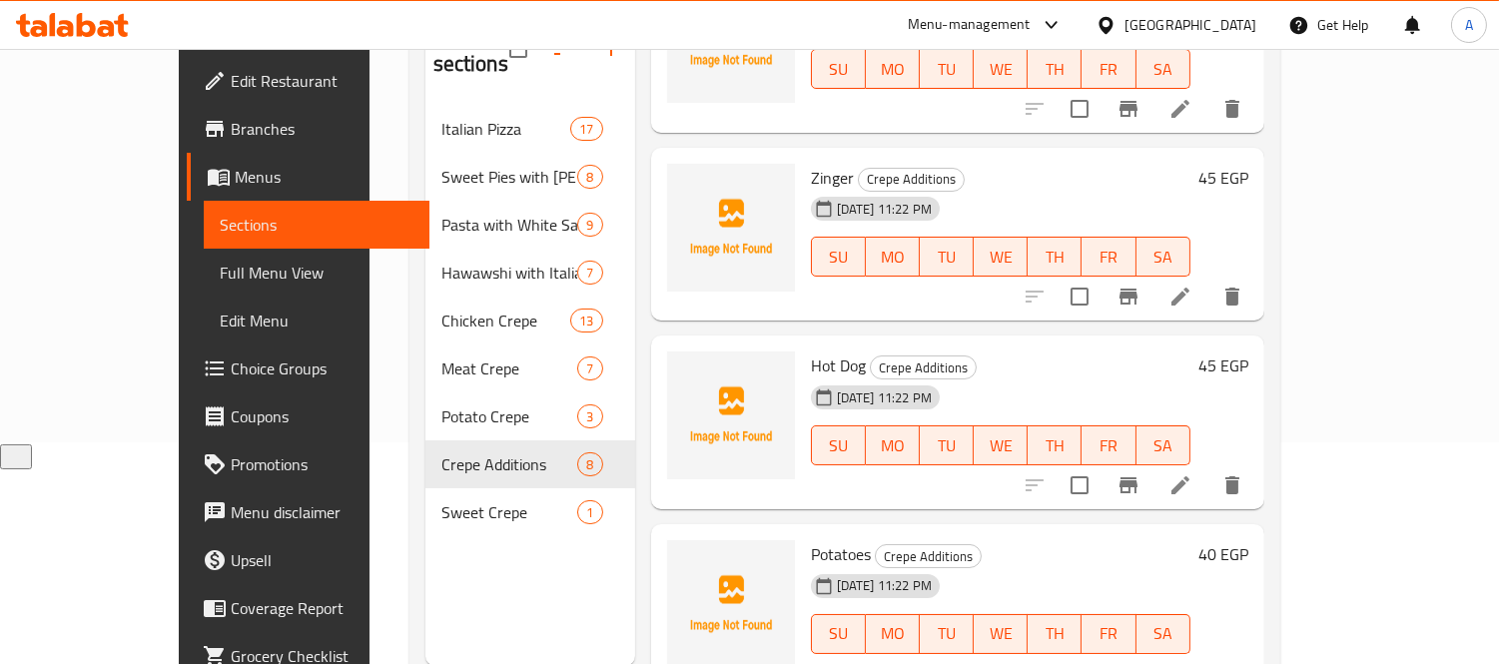
click at [811, 350] on span "Hot Dog" at bounding box center [838, 365] width 55 height 30
copy h6 "Hot Dog"
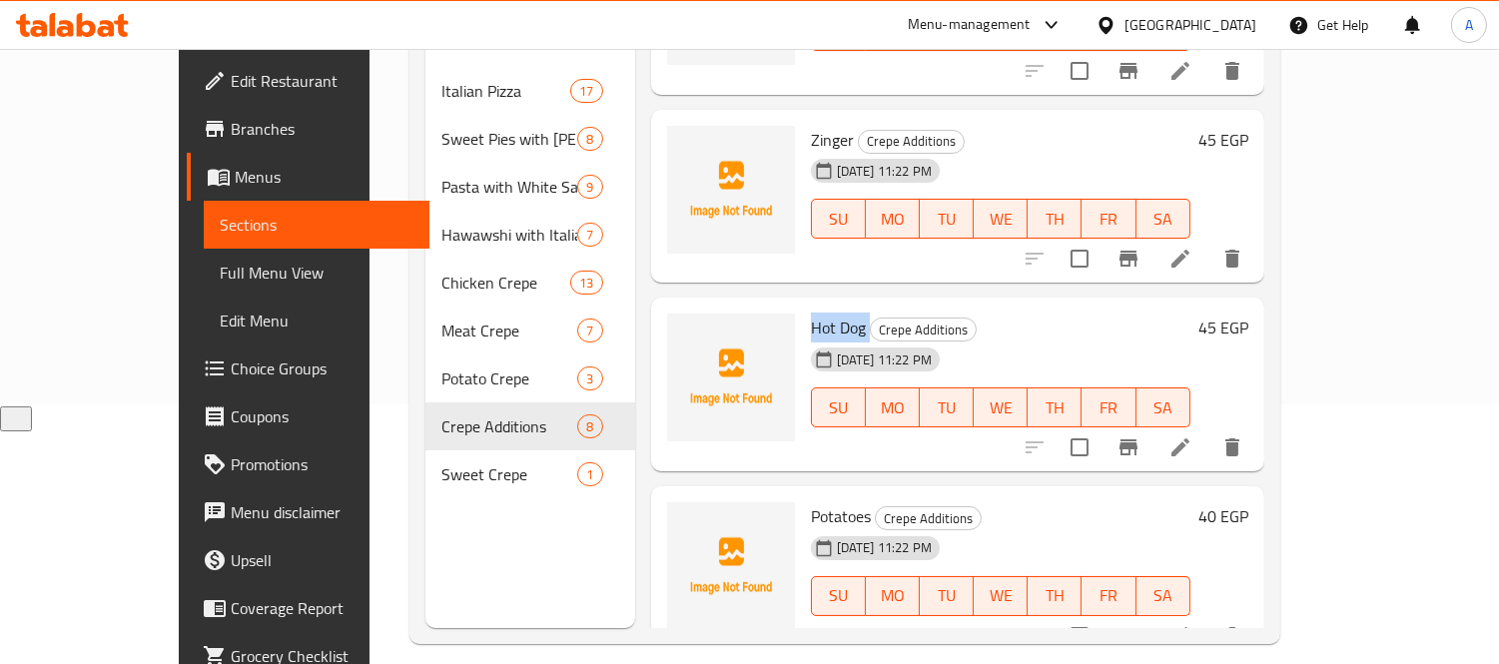
scroll to position [280, 0]
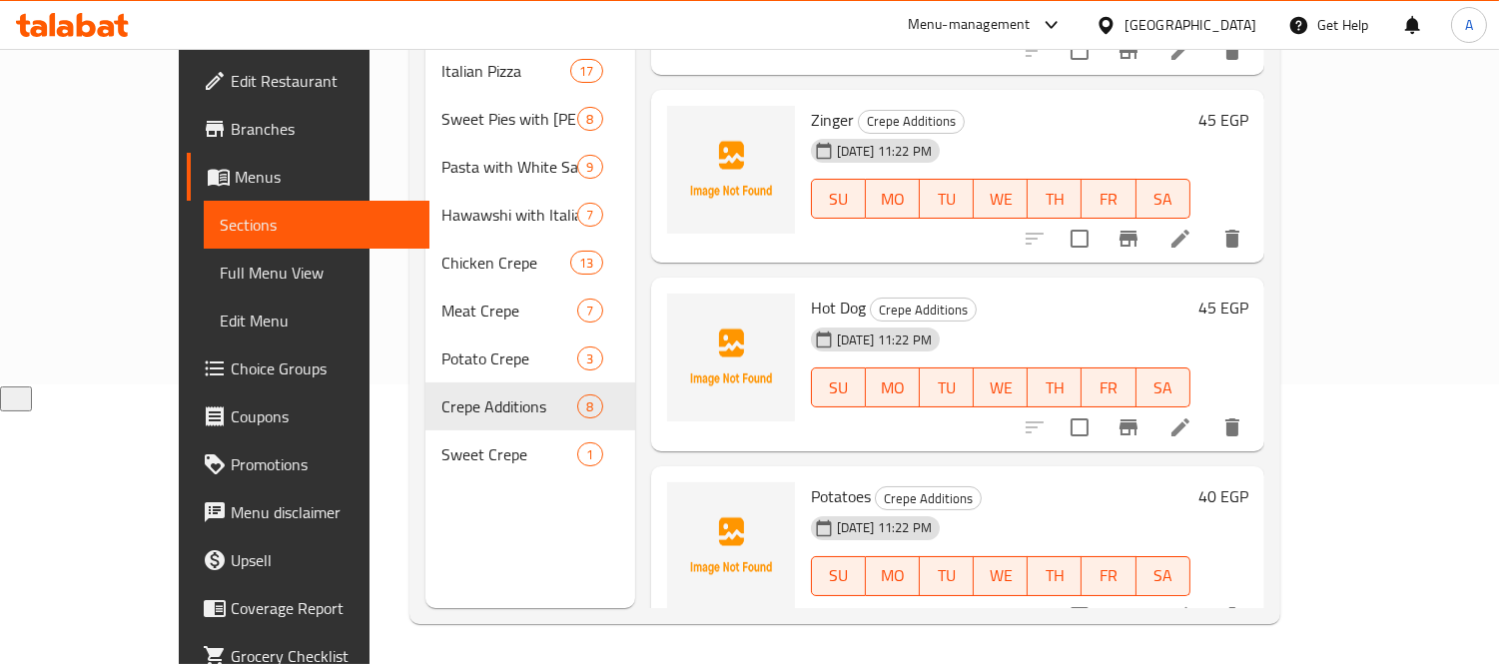
click at [811, 481] on span "Potatoes" at bounding box center [841, 496] width 60 height 30
copy h6 "Potatoes"
